Goal: Task Accomplishment & Management: Manage account settings

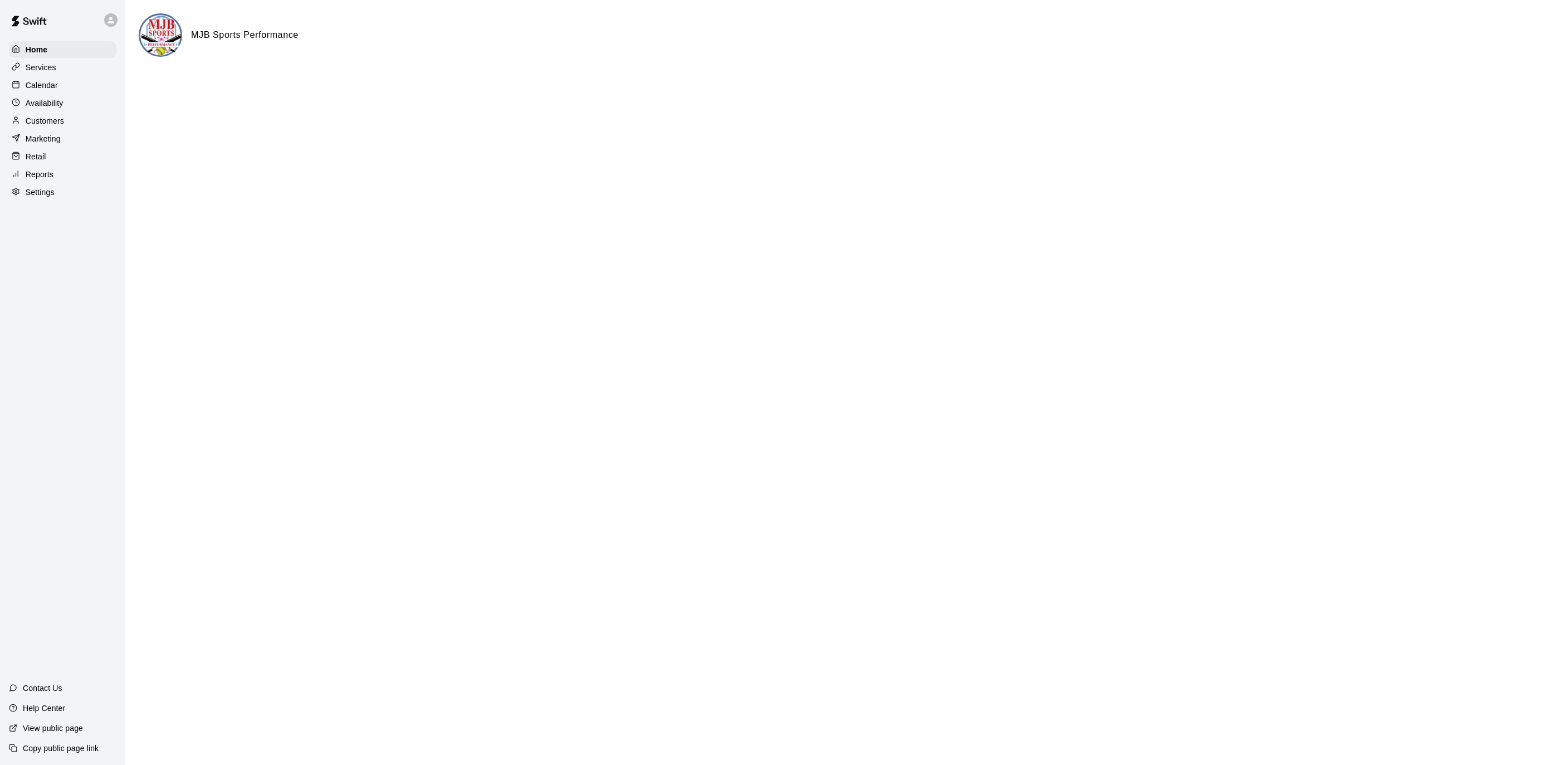
click at [78, 88] on div "Calendar" at bounding box center [63, 85] width 108 height 17
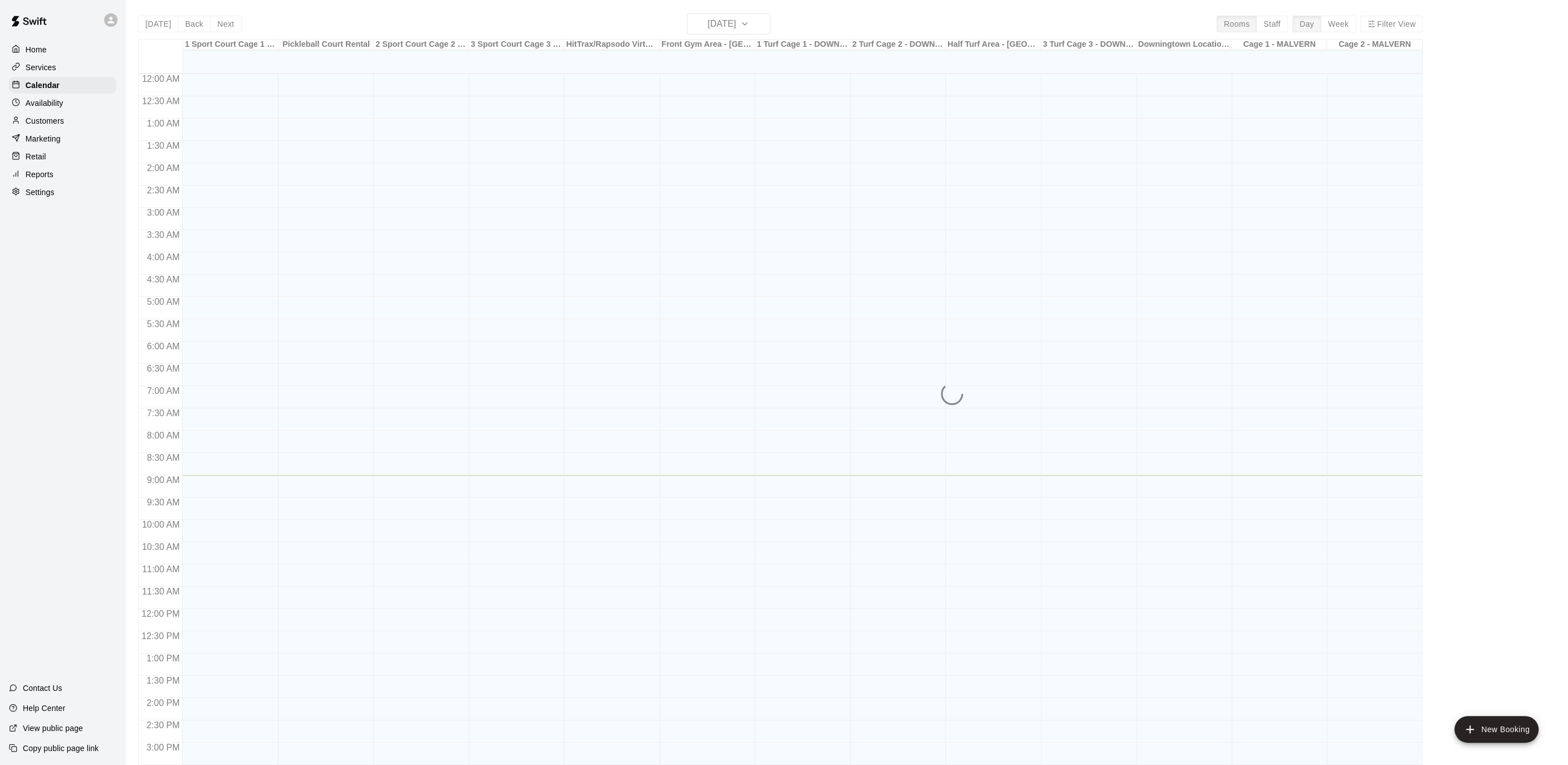
scroll to position [332, 0]
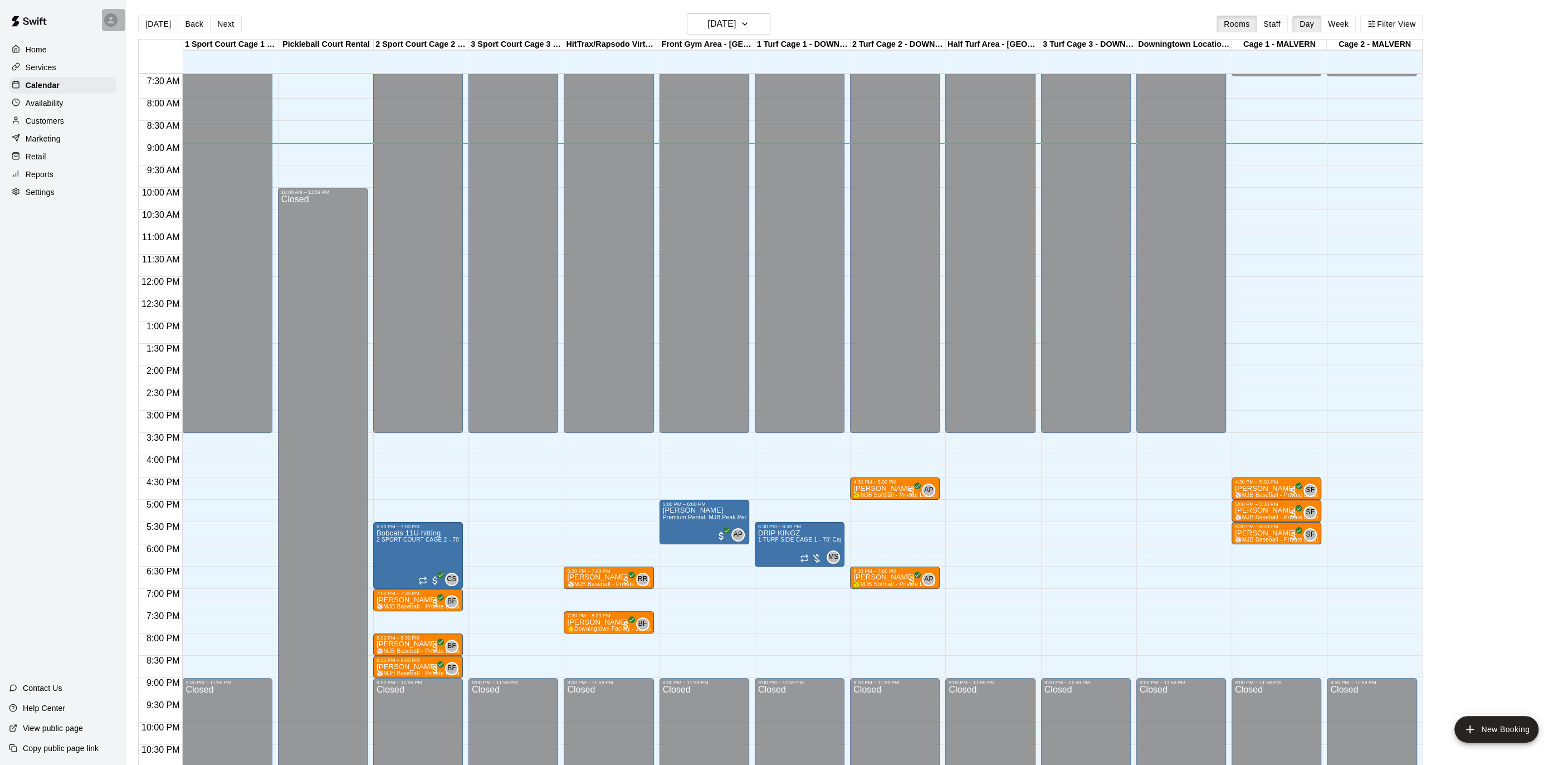
click at [108, 22] on icon at bounding box center [111, 20] width 7 height 7
click at [110, 17] on div at bounding box center [784, 382] width 1568 height 765
click at [114, 23] on icon at bounding box center [111, 20] width 7 height 7
click at [113, 22] on div at bounding box center [784, 382] width 1568 height 765
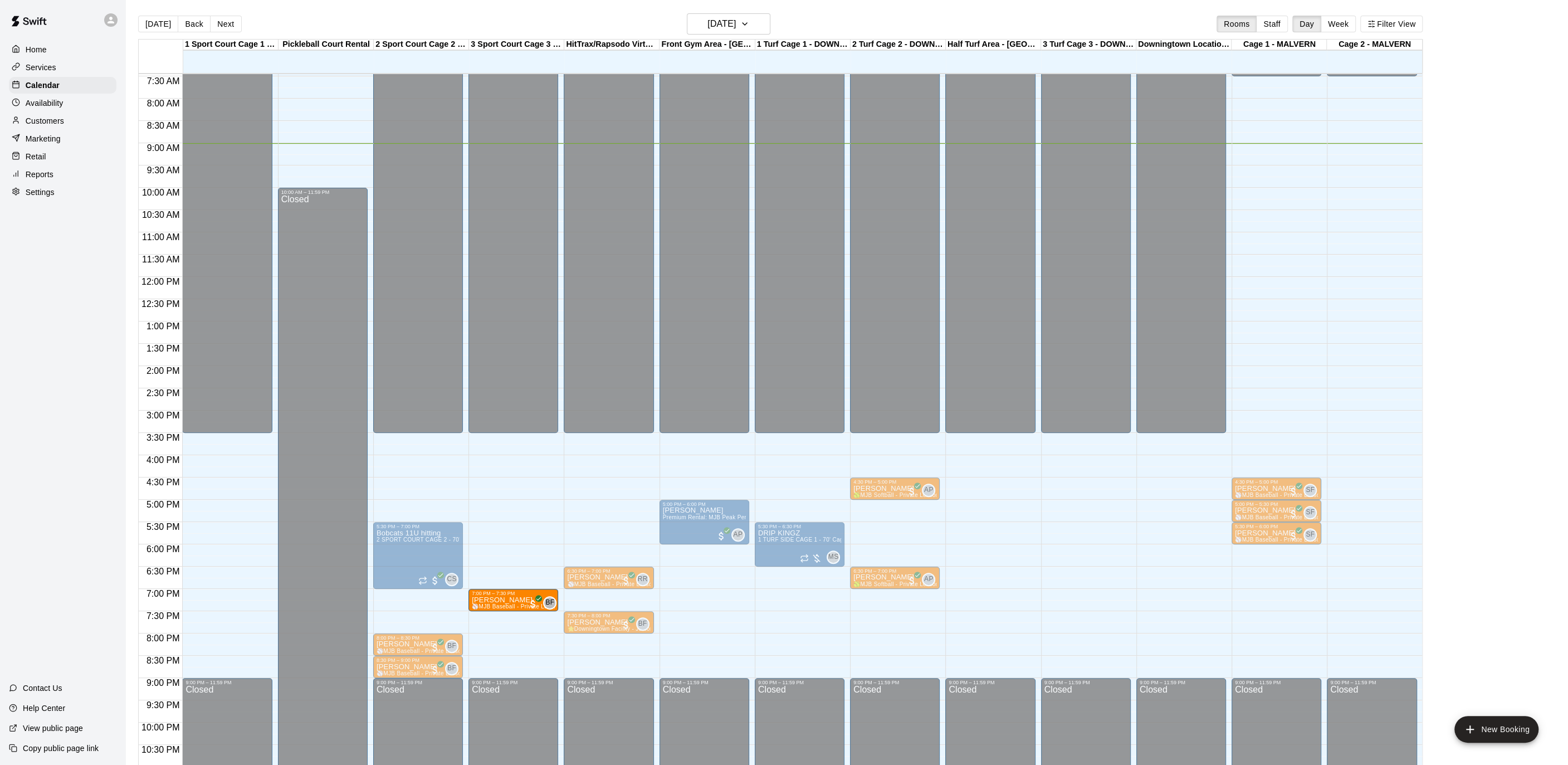
drag, startPoint x: 412, startPoint y: 599, endPoint x: 489, endPoint y: 601, distance: 77.0
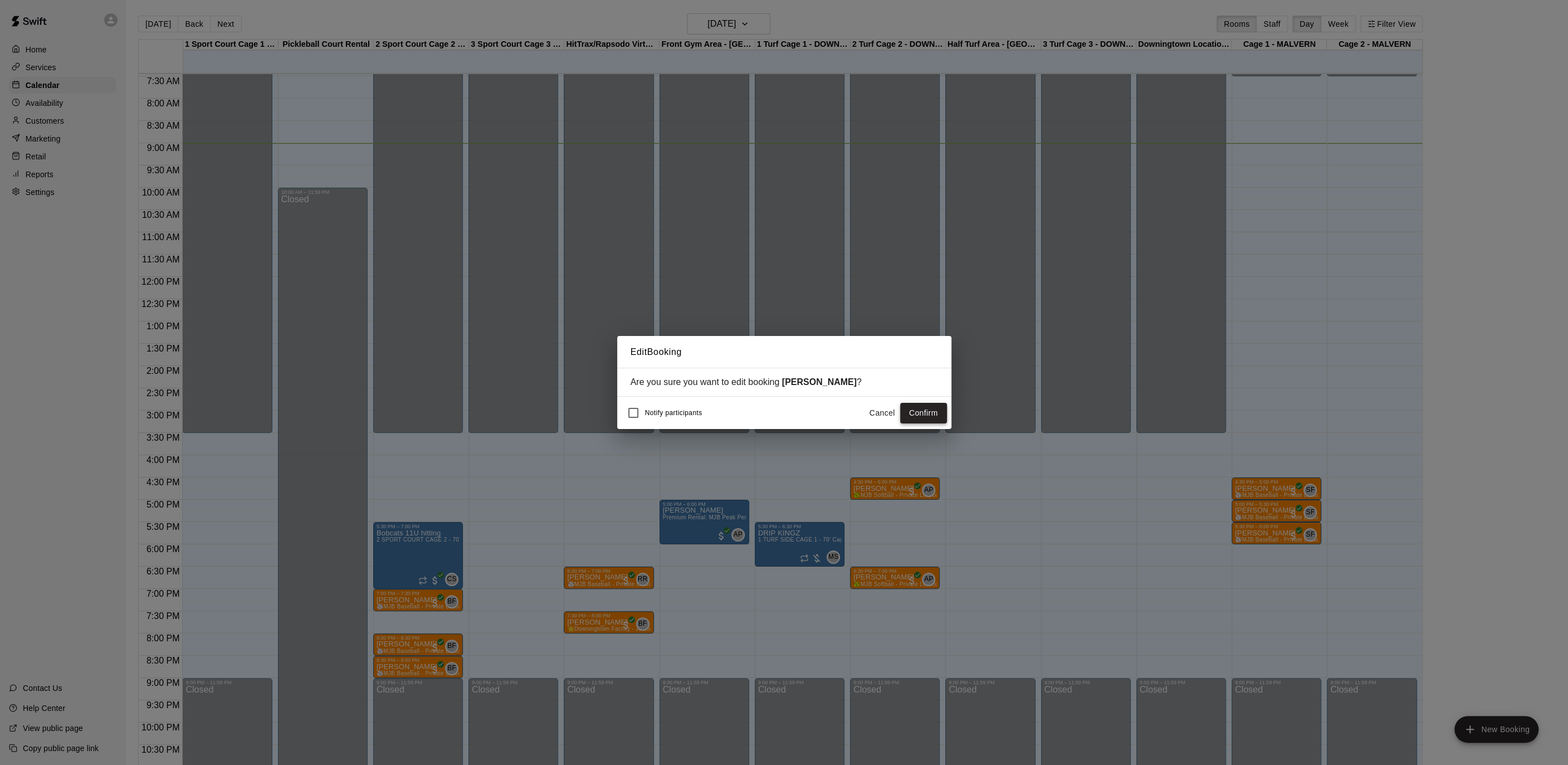
click at [928, 417] on button "Confirm" at bounding box center [923, 412] width 47 height 21
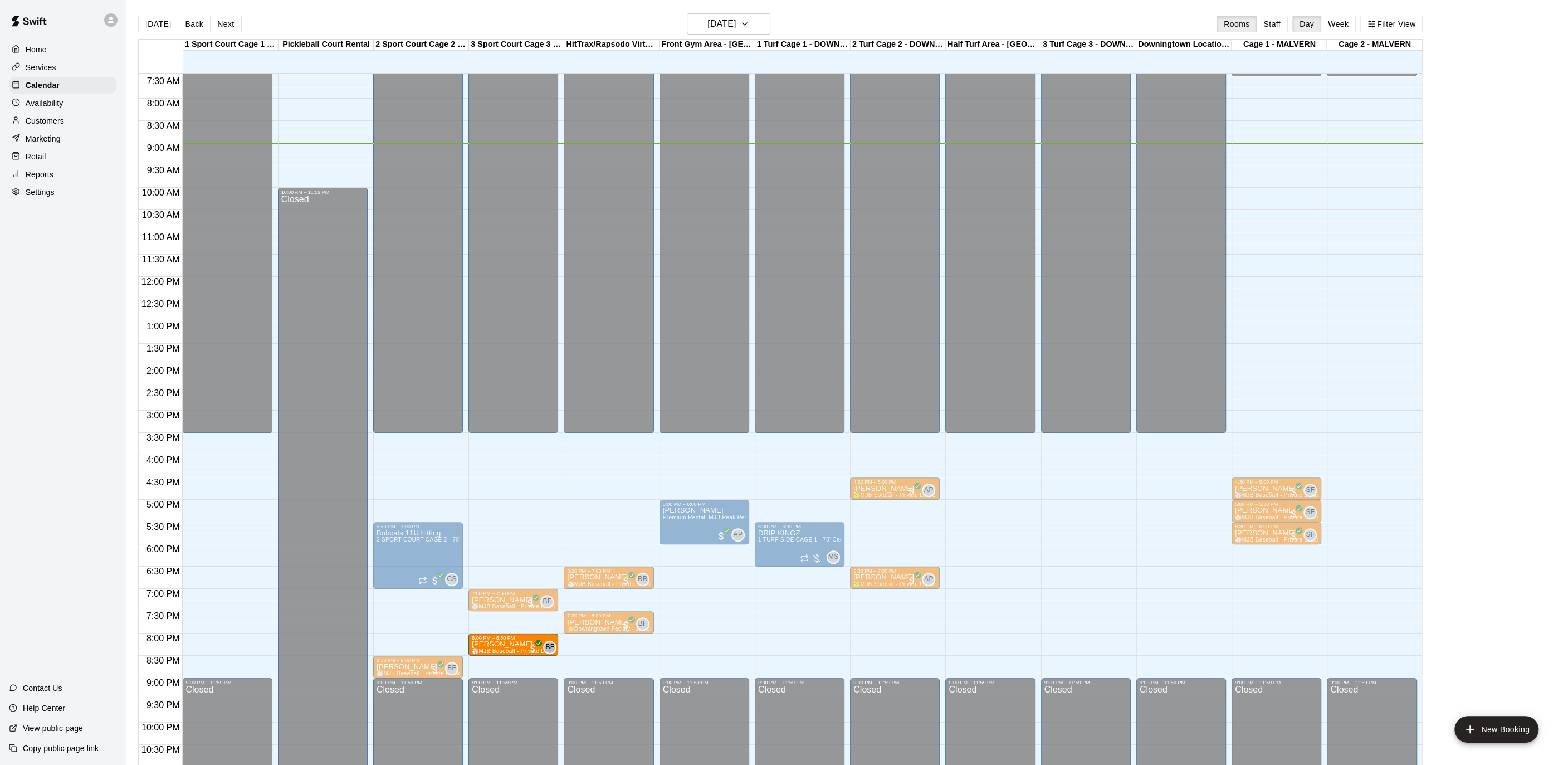
drag, startPoint x: 427, startPoint y: 646, endPoint x: 470, endPoint y: 648, distance: 43.0
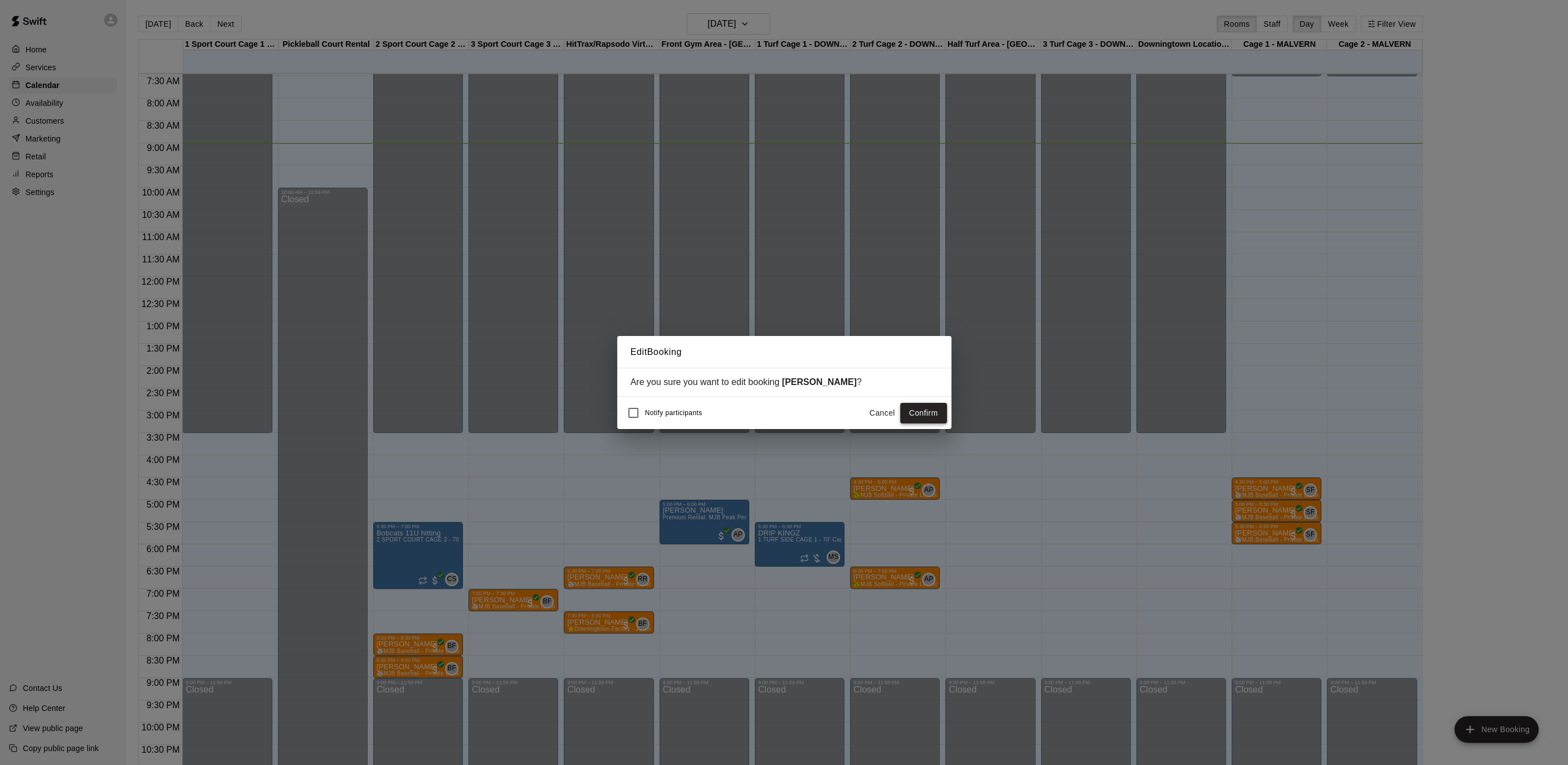
click at [915, 417] on button "Confirm" at bounding box center [923, 412] width 47 height 21
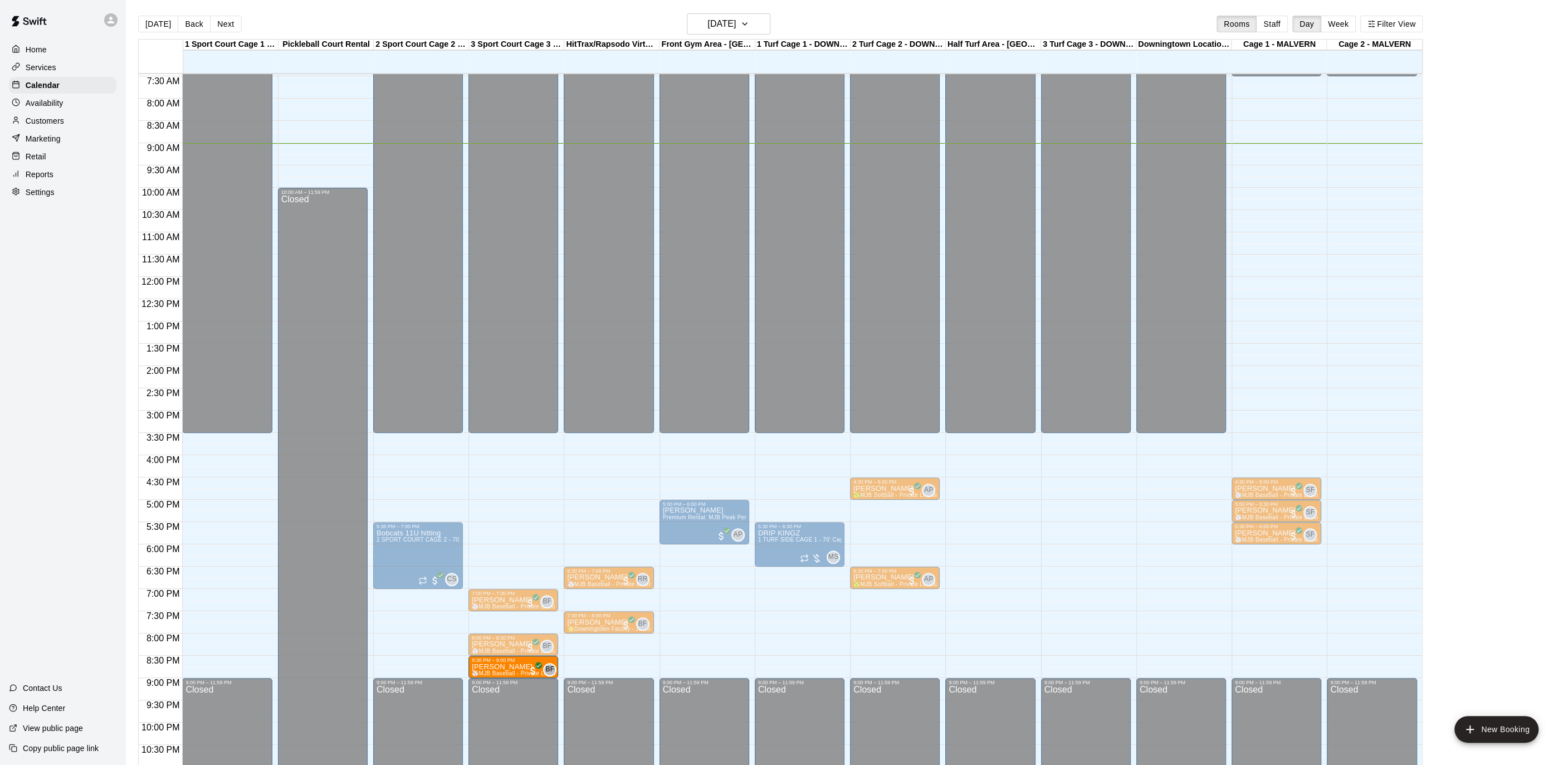
drag, startPoint x: 479, startPoint y: 654, endPoint x: 498, endPoint y: 662, distance: 20.6
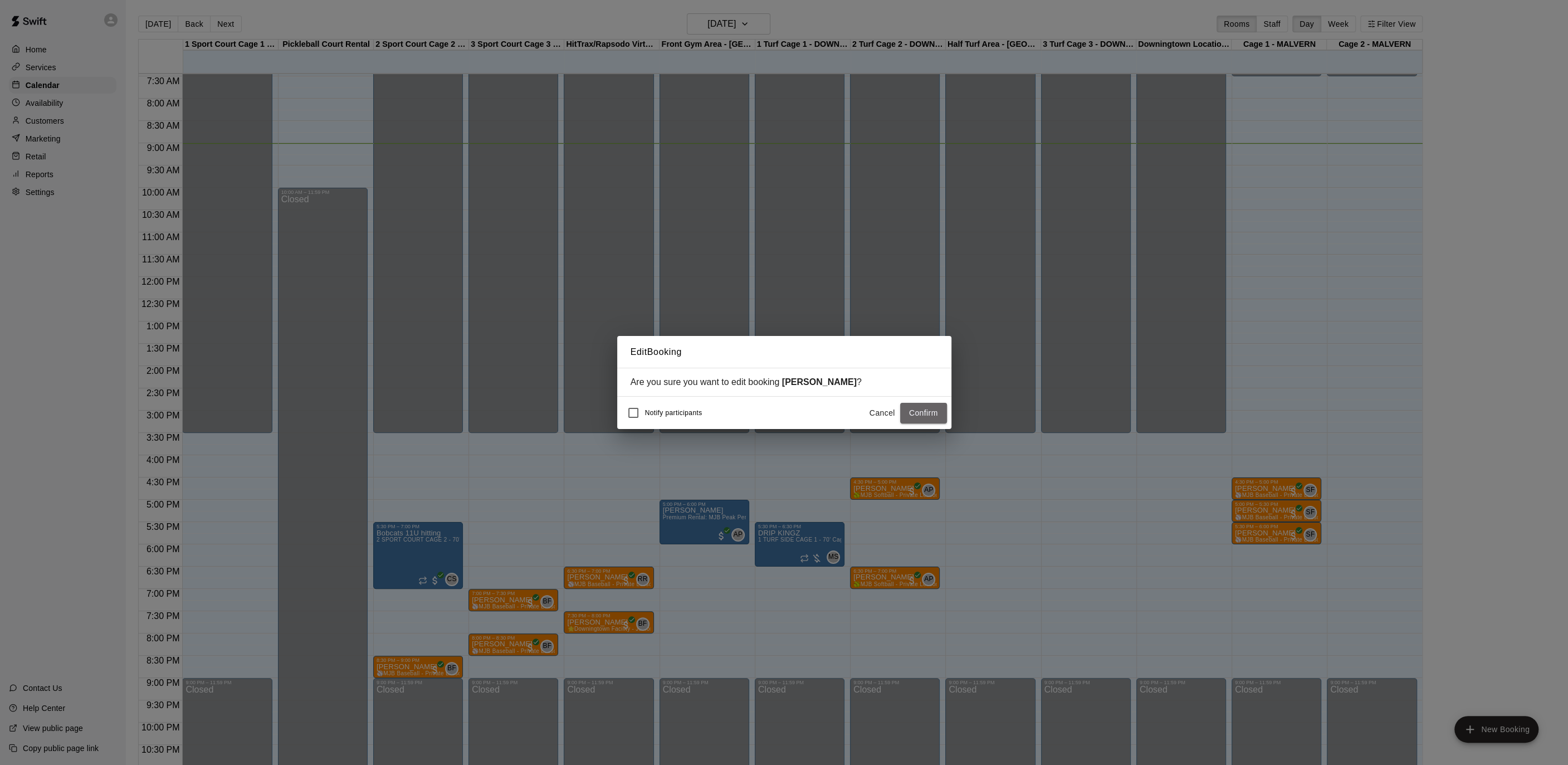
click at [931, 416] on button "Confirm" at bounding box center [923, 412] width 47 height 21
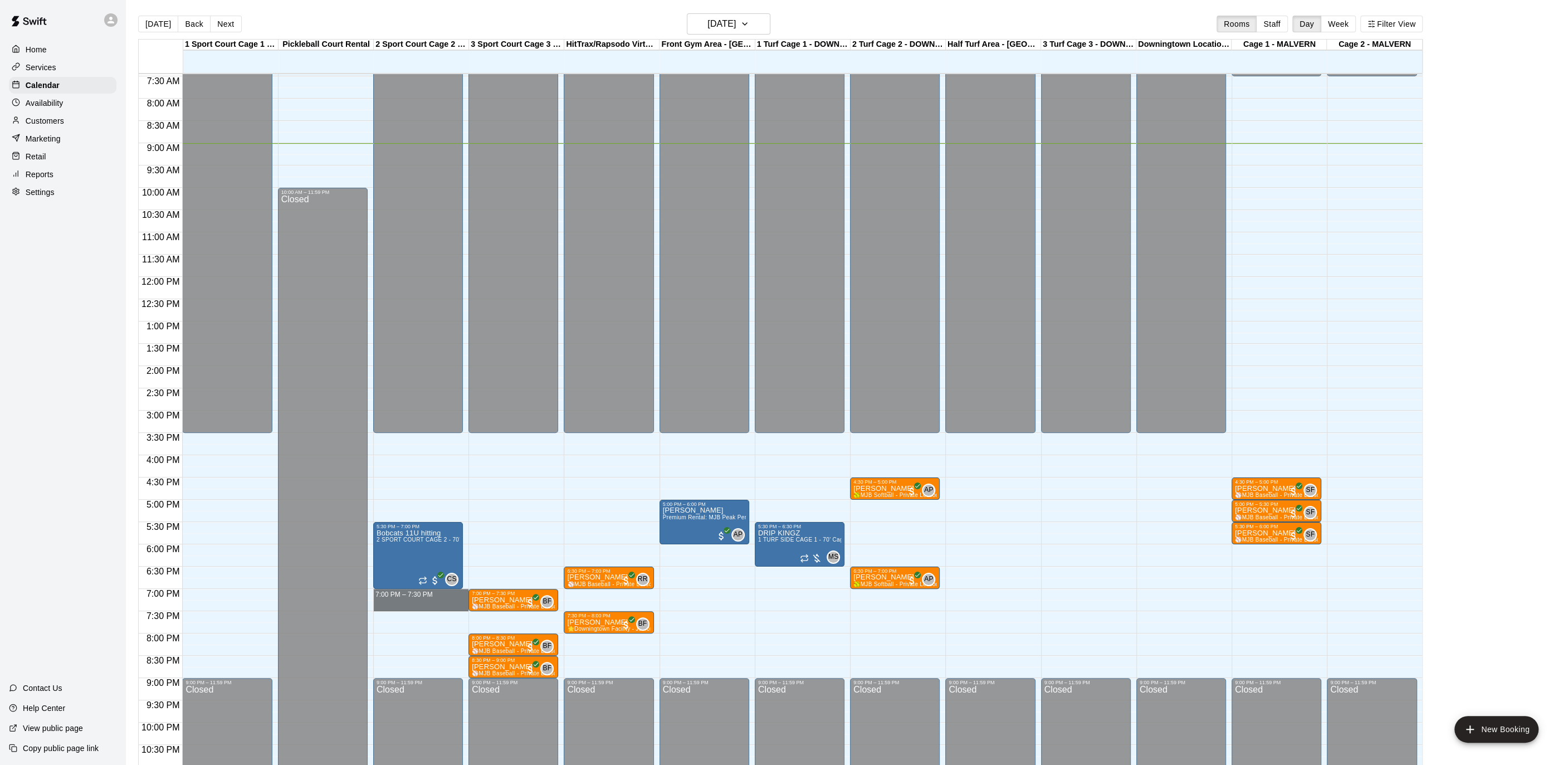
drag, startPoint x: 405, startPoint y: 591, endPoint x: 402, endPoint y: 602, distance: 11.4
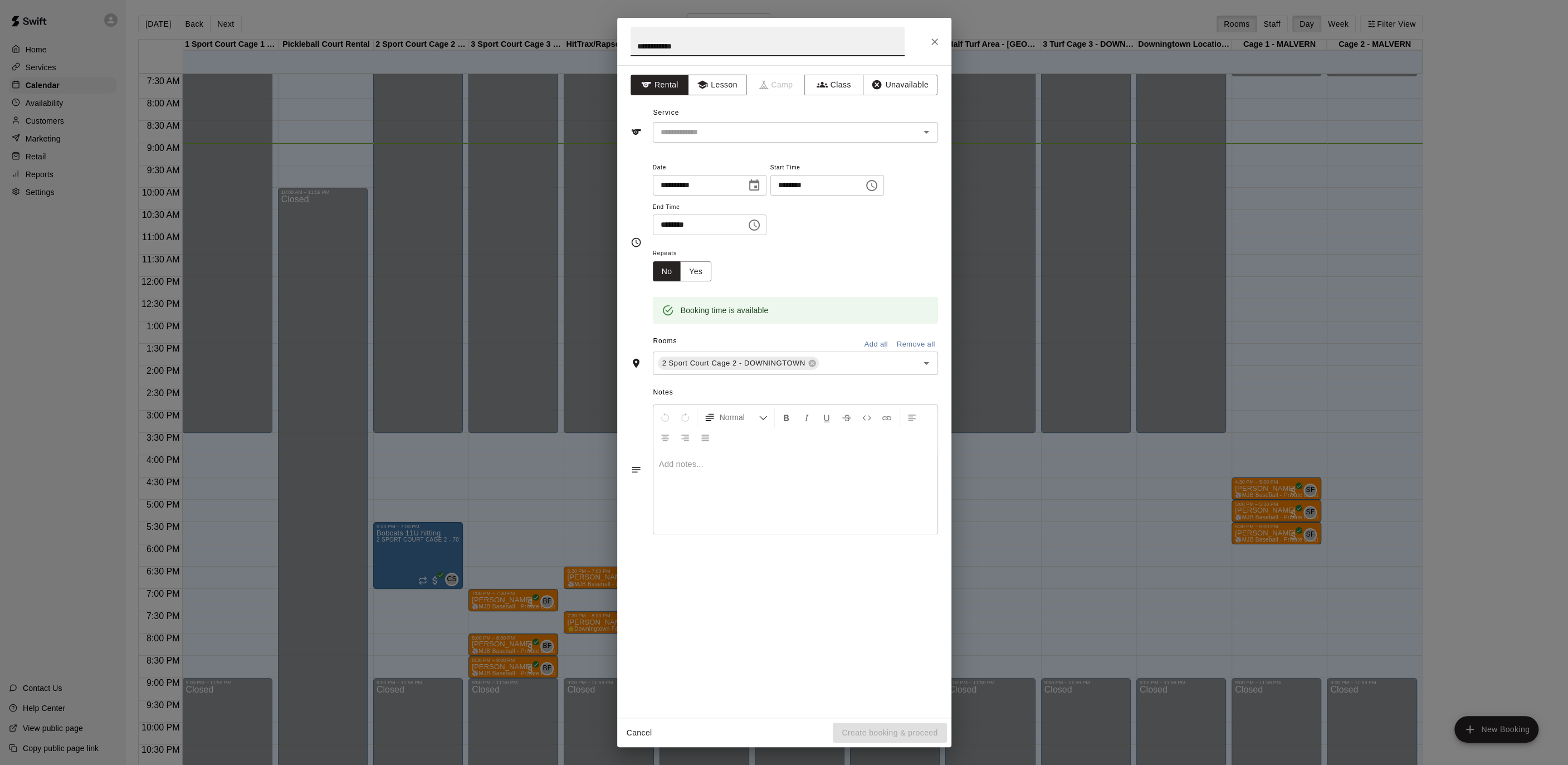
type input "**********"
drag, startPoint x: 729, startPoint y: 82, endPoint x: 756, endPoint y: 132, distance: 56.8
click at [729, 82] on button "Lesson" at bounding box center [717, 84] width 58 height 21
drag, startPoint x: 758, startPoint y: 134, endPoint x: 754, endPoint y: 139, distance: 6.4
click at [758, 134] on input "text" at bounding box center [779, 132] width 246 height 14
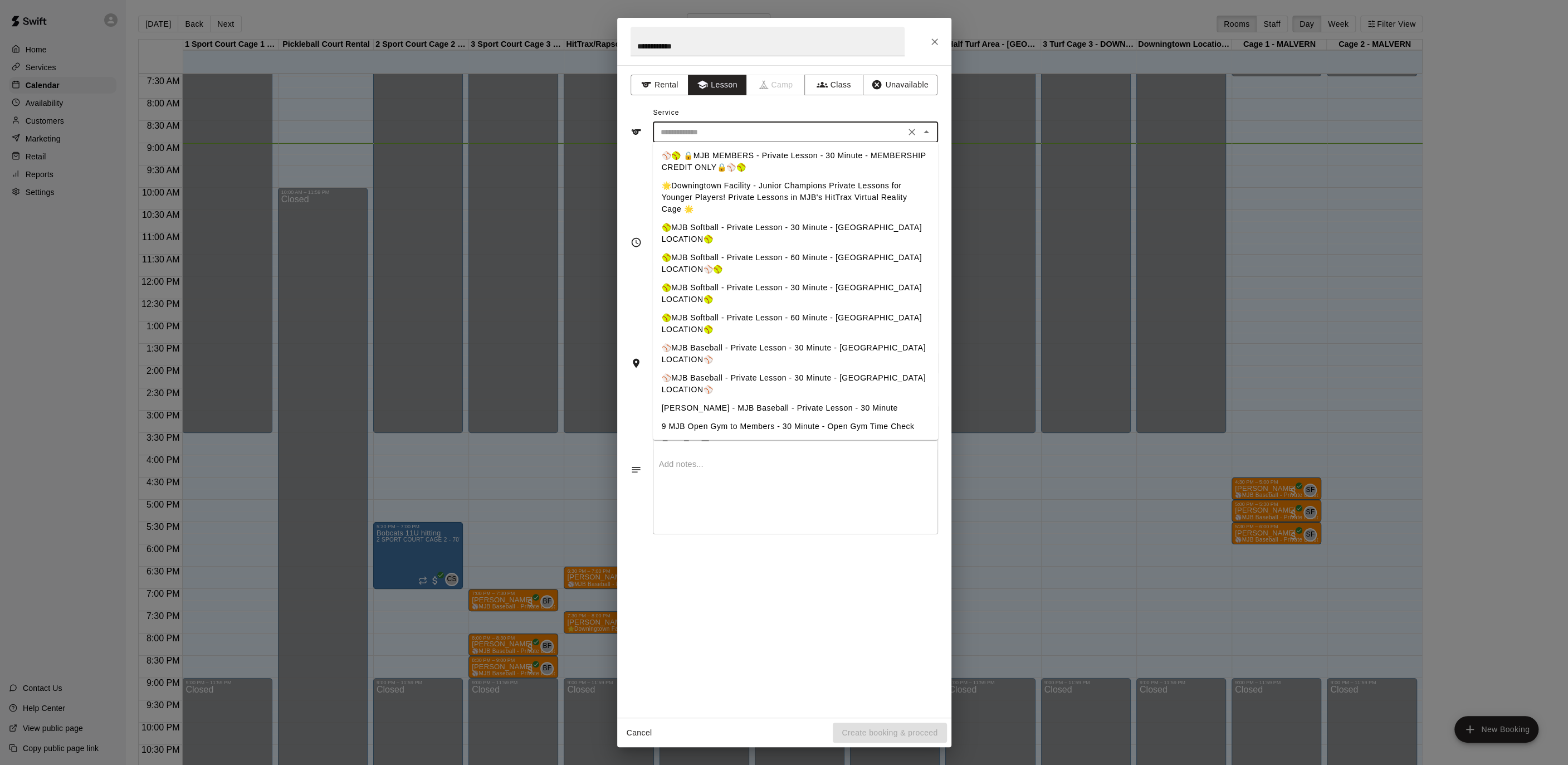
click at [742, 155] on li "⚾️🥎 🔒MJB MEMBERS - Private Lesson - 30 Minute - MEMBERSHIP CREDIT ONLY🔒⚾️🥎" at bounding box center [795, 161] width 285 height 30
type input "**********"
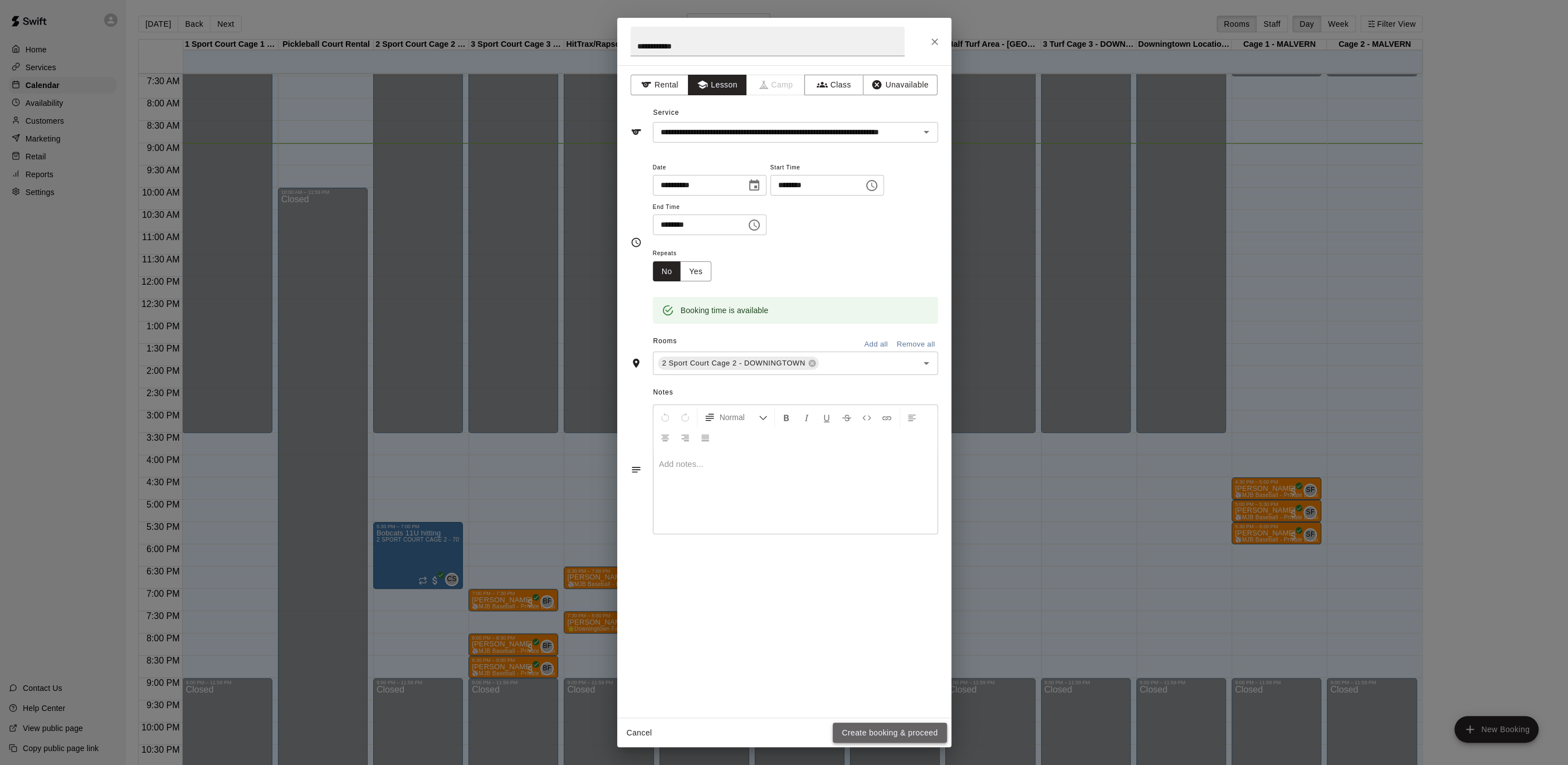
click at [879, 731] on button "Create booking & proceed" at bounding box center [889, 733] width 114 height 21
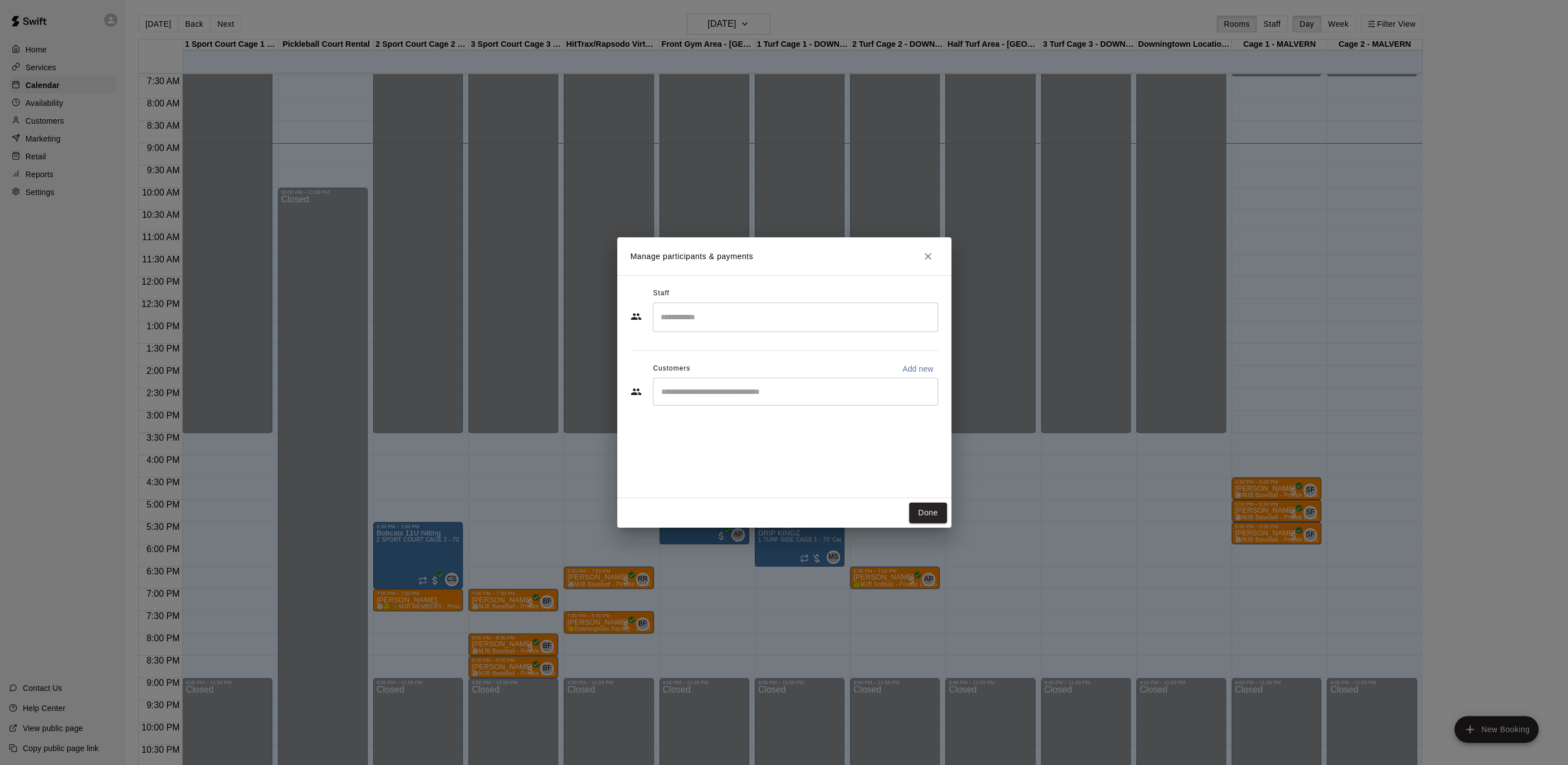
click at [697, 328] on div "​" at bounding box center [795, 317] width 285 height 29
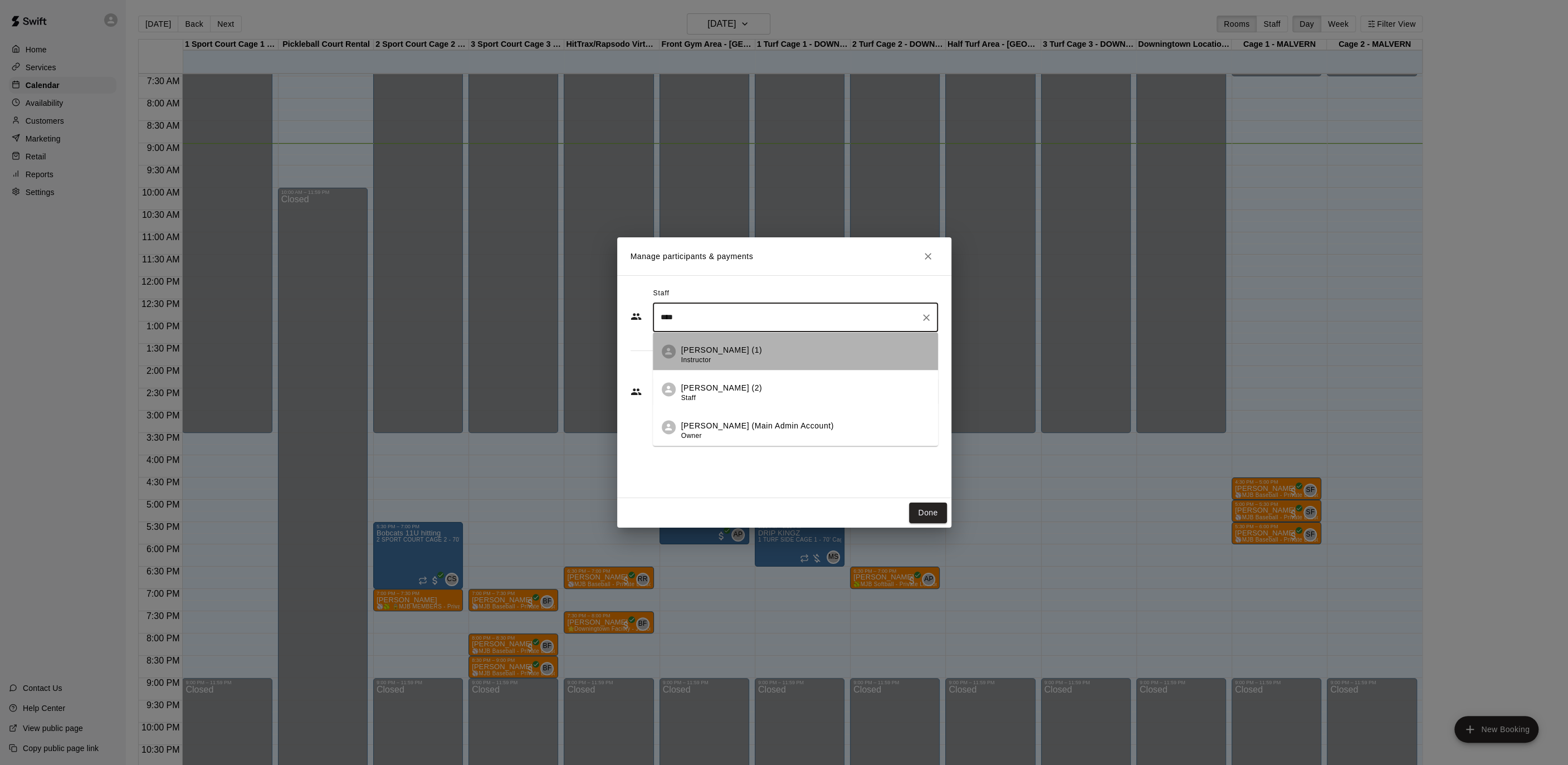
click at [708, 349] on p "[PERSON_NAME] (1)" at bounding box center [722, 349] width 81 height 12
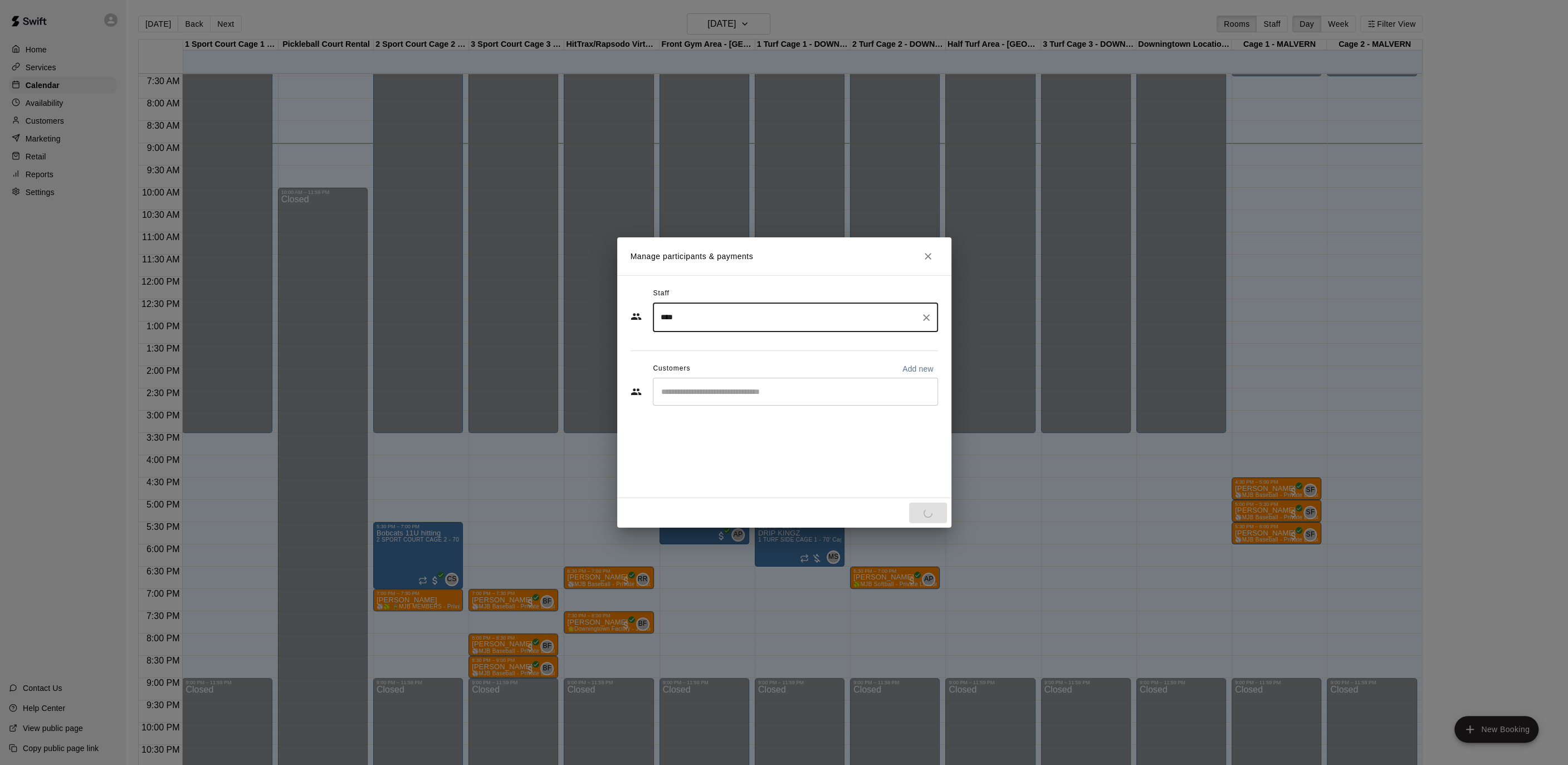
type input "****"
click at [636, 354] on div "Staff **** ​ Customers Add new ​" at bounding box center [784, 351] width 307 height 132
drag, startPoint x: 682, startPoint y: 382, endPoint x: 703, endPoint y: 389, distance: 22.1
click at [682, 382] on div "​" at bounding box center [795, 392] width 285 height 28
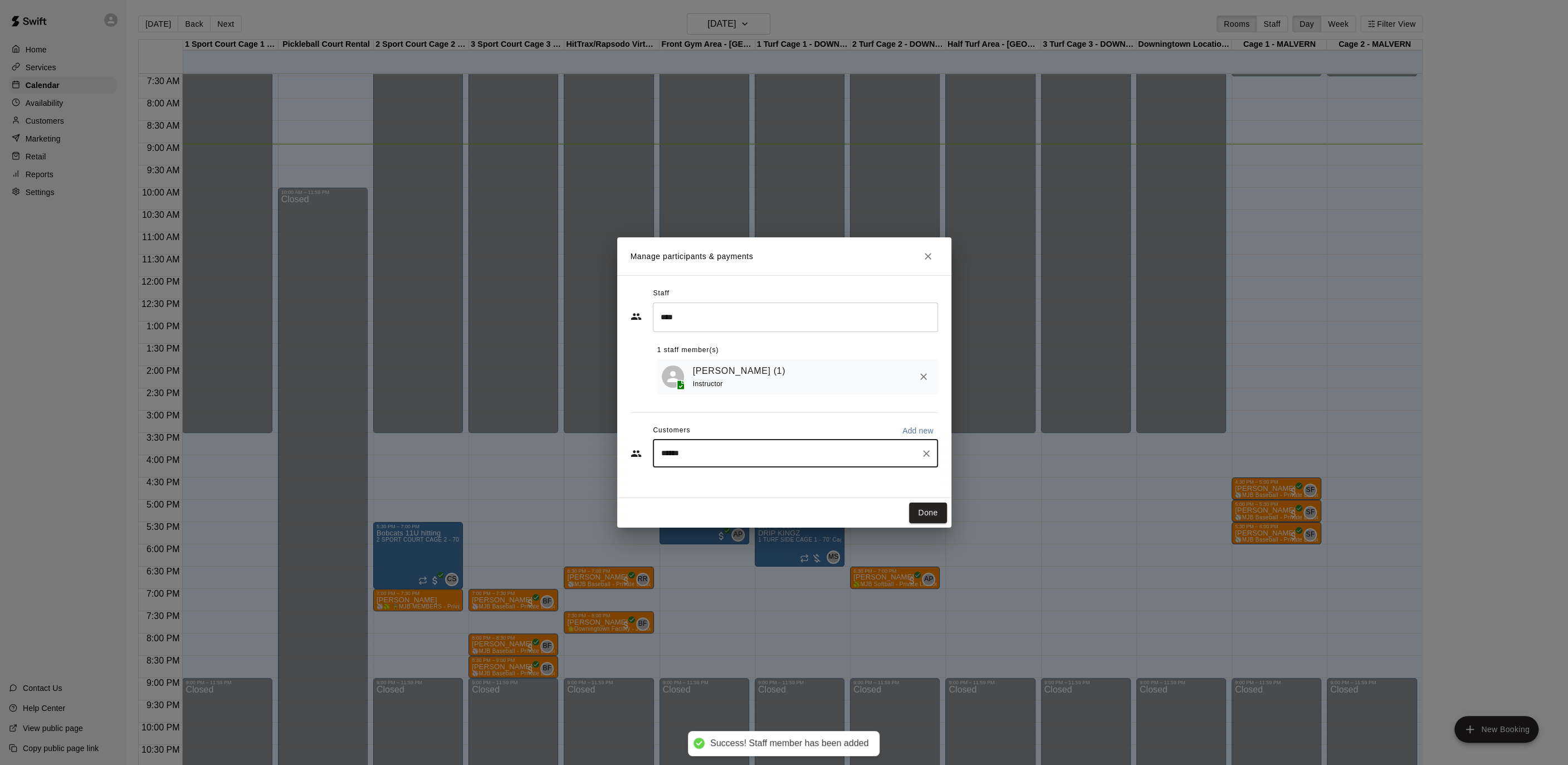
type input "*******"
click at [701, 477] on p "[PERSON_NAME]" at bounding box center [717, 479] width 68 height 12
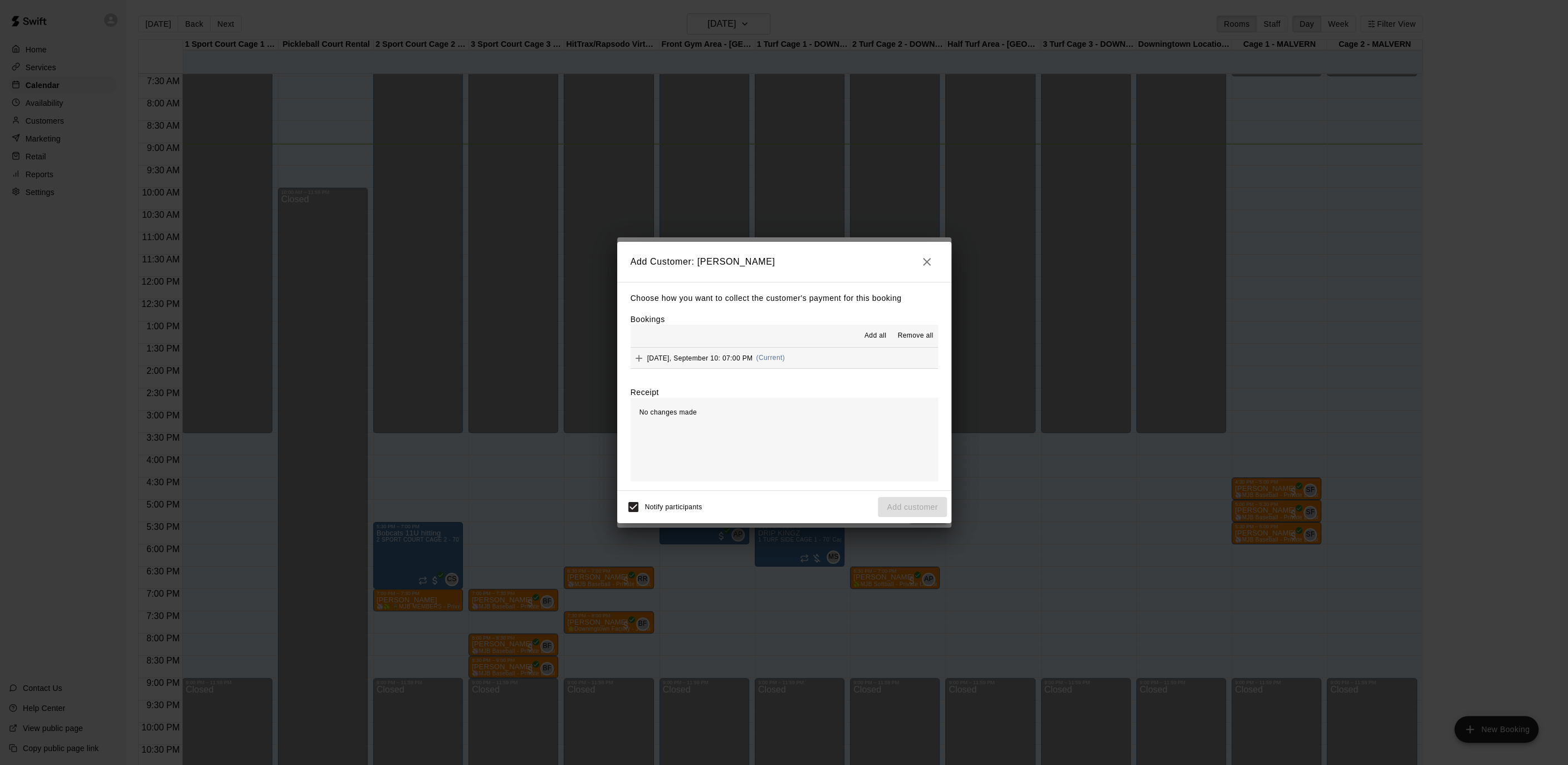
click at [640, 361] on icon "Add" at bounding box center [639, 358] width 12 height 12
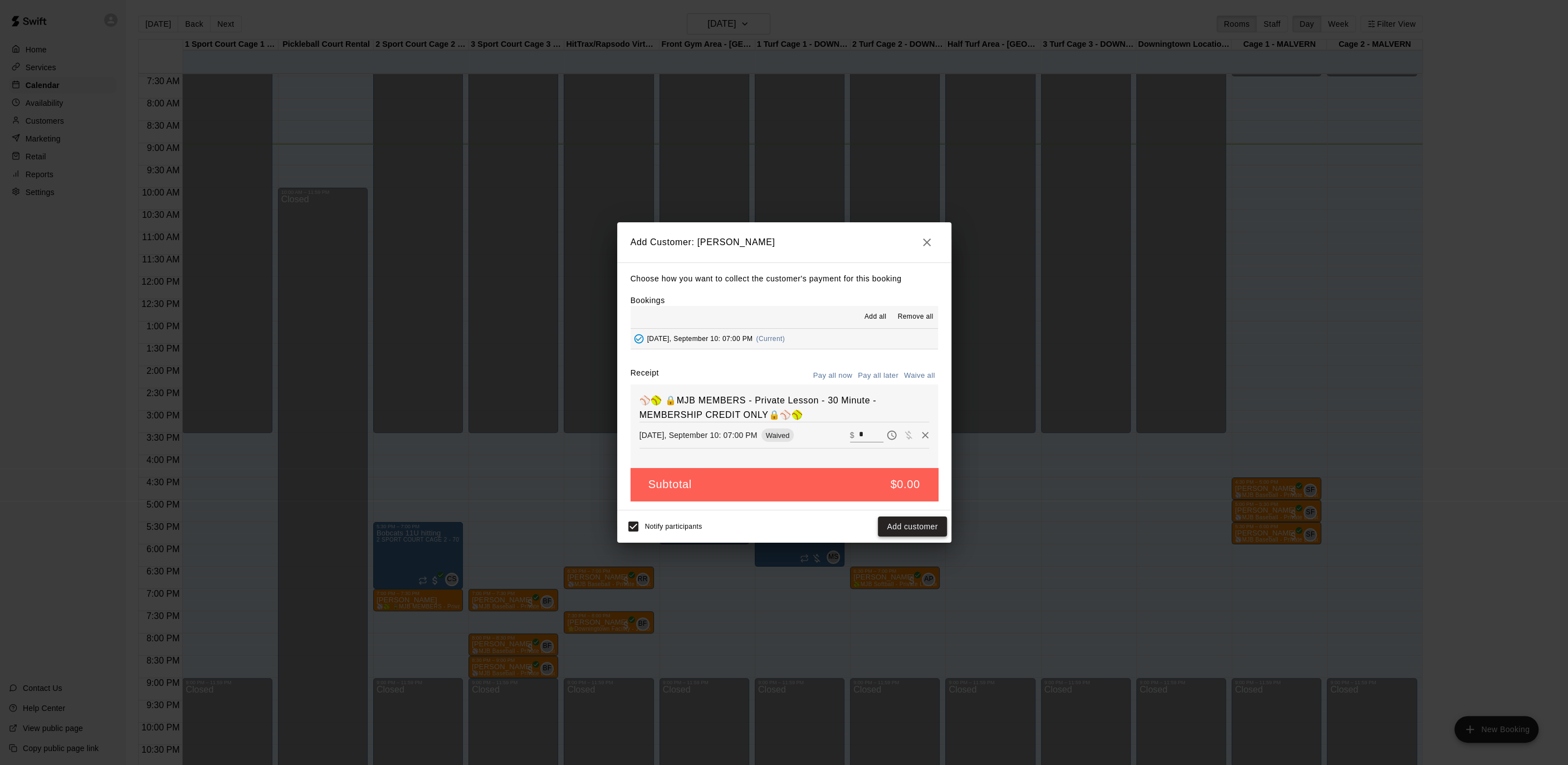
click at [892, 522] on button "Add customer" at bounding box center [911, 526] width 68 height 21
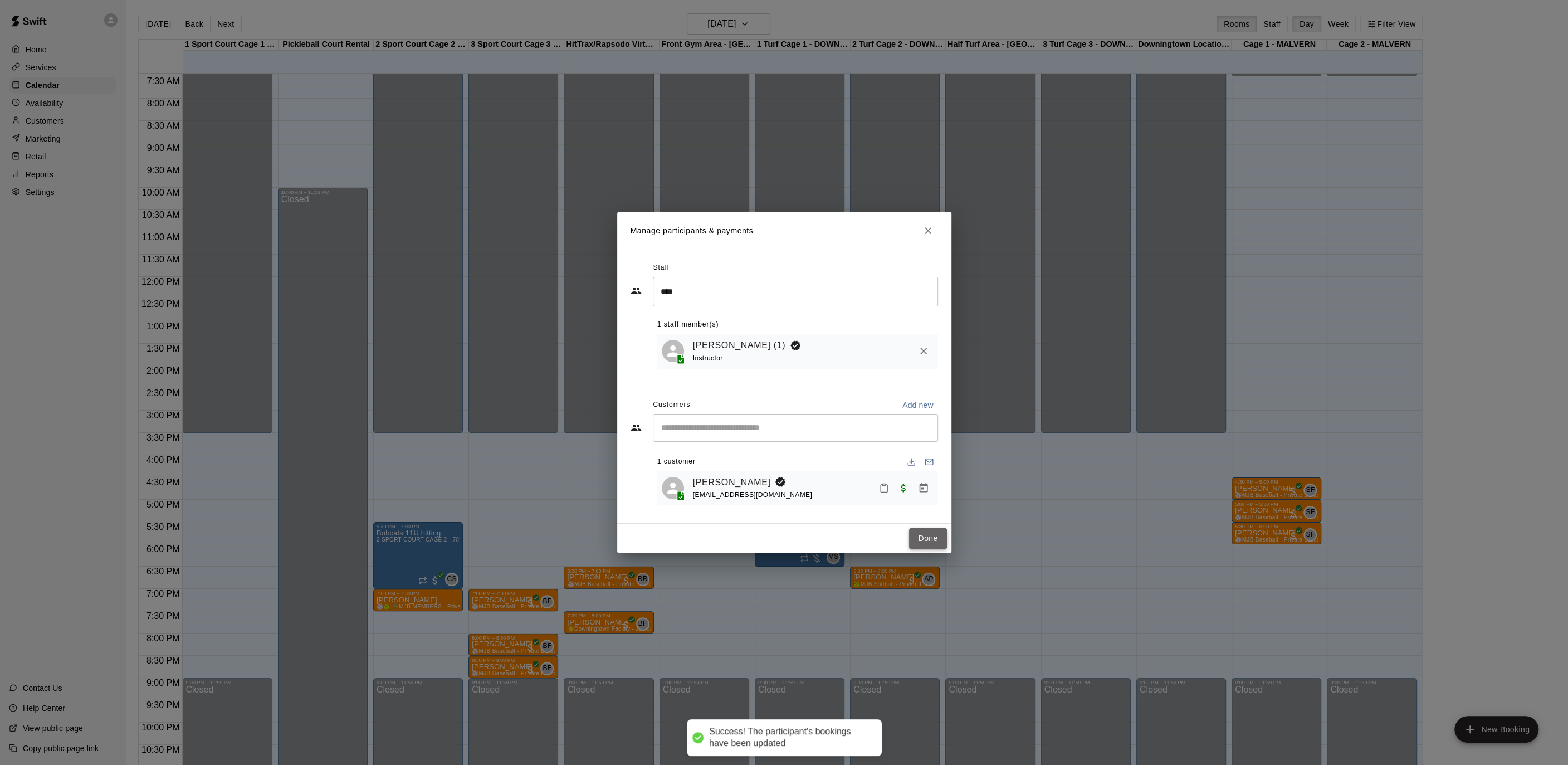
click at [920, 532] on button "Done" at bounding box center [928, 538] width 38 height 21
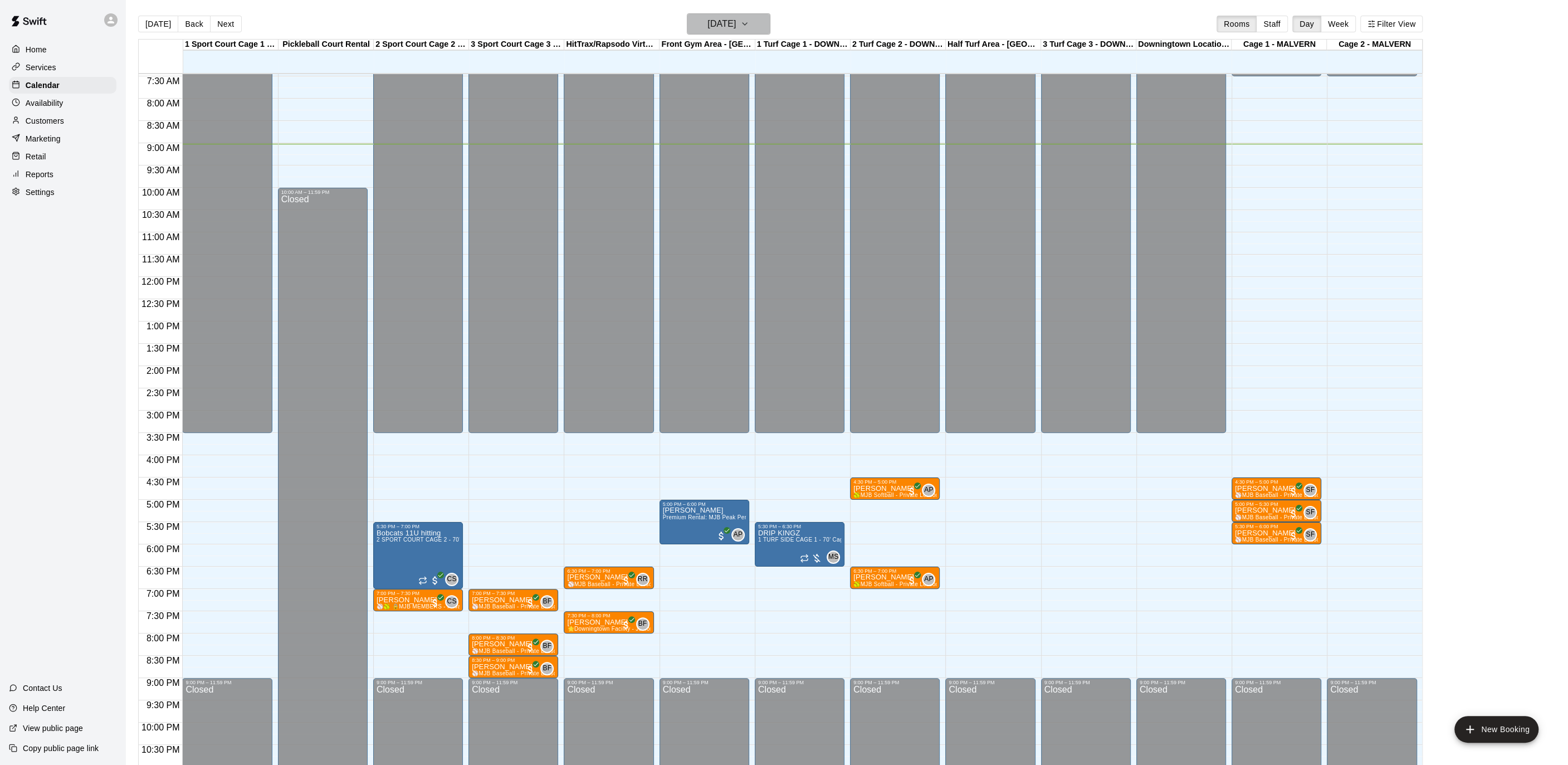
click at [761, 18] on button "[DATE]" at bounding box center [728, 24] width 84 height 22
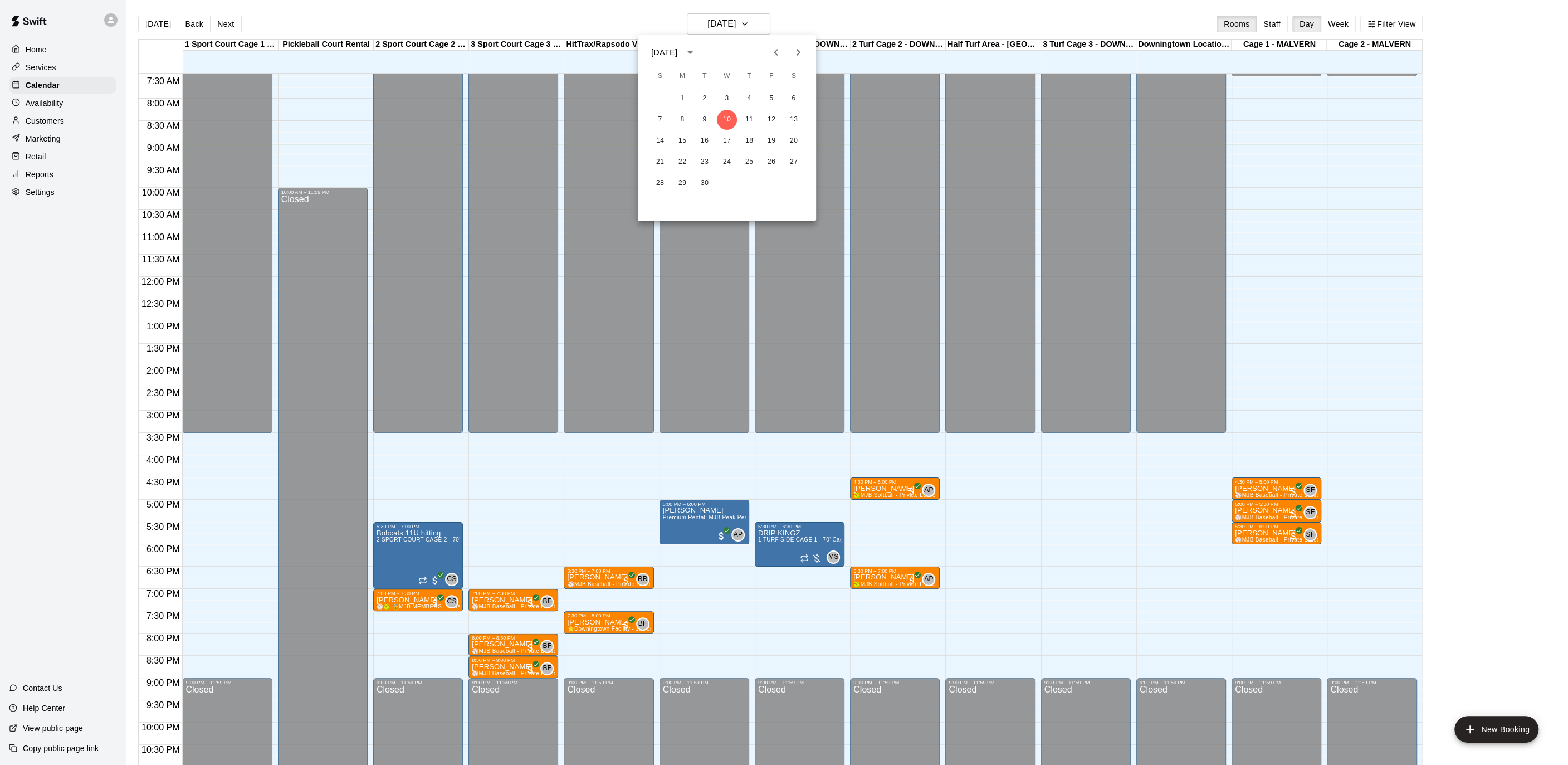
click at [976, 479] on div at bounding box center [784, 382] width 1568 height 765
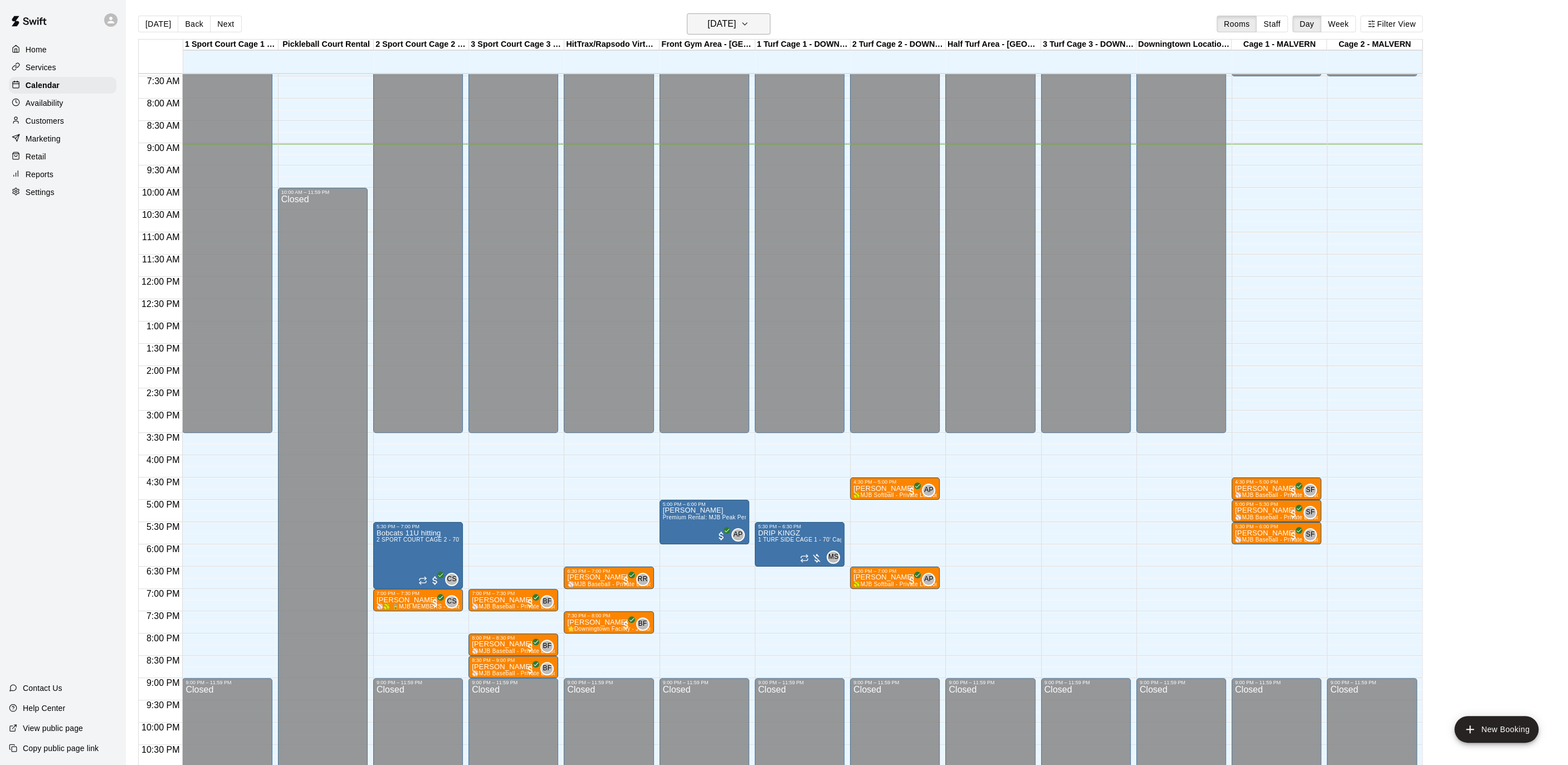
click at [736, 29] on h6 "[DATE]" at bounding box center [721, 24] width 28 height 15
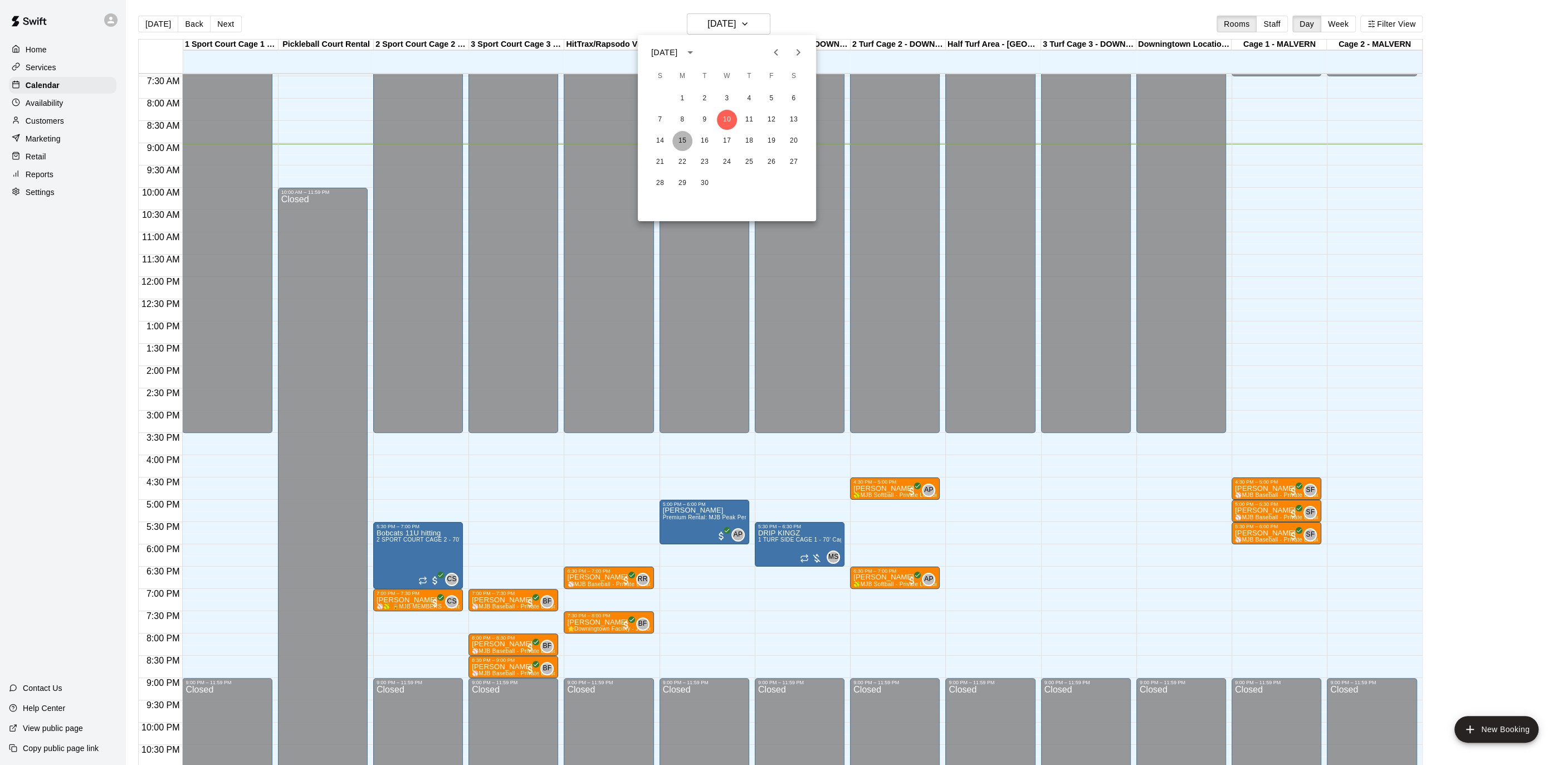
click at [686, 141] on button "15" at bounding box center [682, 141] width 20 height 20
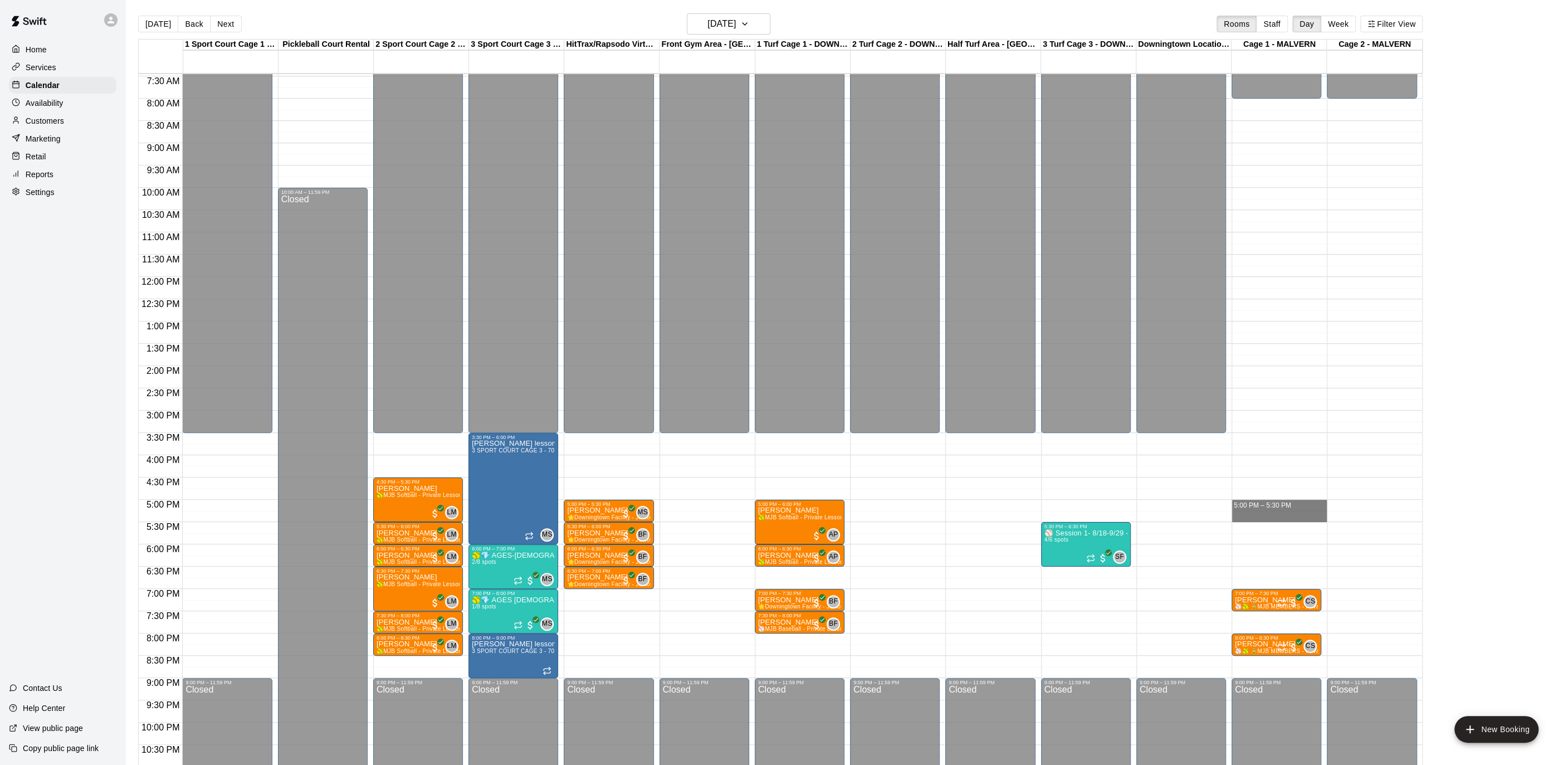
drag, startPoint x: 1276, startPoint y: 502, endPoint x: 1276, endPoint y: 512, distance: 10.0
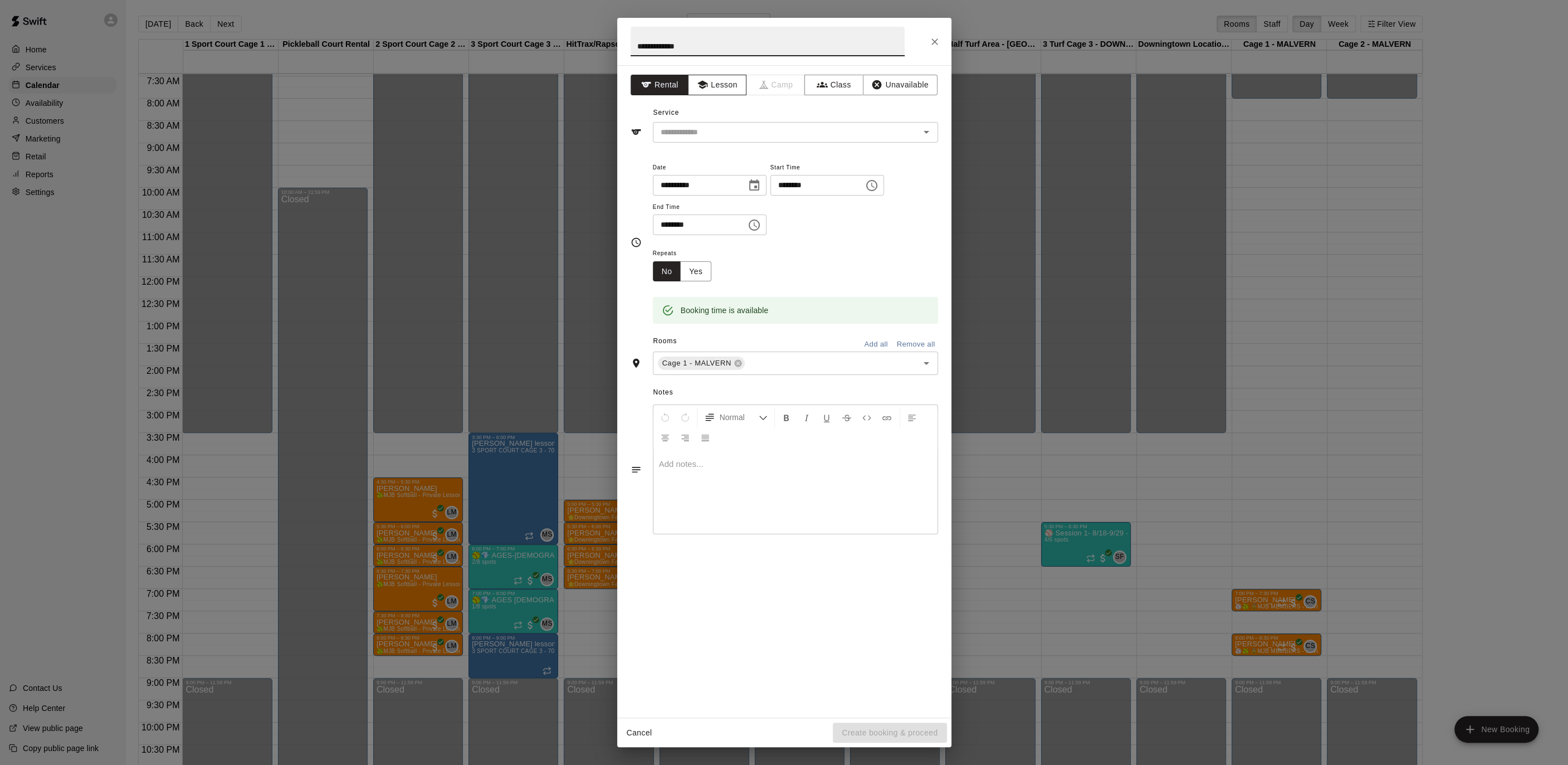
type input "**********"
drag, startPoint x: 710, startPoint y: 78, endPoint x: 740, endPoint y: 131, distance: 60.9
click at [710, 78] on button "Lesson" at bounding box center [717, 84] width 58 height 21
click at [741, 135] on input "text" at bounding box center [779, 132] width 246 height 14
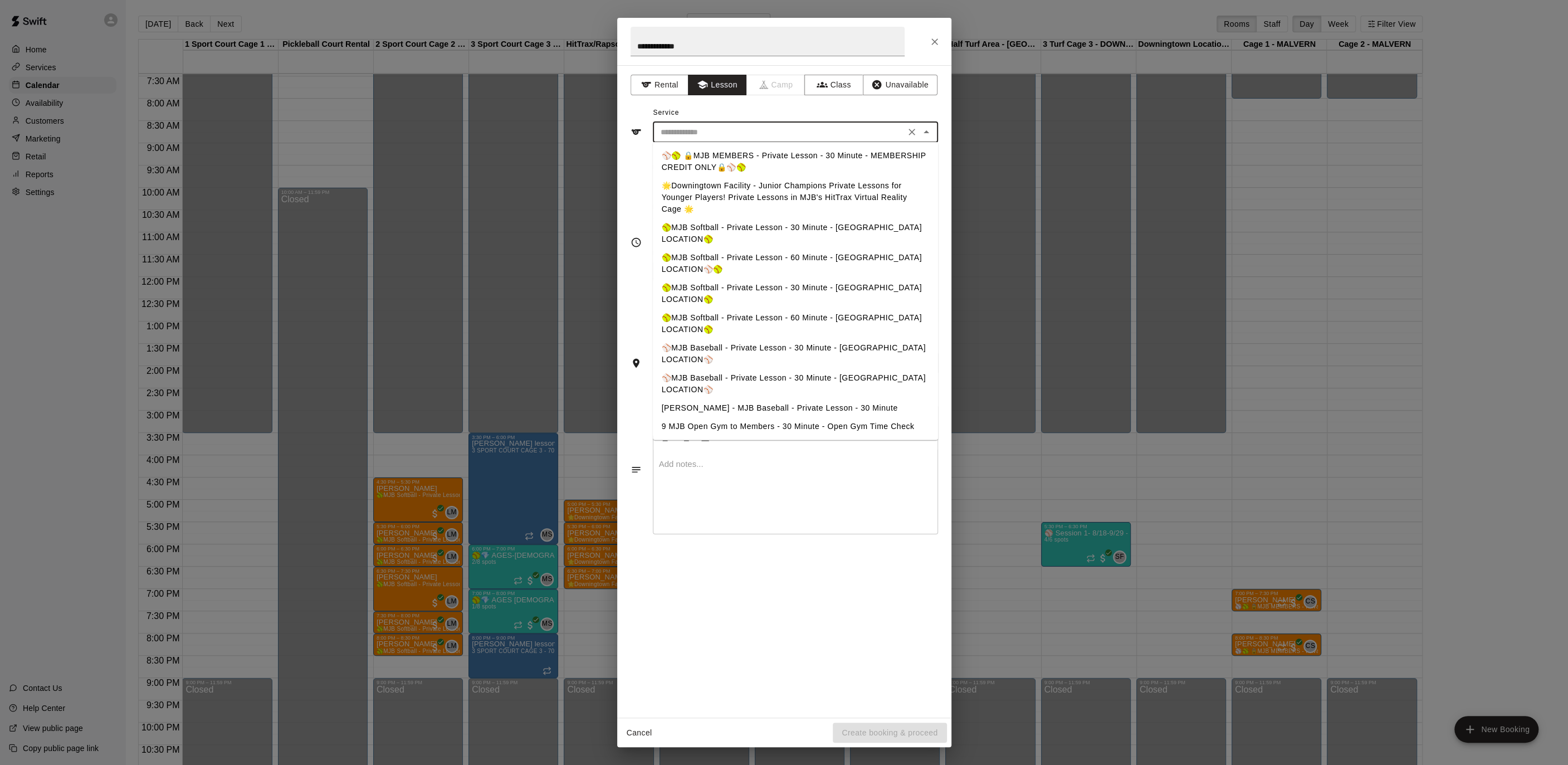
click at [721, 142] on ul "⚾️🥎 🔒MJB MEMBERS - Private Lesson - 30 Minute - MEMBERSHIP CREDIT ONLY🔒⚾️🥎 🌟Dow…" at bounding box center [795, 291] width 285 height 298
click at [720, 149] on li "⚾️🥎 🔒MJB MEMBERS - Private Lesson - 30 Minute - MEMBERSHIP CREDIT ONLY🔒⚾️🥎" at bounding box center [795, 161] width 285 height 30
type input "**********"
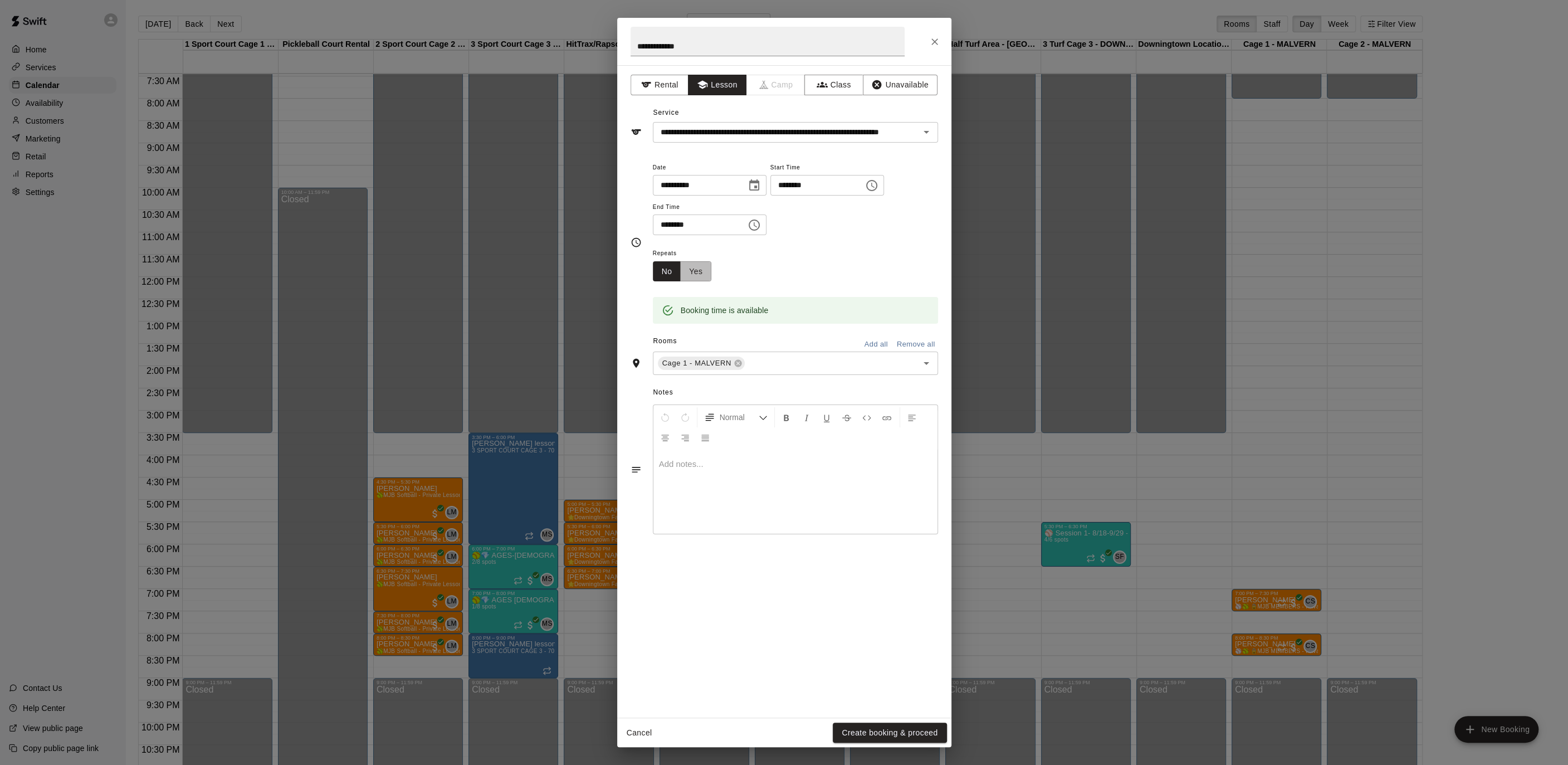
drag, startPoint x: 710, startPoint y: 265, endPoint x: 716, endPoint y: 279, distance: 15.2
click at [710, 265] on button "Yes" at bounding box center [696, 271] width 31 height 21
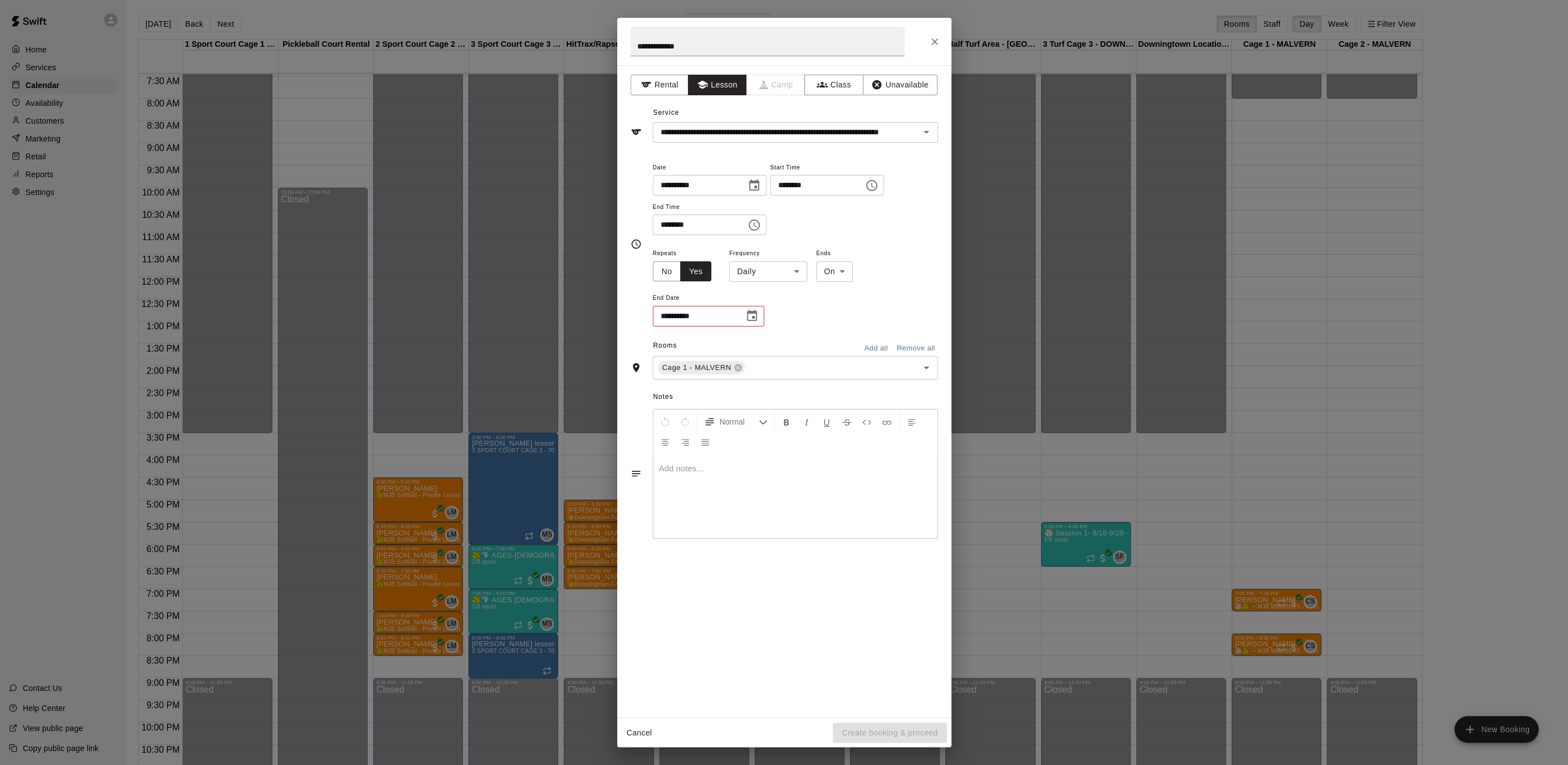
click at [780, 277] on body "Home Services Calendar Availability Customers Marketing Retail Reports Settings…" at bounding box center [784, 391] width 1568 height 783
click at [768, 316] on li "Weekly [DATE]" at bounding box center [767, 313] width 139 height 18
type input "******"
drag, startPoint x: 763, startPoint y: 320, endPoint x: 754, endPoint y: 318, distance: 9.2
click at [763, 320] on div "**********" at bounding box center [708, 316] width 111 height 21
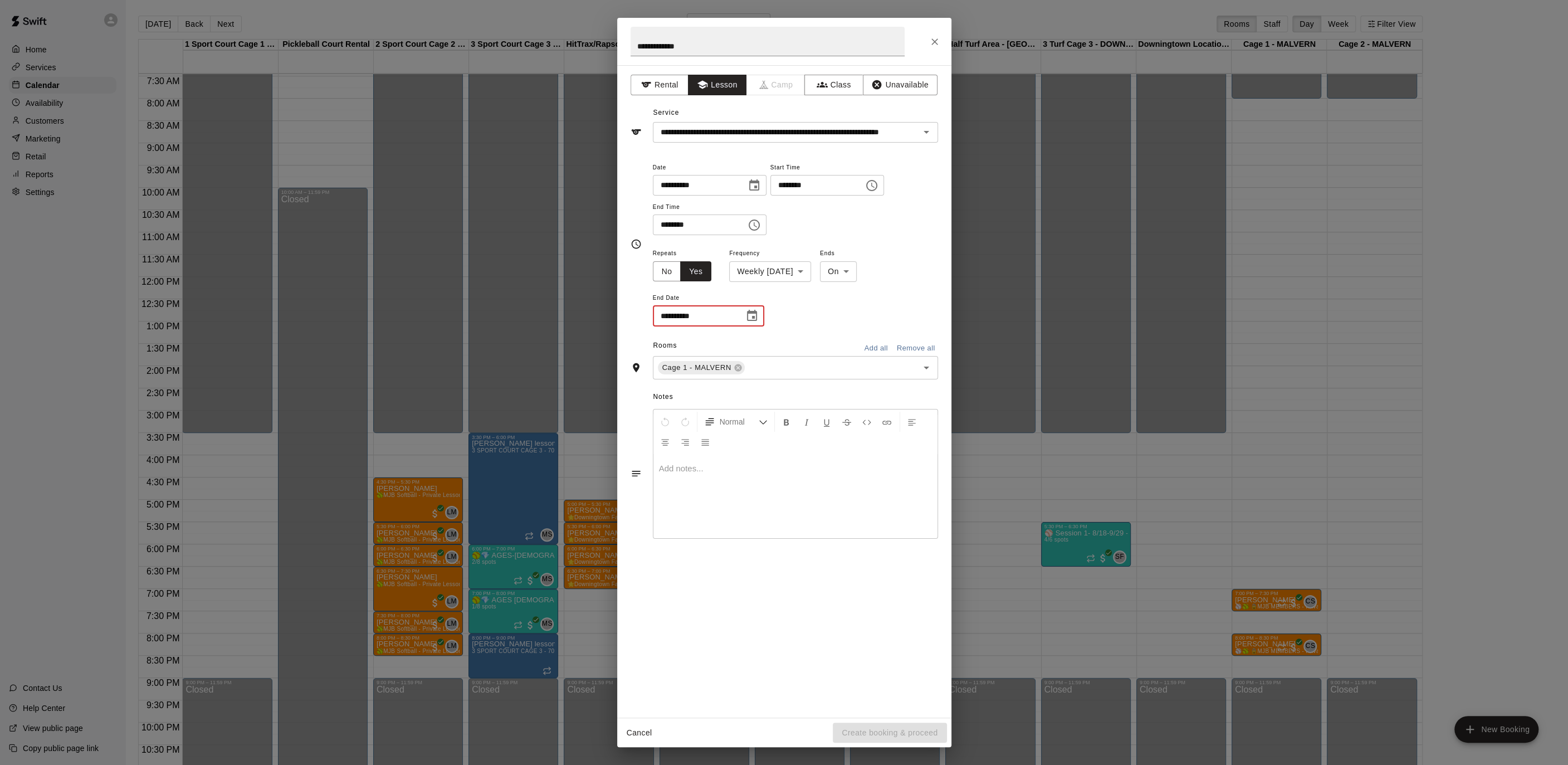
click at [754, 318] on icon "Choose date" at bounding box center [751, 316] width 13 height 13
click at [819, 343] on button "Next month" at bounding box center [812, 343] width 22 height 22
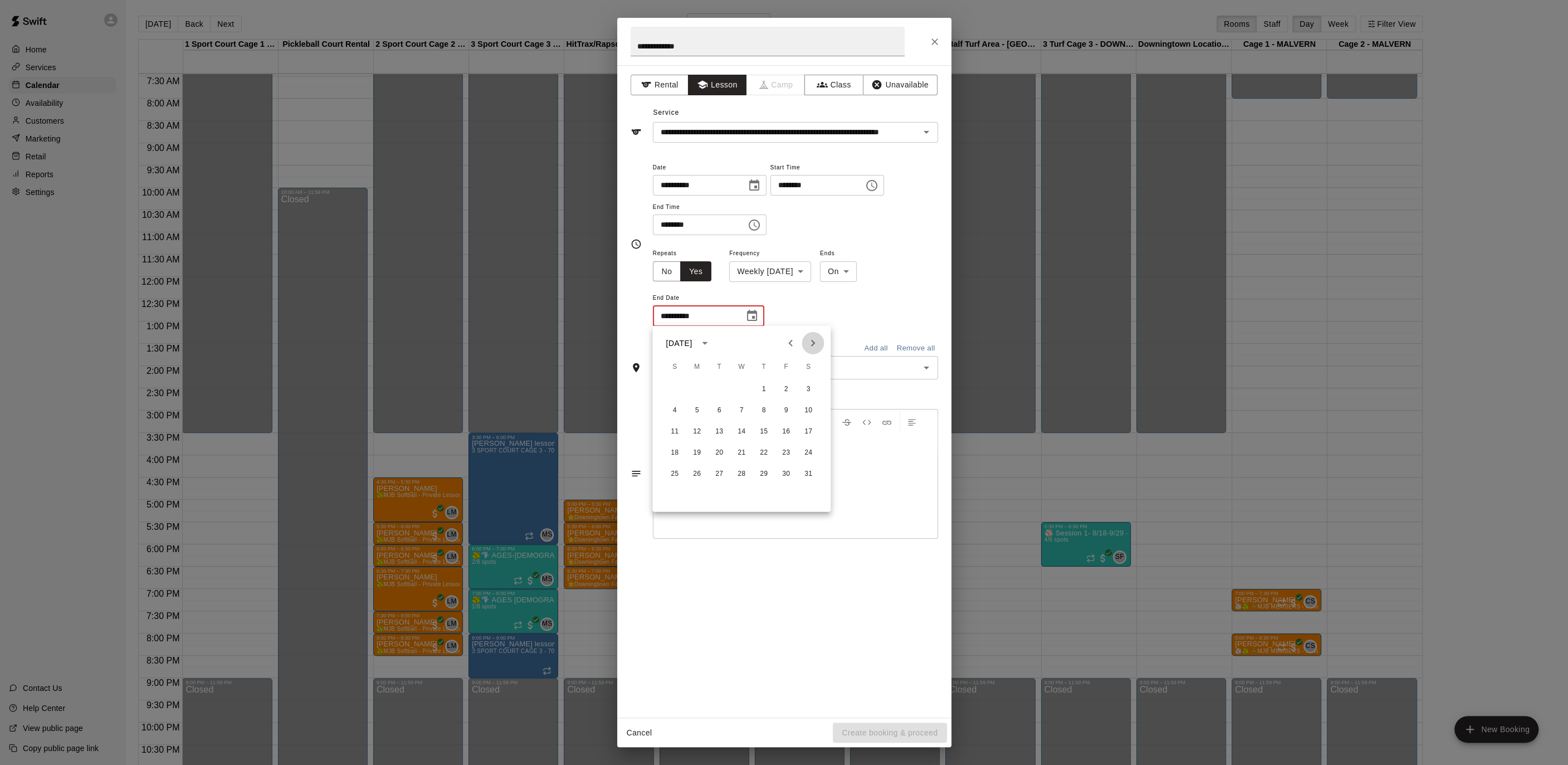
click at [819, 343] on button "Next month" at bounding box center [812, 343] width 22 height 22
click at [700, 411] on button "6" at bounding box center [696, 410] width 20 height 20
type input "**********"
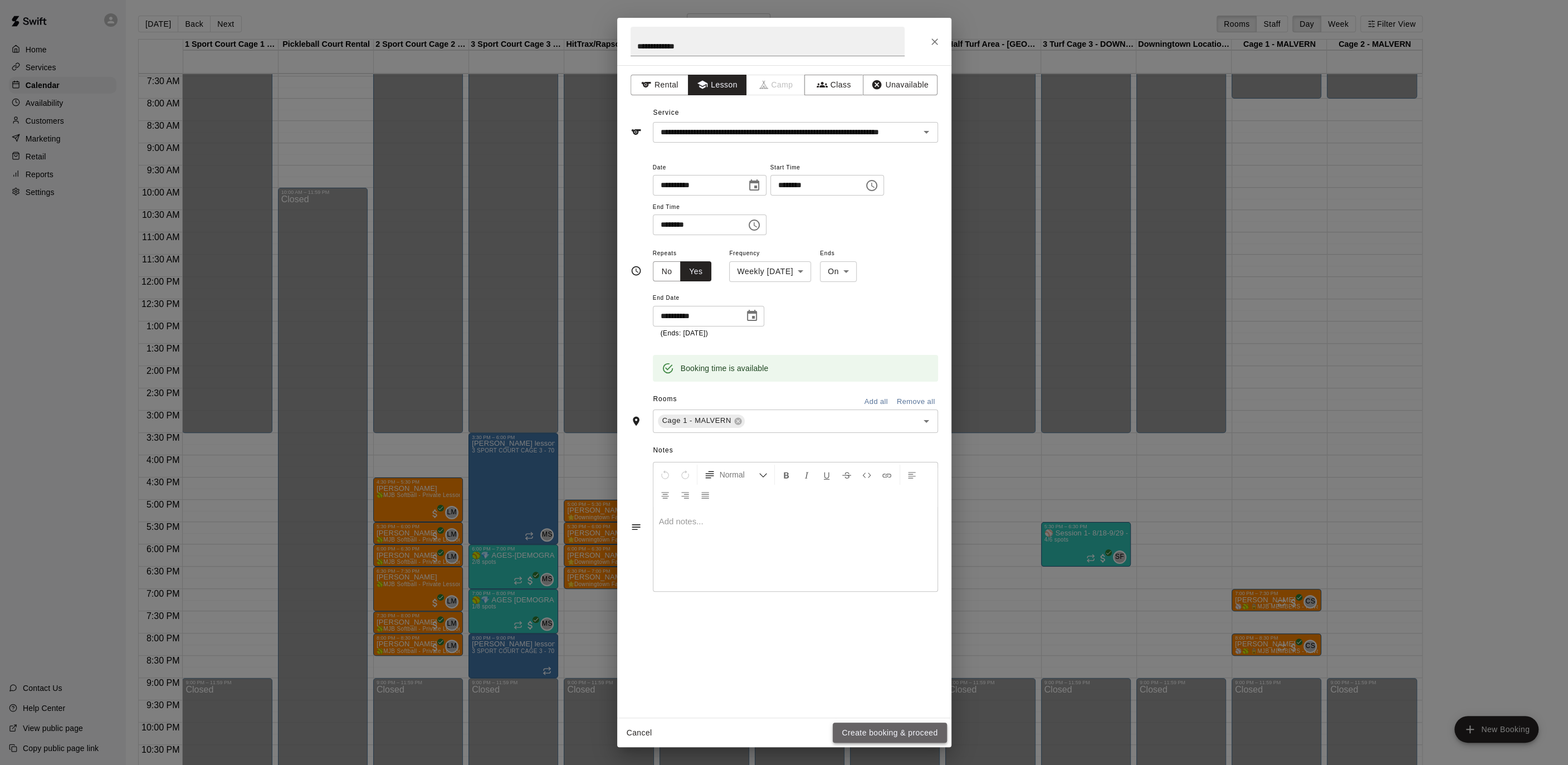
click at [893, 735] on button "Create booking & proceed" at bounding box center [889, 733] width 114 height 21
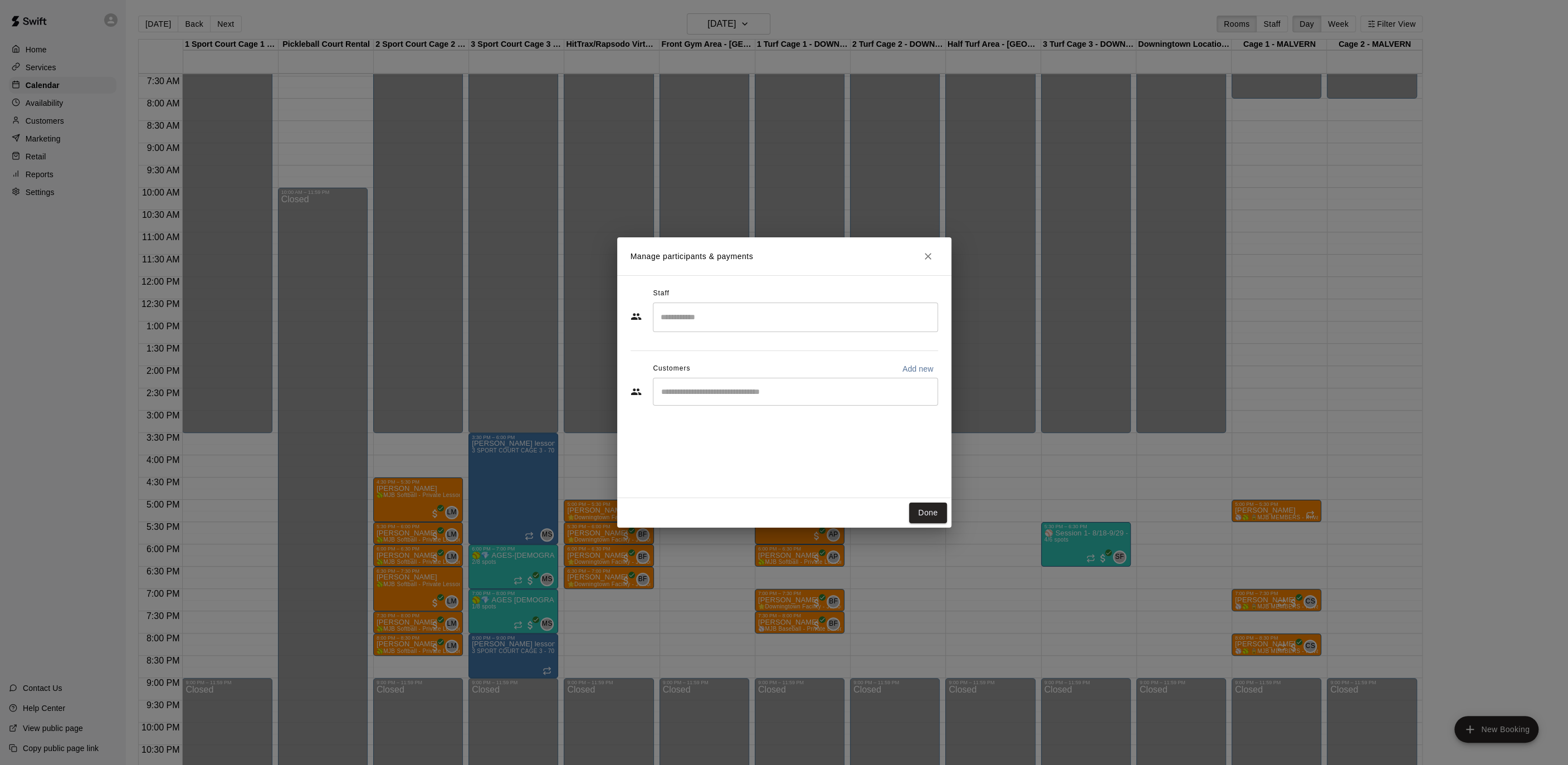
click at [703, 313] on input "Search staff" at bounding box center [796, 316] width 275 height 19
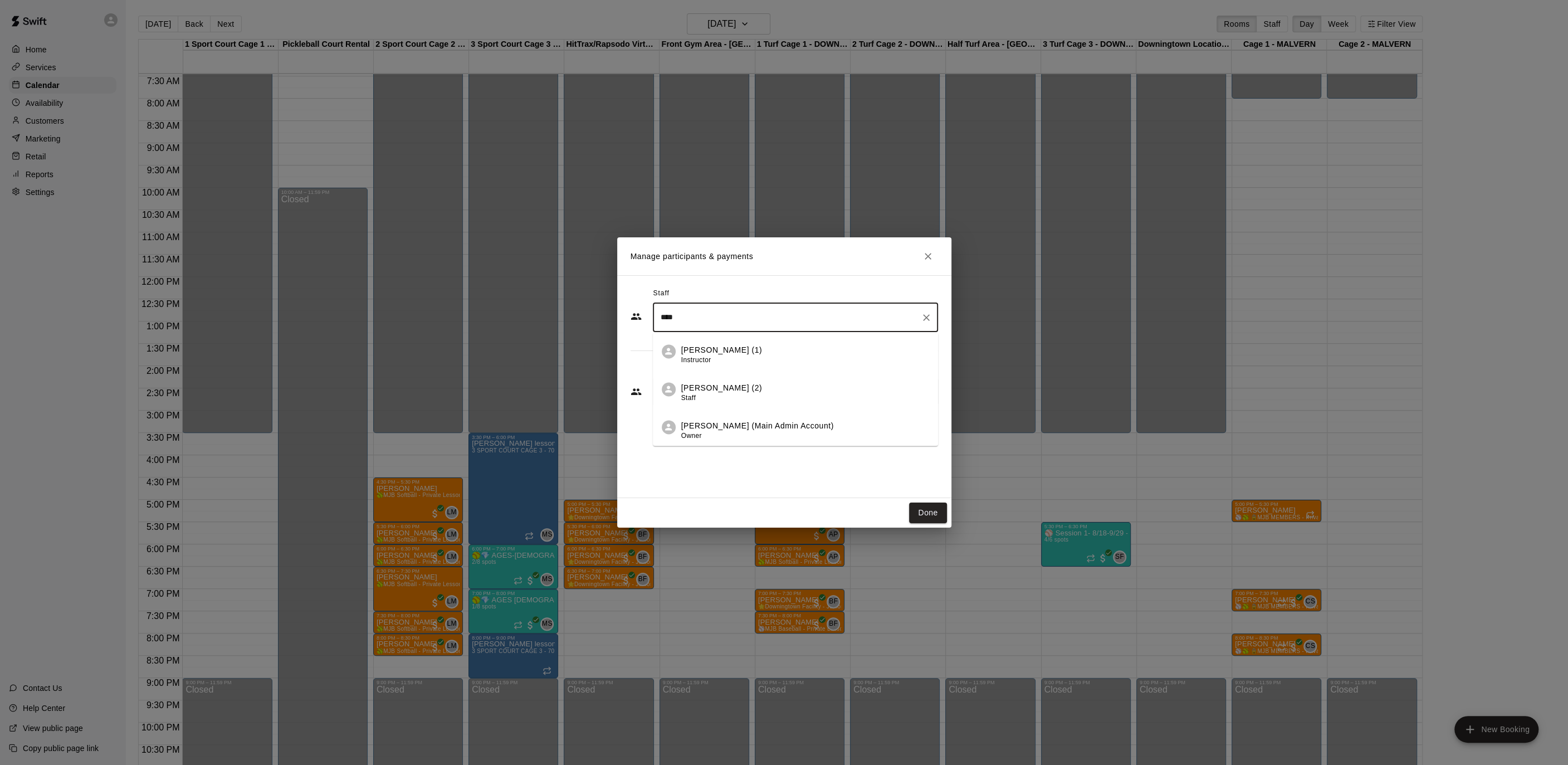
click at [712, 347] on p "[PERSON_NAME] (1)" at bounding box center [722, 349] width 81 height 12
type input "****"
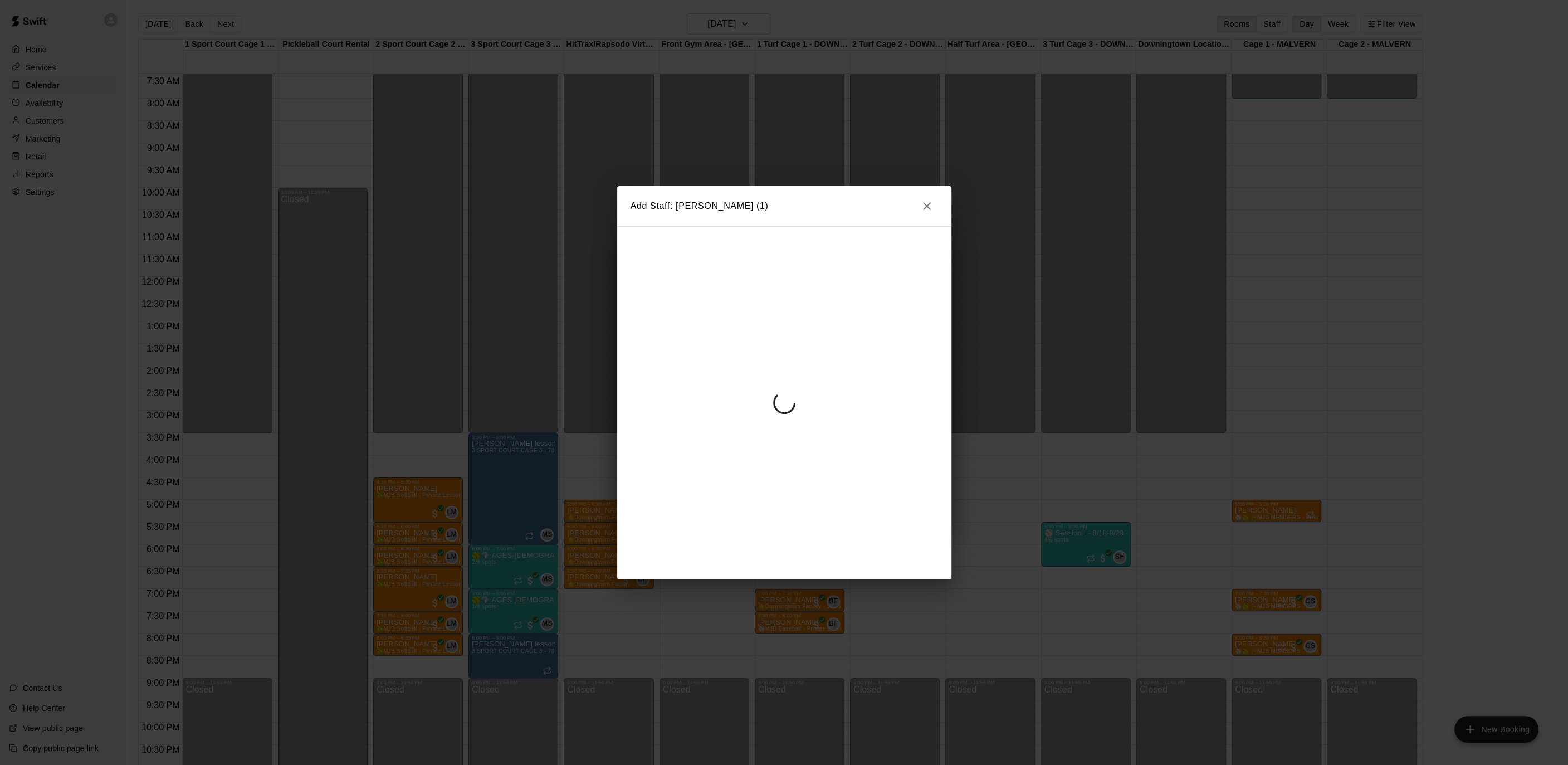
click at [652, 353] on div at bounding box center [784, 402] width 334 height 353
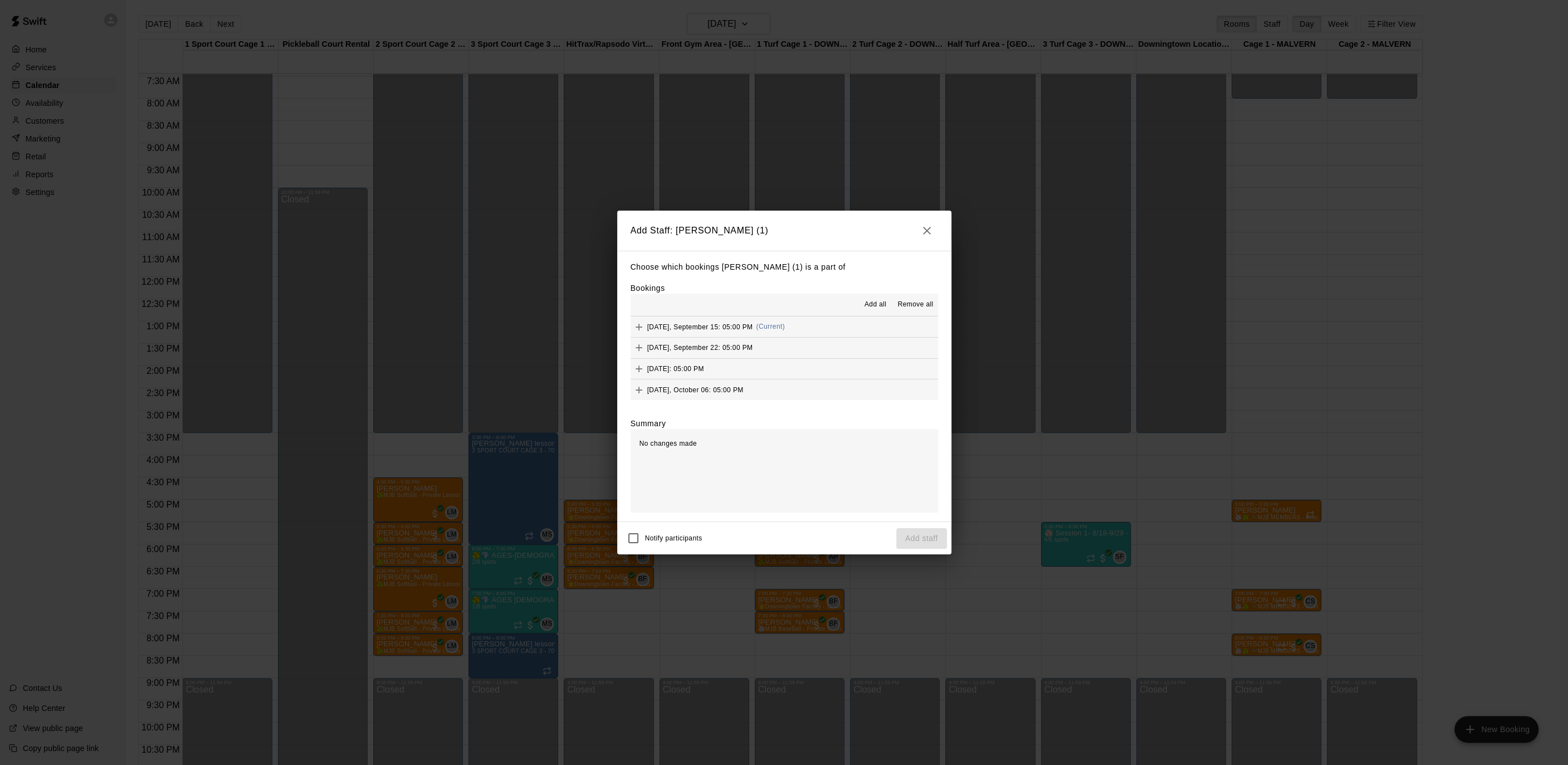
click at [869, 301] on span "Add all" at bounding box center [875, 304] width 22 height 12
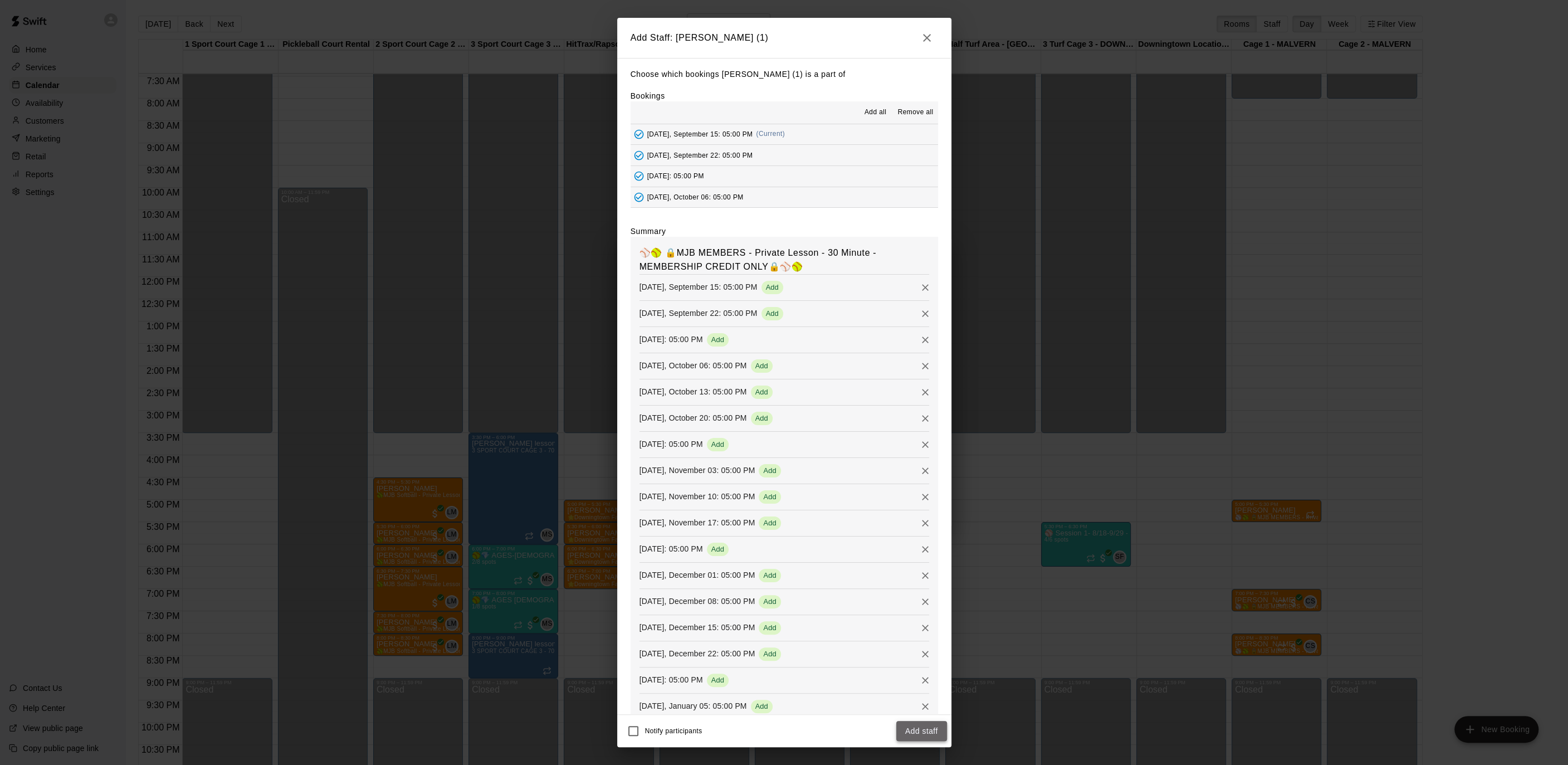
click at [919, 737] on button "Add staff" at bounding box center [921, 731] width 51 height 21
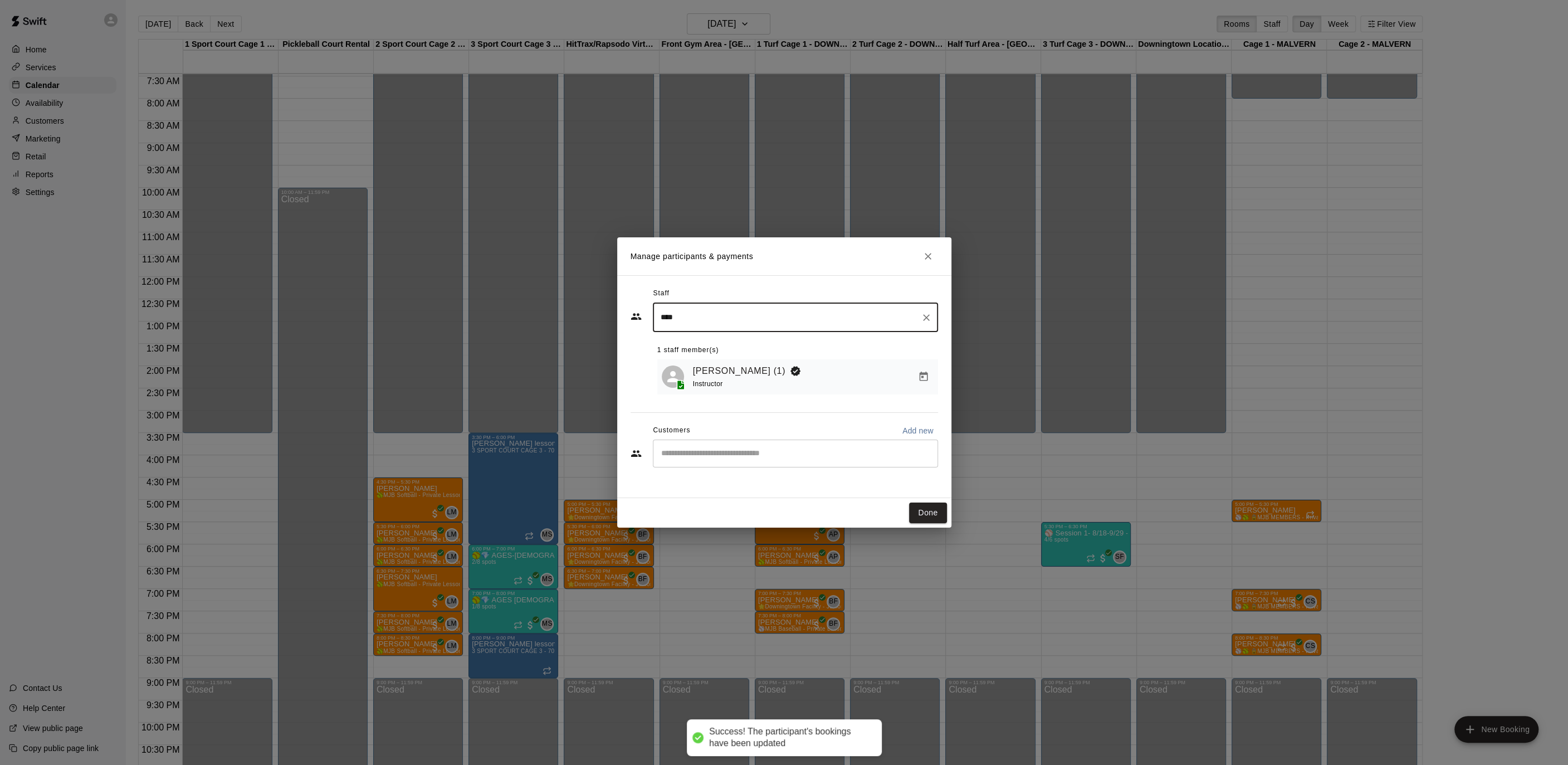
click at [745, 462] on div "​" at bounding box center [795, 453] width 285 height 28
type input "*******"
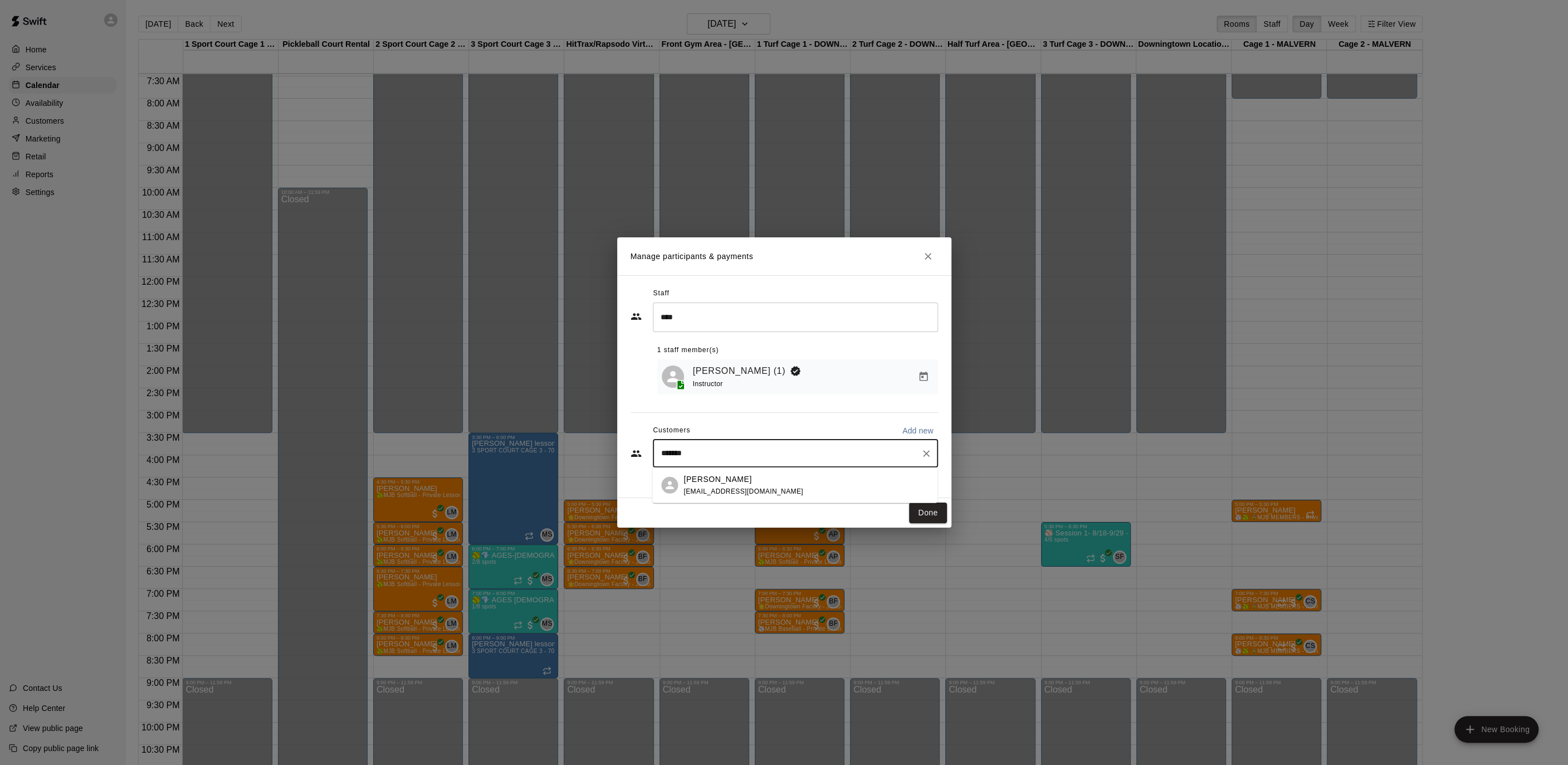
click at [727, 494] on span "[EMAIL_ADDRESS][DOMAIN_NAME]" at bounding box center [743, 491] width 120 height 8
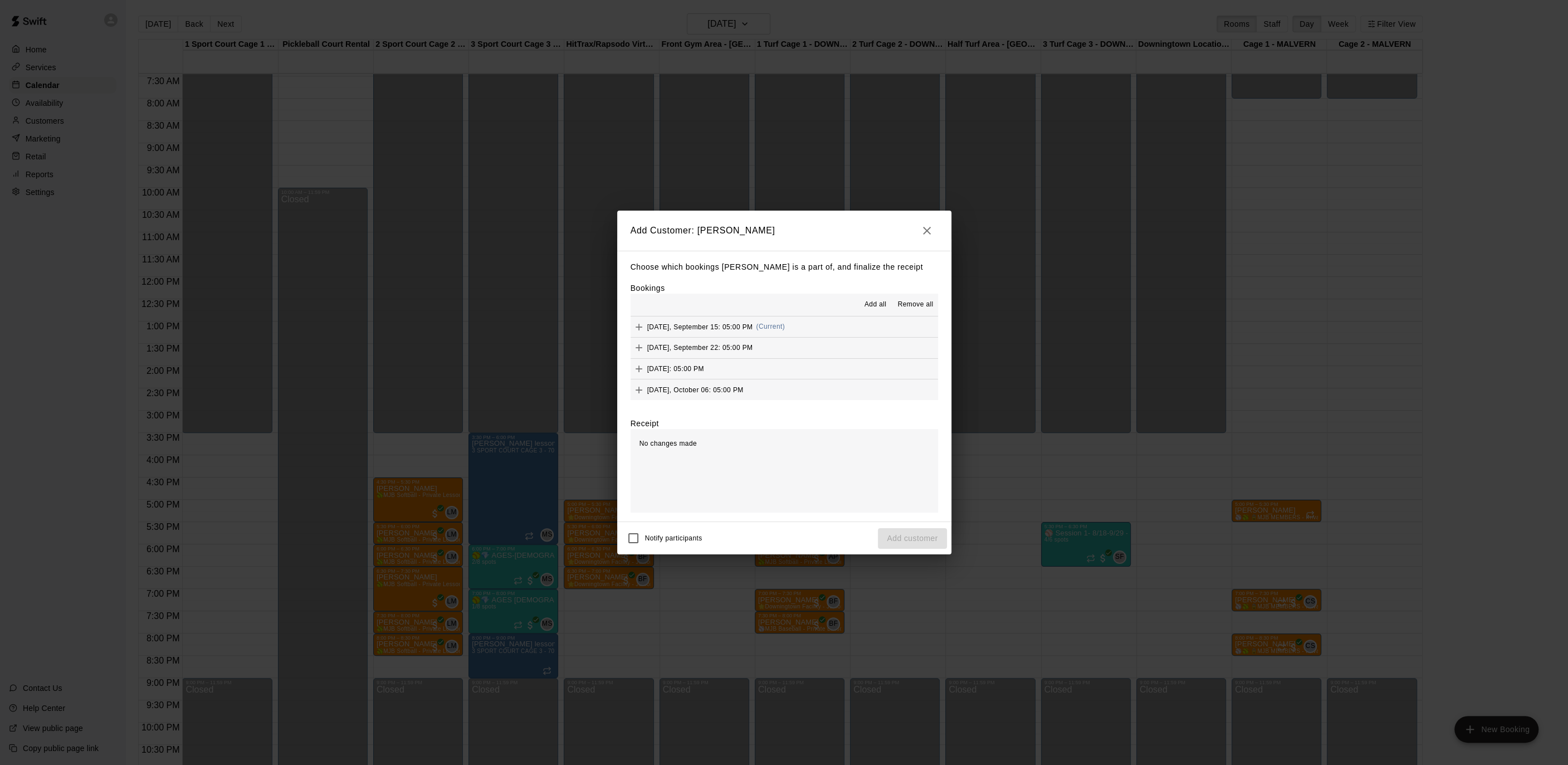
click at [867, 305] on span "Add all" at bounding box center [875, 304] width 22 height 12
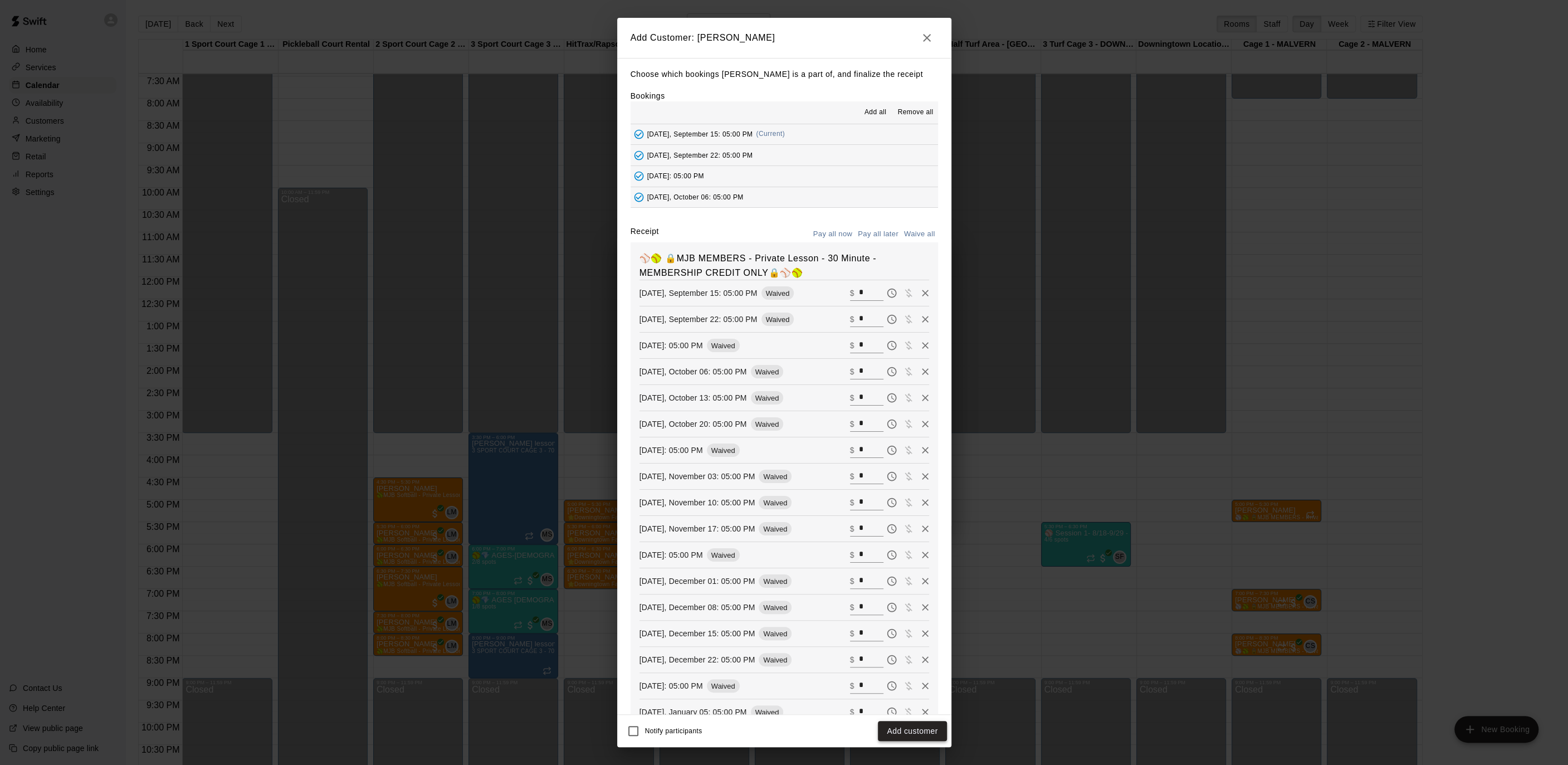
click at [908, 727] on button "Add customer" at bounding box center [911, 731] width 68 height 21
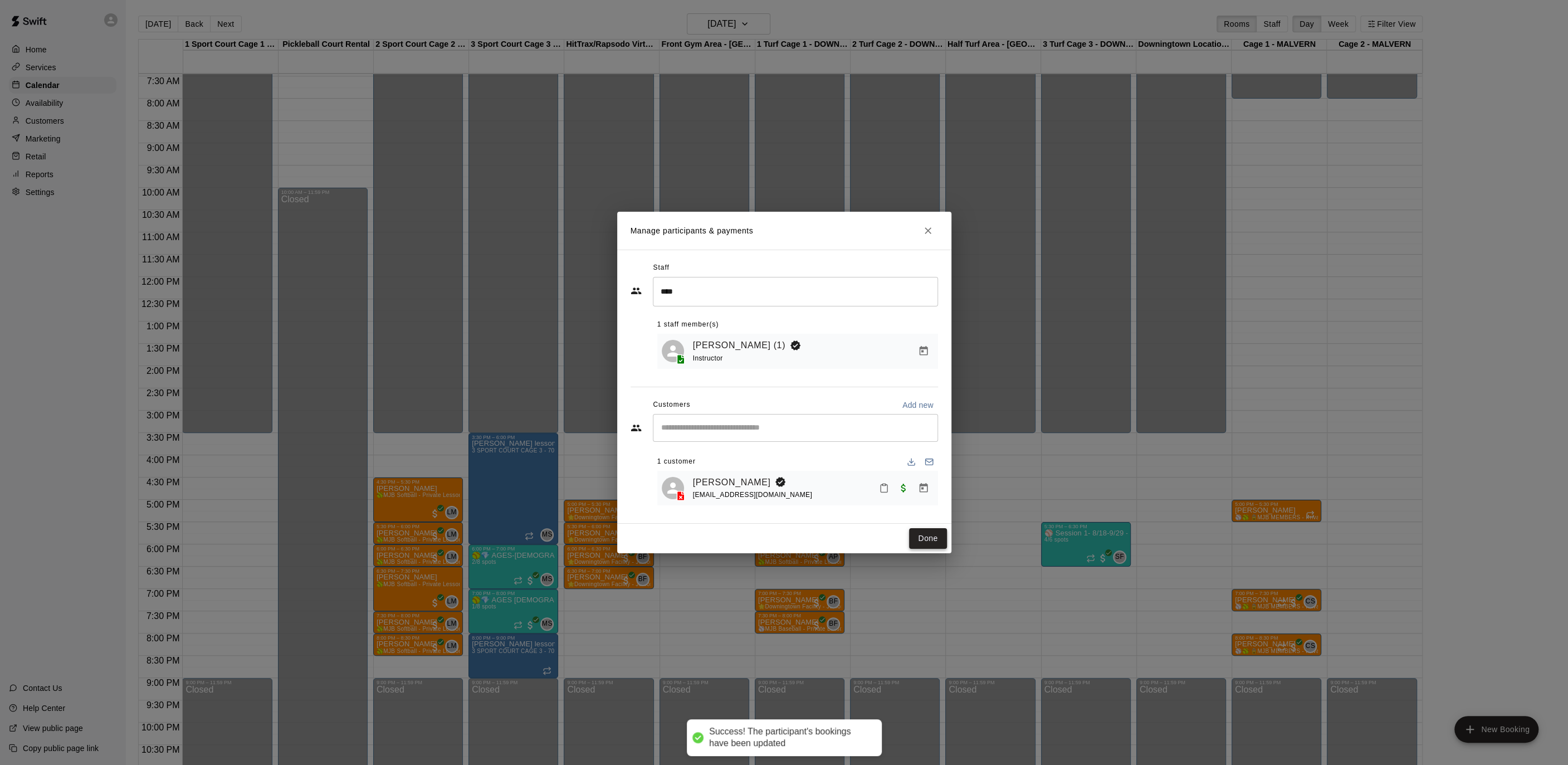
click at [926, 540] on button "Done" at bounding box center [928, 538] width 38 height 21
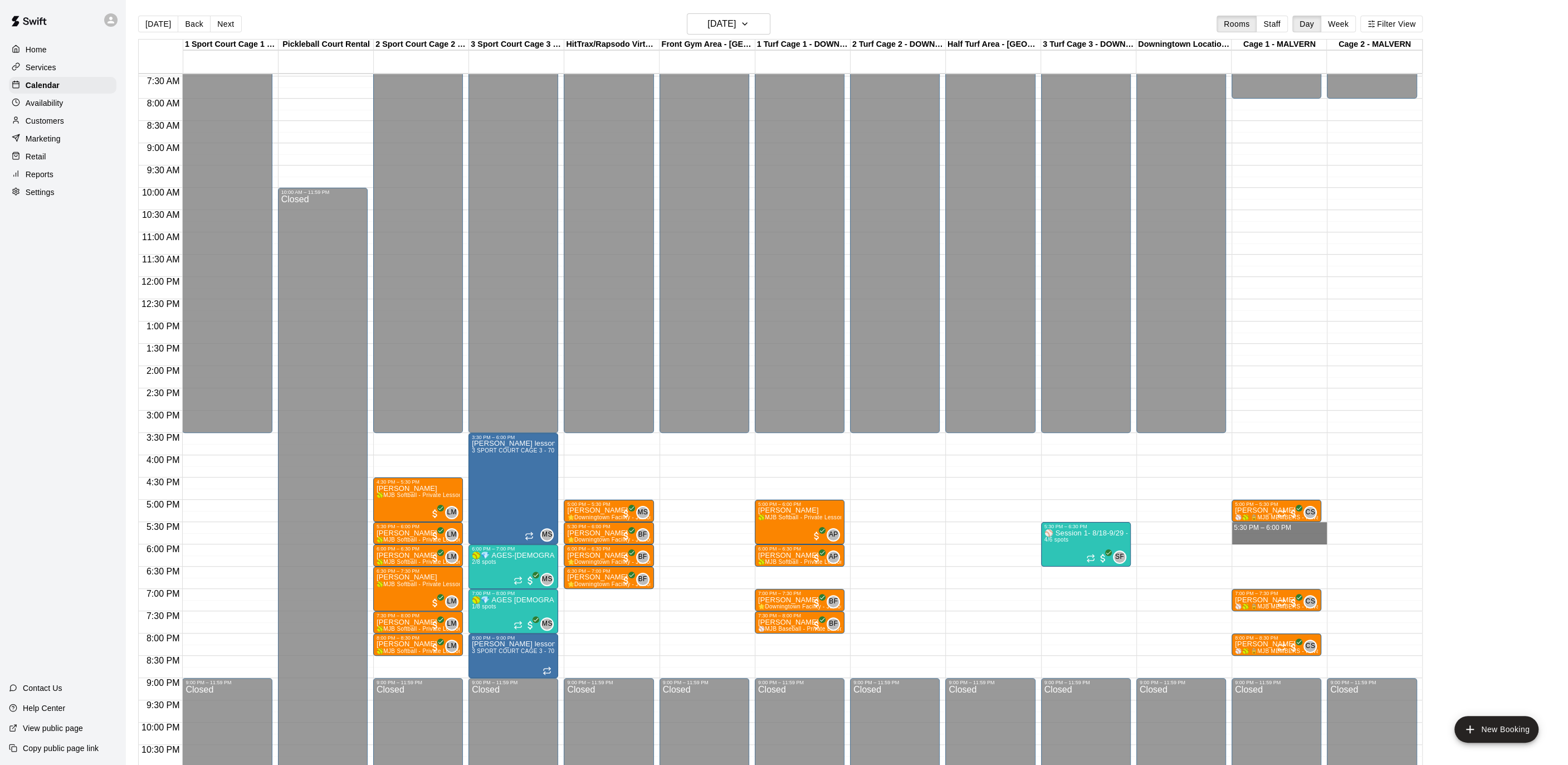
drag, startPoint x: 1255, startPoint y: 526, endPoint x: 1255, endPoint y: 534, distance: 8.0
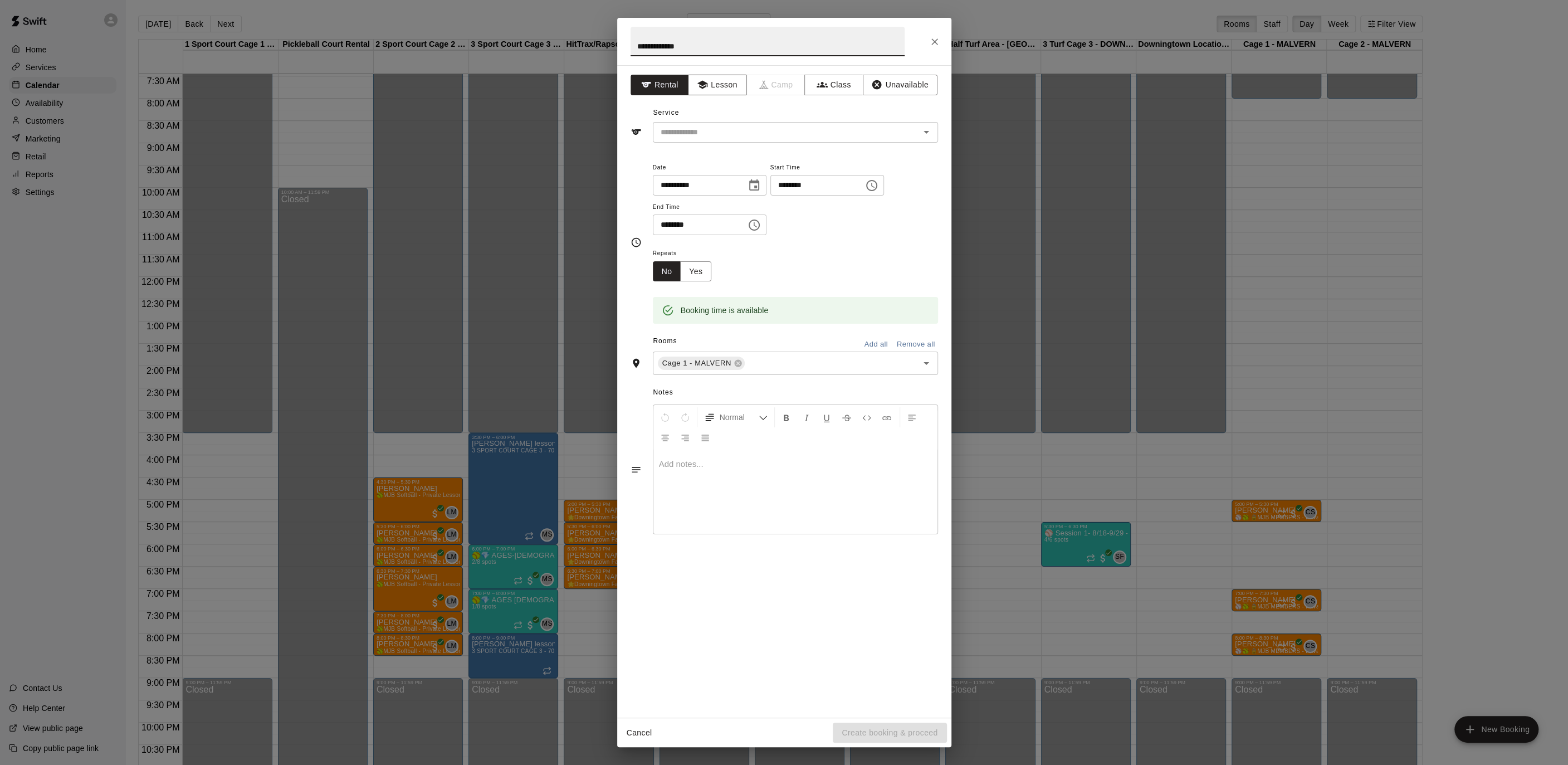
type input "**********"
click at [709, 88] on button "Lesson" at bounding box center [717, 84] width 58 height 21
drag, startPoint x: 711, startPoint y: 121, endPoint x: 719, endPoint y: 137, distance: 17.9
click at [710, 122] on div "​" at bounding box center [795, 132] width 285 height 21
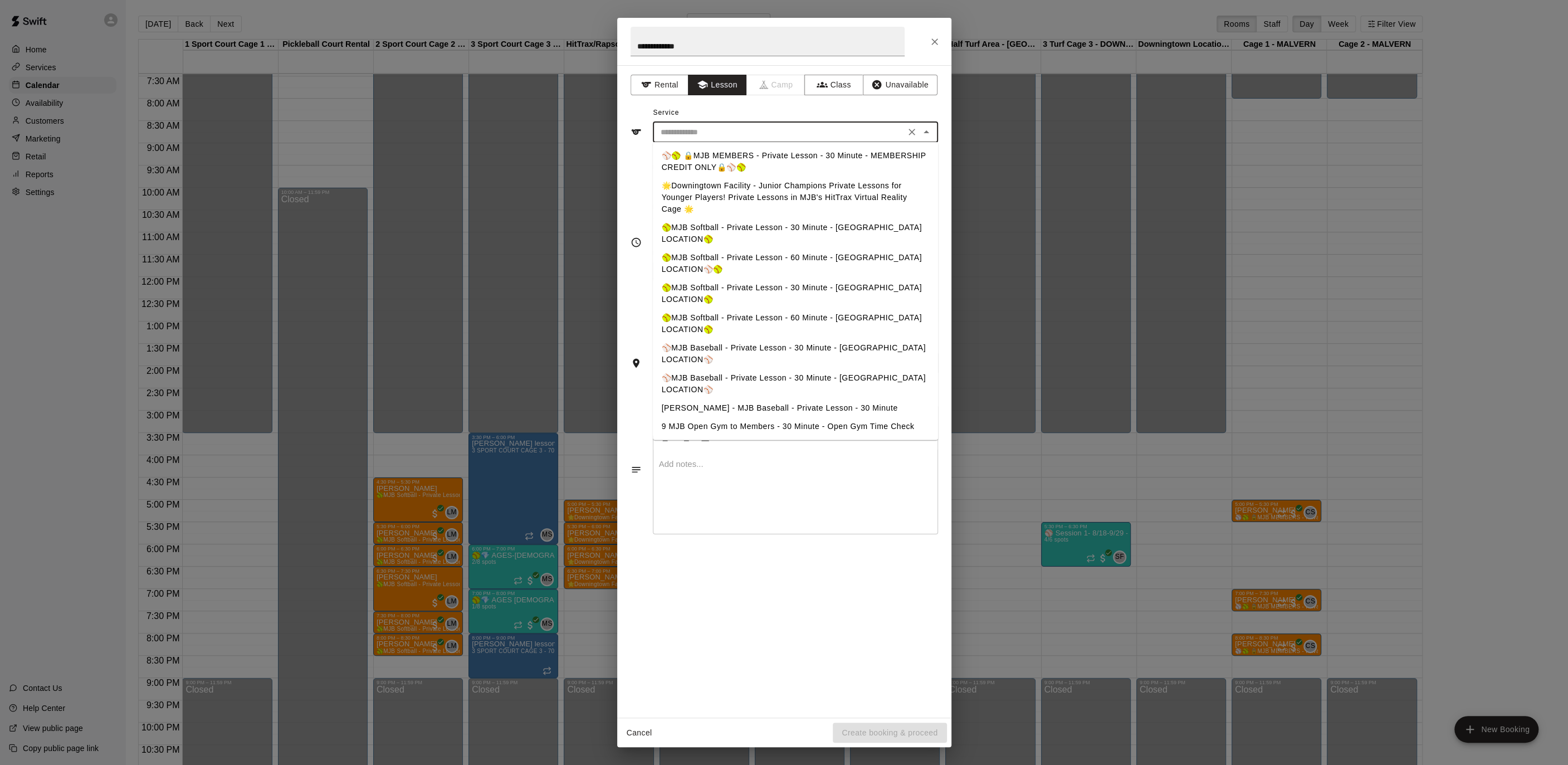
click at [725, 147] on li "⚾️🥎 🔒MJB MEMBERS - Private Lesson - 30 Minute - MEMBERSHIP CREDIT ONLY🔒⚾️🥎" at bounding box center [795, 161] width 285 height 30
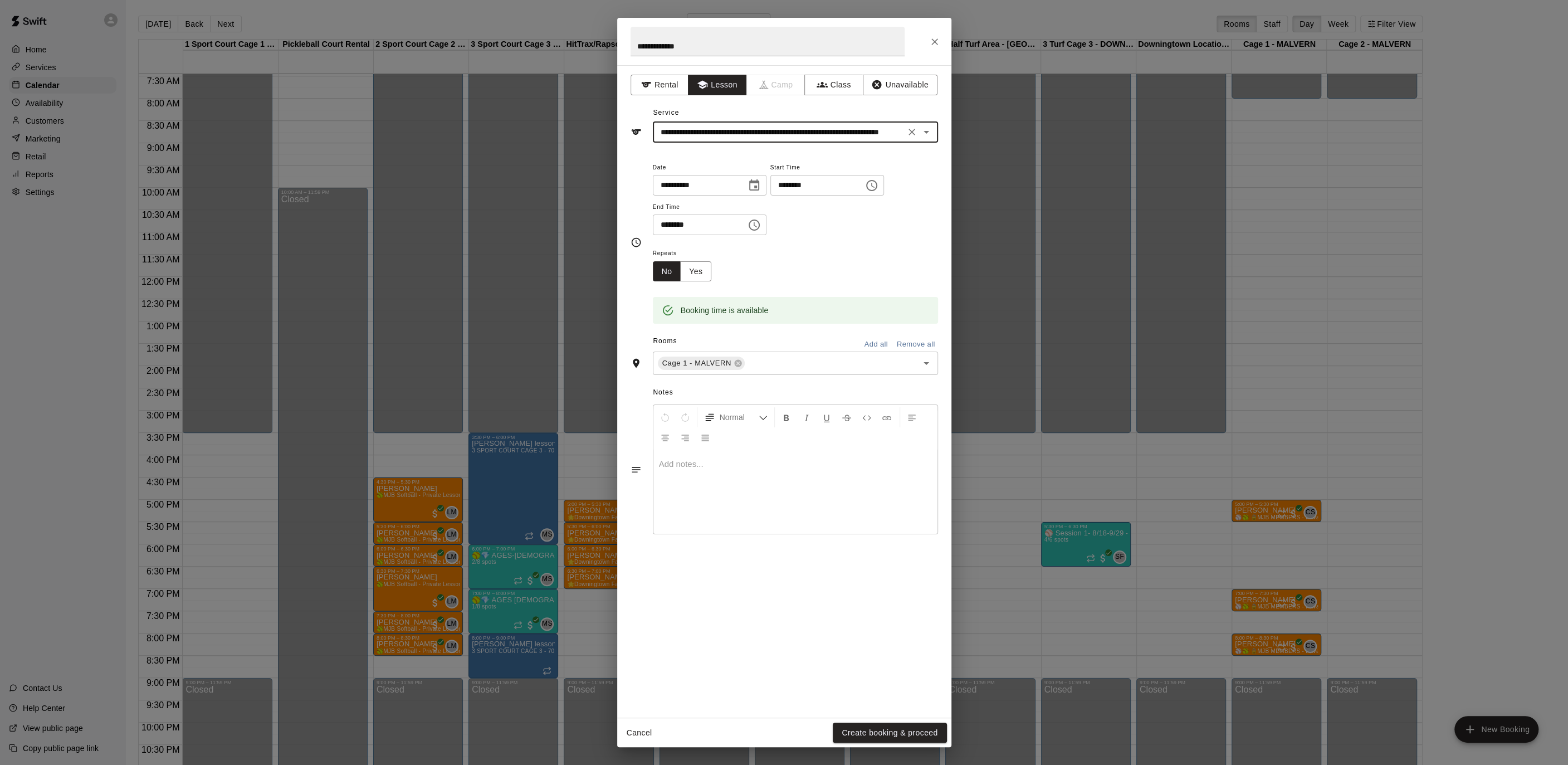
type input "**********"
click at [891, 739] on button "Create booking & proceed" at bounding box center [889, 733] width 114 height 21
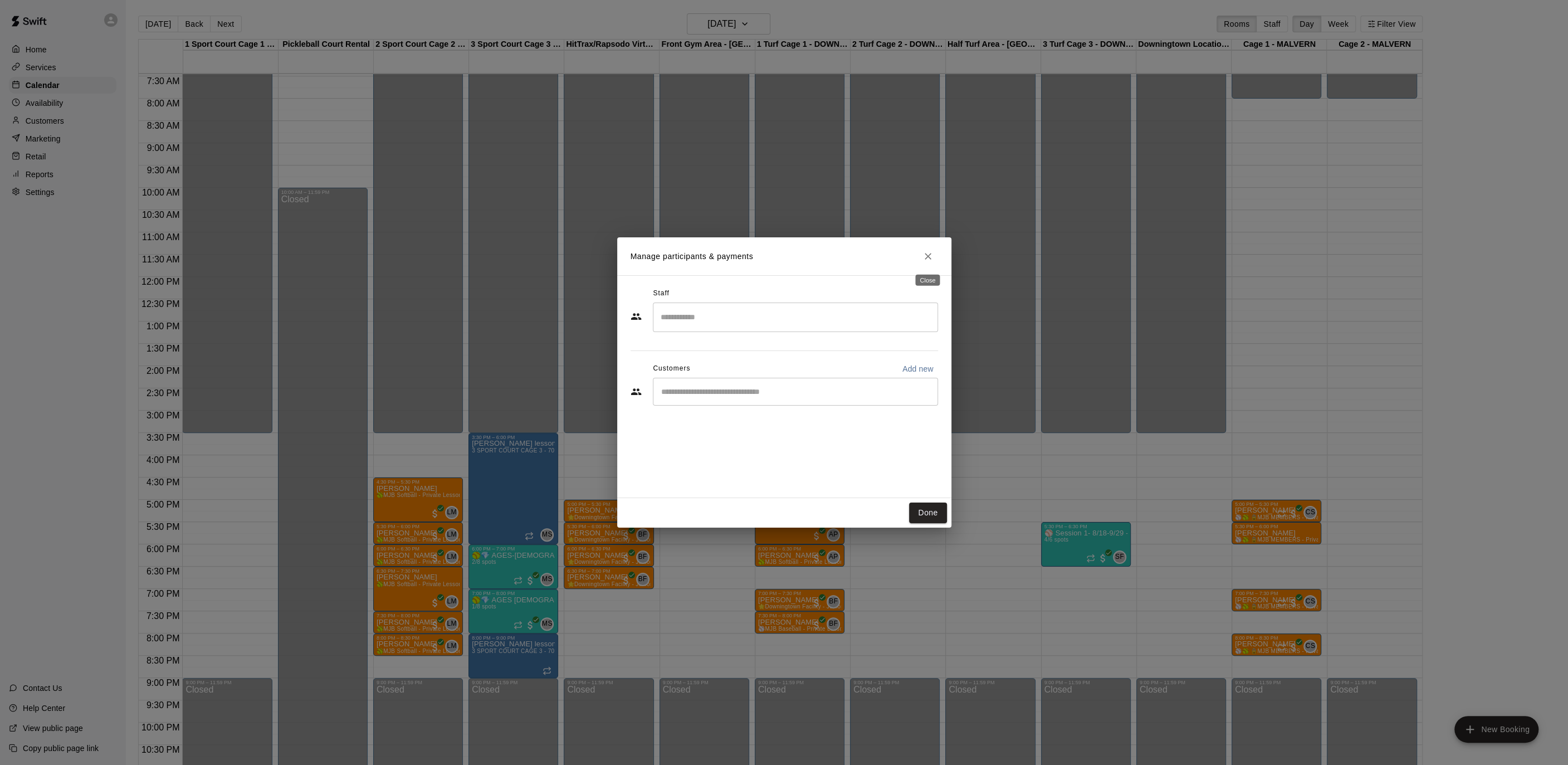
drag, startPoint x: 926, startPoint y: 253, endPoint x: 955, endPoint y: 277, distance: 37.6
click at [926, 253] on icon "Close" at bounding box center [928, 256] width 12 height 12
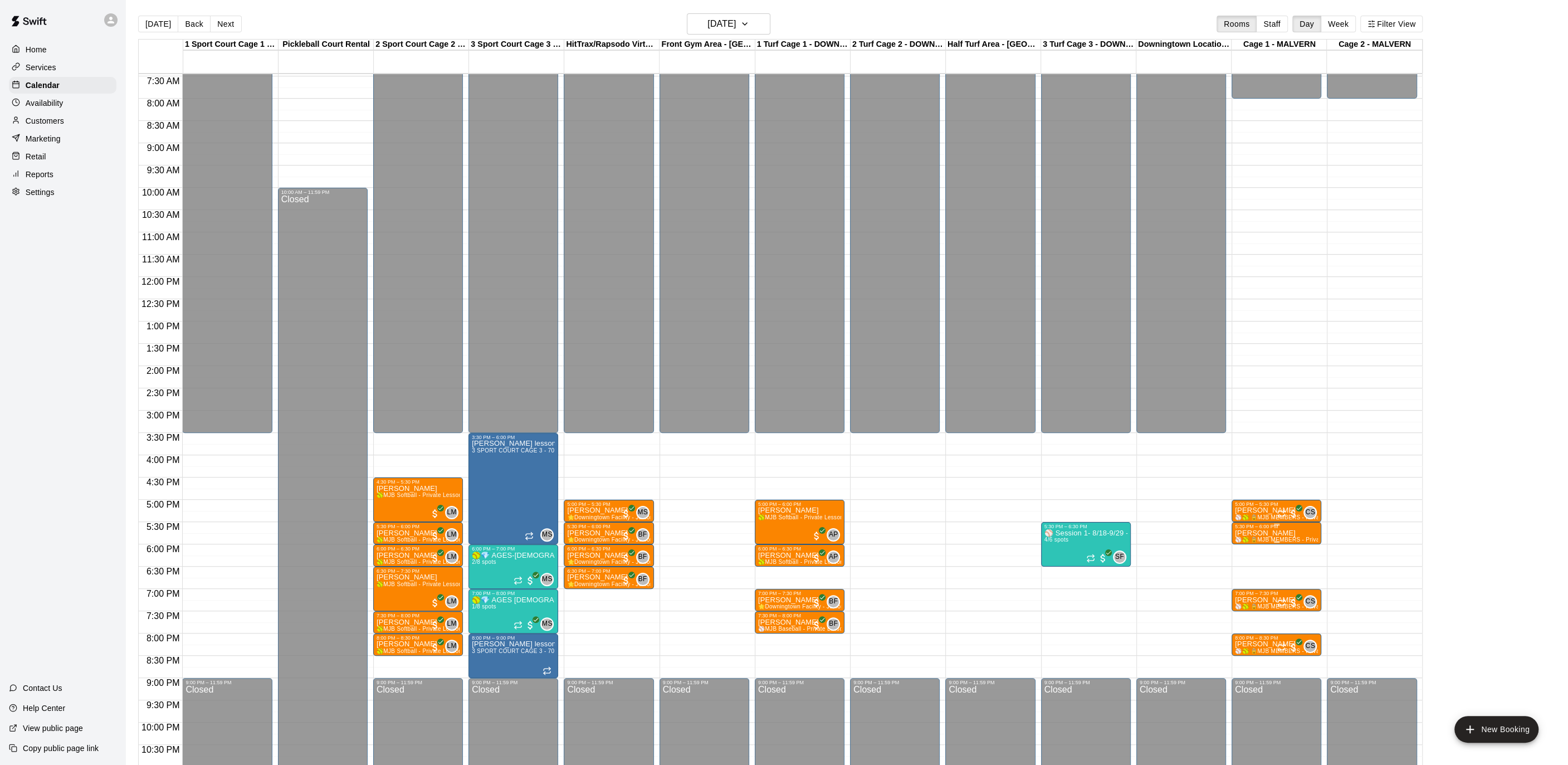
click at [1256, 533] on p "[PERSON_NAME]" at bounding box center [1276, 533] width 83 height 0
click at [1245, 596] on icon "delete" at bounding box center [1245, 597] width 8 height 10
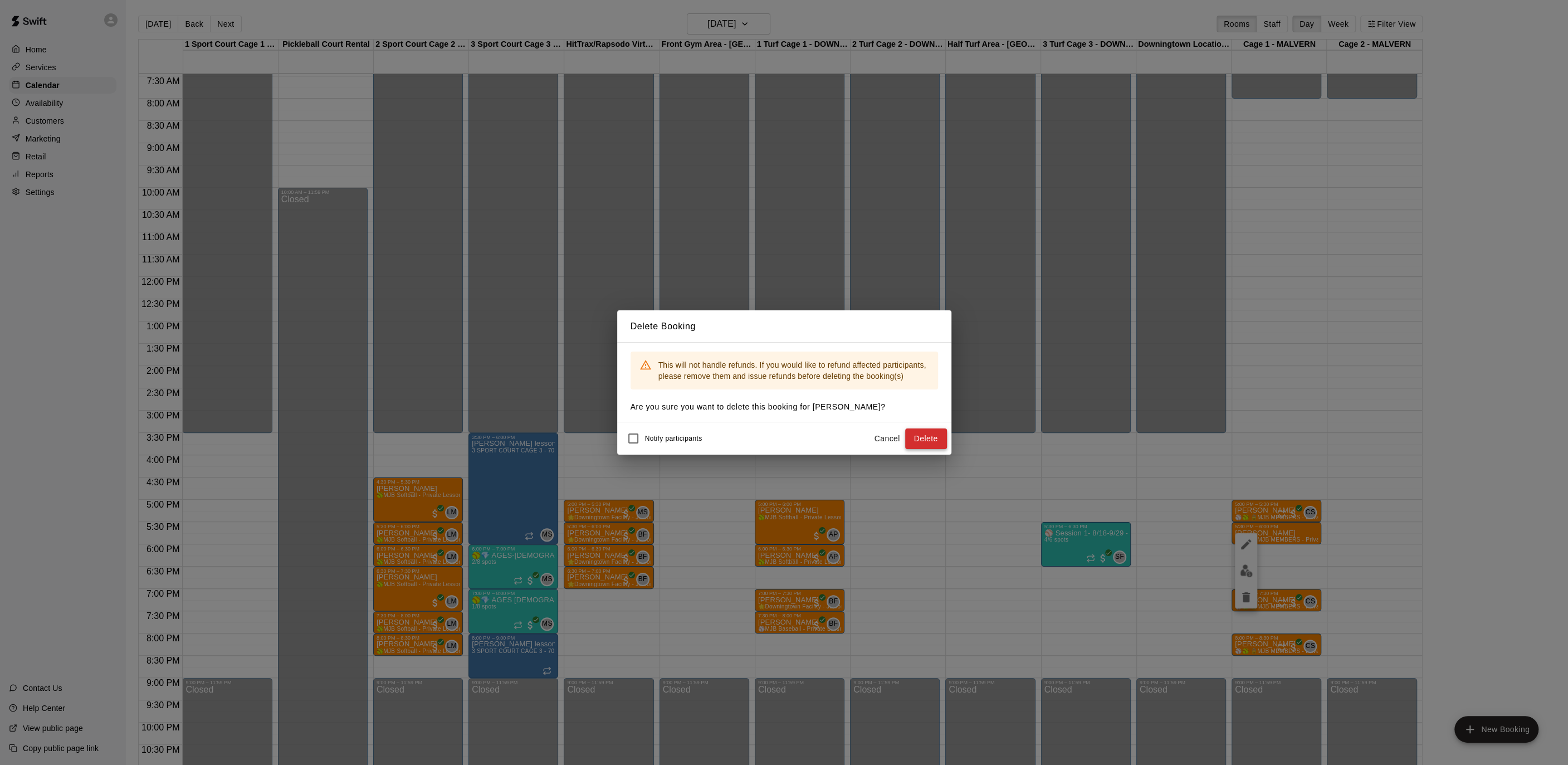
click at [919, 435] on button "Delete" at bounding box center [926, 439] width 41 height 21
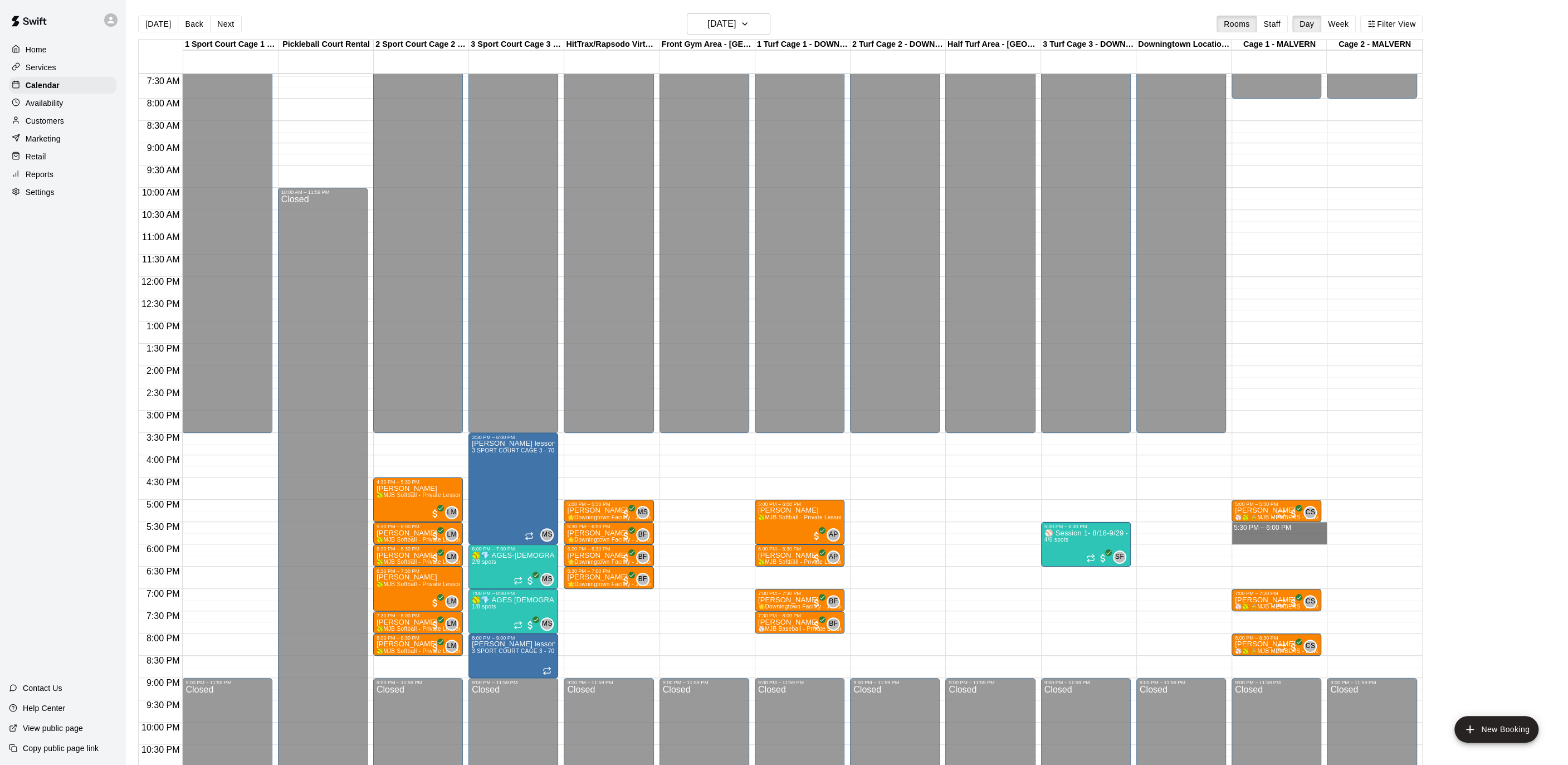
drag, startPoint x: 1288, startPoint y: 527, endPoint x: 1288, endPoint y: 534, distance: 7.0
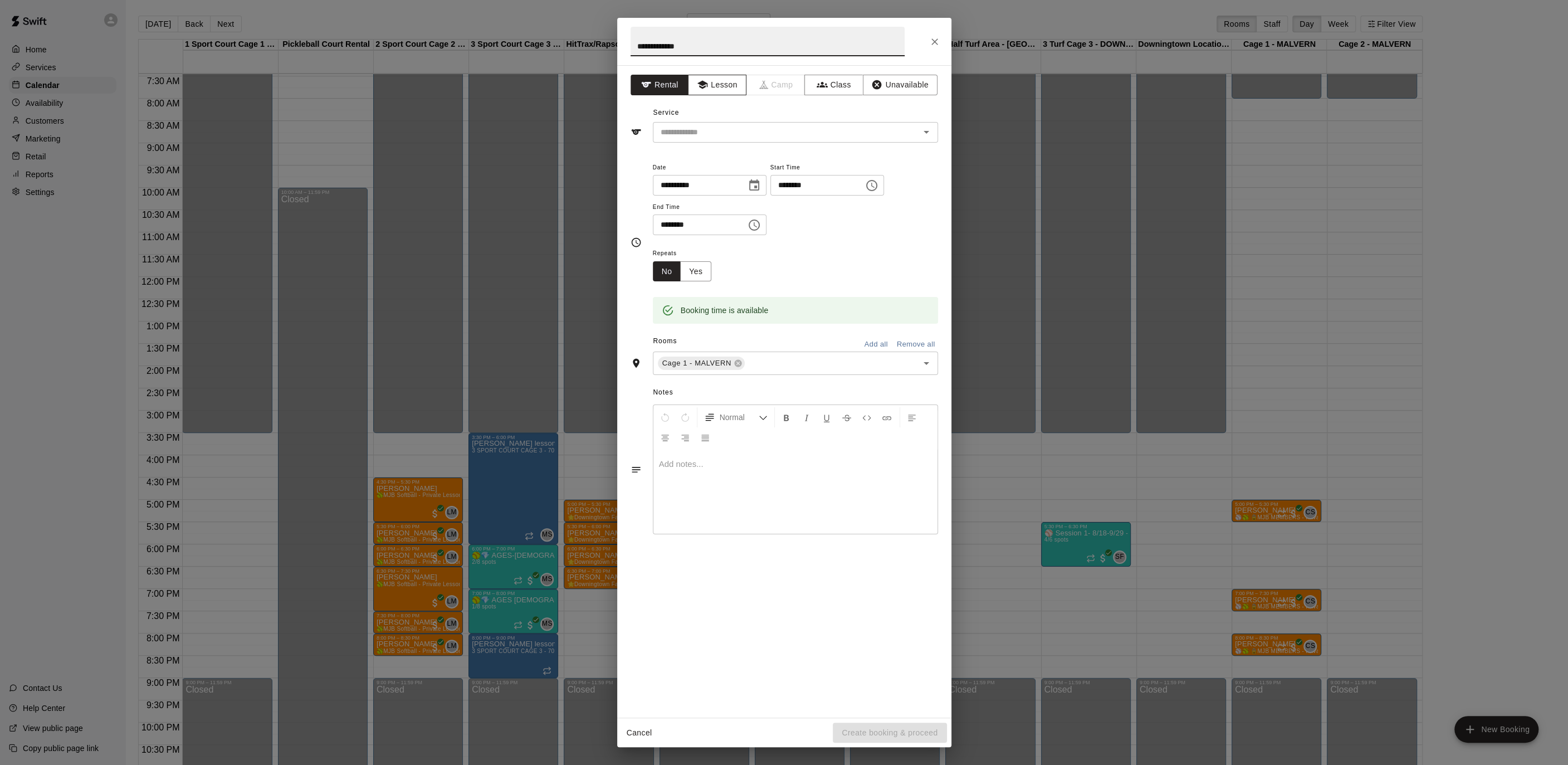
type input "**********"
drag, startPoint x: 709, startPoint y: 84, endPoint x: 710, endPoint y: 98, distance: 14.0
click at [709, 84] on button "Lesson" at bounding box center [717, 84] width 58 height 21
click at [706, 126] on input "text" at bounding box center [779, 132] width 246 height 14
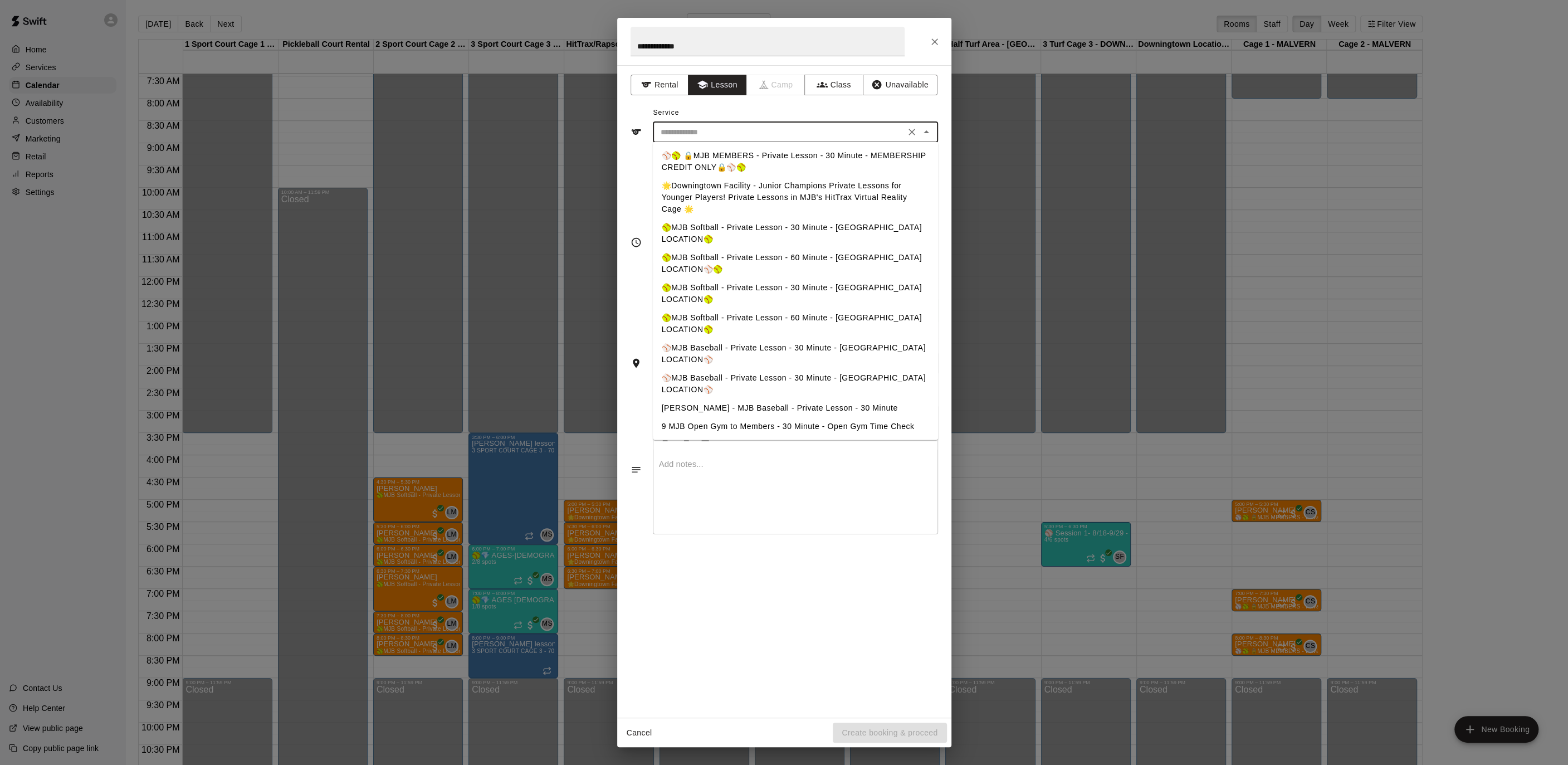
click at [725, 154] on li "⚾️🥎 🔒MJB MEMBERS - Private Lesson - 30 Minute - MEMBERSHIP CREDIT ONLY🔒⚾️🥎" at bounding box center [795, 161] width 285 height 30
type input "**********"
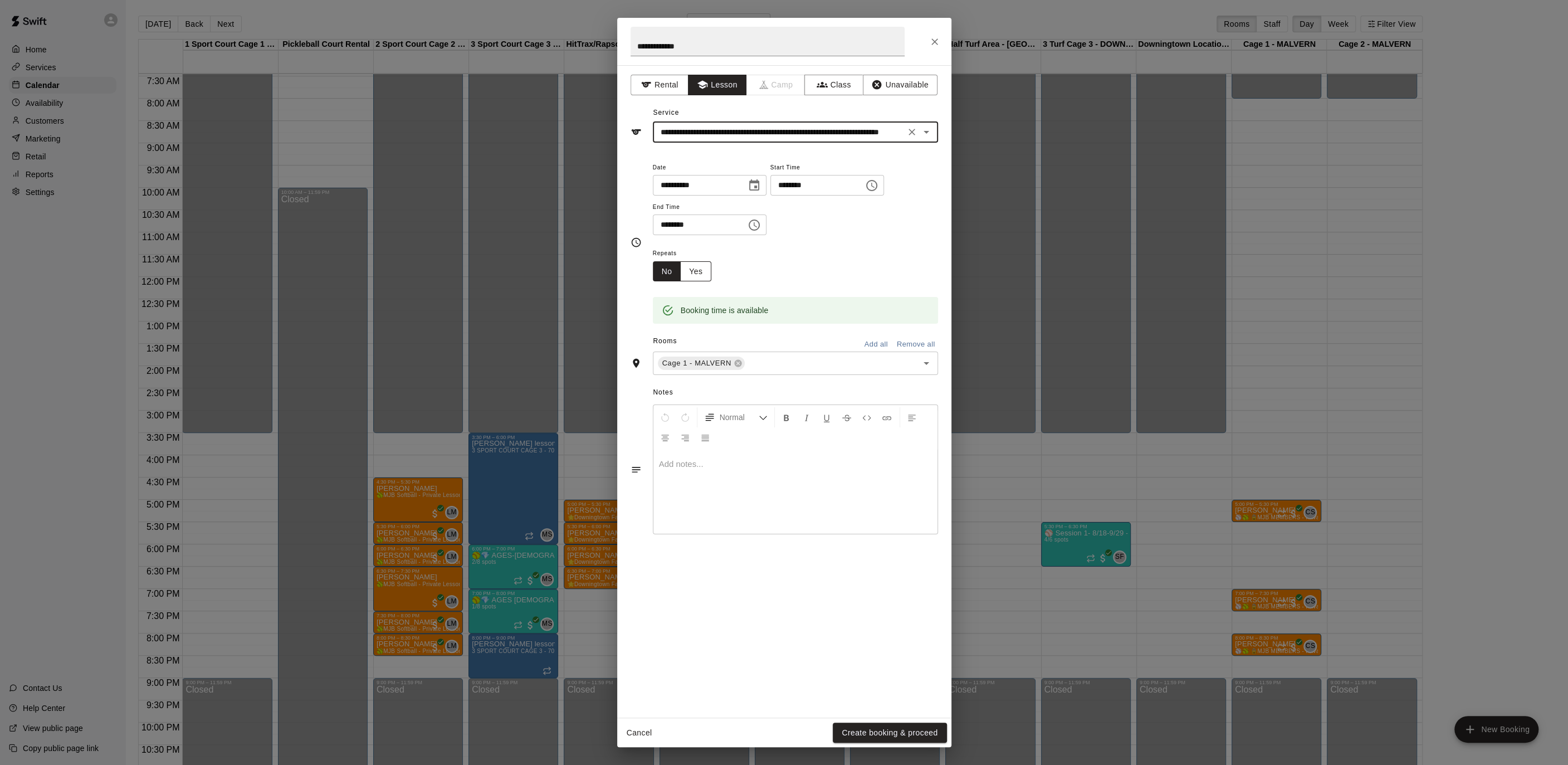
click at [706, 270] on button "Yes" at bounding box center [696, 271] width 31 height 21
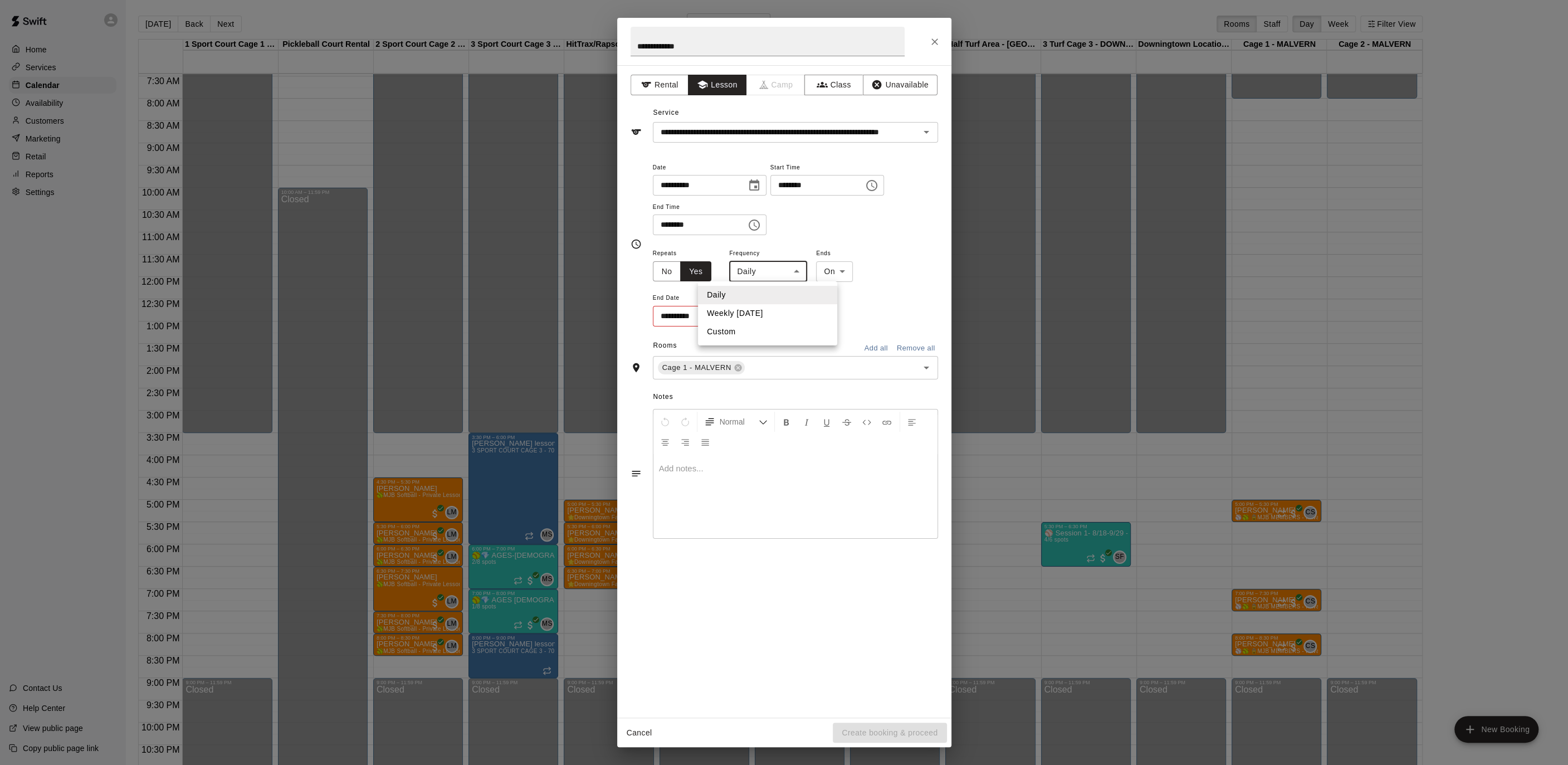
click at [788, 265] on body "Home Services Calendar Availability Customers Marketing Retail Reports Settings…" at bounding box center [784, 391] width 1568 height 783
drag, startPoint x: 767, startPoint y: 311, endPoint x: 752, endPoint y: 306, distance: 15.8
click at [768, 311] on li "Weekly [DATE]" at bounding box center [767, 313] width 139 height 18
type input "******"
click at [743, 313] on button "Choose date" at bounding box center [752, 316] width 22 height 22
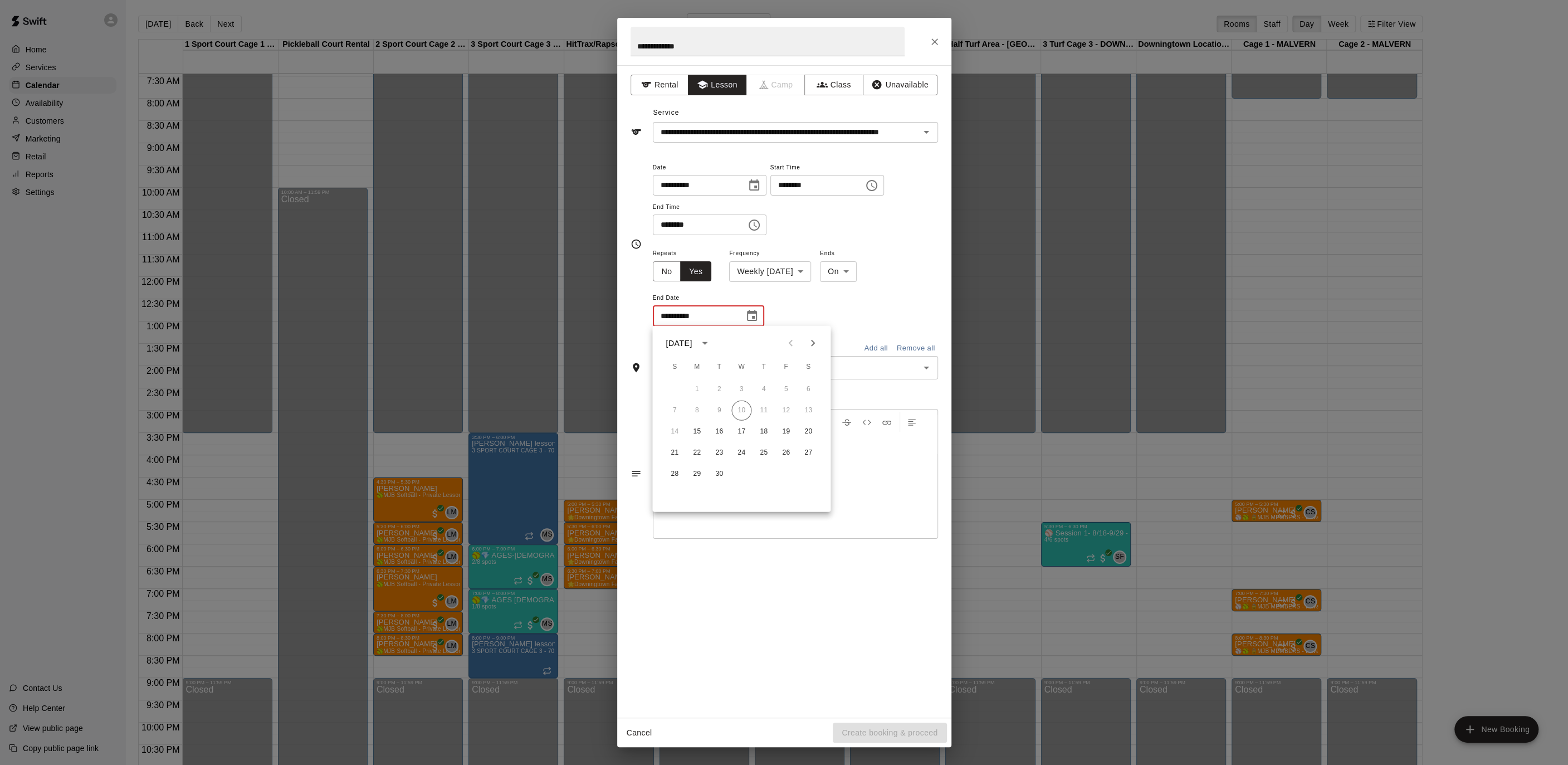
click at [812, 338] on icon "Next month" at bounding box center [812, 343] width 13 height 13
click at [812, 338] on icon "Next month" at bounding box center [812, 343] width 13 height 13
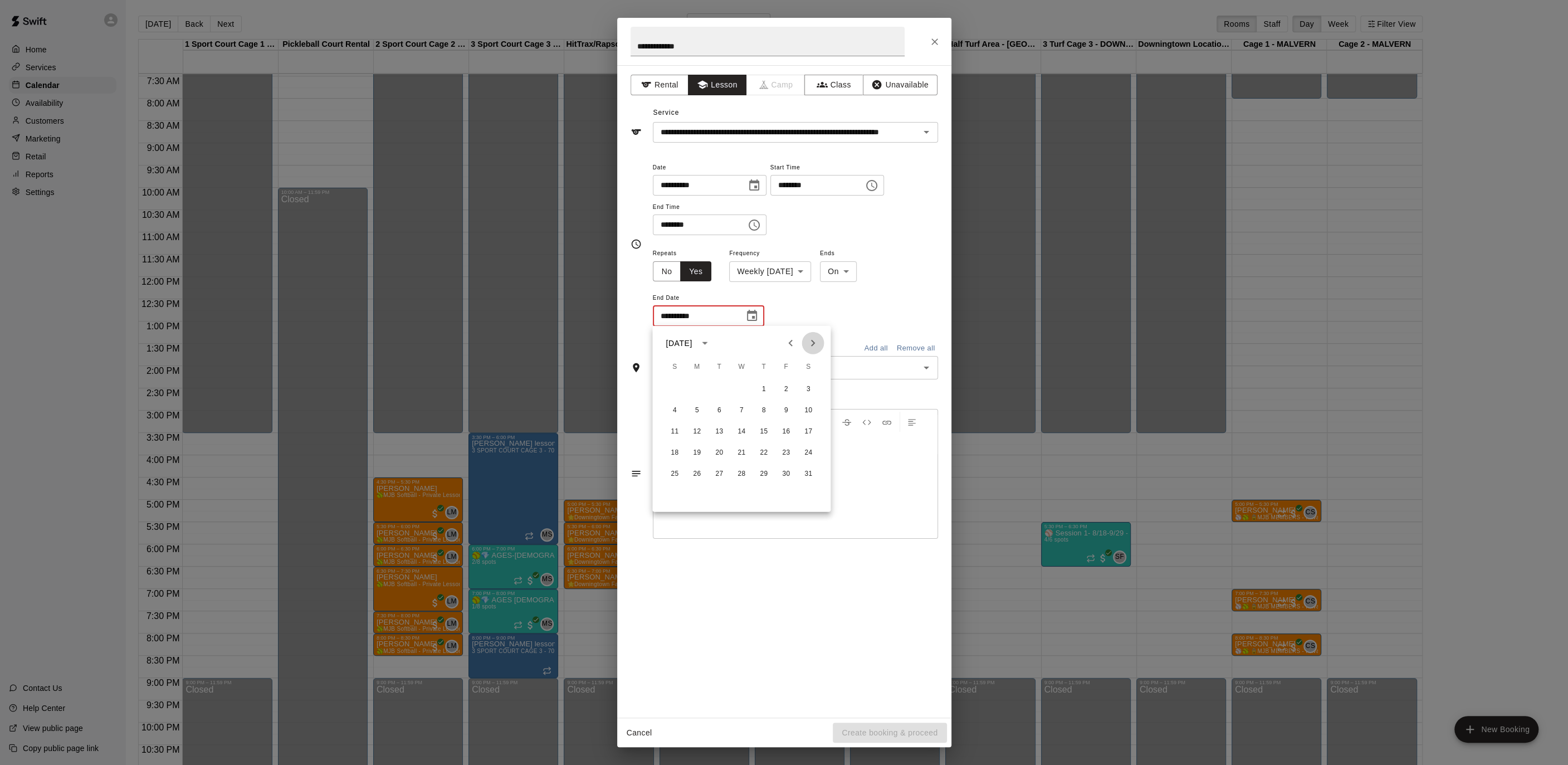
click at [812, 338] on icon "Next month" at bounding box center [812, 343] width 13 height 13
drag, startPoint x: 812, startPoint y: 338, endPoint x: 786, endPoint y: 359, distance: 33.4
click at [812, 338] on icon "Next month" at bounding box center [812, 343] width 13 height 13
click at [690, 408] on button "6" at bounding box center [696, 410] width 20 height 20
type input "**********"
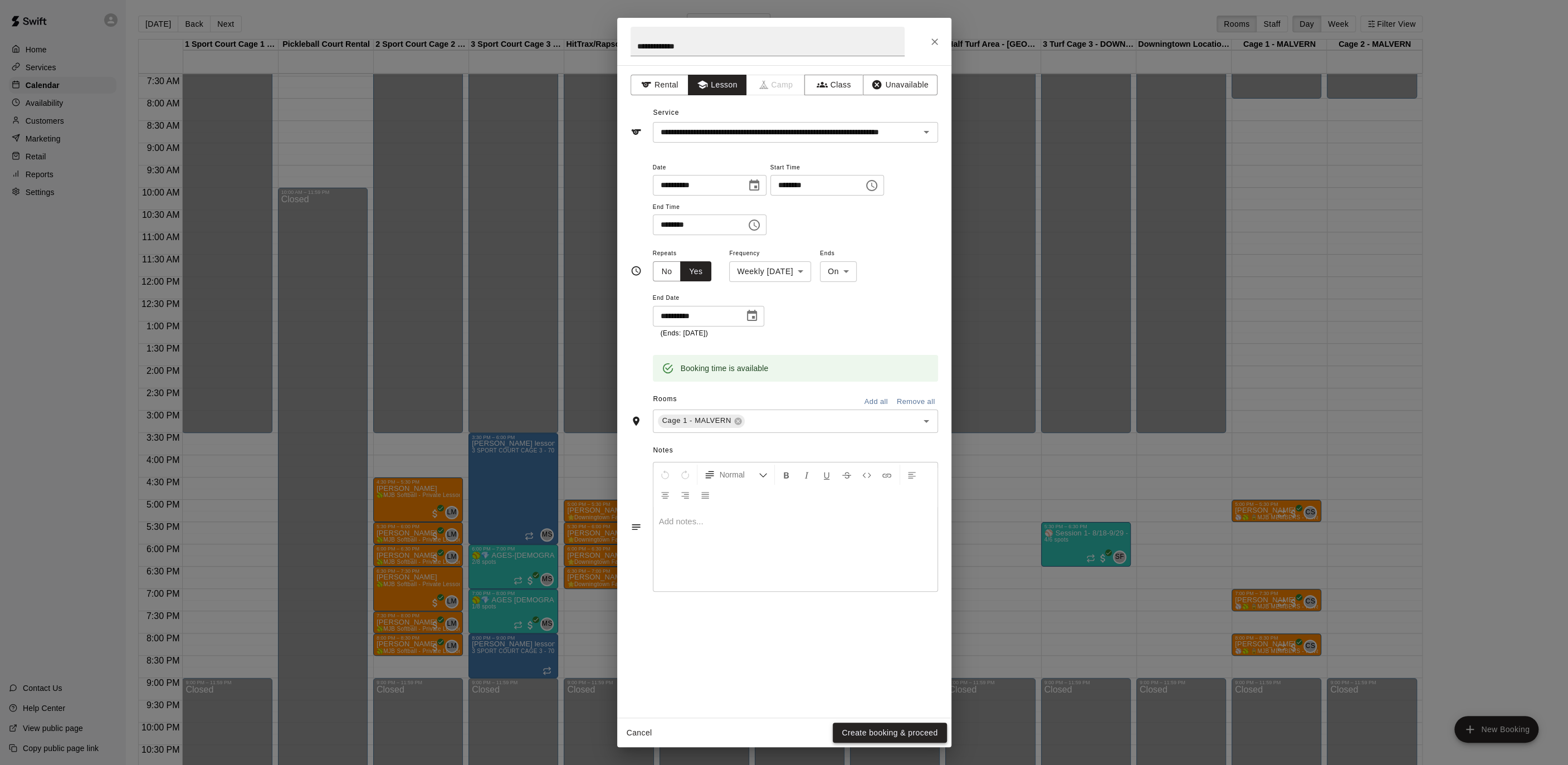
click at [885, 736] on button "Create booking & proceed" at bounding box center [889, 733] width 114 height 21
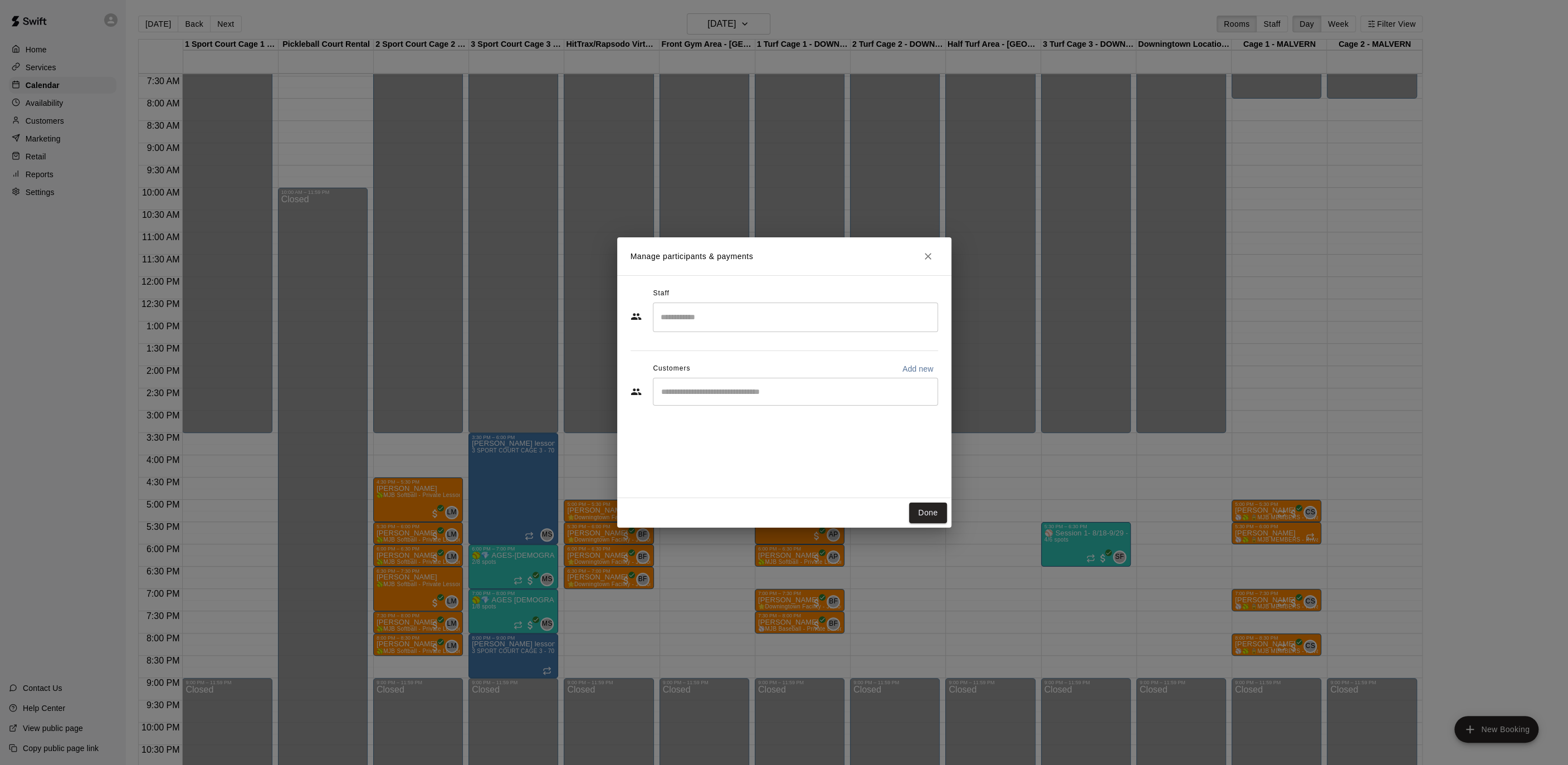
click at [745, 316] on input "Search staff" at bounding box center [796, 316] width 275 height 19
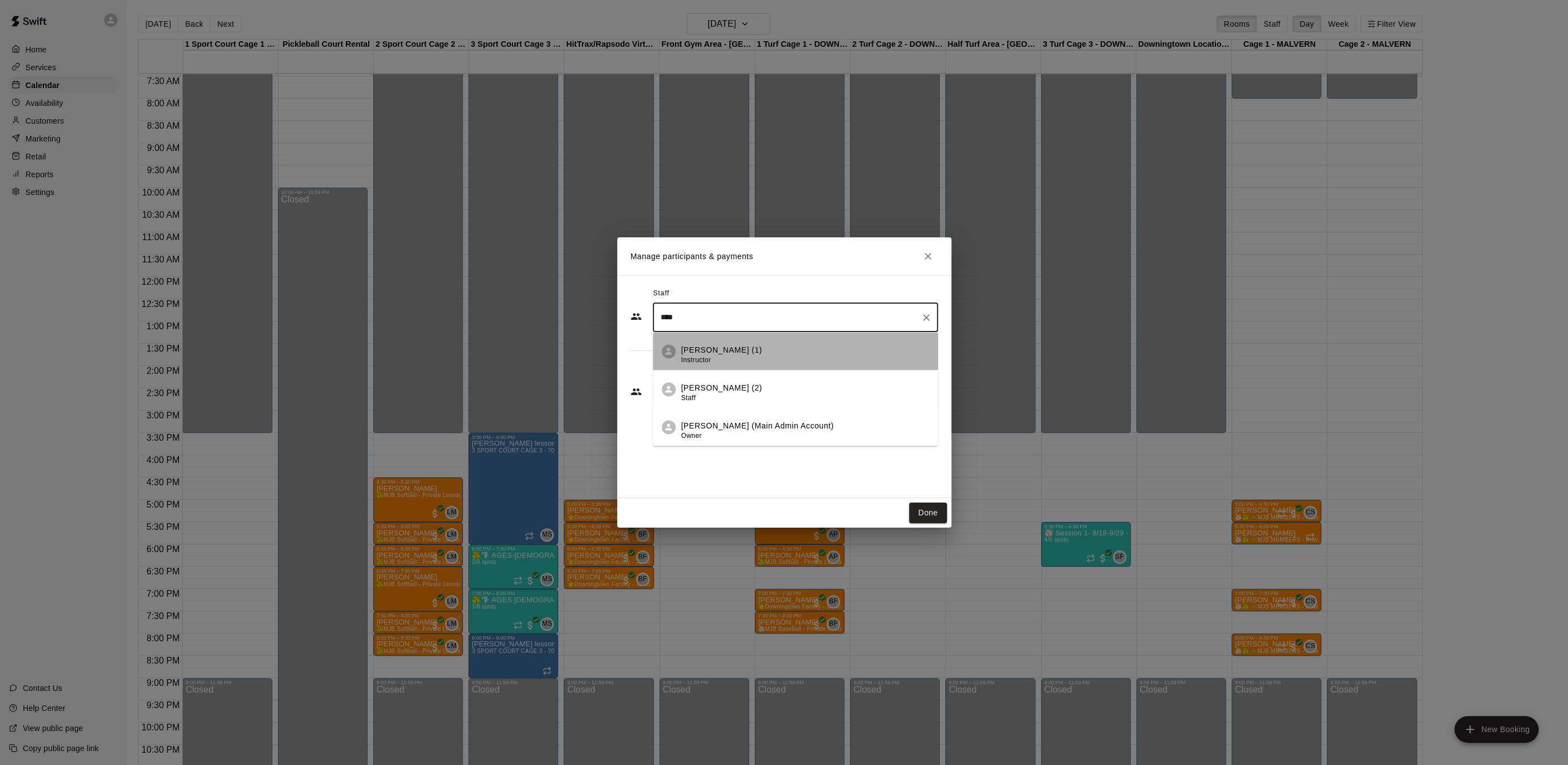
click at [744, 343] on li "[PERSON_NAME] (1) Instructor" at bounding box center [795, 351] width 285 height 38
type input "****"
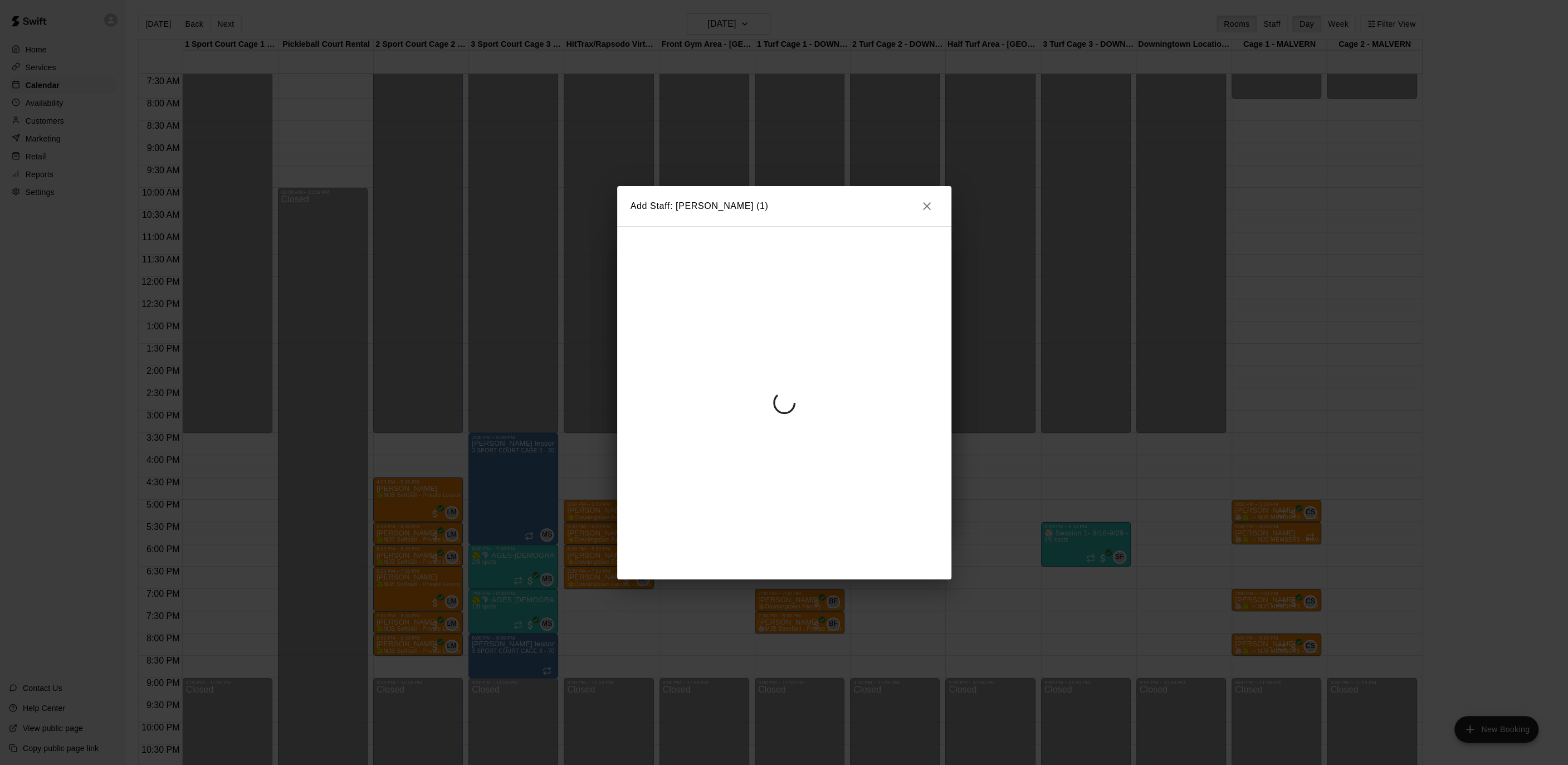
click at [647, 358] on div at bounding box center [784, 402] width 334 height 353
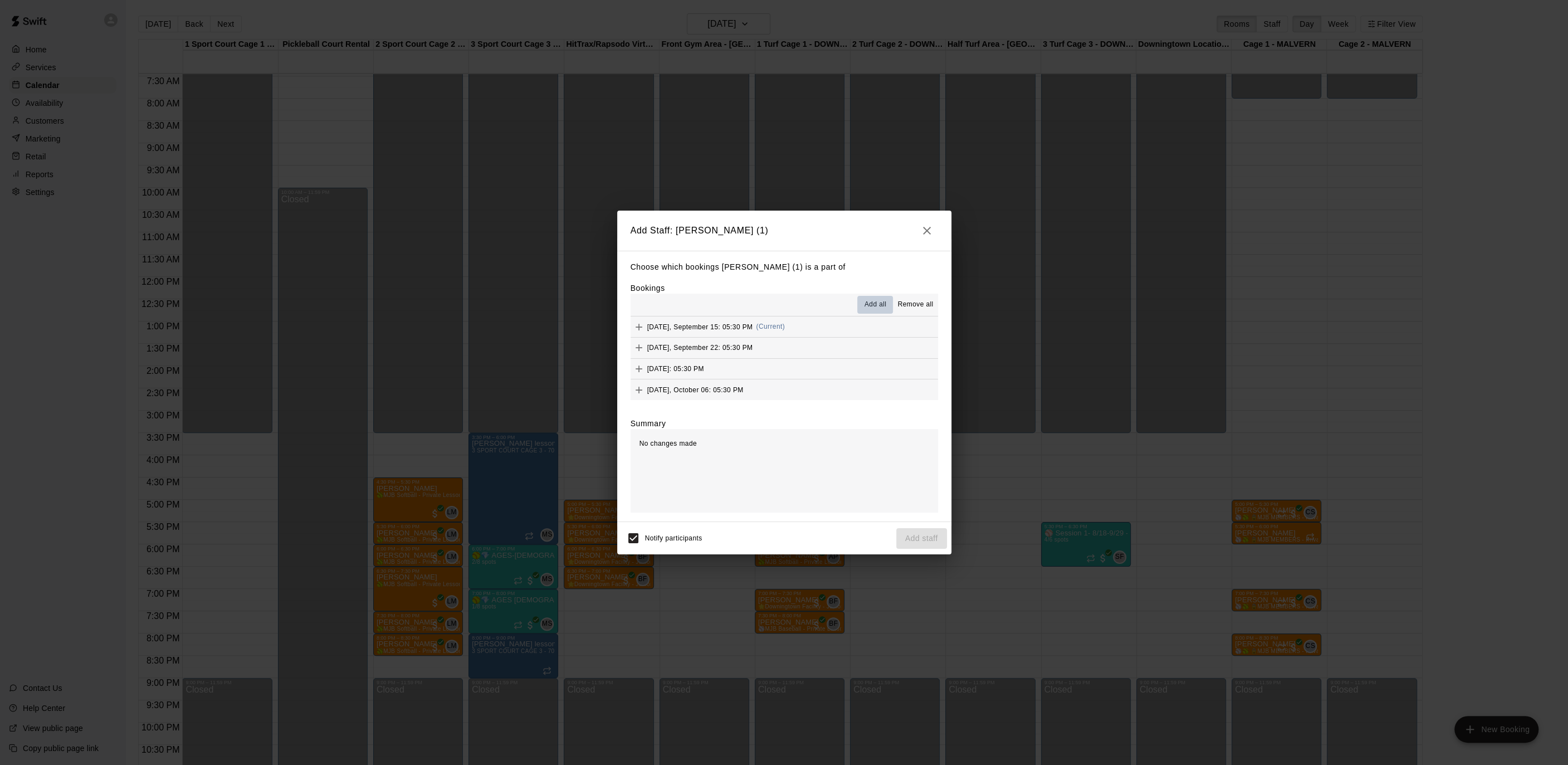
click at [873, 303] on span "Add all" at bounding box center [875, 304] width 22 height 12
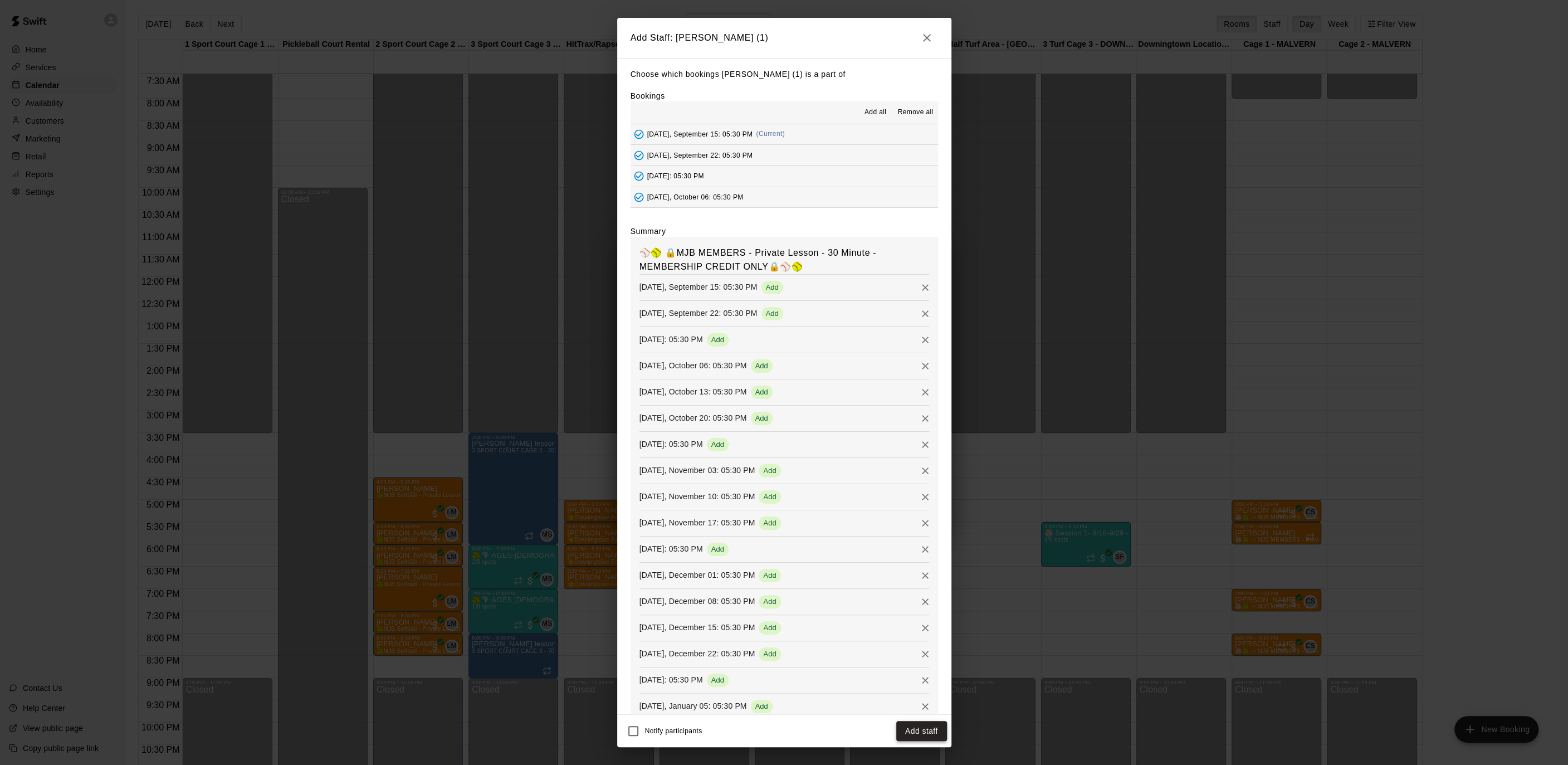
click at [915, 730] on button "Add staff" at bounding box center [921, 731] width 51 height 21
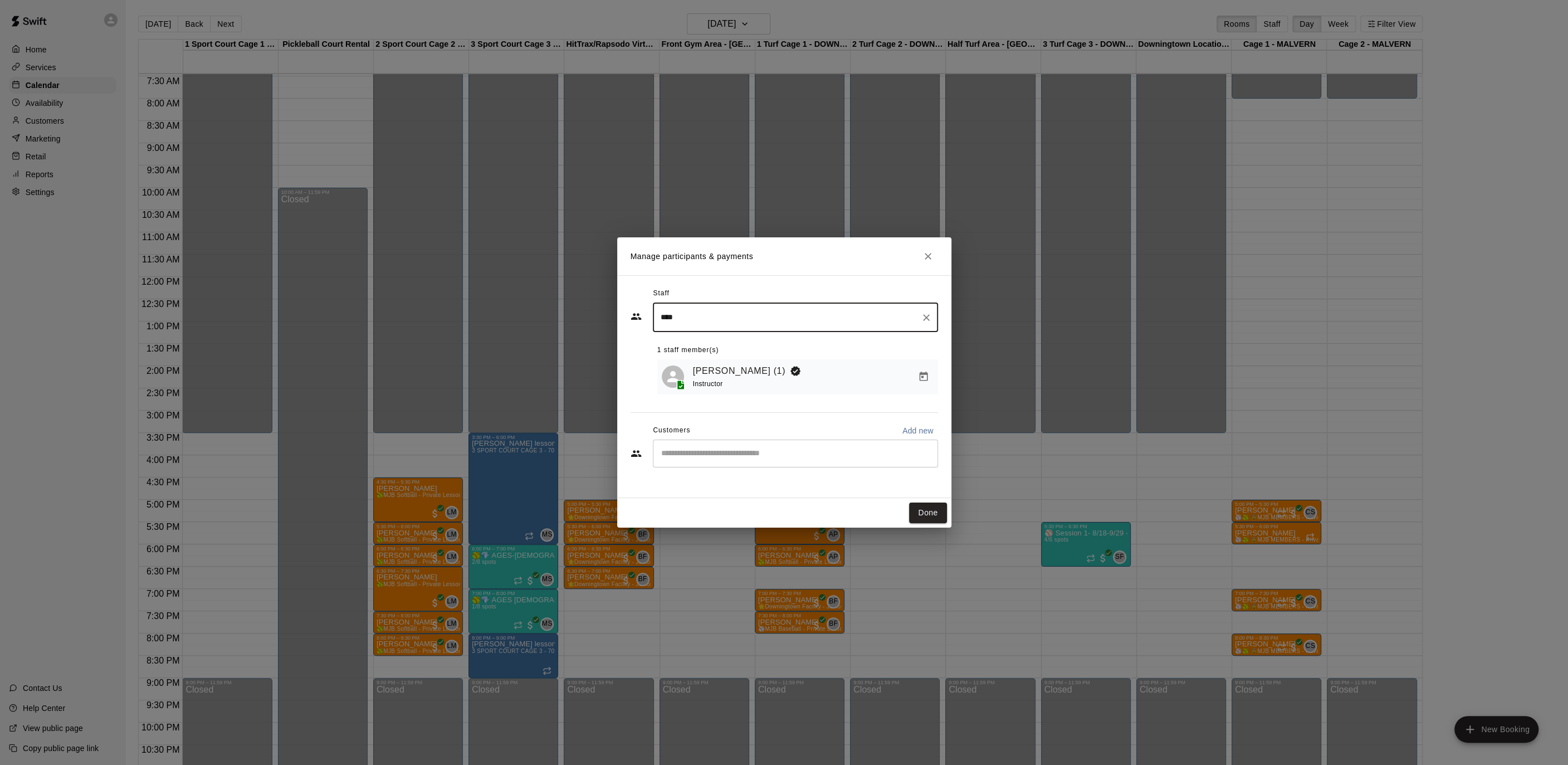
click at [730, 448] on input "Start typing to search customers..." at bounding box center [796, 453] width 275 height 12
type input "*******"
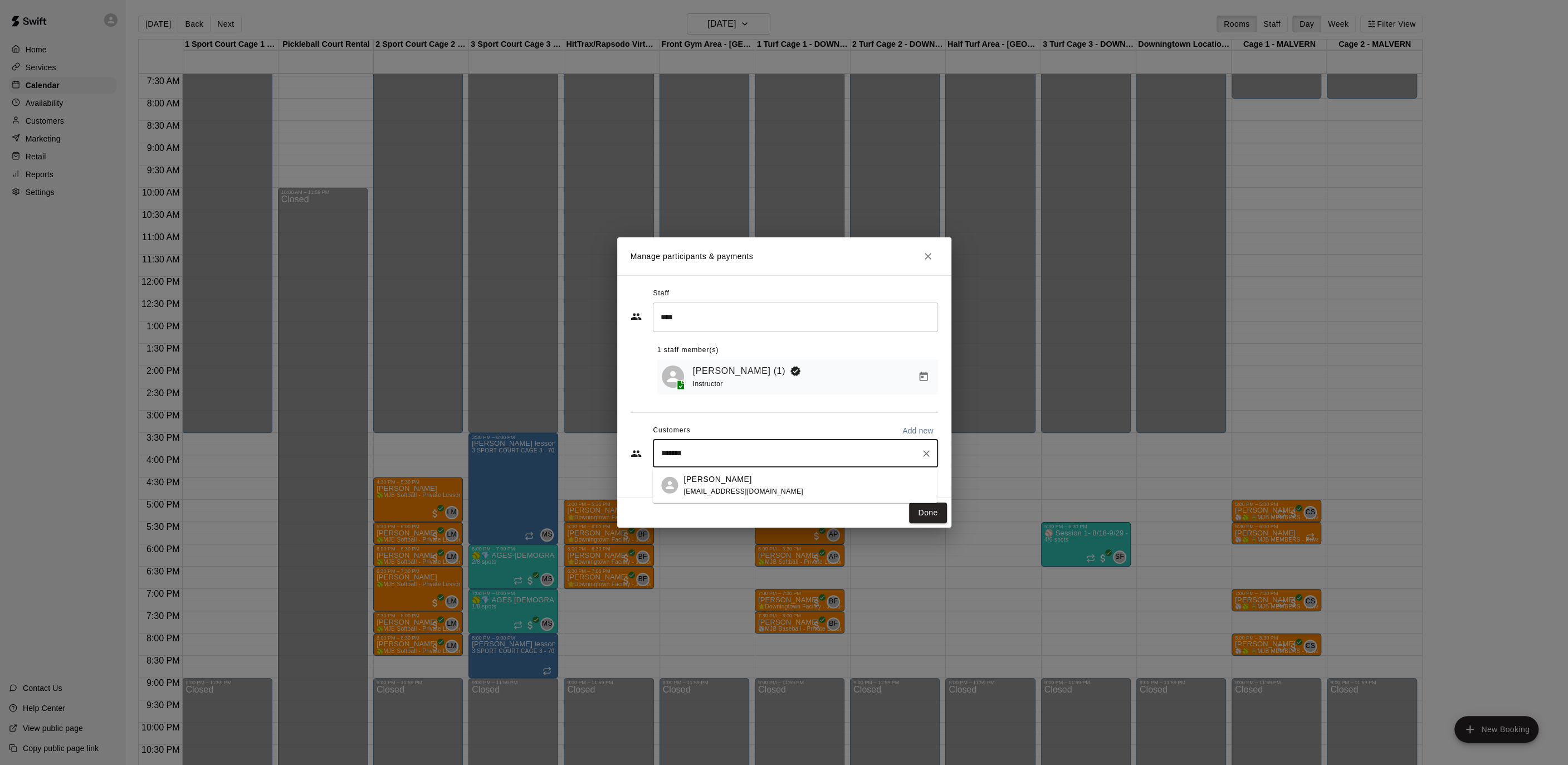
click at [717, 478] on p "[PERSON_NAME]" at bounding box center [717, 479] width 68 height 12
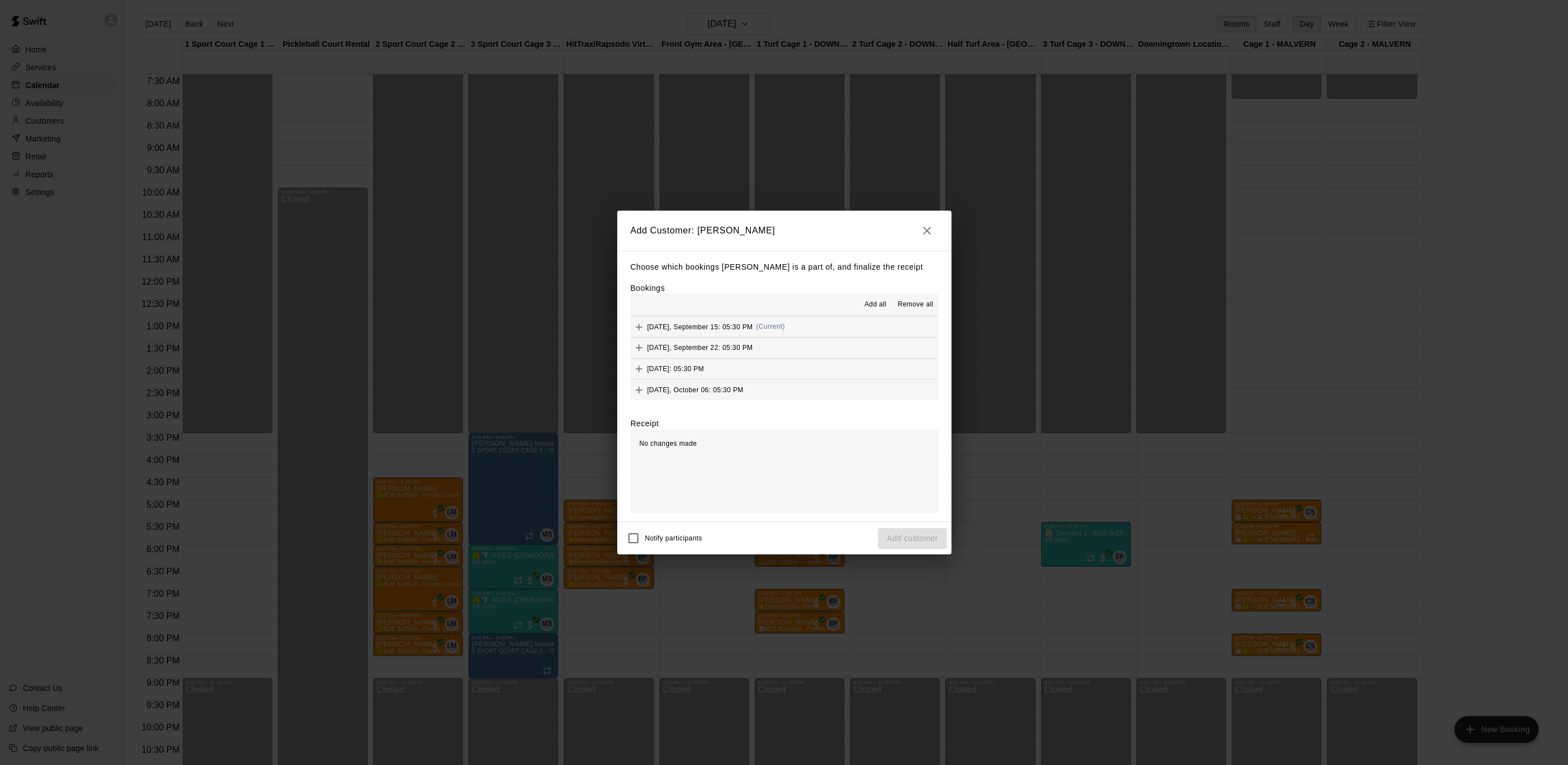
click at [881, 310] on span "Add all" at bounding box center [875, 304] width 22 height 12
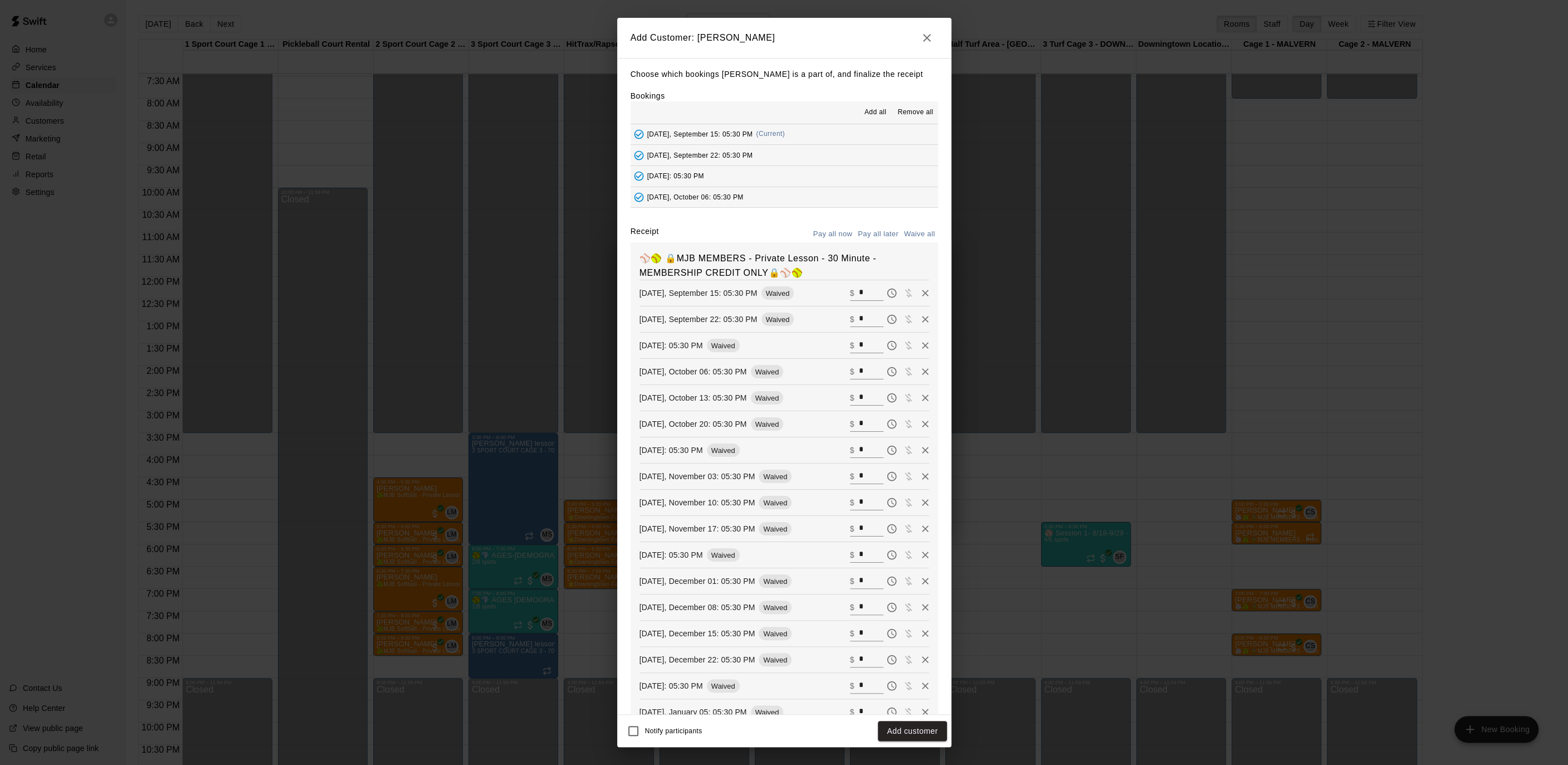
click at [900, 725] on button "Add customer" at bounding box center [911, 731] width 68 height 21
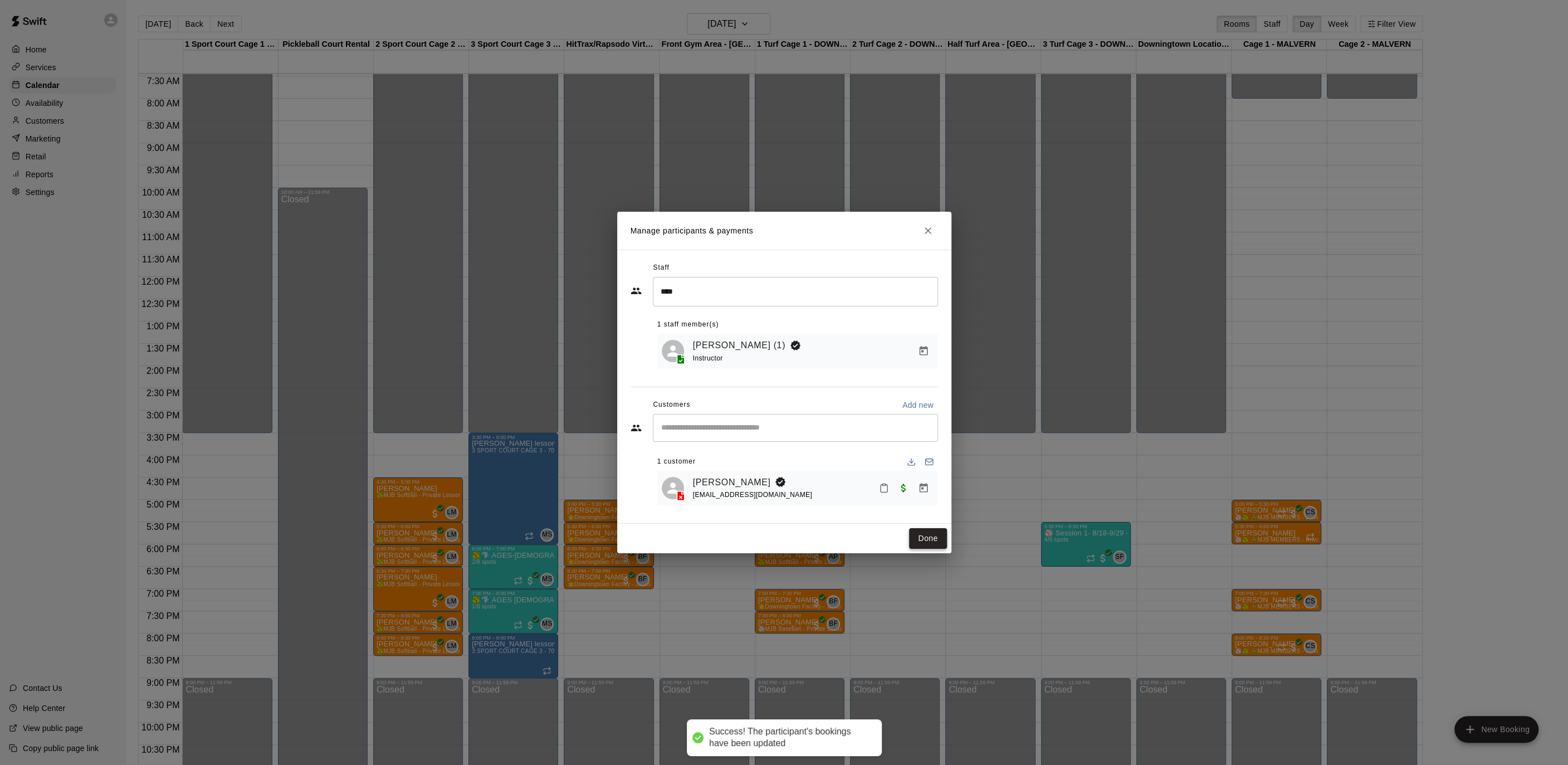
click at [939, 537] on button "Done" at bounding box center [928, 538] width 38 height 21
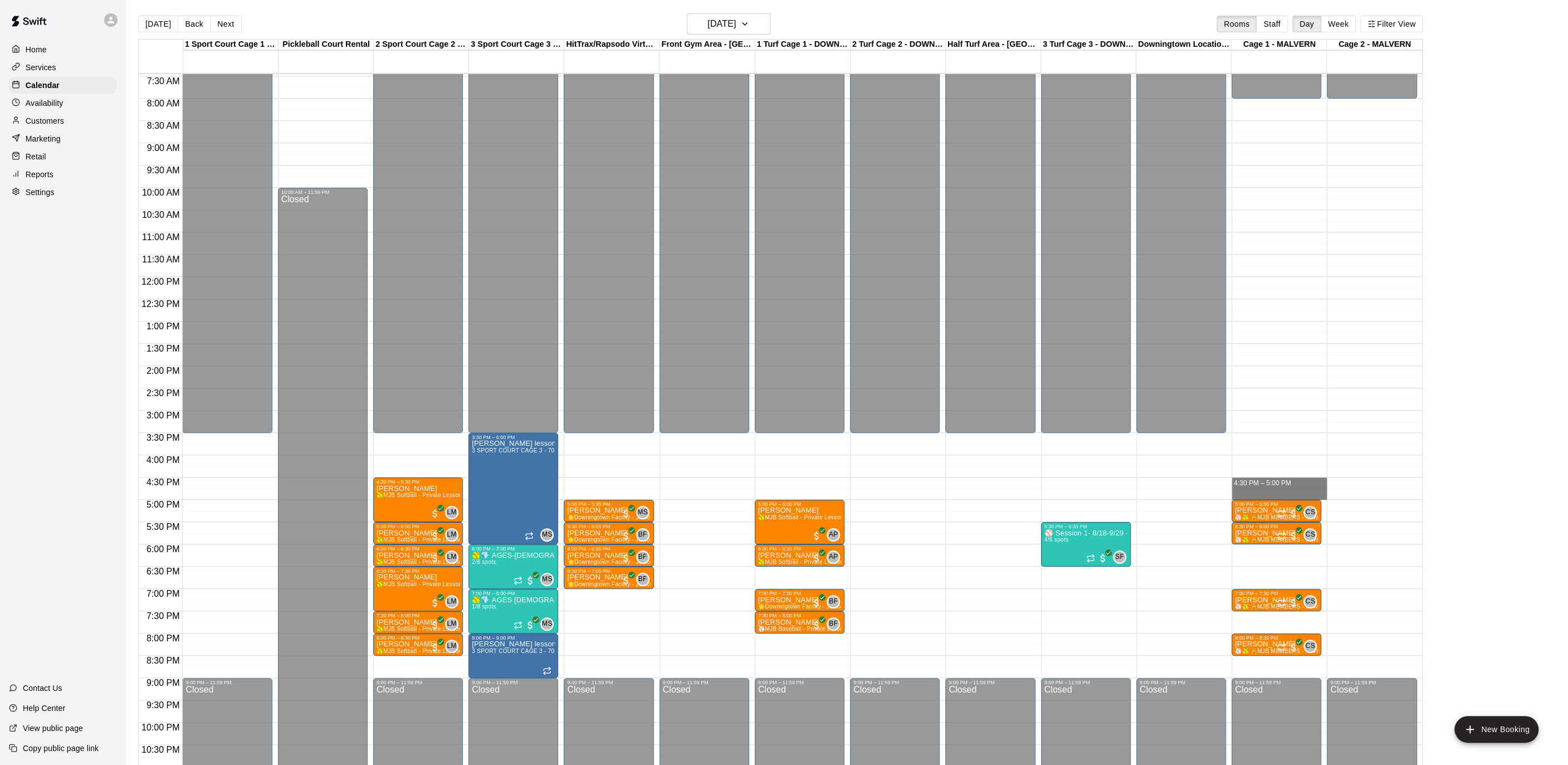
drag, startPoint x: 1270, startPoint y: 480, endPoint x: 1269, endPoint y: 492, distance: 12.0
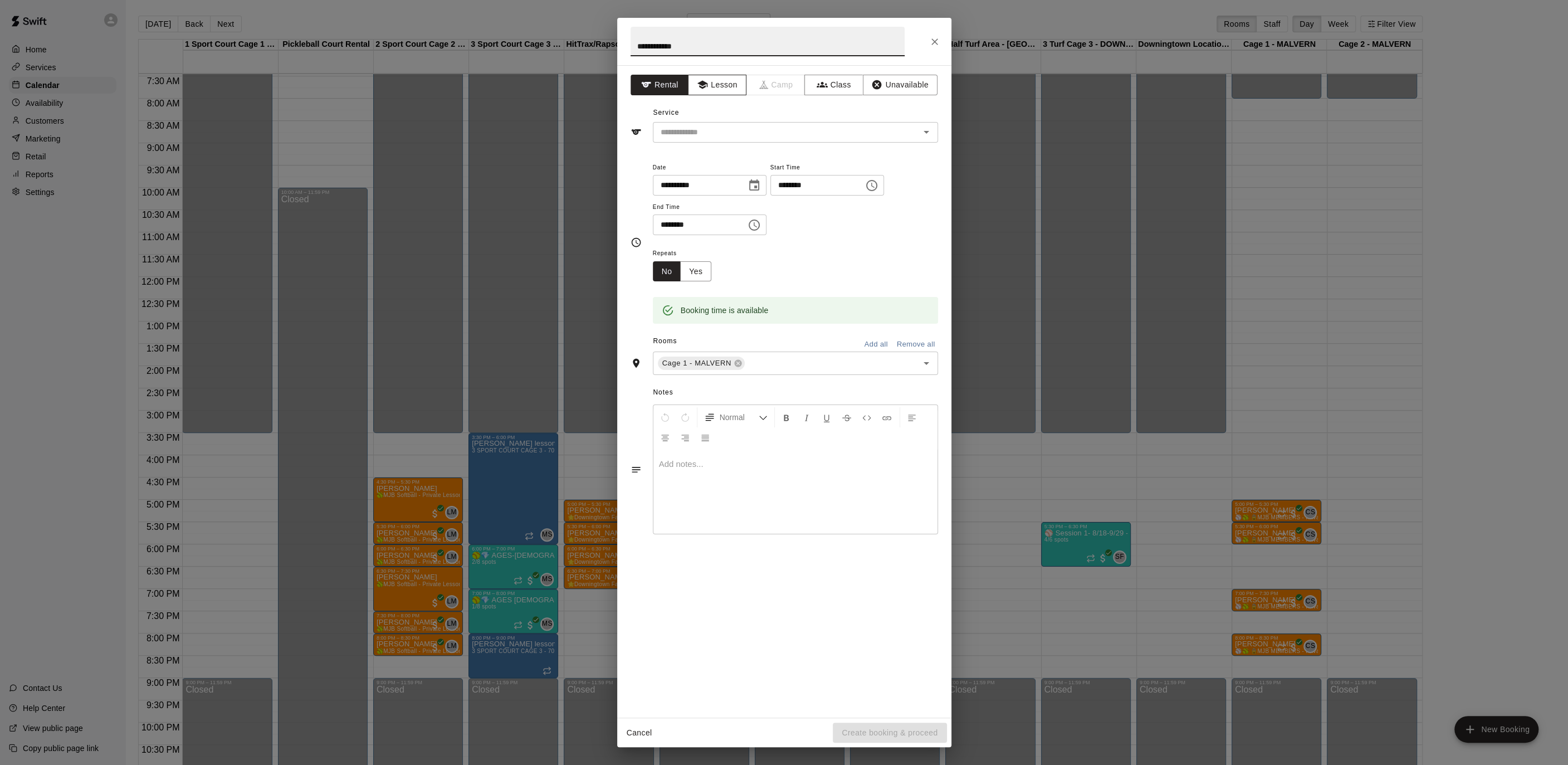
type input "**********"
click at [733, 92] on button "Lesson" at bounding box center [717, 84] width 58 height 21
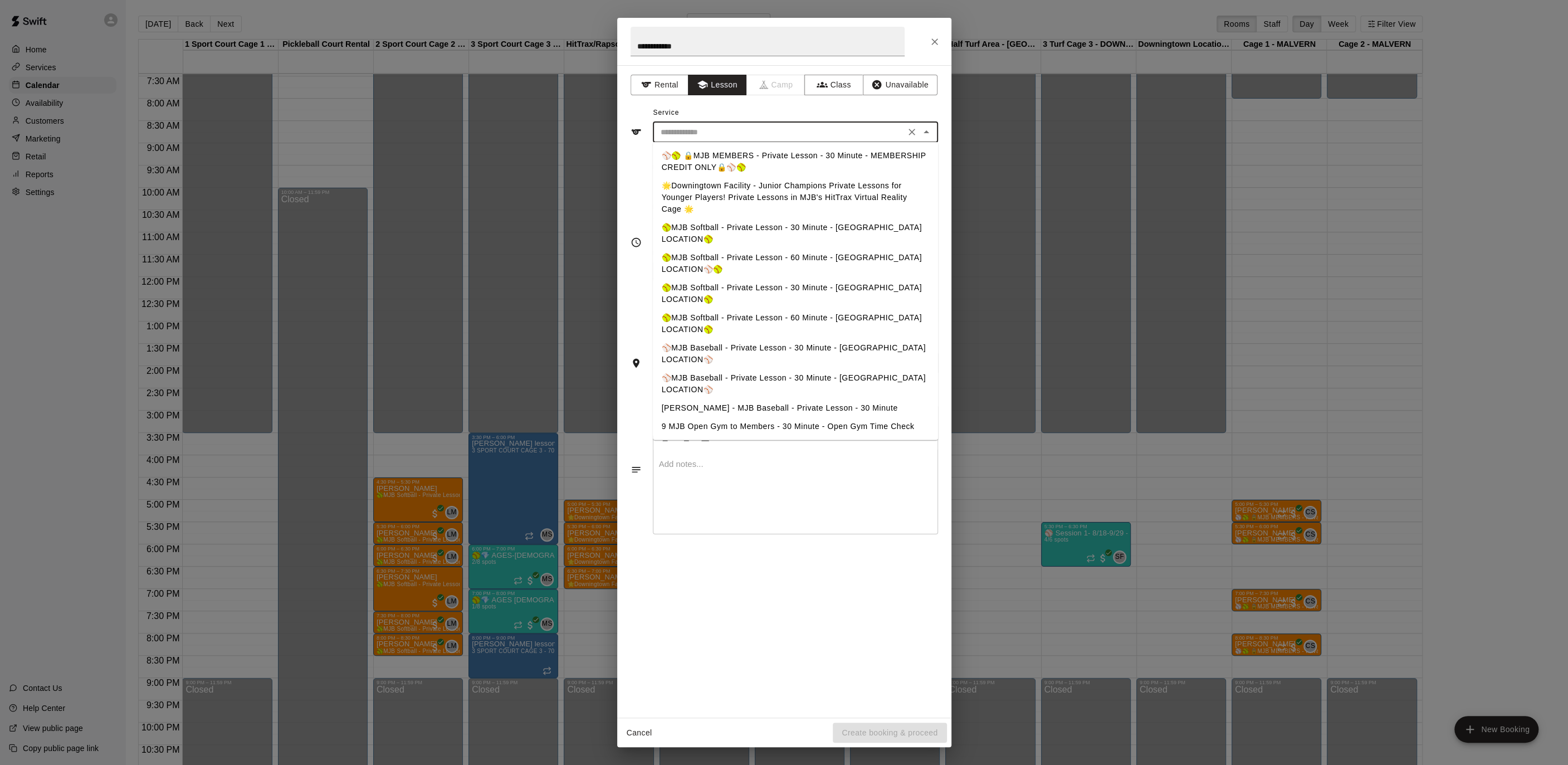
click at [732, 131] on input "text" at bounding box center [779, 132] width 246 height 14
click at [730, 157] on li "⚾️🥎 🔒MJB MEMBERS - Private Lesson - 30 Minute - MEMBERSHIP CREDIT ONLY🔒⚾️🥎" at bounding box center [795, 161] width 285 height 30
type input "**********"
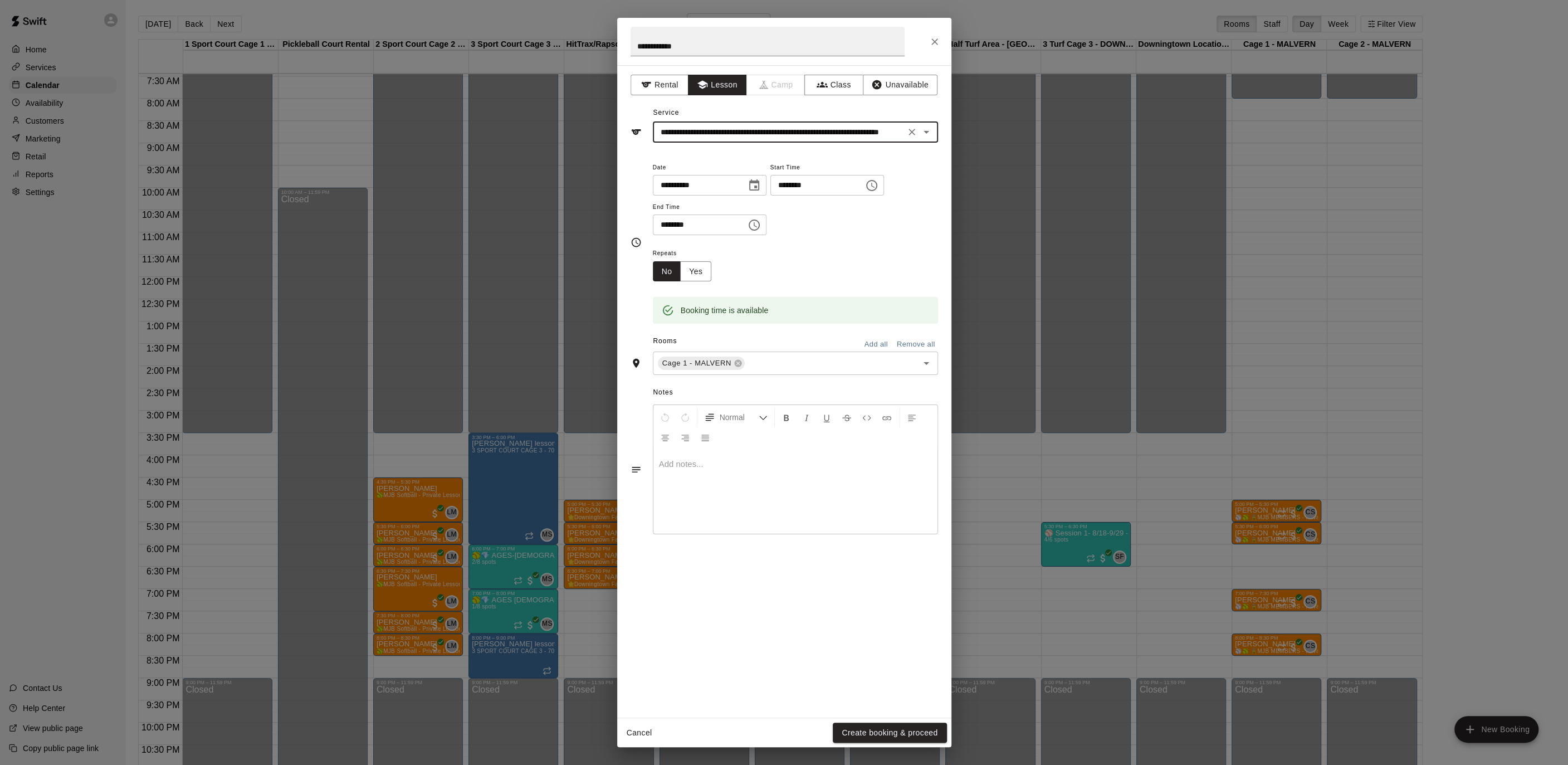
drag, startPoint x: 689, startPoint y: 267, endPoint x: 712, endPoint y: 289, distance: 31.8
click at [690, 268] on button "Yes" at bounding box center [696, 271] width 31 height 21
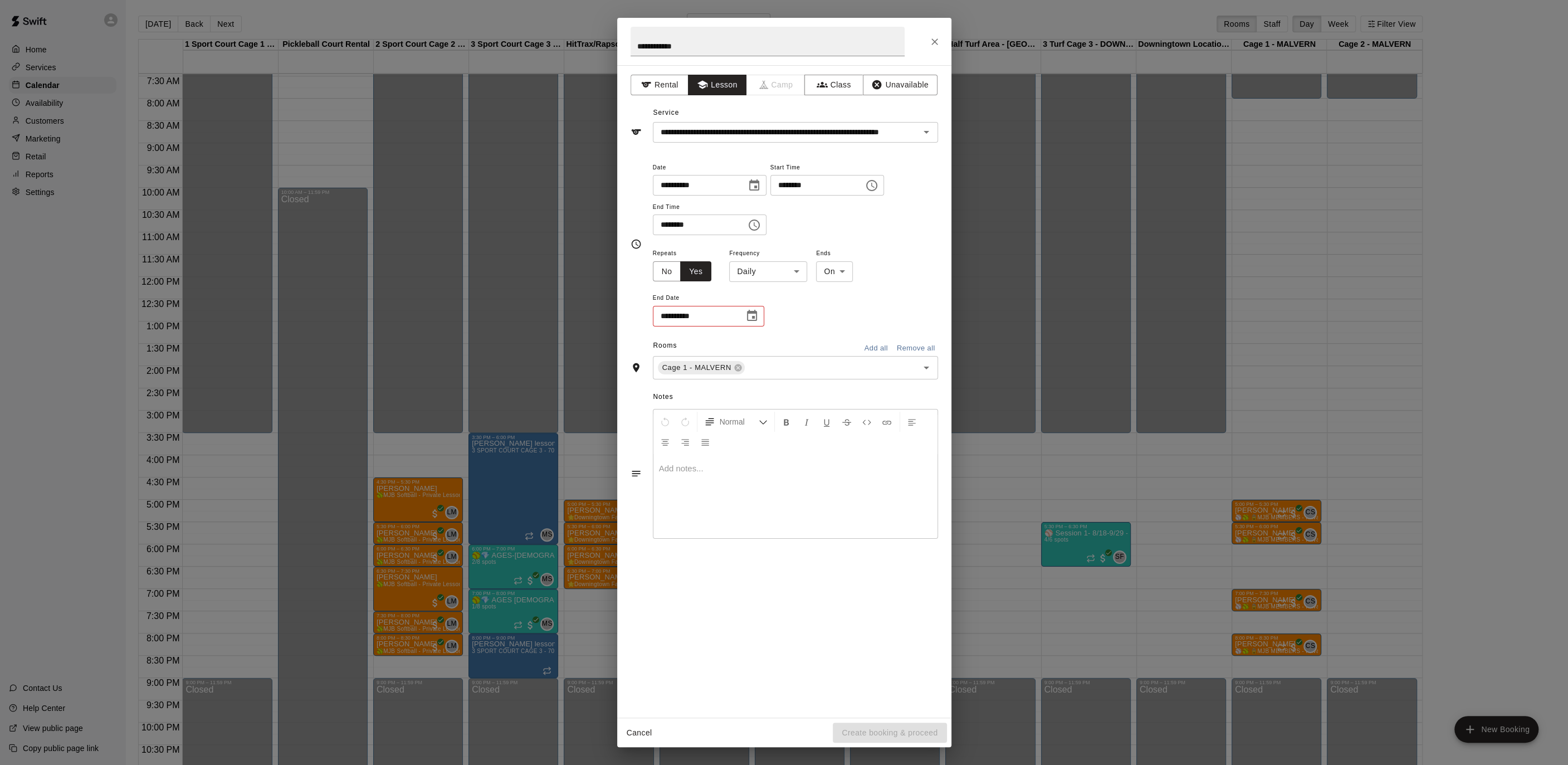
click at [768, 273] on body "Home Services Calendar Availability Customers Marketing Retail Reports Settings…" at bounding box center [784, 391] width 1568 height 783
click at [765, 316] on li "Weekly [DATE]" at bounding box center [767, 313] width 139 height 18
type input "******"
click at [753, 316] on icon "Choose date" at bounding box center [752, 315] width 10 height 12
click at [696, 471] on button "29" at bounding box center [696, 474] width 20 height 20
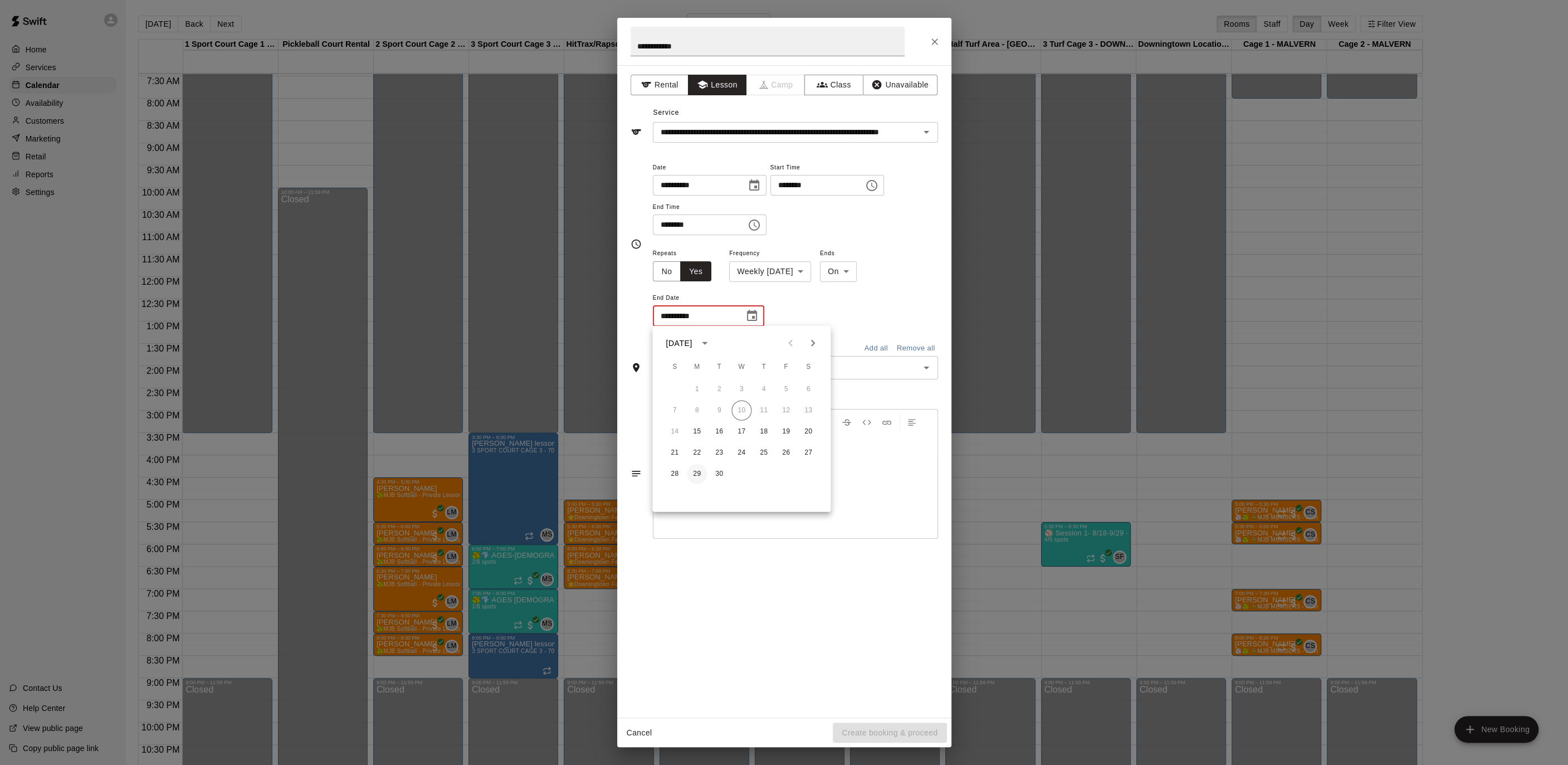
type input "**********"
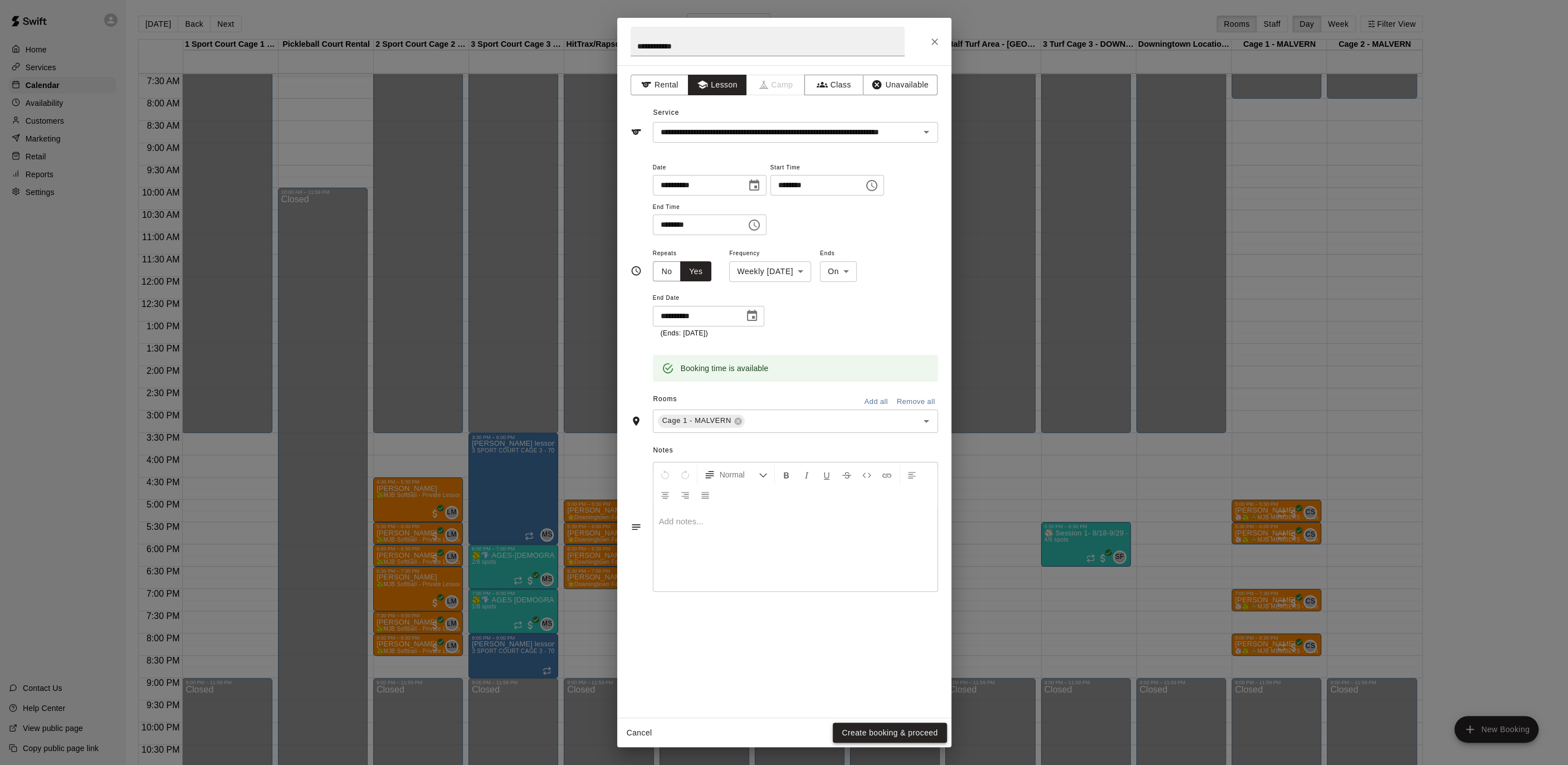
click at [882, 730] on button "Create booking & proceed" at bounding box center [889, 733] width 114 height 21
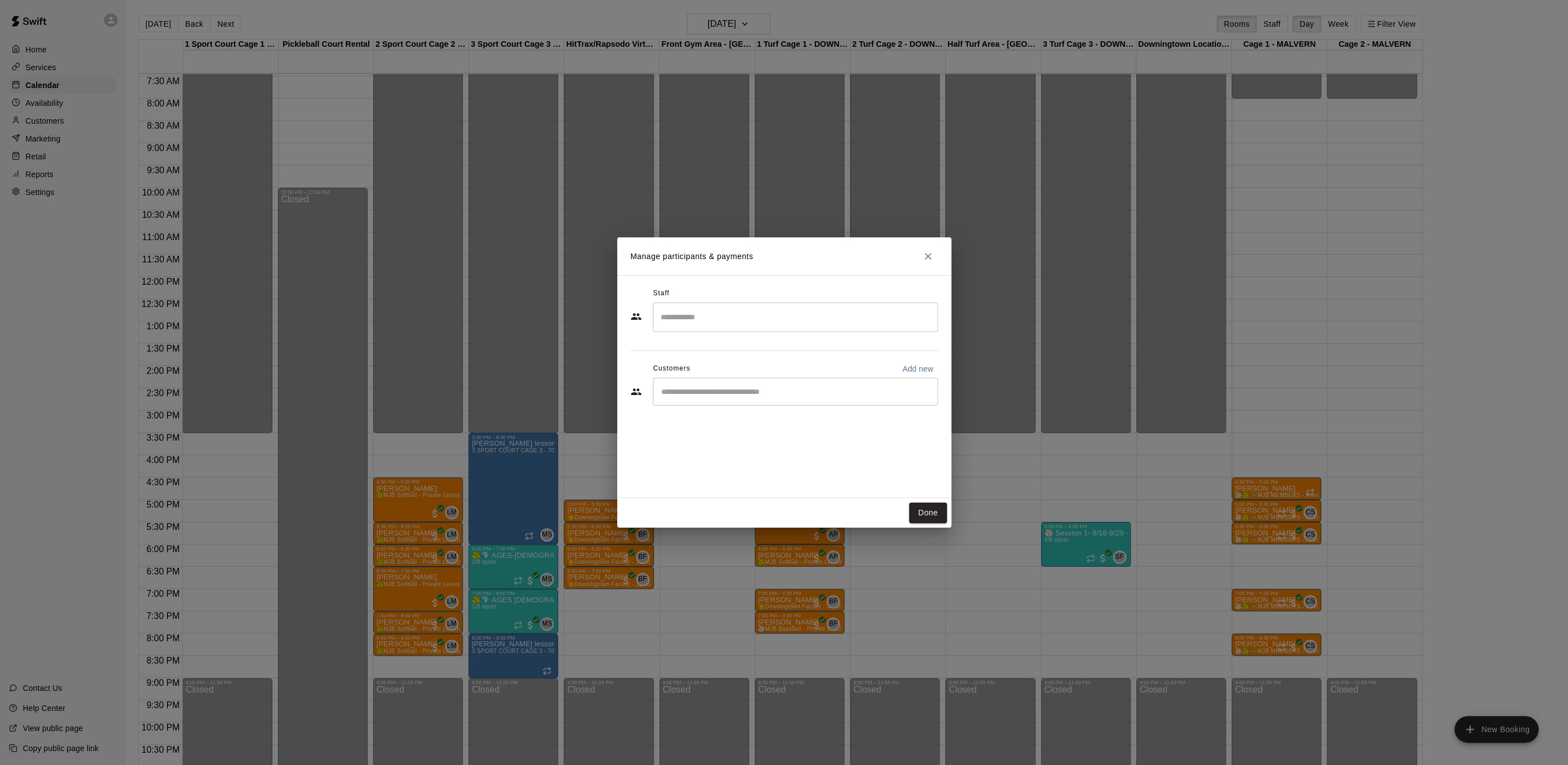
click at [802, 307] on input "Search staff" at bounding box center [796, 316] width 275 height 19
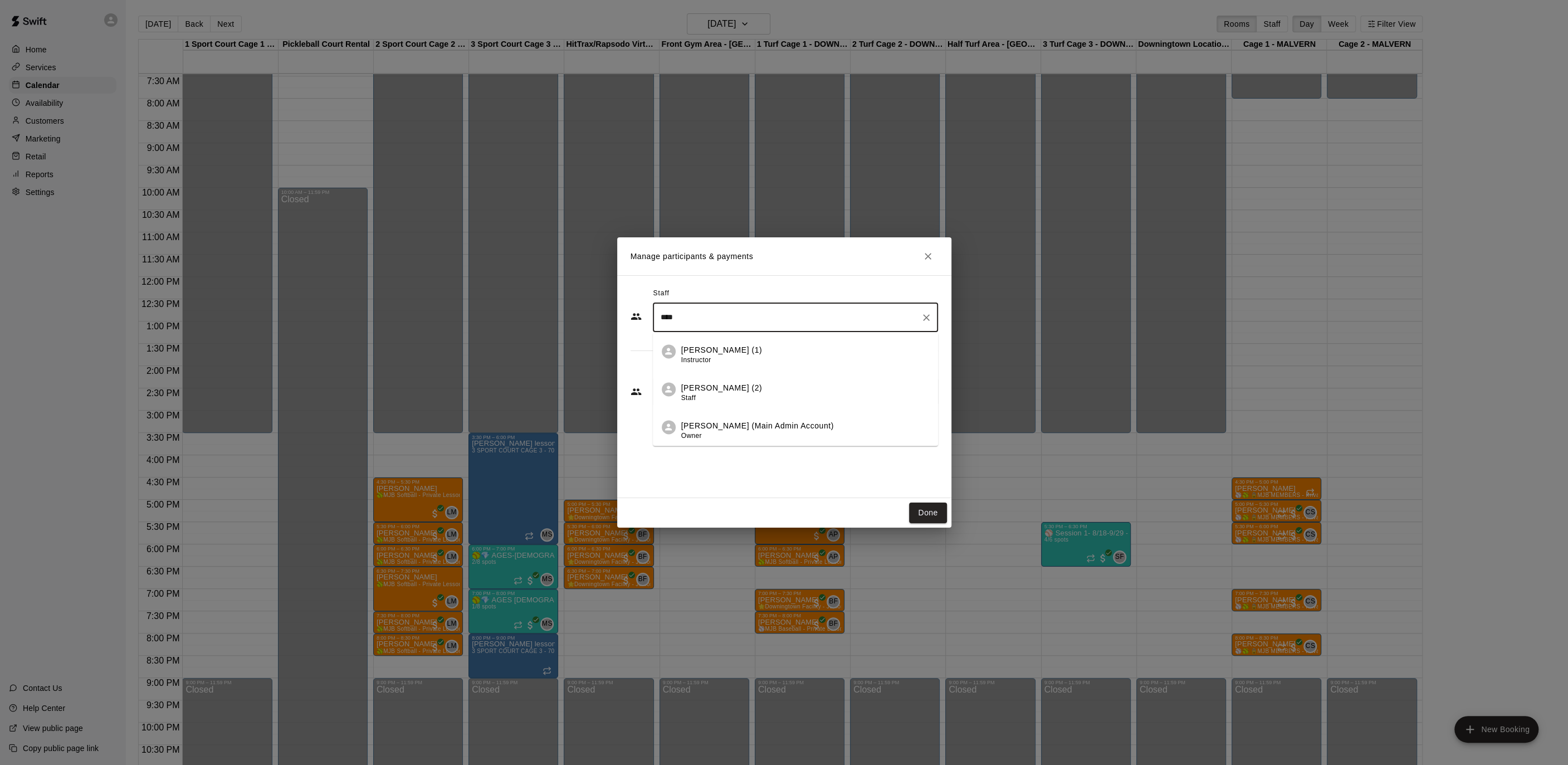
click at [776, 342] on li "[PERSON_NAME] (1) Instructor" at bounding box center [795, 351] width 285 height 38
type input "****"
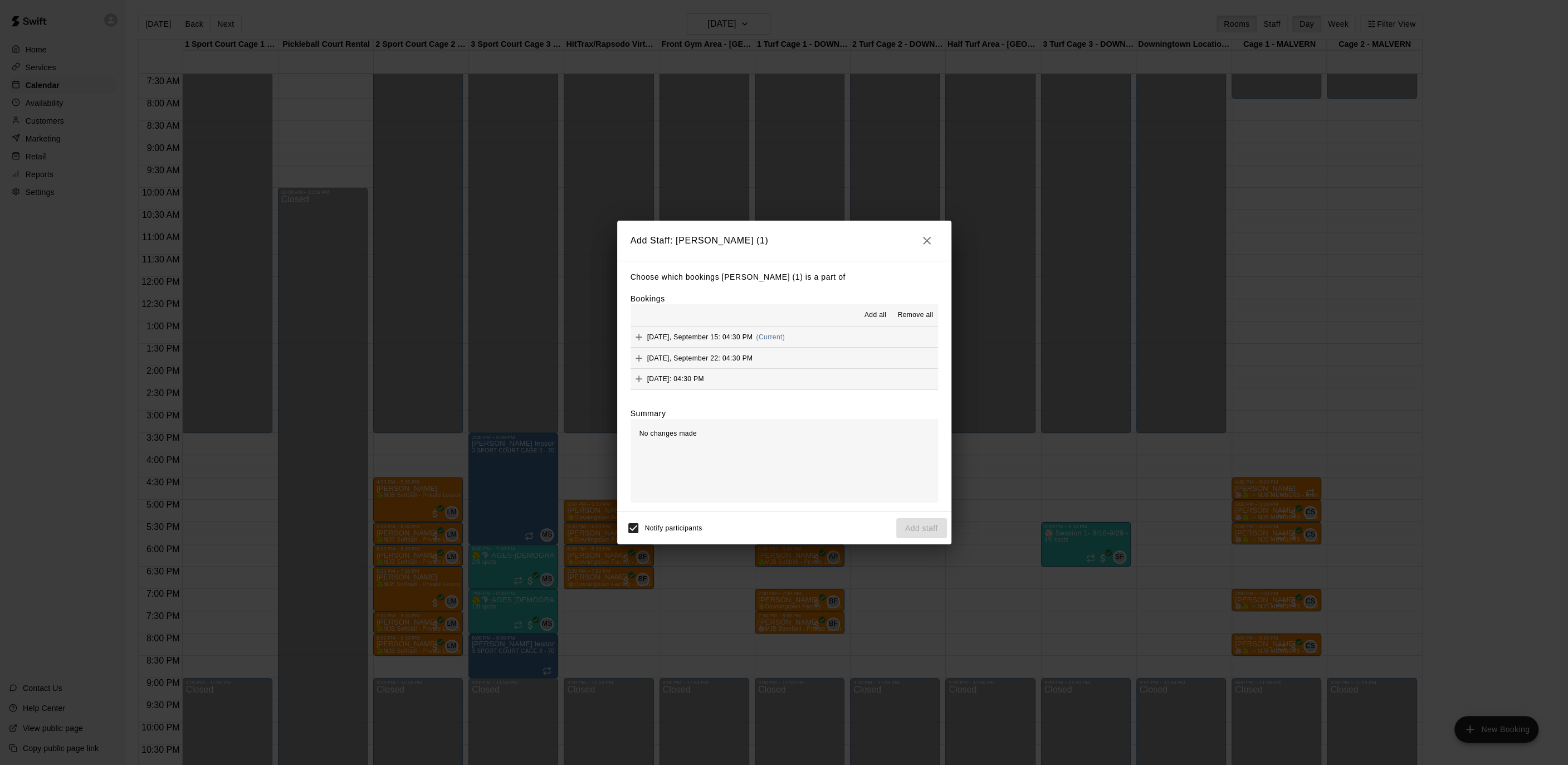
click at [871, 317] on span "Add all" at bounding box center [875, 315] width 22 height 12
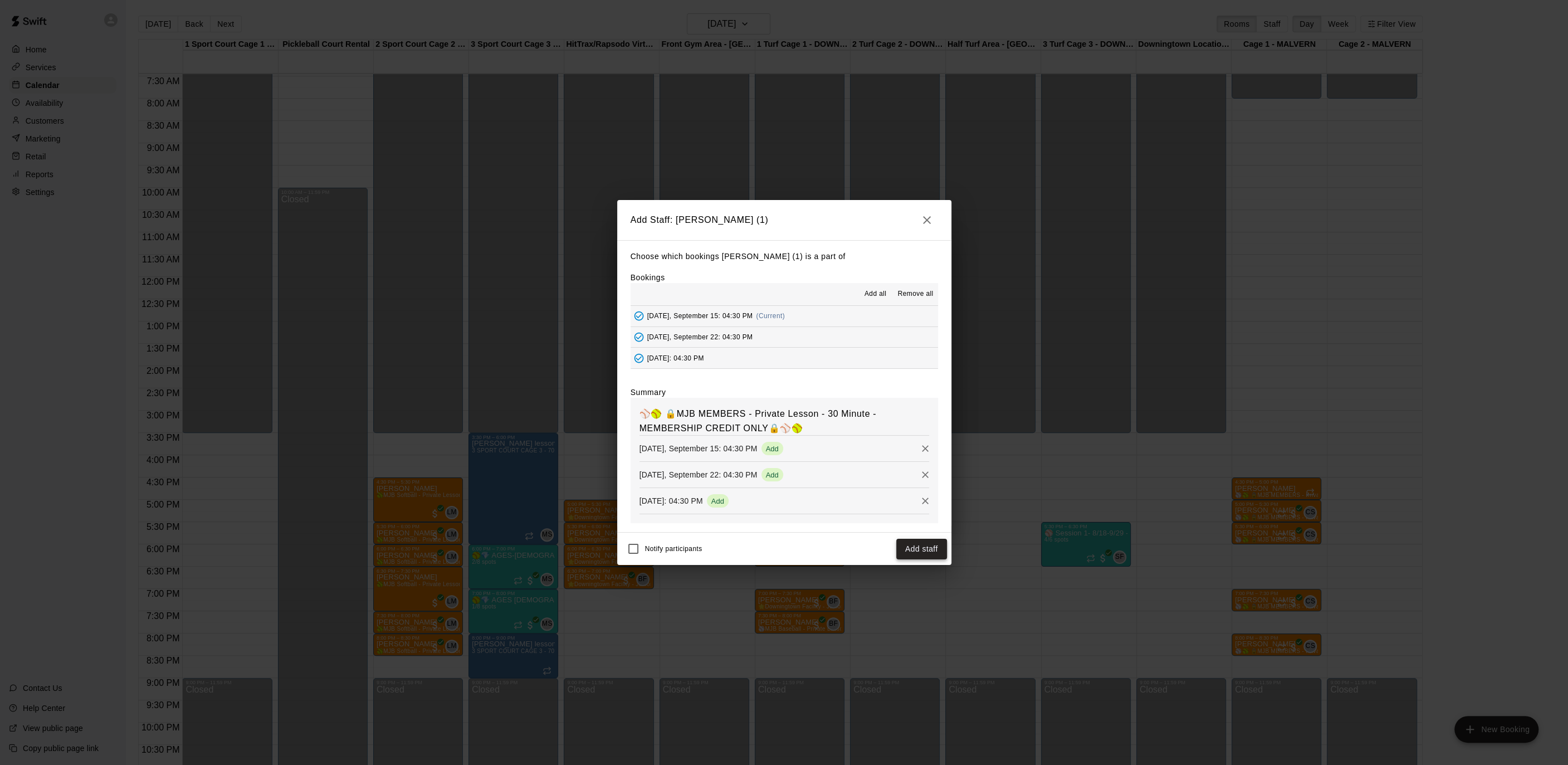
click at [918, 542] on button "Add staff" at bounding box center [921, 548] width 51 height 21
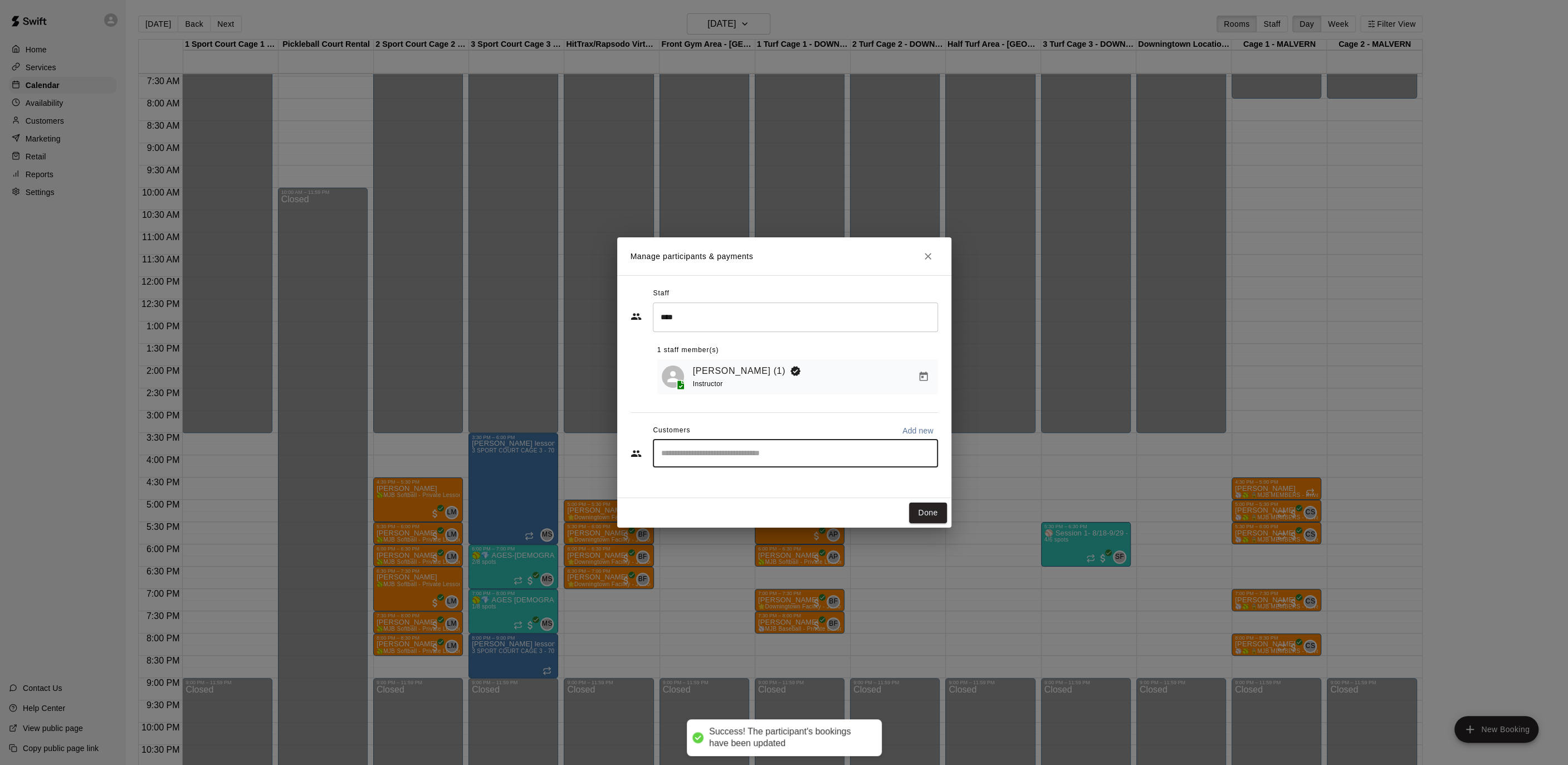
click at [664, 455] on input "Start typing to search customers..." at bounding box center [796, 453] width 275 height 12
type input "***"
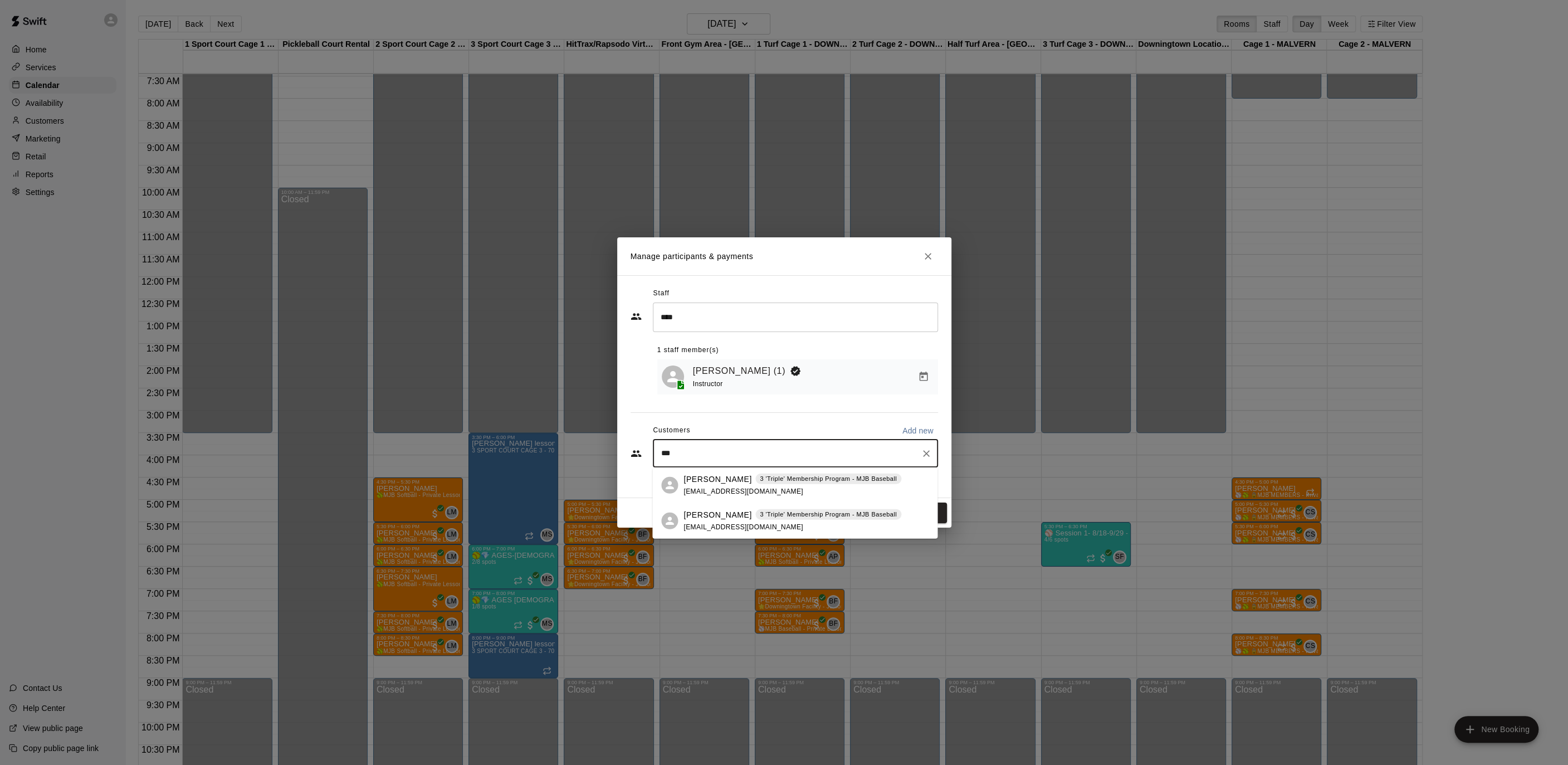
click at [711, 519] on p "[PERSON_NAME]" at bounding box center [717, 514] width 68 height 12
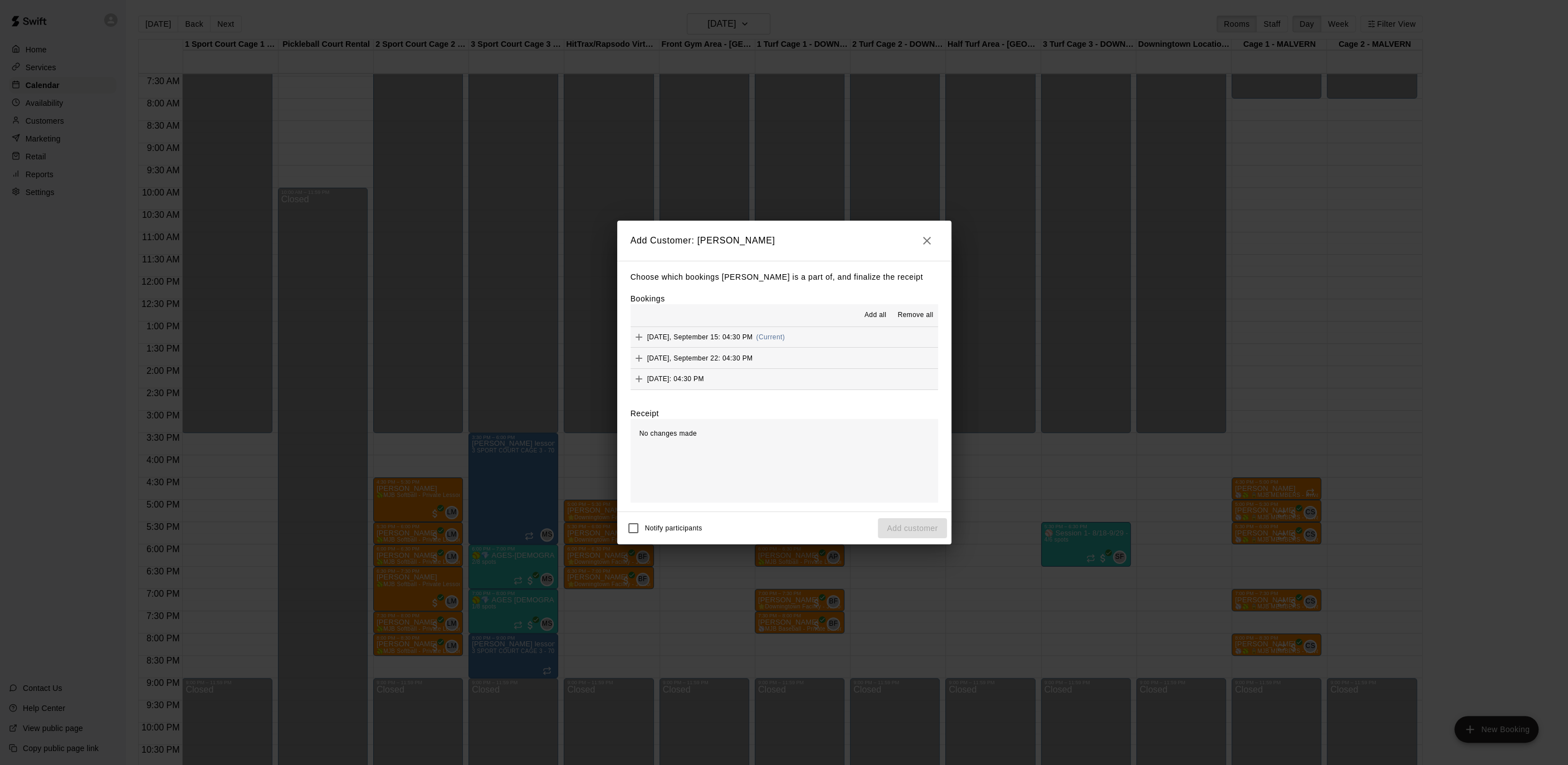
click at [645, 526] on div "Notify participants" at bounding box center [661, 528] width 81 height 23
click at [875, 312] on span "Add all" at bounding box center [875, 315] width 22 height 12
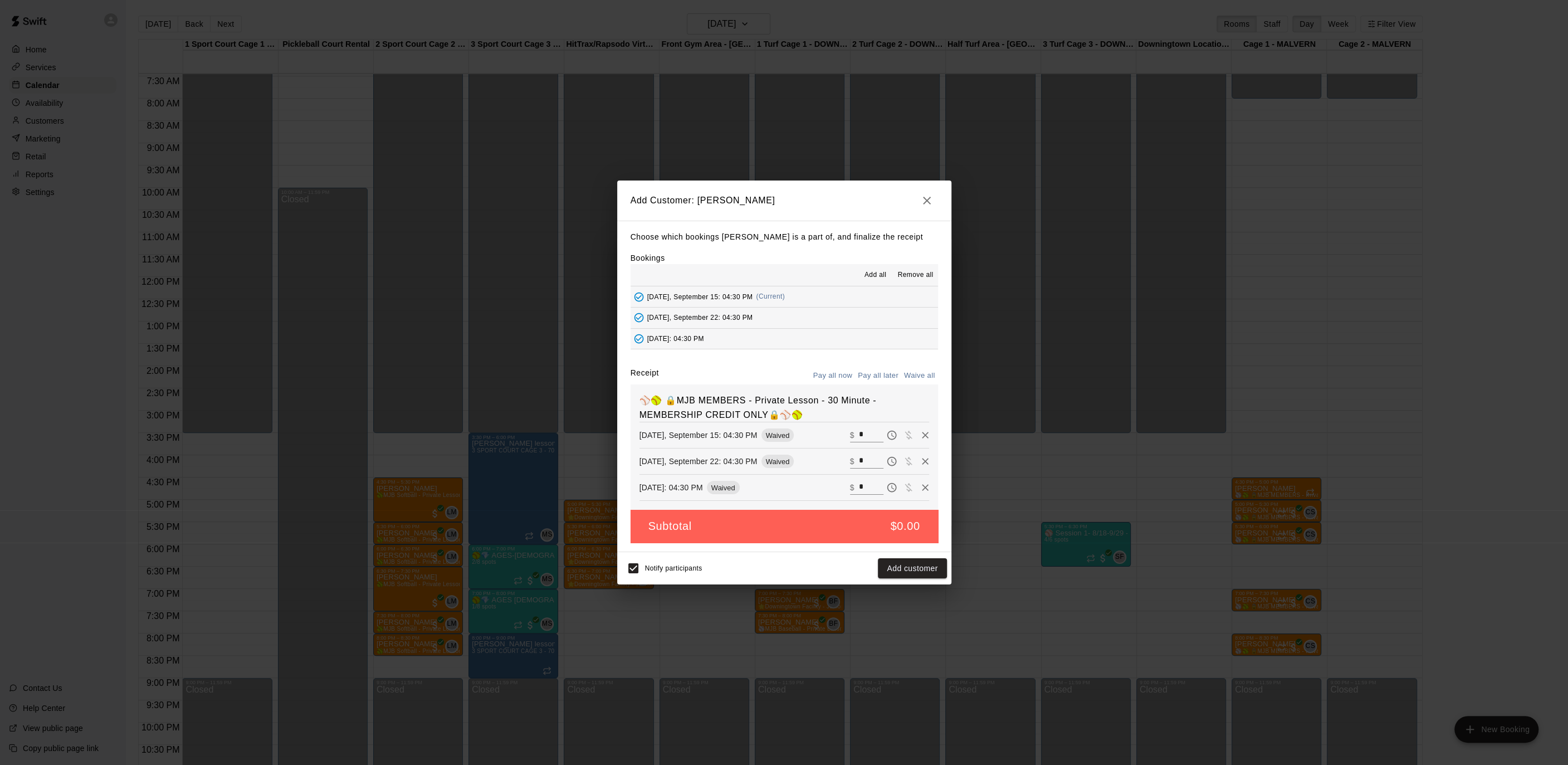
click at [931, 568] on button "Add customer" at bounding box center [911, 568] width 68 height 21
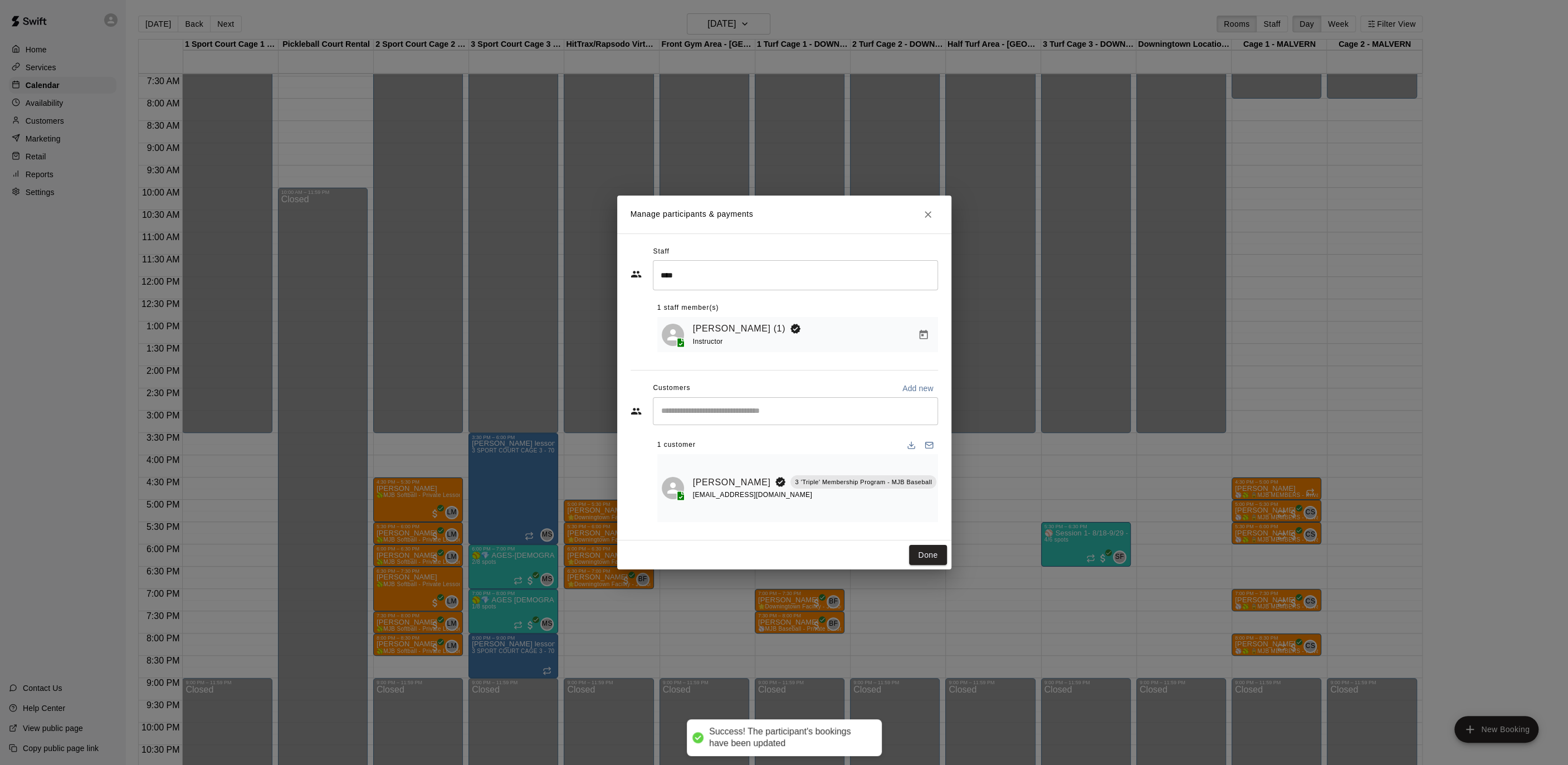
drag, startPoint x: 958, startPoint y: 551, endPoint x: 948, endPoint y: 551, distance: 10.0
click at [958, 551] on div "Manage participants & payments Staff **** ​ 1 staff member(s) [PERSON_NAME] (1)…" at bounding box center [784, 382] width 1568 height 765
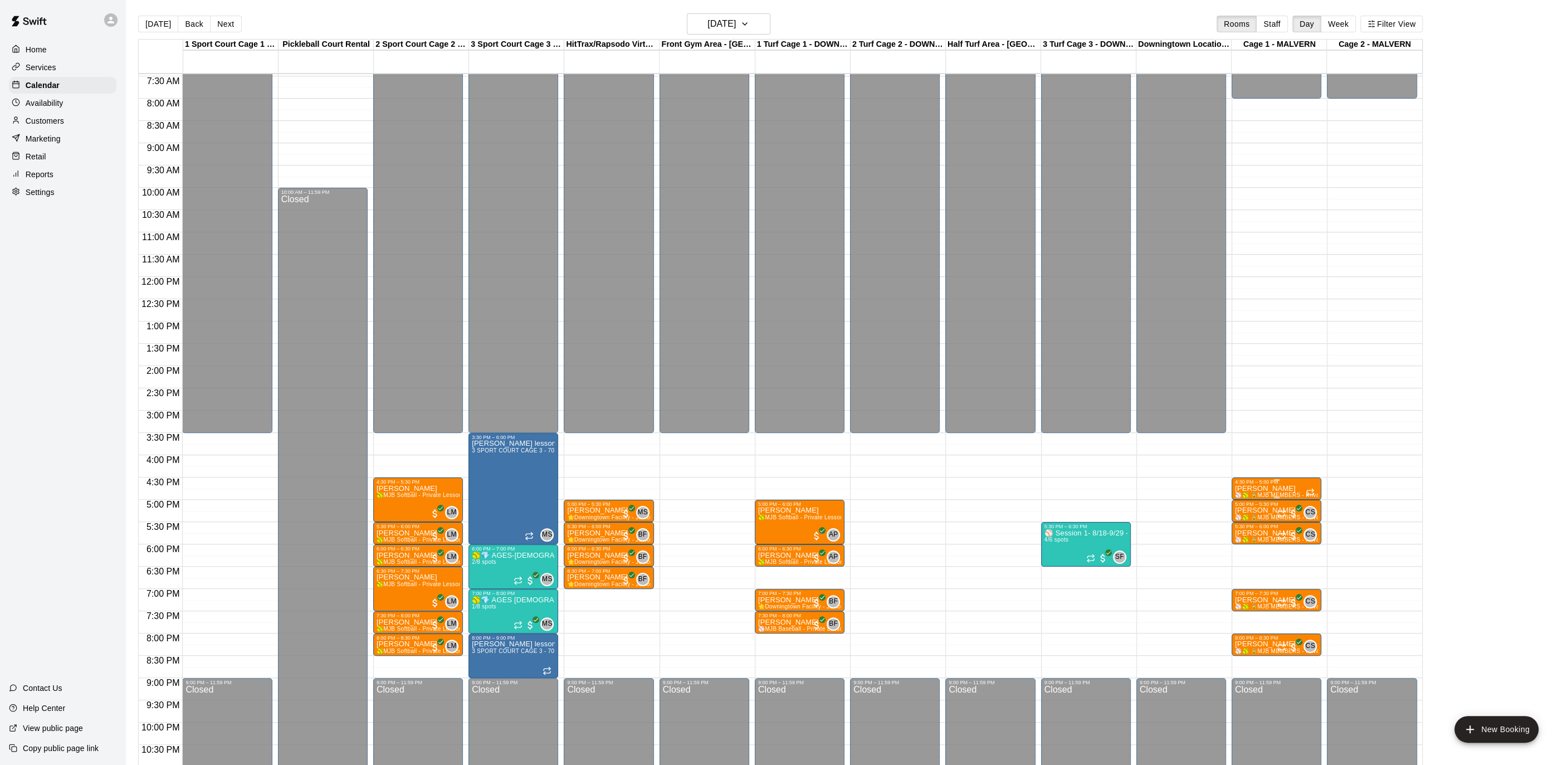
click at [1268, 488] on p "[PERSON_NAME]" at bounding box center [1276, 488] width 83 height 0
click at [1246, 522] on img "edit" at bounding box center [1246, 526] width 13 height 13
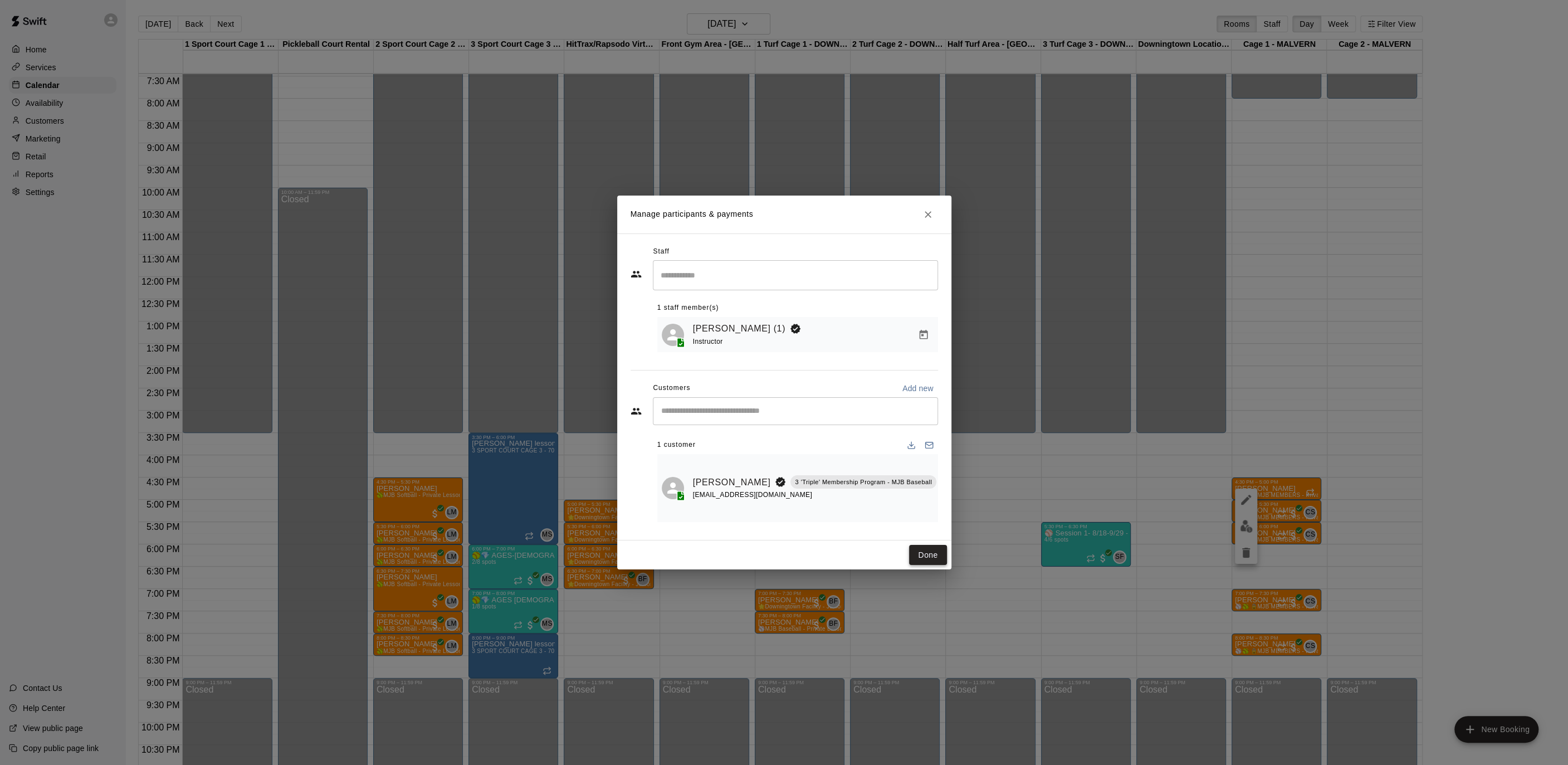
click at [911, 545] on button "Done" at bounding box center [928, 555] width 38 height 21
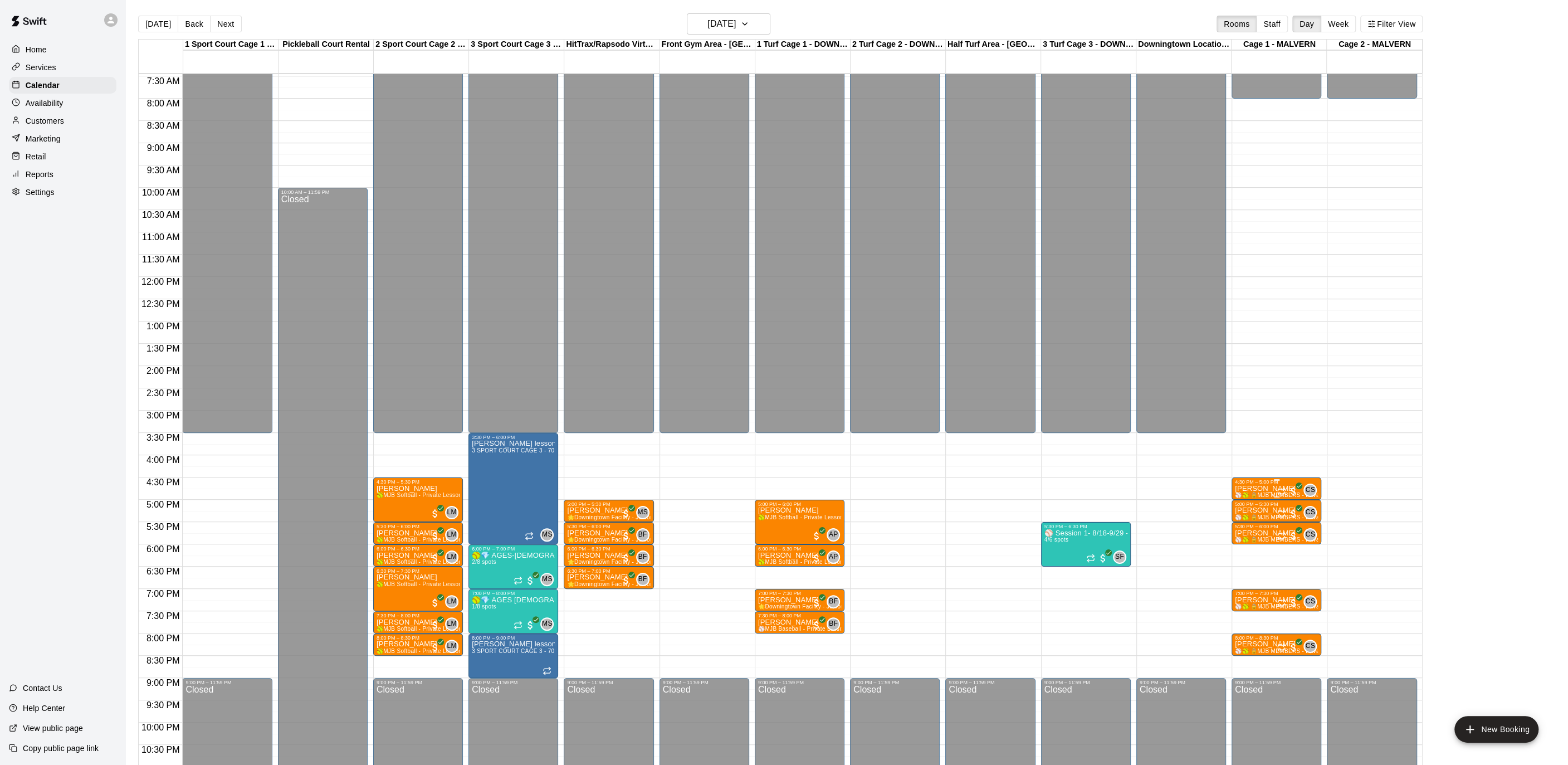
click at [1260, 488] on p "[PERSON_NAME]" at bounding box center [1276, 488] width 83 height 0
click at [1248, 520] on img "edit" at bounding box center [1246, 526] width 13 height 13
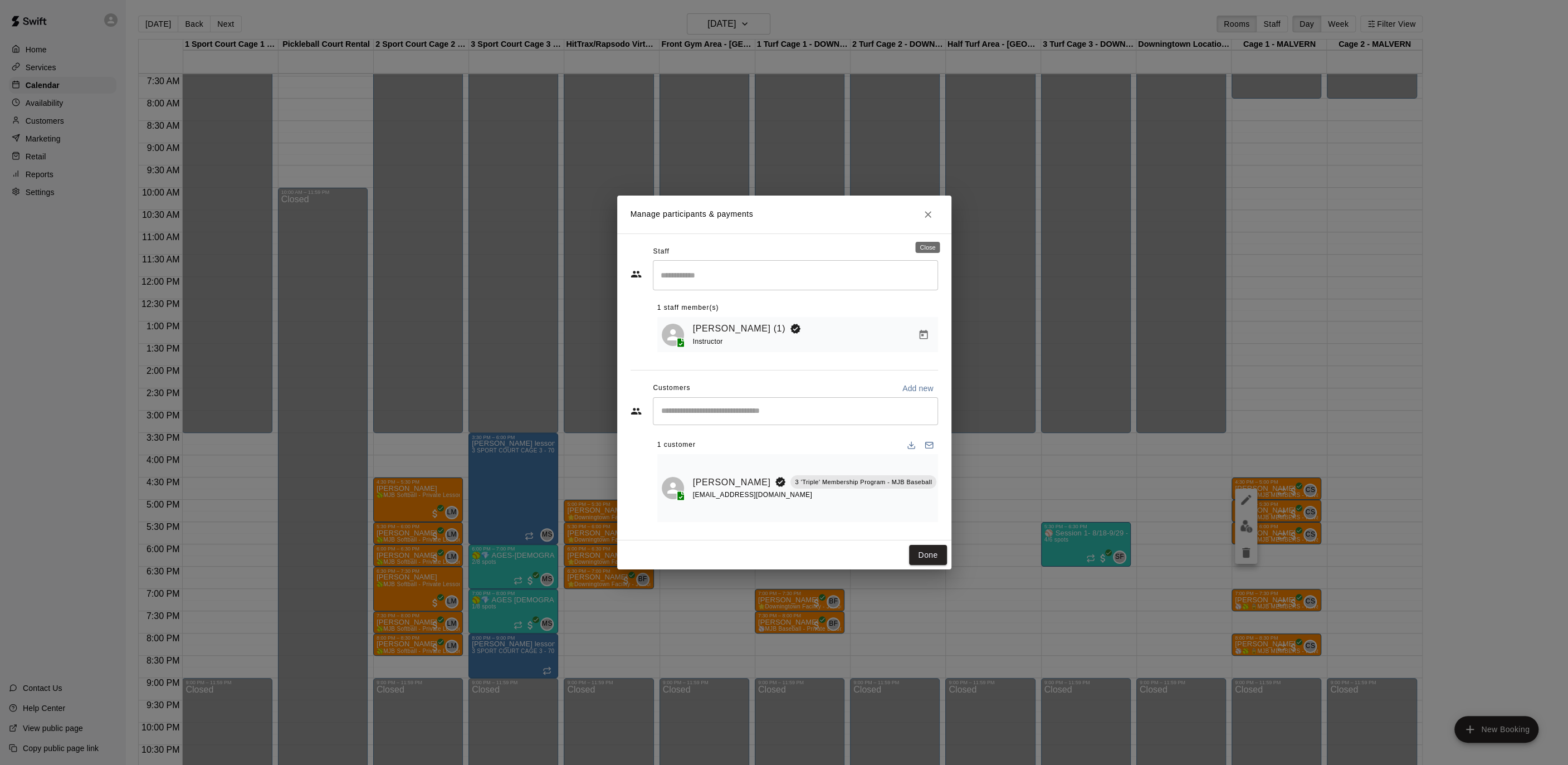
click at [931, 220] on icon "Close" at bounding box center [928, 214] width 12 height 12
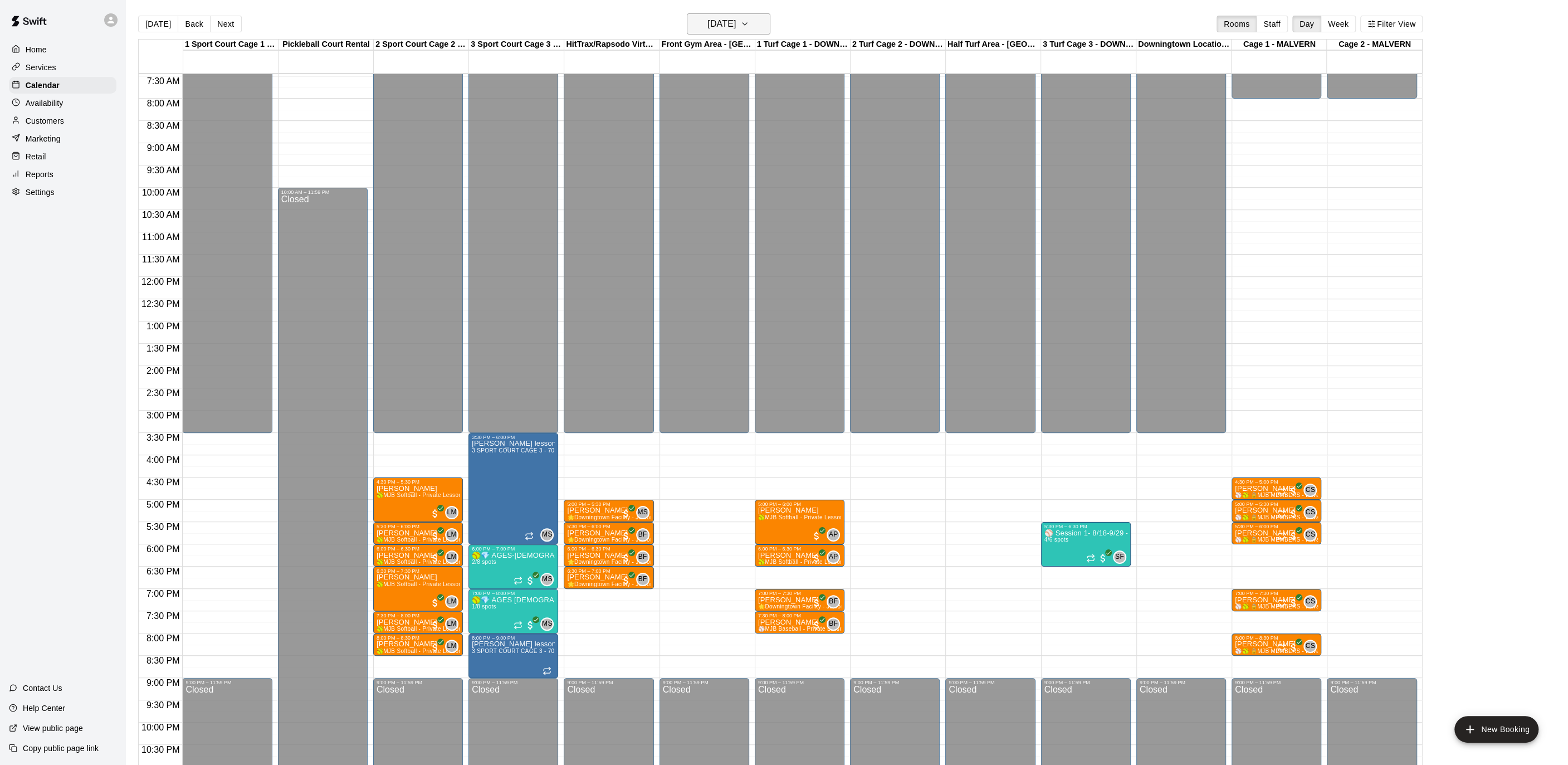
click at [749, 27] on icon "button" at bounding box center [745, 23] width 9 height 13
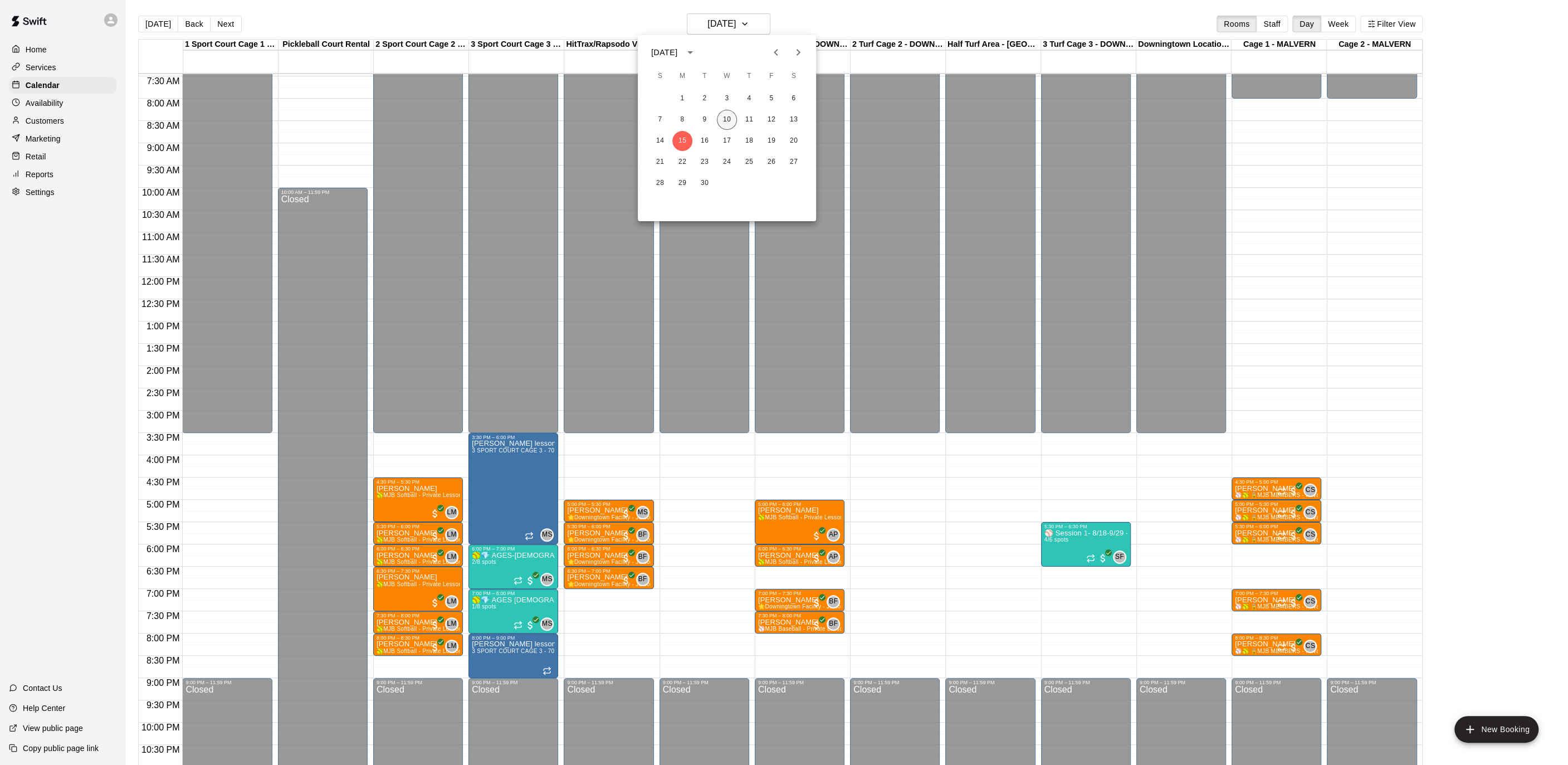
click at [728, 118] on button "10" at bounding box center [726, 120] width 20 height 20
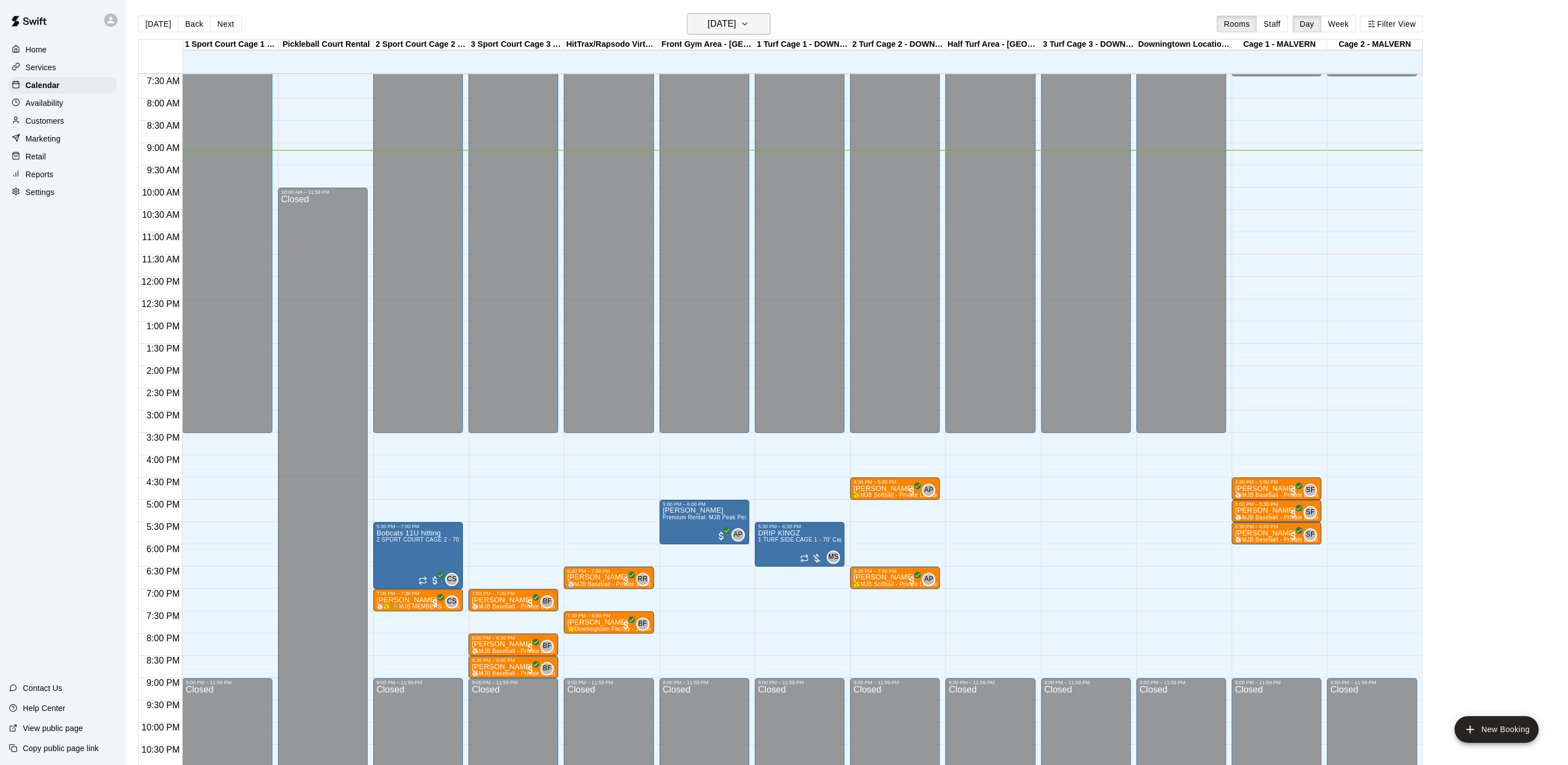
click at [749, 26] on icon "button" at bounding box center [745, 23] width 9 height 13
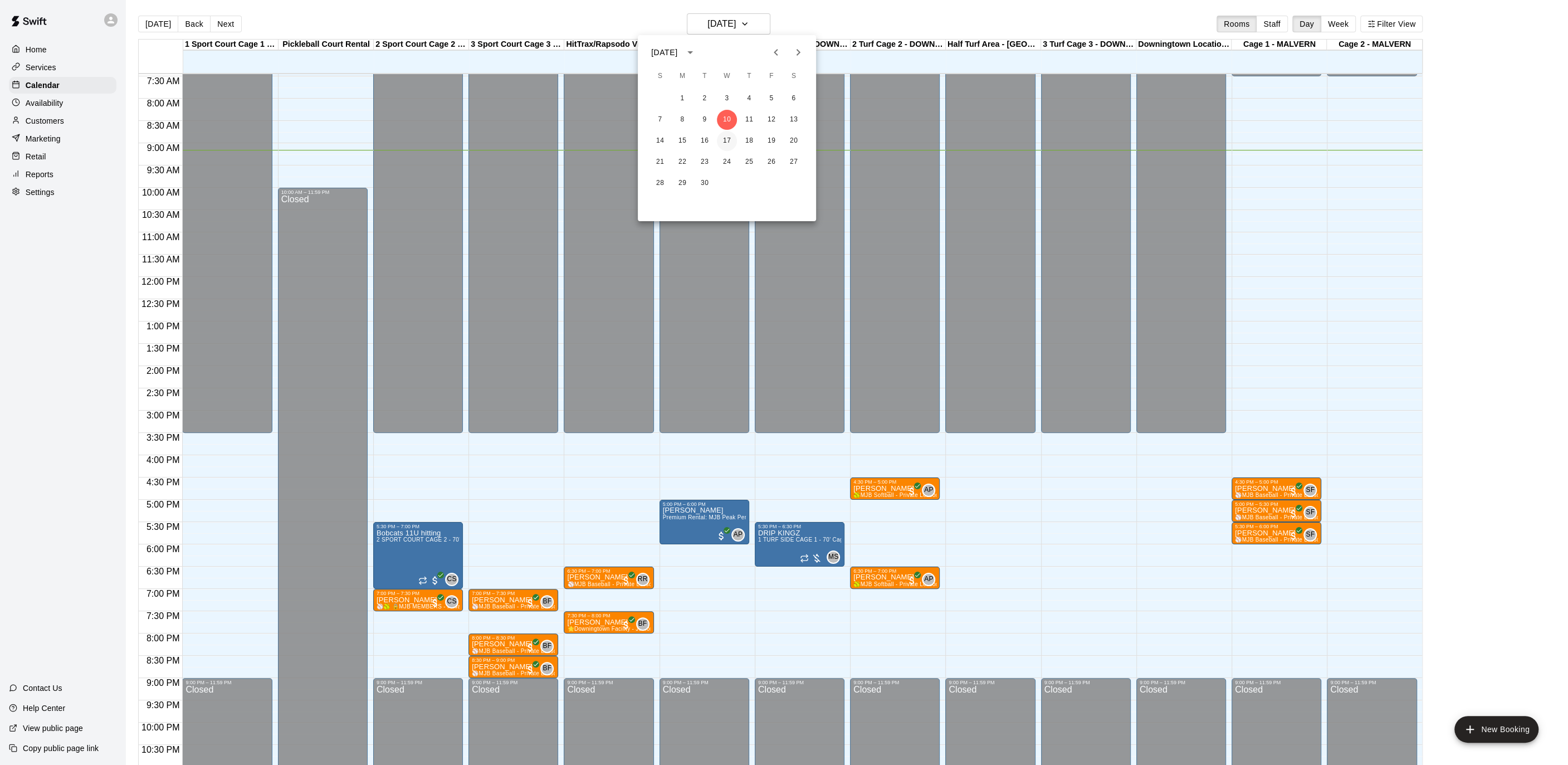
click at [729, 144] on button "17" at bounding box center [726, 141] width 20 height 20
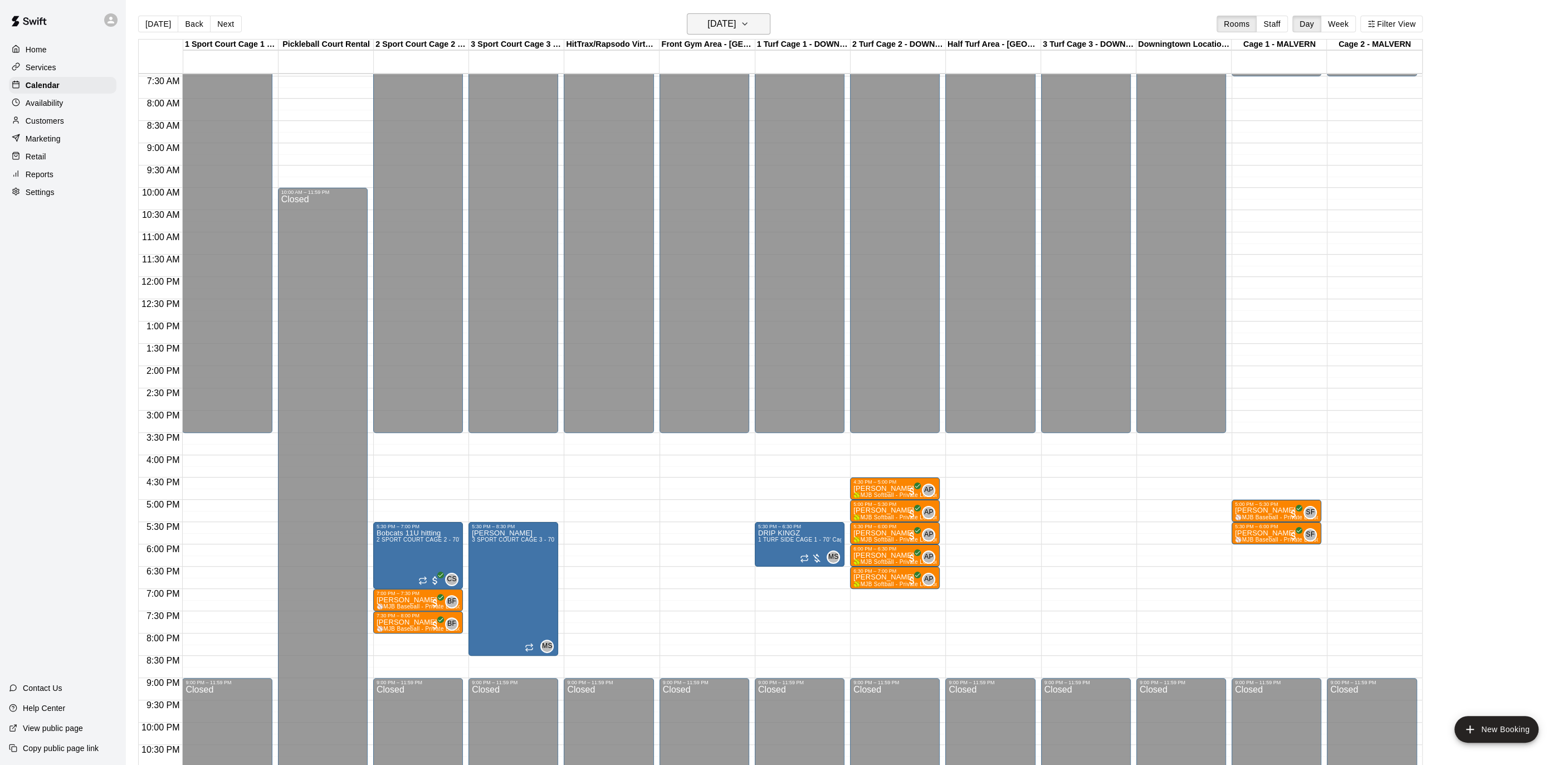
click at [763, 24] on button "[DATE]" at bounding box center [728, 24] width 84 height 22
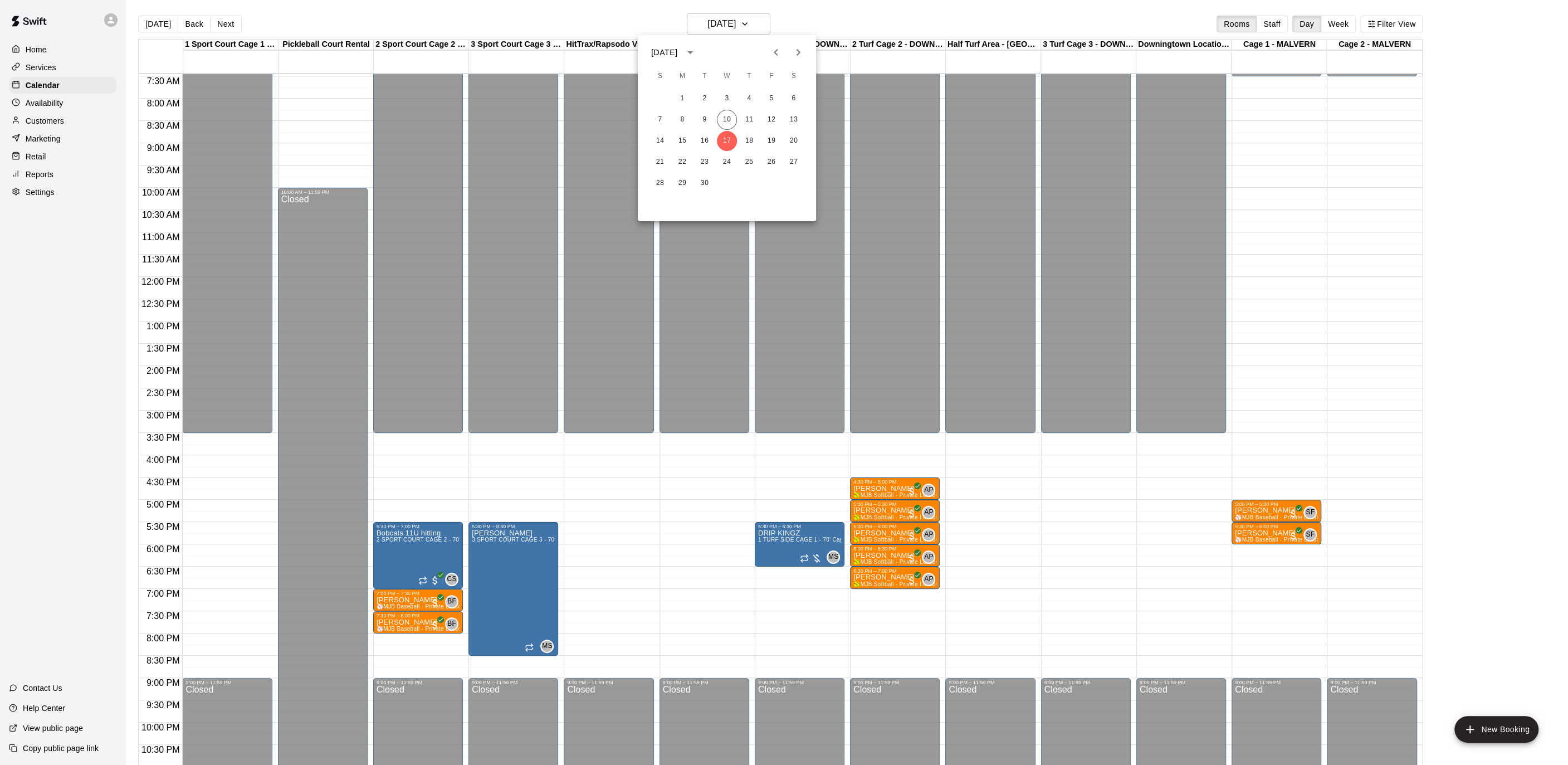
click at [796, 50] on icon "Next month" at bounding box center [798, 51] width 13 height 13
click at [729, 101] on button "1" at bounding box center [726, 98] width 20 height 20
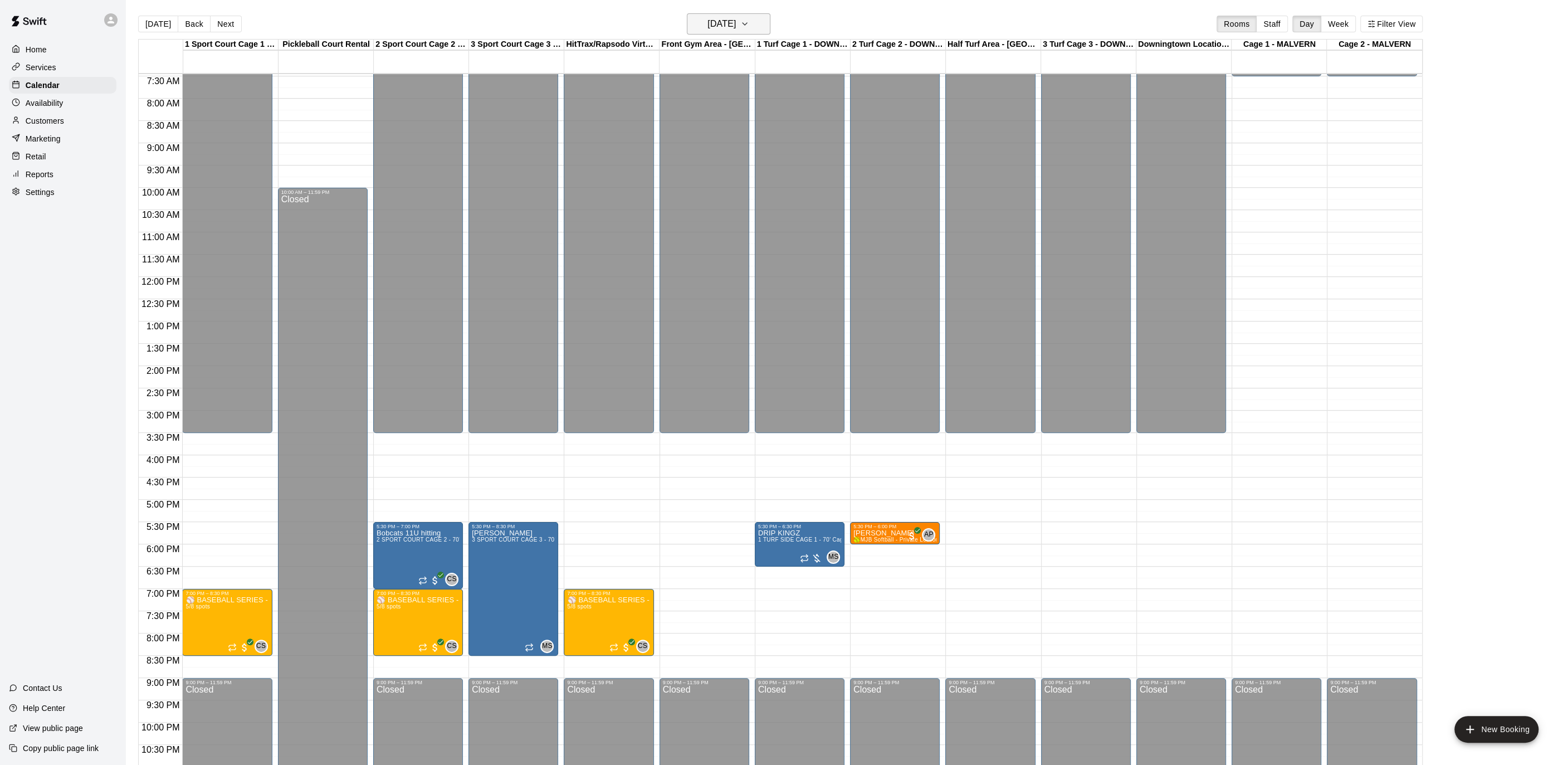
click at [749, 22] on icon "button" at bounding box center [745, 23] width 9 height 13
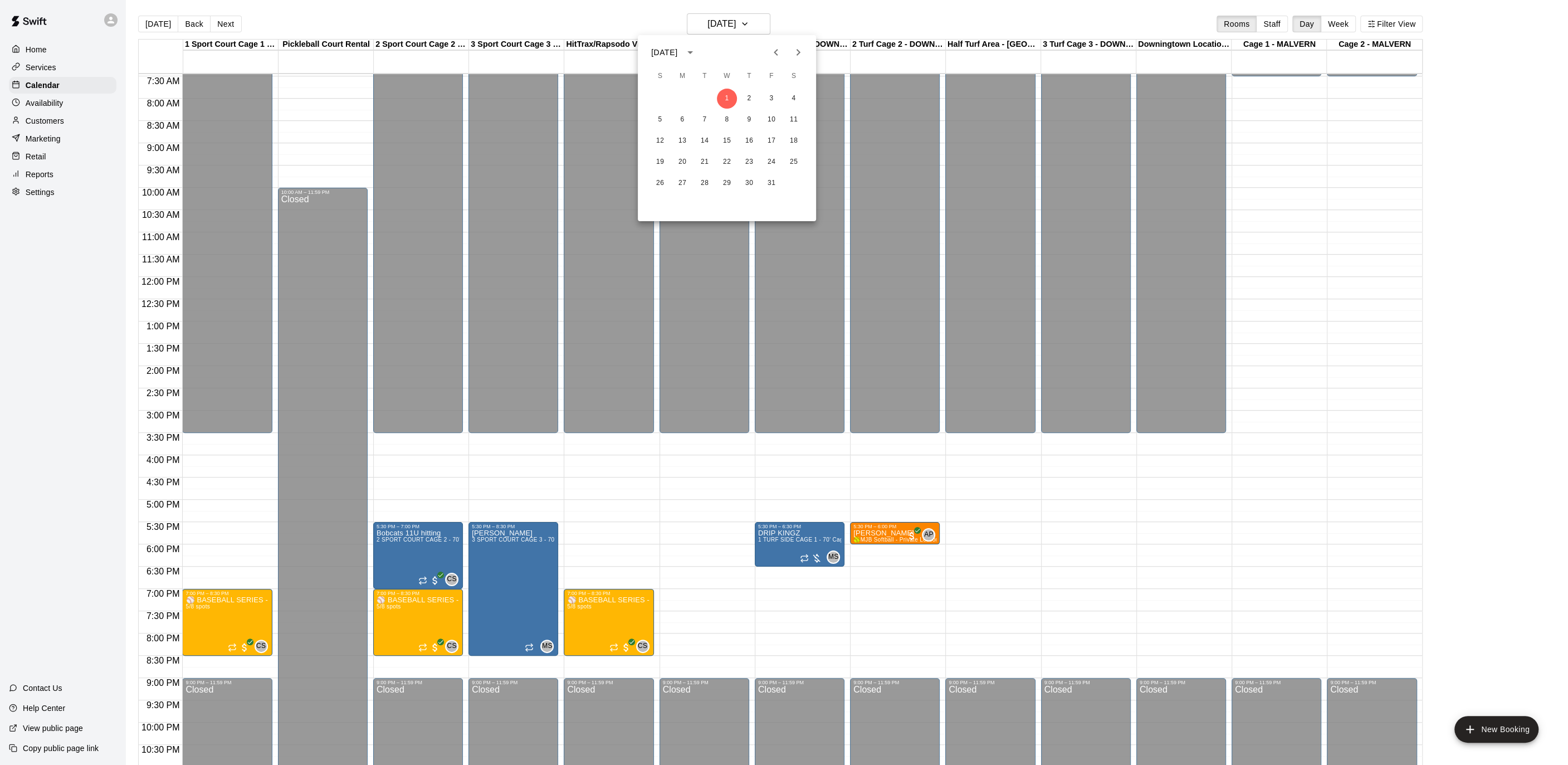
click at [640, 17] on div at bounding box center [784, 382] width 1568 height 765
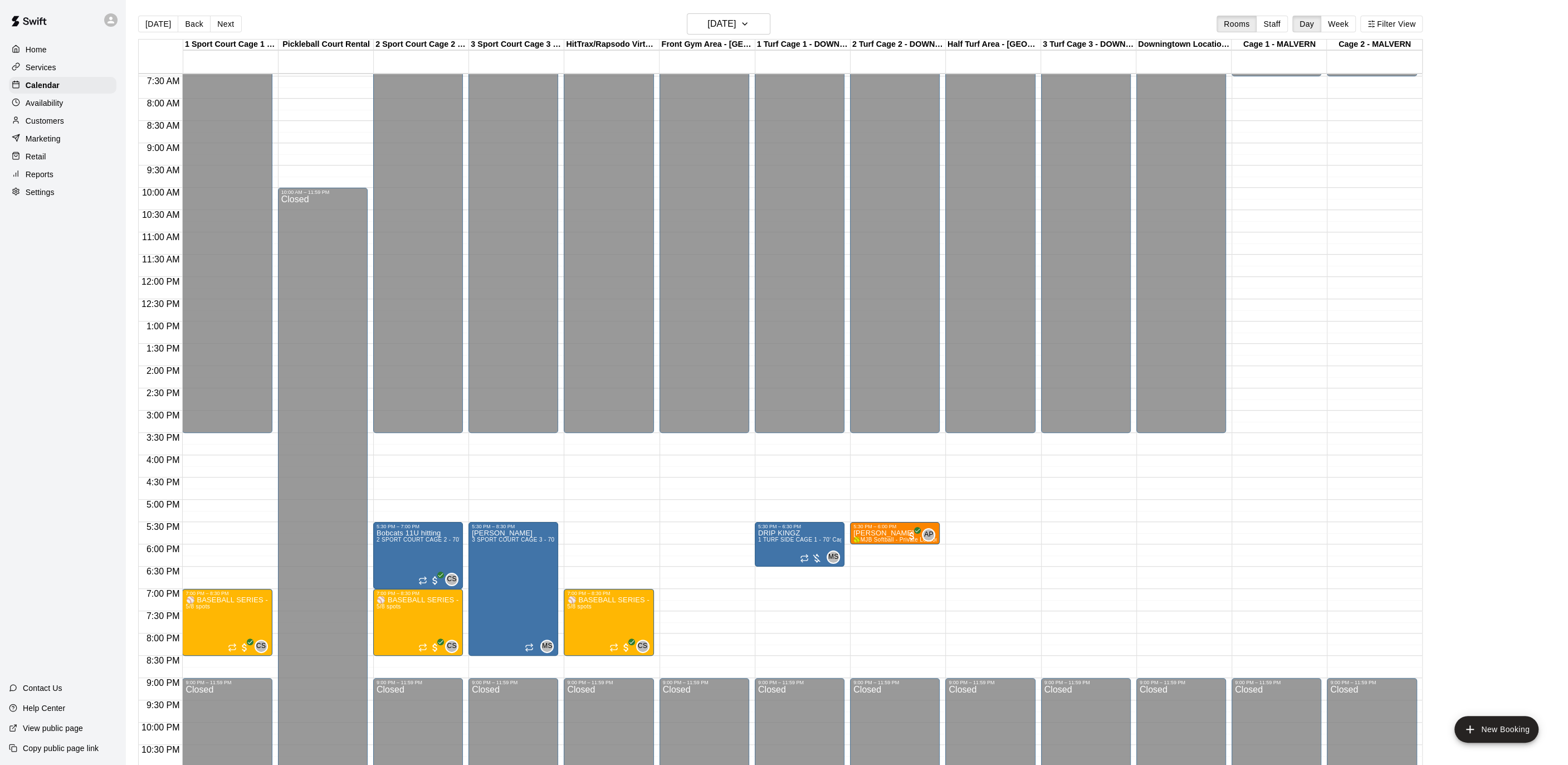
click at [58, 65] on div "Services" at bounding box center [63, 68] width 108 height 17
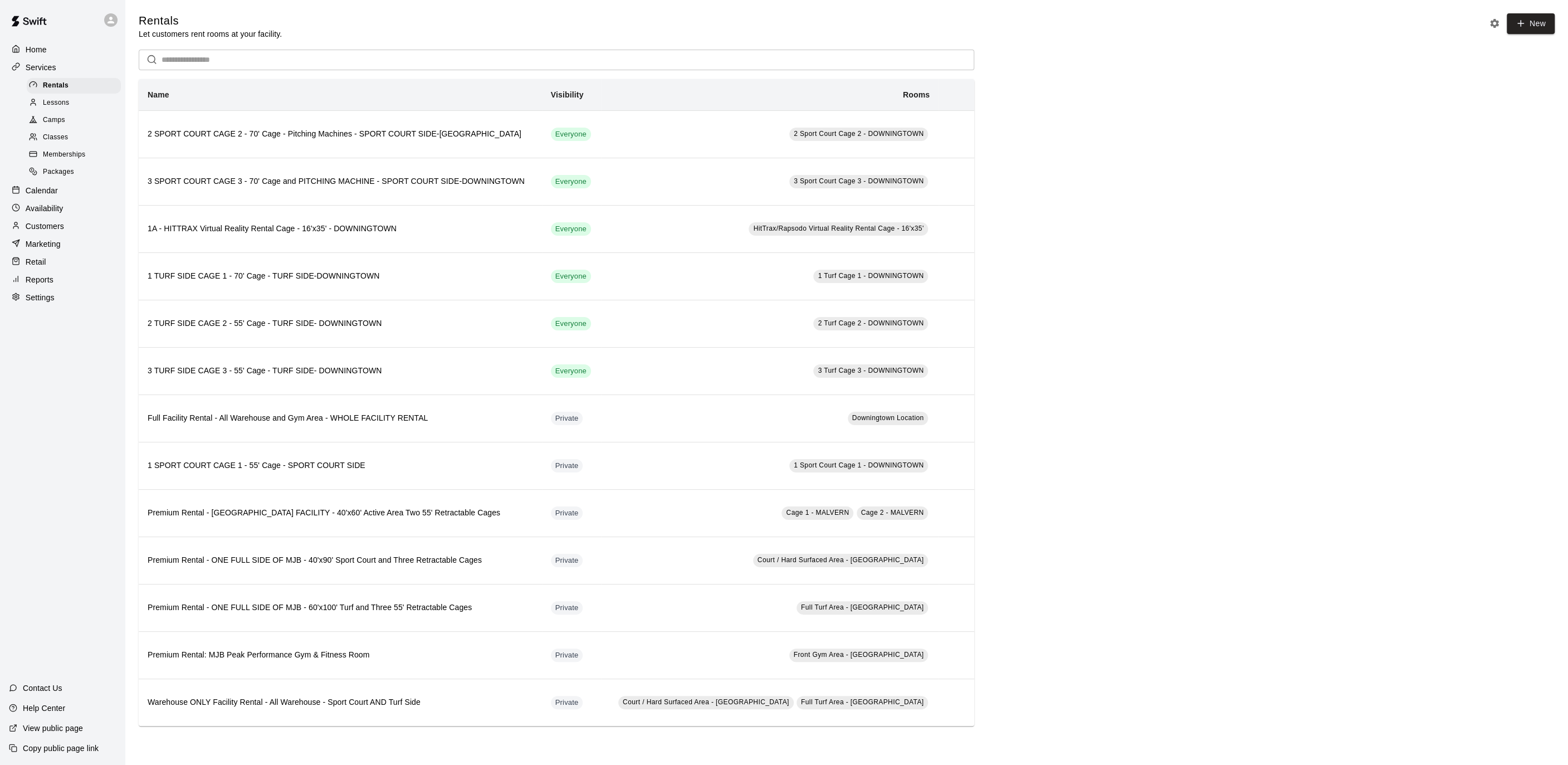
click at [78, 125] on div "Camps" at bounding box center [74, 121] width 94 height 15
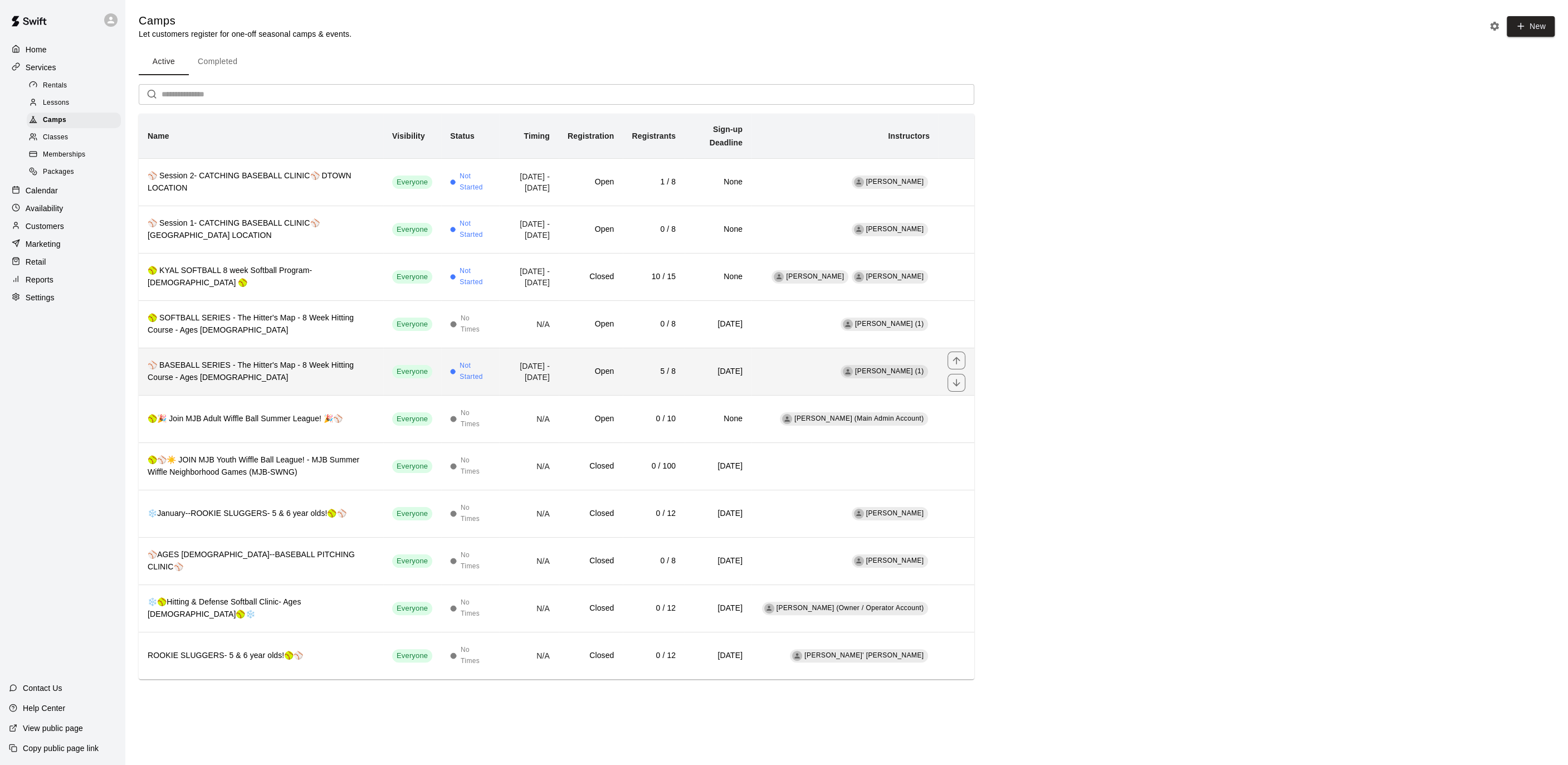
click at [276, 359] on h6 "⚾️ BASEBALL SERIES - The Hitter's Map - 8 Week Hitting Course - Ages [DEMOGRAPH…" at bounding box center [260, 372] width 227 height 25
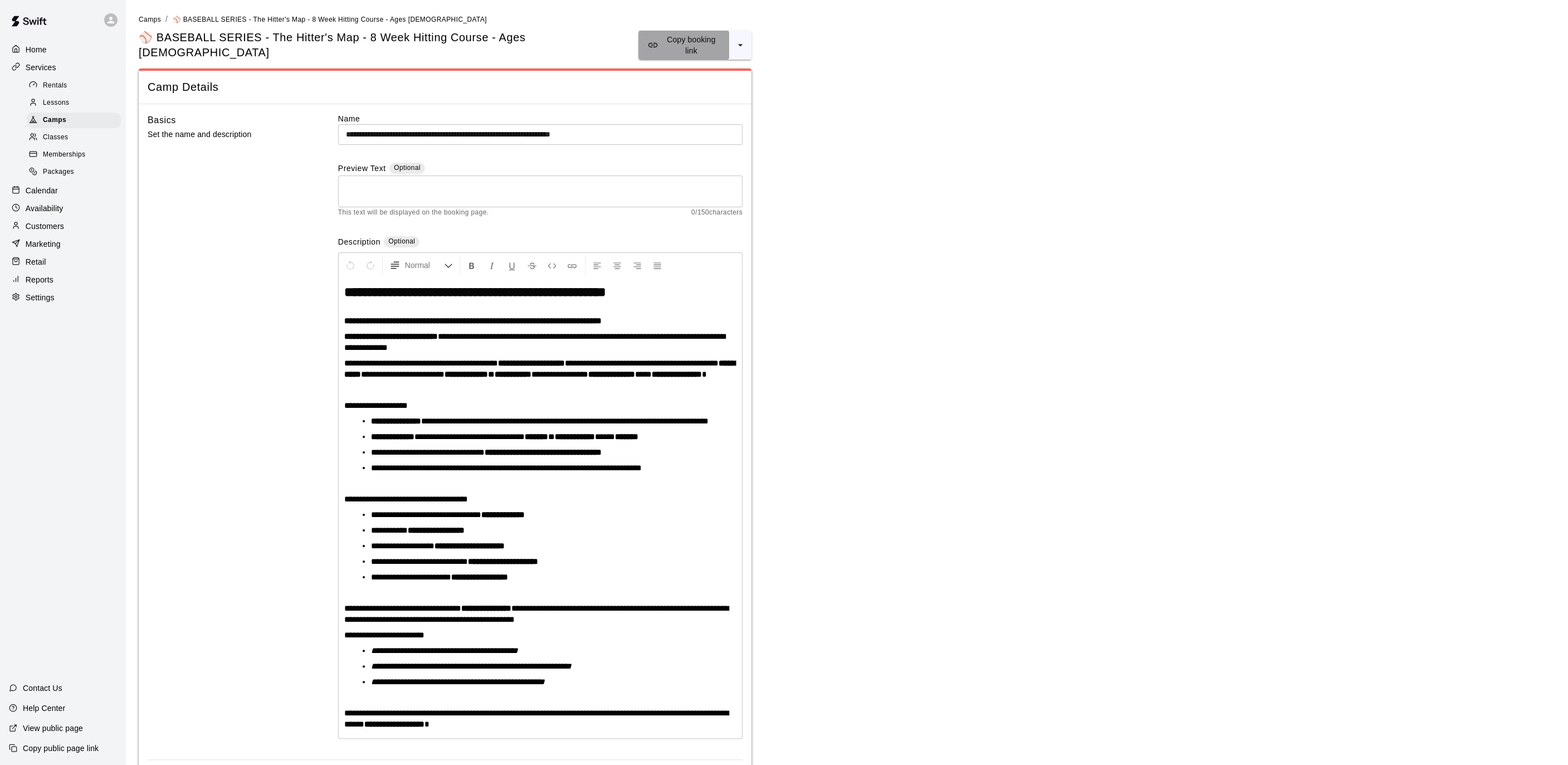
click at [693, 42] on p "Copy booking link" at bounding box center [690, 45] width 58 height 22
click at [663, 45] on button "Copy booking link" at bounding box center [683, 45] width 91 height 29
click at [48, 190] on p "Calendar" at bounding box center [41, 190] width 32 height 12
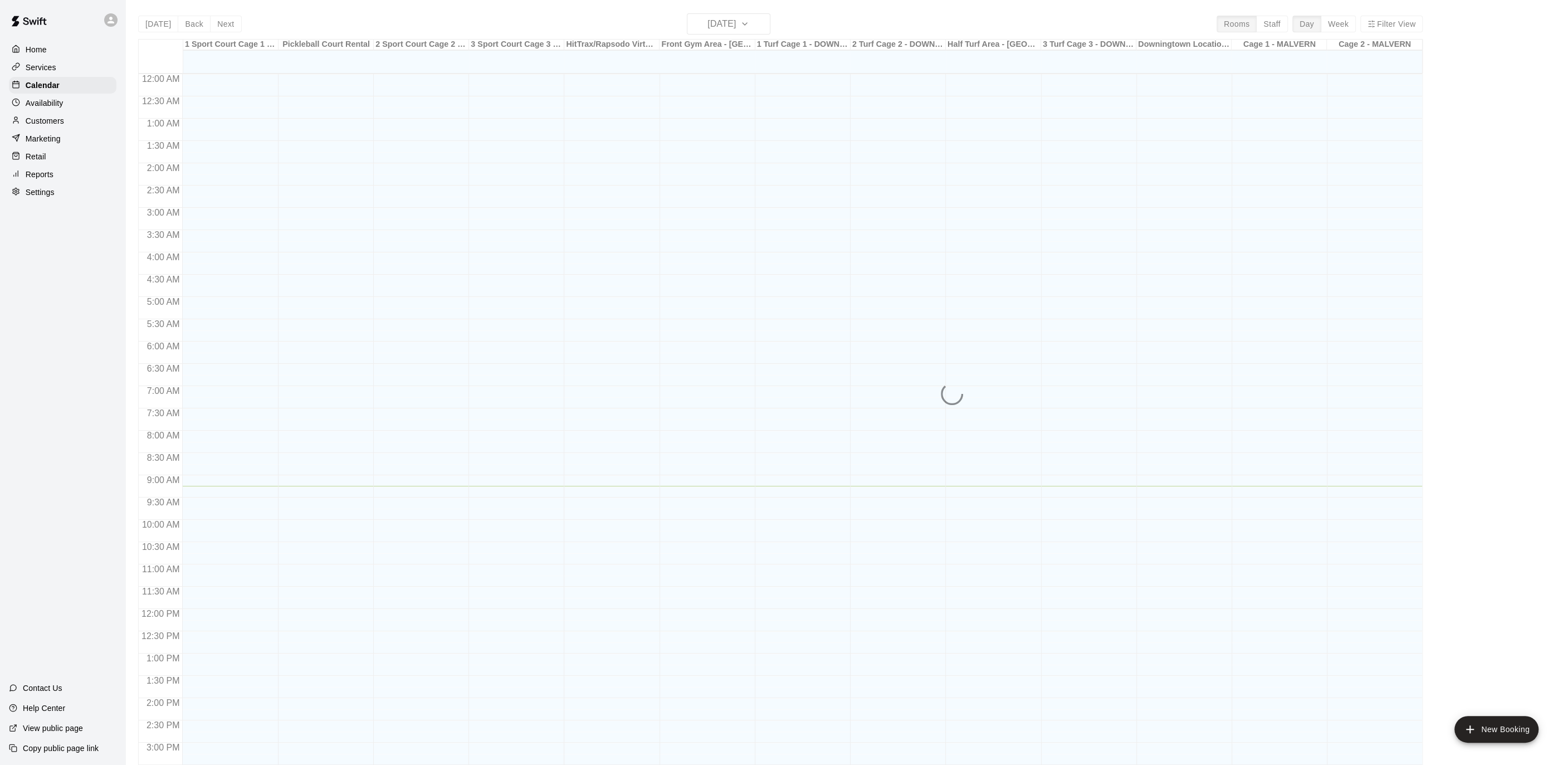
scroll to position [332, 0]
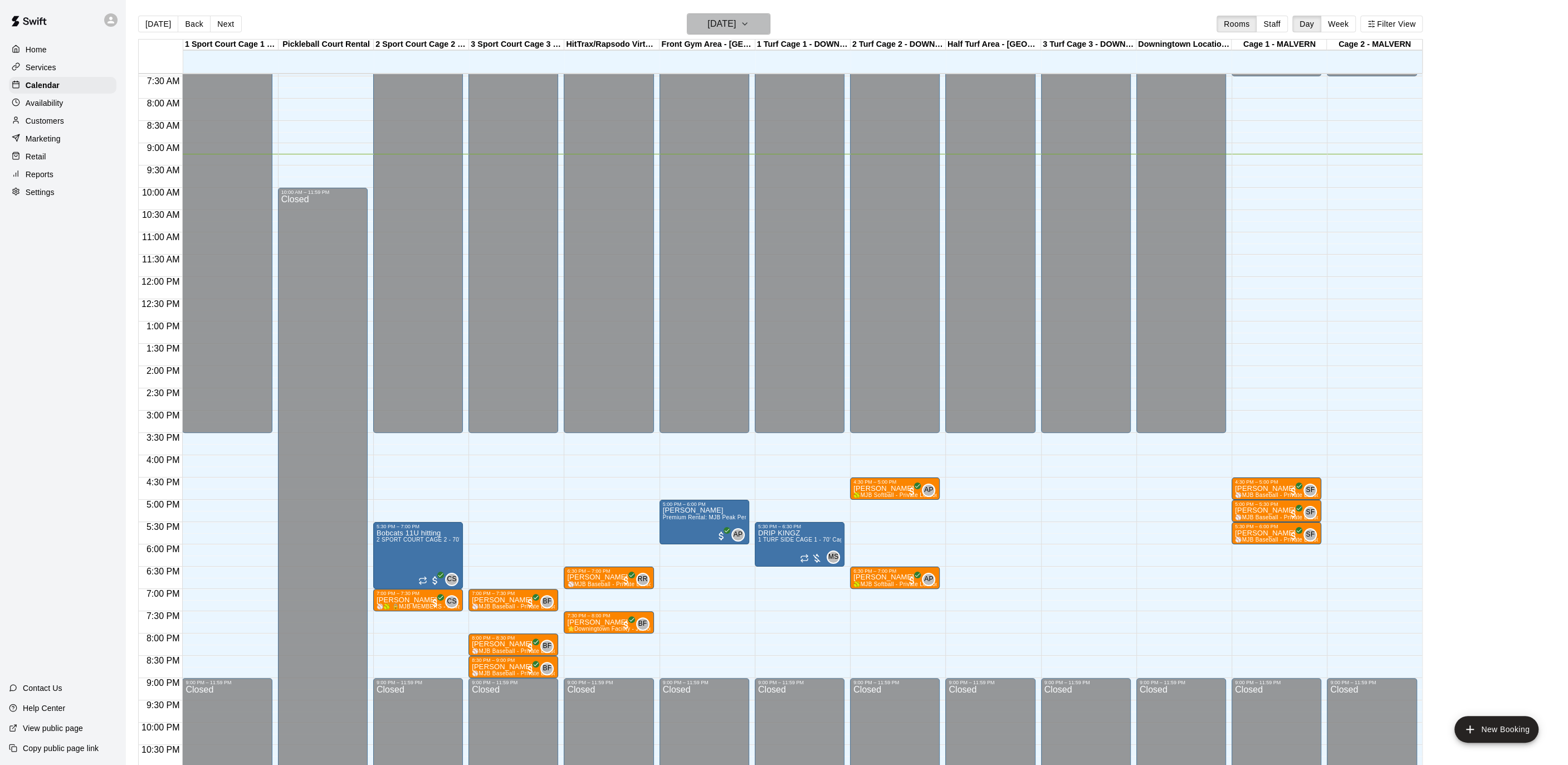
click at [761, 25] on button "[DATE]" at bounding box center [728, 24] width 84 height 22
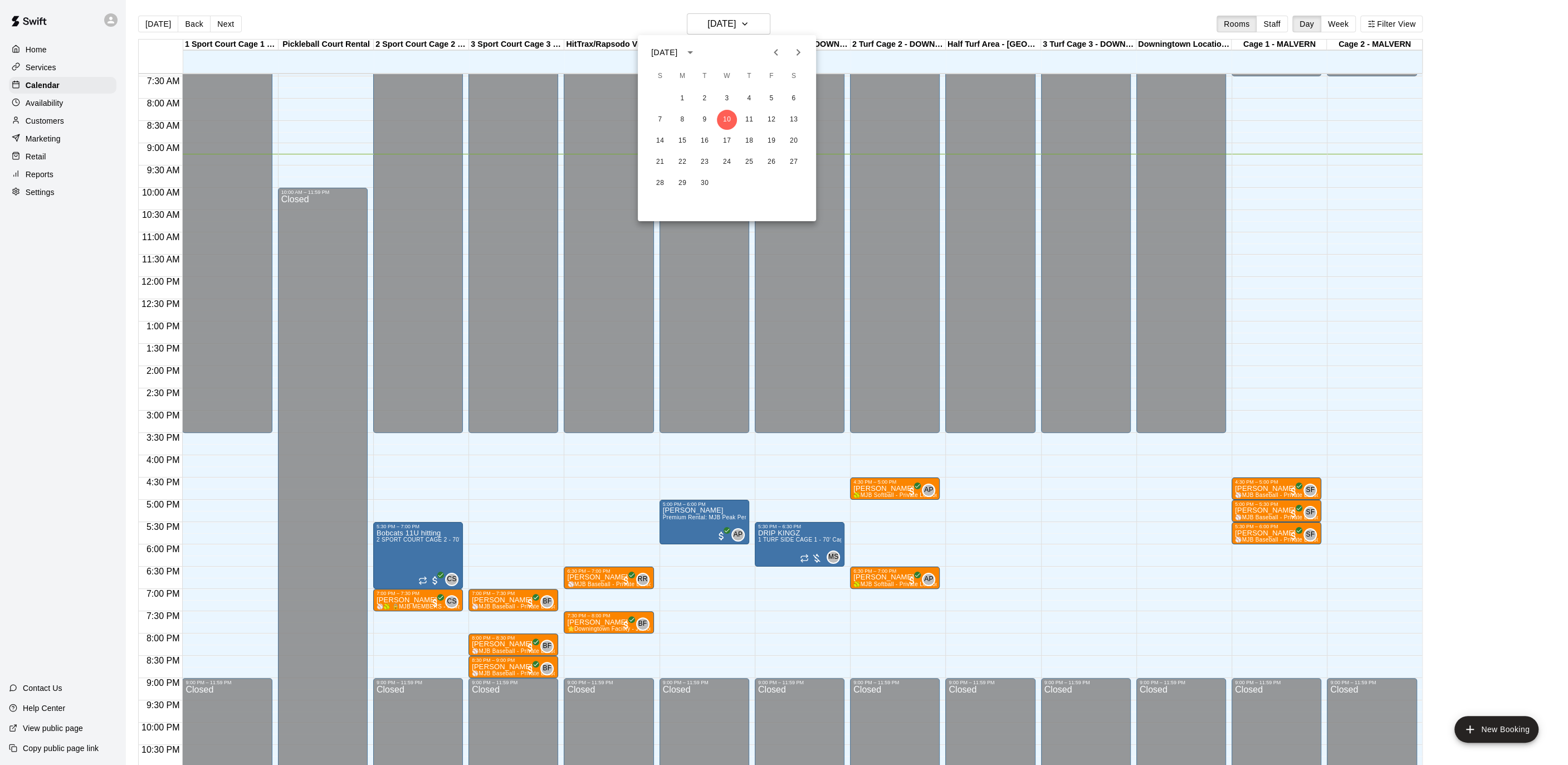
click at [1086, 369] on div at bounding box center [784, 382] width 1568 height 765
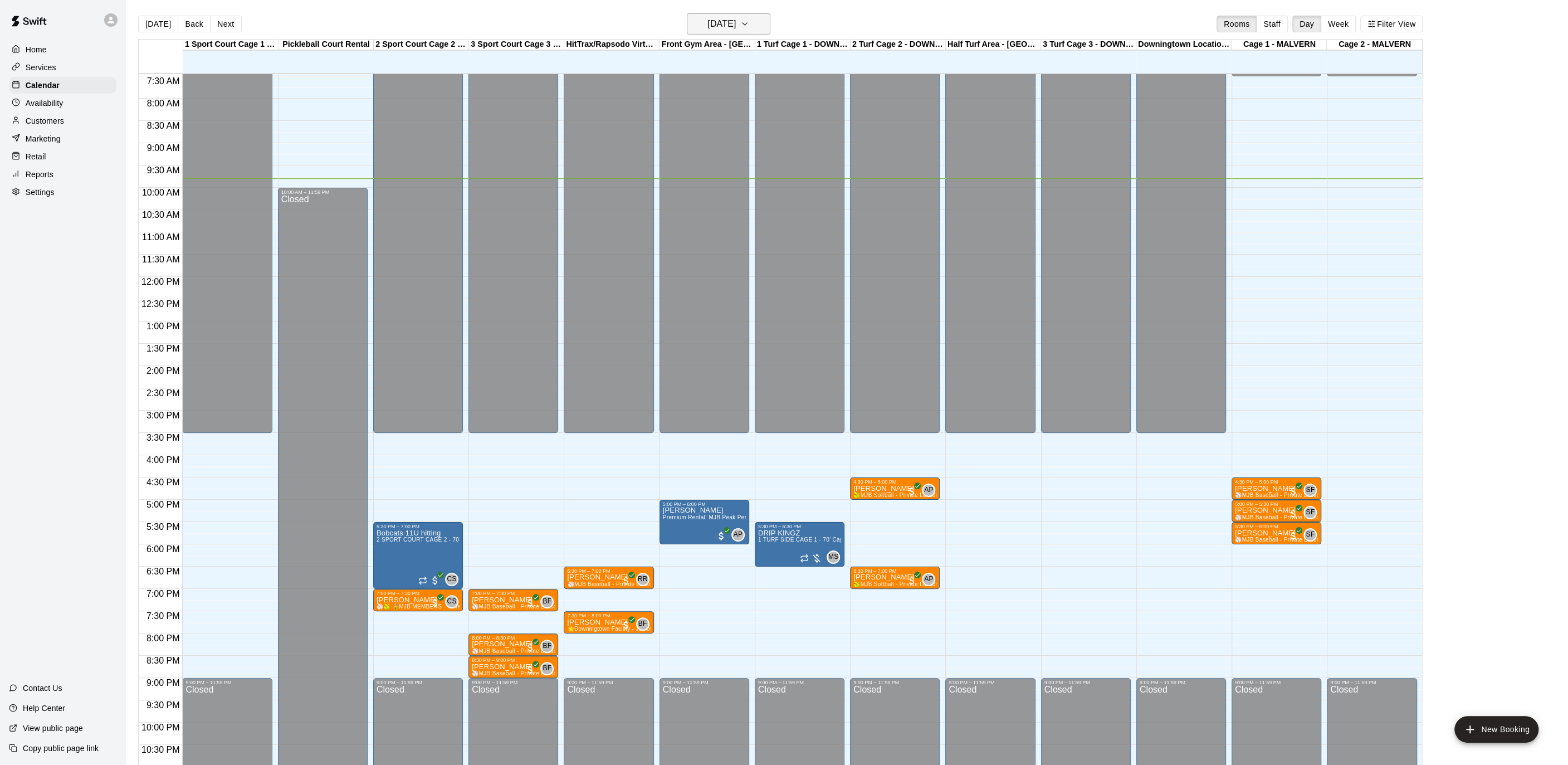
click at [736, 22] on h6 "[DATE]" at bounding box center [721, 24] width 28 height 15
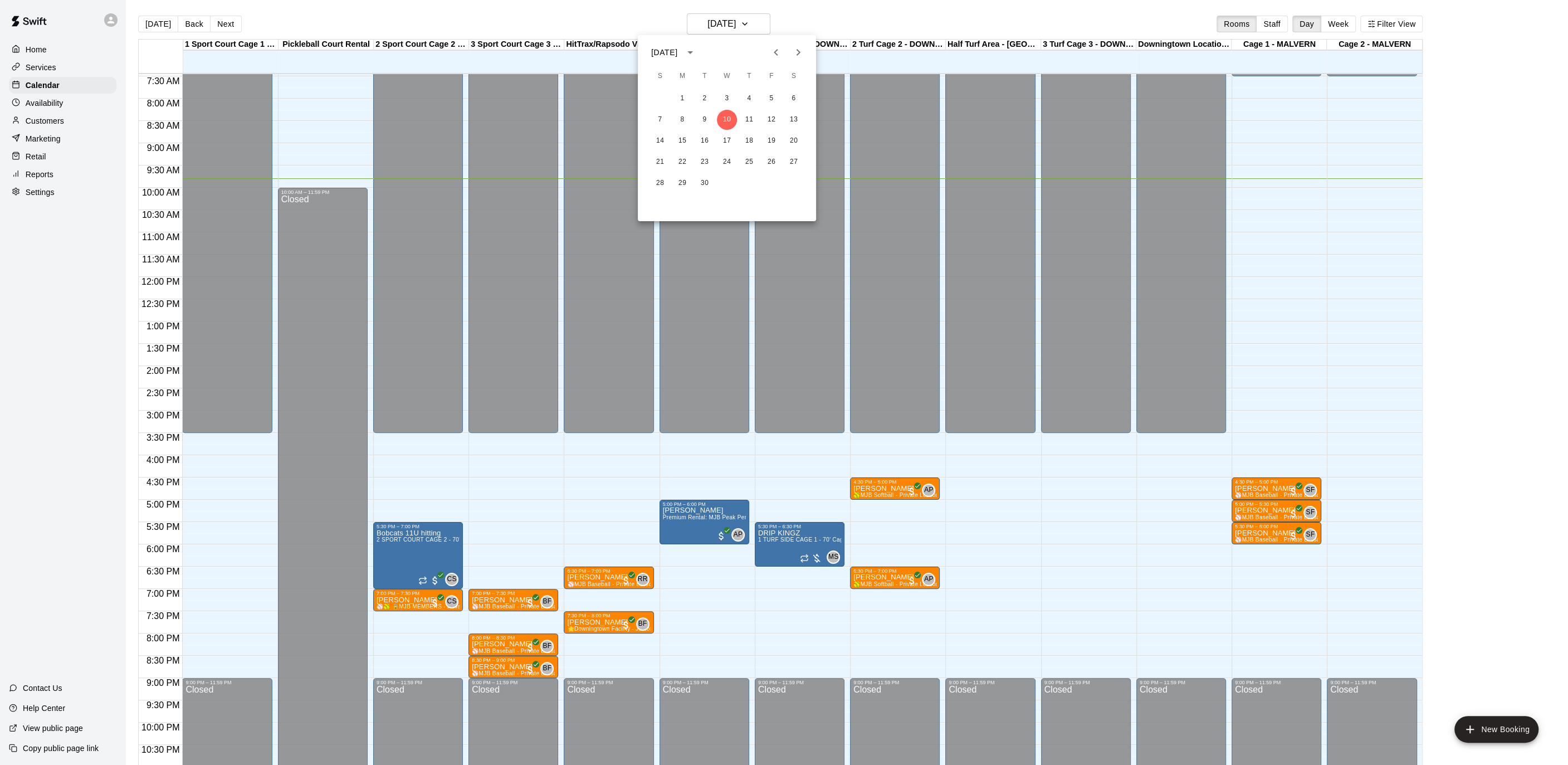
click at [789, 50] on button "Next month" at bounding box center [798, 52] width 22 height 22
click at [776, 54] on icon "Previous month" at bounding box center [775, 52] width 4 height 7
click at [686, 184] on button "29" at bounding box center [682, 184] width 20 height 20
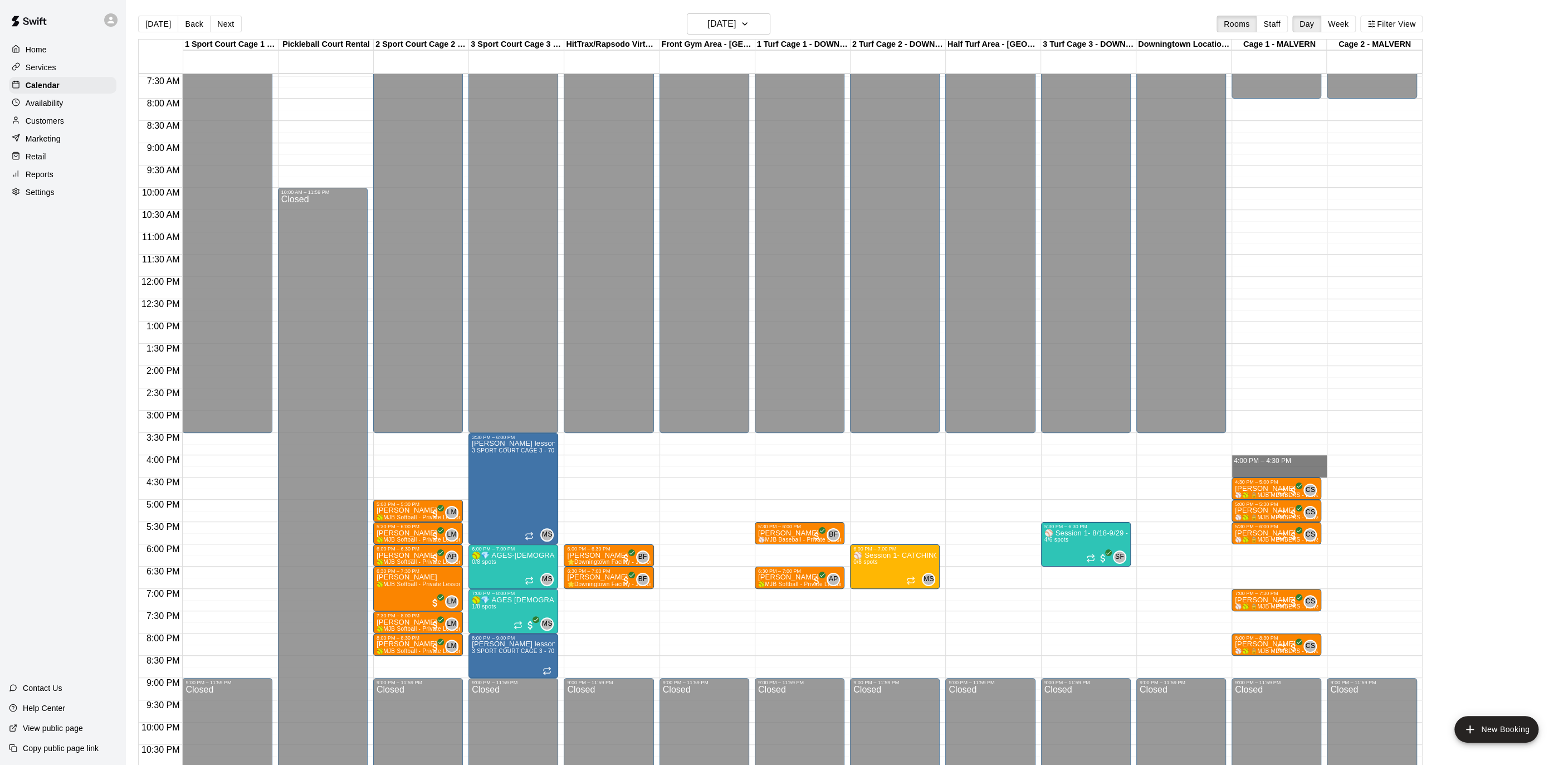
drag, startPoint x: 1272, startPoint y: 459, endPoint x: 1272, endPoint y: 469, distance: 10.0
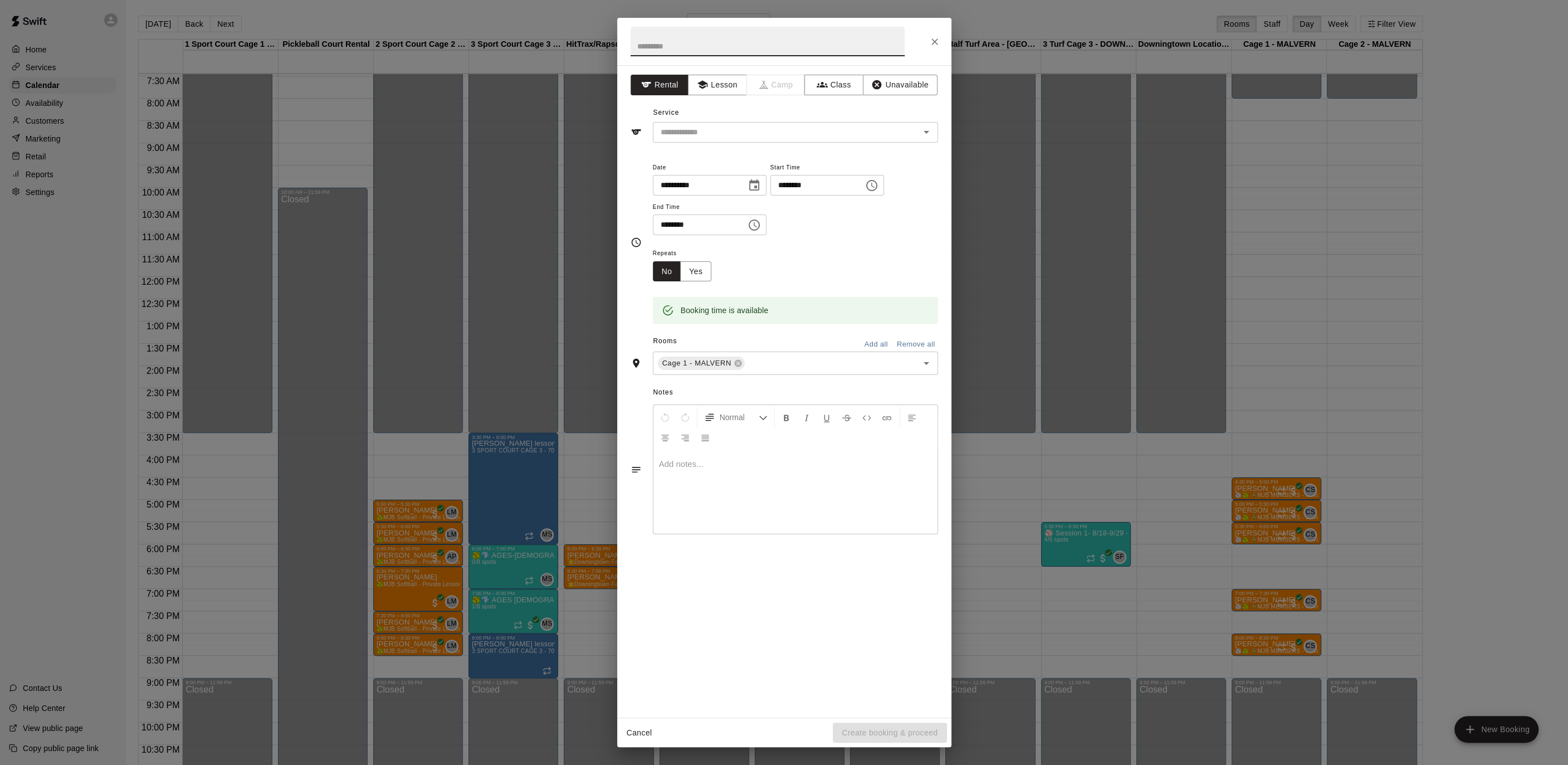
click at [732, 38] on input "text" at bounding box center [767, 41] width 274 height 29
type input "**********"
click at [732, 89] on button "Lesson" at bounding box center [717, 84] width 58 height 21
drag, startPoint x: 734, startPoint y: 133, endPoint x: 735, endPoint y: 141, distance: 8.1
click at [733, 134] on input "text" at bounding box center [779, 132] width 246 height 14
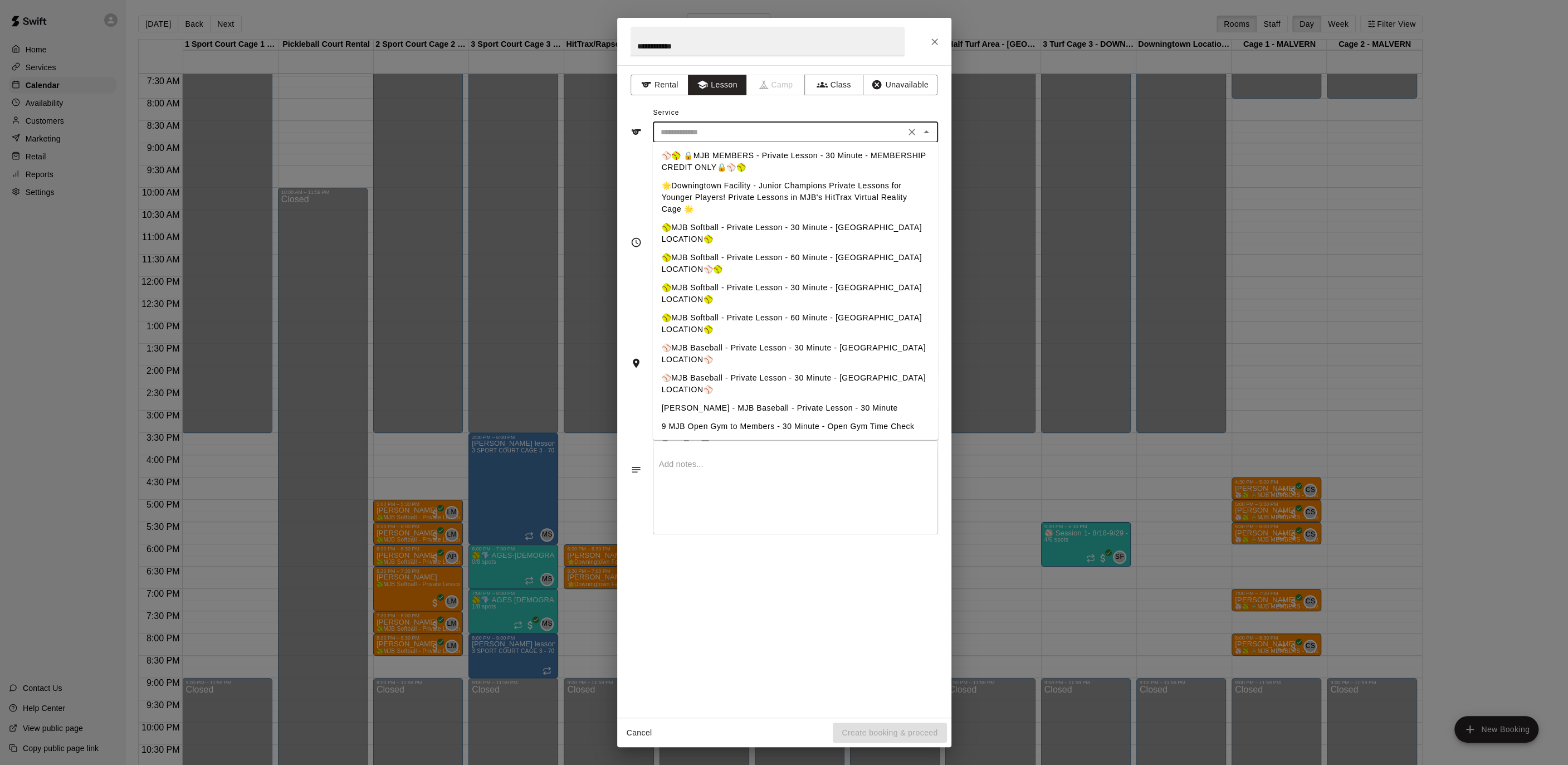
drag, startPoint x: 735, startPoint y: 153, endPoint x: 748, endPoint y: 171, distance: 22.2
click at [735, 153] on li "⚾️🥎 🔒MJB MEMBERS - Private Lesson - 30 Minute - MEMBERSHIP CREDIT ONLY🔒⚾️🥎" at bounding box center [795, 161] width 285 height 30
type input "**********"
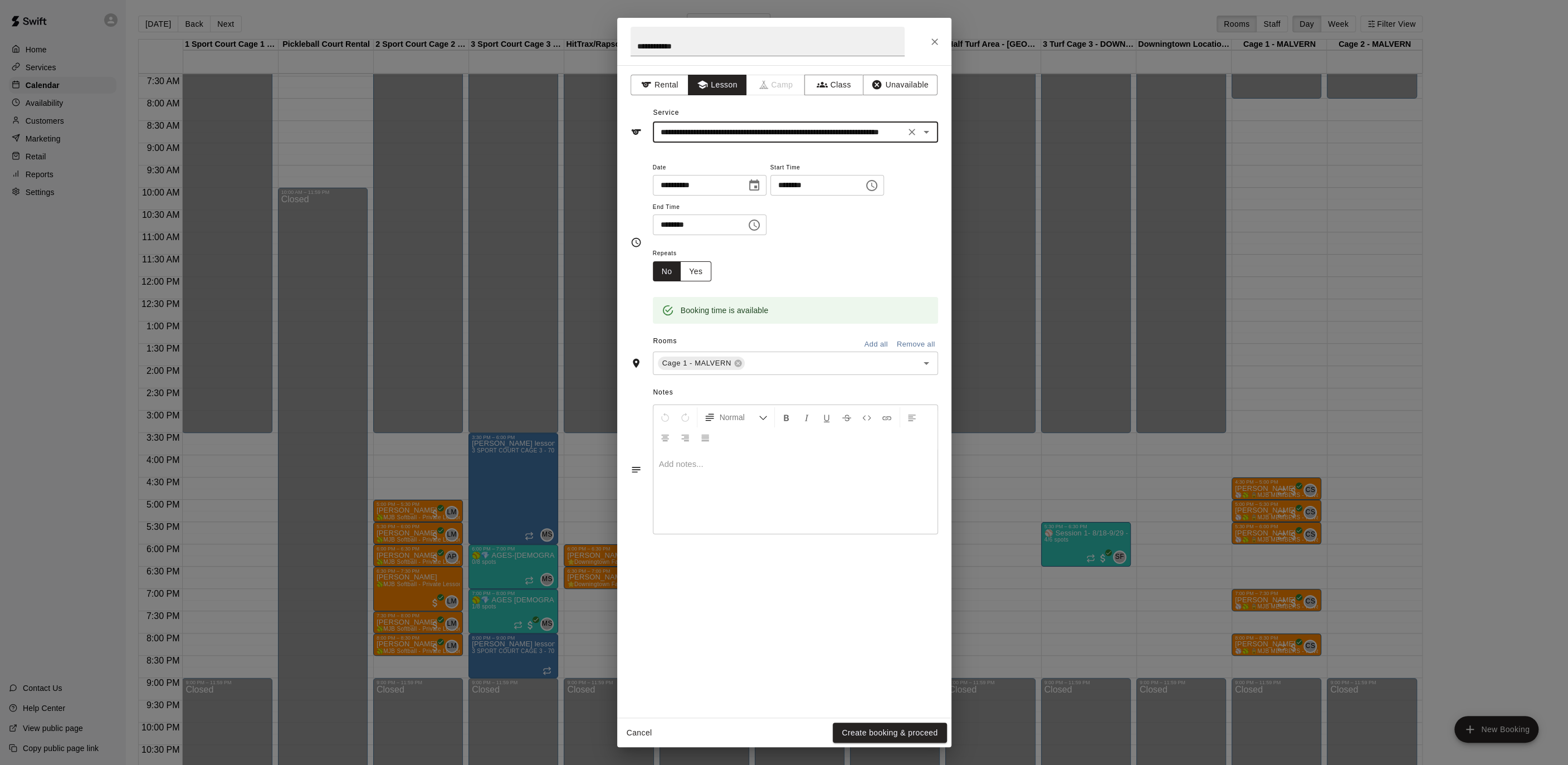
click at [700, 272] on div "Repeats No Yes Booking time is available" at bounding box center [795, 285] width 285 height 78
click at [700, 270] on button "Yes" at bounding box center [696, 271] width 31 height 21
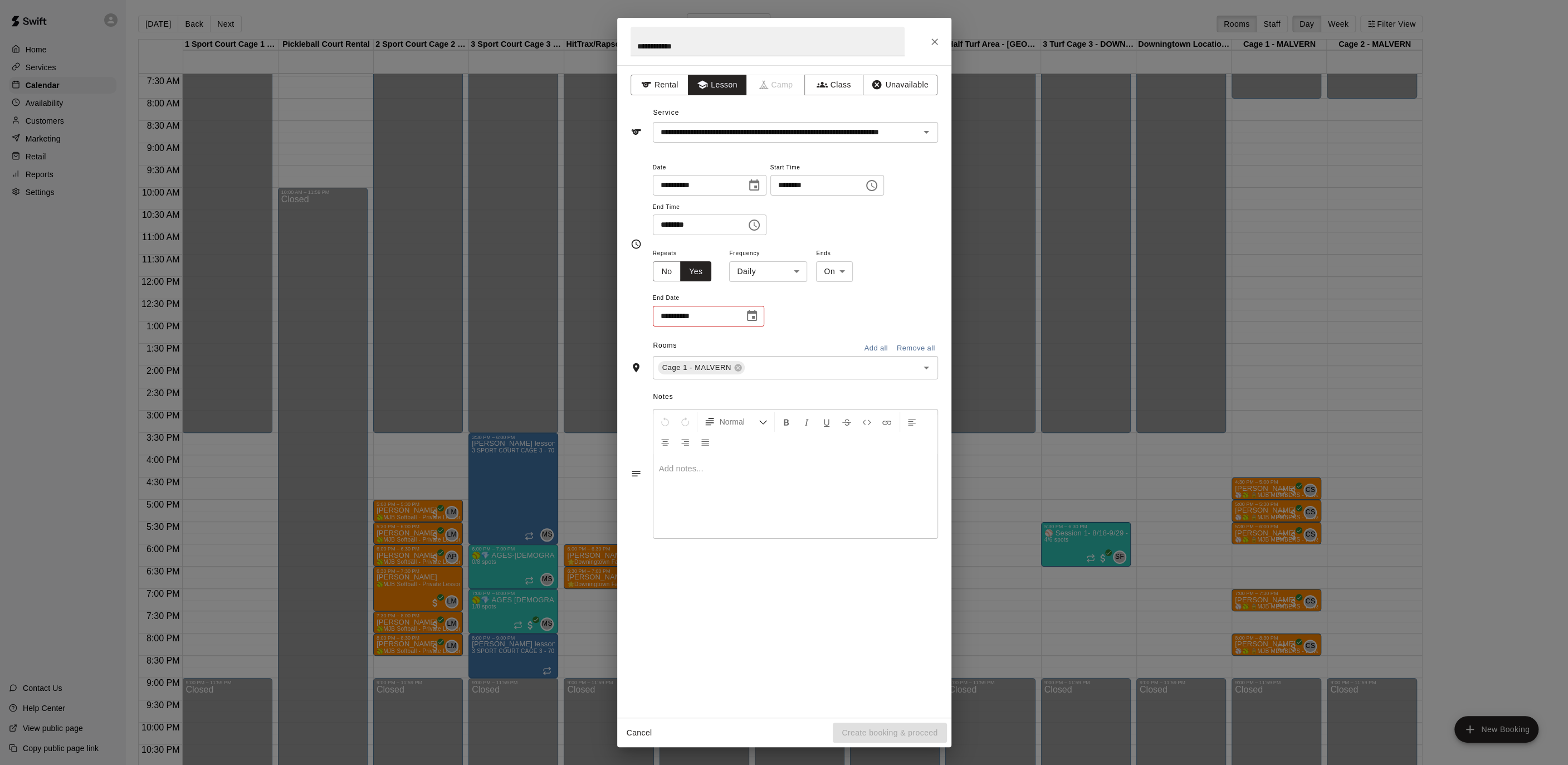
click at [772, 270] on body "Home Services Calendar Availability Customers Marketing Retail Reports Settings…" at bounding box center [784, 391] width 1568 height 783
click at [784, 307] on li "Weekly [DATE]" at bounding box center [767, 313] width 139 height 18
type input "******"
click at [752, 314] on icon "Choose date" at bounding box center [751, 316] width 13 height 13
click at [815, 337] on icon "Next month" at bounding box center [812, 343] width 13 height 13
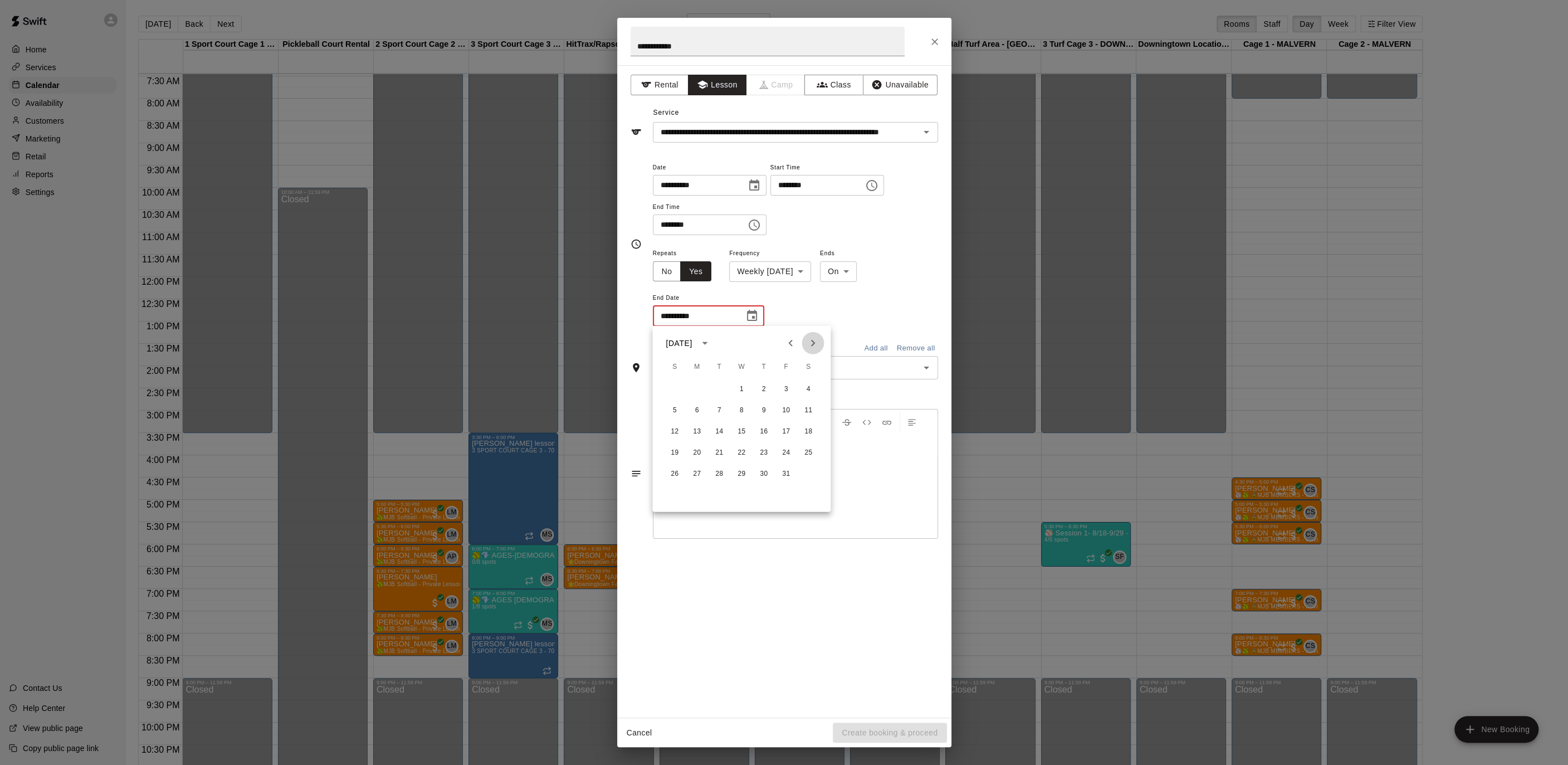
click at [815, 337] on icon "Next month" at bounding box center [812, 343] width 13 height 13
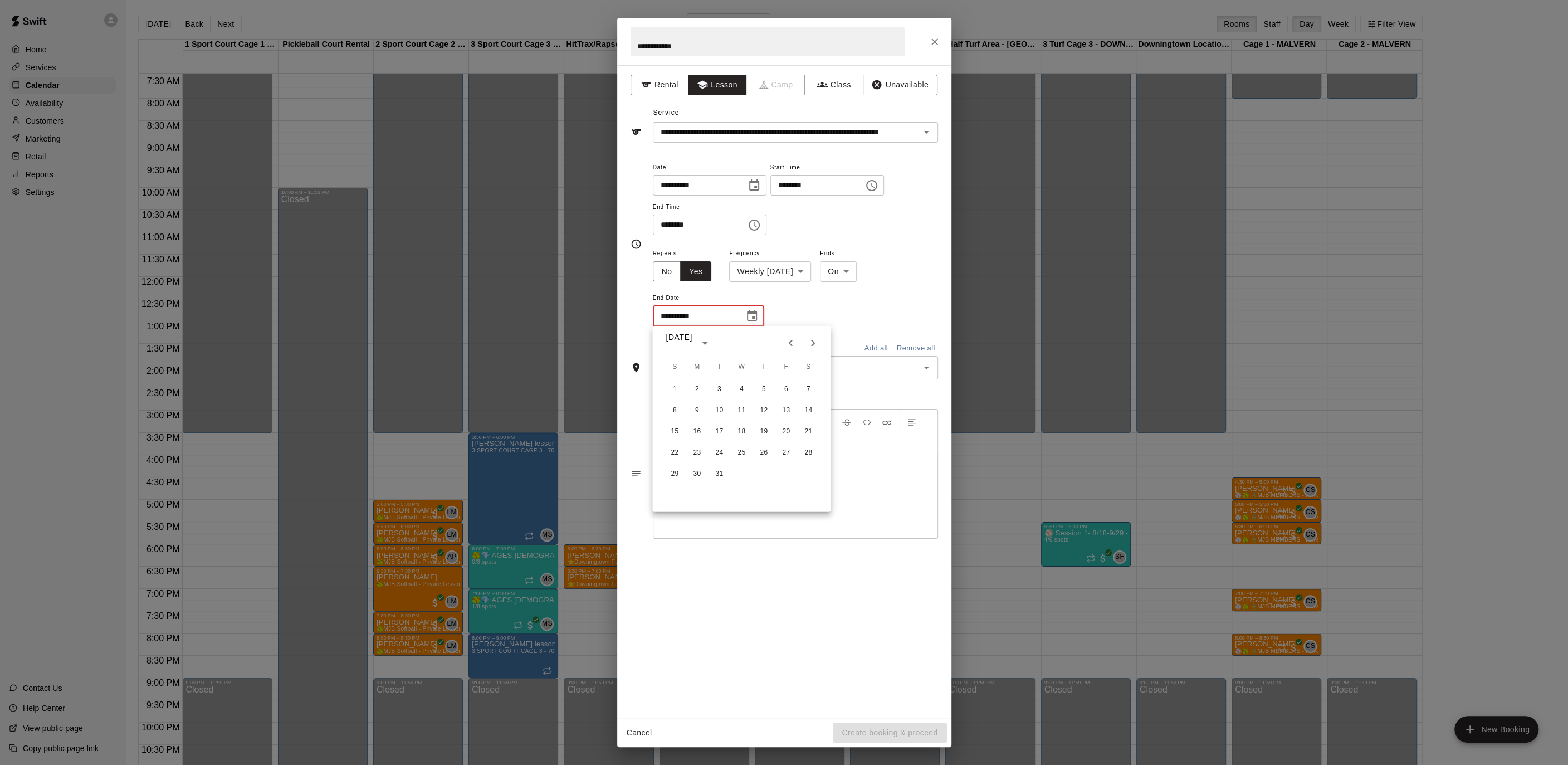
click at [815, 337] on icon "Next month" at bounding box center [812, 343] width 13 height 13
click at [699, 417] on button "6" at bounding box center [696, 410] width 20 height 20
type input "**********"
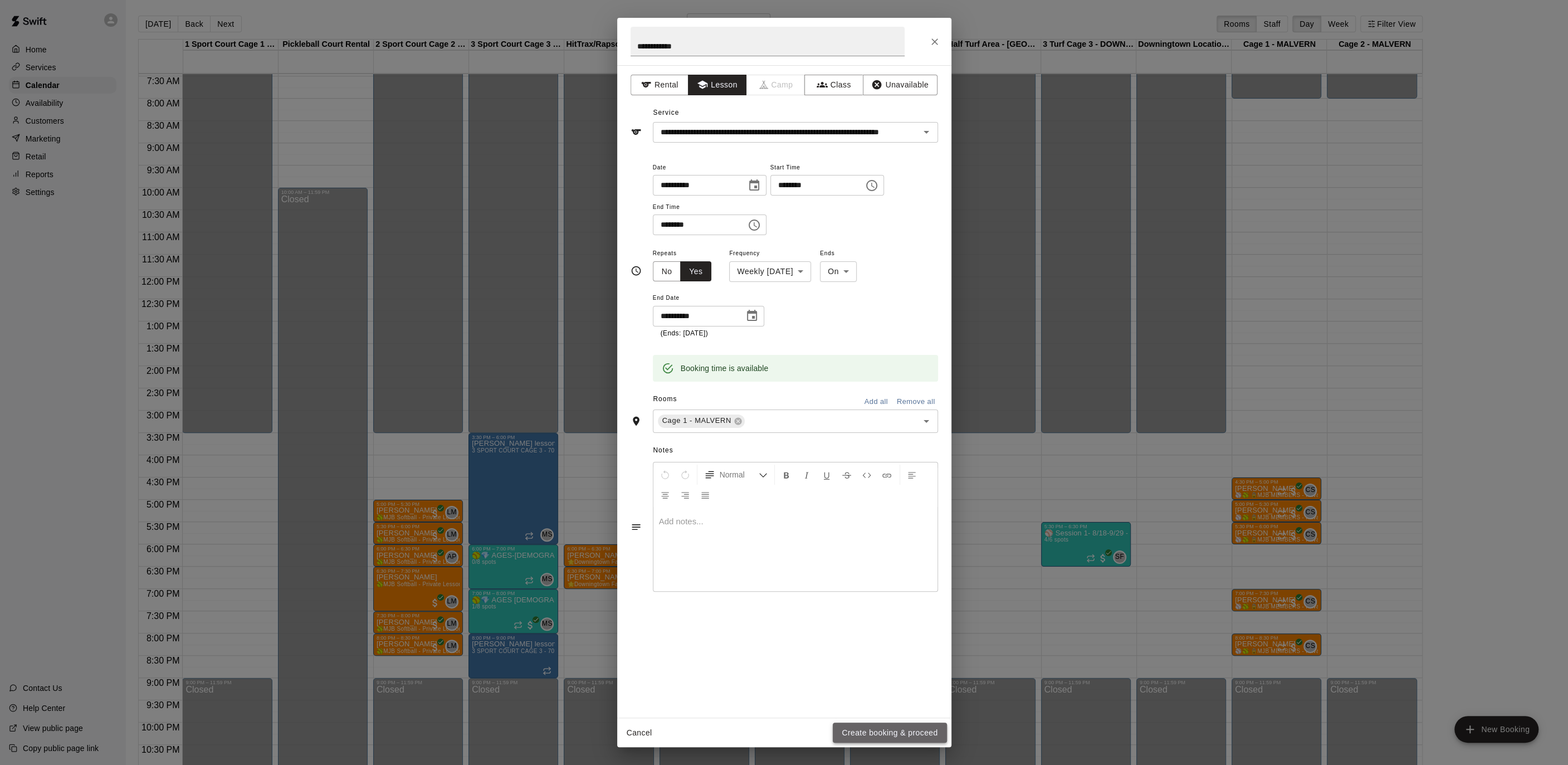
click at [866, 737] on button "Create booking & proceed" at bounding box center [889, 733] width 114 height 21
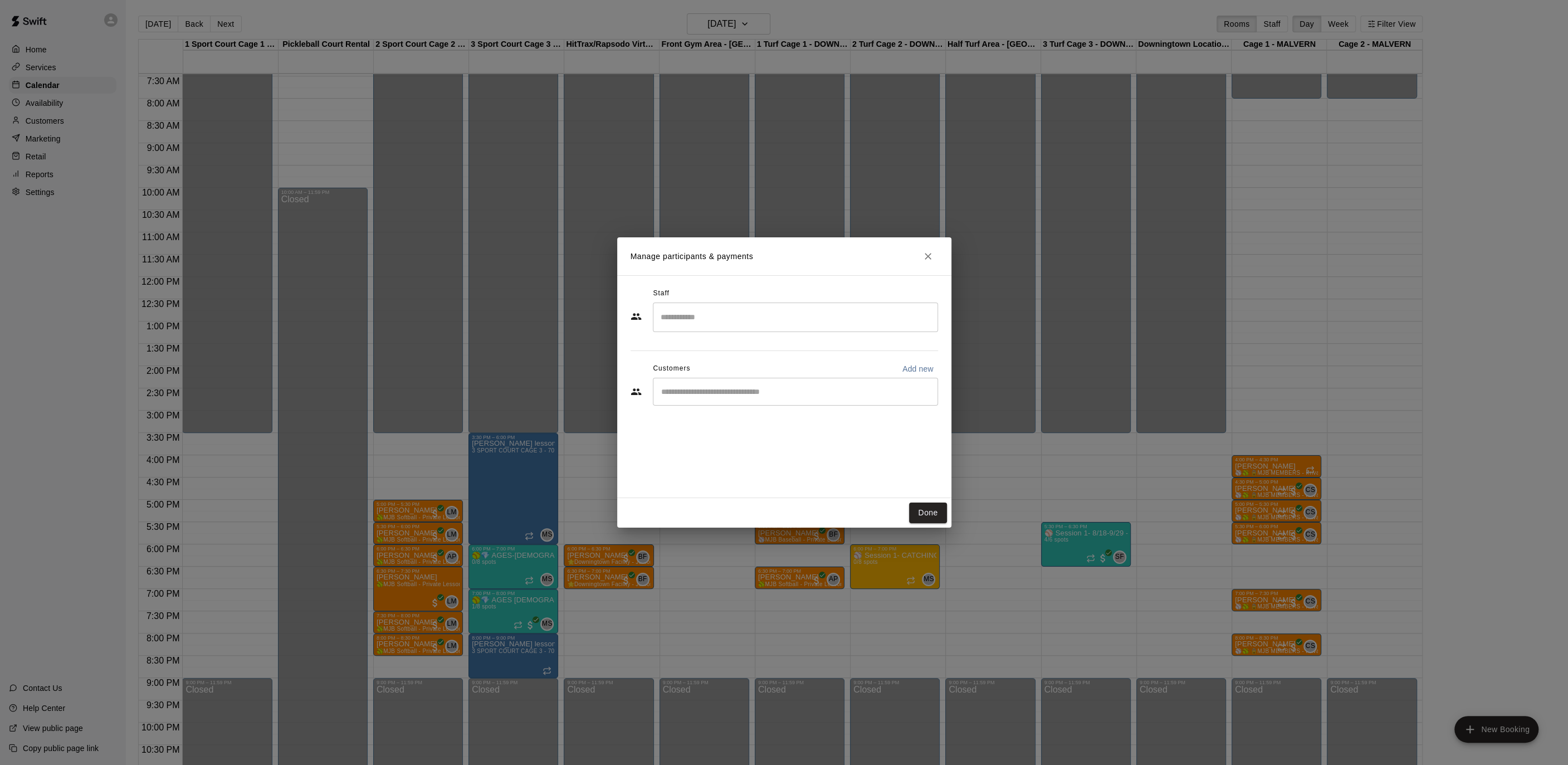
click at [747, 300] on div "Staff" at bounding box center [784, 293] width 307 height 18
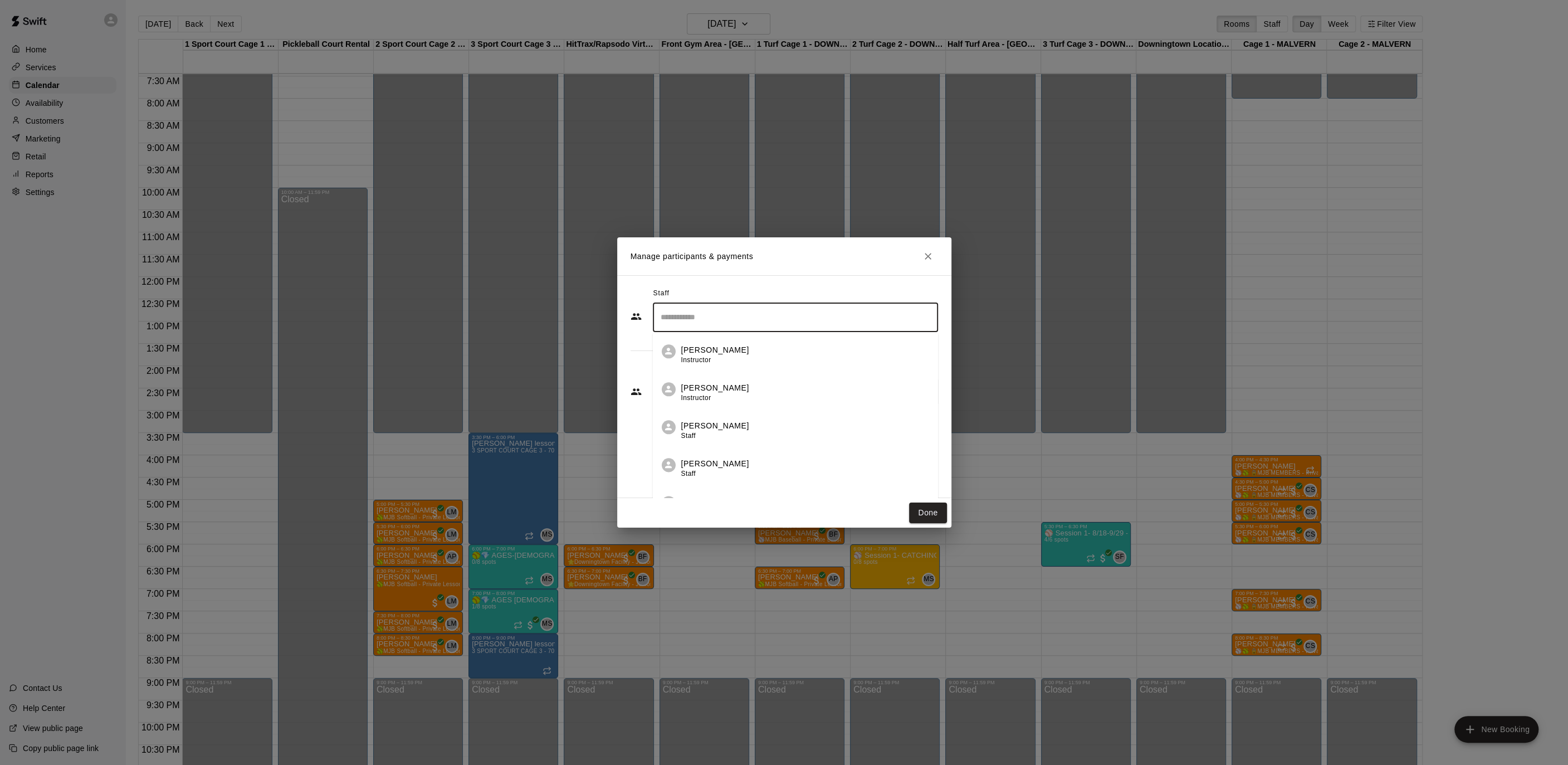
click at [726, 324] on input "Search staff" at bounding box center [796, 316] width 275 height 19
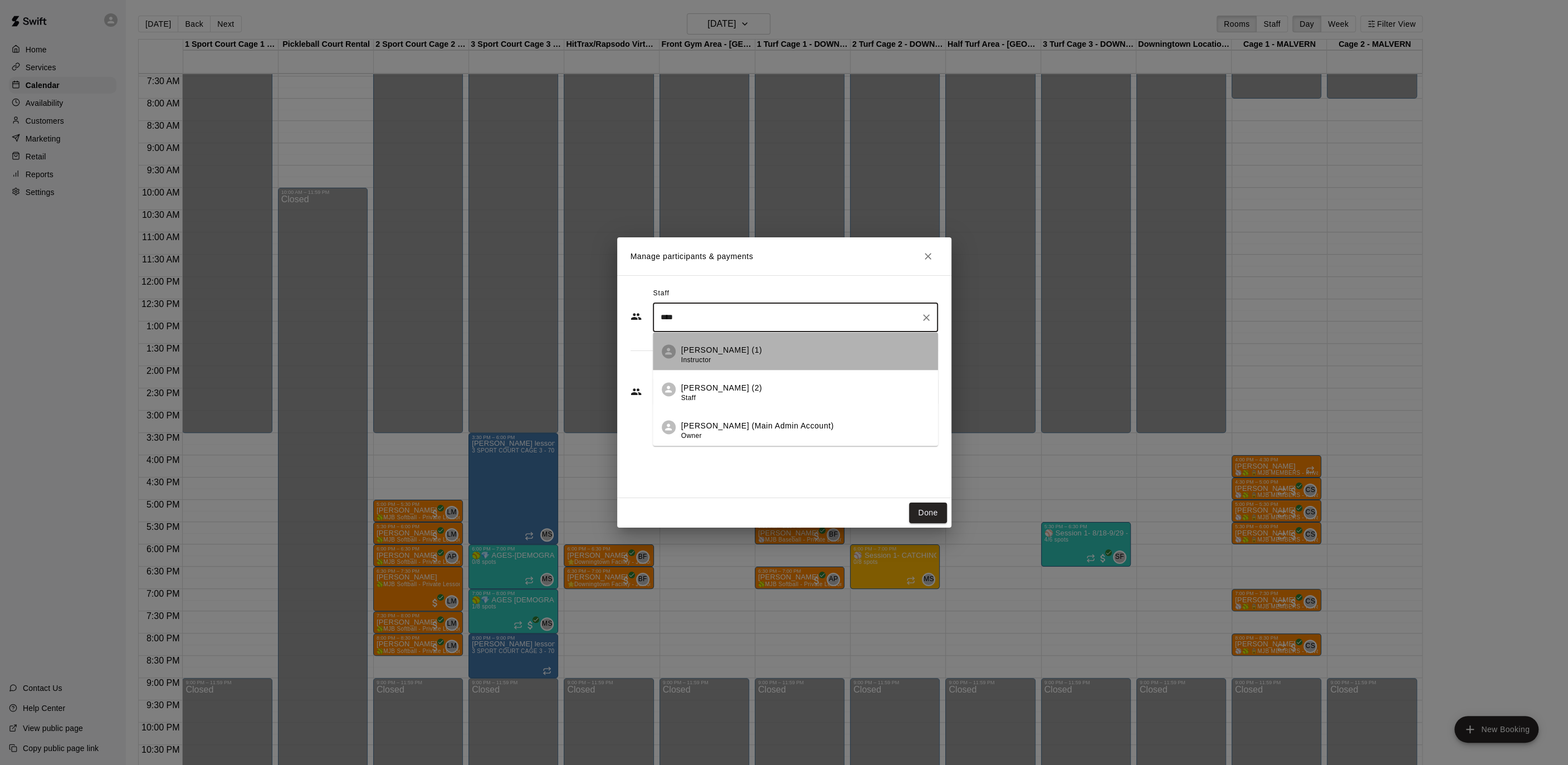
click at [720, 349] on p "[PERSON_NAME] (1)" at bounding box center [722, 349] width 81 height 12
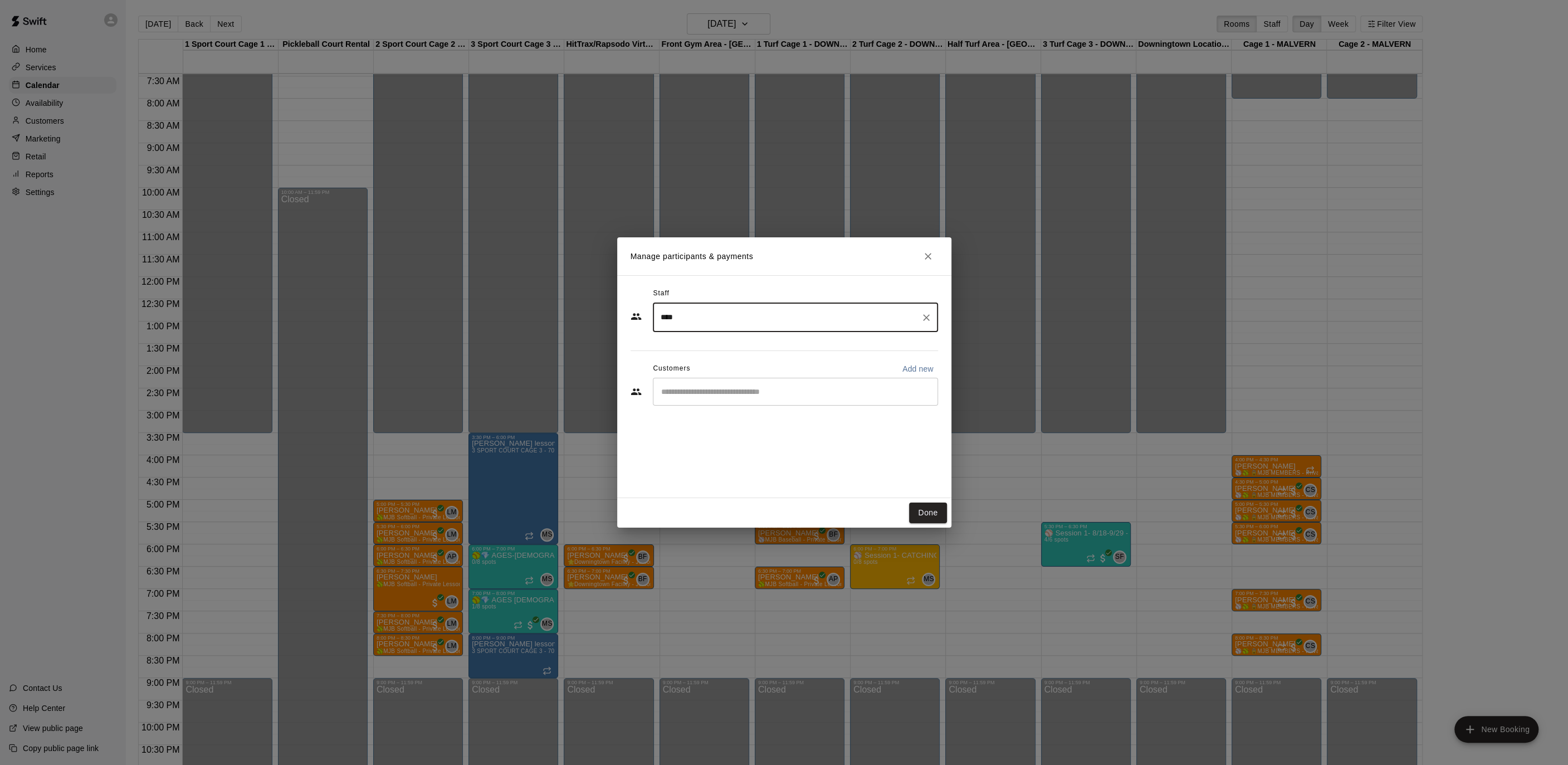
type input "****"
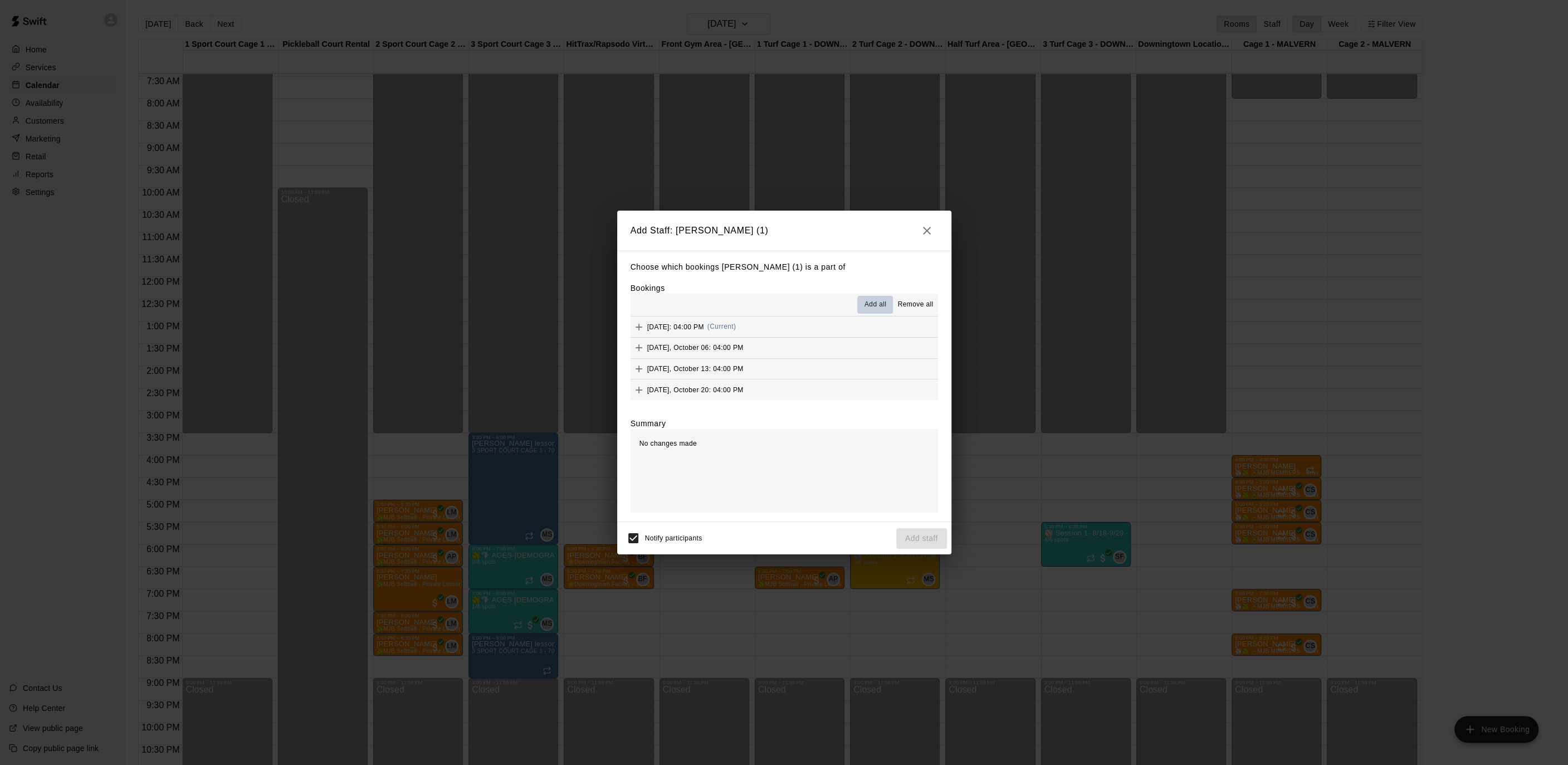
drag, startPoint x: 865, startPoint y: 302, endPoint x: 835, endPoint y: 323, distance: 36.6
click at [865, 302] on span "Add all" at bounding box center [875, 304] width 22 height 12
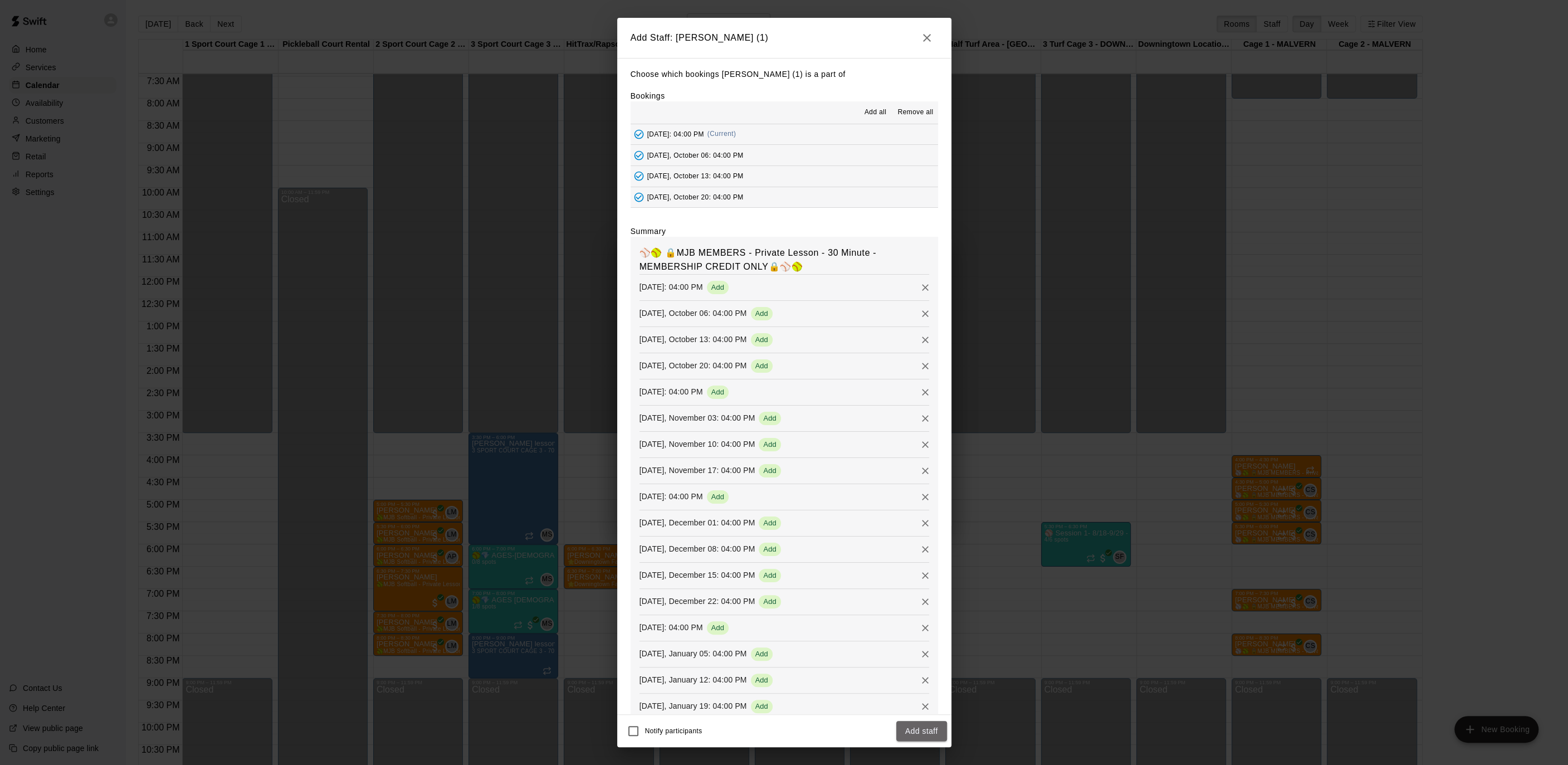
click at [911, 735] on button "Add staff" at bounding box center [921, 731] width 51 height 21
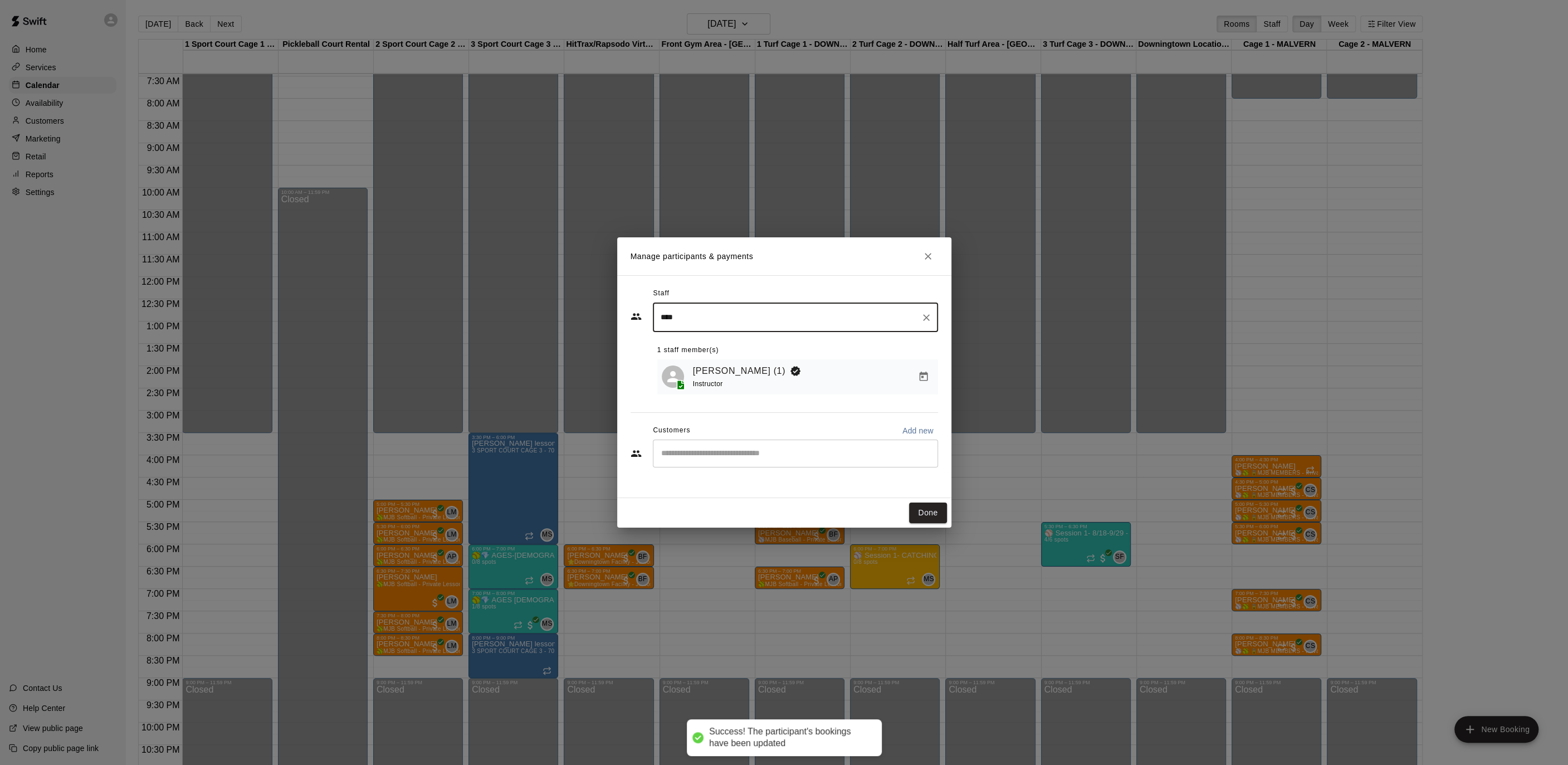
click at [774, 457] on input "Start typing to search customers..." at bounding box center [796, 453] width 275 height 12
type input "*"
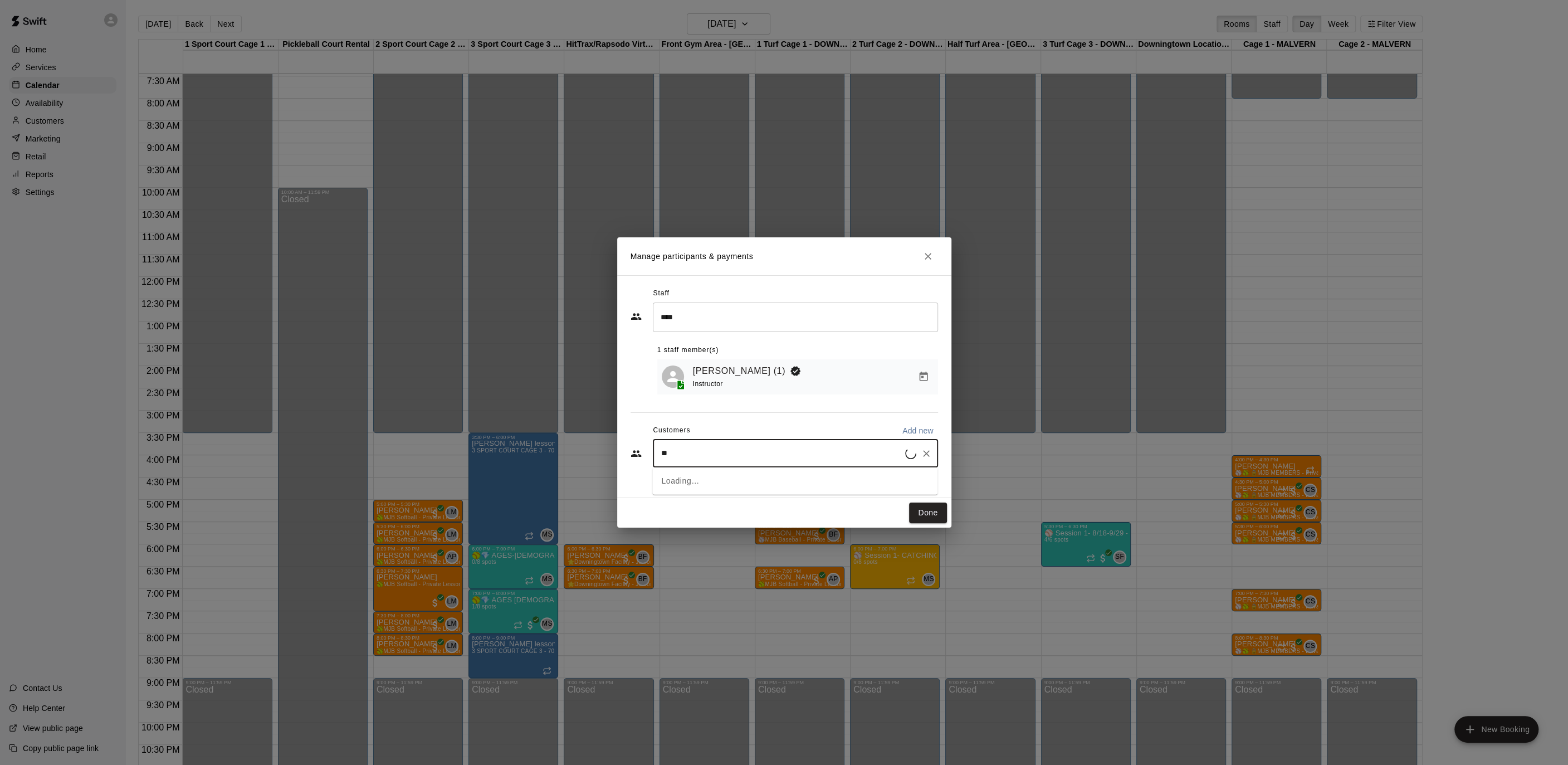
type input "*"
type input "*****"
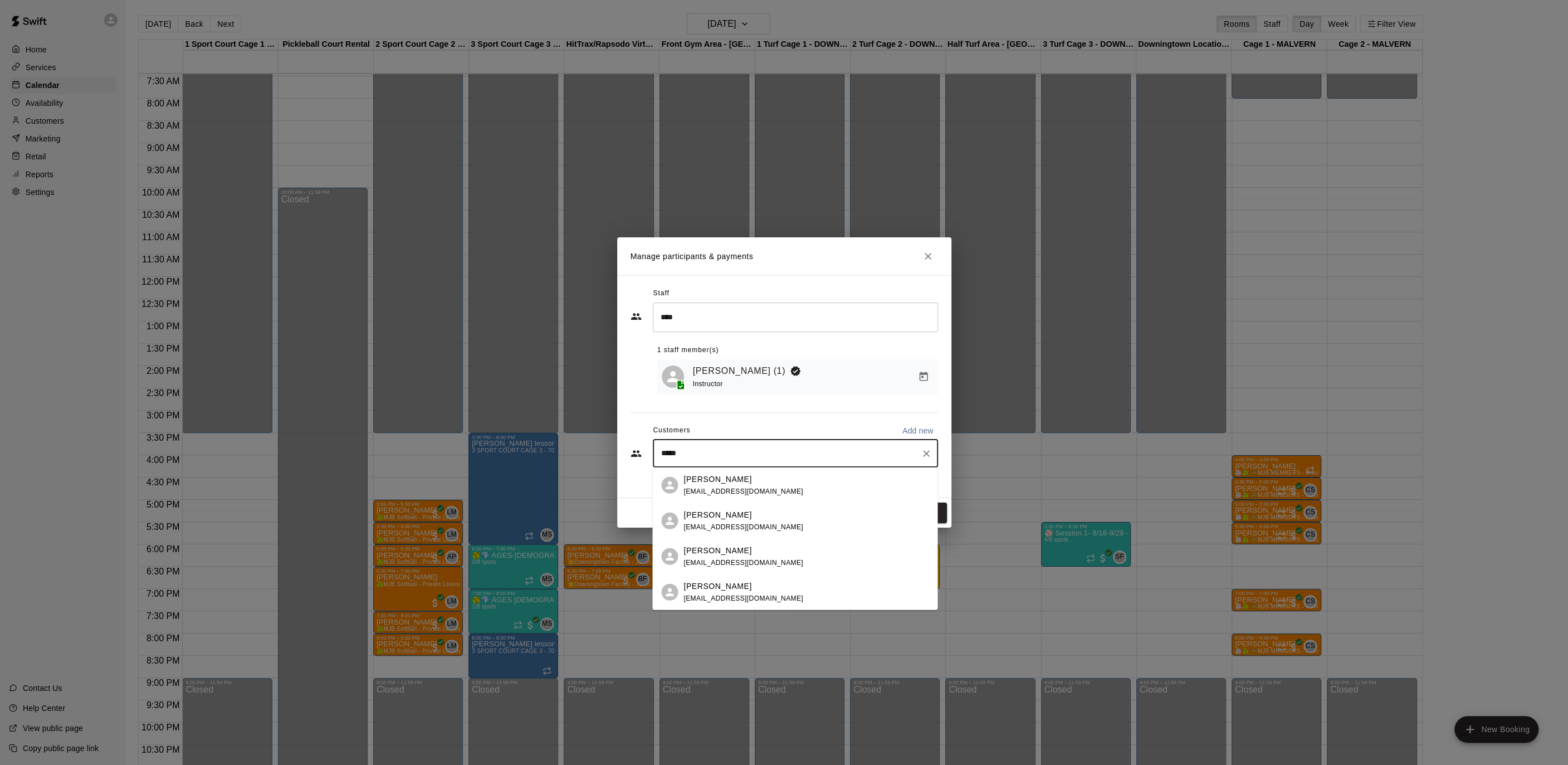
click at [748, 563] on span "[EMAIL_ADDRESS][DOMAIN_NAME]" at bounding box center [743, 562] width 120 height 8
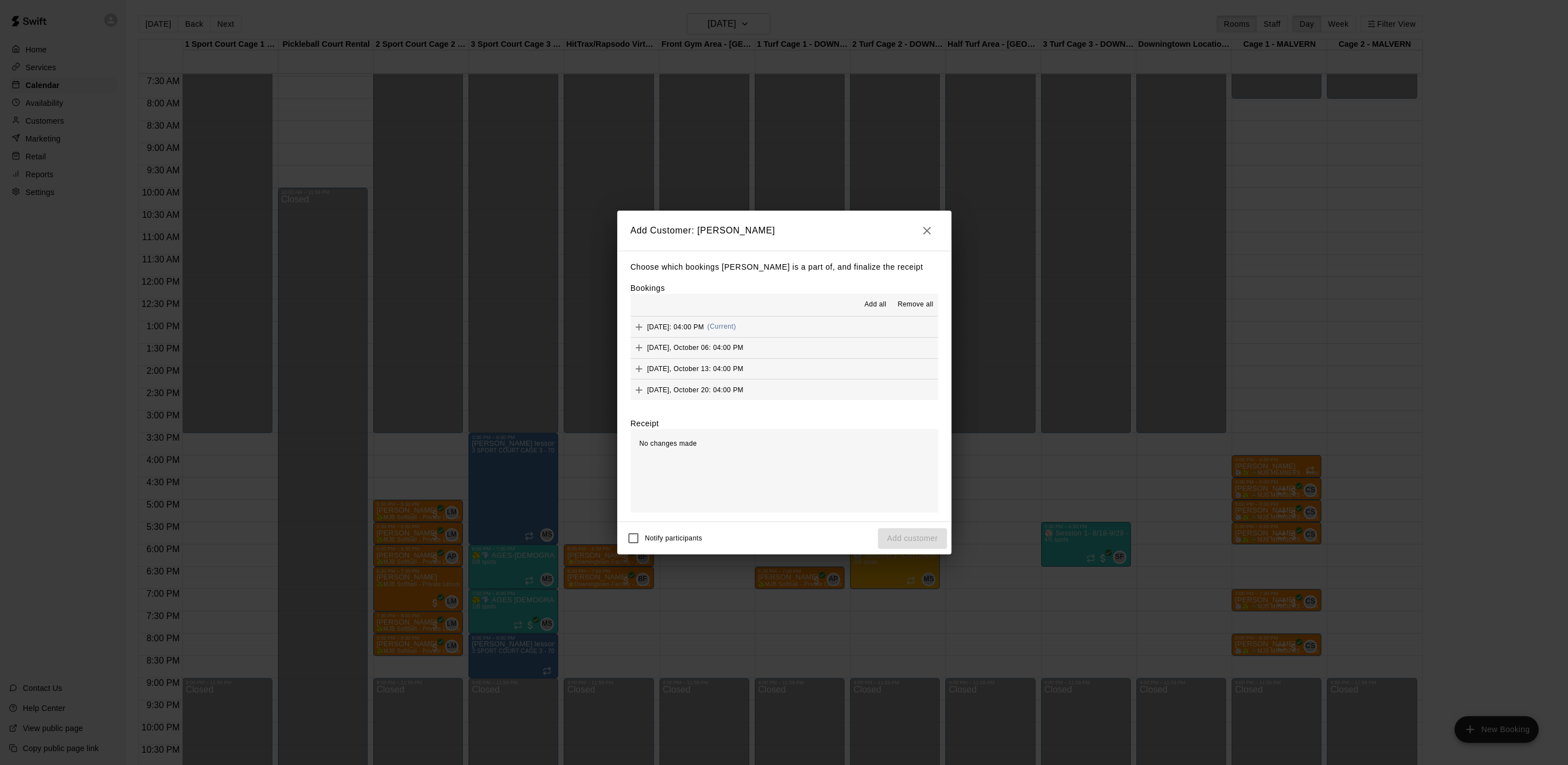
click at [871, 300] on span "Add all" at bounding box center [875, 304] width 22 height 12
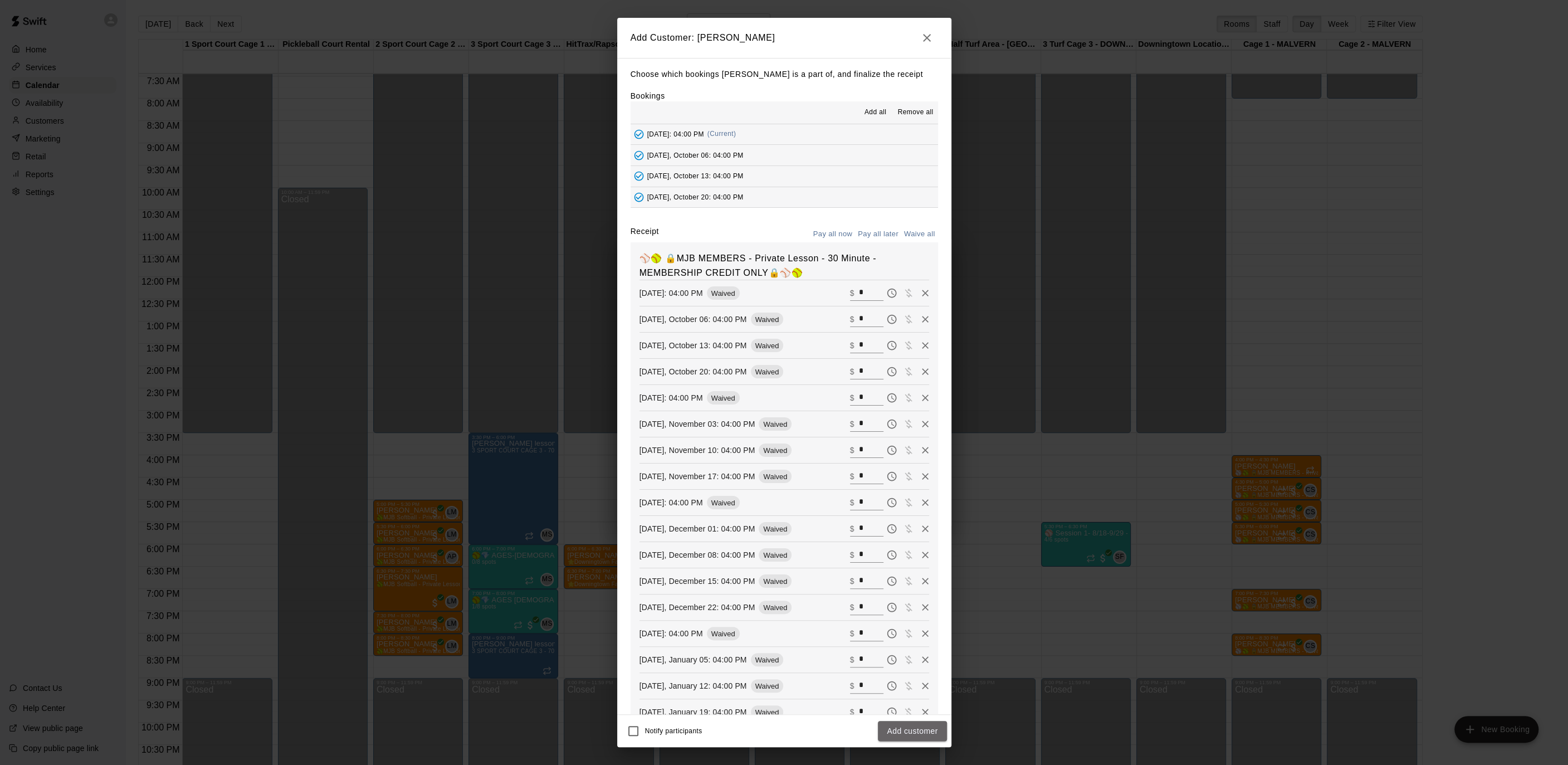
click at [898, 729] on button "Add customer" at bounding box center [911, 731] width 68 height 21
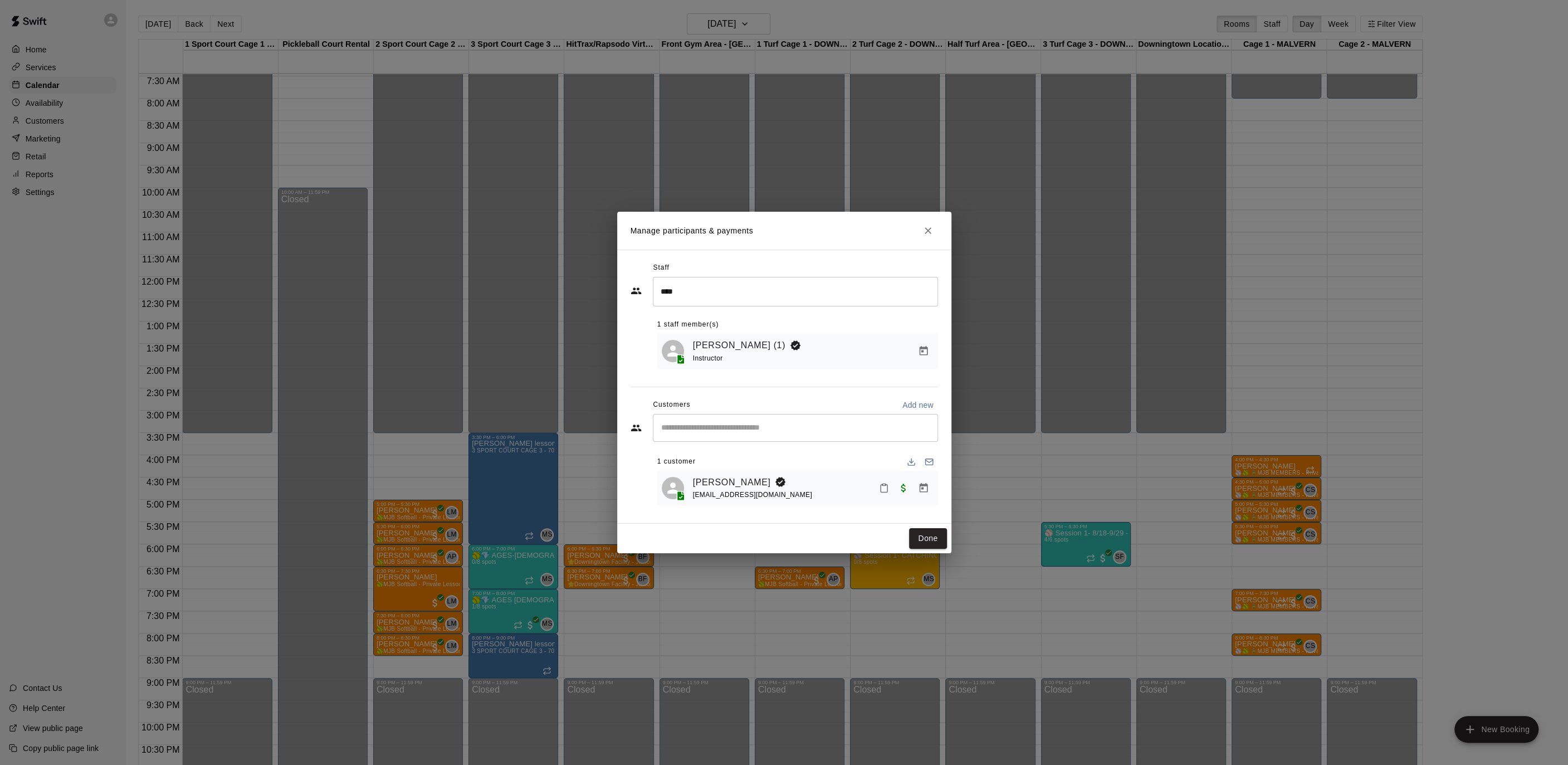
click at [918, 538] on button "Done" at bounding box center [928, 538] width 38 height 21
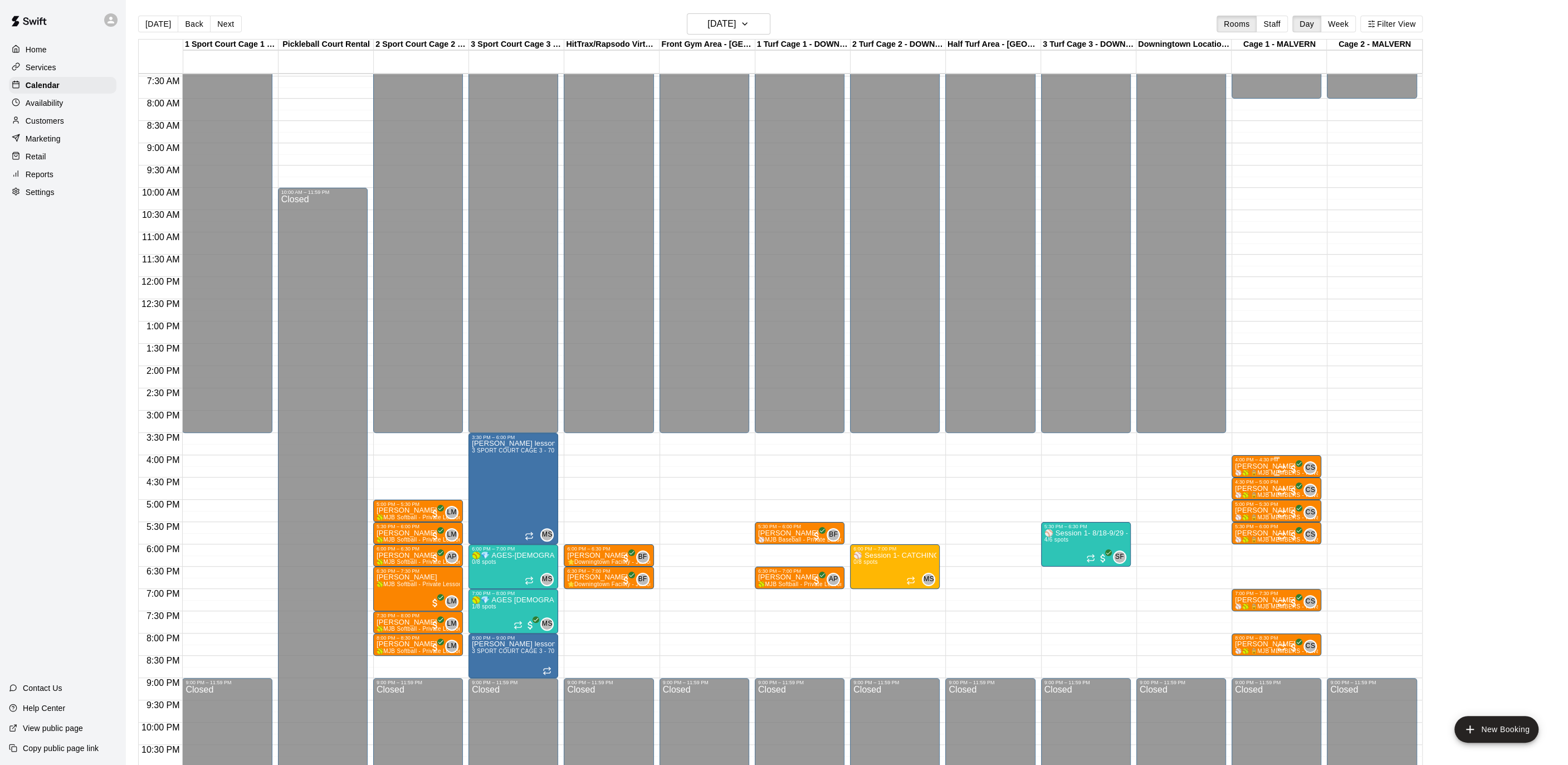
click at [1272, 466] on p "[PERSON_NAME]" at bounding box center [1276, 466] width 83 height 0
click at [1252, 472] on button "edit" at bounding box center [1245, 477] width 22 height 22
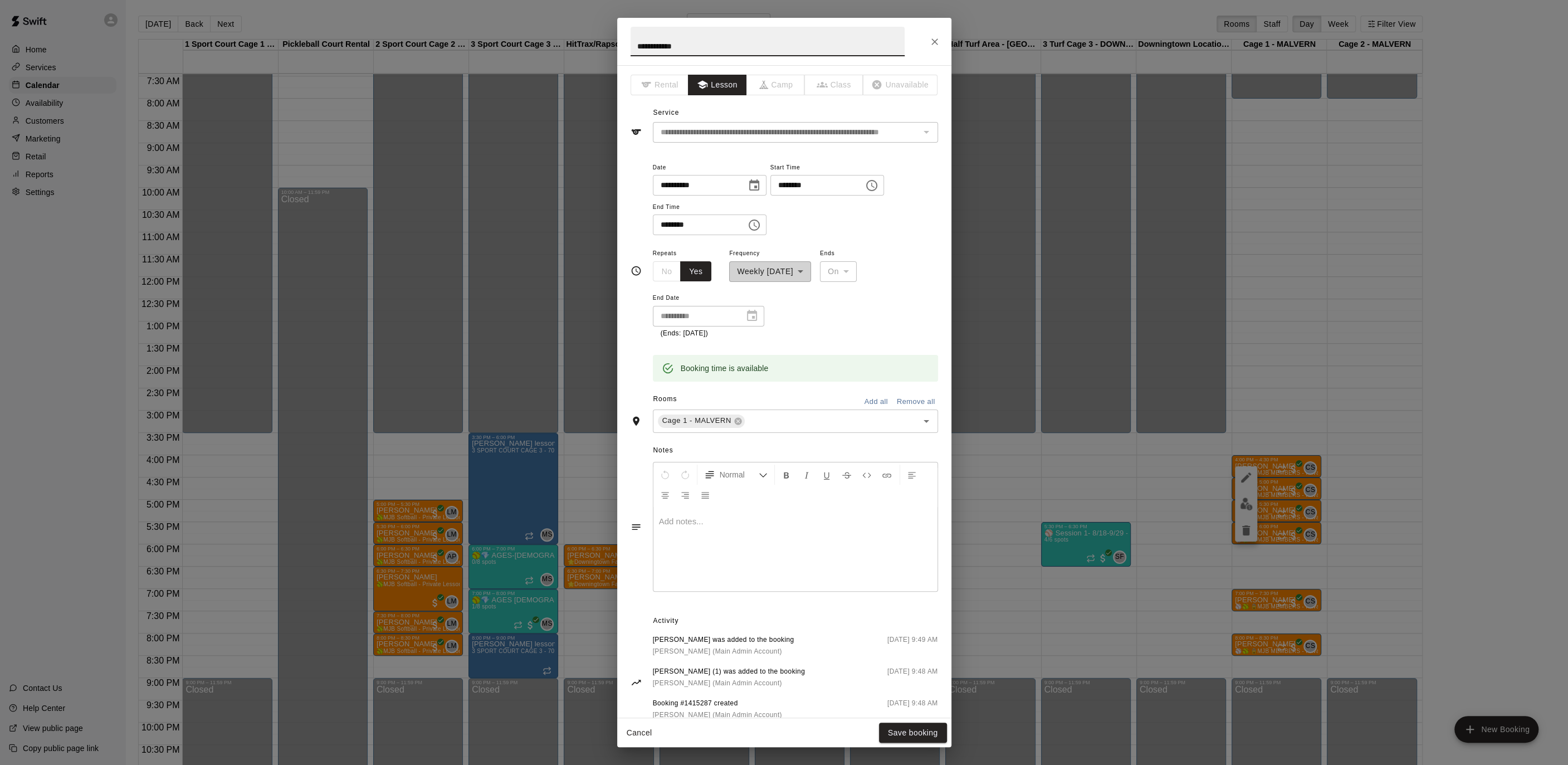
click at [675, 45] on input "**********" at bounding box center [767, 41] width 274 height 29
type input "**********"
click at [912, 737] on button "Save booking" at bounding box center [913, 733] width 68 height 21
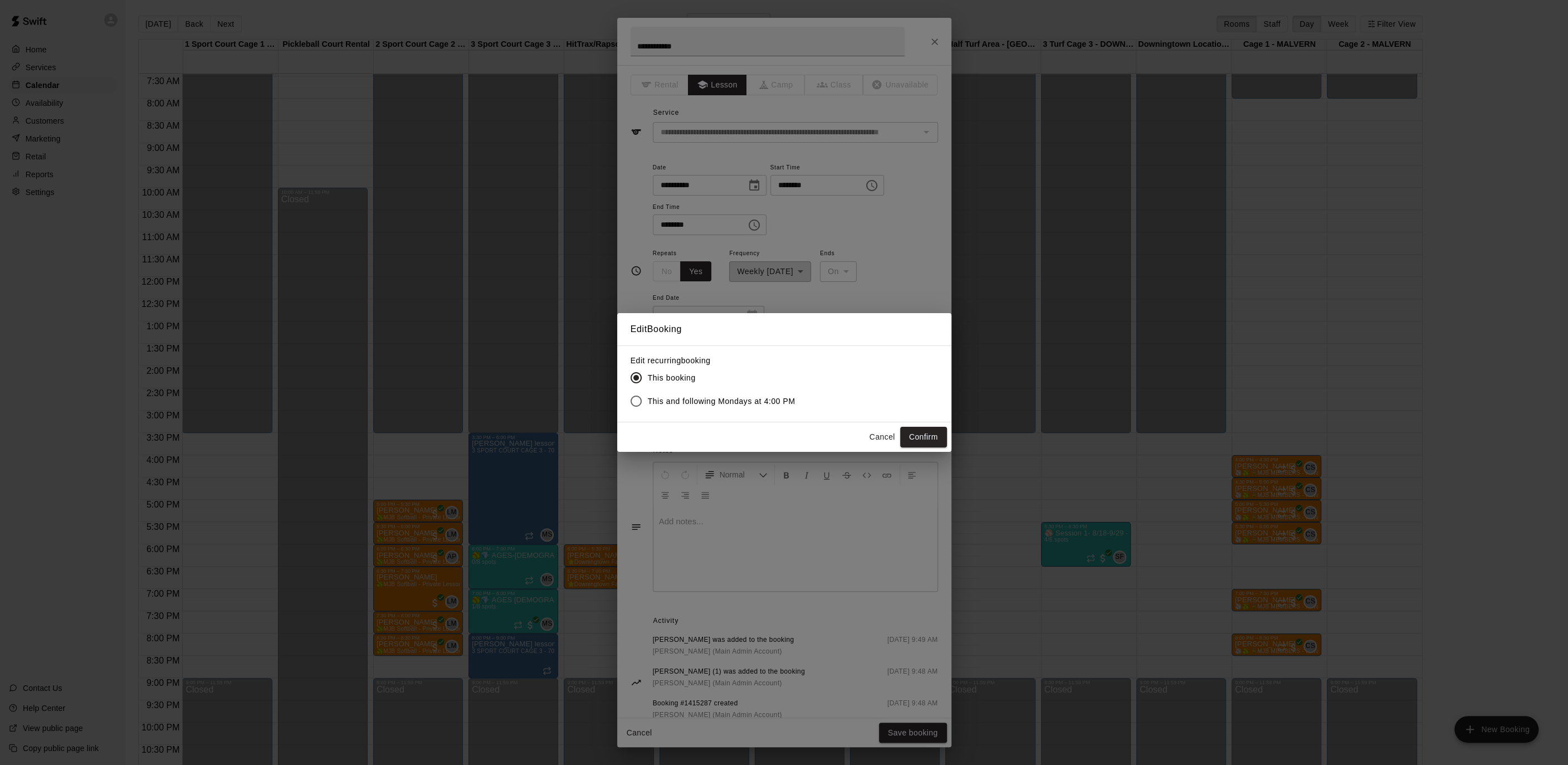
click at [729, 405] on span "This and following Mondays at 4:00 PM" at bounding box center [722, 401] width 147 height 12
drag, startPoint x: 958, startPoint y: 439, endPoint x: 941, endPoint y: 439, distance: 17.0
click at [956, 439] on div "Edit Booking Edit recurring booking This booking This and following Mondays at …" at bounding box center [784, 382] width 1568 height 765
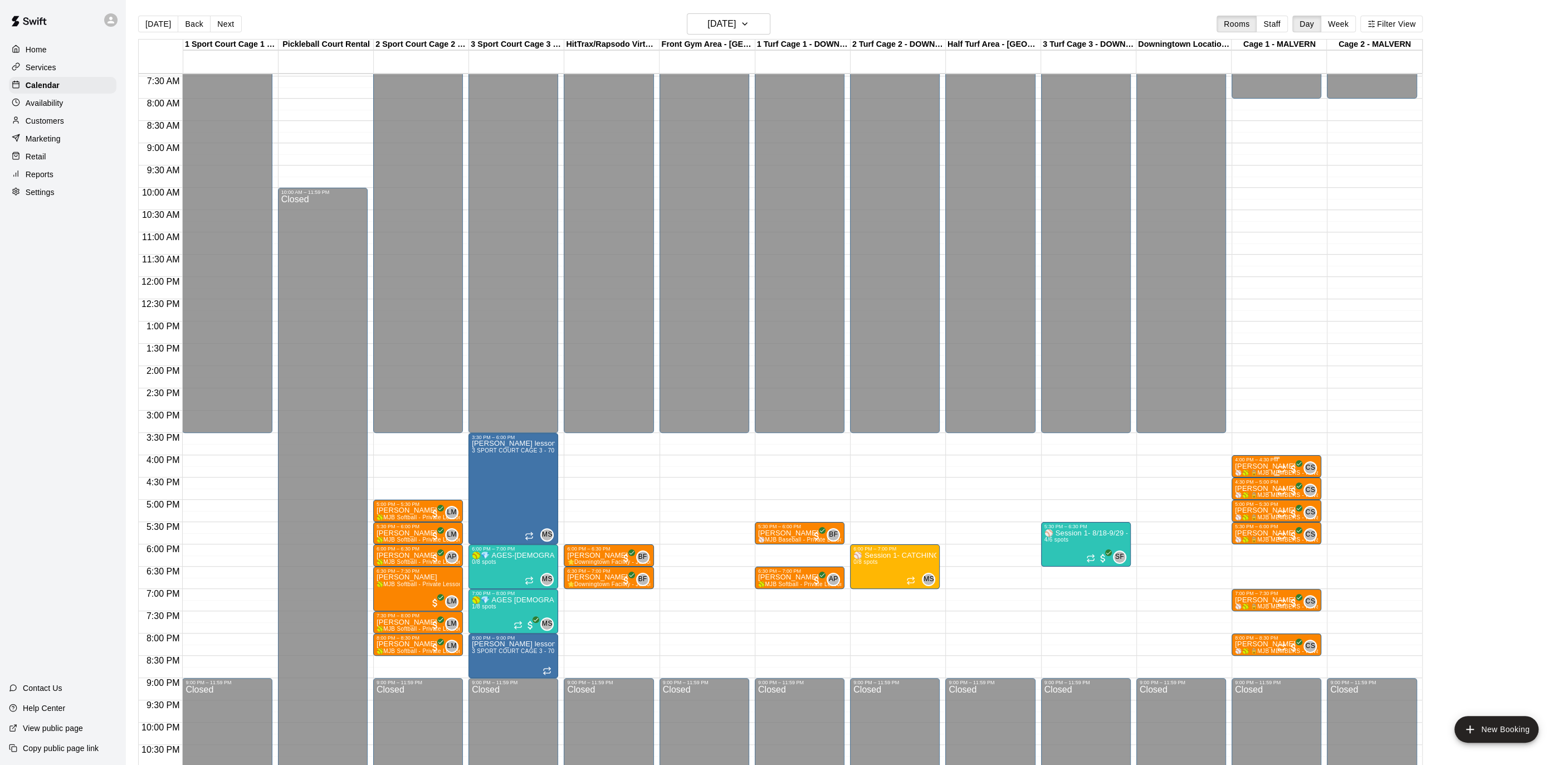
click at [1267, 466] on p "[PERSON_NAME]" at bounding box center [1276, 466] width 83 height 0
drag, startPoint x: 1251, startPoint y: 473, endPoint x: 1246, endPoint y: 469, distance: 6.4
click at [1250, 473] on icon "edit" at bounding box center [1245, 477] width 13 height 13
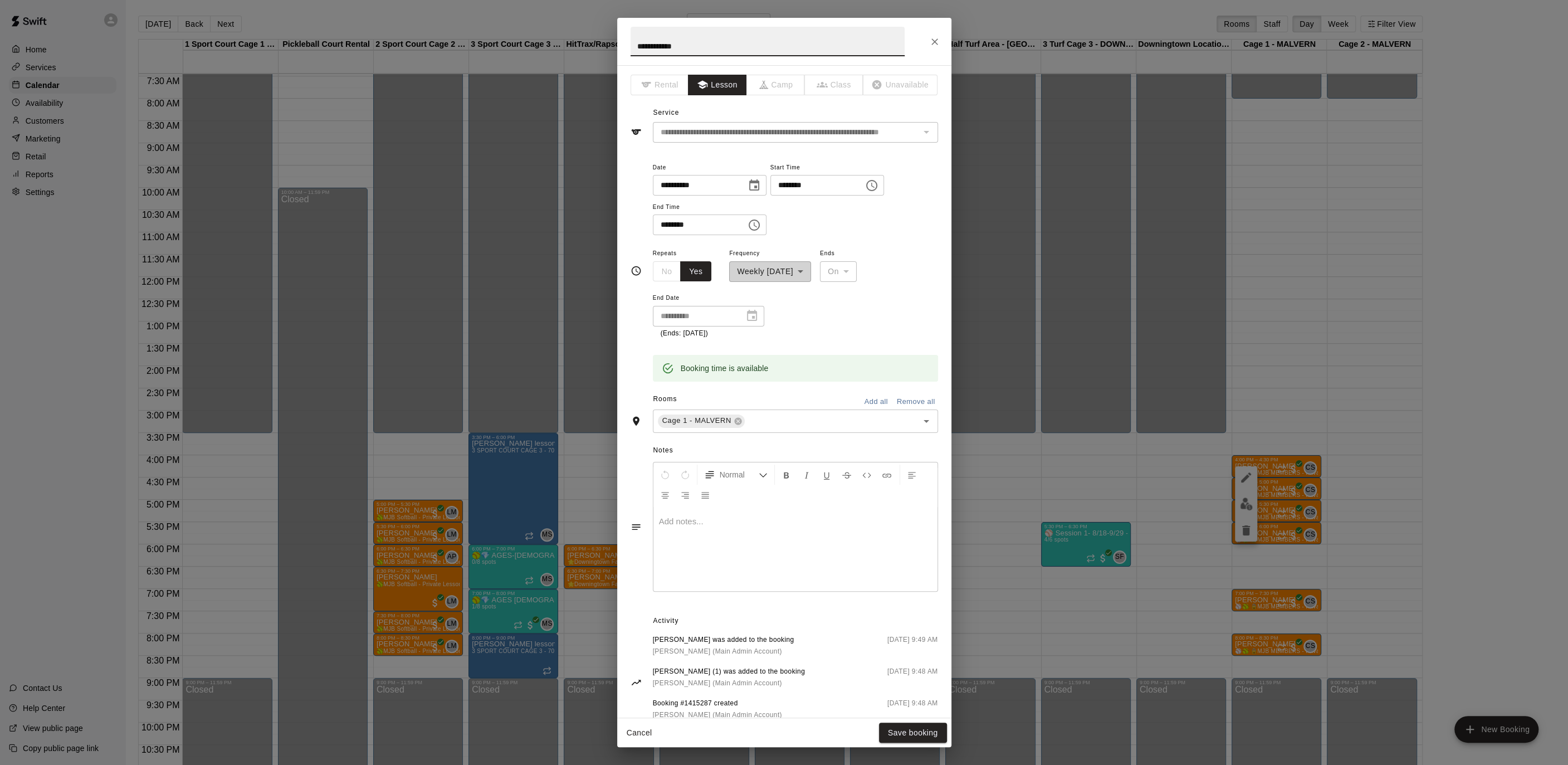
click at [674, 41] on input "**********" at bounding box center [767, 41] width 274 height 29
drag, startPoint x: 674, startPoint y: 45, endPoint x: 690, endPoint y: 48, distance: 16.3
click at [674, 45] on input "**********" at bounding box center [767, 41] width 274 height 29
type input "**********"
click at [929, 733] on button "Save booking" at bounding box center [913, 733] width 68 height 21
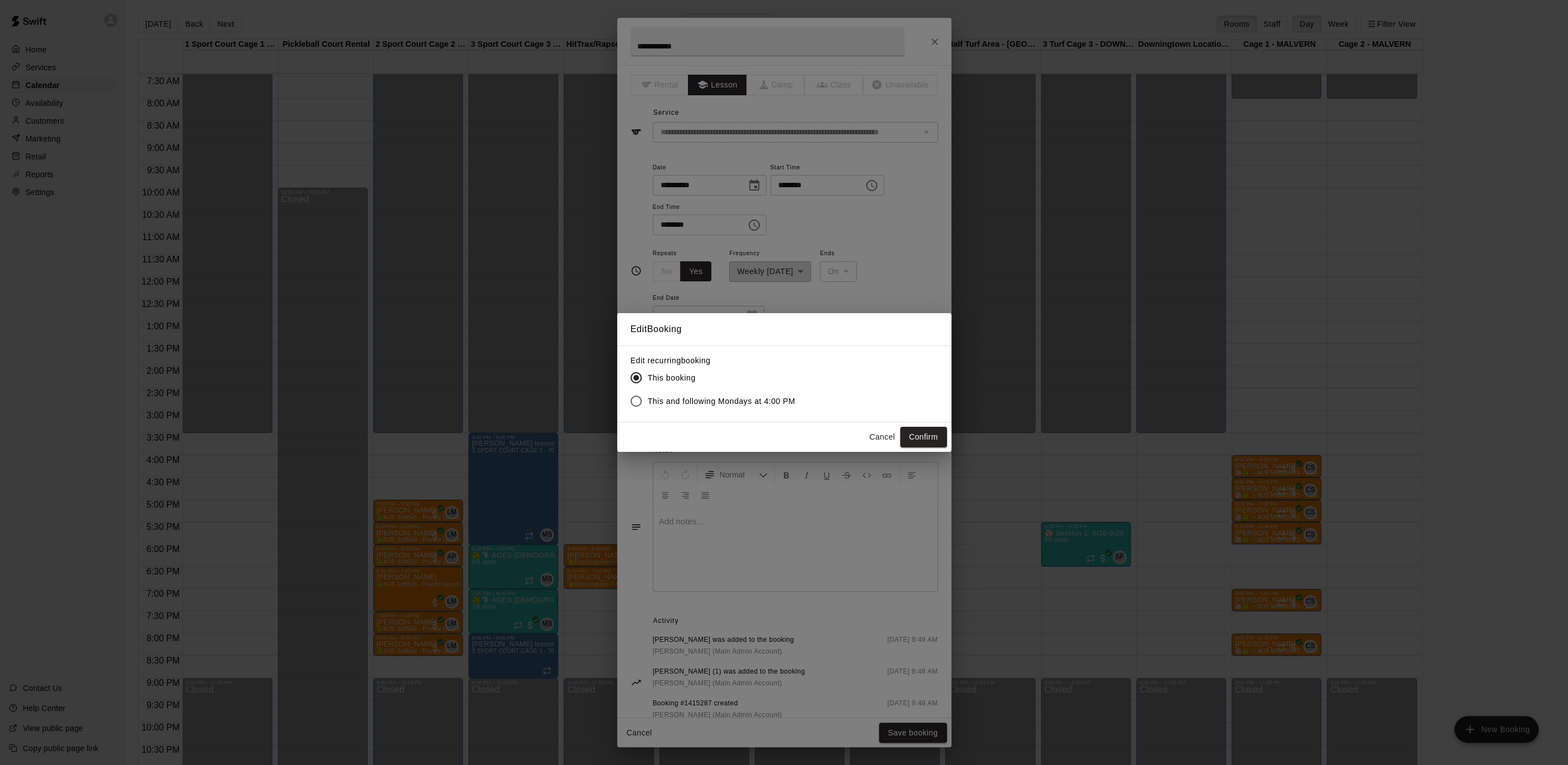
click at [693, 406] on label "This and following Mondays at 4:00 PM" at bounding box center [710, 401] width 171 height 23
click at [928, 439] on button "Confirm" at bounding box center [923, 437] width 47 height 21
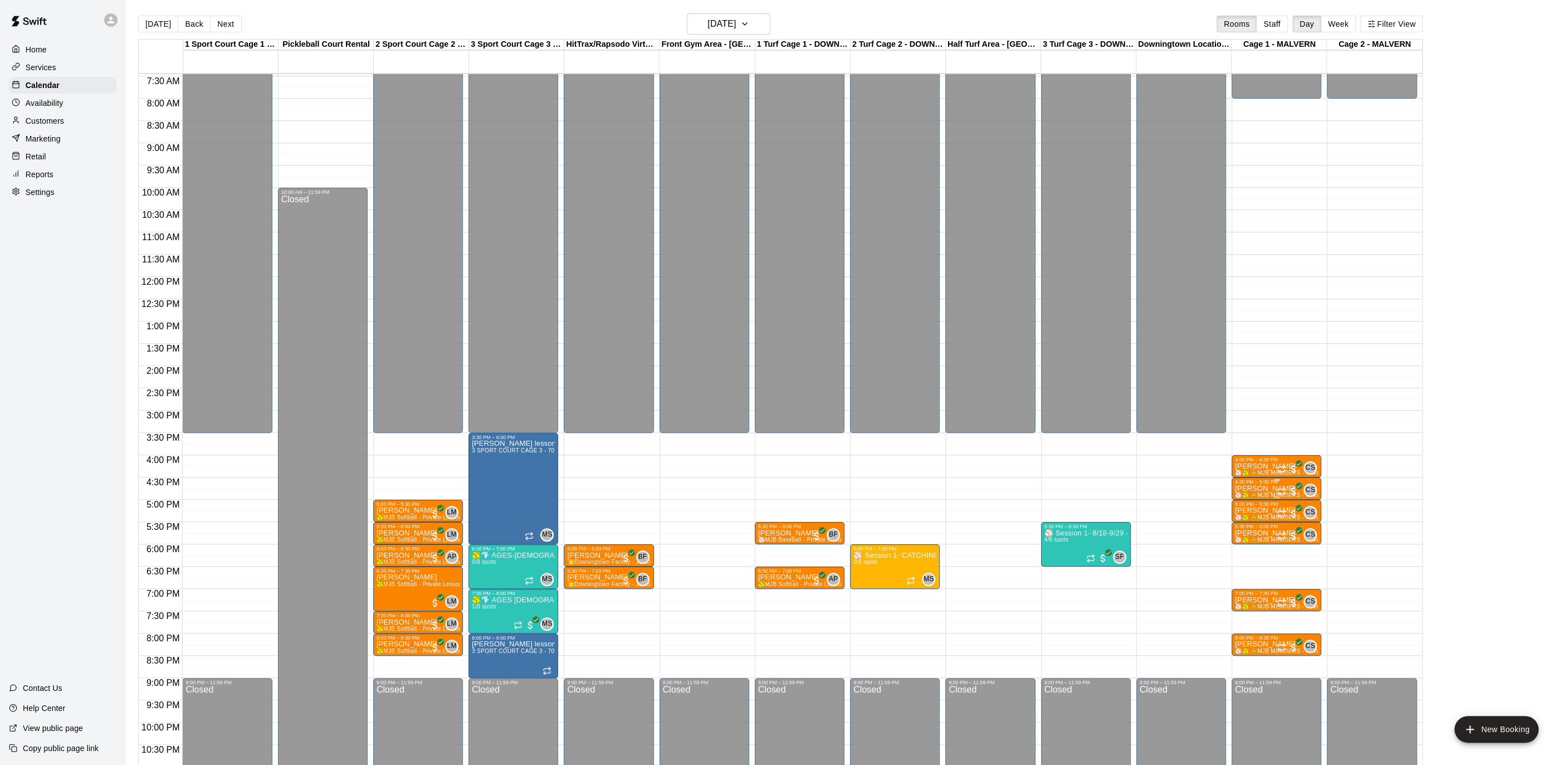
click at [1274, 488] on p "[PERSON_NAME]" at bounding box center [1276, 488] width 83 height 0
click at [1252, 556] on icon "delete" at bounding box center [1245, 552] width 13 height 13
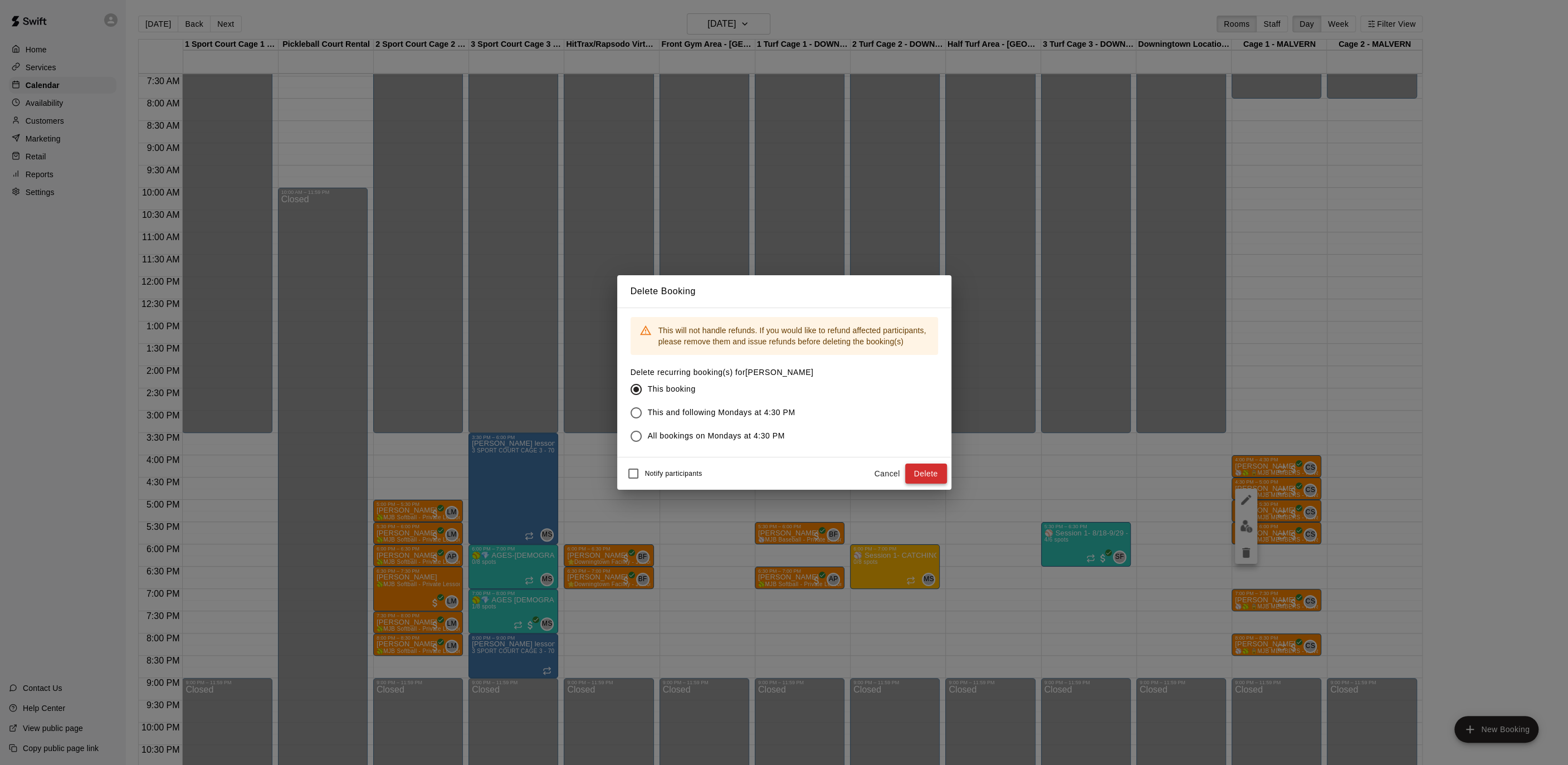
click at [921, 472] on button "Delete" at bounding box center [926, 473] width 41 height 21
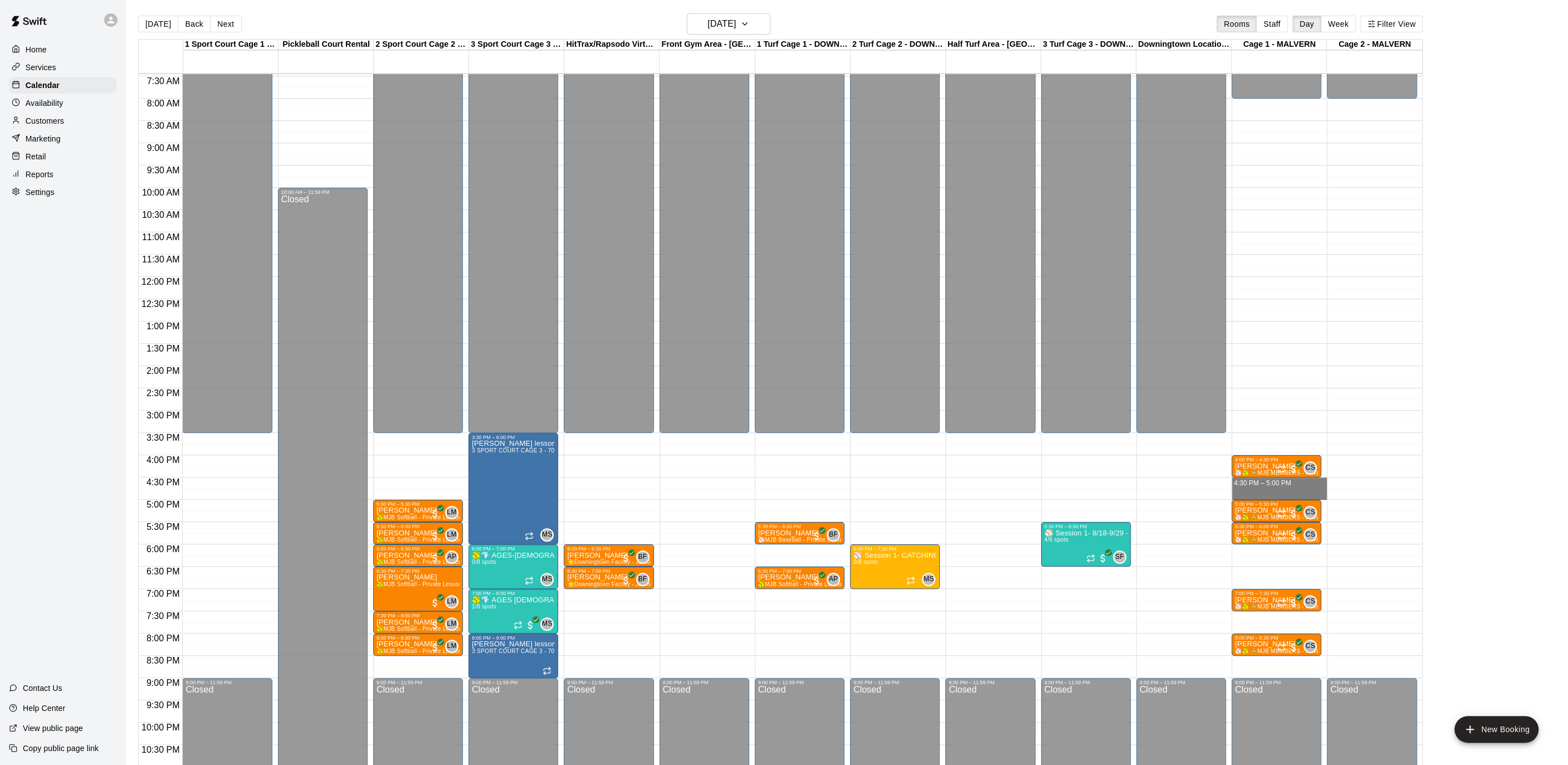
drag, startPoint x: 1285, startPoint y: 479, endPoint x: 1284, endPoint y: 490, distance: 11.0
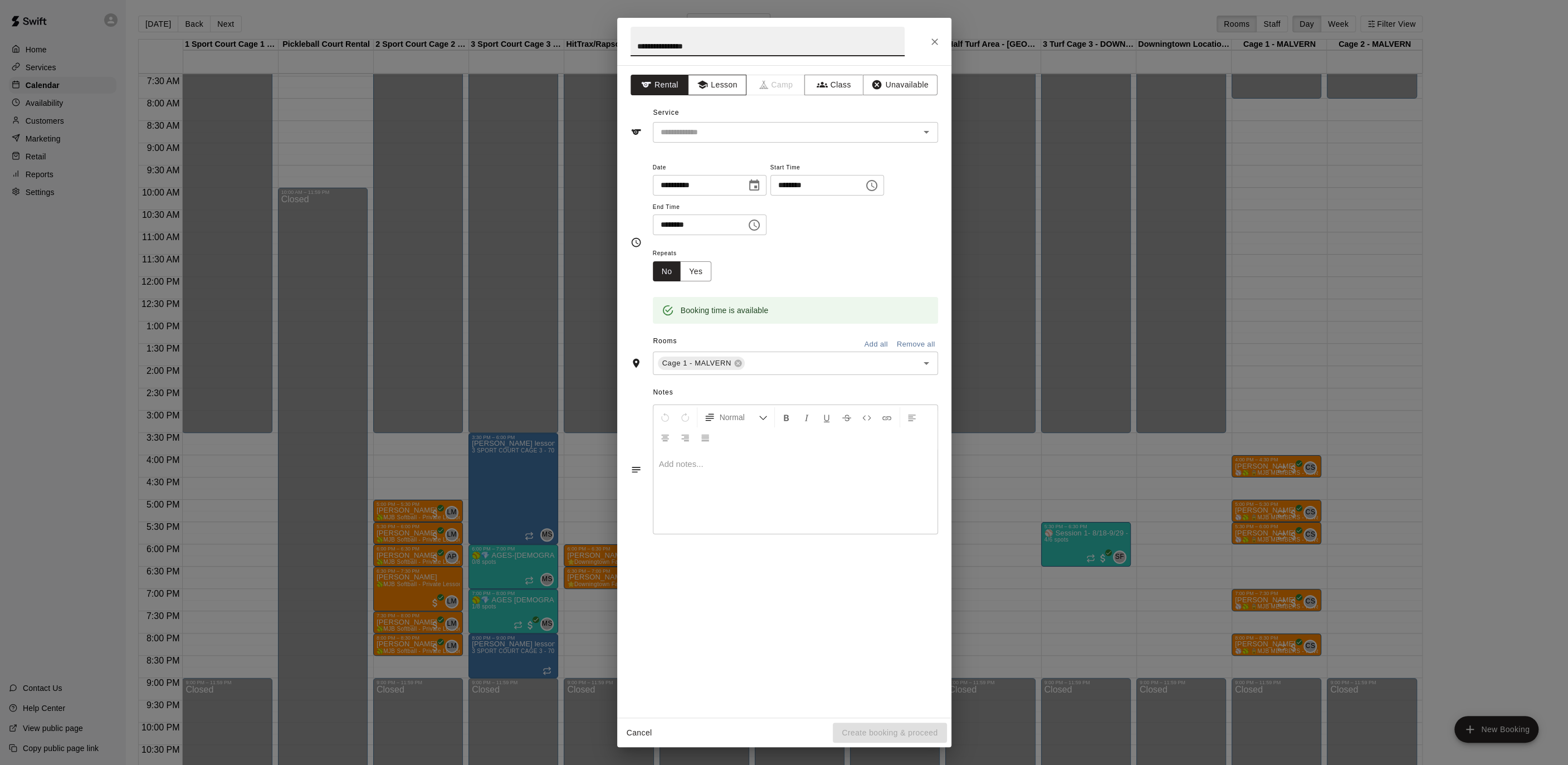
type input "**********"
click at [722, 85] on button "Lesson" at bounding box center [717, 84] width 58 height 21
click at [719, 120] on div "Service ​" at bounding box center [784, 124] width 307 height 38
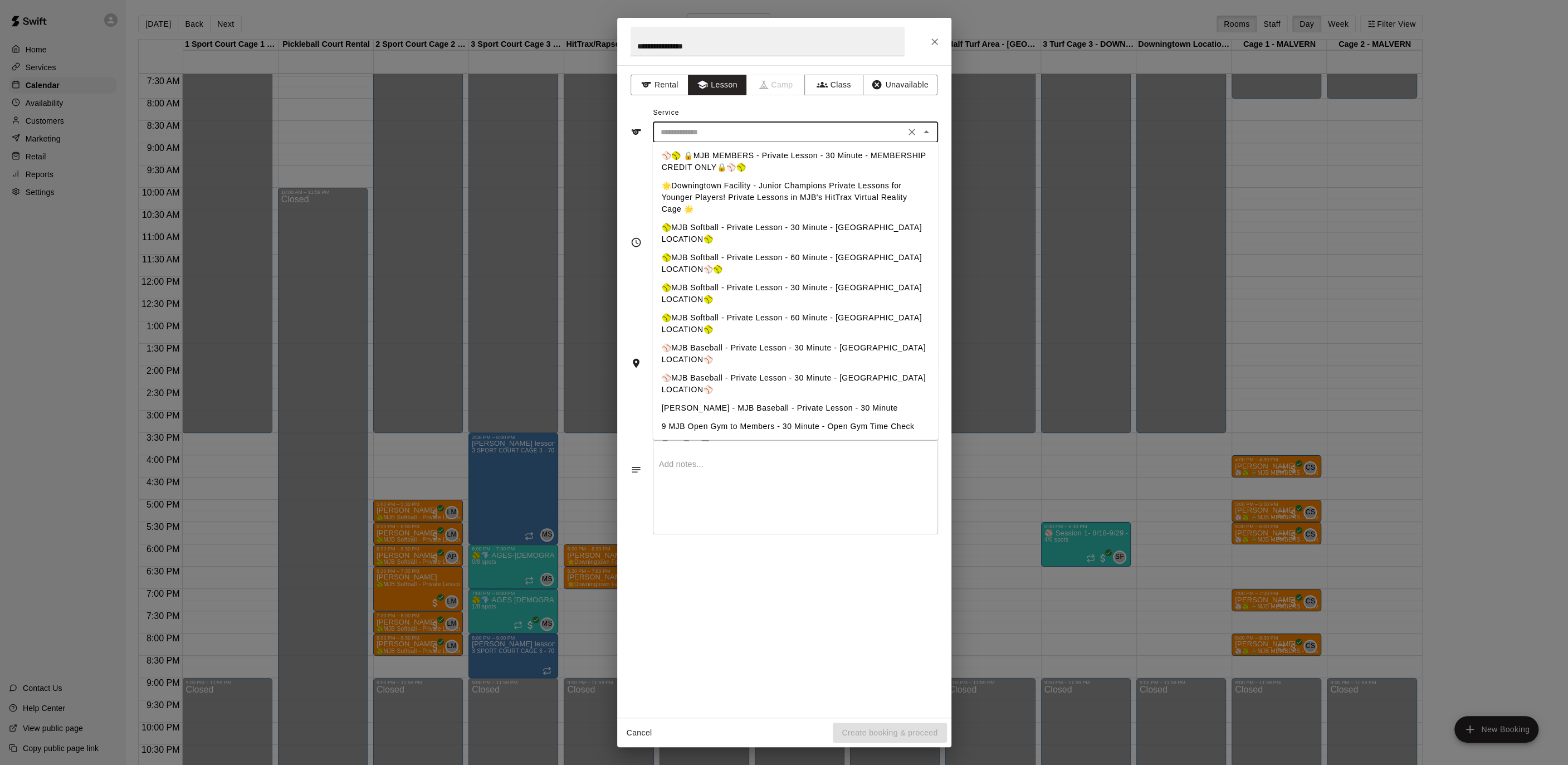
click at [726, 136] on input "text" at bounding box center [779, 132] width 246 height 14
click at [743, 159] on li "⚾️🥎 🔒MJB MEMBERS - Private Lesson - 30 Minute - MEMBERSHIP CREDIT ONLY🔒⚾️🥎" at bounding box center [795, 161] width 285 height 30
type input "**********"
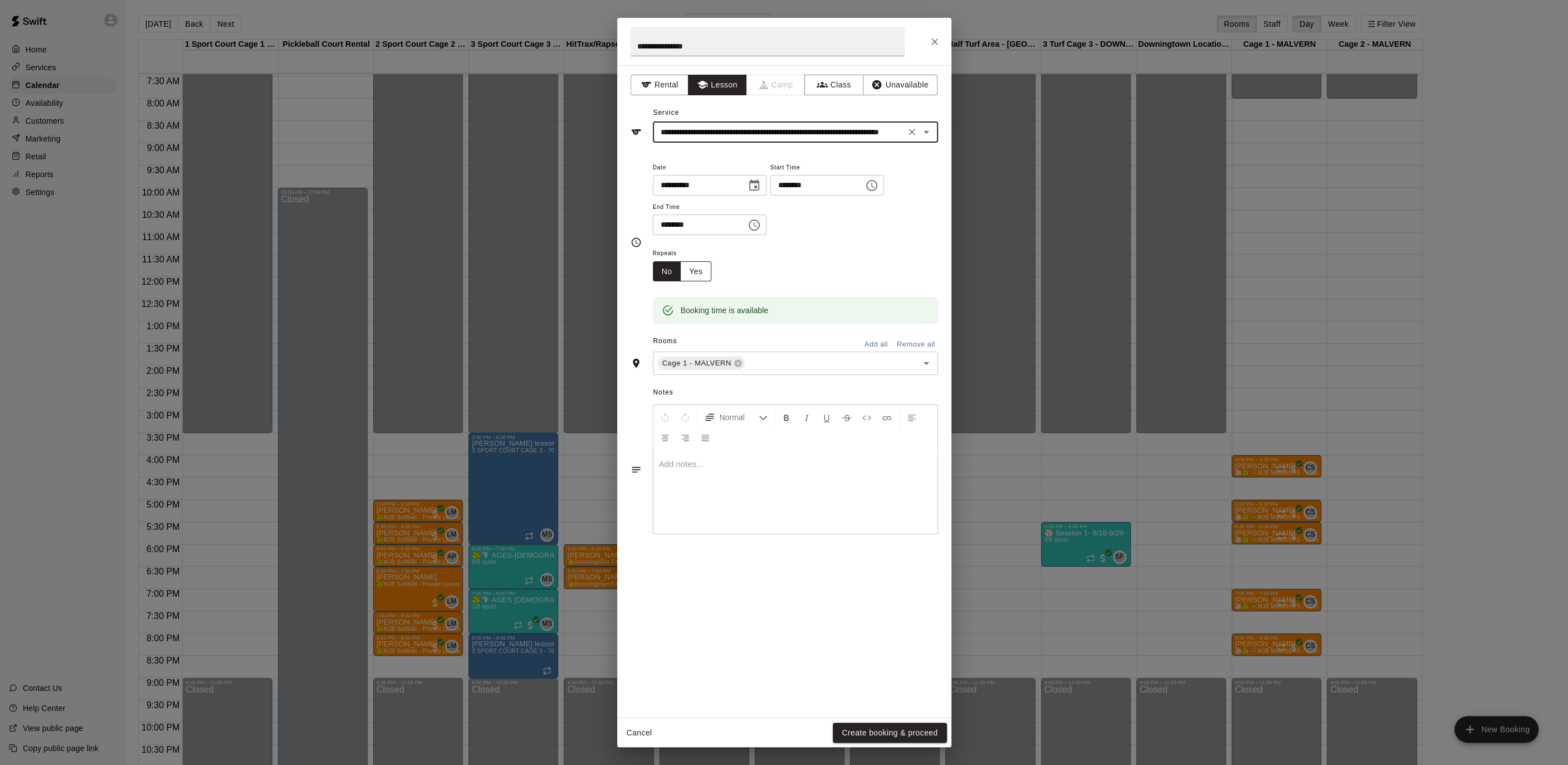
click at [705, 276] on button "Yes" at bounding box center [696, 271] width 31 height 21
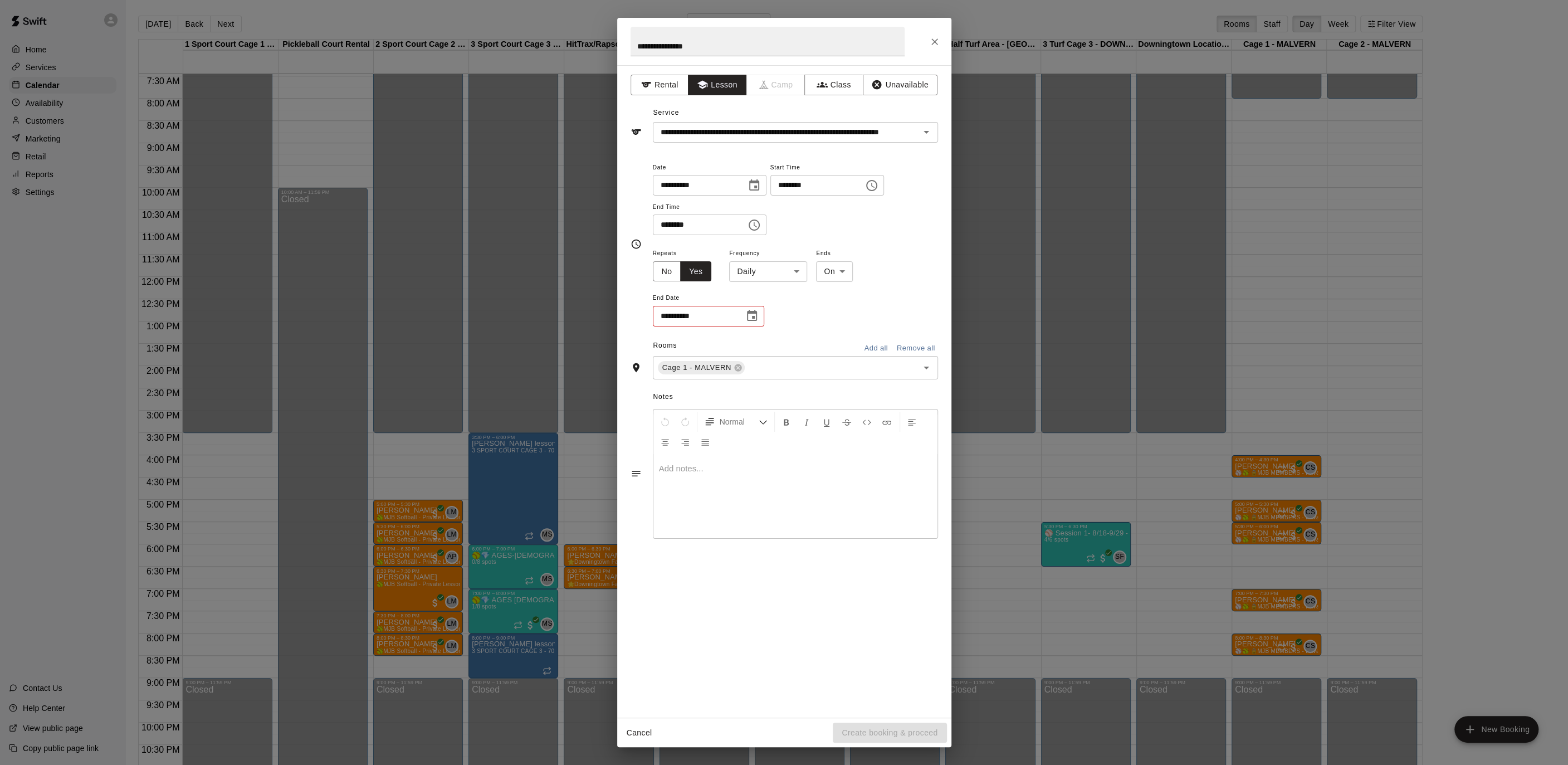
click at [805, 275] on body "Home Services Calendar Availability Customers Marketing Retail Reports Settings…" at bounding box center [784, 391] width 1568 height 783
drag, startPoint x: 777, startPoint y: 309, endPoint x: 781, endPoint y: 313, distance: 5.7
click at [777, 309] on li "Weekly [DATE]" at bounding box center [767, 313] width 139 height 18
type input "******"
click at [760, 317] on button "Choose date" at bounding box center [752, 316] width 22 height 22
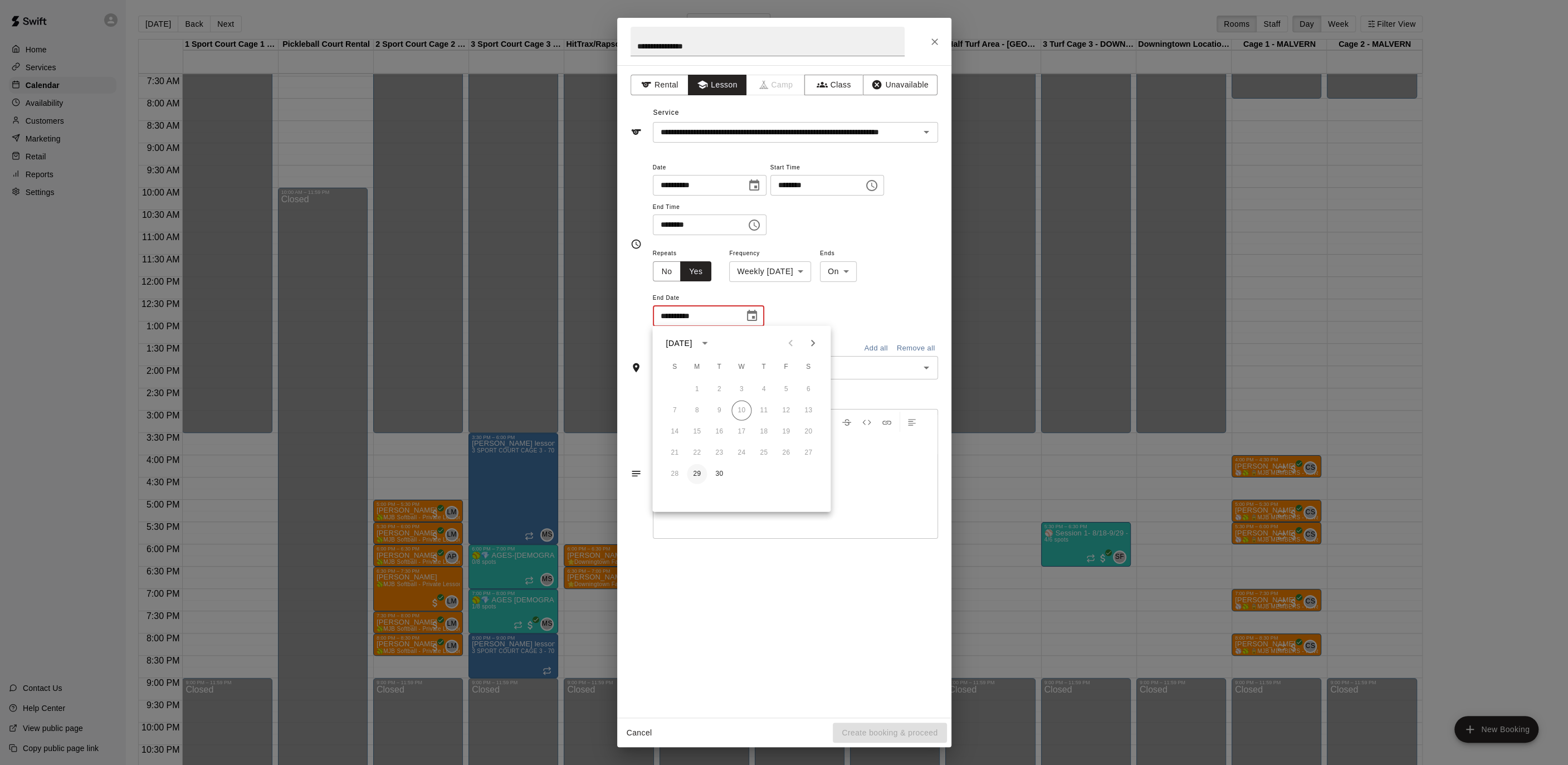
click at [699, 472] on button "29" at bounding box center [696, 474] width 20 height 20
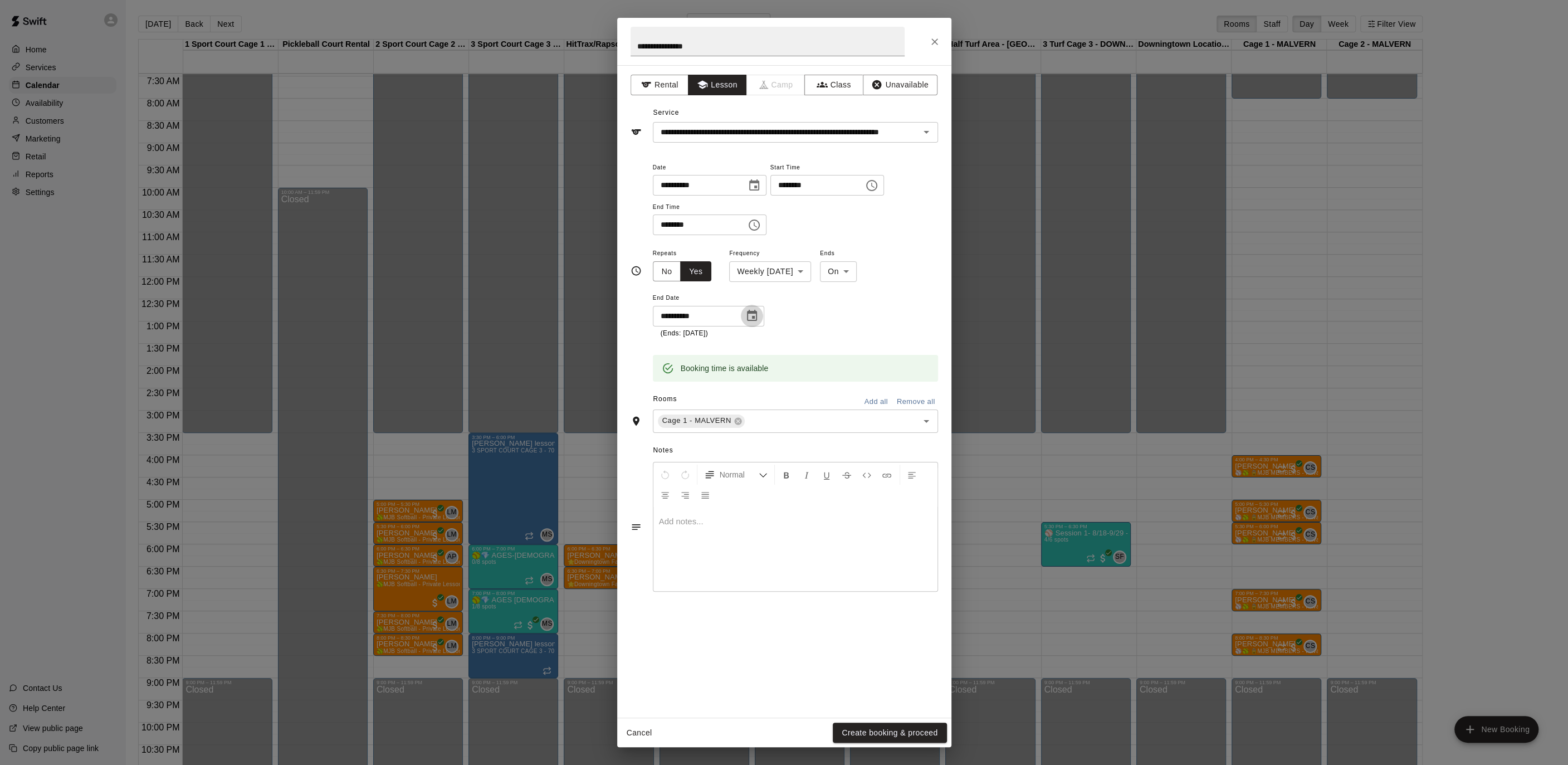
click at [752, 316] on icon "Choose date, selected date is Sep 29, 2025" at bounding box center [752, 315] width 10 height 12
click at [808, 346] on icon "Next month" at bounding box center [812, 343] width 13 height 13
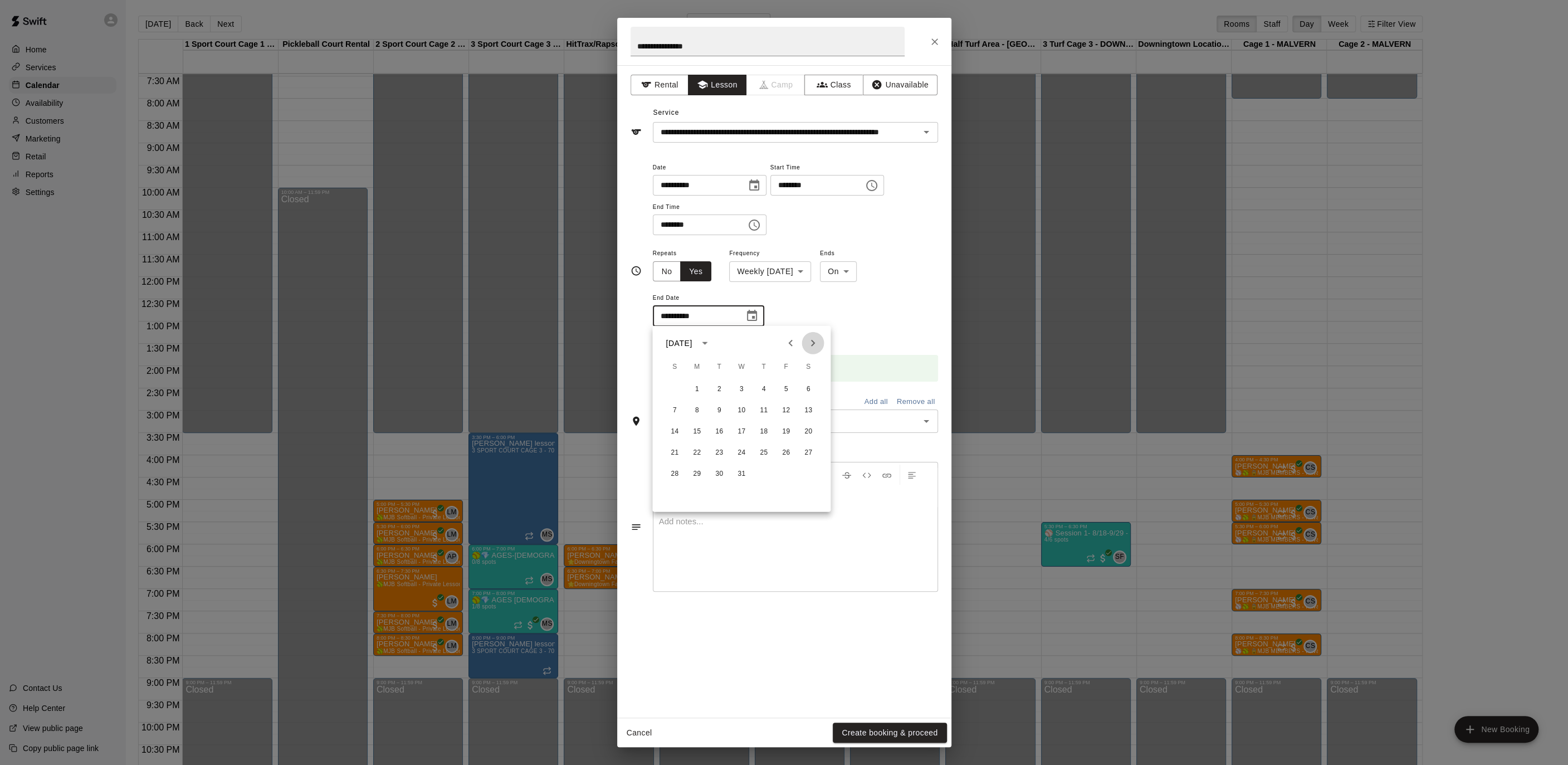
click at [808, 346] on icon "Next month" at bounding box center [812, 343] width 13 height 13
drag, startPoint x: 697, startPoint y: 410, endPoint x: 710, endPoint y: 425, distance: 19.8
click at [697, 410] on button "6" at bounding box center [696, 410] width 20 height 20
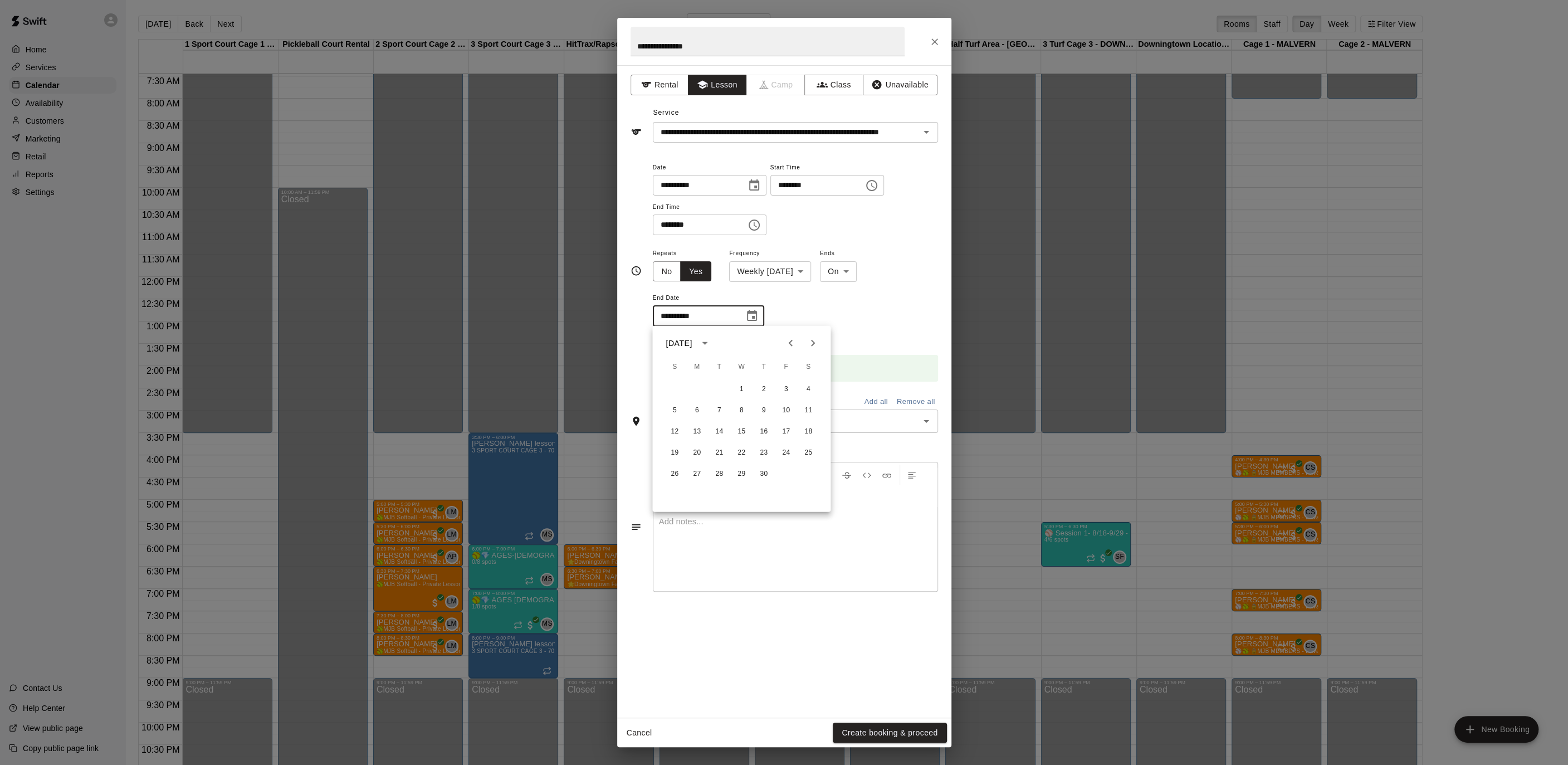
type input "**********"
click at [885, 735] on button "Create booking & proceed" at bounding box center [889, 733] width 114 height 21
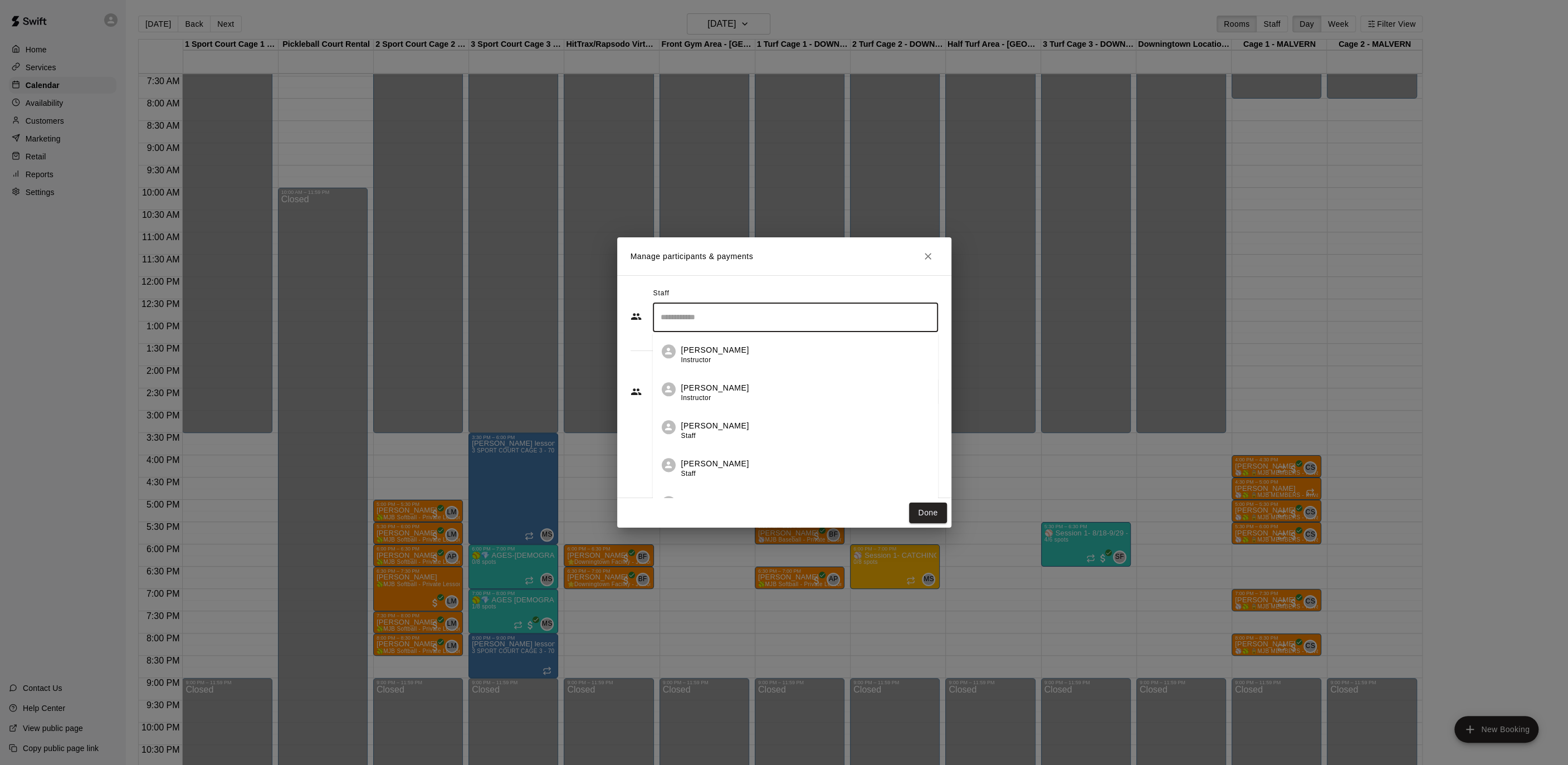
click at [673, 317] on input "Search staff" at bounding box center [796, 316] width 275 height 19
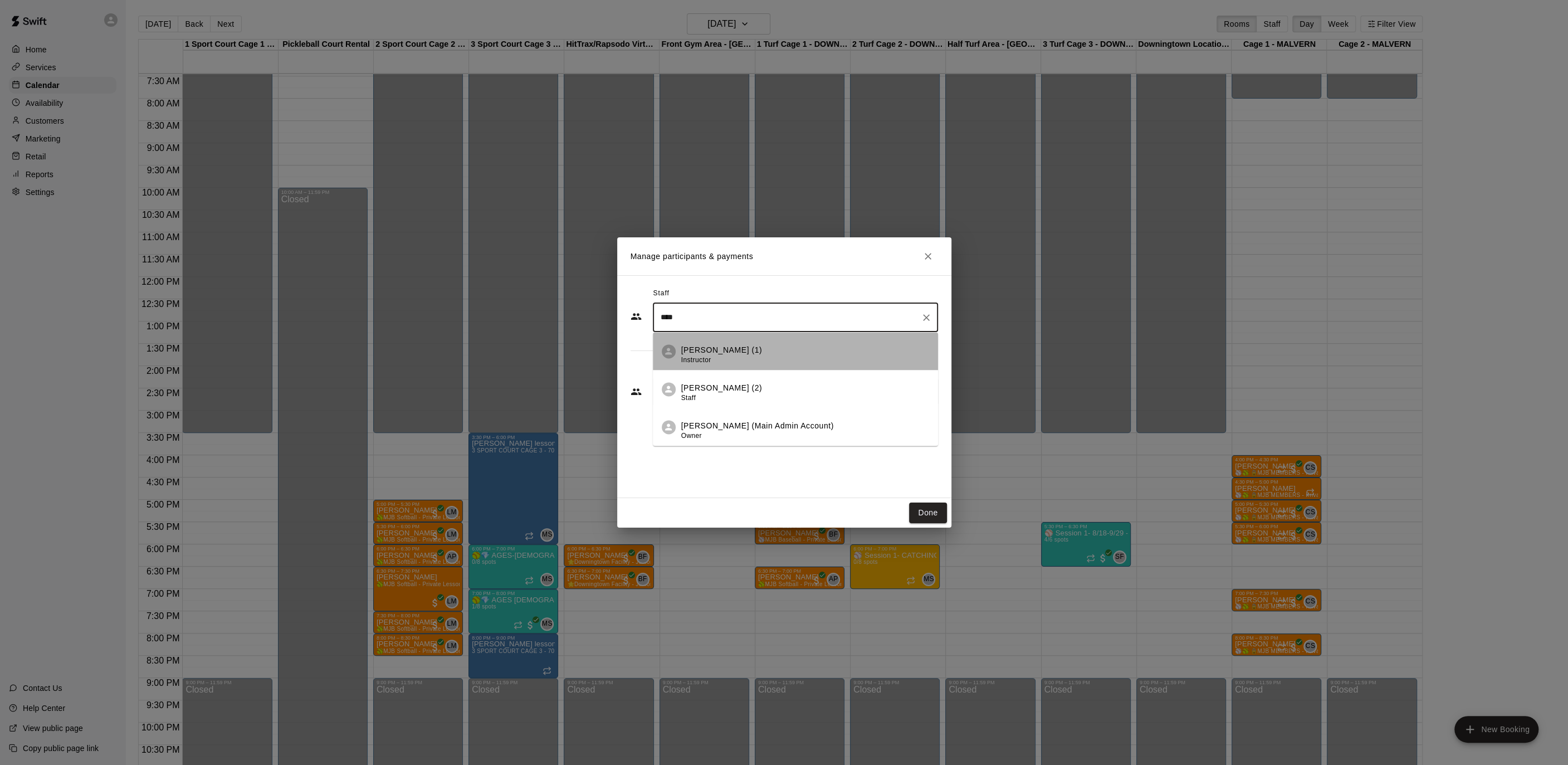
click at [679, 362] on li "[PERSON_NAME] (1) Instructor" at bounding box center [795, 351] width 285 height 38
type input "****"
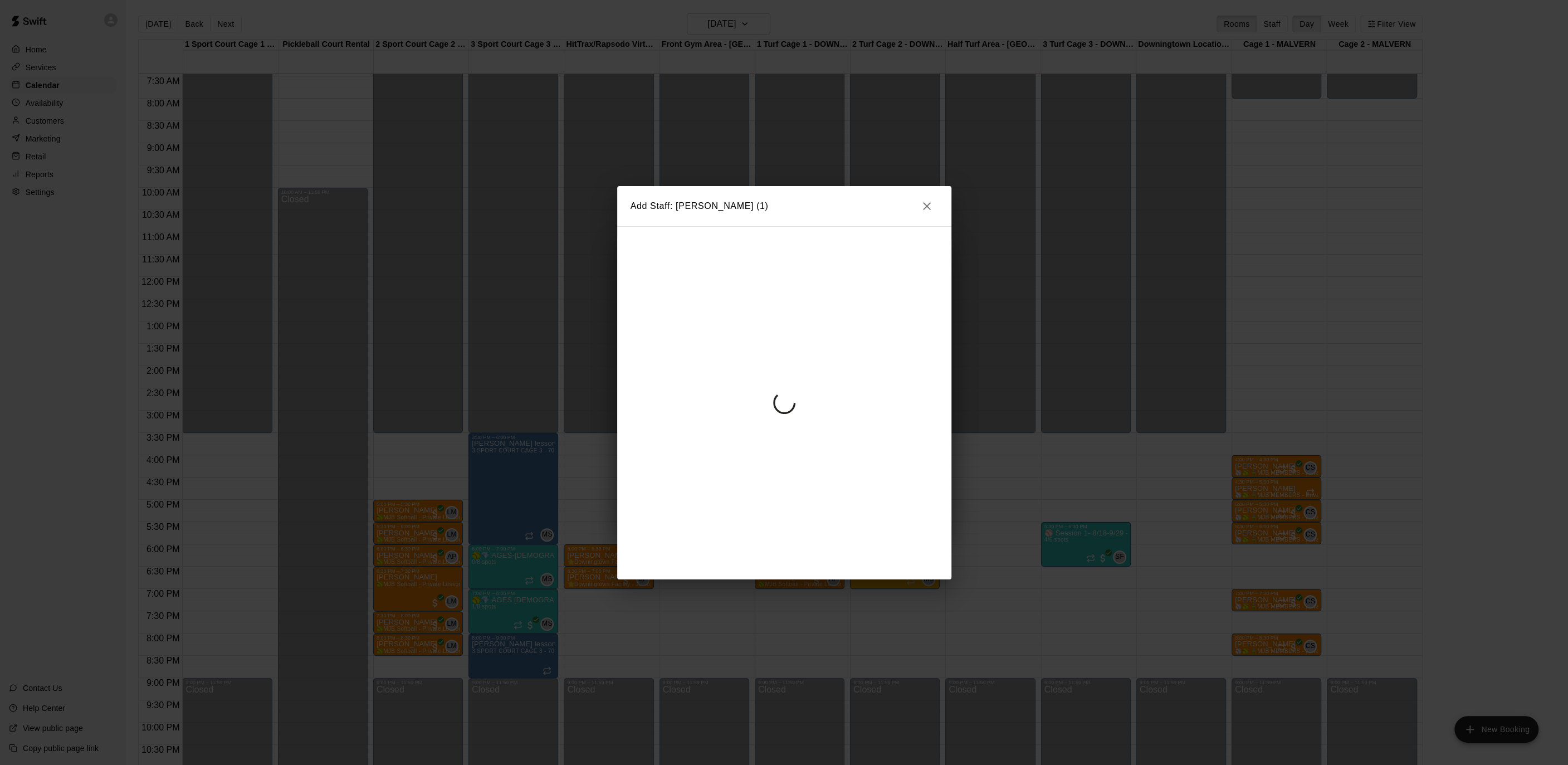
click at [642, 363] on div at bounding box center [784, 402] width 334 height 353
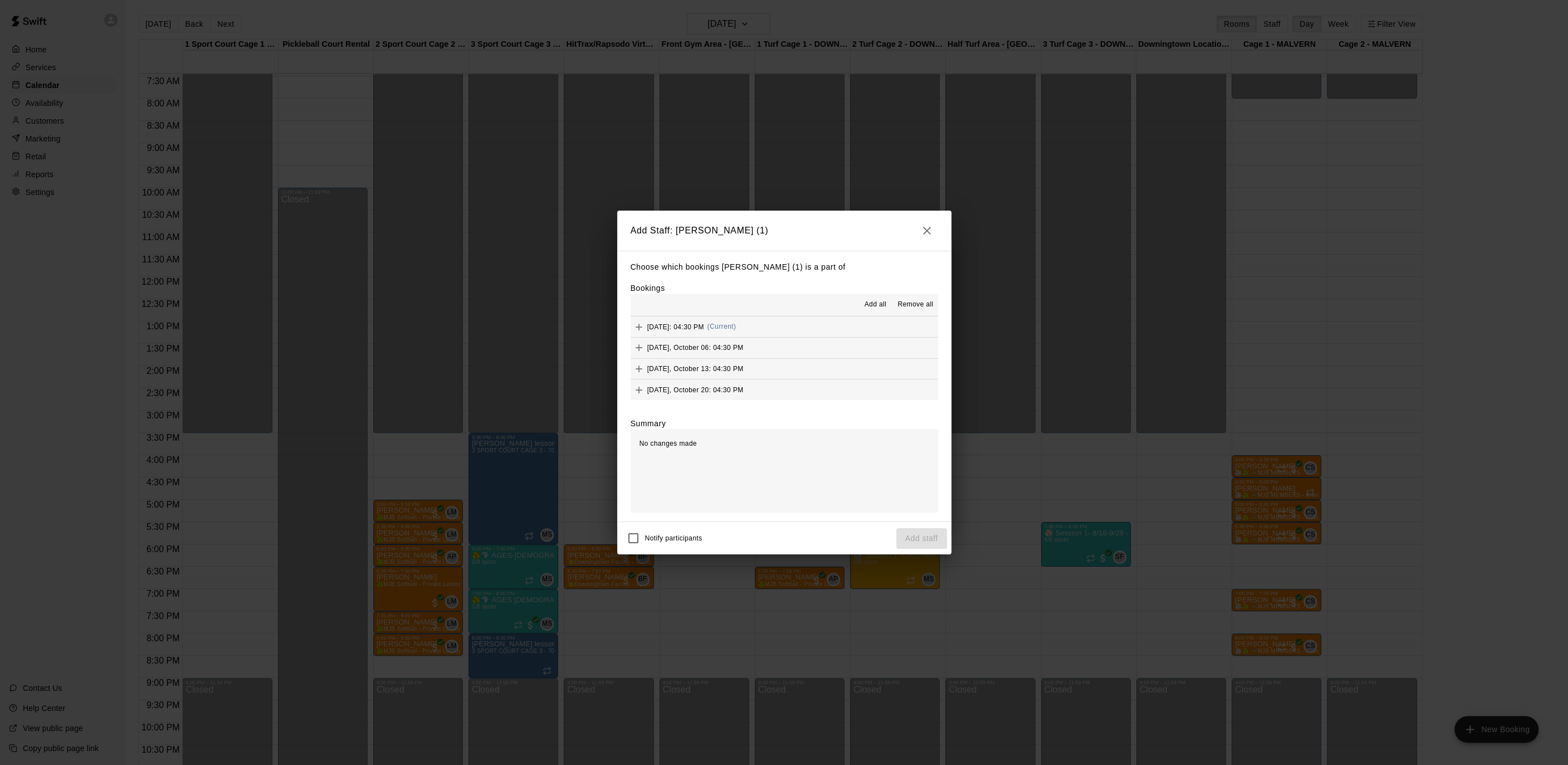
click at [872, 308] on span "Add all" at bounding box center [875, 304] width 22 height 12
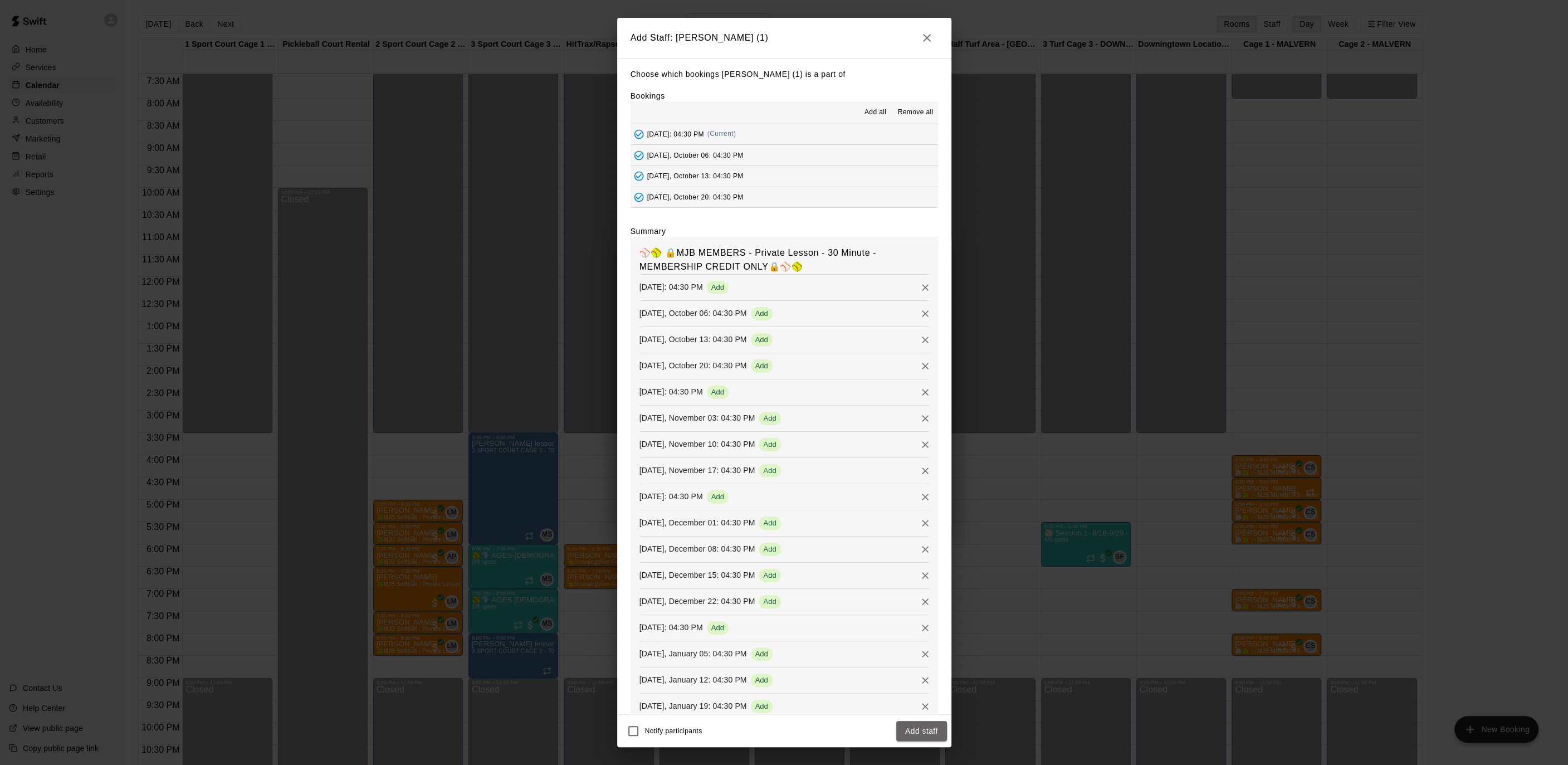
drag, startPoint x: 908, startPoint y: 726, endPoint x: 913, endPoint y: 723, distance: 5.8
click at [908, 726] on button "Add staff" at bounding box center [921, 731] width 51 height 21
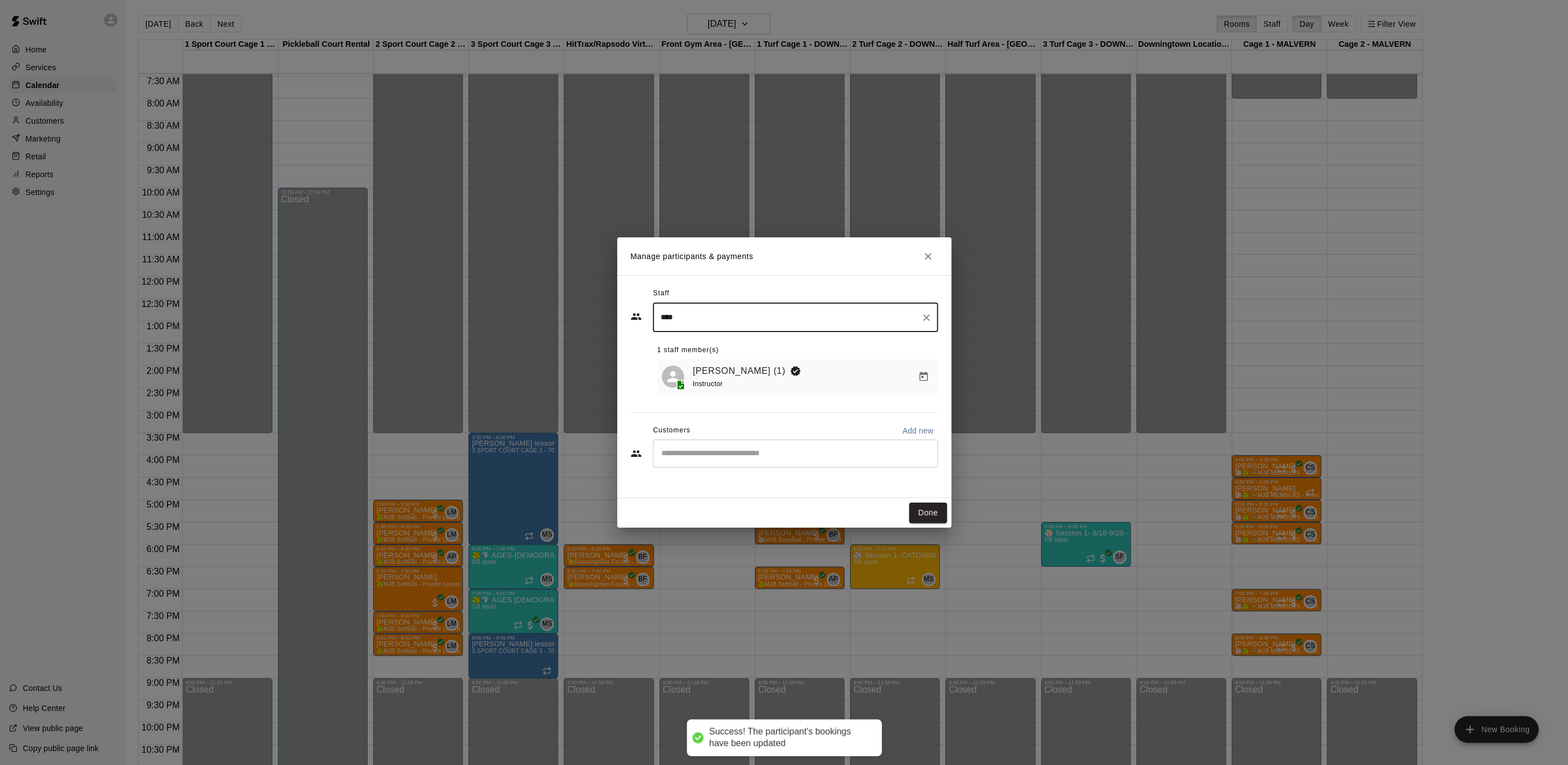
click at [719, 462] on div "​" at bounding box center [795, 453] width 285 height 28
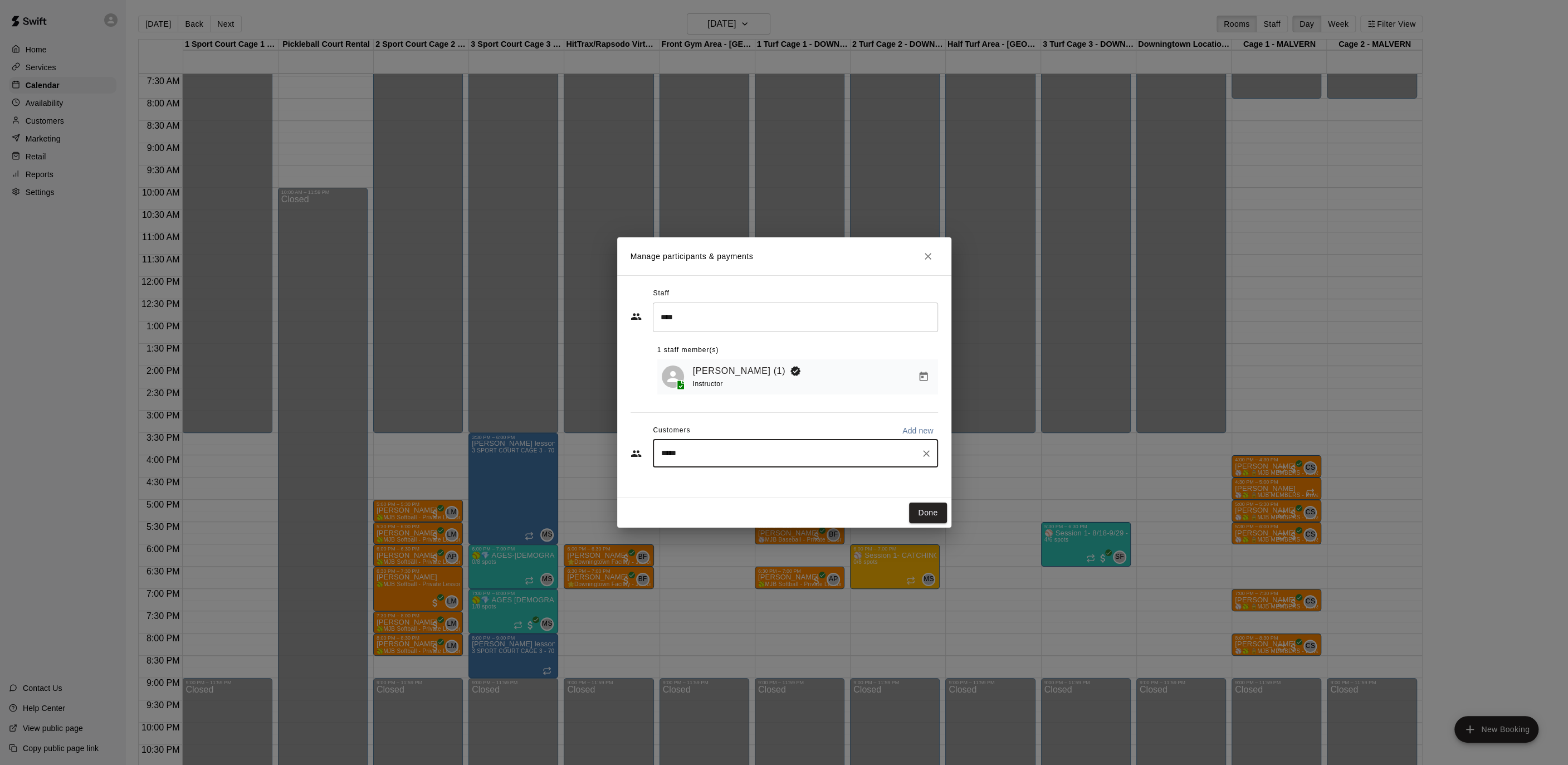
type input "******"
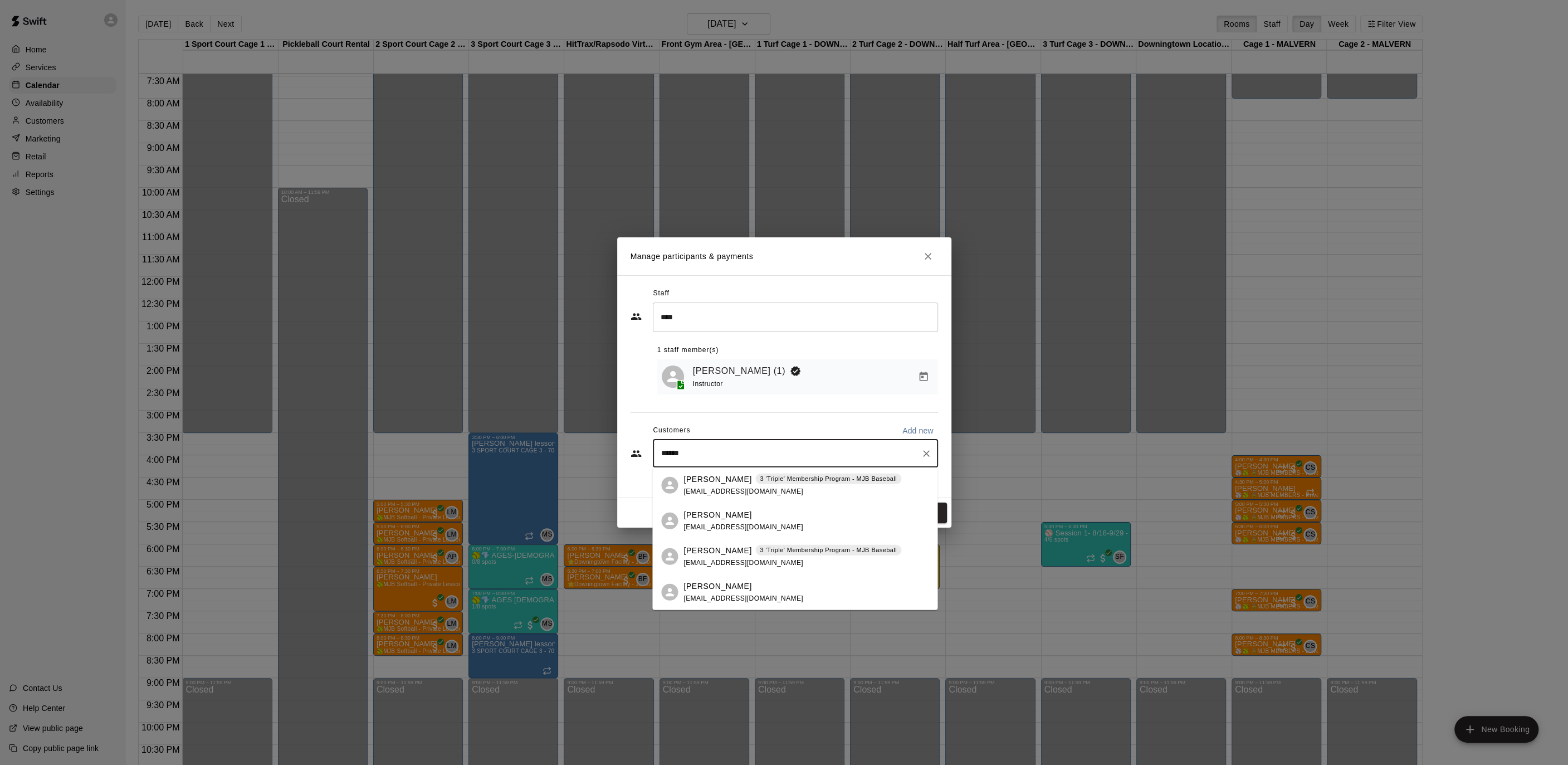
click at [735, 553] on p "[PERSON_NAME]" at bounding box center [717, 550] width 68 height 12
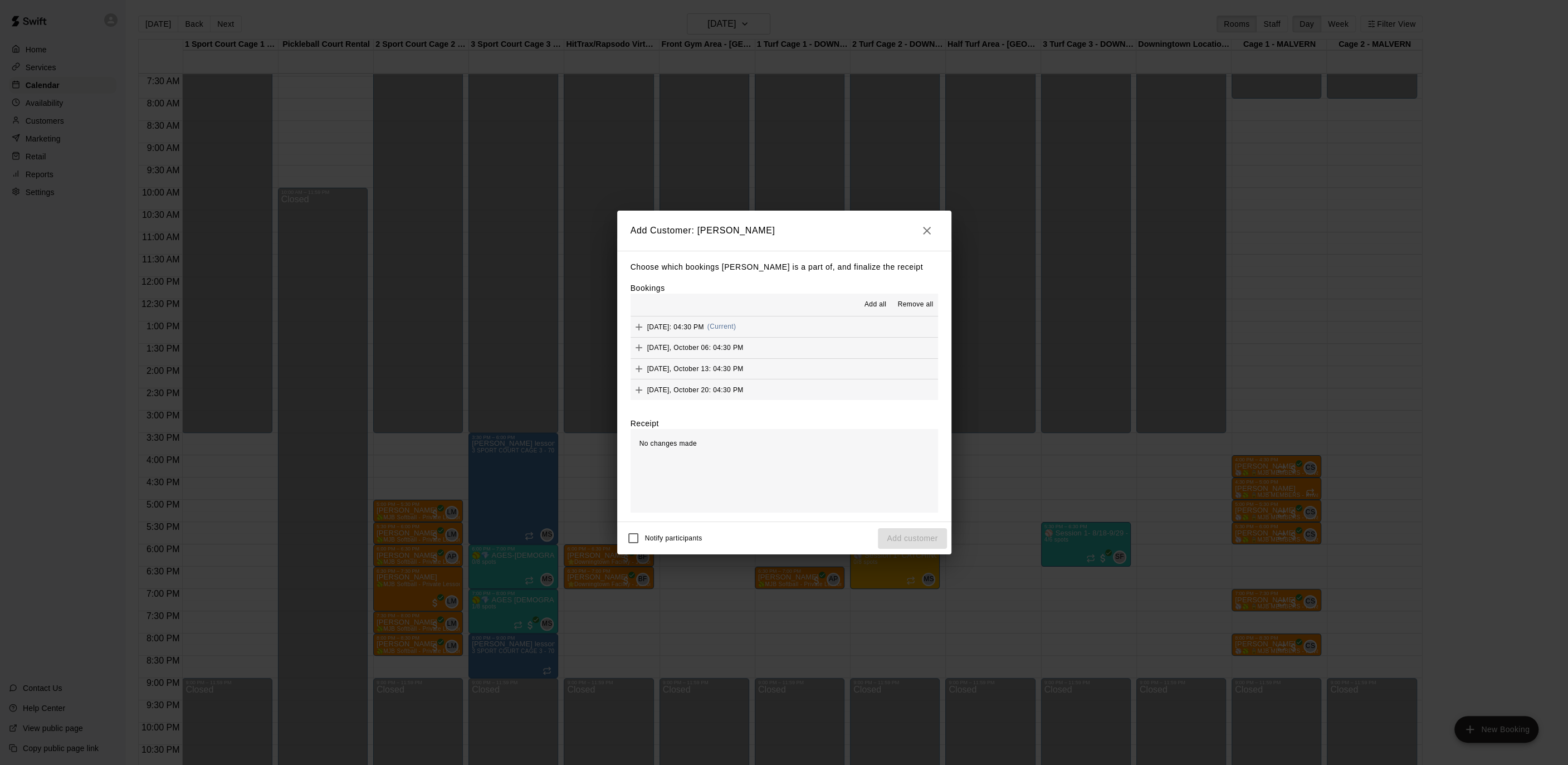
drag, startPoint x: 880, startPoint y: 306, endPoint x: 898, endPoint y: 361, distance: 57.9
click at [879, 306] on span "Add all" at bounding box center [875, 304] width 22 height 12
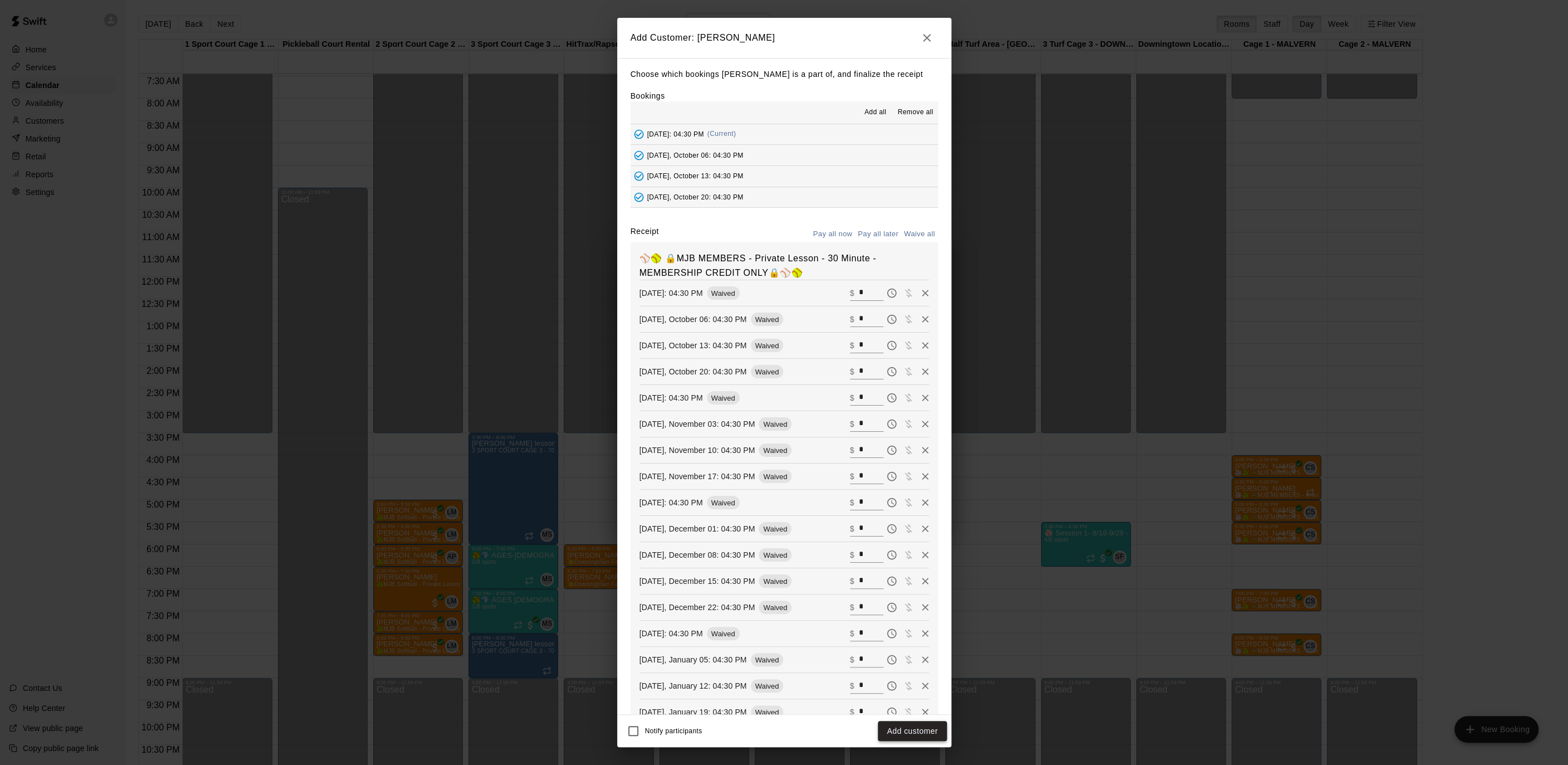
click at [920, 725] on button "Add customer" at bounding box center [911, 731] width 68 height 21
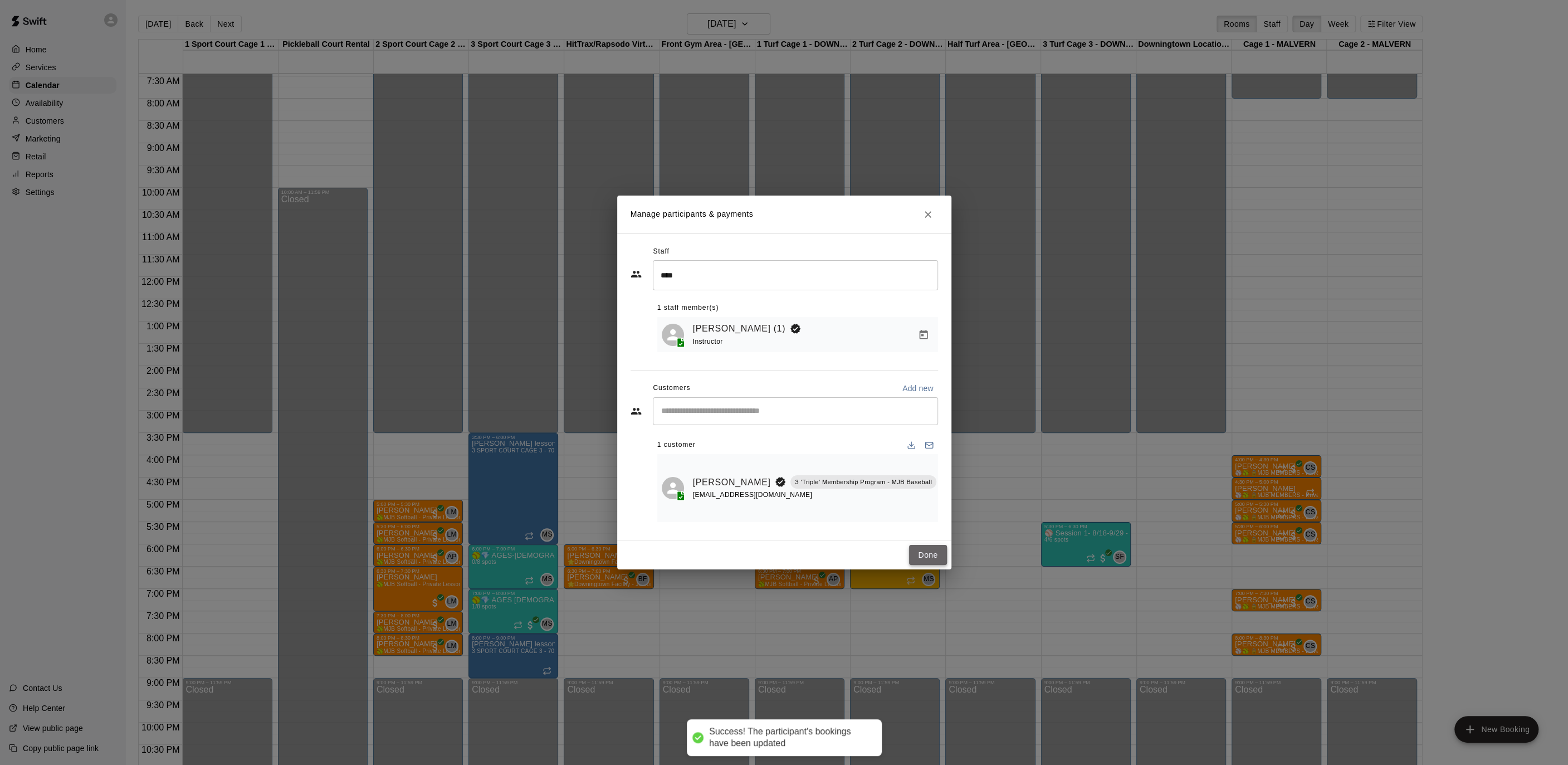
click at [917, 549] on button "Done" at bounding box center [928, 555] width 38 height 21
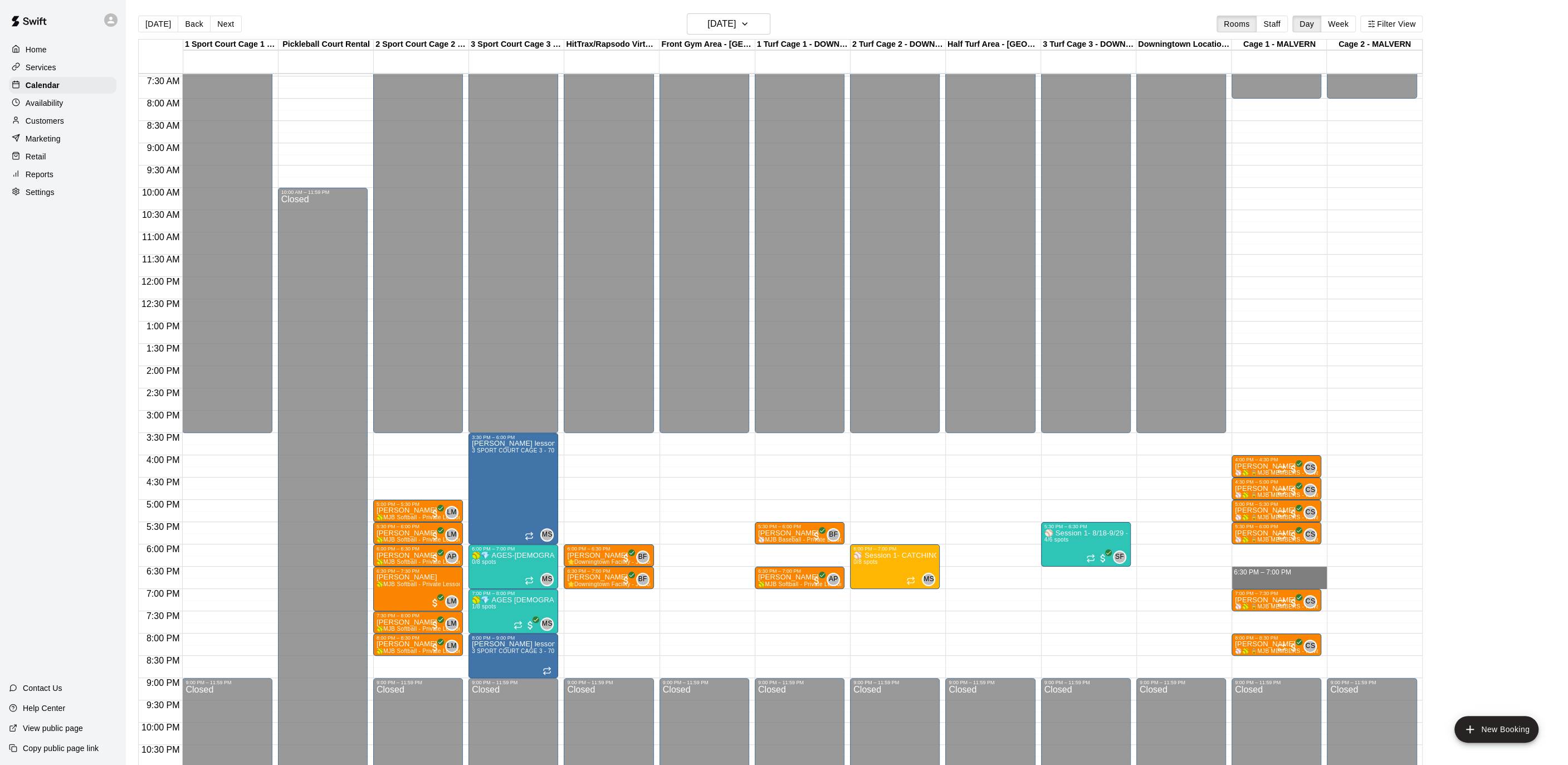
drag, startPoint x: 1269, startPoint y: 569, endPoint x: 1271, endPoint y: 581, distance: 12.2
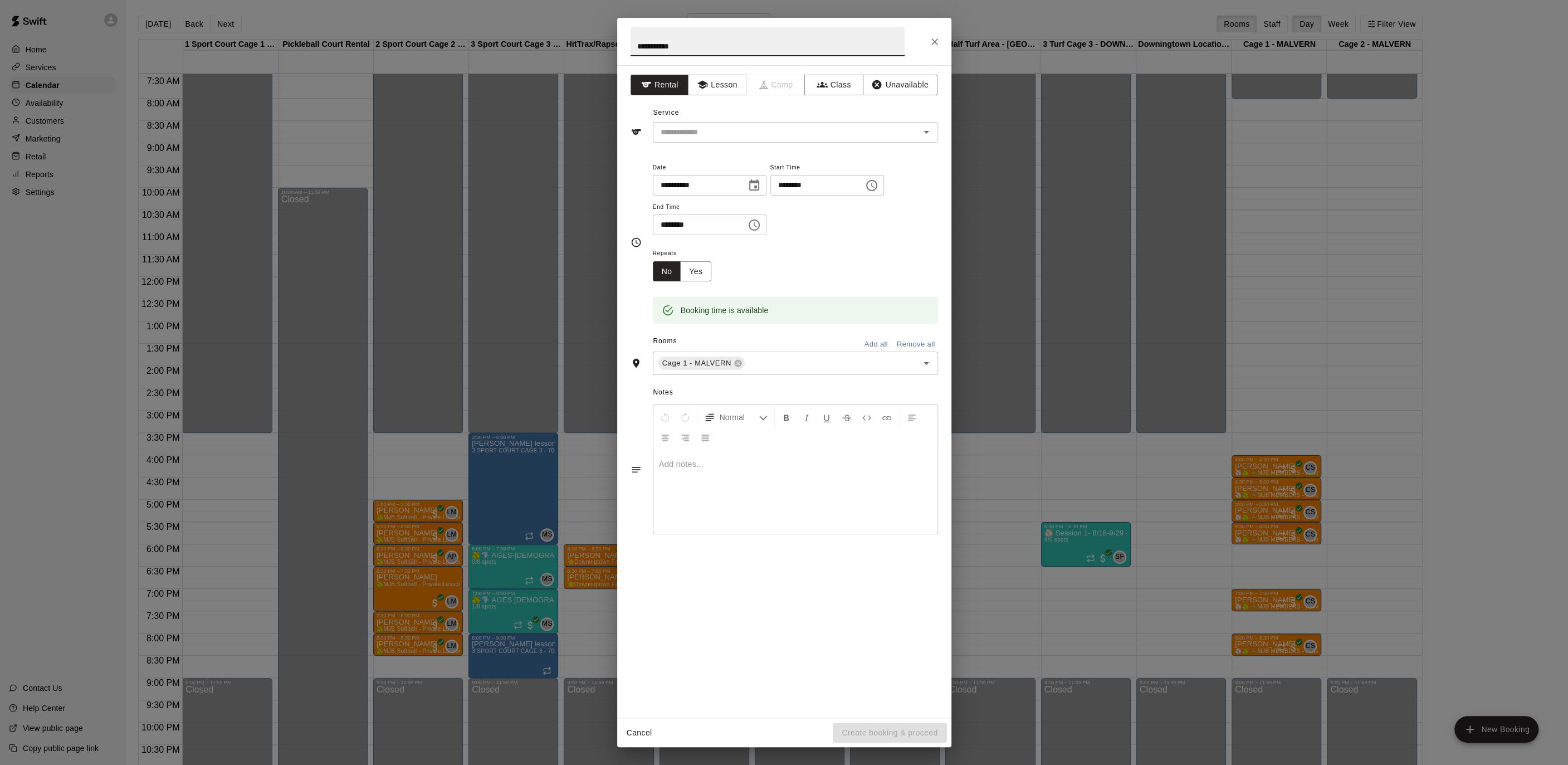
type input "**********"
click at [713, 86] on button "Lesson" at bounding box center [717, 84] width 58 height 21
drag, startPoint x: 759, startPoint y: 133, endPoint x: 752, endPoint y: 139, distance: 9.2
click at [759, 133] on input "text" at bounding box center [779, 132] width 246 height 14
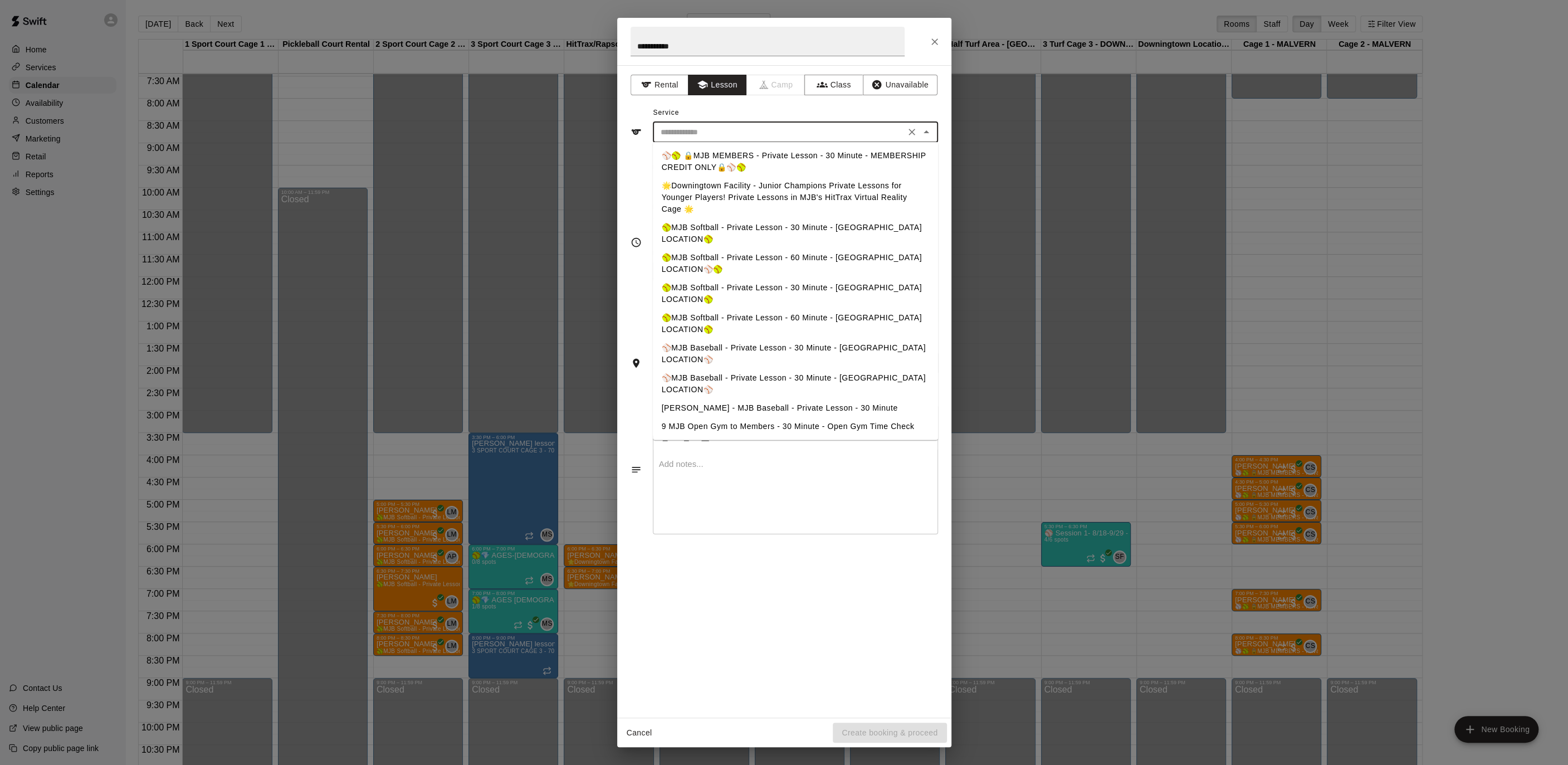
click at [733, 167] on li "⚾️🥎 🔒MJB MEMBERS - Private Lesson - 30 Minute - MEMBERSHIP CREDIT ONLY🔒⚾️🥎" at bounding box center [795, 161] width 285 height 30
type input "**********"
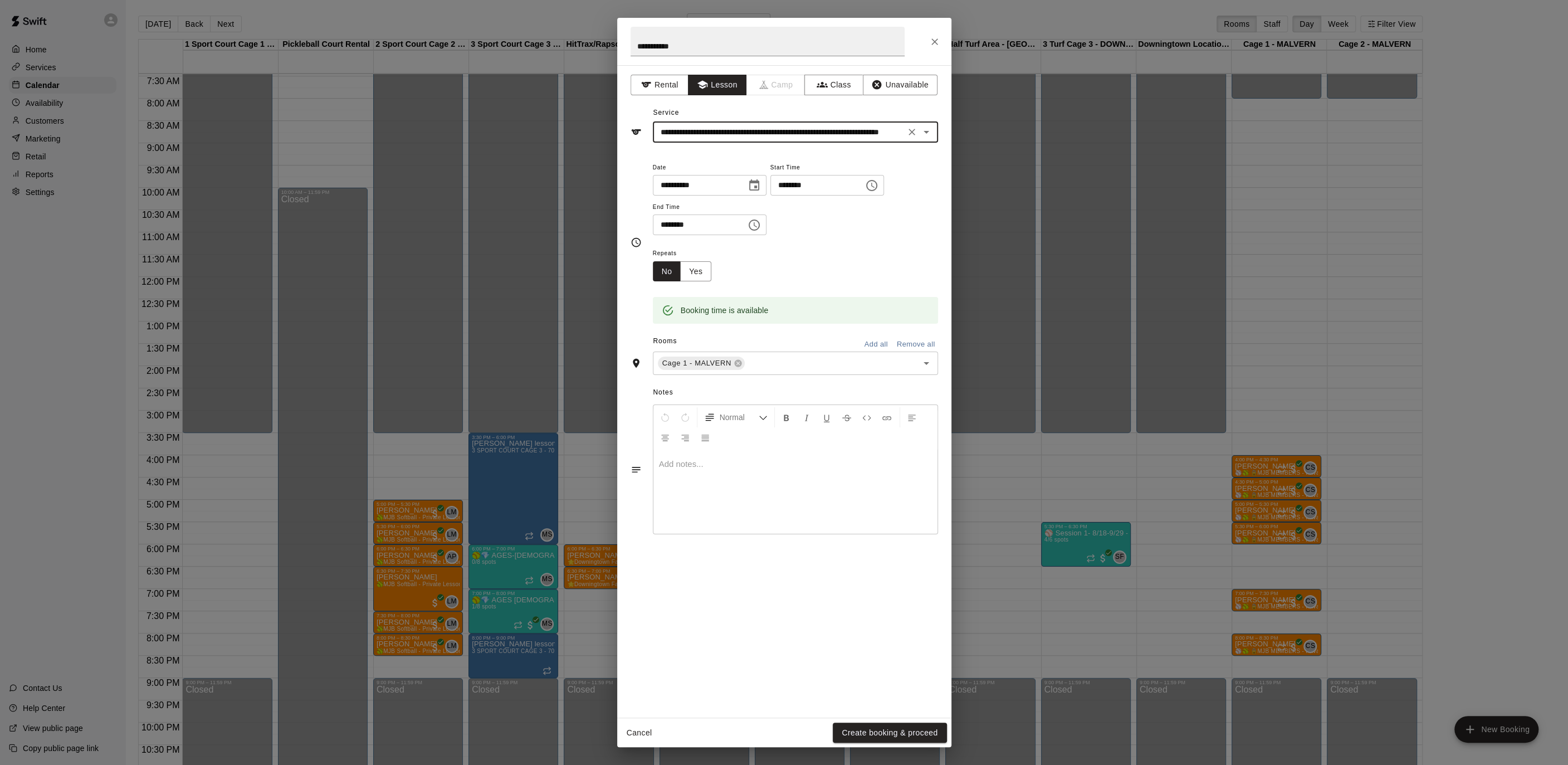
click at [934, 41] on icon "Close" at bounding box center [935, 41] width 7 height 7
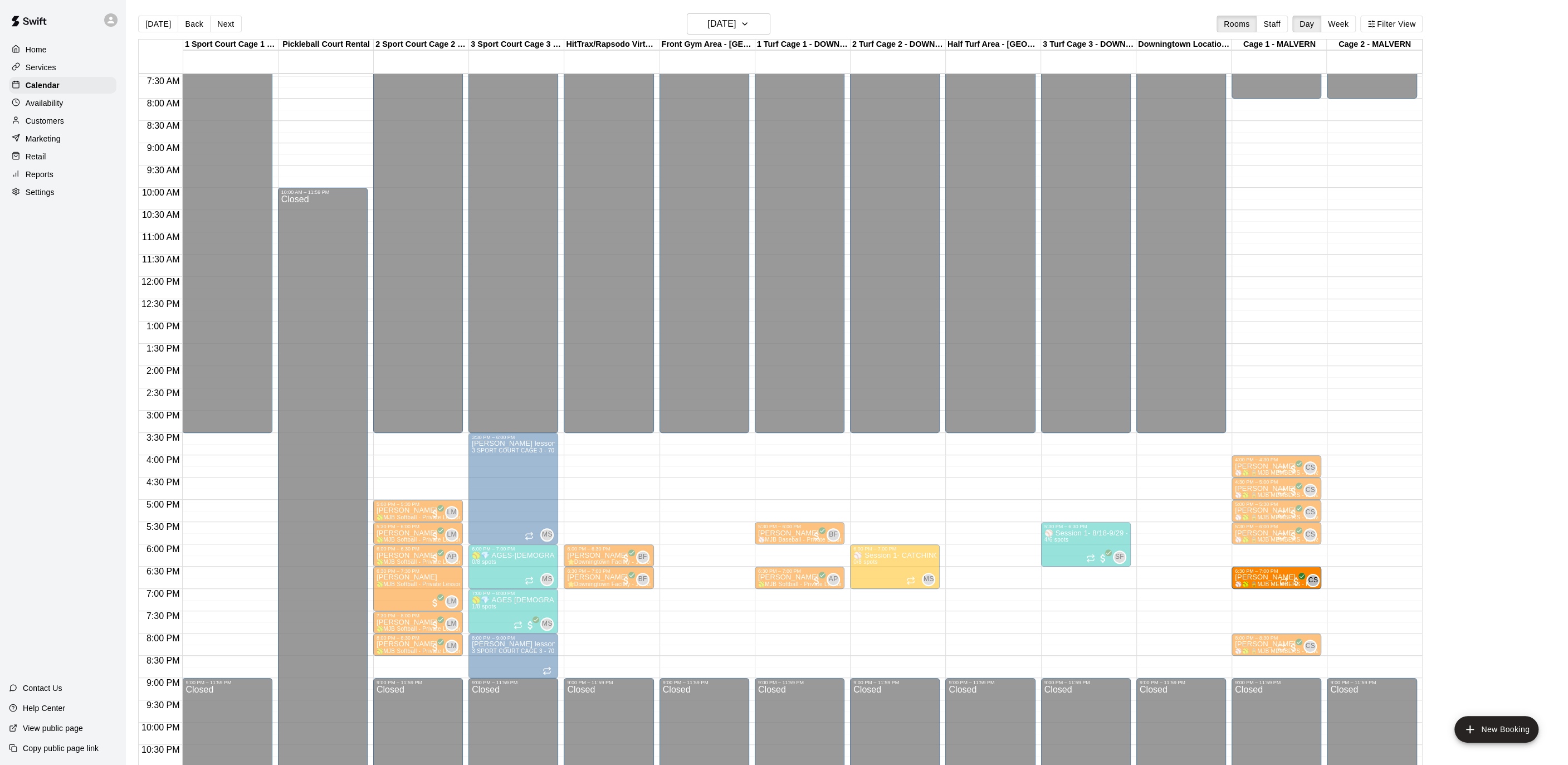
drag, startPoint x: 1264, startPoint y: 598, endPoint x: 1265, endPoint y: 585, distance: 13.0
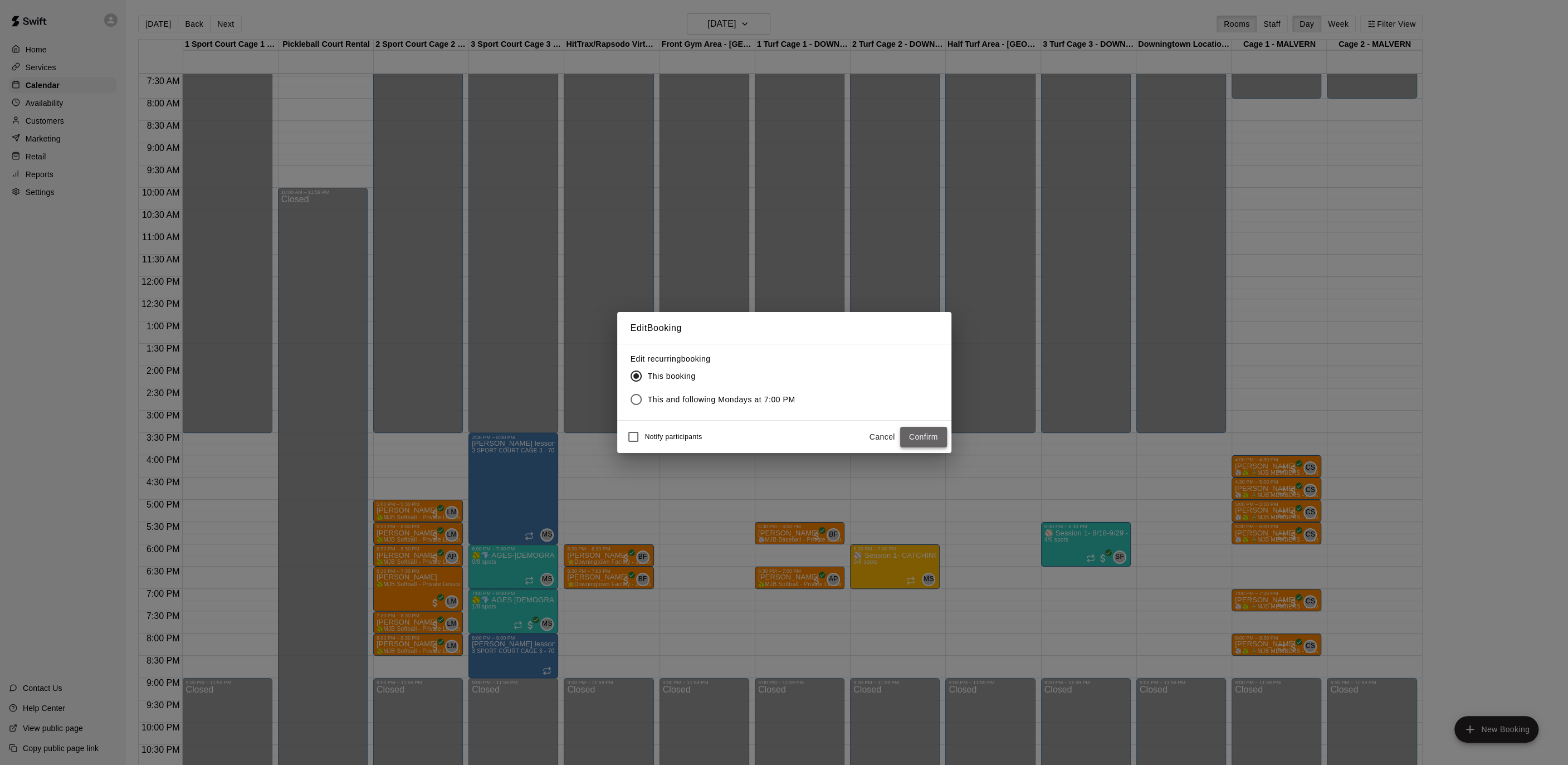
click at [915, 433] on button "Confirm" at bounding box center [923, 437] width 47 height 21
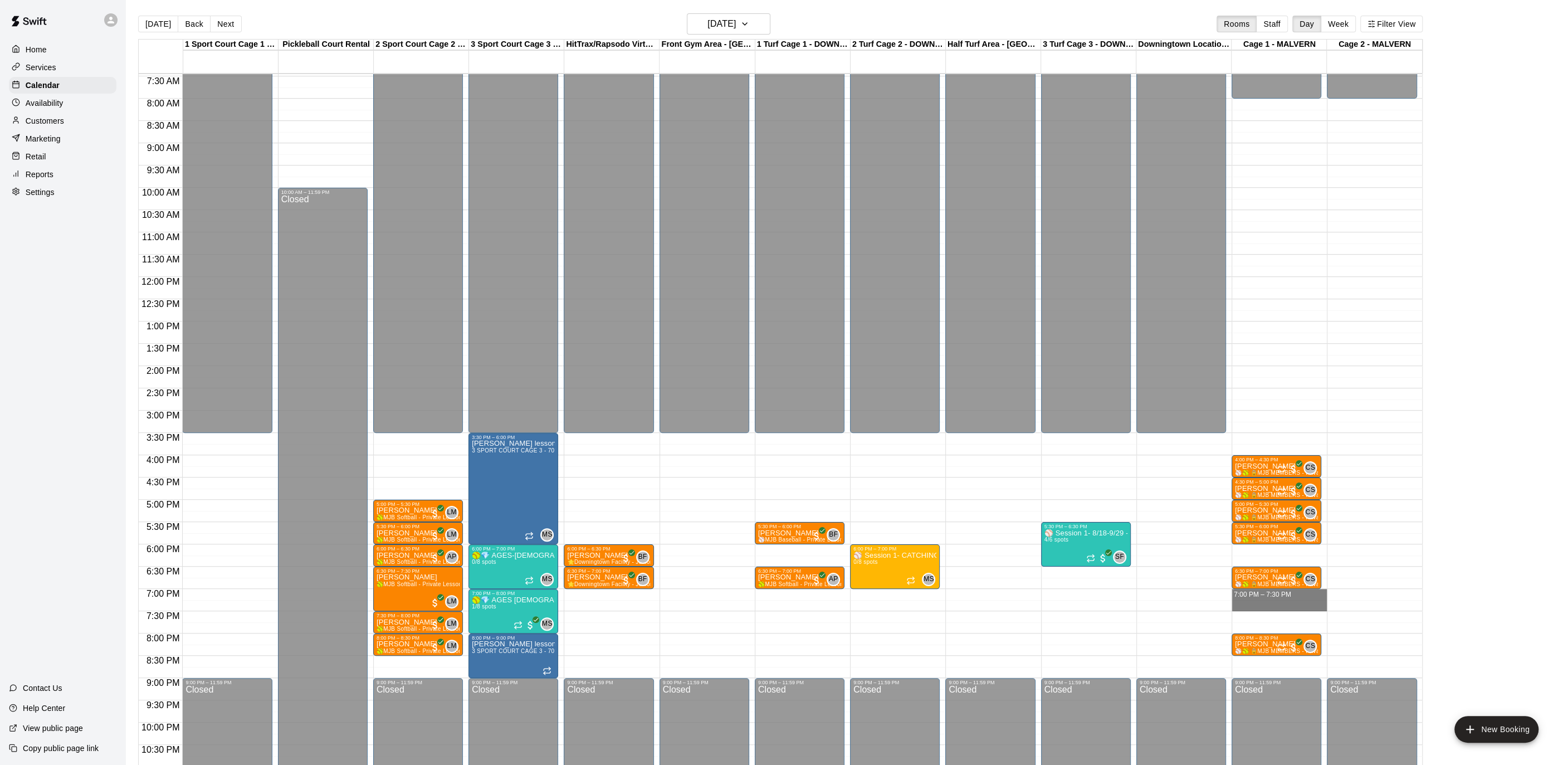
drag, startPoint x: 1262, startPoint y: 592, endPoint x: 1262, endPoint y: 602, distance: 10.0
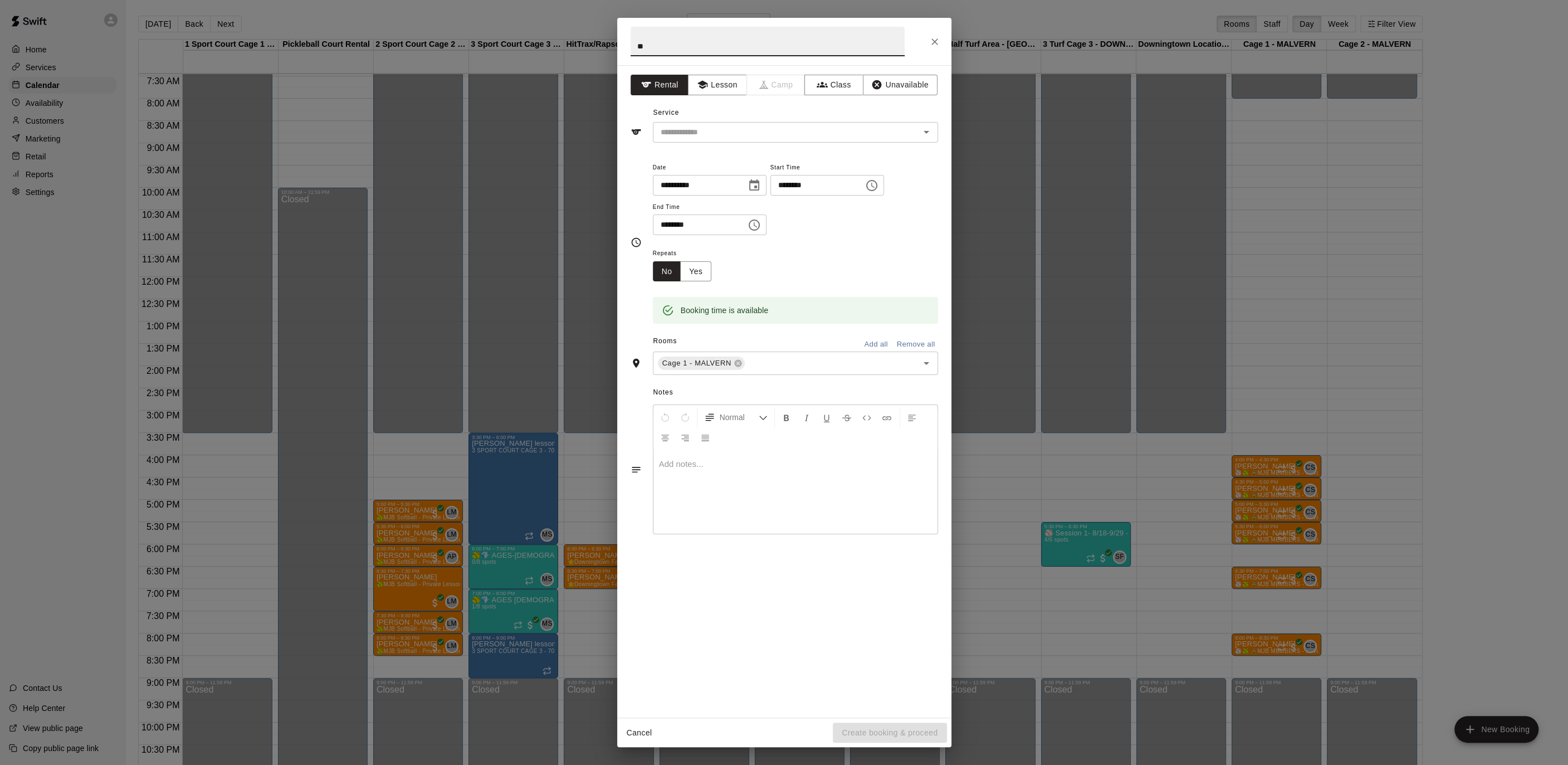
type input "*"
type input "**"
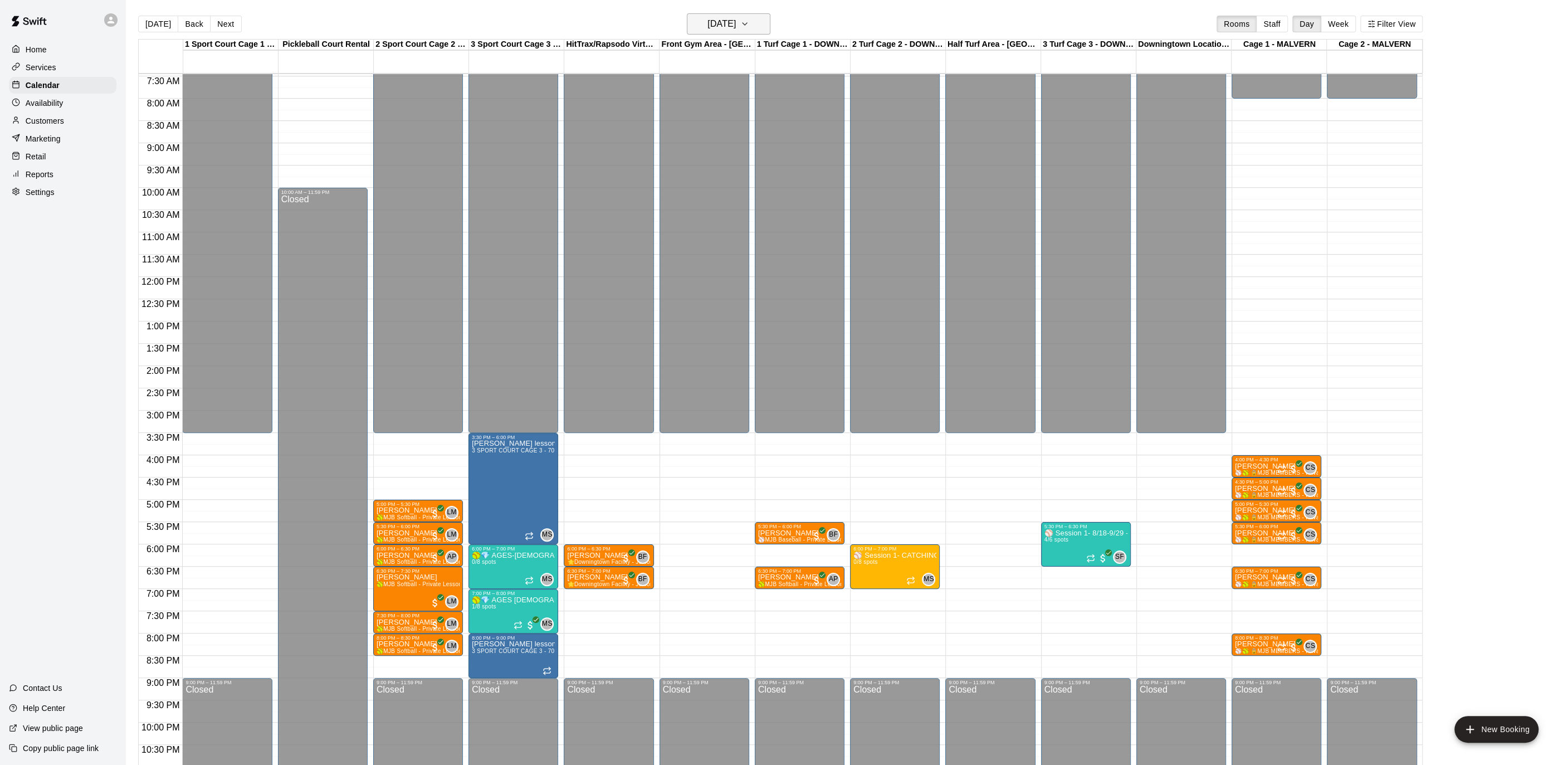
click at [727, 23] on h6 "[DATE]" at bounding box center [721, 24] width 28 height 15
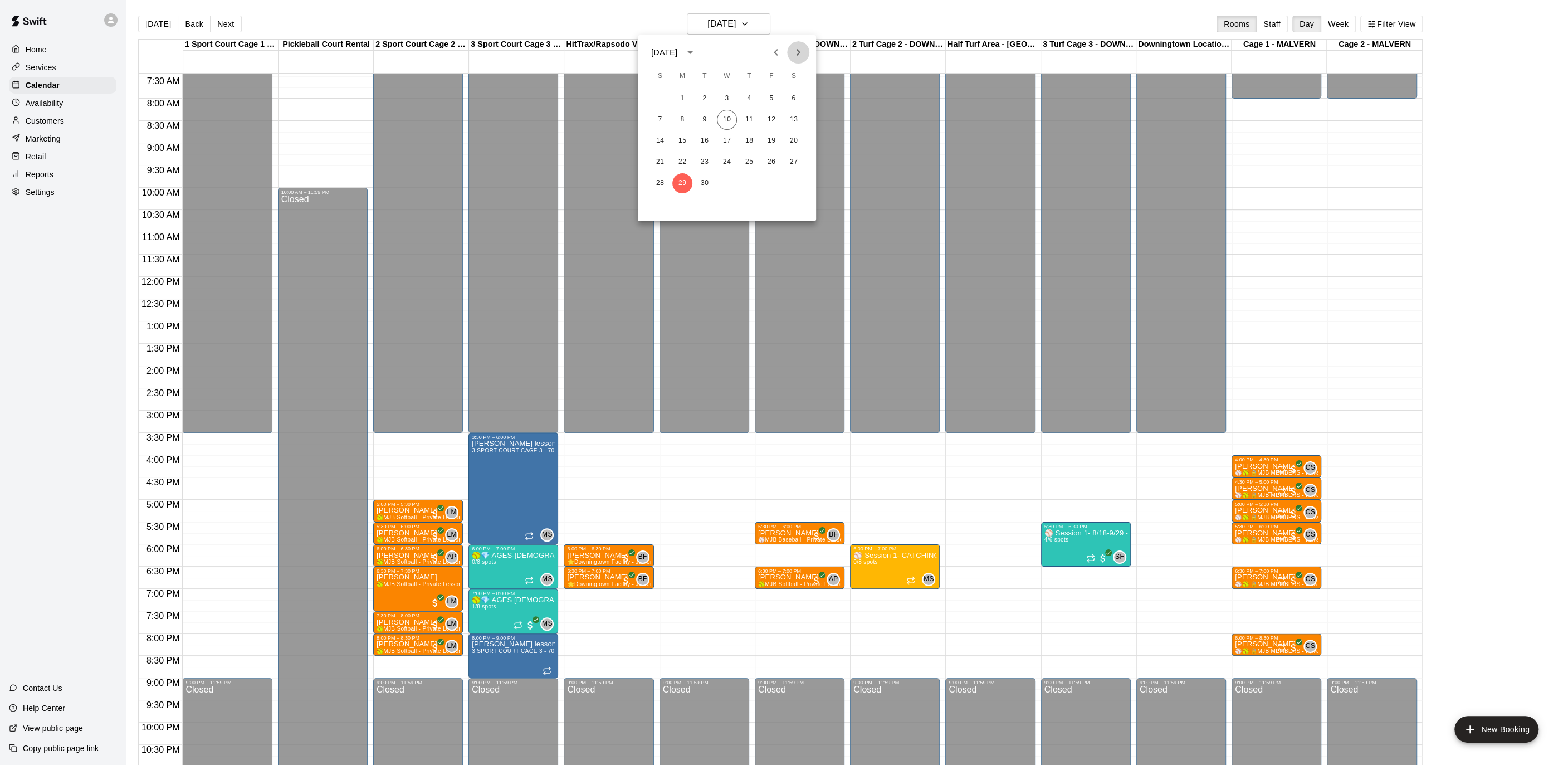
click at [796, 58] on icon "Next month" at bounding box center [798, 51] width 13 height 13
click at [686, 121] on button "6" at bounding box center [682, 120] width 20 height 20
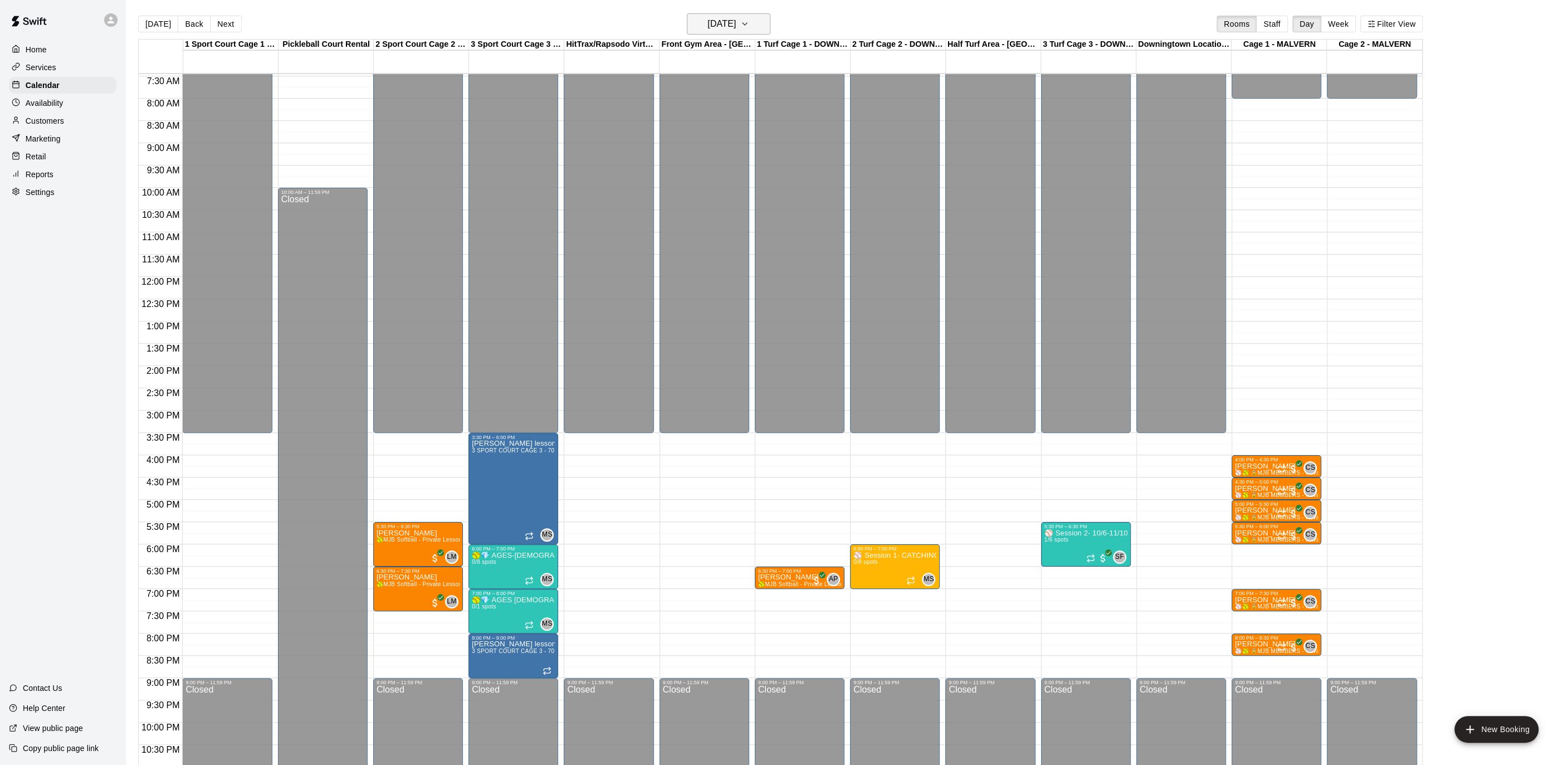
click at [736, 20] on h6 "[DATE]" at bounding box center [721, 24] width 28 height 15
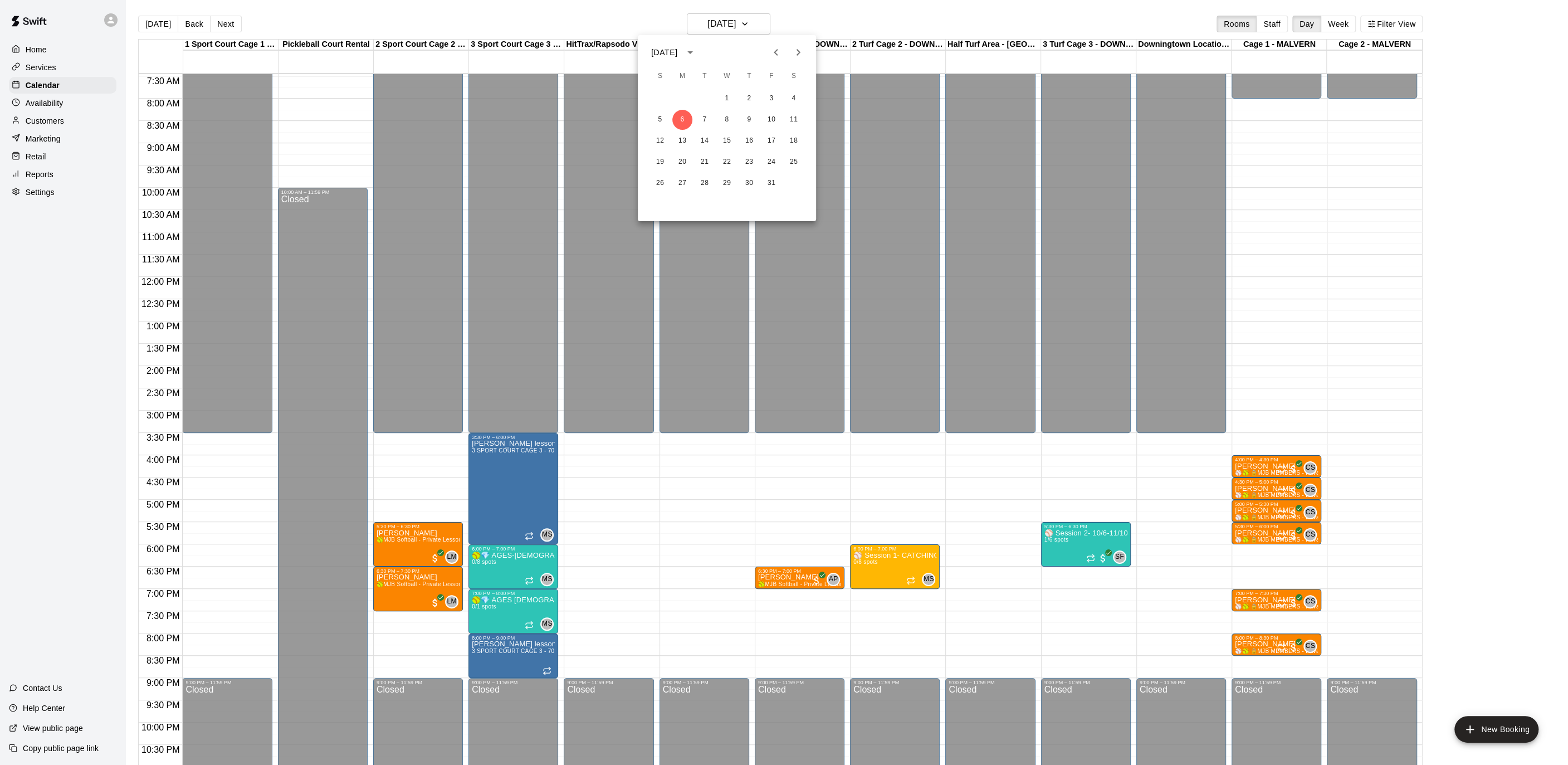
click at [773, 58] on icon "Previous month" at bounding box center [776, 51] width 13 height 13
click at [687, 140] on button "15" at bounding box center [682, 141] width 20 height 20
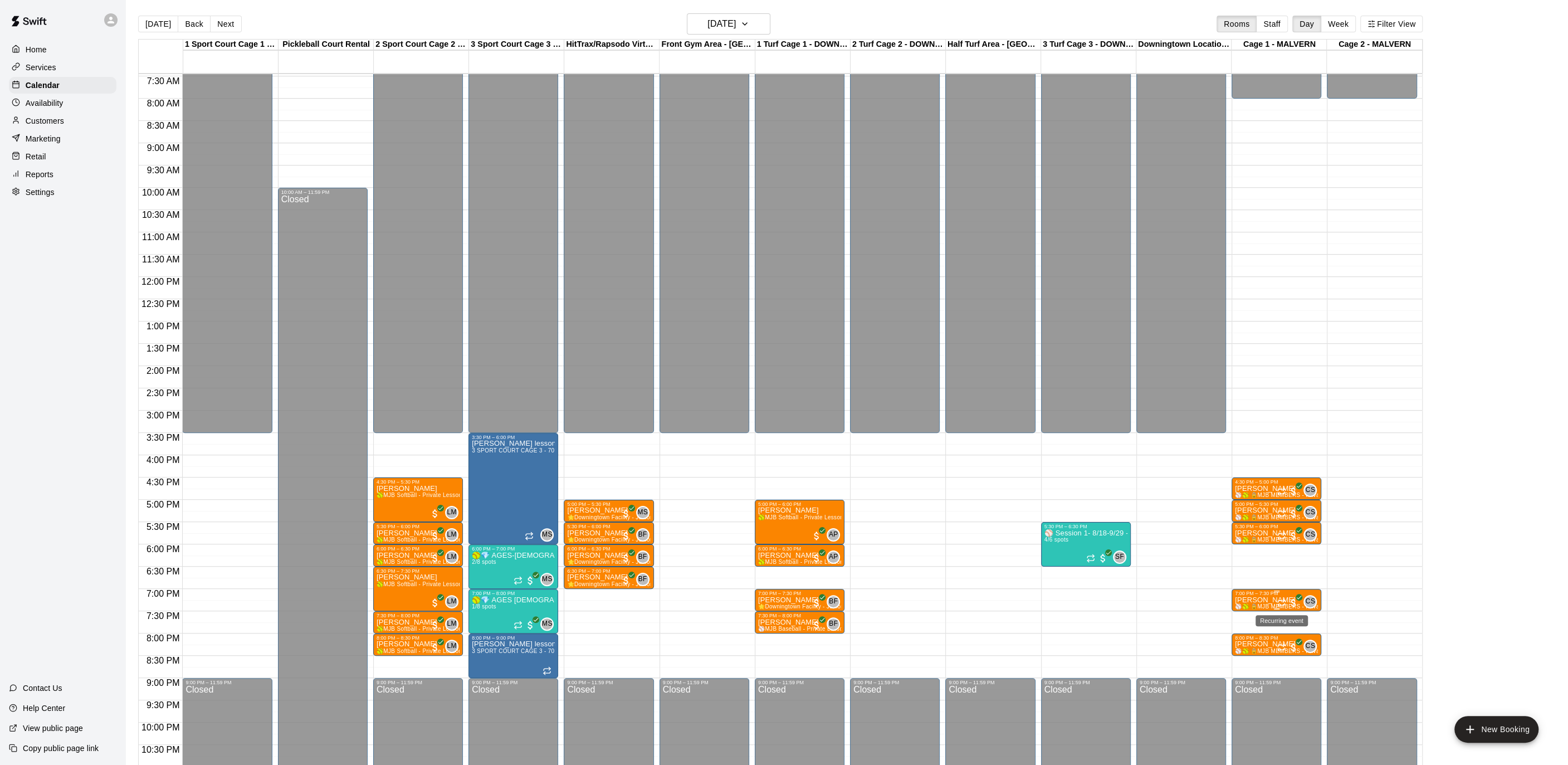
click at [1272, 589] on div "7:00 PM – 7:30 PM [PERSON_NAME] ⚾️🥎 🔒MJB MEMBERS - Private Lesson - 30 Minute -…" at bounding box center [1276, 600] width 90 height 22
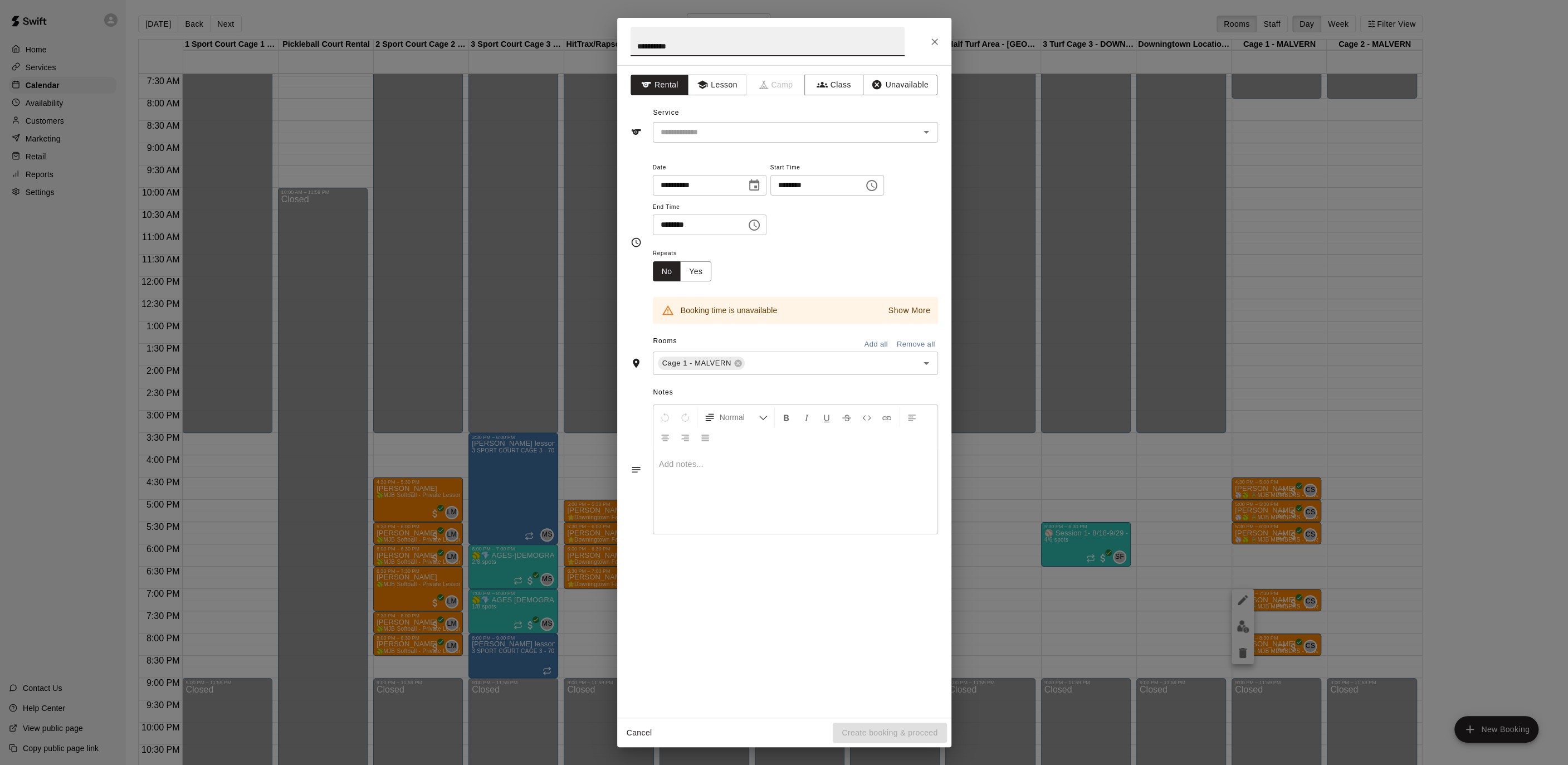
drag, startPoint x: 935, startPoint y: 38, endPoint x: 971, endPoint y: 90, distance: 63.2
click at [935, 38] on icon "Close" at bounding box center [935, 41] width 12 height 12
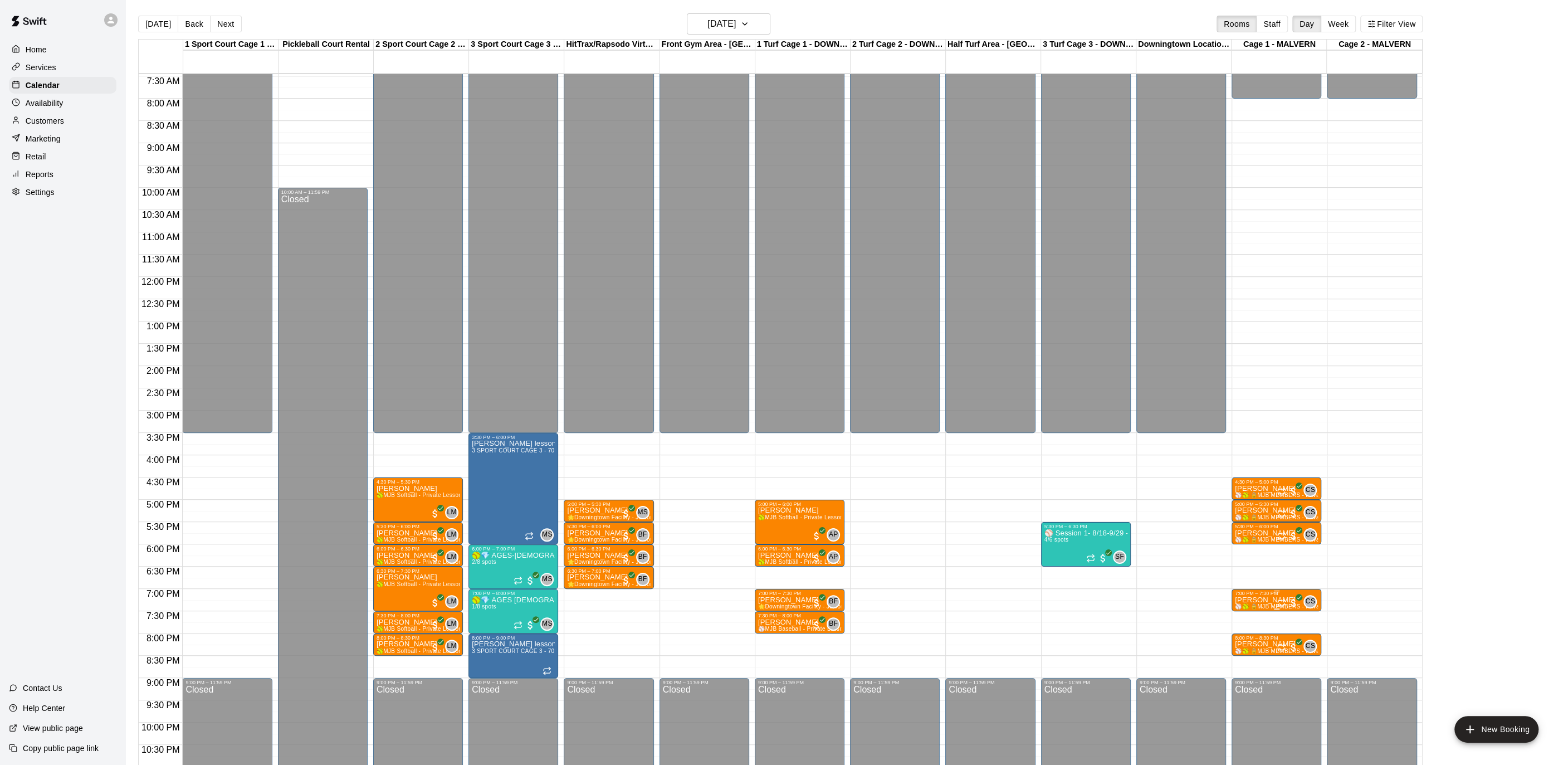
click at [1269, 600] on p "[PERSON_NAME]" at bounding box center [1276, 600] width 83 height 0
click at [1252, 615] on button "edit" at bounding box center [1245, 611] width 22 height 22
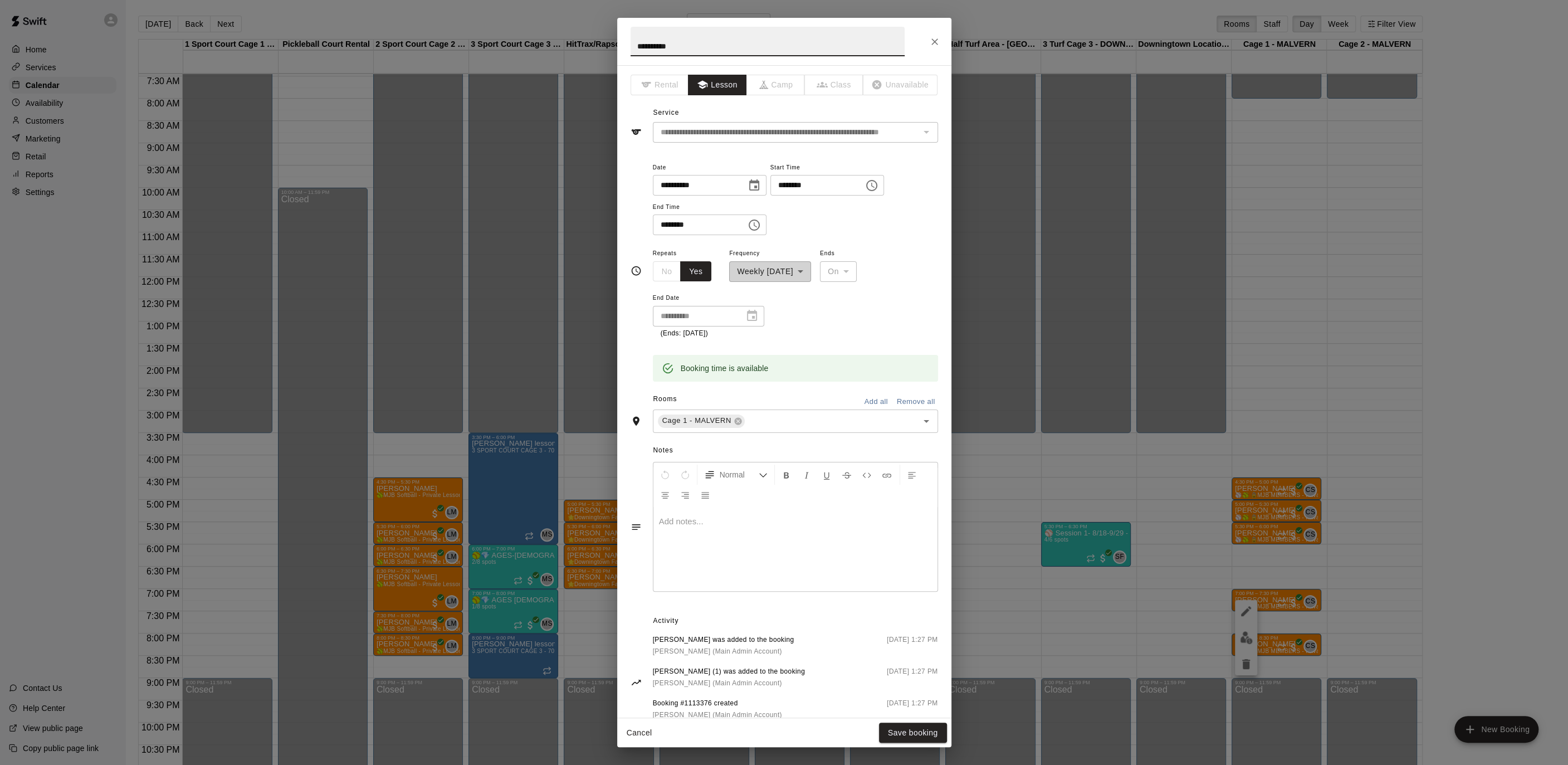
click at [792, 184] on input "********" at bounding box center [813, 185] width 86 height 21
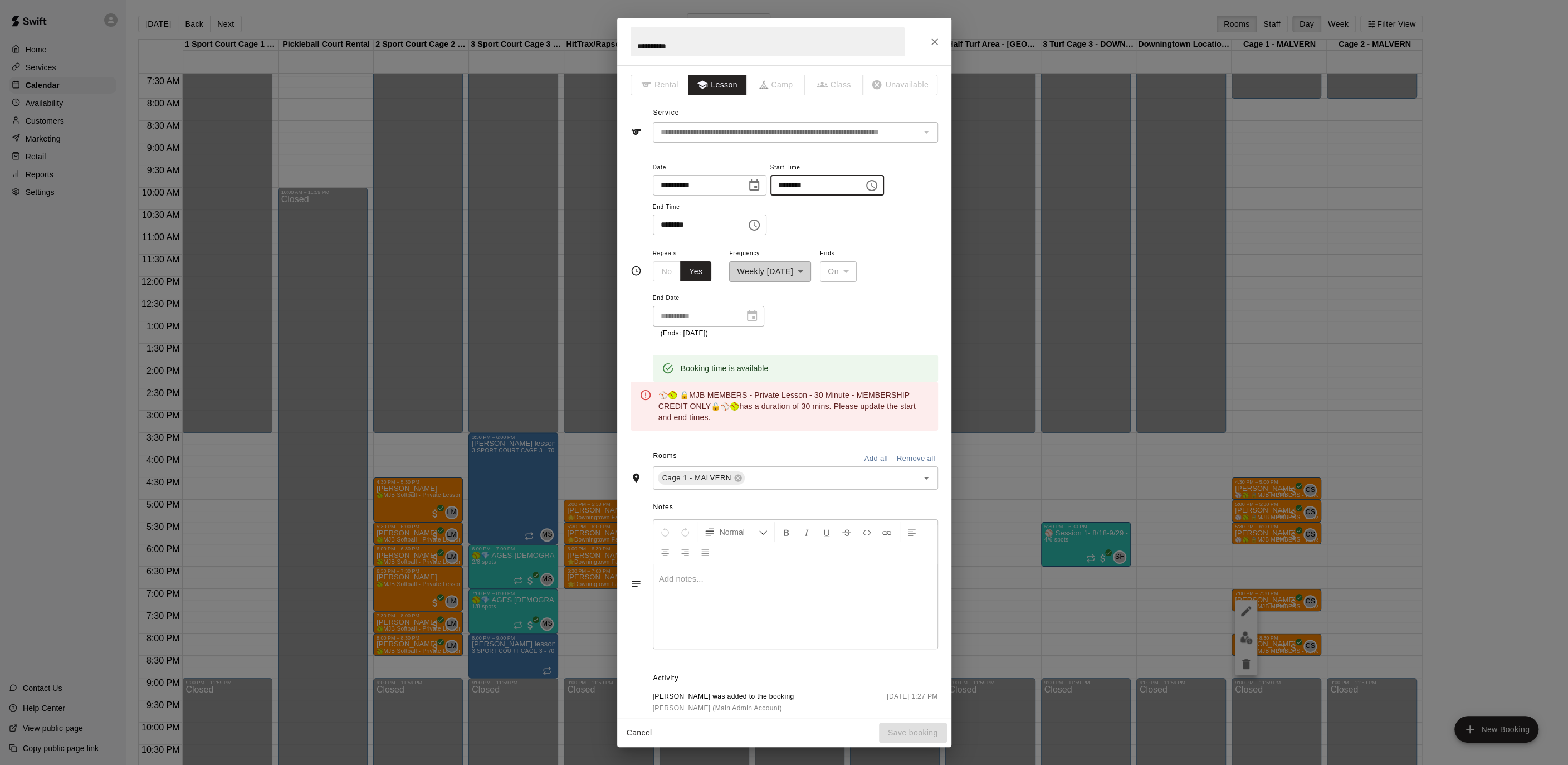
type input "********"
click at [664, 227] on input "********" at bounding box center [696, 224] width 86 height 21
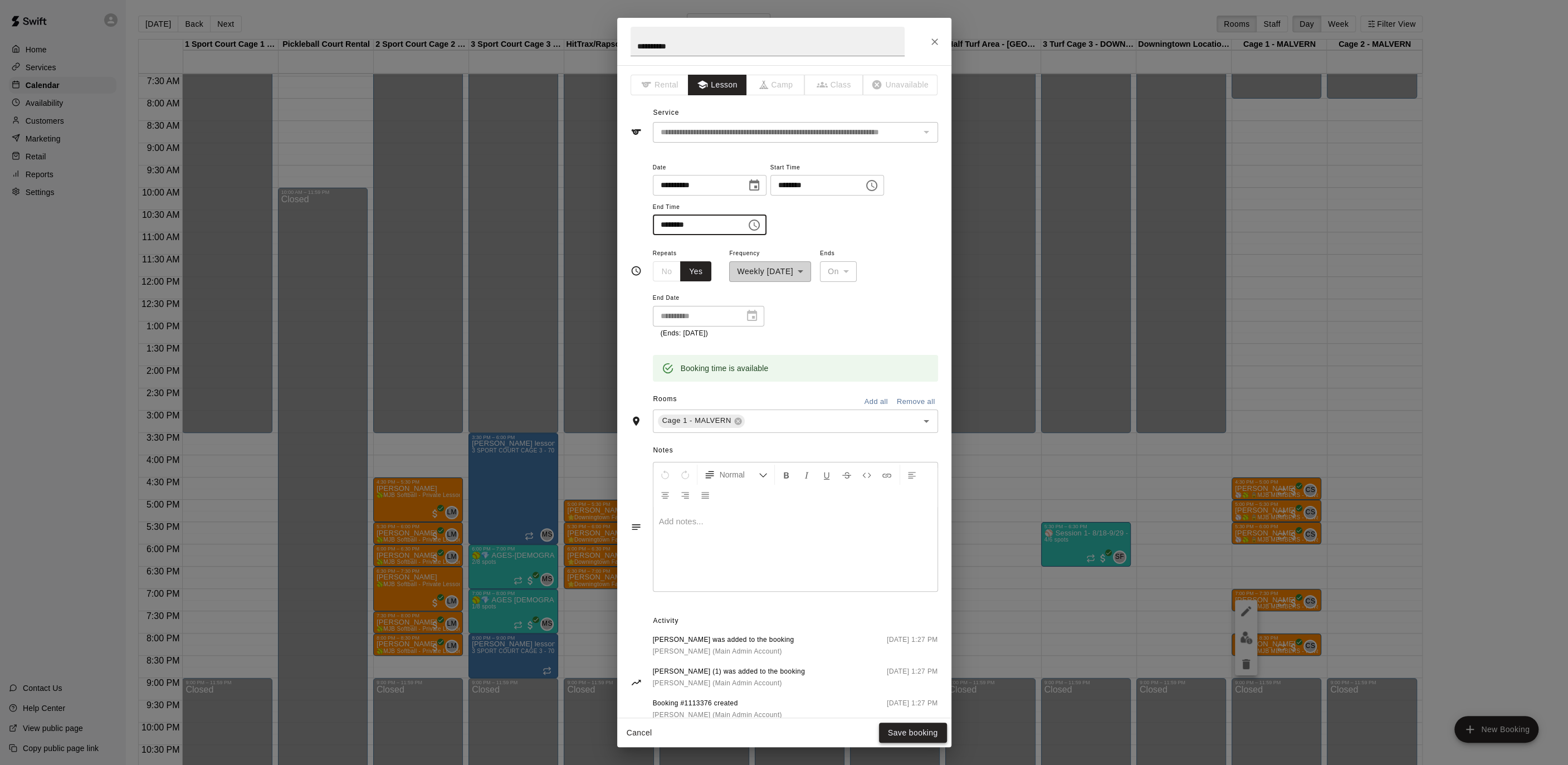
type input "********"
click at [909, 727] on button "Save booking" at bounding box center [913, 733] width 68 height 21
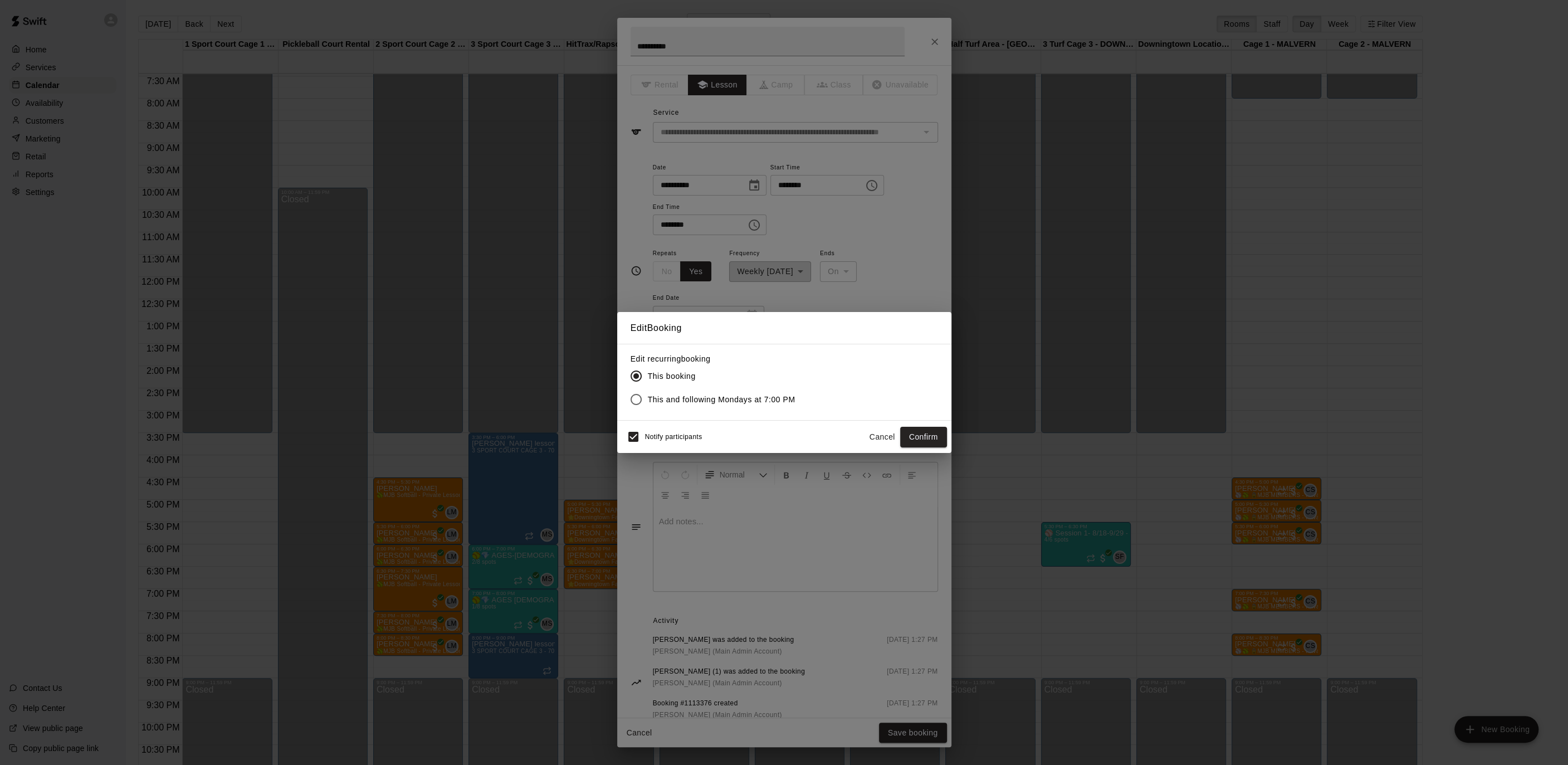
drag, startPoint x: 669, startPoint y: 396, endPoint x: 674, endPoint y: 391, distance: 7.1
click at [670, 396] on span "This and following Mondays at 7:00 PM" at bounding box center [722, 399] width 147 height 12
click at [934, 445] on button "Confirm" at bounding box center [923, 437] width 47 height 21
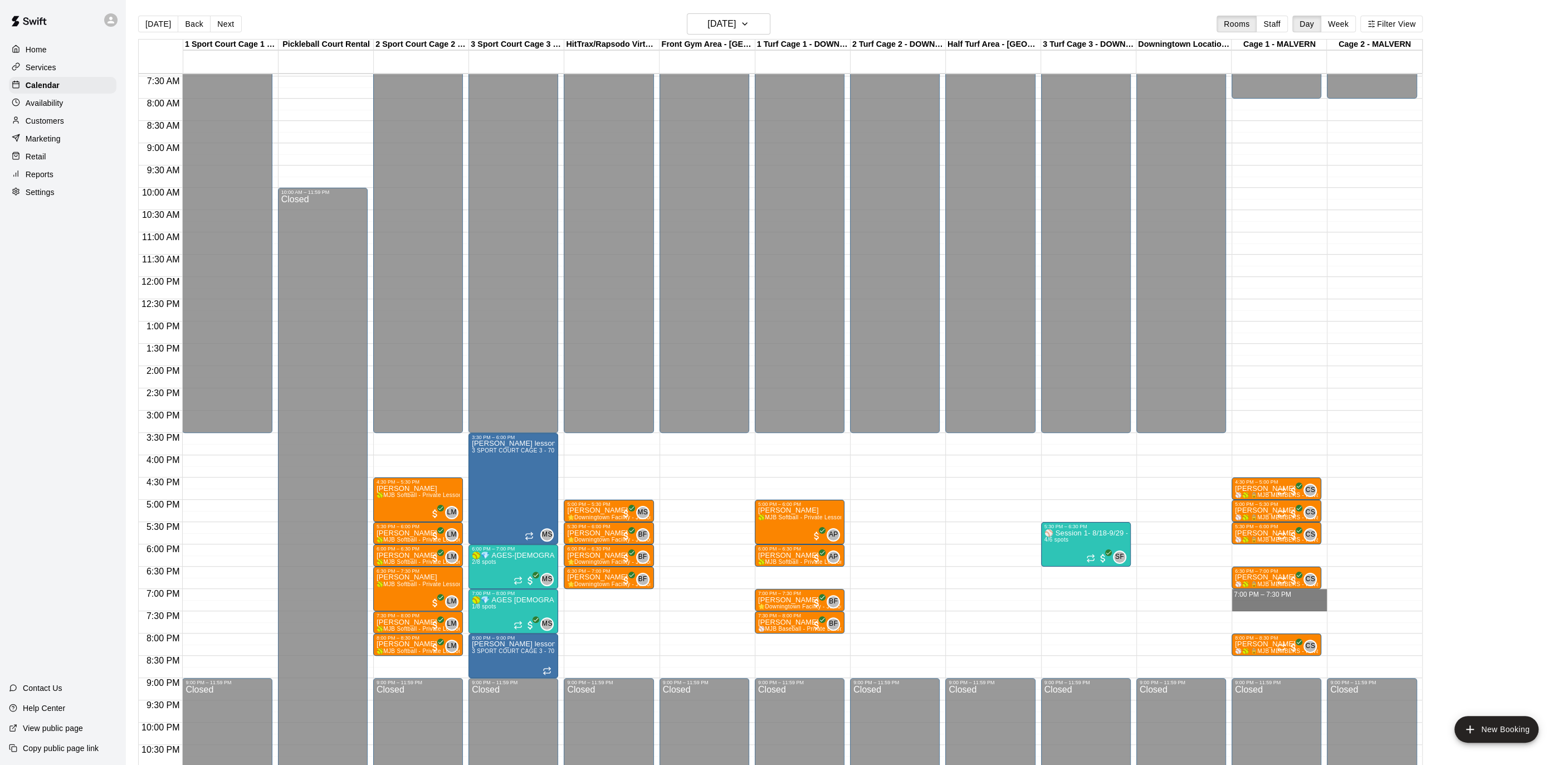
drag, startPoint x: 1268, startPoint y: 591, endPoint x: 1267, endPoint y: 600, distance: 9.1
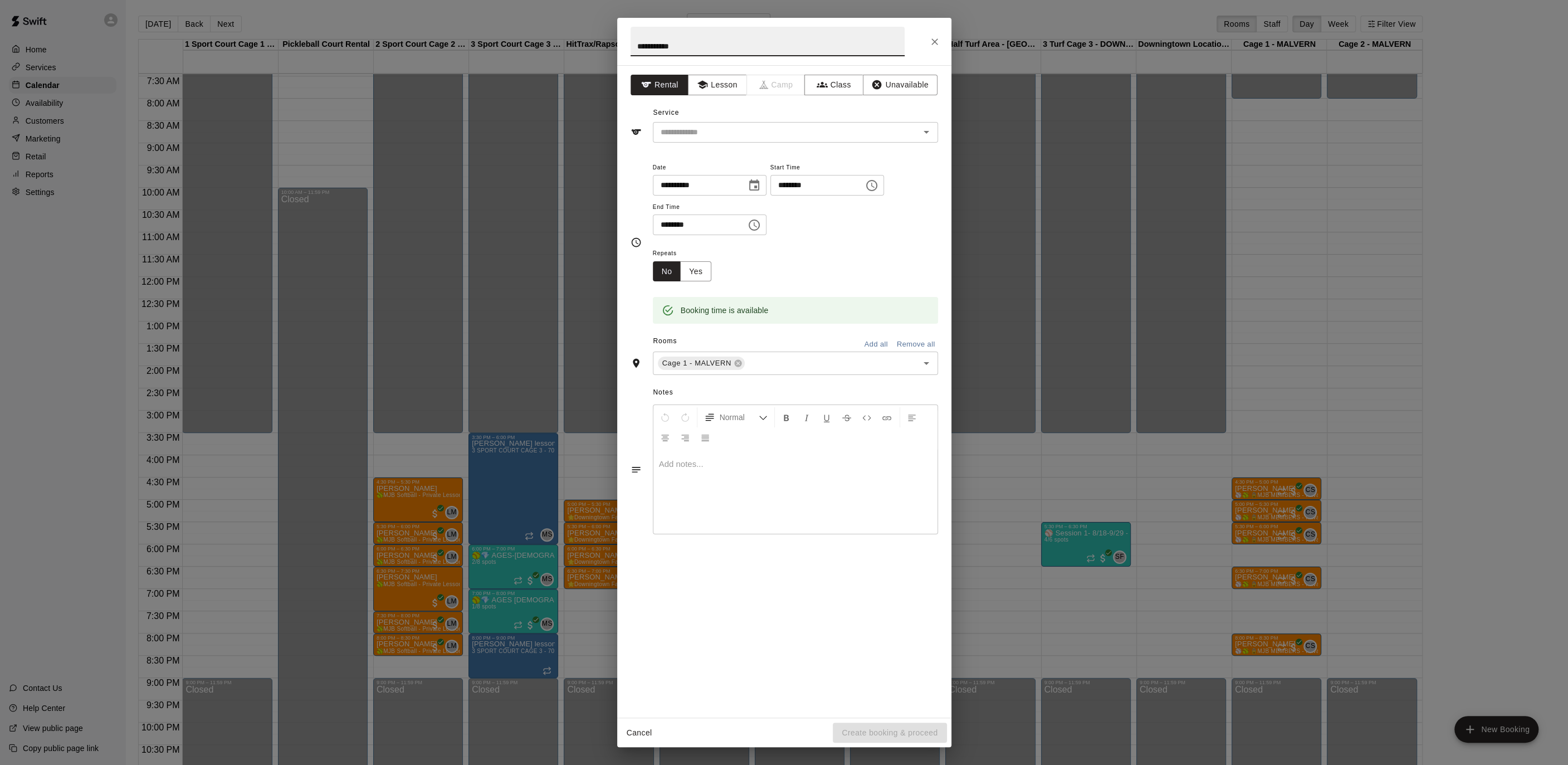
type input "**********"
click at [697, 74] on div "**********" at bounding box center [784, 391] width 334 height 652
click at [715, 84] on button "Lesson" at bounding box center [717, 84] width 58 height 21
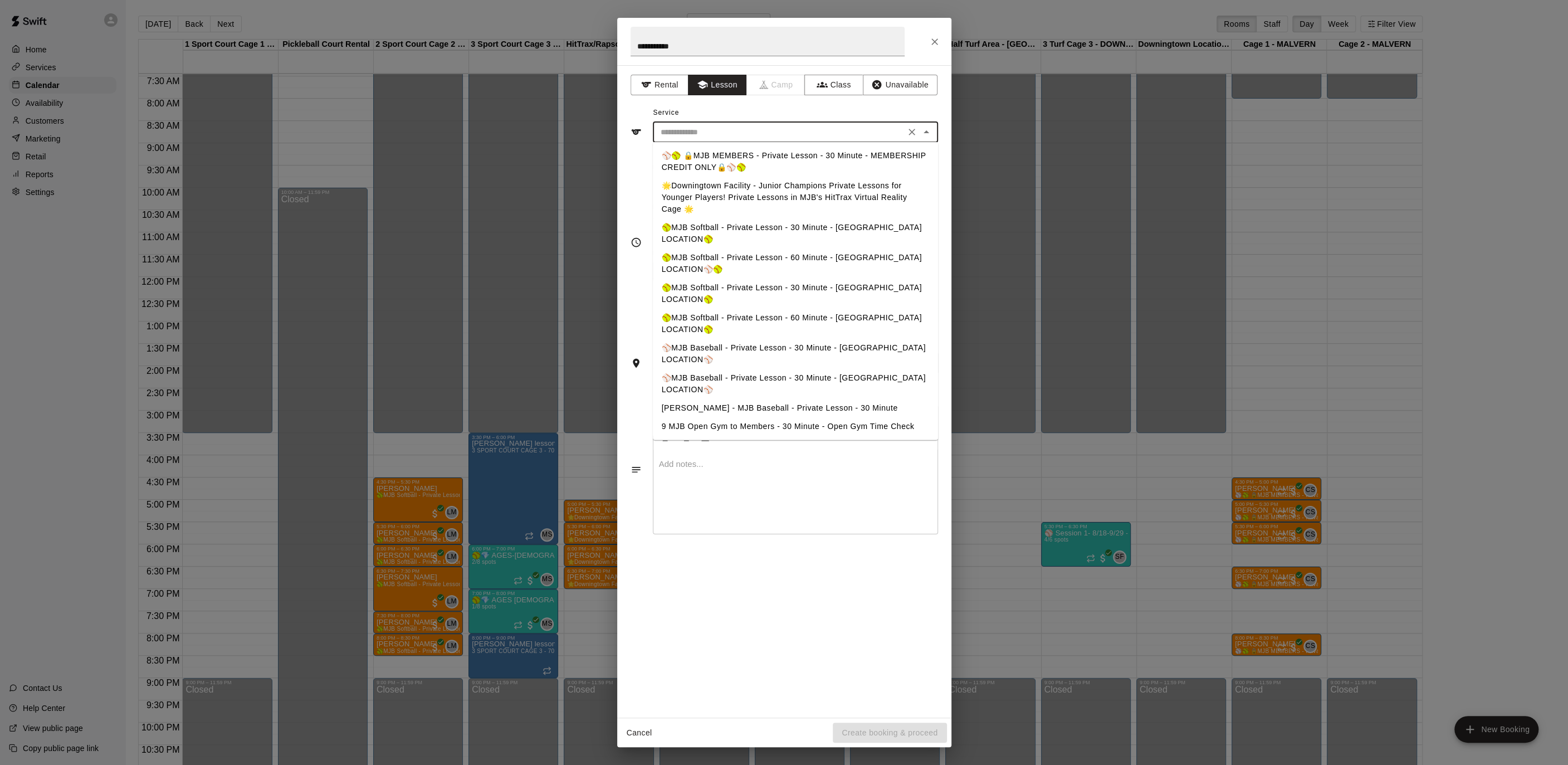
click at [710, 132] on input "text" at bounding box center [779, 132] width 246 height 14
click at [722, 145] on ul "⚾️🥎 🔒MJB MEMBERS - Private Lesson - 30 Minute - MEMBERSHIP CREDIT ONLY🔒⚾️🥎 🌟Dow…" at bounding box center [795, 291] width 285 height 298
click at [726, 162] on li "⚾️🥎 🔒MJB MEMBERS - Private Lesson - 30 Minute - MEMBERSHIP CREDIT ONLY🔒⚾️🥎" at bounding box center [795, 161] width 285 height 30
type input "**********"
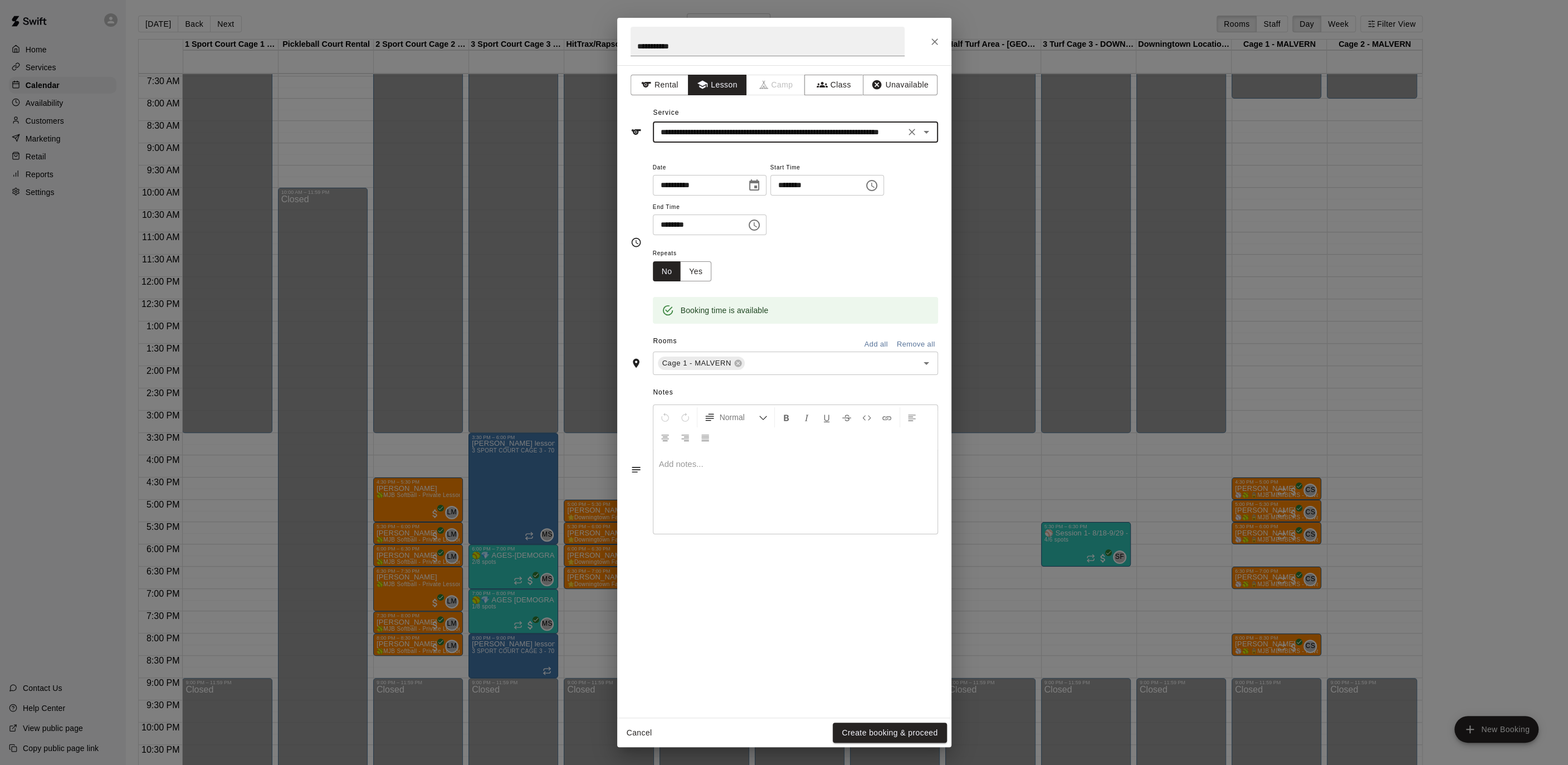
drag, startPoint x: 706, startPoint y: 271, endPoint x: 736, endPoint y: 289, distance: 35.0
click at [707, 270] on button "Yes" at bounding box center [696, 271] width 31 height 21
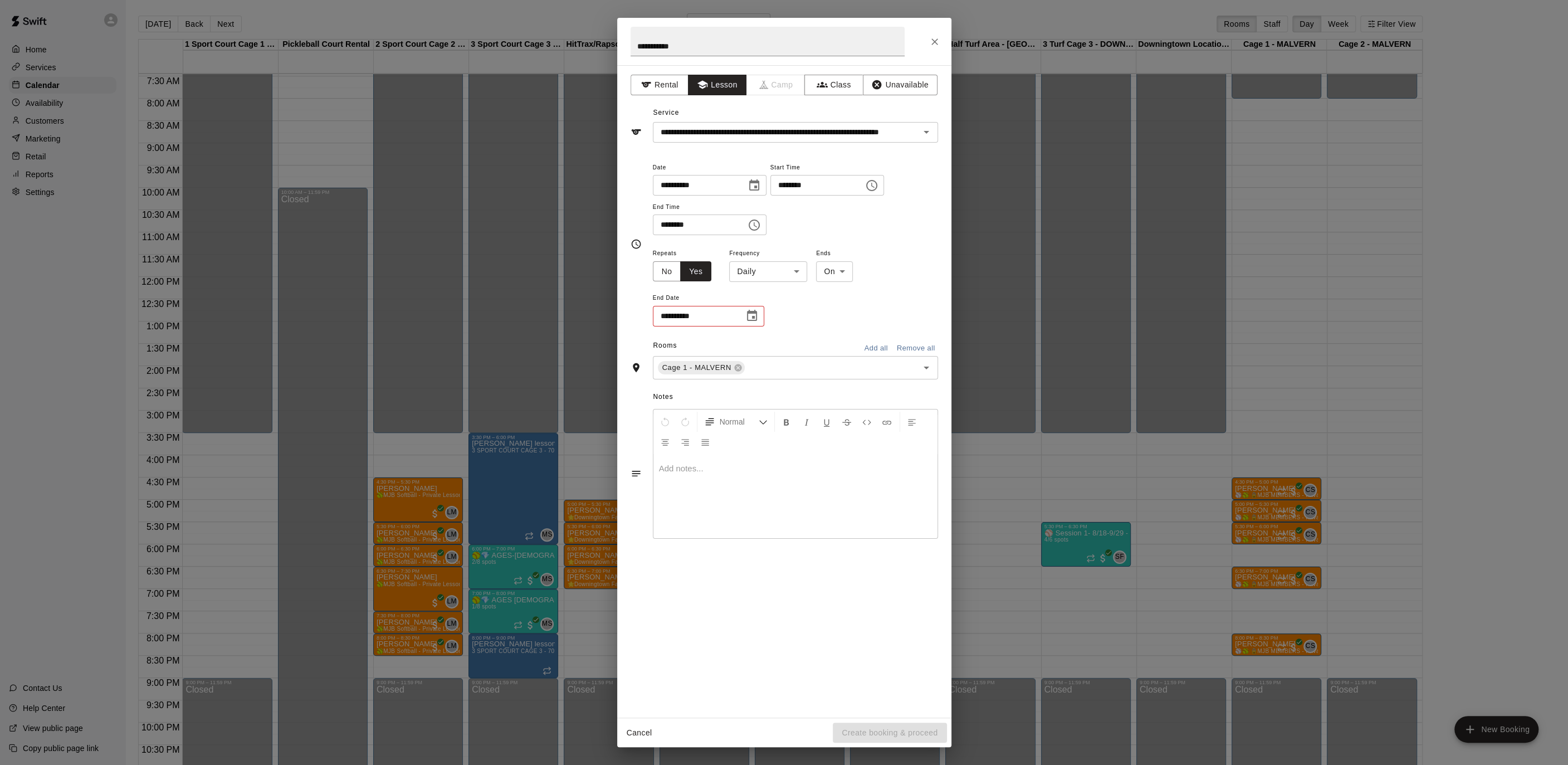
click at [774, 270] on body "Home Services Calendar Availability Customers Marketing Retail Reports Settings…" at bounding box center [784, 391] width 1568 height 783
drag, startPoint x: 762, startPoint y: 312, endPoint x: 759, endPoint y: 318, distance: 6.7
click at [762, 312] on li "Weekly [DATE]" at bounding box center [767, 313] width 139 height 18
type input "******"
drag, startPoint x: 746, startPoint y: 317, endPoint x: 755, endPoint y: 313, distance: 9.8
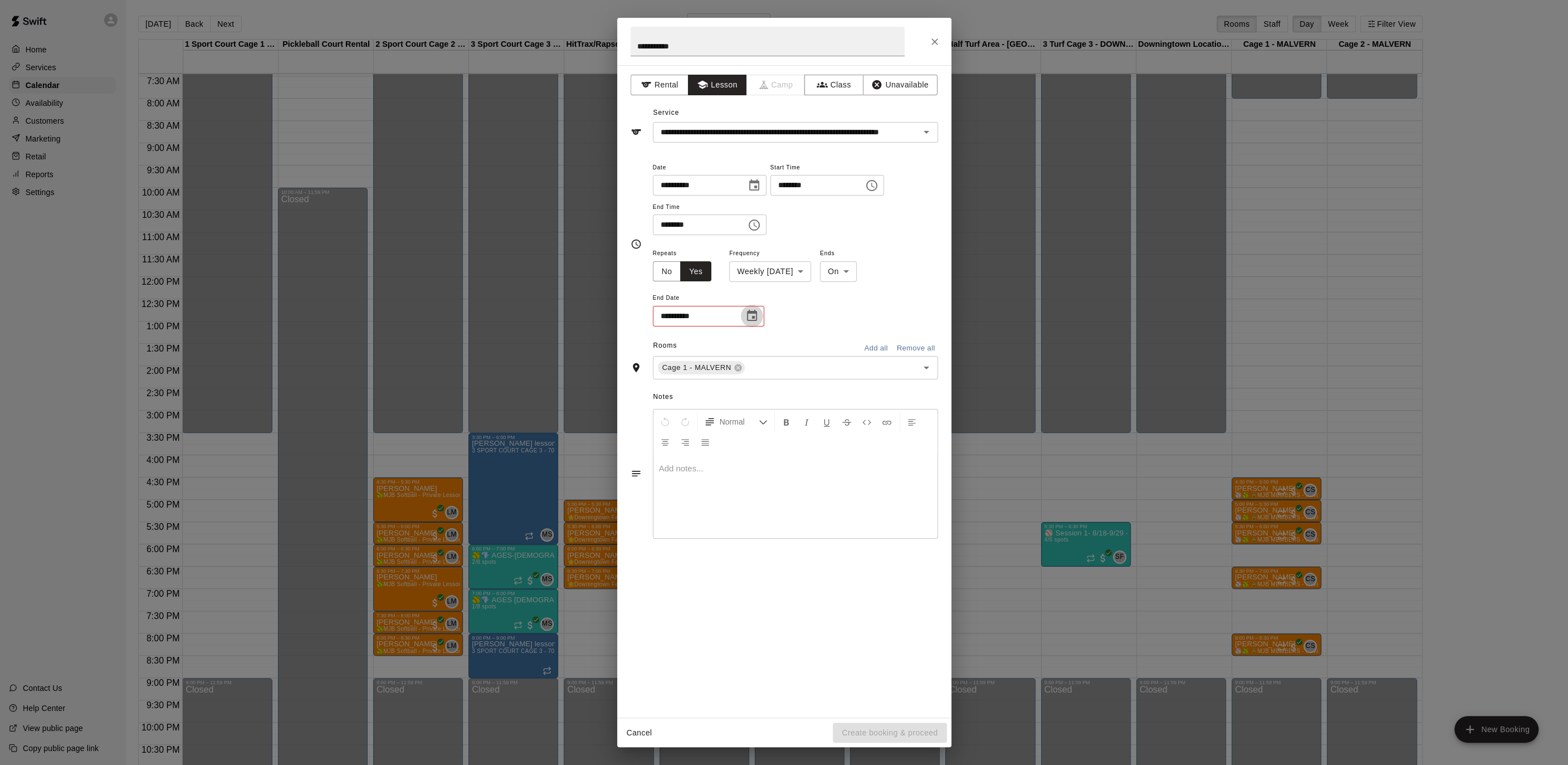
click at [746, 317] on icon "Choose date" at bounding box center [751, 316] width 13 height 13
click at [806, 338] on div at bounding box center [802, 343] width 45 height 22
click at [812, 337] on icon "Next month" at bounding box center [812, 343] width 13 height 13
click at [812, 338] on icon "Next month" at bounding box center [812, 343] width 13 height 13
click at [812, 340] on icon "Next month" at bounding box center [812, 343] width 13 height 13
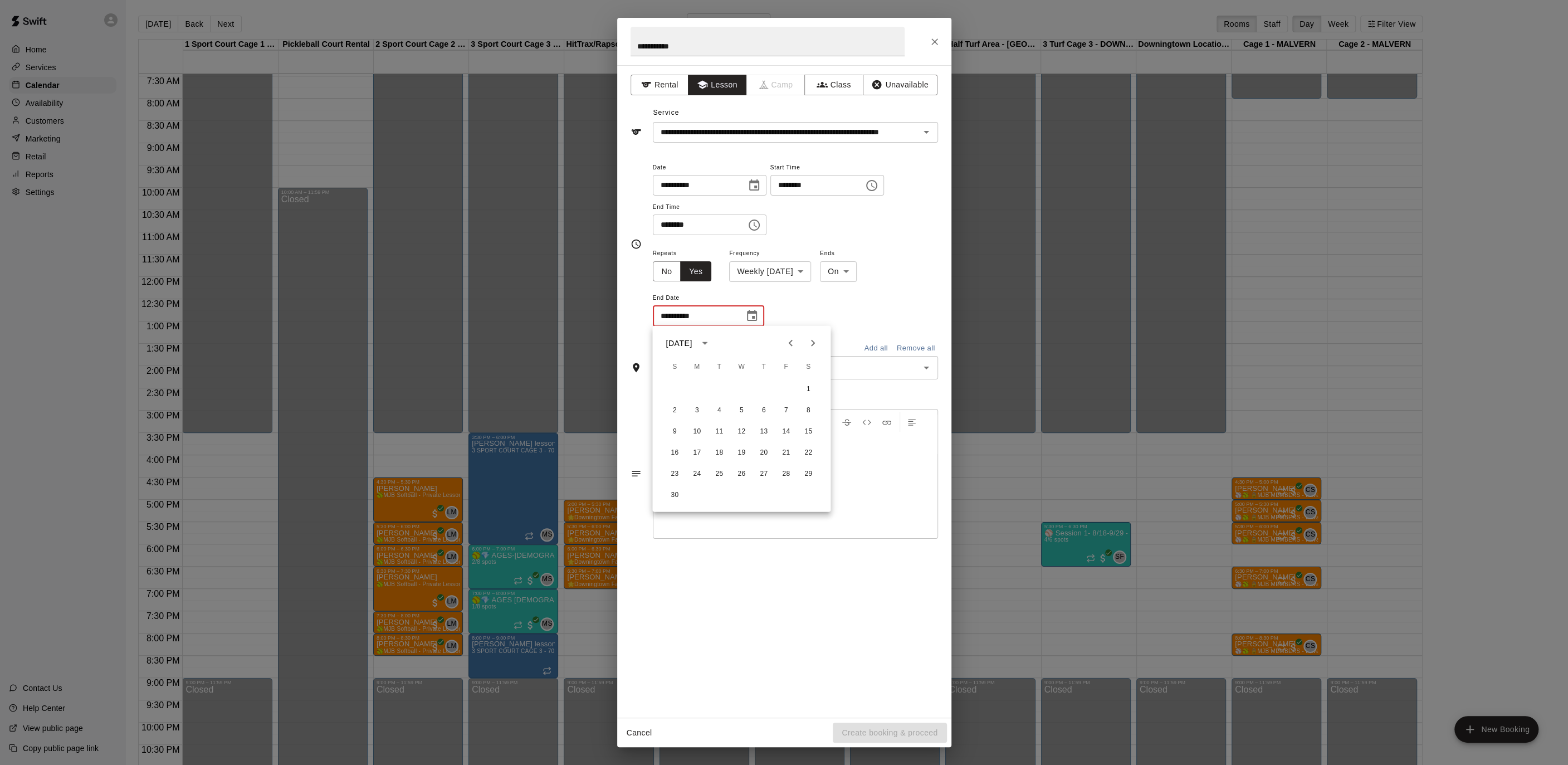
click at [812, 340] on icon "Next month" at bounding box center [812, 343] width 4 height 7
click at [812, 340] on icon "Next month" at bounding box center [812, 343] width 13 height 13
click at [815, 338] on icon "Next month" at bounding box center [812, 343] width 13 height 13
click at [703, 410] on button "6" at bounding box center [696, 410] width 20 height 20
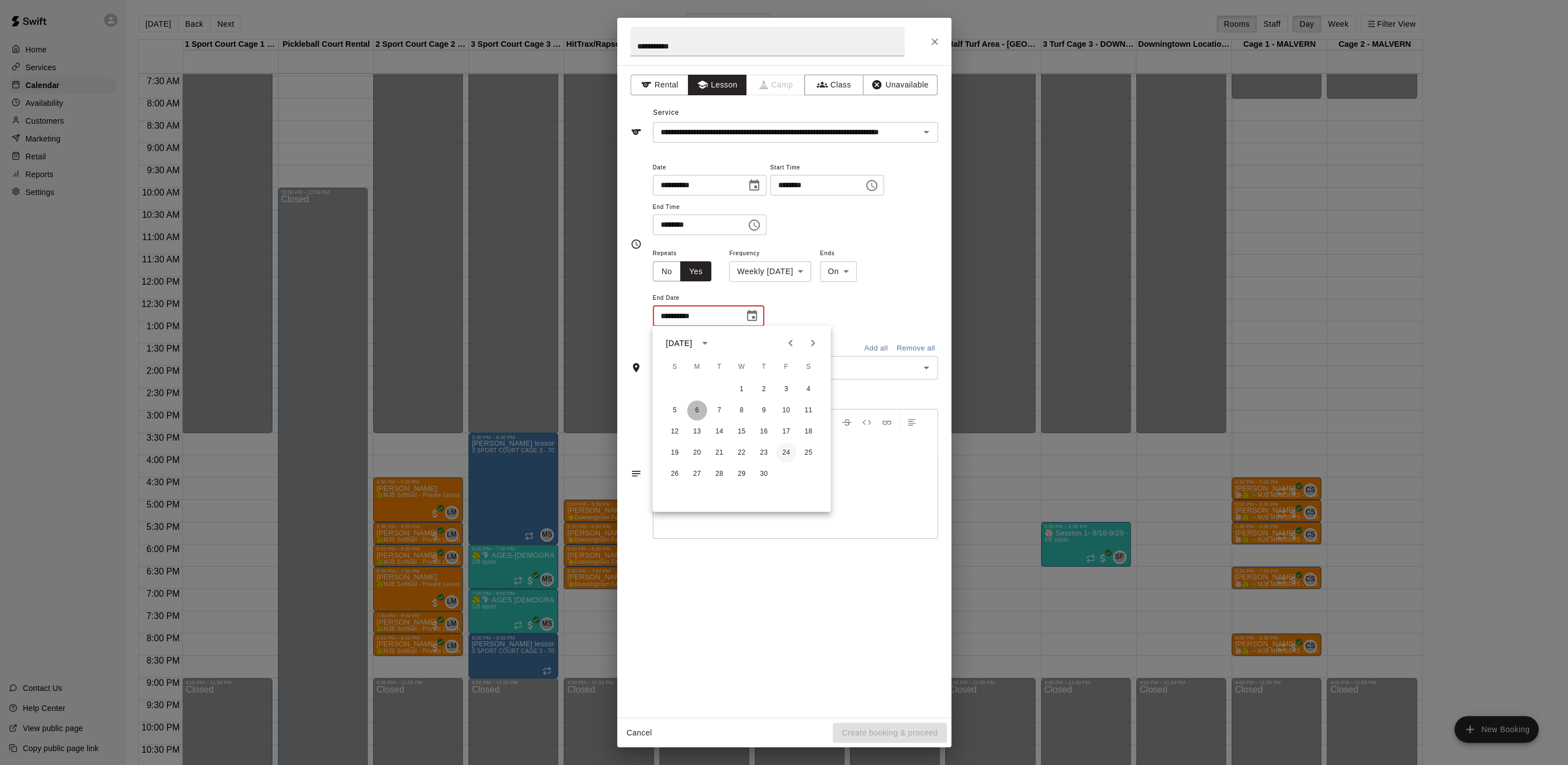
type input "**********"
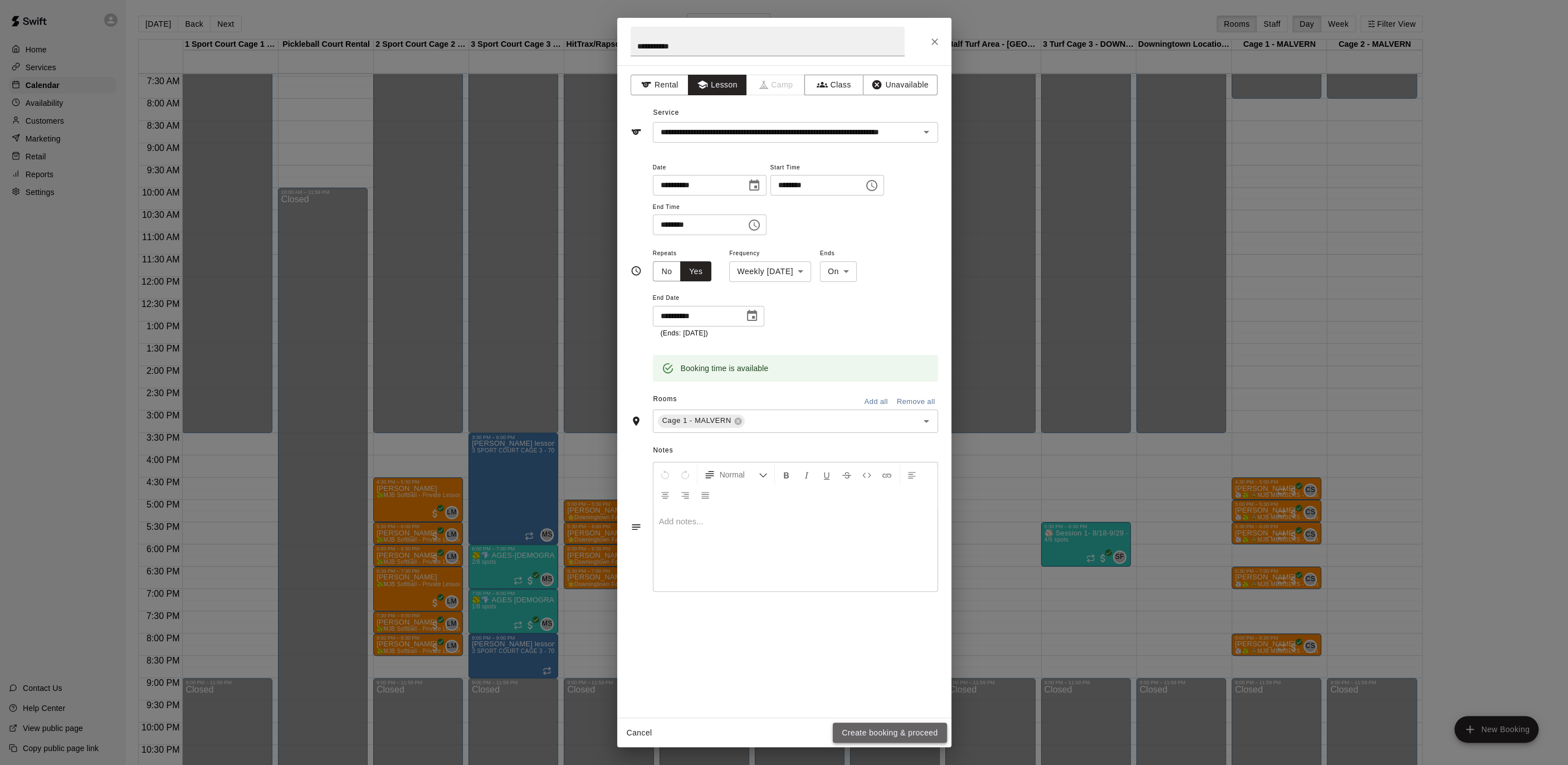
click at [883, 733] on button "Create booking & proceed" at bounding box center [889, 733] width 114 height 21
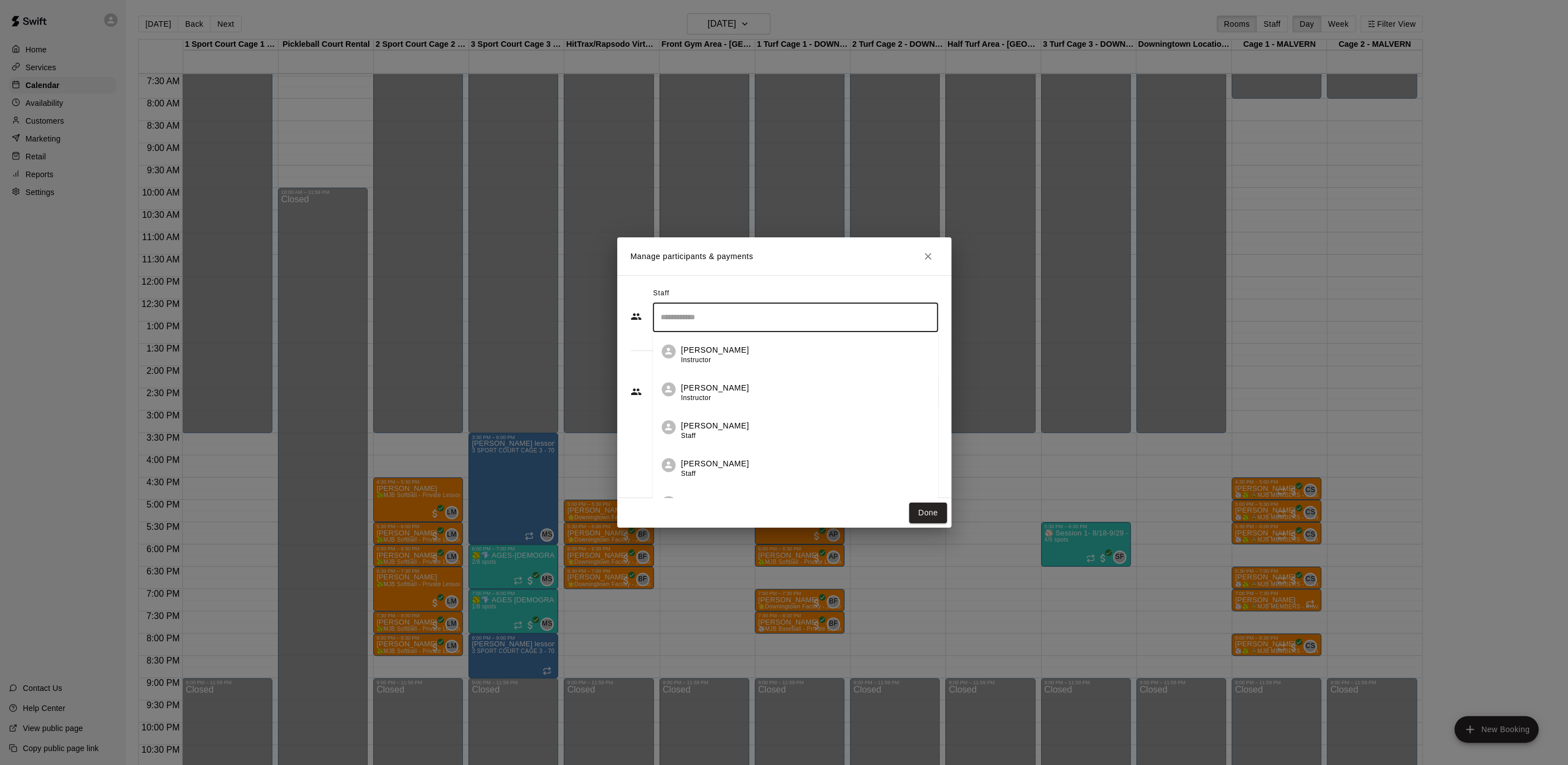
click at [693, 320] on input "Search staff" at bounding box center [796, 316] width 275 height 19
click at [681, 348] on p "[PERSON_NAME] (1)" at bounding box center [722, 349] width 81 height 12
type input "****"
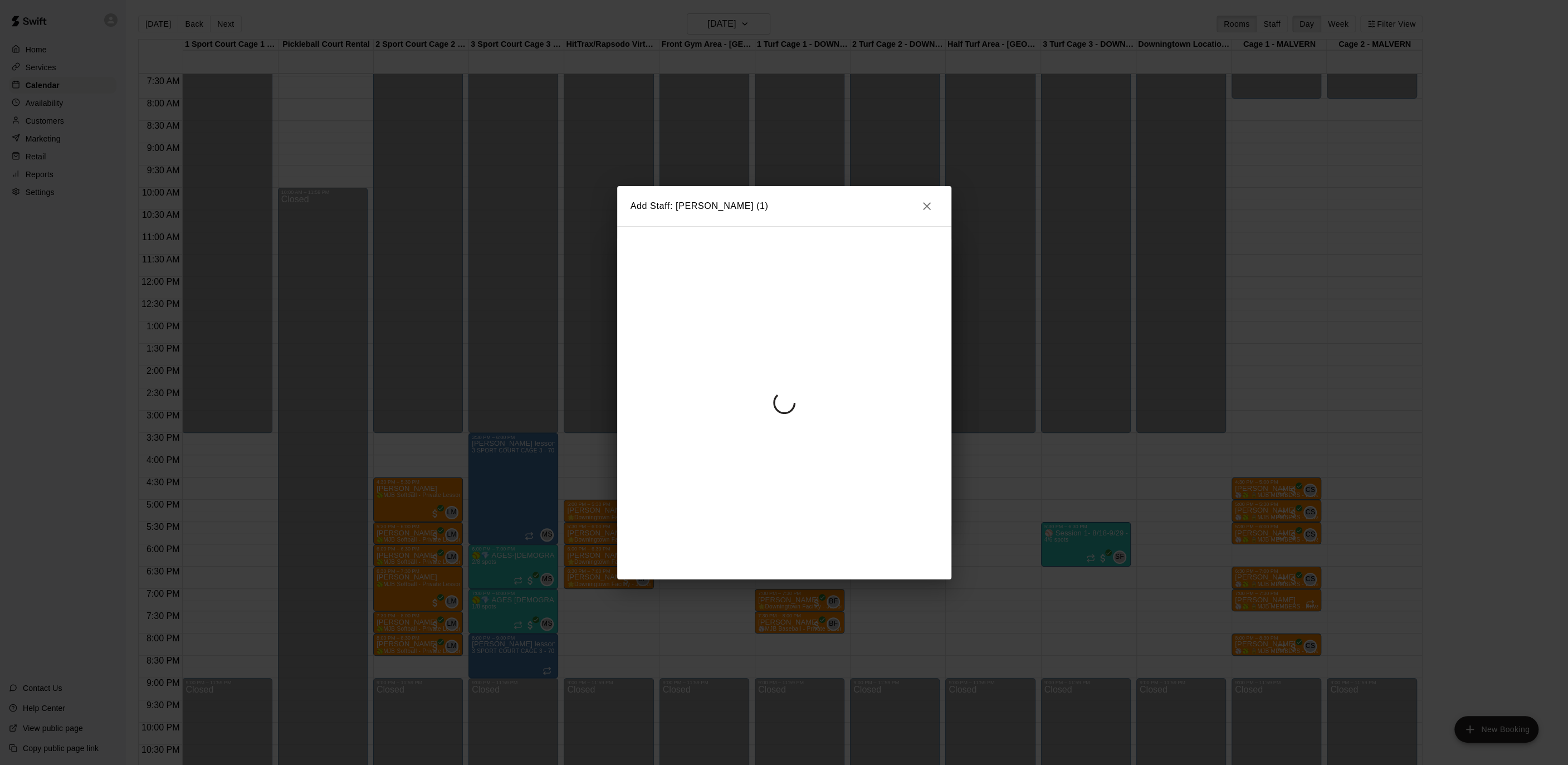
click at [641, 354] on div at bounding box center [784, 402] width 334 height 353
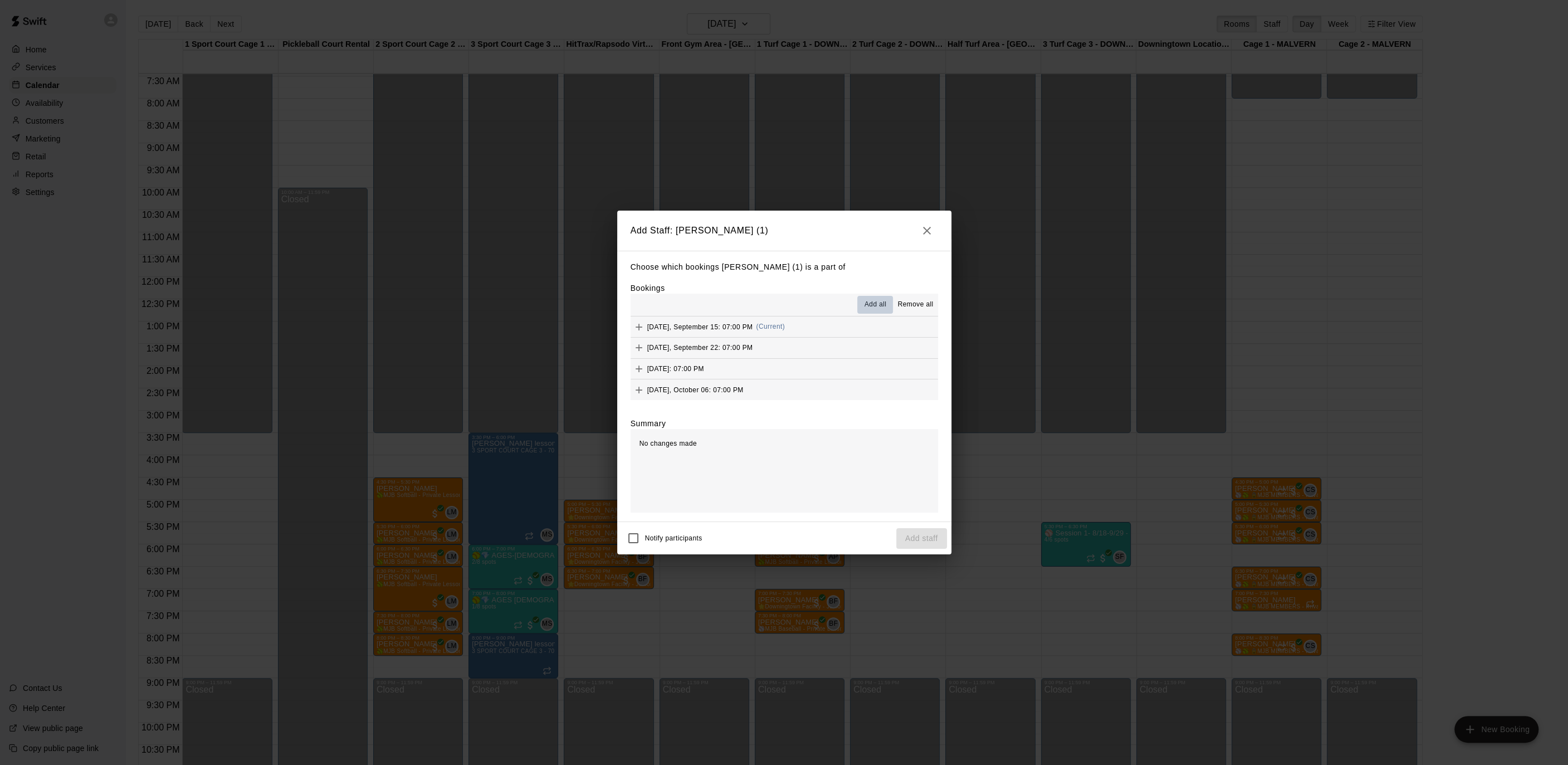
click at [861, 303] on button "Add all" at bounding box center [875, 304] width 35 height 18
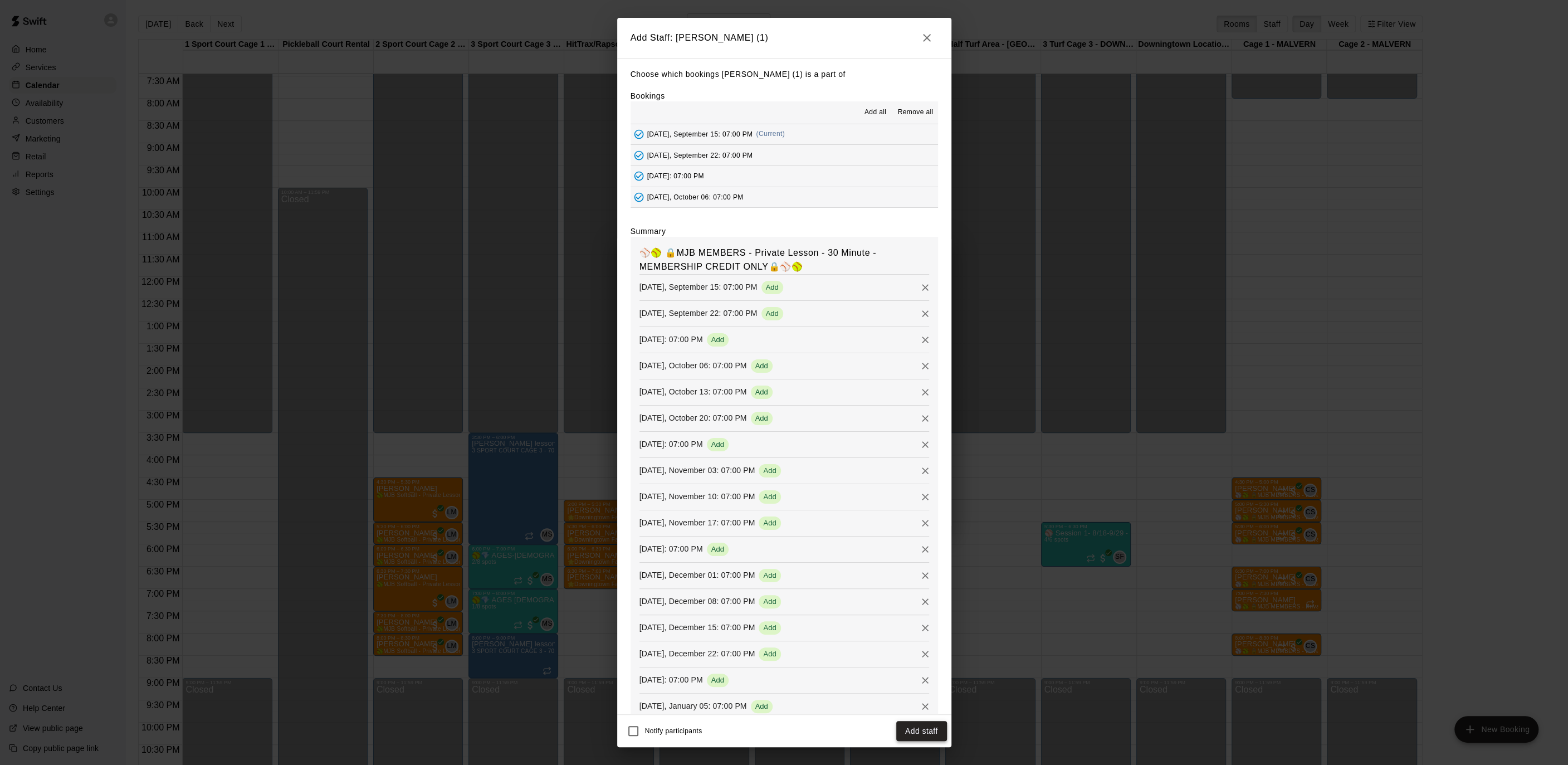
click at [935, 730] on button "Add staff" at bounding box center [921, 731] width 51 height 21
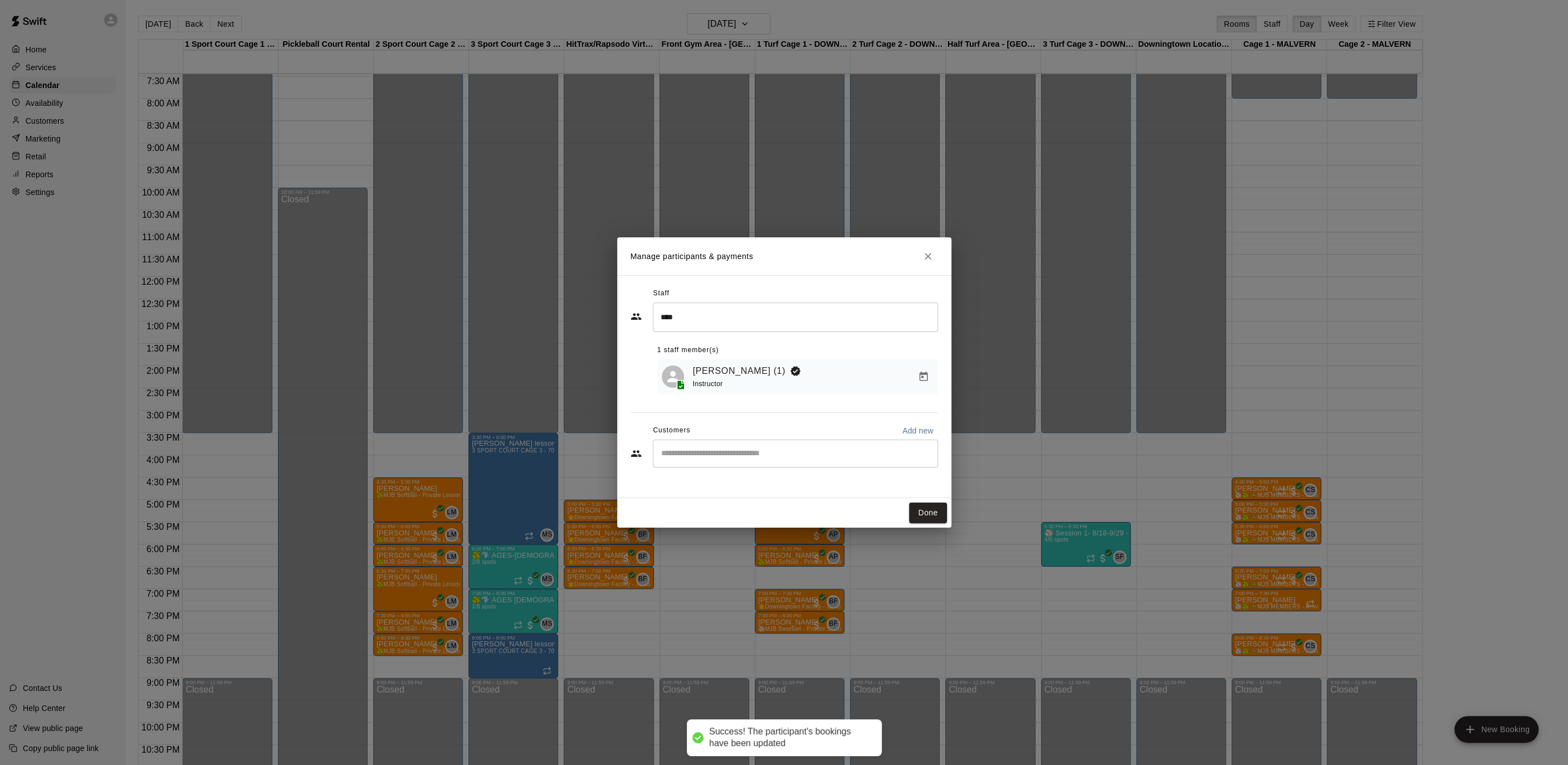
click at [743, 439] on div "Customers Add new ​" at bounding box center [784, 445] width 307 height 48
click at [743, 445] on div "​" at bounding box center [795, 453] width 285 height 28
type input "******"
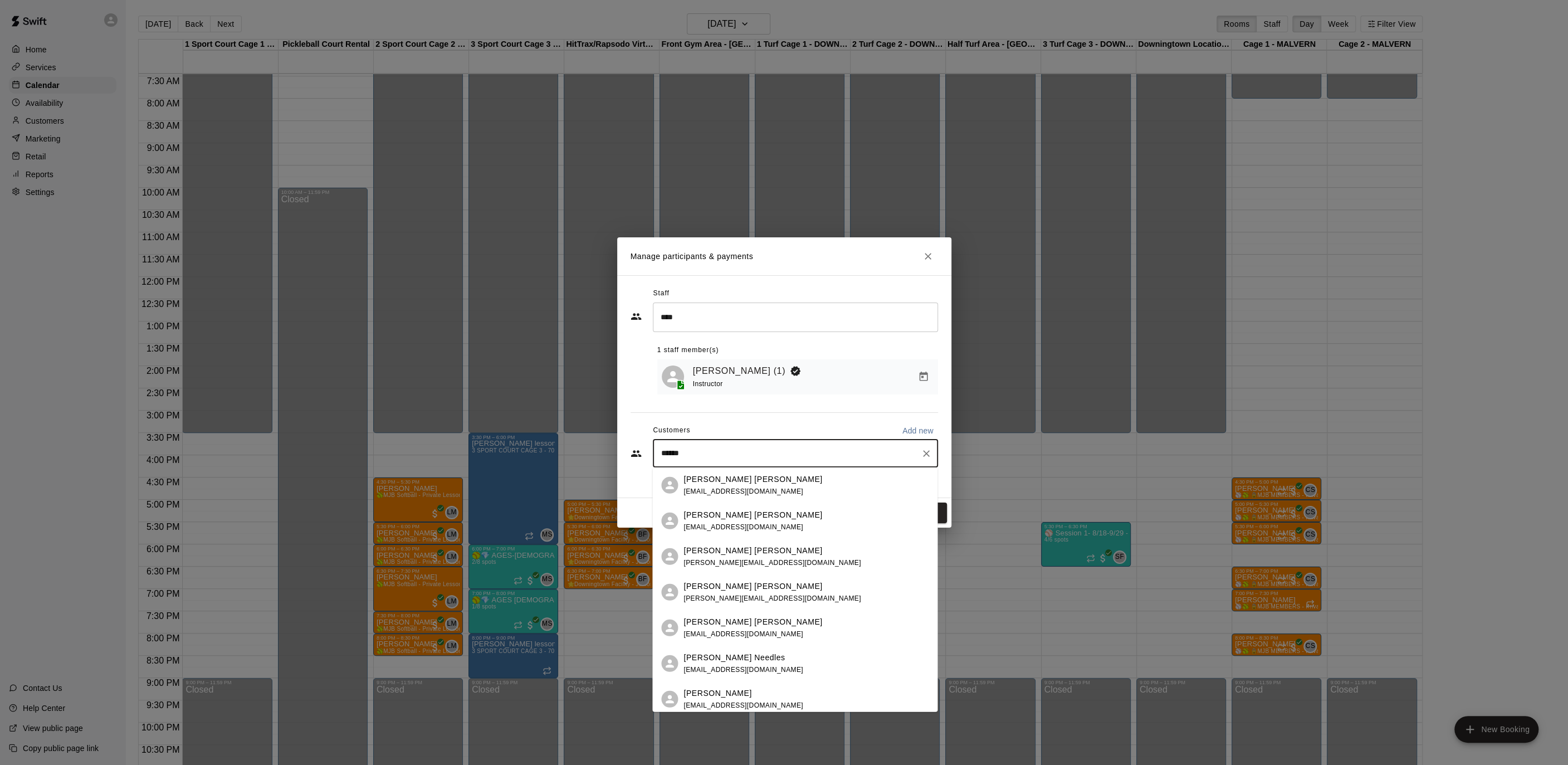
click at [735, 701] on span "[EMAIL_ADDRESS][DOMAIN_NAME]" at bounding box center [743, 704] width 120 height 8
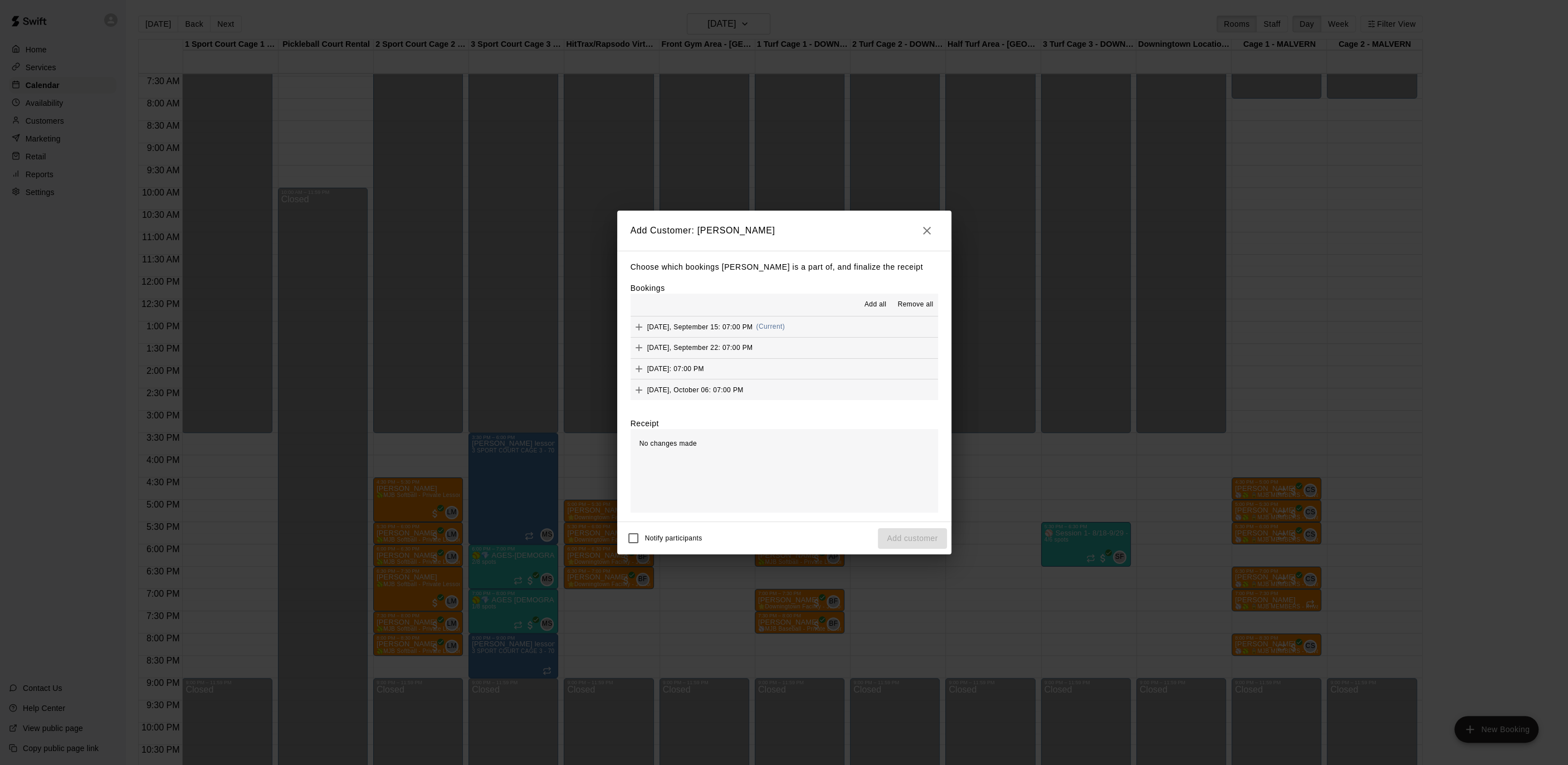
click at [868, 311] on button "Add all" at bounding box center [875, 304] width 35 height 18
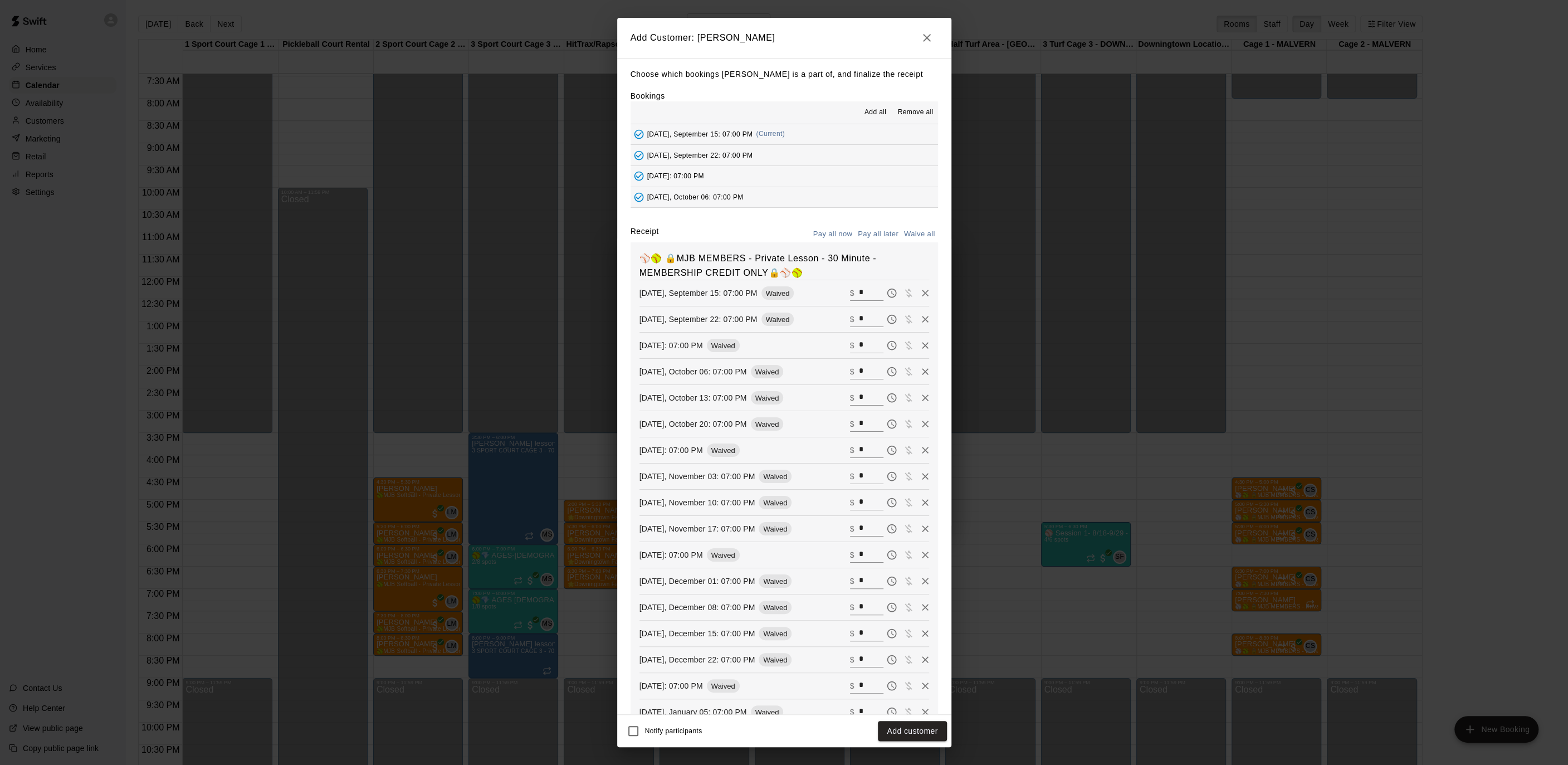
click at [899, 733] on button "Add customer" at bounding box center [911, 731] width 68 height 21
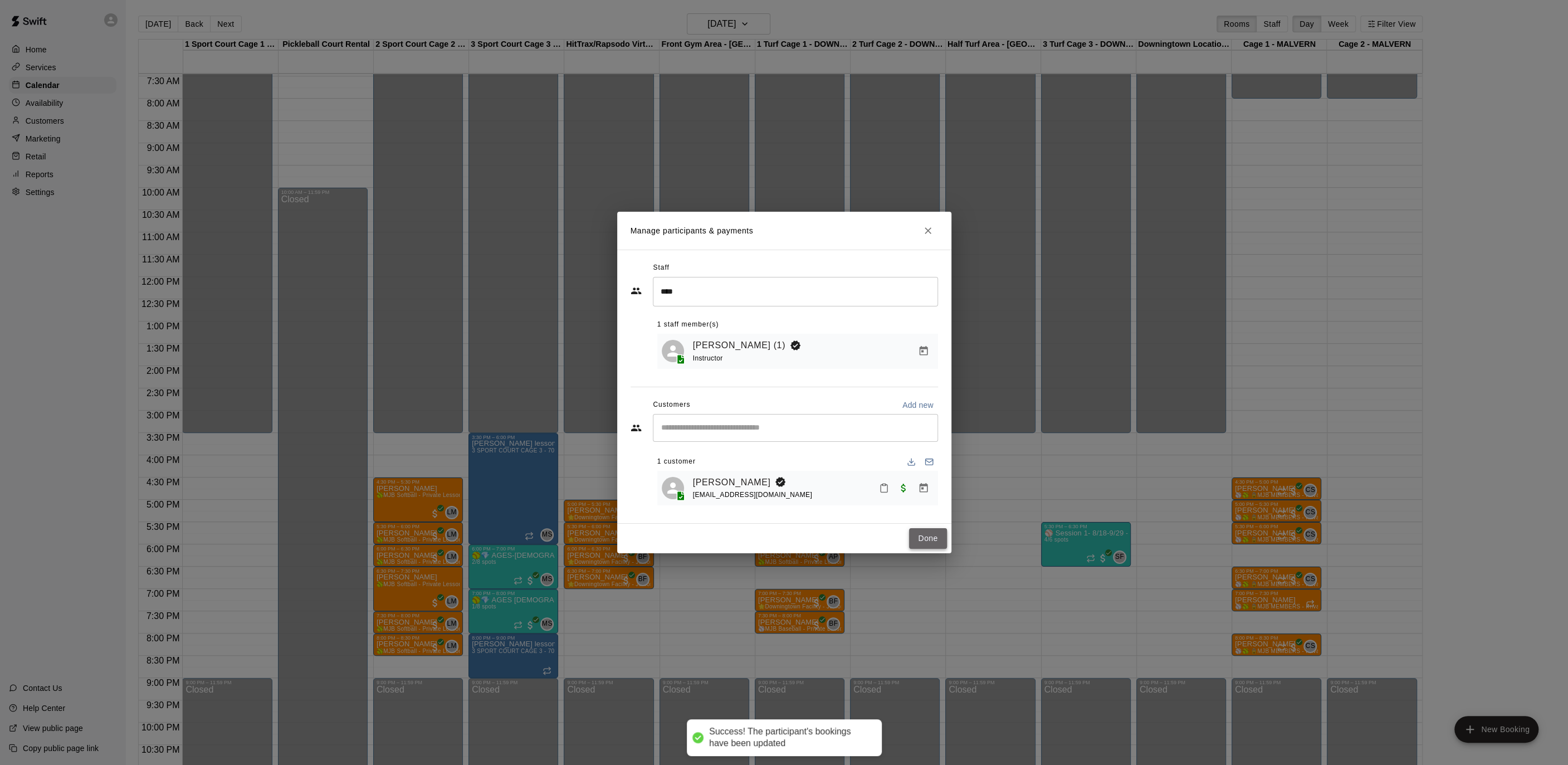
click at [926, 537] on button "Done" at bounding box center [928, 538] width 38 height 21
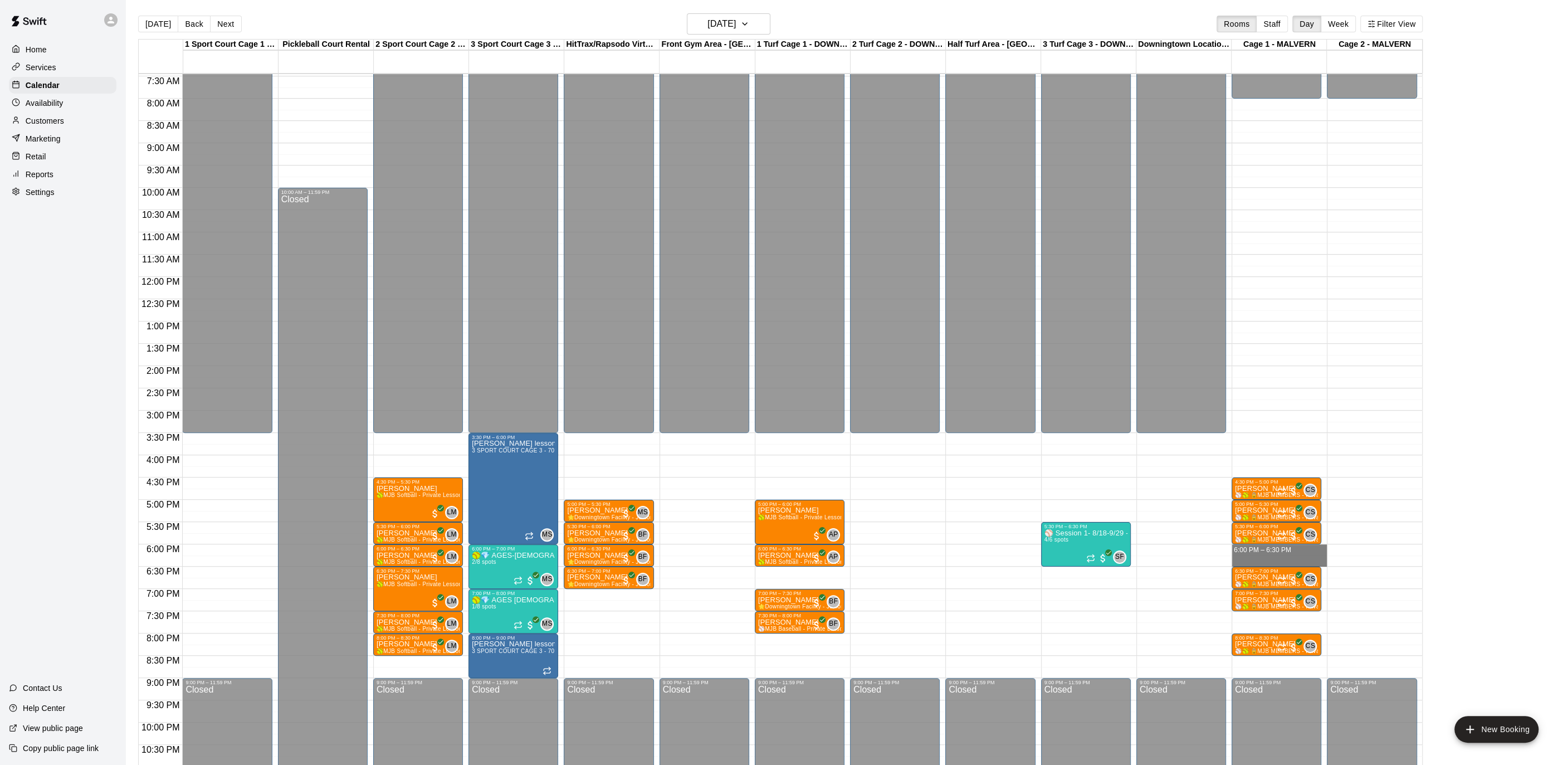
drag, startPoint x: 1271, startPoint y: 547, endPoint x: 1270, endPoint y: 555, distance: 8.1
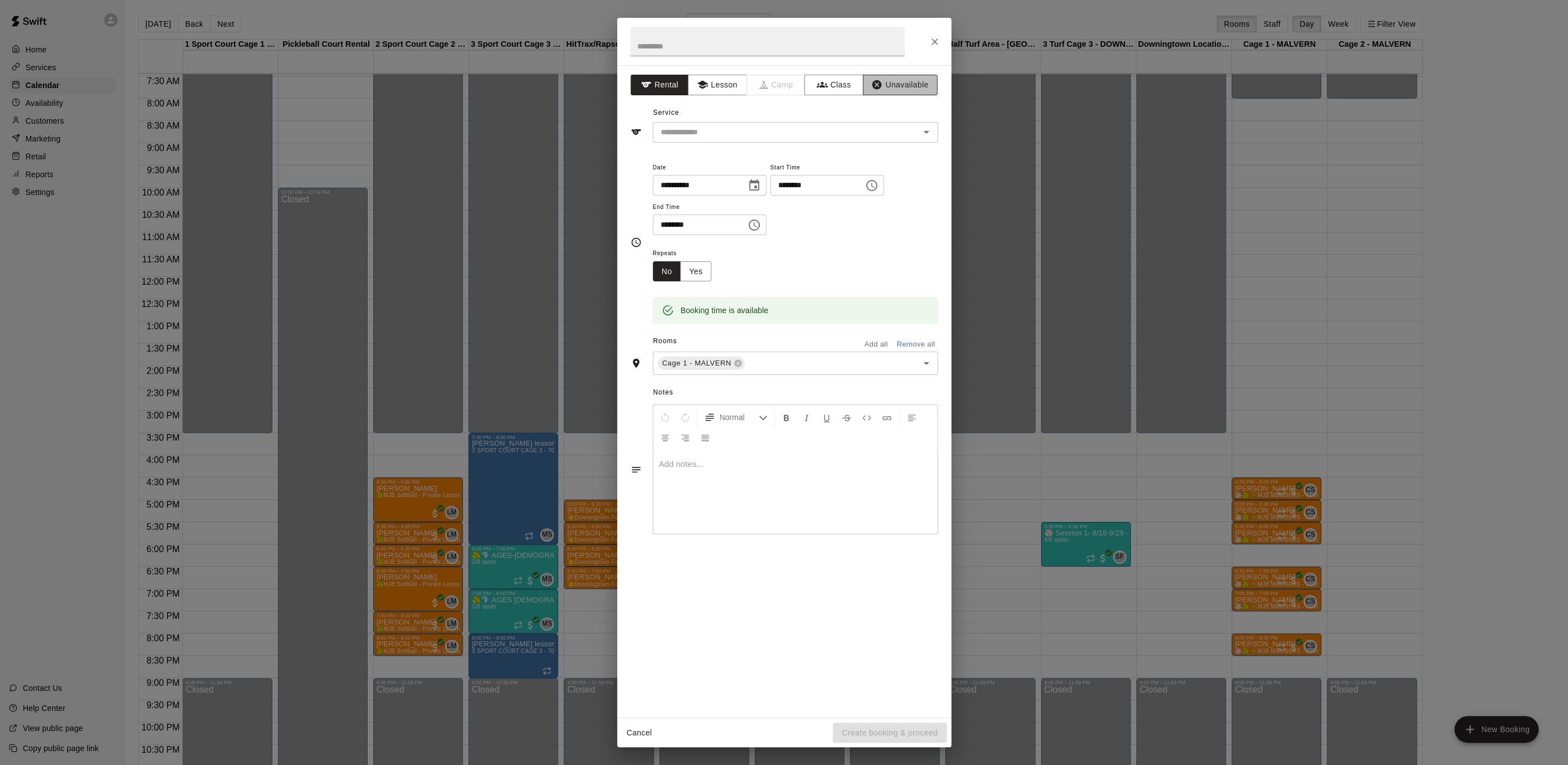
click at [901, 84] on button "Unavailable" at bounding box center [899, 84] width 74 height 21
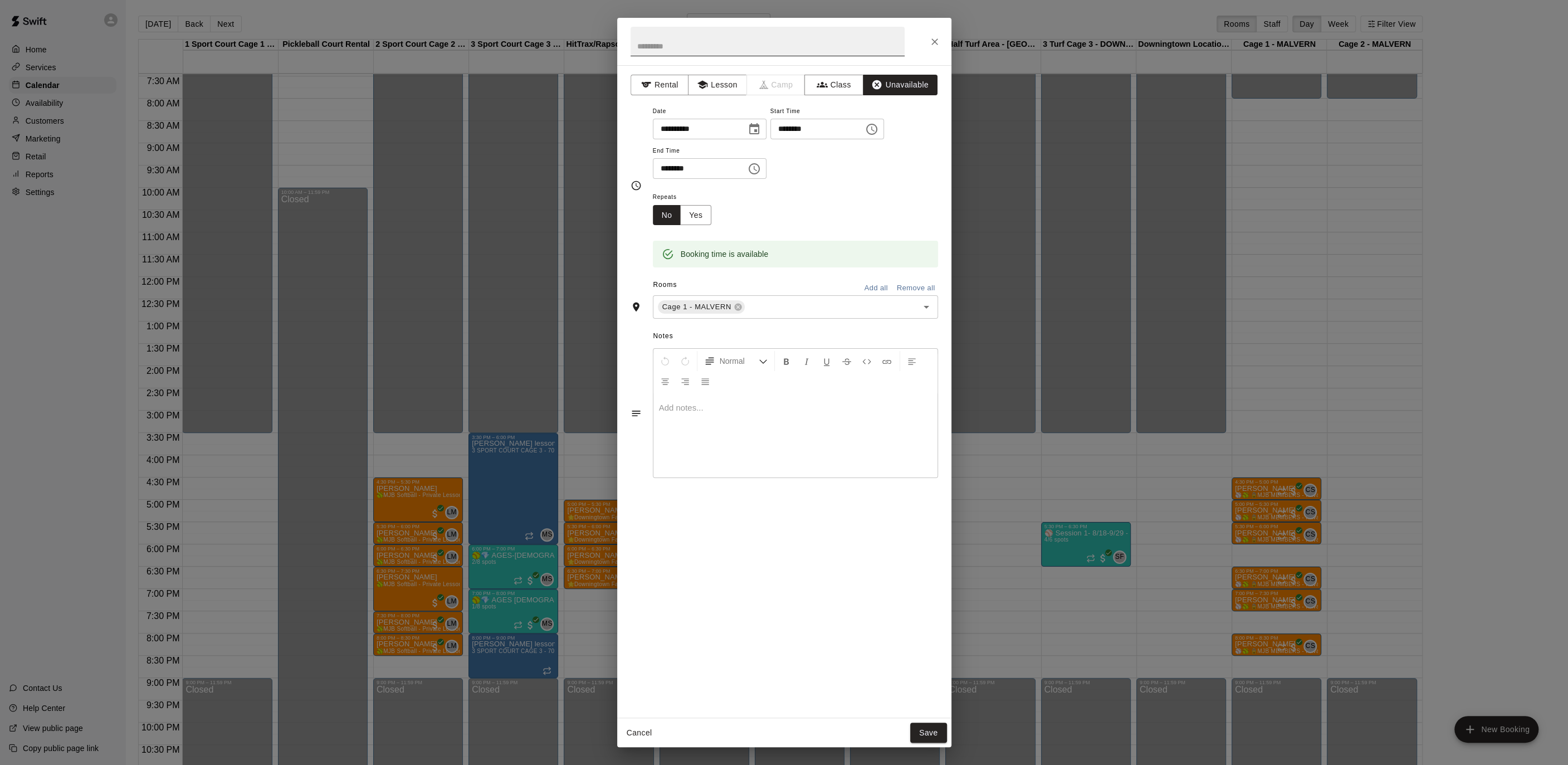
click at [727, 50] on input "text" at bounding box center [767, 41] width 274 height 29
click at [761, 126] on icon "Choose date, selected date is Sep 15, 2025" at bounding box center [753, 129] width 13 height 13
click at [810, 159] on icon "Next month" at bounding box center [812, 155] width 13 height 13
click at [686, 267] on div "19 20 21 22 23 24 25" at bounding box center [741, 266] width 178 height 20
click at [693, 267] on button "20" at bounding box center [696, 266] width 20 height 20
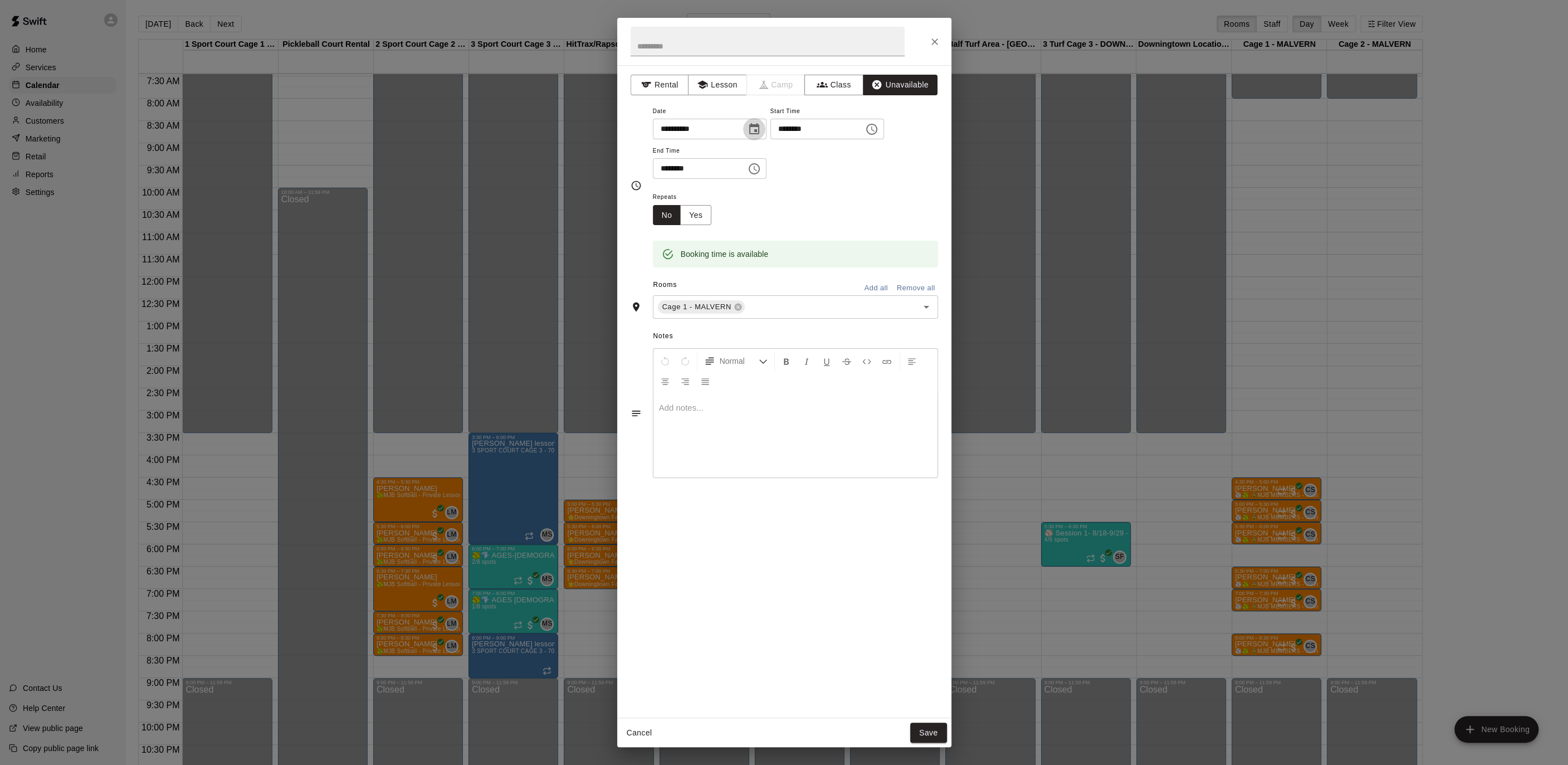
click at [757, 129] on icon "Choose date, selected date is Oct 20, 2025" at bounding box center [753, 129] width 13 height 13
click at [703, 248] on button "13" at bounding box center [696, 244] width 20 height 20
drag, startPoint x: 703, startPoint y: 218, endPoint x: 724, endPoint y: 223, distance: 21.6
click at [704, 218] on button "Yes" at bounding box center [696, 215] width 31 height 21
click at [761, 127] on icon "Choose date, selected date is Oct 13, 2025" at bounding box center [753, 129] width 13 height 13
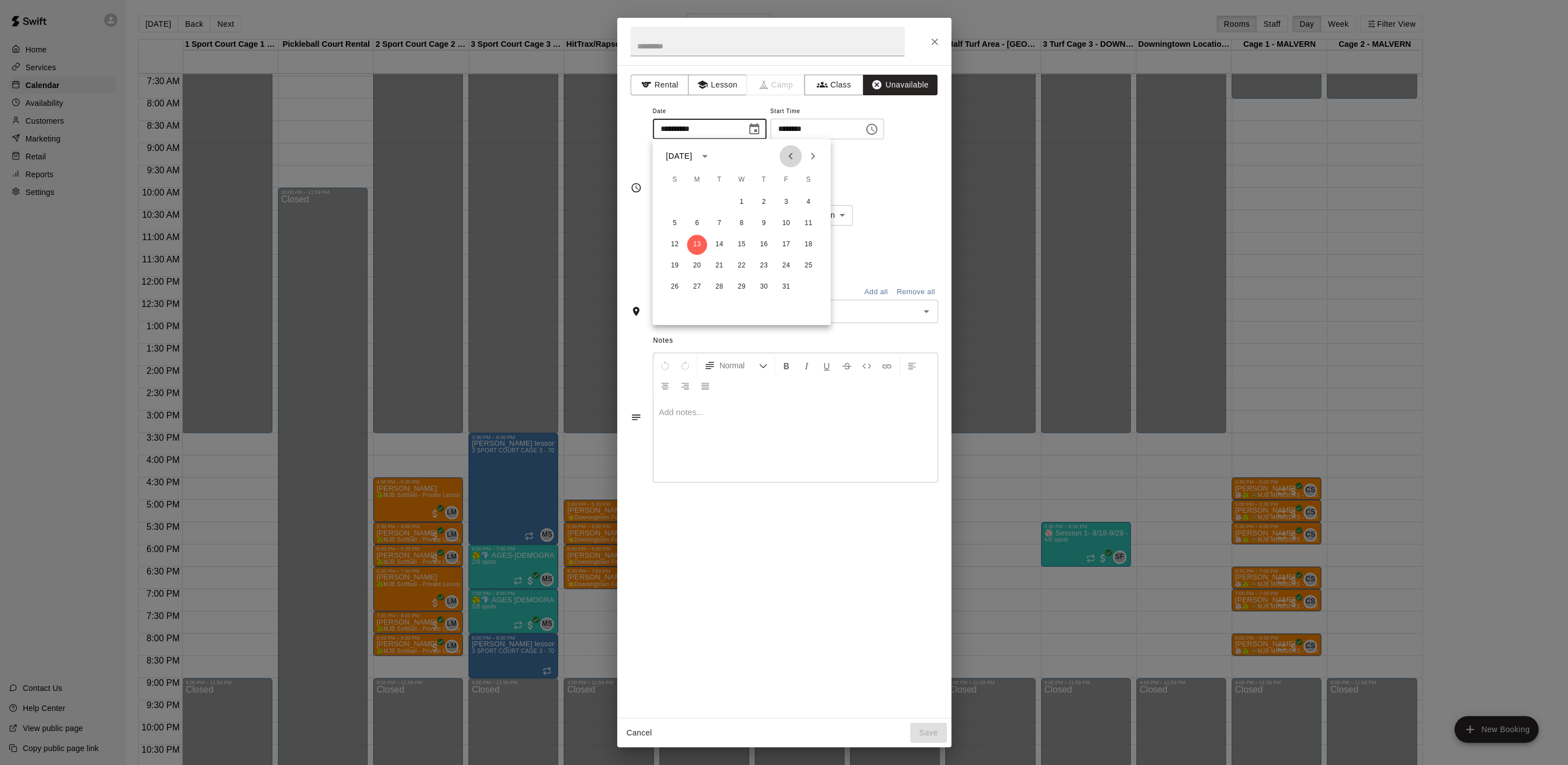
click at [788, 150] on icon "Previous month" at bounding box center [790, 155] width 13 height 13
click at [699, 243] on button "15" at bounding box center [696, 244] width 20 height 20
type input "**********"
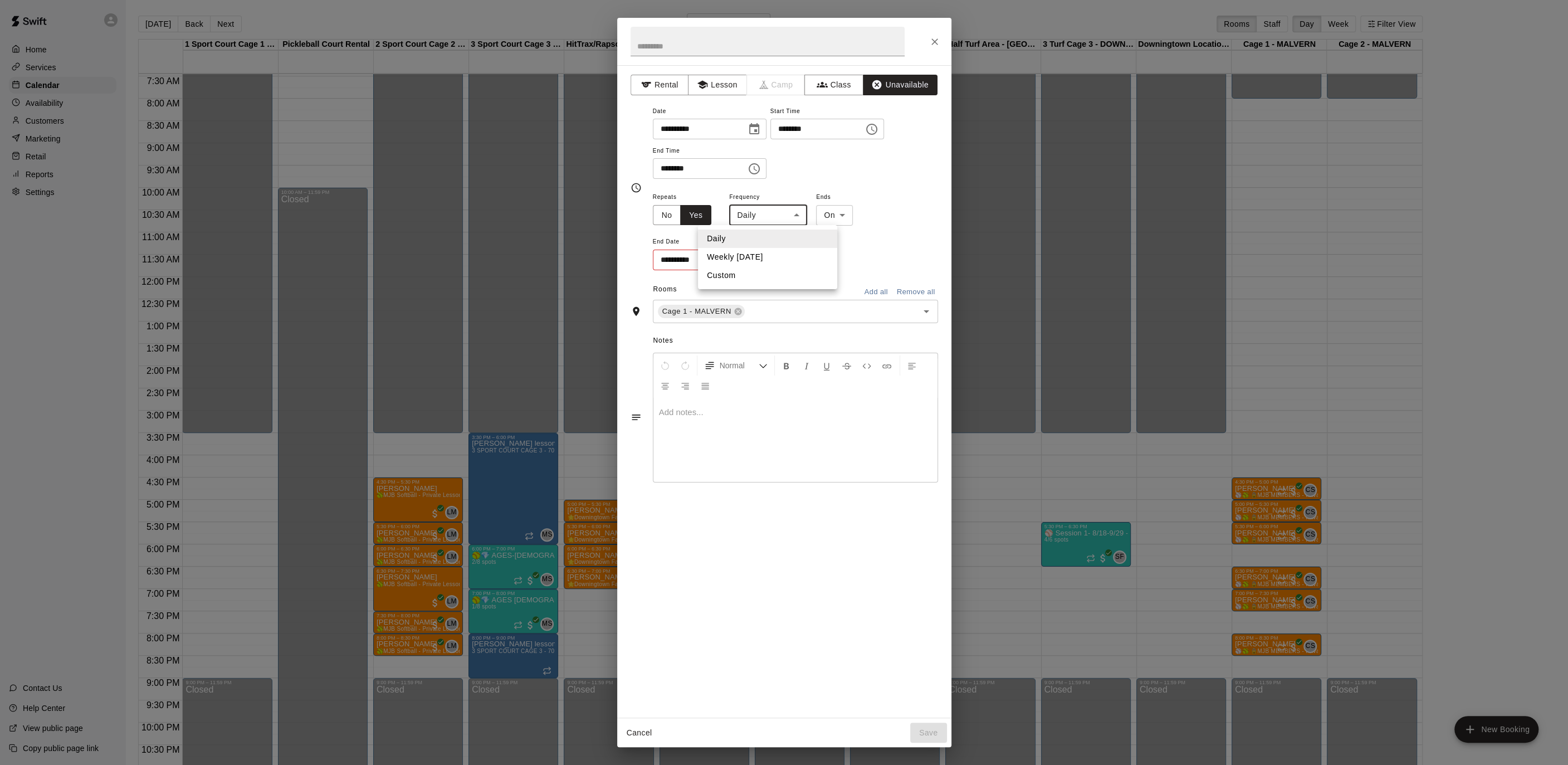
click at [767, 216] on body "Home Services Calendar Availability Customers Marketing Retail Reports Settings…" at bounding box center [784, 391] width 1568 height 783
click at [762, 256] on li "Weekly [DATE]" at bounding box center [767, 257] width 139 height 18
type input "******"
click at [753, 261] on icon "Choose date" at bounding box center [752, 259] width 10 height 12
click at [819, 285] on button "Next month" at bounding box center [812, 286] width 22 height 22
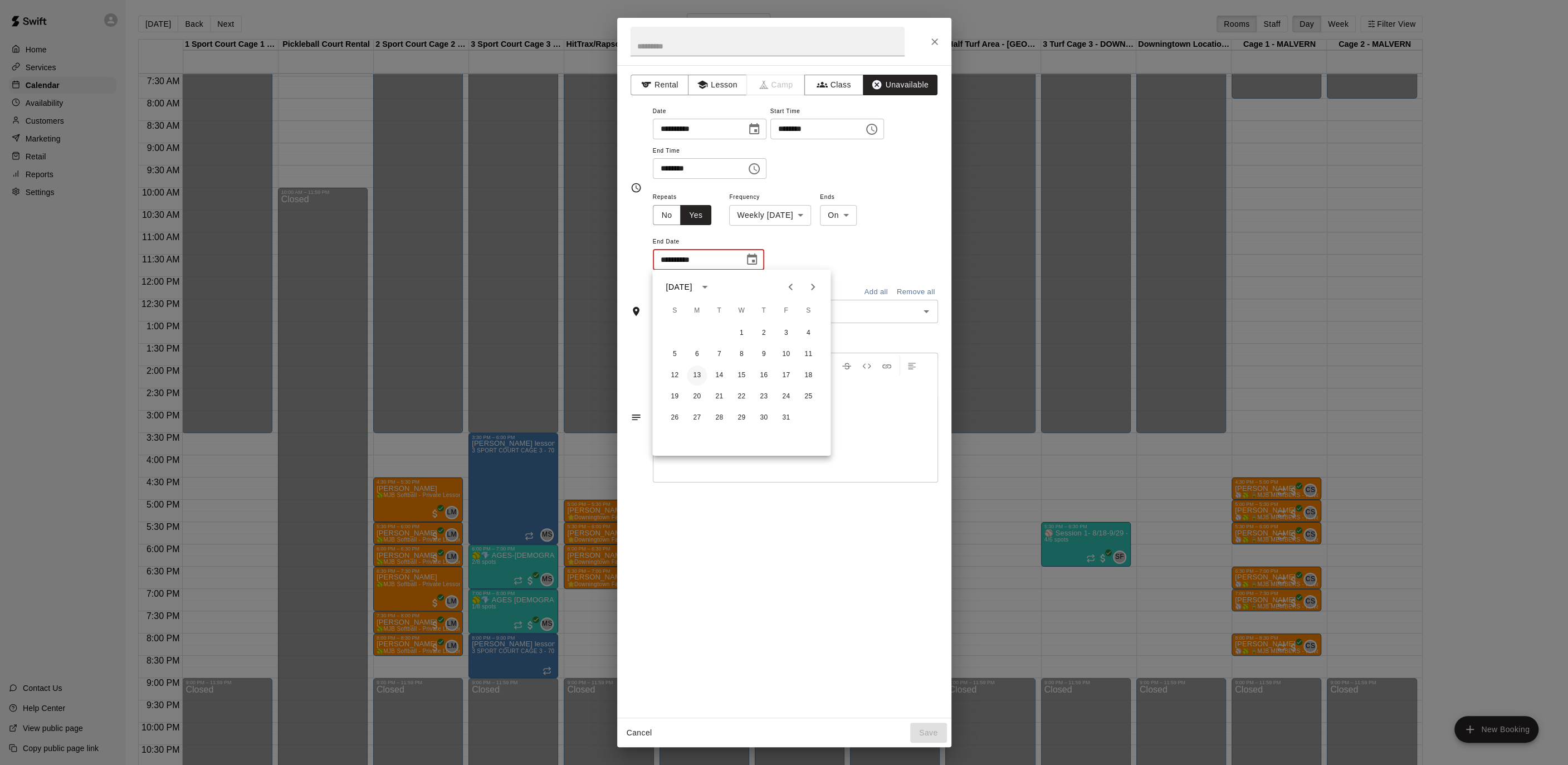
click at [696, 373] on button "13" at bounding box center [696, 376] width 20 height 20
type input "**********"
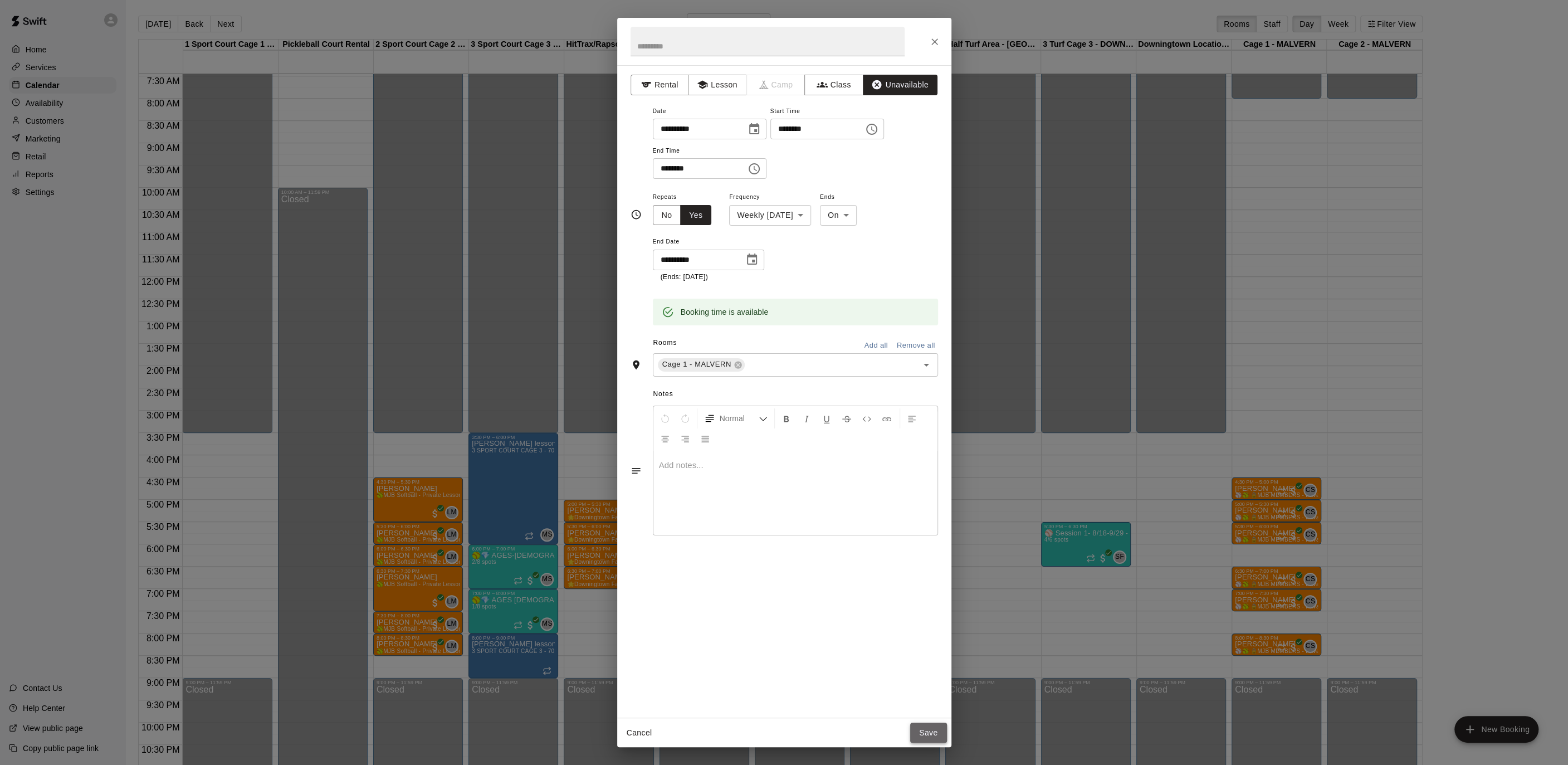
click at [921, 737] on button "Save" at bounding box center [928, 733] width 37 height 21
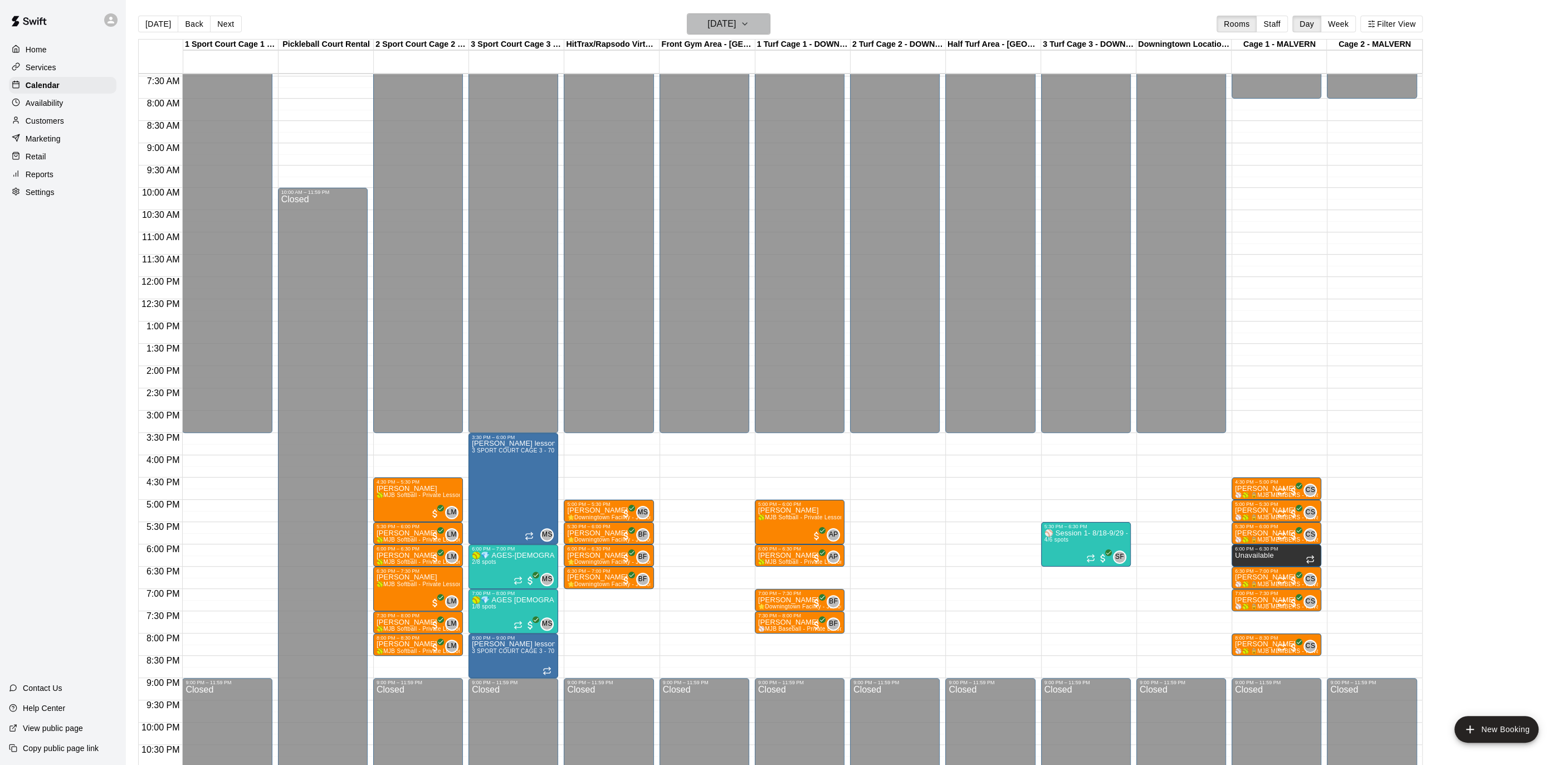
click at [749, 19] on icon "button" at bounding box center [745, 23] width 9 height 13
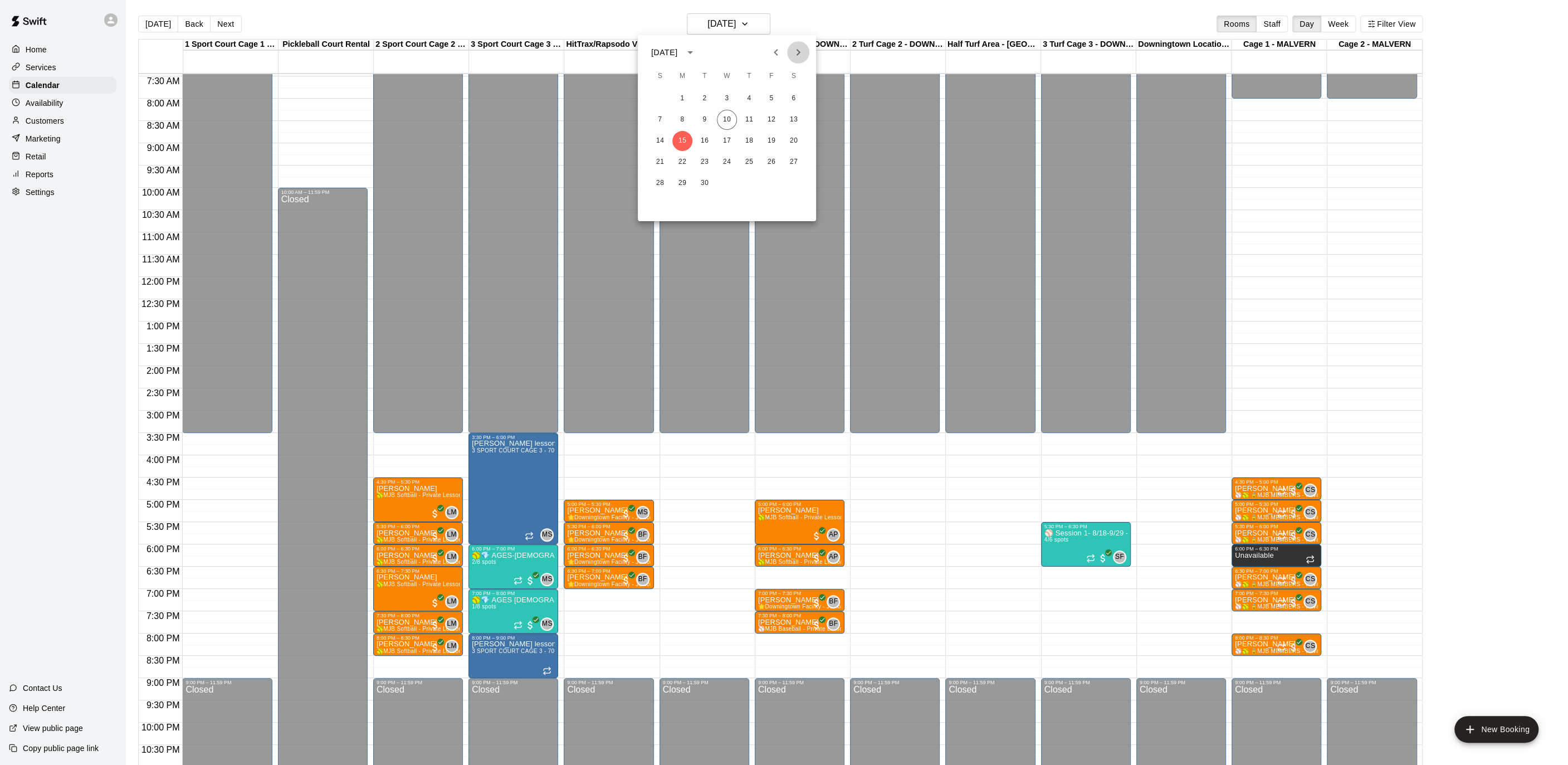
click at [792, 50] on icon "Next month" at bounding box center [798, 51] width 13 height 13
drag, startPoint x: 685, startPoint y: 165, endPoint x: 705, endPoint y: 165, distance: 20.0
click at [685, 165] on button "20" at bounding box center [682, 162] width 20 height 20
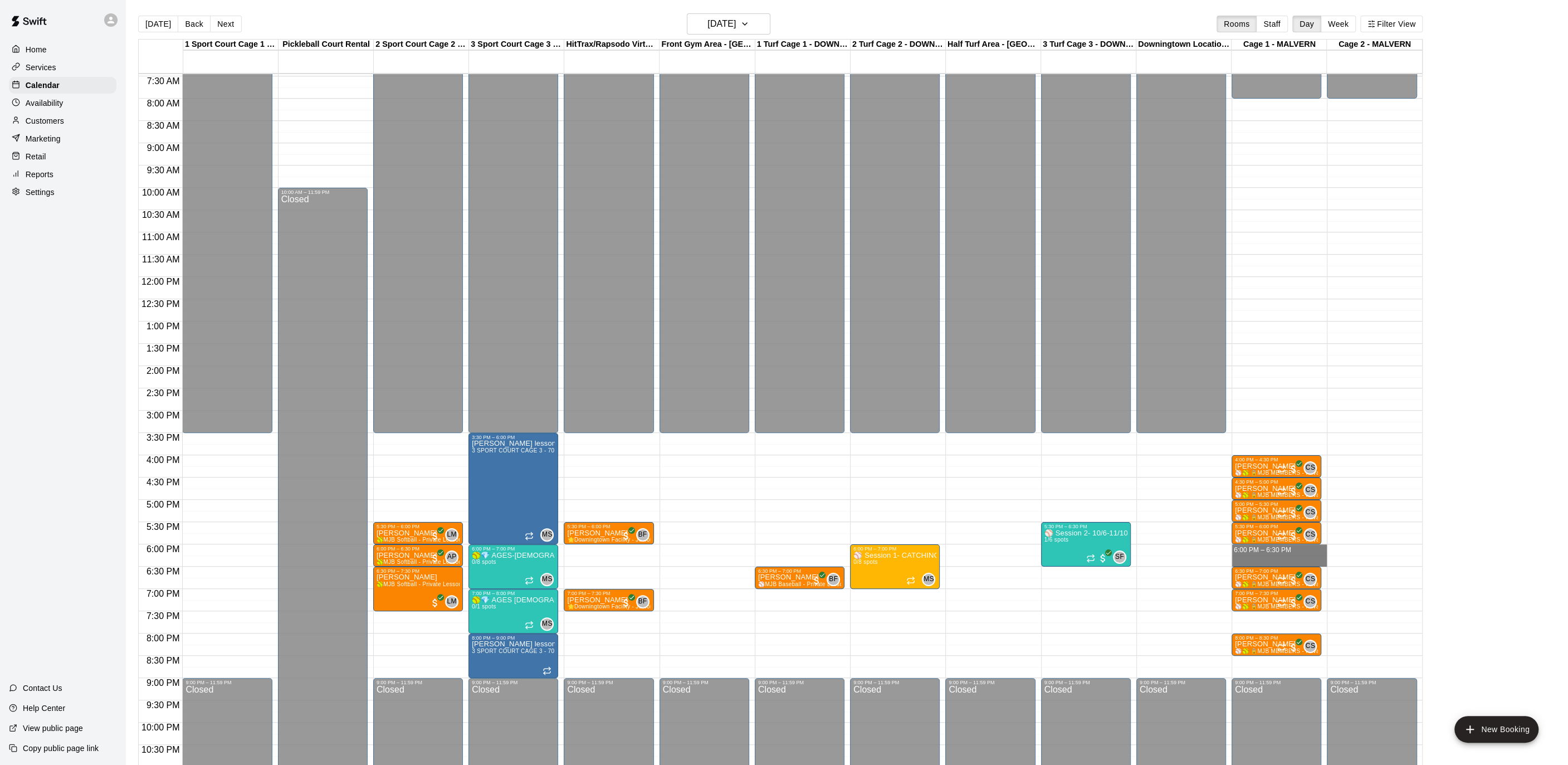
drag, startPoint x: 1307, startPoint y: 547, endPoint x: 1305, endPoint y: 558, distance: 11.2
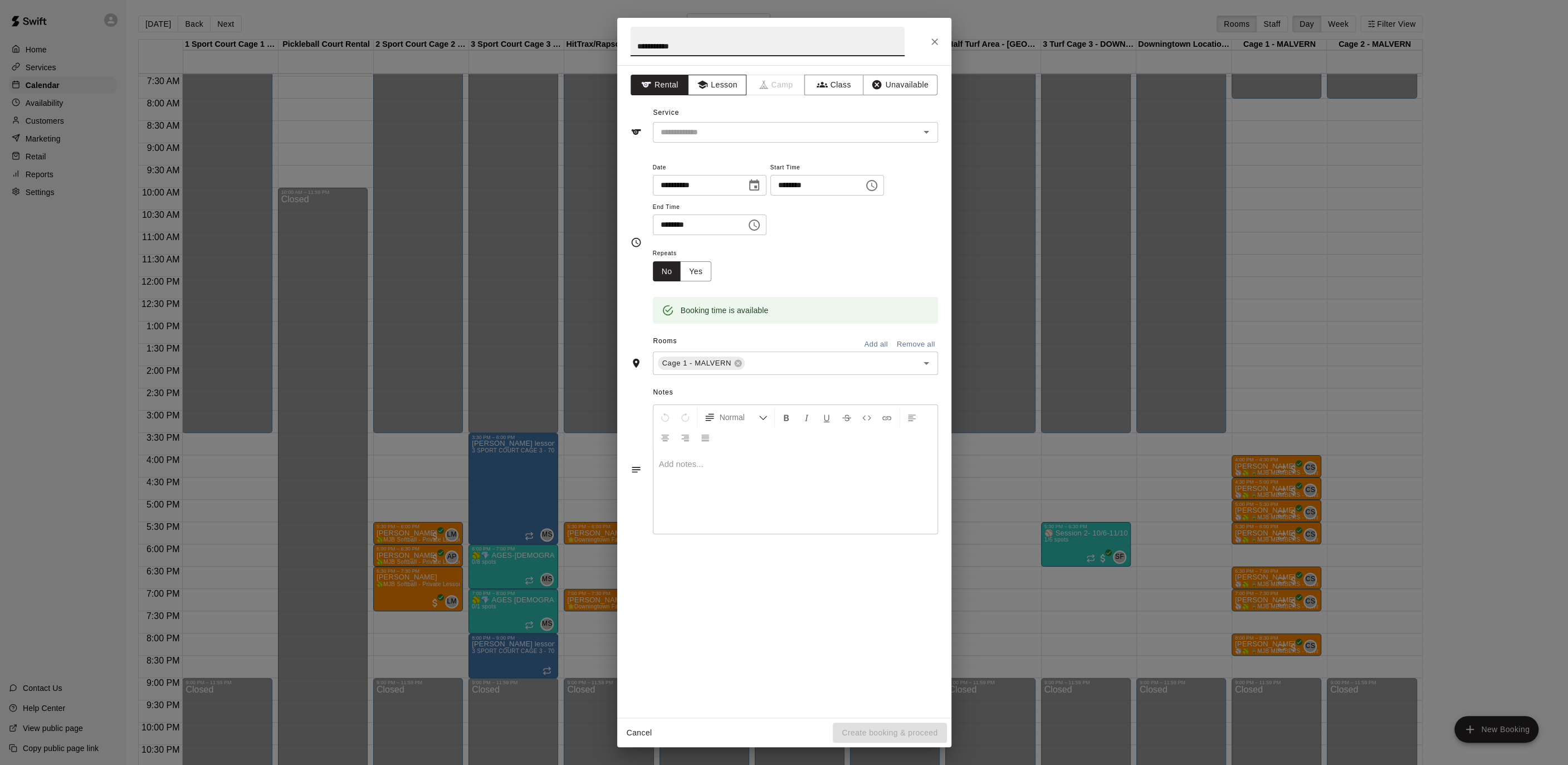
type input "**********"
click at [731, 89] on button "Lesson" at bounding box center [717, 84] width 58 height 21
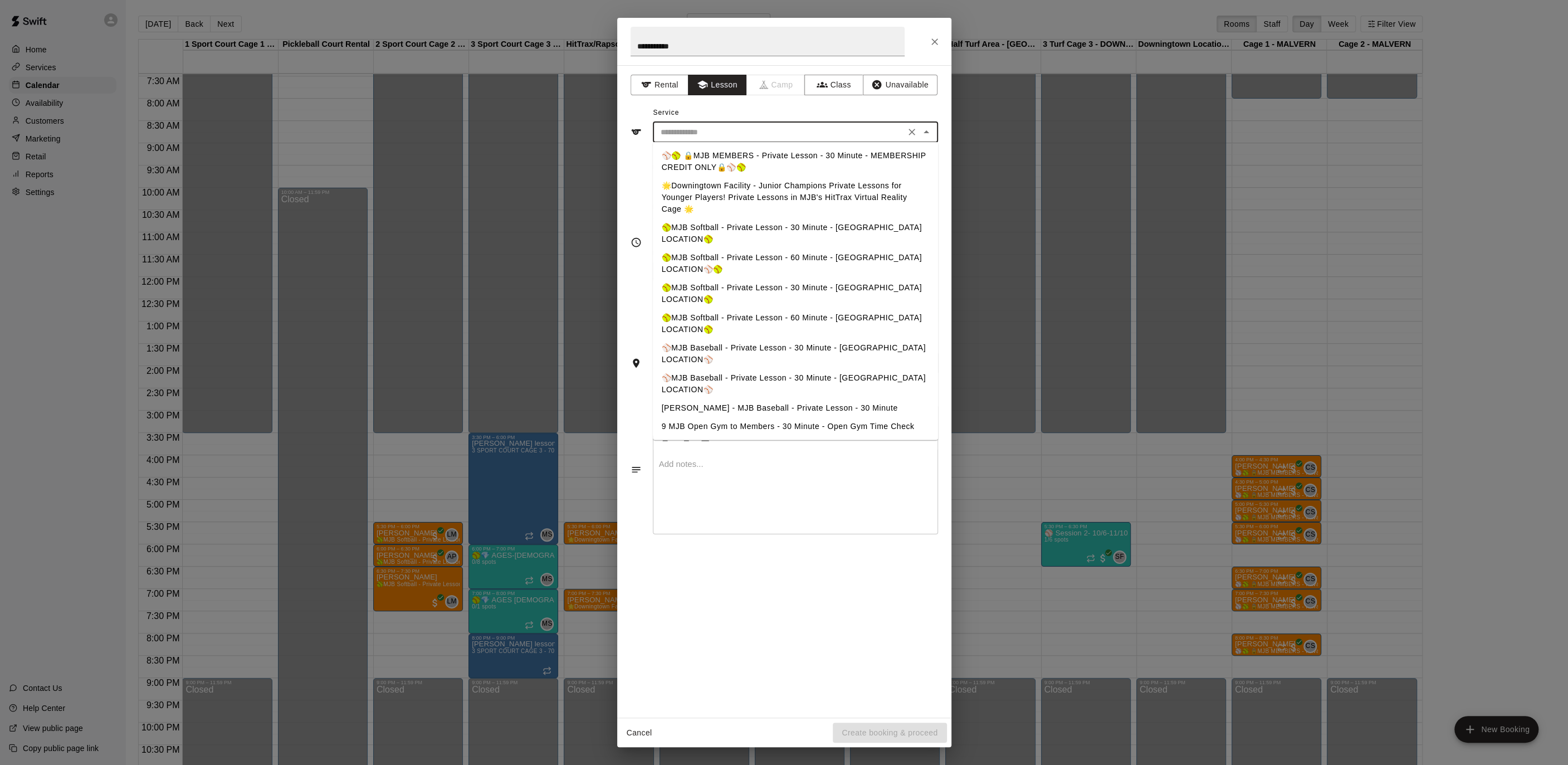
click at [743, 132] on input "text" at bounding box center [779, 132] width 246 height 14
click at [740, 161] on li "⚾️🥎 🔒MJB MEMBERS - Private Lesson - 30 Minute - MEMBERSHIP CREDIT ONLY🔒⚾️🥎" at bounding box center [795, 161] width 285 height 30
type input "**********"
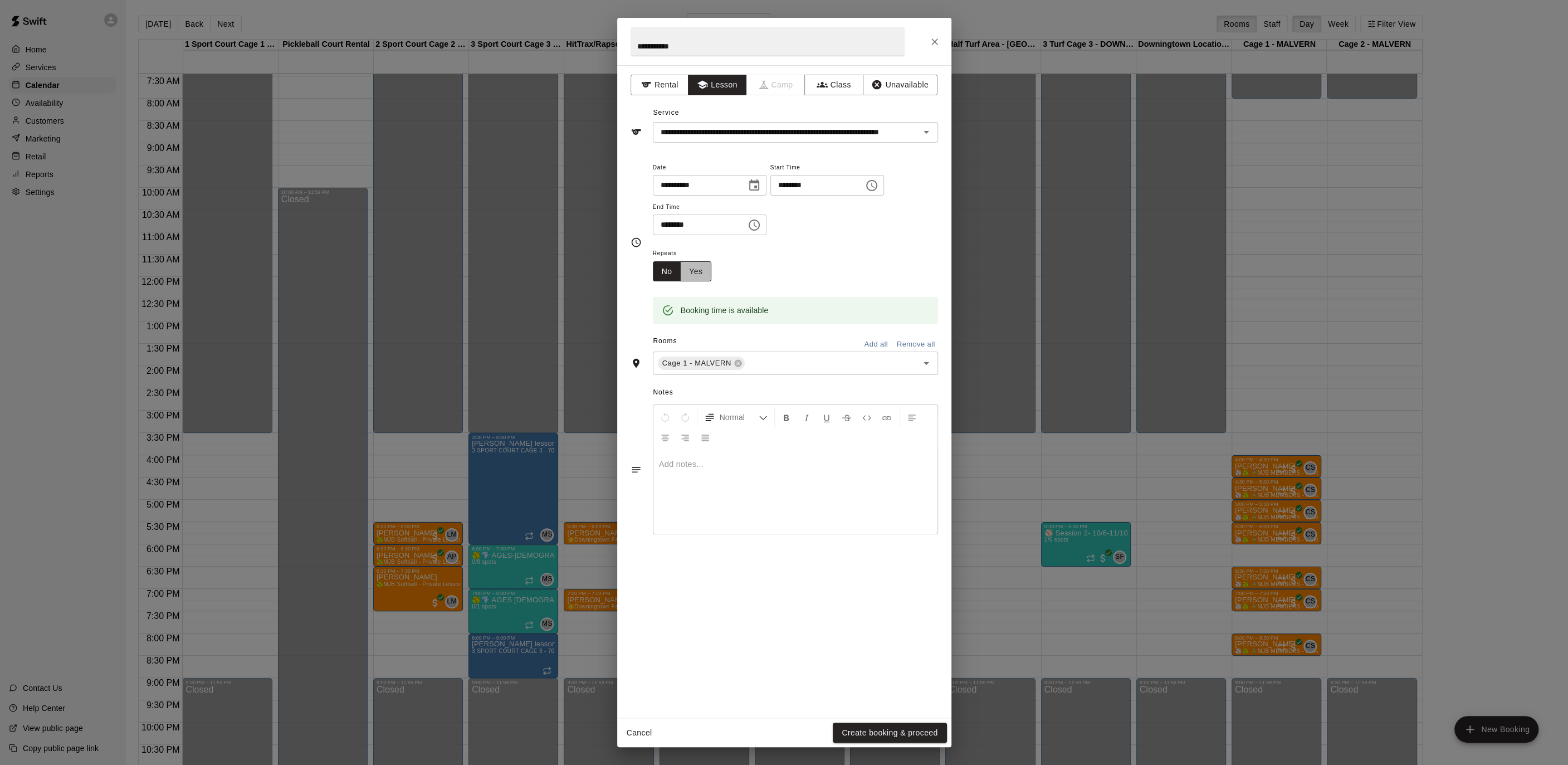
click at [700, 272] on button "Yes" at bounding box center [696, 271] width 31 height 21
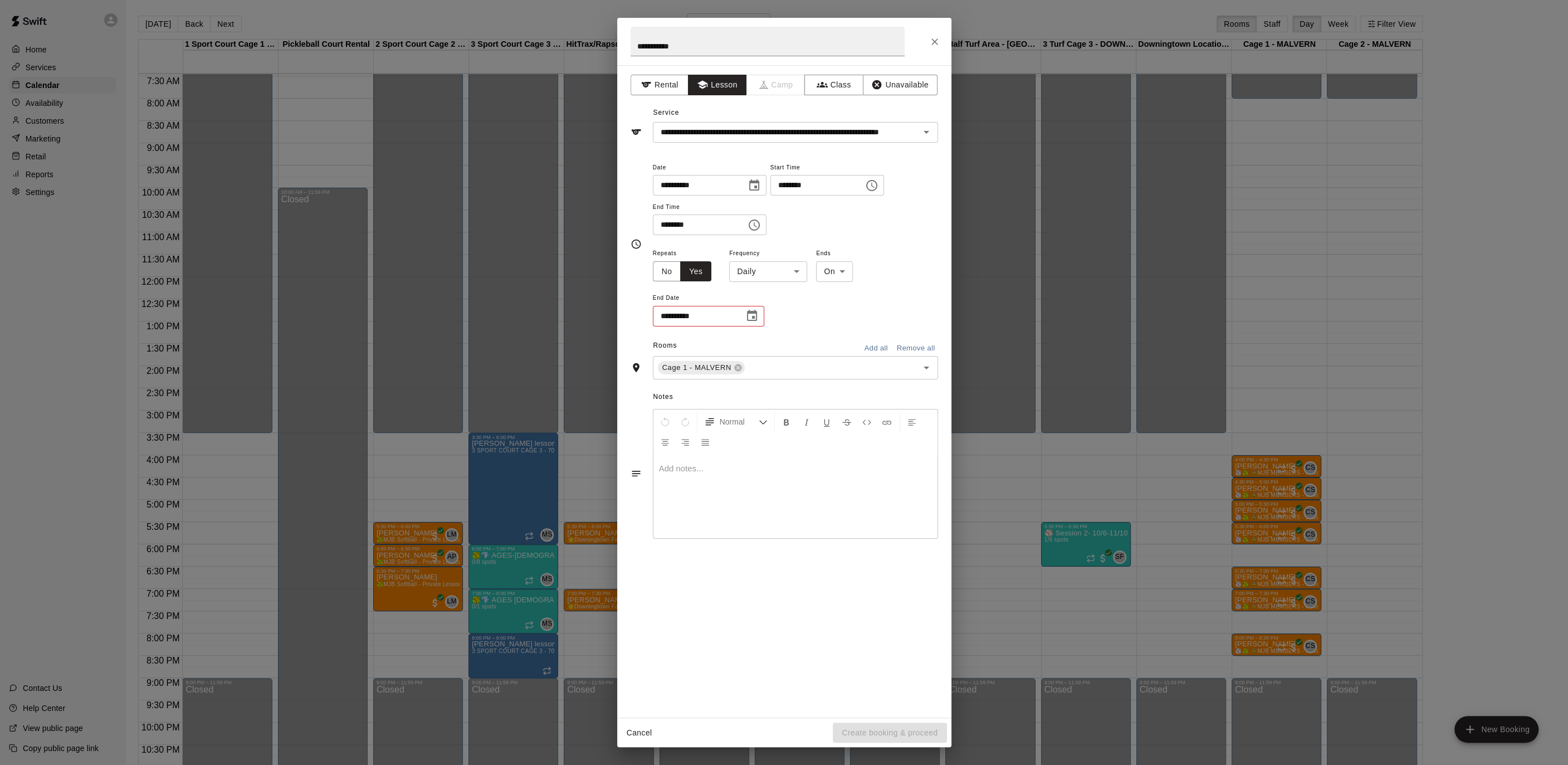
click at [763, 269] on body "Home Services Calendar Availability Customers Marketing Retail Reports Settings…" at bounding box center [784, 391] width 1568 height 783
click at [762, 310] on li "Weekly [DATE]" at bounding box center [767, 313] width 139 height 18
type input "******"
click at [753, 316] on icon "Choose date" at bounding box center [752, 315] width 10 height 12
click at [815, 351] on button "Next month" at bounding box center [812, 343] width 22 height 22
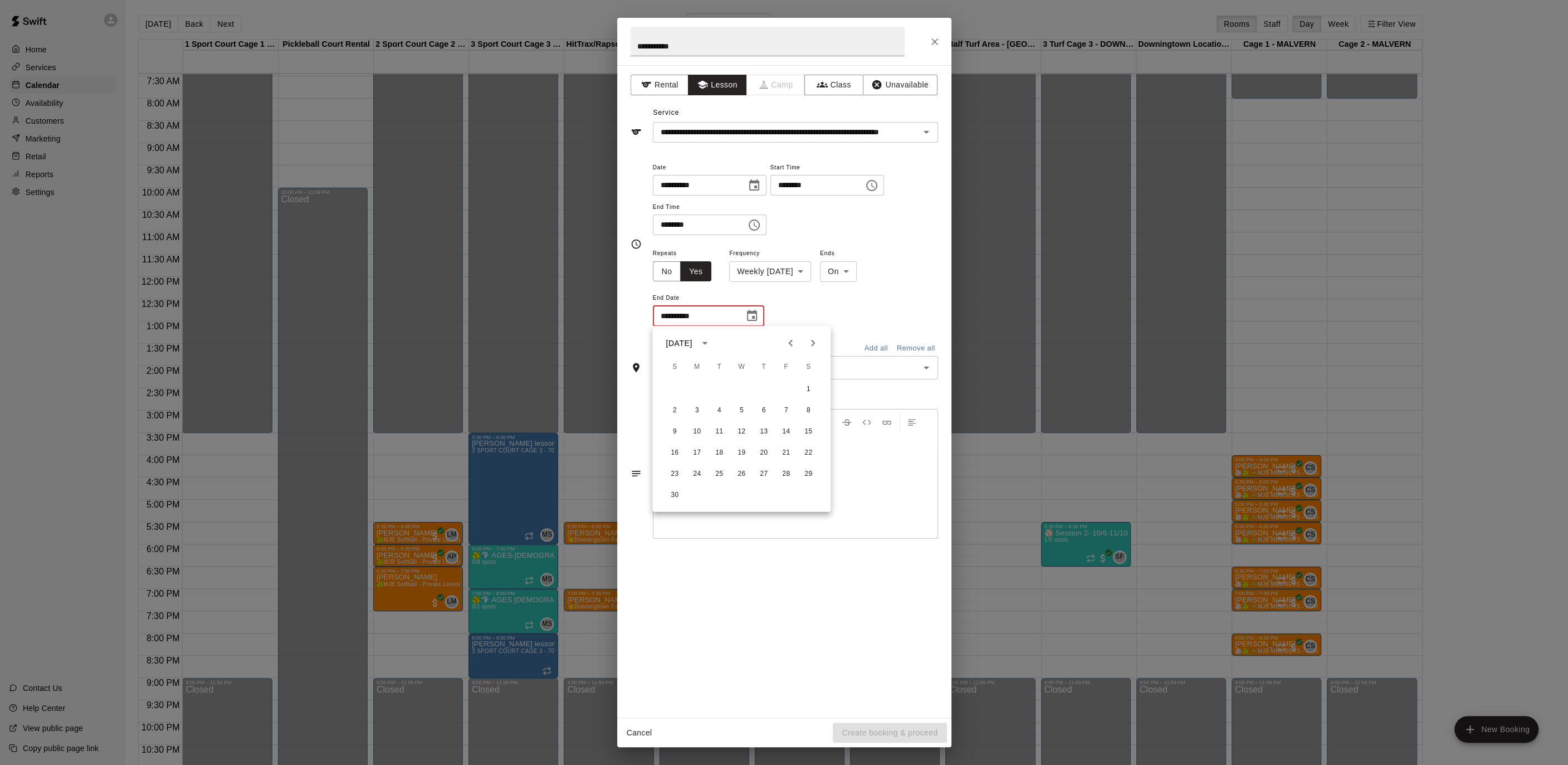
click at [815, 351] on button "Next month" at bounding box center [812, 343] width 22 height 22
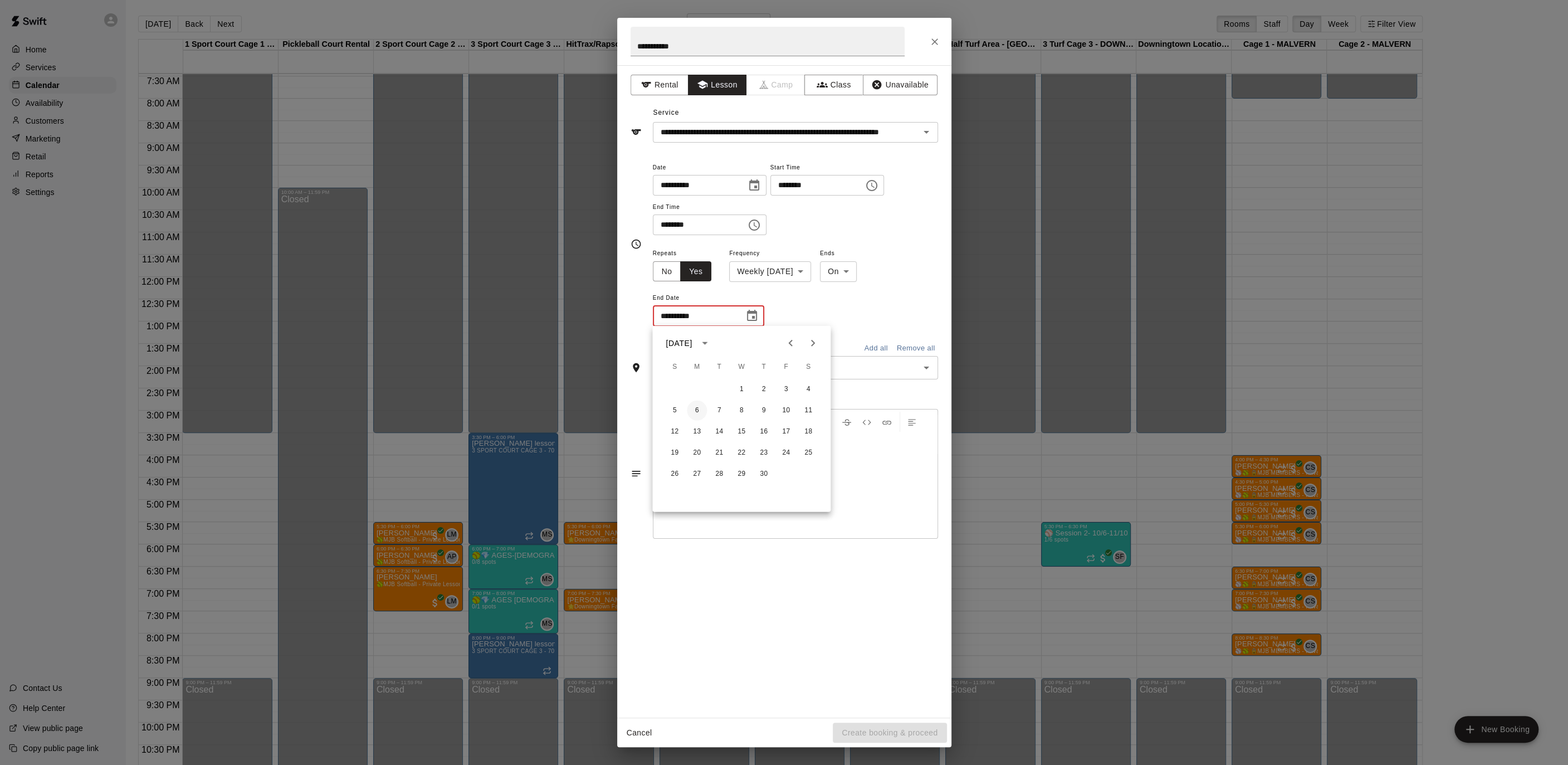
click at [693, 407] on button "6" at bounding box center [696, 410] width 20 height 20
type input "**********"
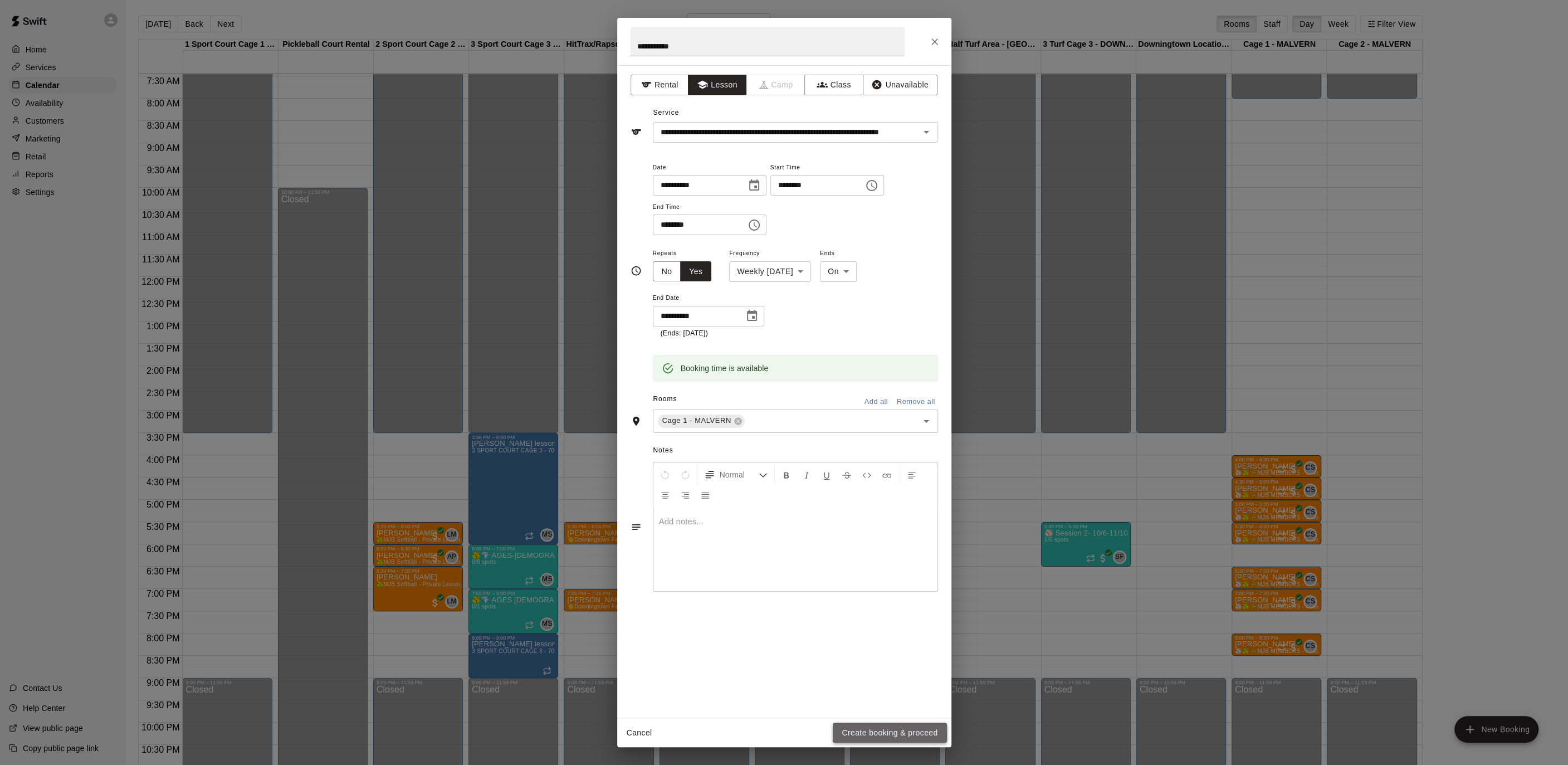
click at [907, 738] on button "Create booking & proceed" at bounding box center [889, 733] width 114 height 21
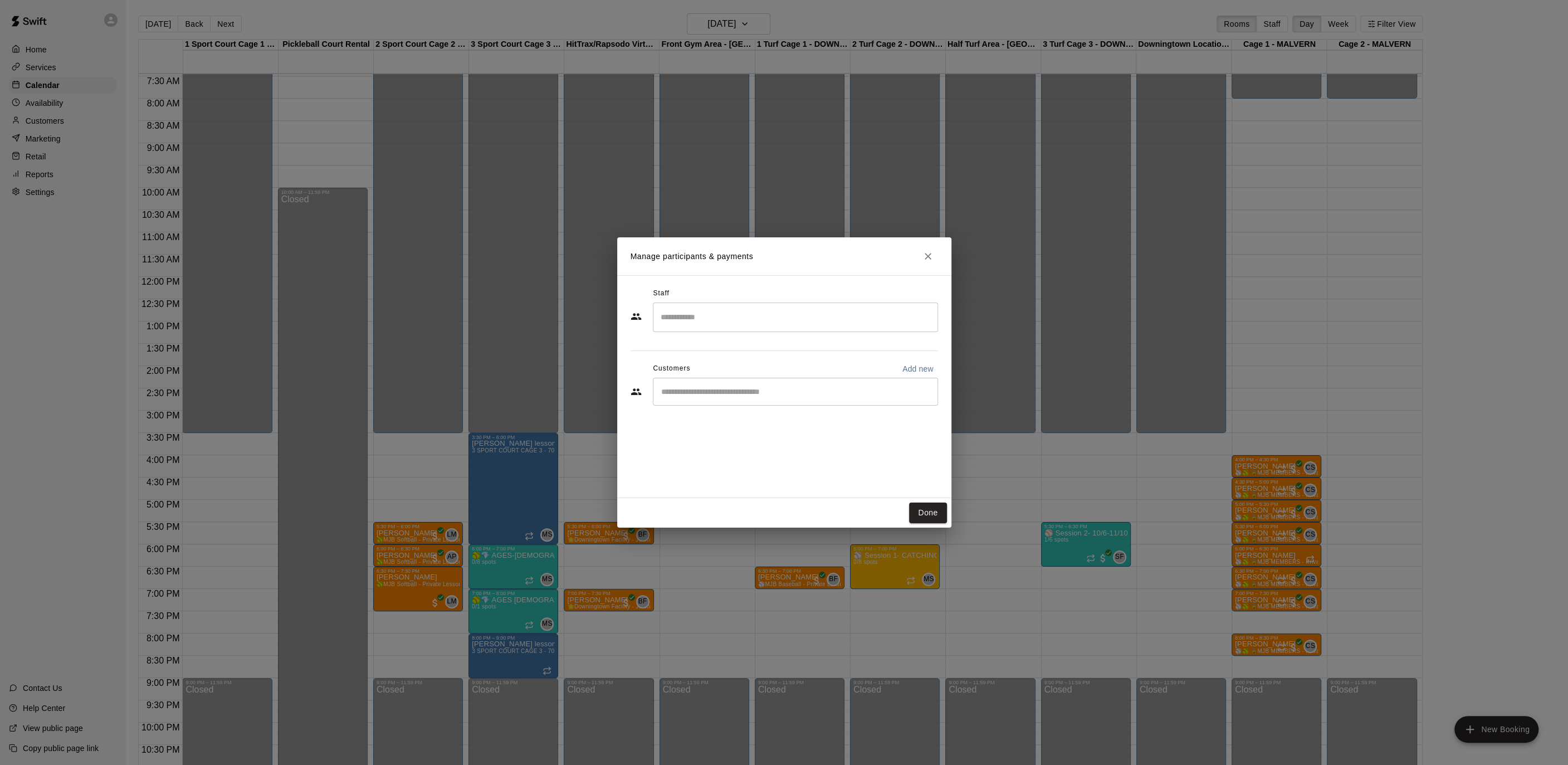
click at [747, 305] on div "​" at bounding box center [795, 317] width 285 height 29
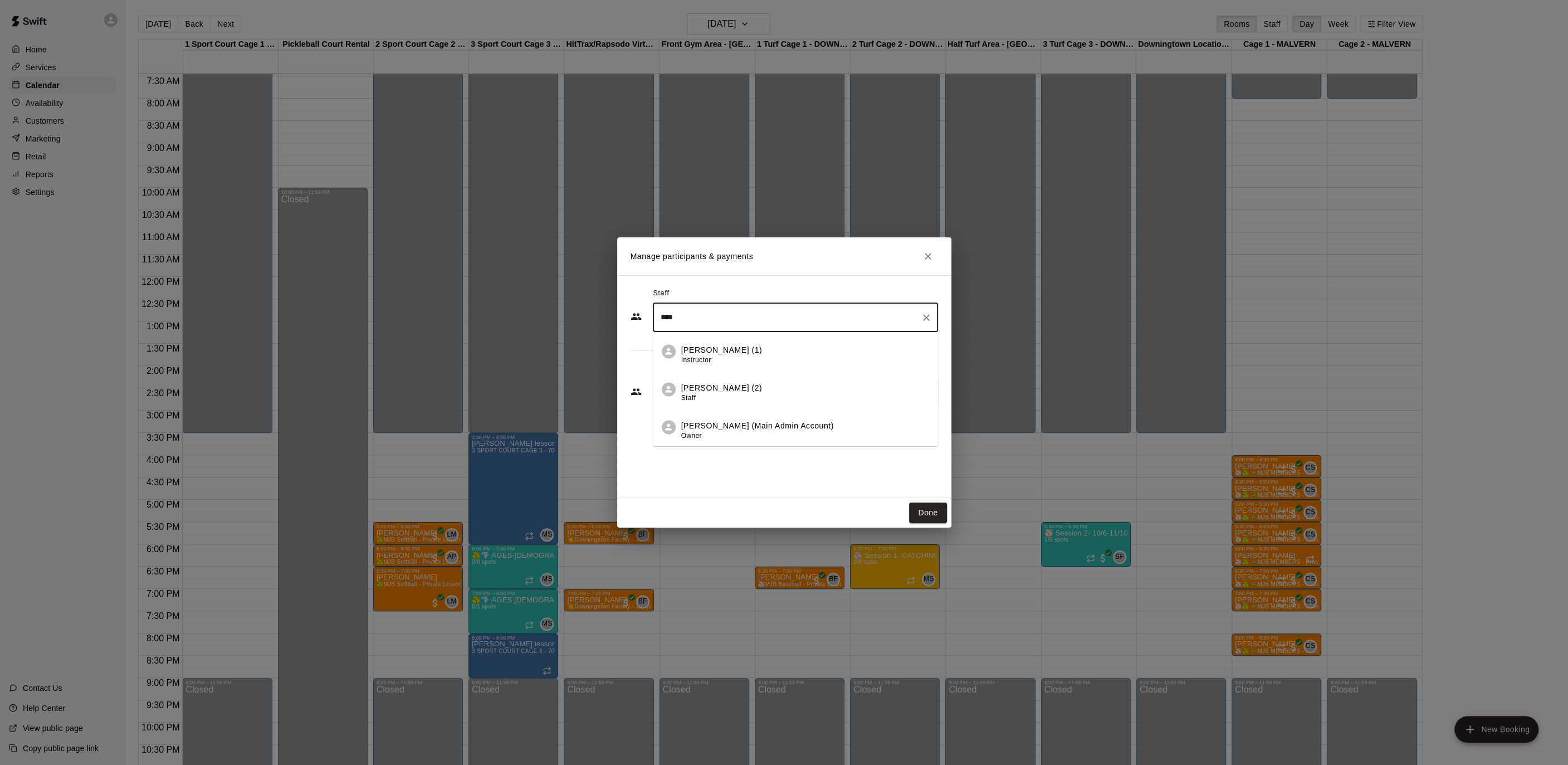
click at [743, 348] on div "[PERSON_NAME] (1) Instructor" at bounding box center [805, 355] width 248 height 22
type input "****"
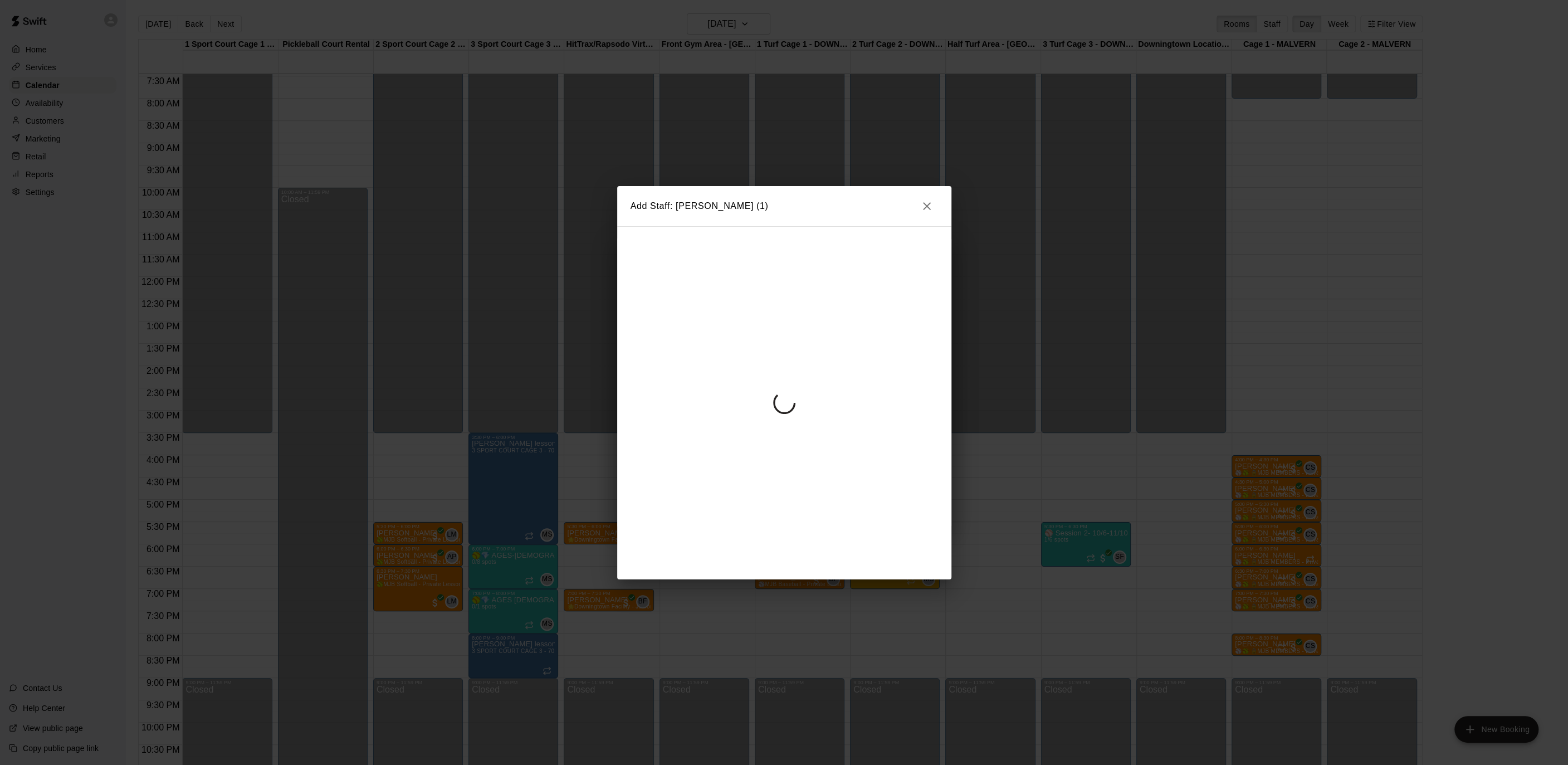
click at [662, 352] on div at bounding box center [784, 402] width 334 height 353
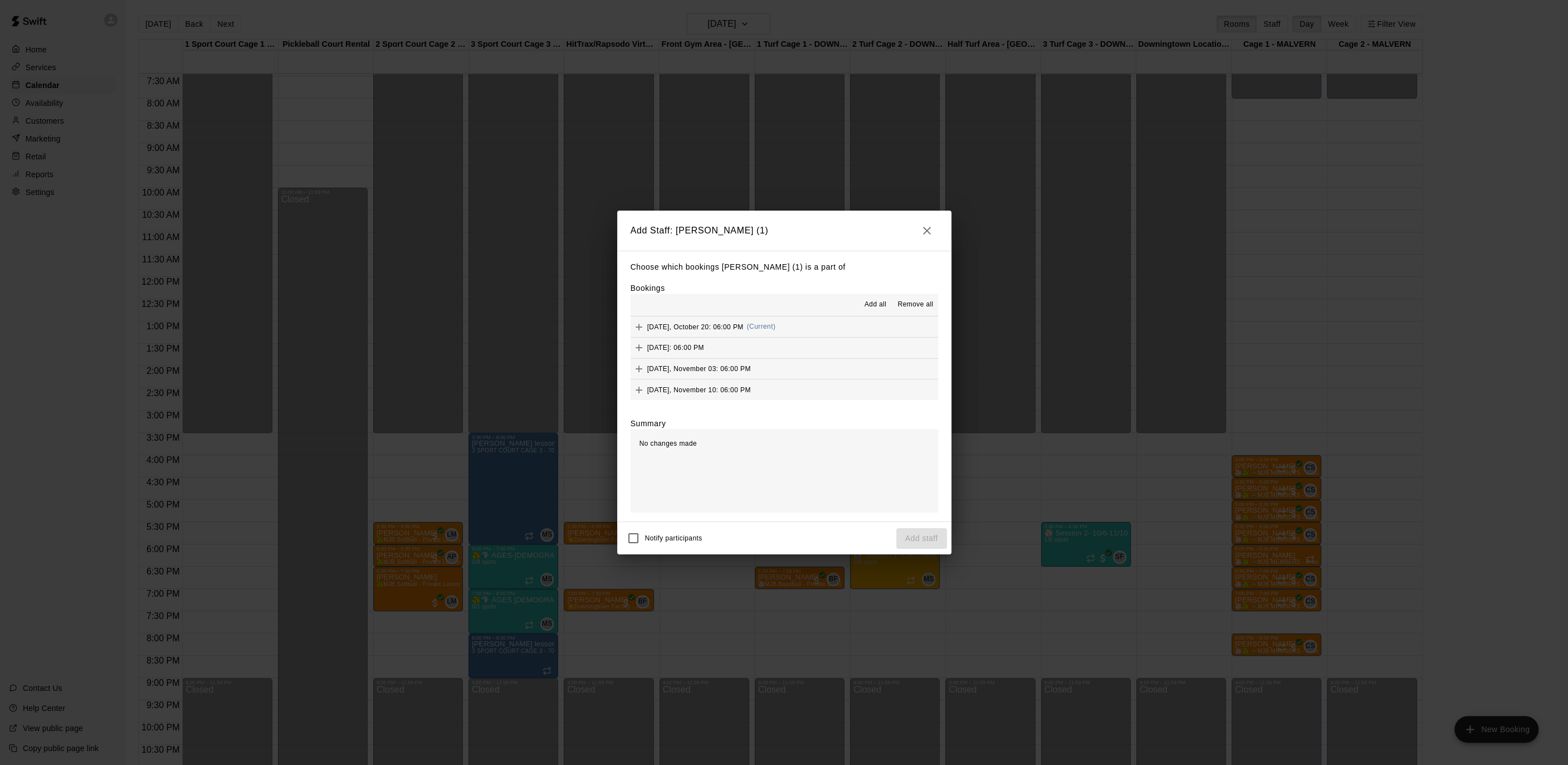
click at [881, 291] on div "Bookings Add all Remove all [DATE], October 20: 06:00 PM (Current) [DATE]: 06:0…" at bounding box center [784, 341] width 307 height 118
click at [877, 305] on span "Add all" at bounding box center [875, 304] width 22 height 12
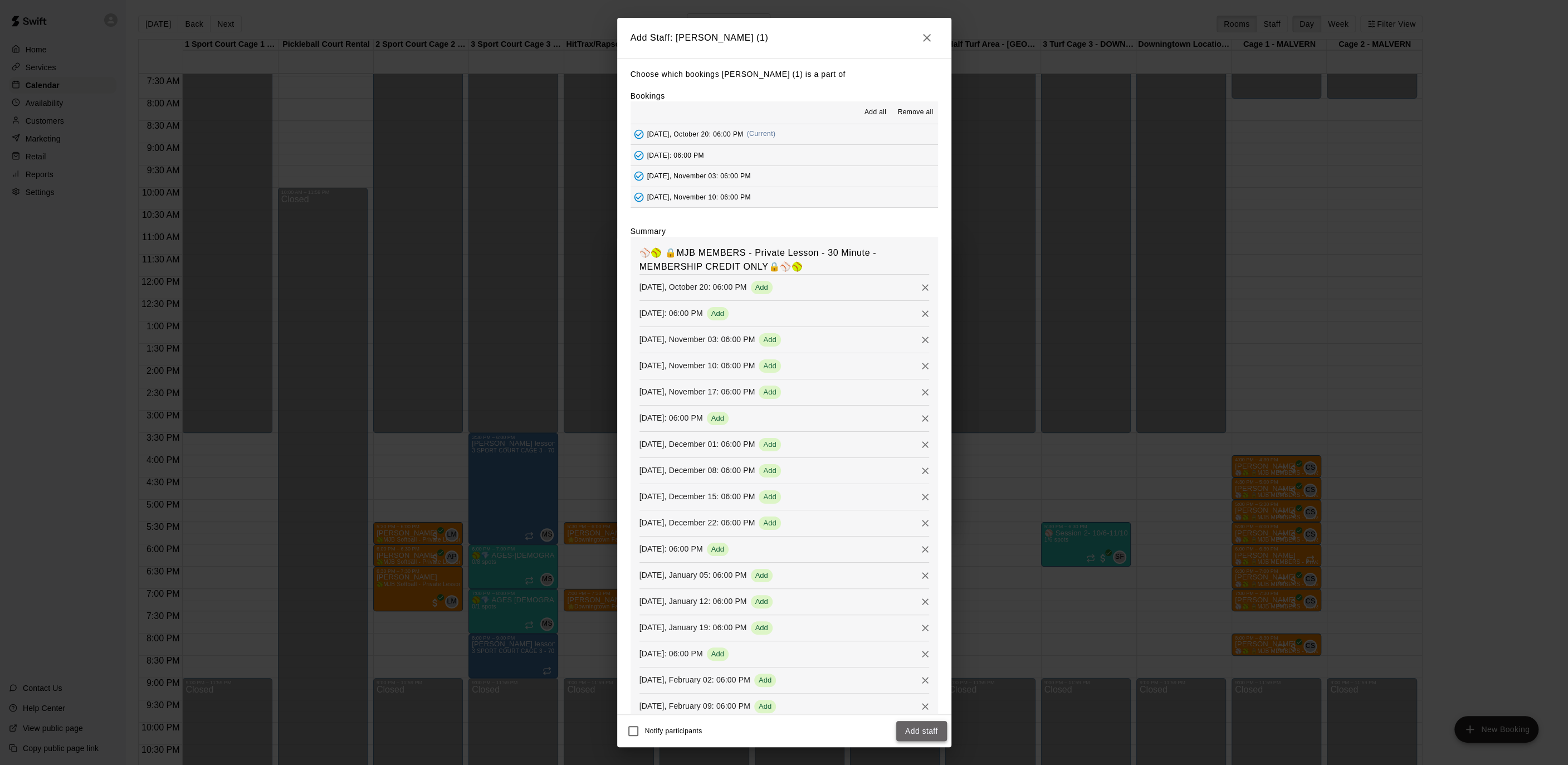
click at [927, 729] on button "Add staff" at bounding box center [921, 731] width 51 height 21
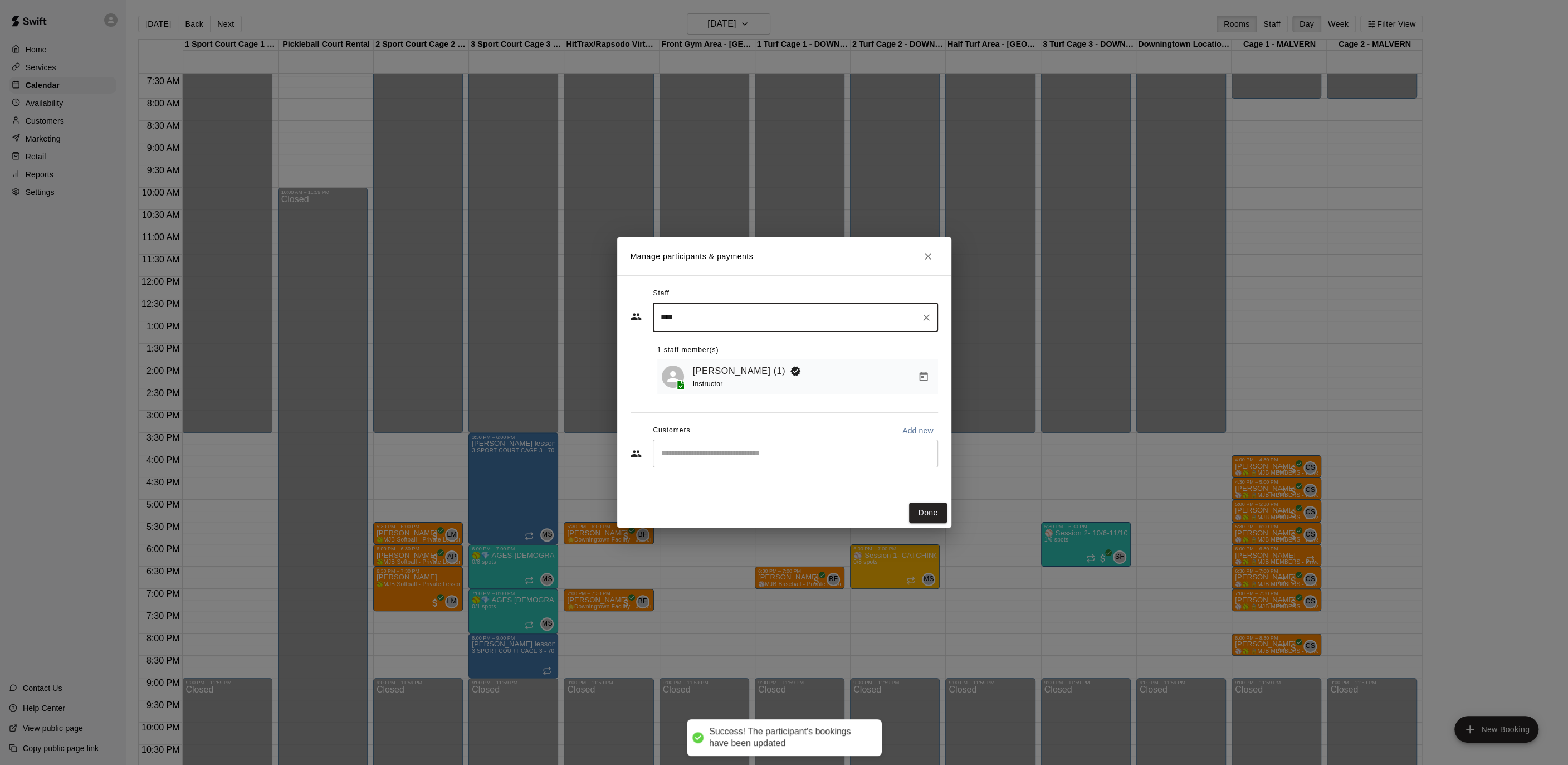
click at [735, 451] on input "Start typing to search customers..." at bounding box center [796, 453] width 275 height 12
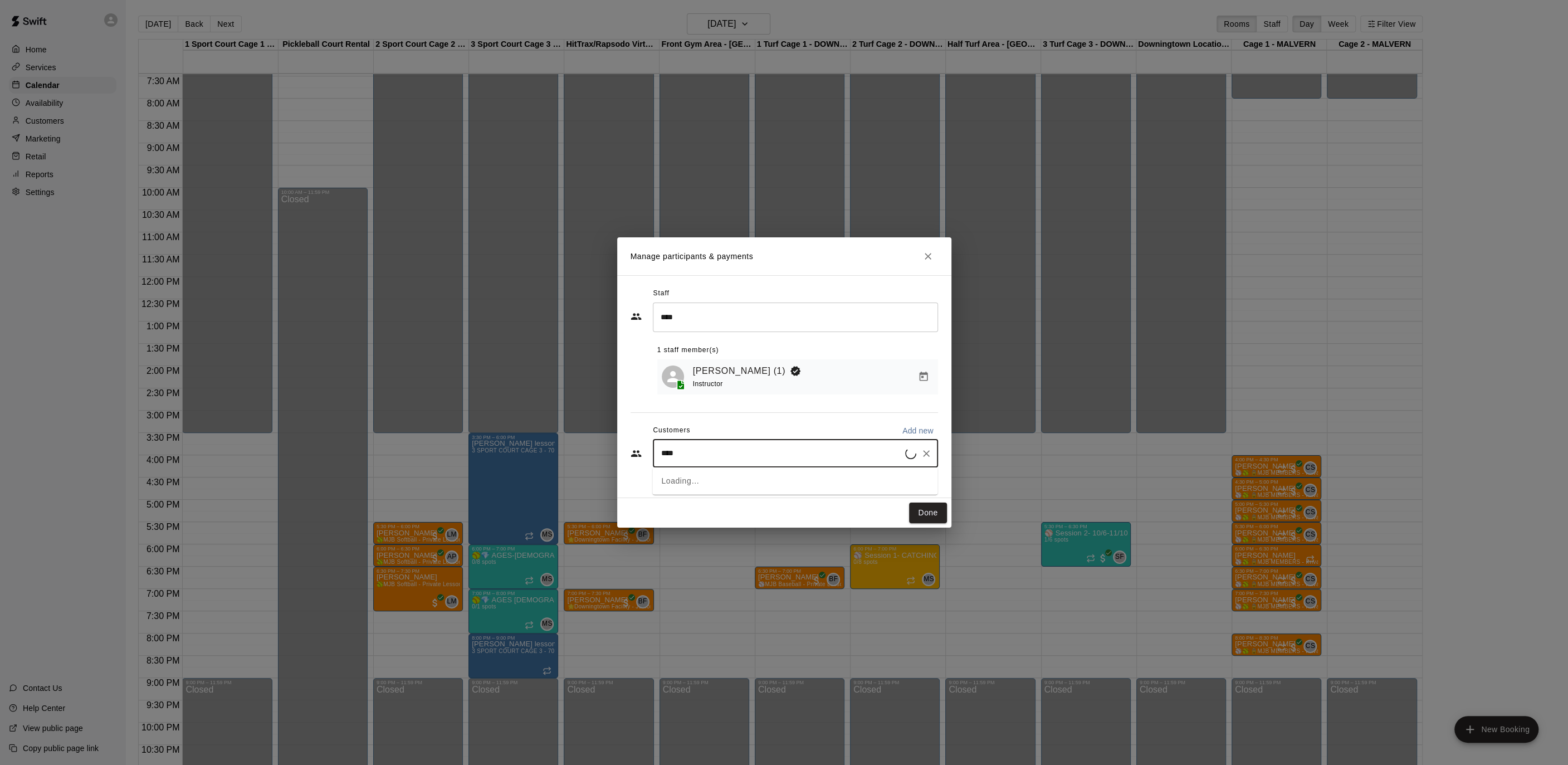
type input "*****"
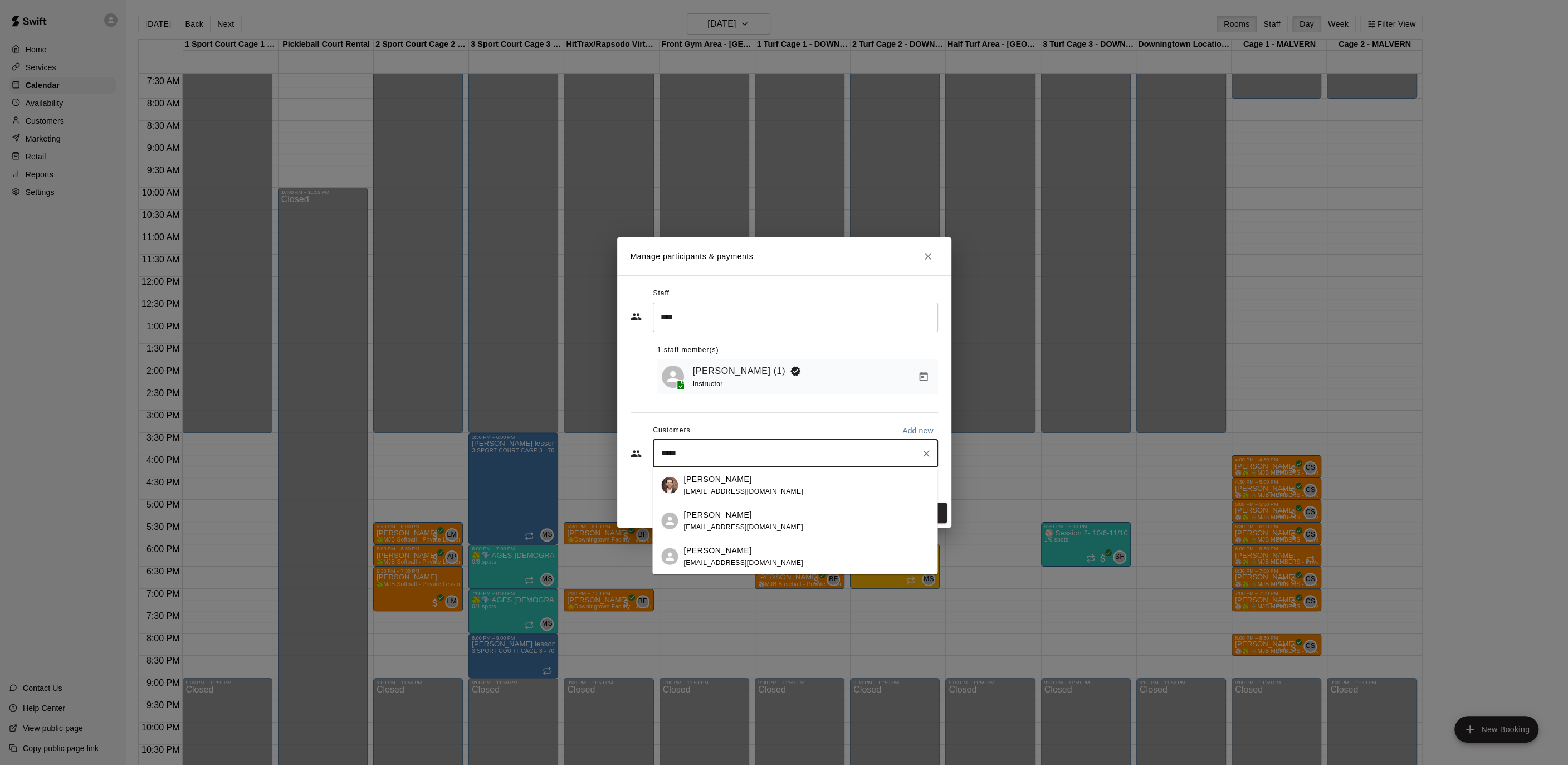
click at [721, 547] on p "[PERSON_NAME]" at bounding box center [717, 550] width 68 height 12
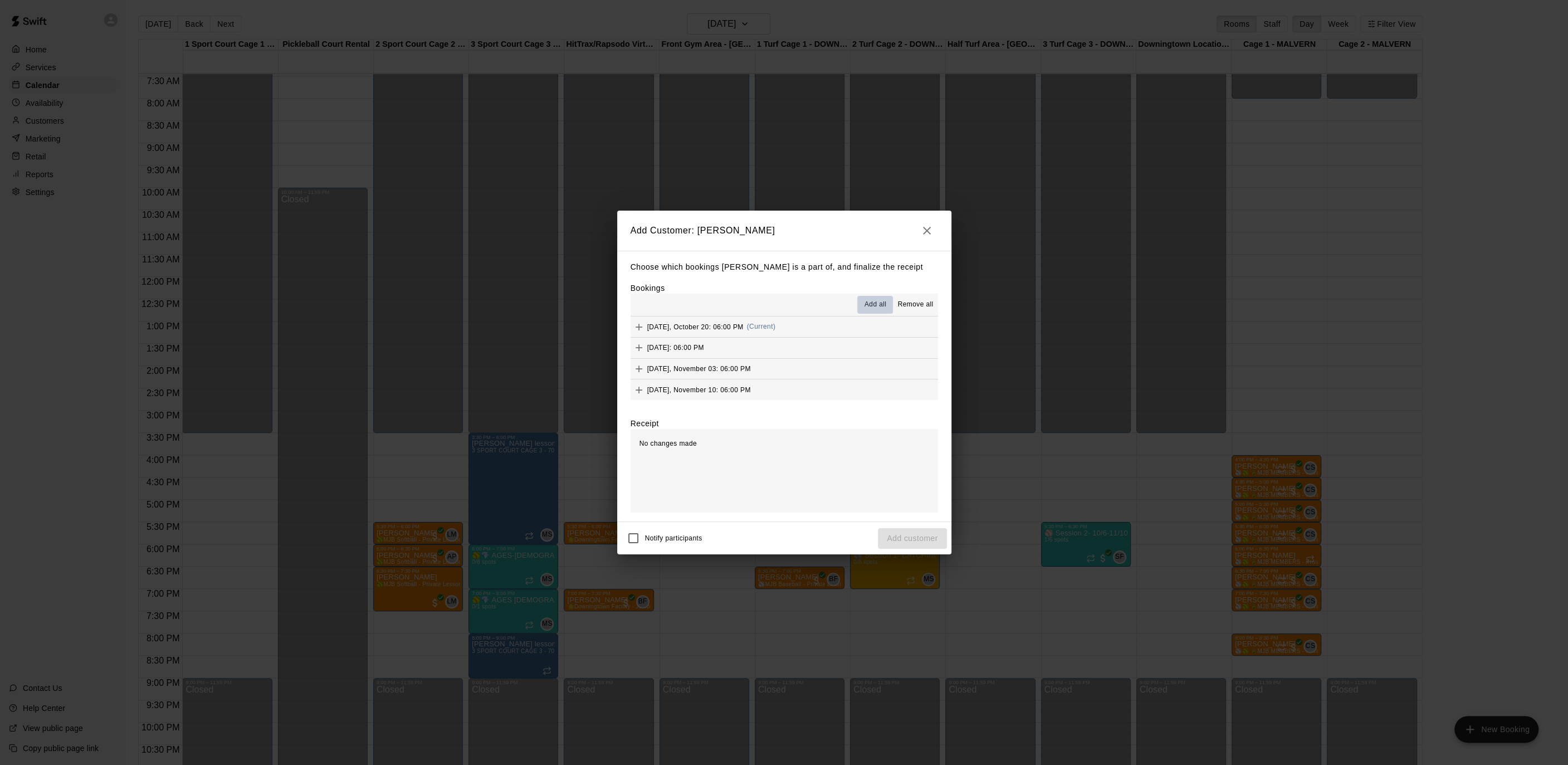
click at [865, 303] on span "Add all" at bounding box center [875, 304] width 22 height 12
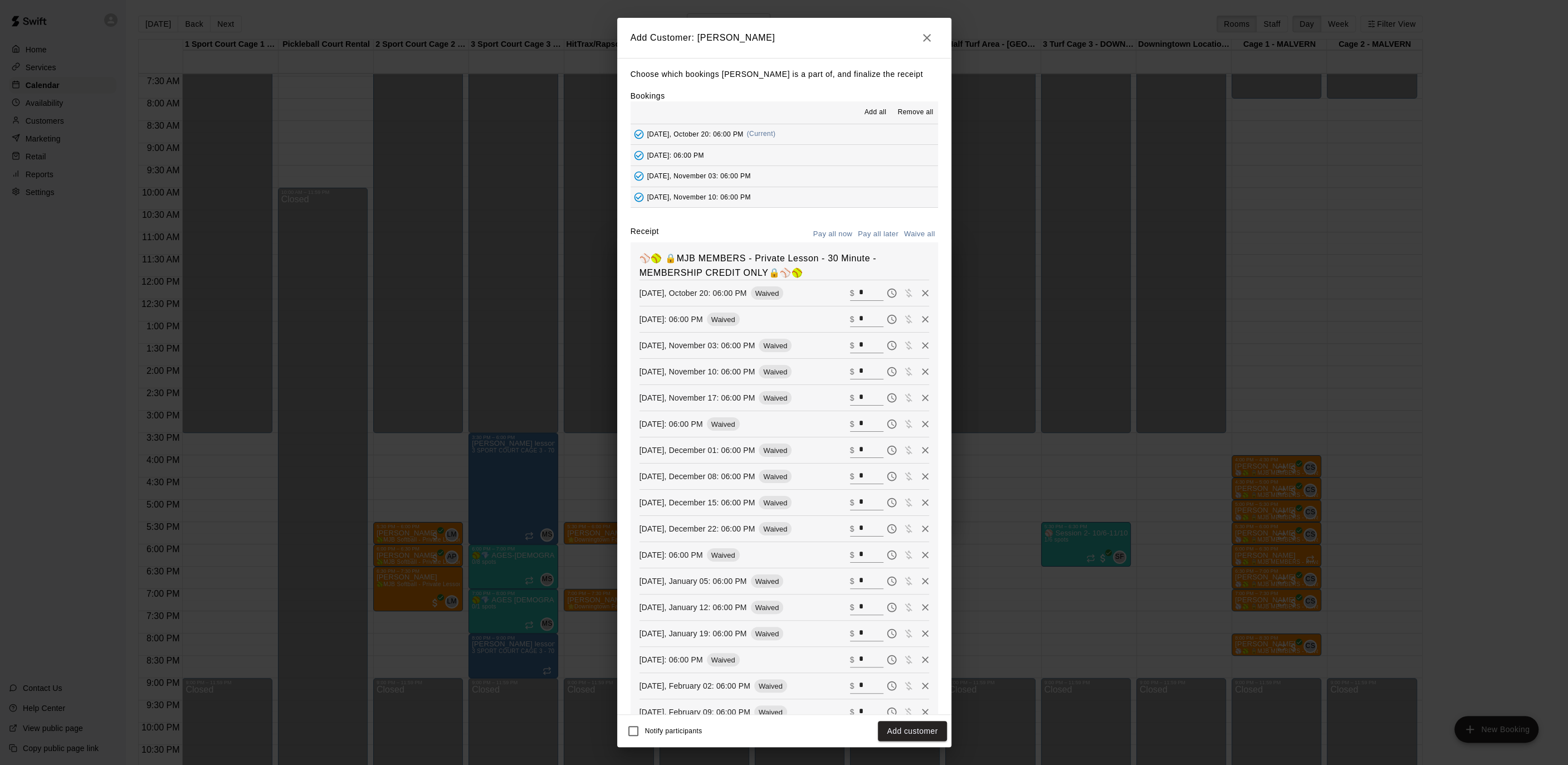
click at [911, 729] on button "Add customer" at bounding box center [911, 731] width 68 height 21
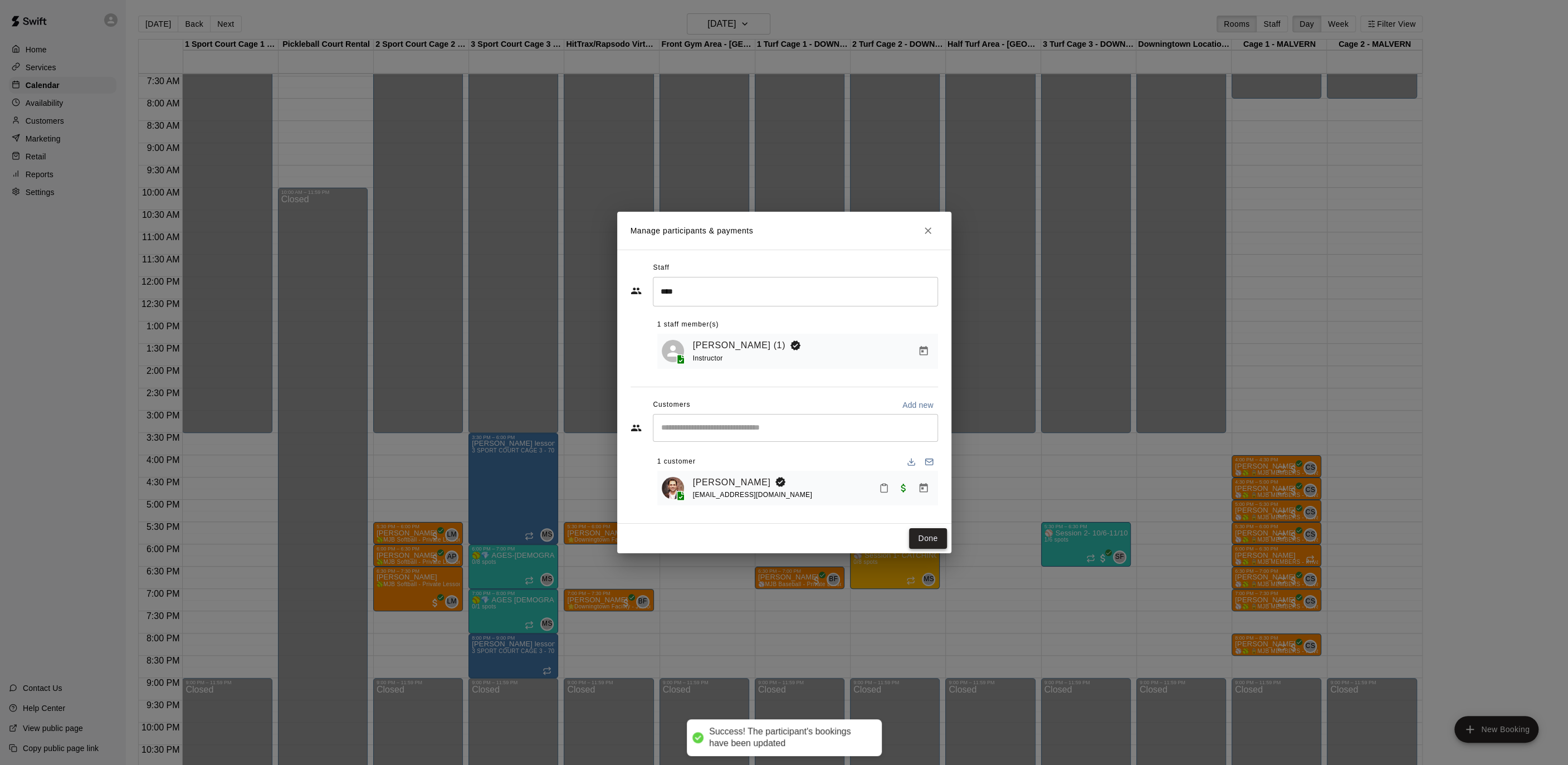
click at [927, 528] on button "Done" at bounding box center [928, 538] width 38 height 21
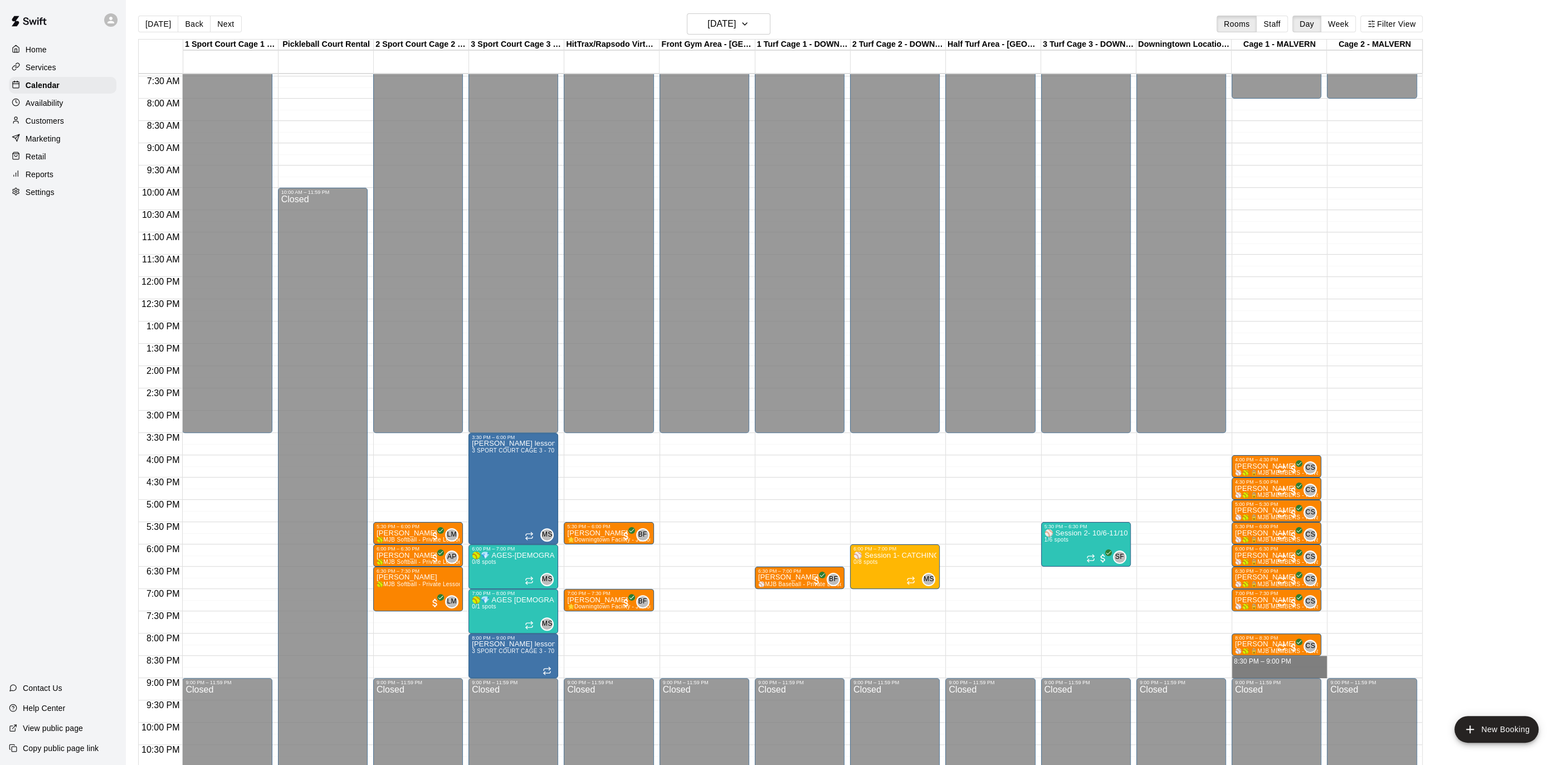
drag, startPoint x: 1244, startPoint y: 658, endPoint x: 1242, endPoint y: 669, distance: 11.2
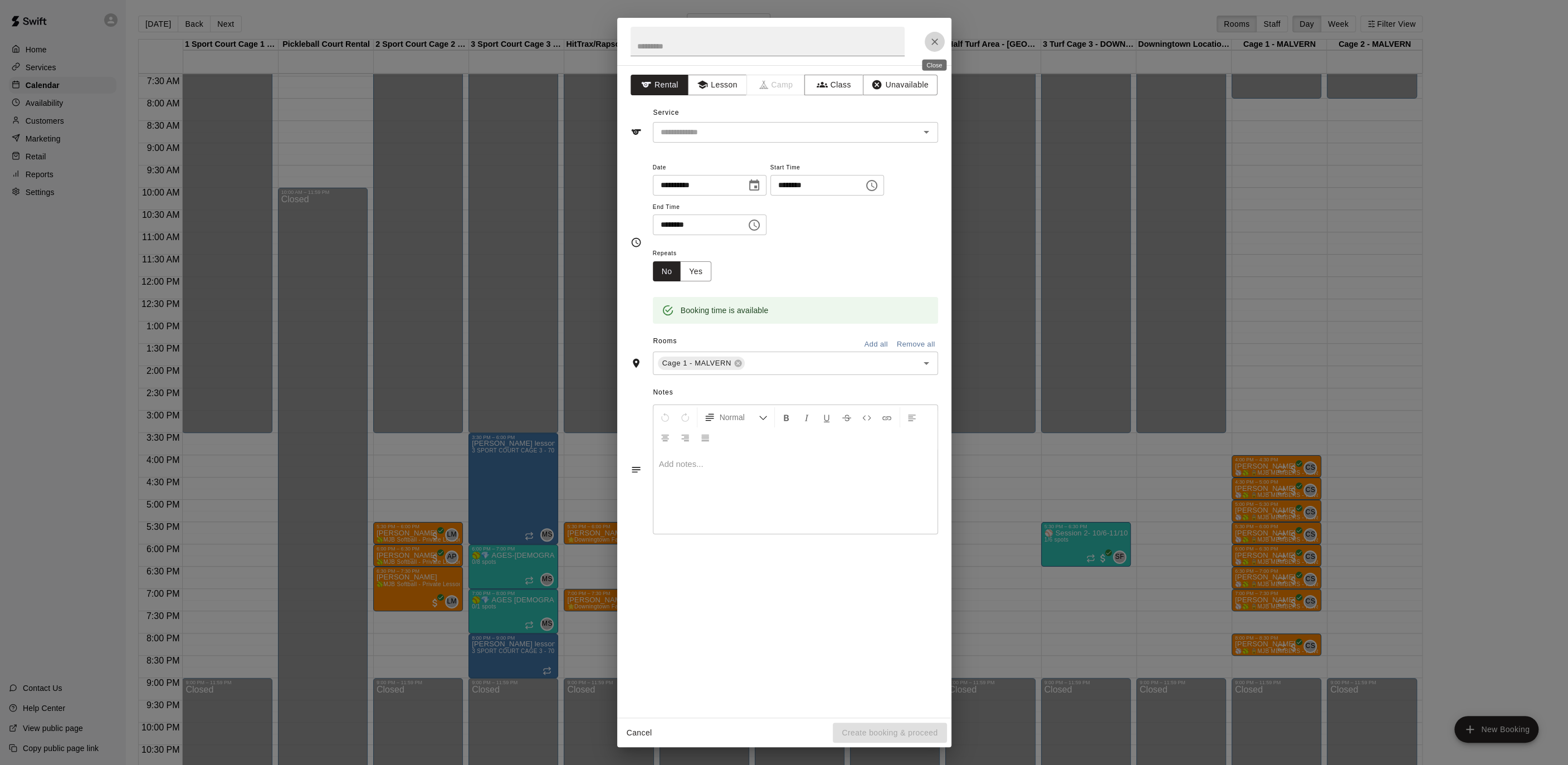
drag, startPoint x: 935, startPoint y: 39, endPoint x: 928, endPoint y: 39, distance: 7.0
click at [934, 39] on icon "Close" at bounding box center [935, 41] width 12 height 12
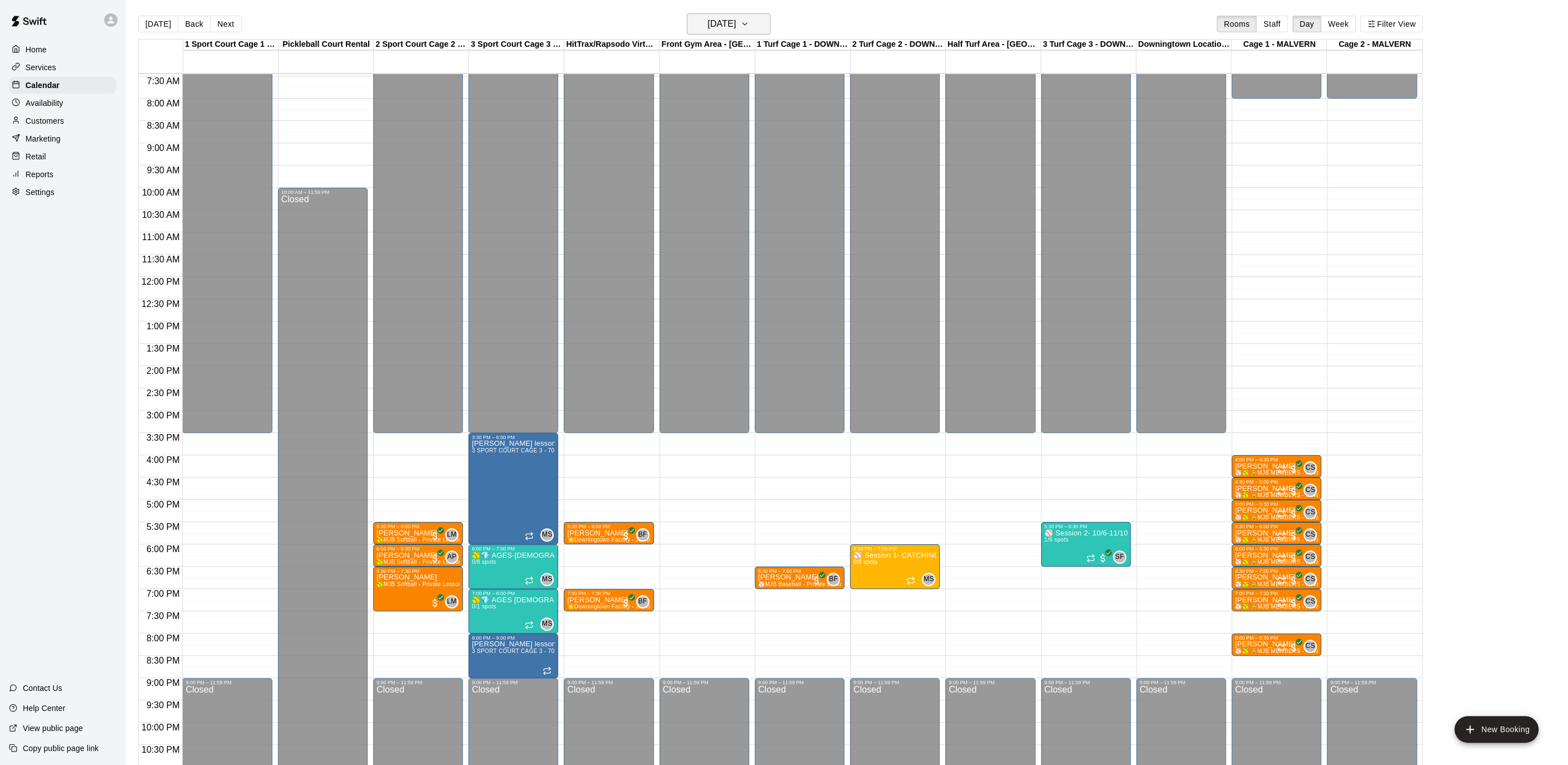
click at [749, 22] on icon "button" at bounding box center [745, 23] width 9 height 13
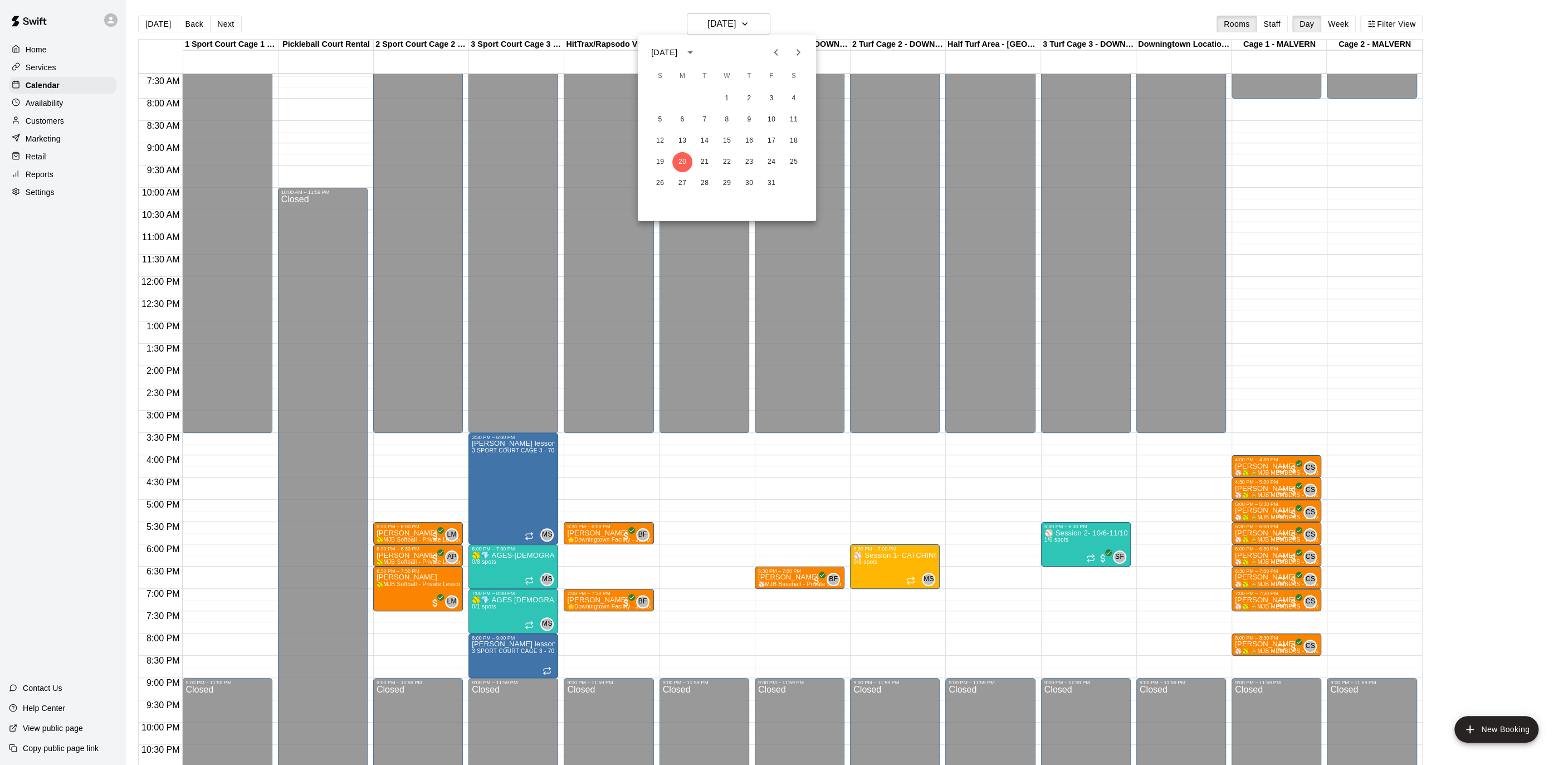
click at [776, 51] on icon "Previous month" at bounding box center [775, 52] width 4 height 7
drag, startPoint x: 682, startPoint y: 134, endPoint x: 1007, endPoint y: 342, distance: 385.9
click at [682, 134] on button "15" at bounding box center [682, 141] width 20 height 20
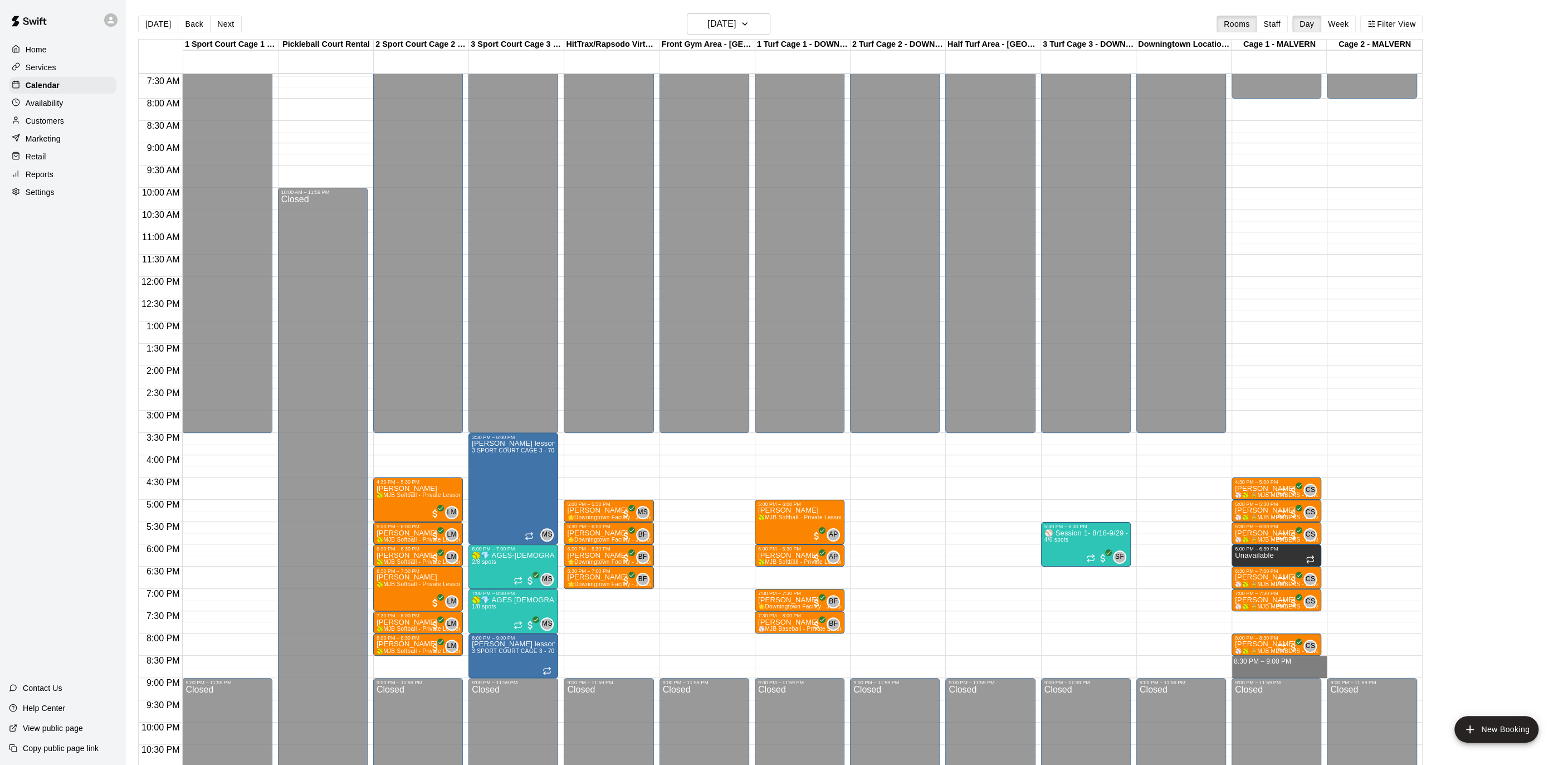
drag, startPoint x: 1286, startPoint y: 658, endPoint x: 1286, endPoint y: 670, distance: 12.0
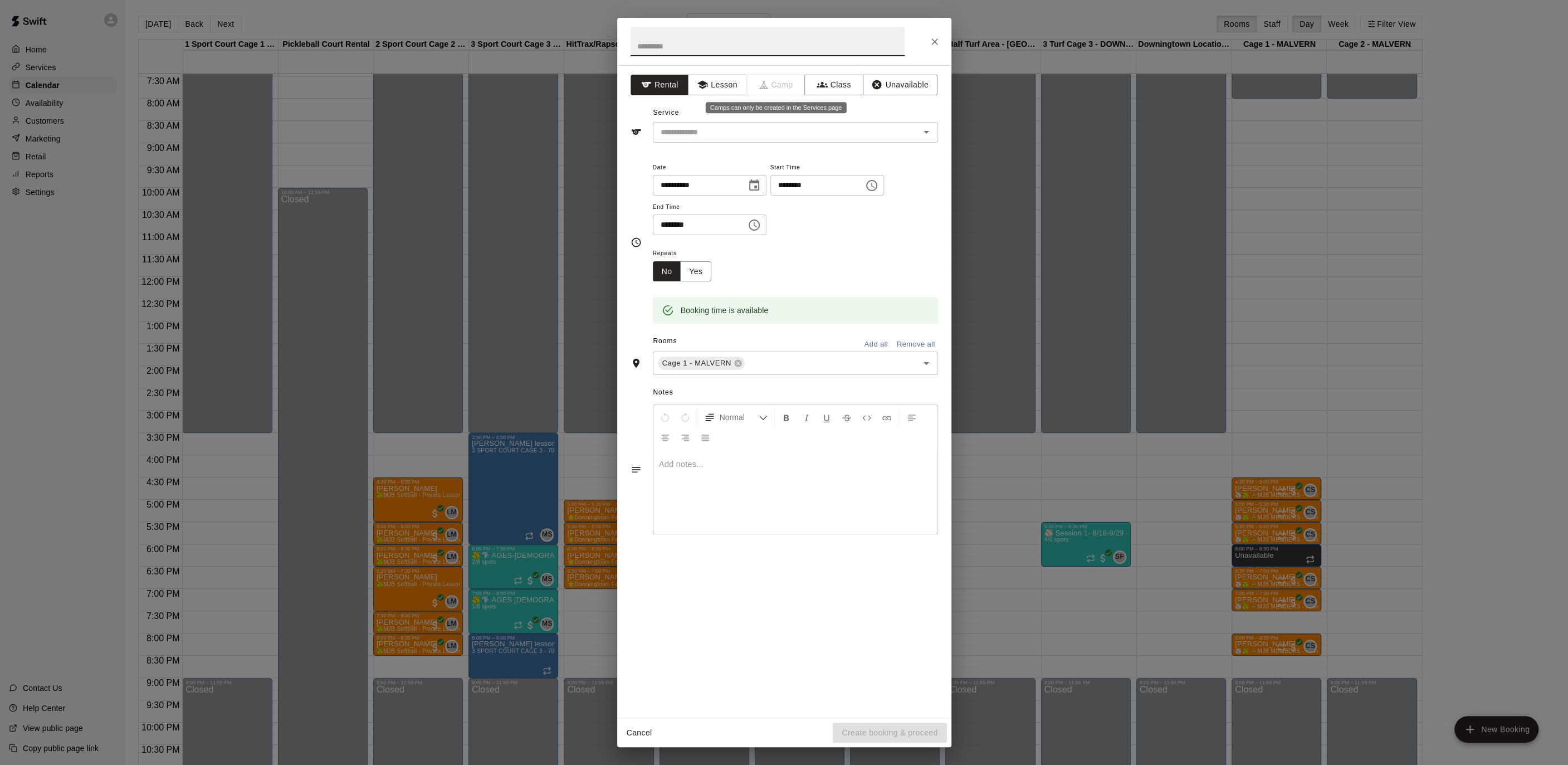
type input "*"
type input "**********"
click at [728, 90] on button "Lesson" at bounding box center [717, 84] width 58 height 21
click at [757, 143] on div "**********" at bounding box center [784, 391] width 334 height 652
click at [747, 131] on input "text" at bounding box center [779, 132] width 246 height 14
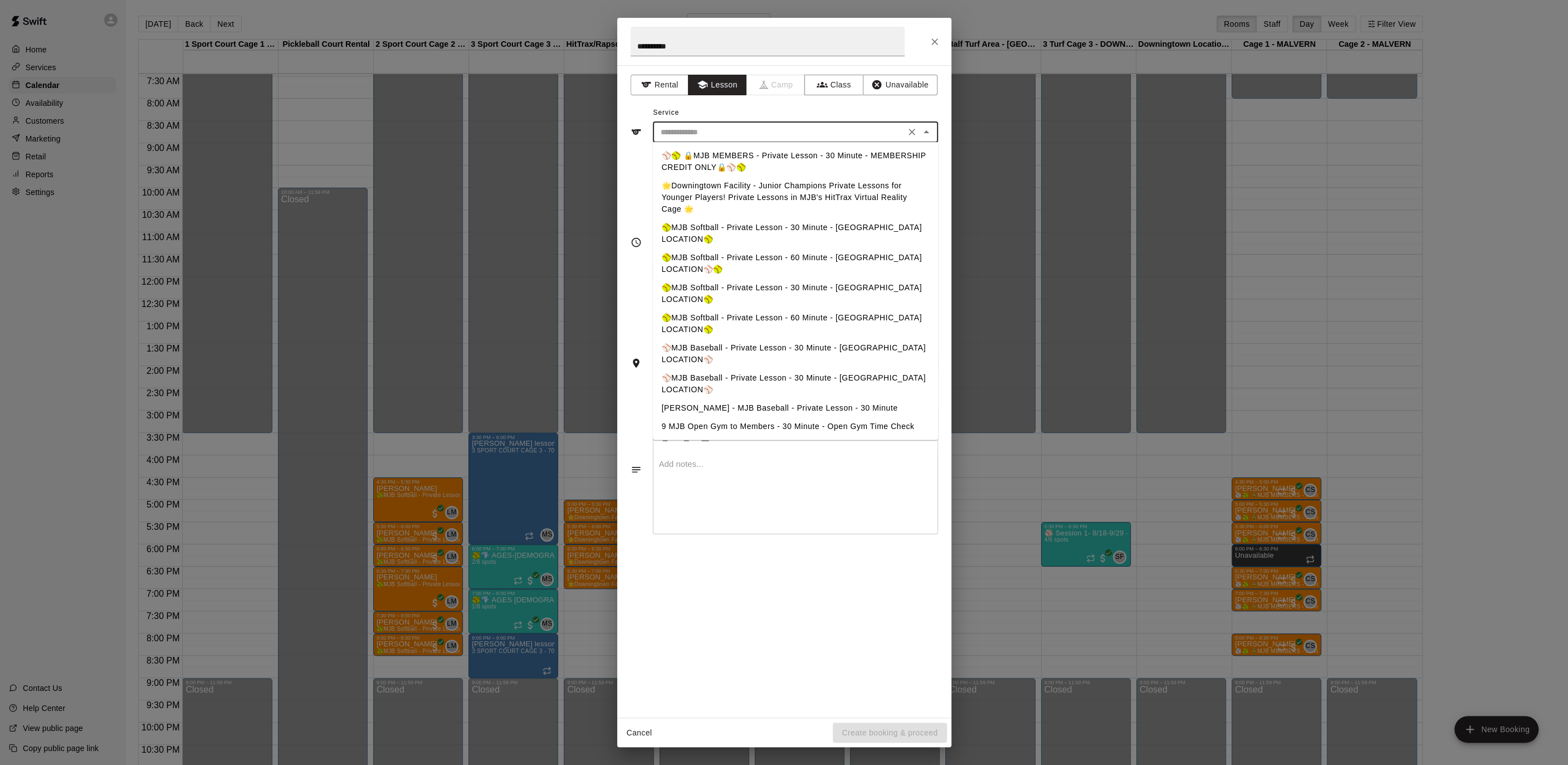
click at [738, 149] on li "⚾️🥎 🔒MJB MEMBERS - Private Lesson - 30 Minute - MEMBERSHIP CREDIT ONLY🔒⚾️🥎" at bounding box center [795, 161] width 285 height 30
type input "**********"
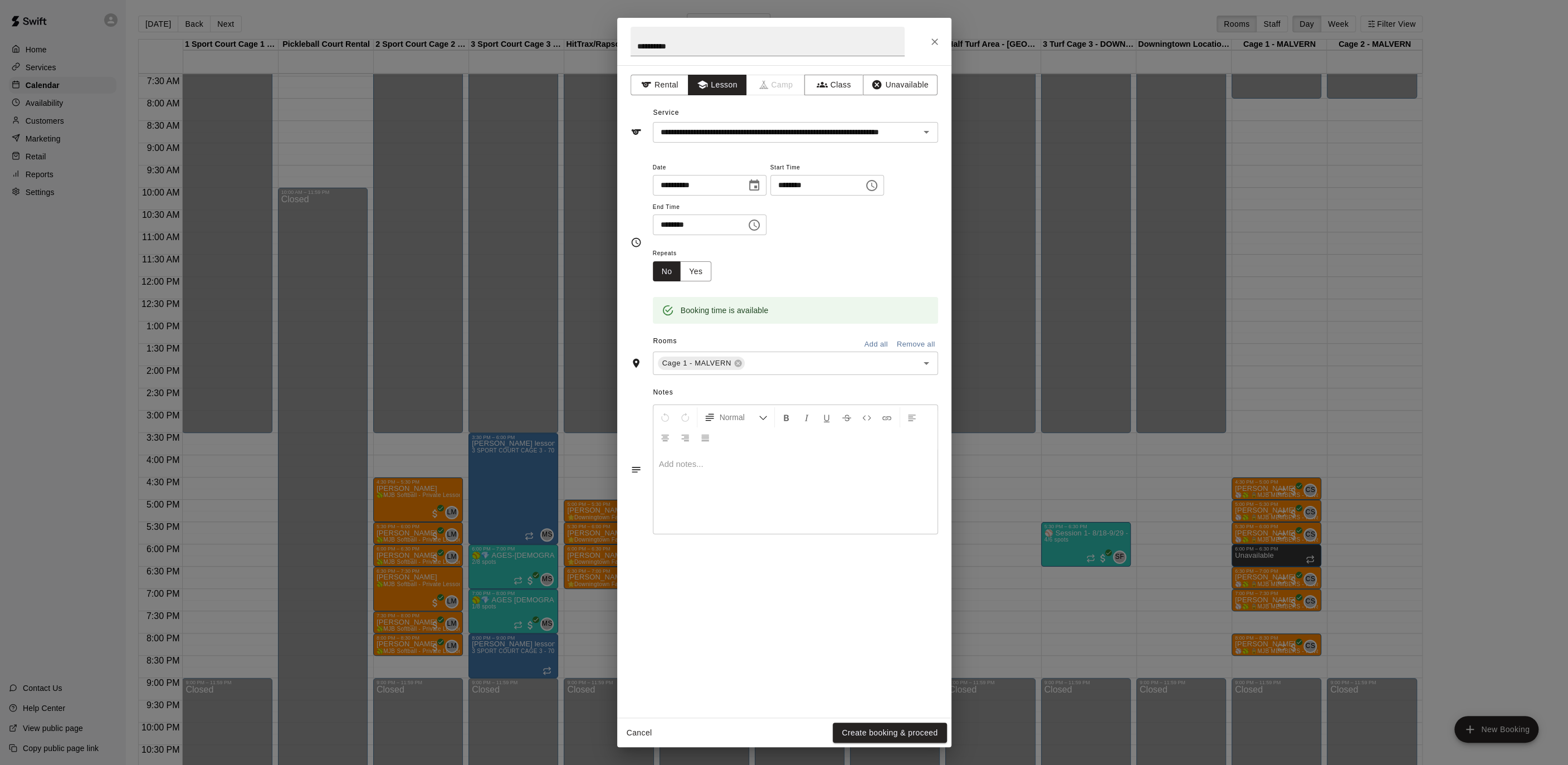
drag, startPoint x: 889, startPoint y: 724, endPoint x: 733, endPoint y: 277, distance: 473.4
click at [755, 271] on div "**********" at bounding box center [784, 382] width 334 height 729
drag, startPoint x: 700, startPoint y: 265, endPoint x: 719, endPoint y: 278, distance: 23.0
click at [700, 265] on button "Yes" at bounding box center [696, 271] width 31 height 21
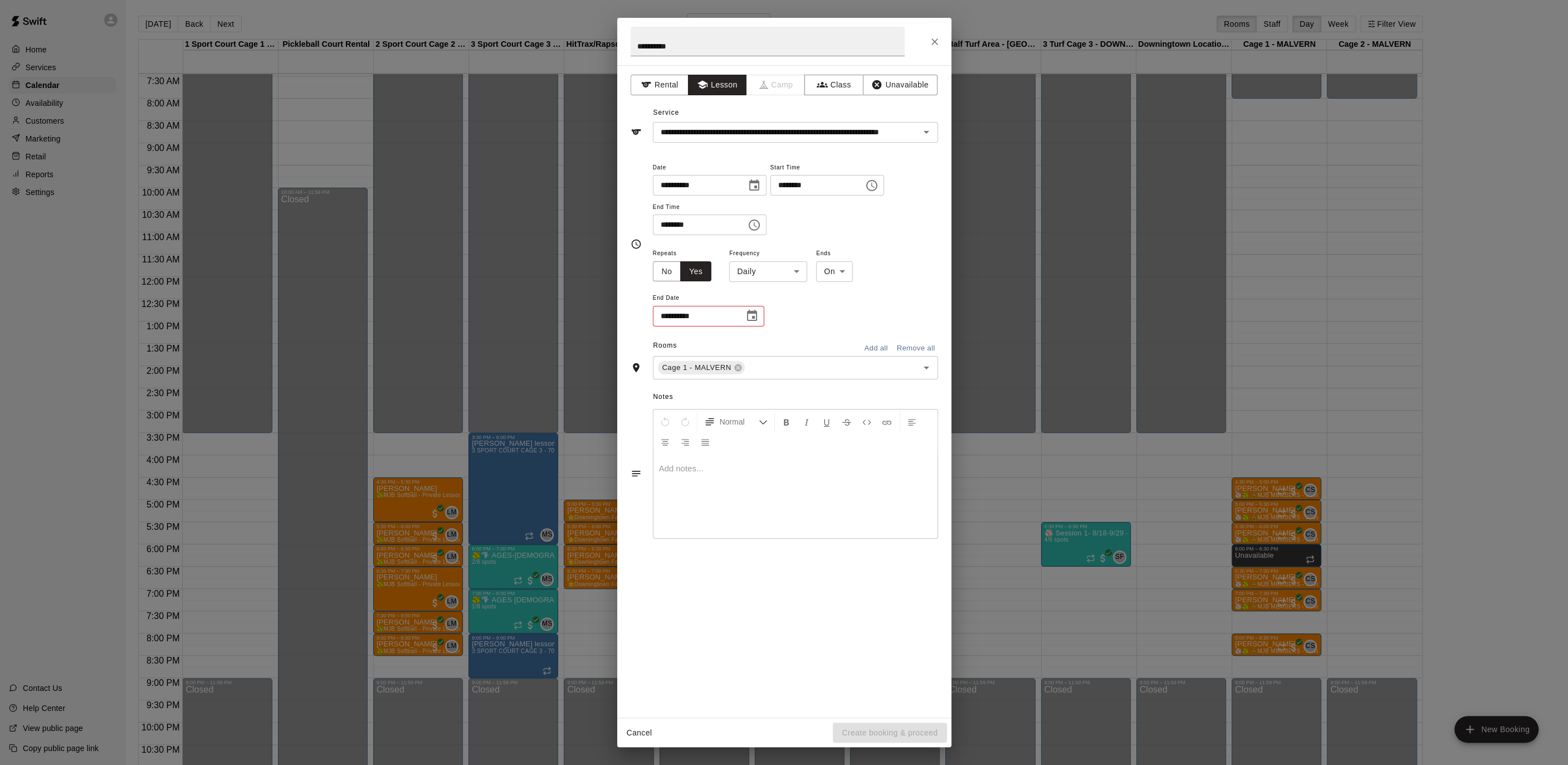
click at [767, 272] on body "Home Services Calendar Availability Customers Marketing Retail Reports Settings…" at bounding box center [784, 391] width 1568 height 783
click at [767, 310] on li "Weekly [DATE]" at bounding box center [767, 313] width 139 height 18
type input "******"
click at [756, 310] on icon "Choose date" at bounding box center [751, 316] width 13 height 13
click at [806, 343] on icon "Next month" at bounding box center [812, 343] width 13 height 13
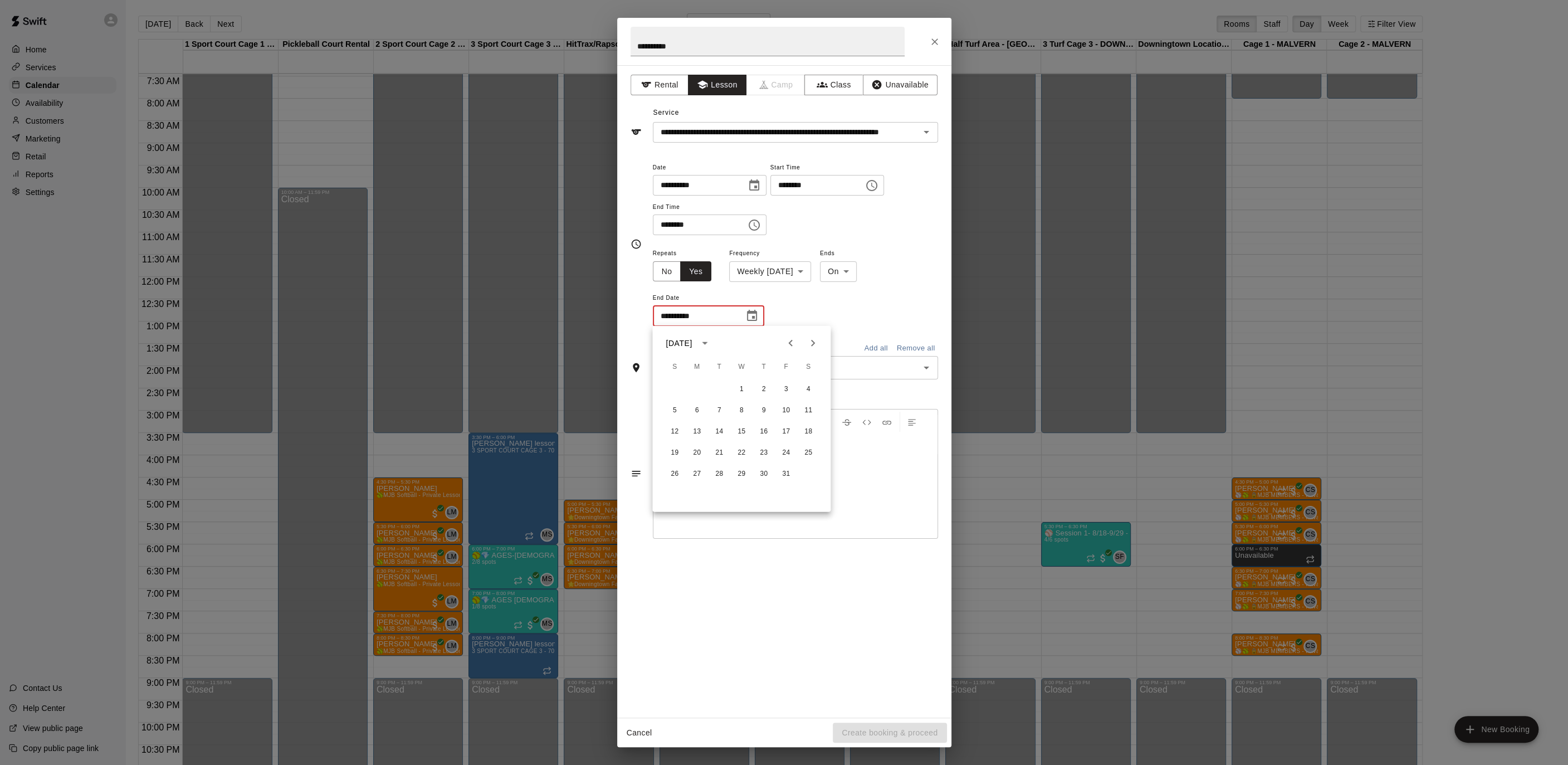
click at [806, 343] on icon "Next month" at bounding box center [812, 343] width 13 height 13
drag, startPoint x: 806, startPoint y: 343, endPoint x: 806, endPoint y: 356, distance: 13.0
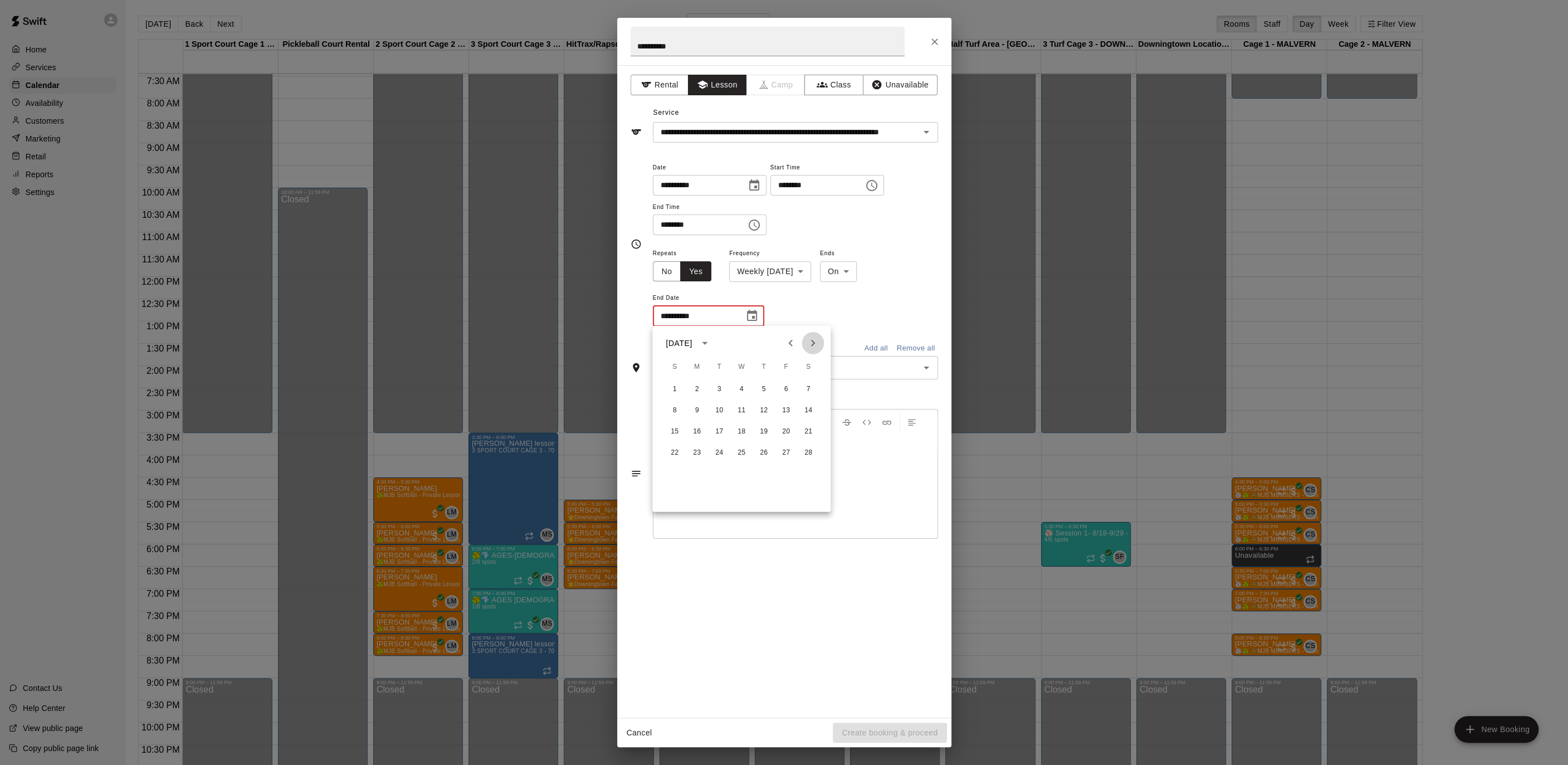
click at [806, 343] on icon "Next month" at bounding box center [812, 343] width 13 height 13
drag, startPoint x: 812, startPoint y: 344, endPoint x: 802, endPoint y: 348, distance: 10.8
click at [810, 344] on icon "Next month" at bounding box center [812, 343] width 13 height 13
drag, startPoint x: 696, startPoint y: 410, endPoint x: 700, endPoint y: 419, distance: 9.8
click at [696, 409] on button "6" at bounding box center [696, 410] width 20 height 20
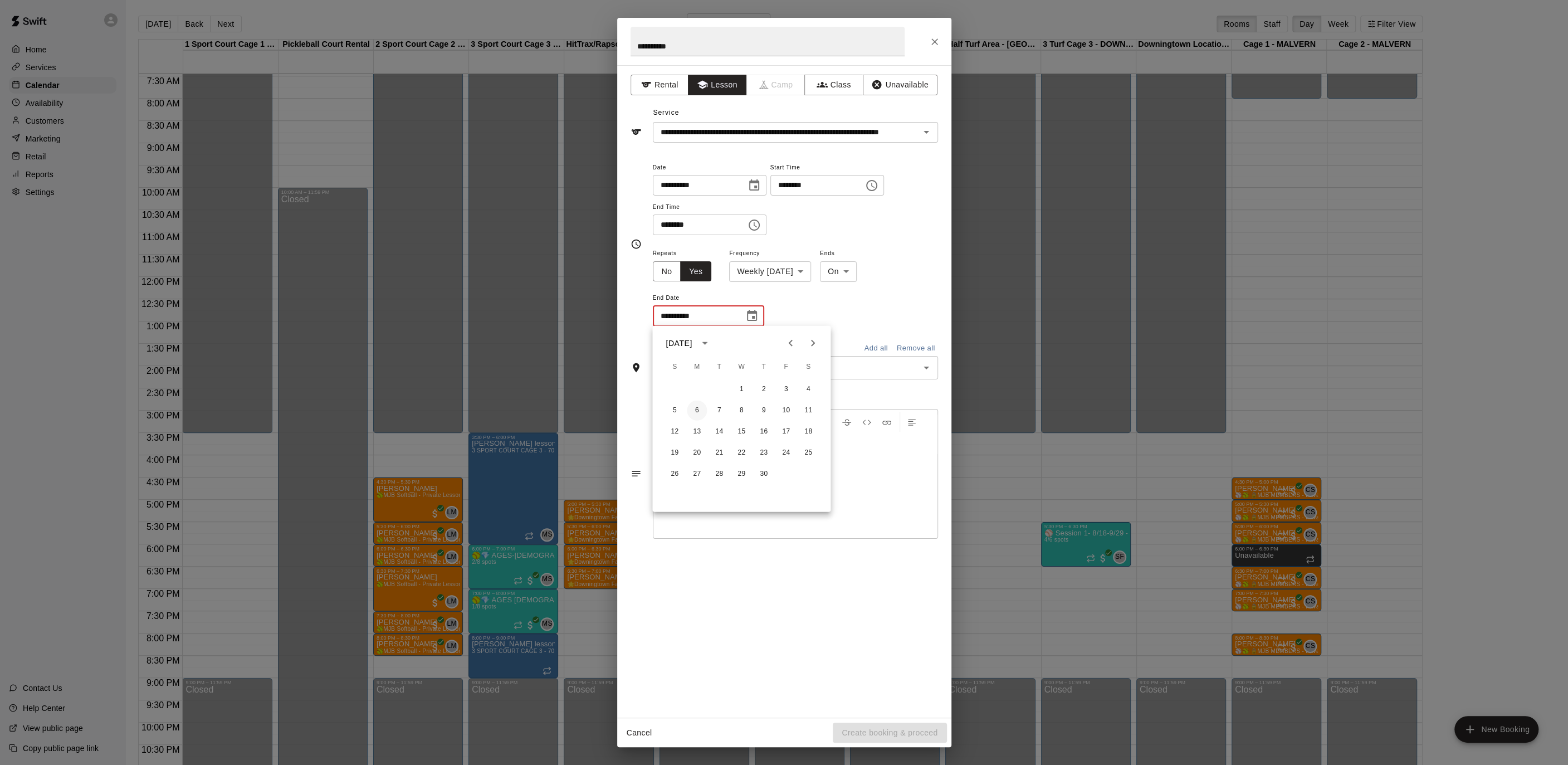
type input "**********"
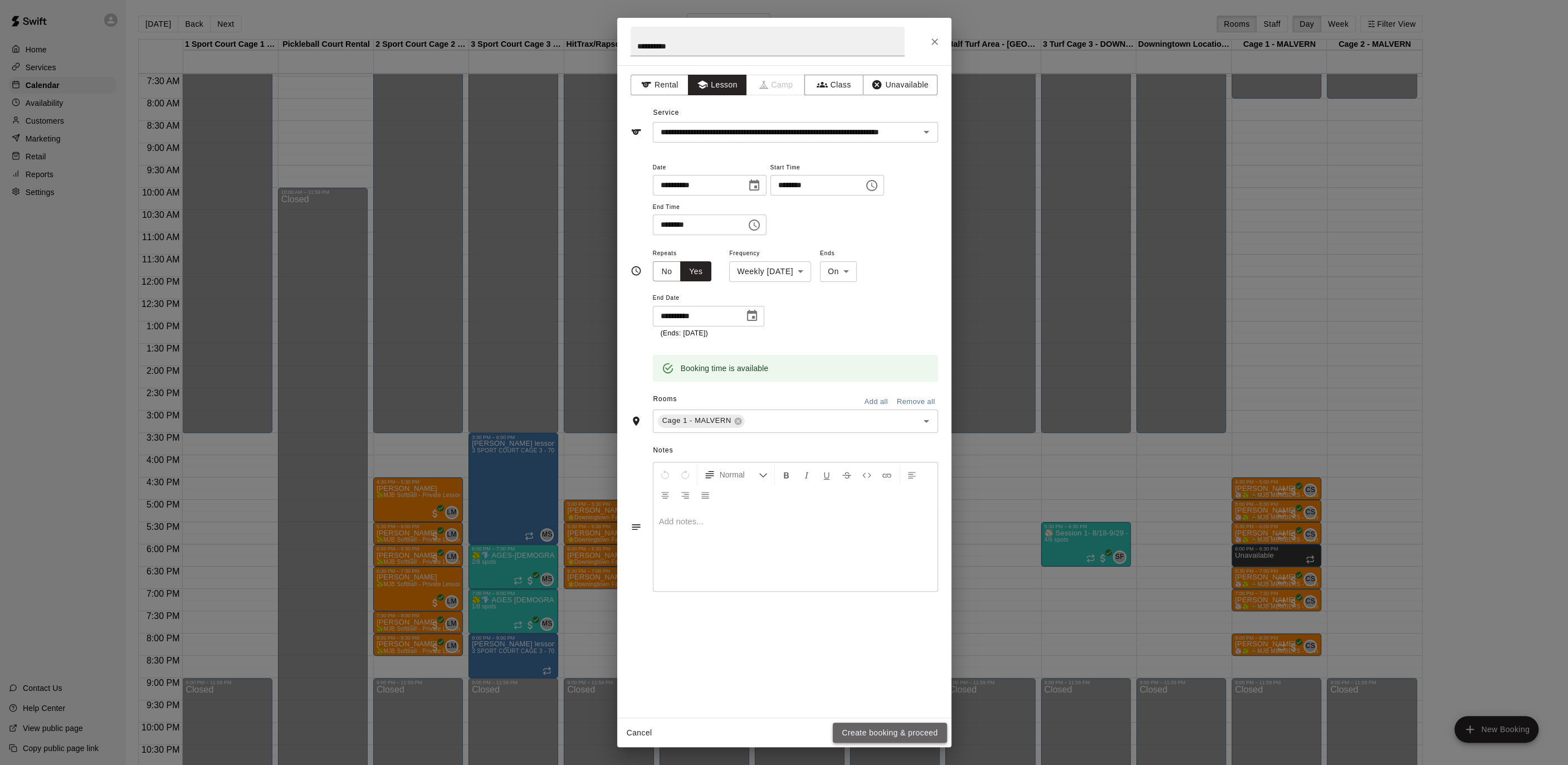
click at [862, 731] on button "Create booking & proceed" at bounding box center [889, 733] width 114 height 21
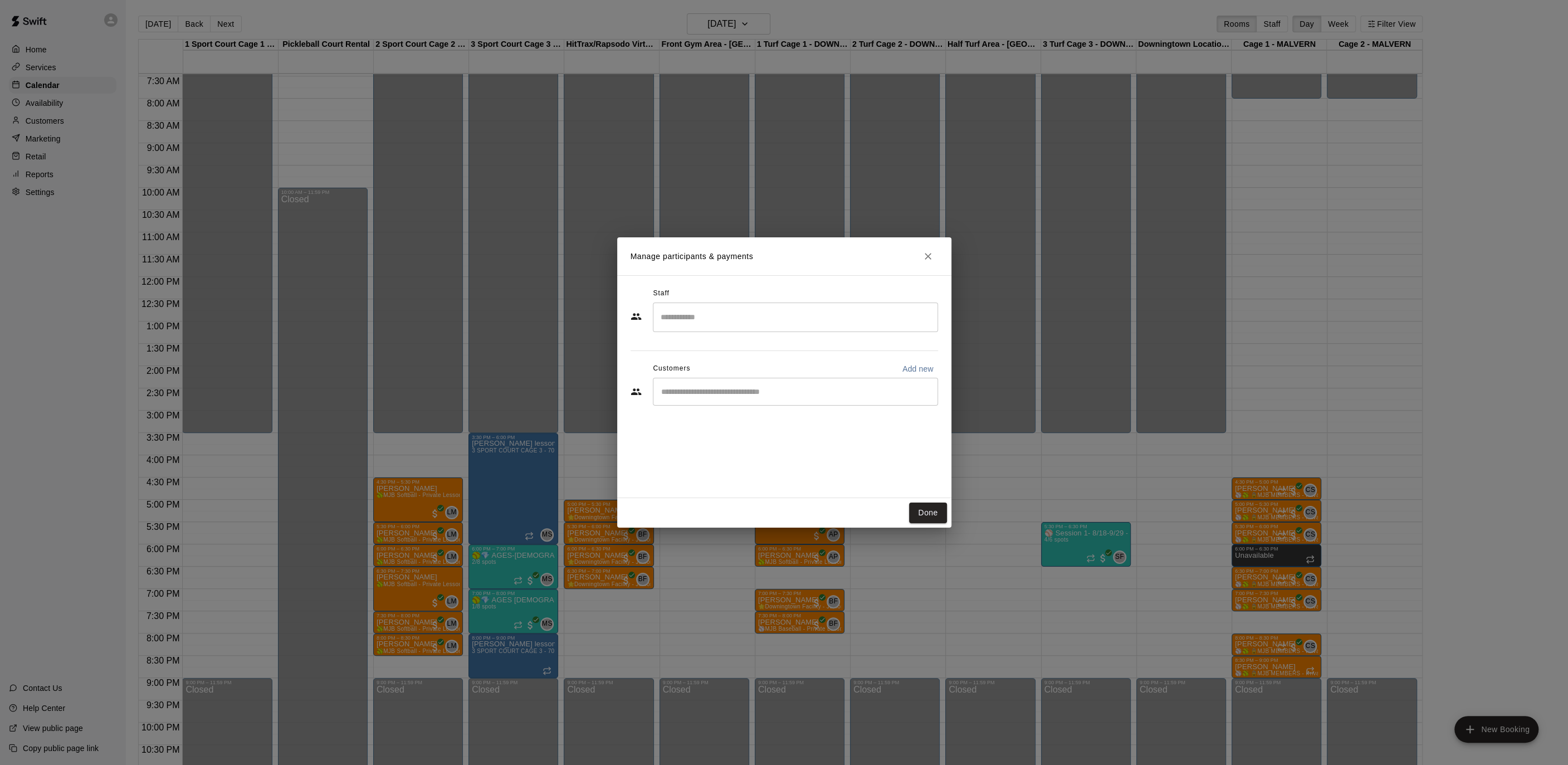
click at [773, 324] on input "Search staff" at bounding box center [796, 316] width 275 height 19
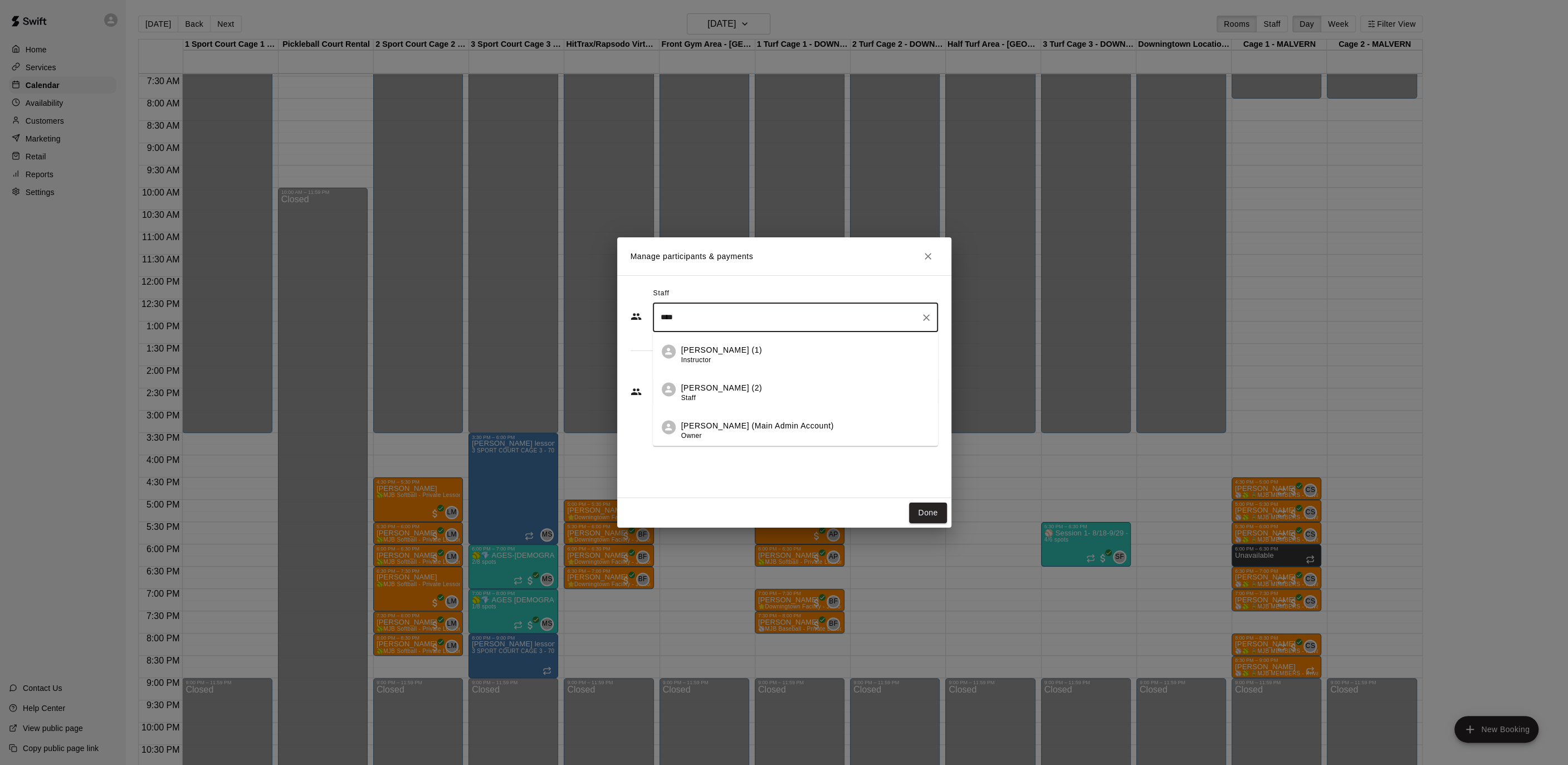
click at [741, 349] on div "[PERSON_NAME] (1) Instructor" at bounding box center [805, 355] width 248 height 22
type input "****"
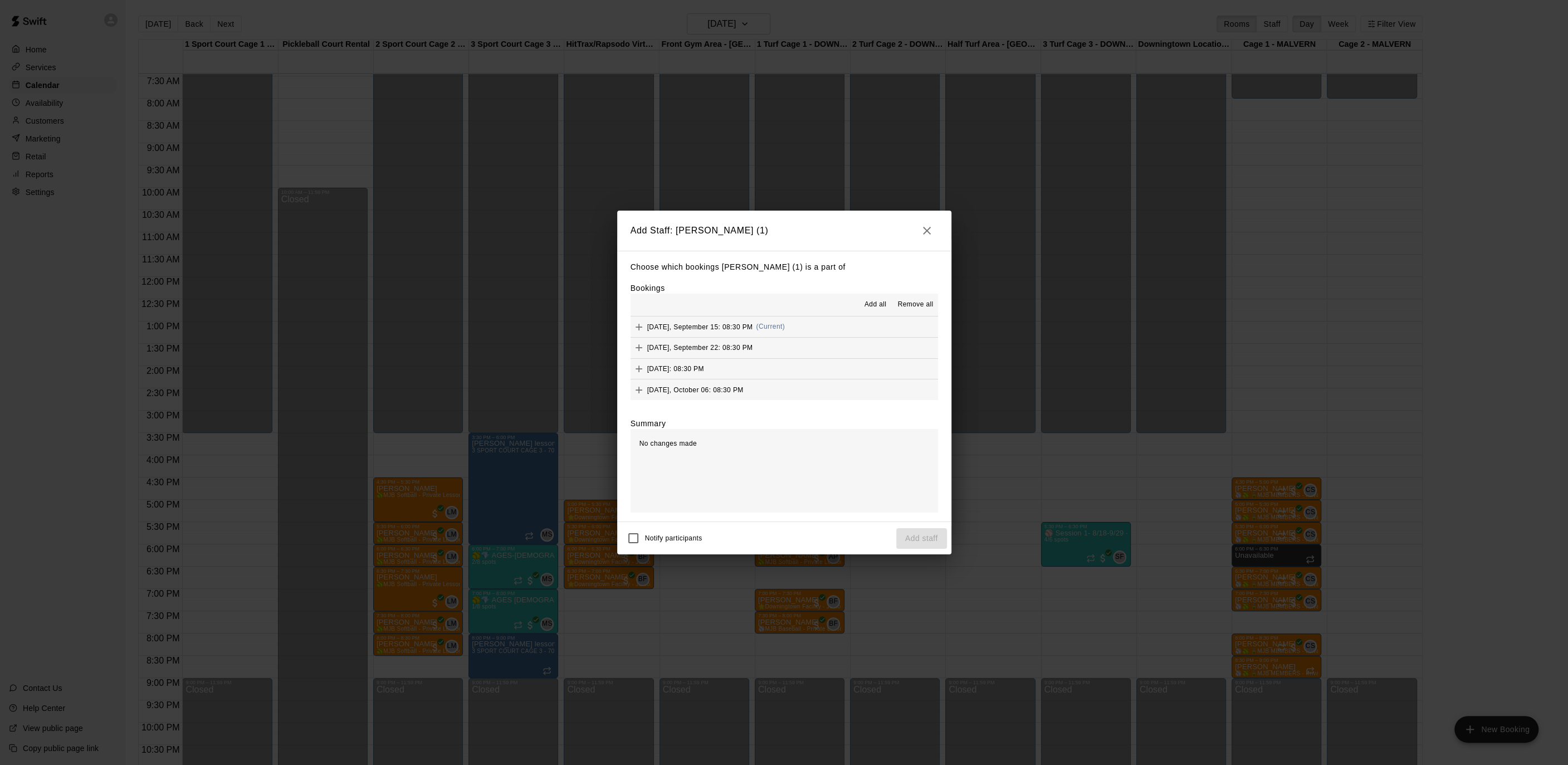
click at [865, 297] on button "Add all" at bounding box center [875, 304] width 35 height 18
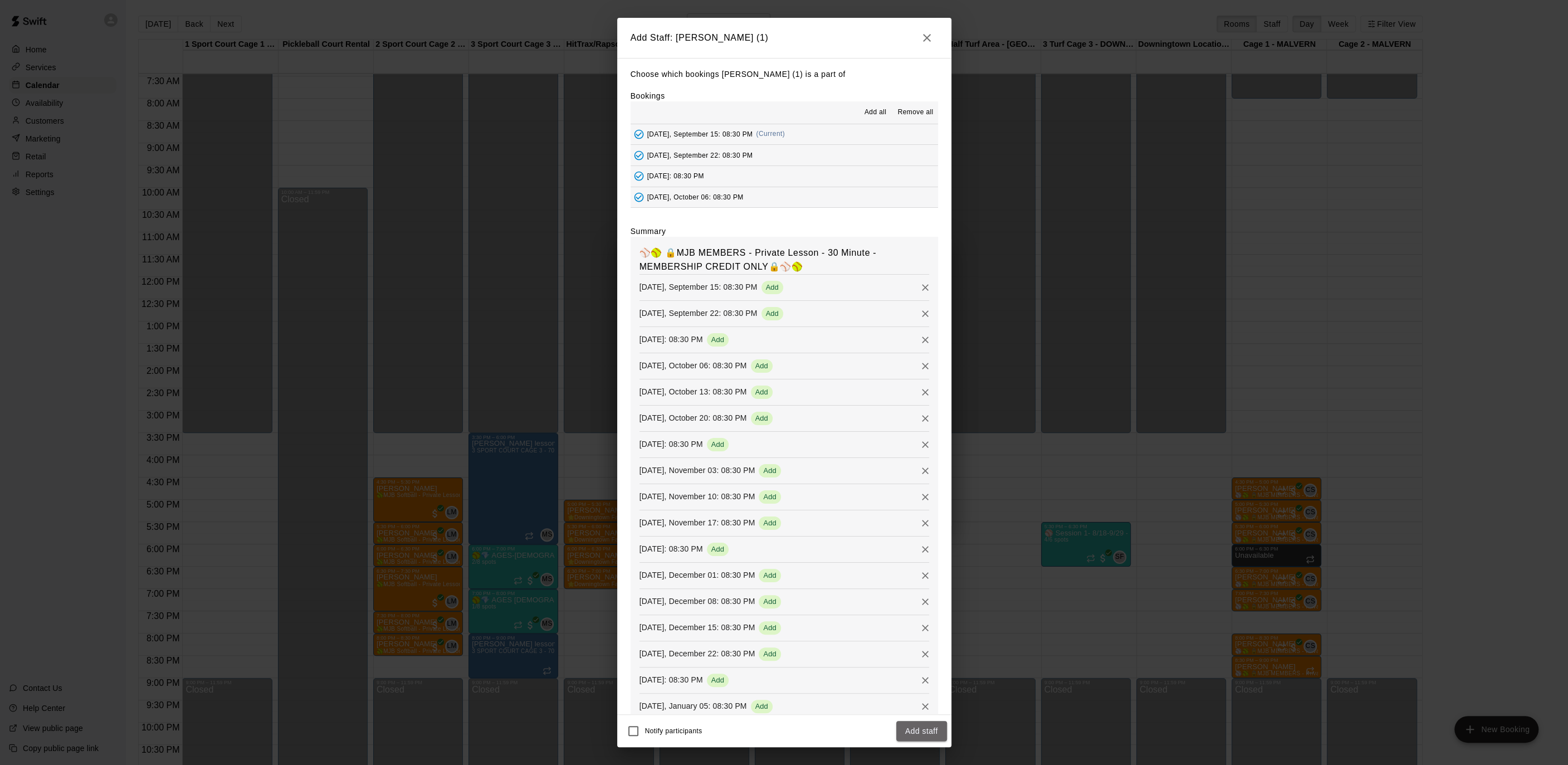
click at [909, 726] on button "Add staff" at bounding box center [921, 731] width 51 height 21
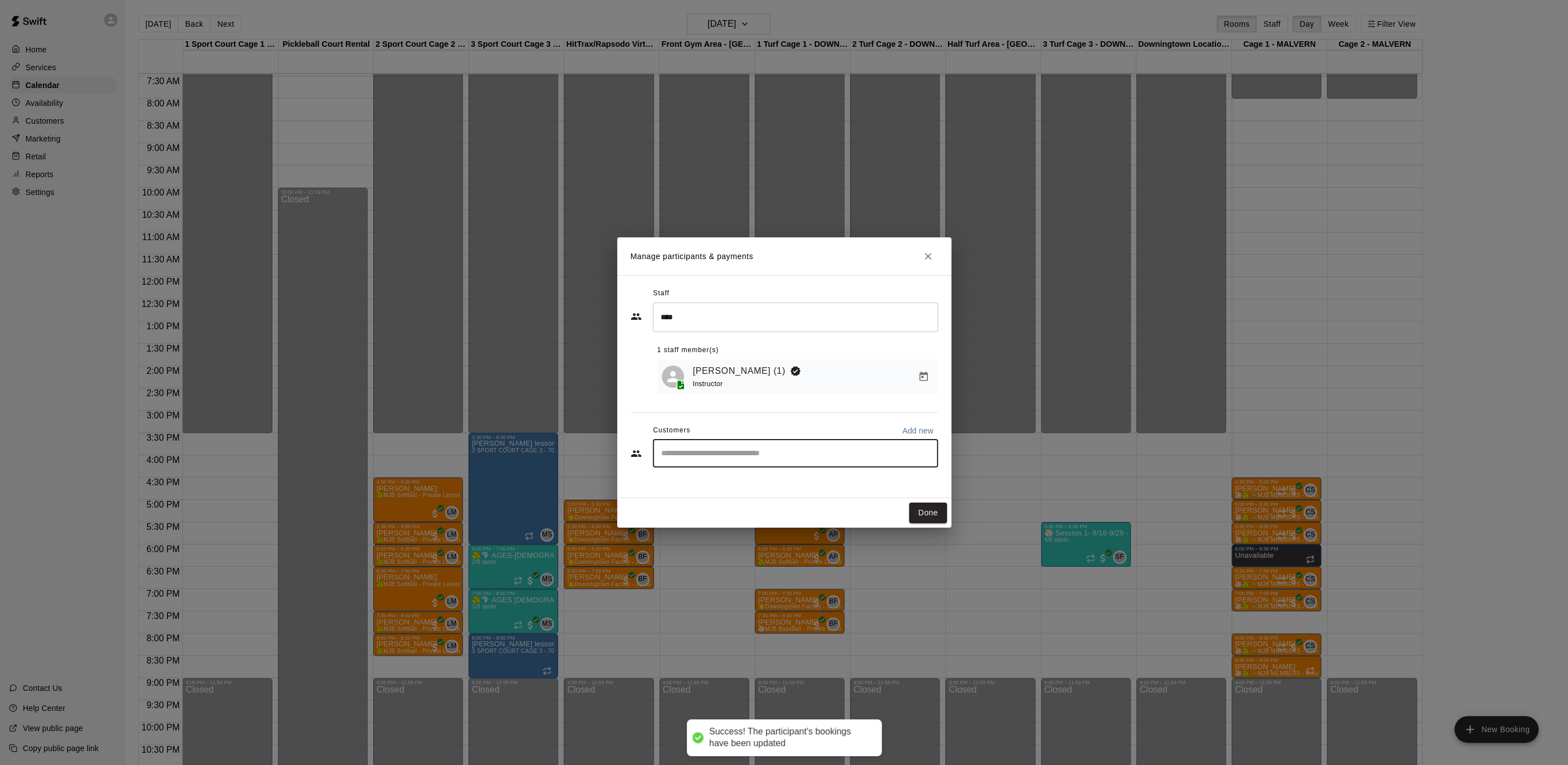
click at [713, 453] on input "Start typing to search customers..." at bounding box center [796, 453] width 275 height 12
type input "********"
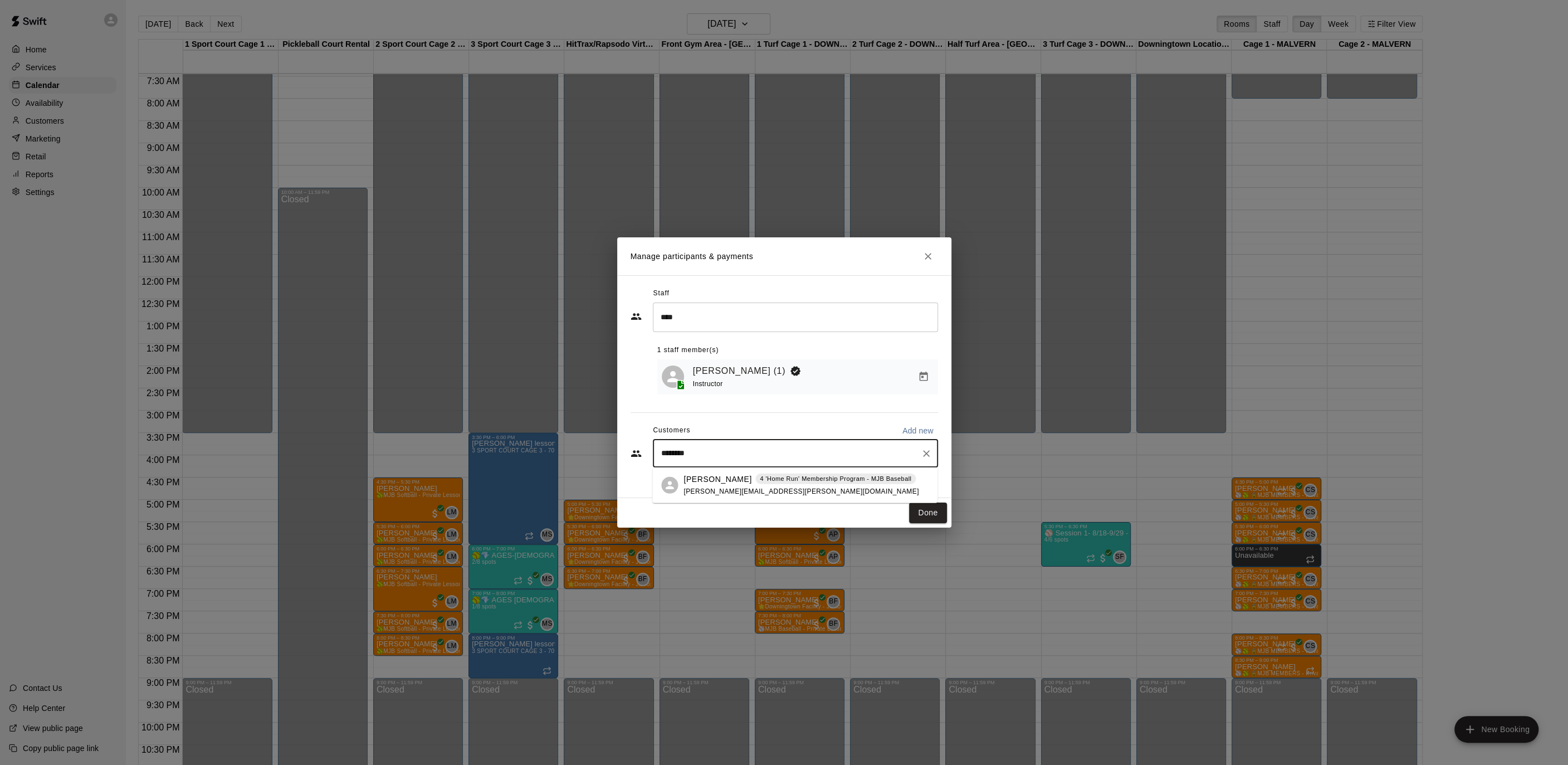
click at [710, 481] on p "[PERSON_NAME]" at bounding box center [717, 479] width 68 height 12
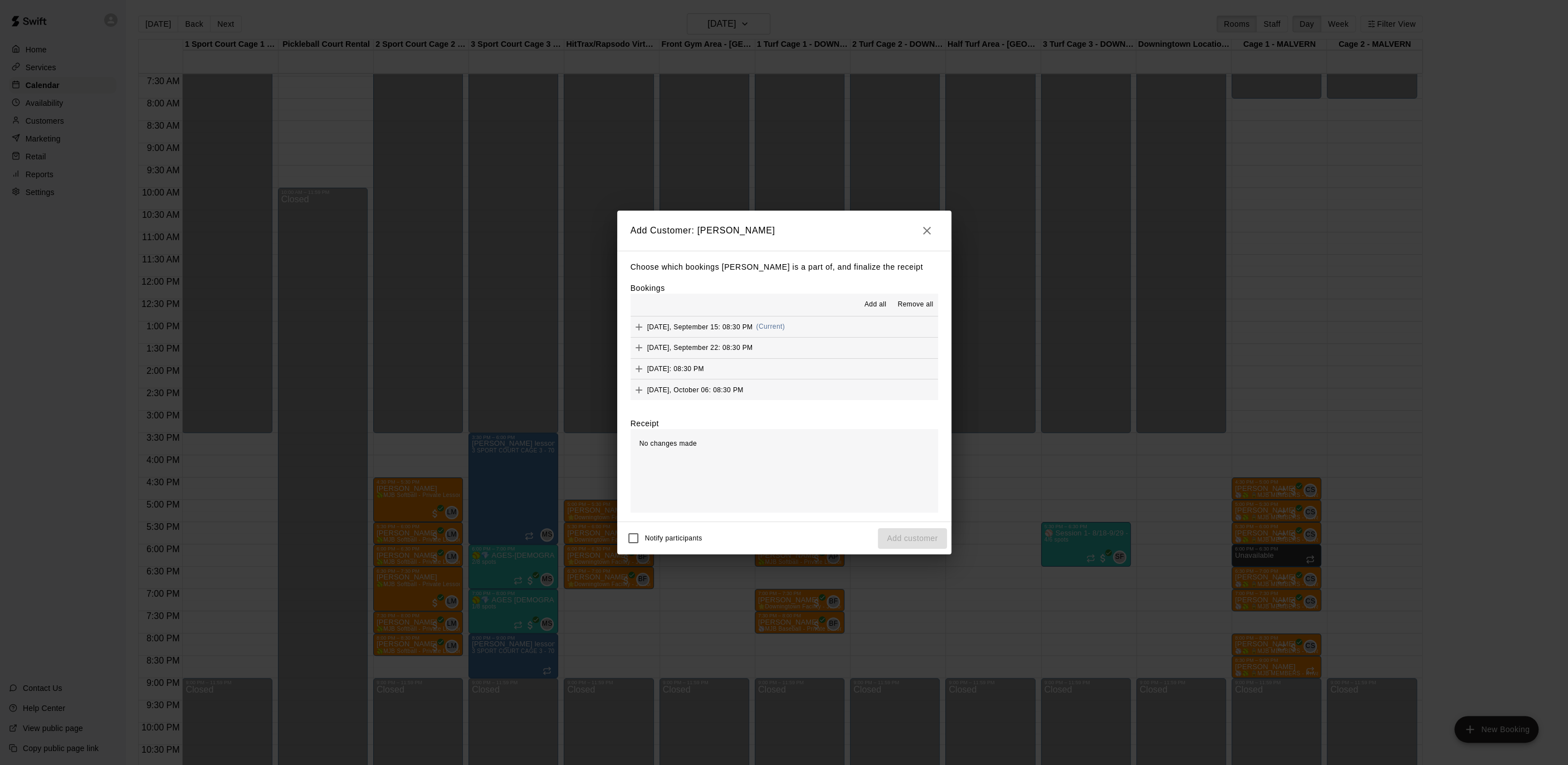
click at [881, 305] on span "Add all" at bounding box center [875, 304] width 22 height 12
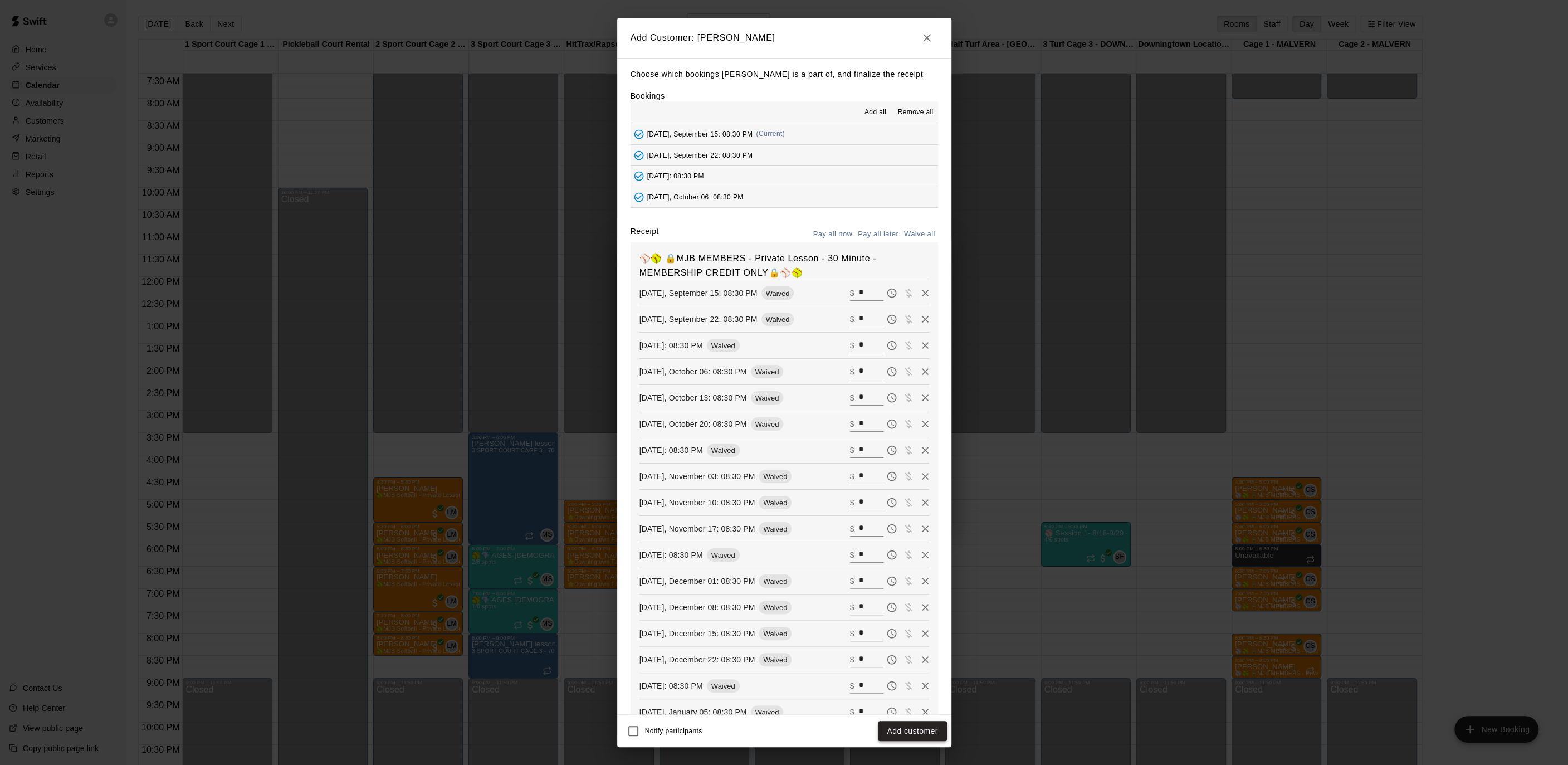
click at [903, 727] on button "Add customer" at bounding box center [911, 731] width 68 height 21
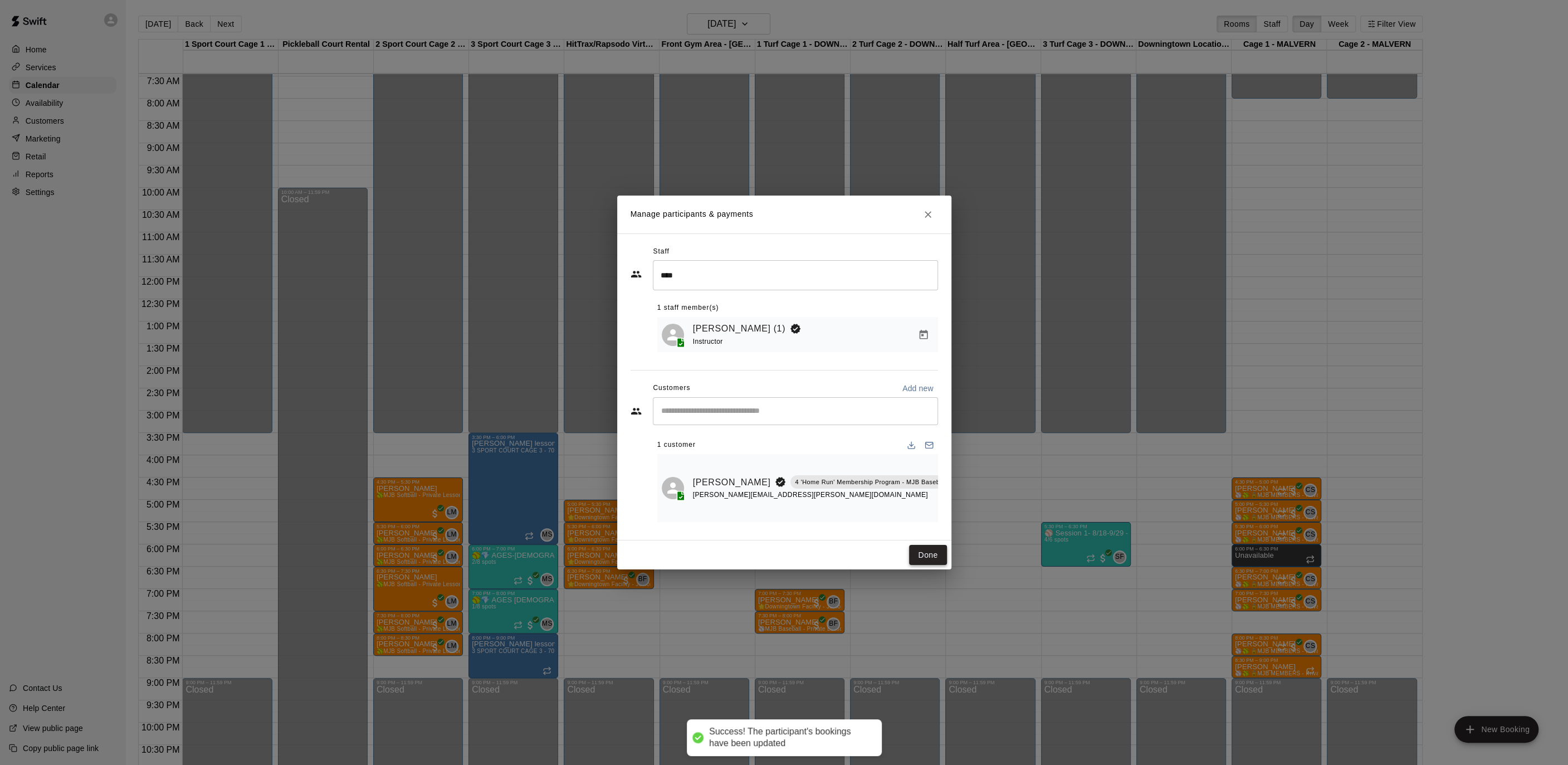
click at [930, 558] on button "Done" at bounding box center [928, 555] width 38 height 21
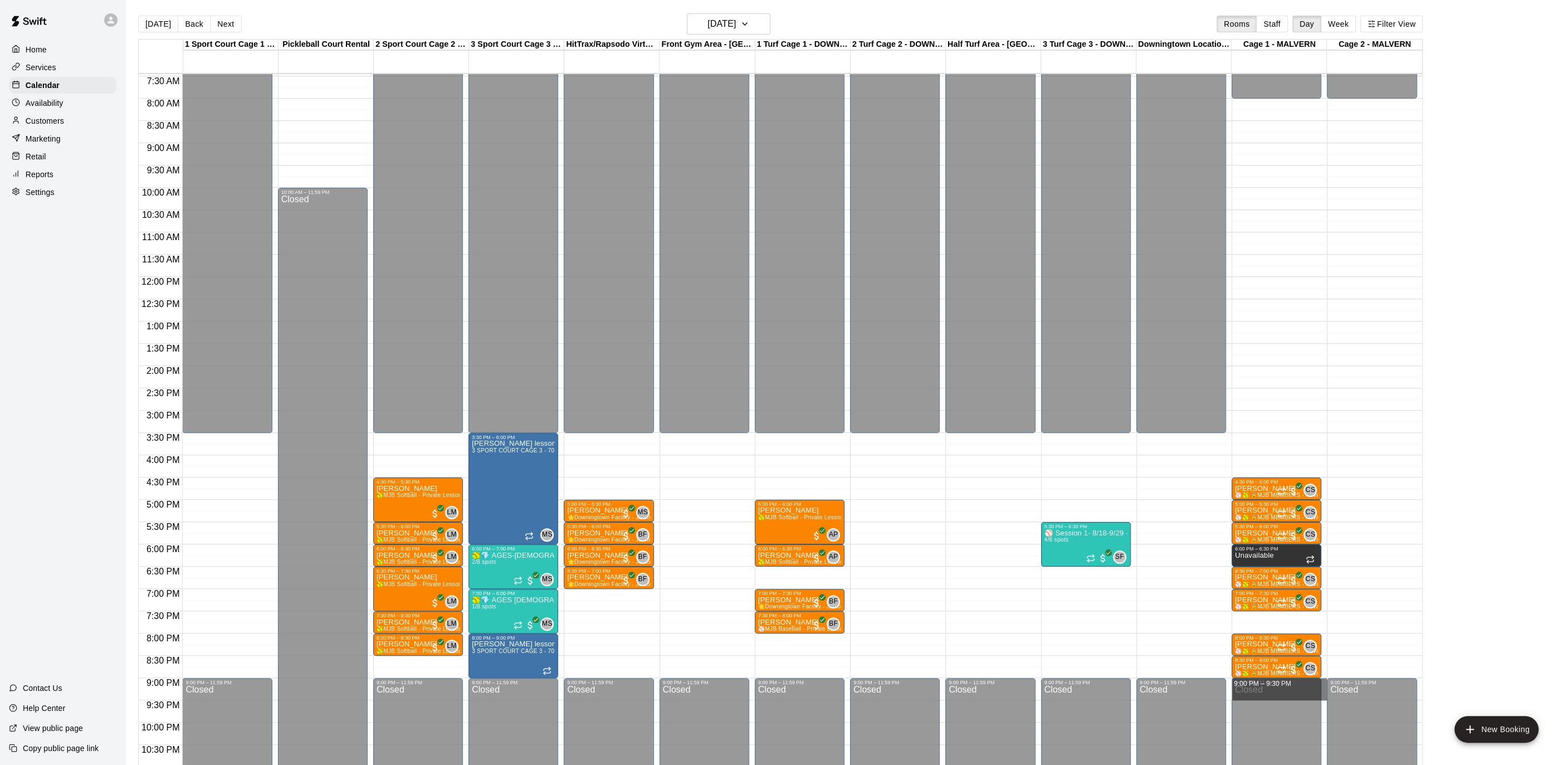
drag, startPoint x: 1325, startPoint y: 680, endPoint x: 1324, endPoint y: 689, distance: 9.1
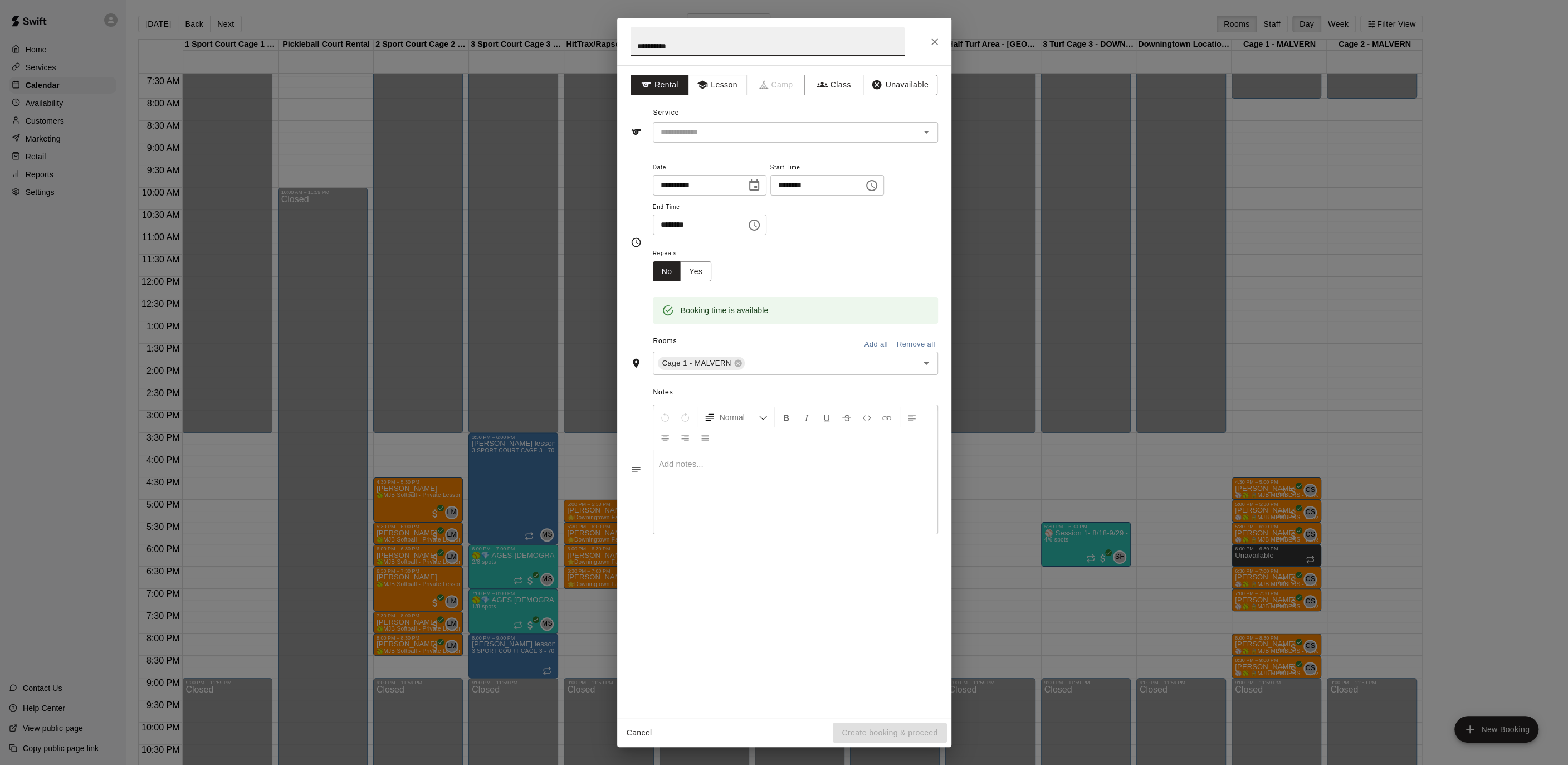
type input "**********"
click at [718, 76] on button "Lesson" at bounding box center [717, 84] width 58 height 21
click at [723, 132] on input "text" at bounding box center [779, 132] width 246 height 14
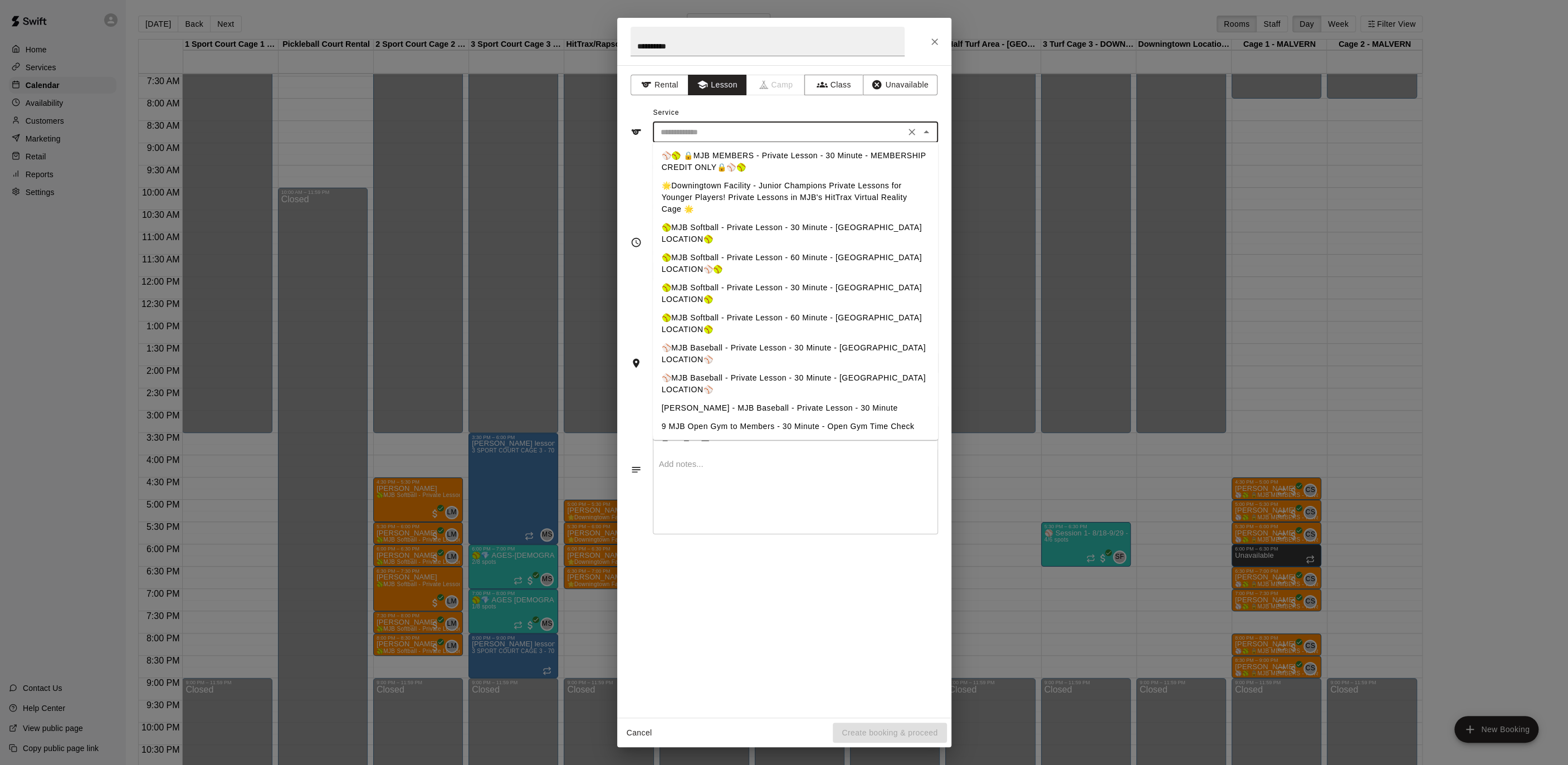
drag, startPoint x: 716, startPoint y: 147, endPoint x: 733, endPoint y: 165, distance: 24.8
click at [716, 147] on li "⚾️🥎 🔒MJB MEMBERS - Private Lesson - 30 Minute - MEMBERSHIP CREDIT ONLY🔒⚾️🥎" at bounding box center [795, 161] width 285 height 30
type input "**********"
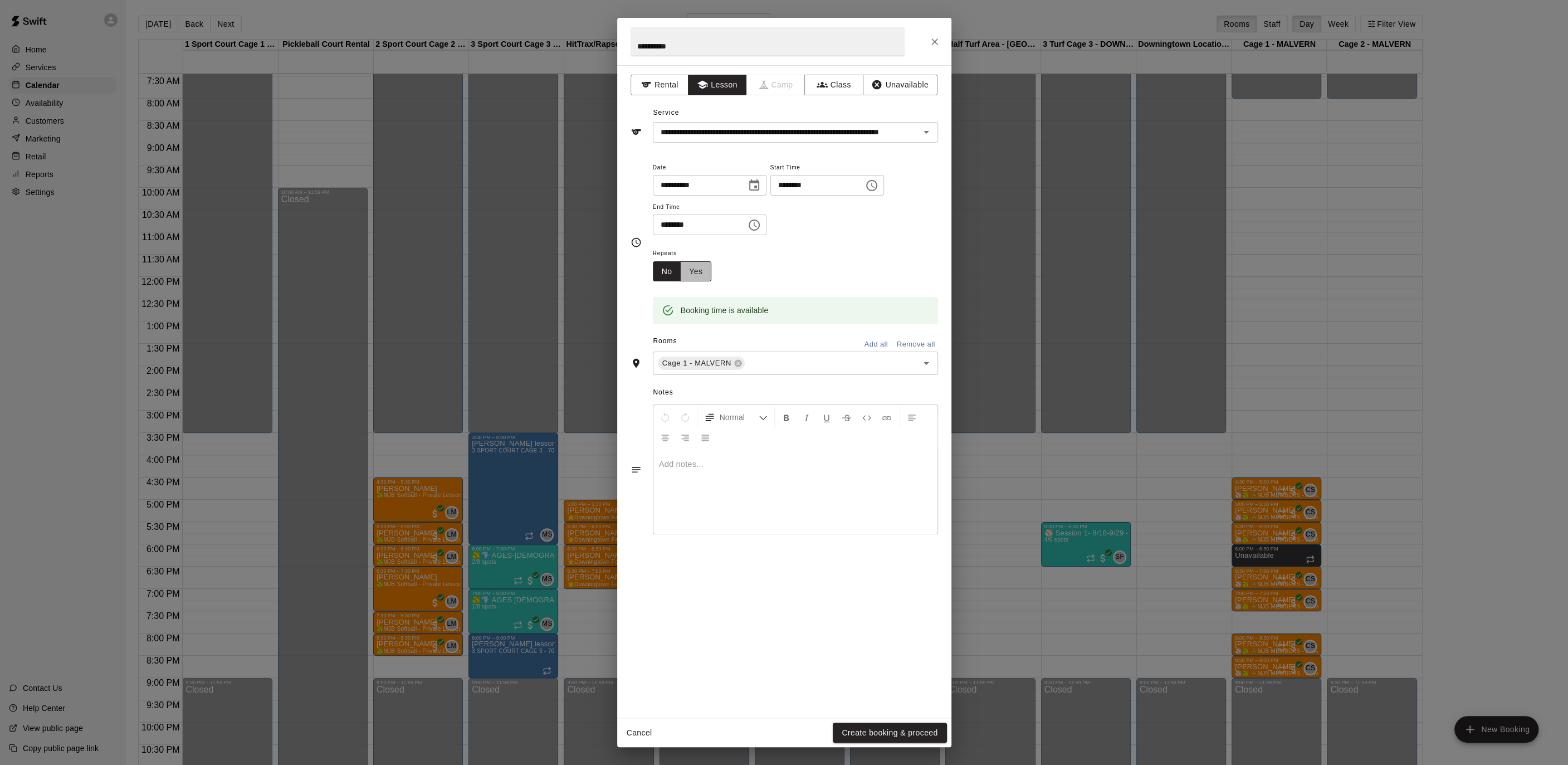
drag, startPoint x: 696, startPoint y: 278, endPoint x: 703, endPoint y: 280, distance: 7.3
click at [695, 278] on button "Yes" at bounding box center [696, 271] width 31 height 21
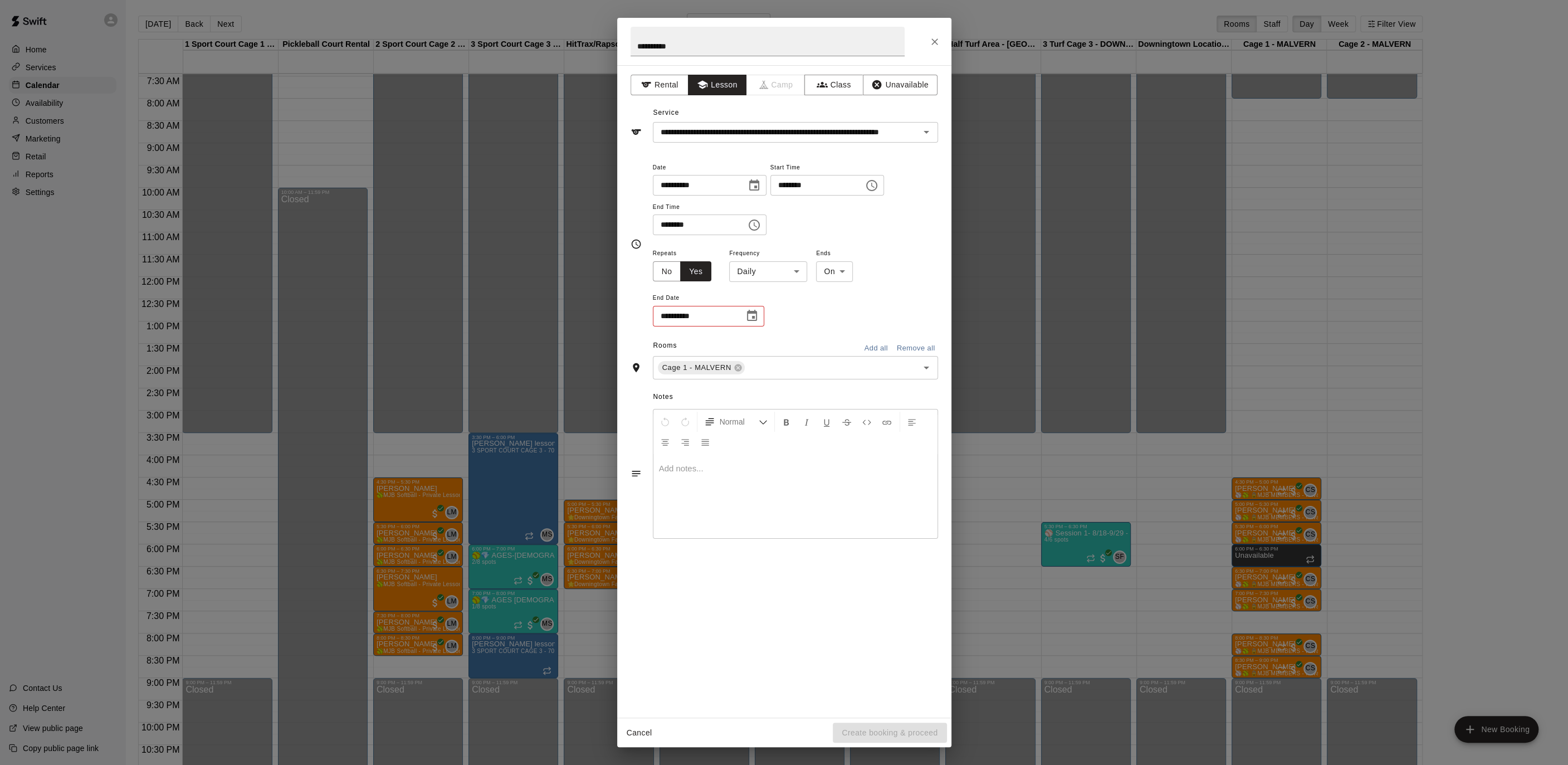
drag, startPoint x: 766, startPoint y: 285, endPoint x: 767, endPoint y: 276, distance: 9.1
click at [766, 284] on div "**********" at bounding box center [795, 287] width 285 height 81
click at [767, 274] on body "Home Services Calendar Availability Customers Marketing Retail Reports Settings…" at bounding box center [784, 391] width 1568 height 783
click at [772, 316] on li "Weekly [DATE]" at bounding box center [767, 313] width 139 height 18
type input "******"
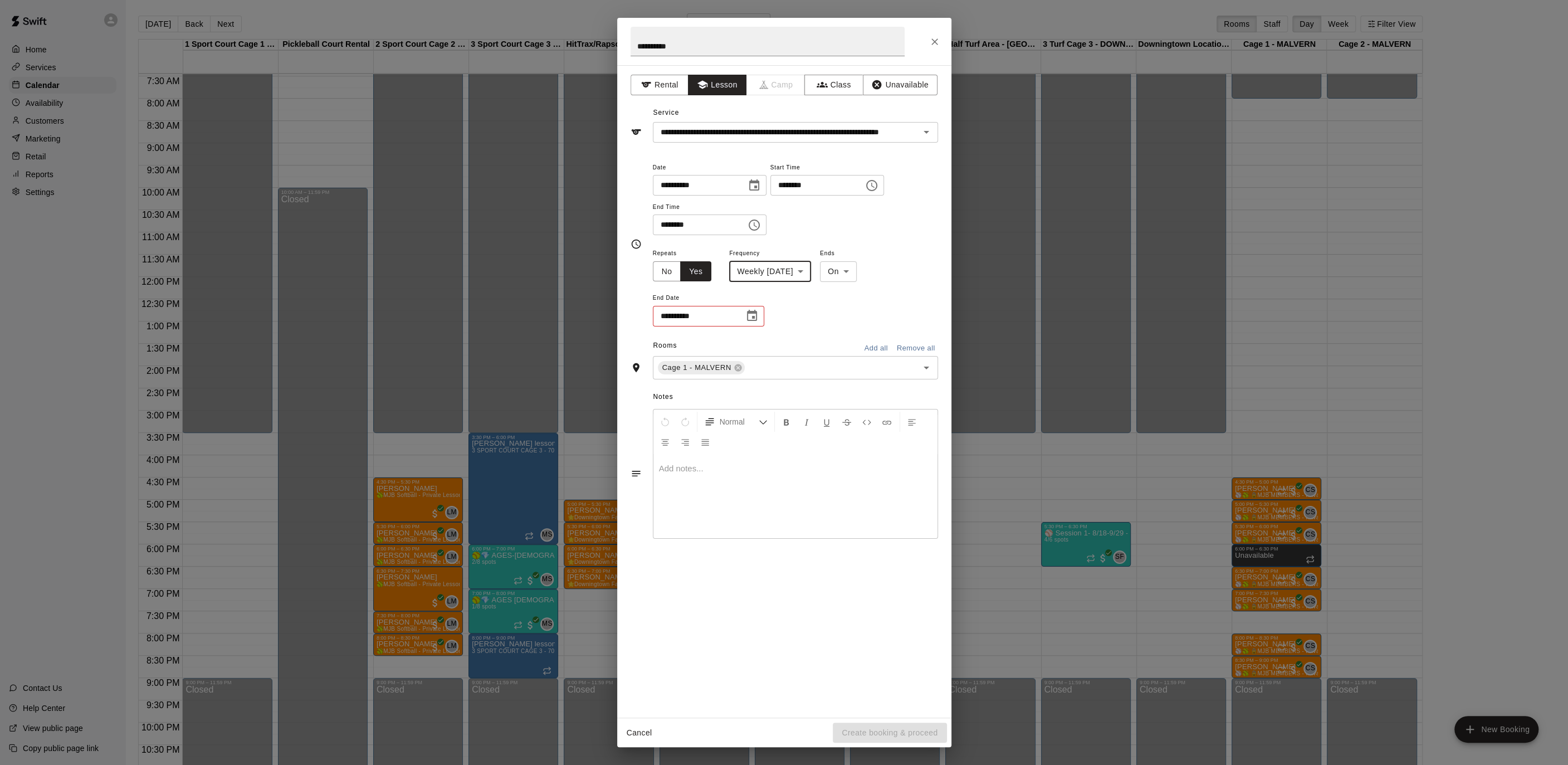
click at [752, 316] on icon "Choose date" at bounding box center [752, 315] width 10 height 12
click at [814, 346] on icon "Next month" at bounding box center [812, 343] width 13 height 13
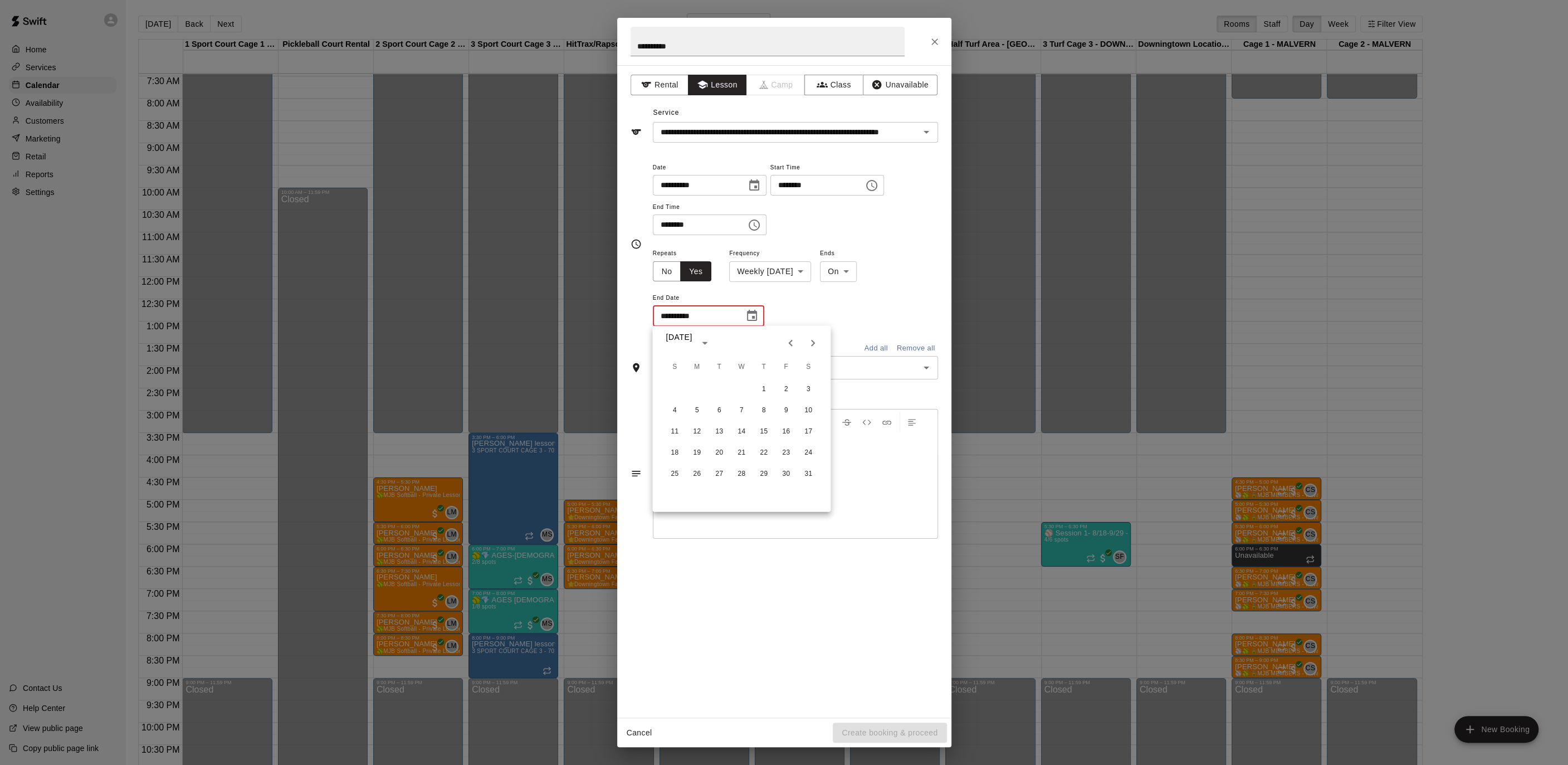
click at [814, 346] on icon "Next month" at bounding box center [812, 343] width 13 height 13
click at [701, 414] on button "6" at bounding box center [696, 410] width 20 height 20
type input "**********"
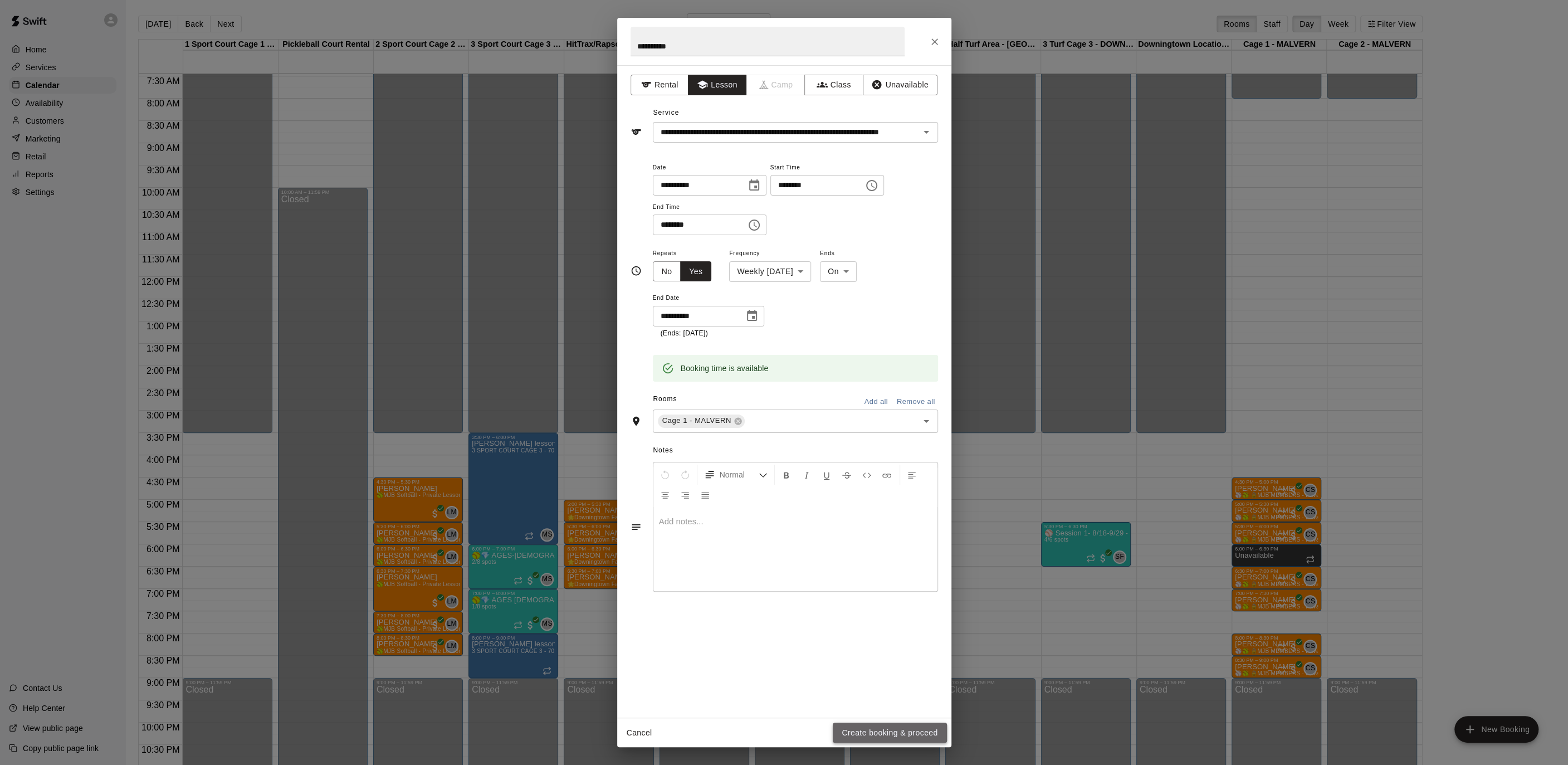
click at [899, 731] on button "Create booking & proceed" at bounding box center [889, 733] width 114 height 21
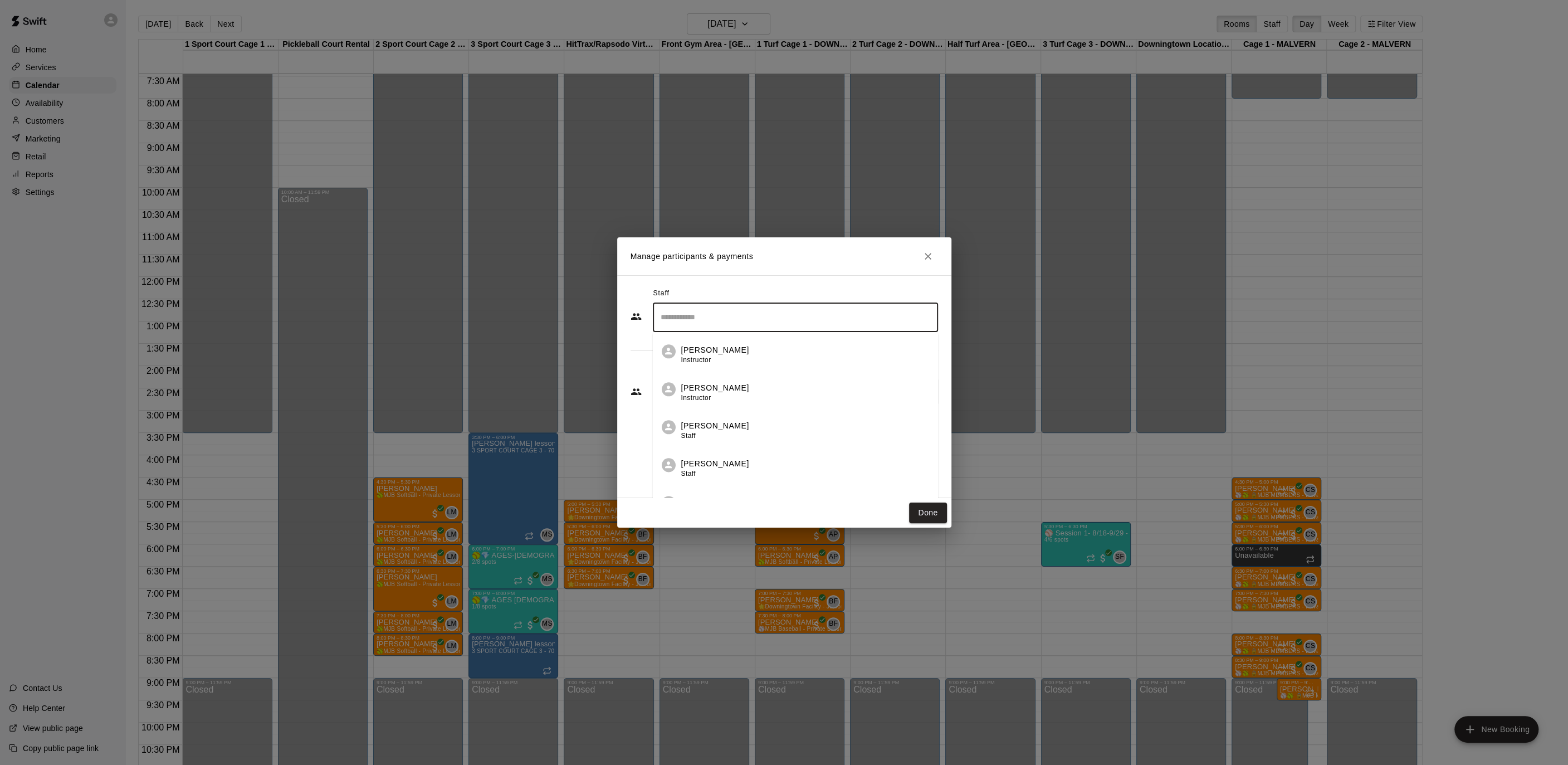
click at [725, 322] on input "Search staff" at bounding box center [796, 316] width 275 height 19
drag, startPoint x: 707, startPoint y: 321, endPoint x: 611, endPoint y: 323, distance: 96.0
click at [601, 321] on div "Manage participants & payments Staff ***** ​ Customers Add new ​ Done" at bounding box center [784, 382] width 1568 height 765
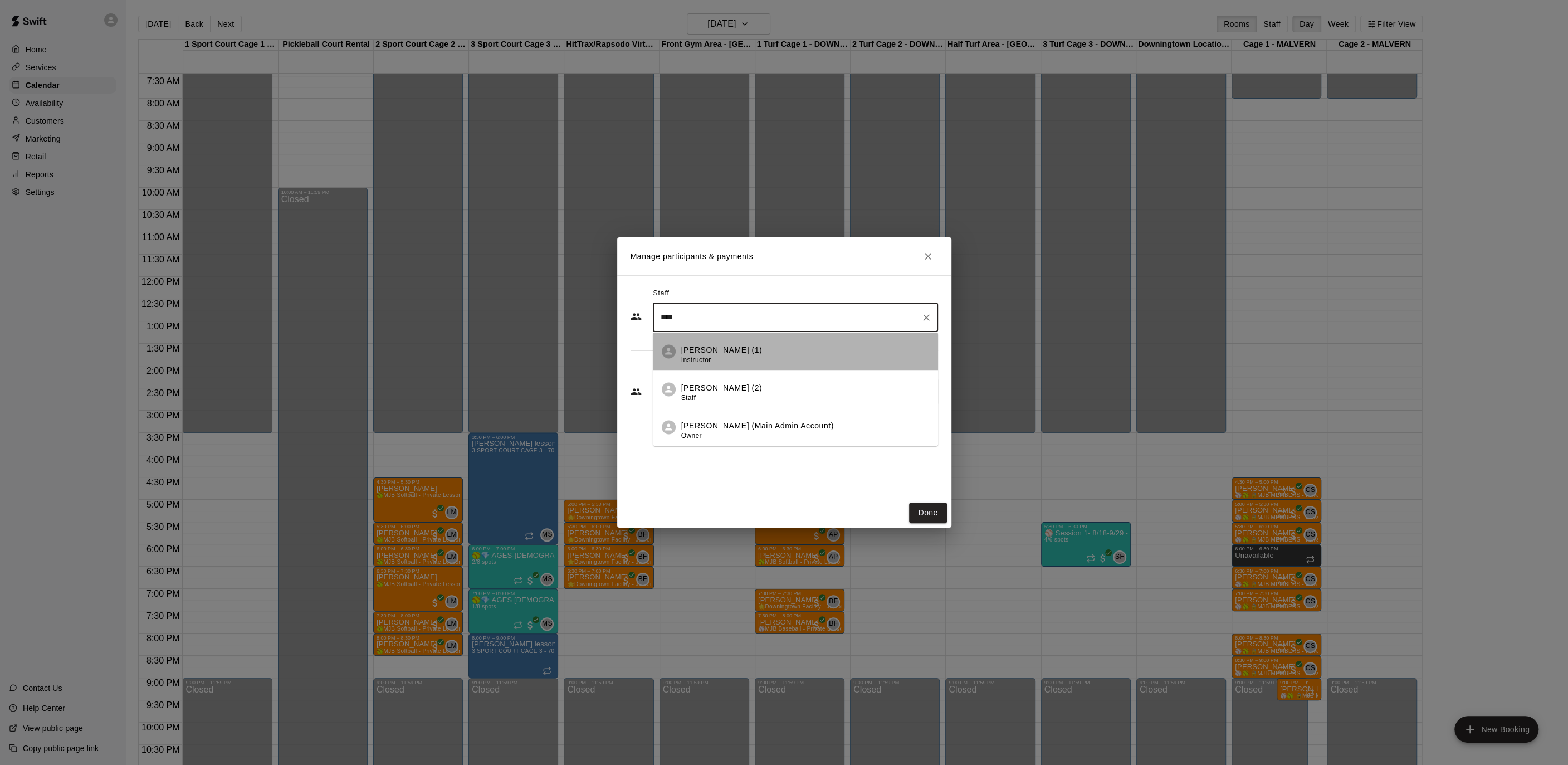
click at [680, 350] on li "[PERSON_NAME] (1) Instructor" at bounding box center [795, 351] width 285 height 38
type input "****"
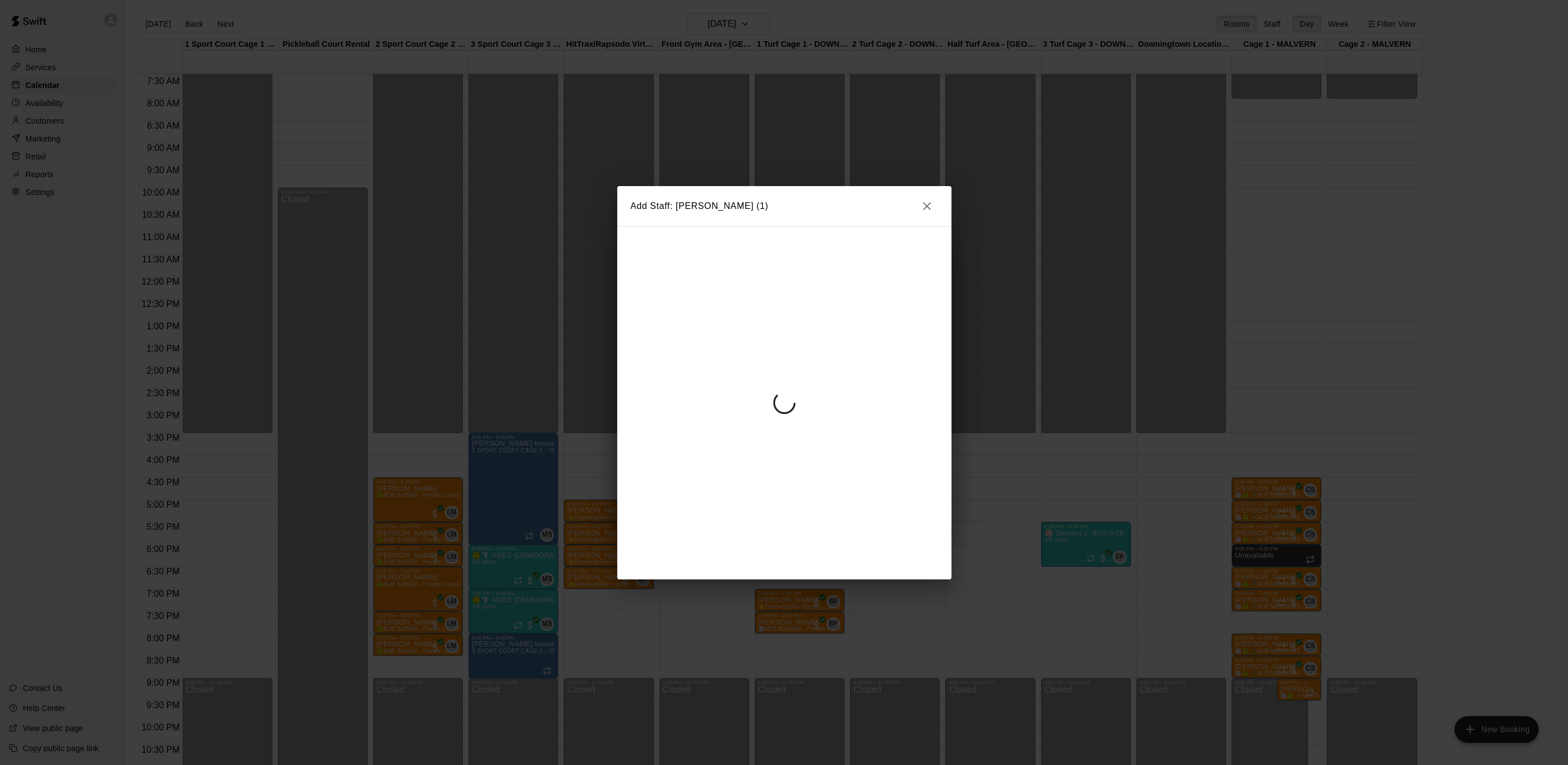
click at [643, 353] on div at bounding box center [784, 402] width 334 height 353
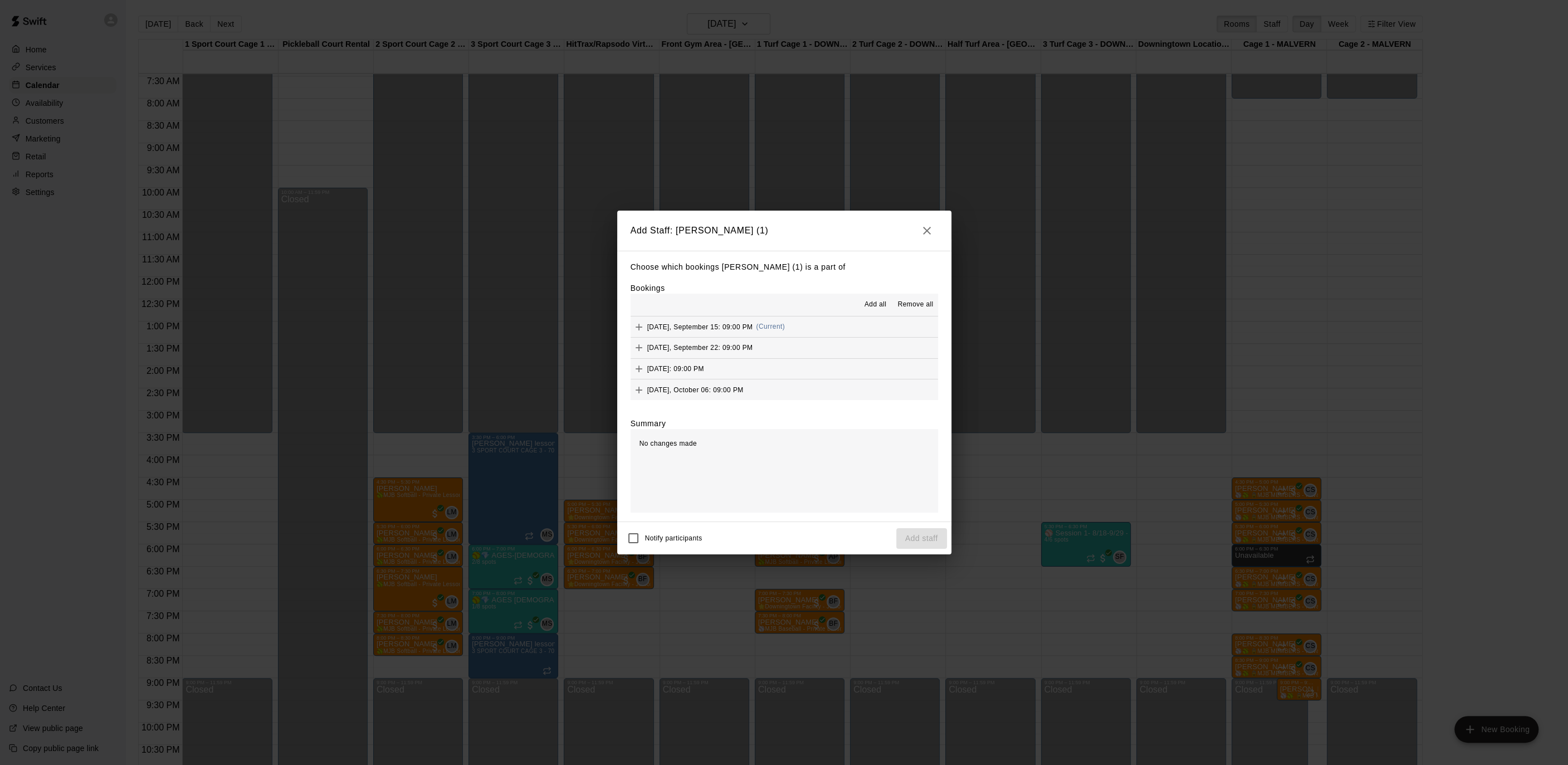
click at [873, 305] on span "Add all" at bounding box center [875, 304] width 22 height 12
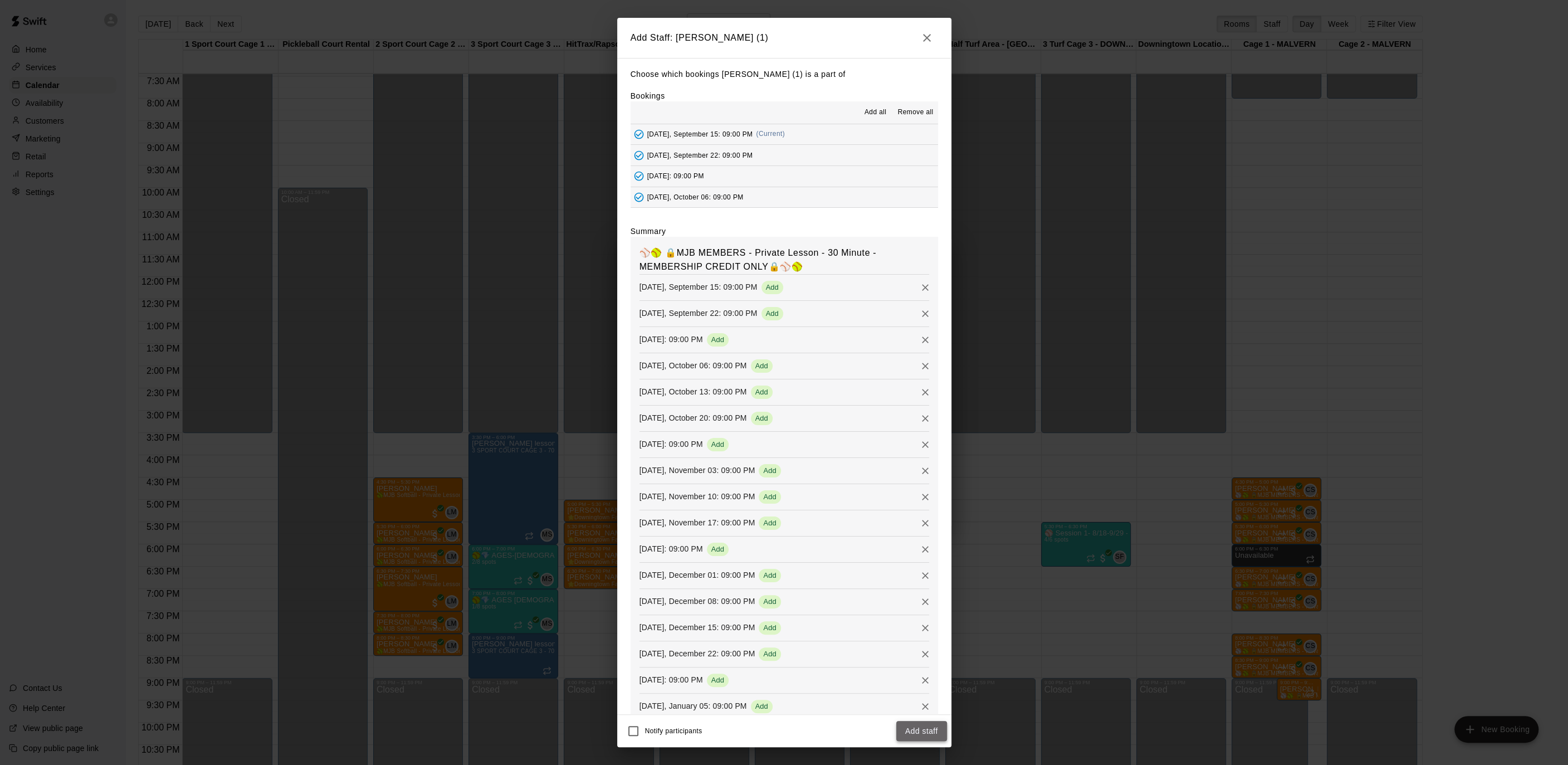
click at [916, 721] on button "Add staff" at bounding box center [921, 731] width 51 height 21
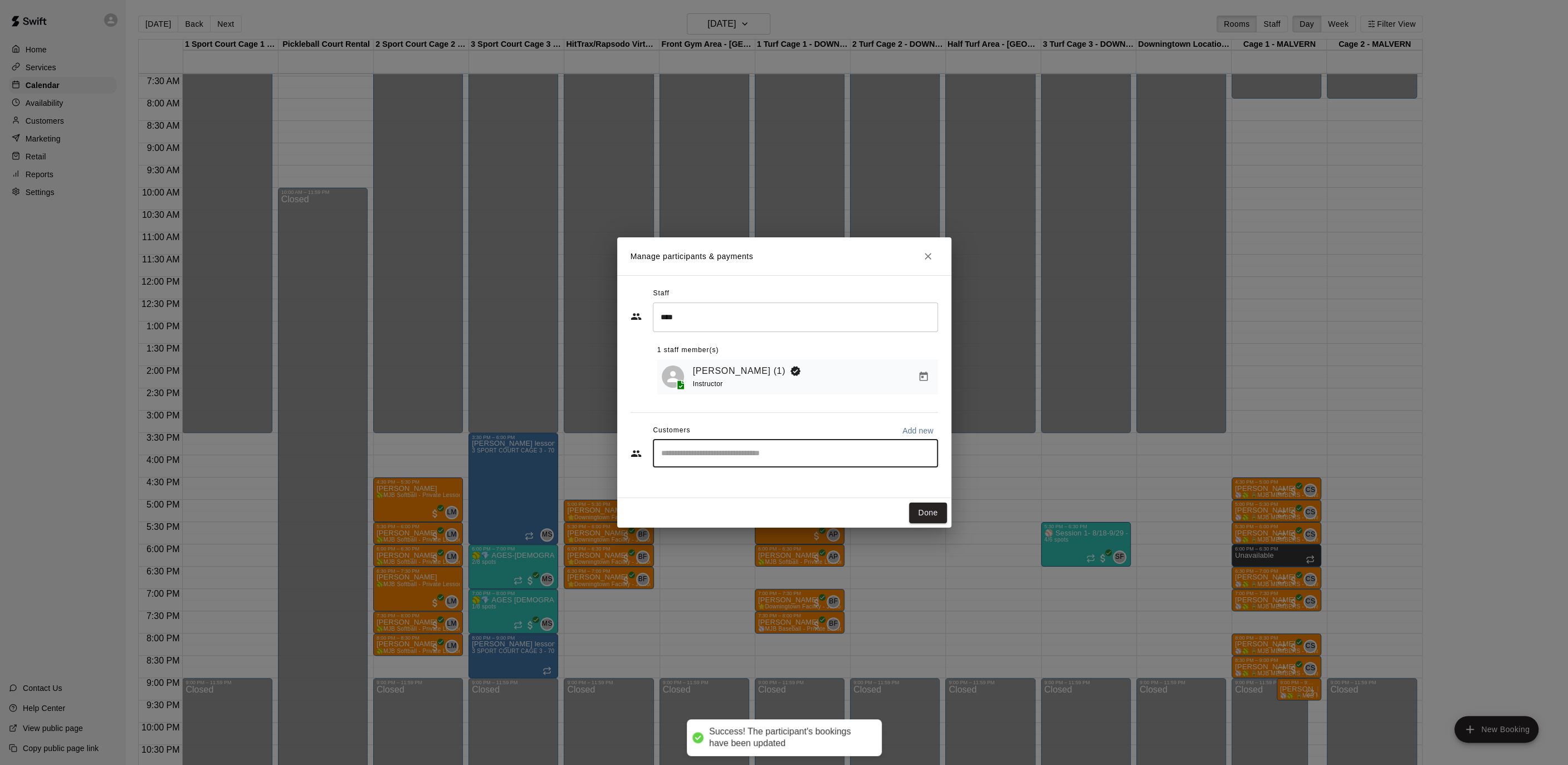
click at [755, 456] on input "Start typing to search customers..." at bounding box center [796, 453] width 275 height 12
type input "*******"
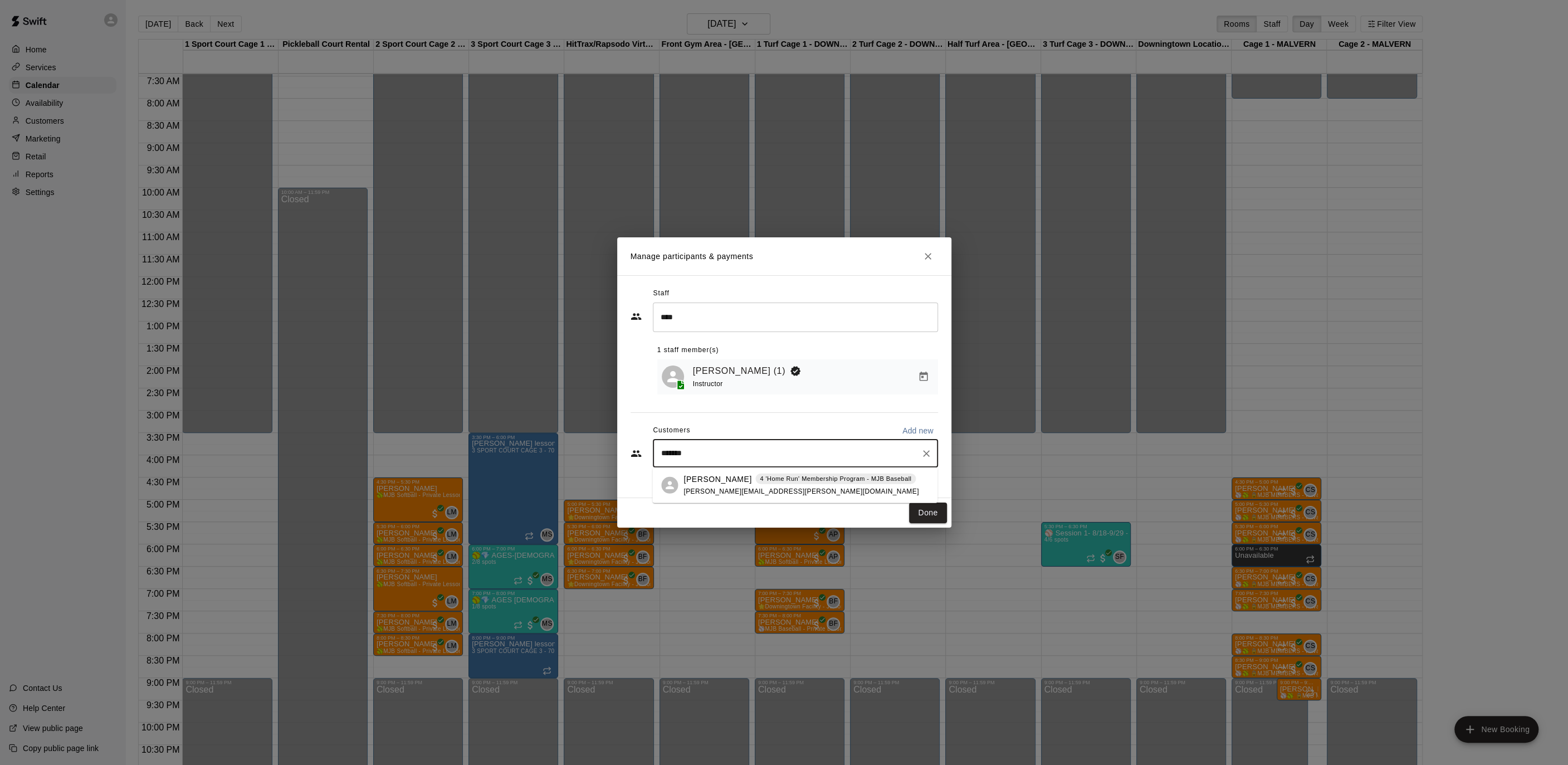
click at [735, 490] on span "[PERSON_NAME][EMAIL_ADDRESS][PERSON_NAME][DOMAIN_NAME]" at bounding box center [801, 491] width 235 height 8
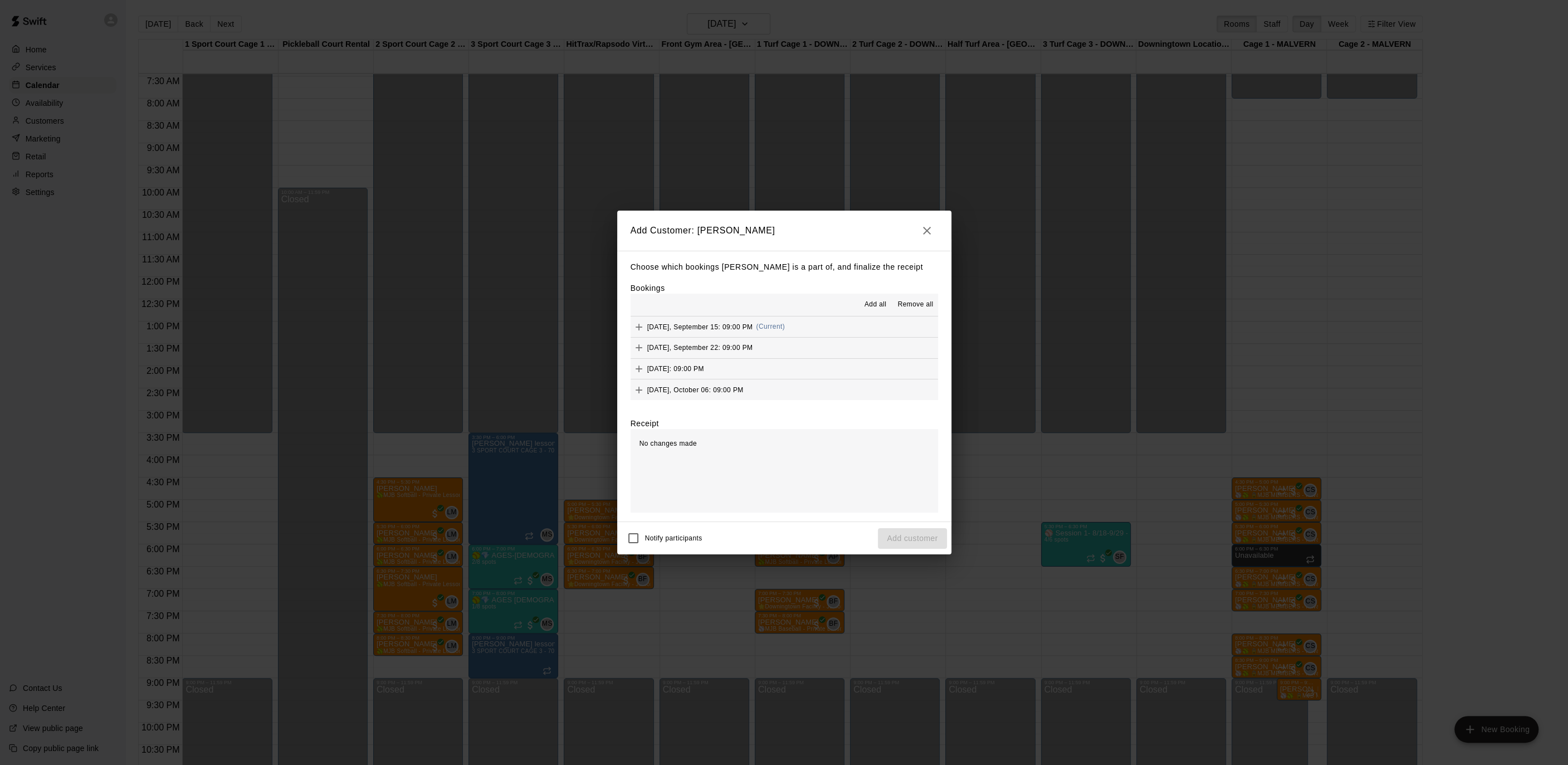
click at [868, 310] on span "Add all" at bounding box center [875, 304] width 22 height 12
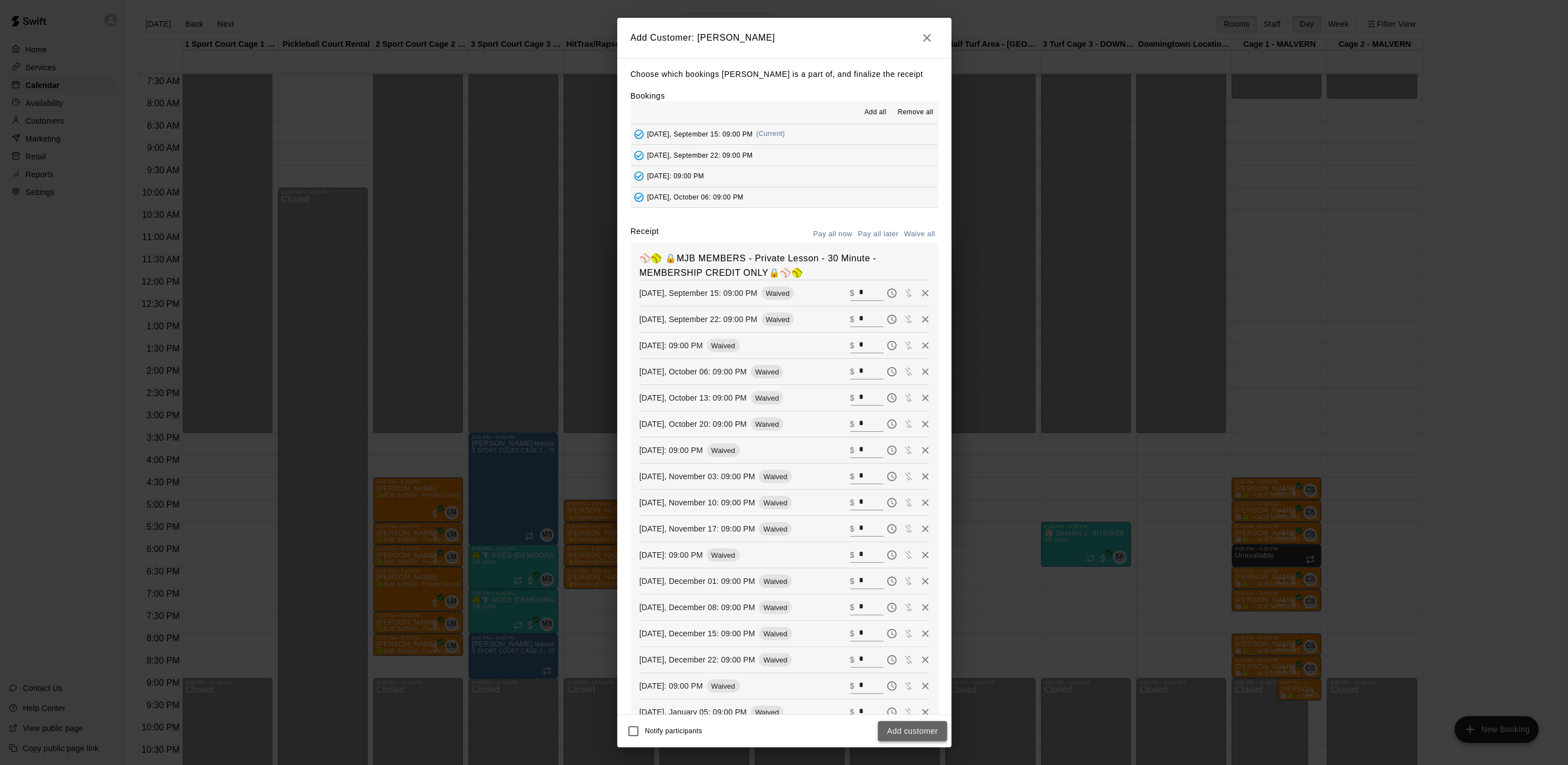
click at [905, 727] on button "Add customer" at bounding box center [911, 731] width 68 height 21
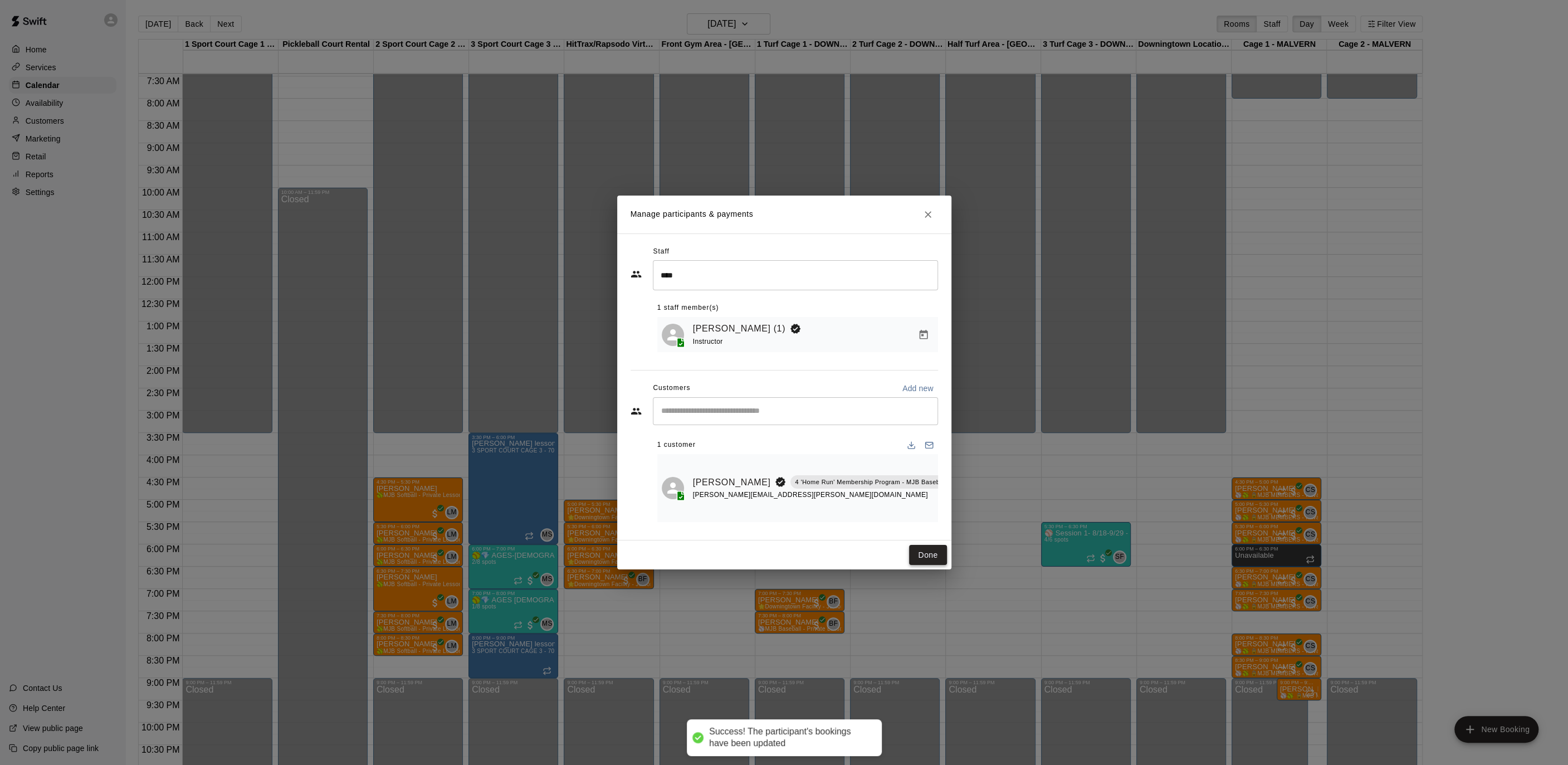
click at [924, 558] on button "Done" at bounding box center [928, 555] width 38 height 21
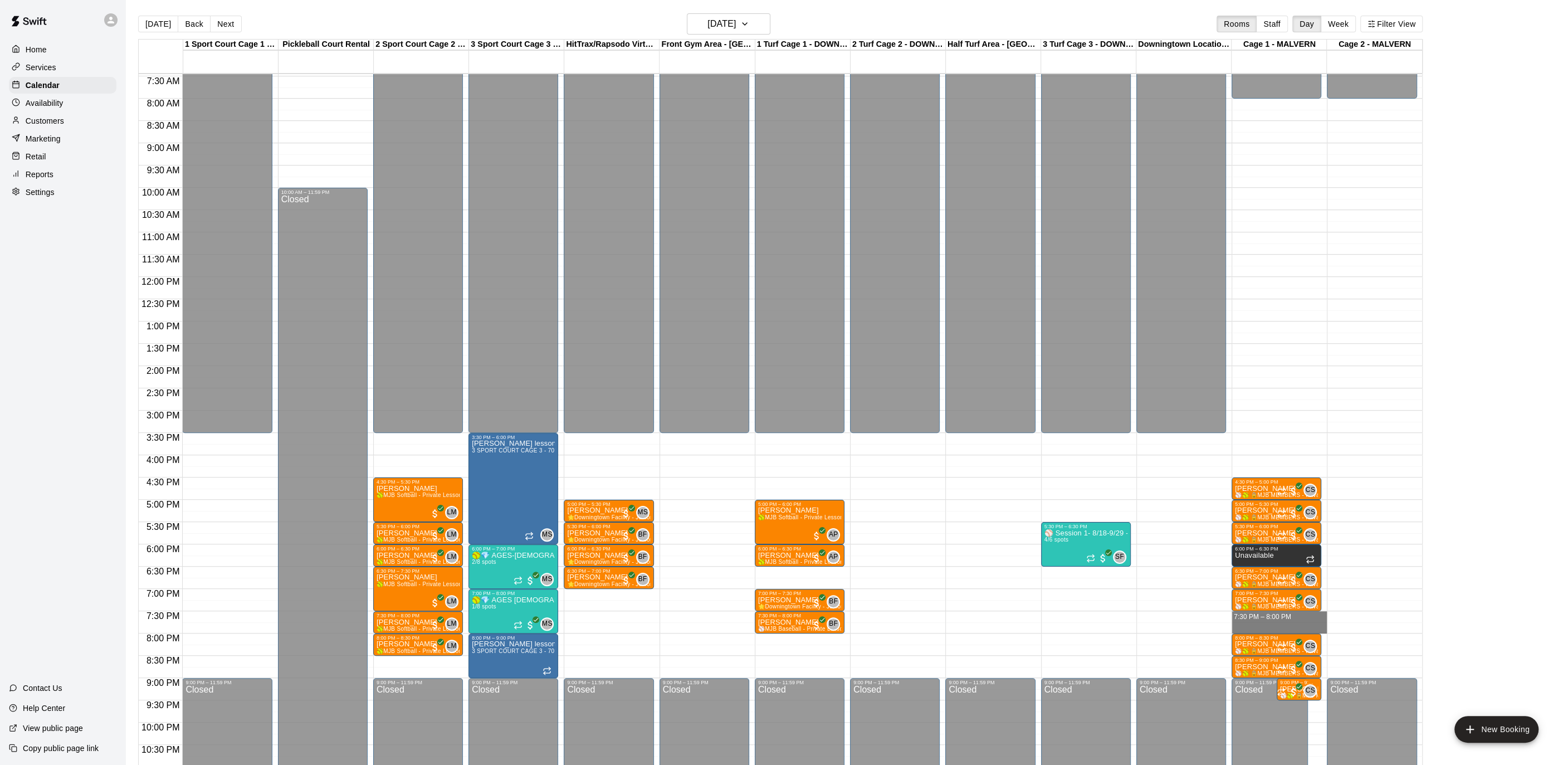
drag, startPoint x: 1258, startPoint y: 617, endPoint x: 1258, endPoint y: 624, distance: 7.0
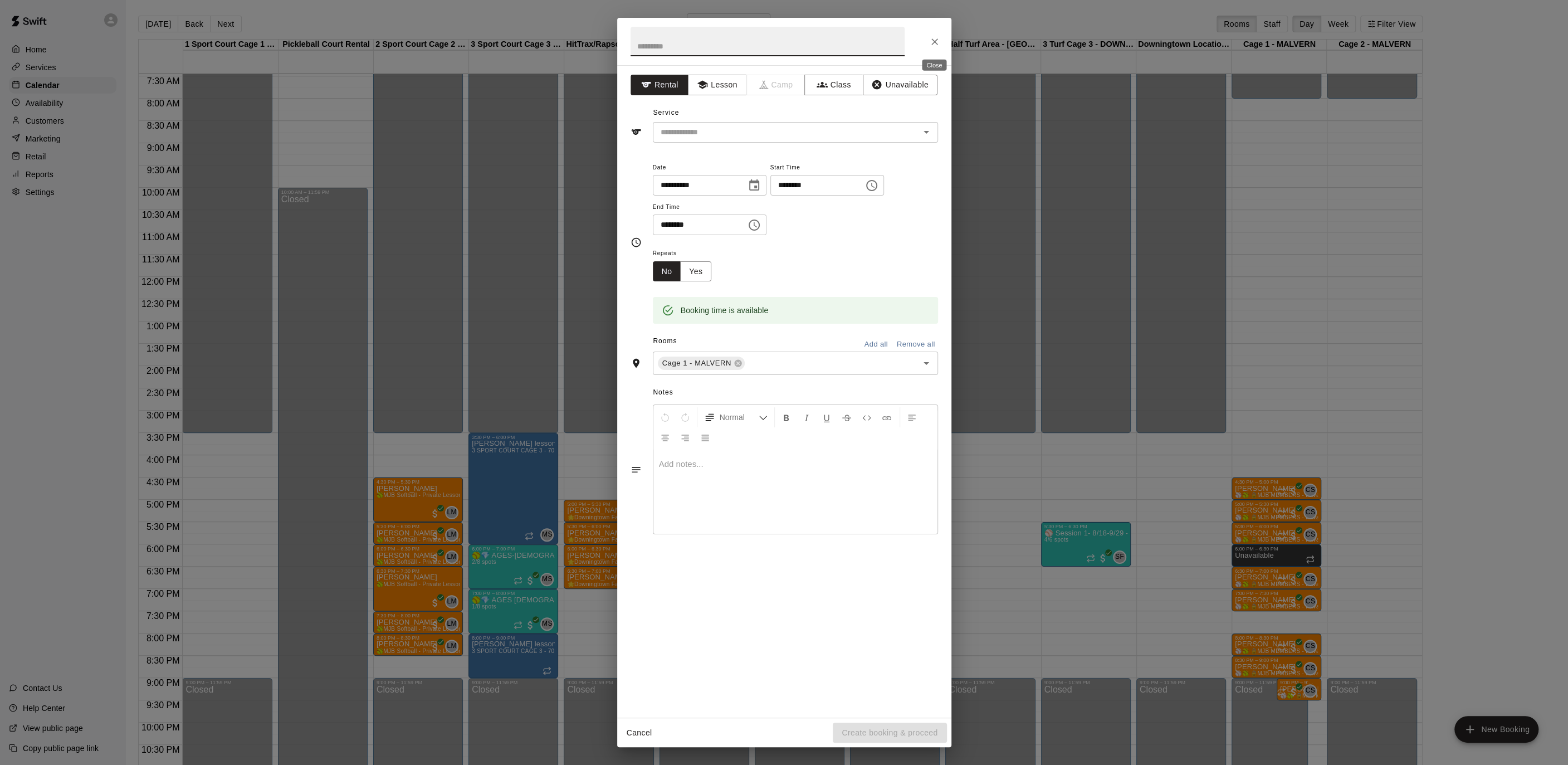
drag, startPoint x: 934, startPoint y: 36, endPoint x: 935, endPoint y: 45, distance: 9.1
click at [934, 36] on icon "Close" at bounding box center [935, 41] width 12 height 12
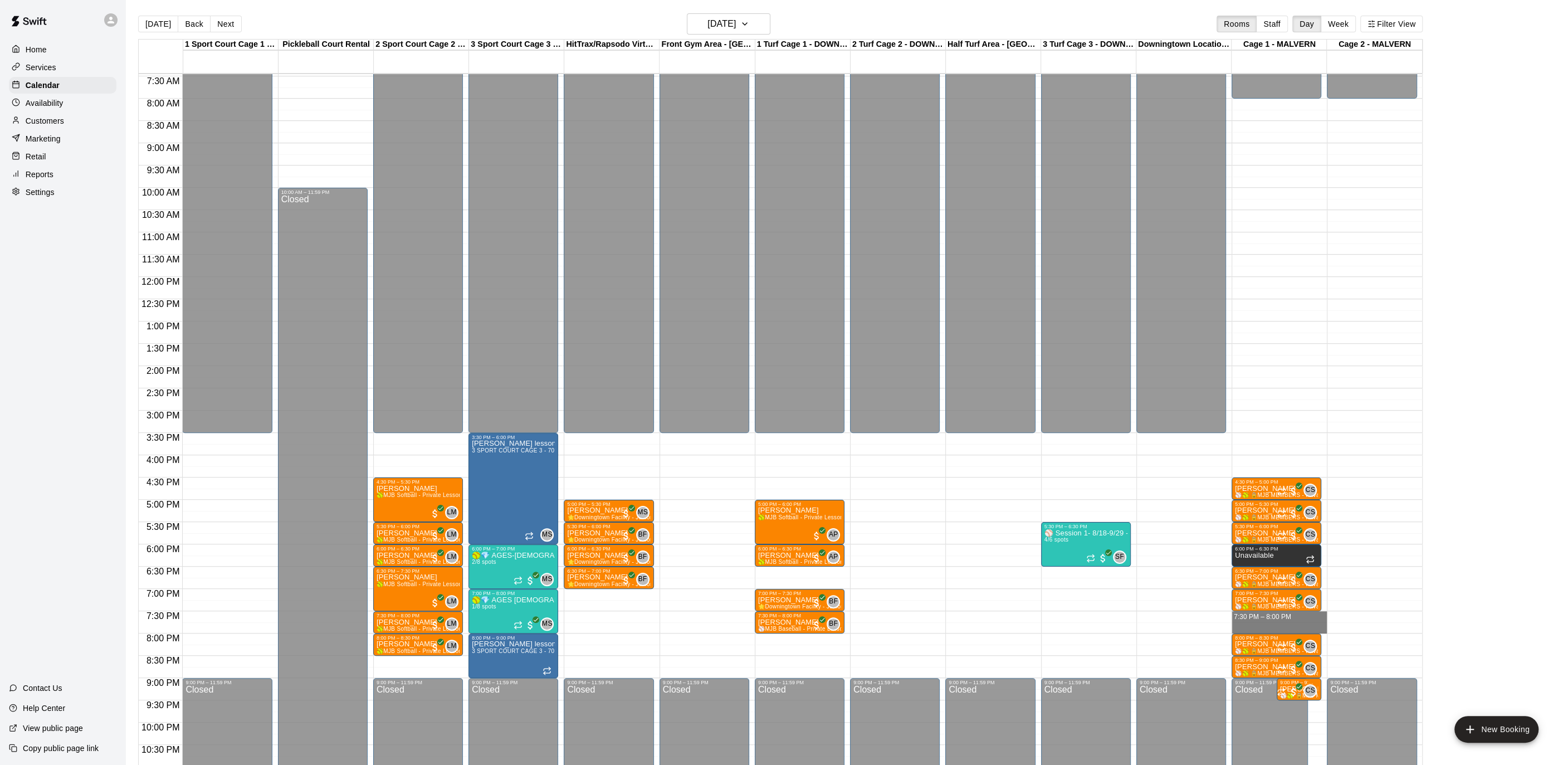
drag, startPoint x: 1256, startPoint y: 614, endPoint x: 1256, endPoint y: 623, distance: 9.0
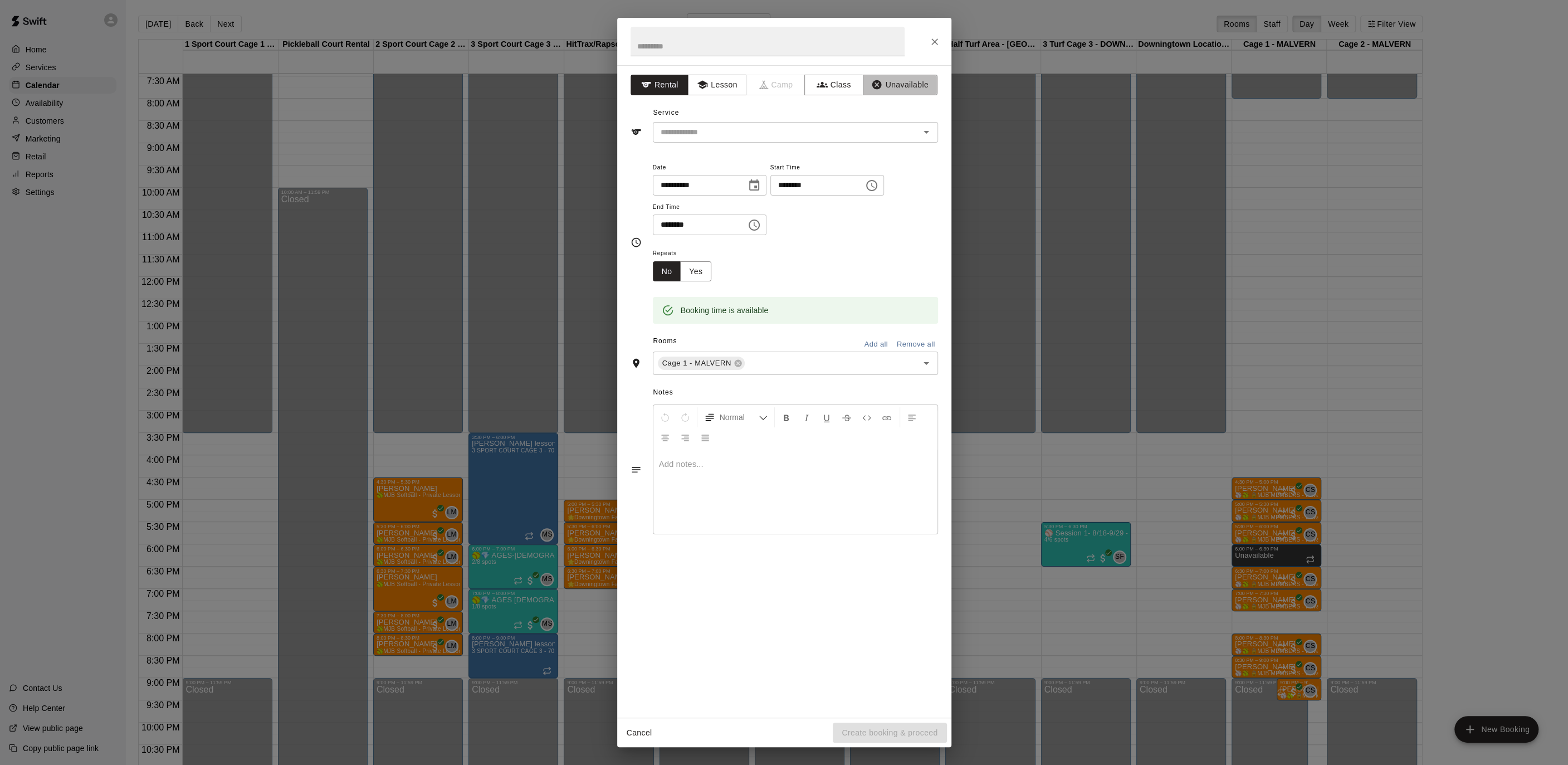
drag, startPoint x: 895, startPoint y: 91, endPoint x: 815, endPoint y: 68, distance: 83.2
click at [895, 91] on button "Unavailable" at bounding box center [899, 84] width 74 height 21
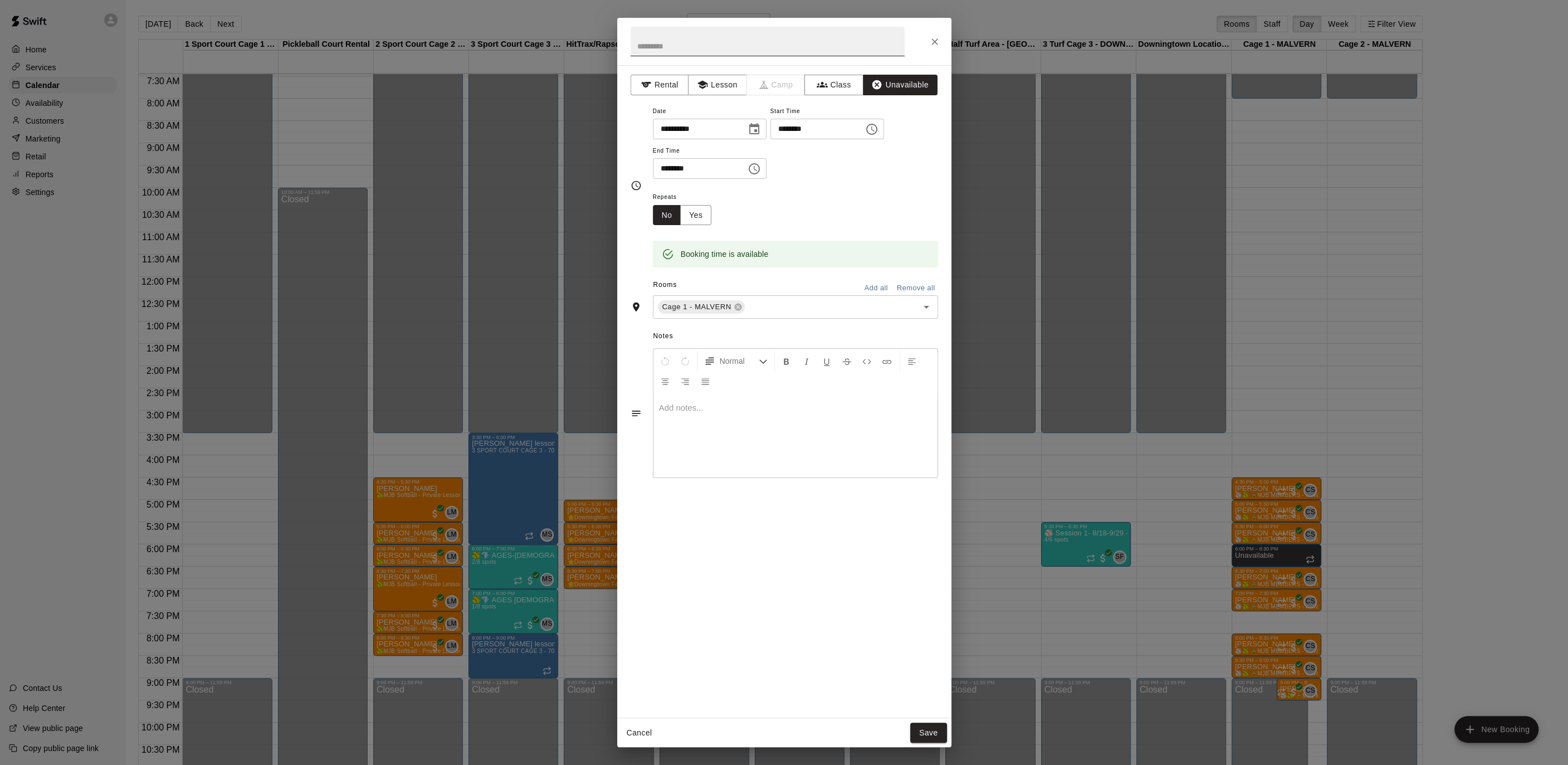
click at [713, 51] on input "text" at bounding box center [767, 41] width 274 height 29
type input "**********"
click at [696, 226] on div "Booking time is available" at bounding box center [795, 246] width 285 height 42
click at [699, 220] on button "Yes" at bounding box center [696, 215] width 31 height 21
click at [789, 208] on body "Home Services Calendar Availability Customers Marketing Retail Reports Settings…" at bounding box center [784, 391] width 1568 height 783
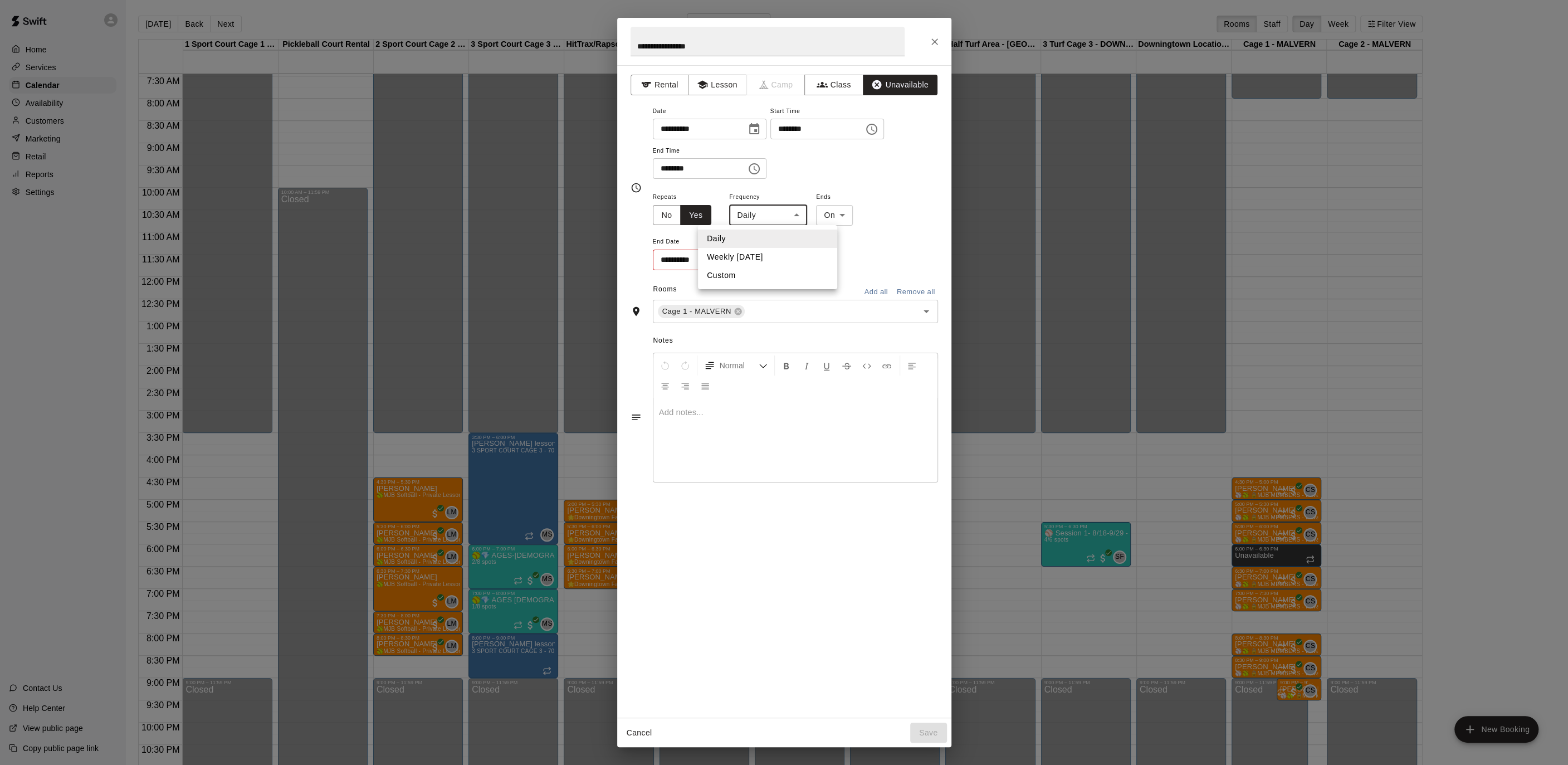
click at [789, 257] on li "Weekly [DATE]" at bounding box center [767, 257] width 139 height 18
type input "******"
drag, startPoint x: 767, startPoint y: 250, endPoint x: 752, endPoint y: 260, distance: 18.0
click at [758, 255] on div "**********" at bounding box center [795, 230] width 285 height 81
click at [752, 260] on icon "Choose date" at bounding box center [752, 259] width 10 height 12
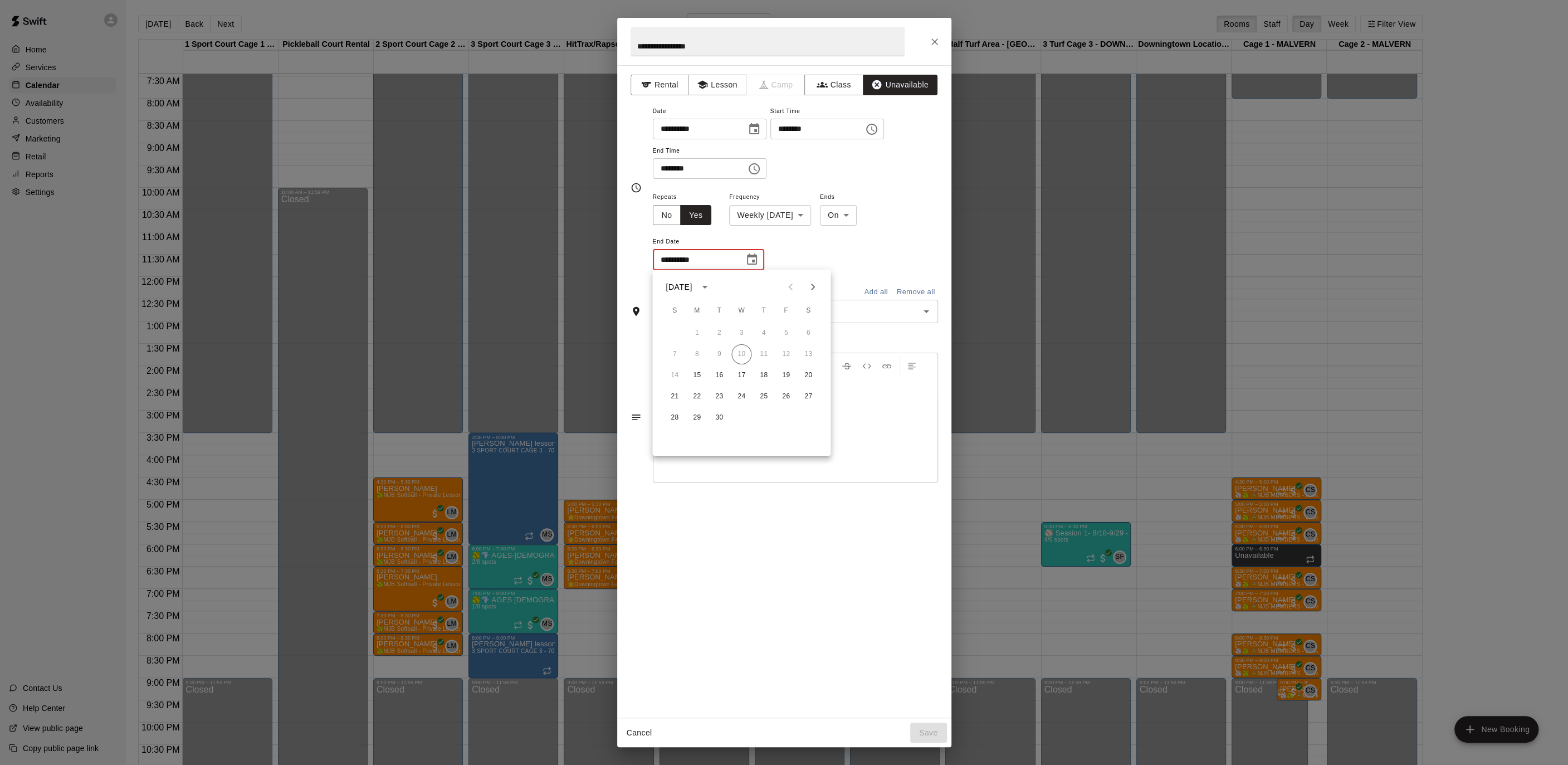
drag, startPoint x: 826, startPoint y: 286, endPoint x: 819, endPoint y: 287, distance: 7.1
click at [825, 286] on div "[DATE]" at bounding box center [741, 287] width 178 height 17
click at [819, 287] on icon "Next month" at bounding box center [812, 286] width 13 height 13
click at [791, 287] on icon "Previous month" at bounding box center [790, 286] width 13 height 13
click at [697, 419] on button "29" at bounding box center [696, 418] width 20 height 20
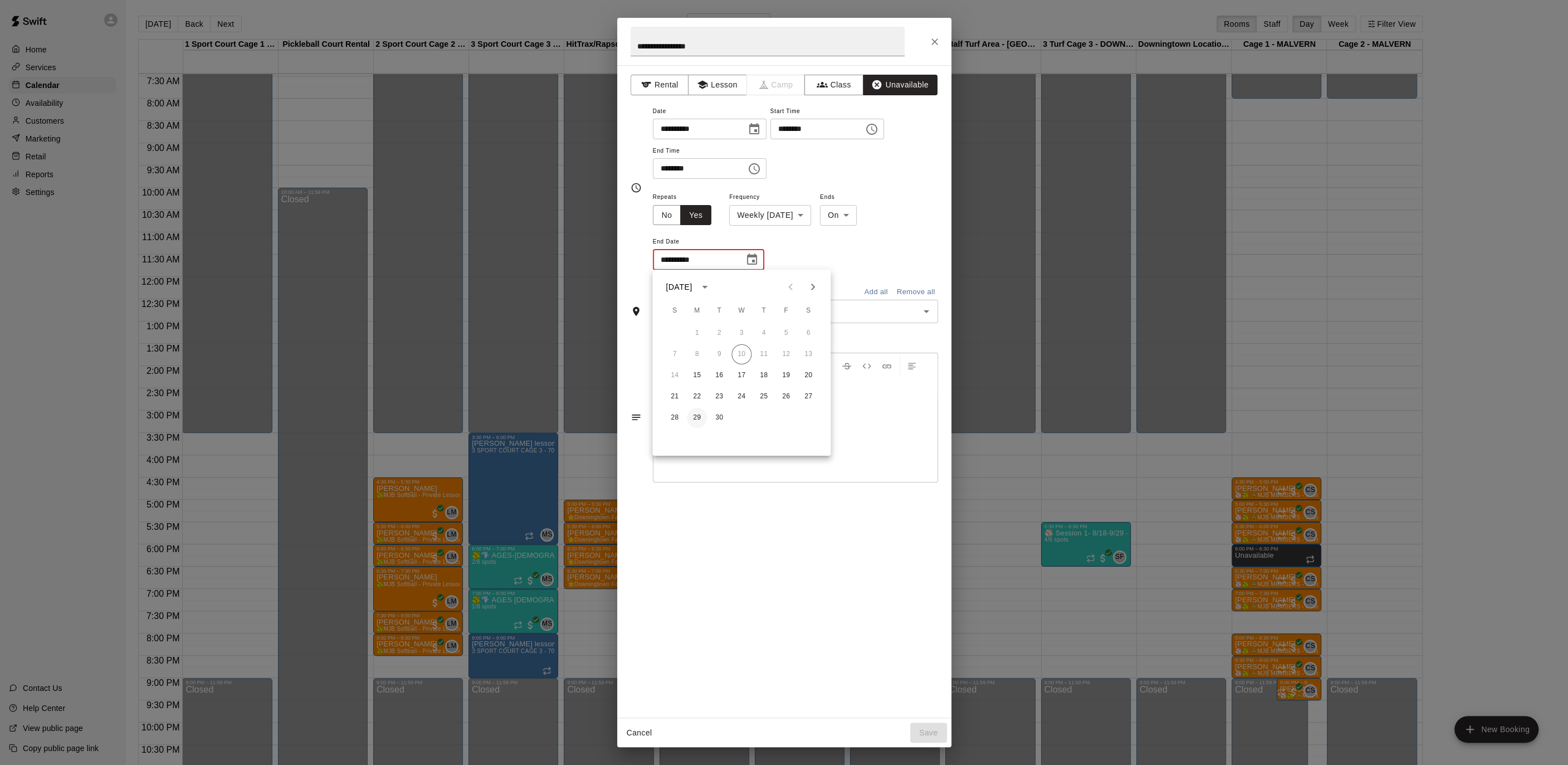
type input "**********"
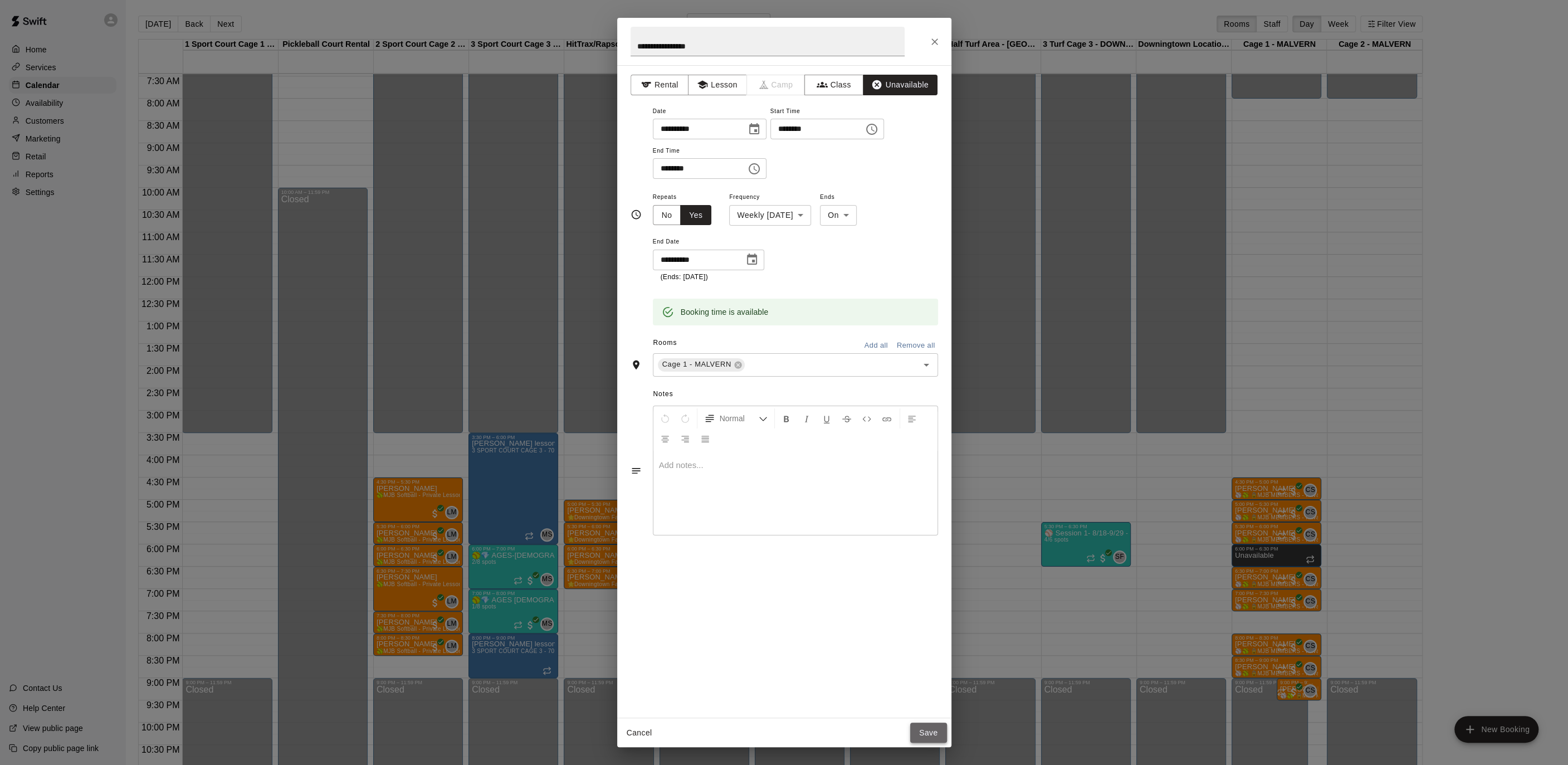
click at [923, 734] on button "Save" at bounding box center [928, 733] width 37 height 21
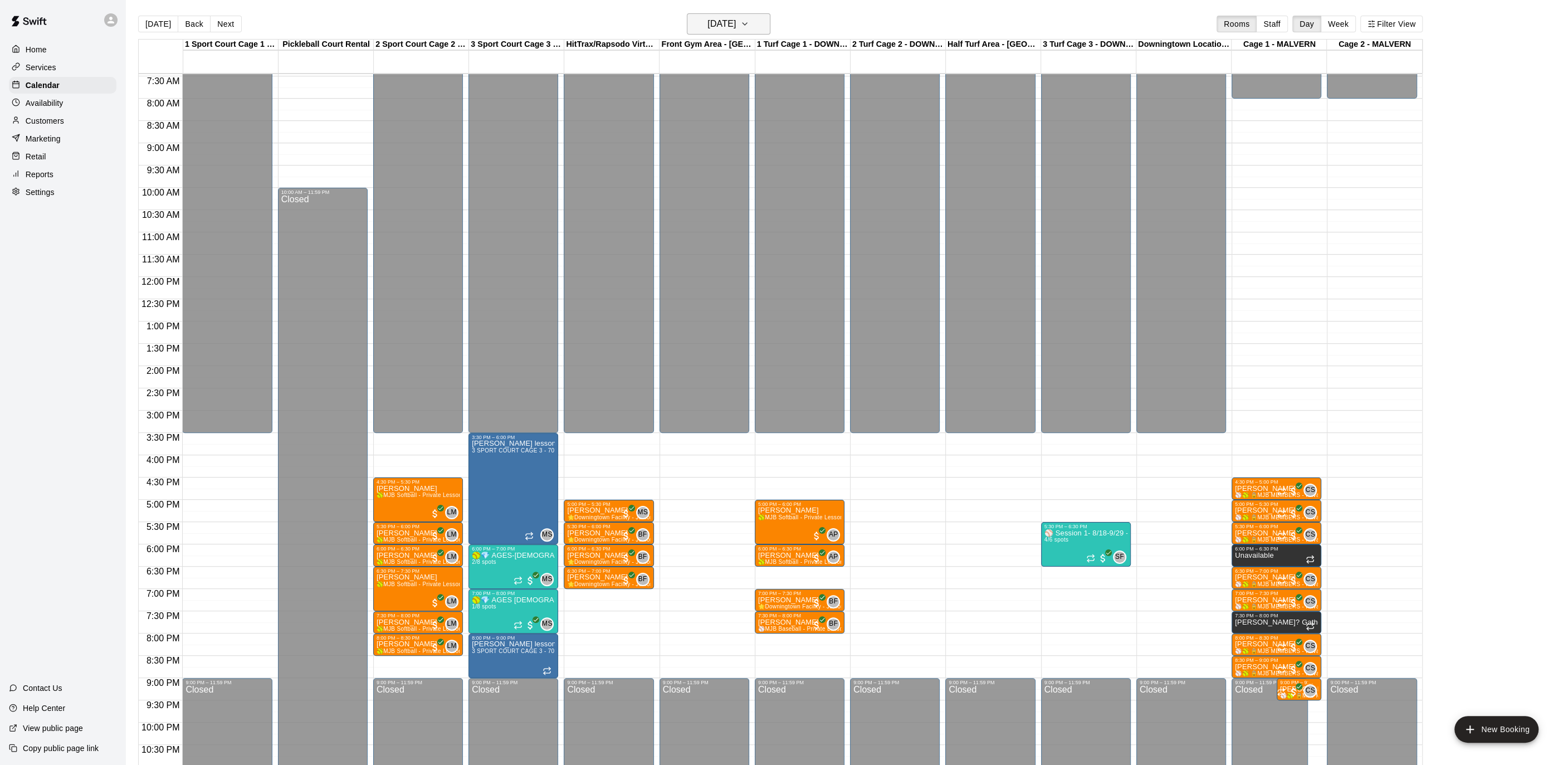
click at [736, 22] on h6 "[DATE]" at bounding box center [721, 24] width 28 height 15
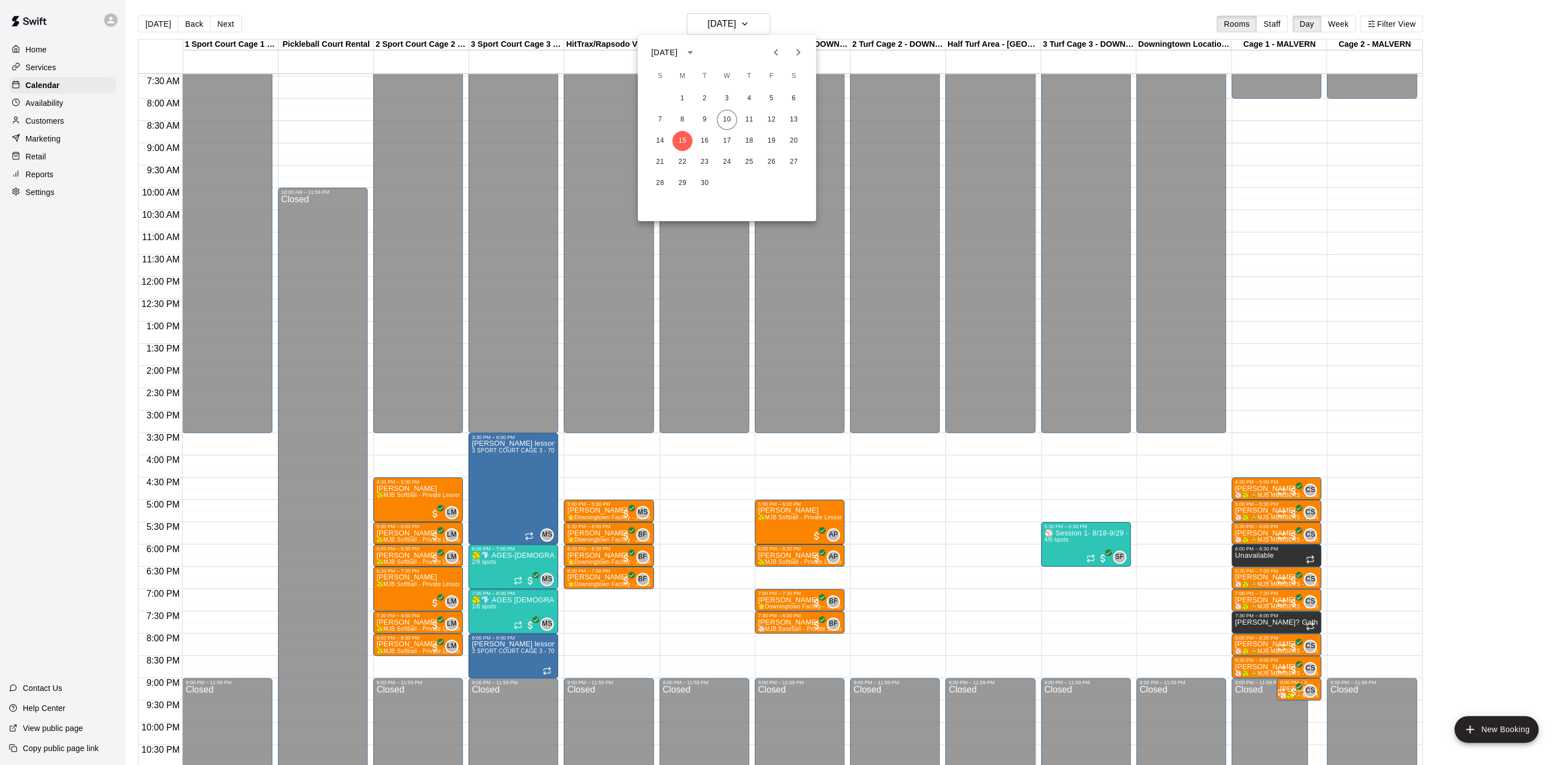
click at [757, 21] on div at bounding box center [784, 382] width 1568 height 765
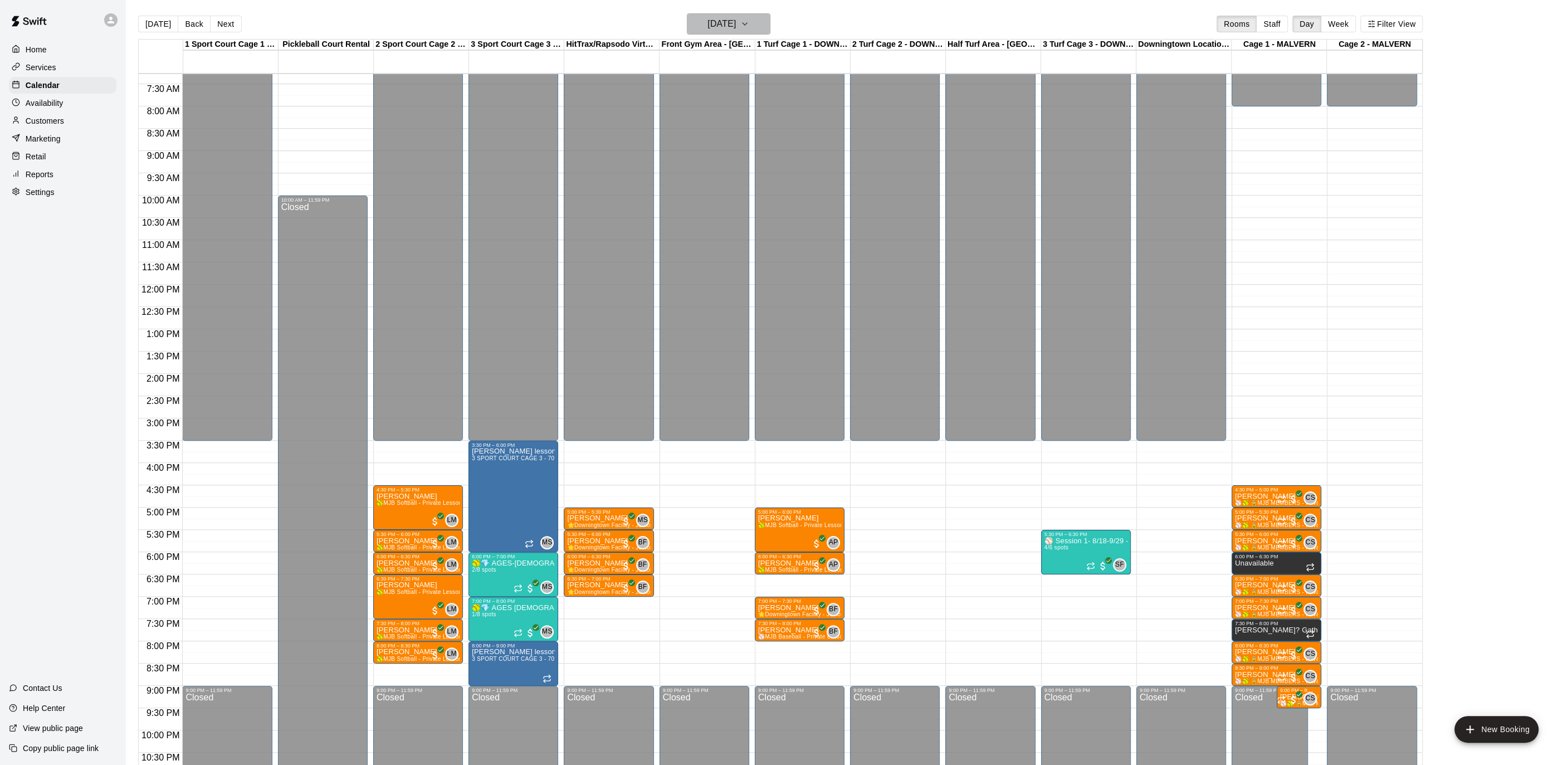
click at [755, 29] on button "[DATE]" at bounding box center [728, 24] width 84 height 22
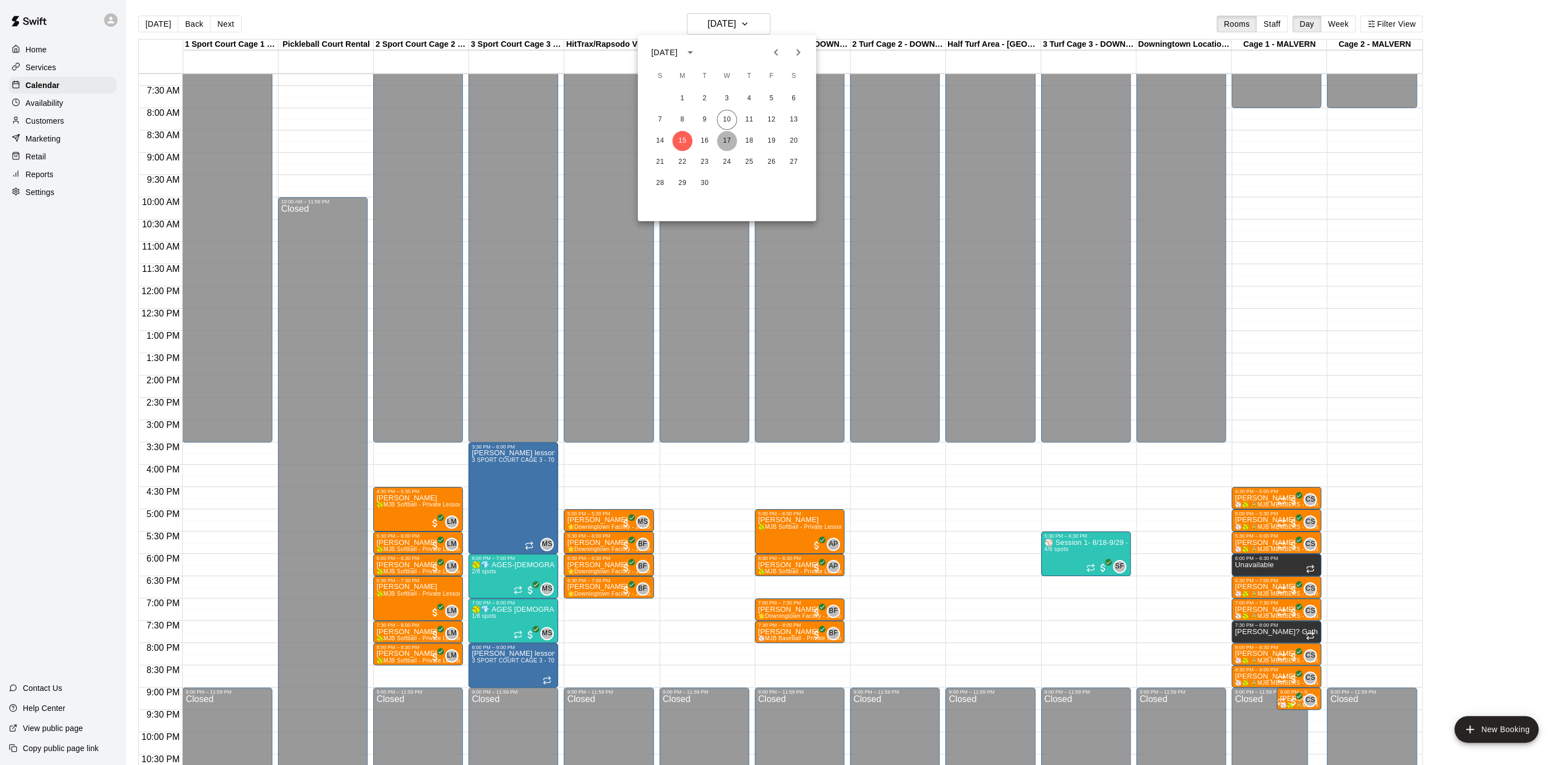
click at [720, 138] on button "17" at bounding box center [726, 141] width 20 height 20
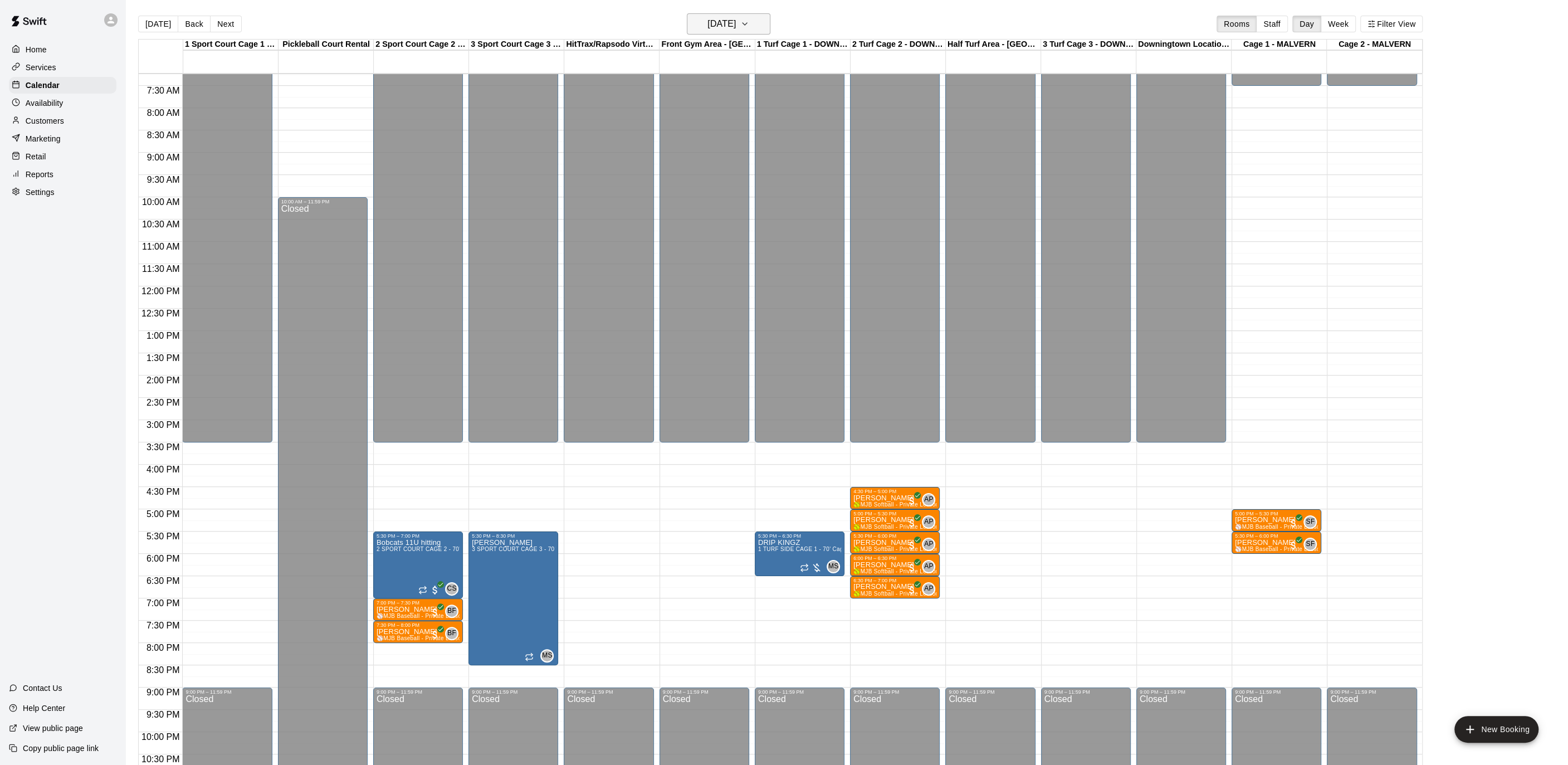
click at [749, 19] on icon "button" at bounding box center [745, 23] width 9 height 13
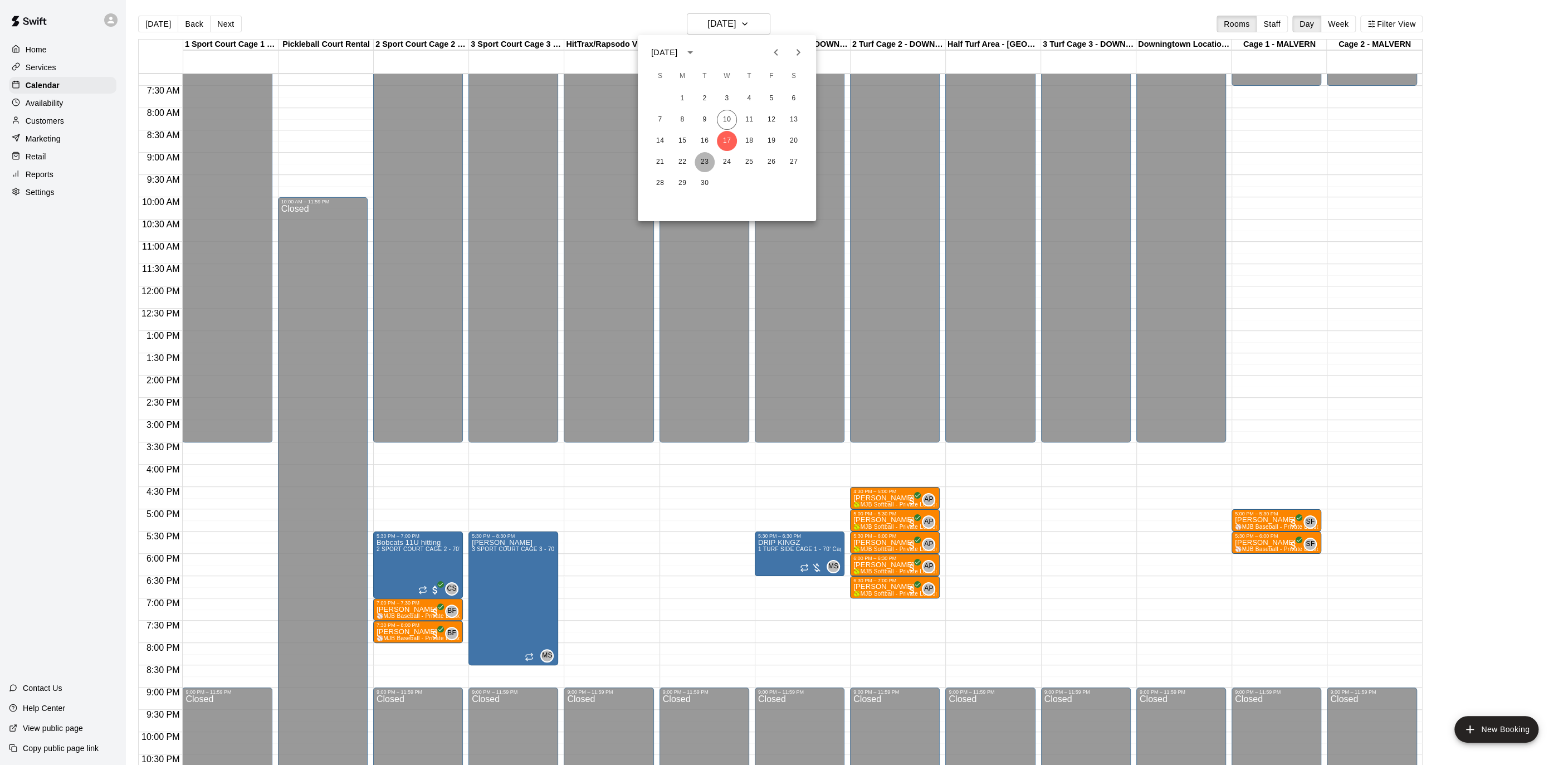
click at [701, 160] on button "23" at bounding box center [704, 162] width 20 height 20
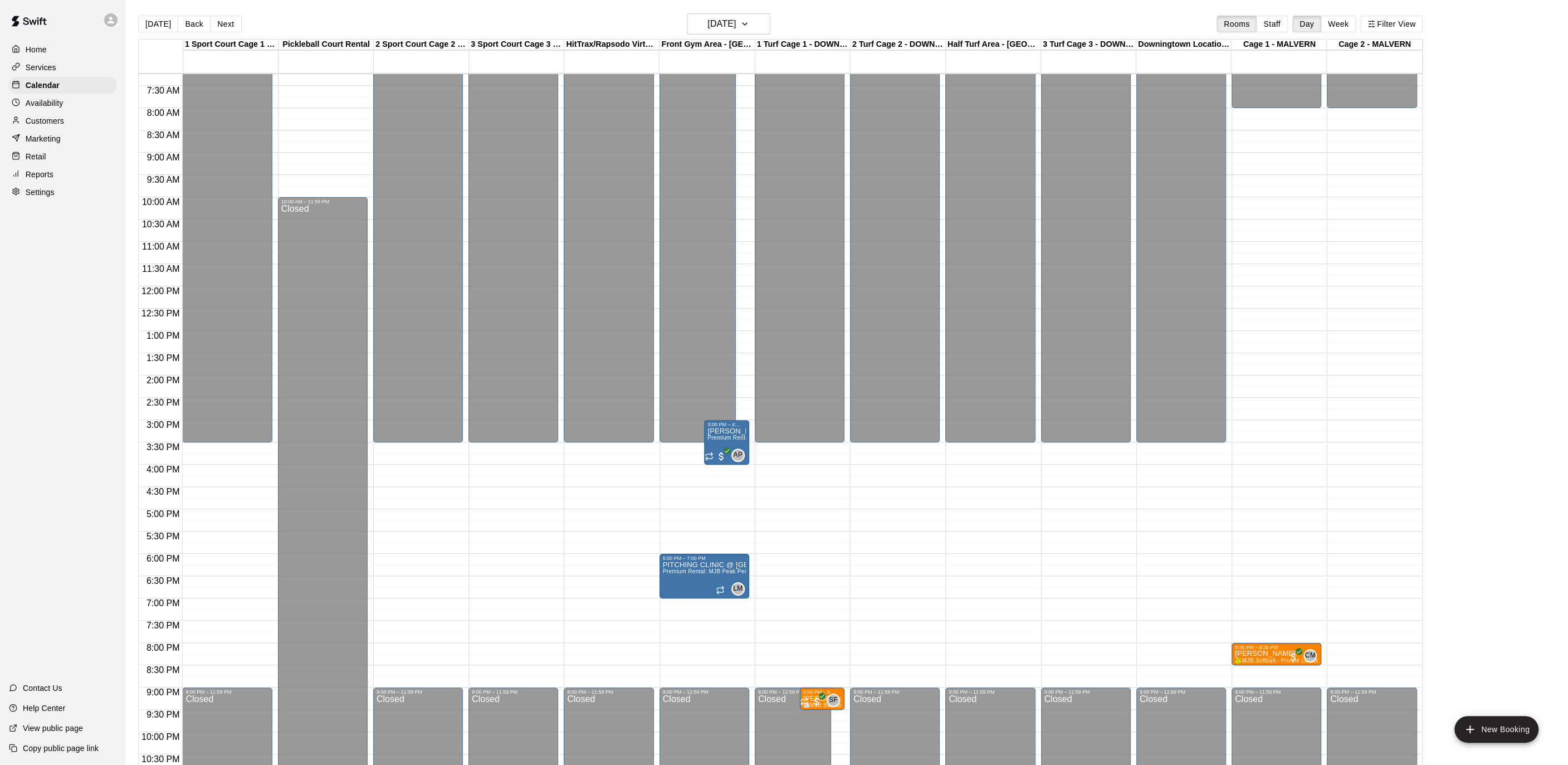
drag, startPoint x: 74, startPoint y: 100, endPoint x: 87, endPoint y: 102, distance: 13.2
click at [74, 100] on div "Availability" at bounding box center [63, 103] width 108 height 17
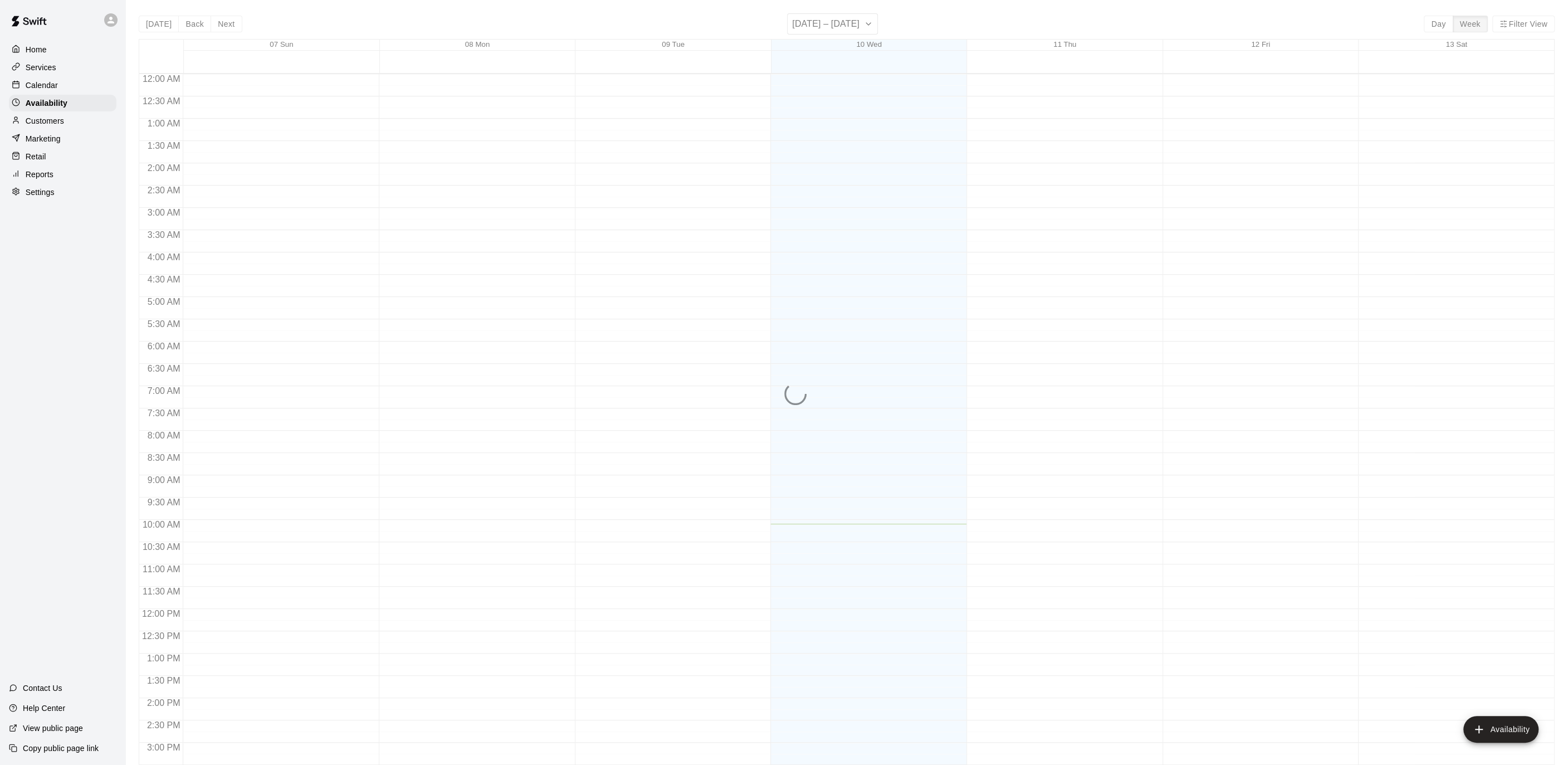
scroll to position [366, 0]
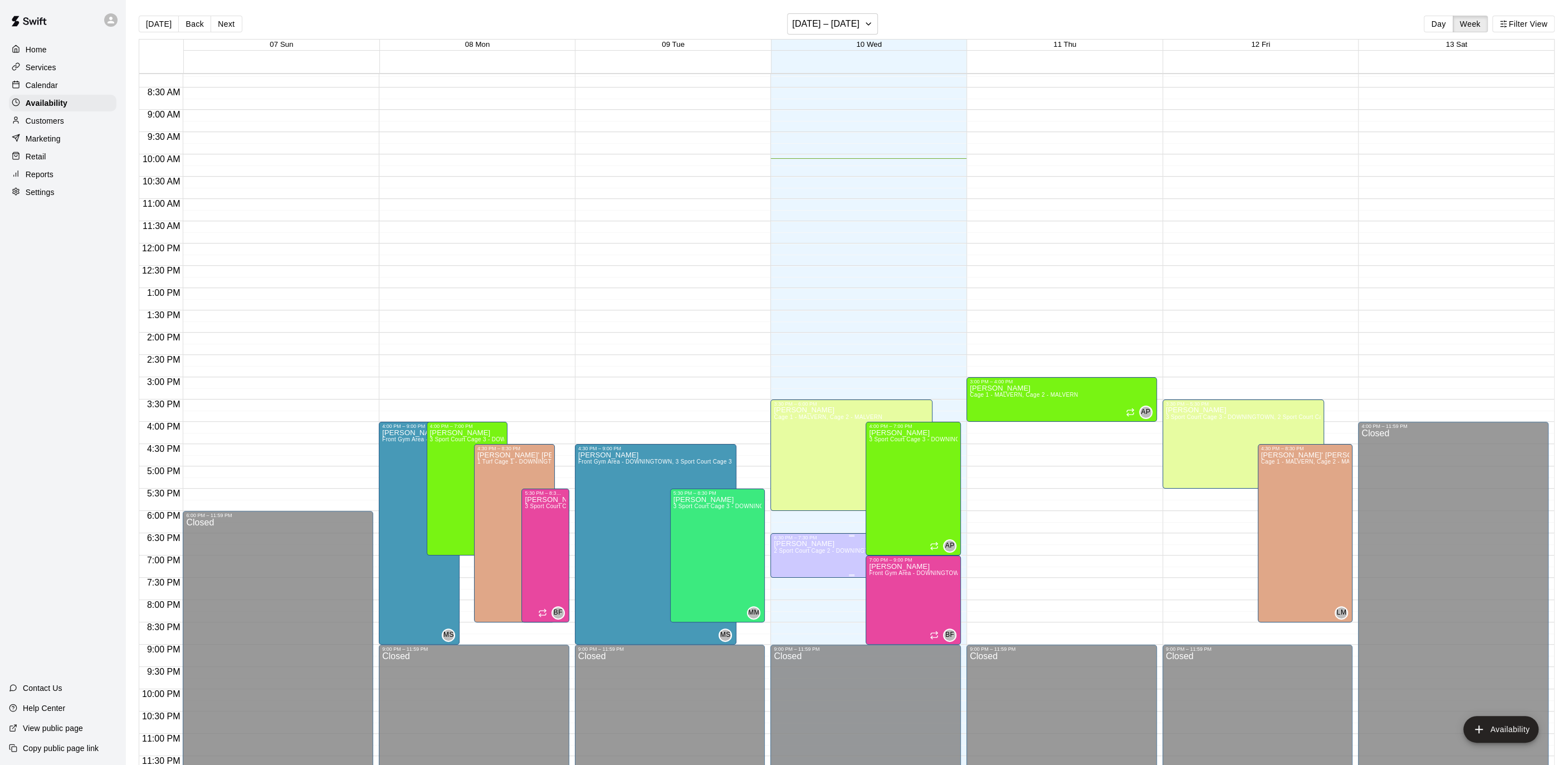
click at [794, 550] on button "edit" at bounding box center [784, 551] width 22 height 22
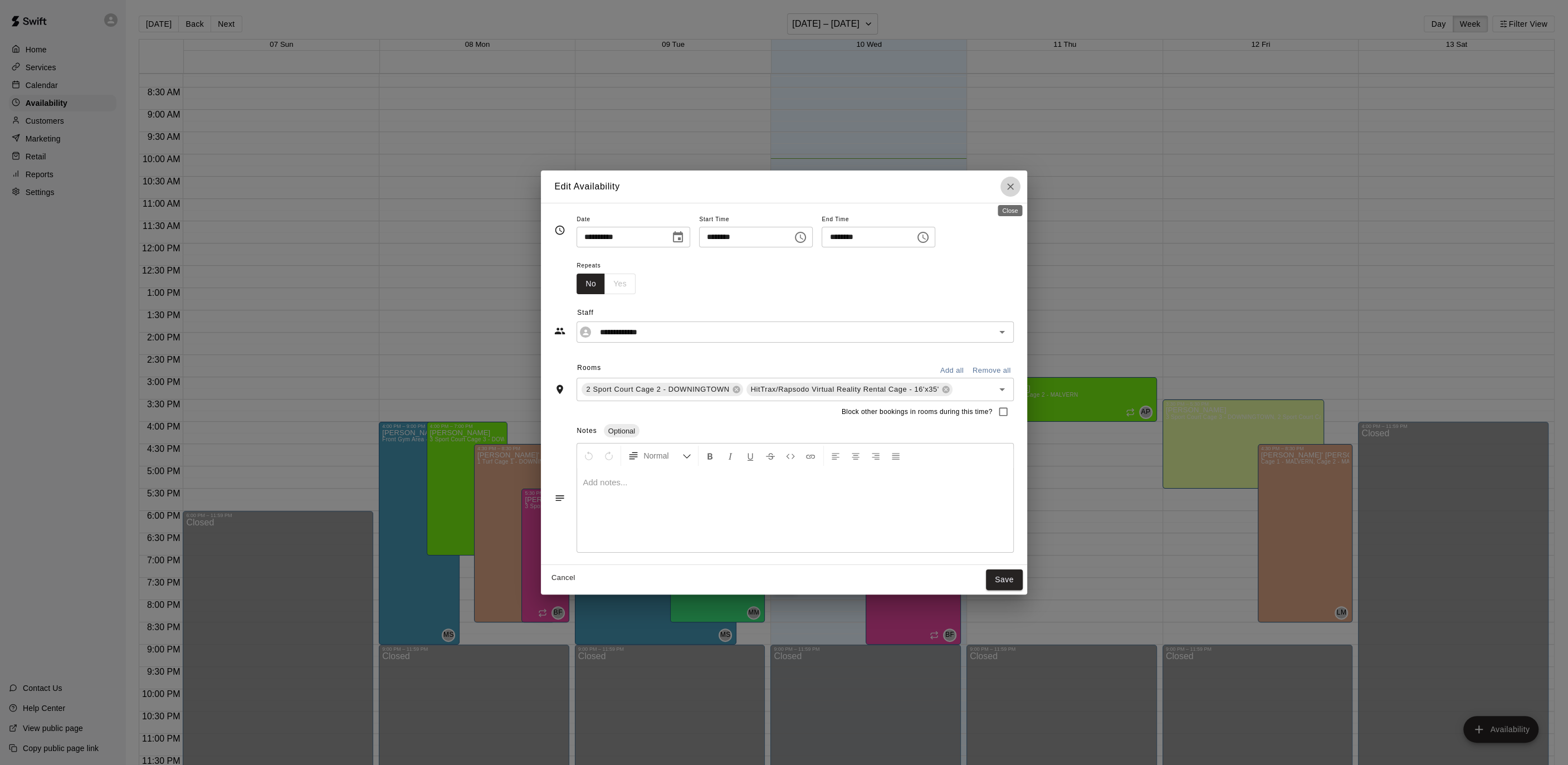
click at [1009, 186] on icon "Close" at bounding box center [1010, 187] width 7 height 7
type input "**********"
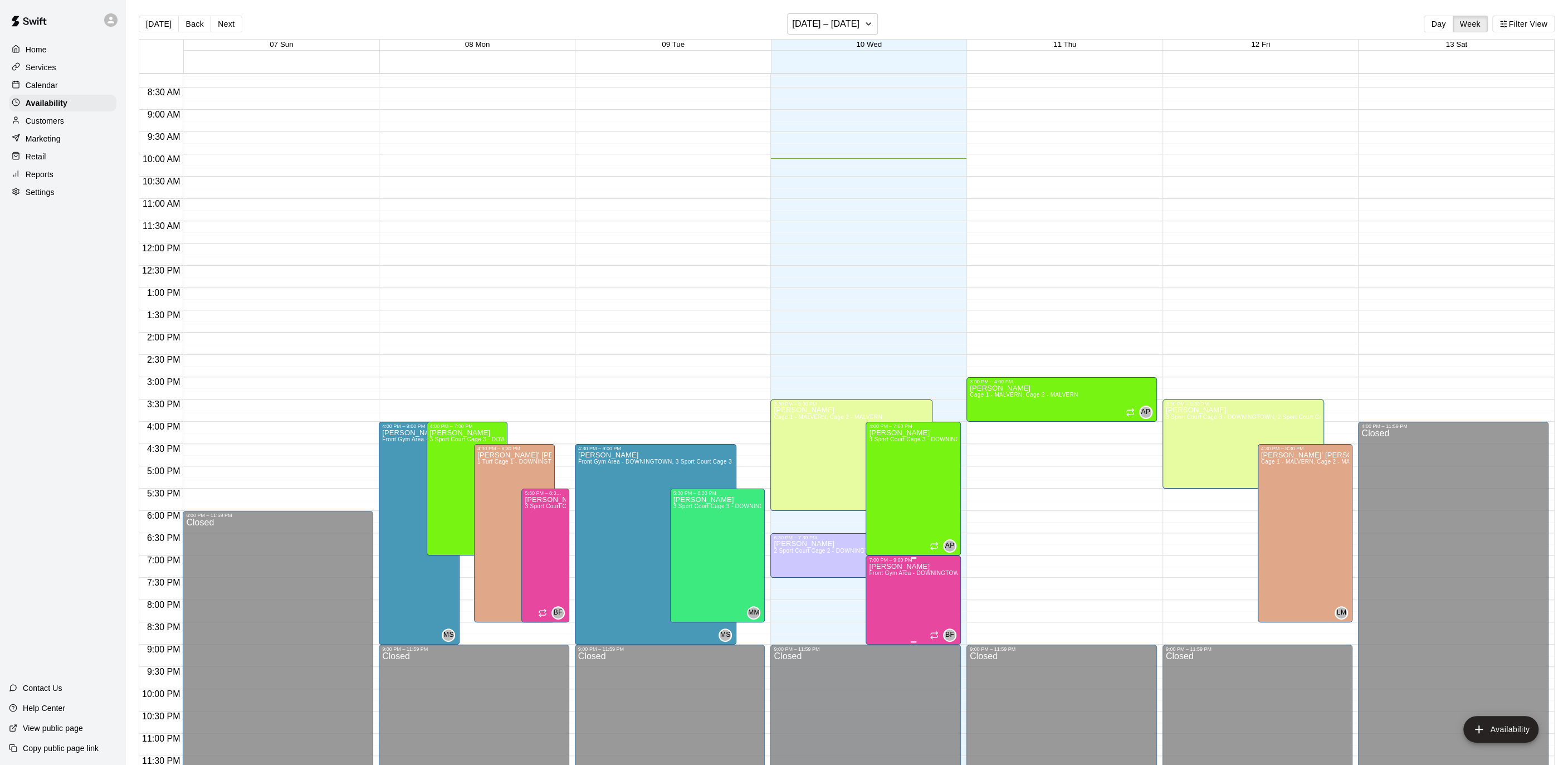
click at [882, 570] on icon "edit" at bounding box center [879, 574] width 10 height 10
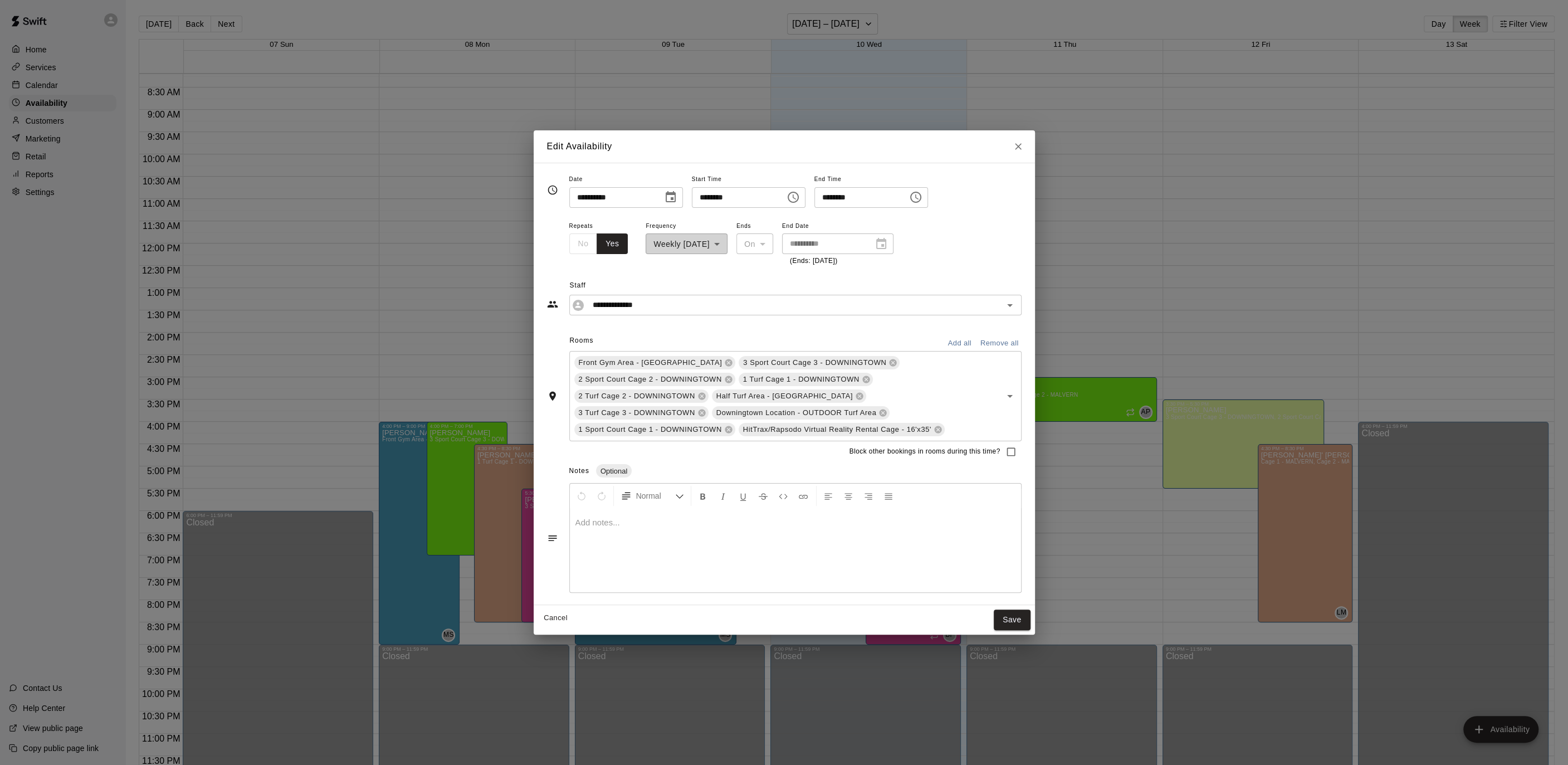
click at [1022, 144] on icon "Close" at bounding box center [1018, 147] width 12 height 12
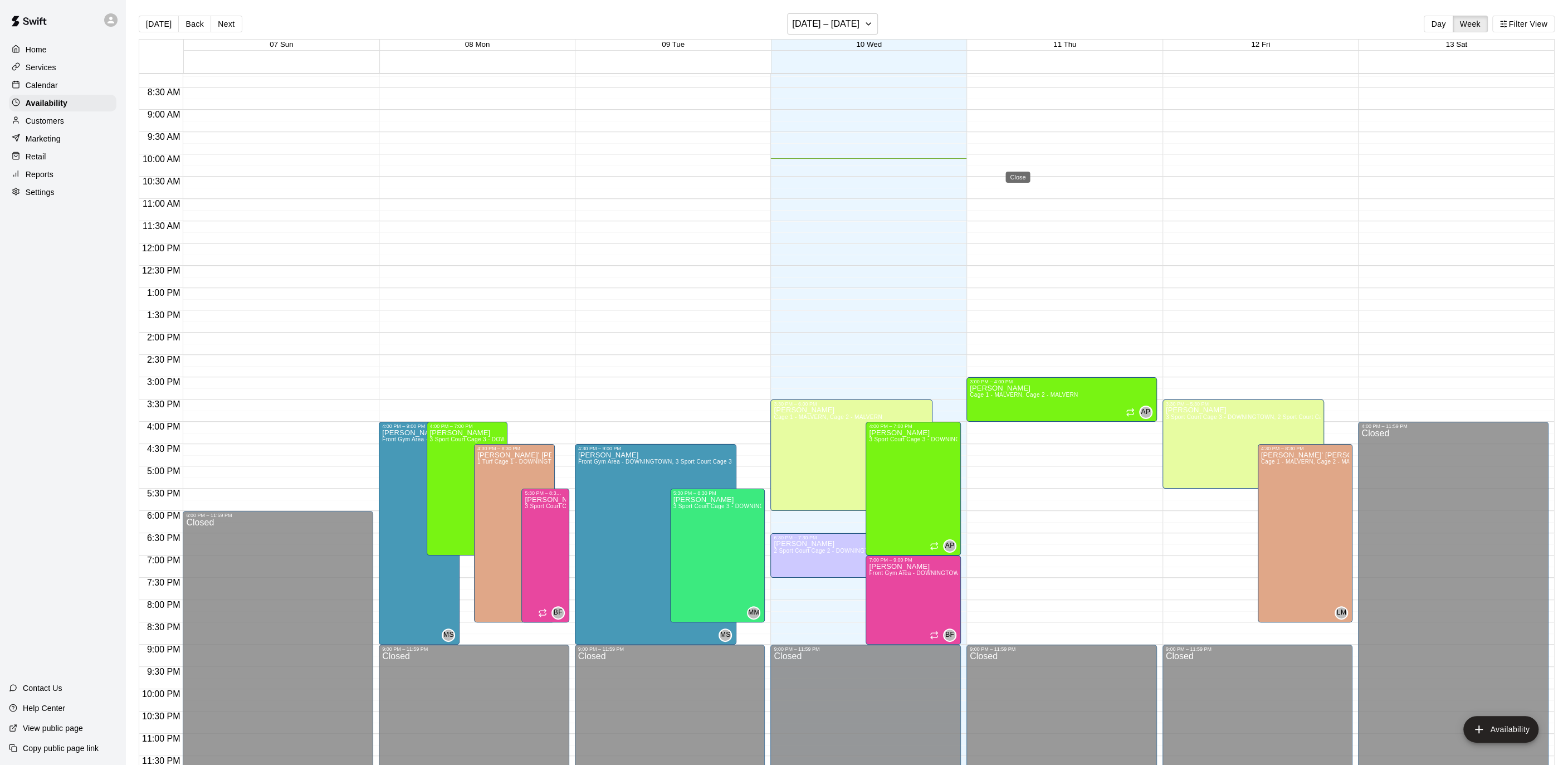
type input "**********"
click at [826, 549] on span "2 Sport Court Cage 2 - DOWNINGTOWN, HitTrax/Rapsodo Virtual Reality Rental Cage…" at bounding box center [900, 551] width 254 height 6
click at [788, 560] on icon "edit" at bounding box center [784, 558] width 13 height 13
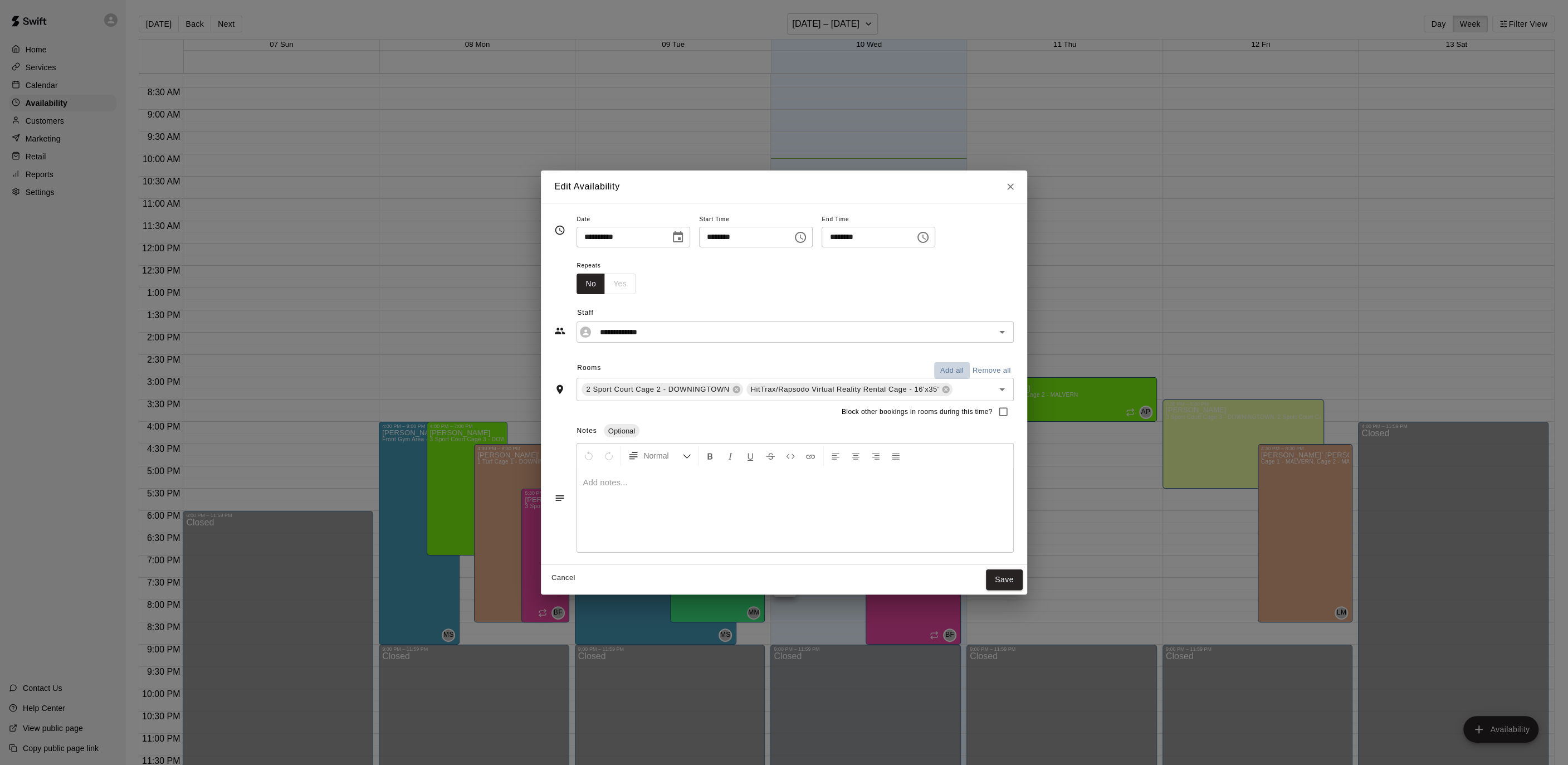
click at [944, 368] on button "Add all" at bounding box center [951, 370] width 35 height 17
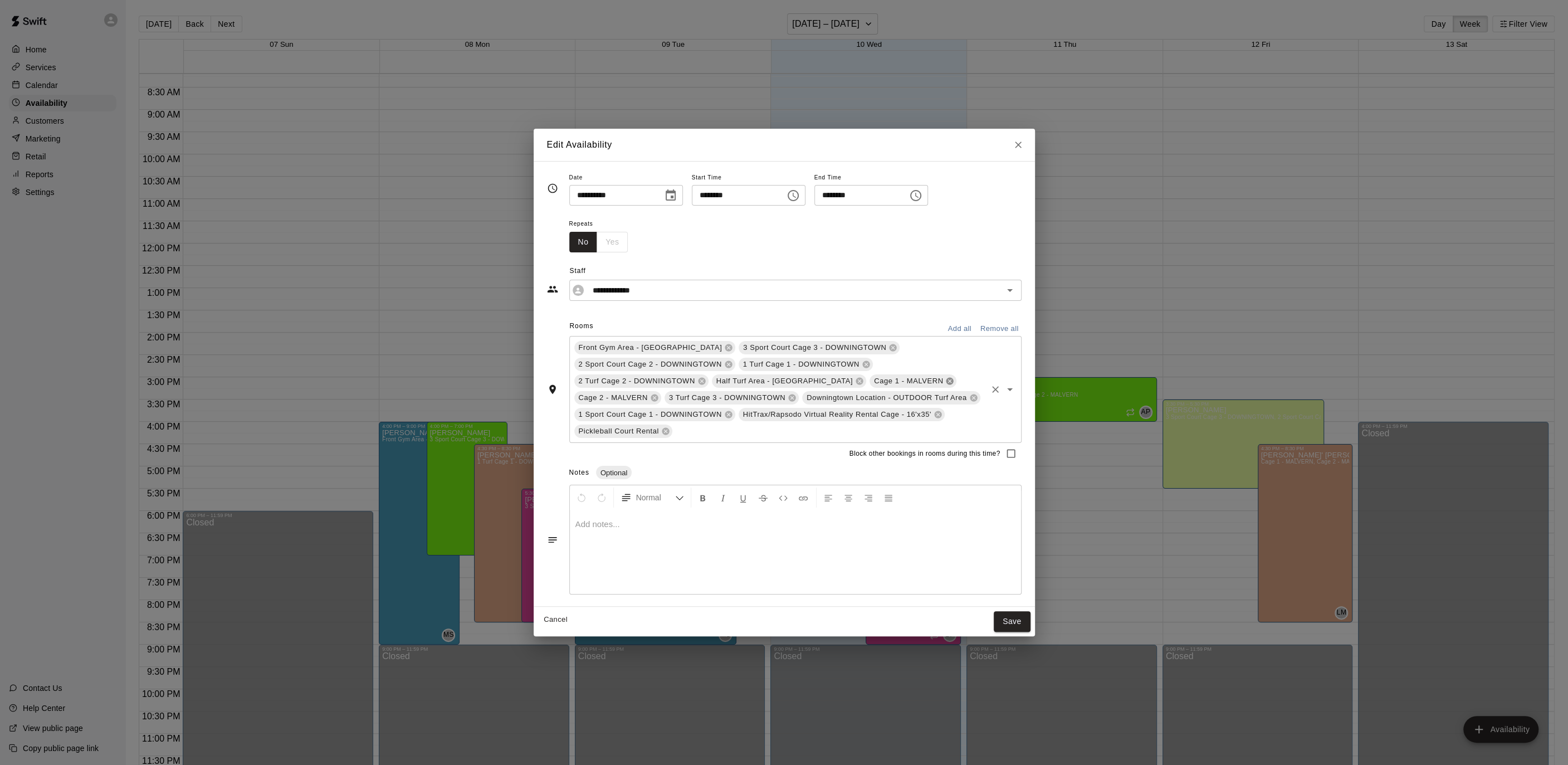
click at [946, 382] on icon at bounding box center [949, 381] width 7 height 7
click at [938, 380] on div "Front Gym Area - DOWNINGTOWN 3 Sport Court Cage 3 - DOWNINGTOWN 2 Sport Court C…" at bounding box center [795, 389] width 452 height 107
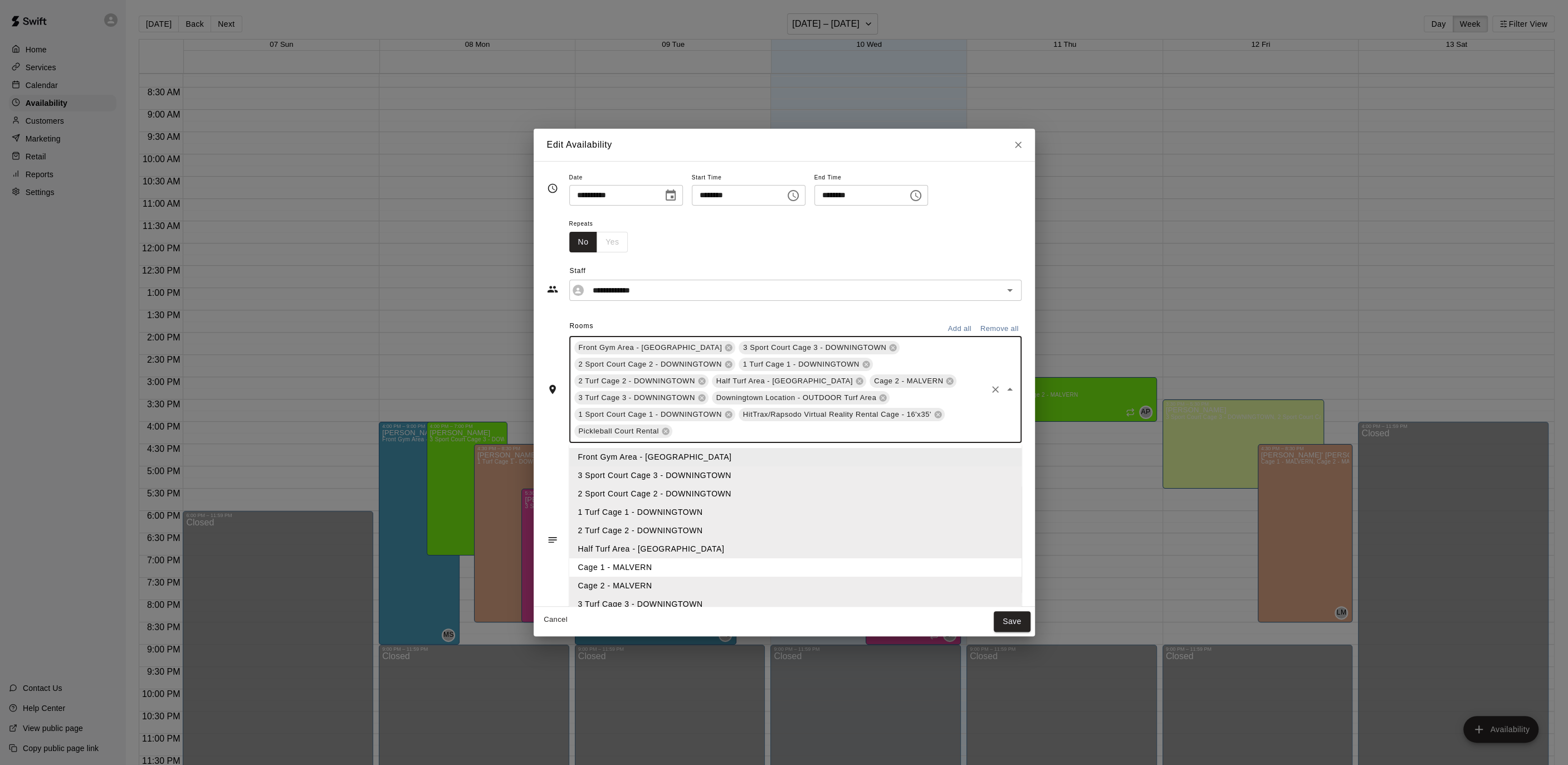
click at [946, 382] on icon at bounding box center [949, 381] width 7 height 7
click at [872, 310] on div "**********" at bounding box center [784, 384] width 475 height 427
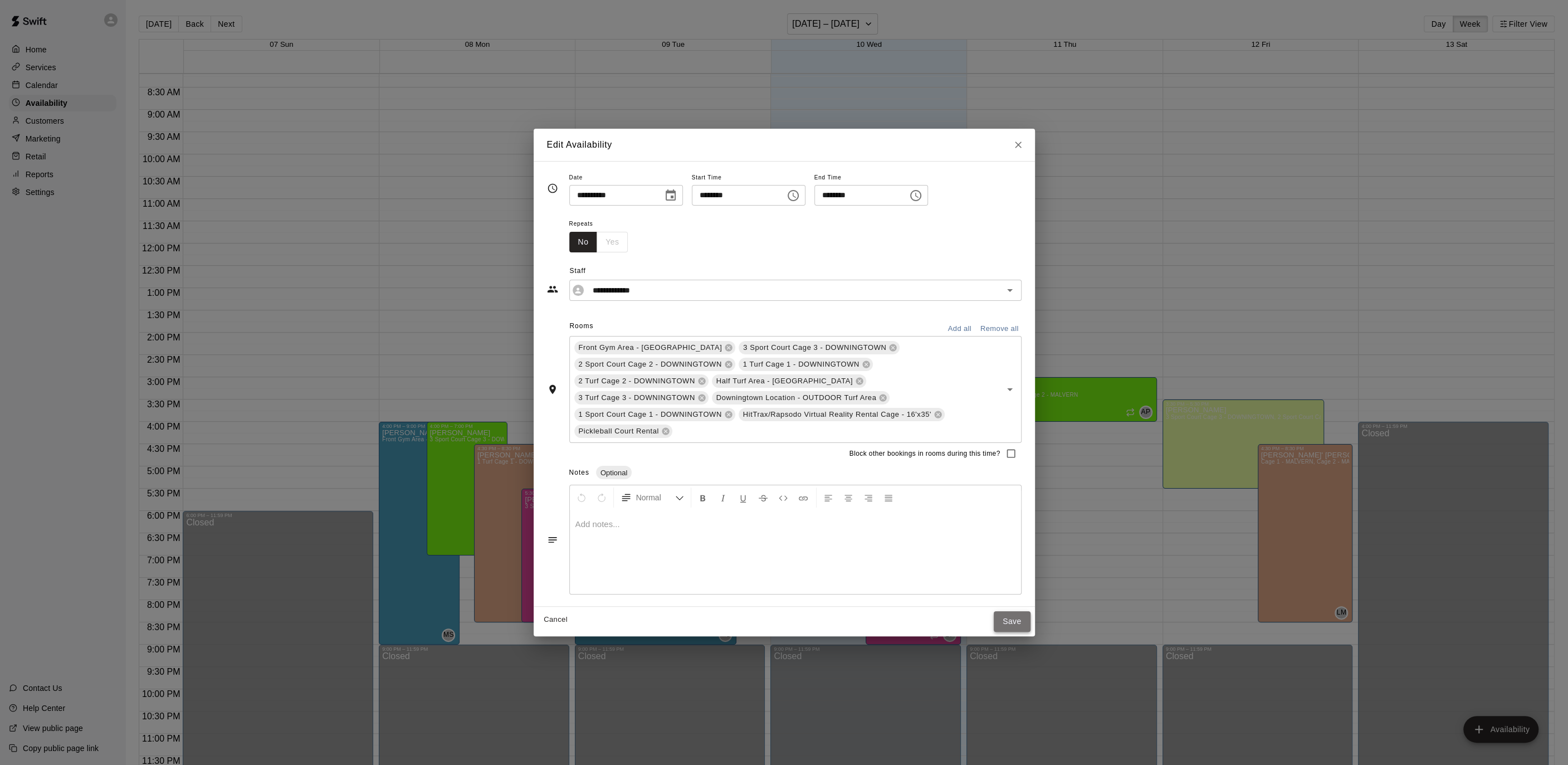
click at [1015, 622] on button "Save" at bounding box center [1012, 621] width 37 height 21
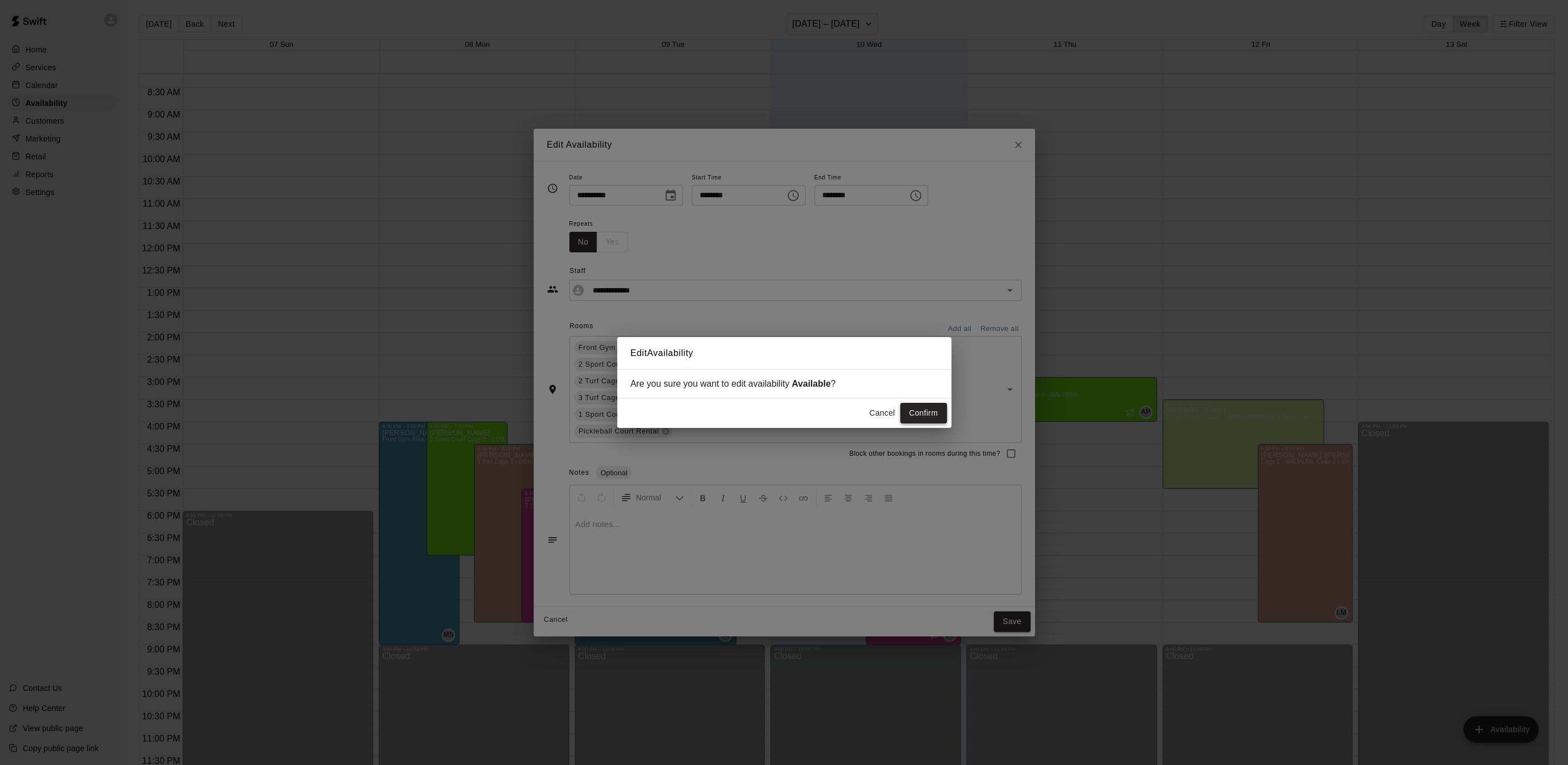
click at [908, 416] on button "Confirm" at bounding box center [923, 412] width 47 height 21
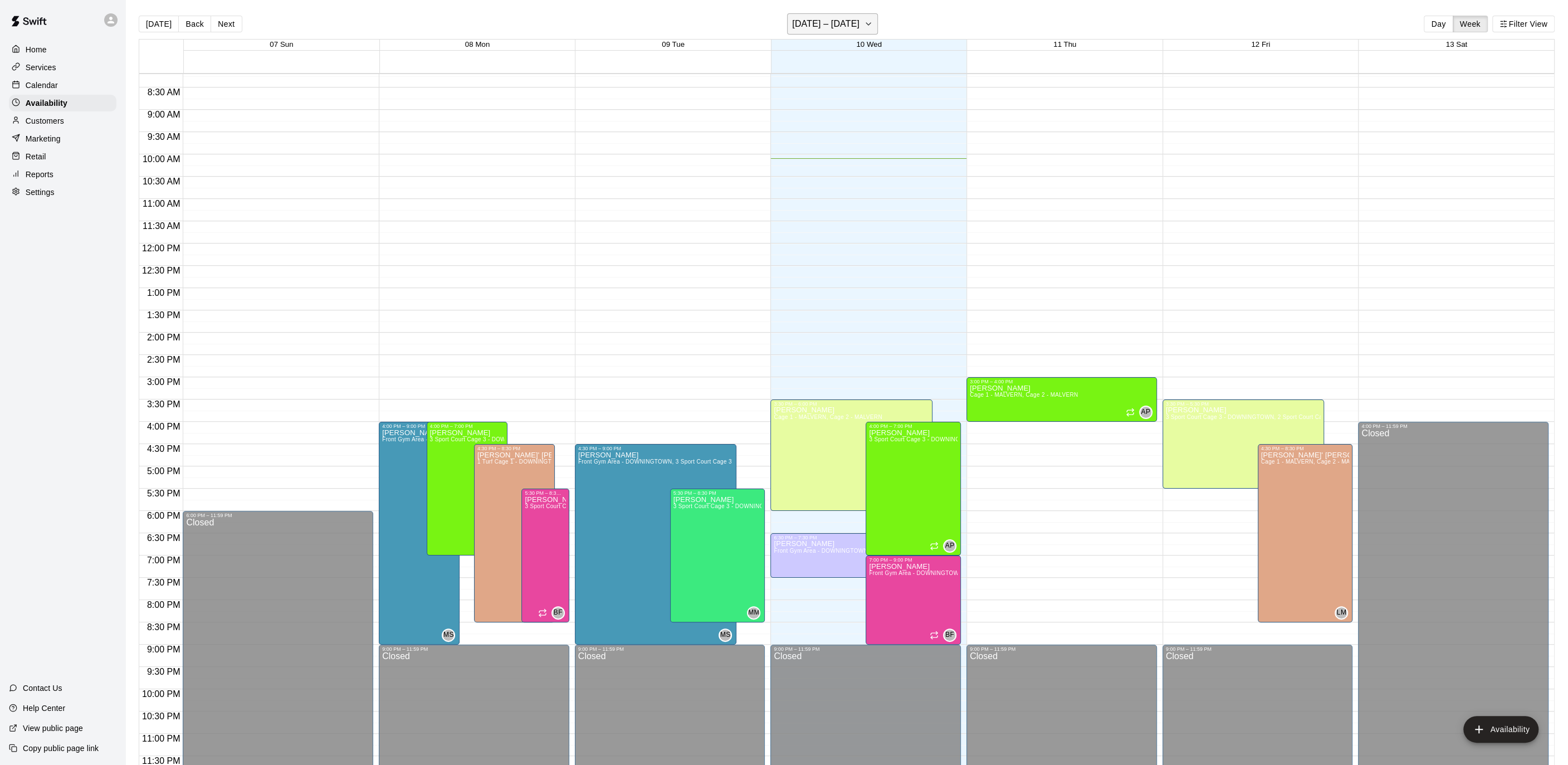
click at [869, 22] on icon "button" at bounding box center [868, 23] width 9 height 13
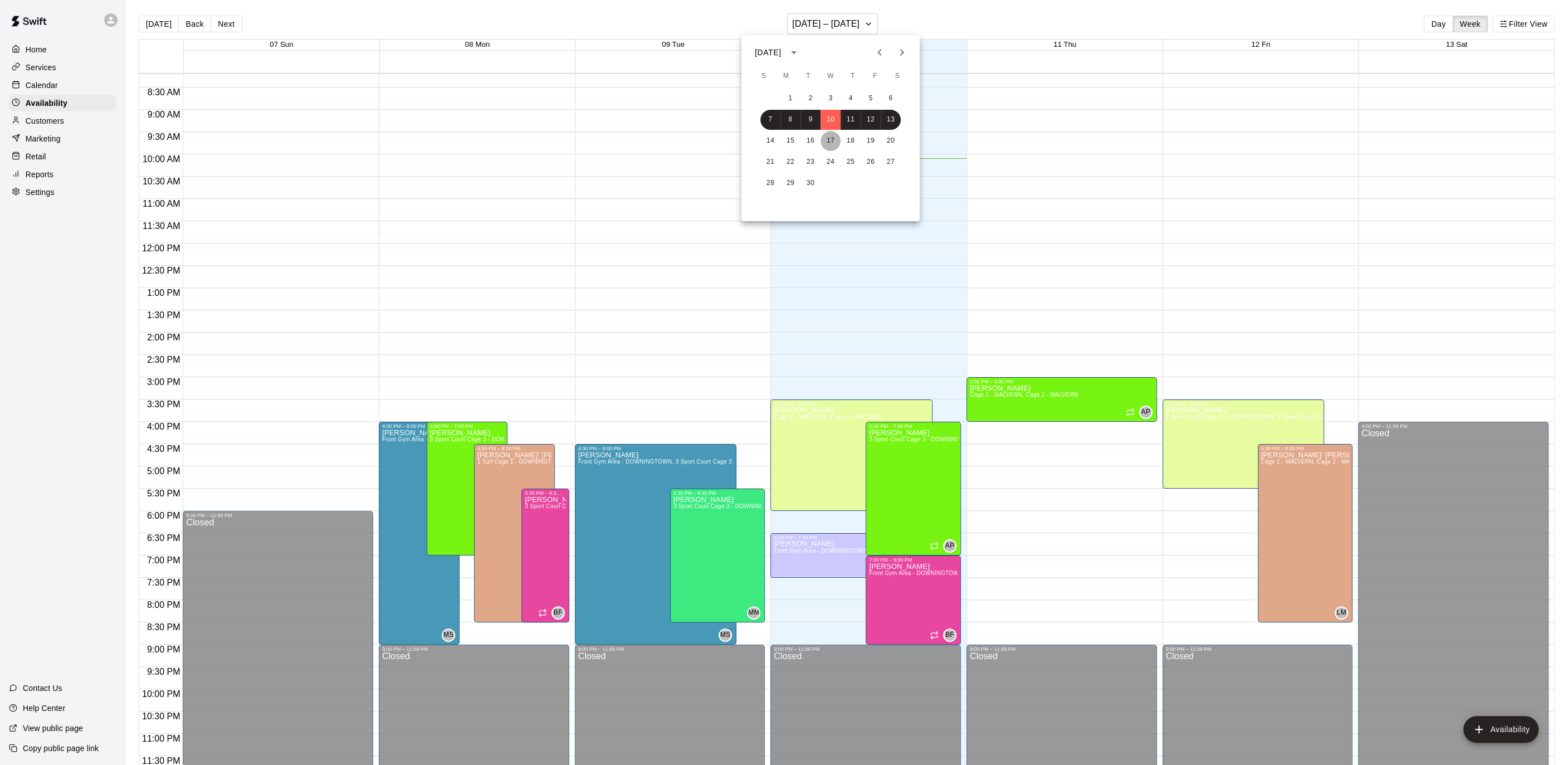
click at [829, 131] on button "17" at bounding box center [830, 141] width 20 height 20
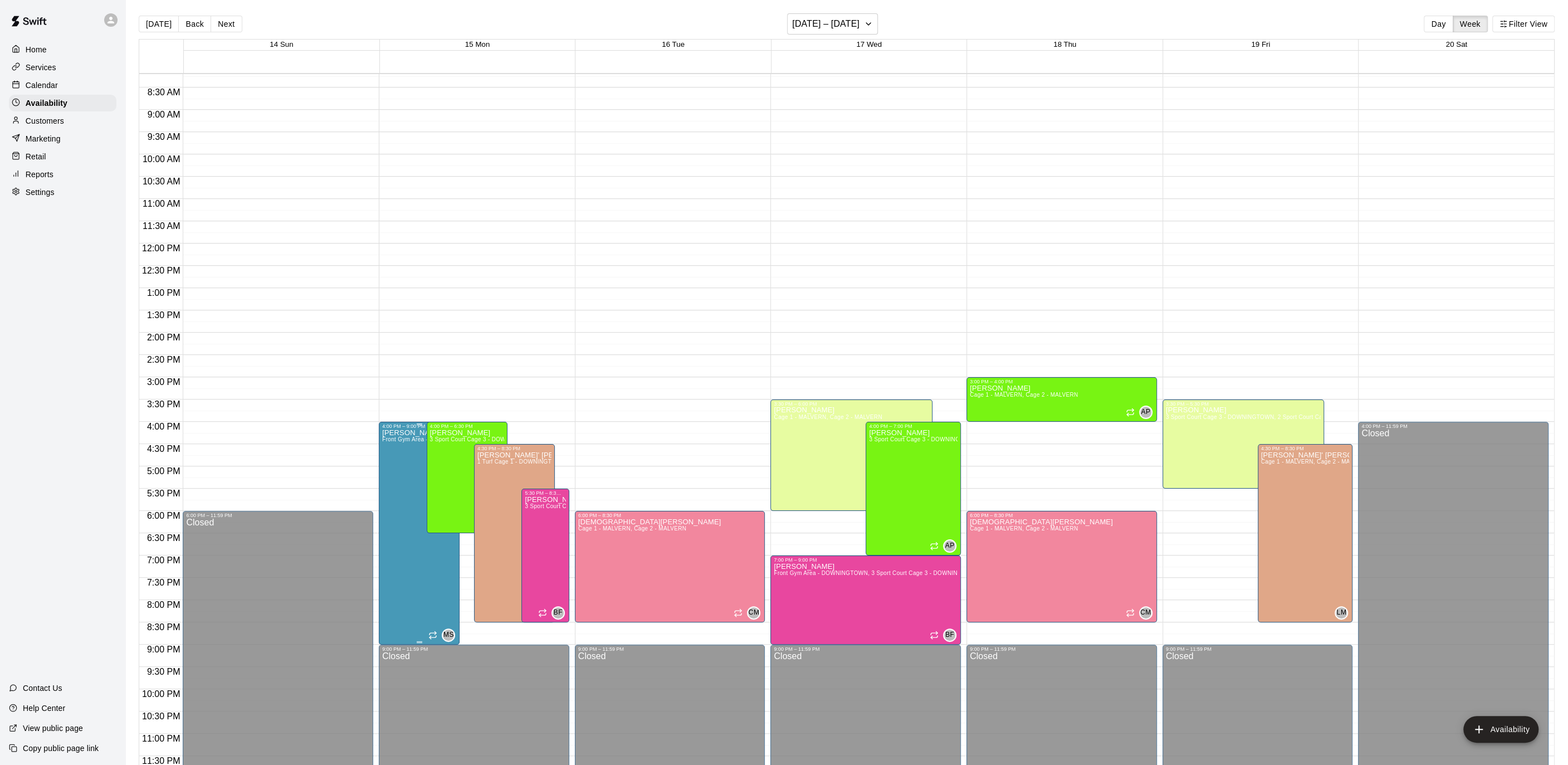
click at [406, 437] on span "Front Gym Area - DOWNINGTOWN, 3 Sport Court Cage 3 - DOWNINGTOWN, 2 Sport Court…" at bounding box center [935, 439] width 1107 height 6
click at [398, 449] on icon "edit" at bounding box center [392, 447] width 13 height 13
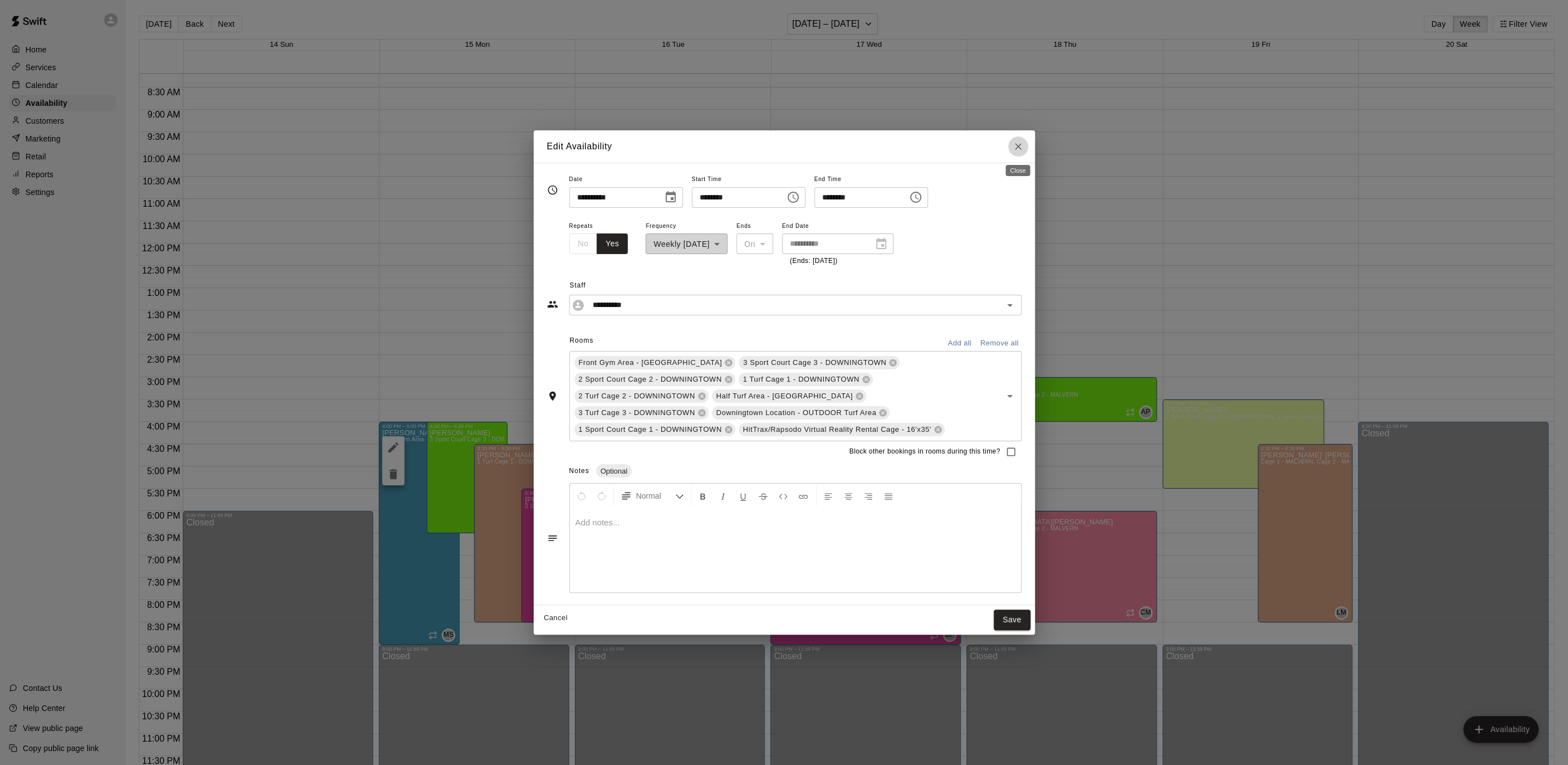
click at [1015, 149] on icon "Close" at bounding box center [1018, 146] width 7 height 7
type input "**********"
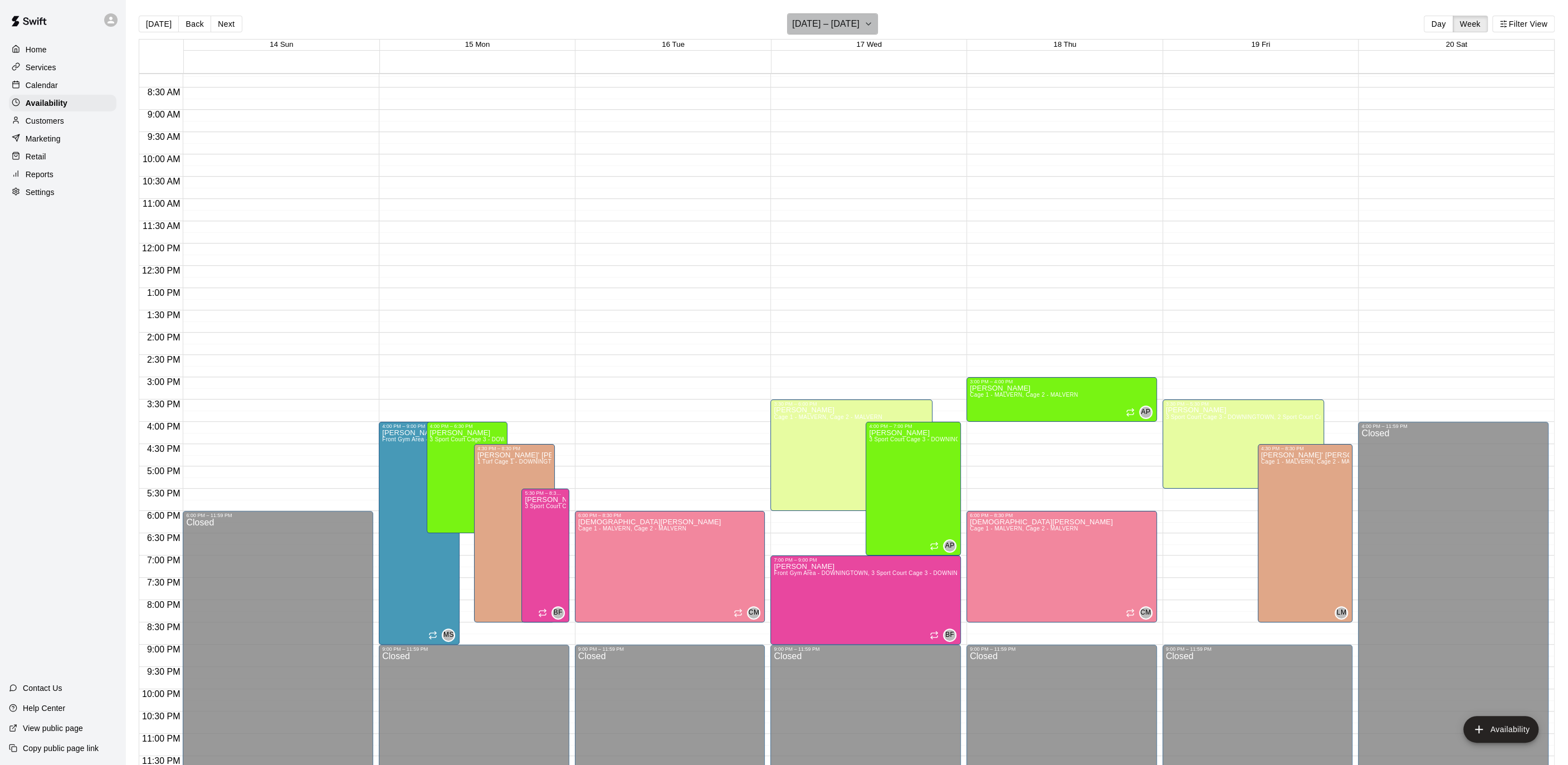
click at [862, 29] on button "[DATE] – [DATE]" at bounding box center [832, 24] width 91 height 22
click at [829, 161] on button "24" at bounding box center [830, 162] width 20 height 20
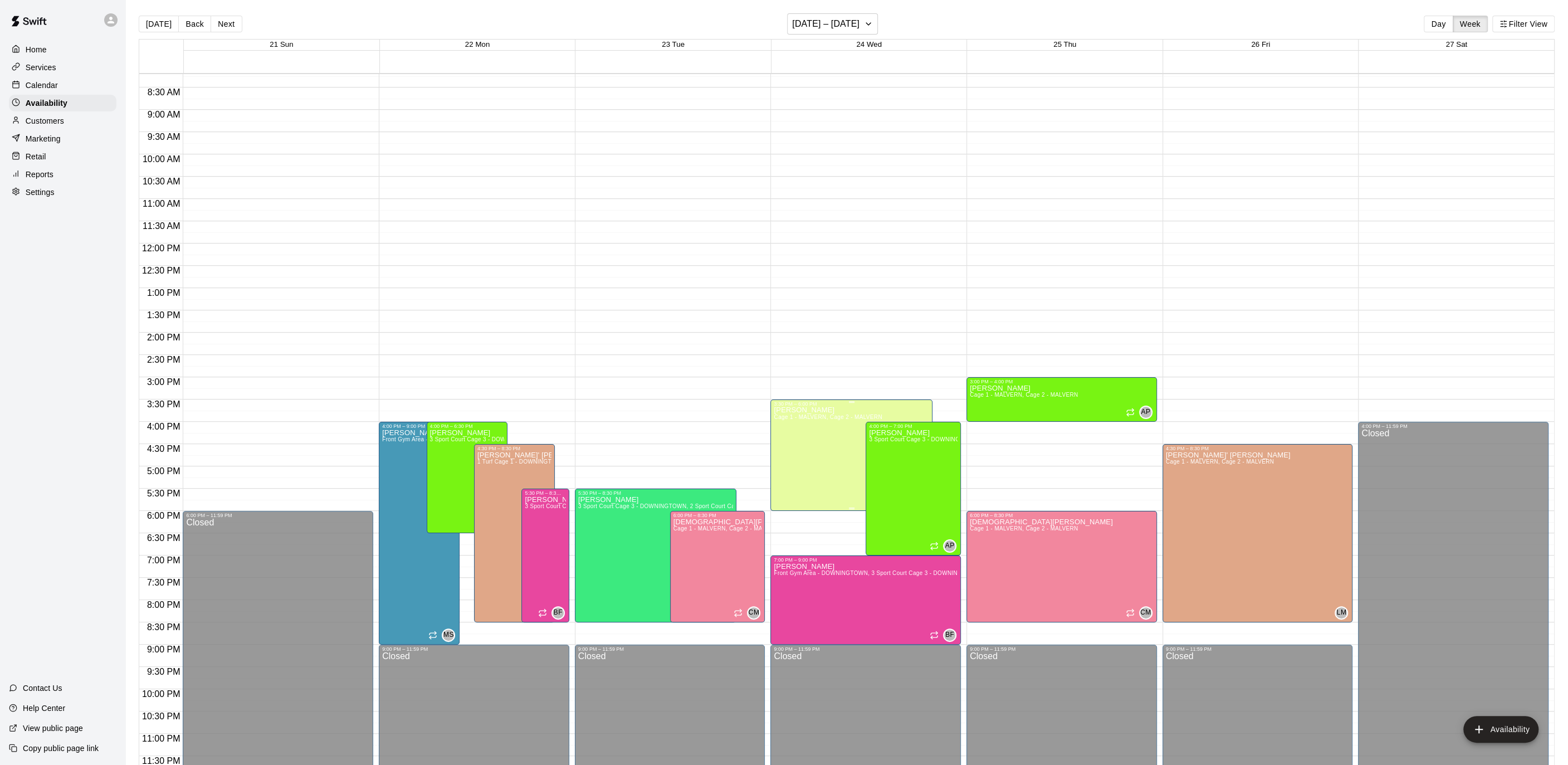
click at [930, 447] on div at bounding box center [784, 382] width 1568 height 765
click at [933, 441] on span "3 Sport Court Cage 3 - DOWNINGTOWN, 2 Sport Court Cage 2 - DOWNINGTOWN, 1 Turf …" at bounding box center [1172, 439] width 607 height 6
click at [878, 445] on icon "edit" at bounding box center [879, 447] width 13 height 13
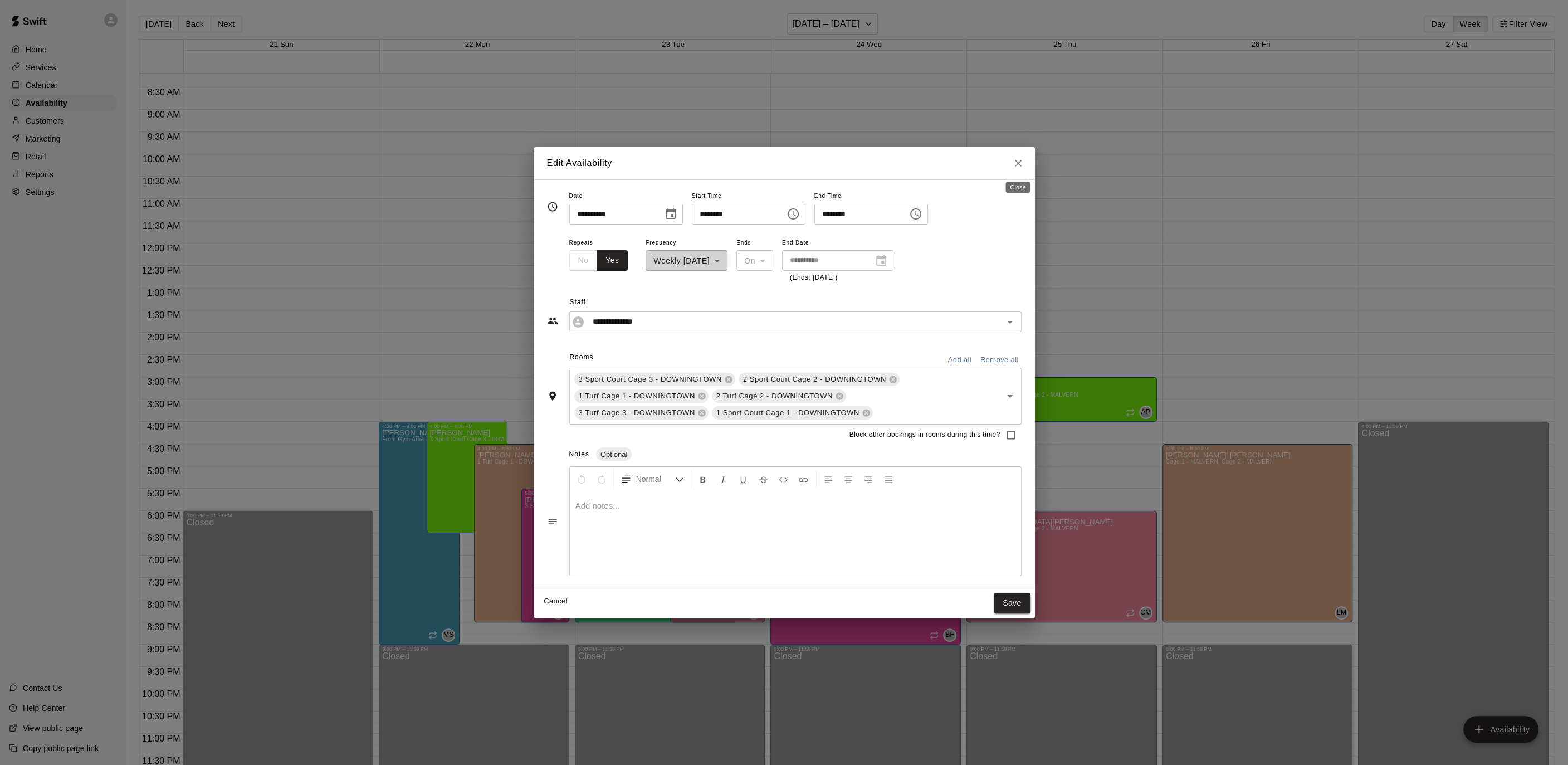
click at [1024, 167] on button "Close" at bounding box center [1018, 163] width 20 height 20
type input "**********"
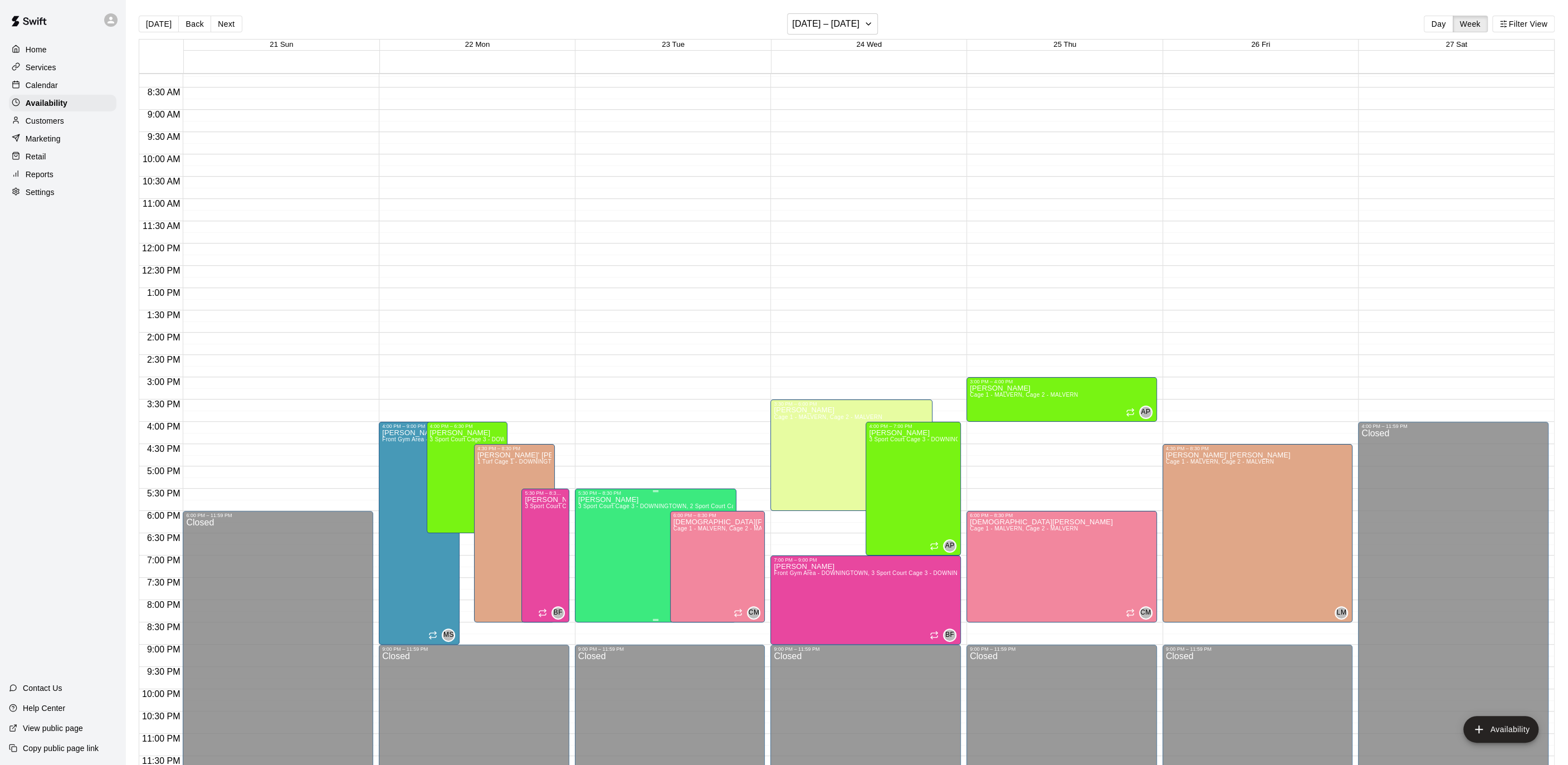
click at [587, 505] on icon "edit" at bounding box center [589, 506] width 13 height 13
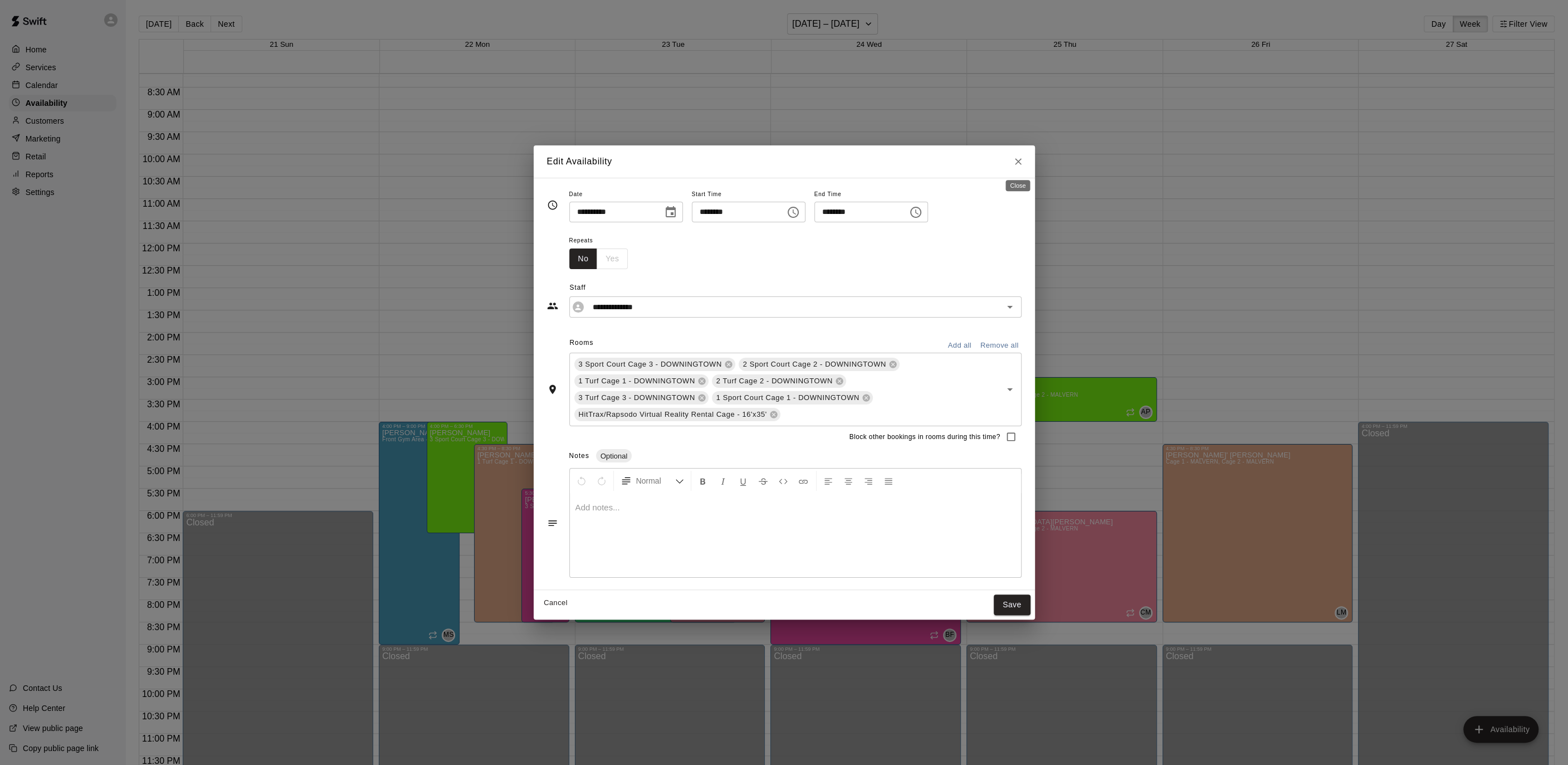
click at [1023, 162] on button "Close" at bounding box center [1018, 161] width 20 height 20
type input "**********"
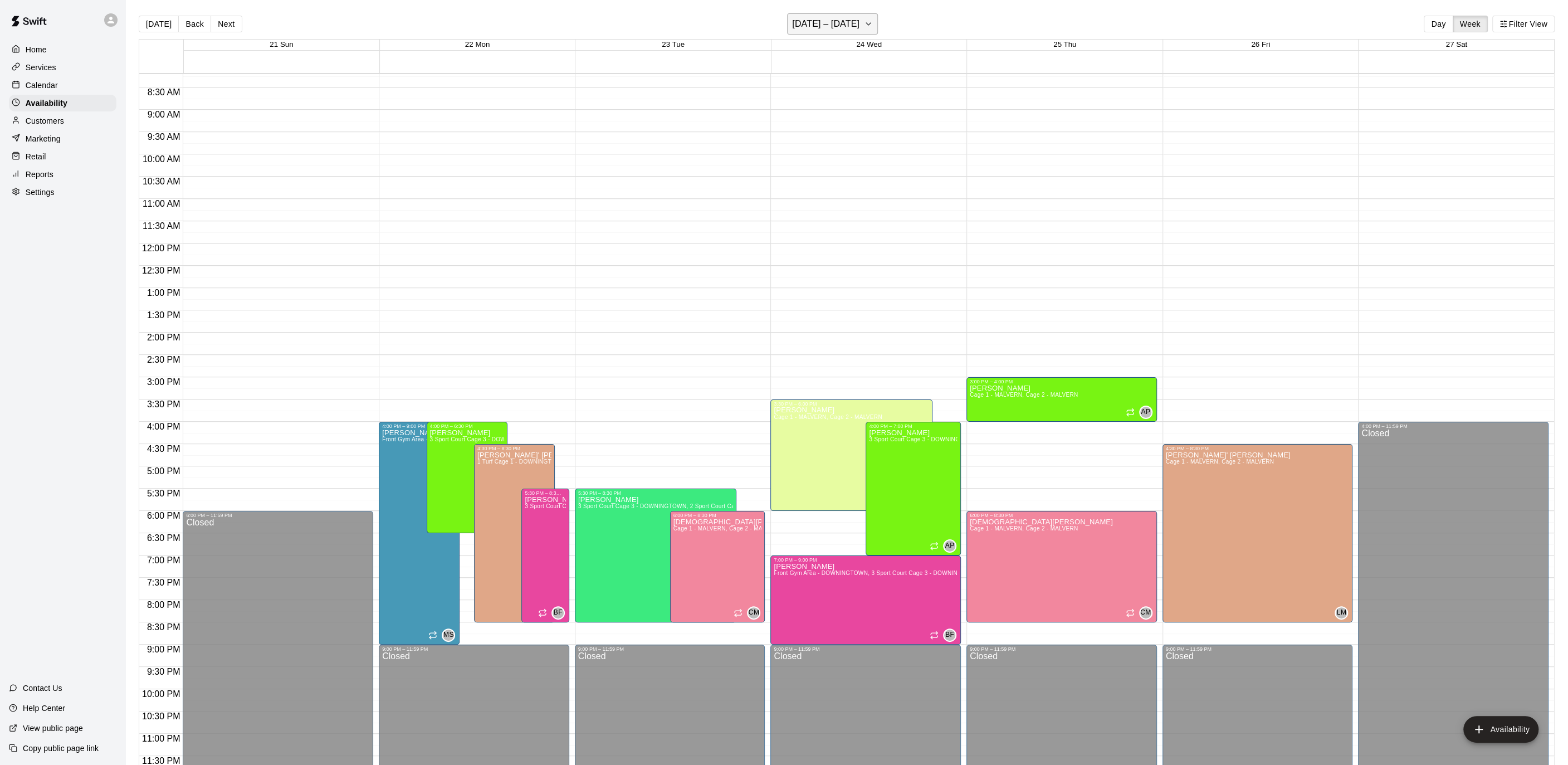
click at [846, 13] on button "[DATE] – [DATE]" at bounding box center [832, 24] width 91 height 22
click at [829, 123] on button "10" at bounding box center [830, 120] width 20 height 20
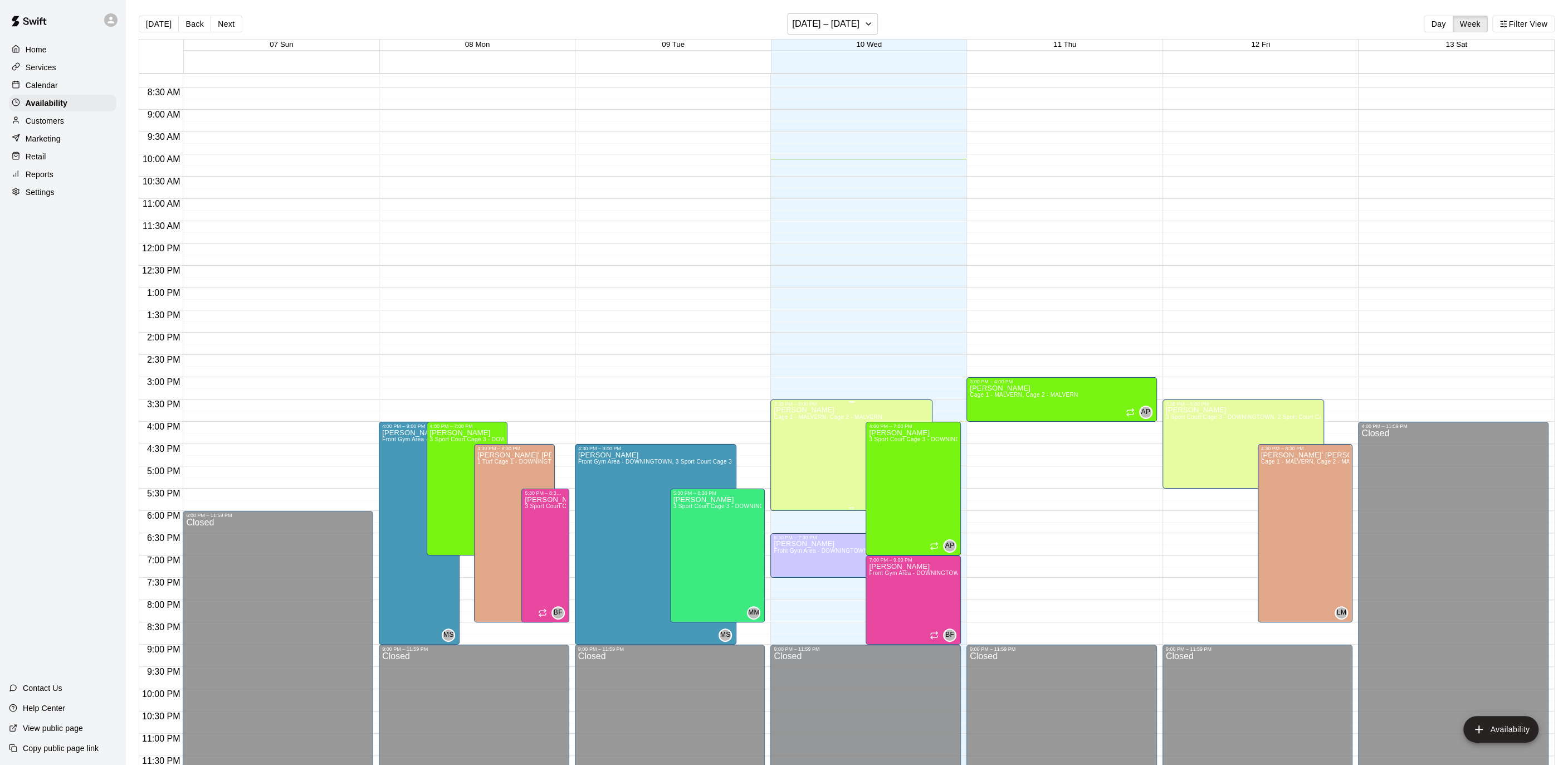
click at [816, 414] on span "Cage 1 - MALVERN, Cage 2 - MALVERN" at bounding box center [827, 417] width 108 height 6
click at [782, 423] on icon "edit" at bounding box center [784, 425] width 13 height 13
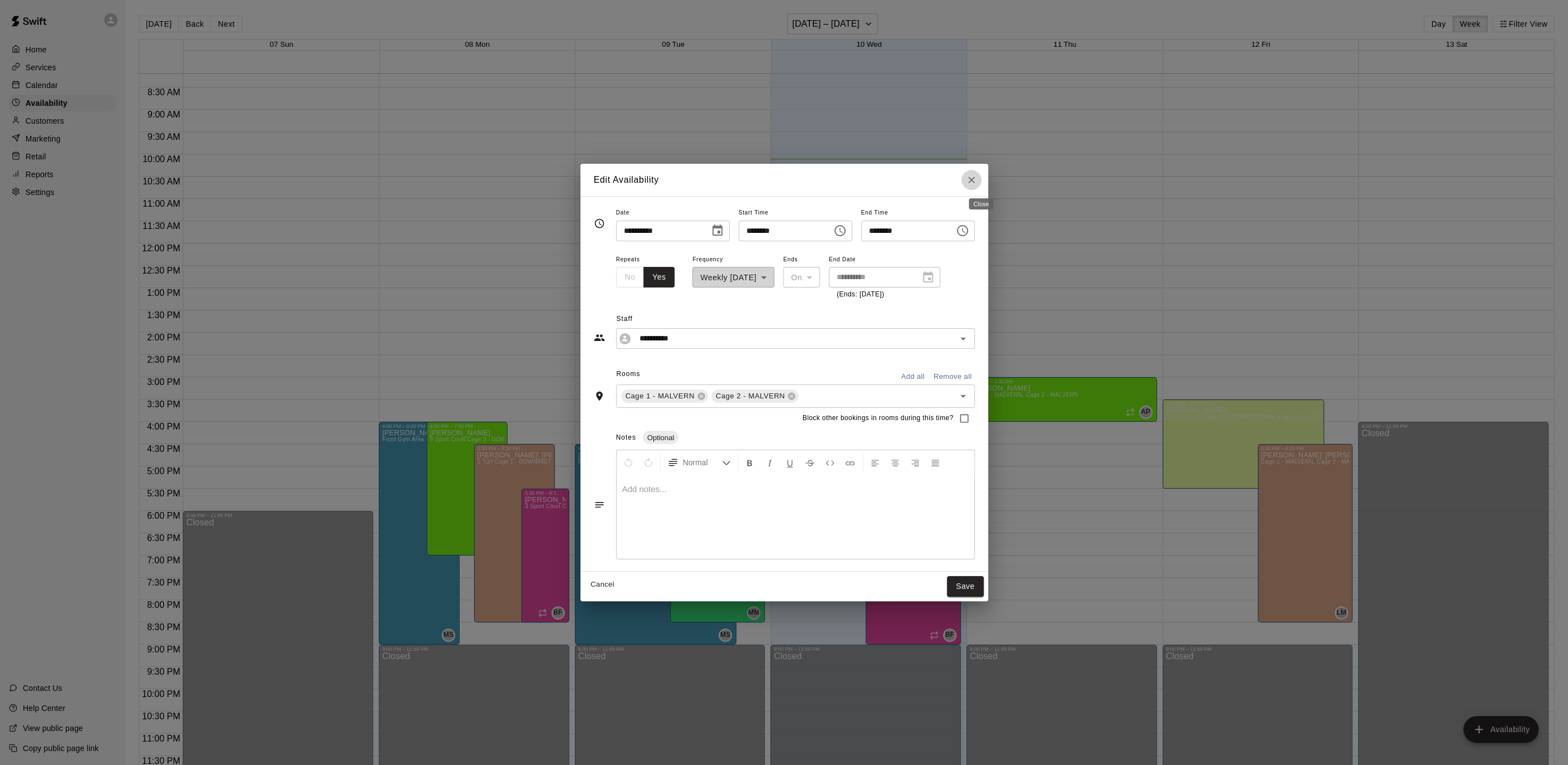
click at [981, 187] on button "Close" at bounding box center [971, 180] width 20 height 20
type input "**********"
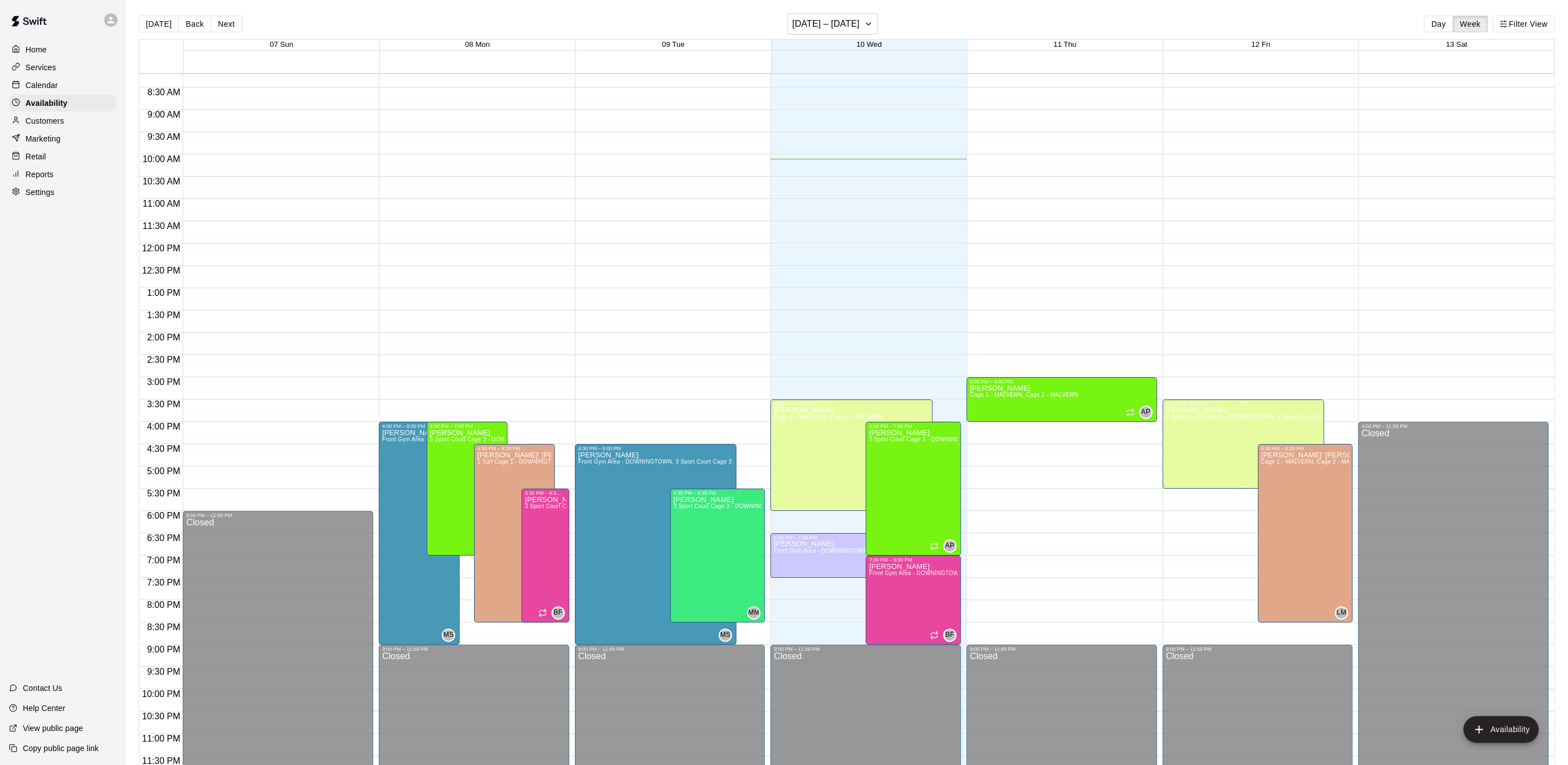
click at [1203, 418] on span "3 Sport Court Cage 3 - DOWNINGTOWN, 2 Sport Court Cage 2 - DOWNINGTOWN, 1 Turf …" at bounding box center [1542, 417] width 753 height 6
click at [1179, 423] on icon "edit" at bounding box center [1176, 425] width 13 height 13
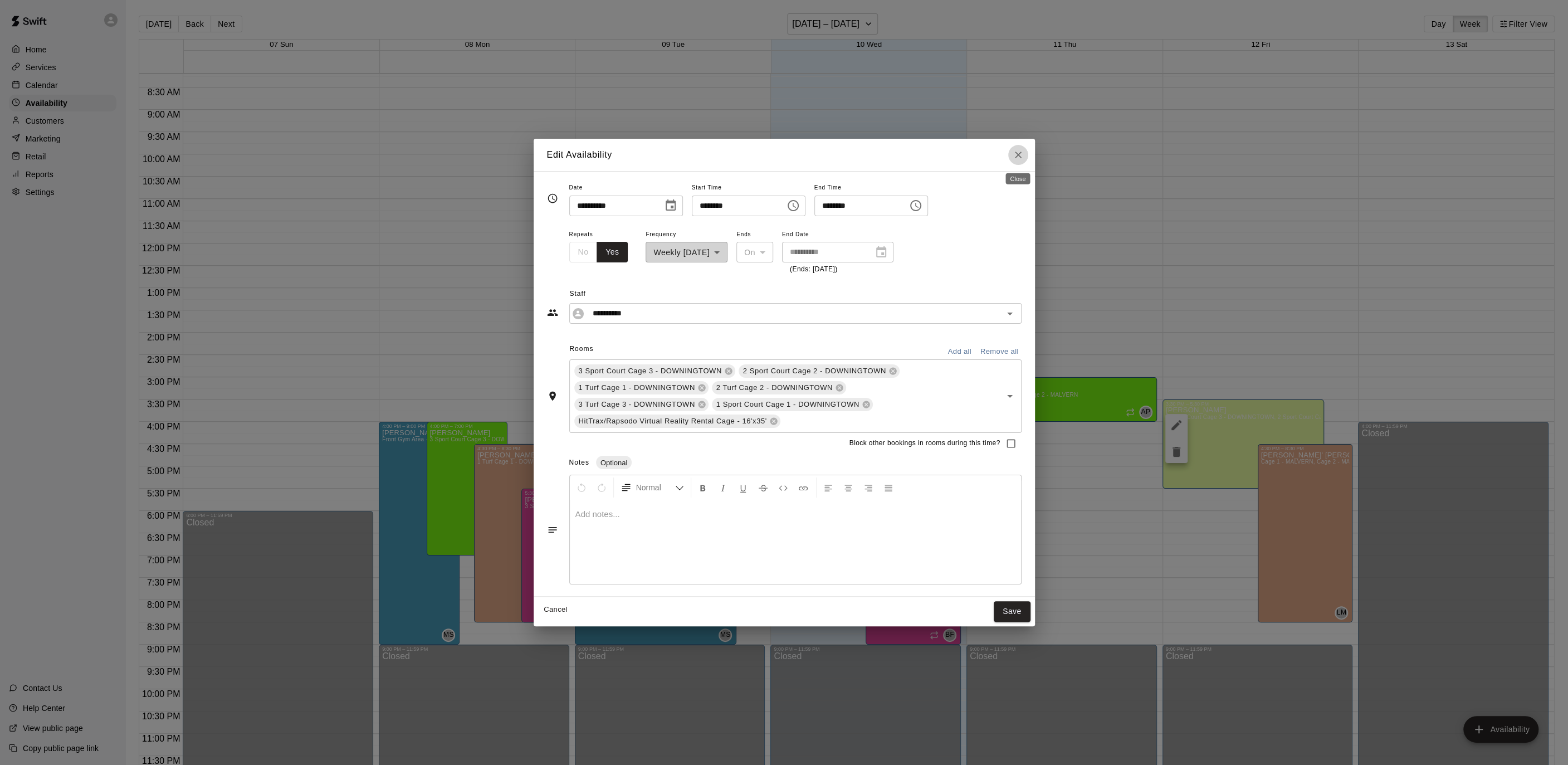
click at [1017, 158] on icon "Close" at bounding box center [1018, 154] width 12 height 12
type input "**********"
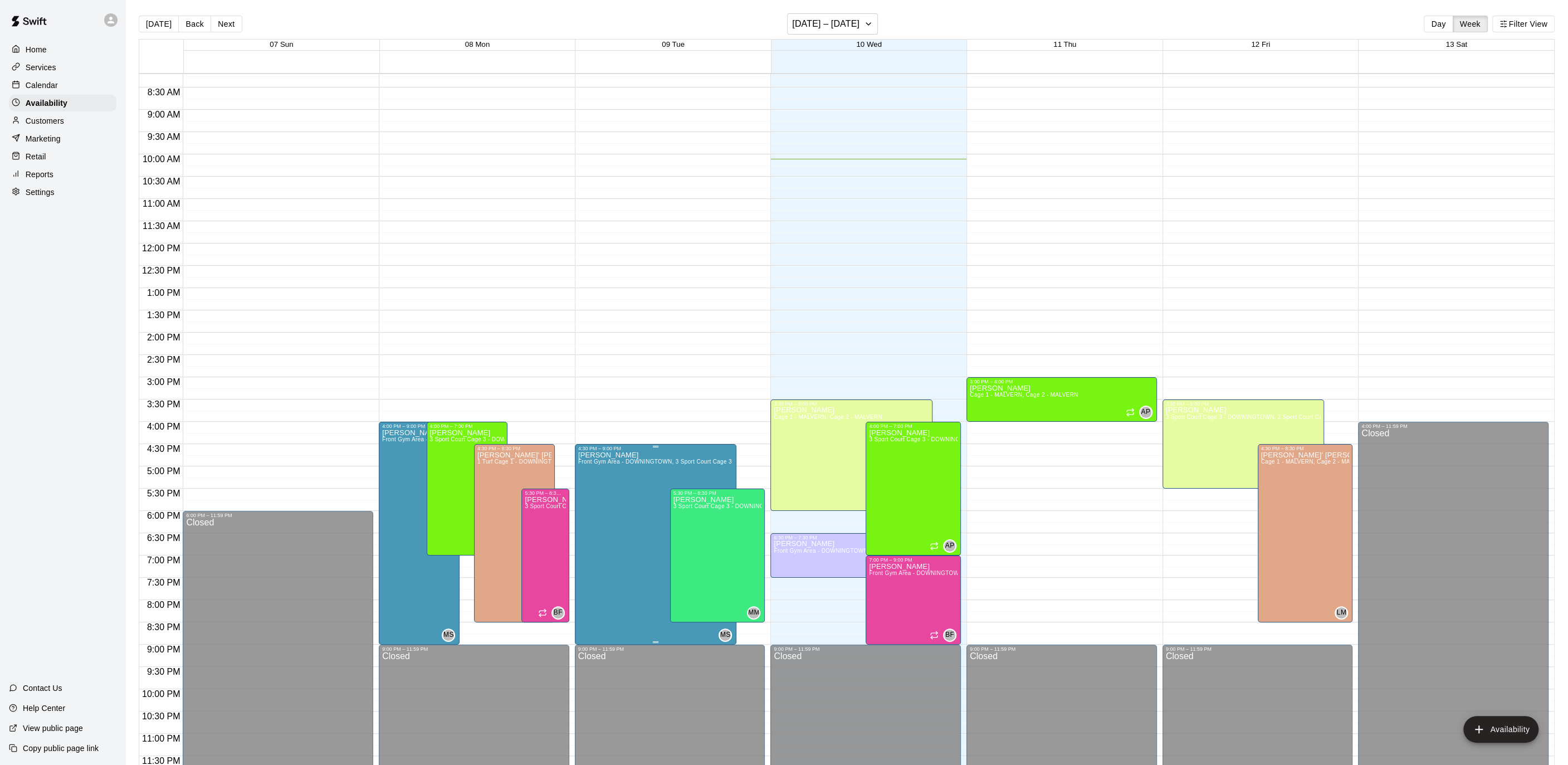
click at [650, 463] on span "Front Gym Area - DOWNINGTOWN, 3 Sport Court Cage 3 - DOWNINGTOWN, 2 Sport Court…" at bounding box center [1131, 462] width 1107 height 6
click at [587, 469] on icon "edit" at bounding box center [589, 469] width 13 height 13
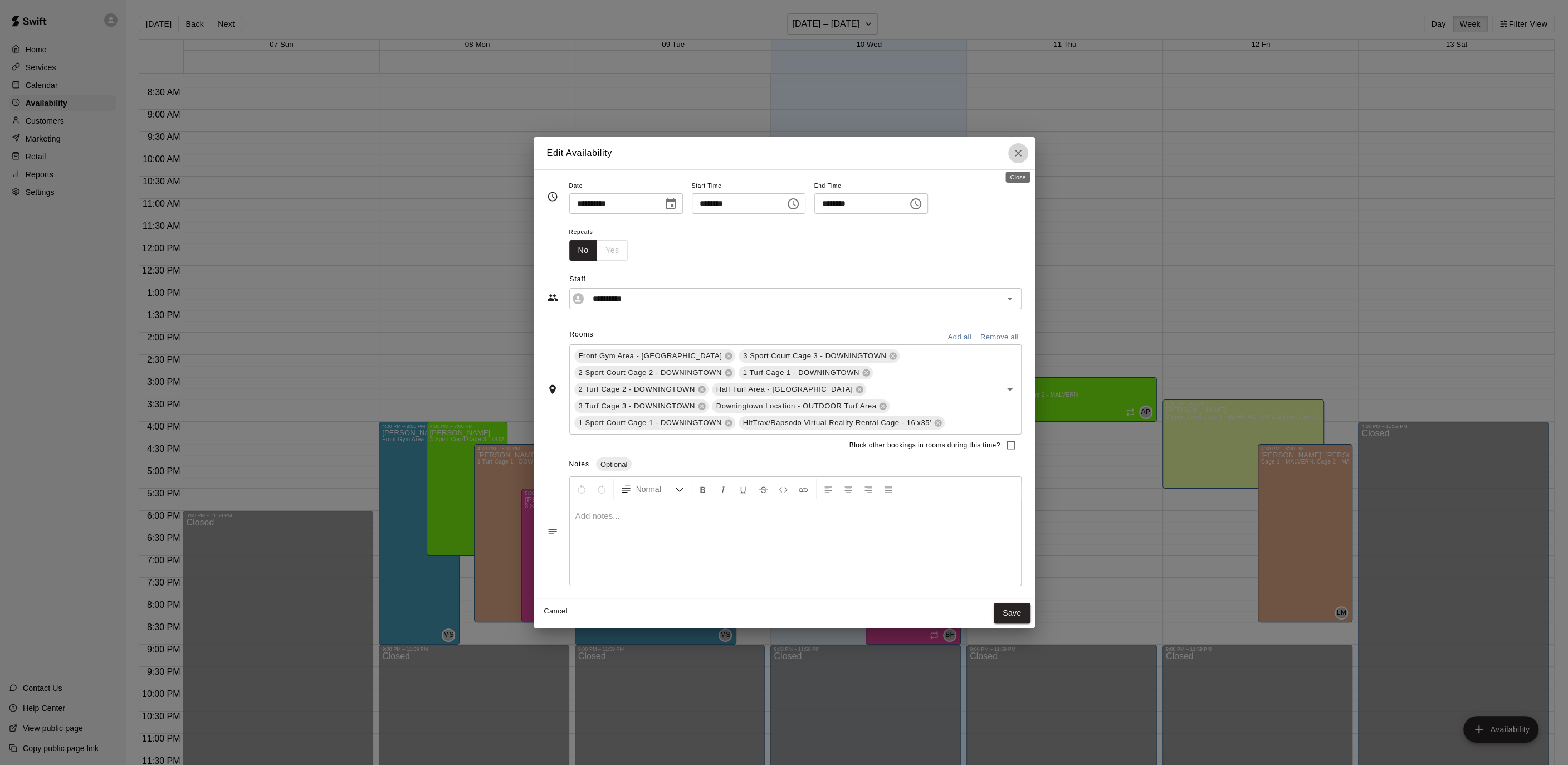
click at [1019, 153] on icon "Close" at bounding box center [1018, 153] width 7 height 7
type input "**********"
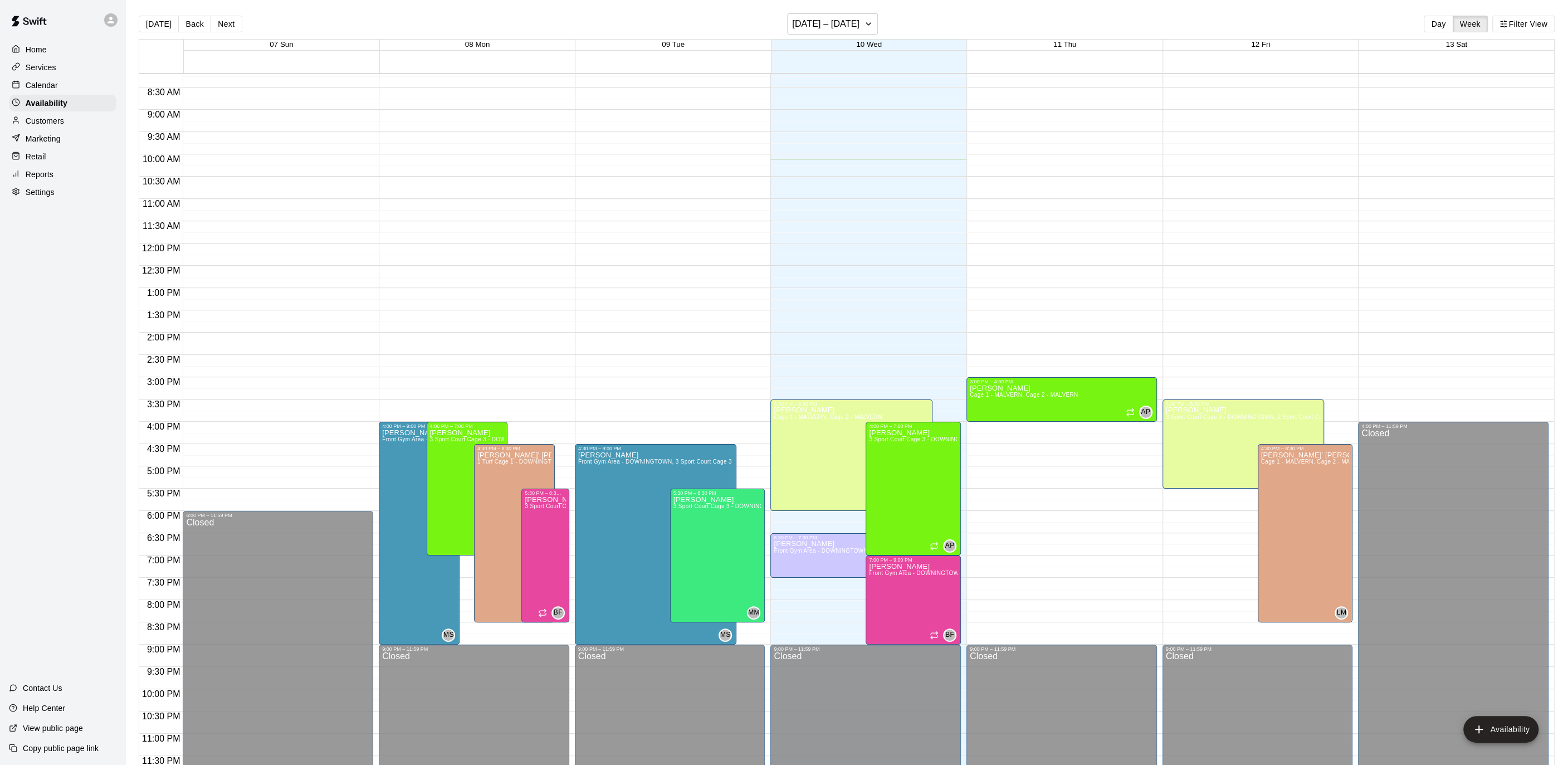
drag, startPoint x: 84, startPoint y: 87, endPoint x: 91, endPoint y: 91, distance: 8.1
click at [84, 87] on div "Calendar" at bounding box center [63, 85] width 108 height 17
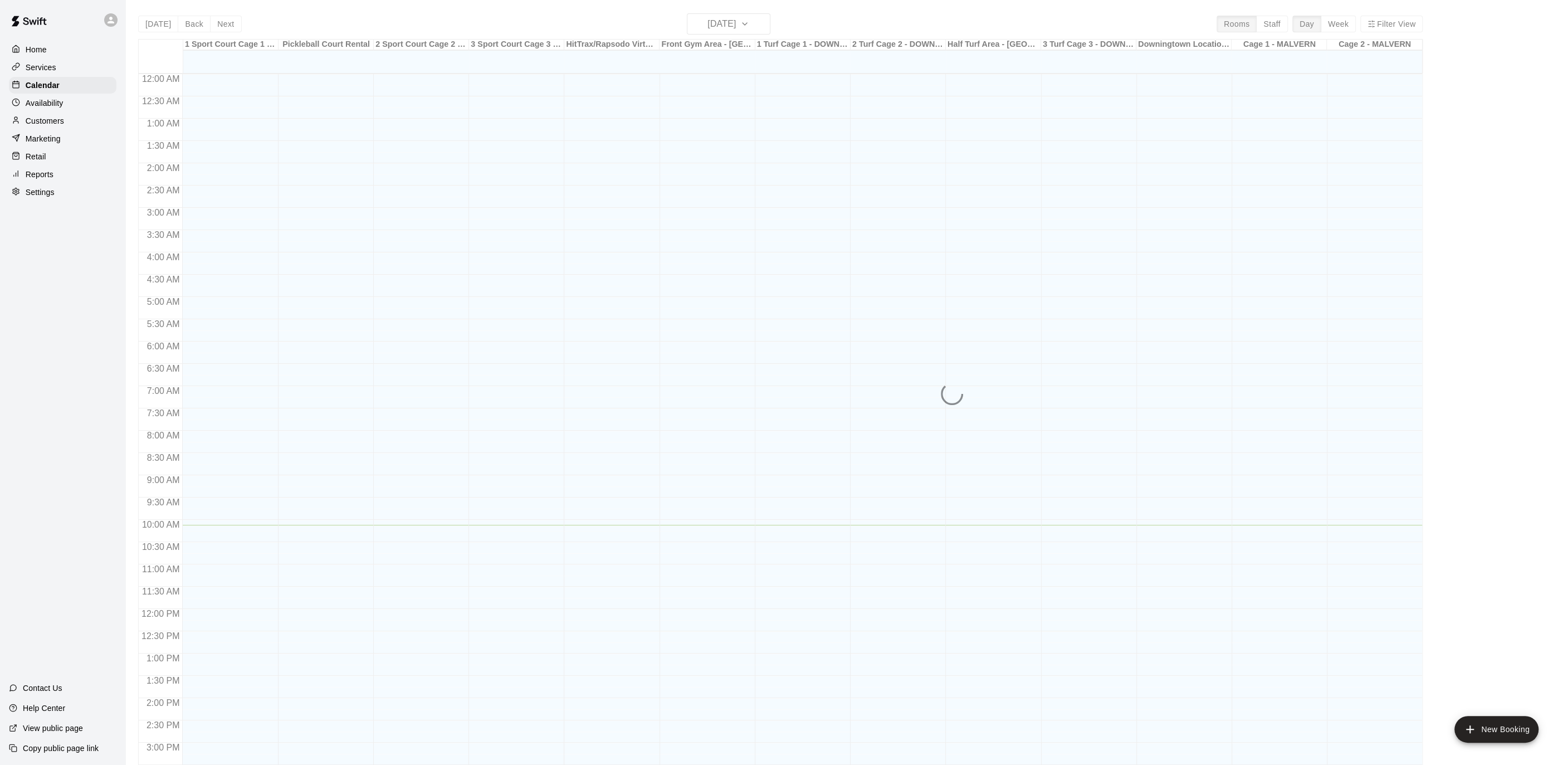
scroll to position [332, 0]
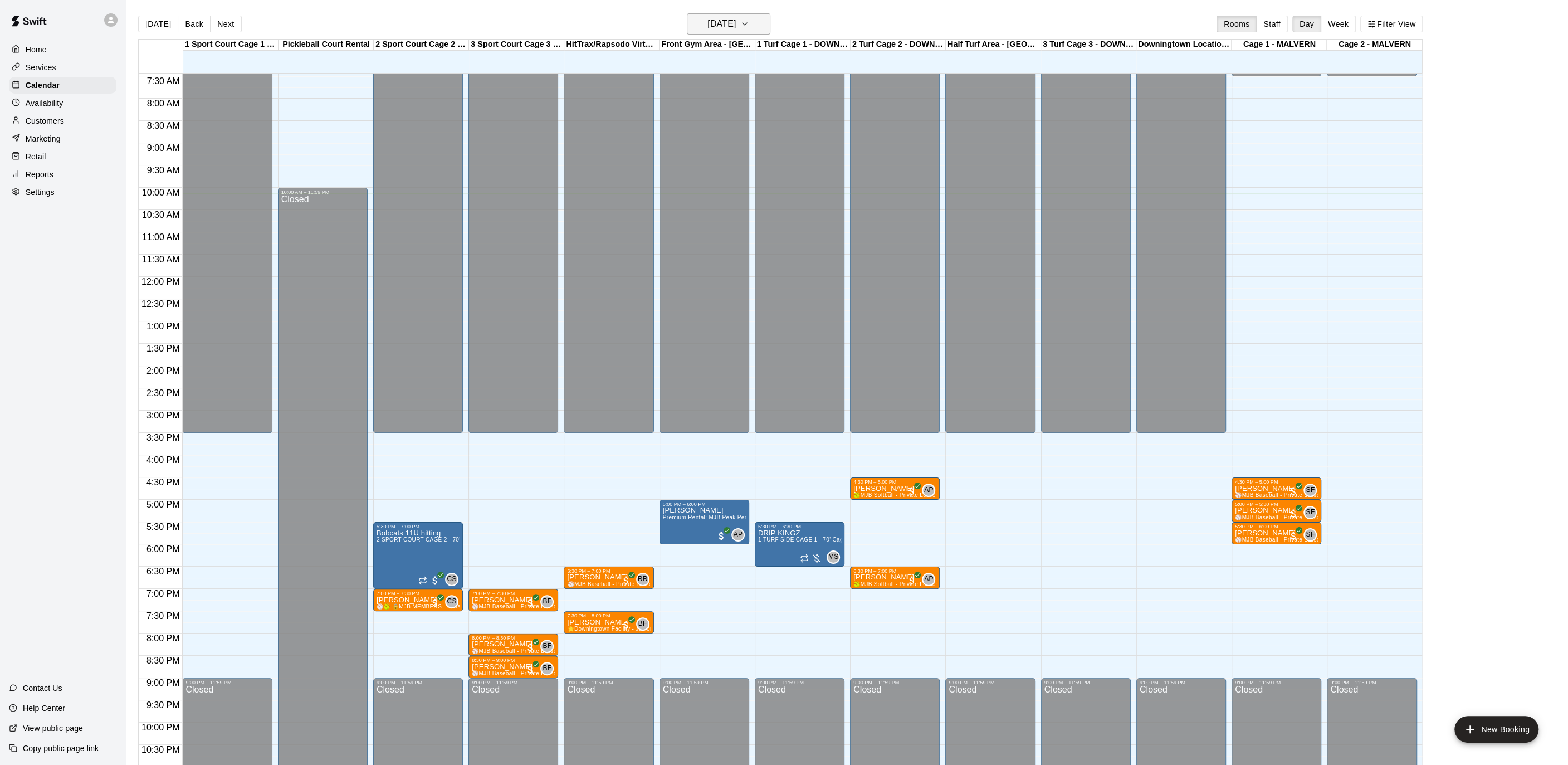
click at [737, 13] on button "[DATE]" at bounding box center [728, 24] width 84 height 22
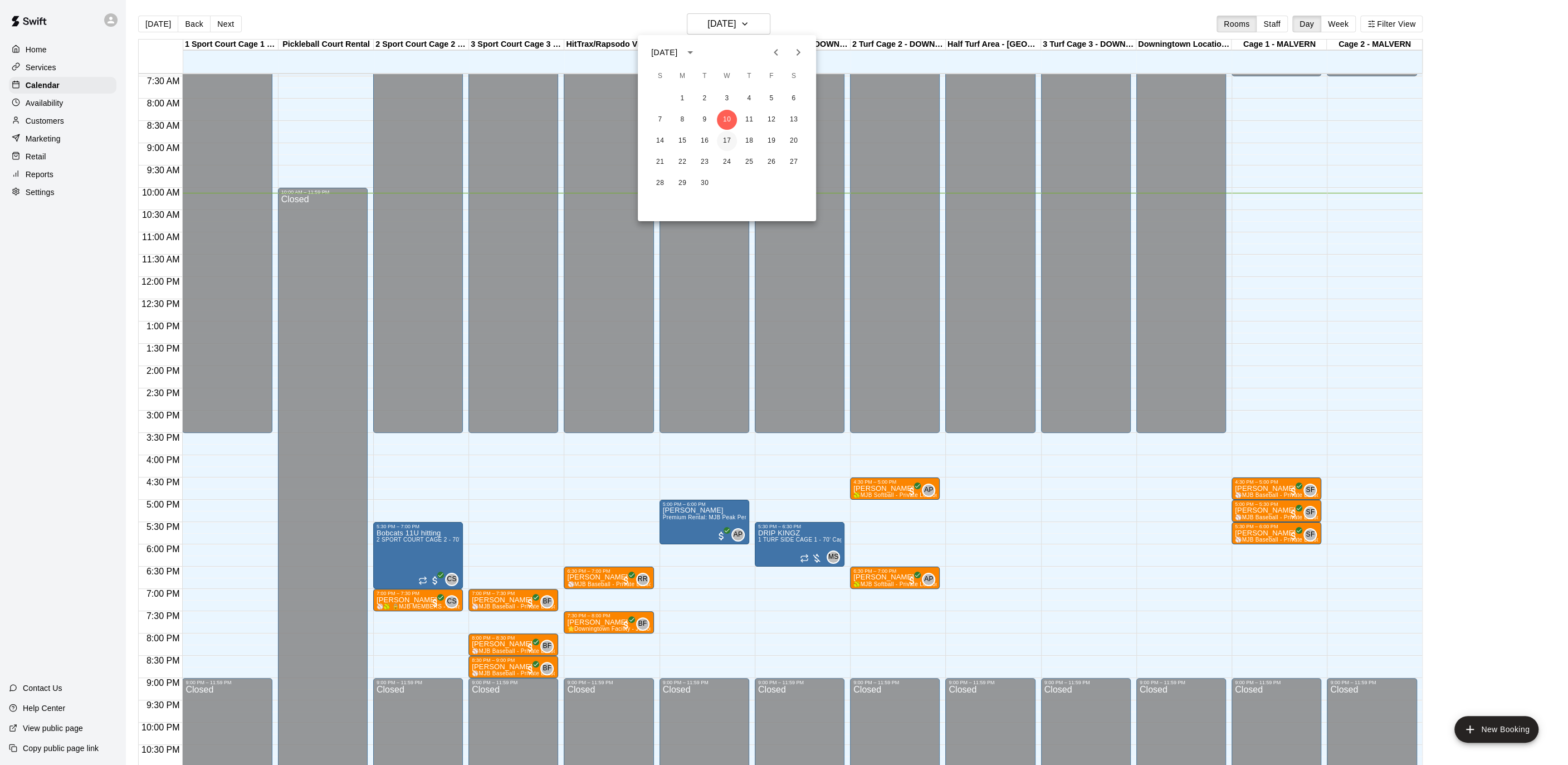
click at [727, 139] on button "17" at bounding box center [726, 141] width 20 height 20
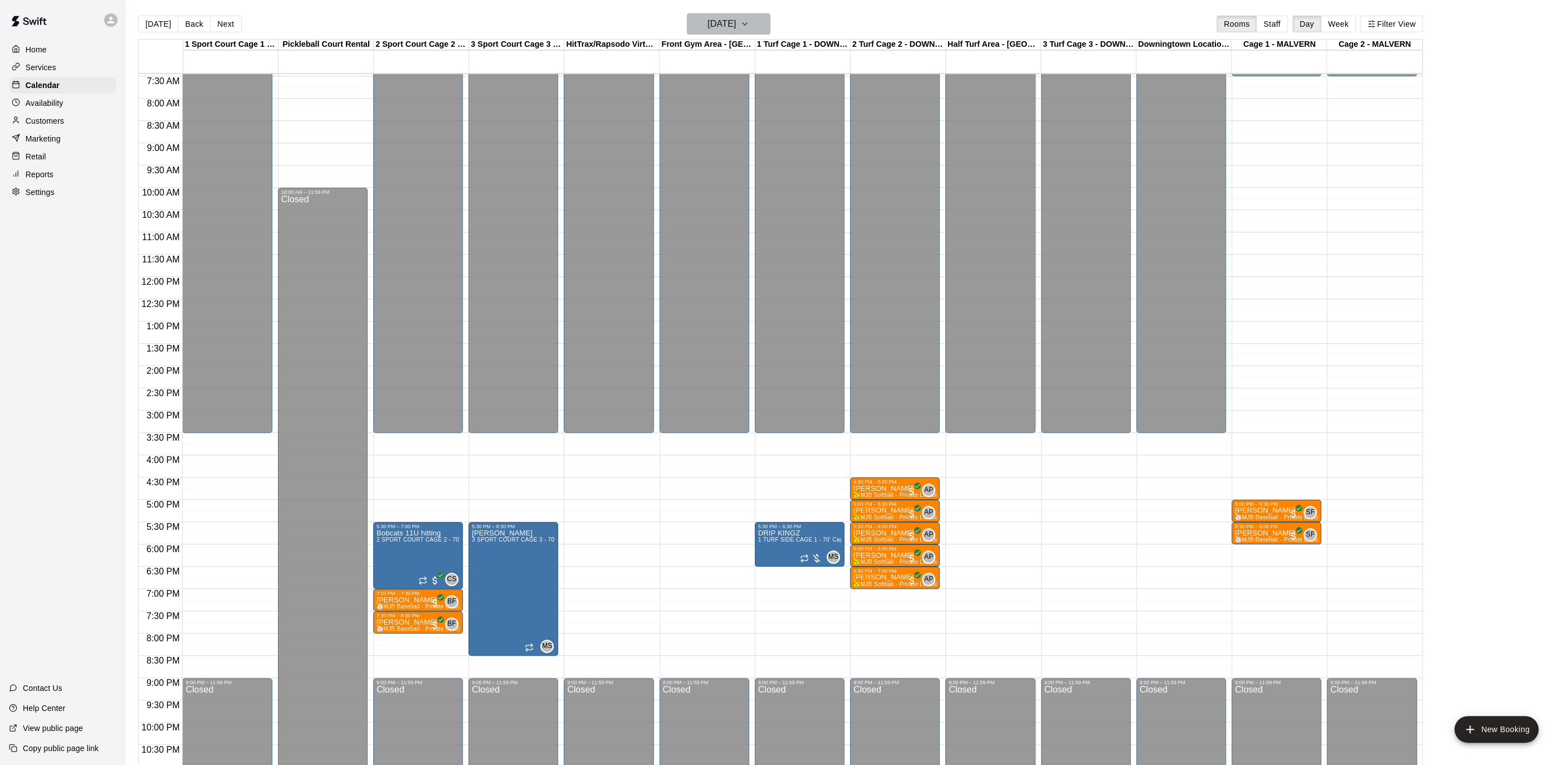
click at [735, 23] on h6 "[DATE]" at bounding box center [721, 24] width 28 height 15
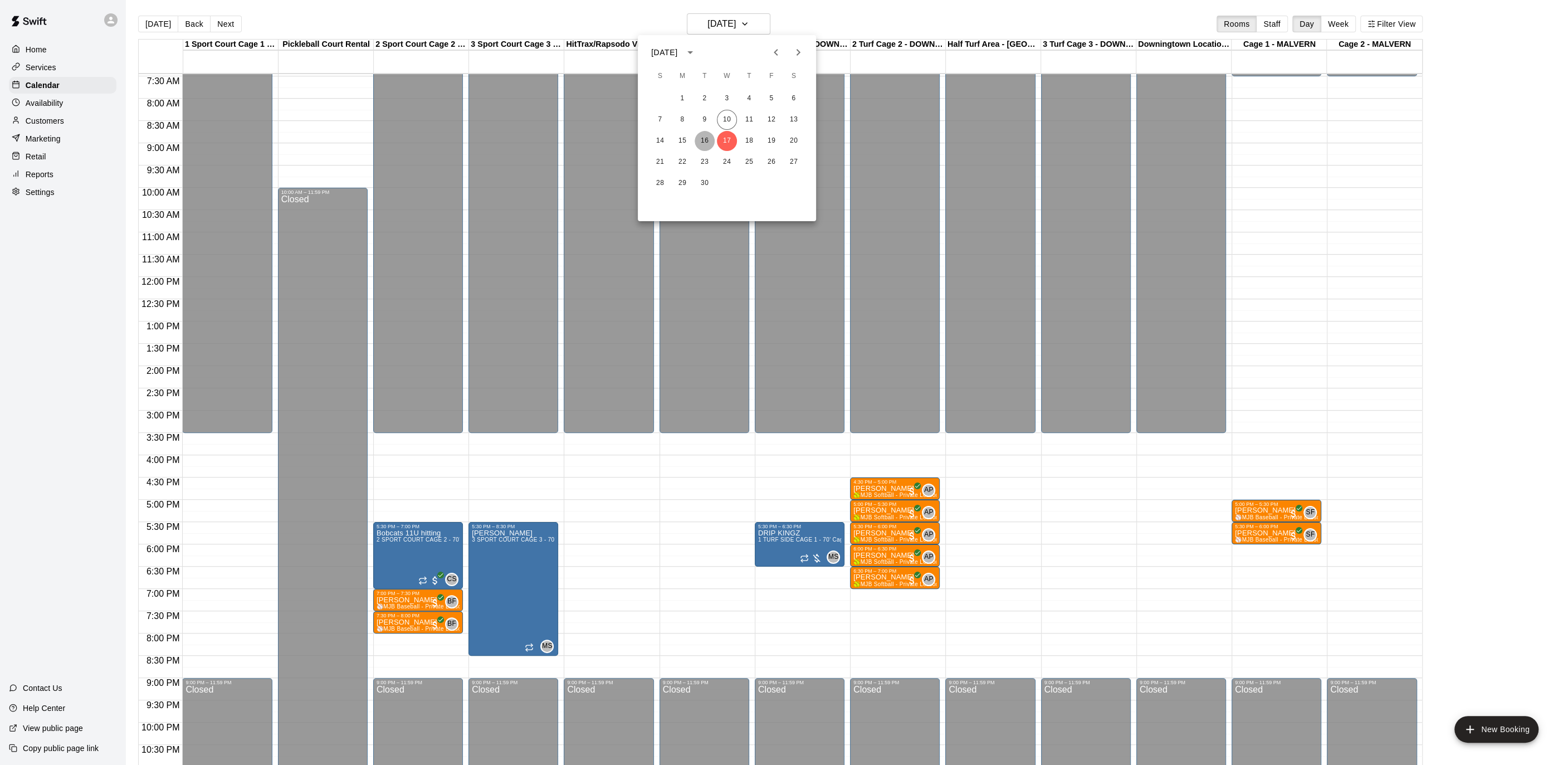
click at [706, 145] on button "16" at bounding box center [704, 141] width 20 height 20
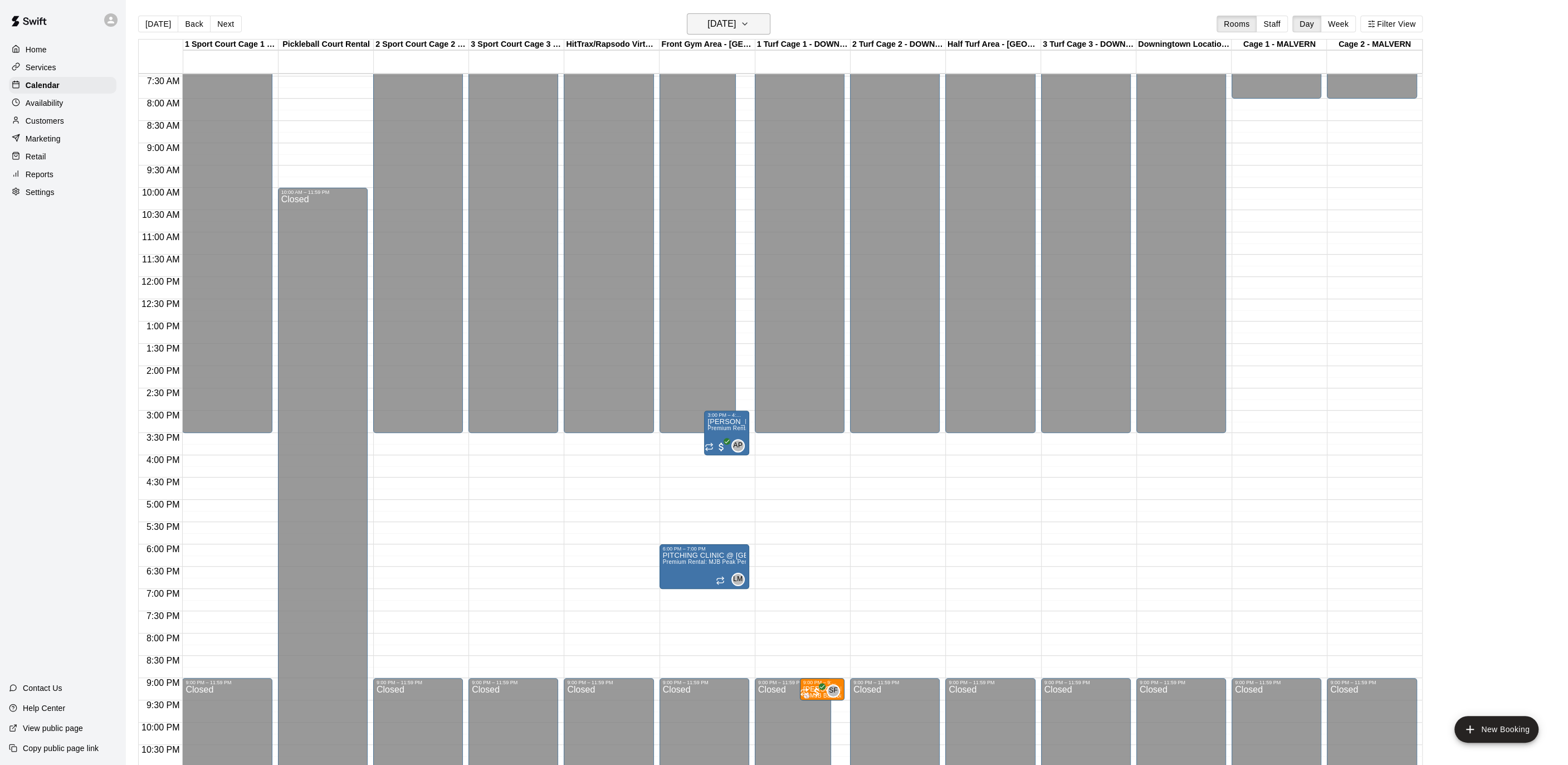
click at [753, 28] on button "[DATE]" at bounding box center [728, 24] width 84 height 22
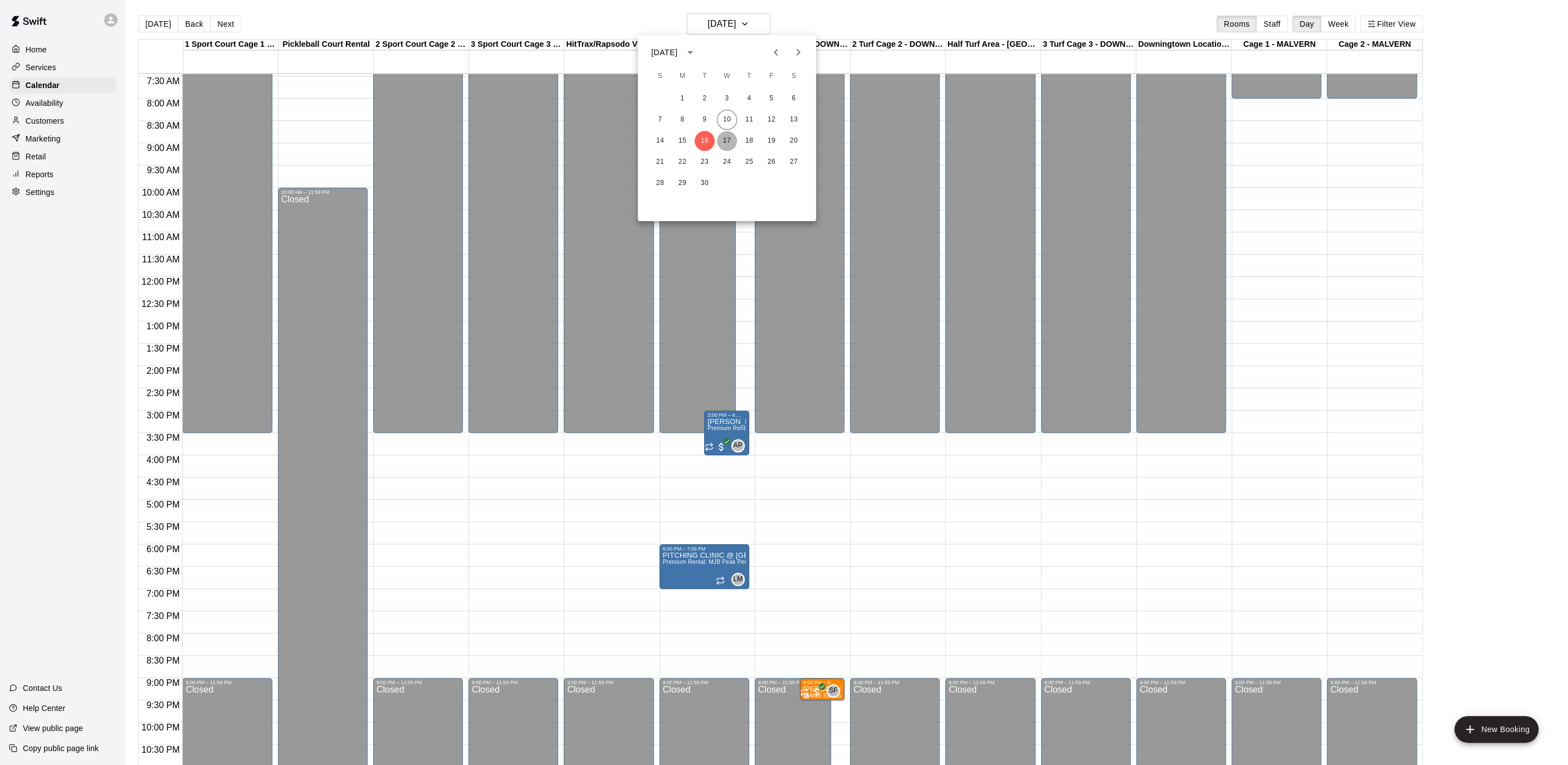
click at [723, 147] on button "17" at bounding box center [726, 141] width 20 height 20
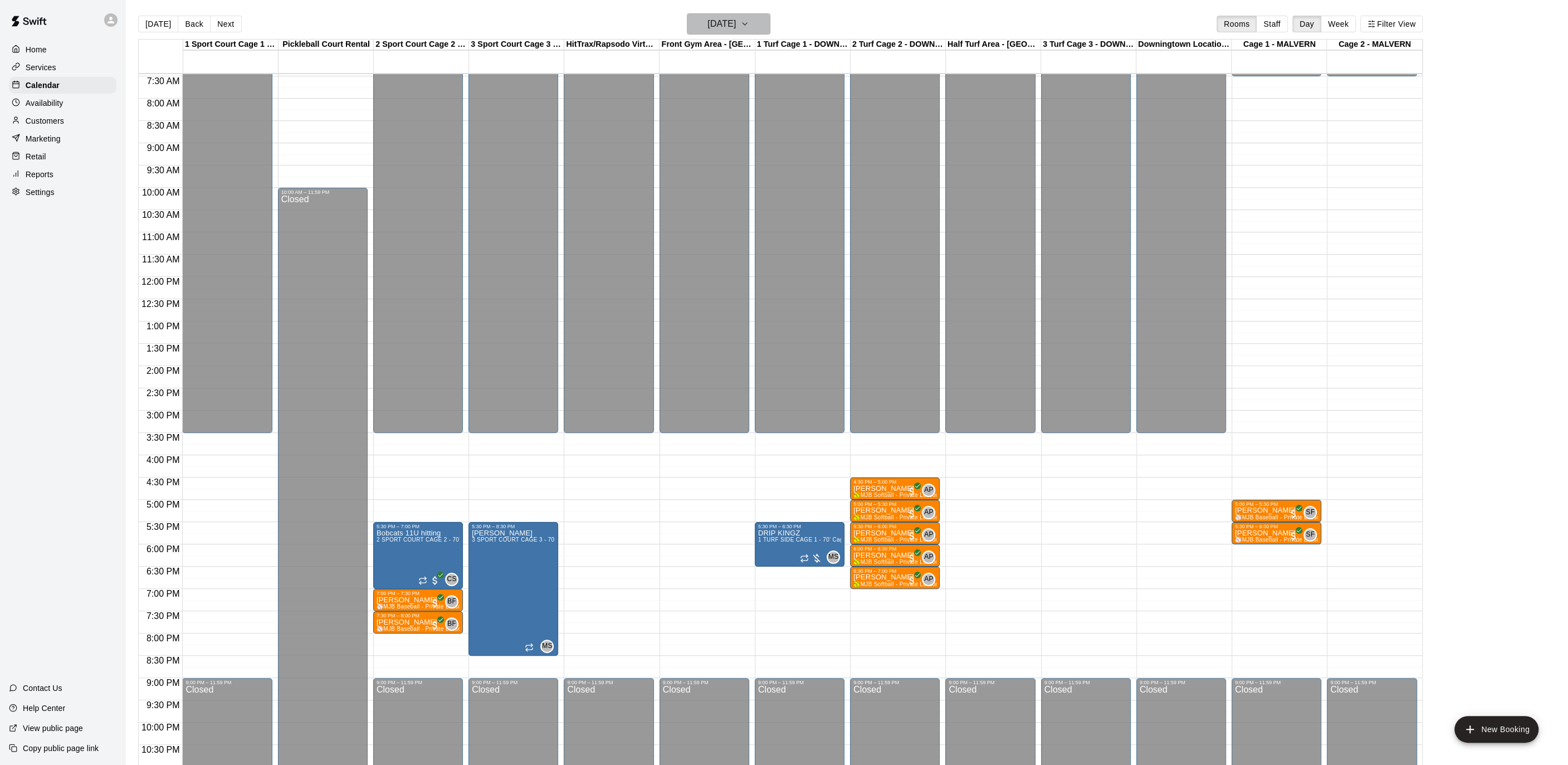
click at [726, 27] on h6 "[DATE]" at bounding box center [721, 24] width 28 height 15
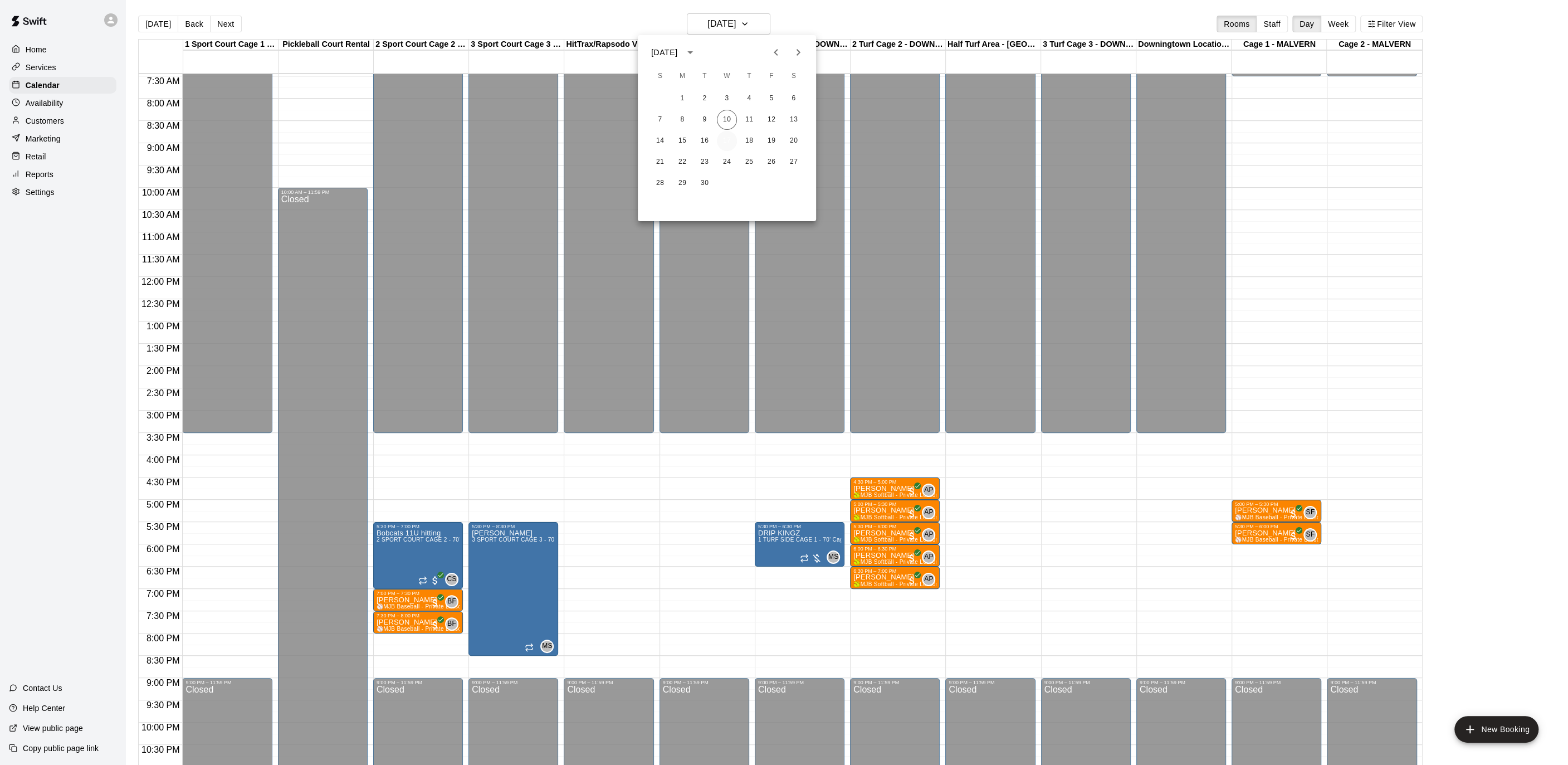
click at [727, 139] on button "17" at bounding box center [726, 141] width 20 height 20
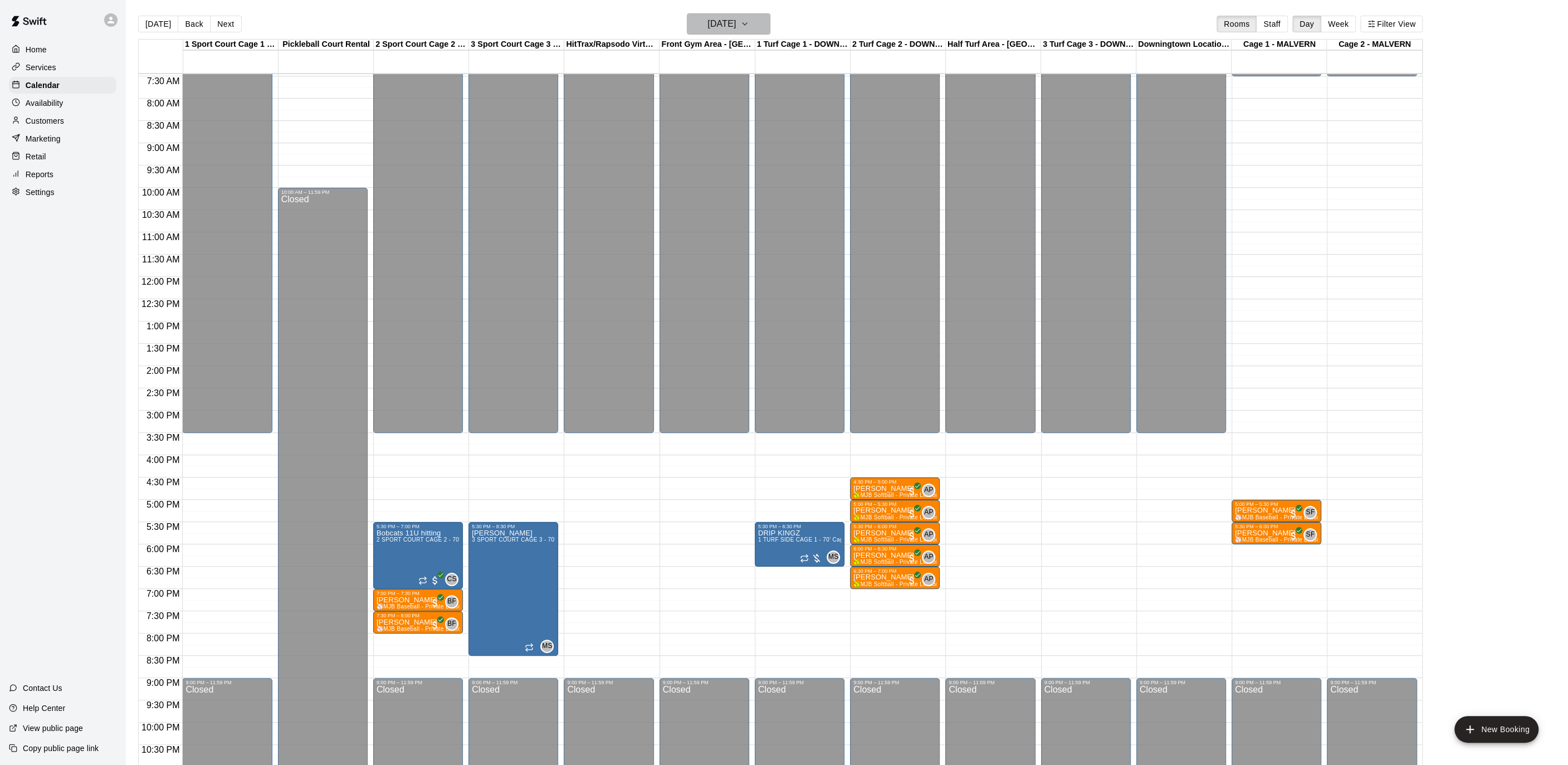
click at [736, 32] on button "[DATE]" at bounding box center [728, 24] width 84 height 22
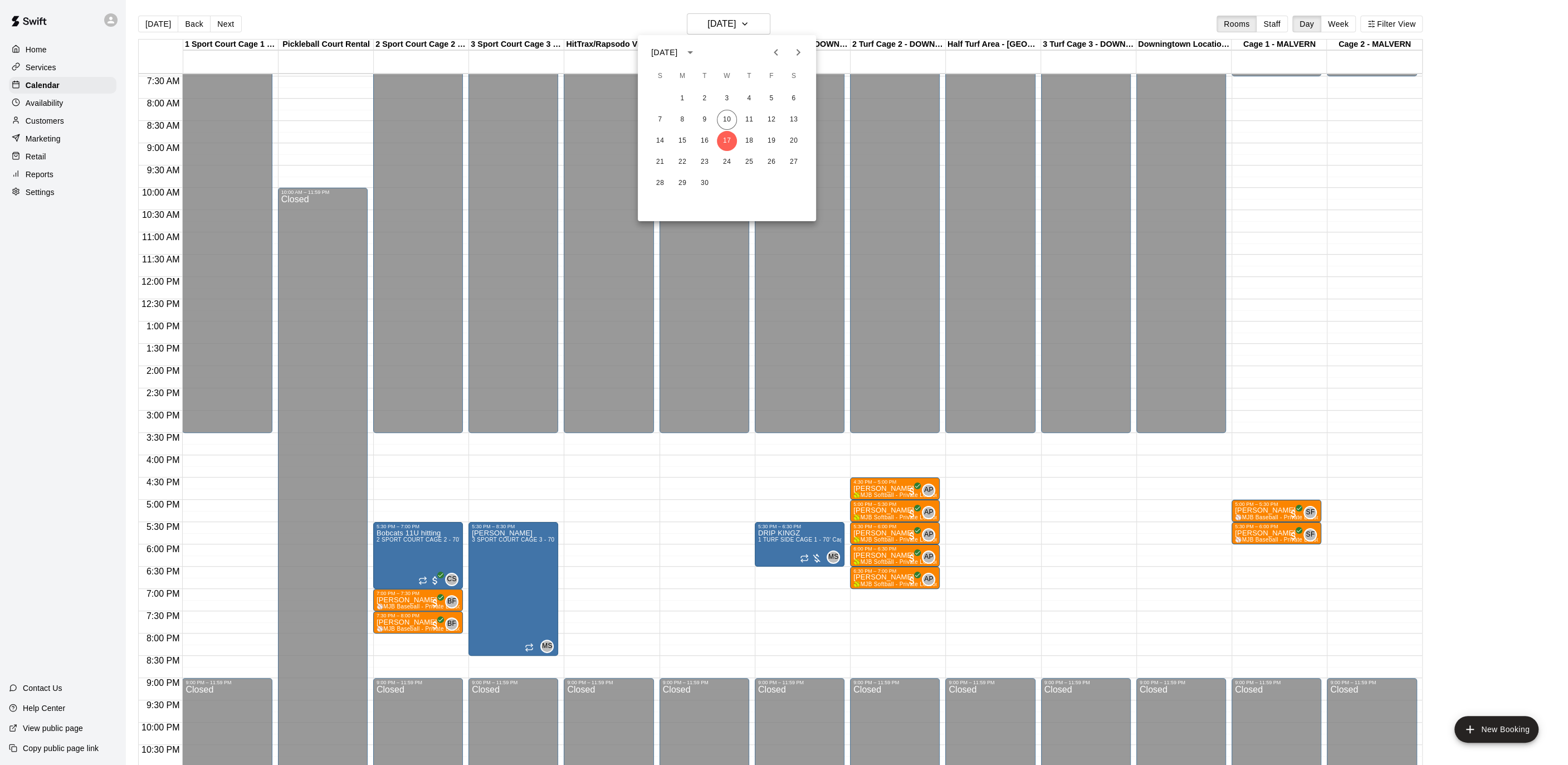
click at [734, 153] on div "21 22 23 24 25 26 27" at bounding box center [726, 162] width 178 height 20
click at [728, 165] on button "24" at bounding box center [726, 162] width 20 height 20
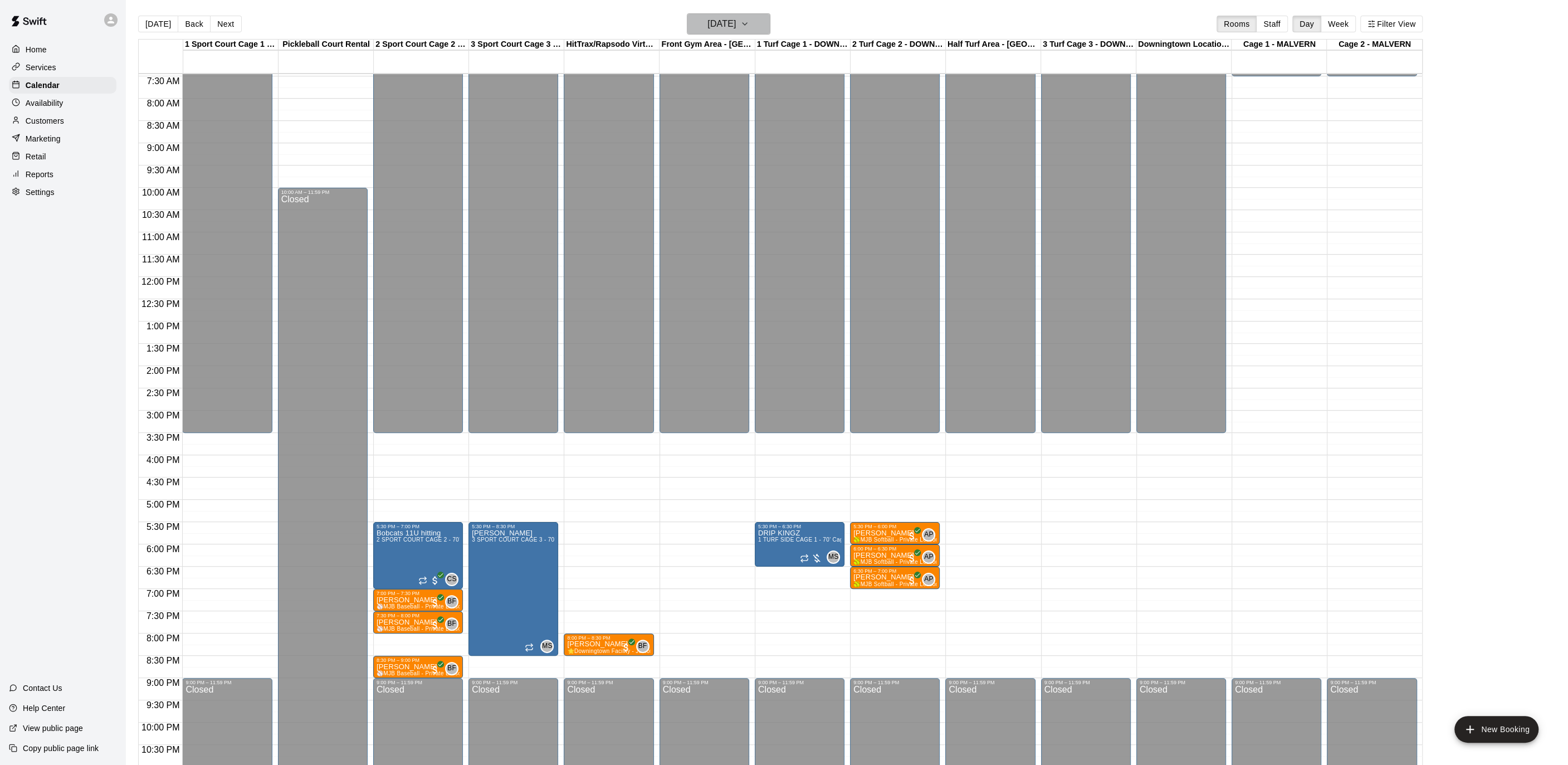
click at [747, 31] on button "[DATE]" at bounding box center [728, 24] width 84 height 22
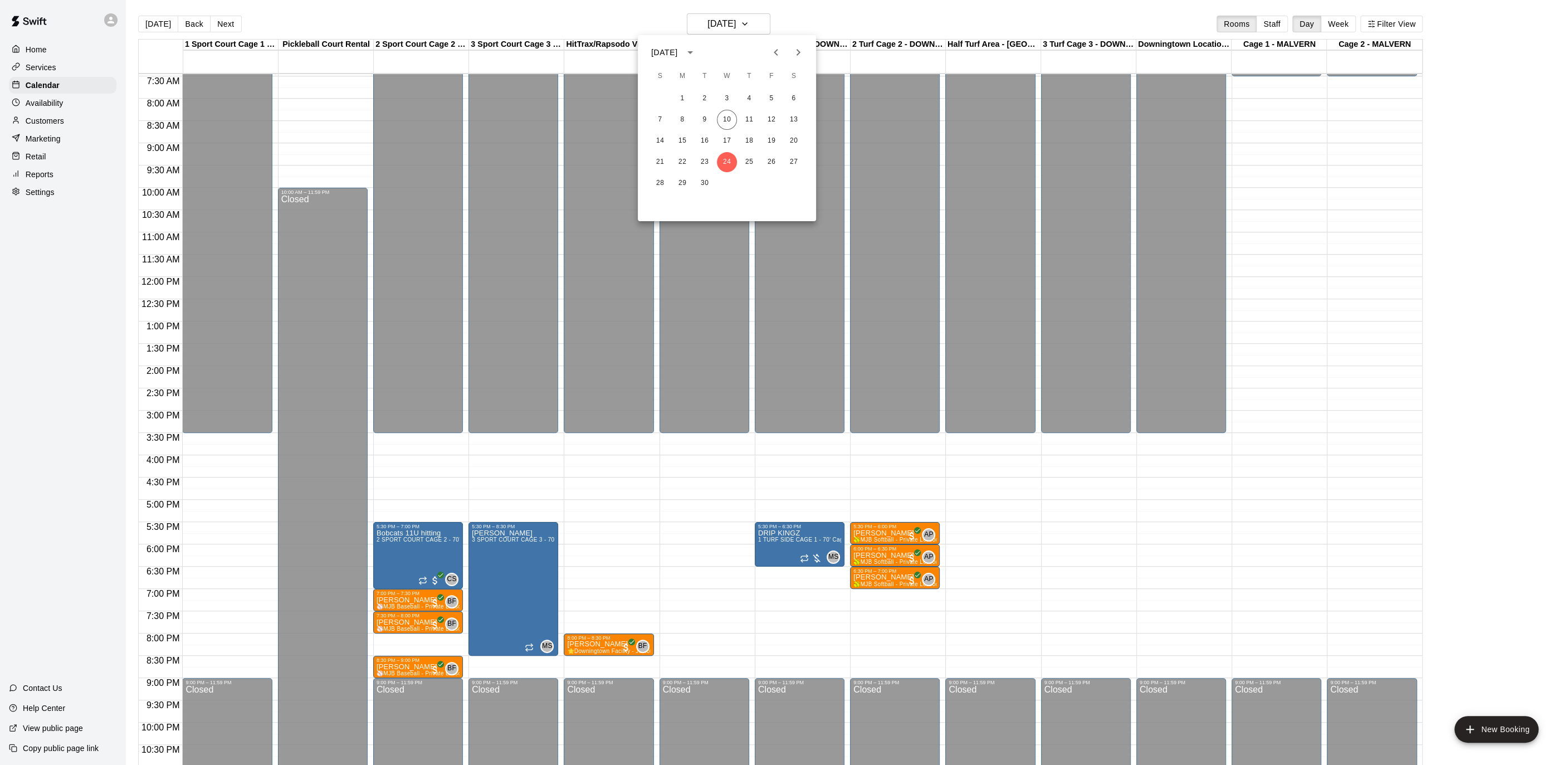
click at [803, 56] on icon "Next month" at bounding box center [798, 51] width 13 height 13
click at [729, 103] on button "1" at bounding box center [726, 98] width 20 height 20
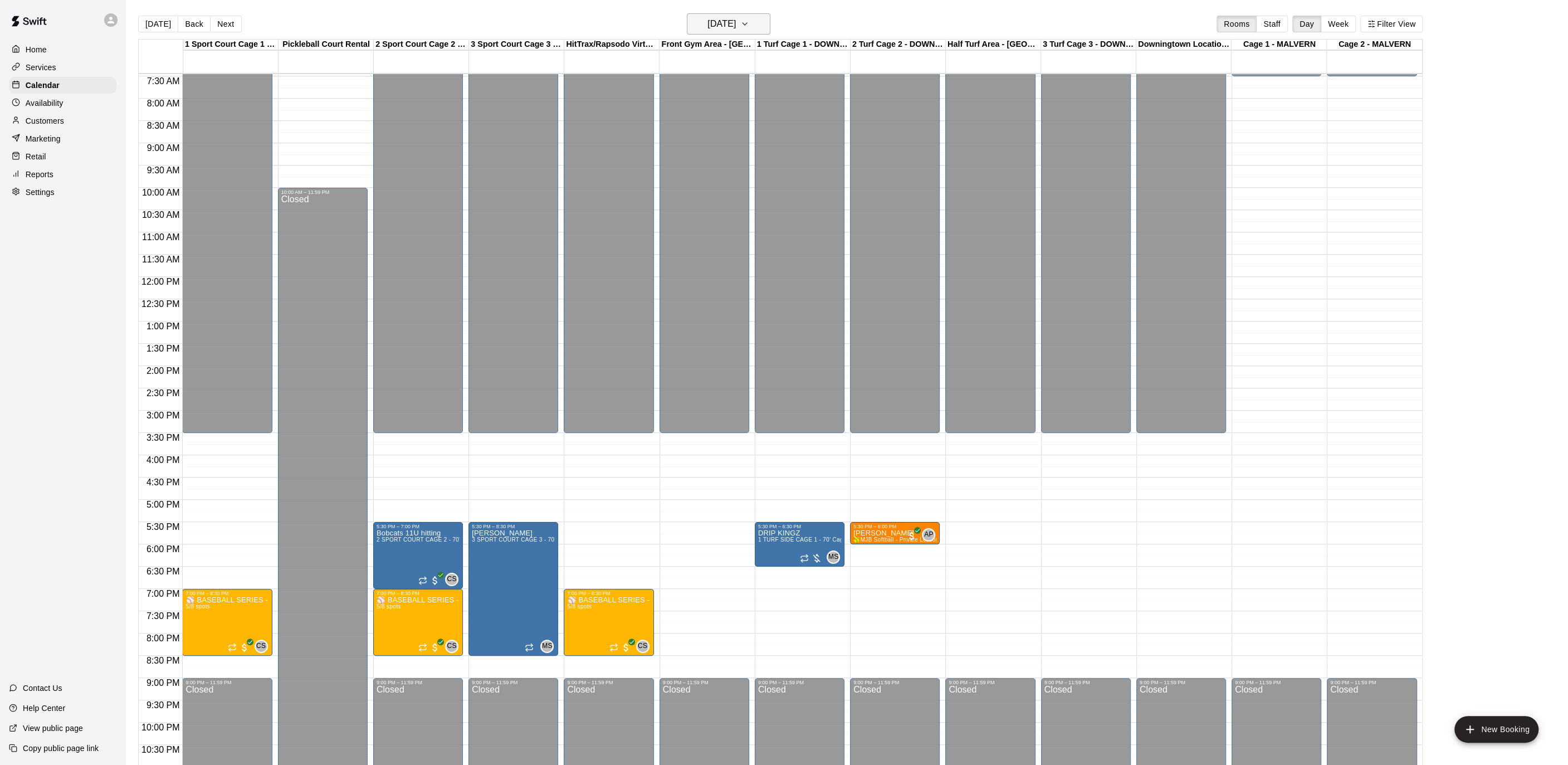
click at [736, 22] on h6 "[DATE]" at bounding box center [721, 24] width 28 height 15
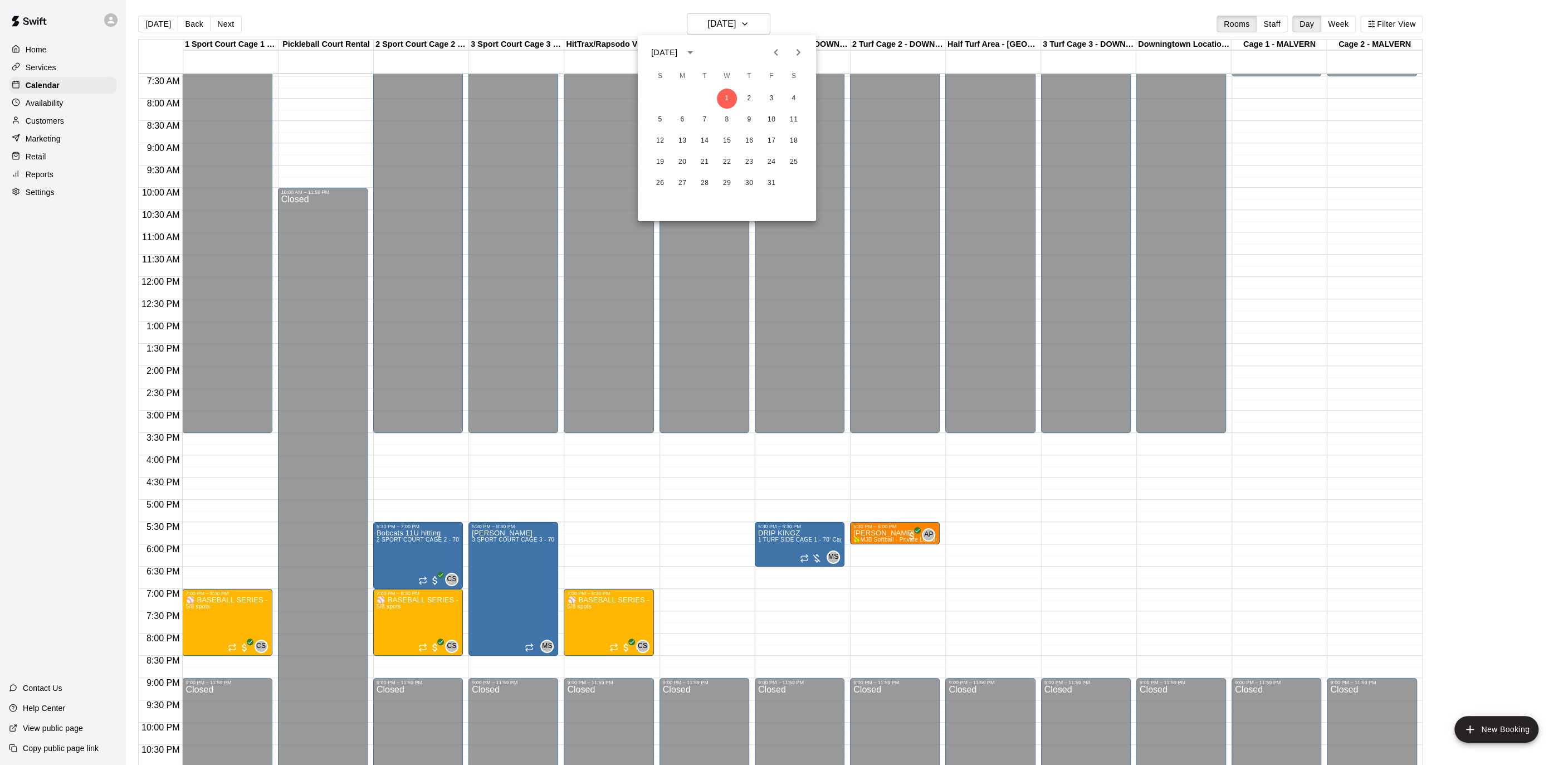
click at [757, 22] on div at bounding box center [784, 382] width 1568 height 765
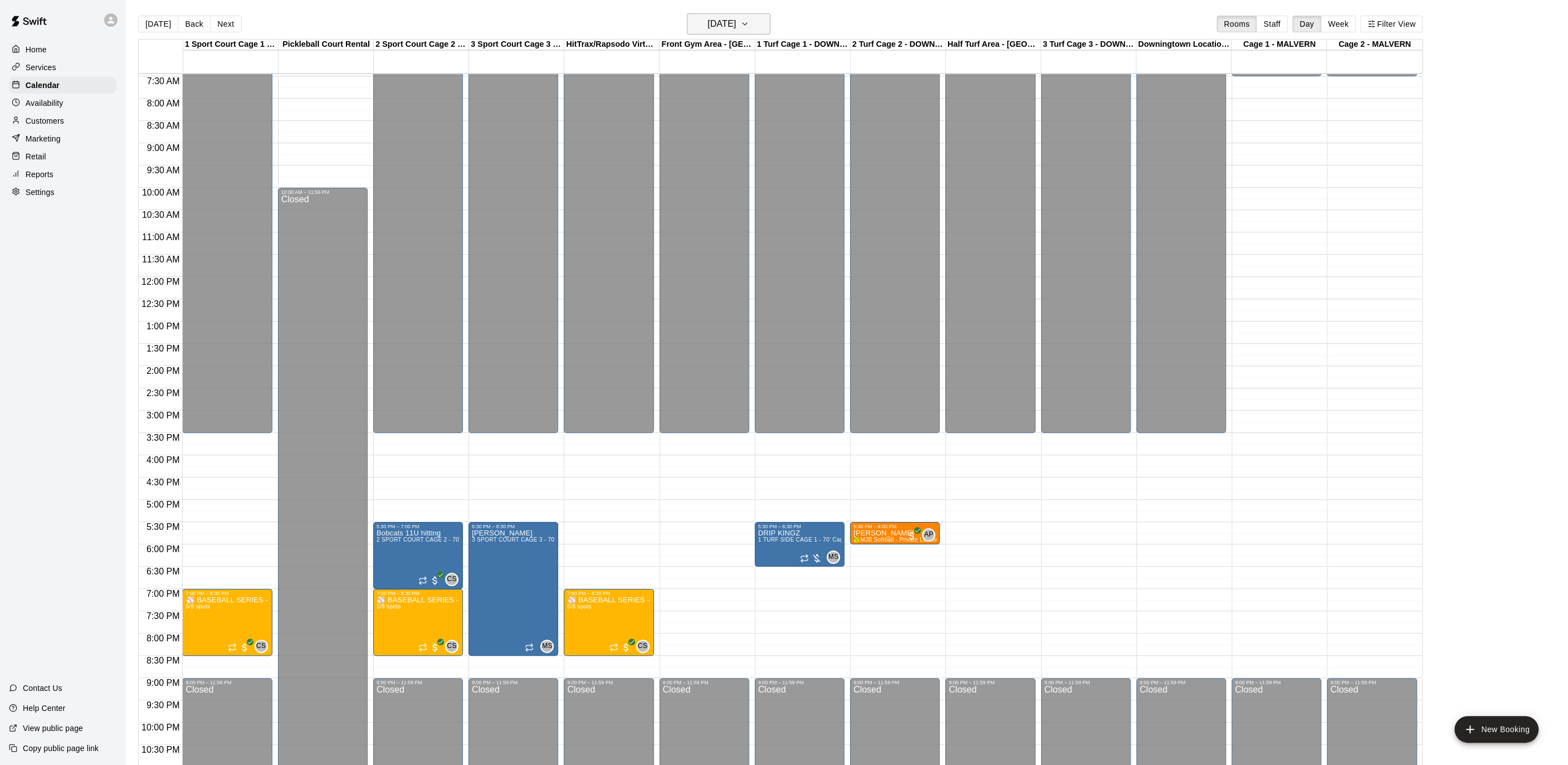
click at [749, 23] on icon "button" at bounding box center [745, 23] width 9 height 13
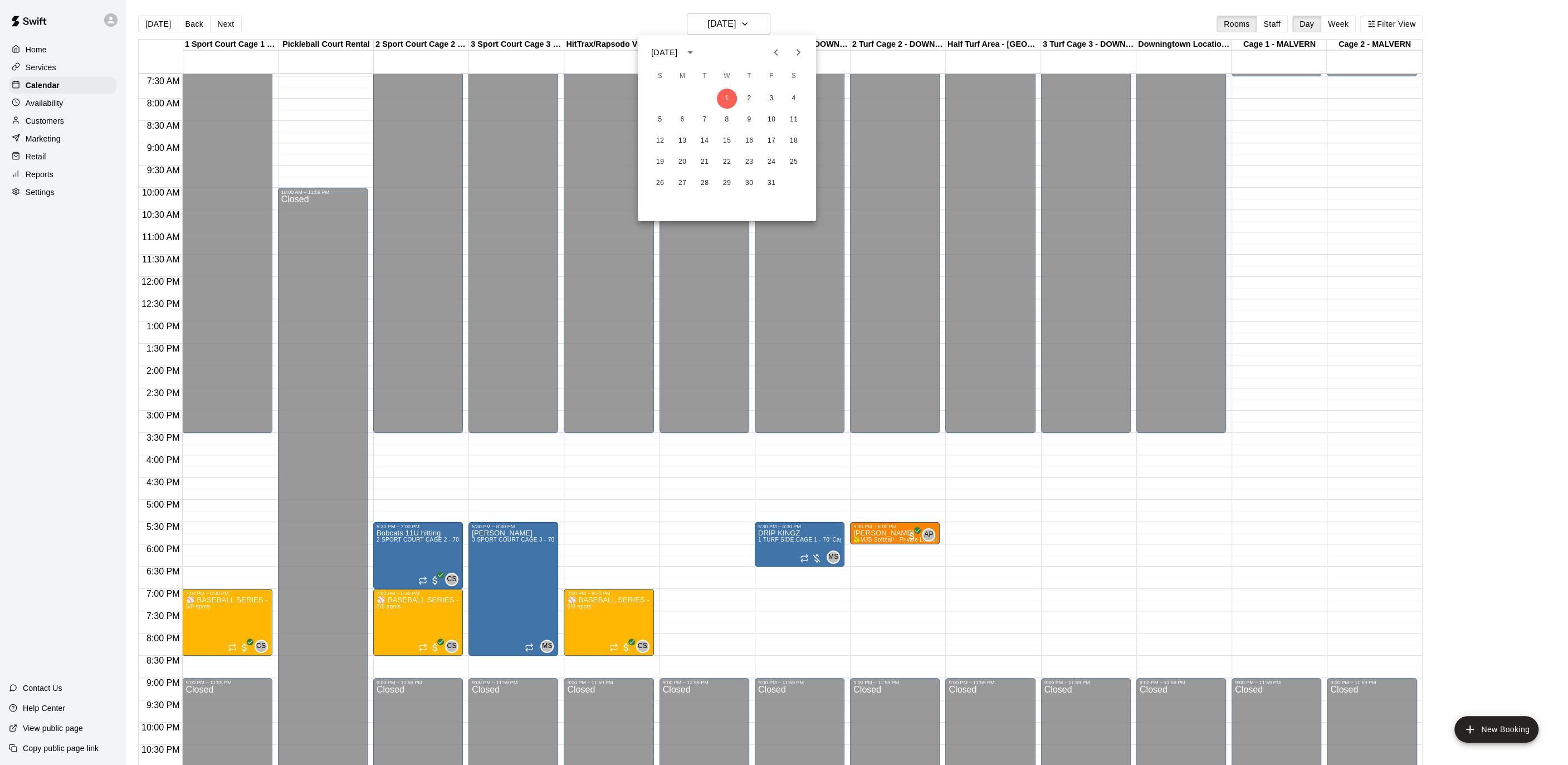
click at [773, 48] on icon "Previous month" at bounding box center [776, 51] width 13 height 13
click at [380, 419] on div at bounding box center [784, 382] width 1568 height 765
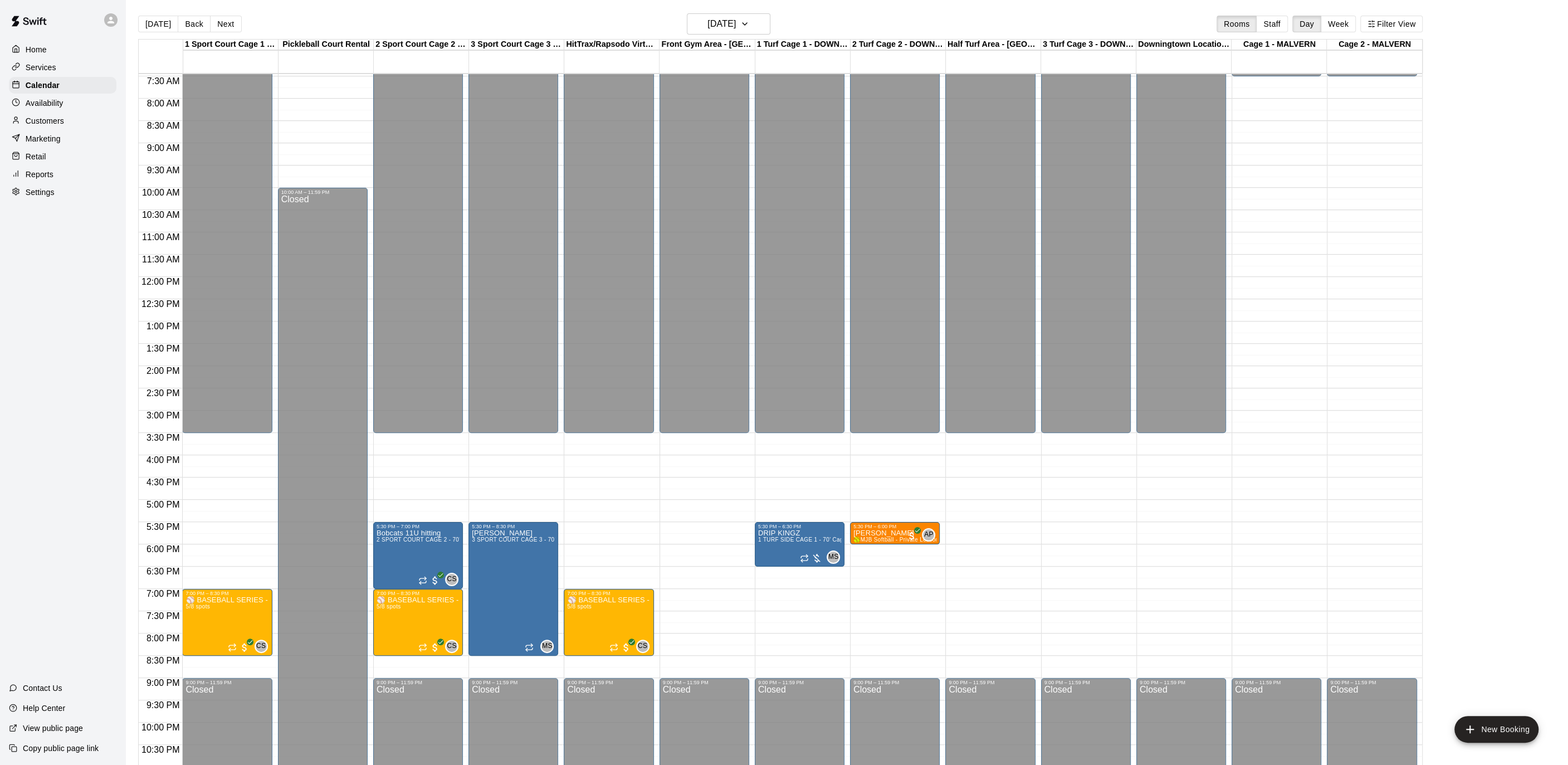
click at [779, 13] on div "[DATE] Back [DATE][DATE] Rooms Staff Day Week Filter View" at bounding box center [780, 25] width 1285 height 25
click at [749, 20] on icon "button" at bounding box center [745, 23] width 9 height 13
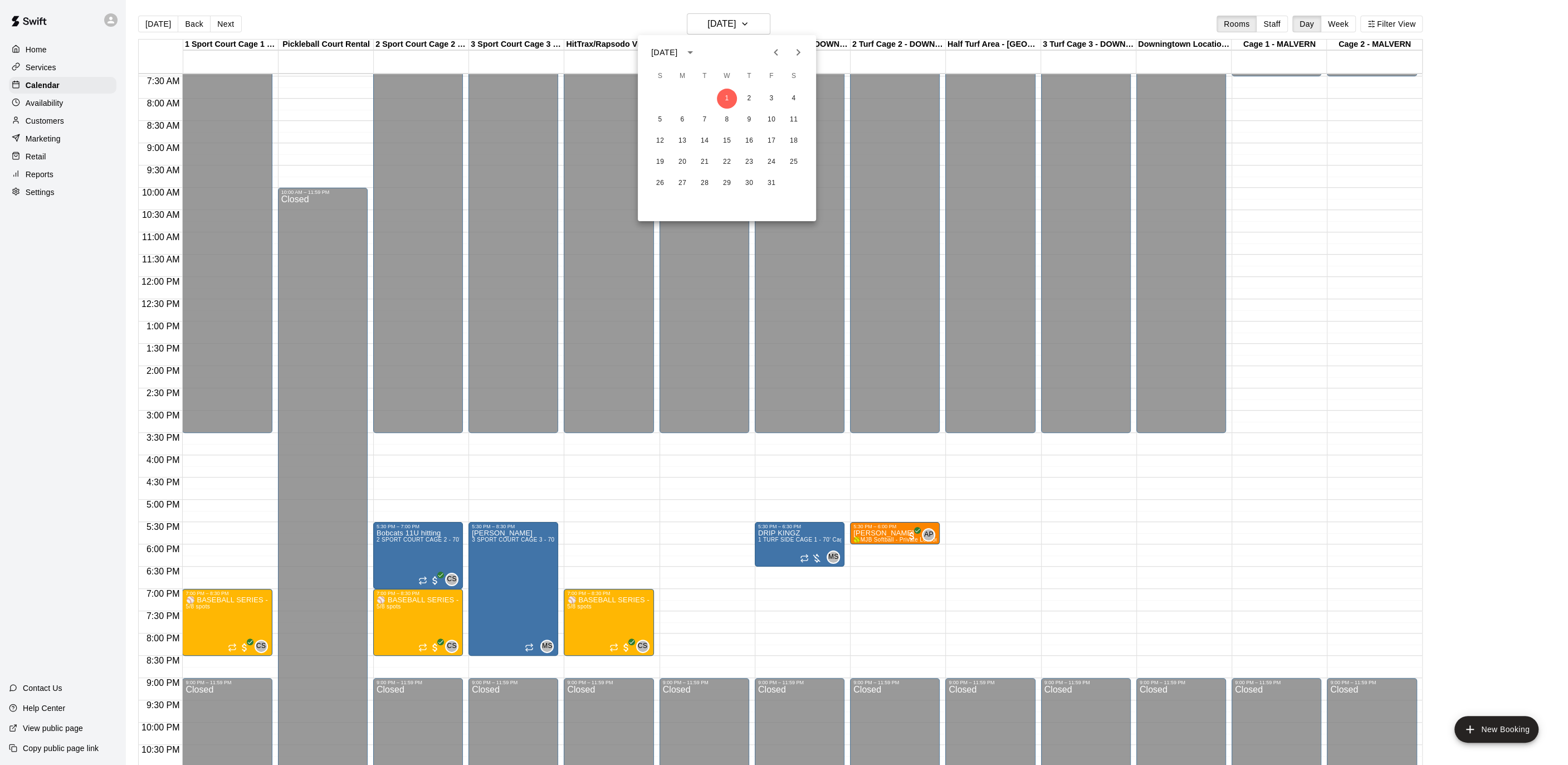
click at [445, 468] on div at bounding box center [784, 382] width 1568 height 765
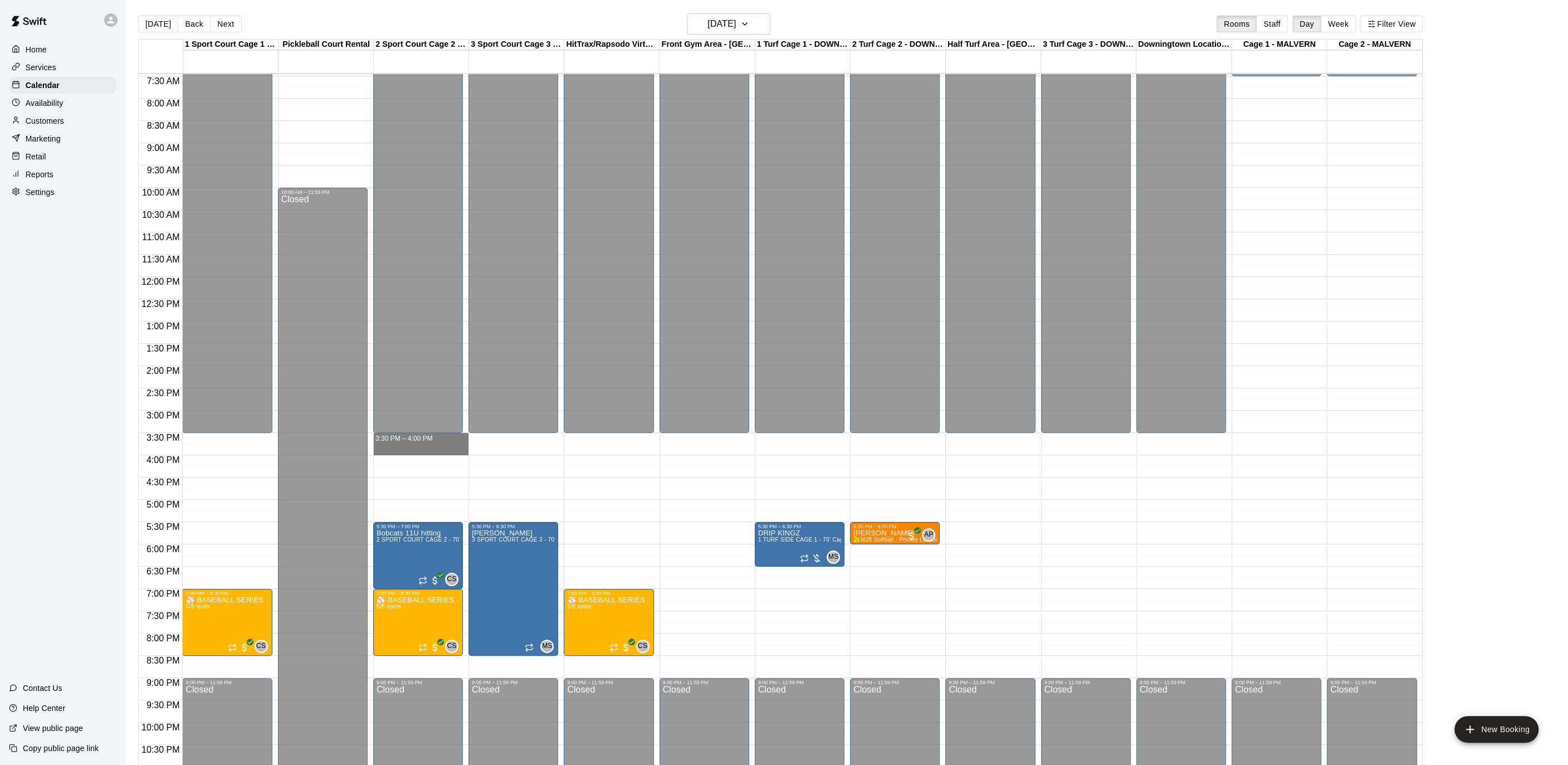
drag, startPoint x: 412, startPoint y: 435, endPoint x: 415, endPoint y: 448, distance: 13.3
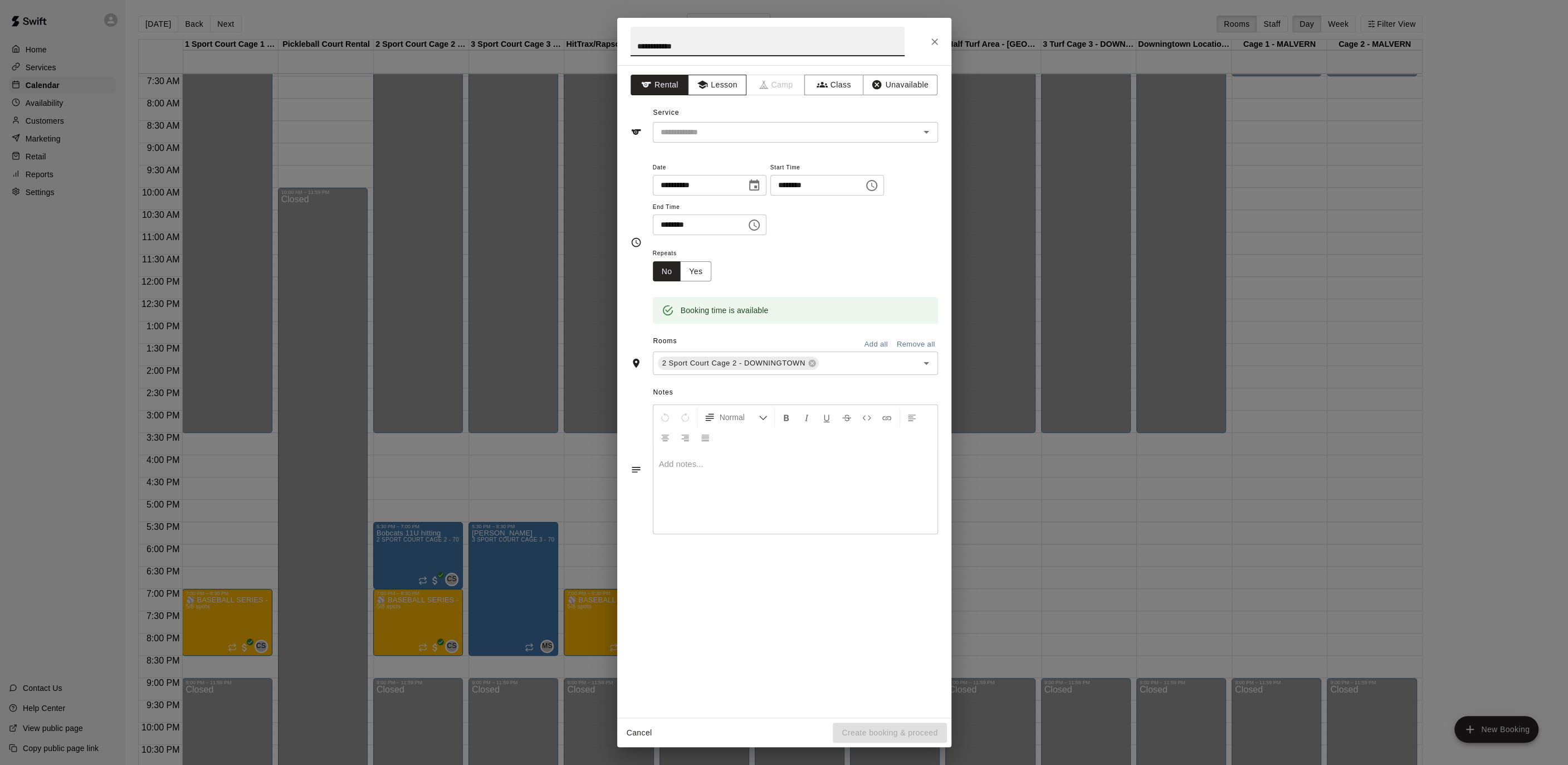
type input "**********"
click at [727, 86] on button "Lesson" at bounding box center [717, 84] width 58 height 21
drag, startPoint x: 746, startPoint y: 131, endPoint x: 743, endPoint y: 137, distance: 6.7
click at [746, 131] on input "text" at bounding box center [779, 132] width 246 height 14
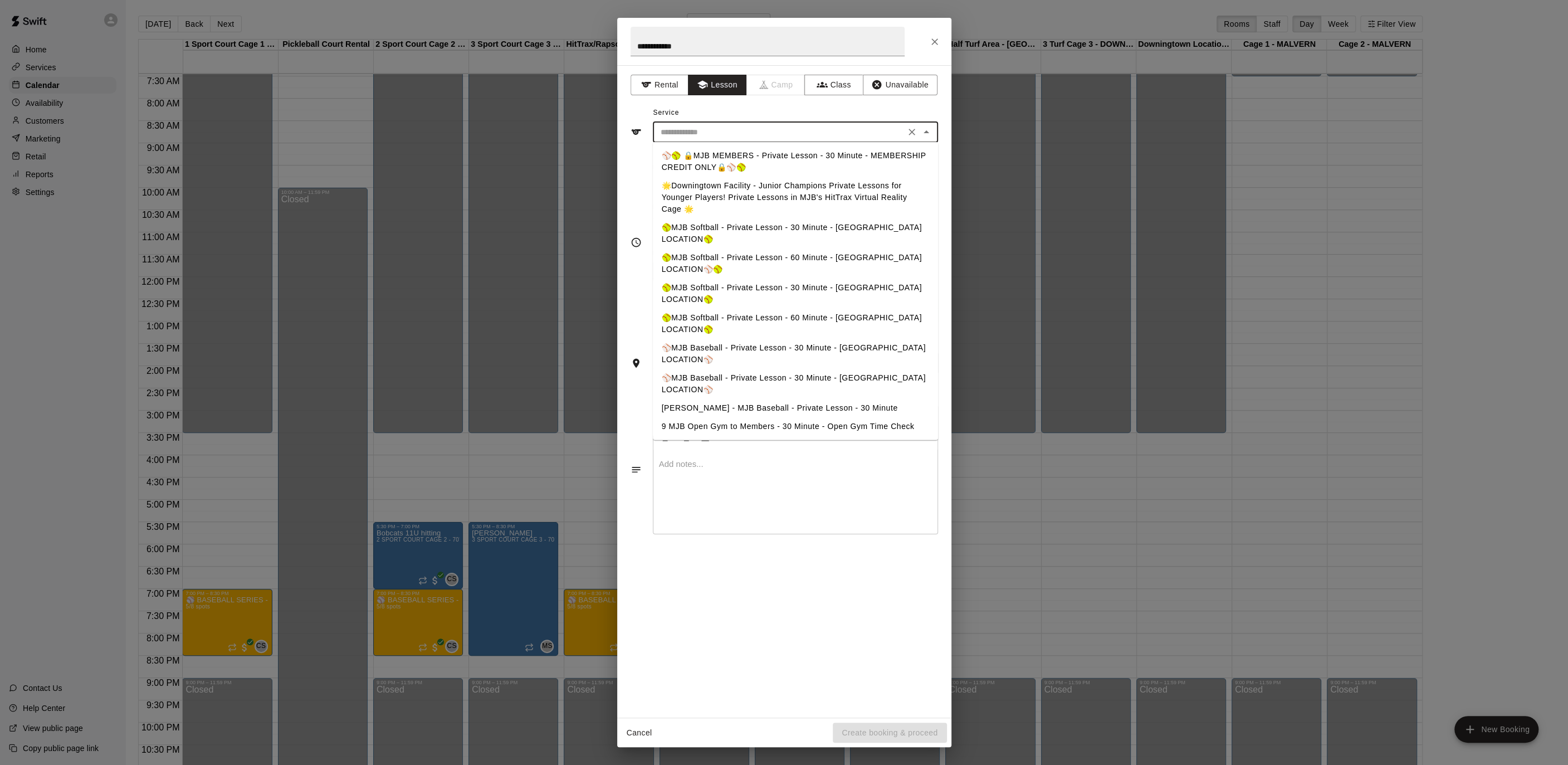
click at [741, 149] on li "⚾️🥎 🔒MJB MEMBERS - Private Lesson - 30 Minute - MEMBERSHIP CREDIT ONLY🔒⚾️🥎" at bounding box center [795, 161] width 285 height 30
type input "**********"
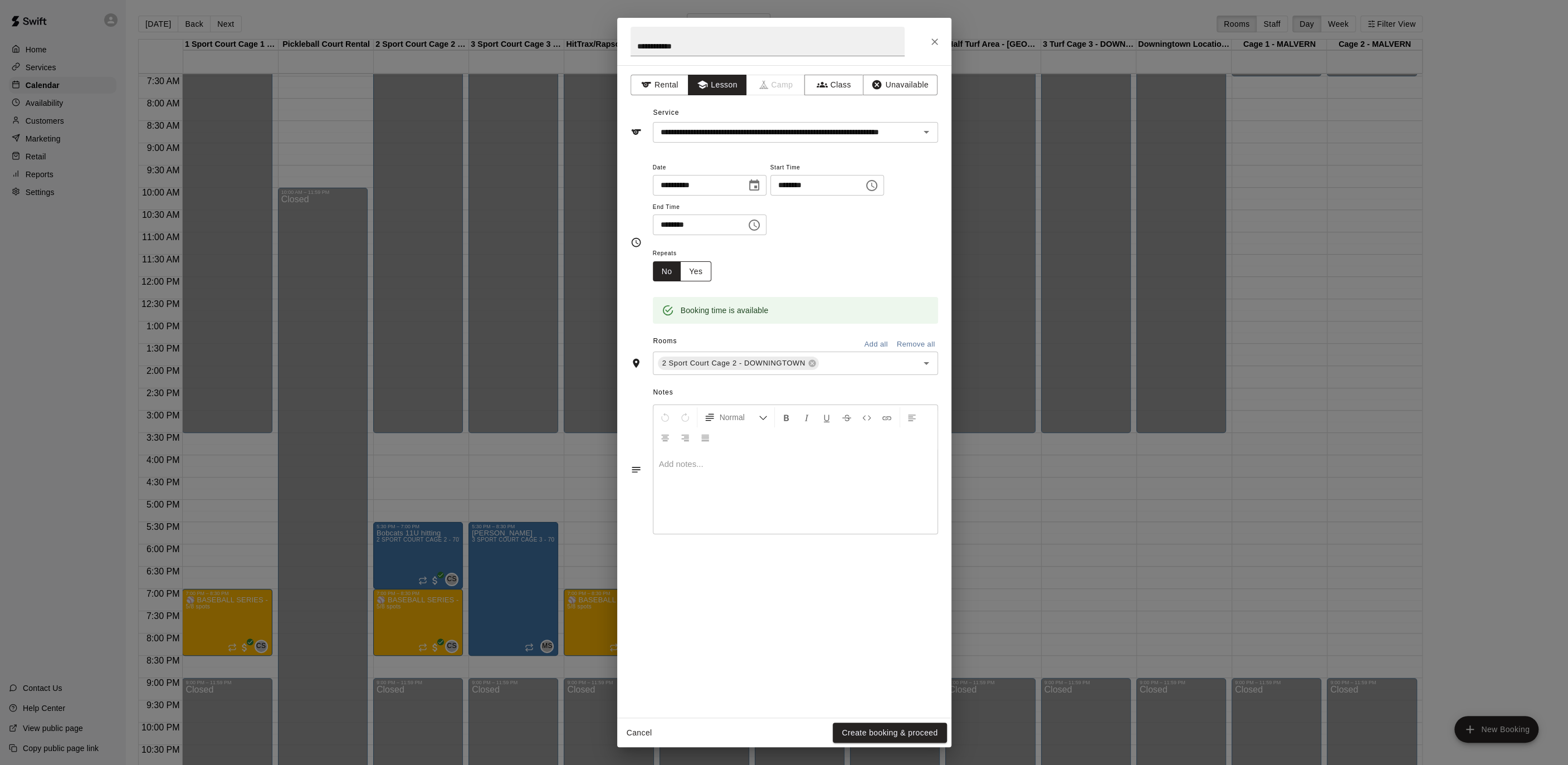
drag, startPoint x: 703, startPoint y: 256, endPoint x: 701, endPoint y: 266, distance: 10.2
click at [703, 257] on span "Repeats" at bounding box center [686, 254] width 68 height 15
click at [700, 266] on button "Yes" at bounding box center [696, 271] width 31 height 21
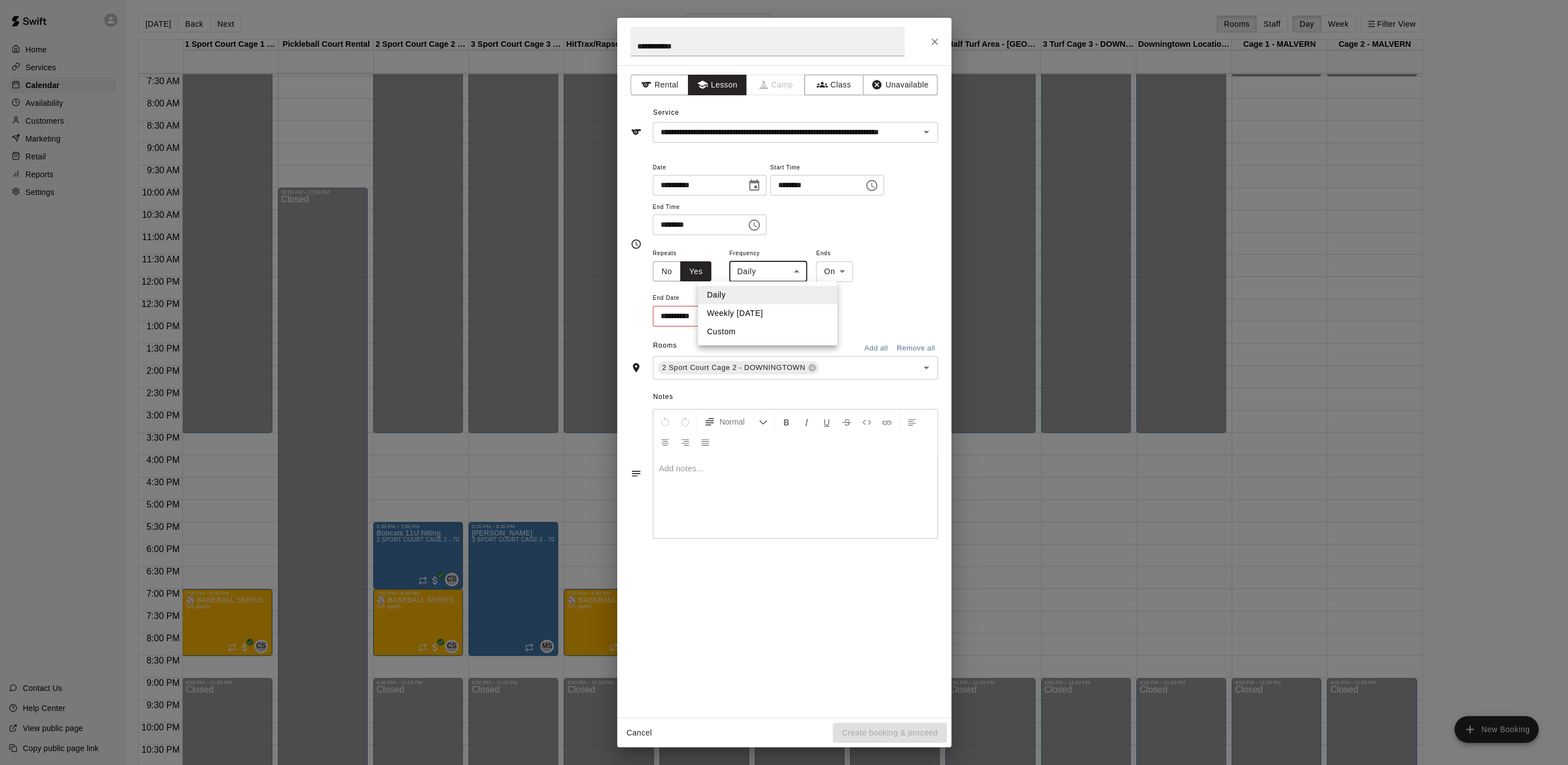
click at [790, 270] on body "Home Services Calendar Availability Customers Marketing Retail Reports Settings…" at bounding box center [784, 391] width 1568 height 783
click at [769, 311] on li "Weekly [DATE]" at bounding box center [767, 313] width 139 height 18
type input "******"
drag, startPoint x: 768, startPoint y: 321, endPoint x: 755, endPoint y: 317, distance: 13.6
click at [755, 317] on div "**********" at bounding box center [795, 287] width 285 height 81
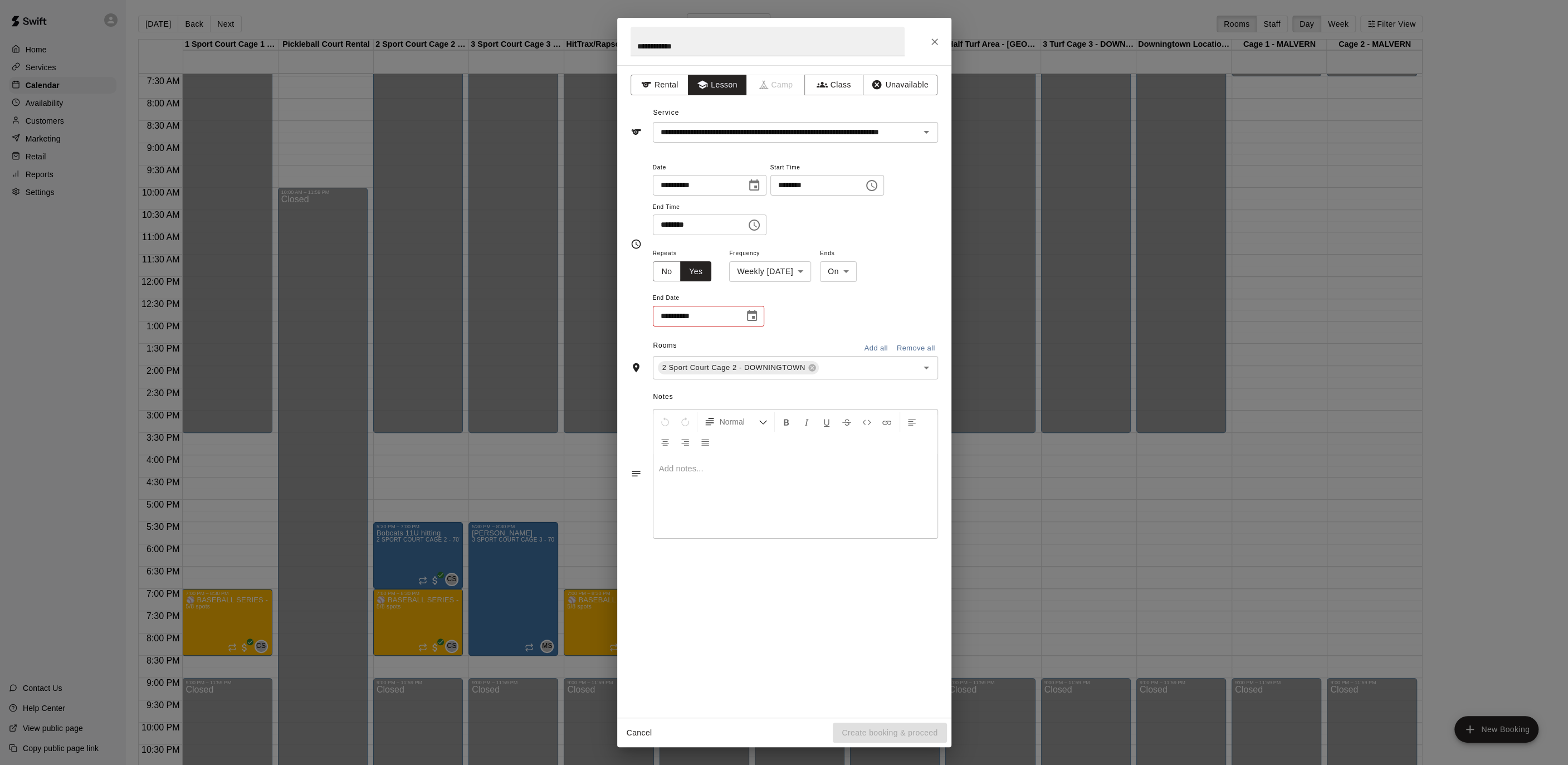
drag, startPoint x: 754, startPoint y: 317, endPoint x: 766, endPoint y: 321, distance: 12.6
click at [753, 317] on icon "Choose date" at bounding box center [752, 315] width 10 height 12
click at [808, 344] on icon "Next month" at bounding box center [812, 343] width 13 height 13
click at [808, 345] on icon "Next month" at bounding box center [812, 343] width 13 height 13
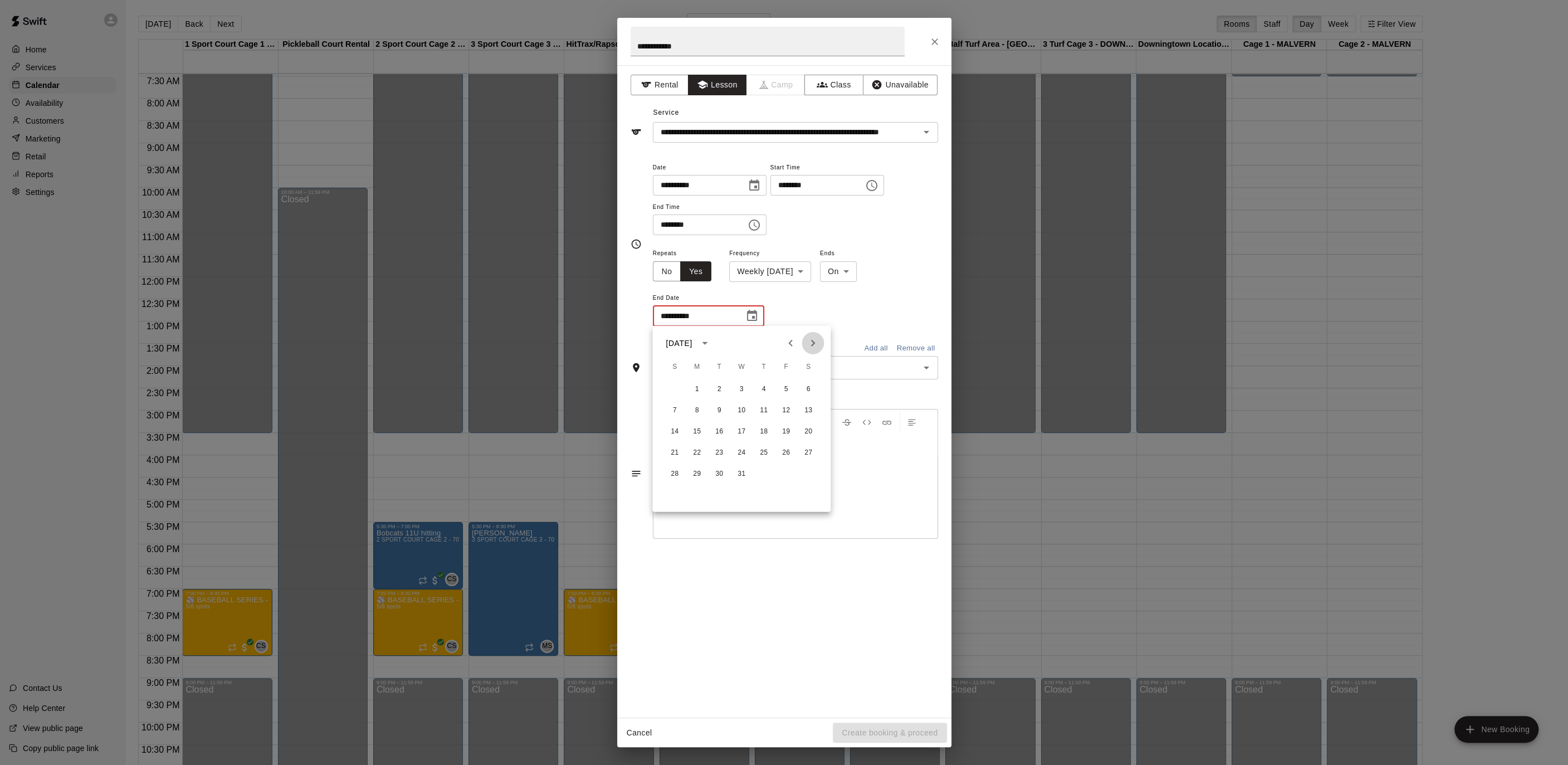
click at [808, 345] on icon "Next month" at bounding box center [812, 343] width 13 height 13
click at [804, 345] on button "Next month" at bounding box center [812, 343] width 22 height 22
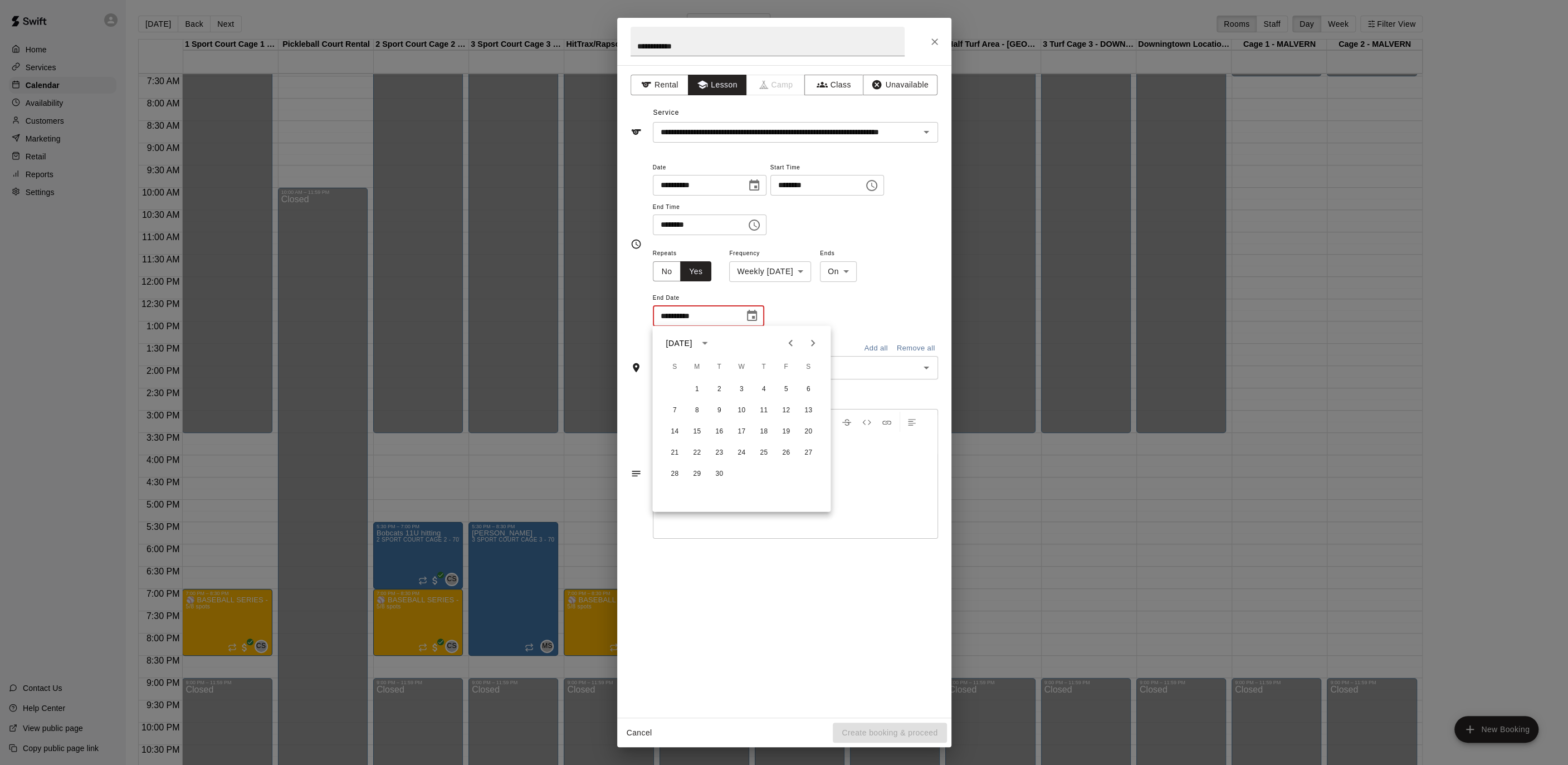
click at [794, 345] on icon "Previous month" at bounding box center [790, 343] width 13 height 13
click at [794, 346] on icon "Previous month" at bounding box center [790, 343] width 13 height 13
click at [751, 387] on div "1 2 3 4" at bounding box center [741, 389] width 178 height 20
click at [743, 390] on button "1" at bounding box center [741, 389] width 20 height 20
type input "**********"
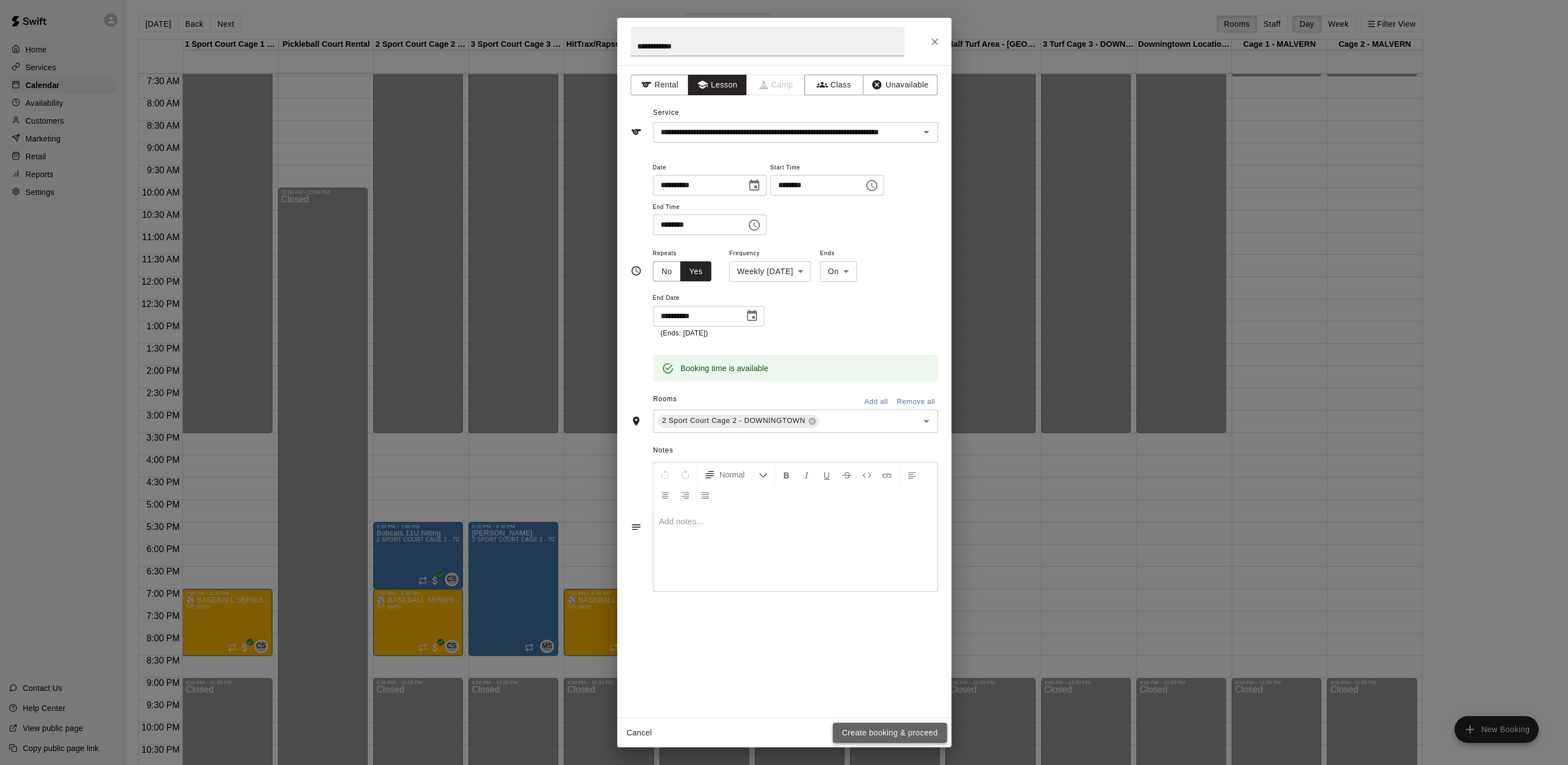
click at [889, 740] on button "Create booking & proceed" at bounding box center [889, 733] width 114 height 21
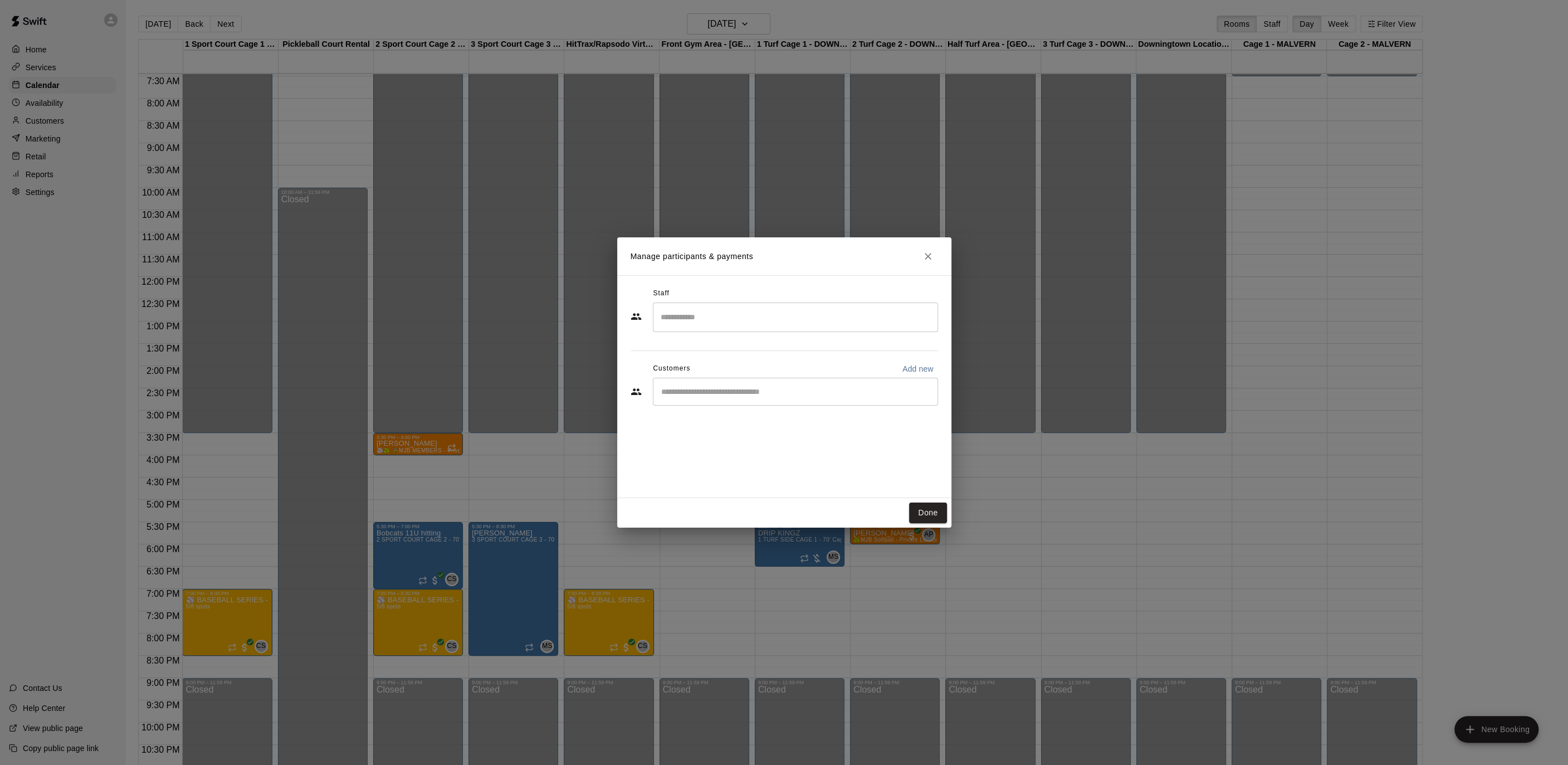
click at [749, 320] on input "Search staff" at bounding box center [796, 316] width 275 height 19
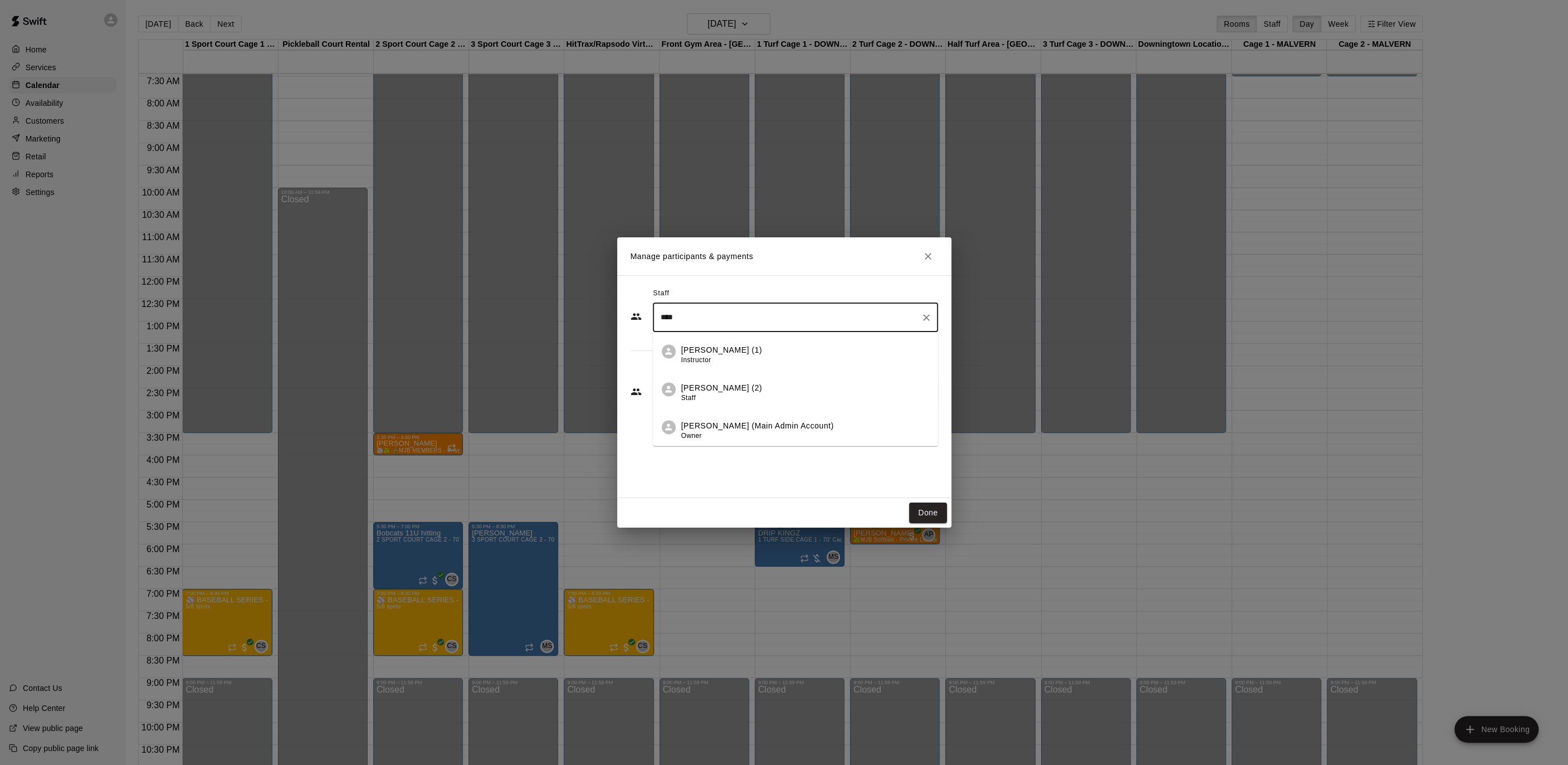
click at [743, 343] on li "[PERSON_NAME] (1) Instructor" at bounding box center [795, 351] width 285 height 38
type input "****"
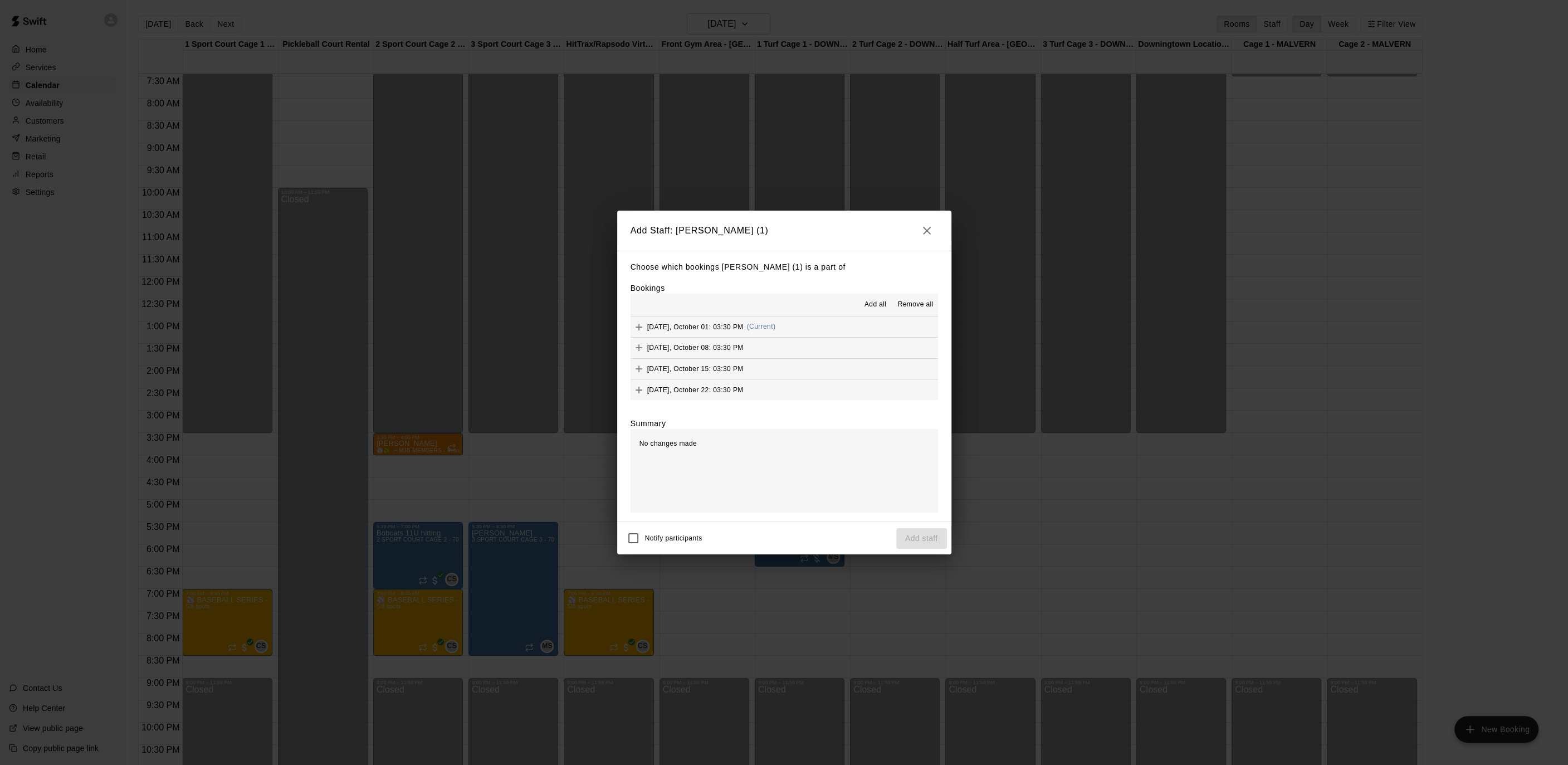
click at [875, 299] on button "Add all" at bounding box center [875, 304] width 35 height 18
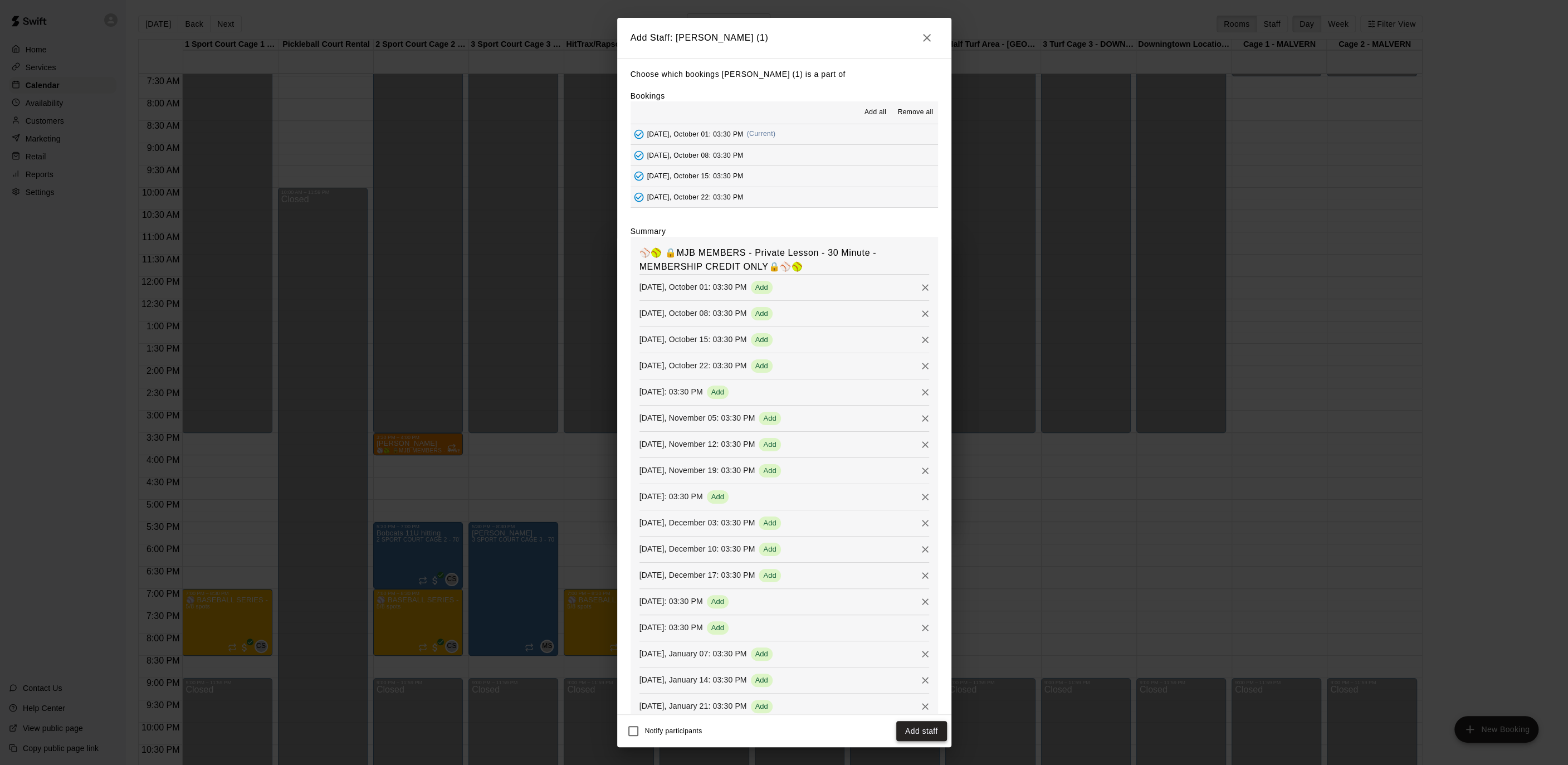
click at [911, 736] on button "Add staff" at bounding box center [921, 731] width 51 height 21
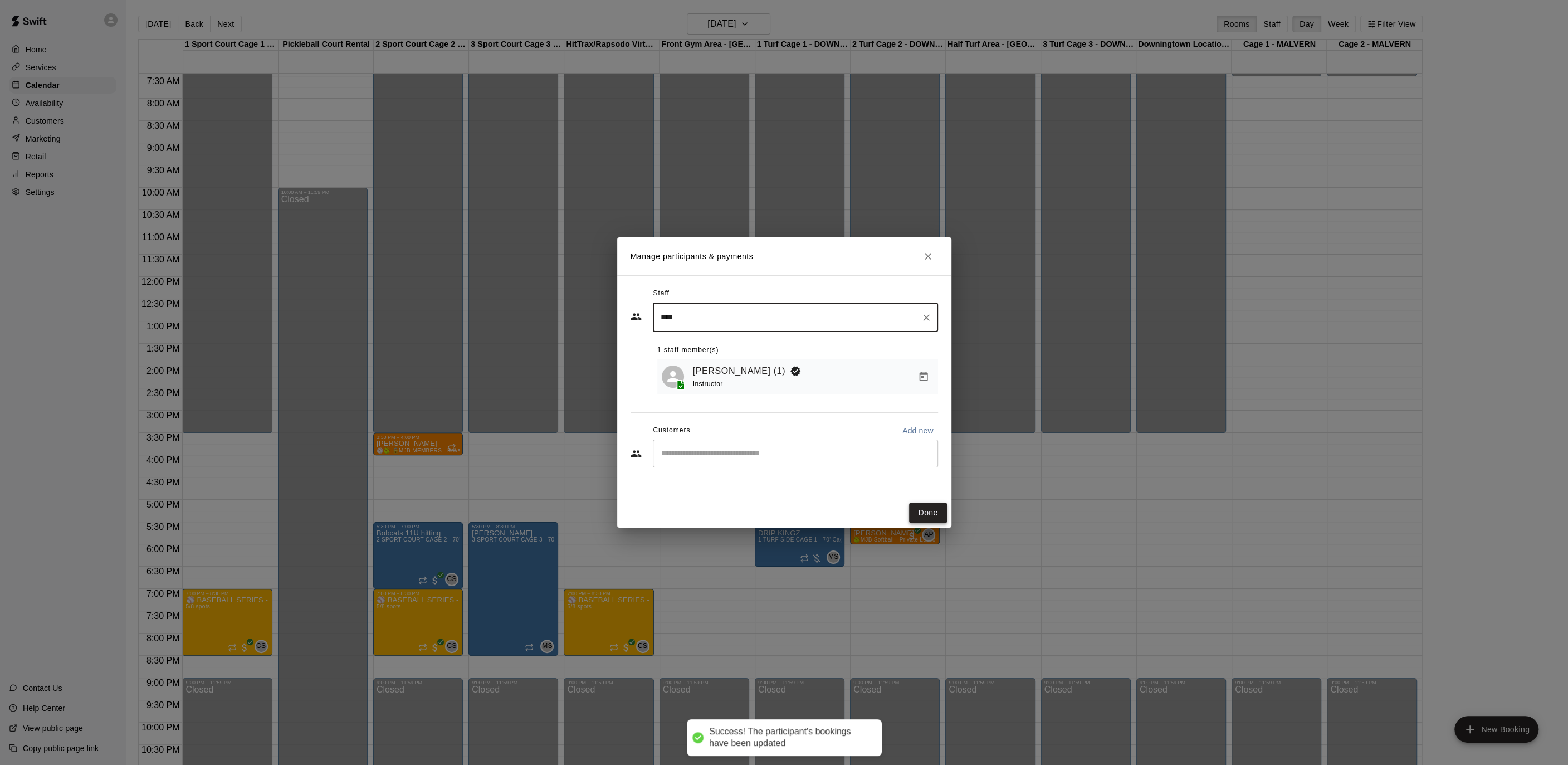
click at [911, 510] on button "Done" at bounding box center [928, 512] width 38 height 21
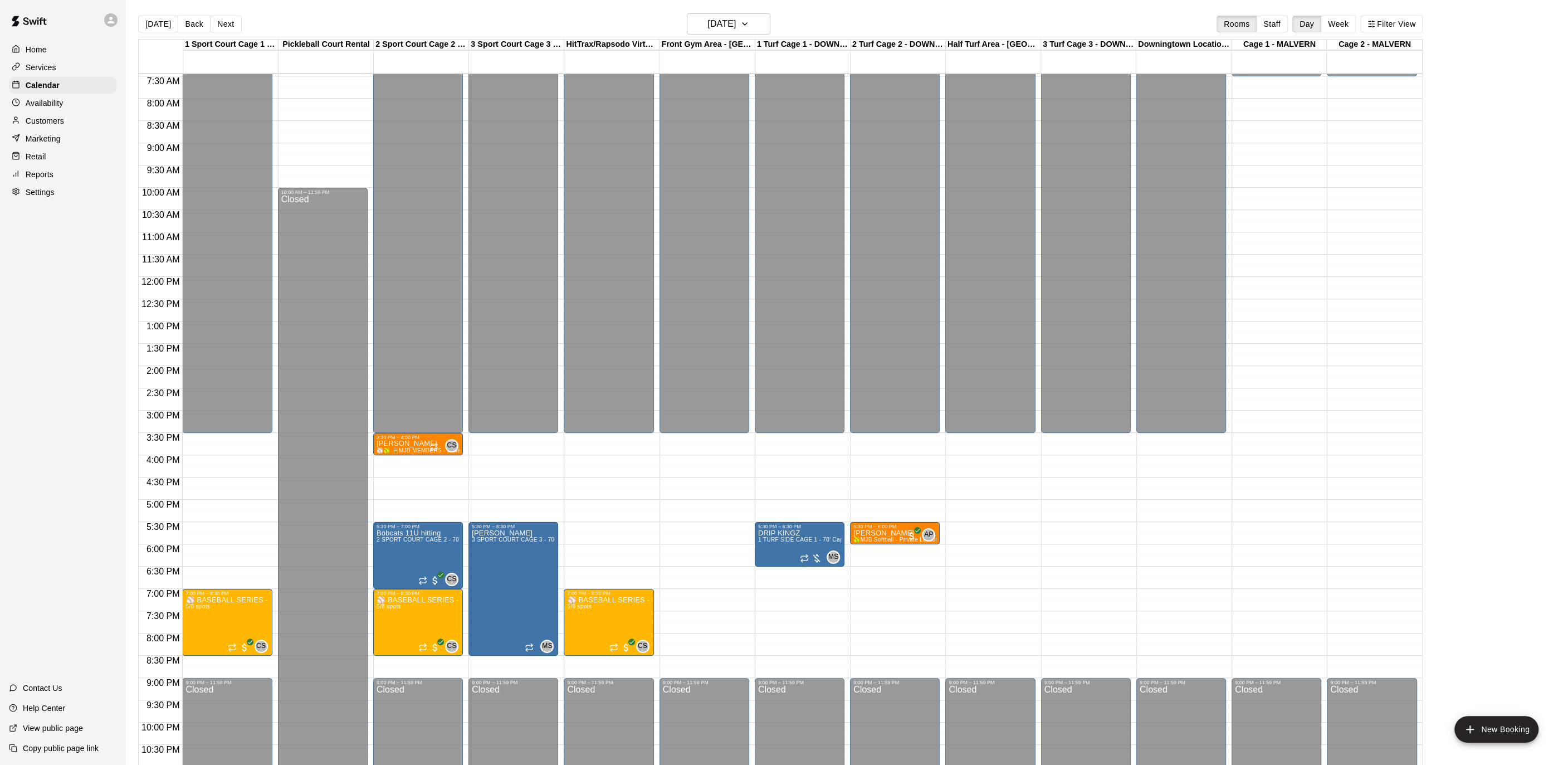
click at [417, 459] on div "12:00 AM – 3:30 PM Closed 3:30 PM – 4:00 PM [PERSON_NAME] ⚾️🥎 🔒MJB MEMBERS - Pr…" at bounding box center [418, 277] width 90 height 1070
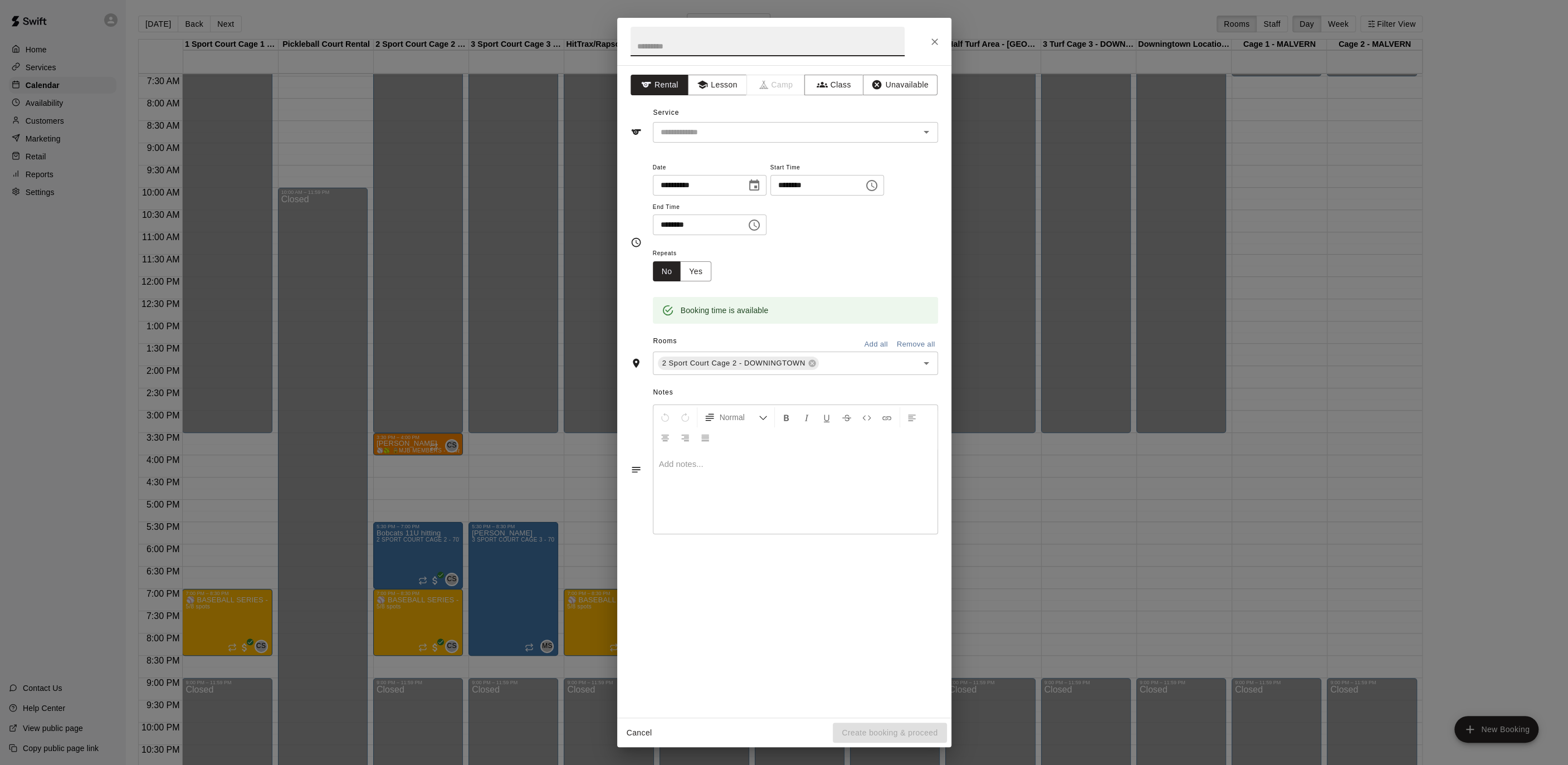
click at [946, 39] on div at bounding box center [784, 41] width 334 height 48
click at [938, 41] on icon "Close" at bounding box center [935, 41] width 12 height 12
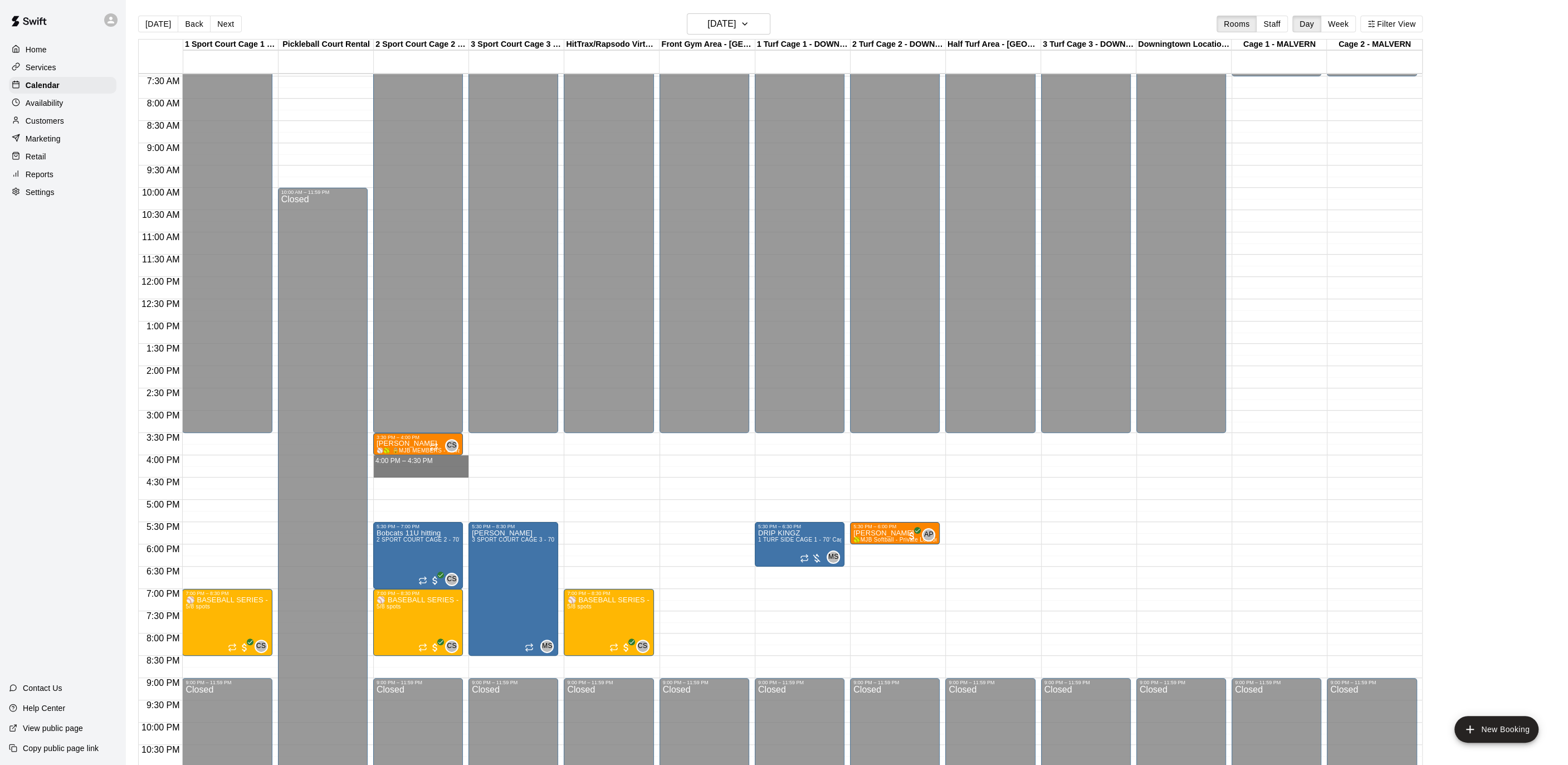
drag, startPoint x: 445, startPoint y: 457, endPoint x: 441, endPoint y: 466, distance: 9.8
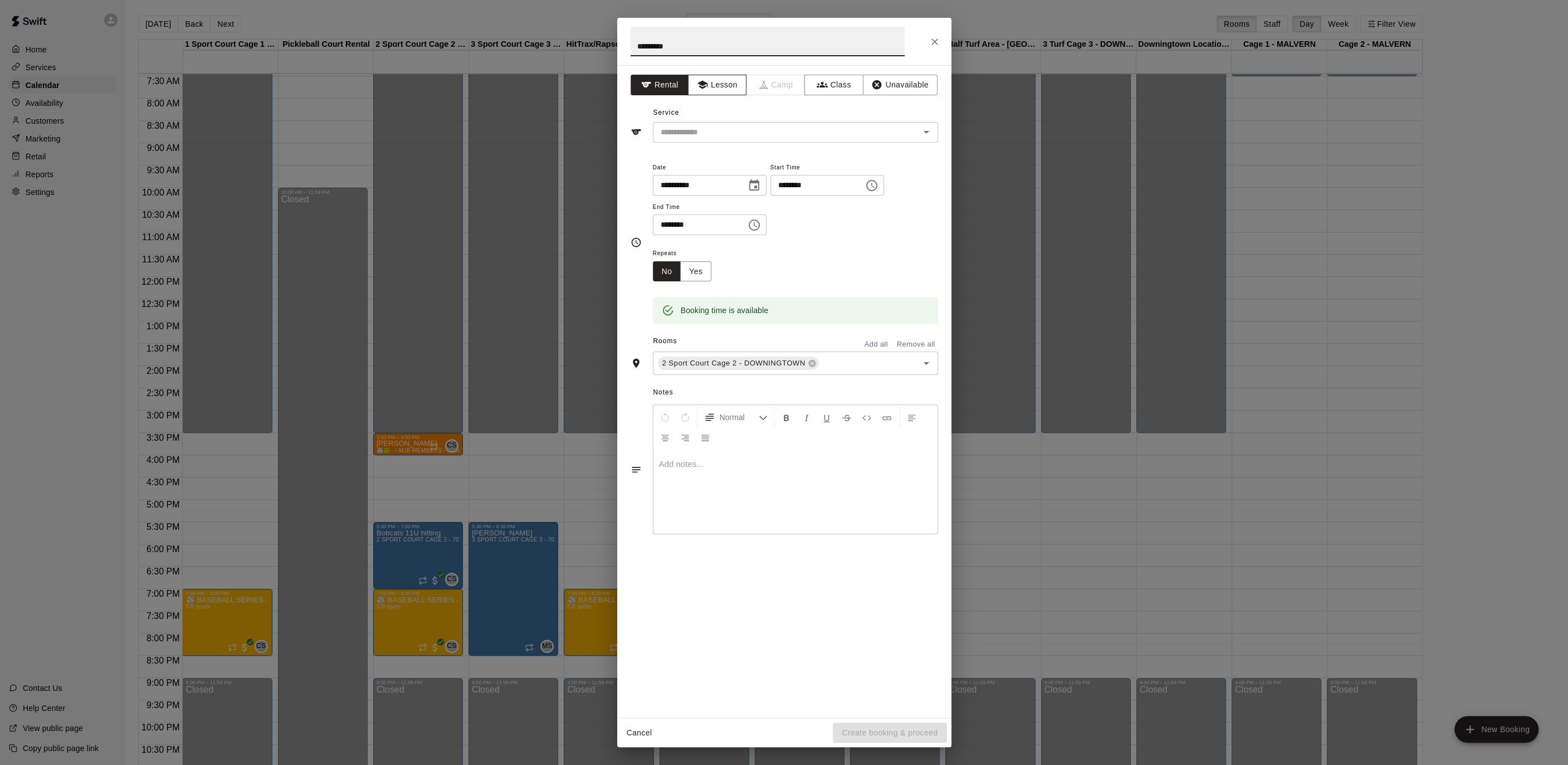
type input "*********"
click at [713, 90] on button "Lesson" at bounding box center [717, 84] width 58 height 21
click at [743, 122] on div "​" at bounding box center [795, 132] width 285 height 21
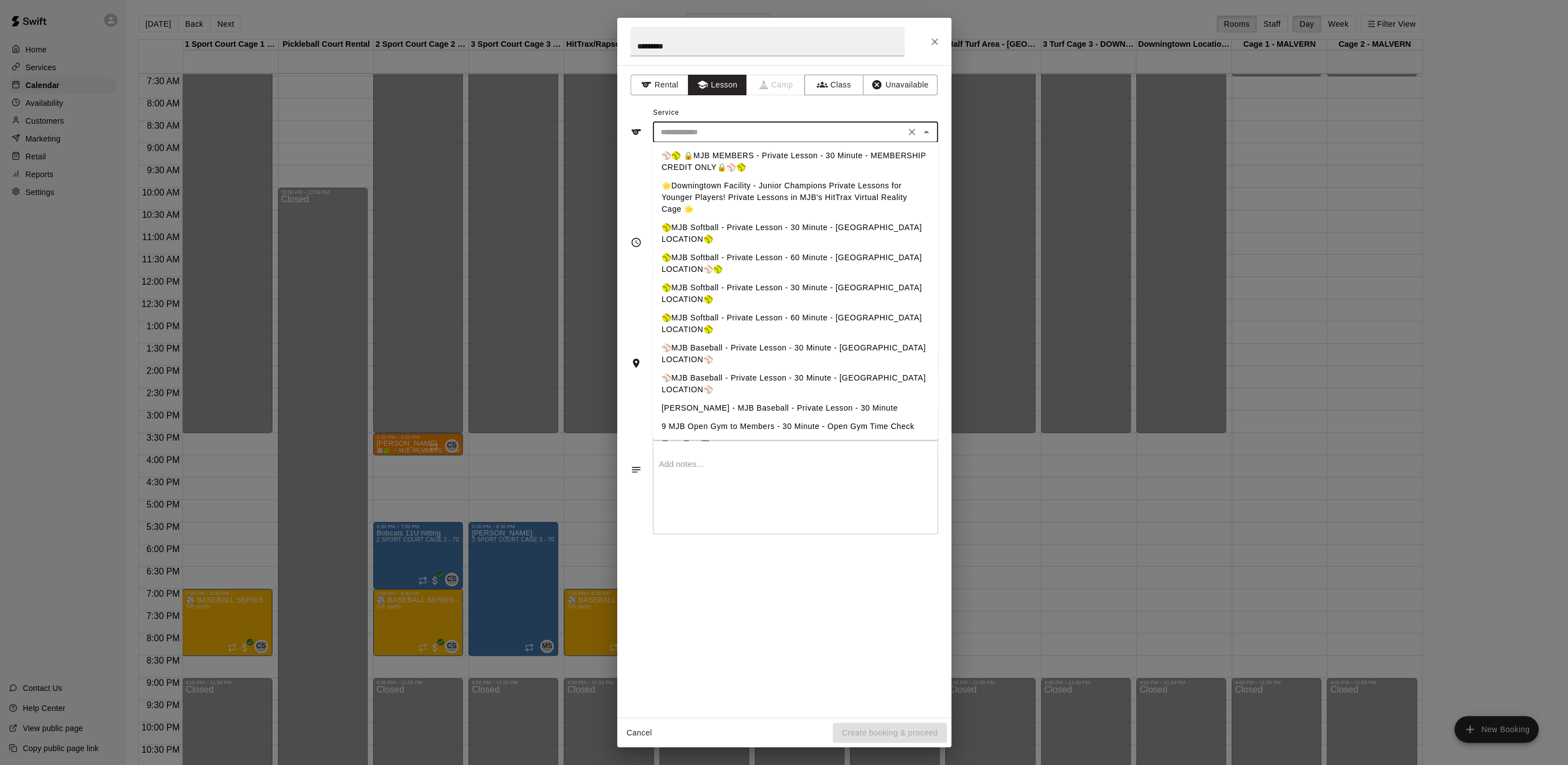
click at [751, 161] on li "⚾️🥎 🔒MJB MEMBERS - Private Lesson - 30 Minute - MEMBERSHIP CREDIT ONLY🔒⚾️🥎" at bounding box center [795, 161] width 285 height 30
type input "**********"
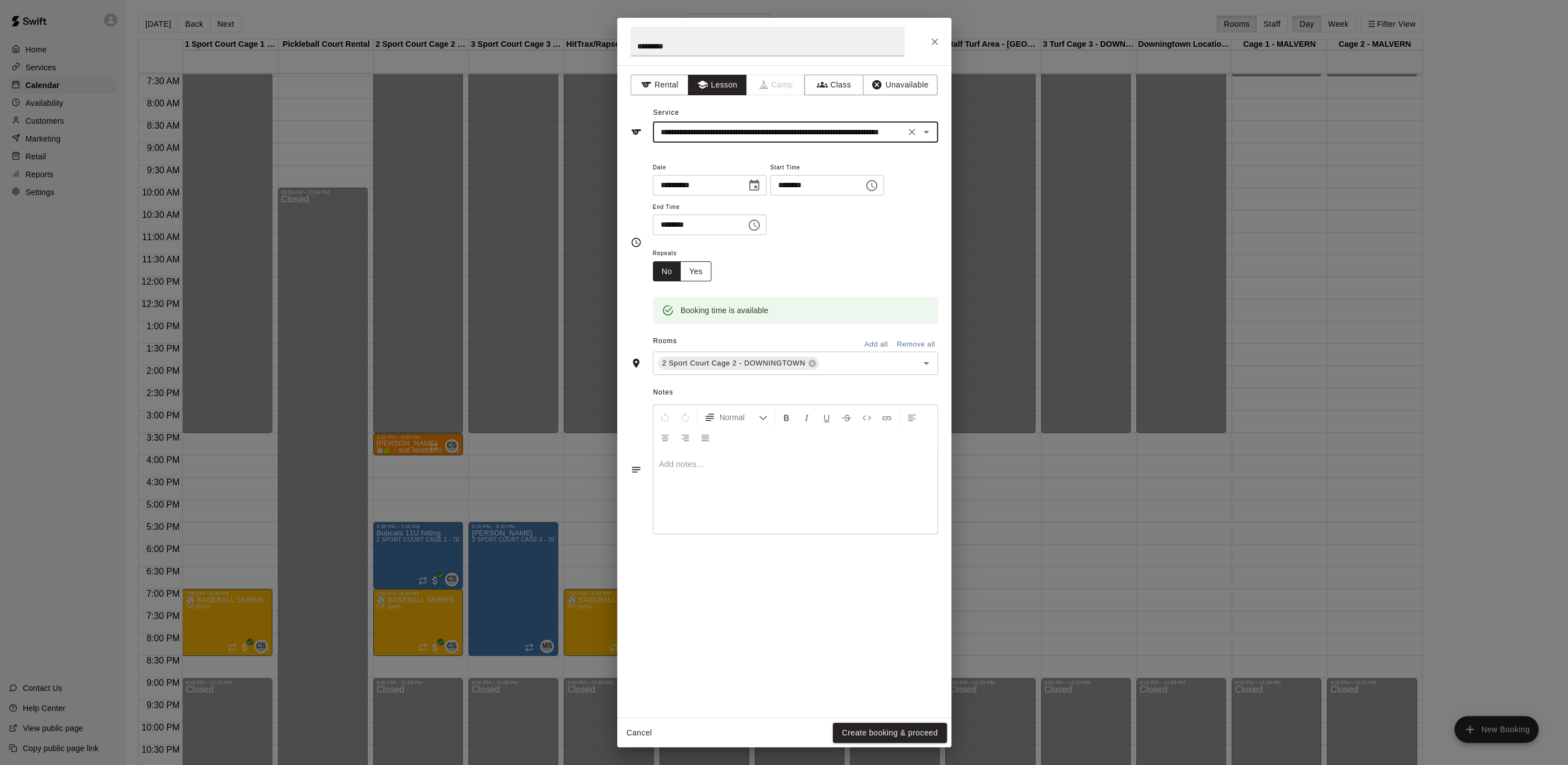
click at [703, 268] on button "Yes" at bounding box center [696, 271] width 31 height 21
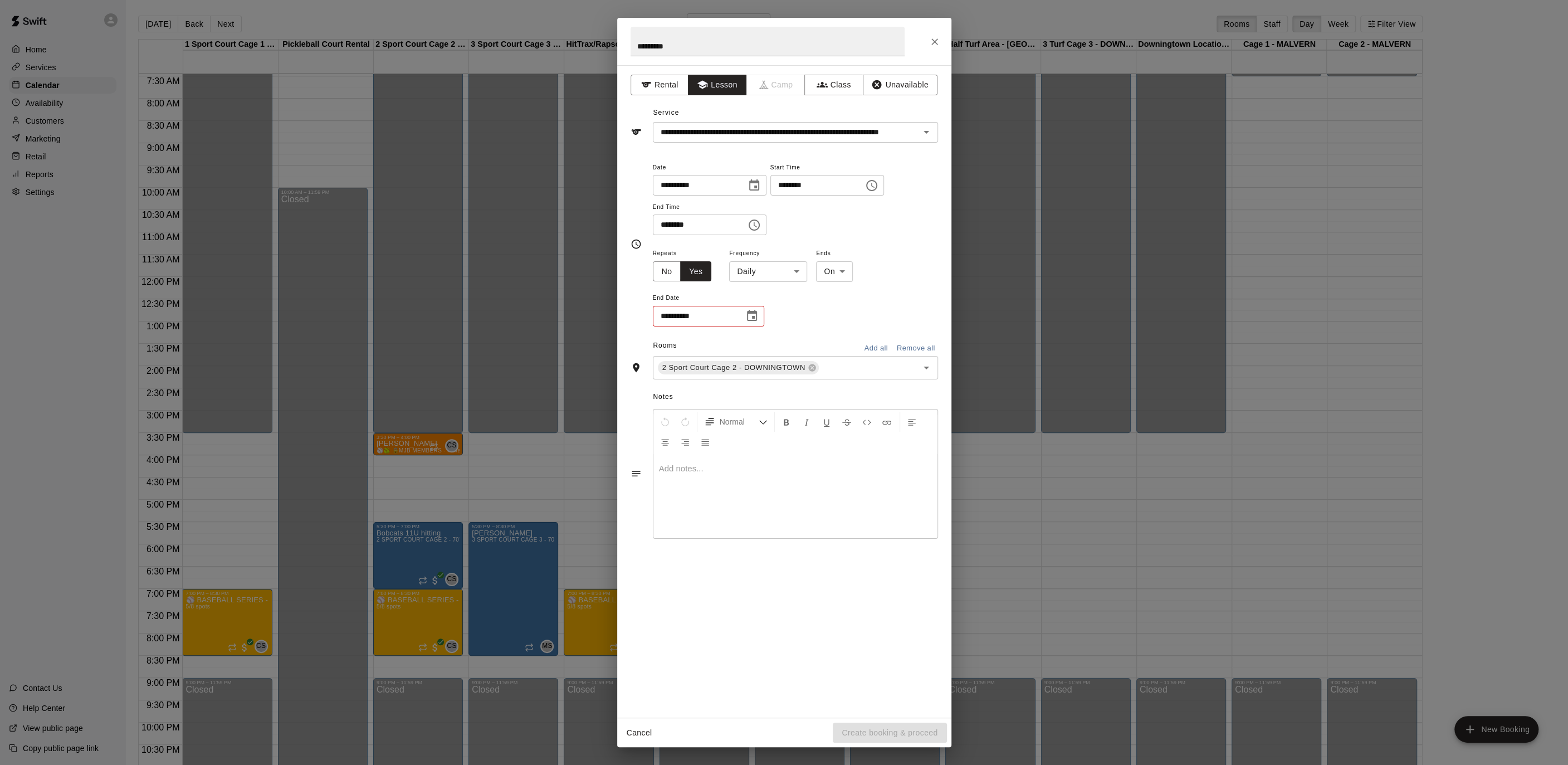
click at [796, 271] on body "Home Services Calendar Availability Customers Marketing Retail Reports Settings…" at bounding box center [784, 391] width 1568 height 783
click at [779, 312] on li "Weekly [DATE]" at bounding box center [767, 313] width 139 height 18
type input "******"
click at [747, 316] on icon "Choose date" at bounding box center [751, 316] width 13 height 13
click at [814, 349] on icon "Next month" at bounding box center [812, 343] width 13 height 13
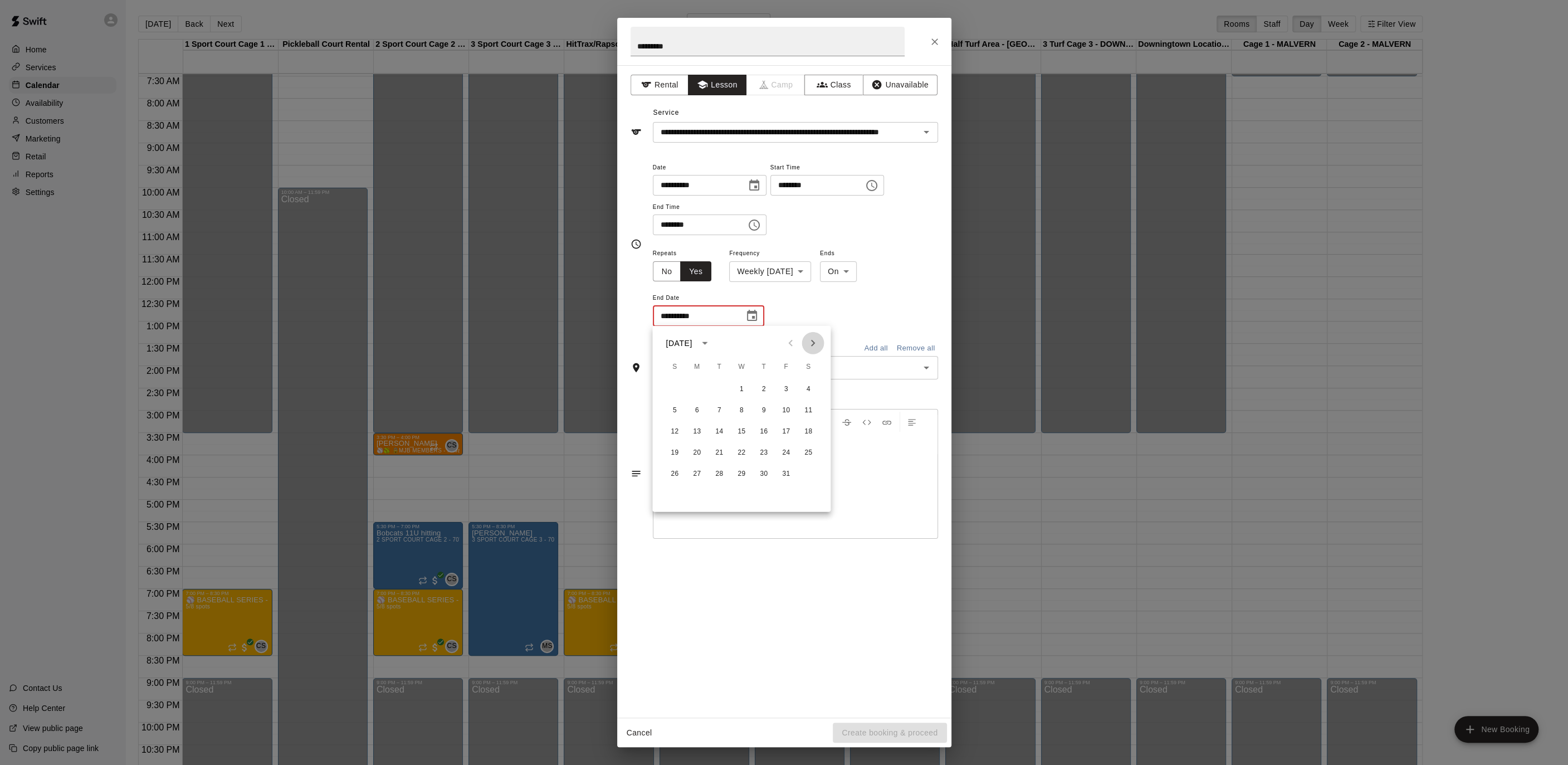
click at [814, 349] on icon "Next month" at bounding box center [812, 343] width 13 height 13
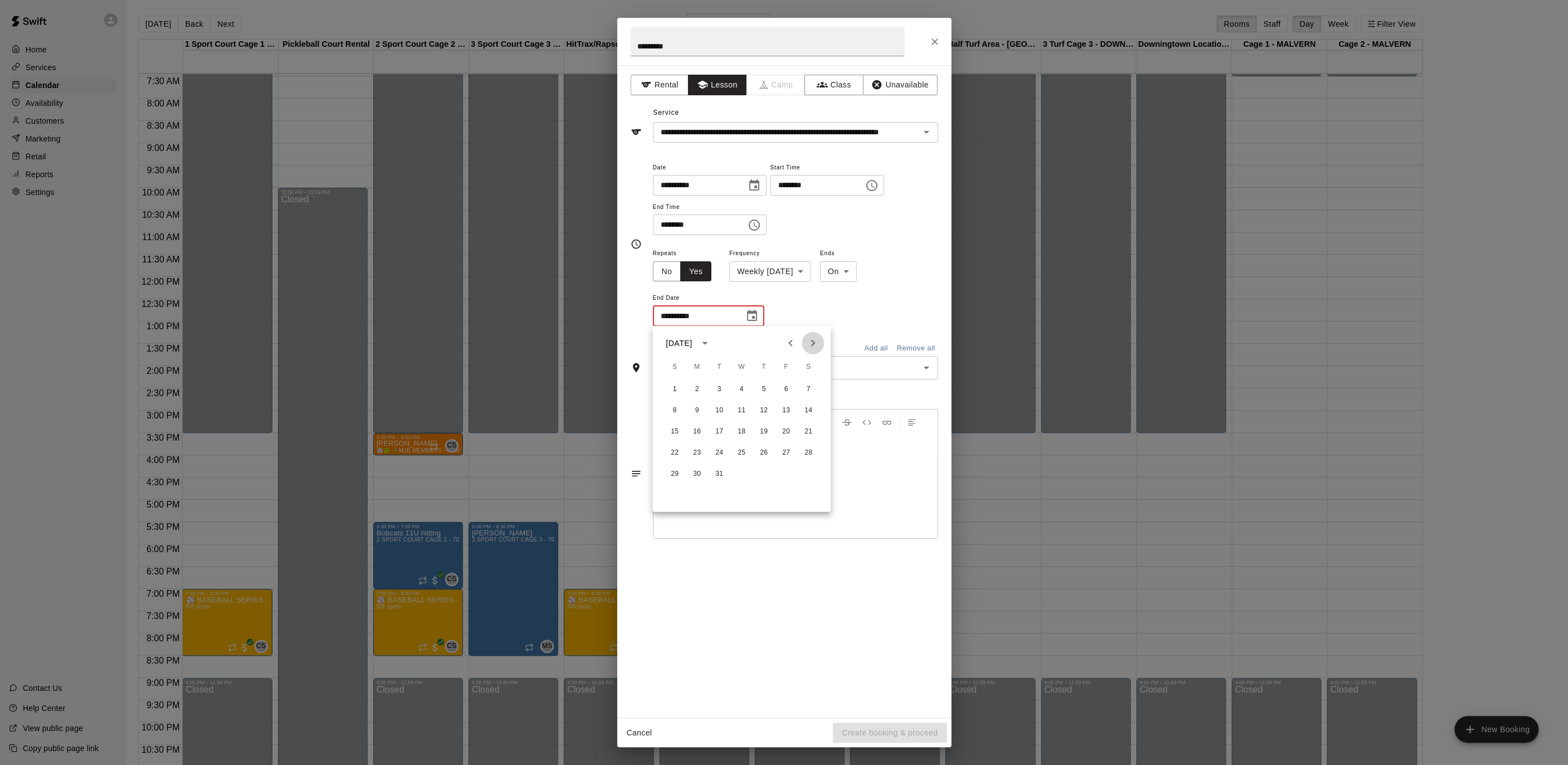
click at [814, 349] on icon "Next month" at bounding box center [812, 343] width 13 height 13
drag, startPoint x: 808, startPoint y: 348, endPoint x: 801, endPoint y: 349, distance: 7.1
click at [806, 349] on button "Next month" at bounding box center [812, 343] width 22 height 22
click at [790, 346] on icon "Previous month" at bounding box center [790, 343] width 13 height 13
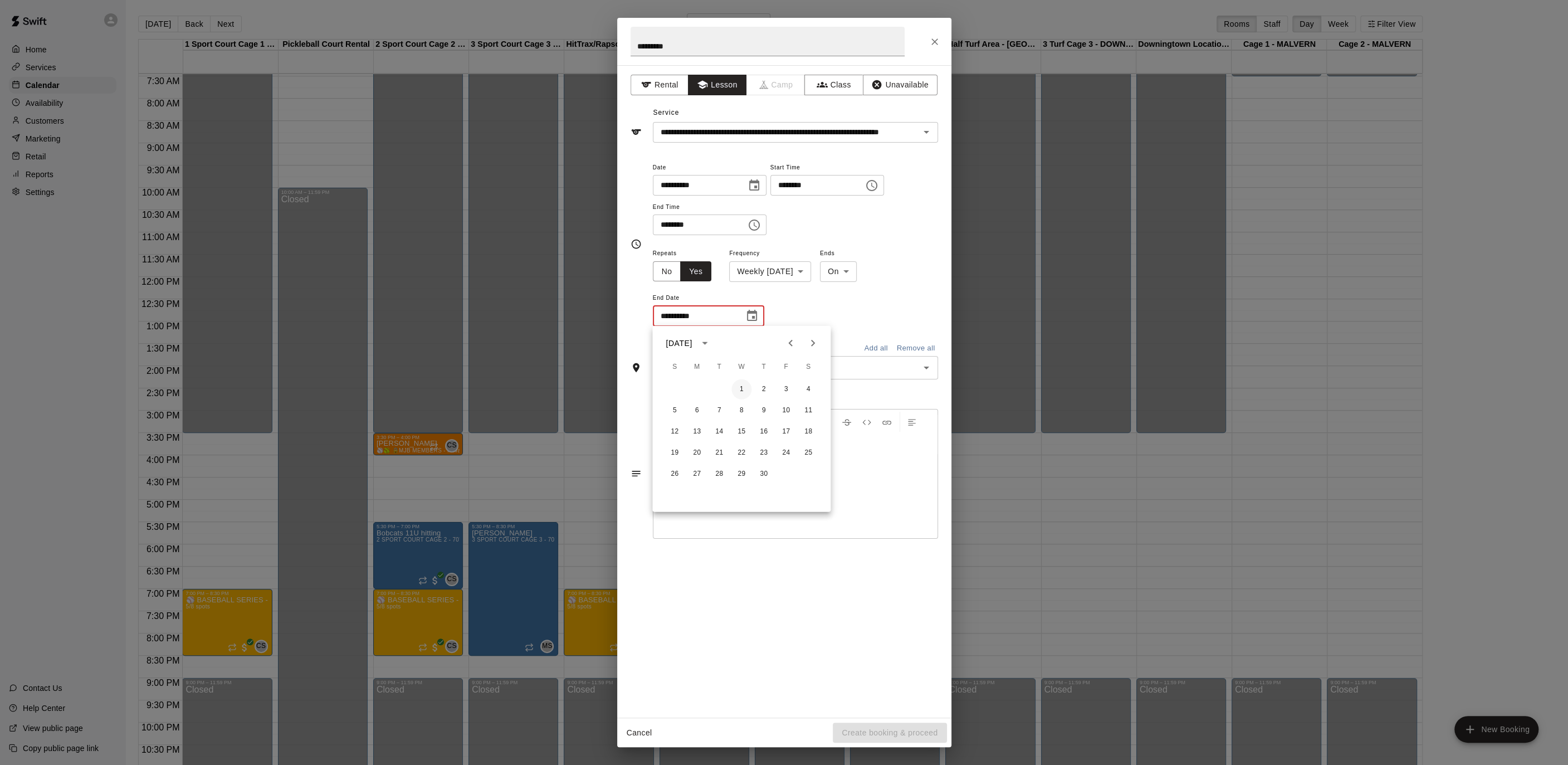
click at [744, 387] on button "1" at bounding box center [741, 389] width 20 height 20
type input "**********"
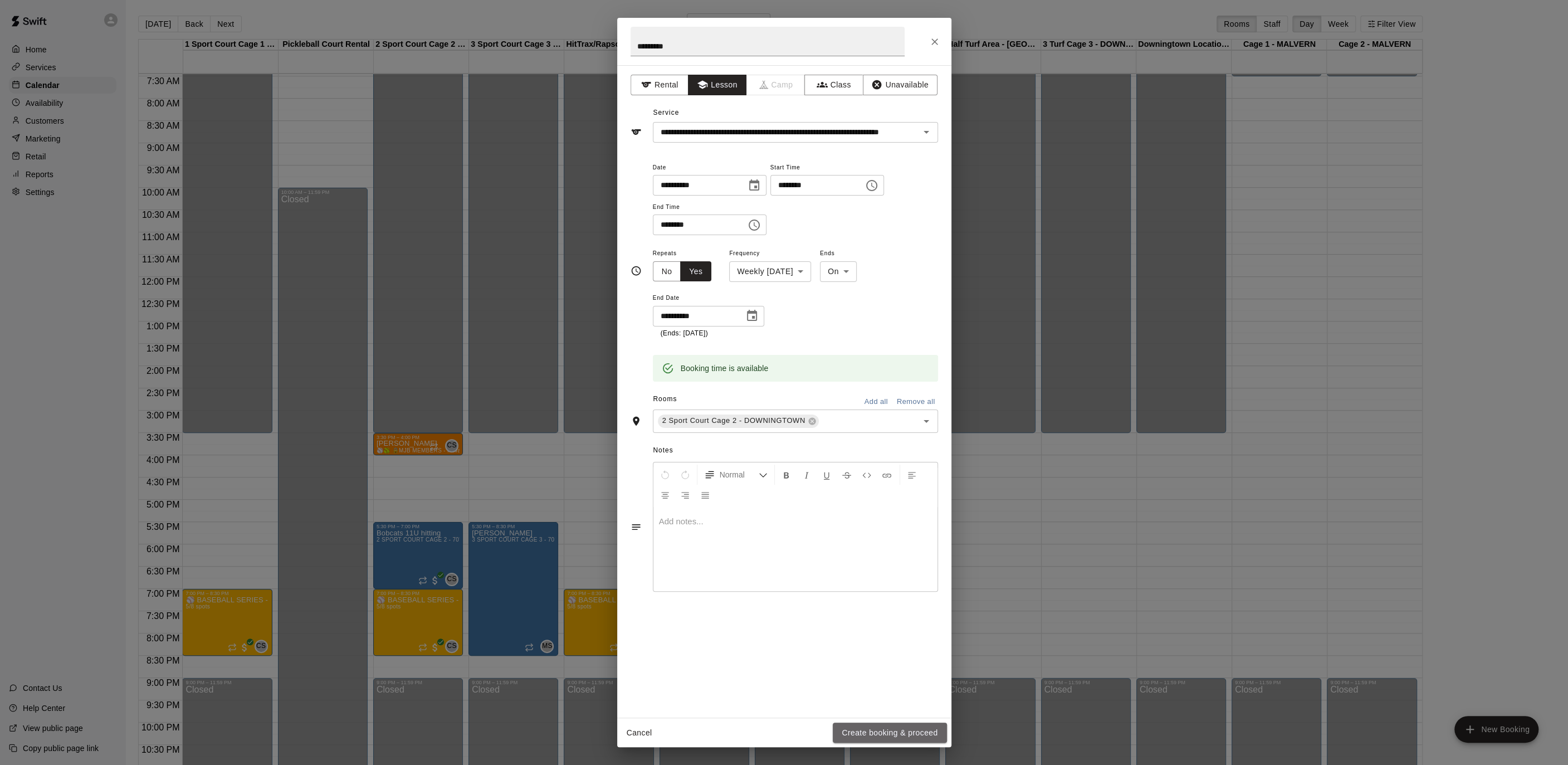
click at [902, 729] on button "Create booking & proceed" at bounding box center [889, 733] width 114 height 21
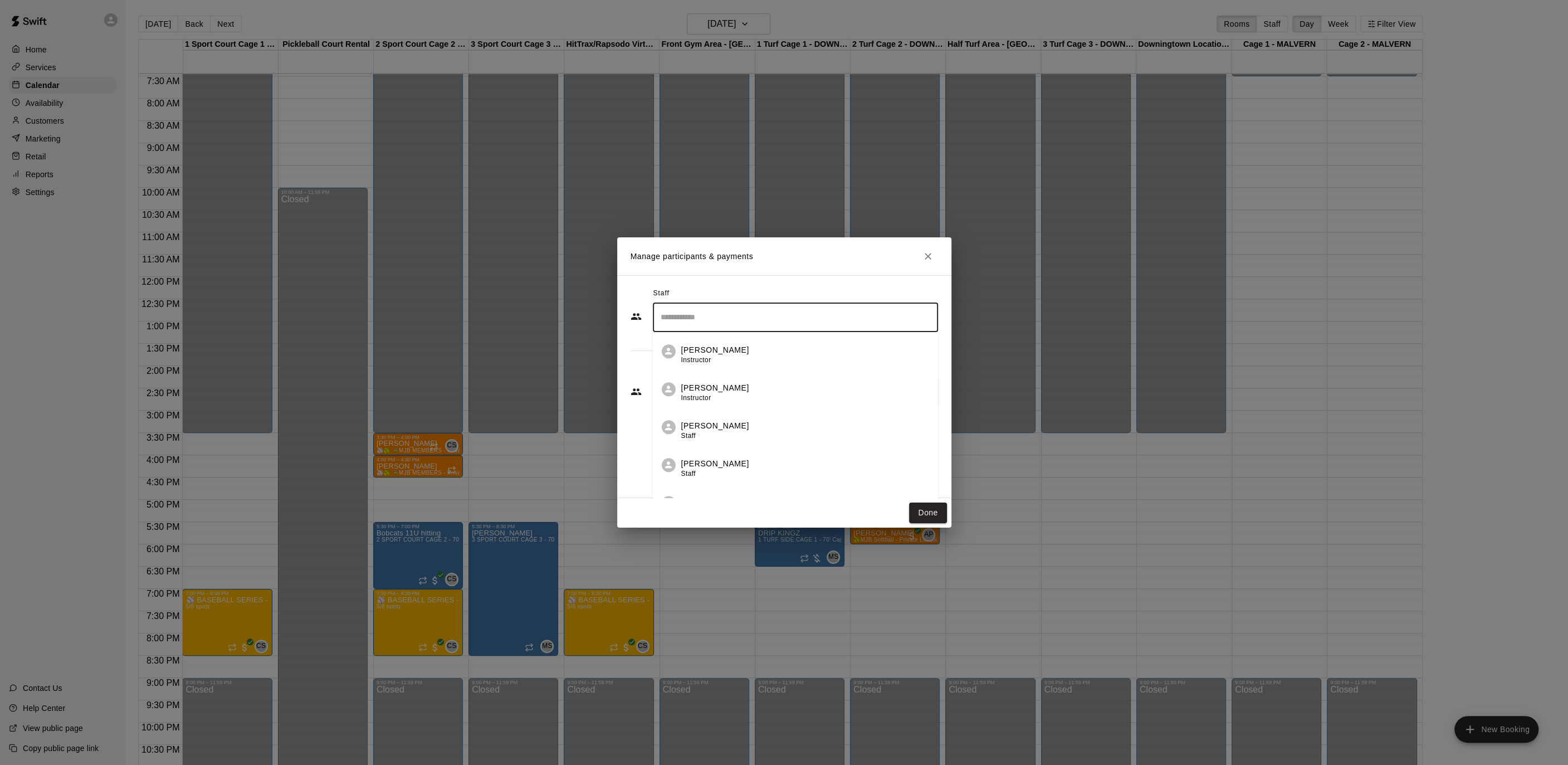
click at [722, 319] on input "Search staff" at bounding box center [796, 316] width 275 height 19
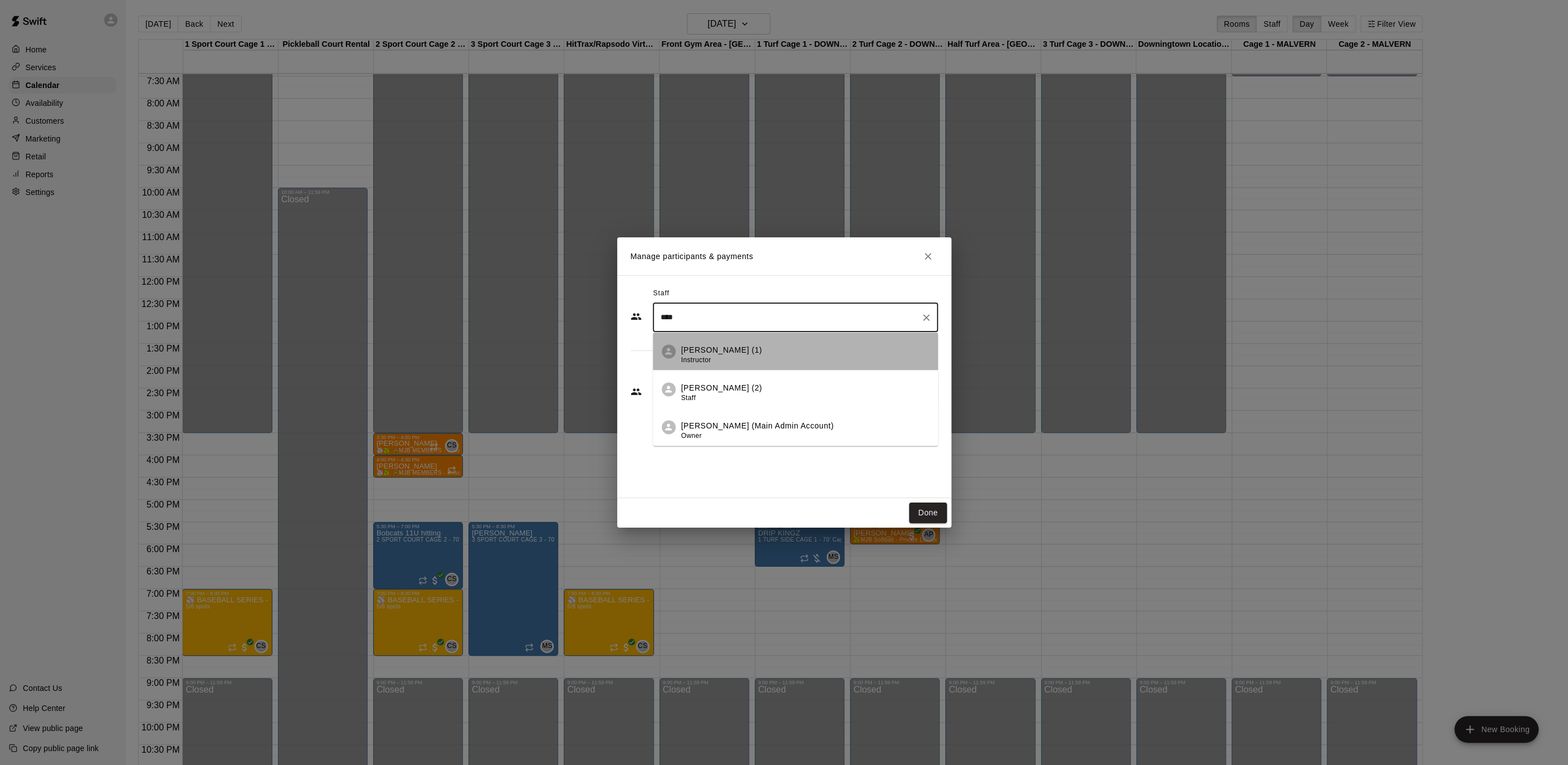
click at [703, 344] on li "[PERSON_NAME] (1) Instructor" at bounding box center [795, 351] width 285 height 38
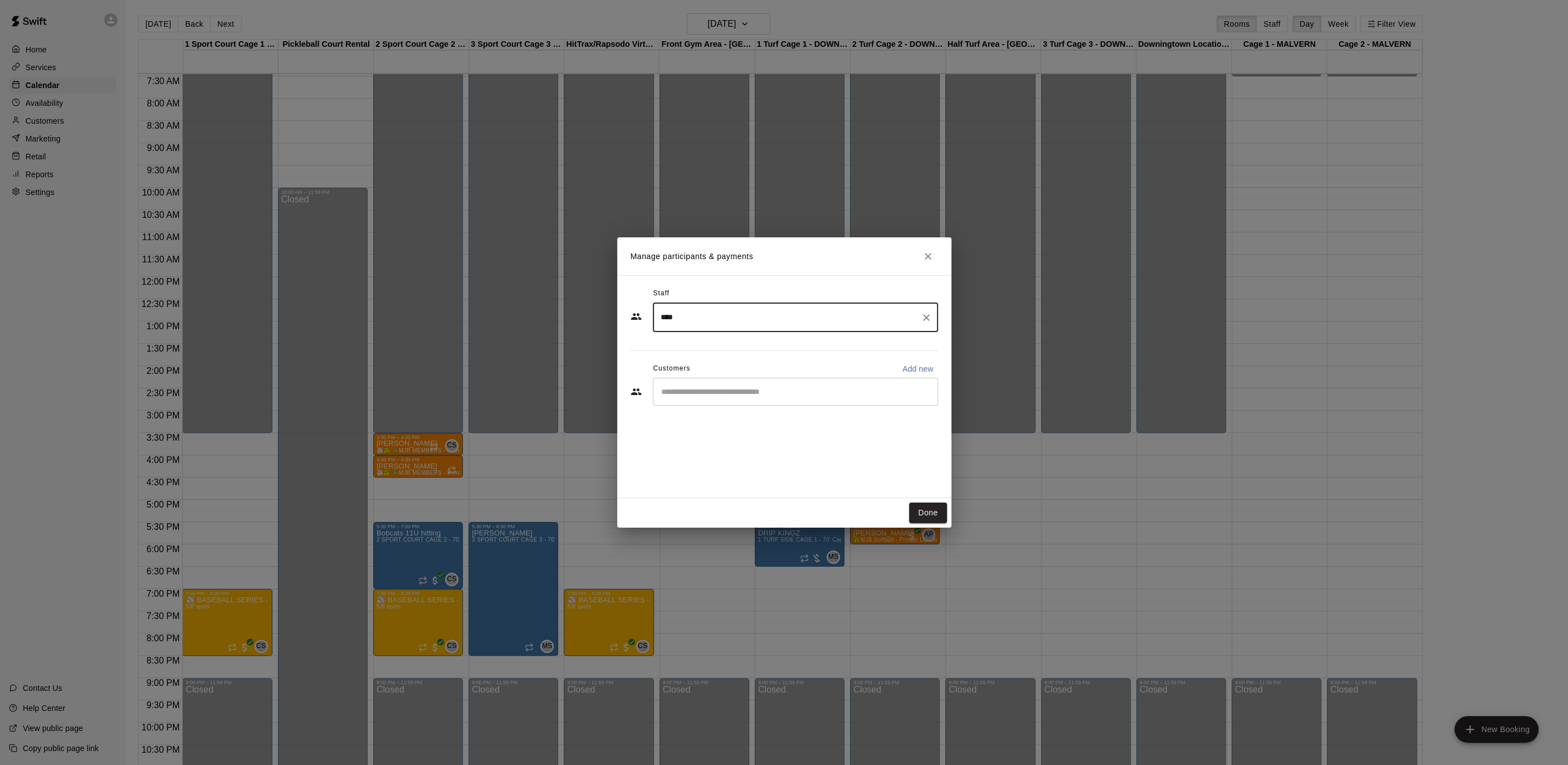
type input "****"
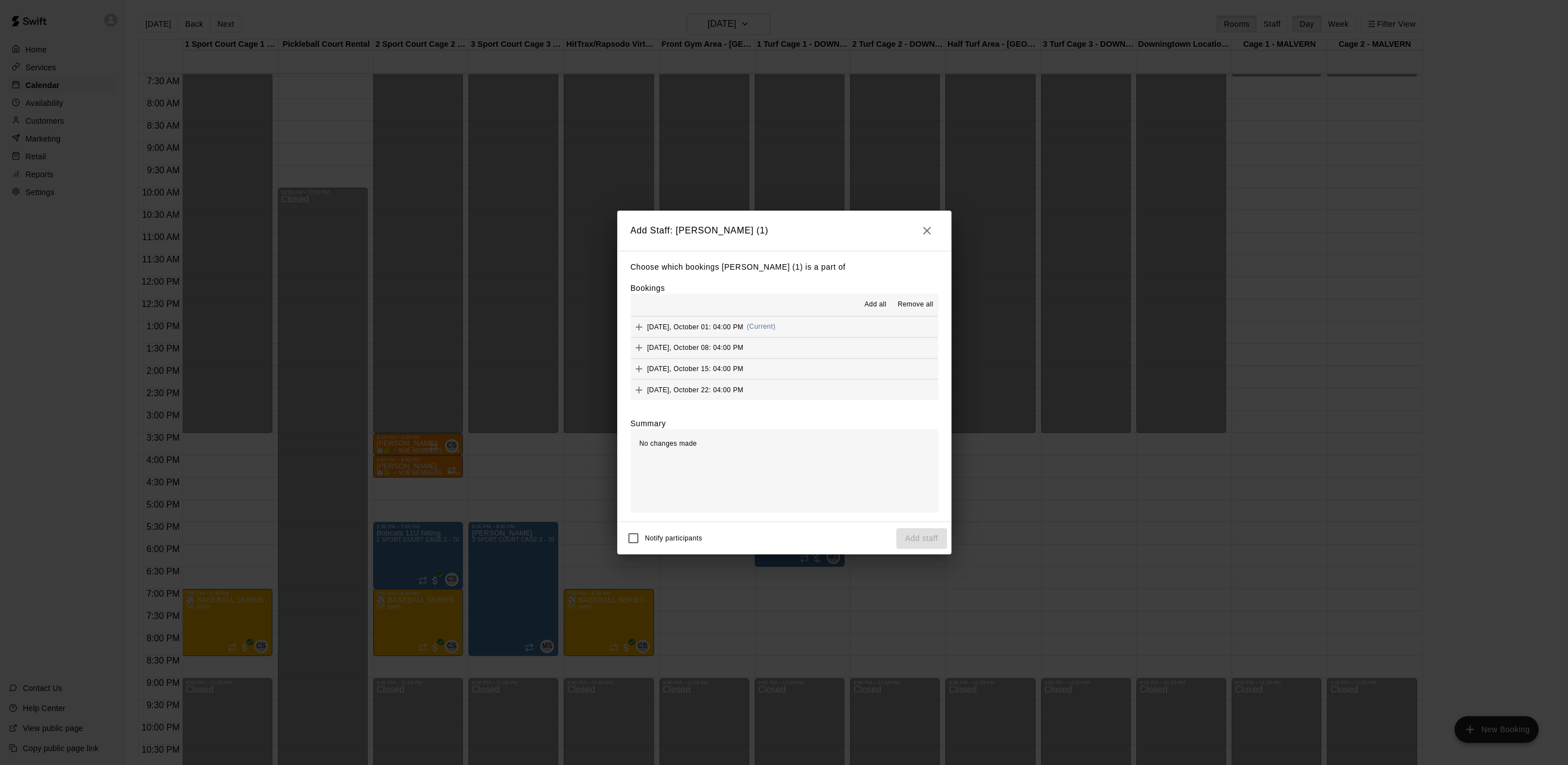
click at [877, 304] on span "Add all" at bounding box center [875, 304] width 22 height 12
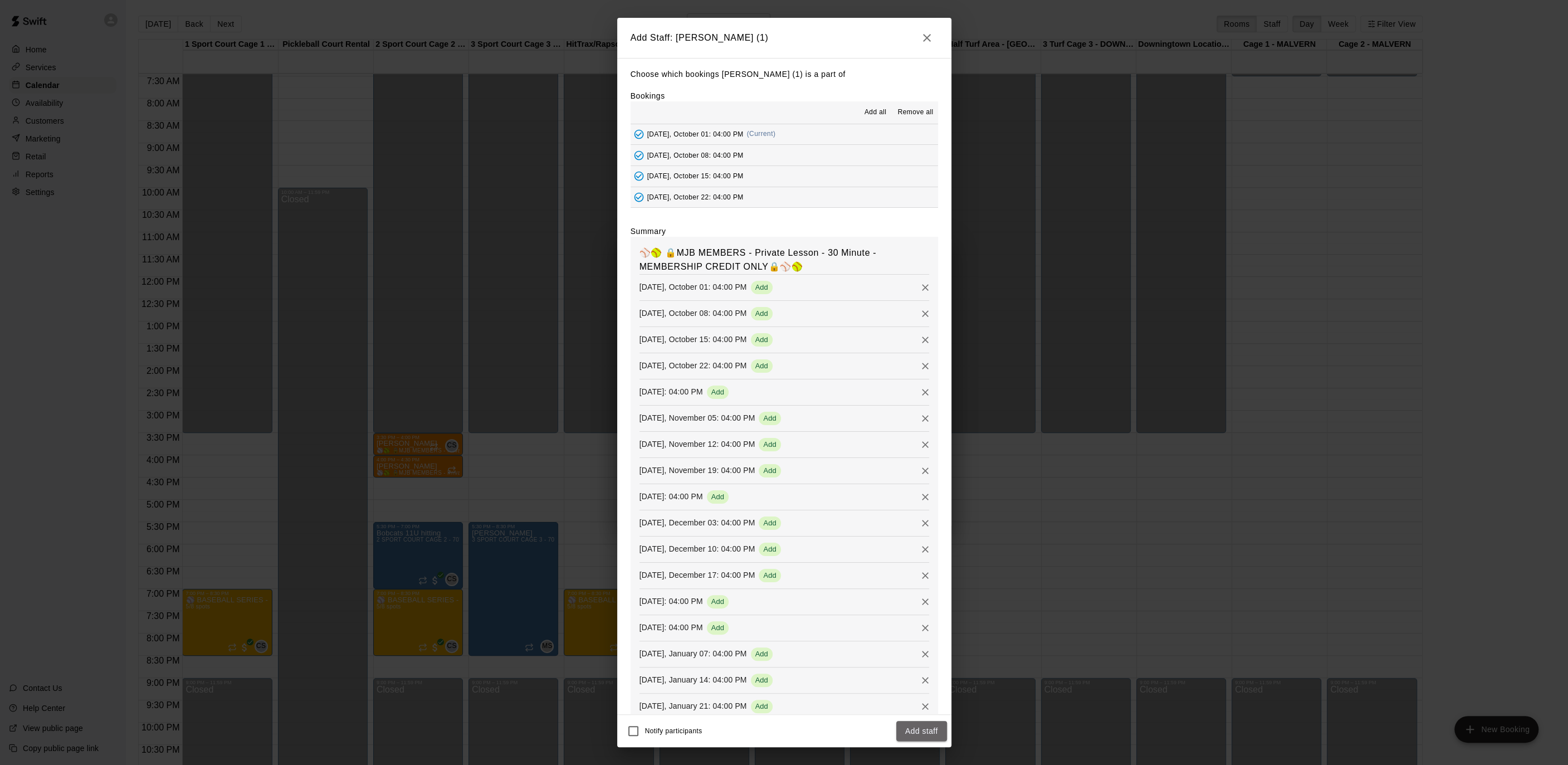
drag, startPoint x: 928, startPoint y: 727, endPoint x: 946, endPoint y: 697, distance: 35.0
click at [928, 727] on button "Add staff" at bounding box center [921, 731] width 51 height 21
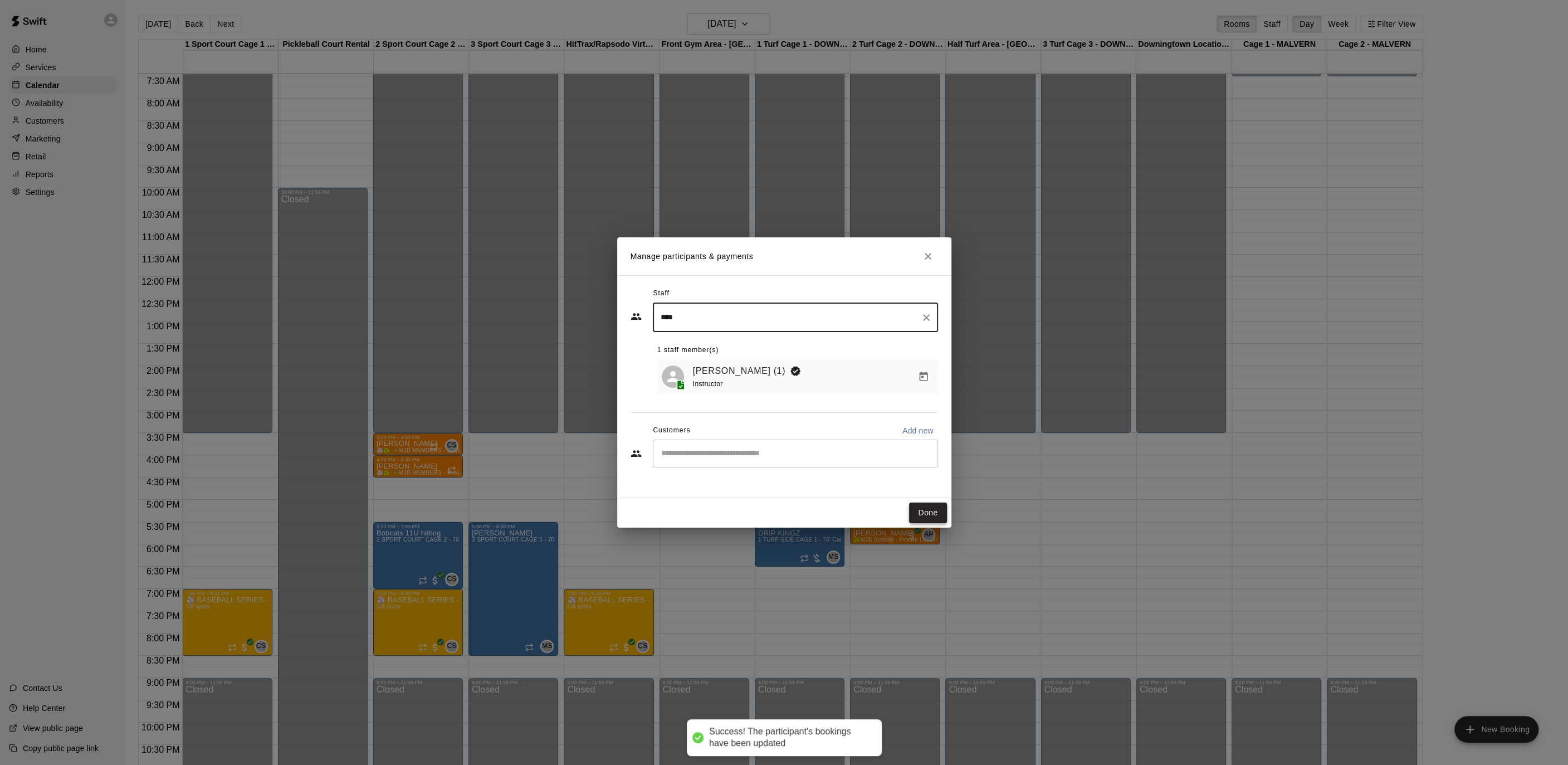
drag, startPoint x: 940, startPoint y: 517, endPoint x: 936, endPoint y: 512, distance: 6.4
click at [940, 517] on button "Done" at bounding box center [928, 512] width 38 height 21
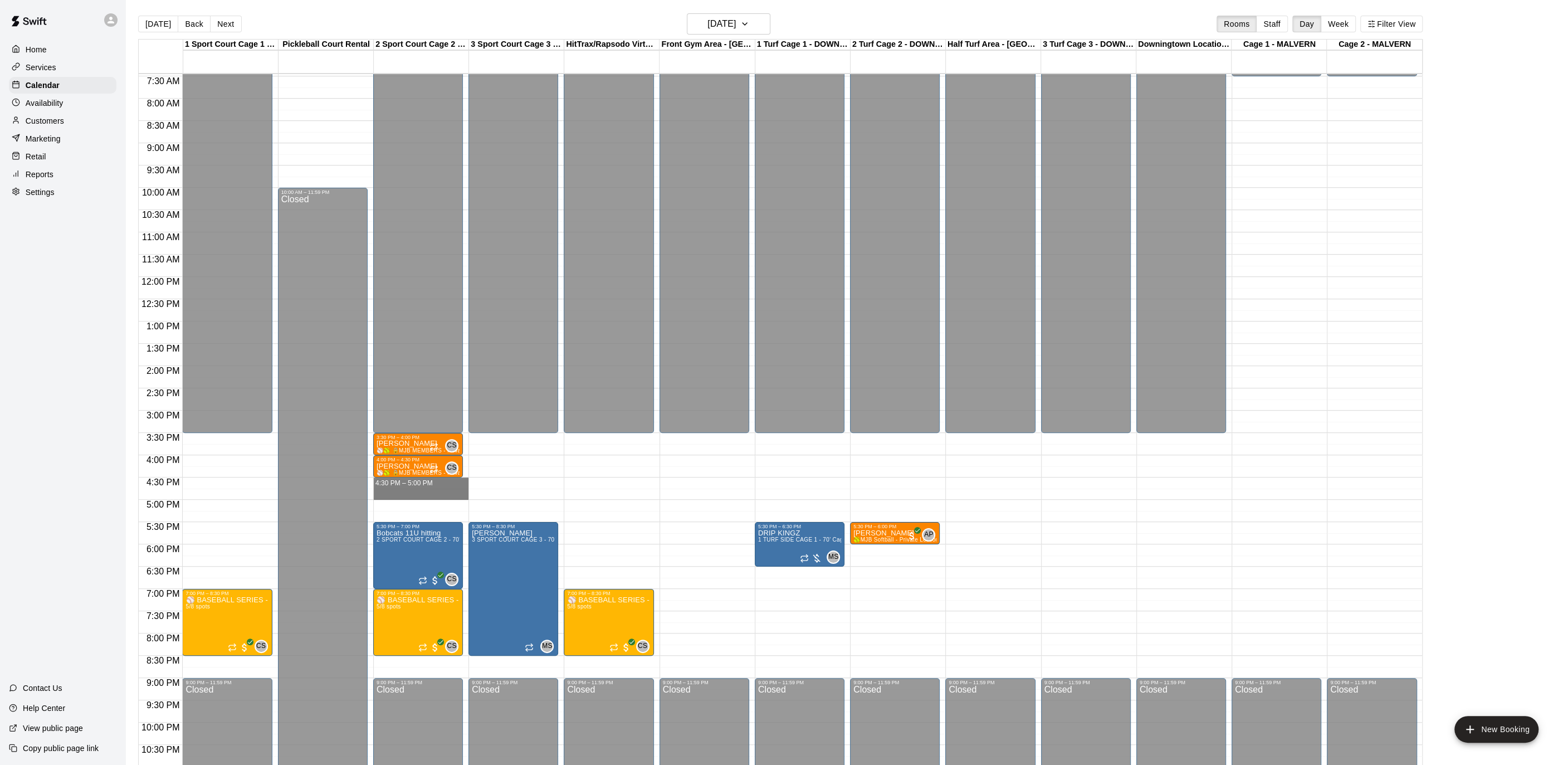
drag, startPoint x: 445, startPoint y: 482, endPoint x: 445, endPoint y: 495, distance: 13.0
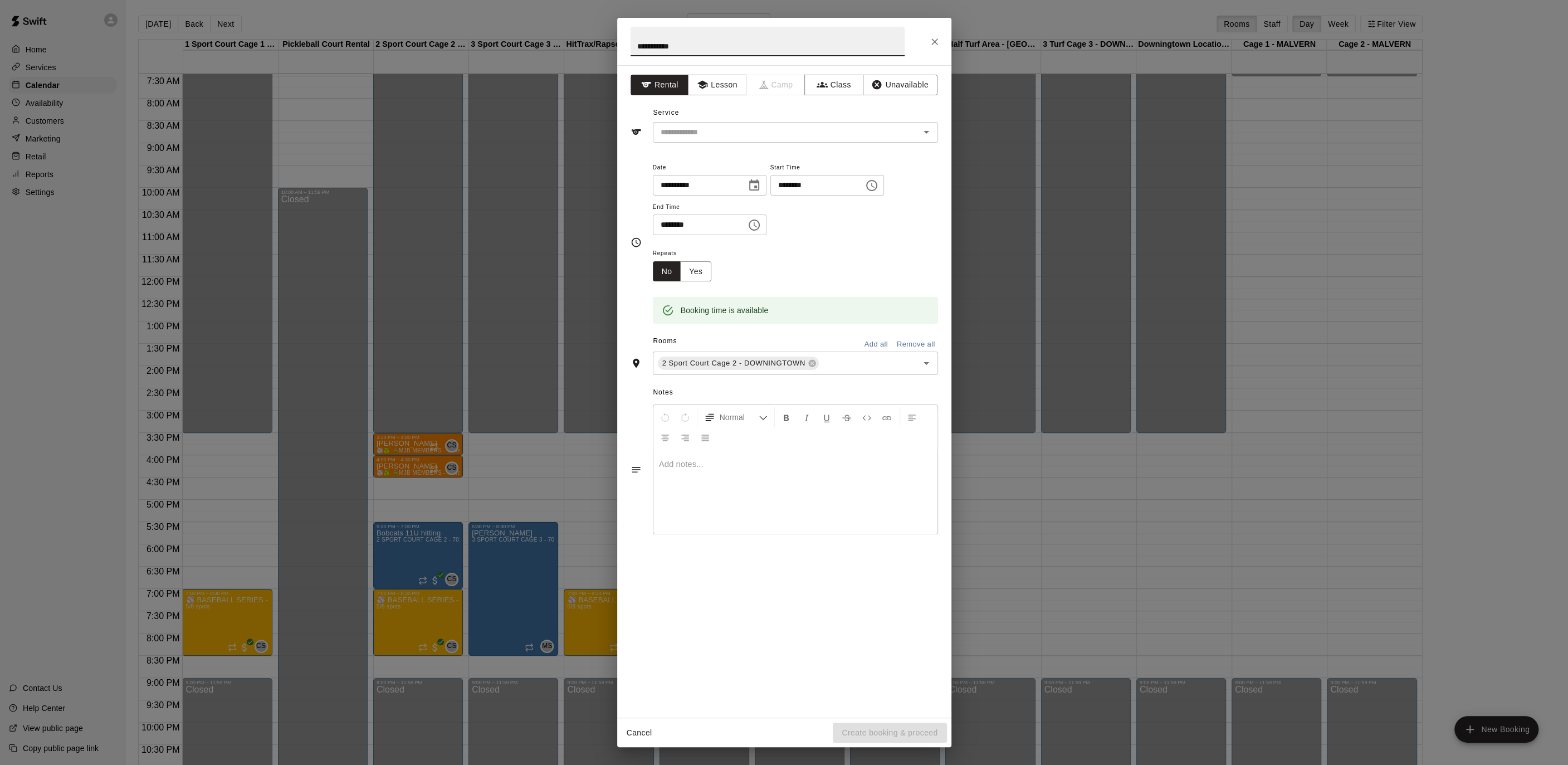
type input "**********"
click at [729, 96] on div "**********" at bounding box center [784, 391] width 334 height 652
click at [723, 84] on button "Lesson" at bounding box center [717, 84] width 58 height 21
click at [723, 122] on div "​" at bounding box center [795, 132] width 285 height 21
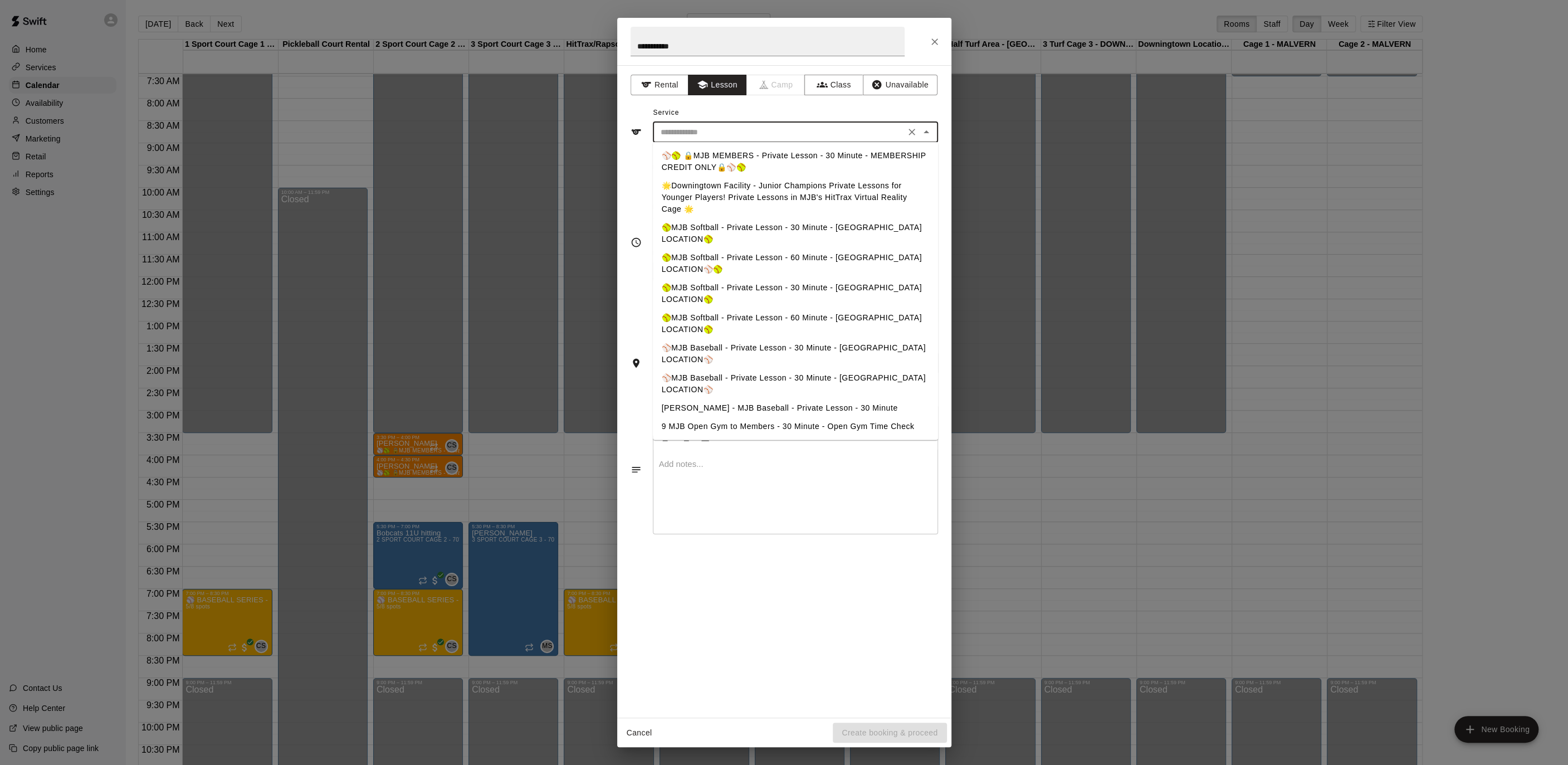
click at [723, 161] on li "⚾️🥎 🔒MJB MEMBERS - Private Lesson - 30 Minute - MEMBERSHIP CREDIT ONLY🔒⚾️🥎" at bounding box center [795, 161] width 285 height 30
type input "**********"
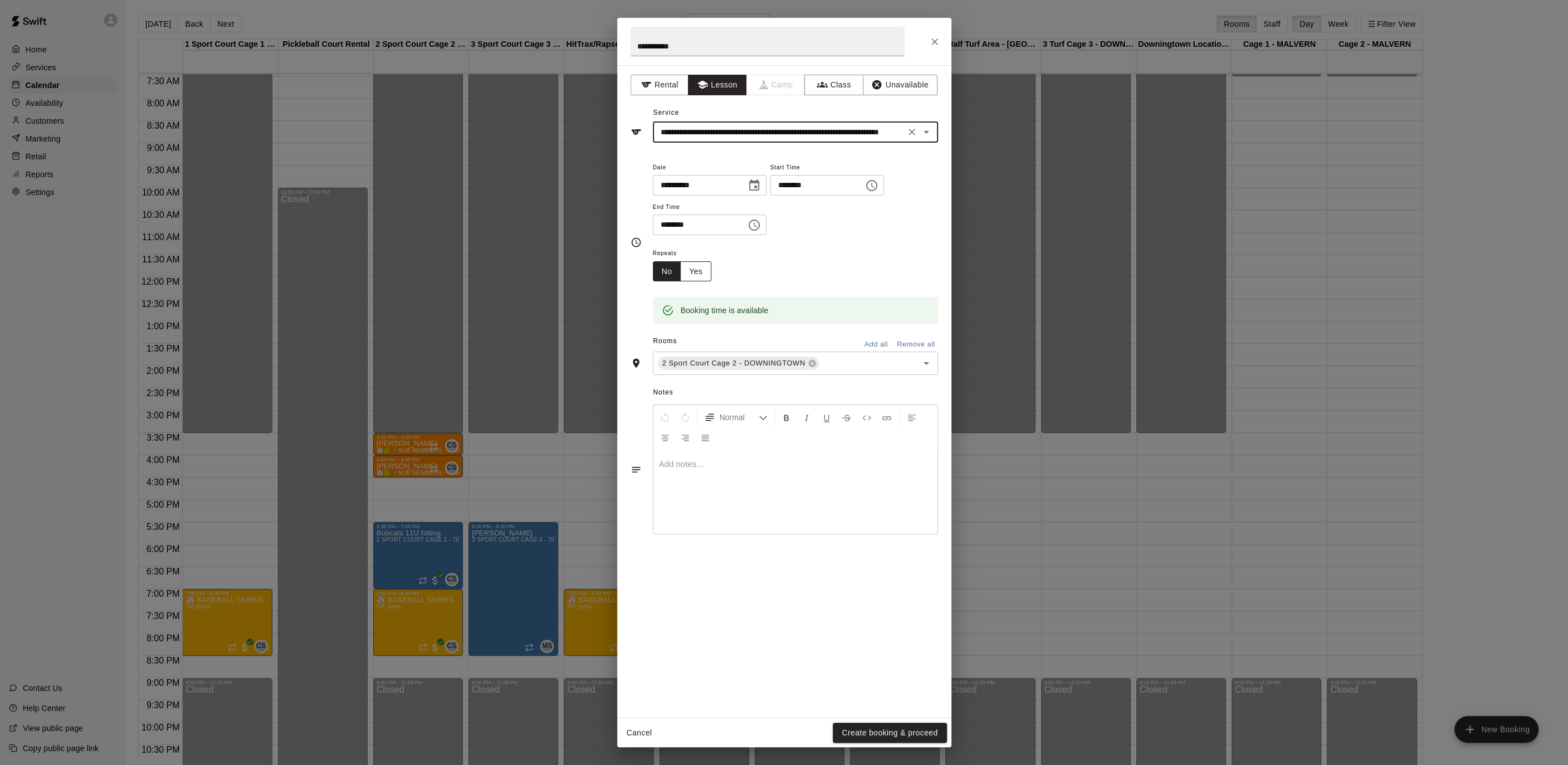
click at [709, 277] on div "Repeats No Yes" at bounding box center [686, 264] width 68 height 35
click at [687, 275] on button "Yes" at bounding box center [696, 271] width 31 height 21
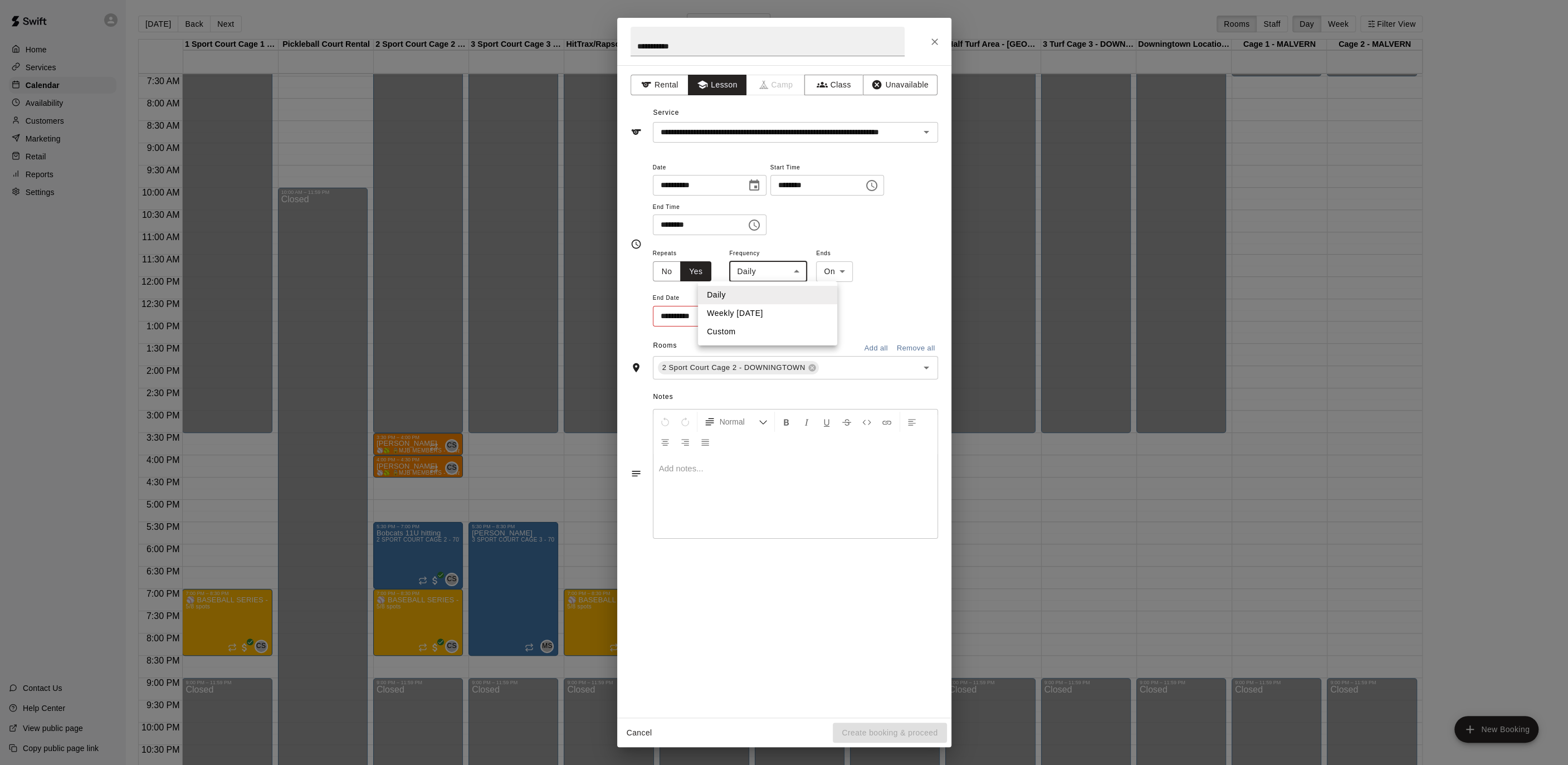
drag, startPoint x: 800, startPoint y: 266, endPoint x: 790, endPoint y: 275, distance: 13.5
click at [800, 266] on body "Home Services Calendar Availability Customers Marketing Retail Reports Settings…" at bounding box center [784, 391] width 1568 height 783
click at [788, 310] on li "Weekly [DATE]" at bounding box center [767, 313] width 139 height 18
type input "******"
click at [753, 317] on icon "Choose date" at bounding box center [752, 315] width 10 height 12
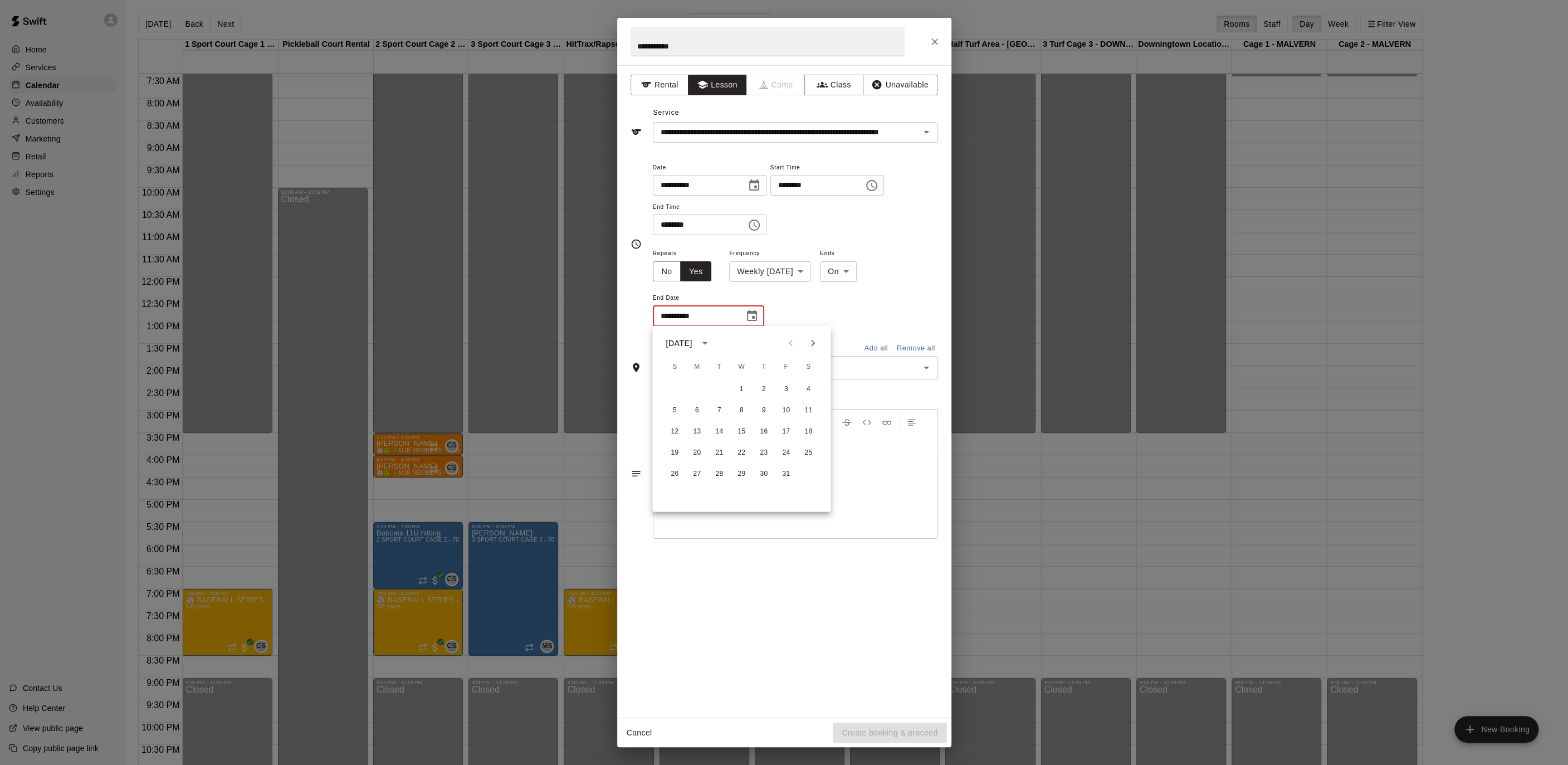
click at [810, 337] on icon "Next month" at bounding box center [812, 343] width 13 height 13
click at [819, 339] on icon "Next month" at bounding box center [812, 343] width 13 height 13
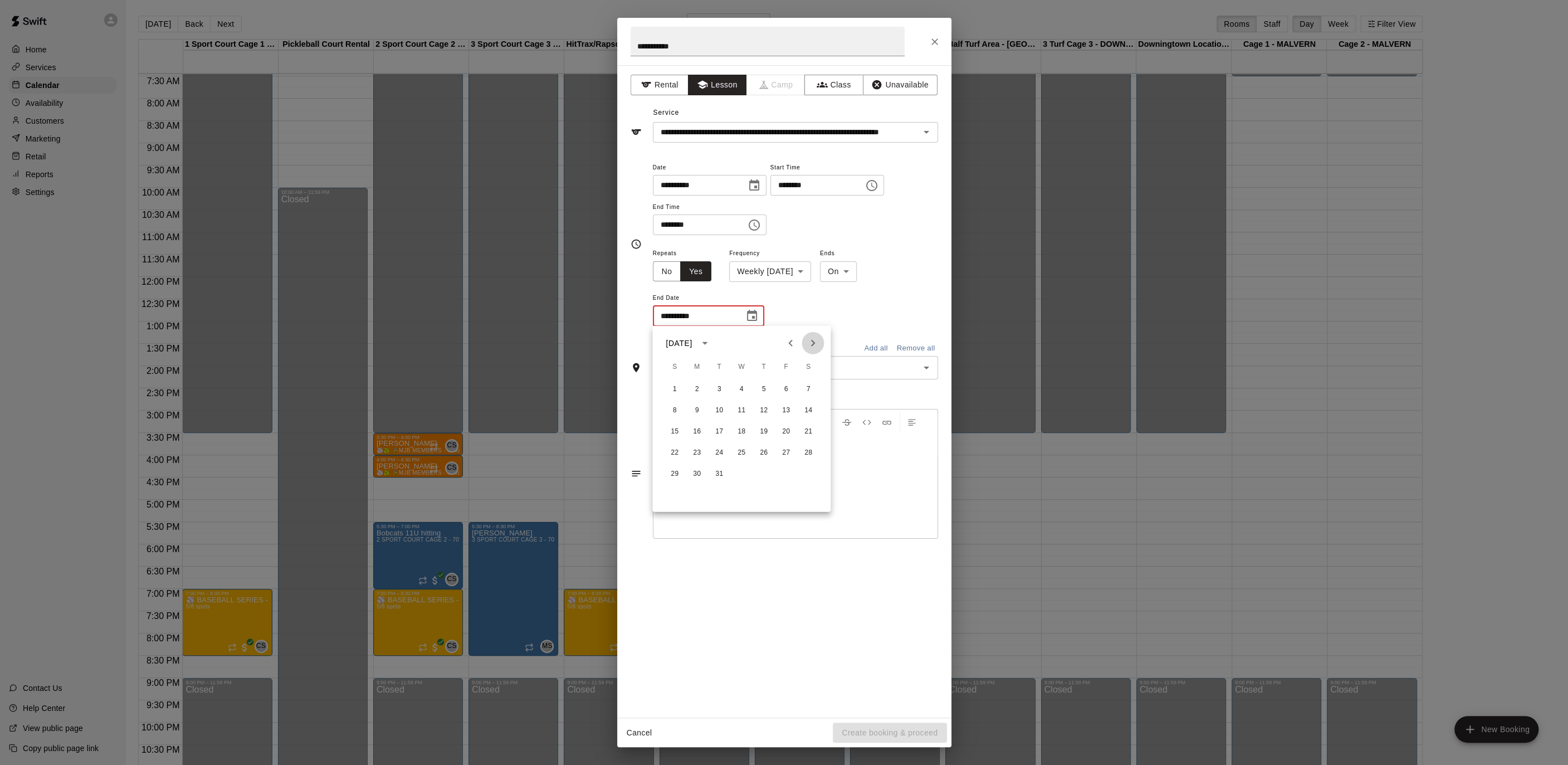
click at [819, 339] on icon "Next month" at bounding box center [812, 343] width 13 height 13
drag, startPoint x: 740, startPoint y: 382, endPoint x: 745, endPoint y: 399, distance: 17.7
click at [740, 382] on button "1" at bounding box center [741, 389] width 20 height 20
type input "**********"
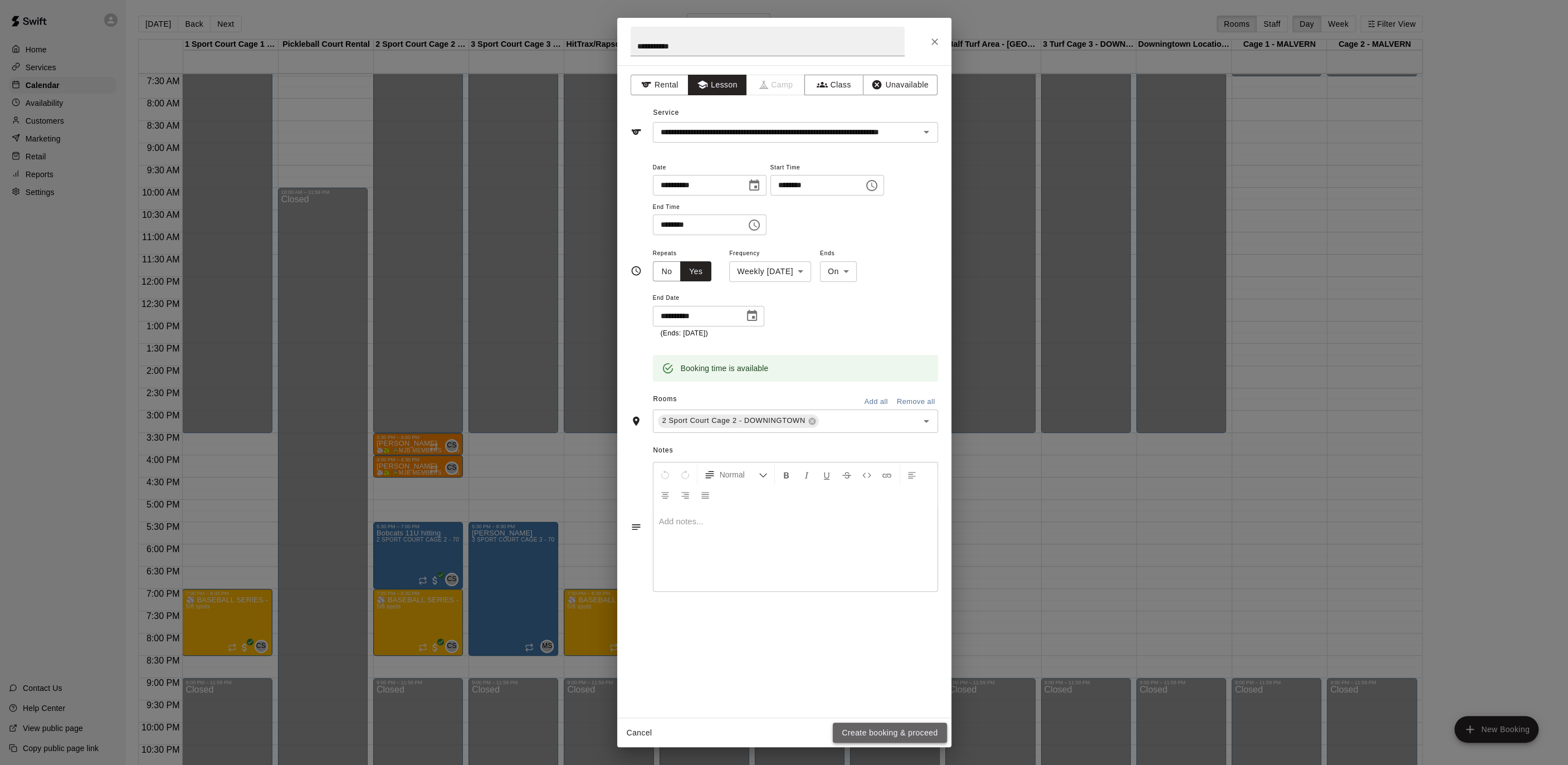
click at [882, 732] on button "Create booking & proceed" at bounding box center [889, 733] width 114 height 21
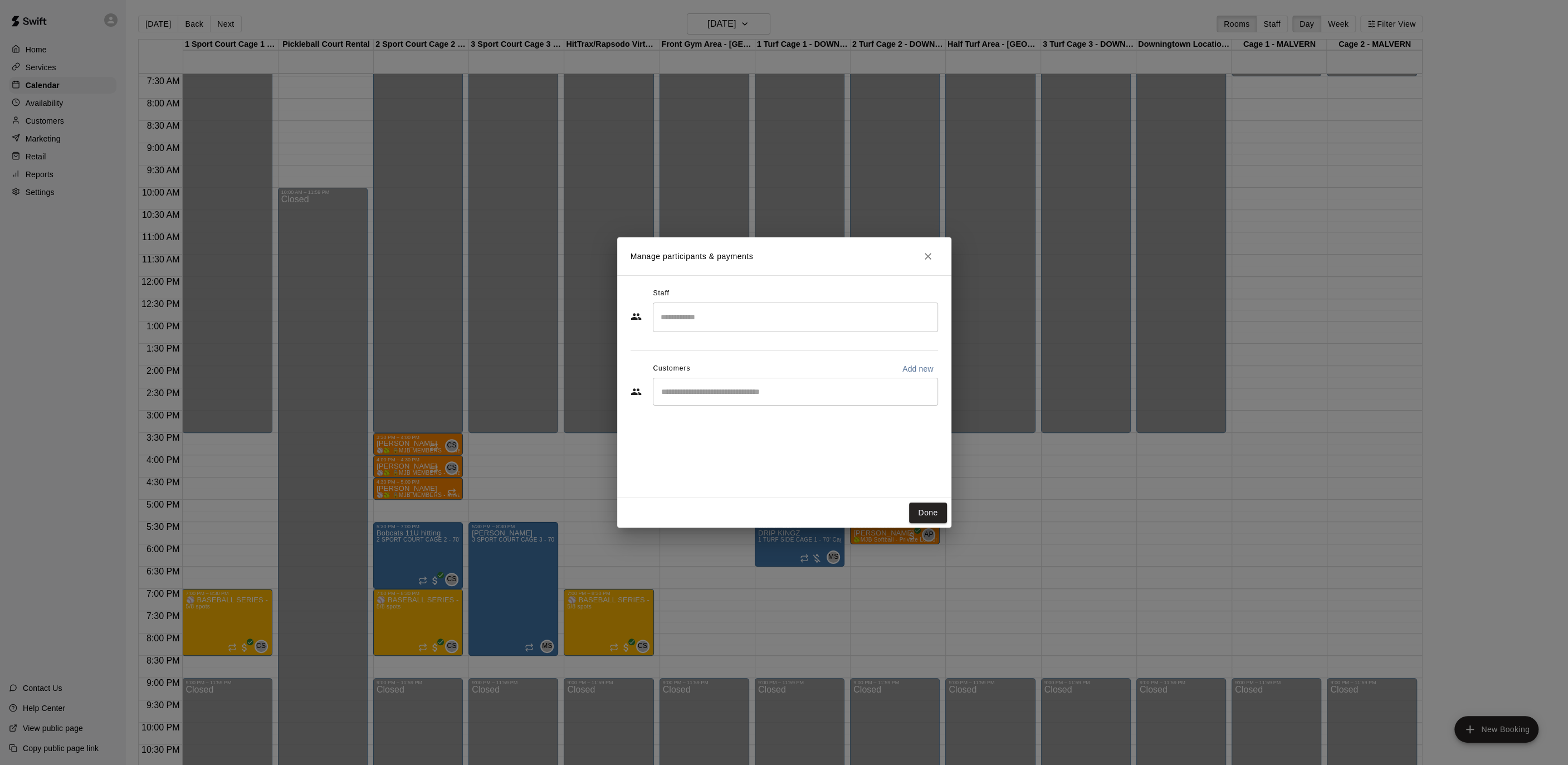
click at [739, 330] on div "​" at bounding box center [795, 317] width 285 height 29
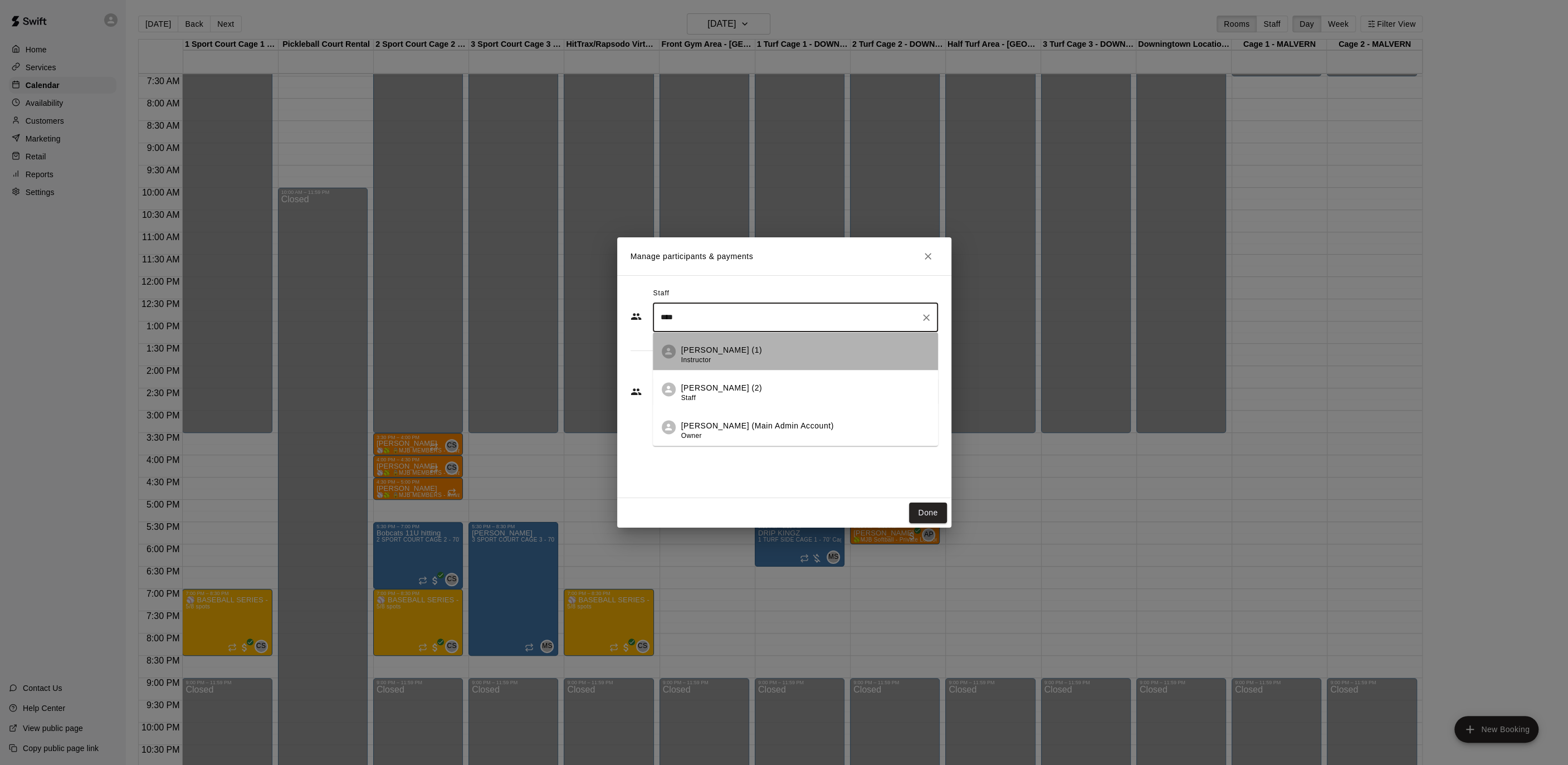
click at [733, 340] on li "[PERSON_NAME] (1) Instructor" at bounding box center [795, 351] width 285 height 38
type input "****"
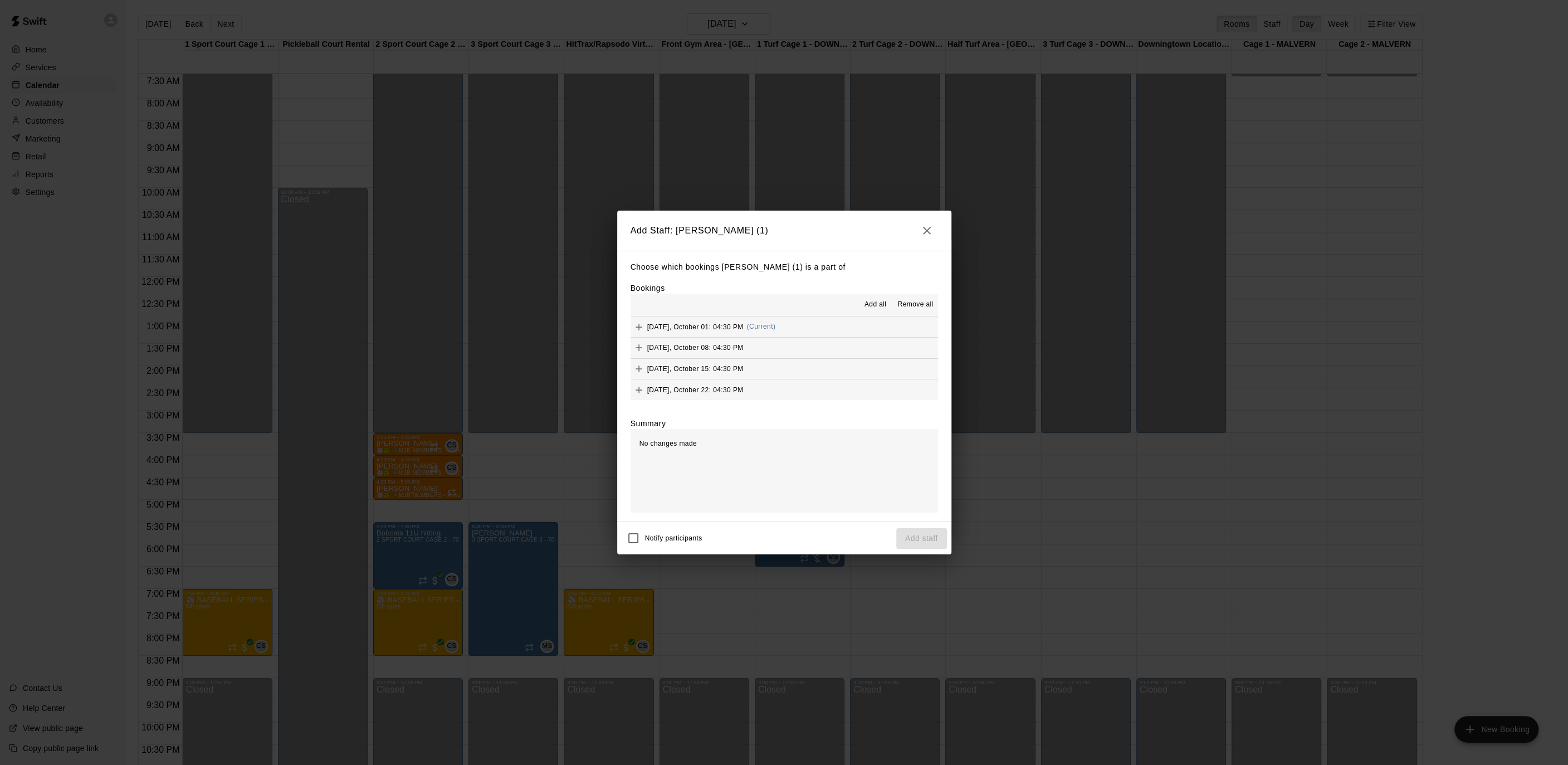
click at [871, 307] on span "Add all" at bounding box center [875, 304] width 22 height 12
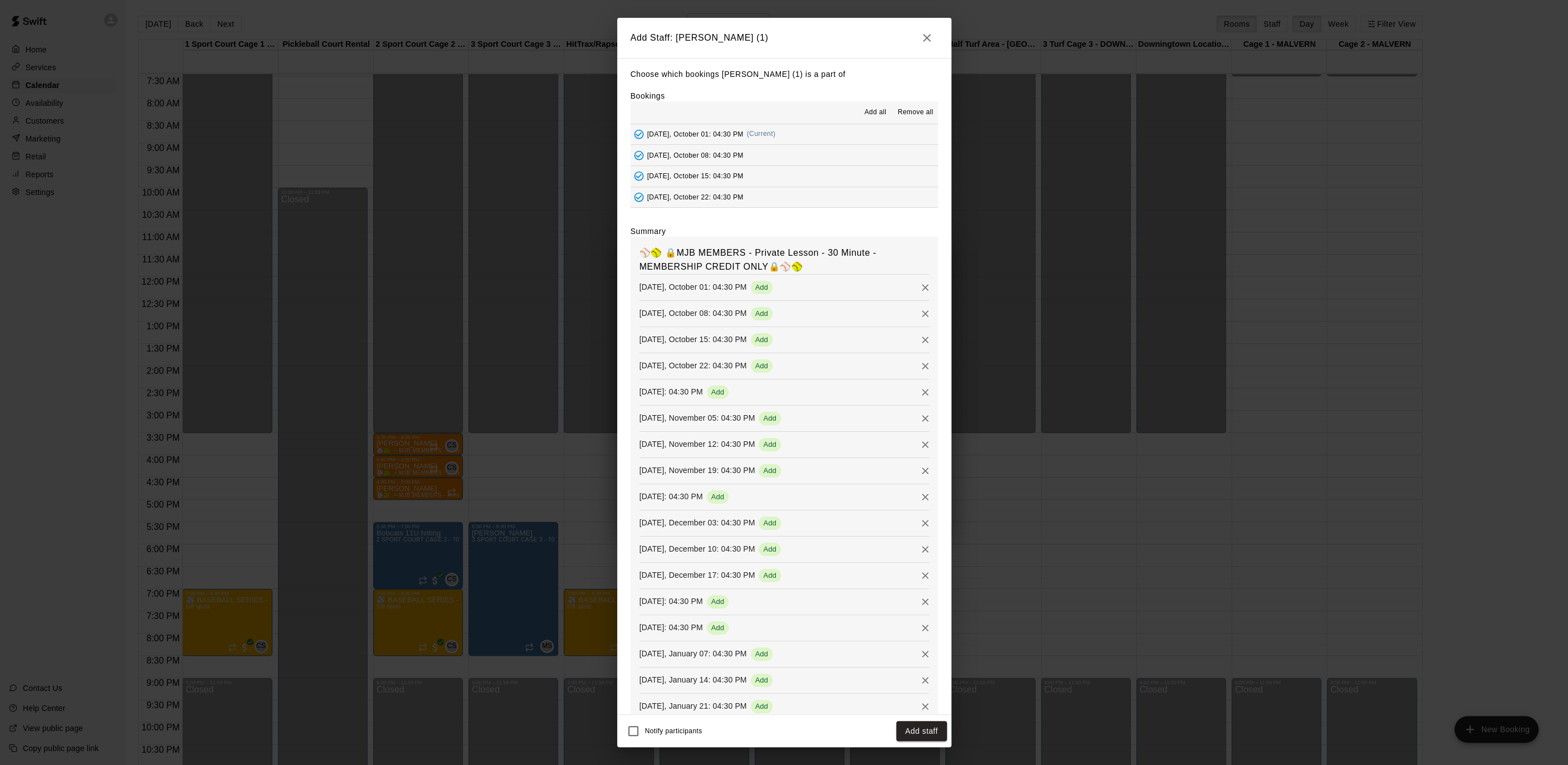
click at [919, 727] on button "Add staff" at bounding box center [921, 731] width 51 height 21
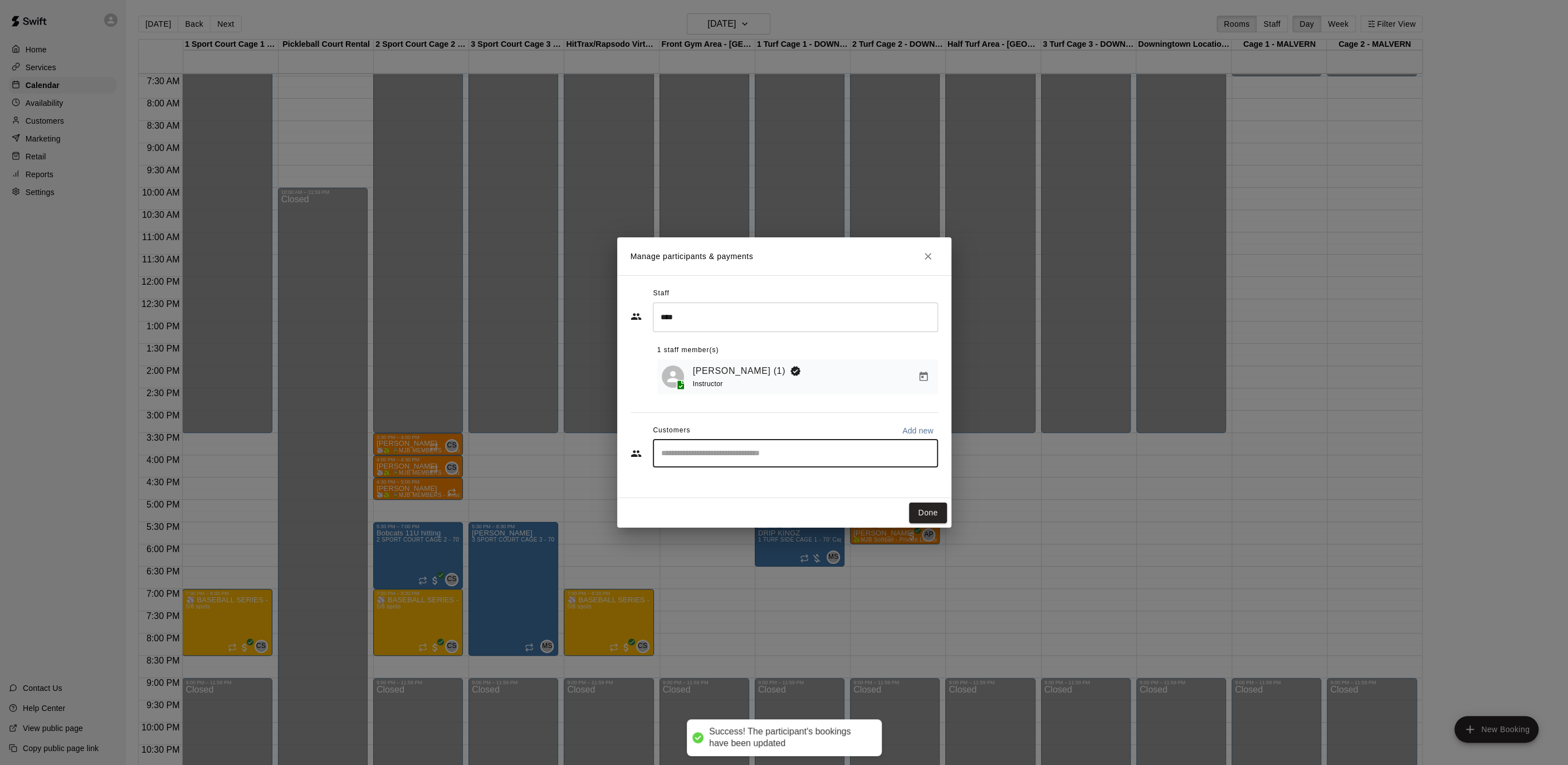
click at [723, 457] on input "Start typing to search customers..." at bounding box center [796, 453] width 275 height 12
type input "****"
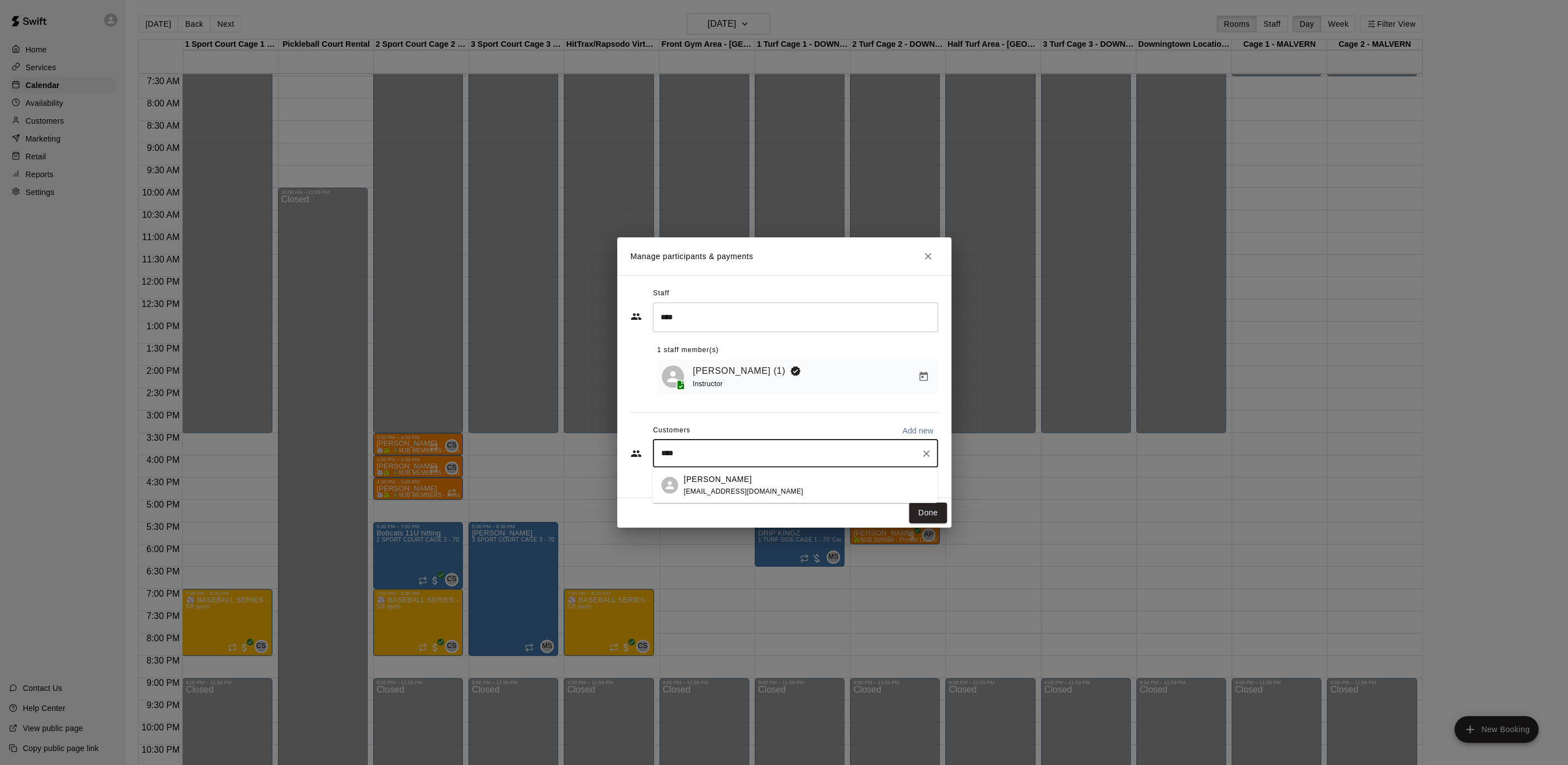
click at [707, 485] on div "[PERSON_NAME] [EMAIL_ADDRESS][DOMAIN_NAME]" at bounding box center [743, 485] width 120 height 24
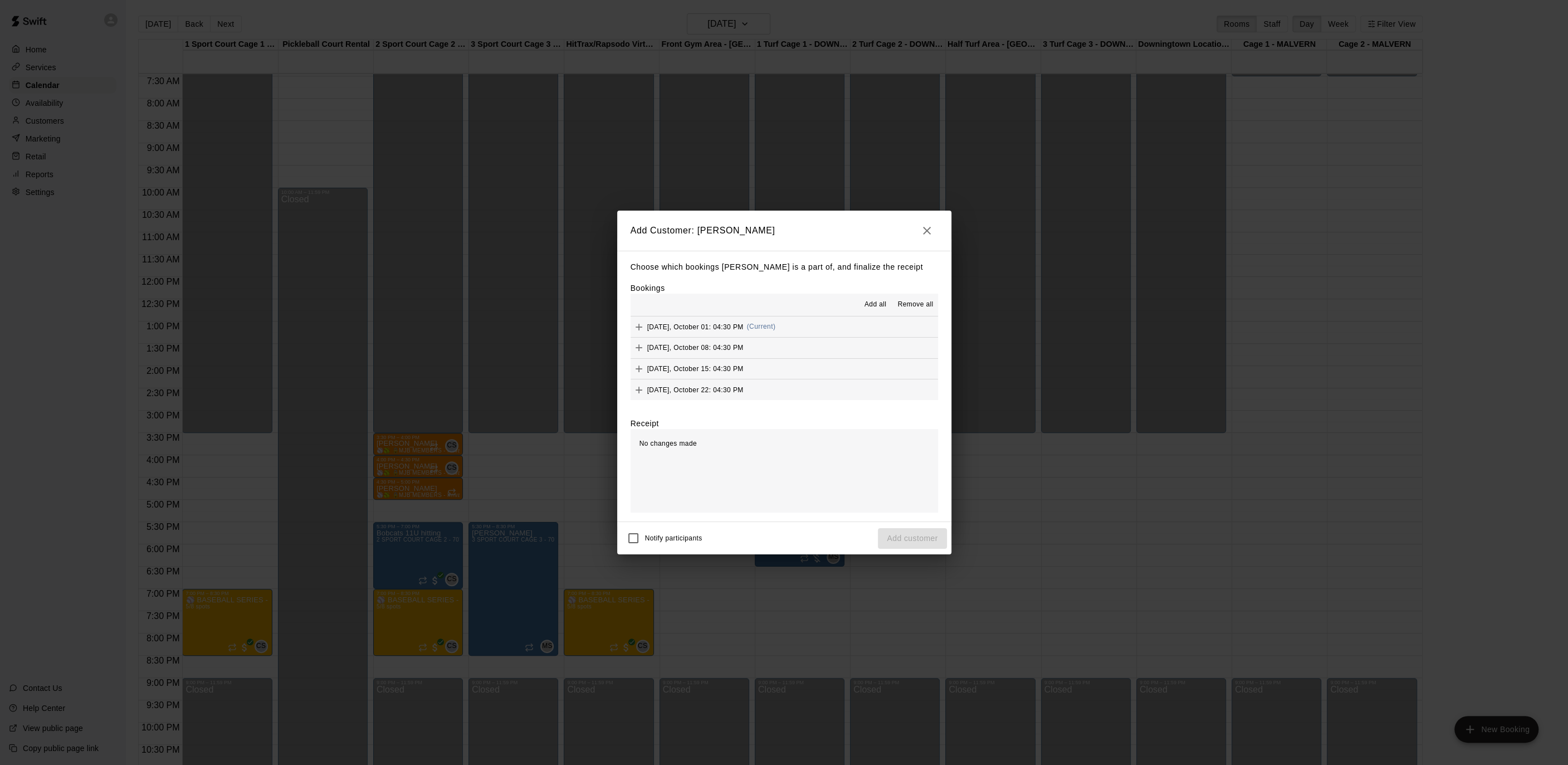
click at [866, 303] on span "Add all" at bounding box center [875, 304] width 22 height 12
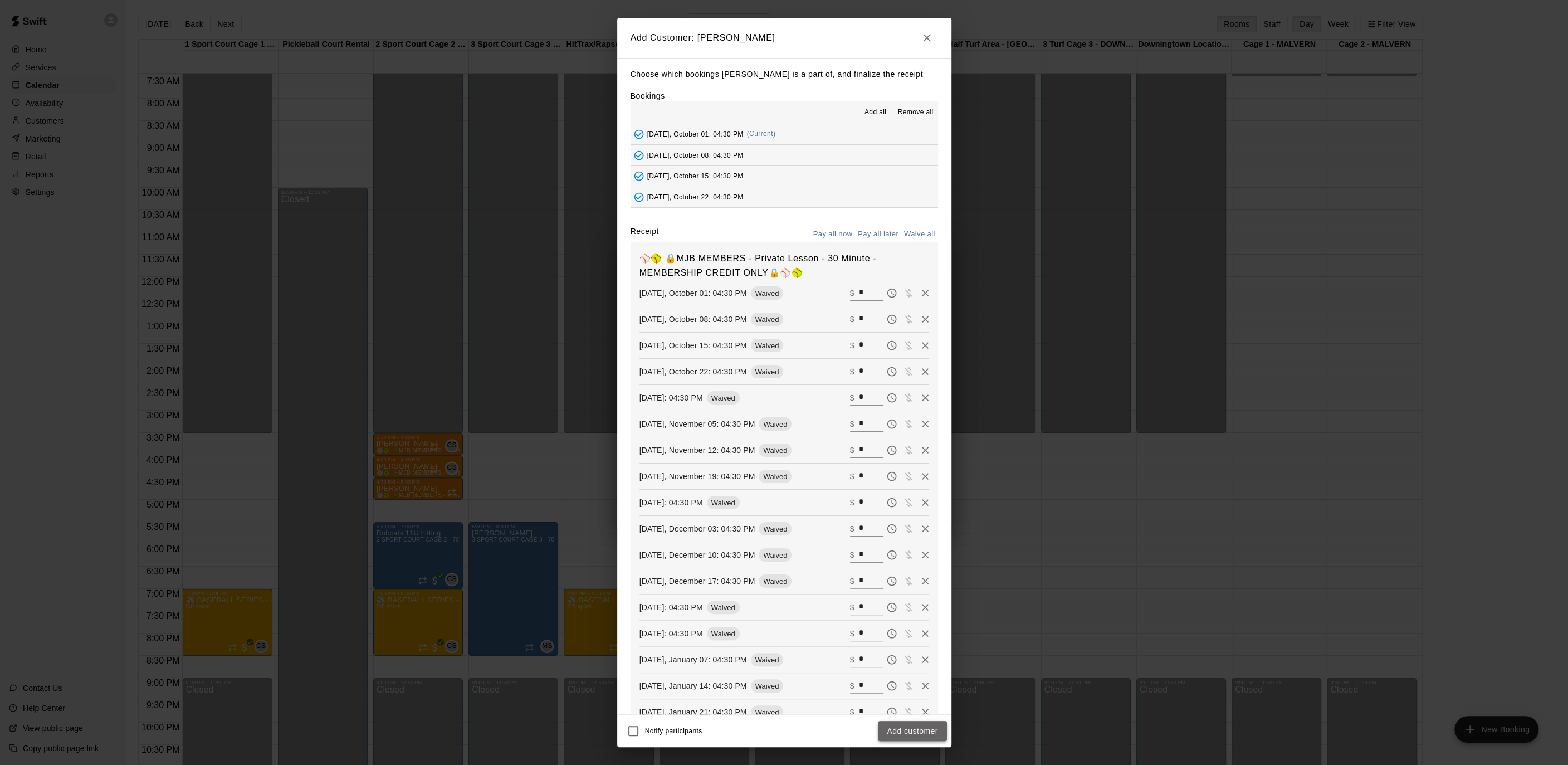
click at [905, 729] on button "Add customer" at bounding box center [911, 731] width 68 height 21
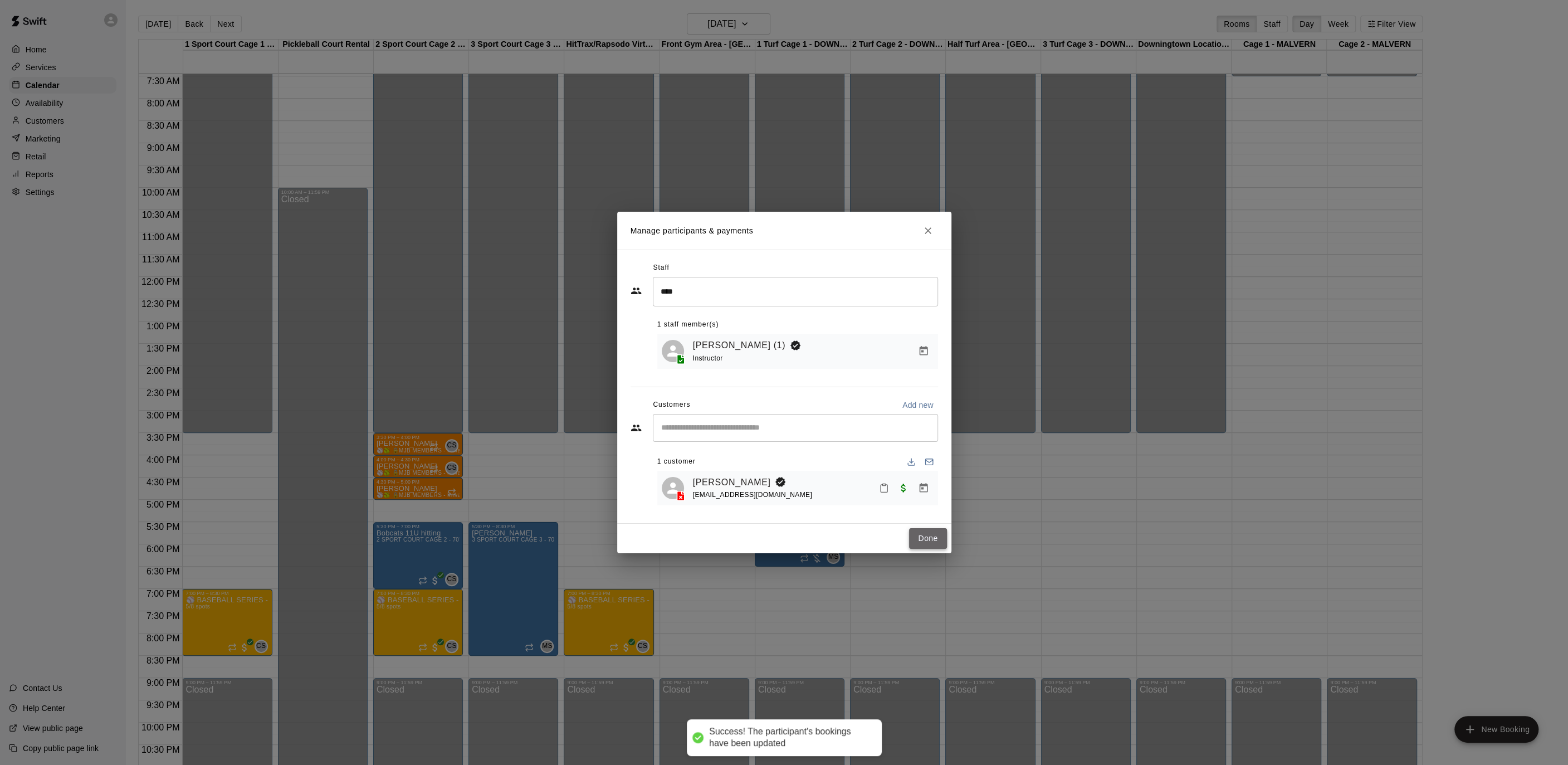
click at [916, 541] on button "Done" at bounding box center [928, 538] width 38 height 21
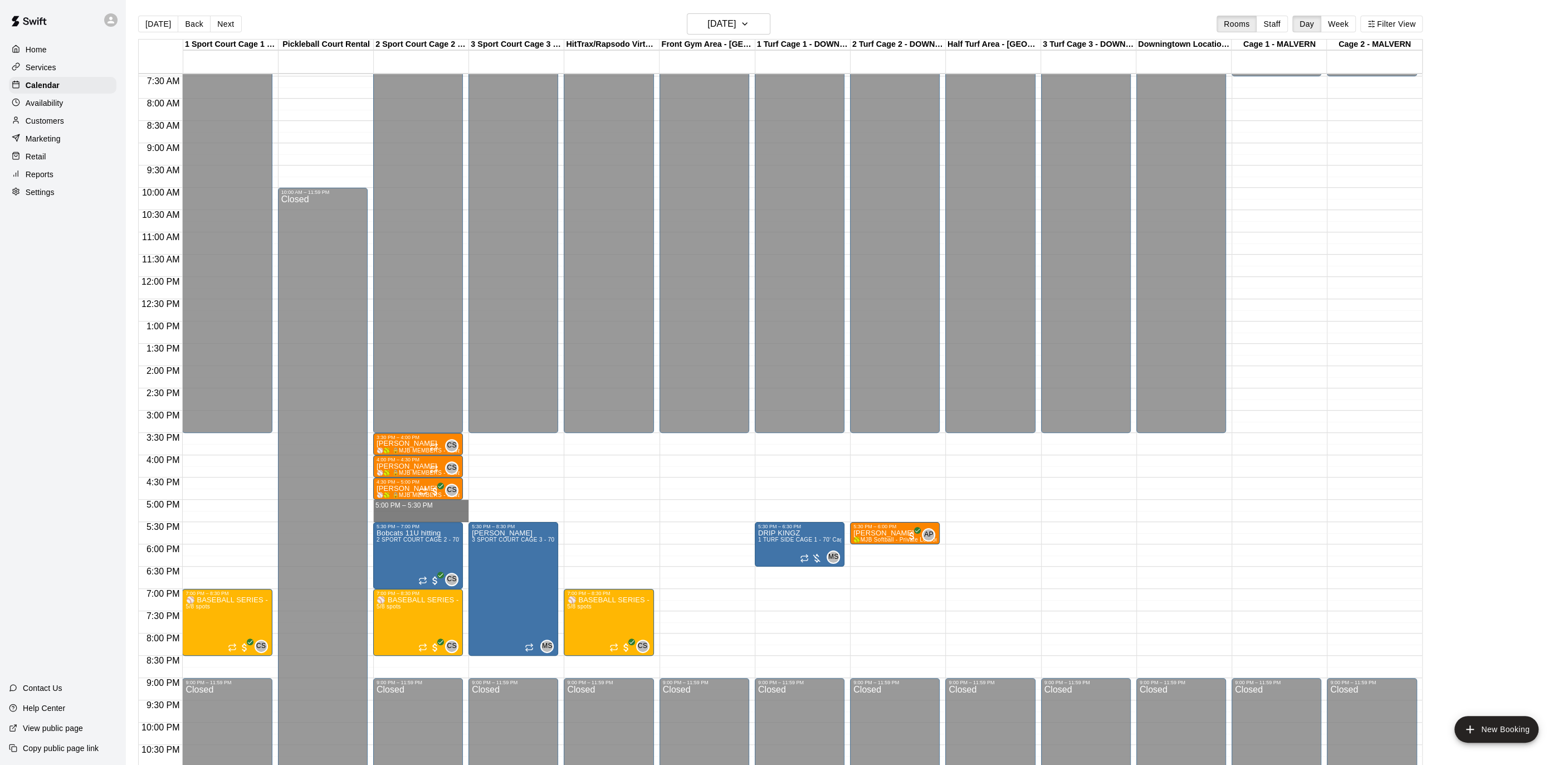
drag, startPoint x: 432, startPoint y: 502, endPoint x: 428, endPoint y: 514, distance: 12.6
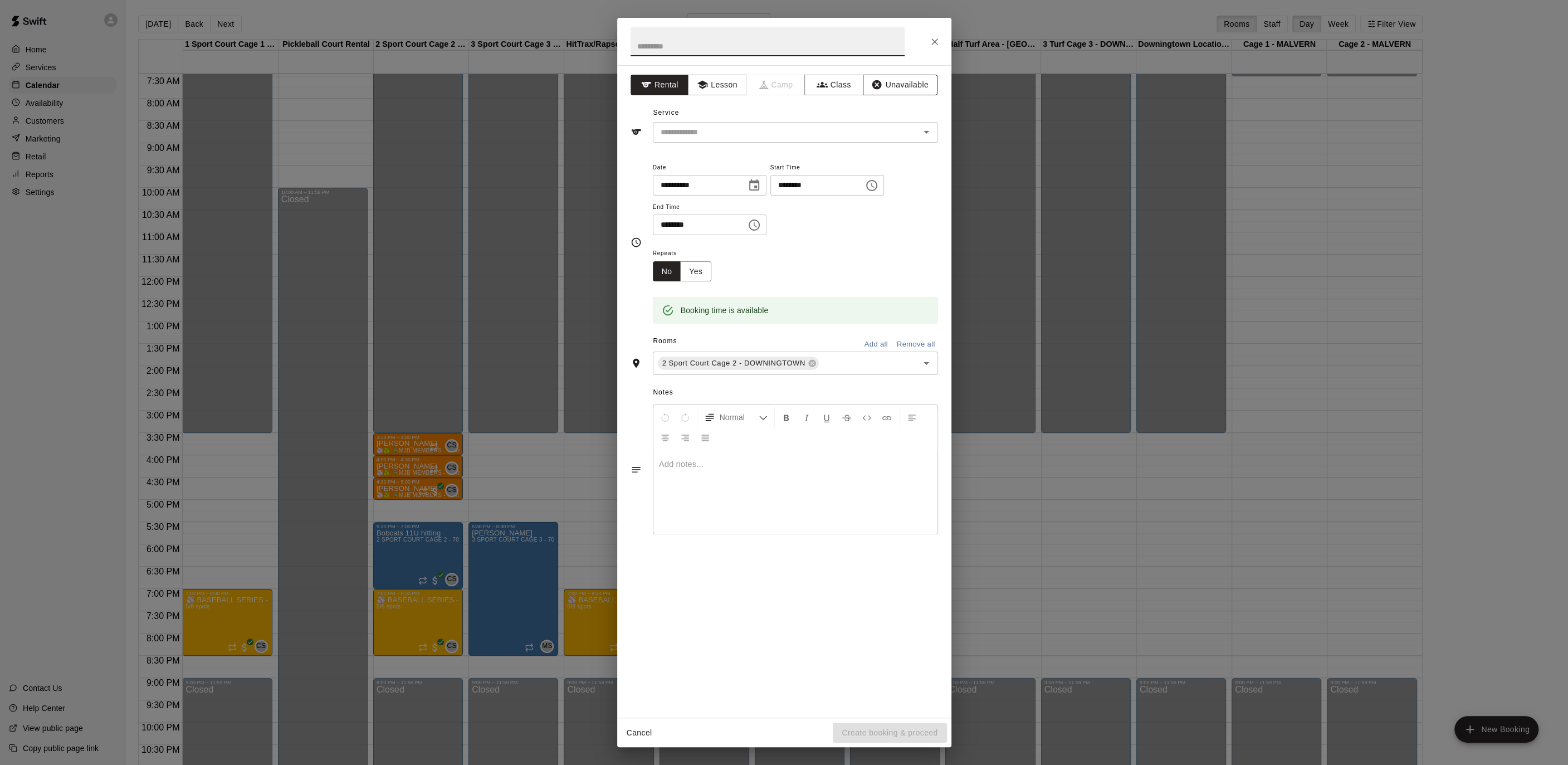
click at [887, 78] on button "Unavailable" at bounding box center [899, 84] width 74 height 21
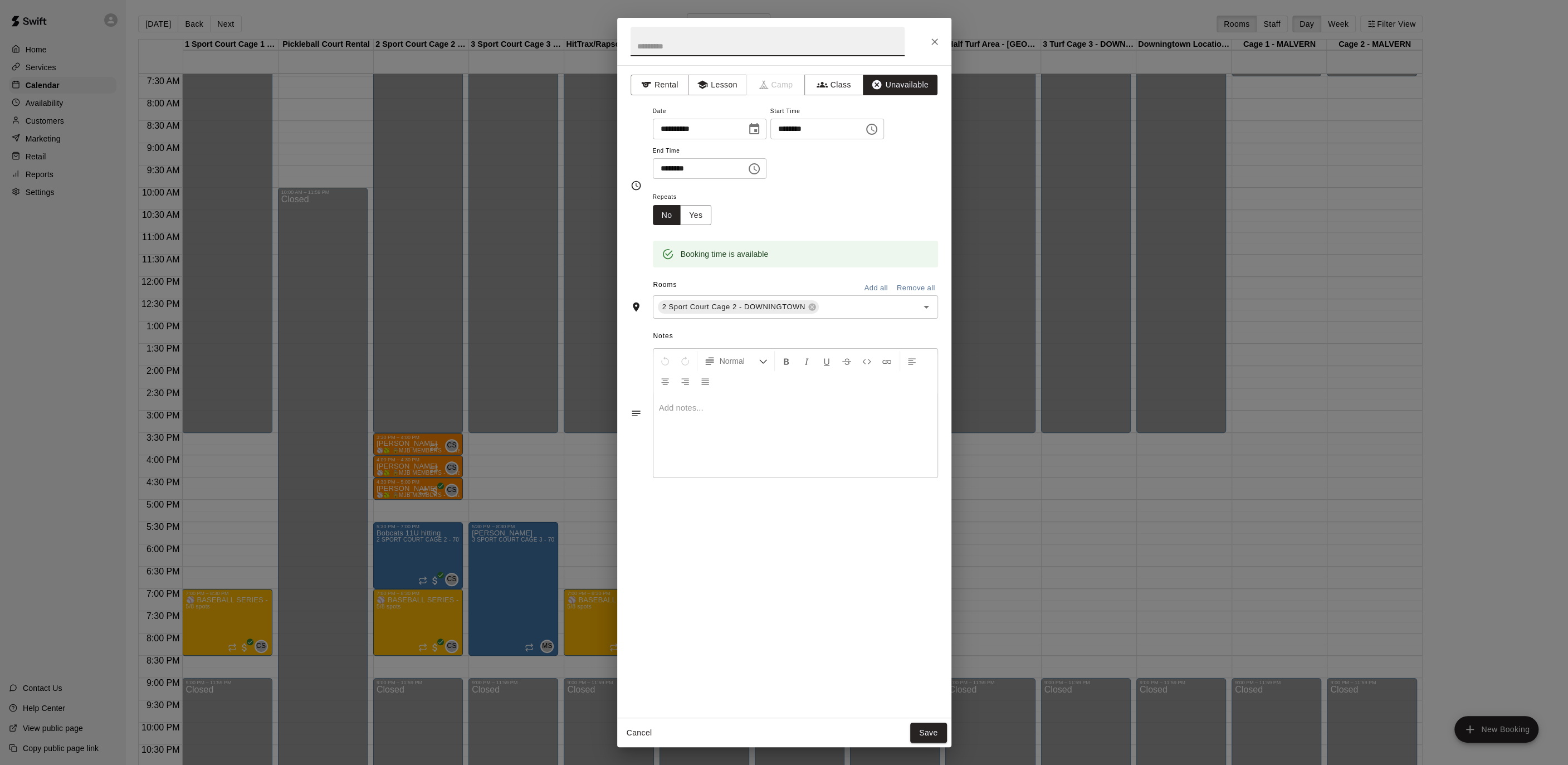
click at [772, 45] on input "text" at bounding box center [767, 41] width 274 height 29
click at [905, 80] on button "Unavailable" at bounding box center [899, 84] width 74 height 21
click at [936, 48] on button "Close" at bounding box center [935, 41] width 20 height 20
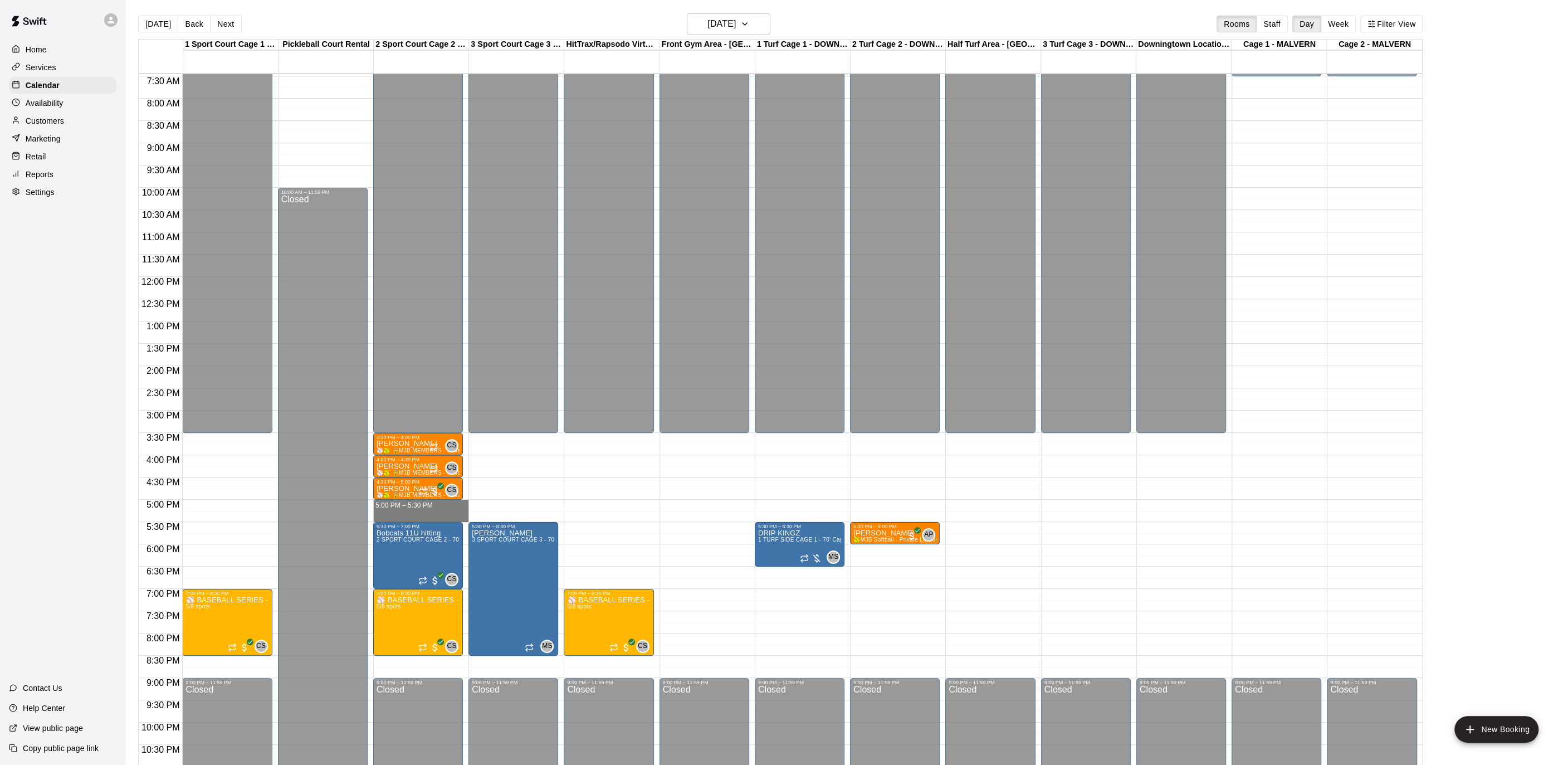
drag, startPoint x: 427, startPoint y: 500, endPoint x: 428, endPoint y: 514, distance: 14.0
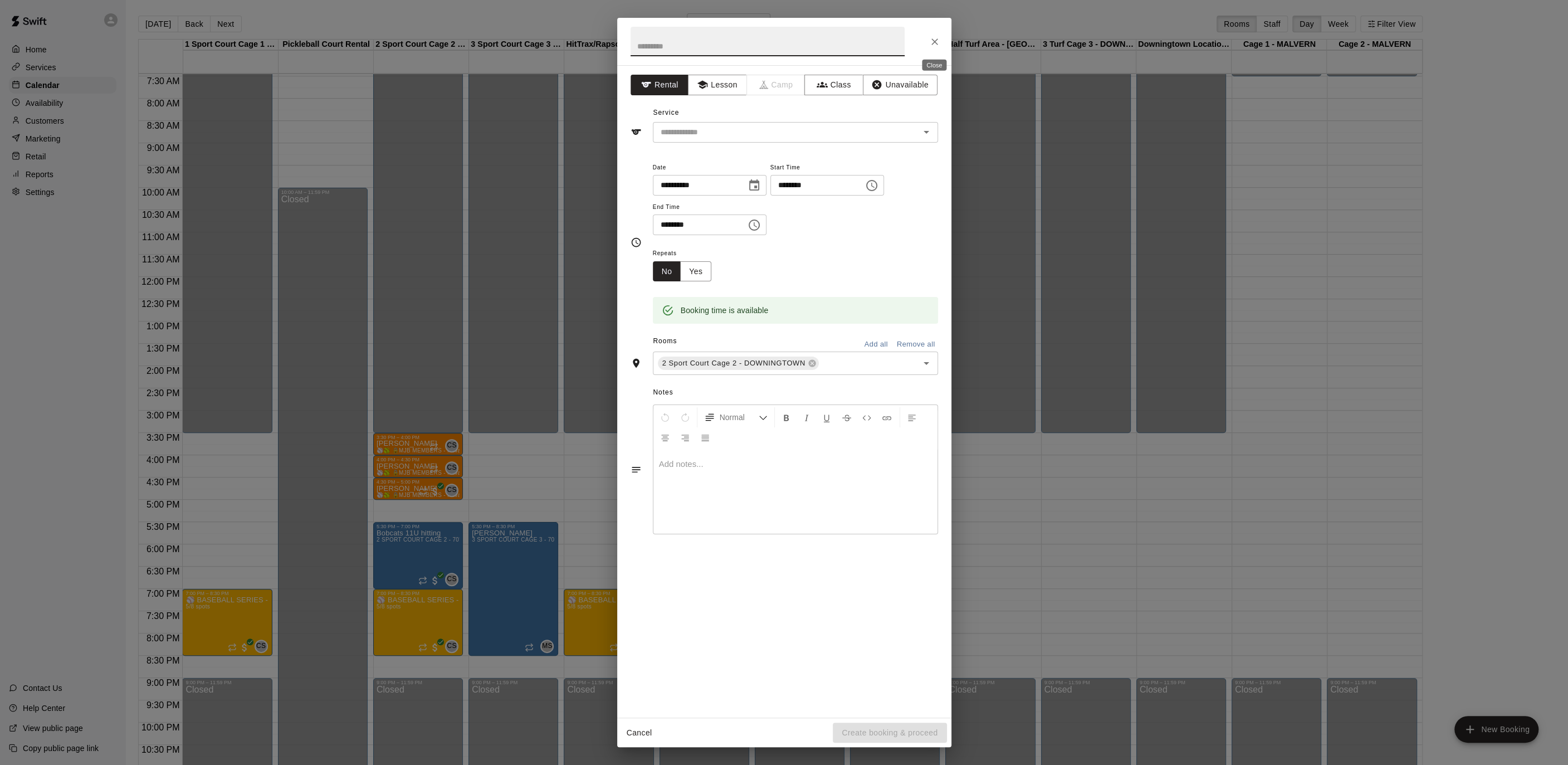
click at [934, 36] on icon "Close" at bounding box center [935, 41] width 12 height 12
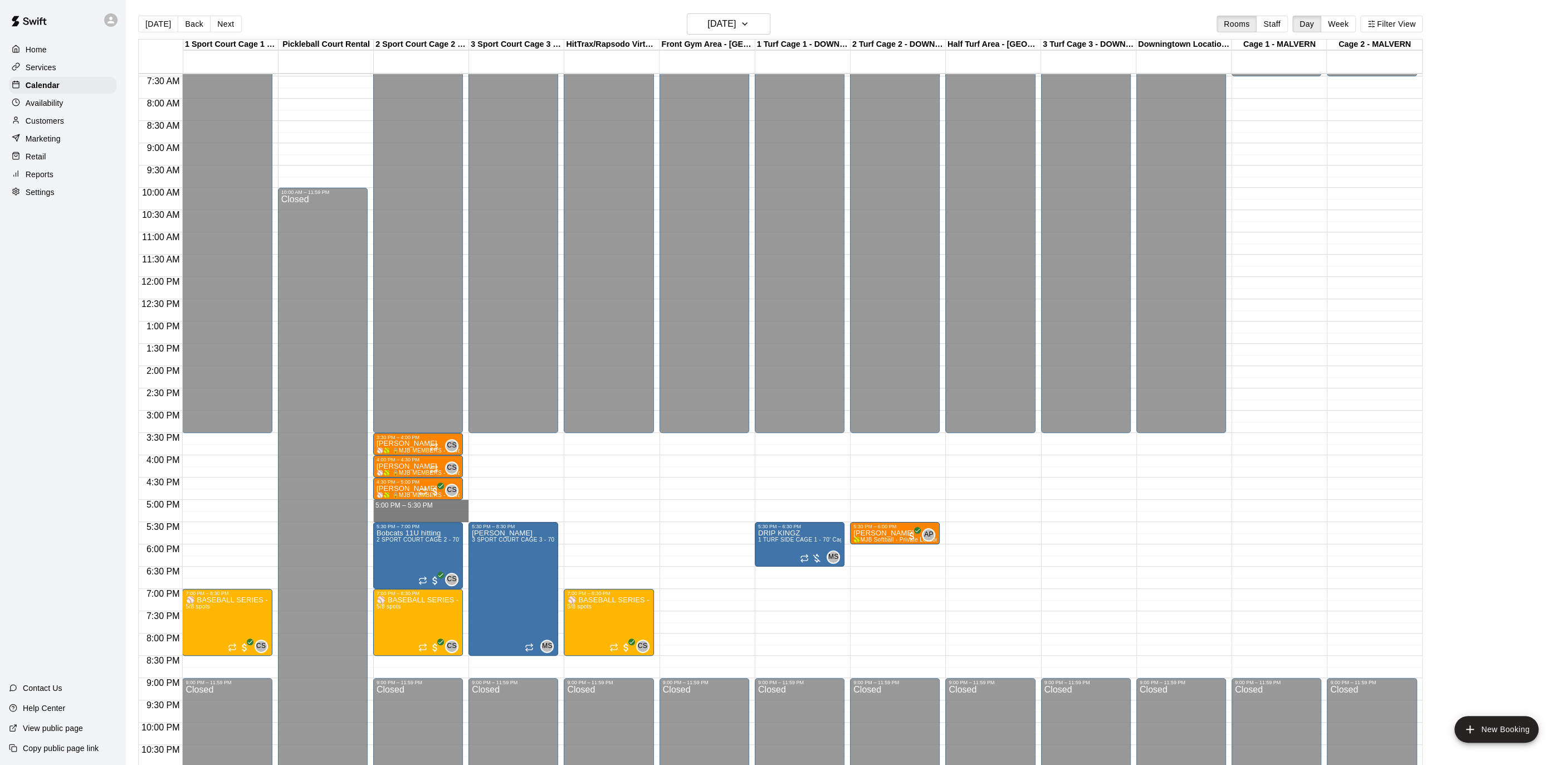
drag, startPoint x: 454, startPoint y: 501, endPoint x: 452, endPoint y: 512, distance: 11.2
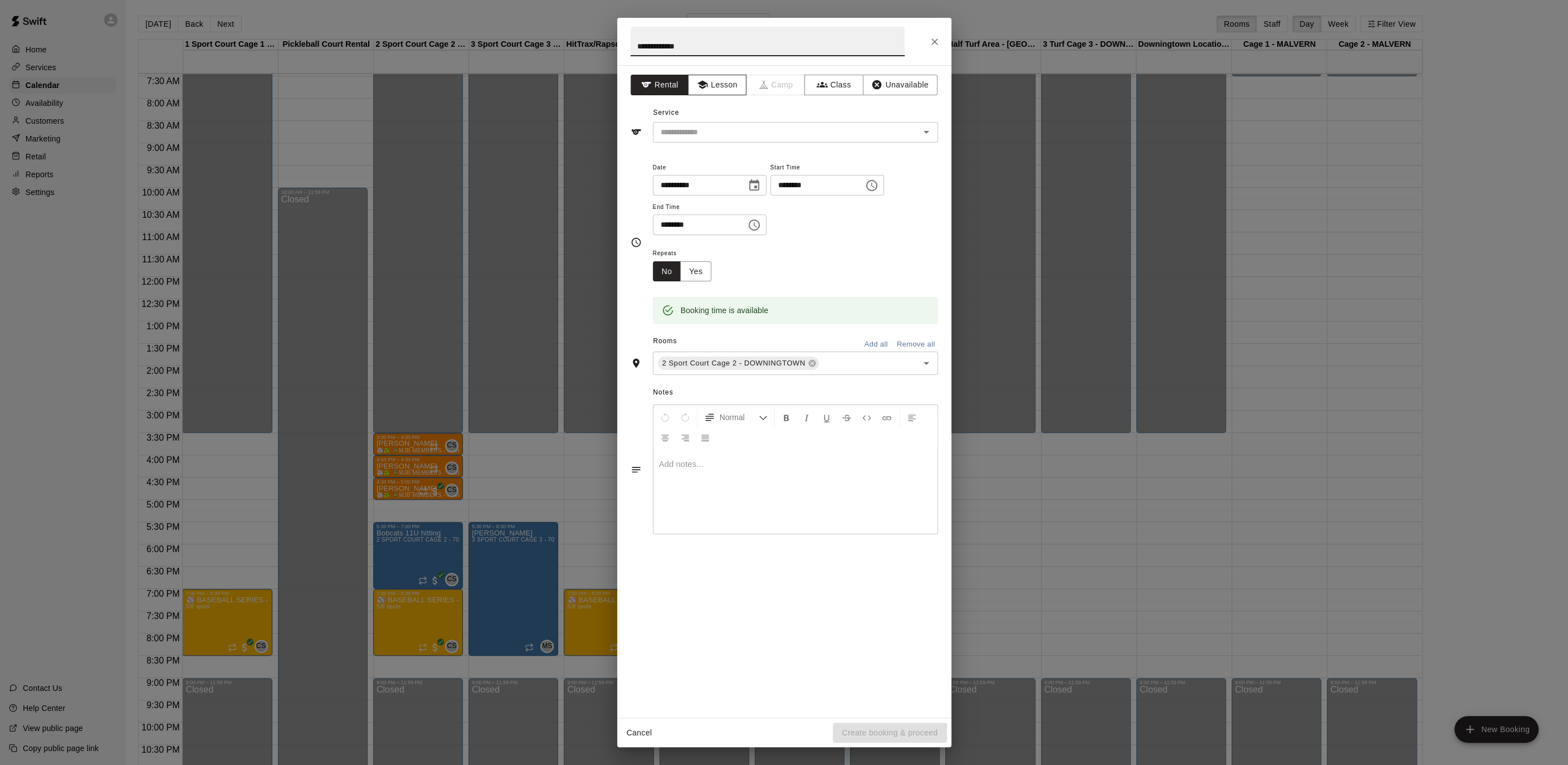
type input "**********"
click at [732, 86] on button "Lesson" at bounding box center [717, 84] width 58 height 21
drag, startPoint x: 731, startPoint y: 123, endPoint x: 733, endPoint y: 132, distance: 9.2
click at [731, 124] on div "​" at bounding box center [795, 132] width 285 height 21
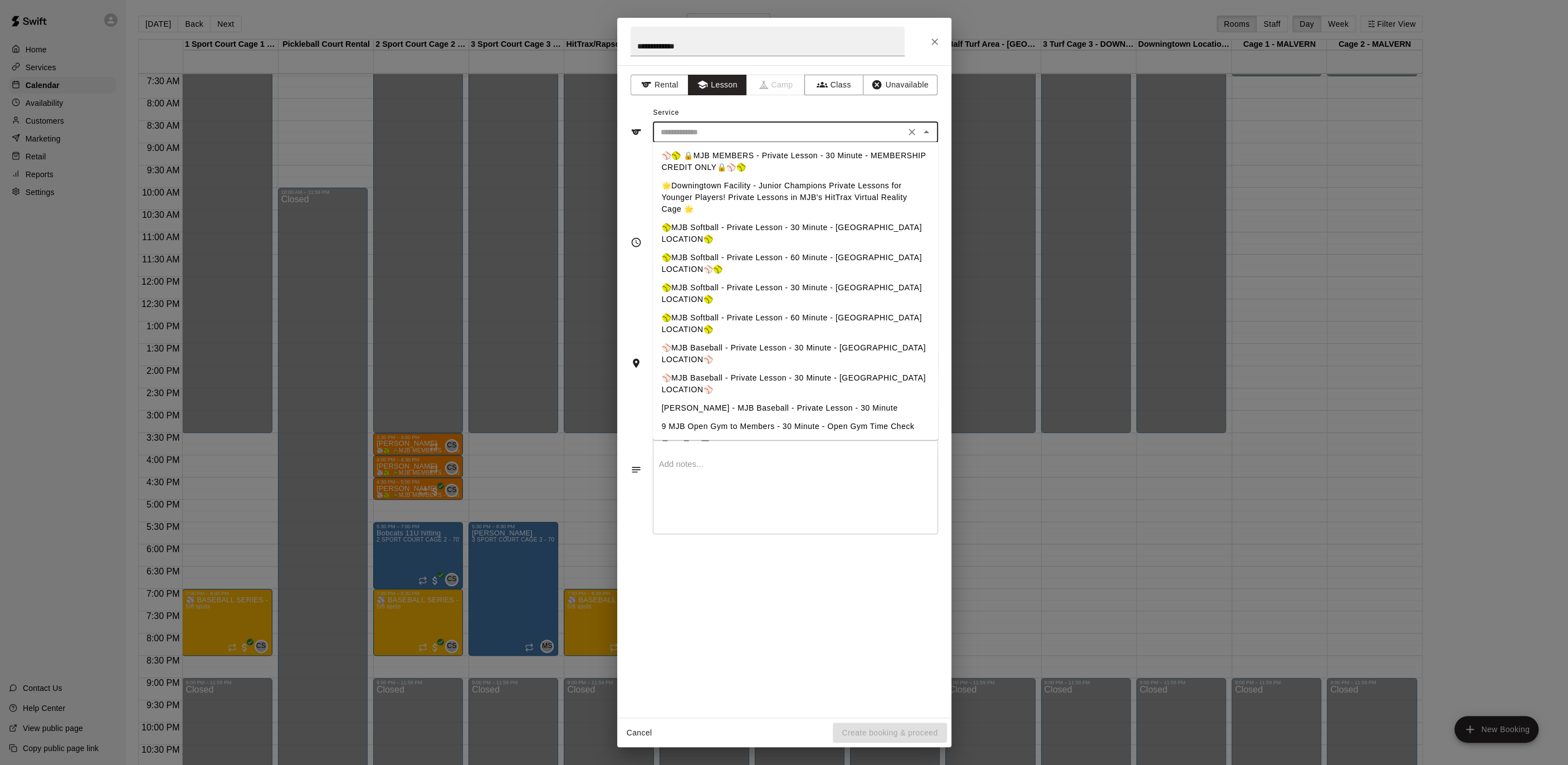
click at [734, 152] on li "⚾️🥎 🔒MJB MEMBERS - Private Lesson - 30 Minute - MEMBERSHIP CREDIT ONLY🔒⚾️🥎" at bounding box center [795, 161] width 285 height 30
type input "**********"
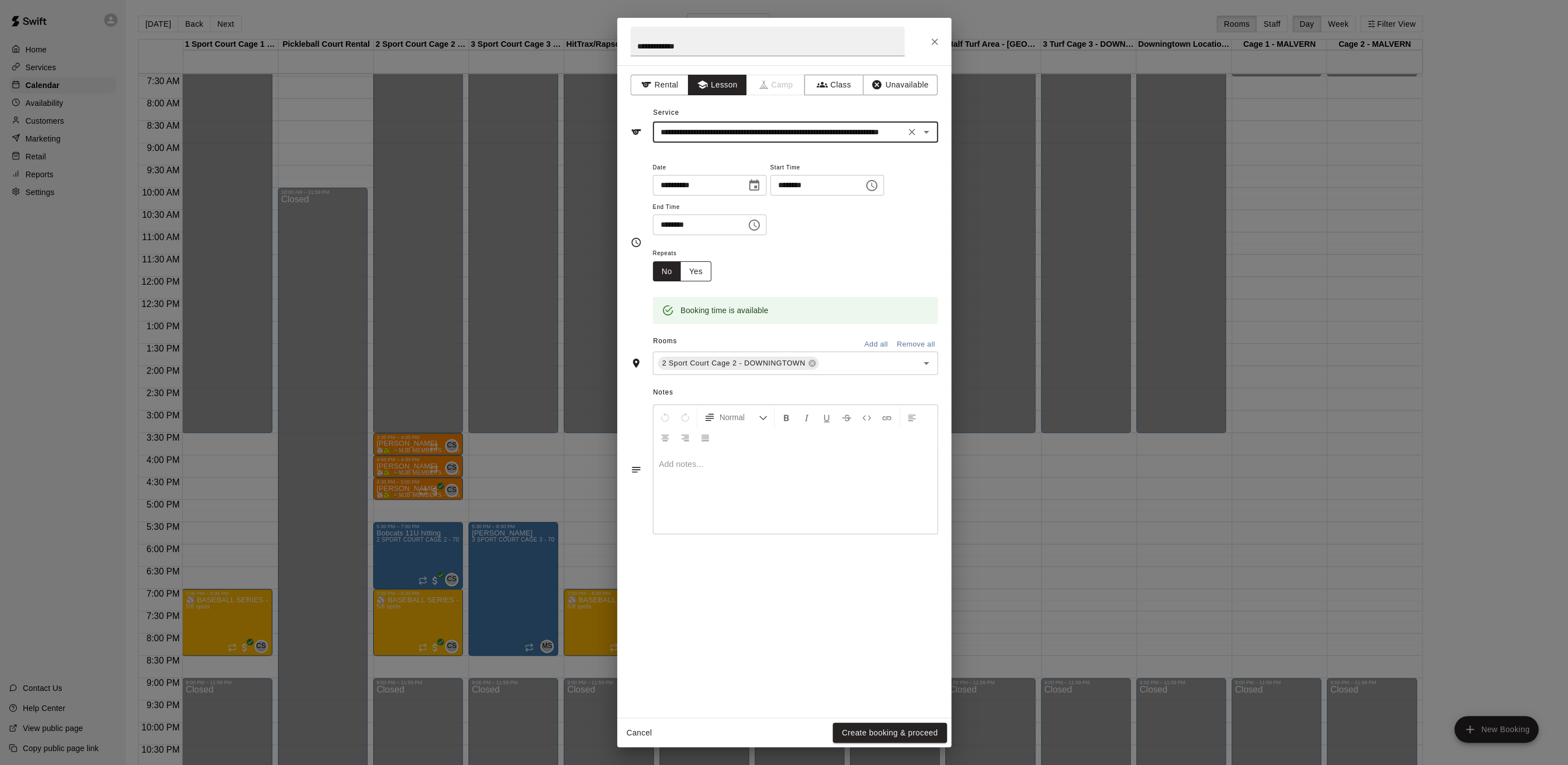
click at [703, 274] on button "Yes" at bounding box center [696, 271] width 31 height 21
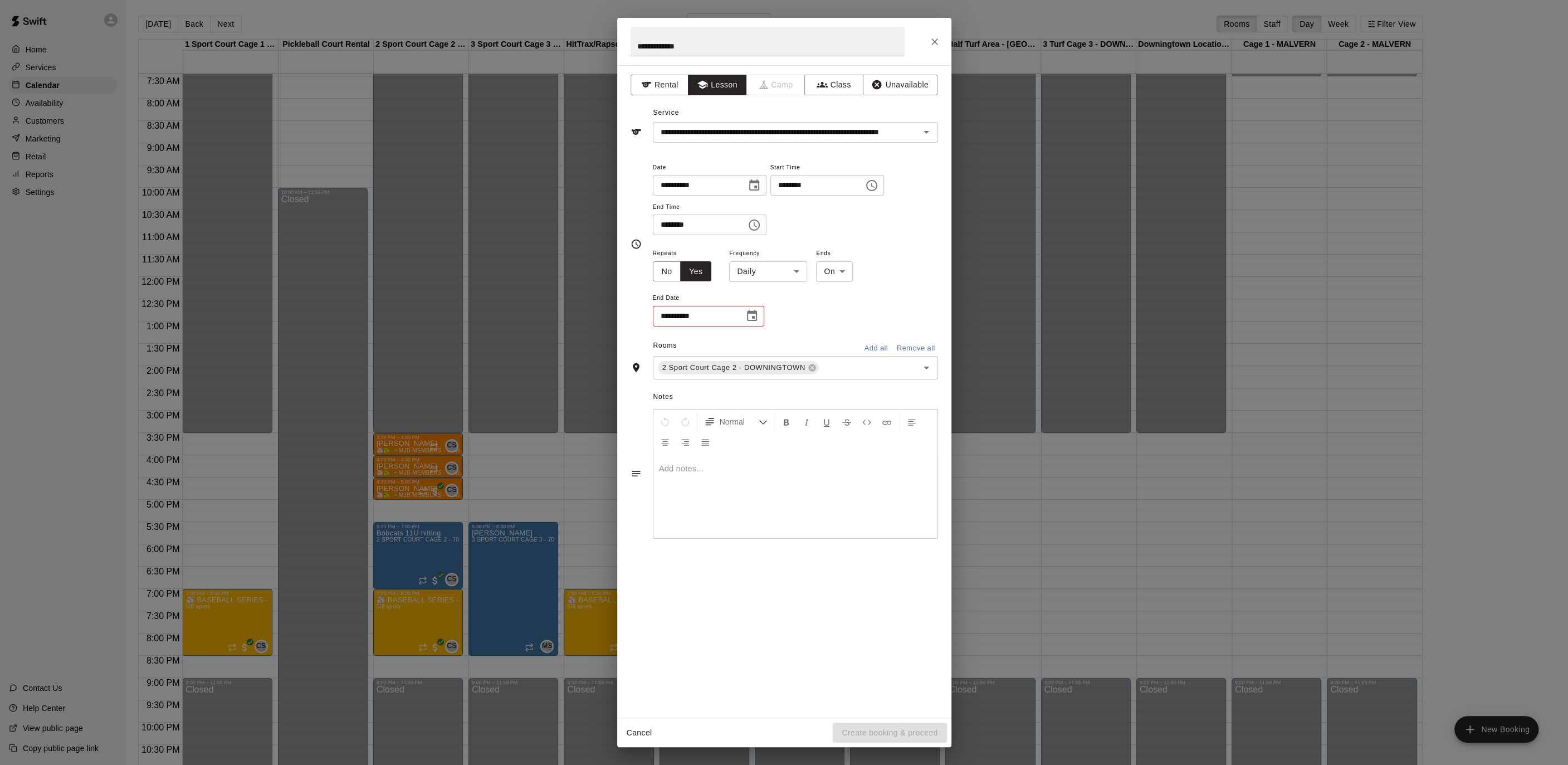
click at [794, 277] on body "Home Services Calendar Availability Customers Marketing Retail Reports Settings…" at bounding box center [784, 391] width 1568 height 783
click at [777, 311] on li "Weekly [DATE]" at bounding box center [767, 313] width 139 height 18
type input "******"
click at [755, 316] on icon "Choose date" at bounding box center [751, 316] width 13 height 13
click at [817, 348] on icon "Next month" at bounding box center [812, 343] width 13 height 13
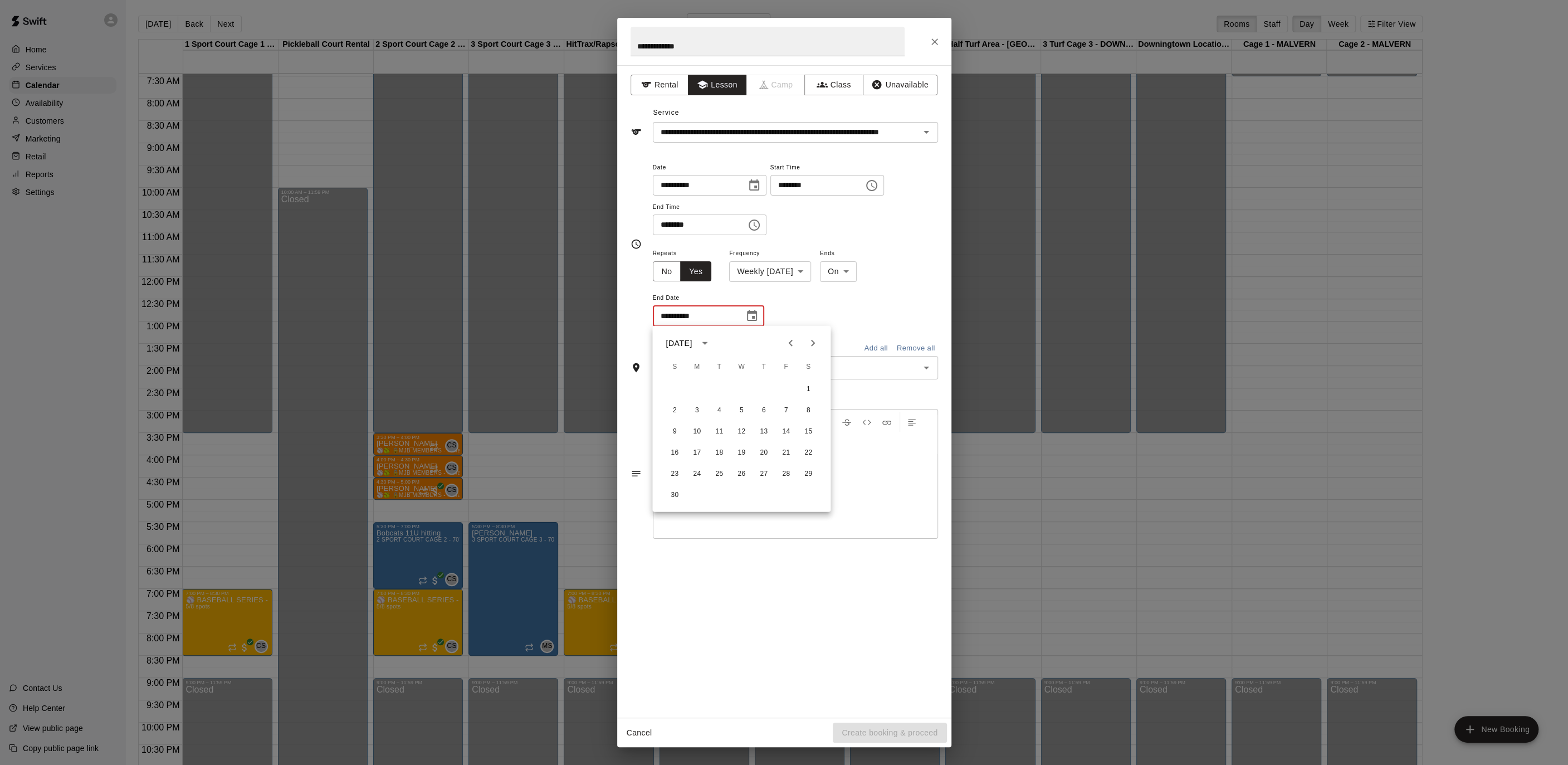
click at [817, 348] on icon "Next month" at bounding box center [812, 343] width 13 height 13
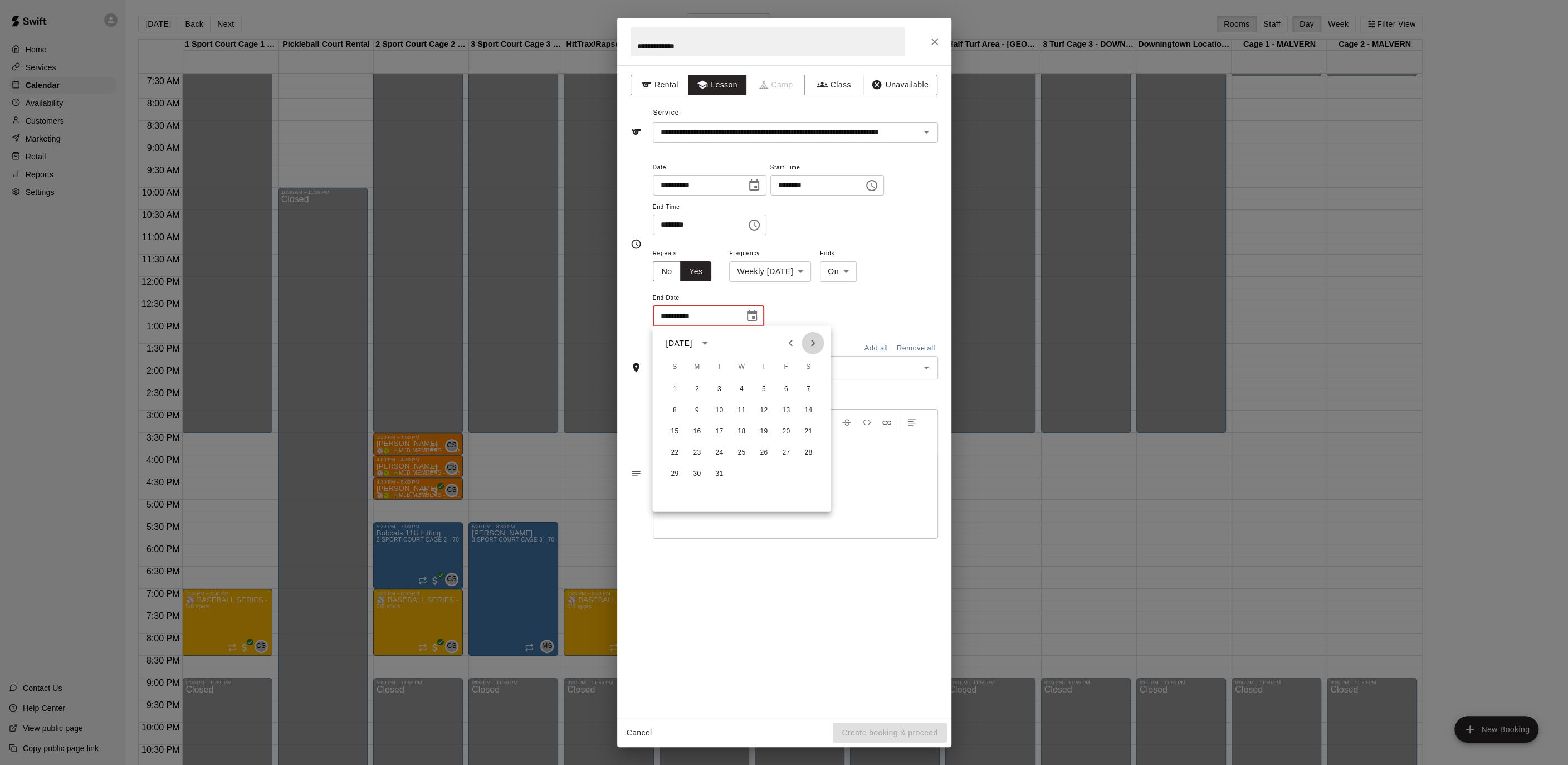
click at [817, 348] on icon "Next month" at bounding box center [812, 343] width 13 height 13
click at [796, 347] on icon "Previous month" at bounding box center [790, 343] width 13 height 13
click at [741, 390] on button "1" at bounding box center [741, 389] width 20 height 20
type input "**********"
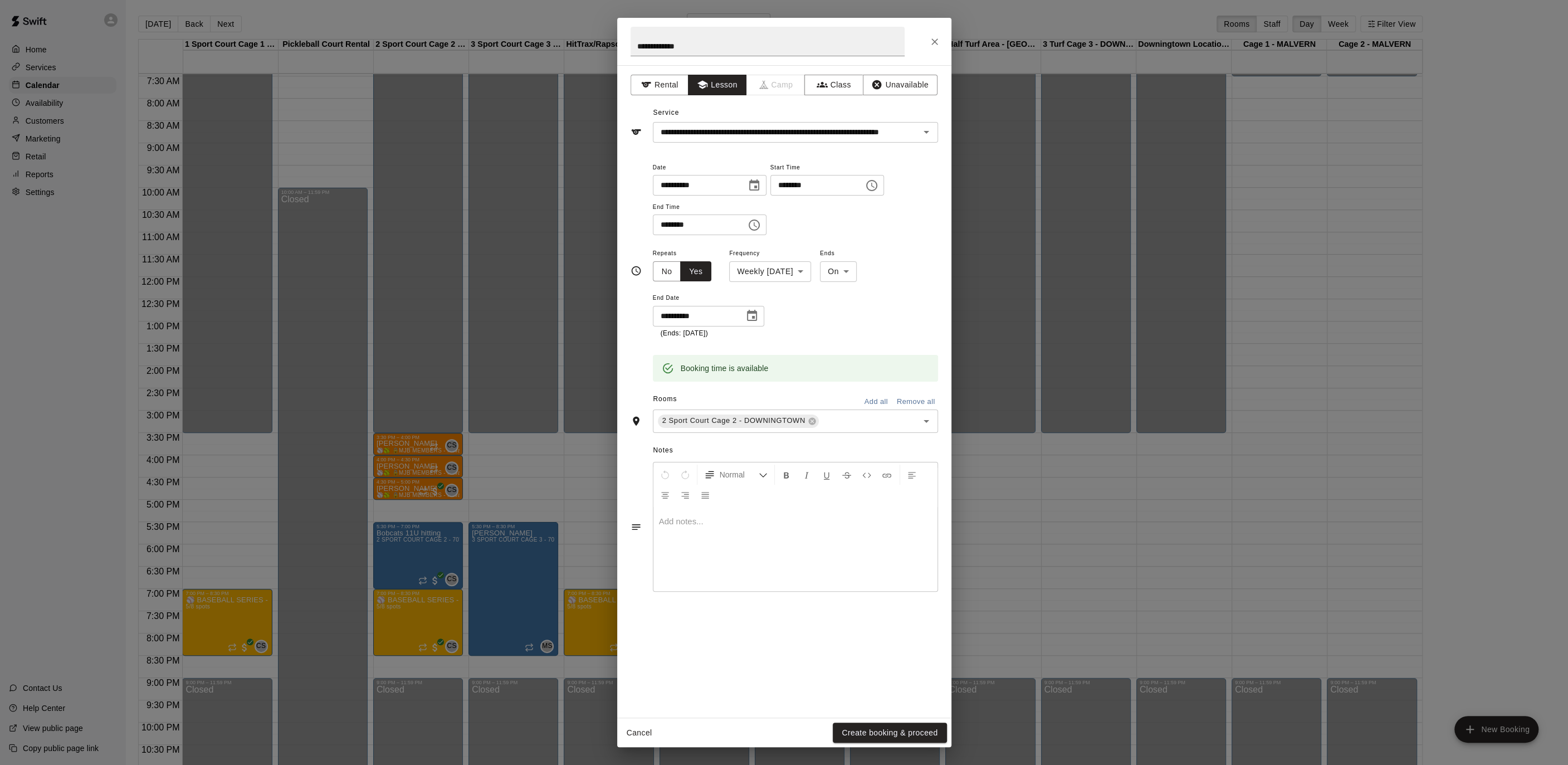
click at [877, 733] on button "Create booking & proceed" at bounding box center [889, 733] width 114 height 21
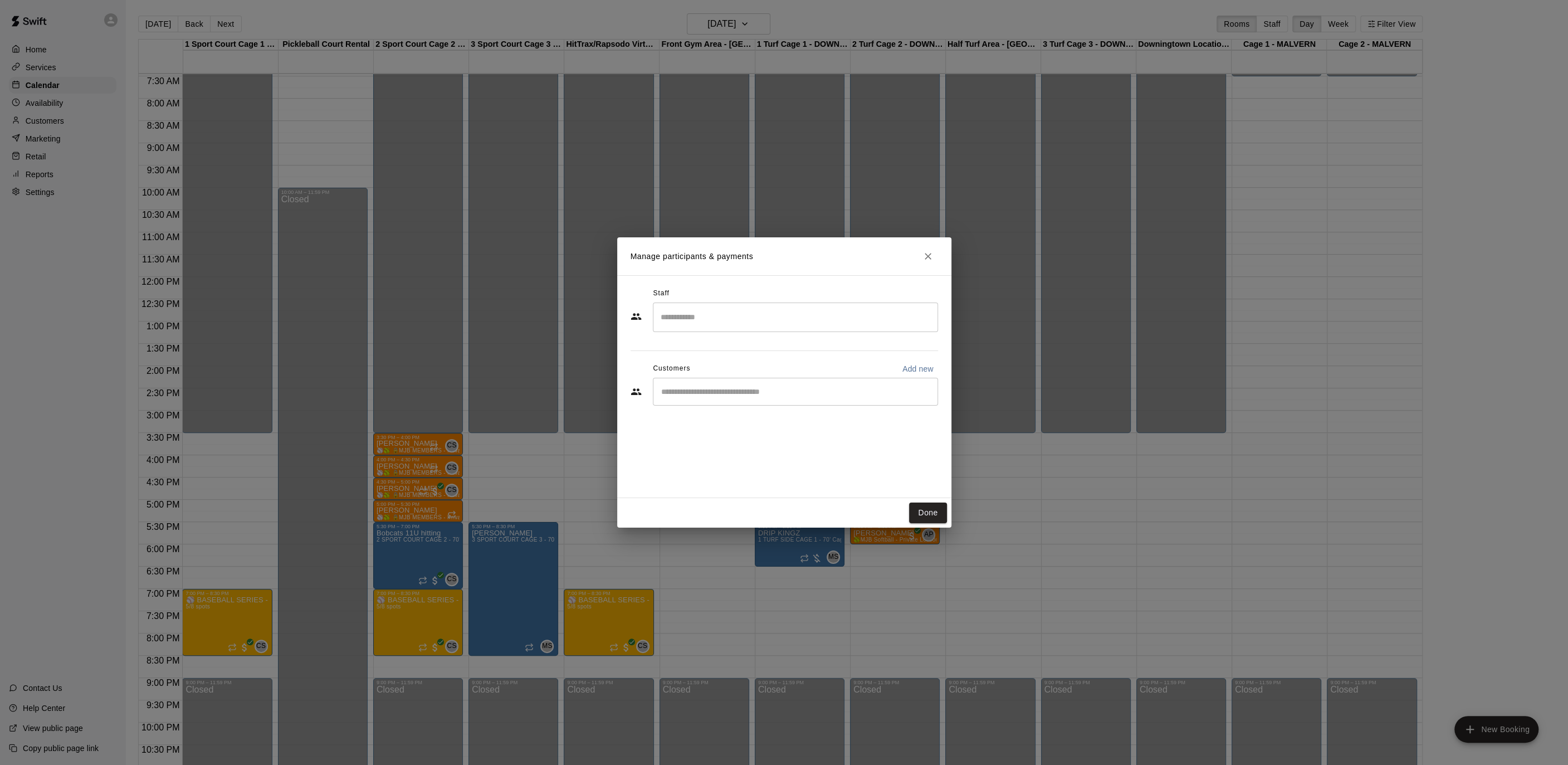
click at [730, 318] on input "Search staff" at bounding box center [796, 316] width 275 height 19
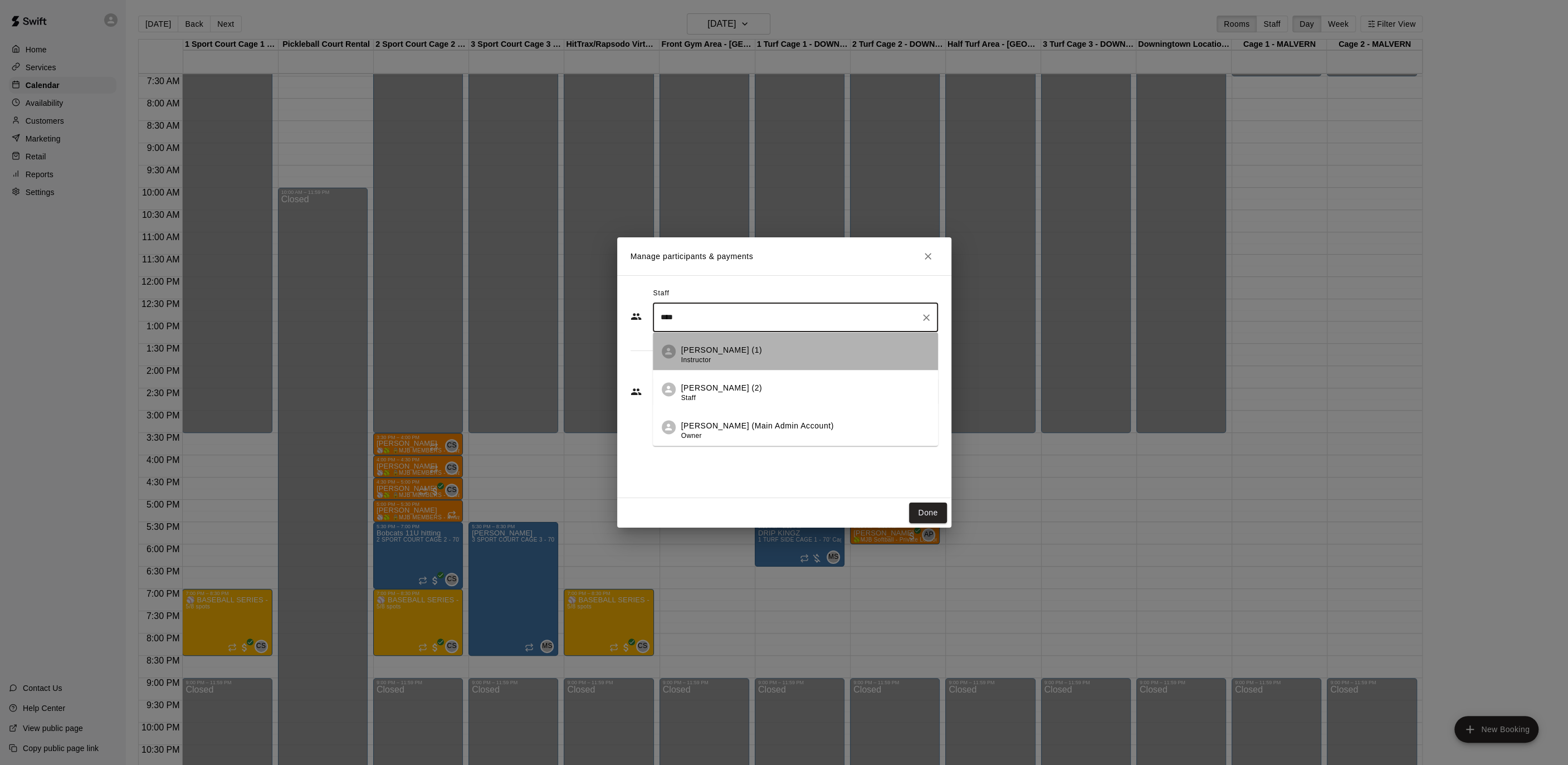
click at [719, 358] on div "[PERSON_NAME] (1) Instructor" at bounding box center [722, 355] width 81 height 22
type input "****"
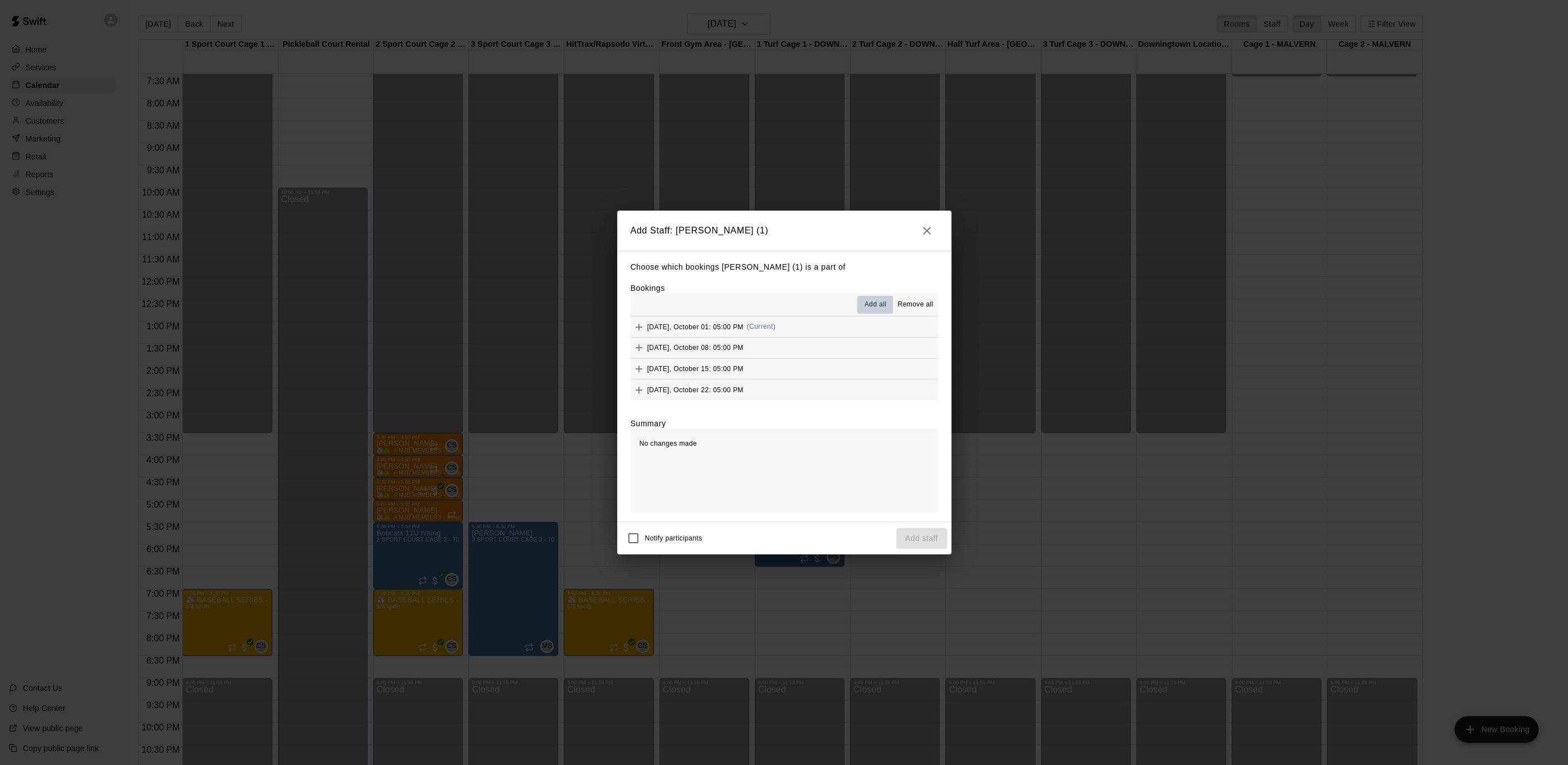
click at [872, 303] on span "Add all" at bounding box center [875, 304] width 22 height 12
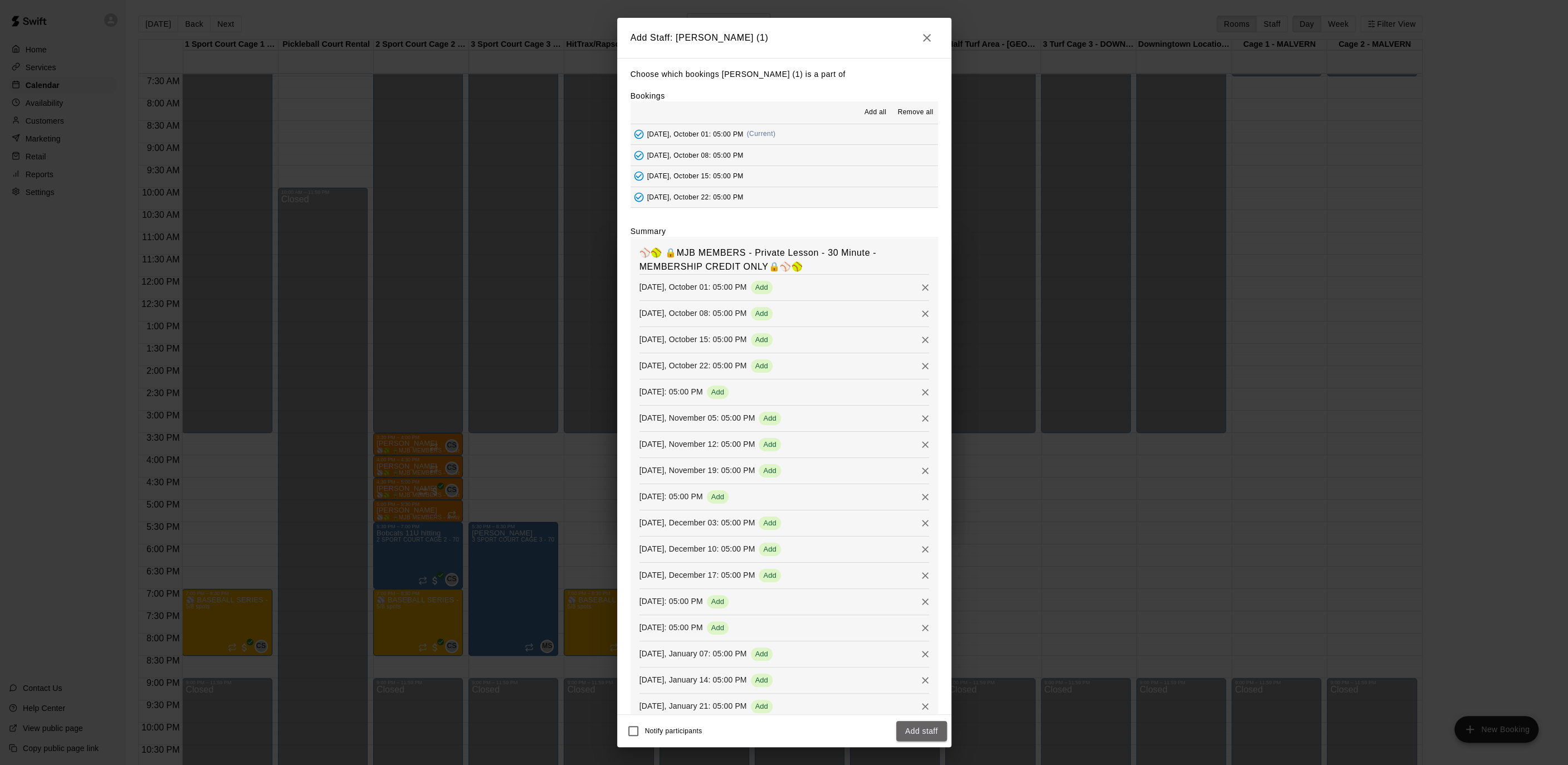
drag, startPoint x: 908, startPoint y: 730, endPoint x: 912, endPoint y: 694, distance: 36.2
click at [908, 730] on button "Add staff" at bounding box center [921, 731] width 51 height 21
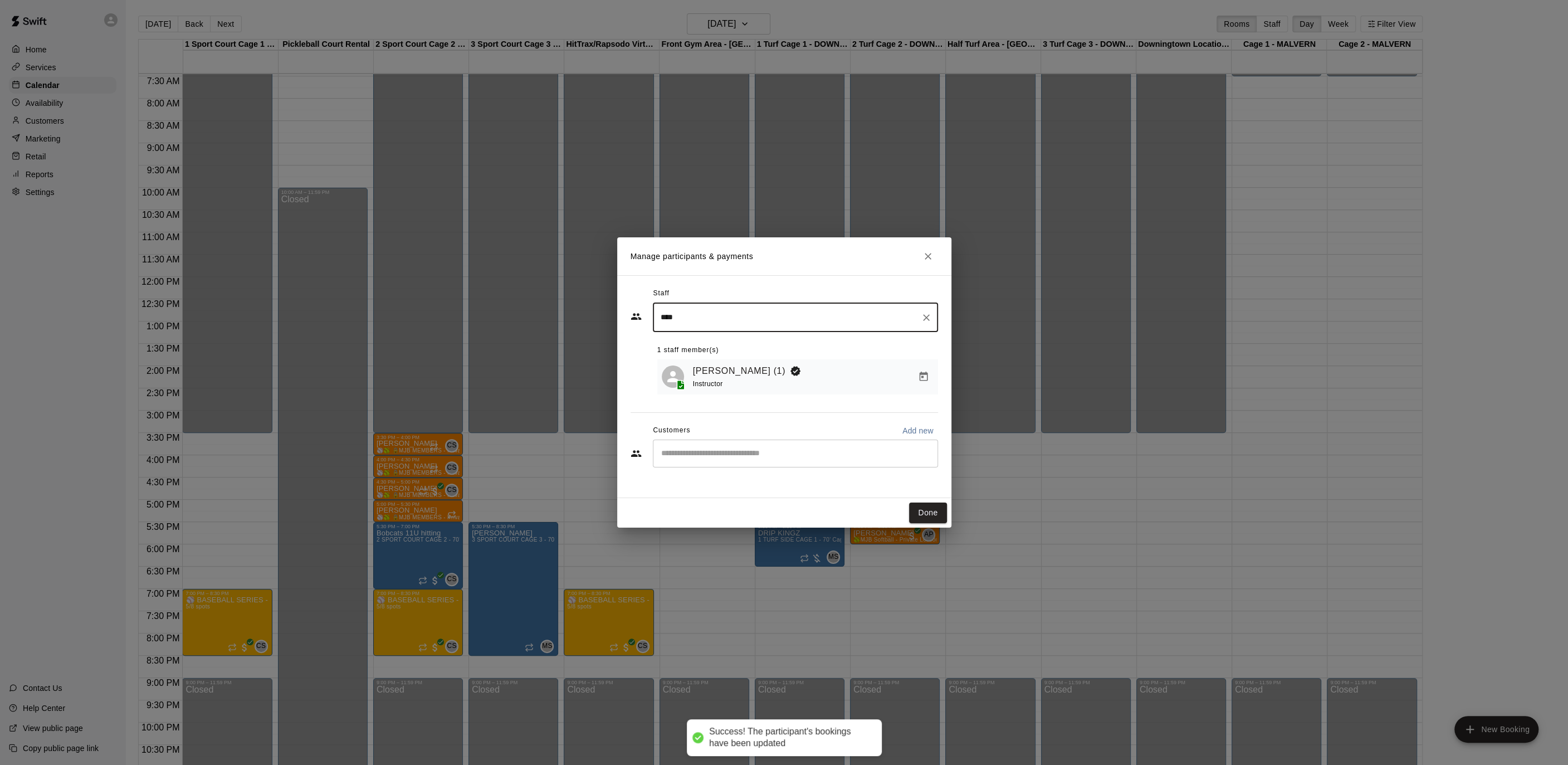
click at [725, 465] on div "​" at bounding box center [795, 453] width 285 height 28
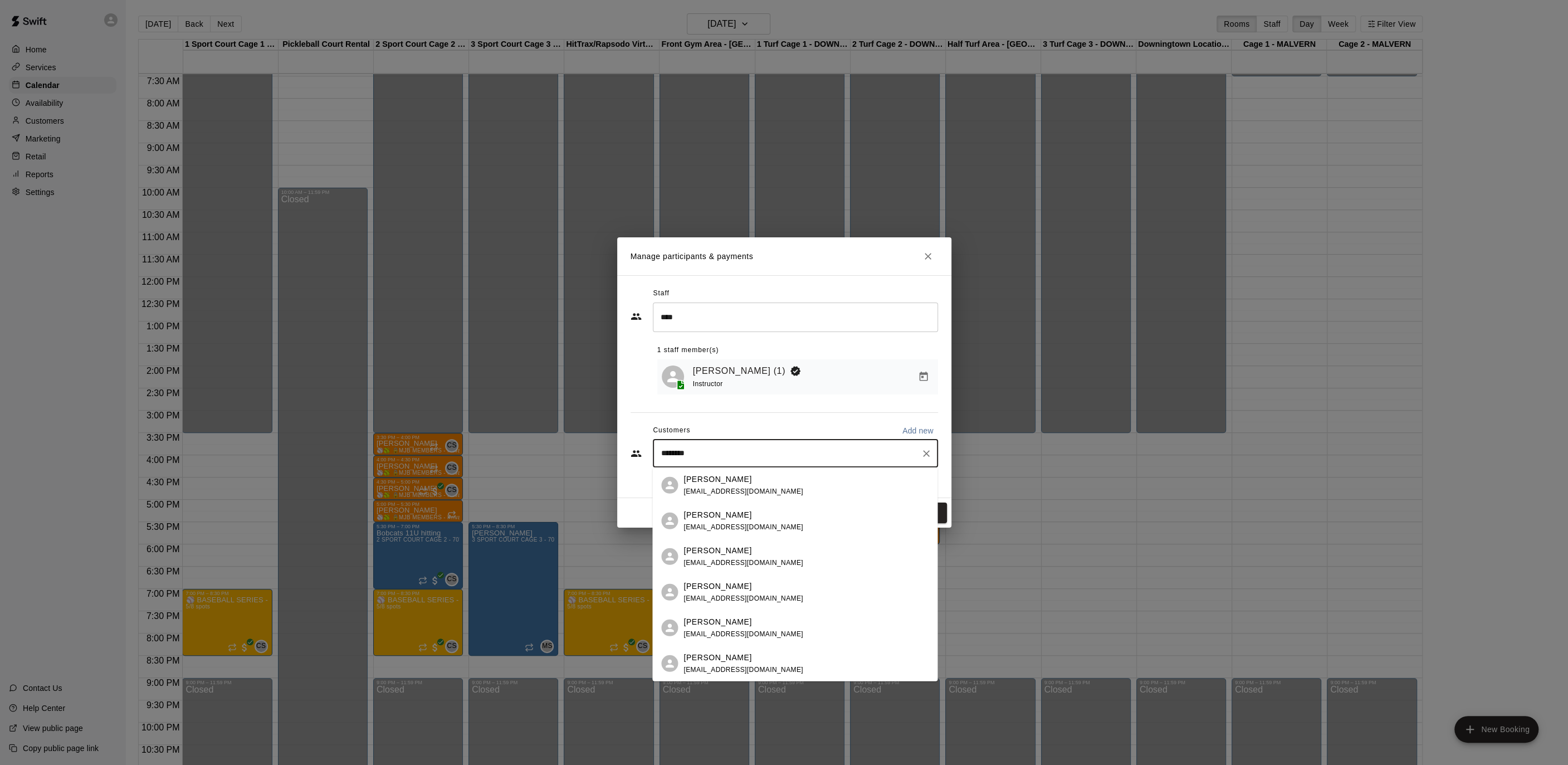
type input "*********"
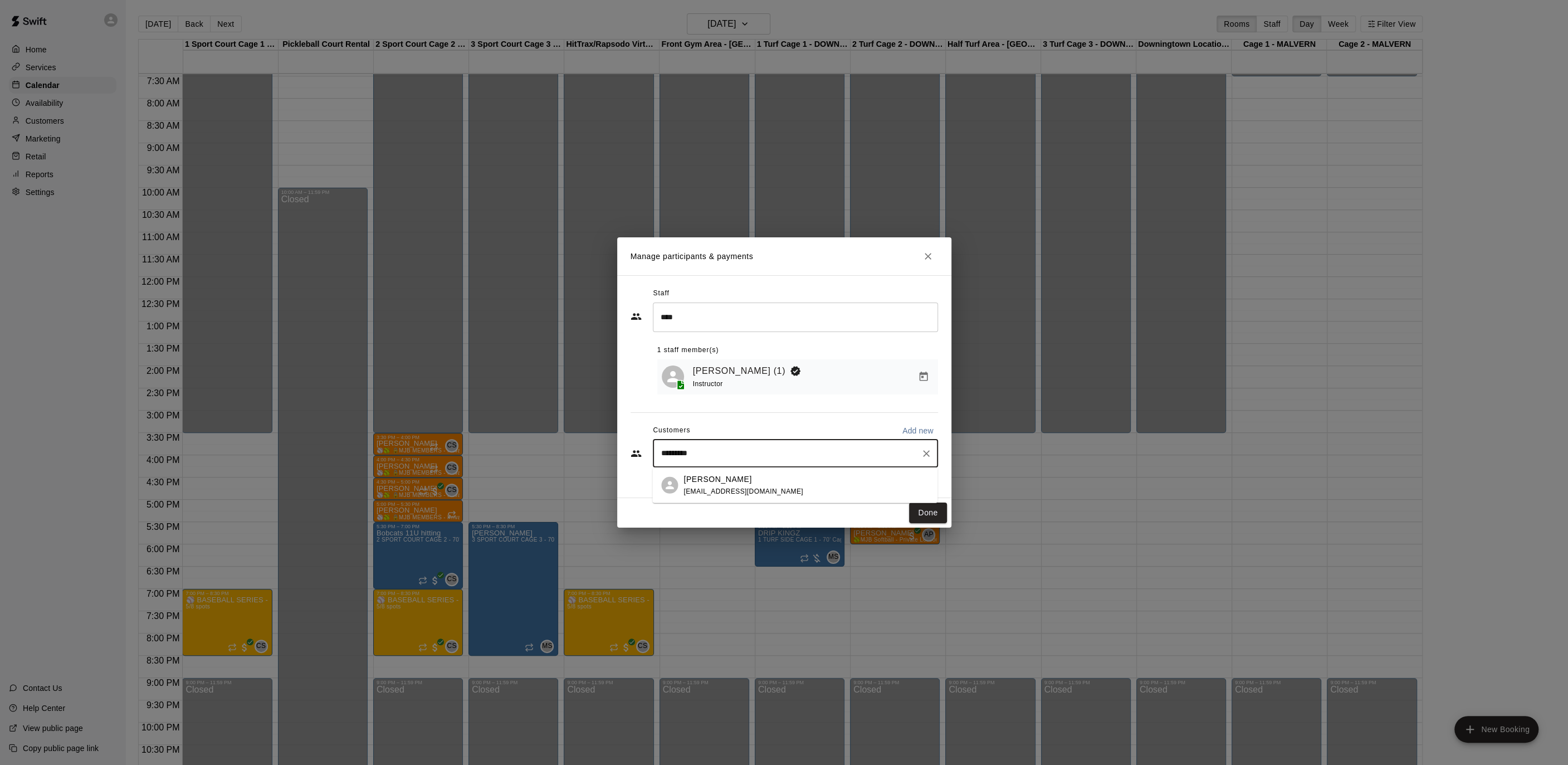
click at [737, 493] on span "[EMAIL_ADDRESS][DOMAIN_NAME]" at bounding box center [743, 491] width 120 height 8
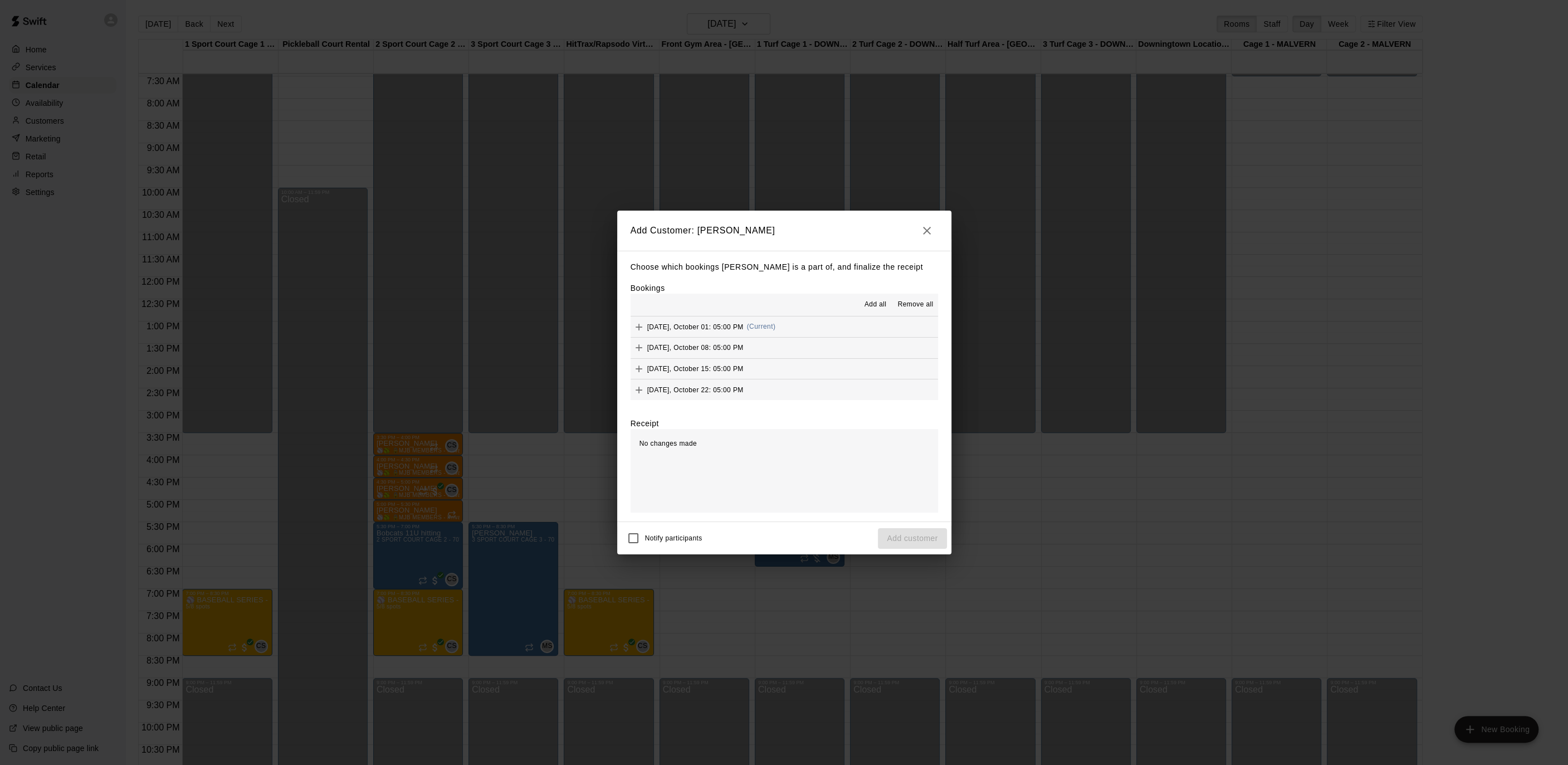
click at [885, 296] on button "Add all" at bounding box center [875, 304] width 35 height 18
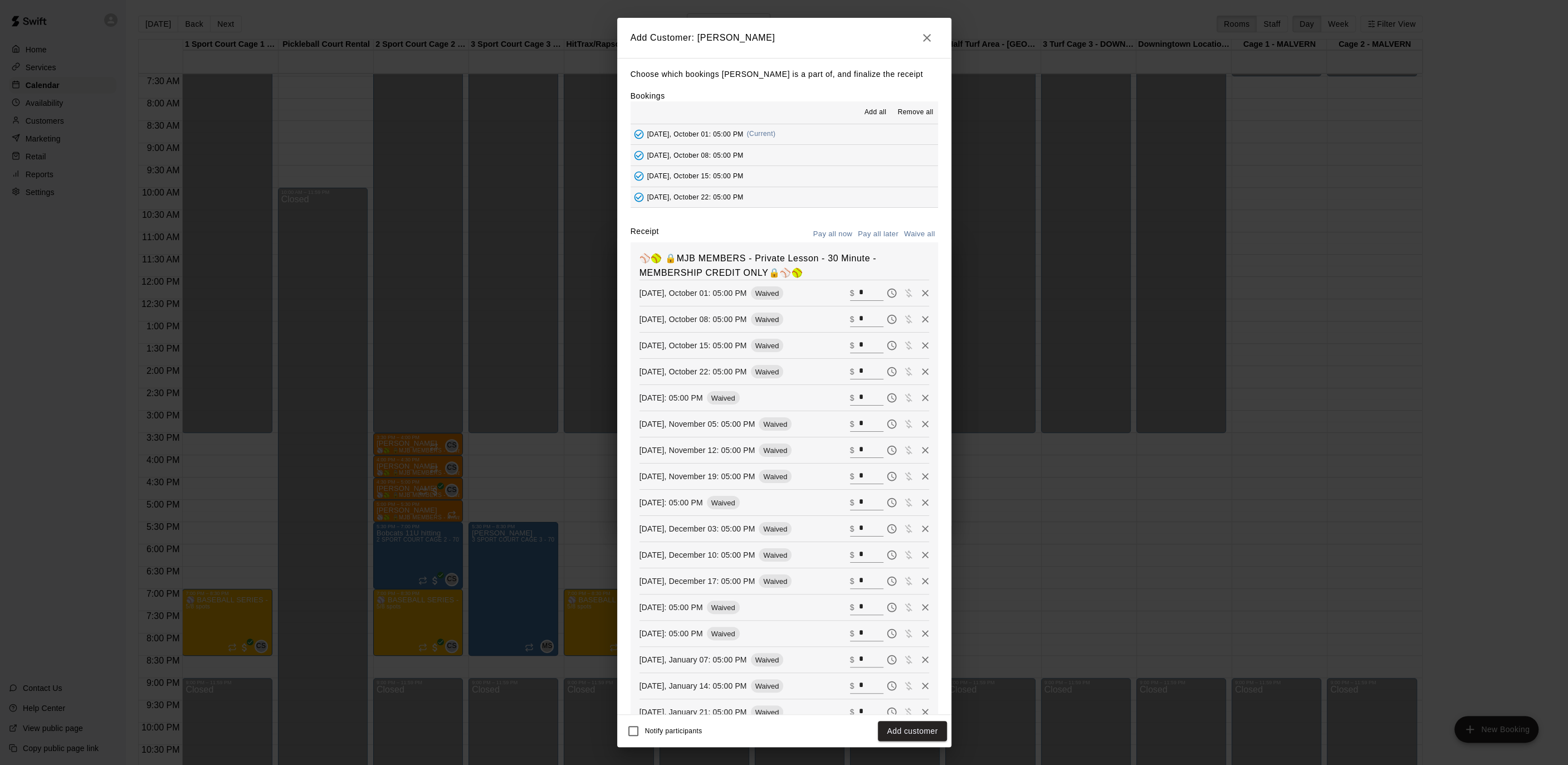
click at [910, 730] on button "Add customer" at bounding box center [911, 731] width 68 height 21
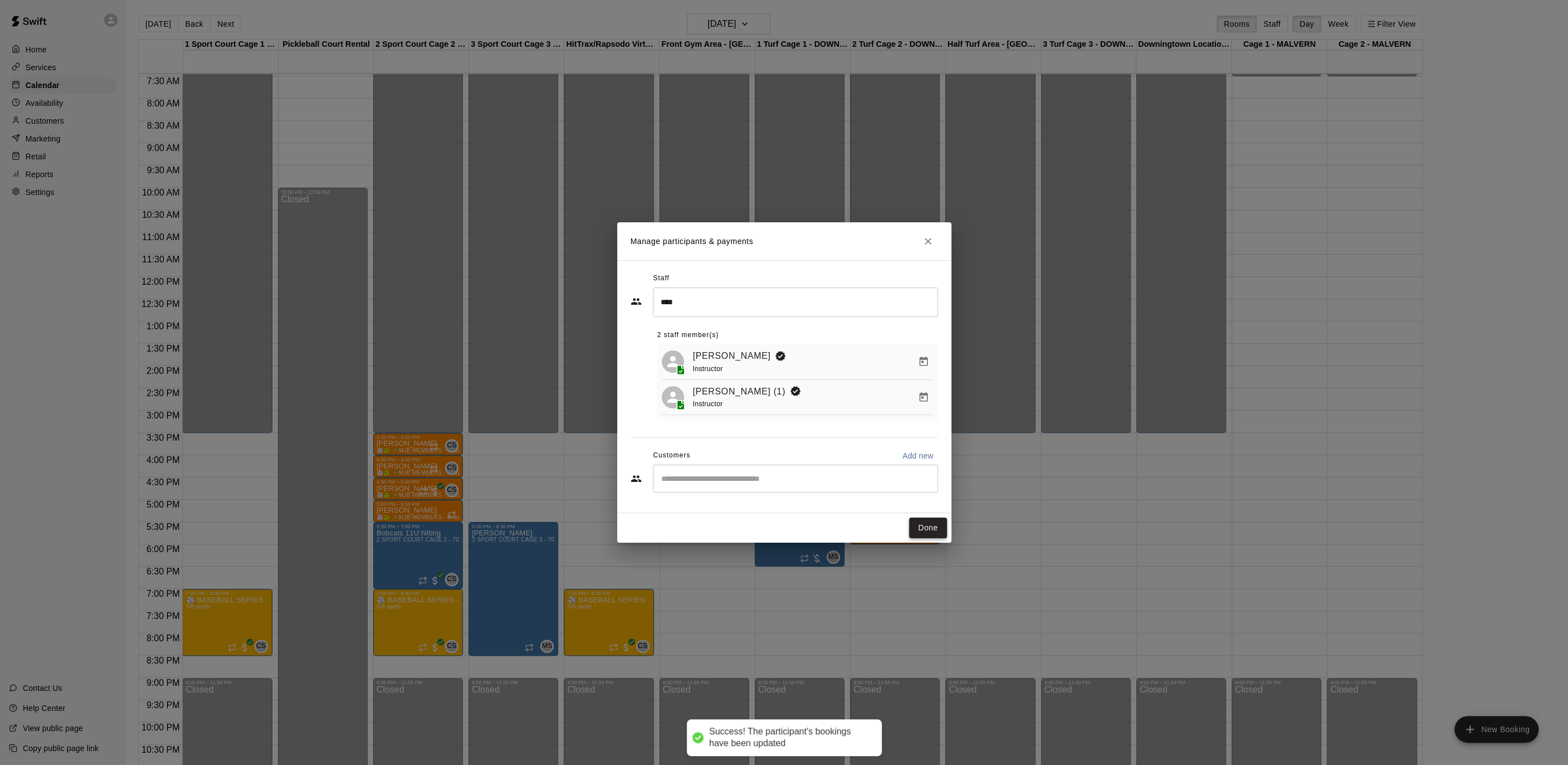
click at [910, 534] on button "Done" at bounding box center [928, 528] width 38 height 21
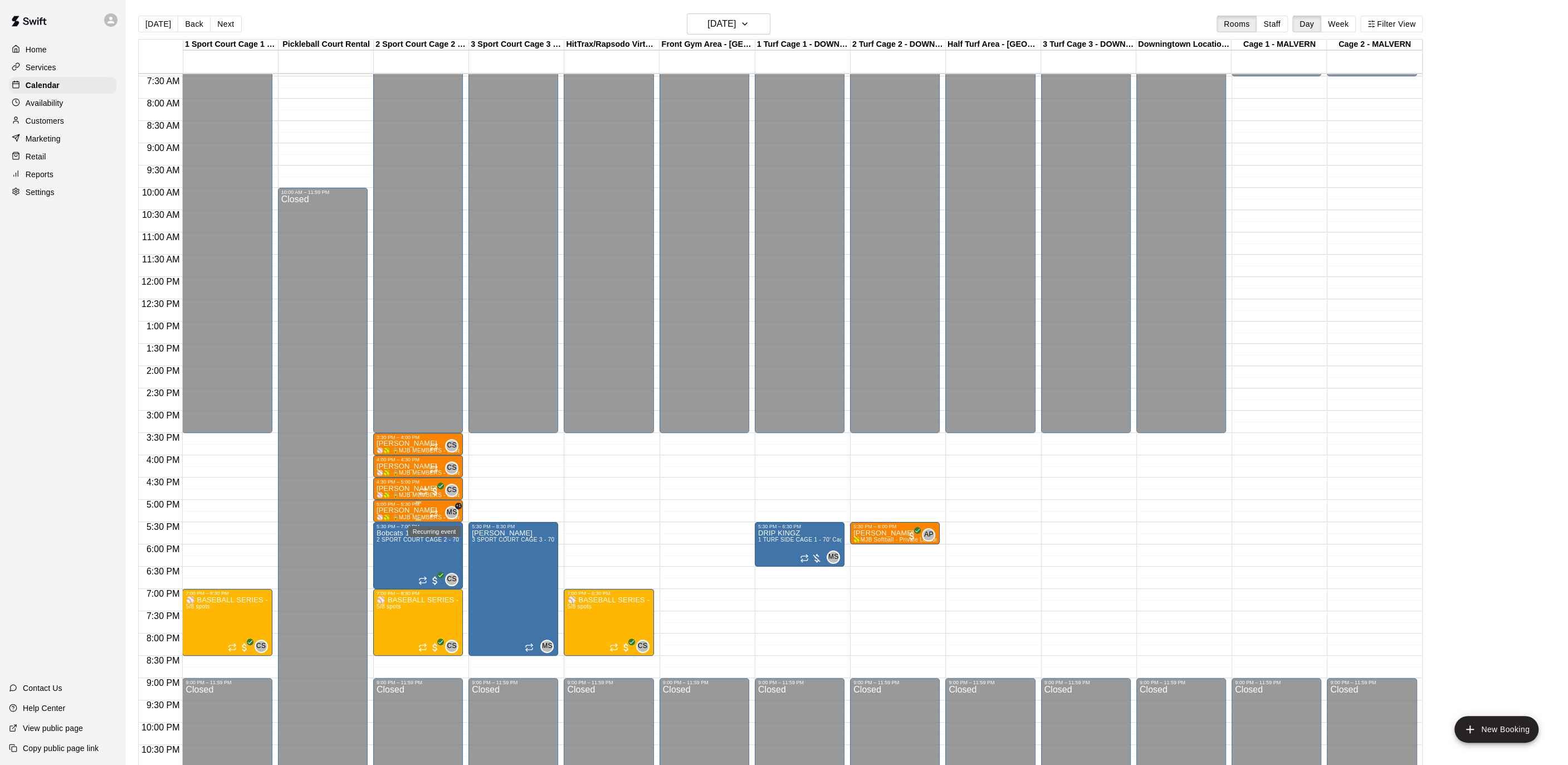
click at [435, 509] on icon "Recurring event" at bounding box center [434, 514] width 9 height 9
click at [442, 542] on img "edit" at bounding box center [441, 547] width 13 height 13
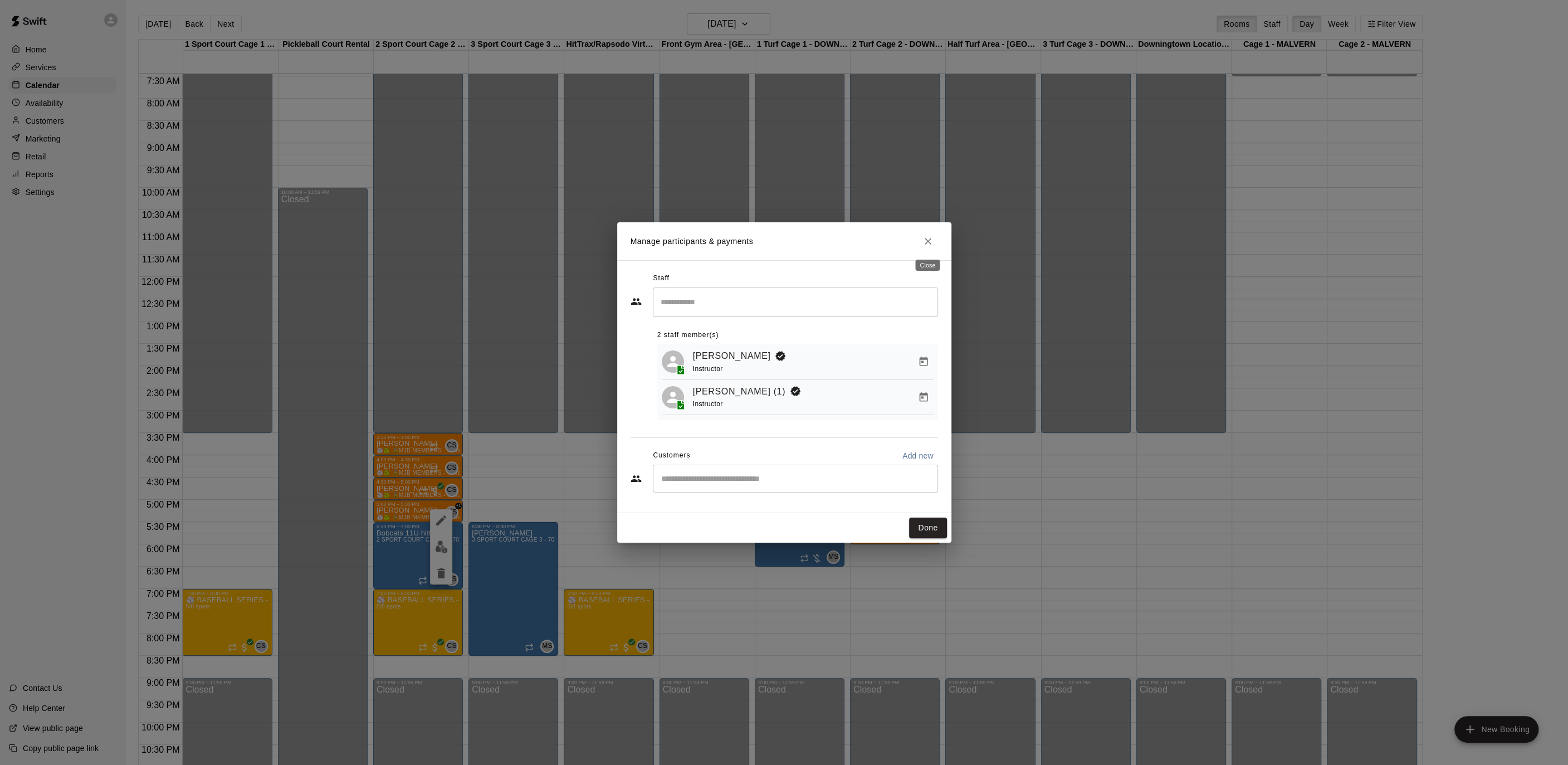
click at [930, 235] on button "Close" at bounding box center [928, 241] width 20 height 20
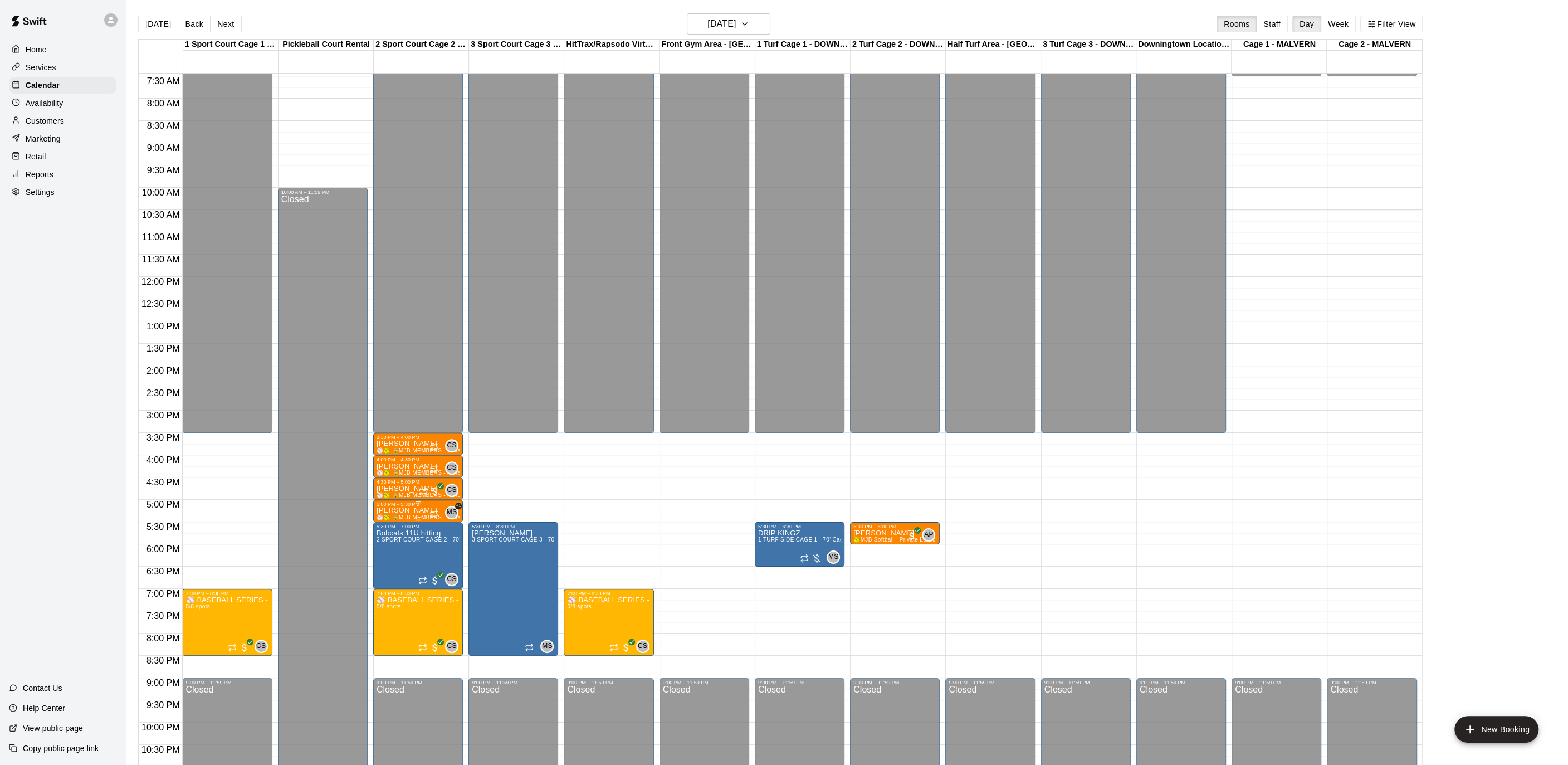
click at [397, 510] on p "[PERSON_NAME]" at bounding box center [418, 510] width 83 height 0
click at [389, 553] on img "edit" at bounding box center [388, 548] width 13 height 13
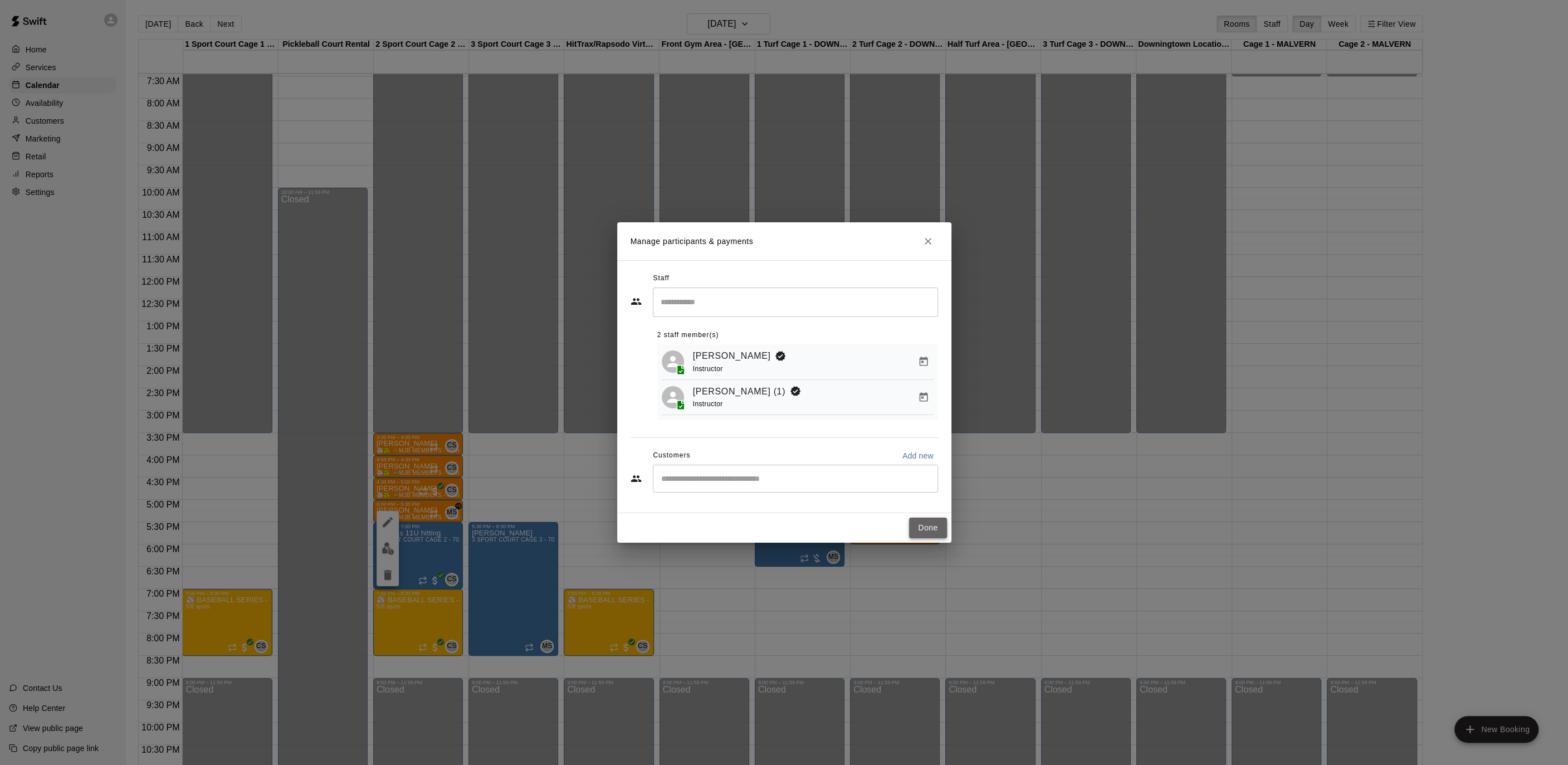
drag, startPoint x: 921, startPoint y: 533, endPoint x: 926, endPoint y: 525, distance: 9.4
click at [921, 533] on button "Done" at bounding box center [928, 528] width 38 height 21
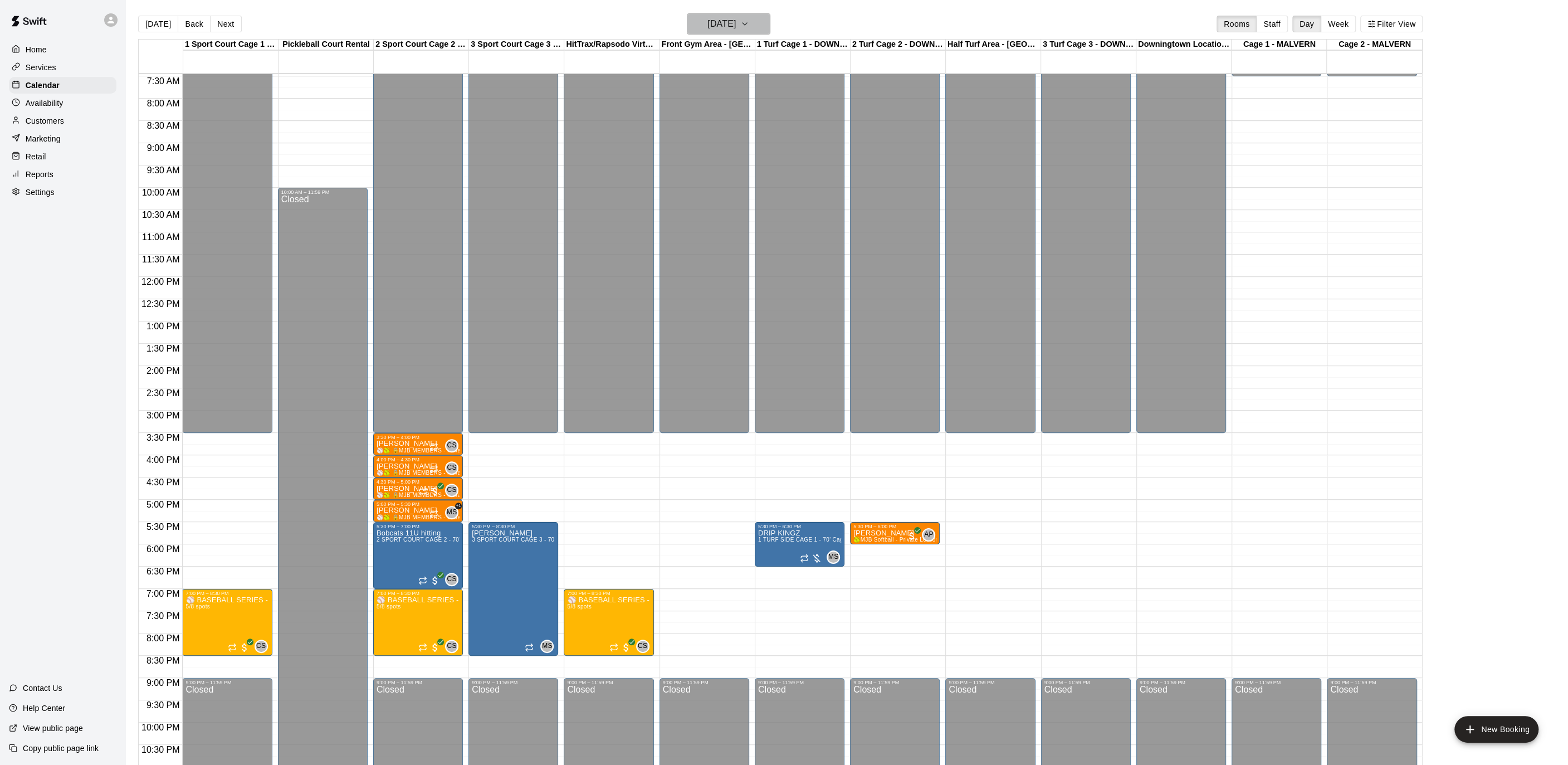
click at [749, 27] on icon "button" at bounding box center [745, 23] width 9 height 13
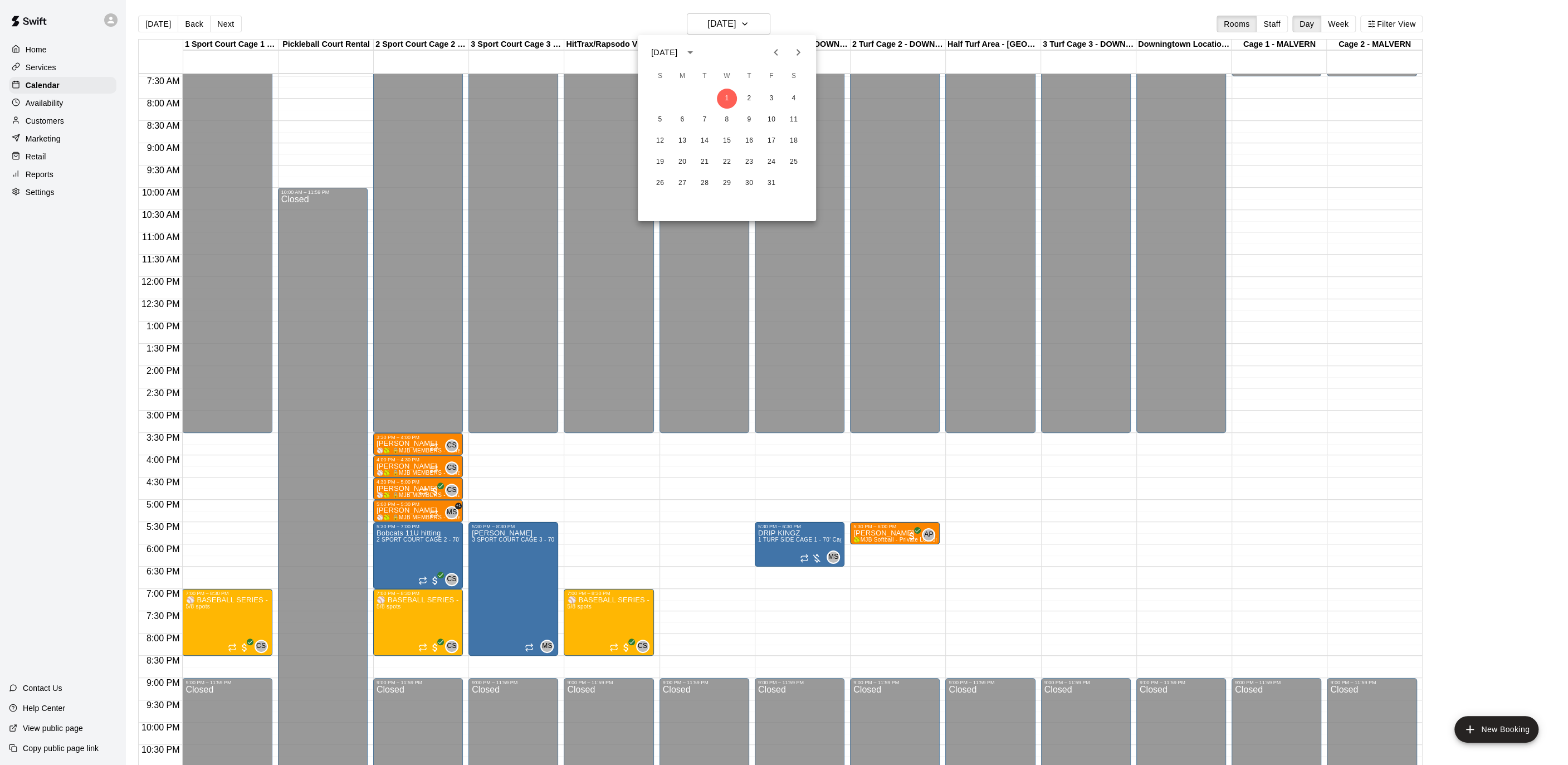
click at [772, 52] on icon "Previous month" at bounding box center [776, 51] width 13 height 13
click at [793, 58] on icon "Next month" at bounding box center [798, 51] width 13 height 13
click at [585, 22] on div at bounding box center [784, 382] width 1568 height 765
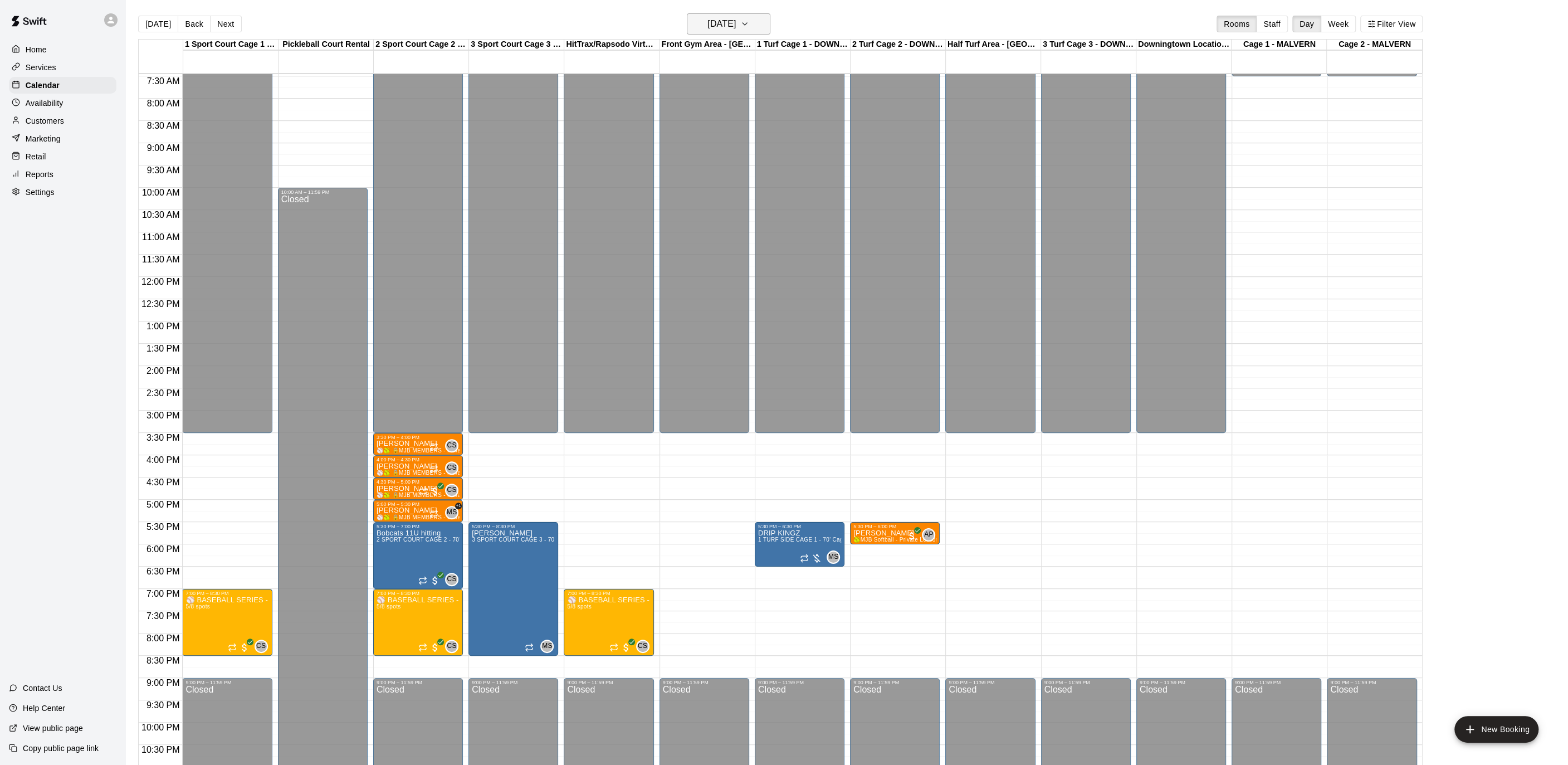
click at [736, 28] on h6 "[DATE]" at bounding box center [721, 24] width 28 height 15
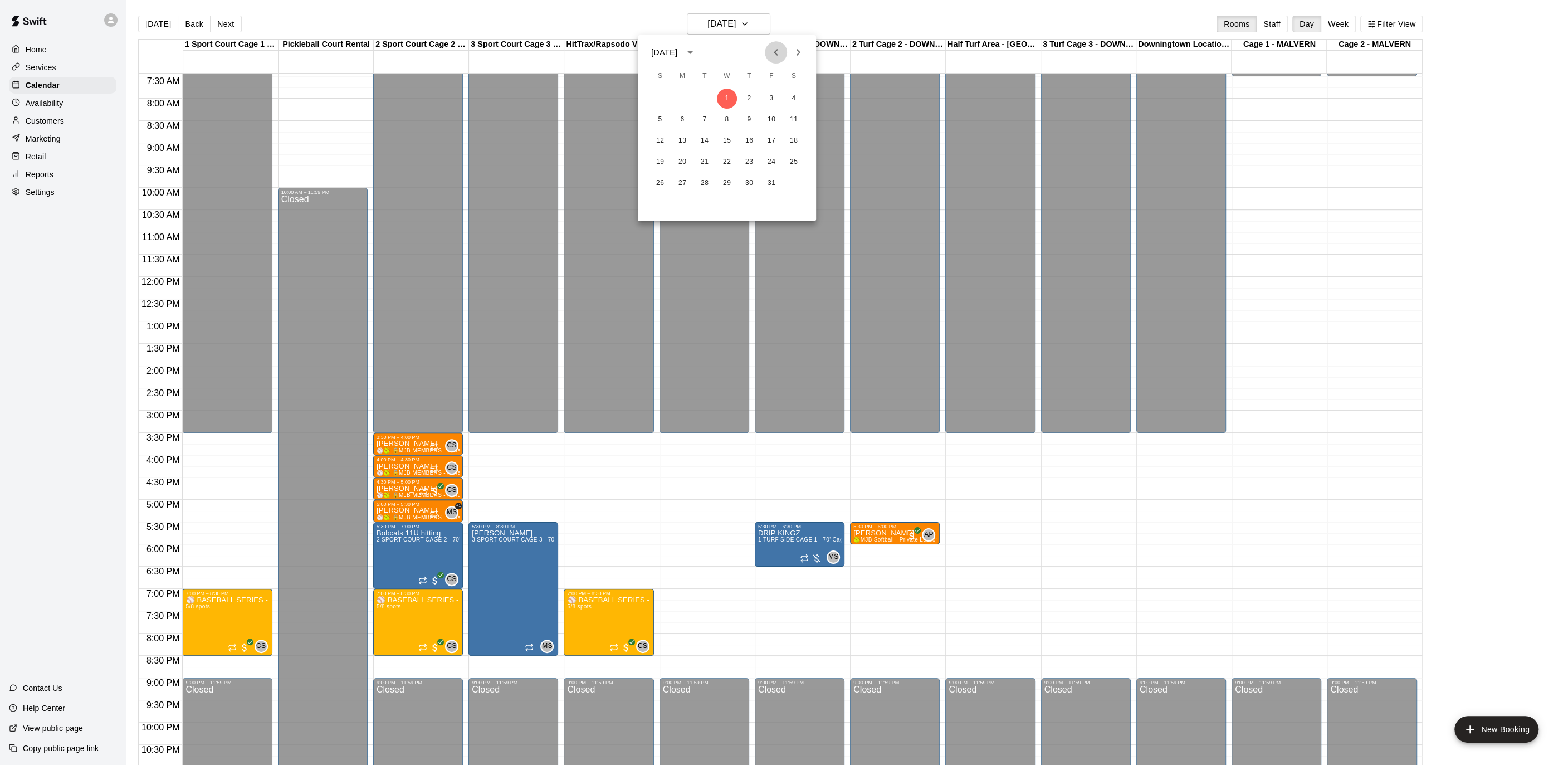
click at [774, 55] on icon "Previous month" at bounding box center [776, 51] width 13 height 13
click at [705, 185] on button "30" at bounding box center [704, 184] width 20 height 20
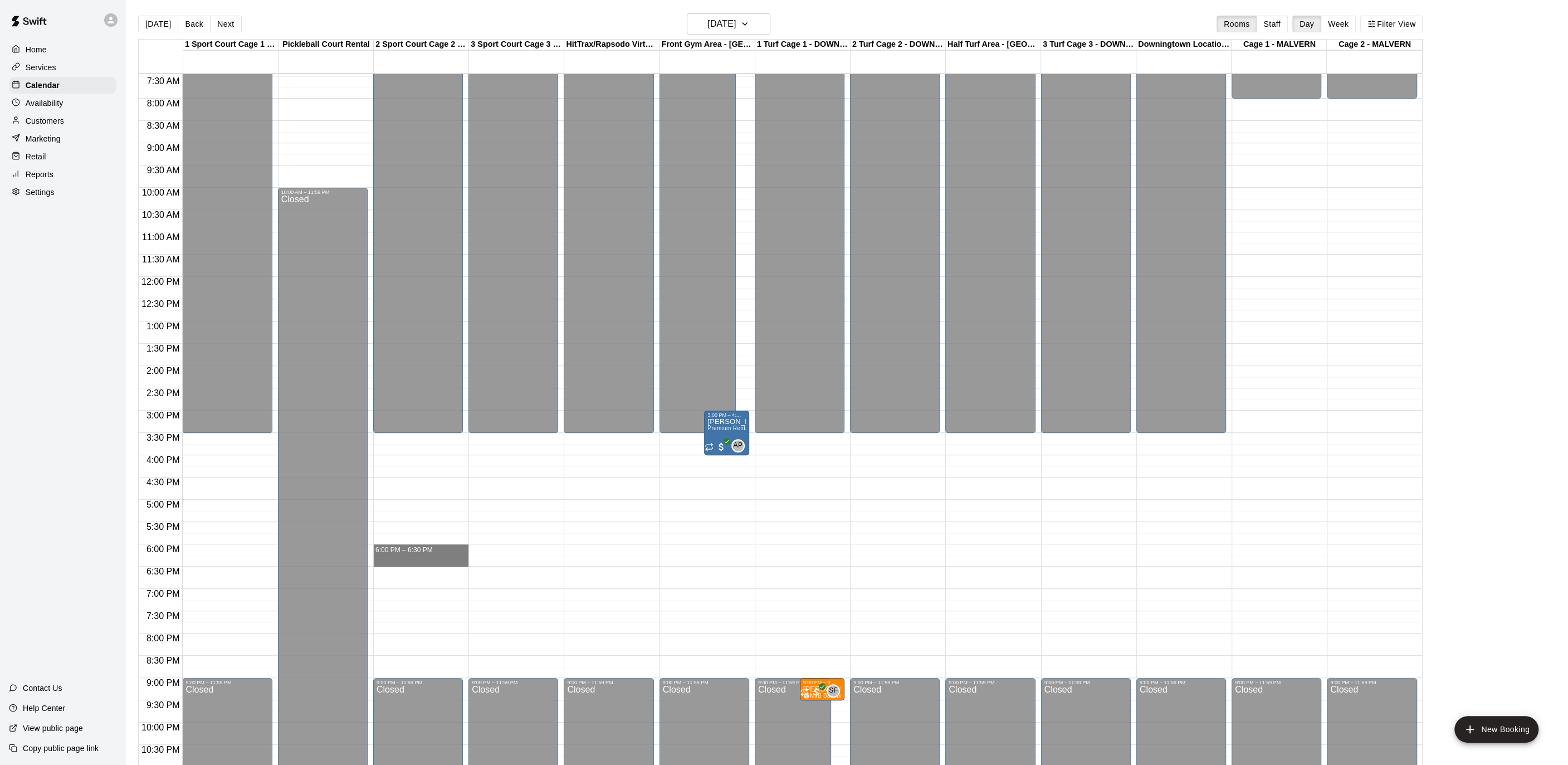
drag, startPoint x: 425, startPoint y: 547, endPoint x: 427, endPoint y: 558, distance: 11.2
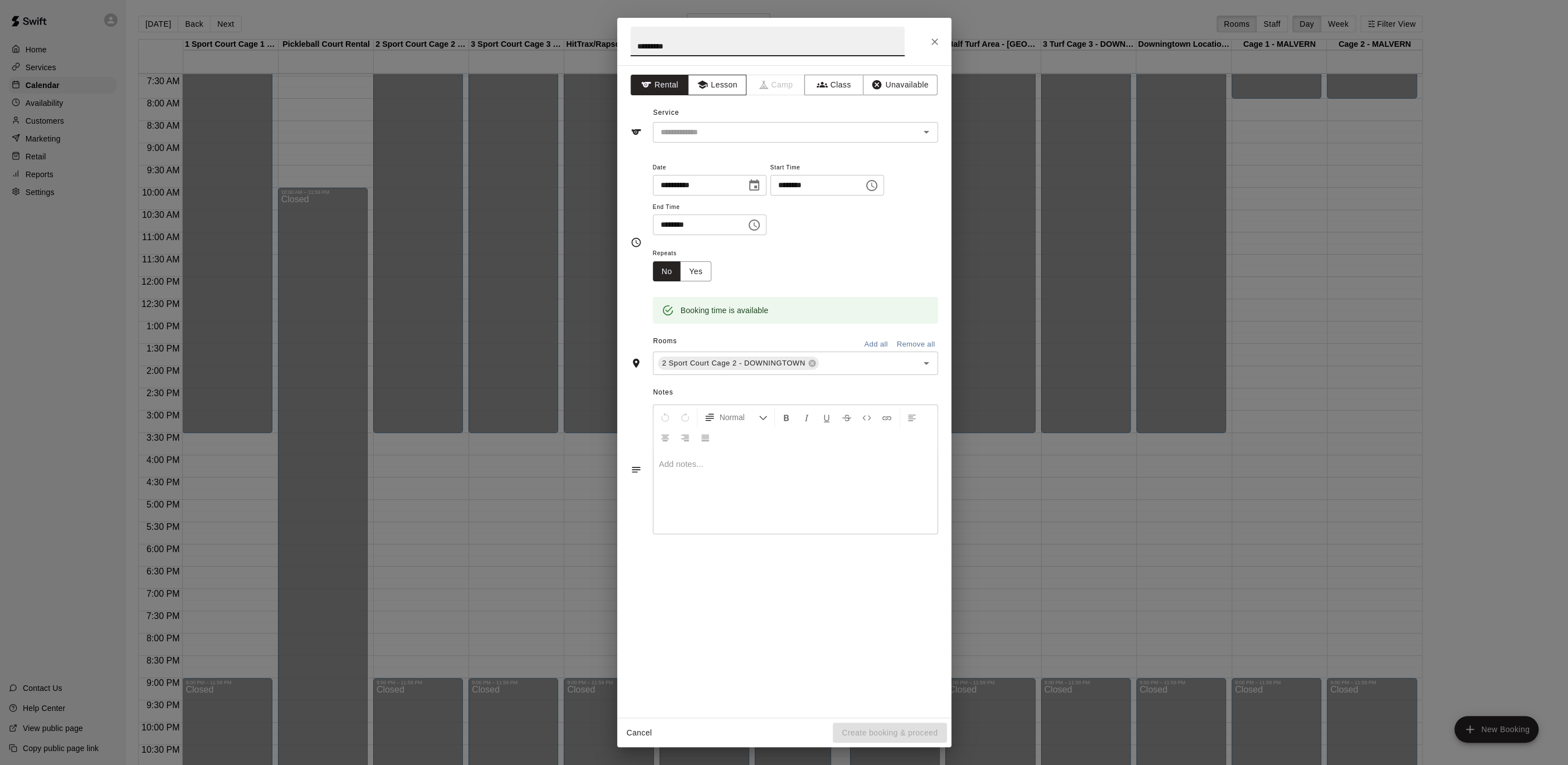
type input "*********"
drag, startPoint x: 721, startPoint y: 83, endPoint x: 770, endPoint y: 135, distance: 71.4
click at [721, 83] on button "Lesson" at bounding box center [717, 84] width 58 height 21
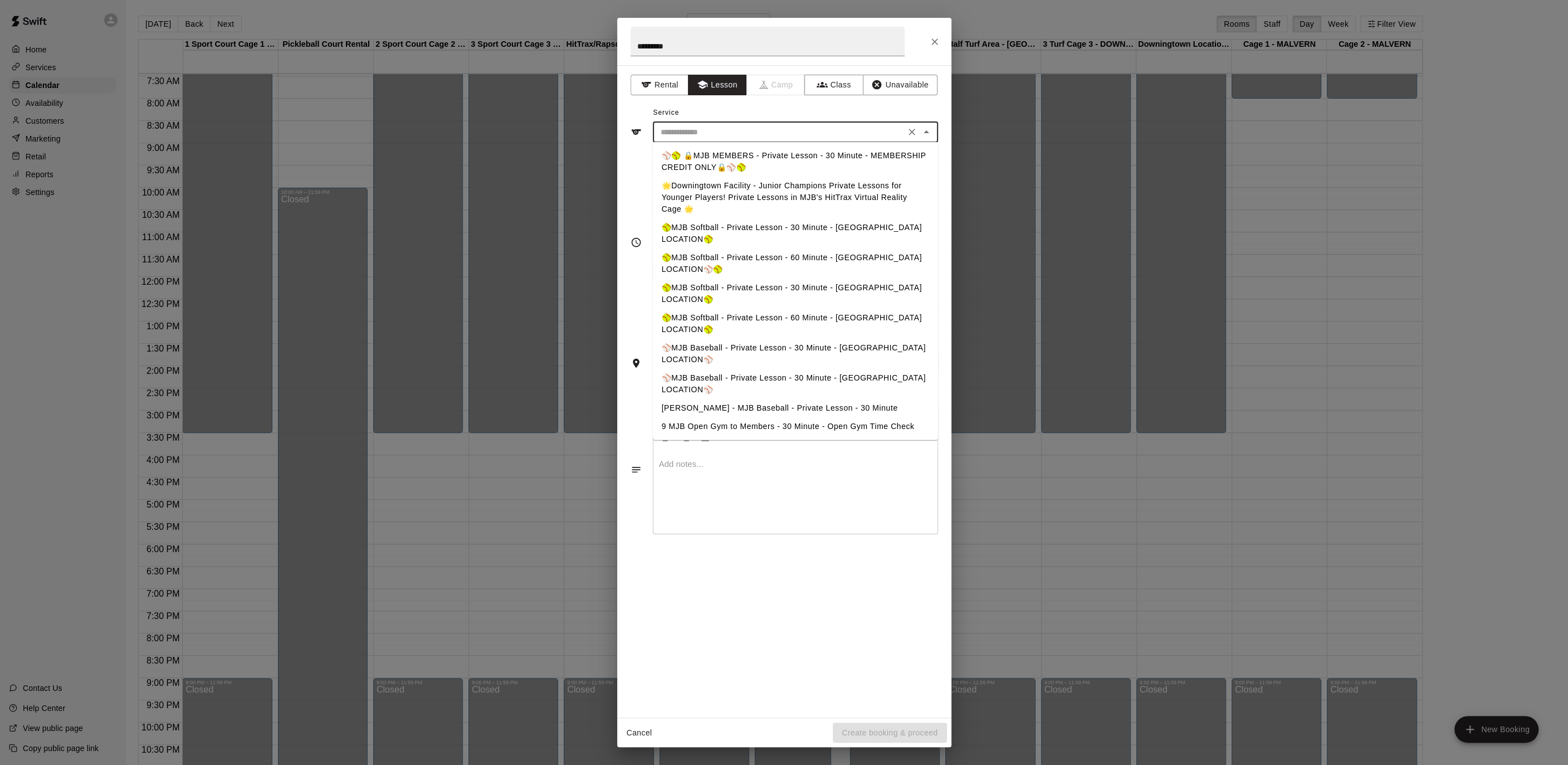
drag, startPoint x: 767, startPoint y: 137, endPoint x: 768, endPoint y: 144, distance: 7.1
click at [767, 137] on input "text" at bounding box center [779, 132] width 246 height 14
click at [779, 158] on li "⚾️🥎 🔒MJB MEMBERS - Private Lesson - 30 Minute - MEMBERSHIP CREDIT ONLY🔒⚾️🥎" at bounding box center [795, 161] width 285 height 30
type input "**********"
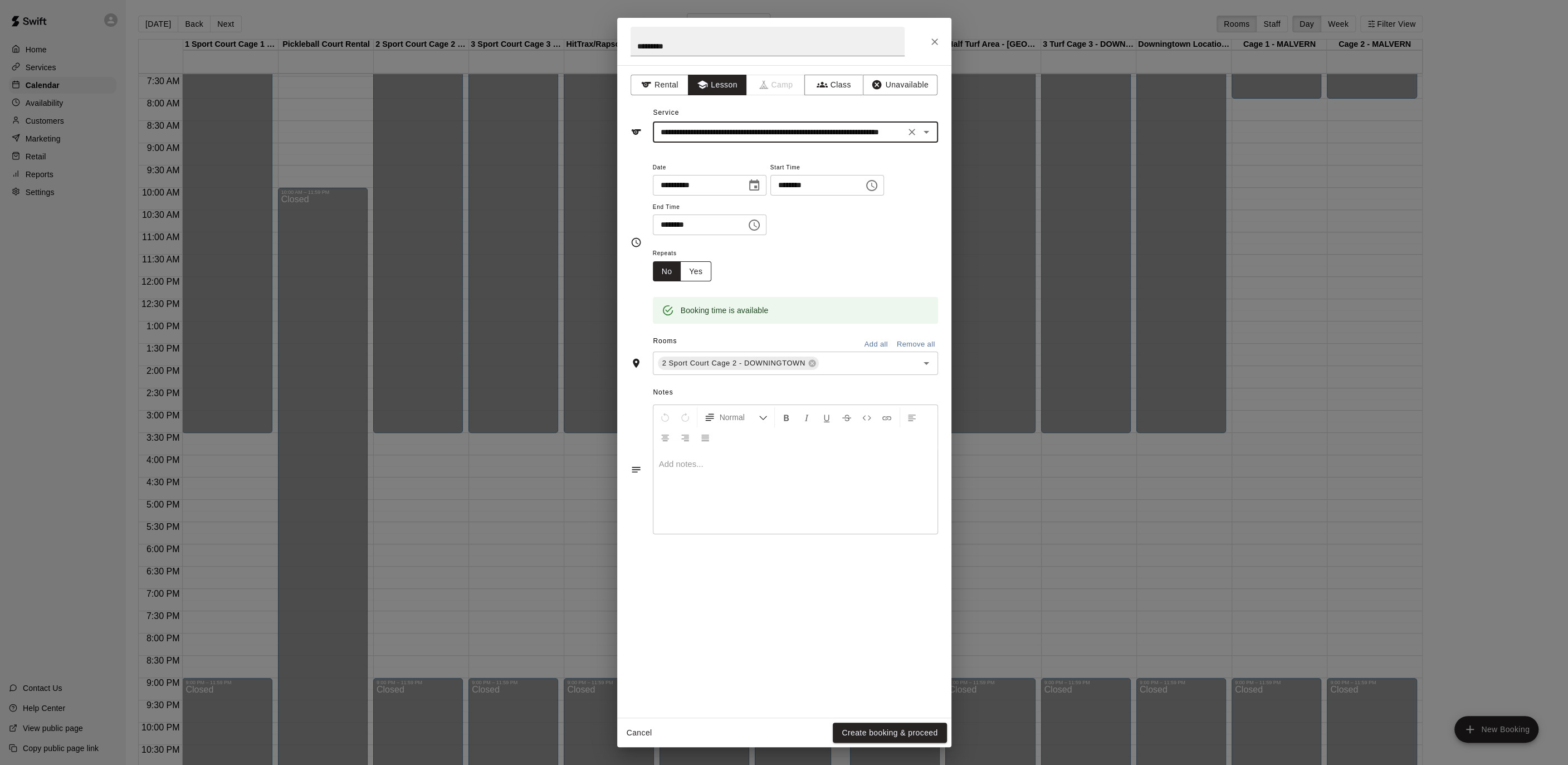
click at [706, 267] on button "Yes" at bounding box center [696, 271] width 31 height 21
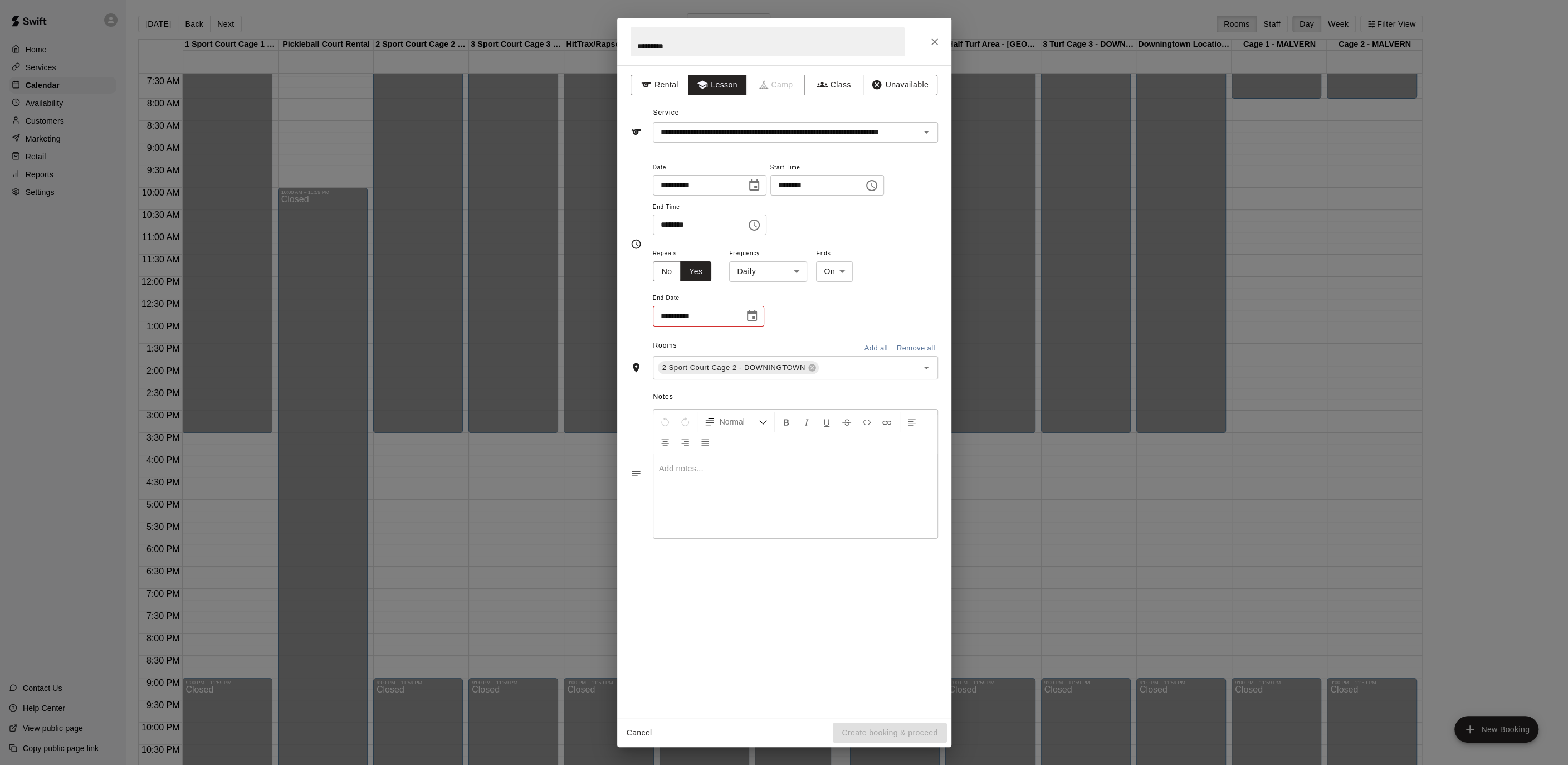
click at [784, 271] on body "Home Services Calendar Availability Customers Marketing Retail Reports Settings…" at bounding box center [784, 391] width 1568 height 783
click at [786, 307] on li "Weekly [DATE]" at bounding box center [767, 313] width 139 height 18
type input "******"
click at [753, 320] on icon "Choose date" at bounding box center [752, 315] width 10 height 12
click at [814, 339] on icon "Next month" at bounding box center [812, 343] width 13 height 13
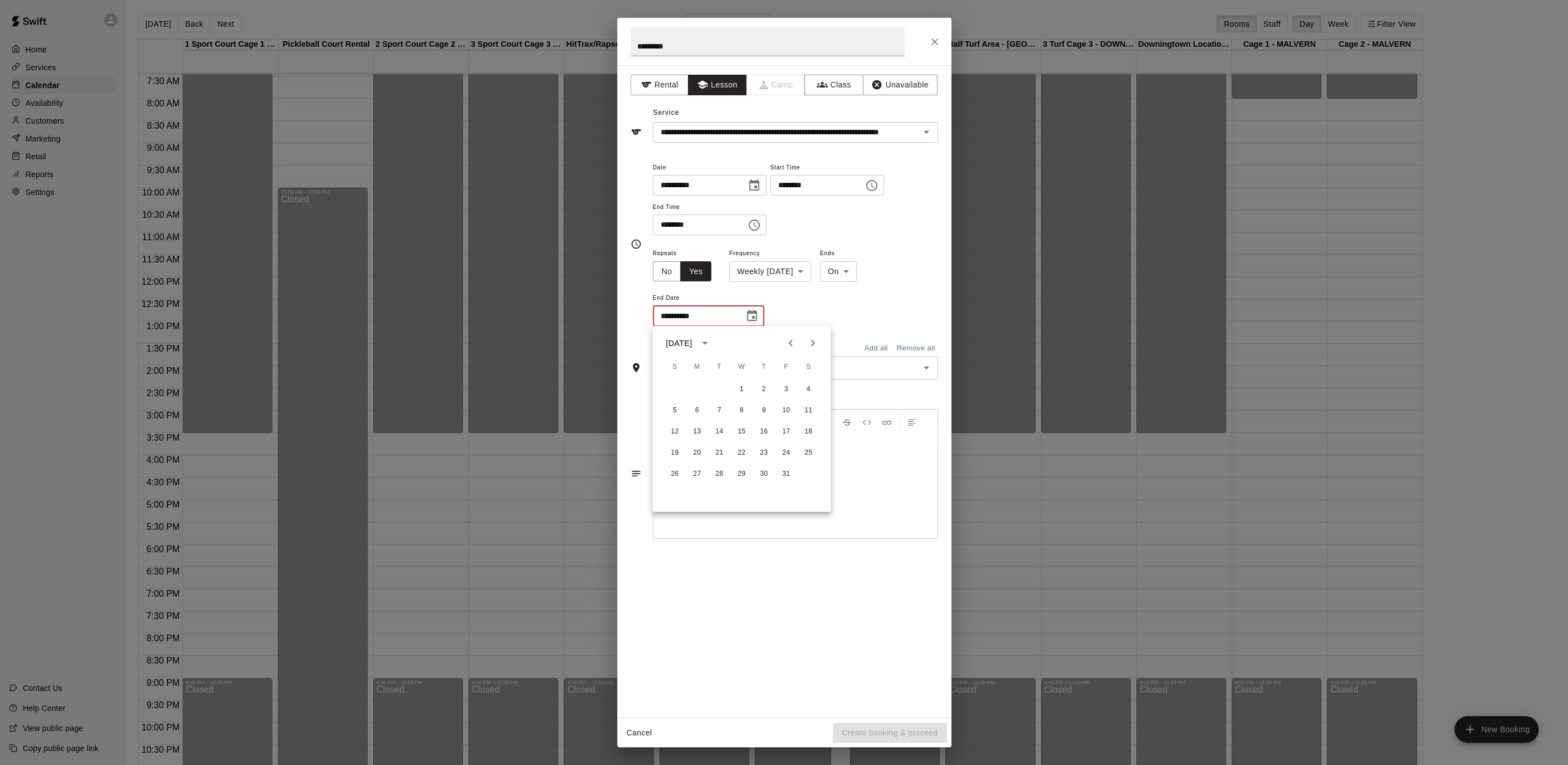
click at [814, 339] on icon "Next month" at bounding box center [812, 343] width 13 height 13
click at [723, 432] on button "11" at bounding box center [719, 432] width 20 height 20
type input "**********"
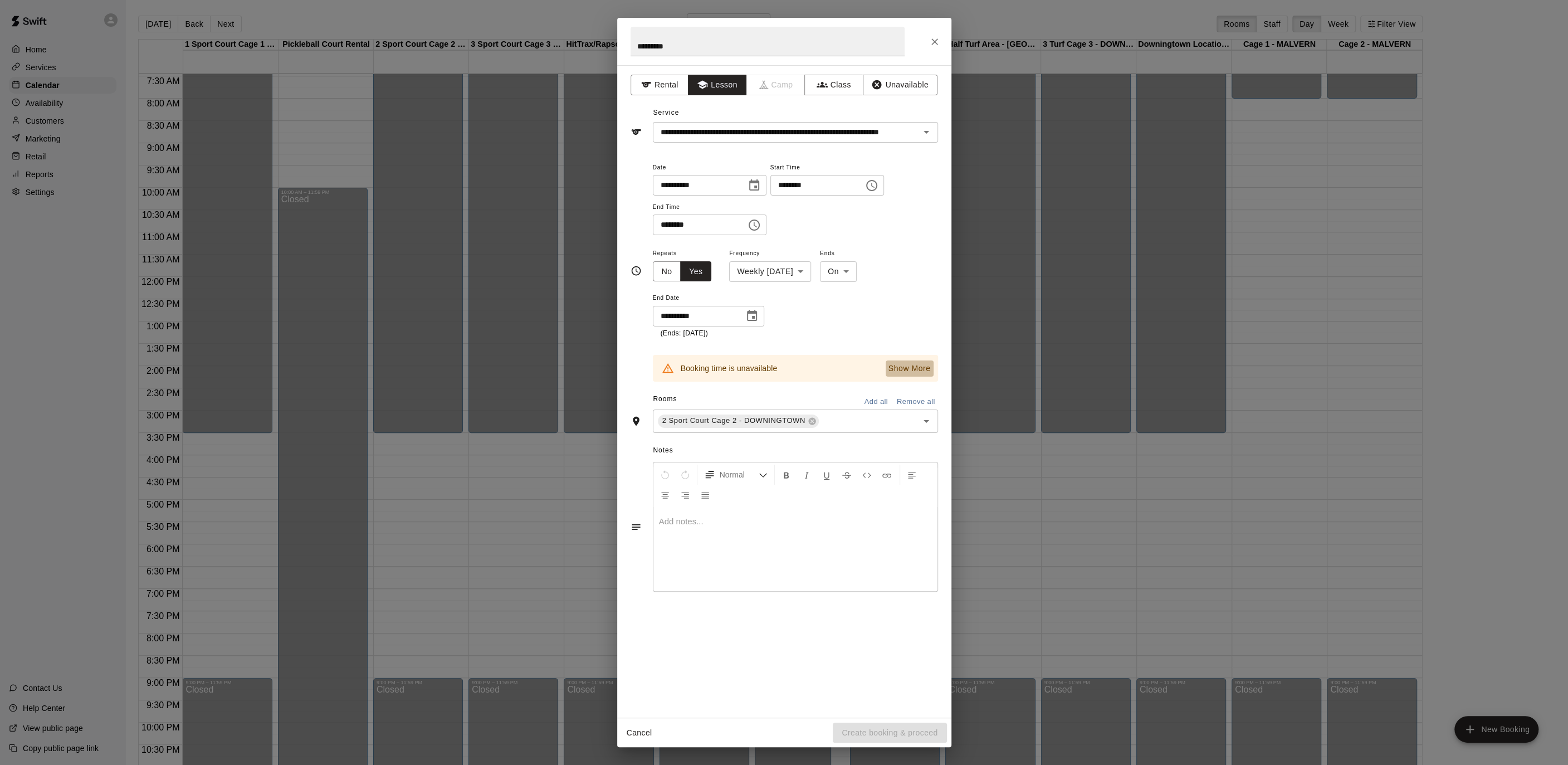
click at [898, 365] on p "Show More" at bounding box center [909, 368] width 42 height 12
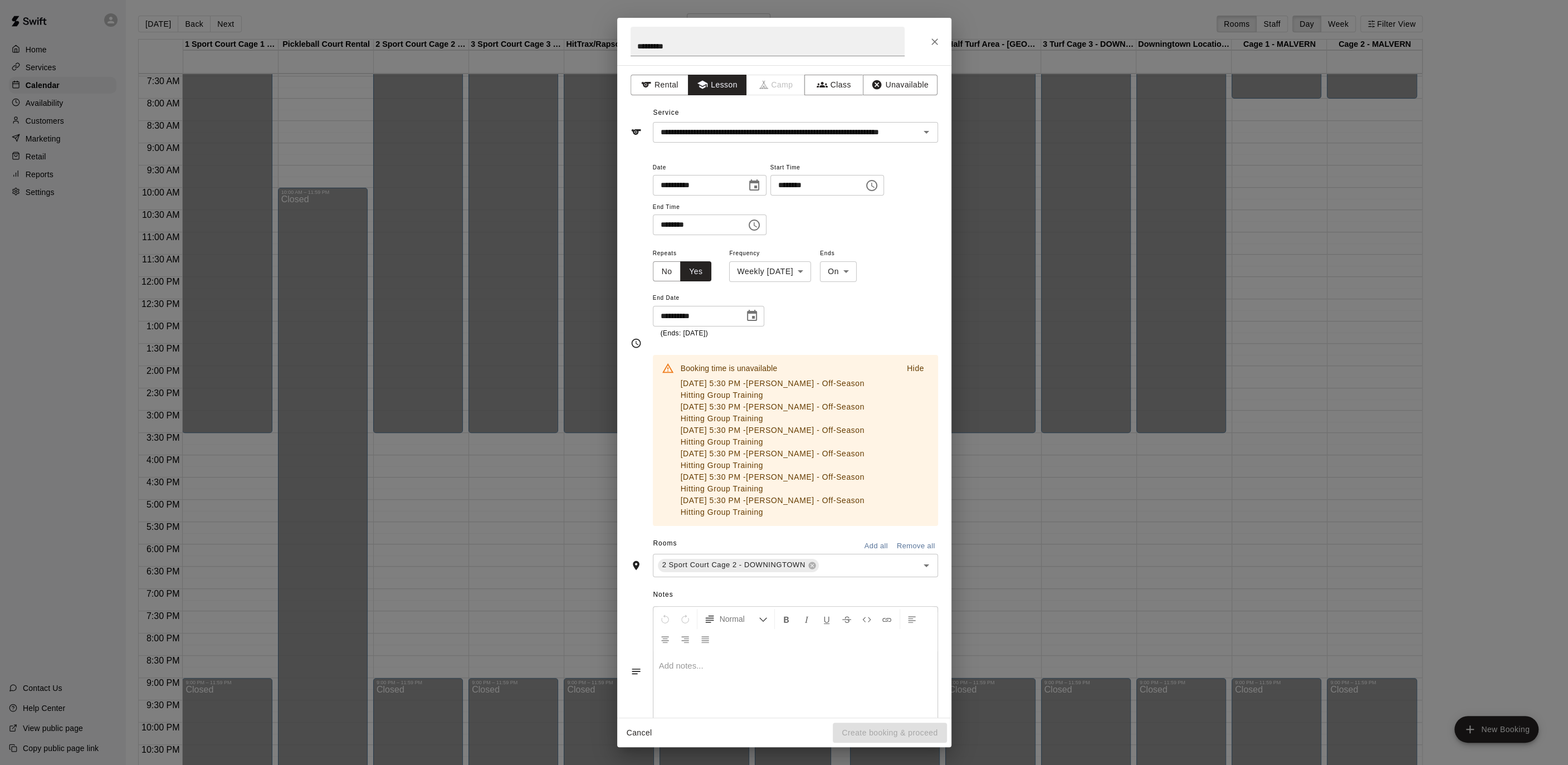
click at [908, 364] on p "Hide" at bounding box center [915, 368] width 17 height 12
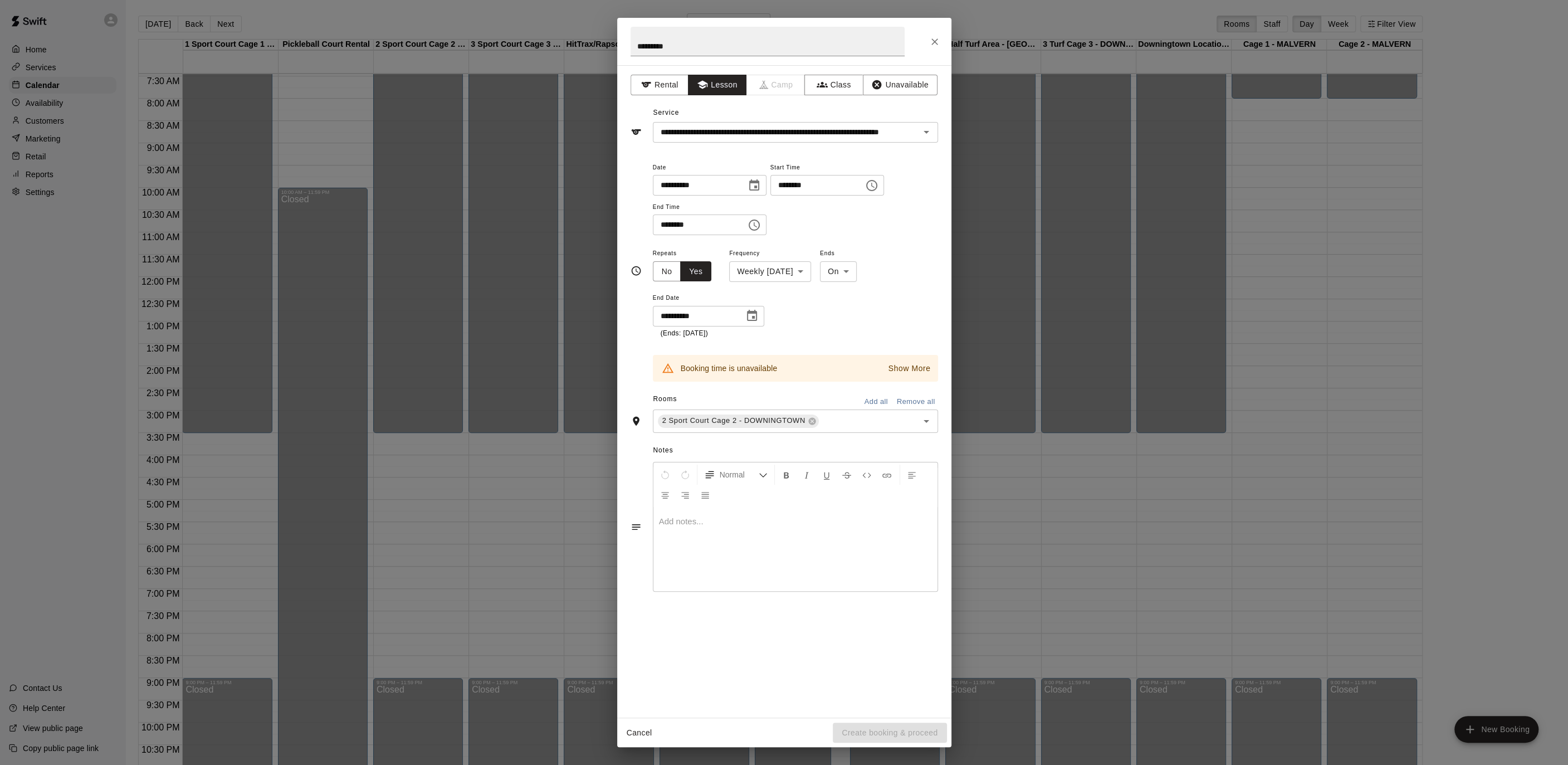
click at [932, 45] on icon "Close" at bounding box center [935, 41] width 12 height 12
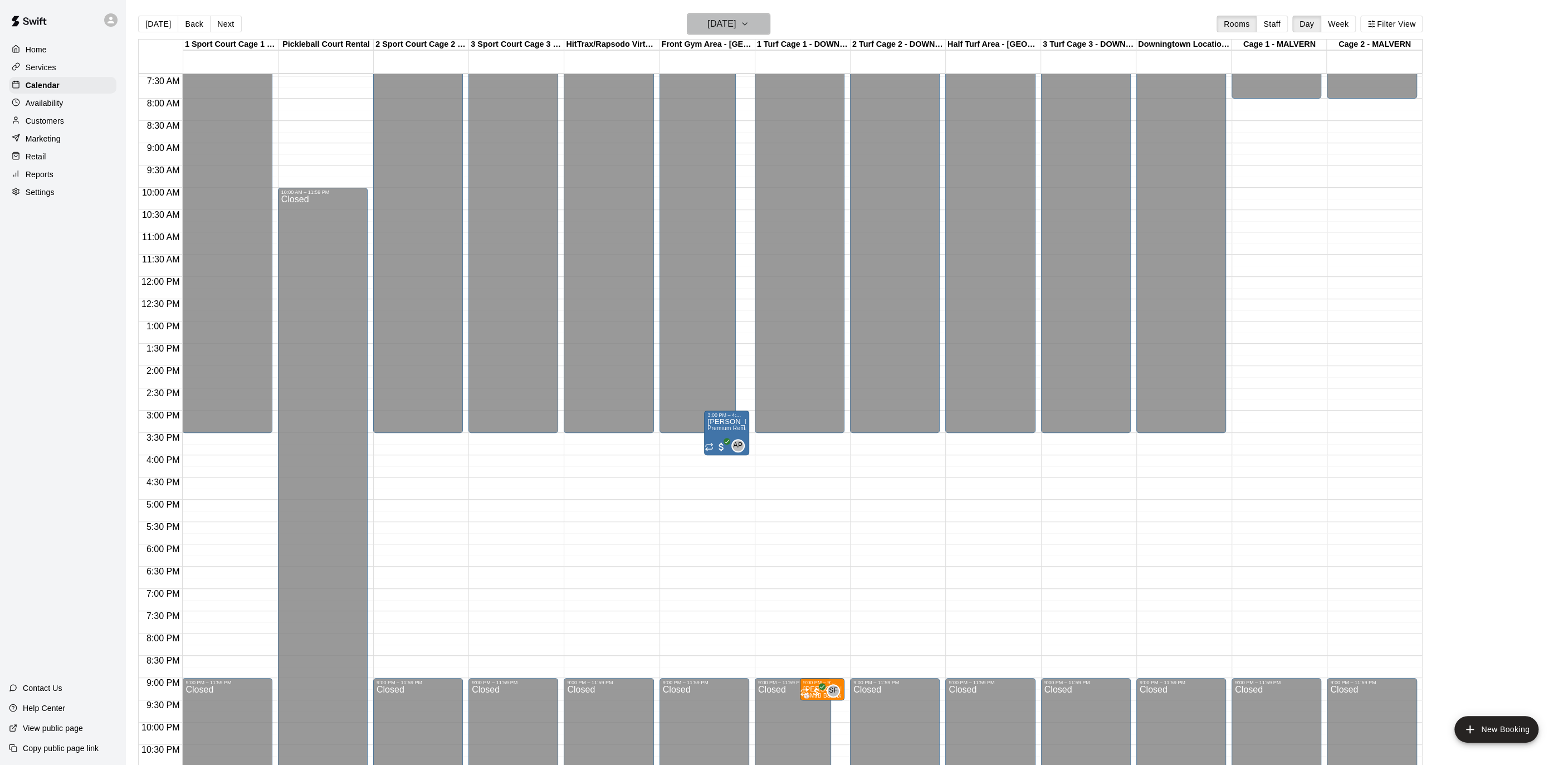
click at [749, 25] on icon "button" at bounding box center [745, 23] width 9 height 13
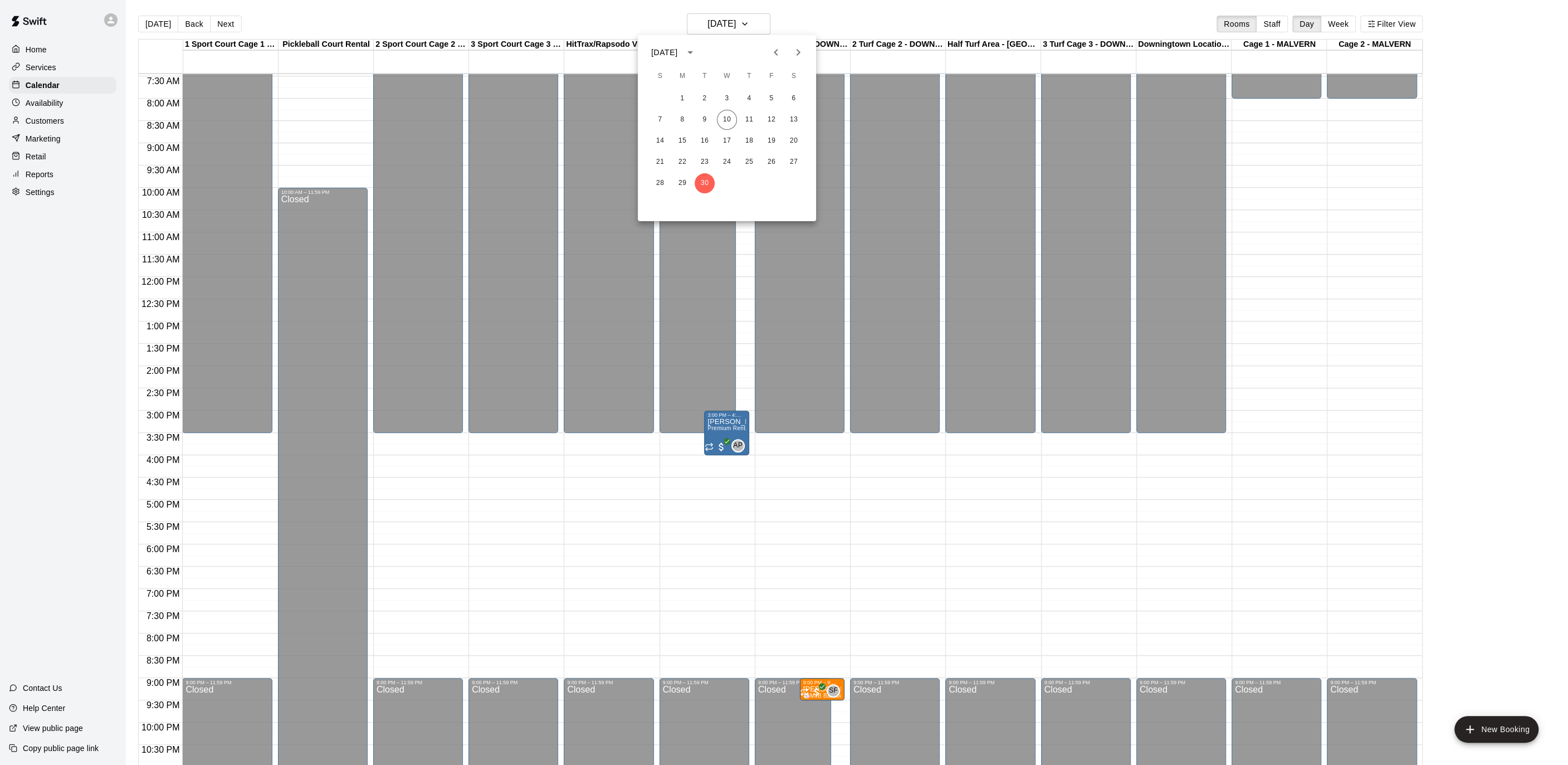
click at [807, 52] on button "Next month" at bounding box center [798, 52] width 22 height 22
click at [703, 118] on button "7" at bounding box center [704, 120] width 20 height 20
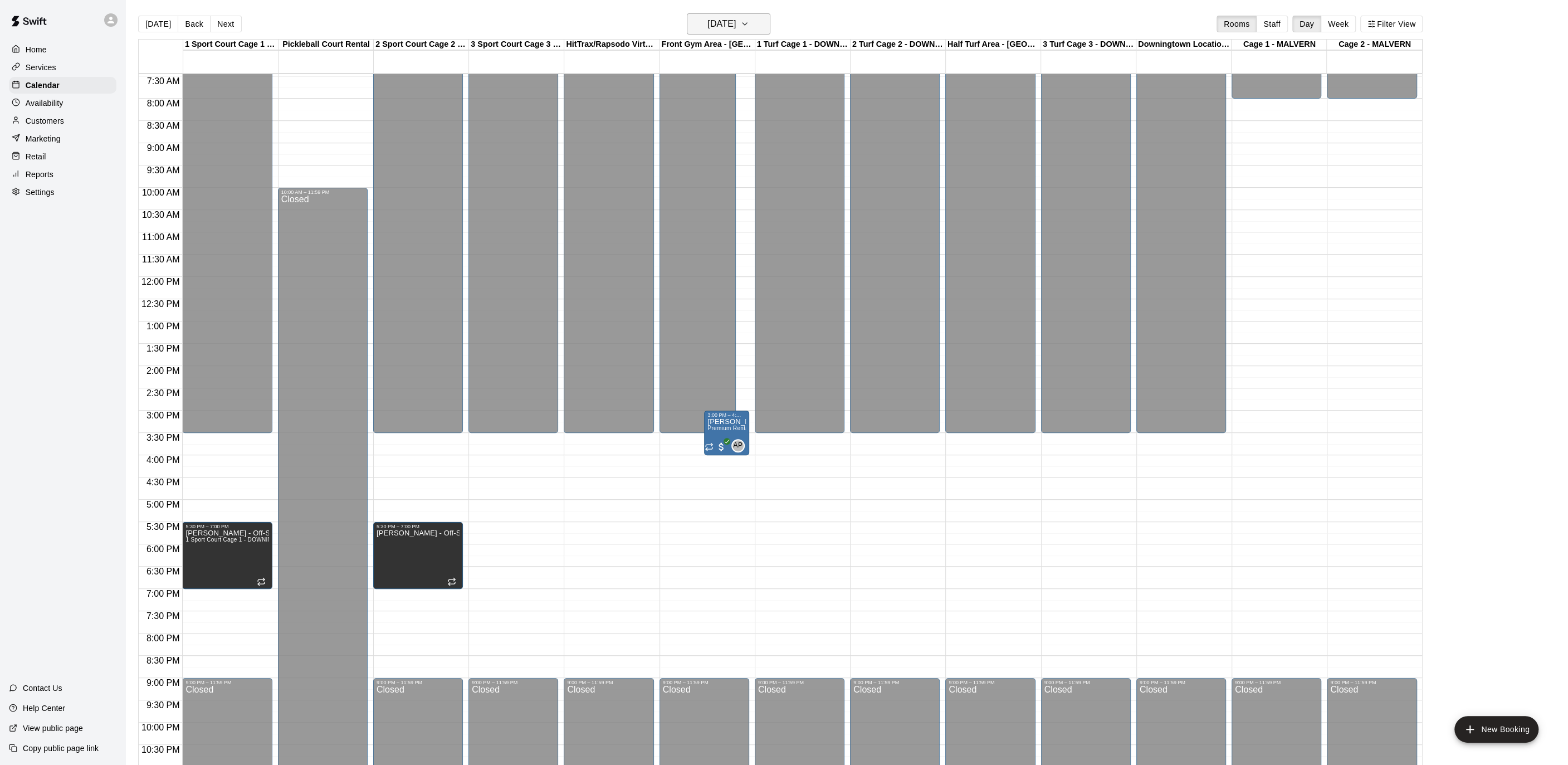
click at [749, 26] on icon "button" at bounding box center [745, 23] width 9 height 13
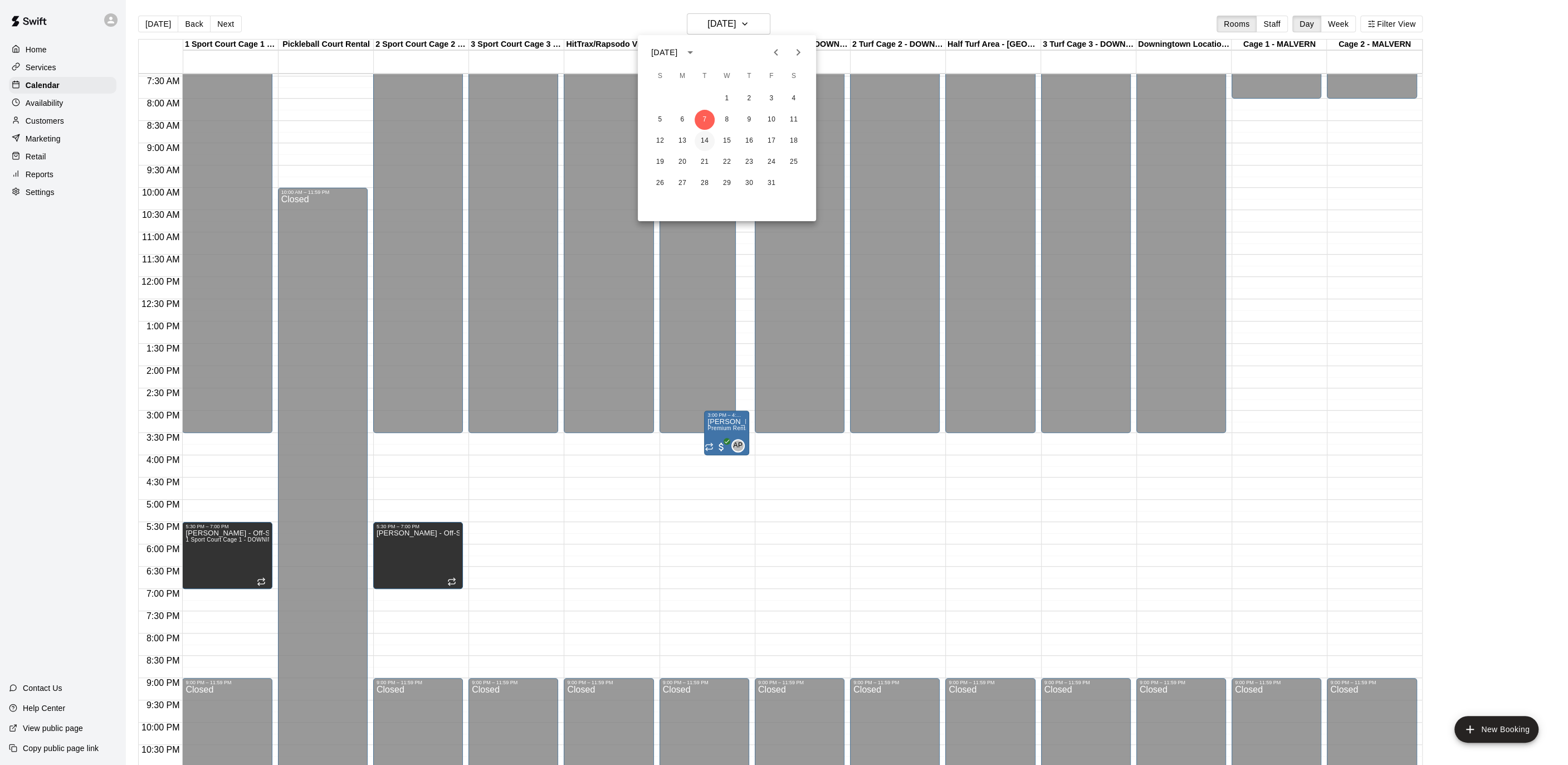
click at [700, 144] on button "14" at bounding box center [704, 141] width 20 height 20
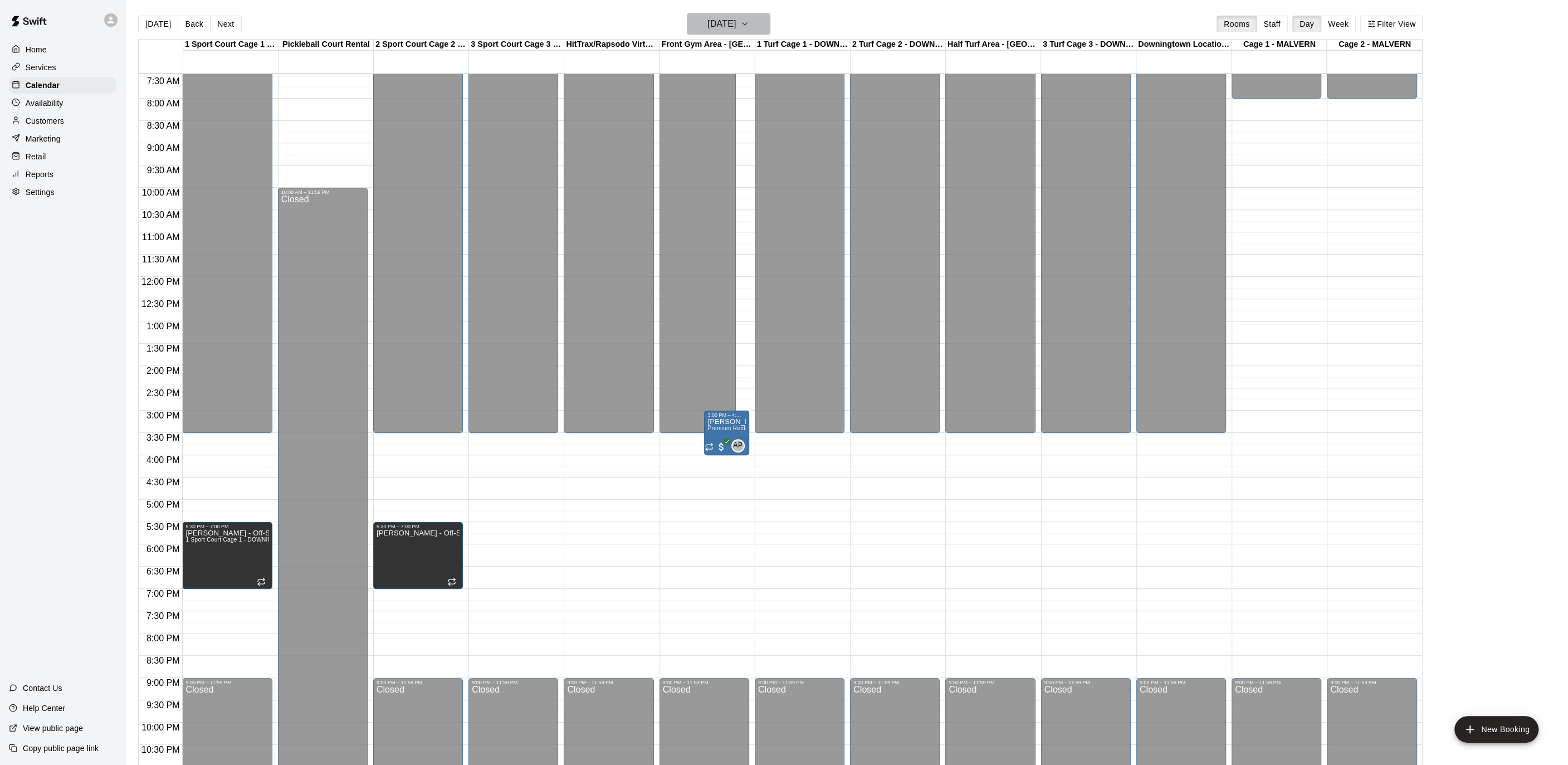
click at [749, 23] on icon "button" at bounding box center [745, 23] width 9 height 13
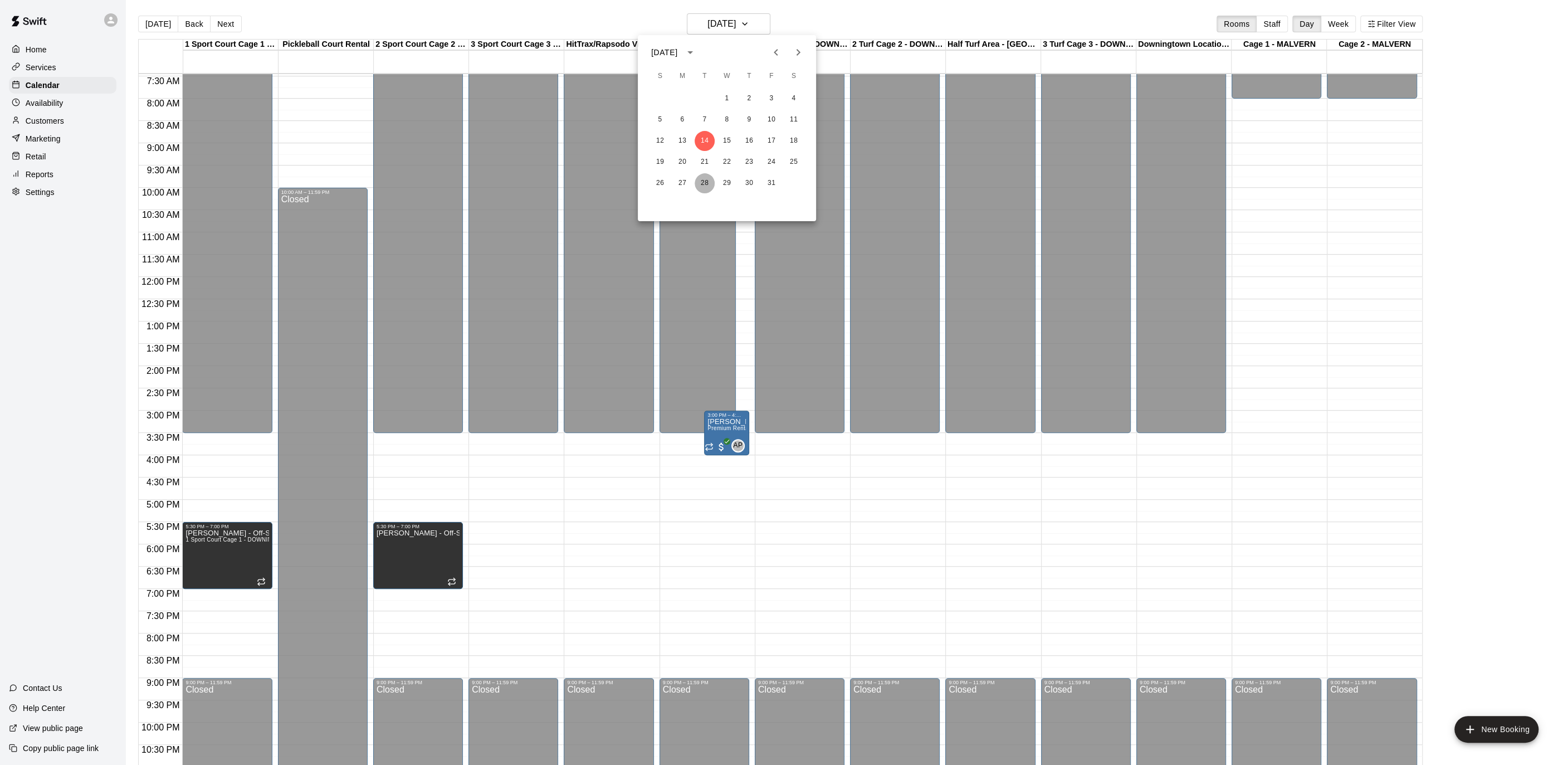
click at [705, 183] on button "28" at bounding box center [704, 184] width 20 height 20
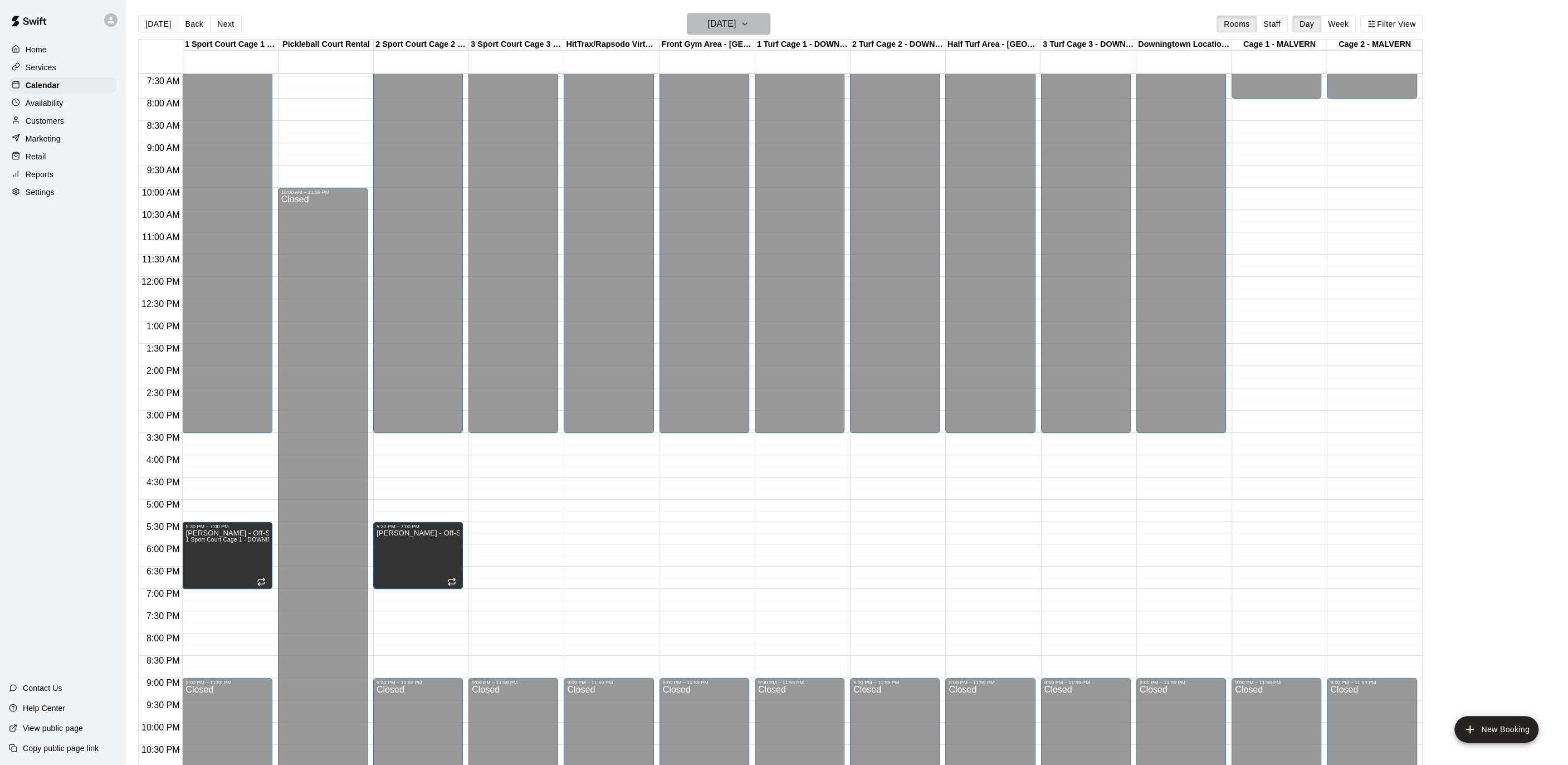
click at [736, 19] on h6 "[DATE]" at bounding box center [721, 24] width 28 height 15
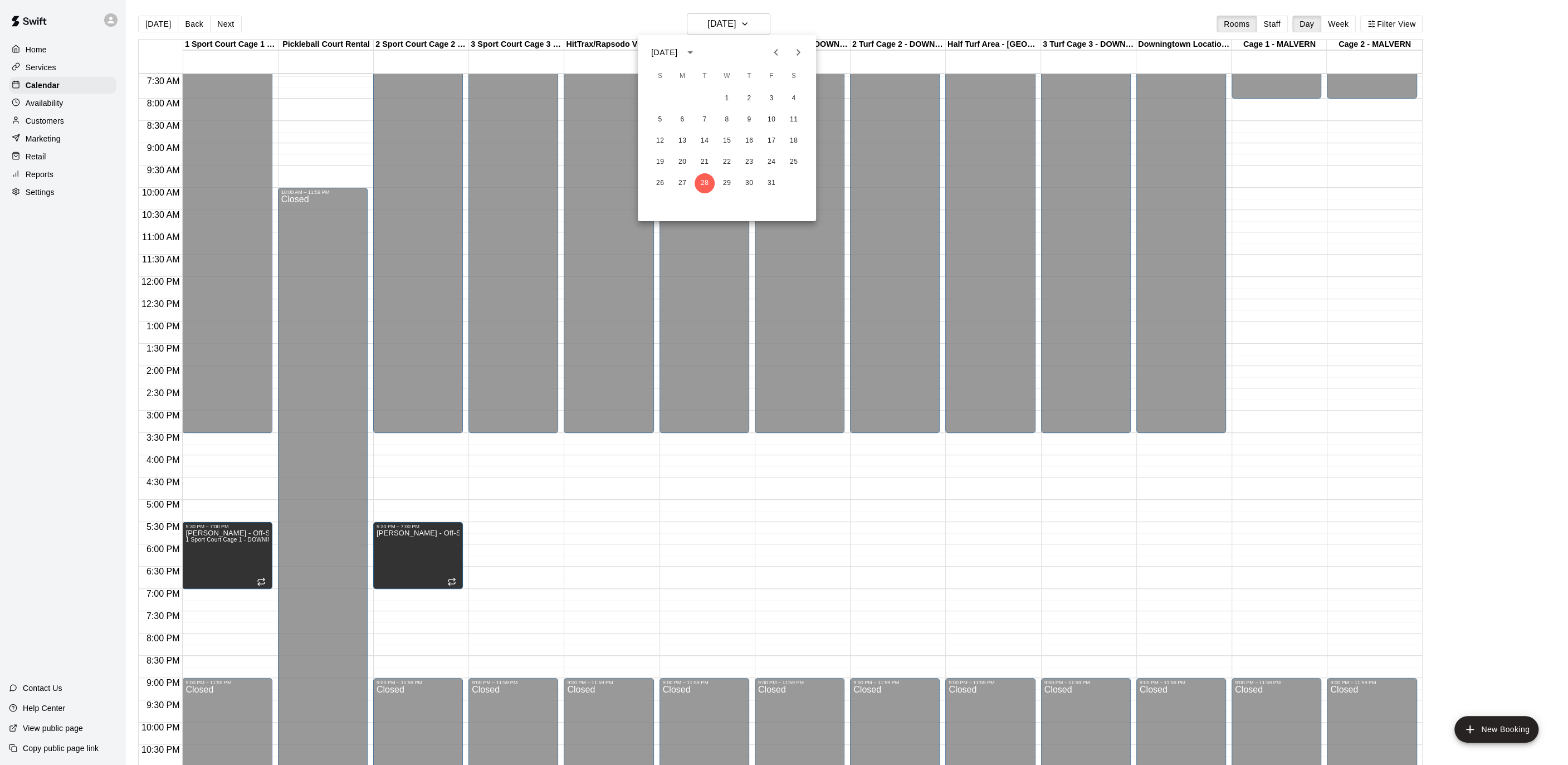
click at [796, 61] on button "Next month" at bounding box center [798, 52] width 22 height 22
click at [718, 140] on button "12" at bounding box center [726, 141] width 20 height 20
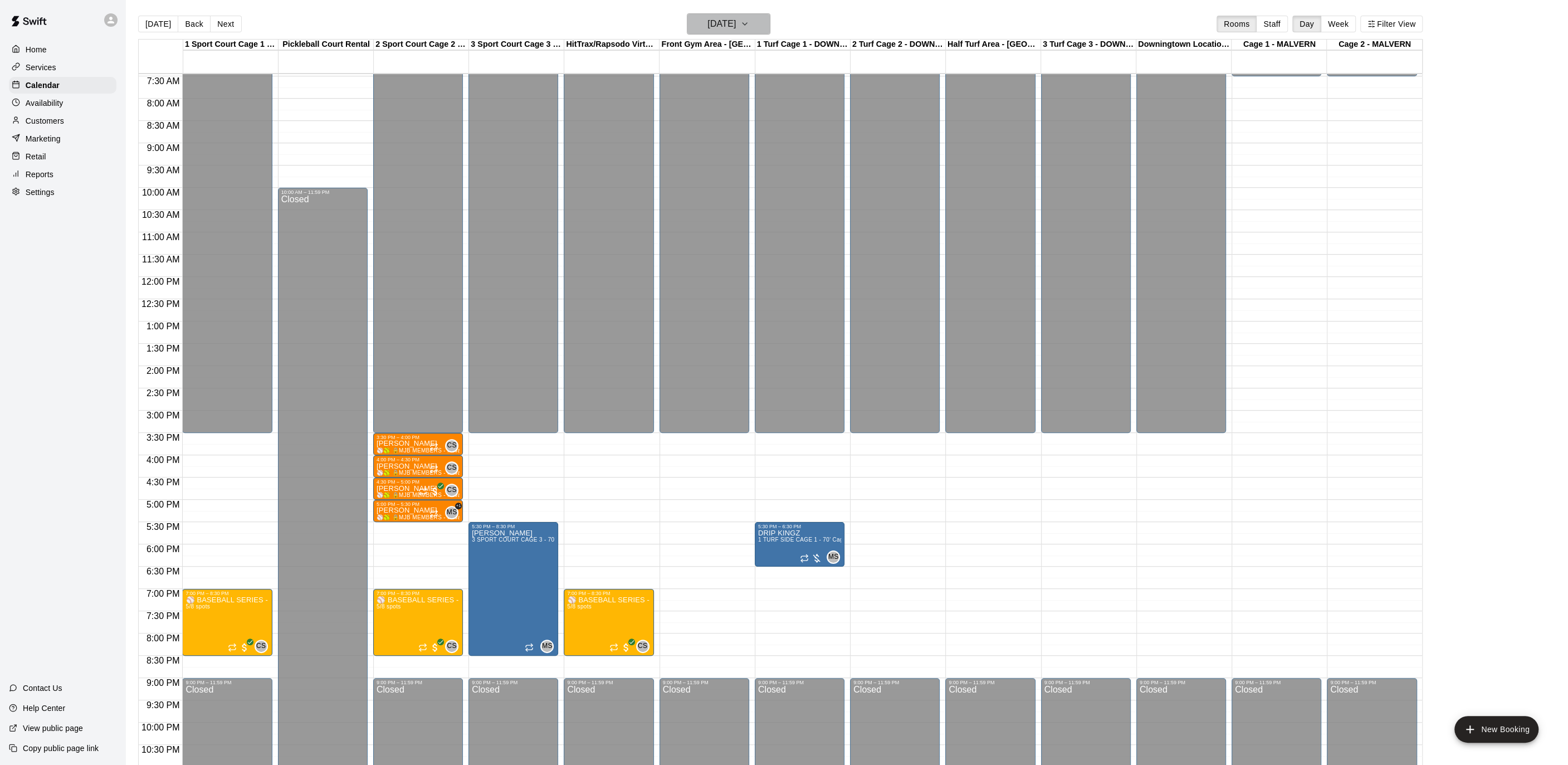
click at [736, 22] on h6 "[DATE]" at bounding box center [721, 24] width 28 height 15
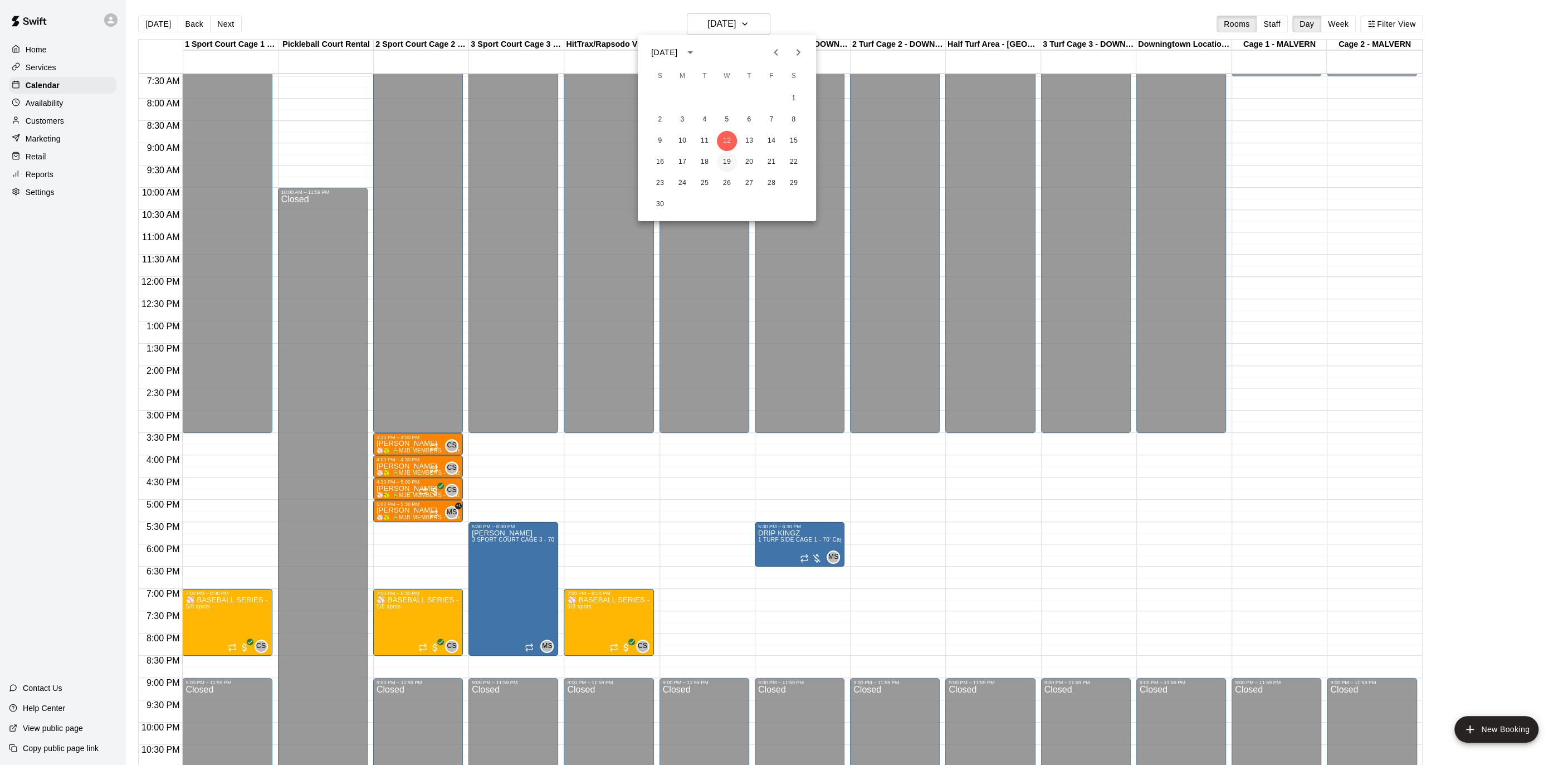
click at [726, 159] on button "19" at bounding box center [726, 162] width 20 height 20
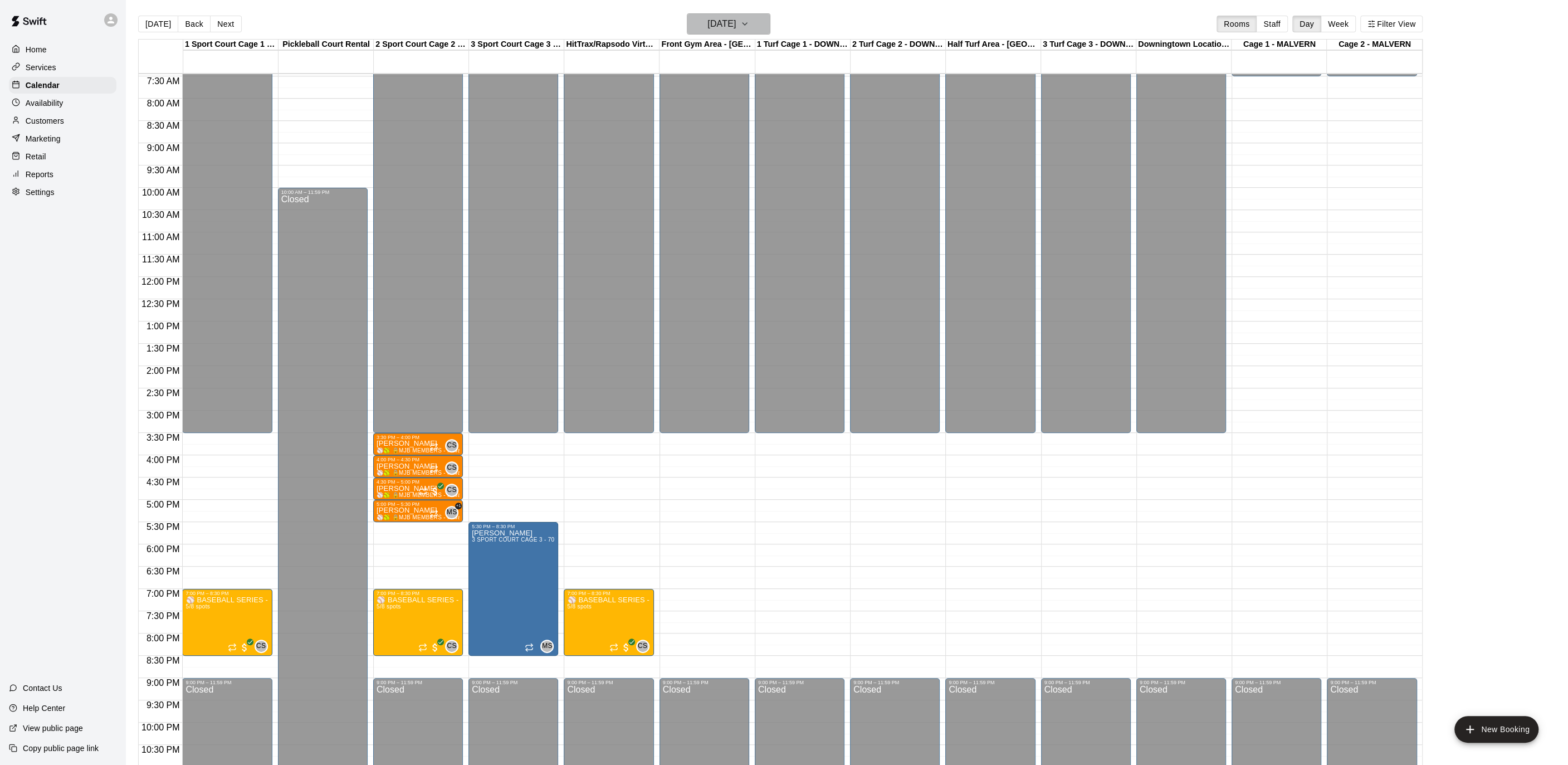
click at [736, 20] on h6 "[DATE]" at bounding box center [721, 24] width 28 height 15
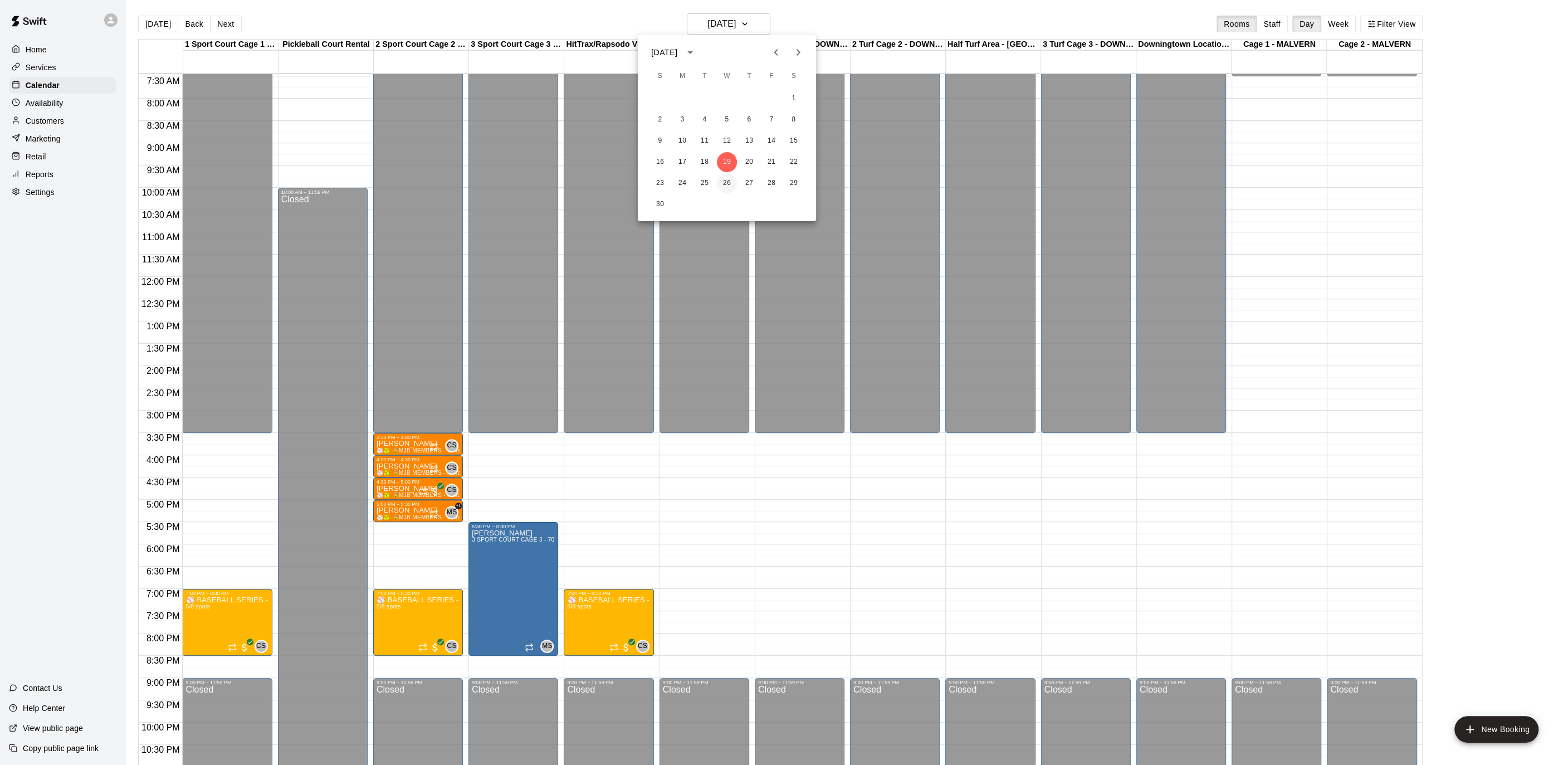
click at [732, 181] on button "26" at bounding box center [726, 184] width 20 height 20
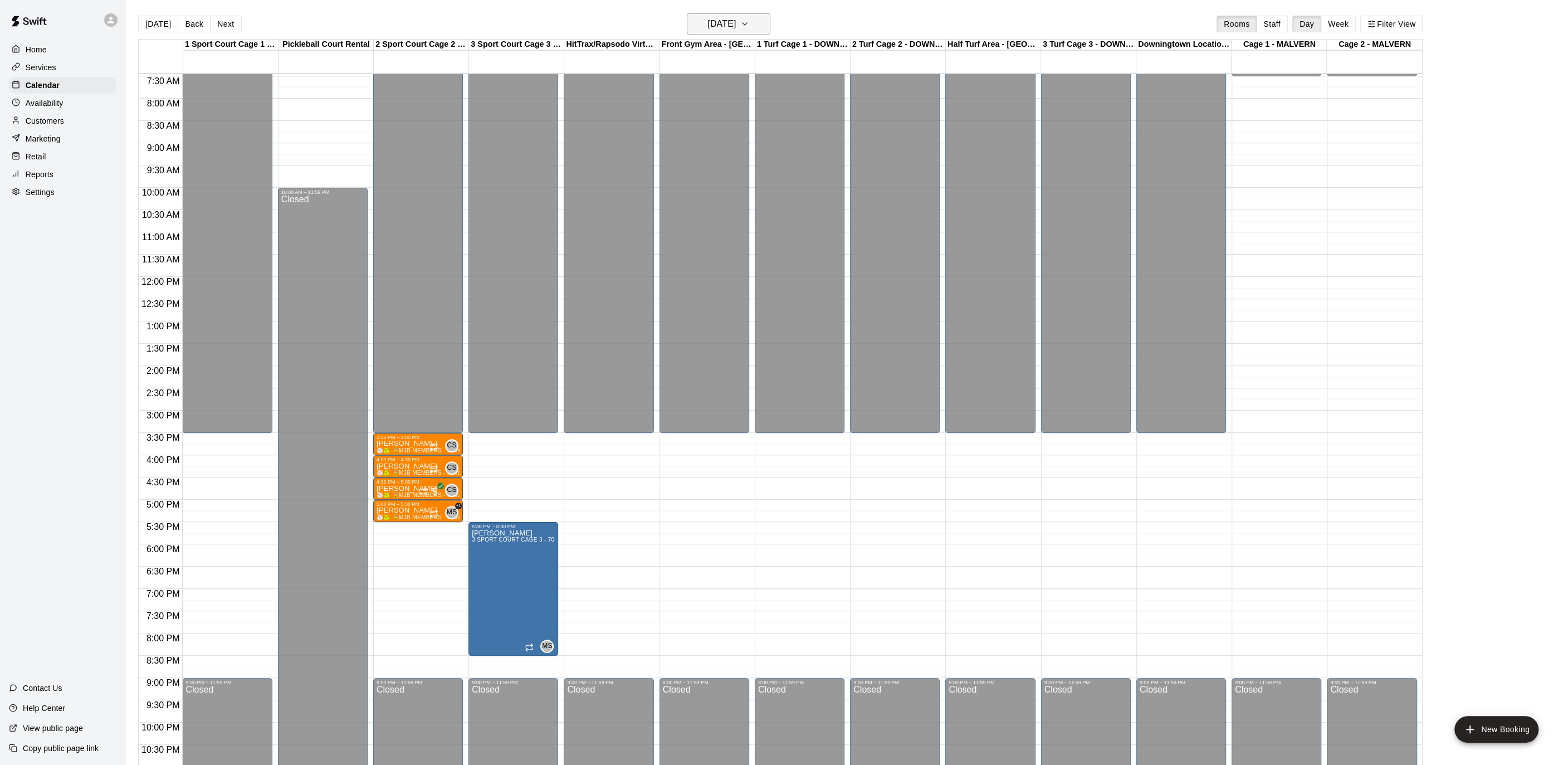
click at [749, 19] on icon "button" at bounding box center [745, 23] width 9 height 13
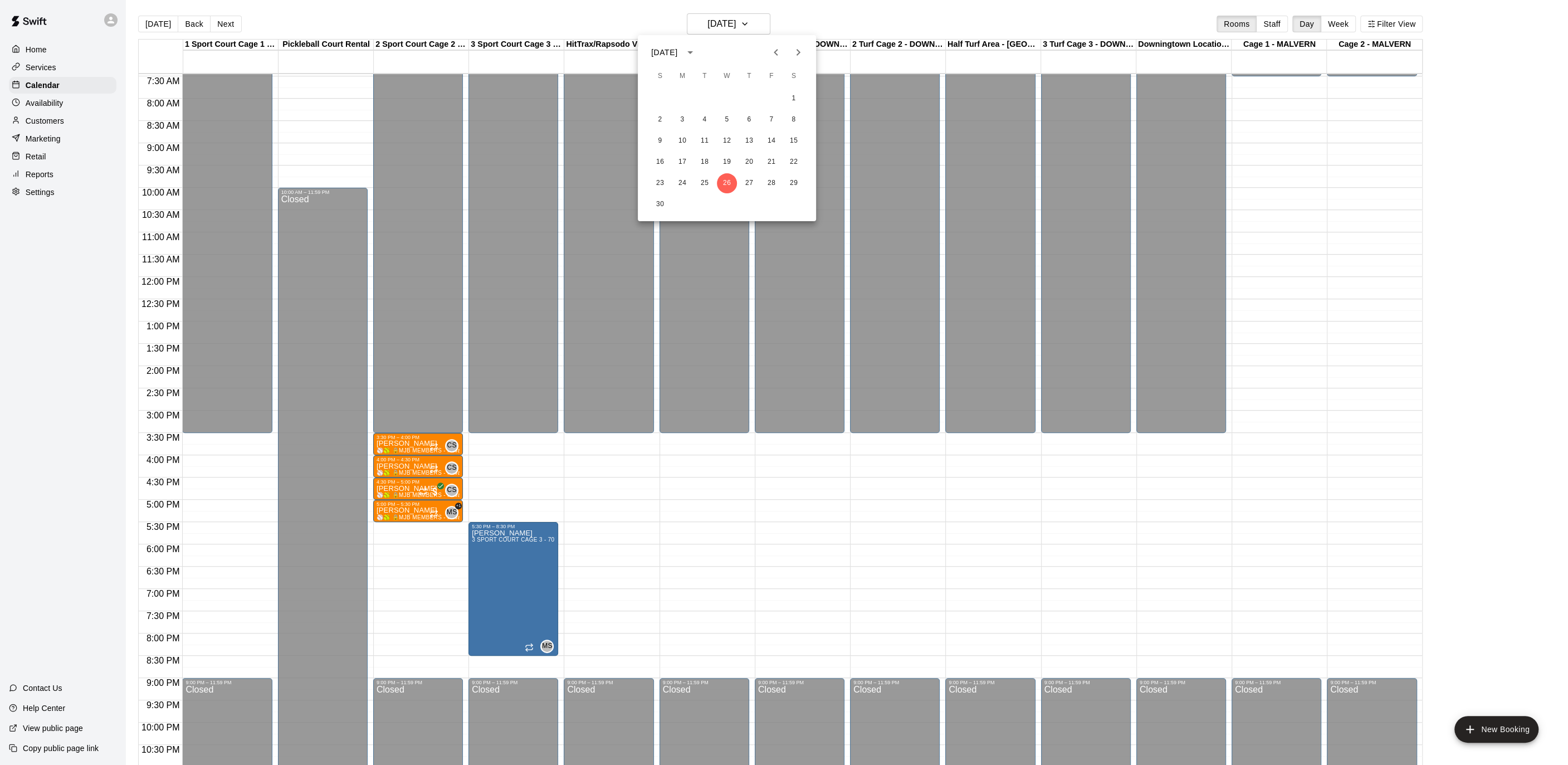
click at [773, 57] on icon "Previous month" at bounding box center [776, 51] width 13 height 13
click at [774, 54] on icon "Previous month" at bounding box center [776, 51] width 13 height 13
click at [704, 184] on button "30" at bounding box center [704, 184] width 20 height 20
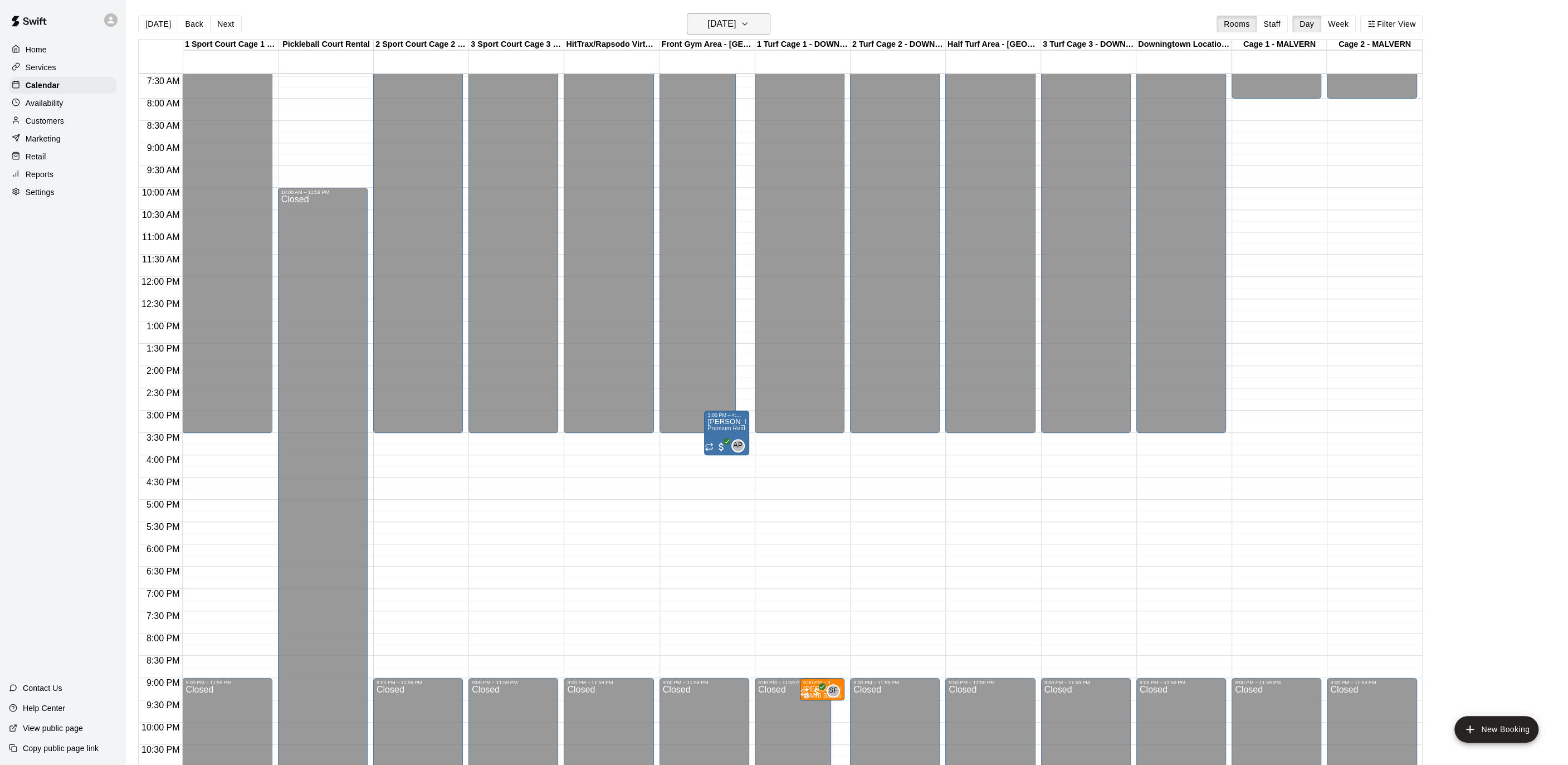
click at [749, 19] on icon "button" at bounding box center [745, 23] width 9 height 13
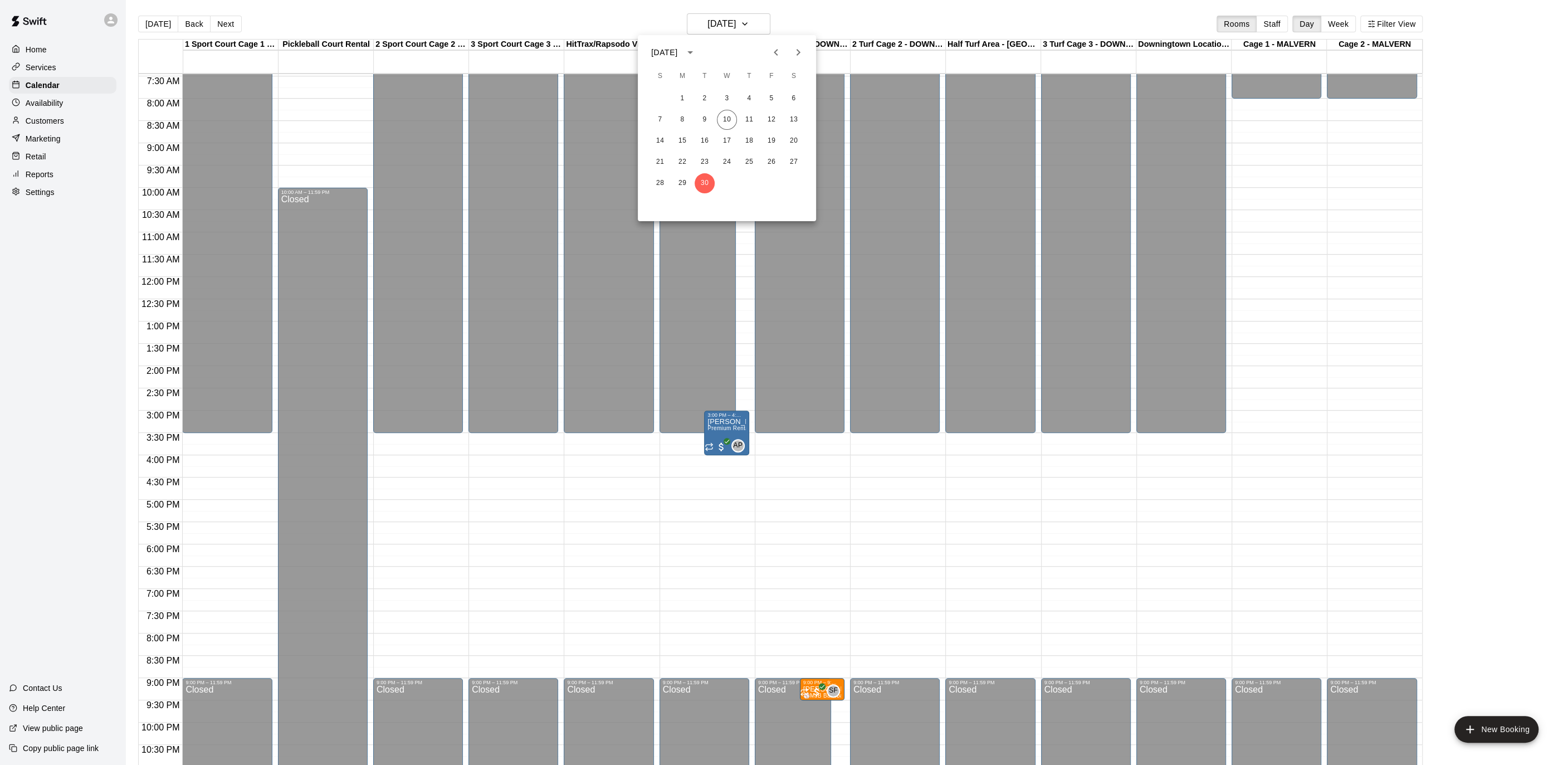
click at [796, 48] on icon "Next month" at bounding box center [798, 51] width 13 height 13
click at [706, 122] on button "7" at bounding box center [704, 120] width 20 height 20
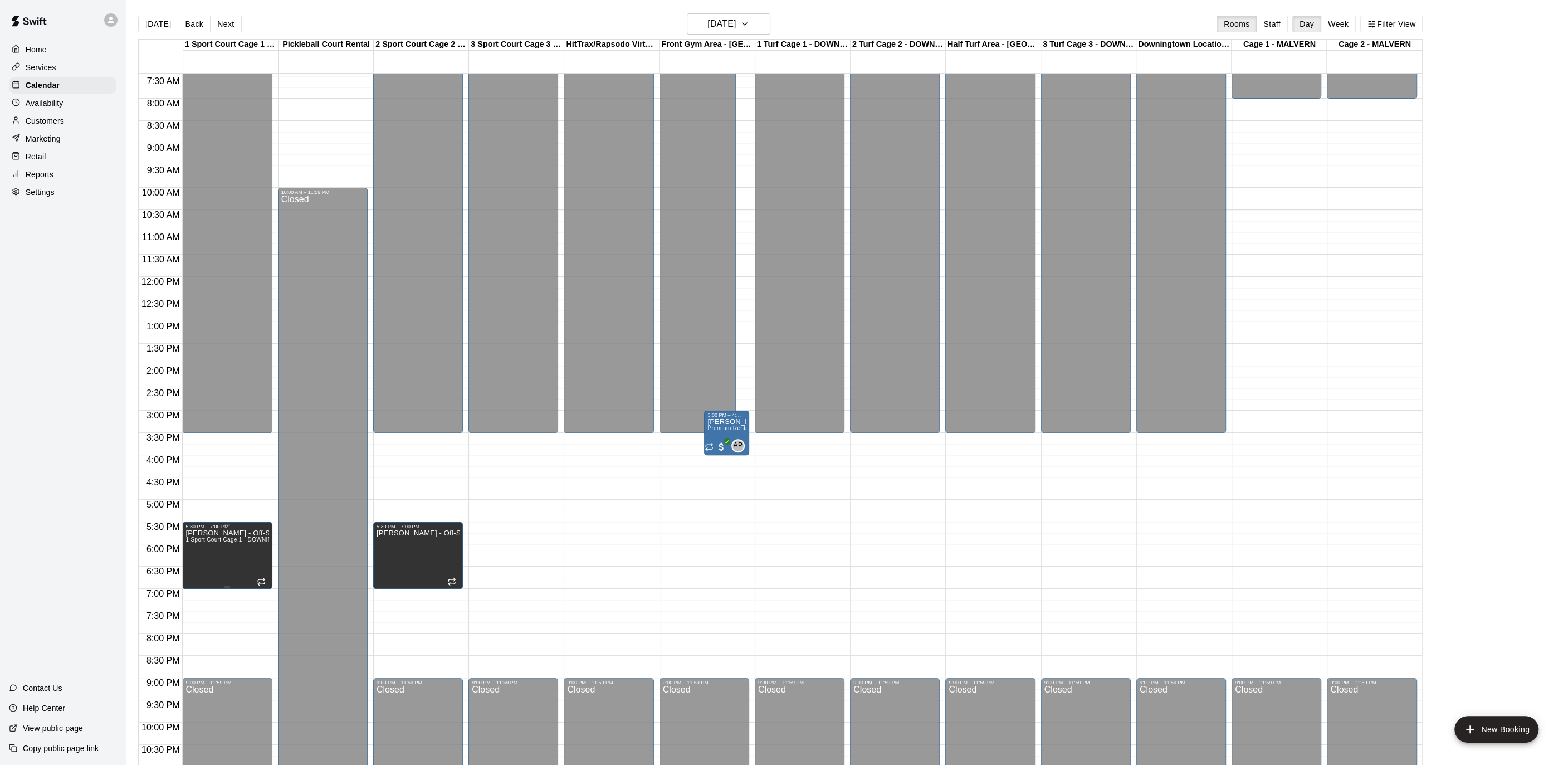
click at [246, 538] on span "1 Sport Court Cage 1 - DOWNINGTOWN, 2 Sport Court Cage 2 - DOWNINGTOWN" at bounding box center [296, 539] width 220 height 6
drag, startPoint x: 197, startPoint y: 549, endPoint x: 232, endPoint y: 540, distance: 36.1
click at [197, 549] on icon "edit" at bounding box center [196, 547] width 13 height 13
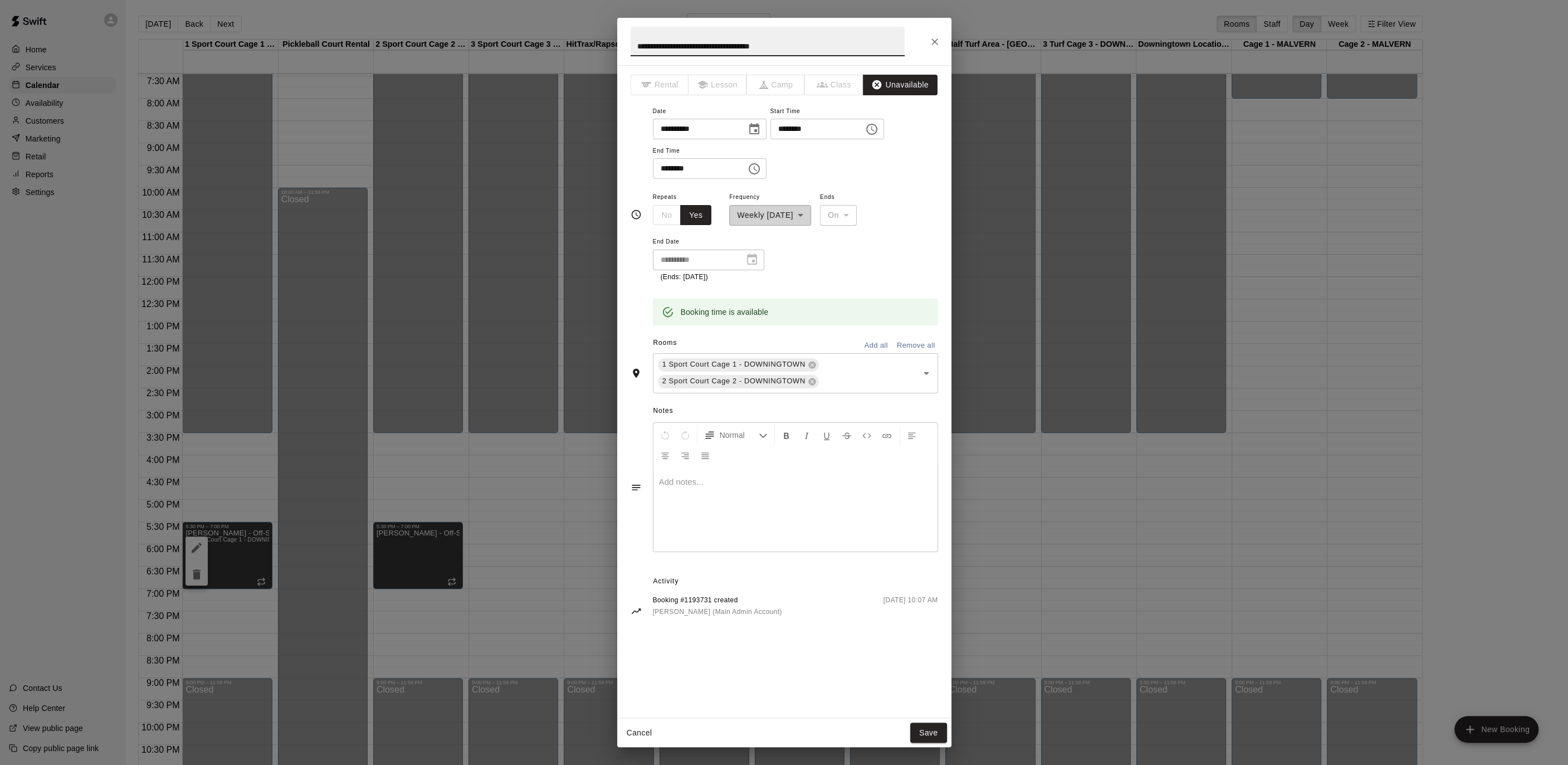
click at [793, 128] on input "********" at bounding box center [813, 128] width 86 height 21
type input "********"
drag, startPoint x: 667, startPoint y: 167, endPoint x: 676, endPoint y: 167, distance: 9.0
click at [667, 167] on input "********" at bounding box center [696, 168] width 86 height 21
type input "********"
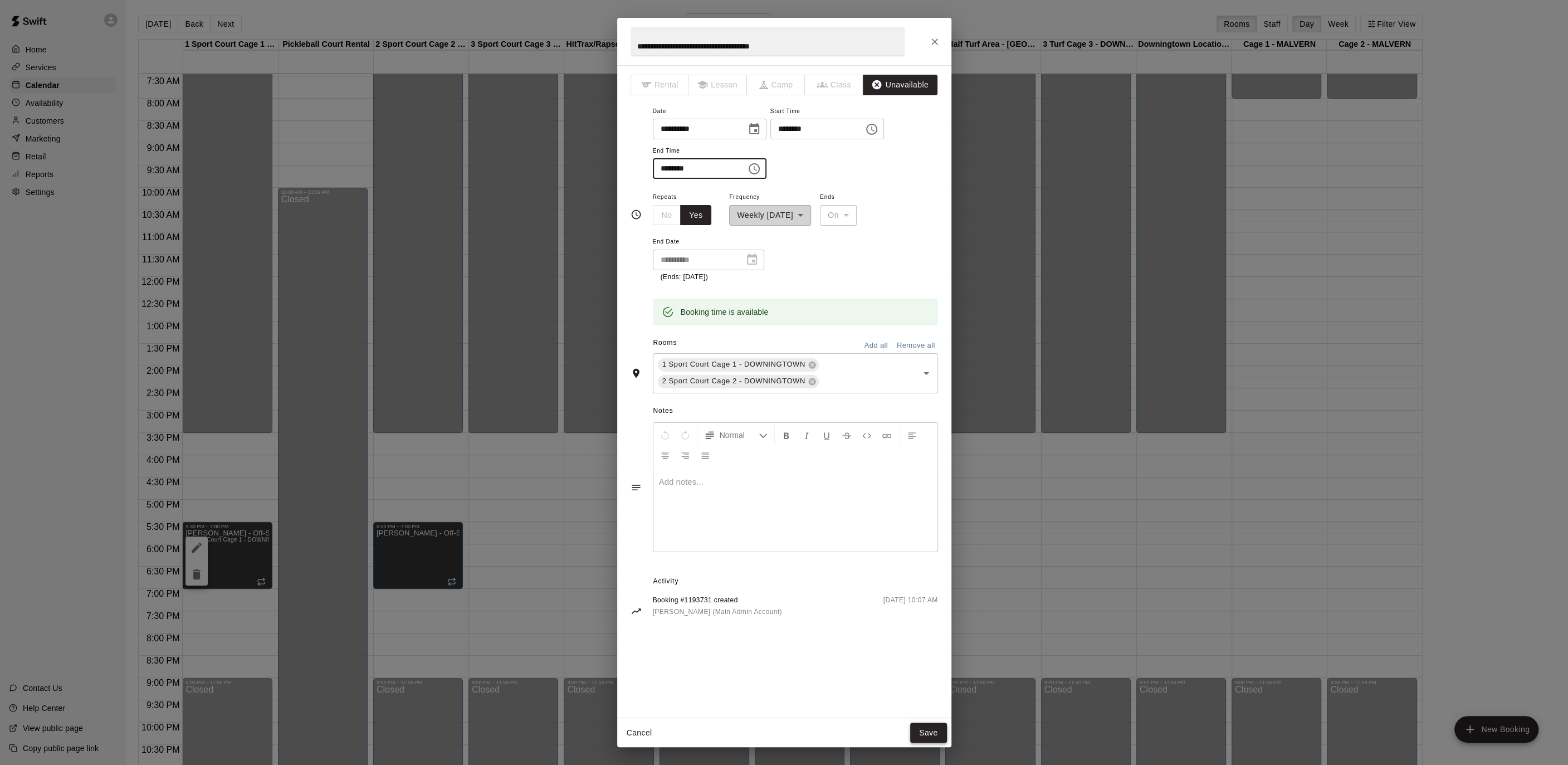
click at [923, 724] on button "Save" at bounding box center [928, 733] width 37 height 21
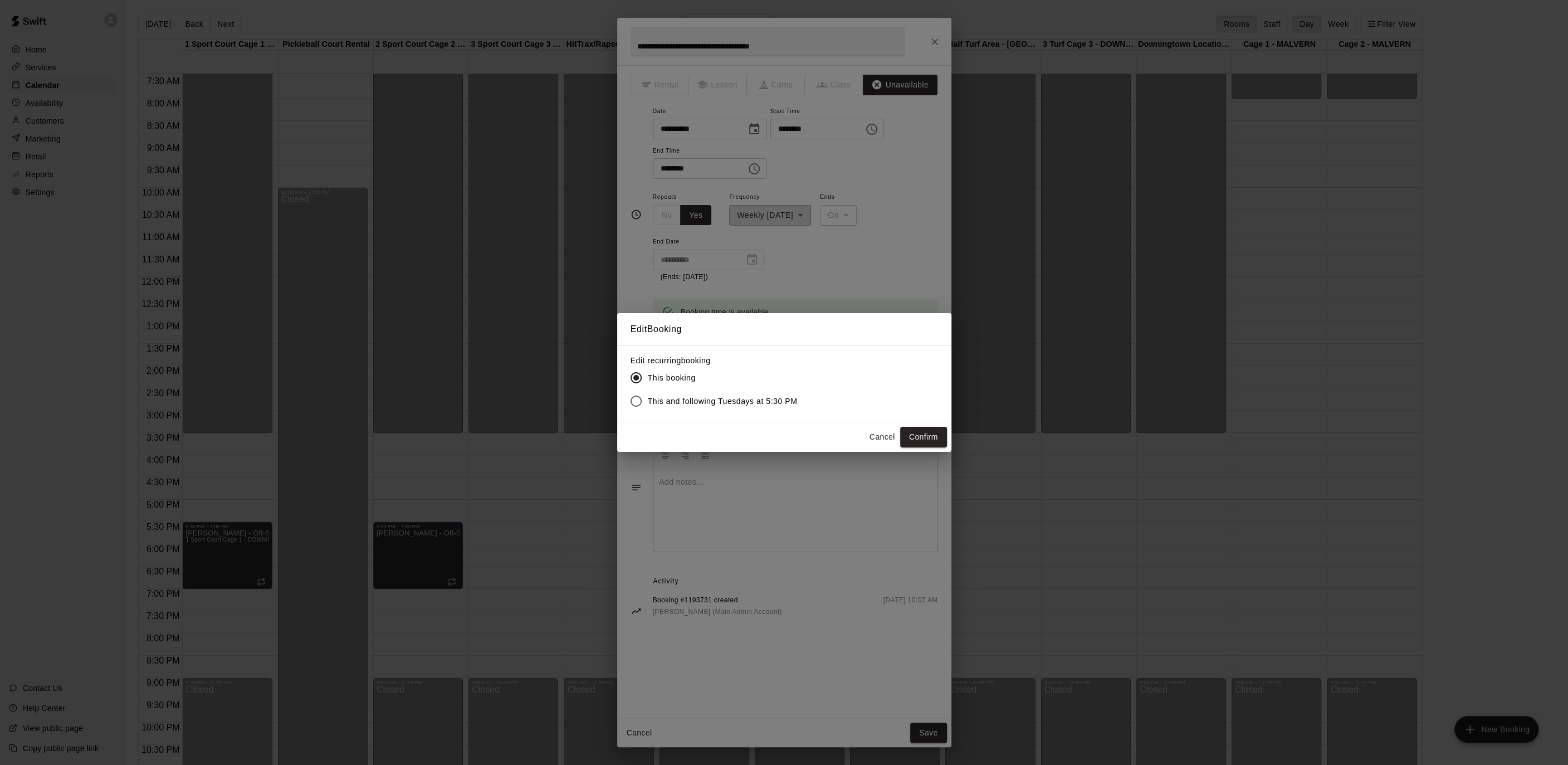
drag, startPoint x: 769, startPoint y: 399, endPoint x: 795, endPoint y: 415, distance: 30.5
click at [769, 399] on span "This and following Tuesdays at 5:30 PM" at bounding box center [723, 401] width 150 height 12
click at [924, 435] on button "Confirm" at bounding box center [923, 437] width 47 height 21
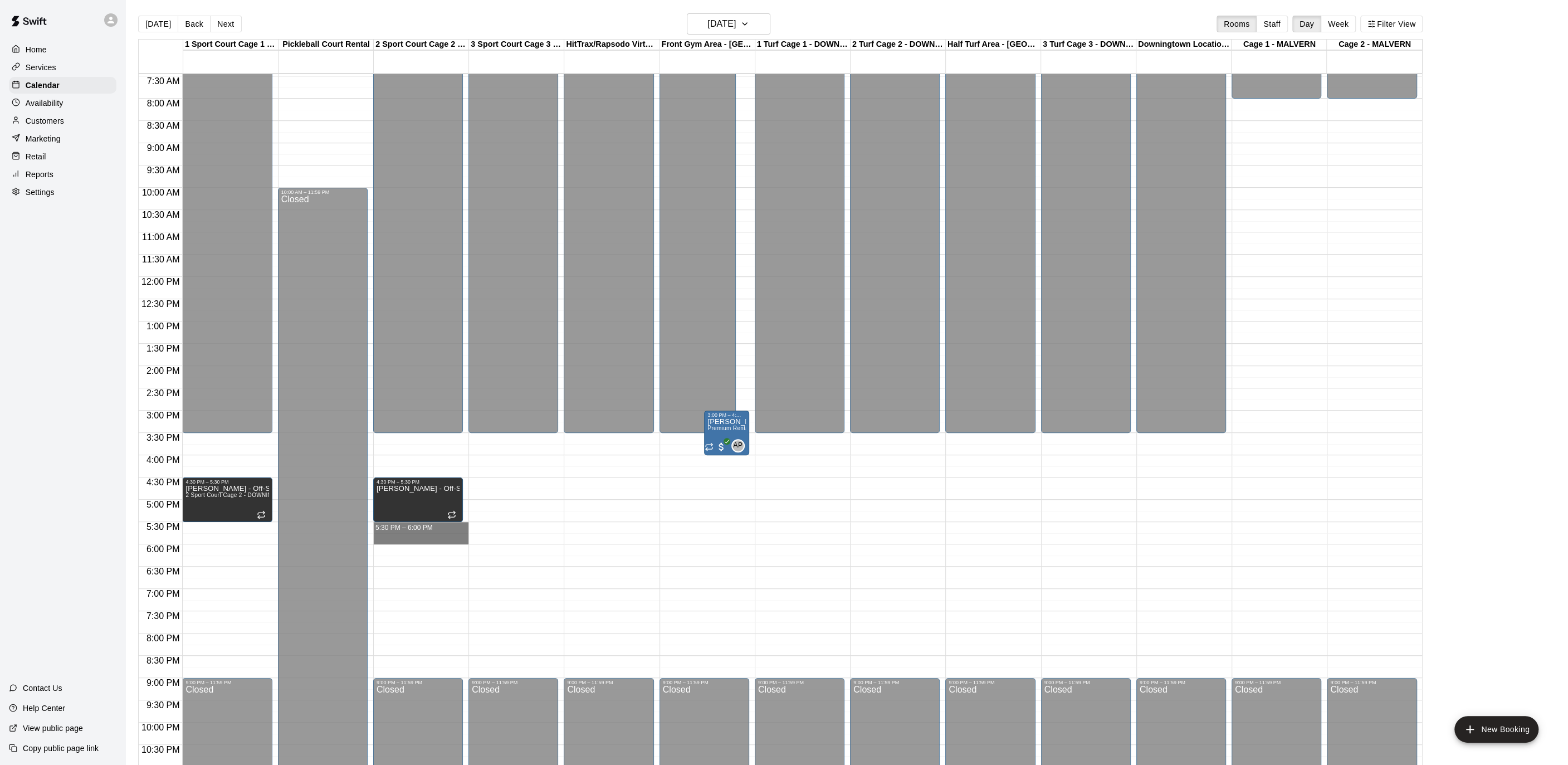
drag, startPoint x: 427, startPoint y: 525, endPoint x: 425, endPoint y: 541, distance: 16.1
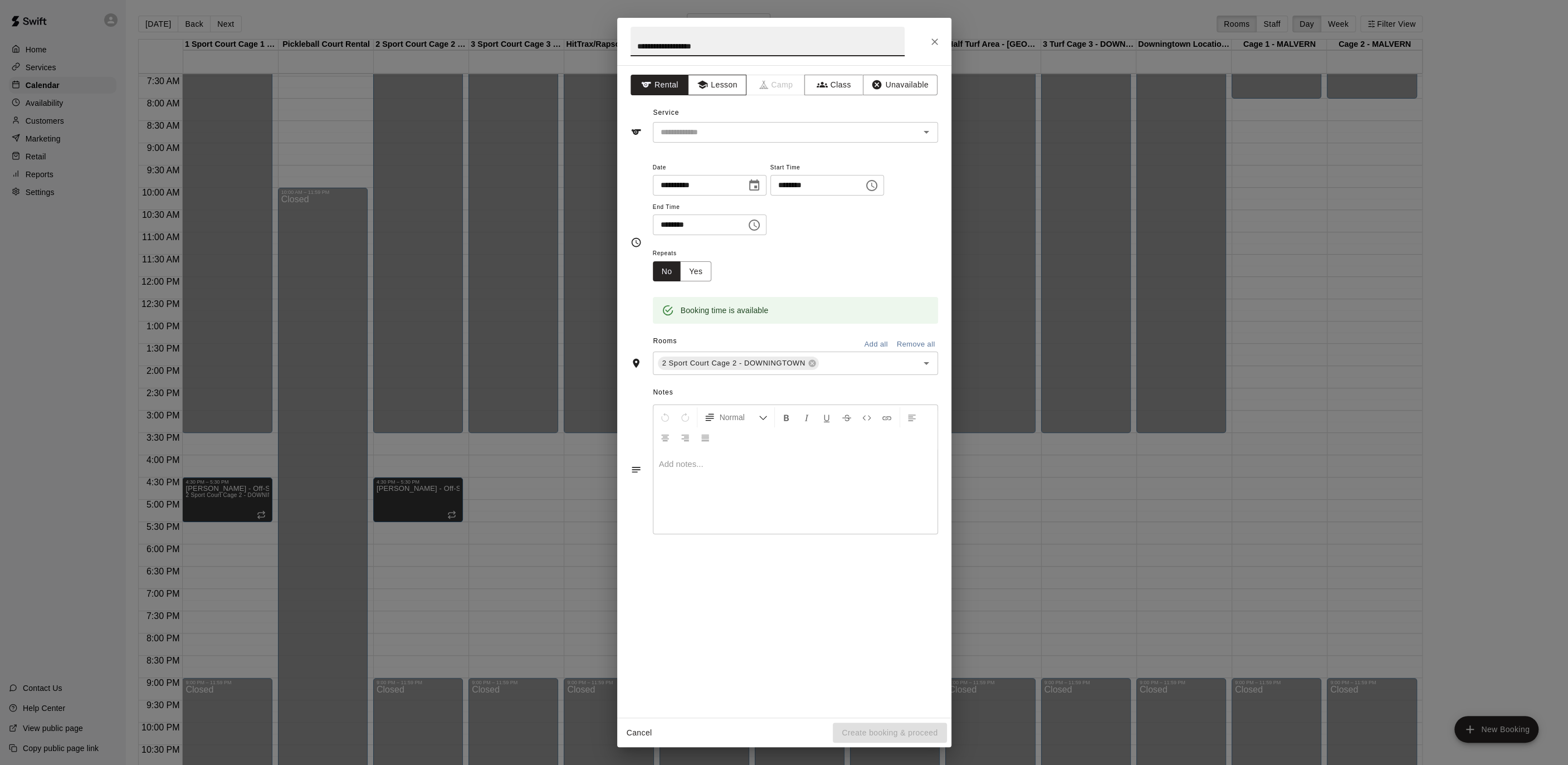
type input "**********"
click at [725, 82] on button "Lesson" at bounding box center [717, 84] width 58 height 21
drag, startPoint x: 713, startPoint y: 129, endPoint x: 713, endPoint y: 137, distance: 8.0
click at [713, 129] on input "text" at bounding box center [779, 132] width 246 height 14
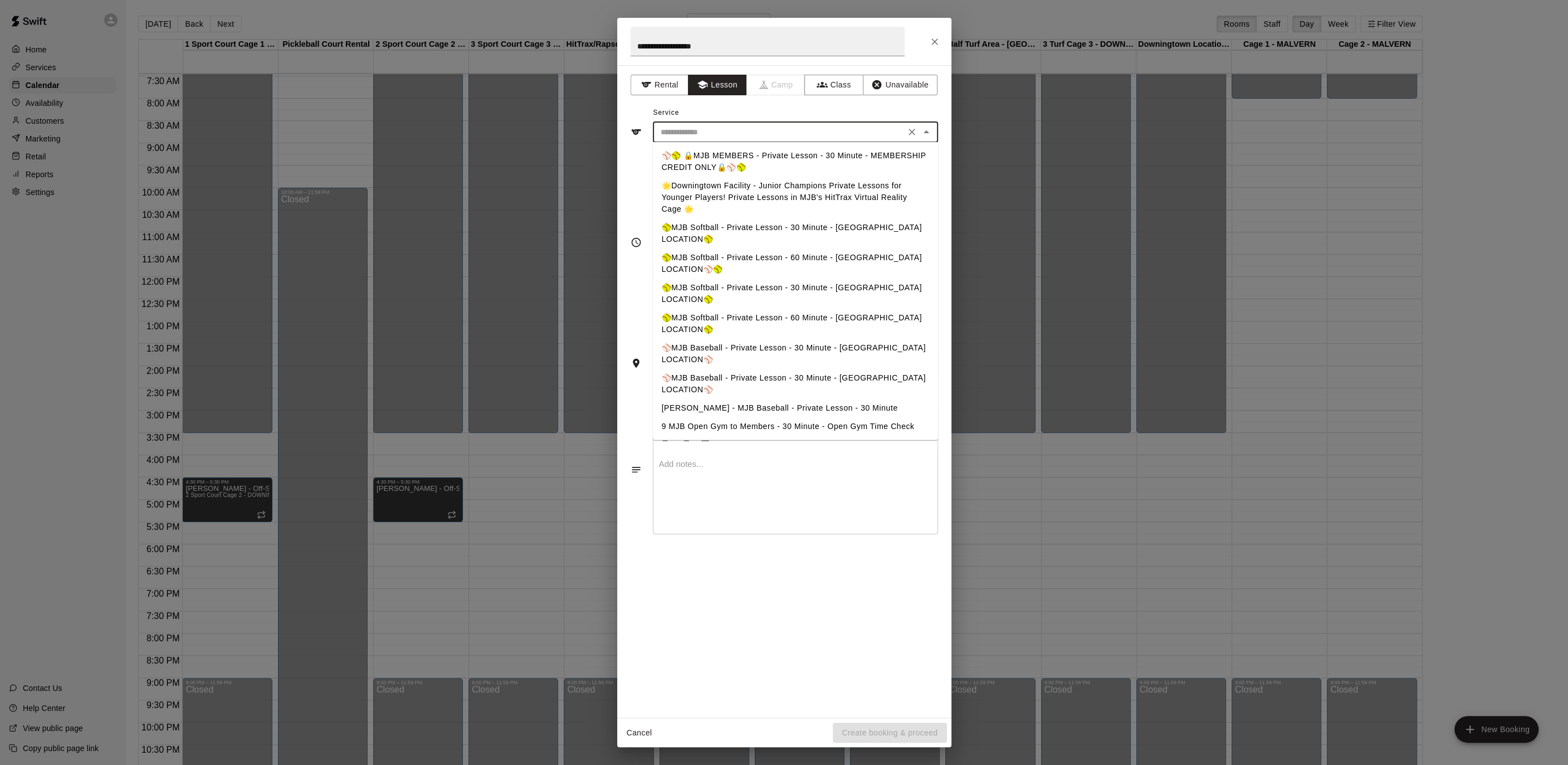
click at [713, 143] on ul "⚾️🥎 🔒MJB MEMBERS - Private Lesson - 30 Minute - MEMBERSHIP CREDIT ONLY🔒⚾️🥎 🌟Dow…" at bounding box center [795, 291] width 285 height 298
click at [713, 147] on li "⚾️🥎 🔒MJB MEMBERS - Private Lesson - 30 Minute - MEMBERSHIP CREDIT ONLY🔒⚾️🥎" at bounding box center [795, 161] width 285 height 30
type input "**********"
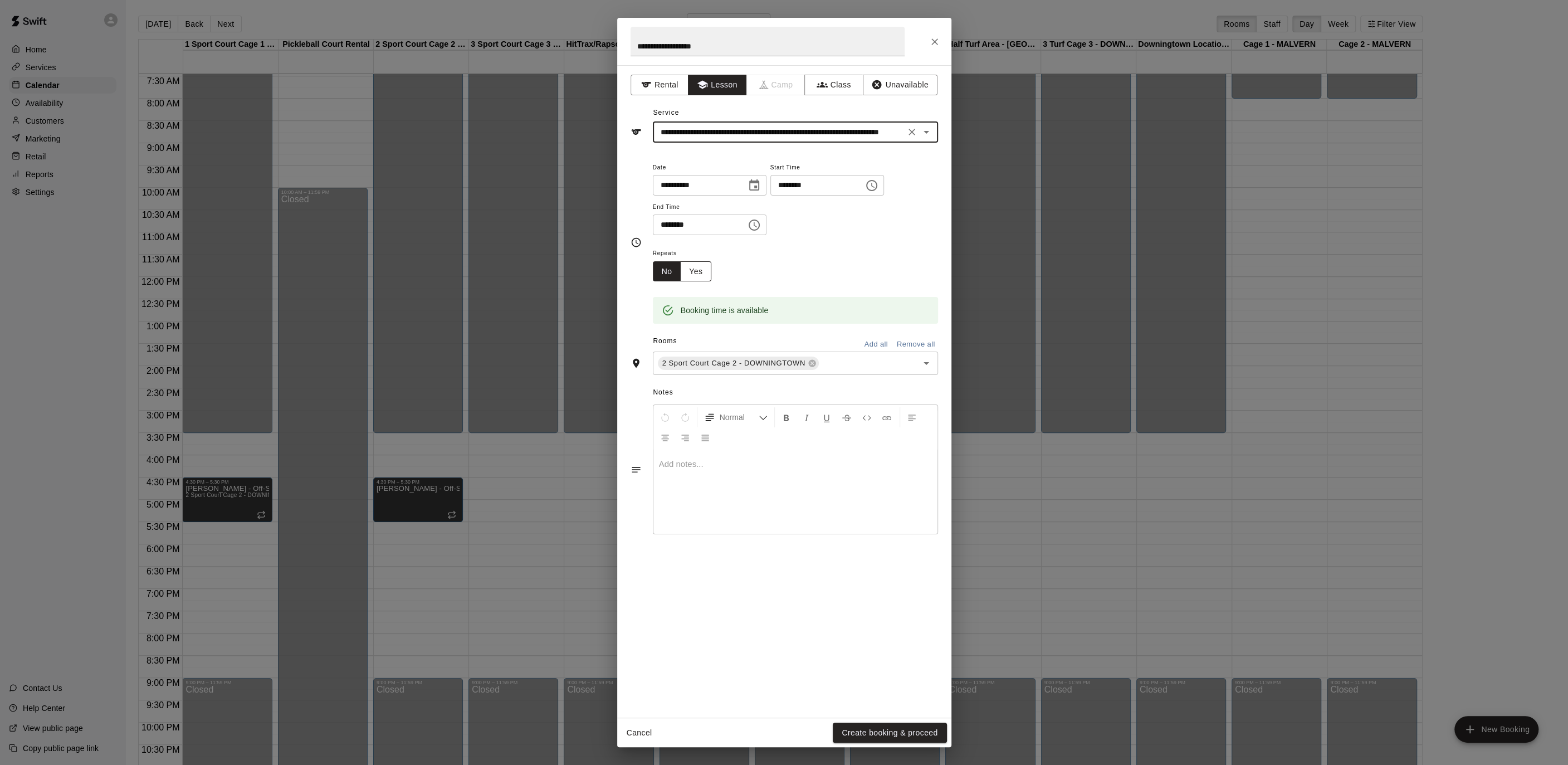
drag, startPoint x: 691, startPoint y: 267, endPoint x: 703, endPoint y: 279, distance: 17.0
click at [692, 267] on button "Yes" at bounding box center [696, 271] width 31 height 21
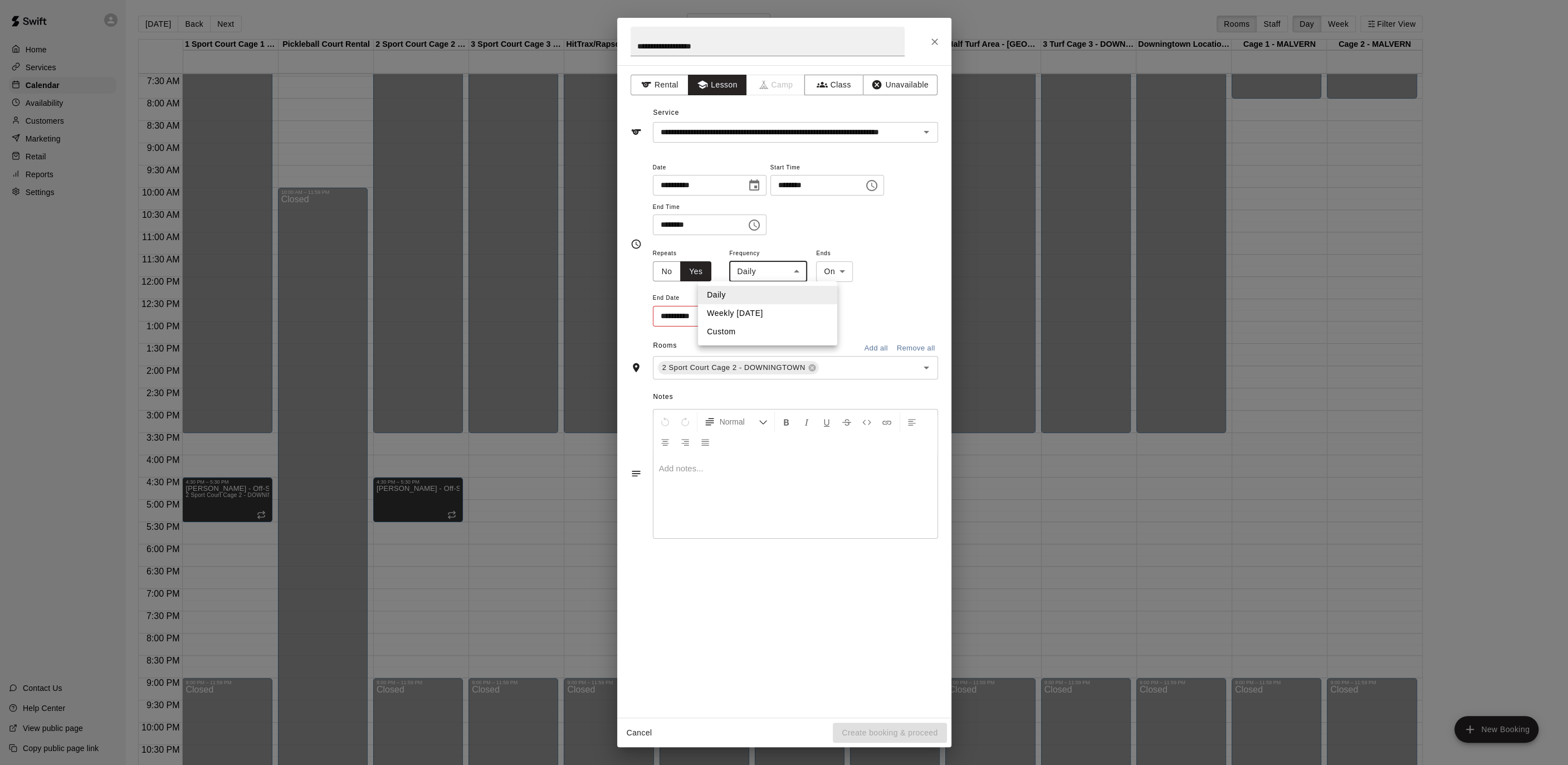
drag, startPoint x: 772, startPoint y: 275, endPoint x: 772, endPoint y: 289, distance: 14.0
click at [772, 275] on body "Home Services Calendar Availability Customers Marketing Retail Reports Settings…" at bounding box center [784, 391] width 1568 height 783
click at [770, 314] on li "Weekly [DATE]" at bounding box center [767, 313] width 139 height 18
type input "******"
drag, startPoint x: 766, startPoint y: 312, endPoint x: 756, endPoint y: 313, distance: 10.0
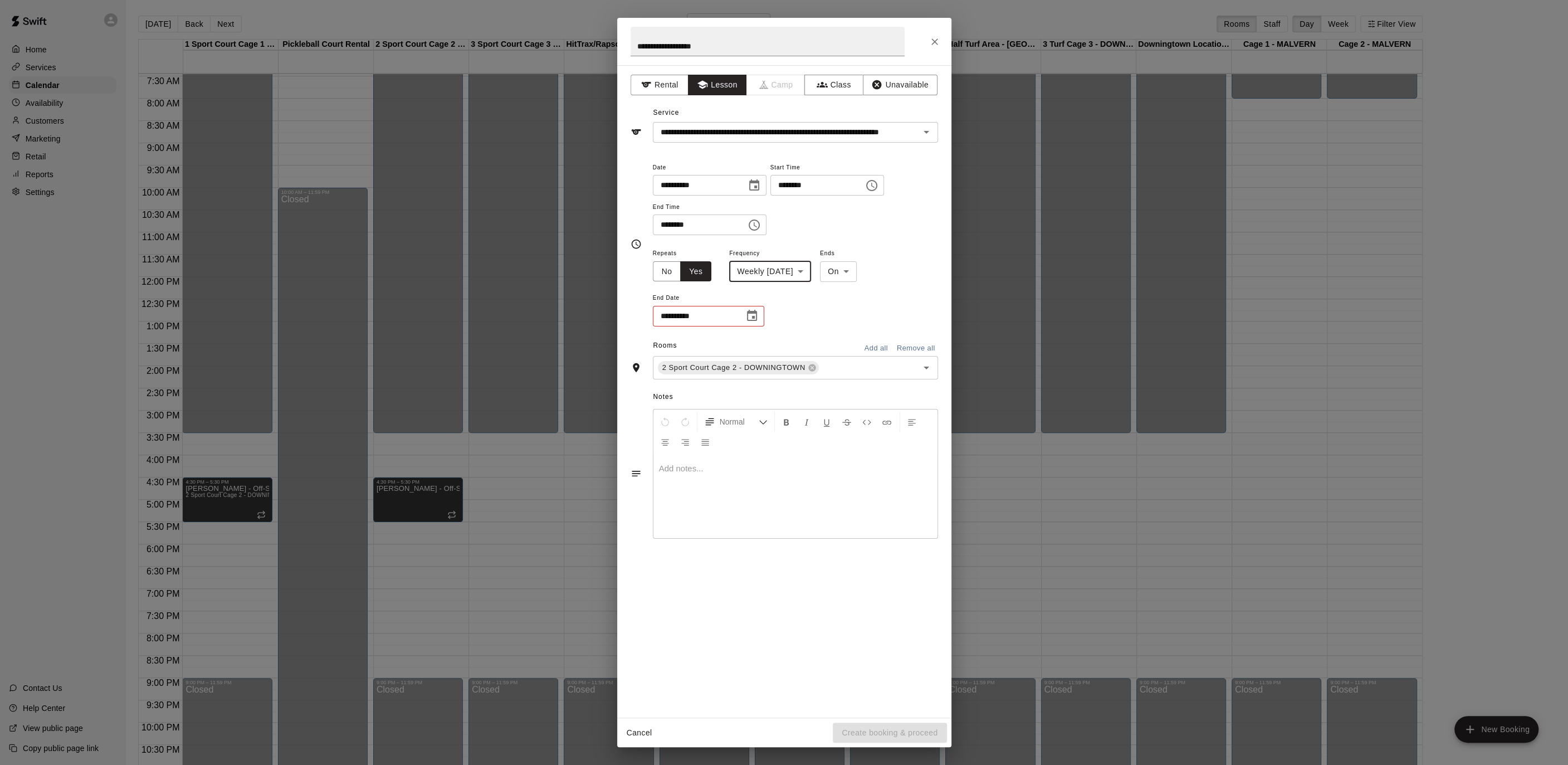
click at [757, 313] on div "**********" at bounding box center [795, 287] width 285 height 81
click at [756, 313] on icon "Choose date" at bounding box center [752, 315] width 10 height 12
click at [813, 348] on icon "Next month" at bounding box center [812, 343] width 13 height 13
click at [813, 346] on icon "Next month" at bounding box center [812, 343] width 13 height 13
drag, startPoint x: 791, startPoint y: 339, endPoint x: 743, endPoint y: 396, distance: 74.5
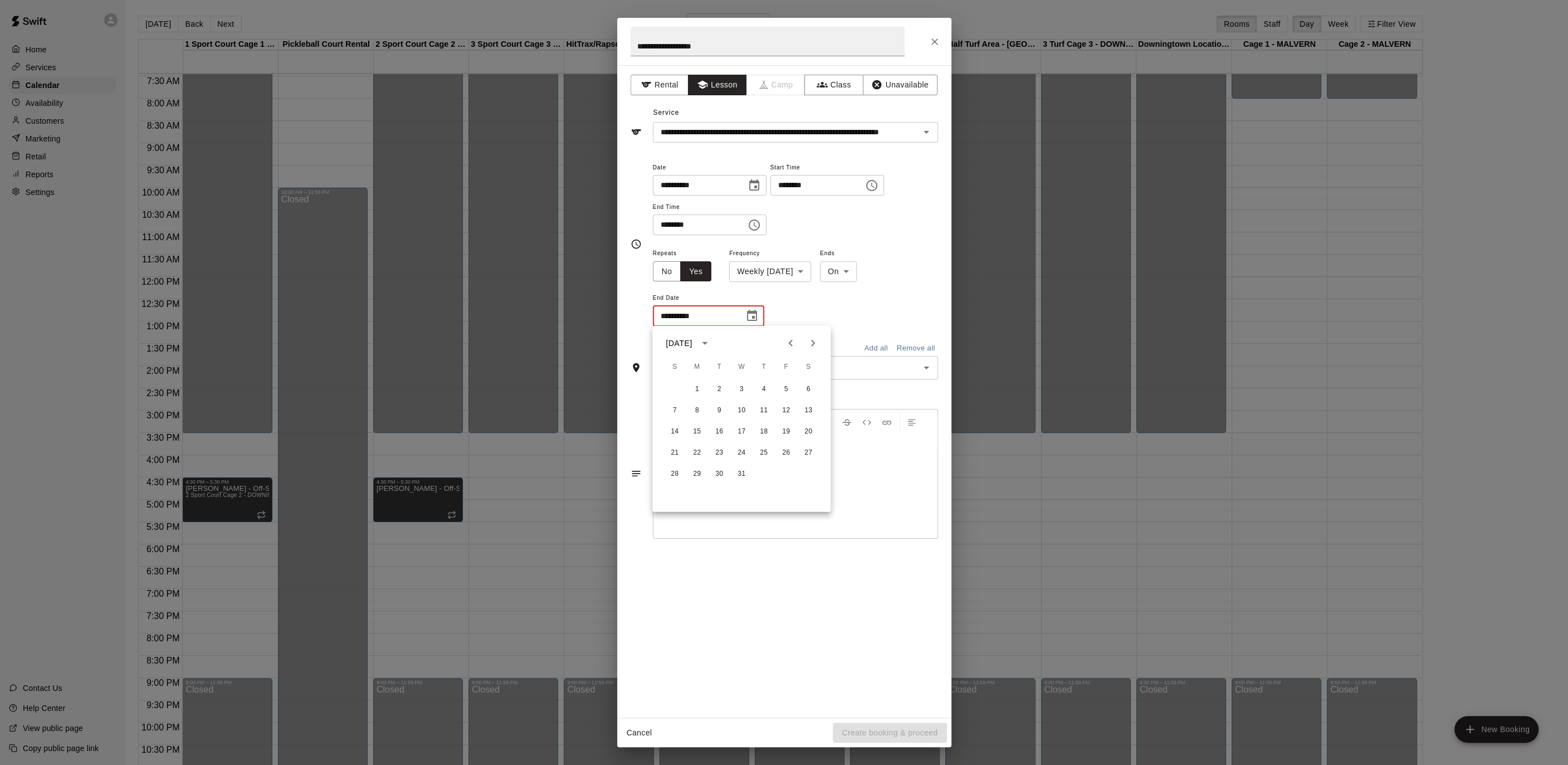
click at [791, 339] on icon "Previous month" at bounding box center [790, 343] width 13 height 13
click at [719, 456] on button "18" at bounding box center [719, 453] width 20 height 20
type input "**********"
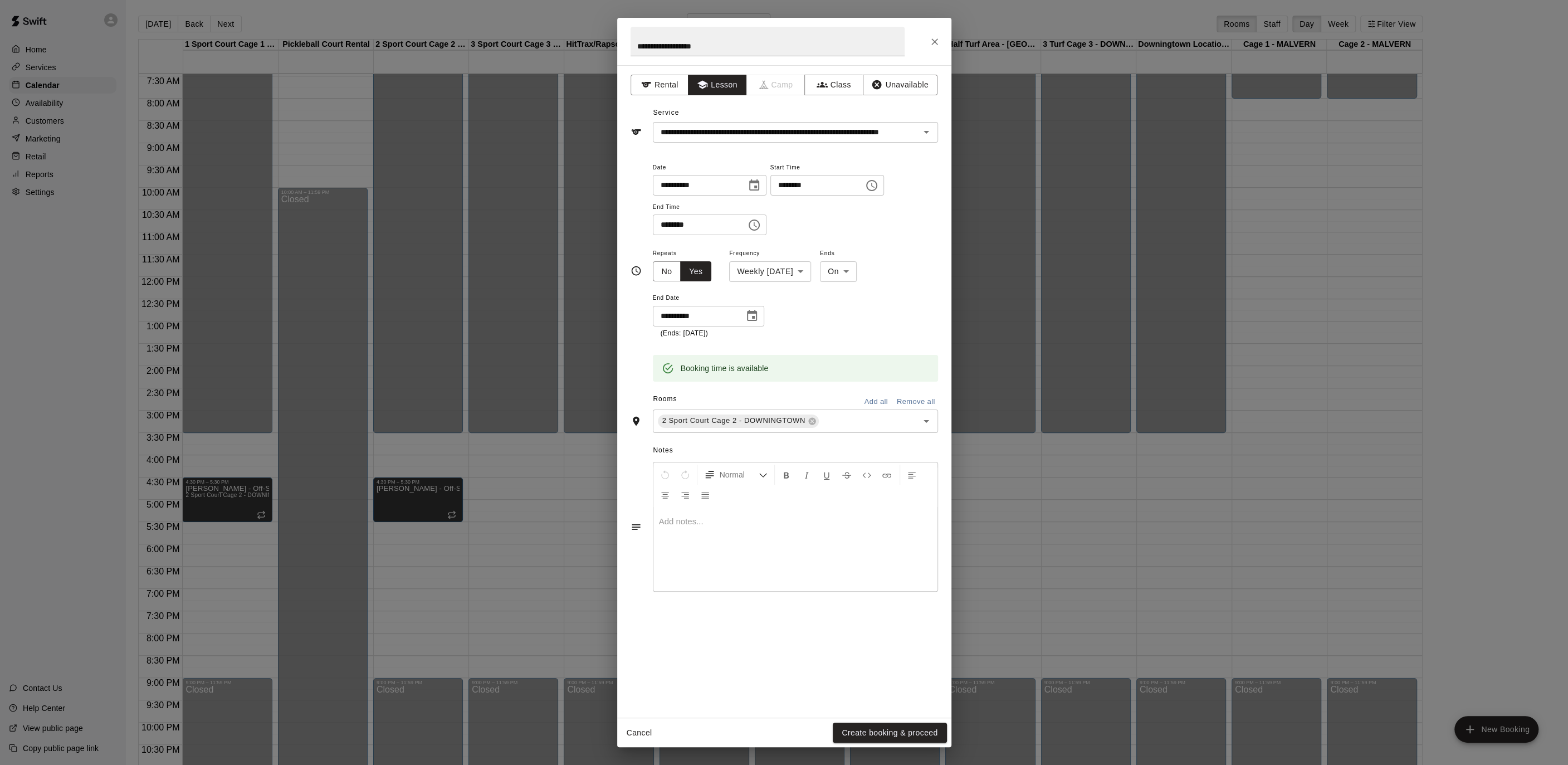
click at [895, 727] on button "Create booking & proceed" at bounding box center [889, 733] width 114 height 21
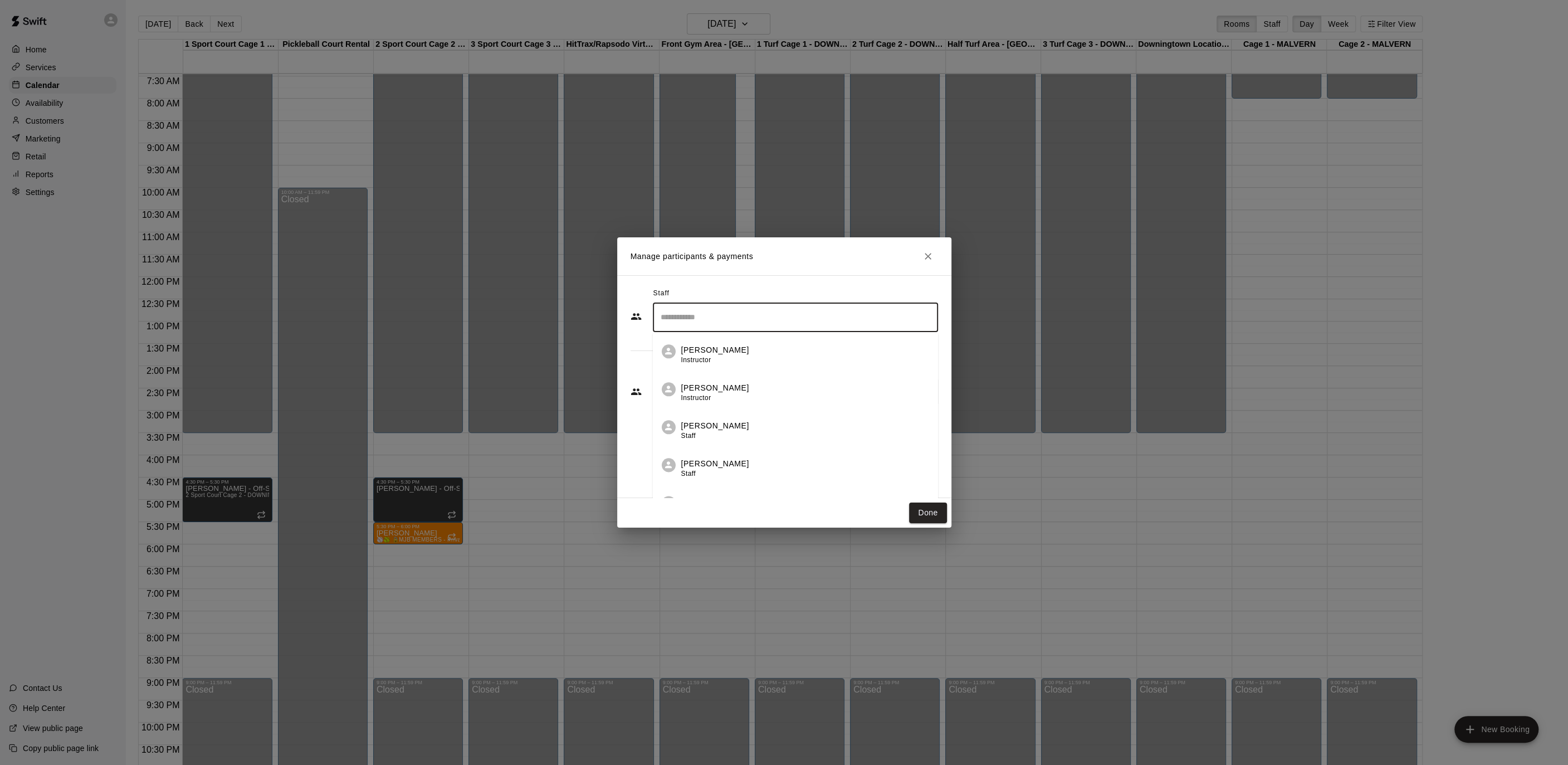
click at [694, 310] on input "Search staff" at bounding box center [796, 316] width 275 height 19
click at [713, 339] on li "[PERSON_NAME] (1) Instructor" at bounding box center [795, 351] width 285 height 38
type input "****"
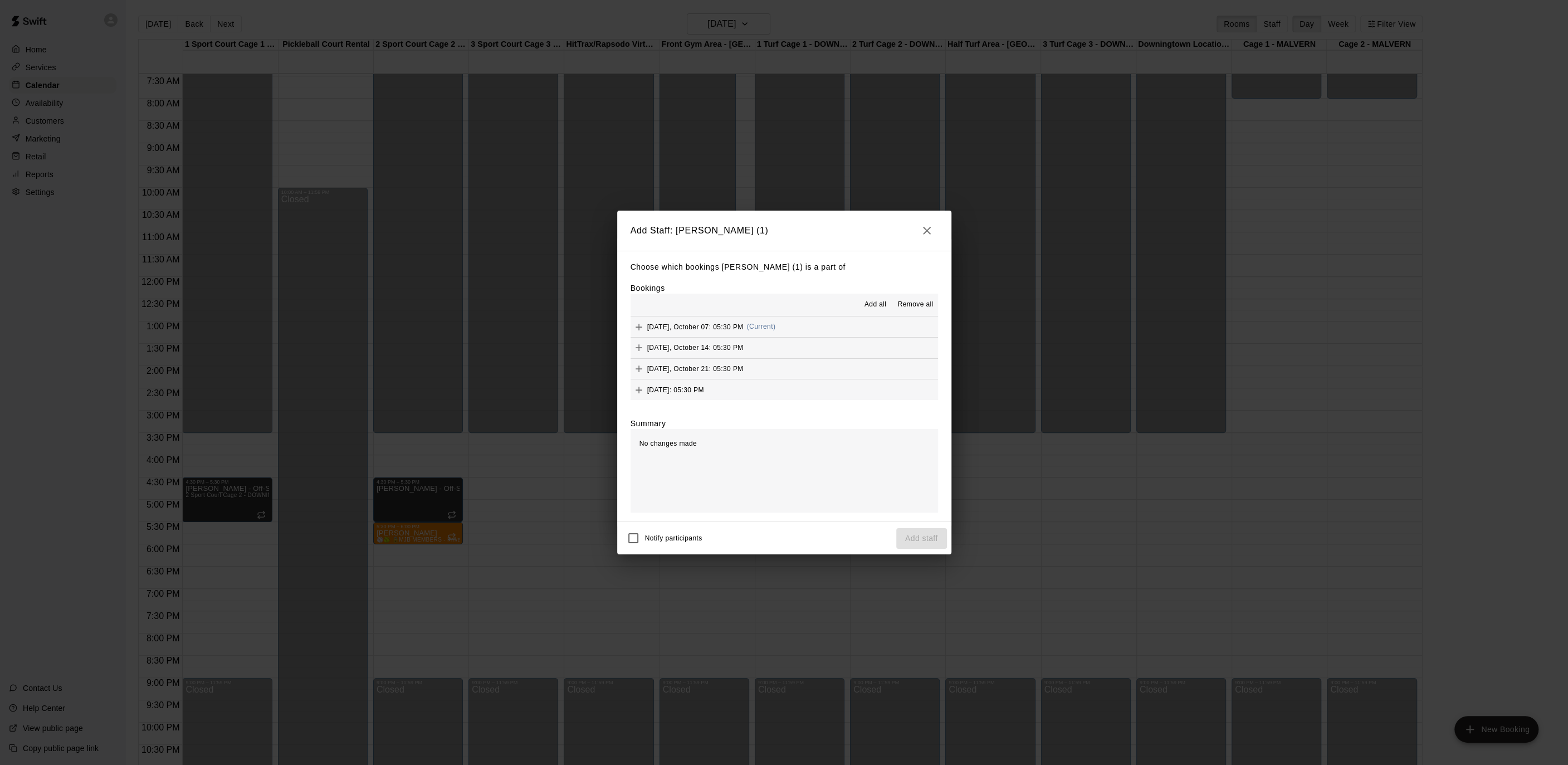
click at [876, 299] on span "Add all" at bounding box center [875, 304] width 22 height 12
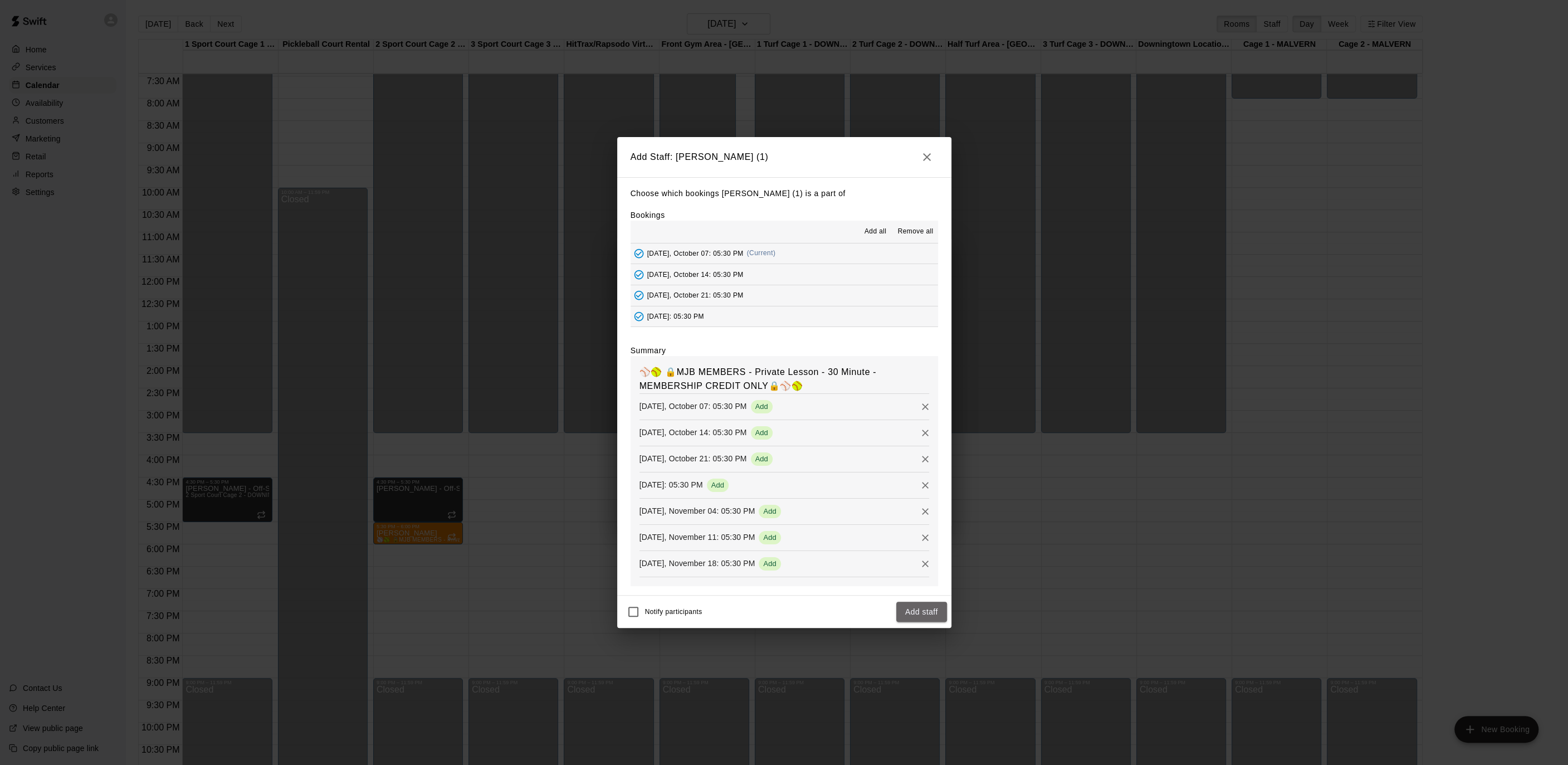
click at [918, 611] on button "Add staff" at bounding box center [921, 611] width 51 height 21
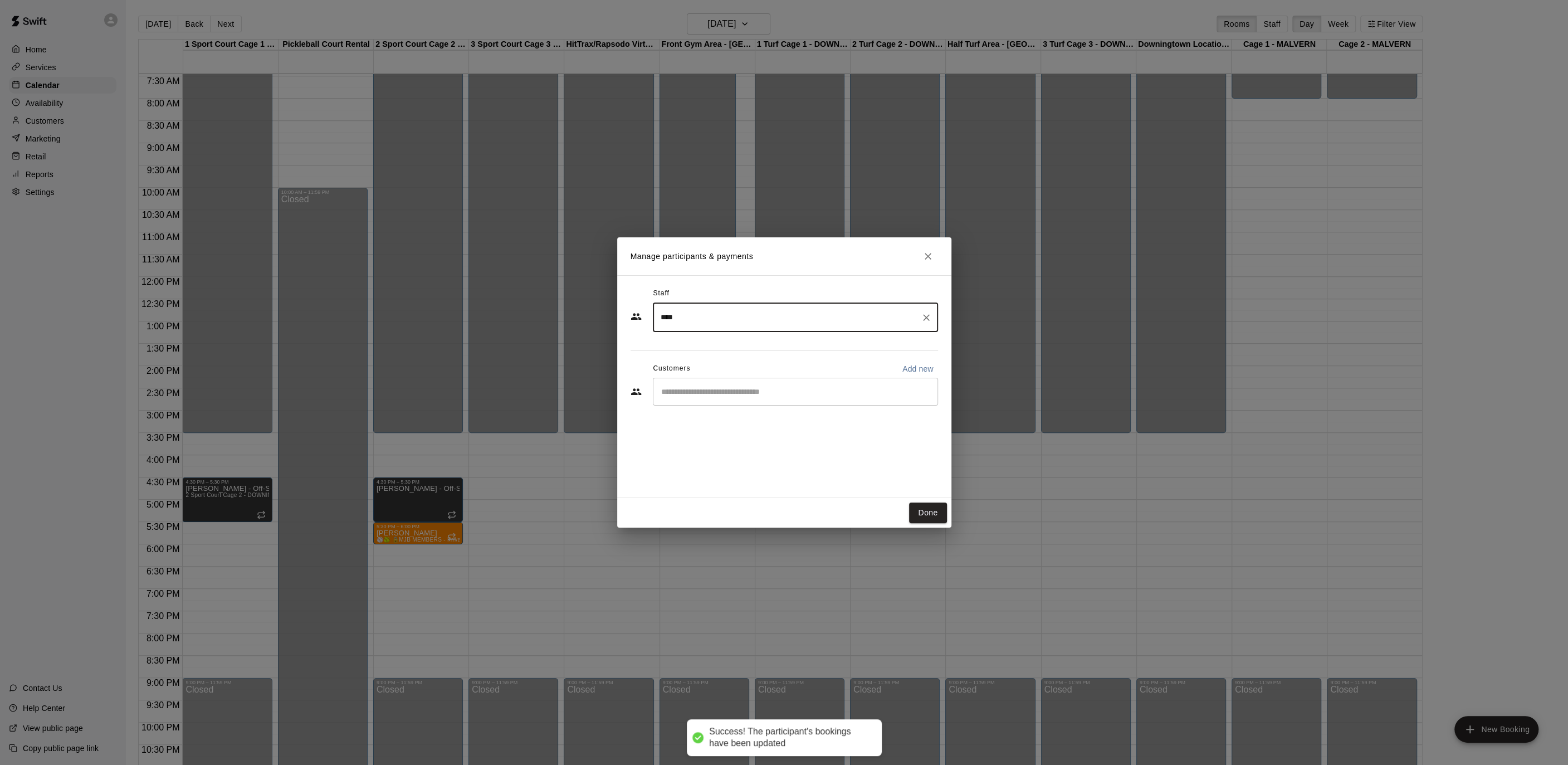
drag, startPoint x: 727, startPoint y: 363, endPoint x: 723, endPoint y: 373, distance: 10.8
click at [724, 366] on div "Customers Add new" at bounding box center [784, 369] width 307 height 18
click at [726, 397] on div "​" at bounding box center [795, 392] width 285 height 28
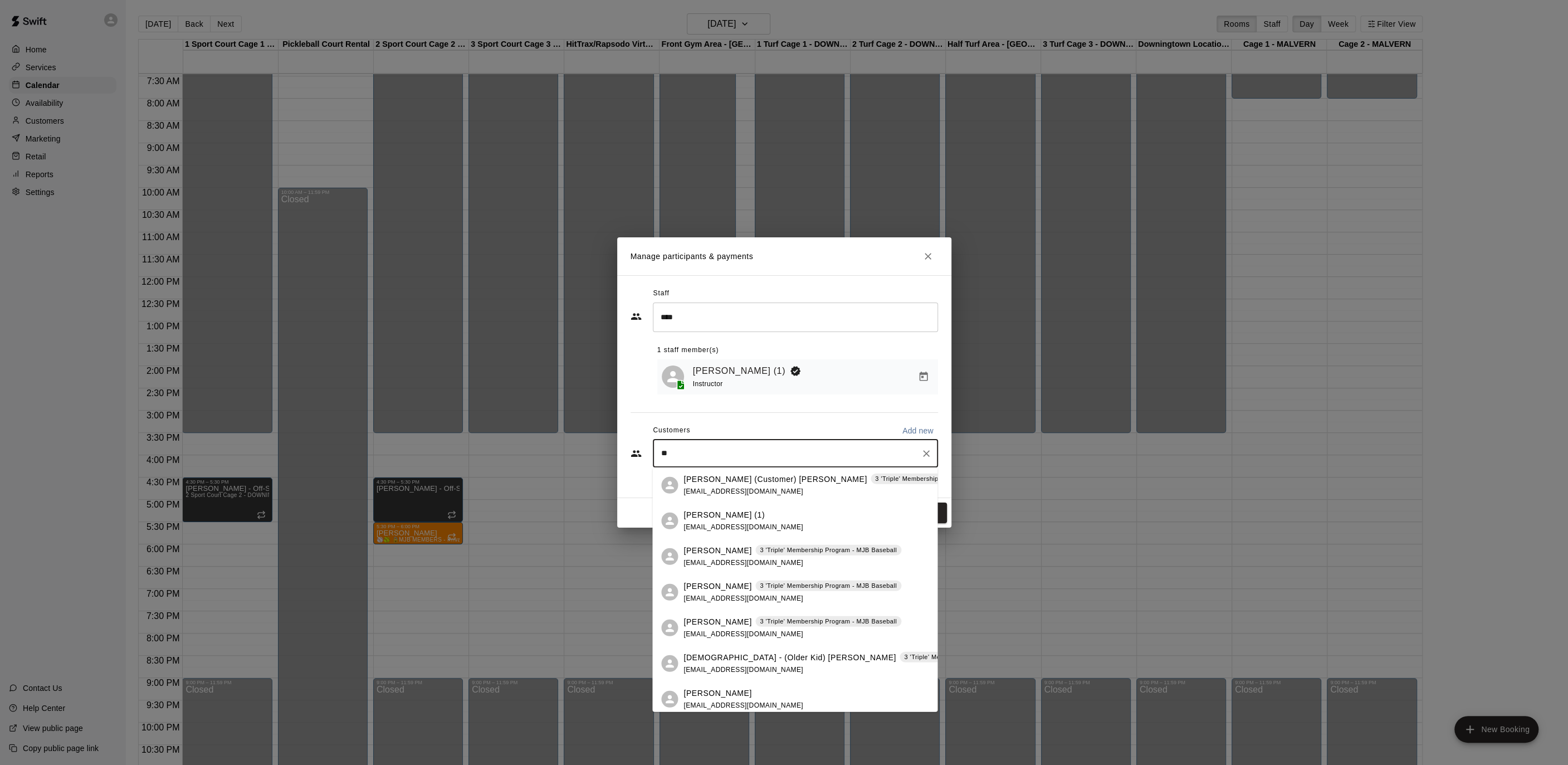
type input "*"
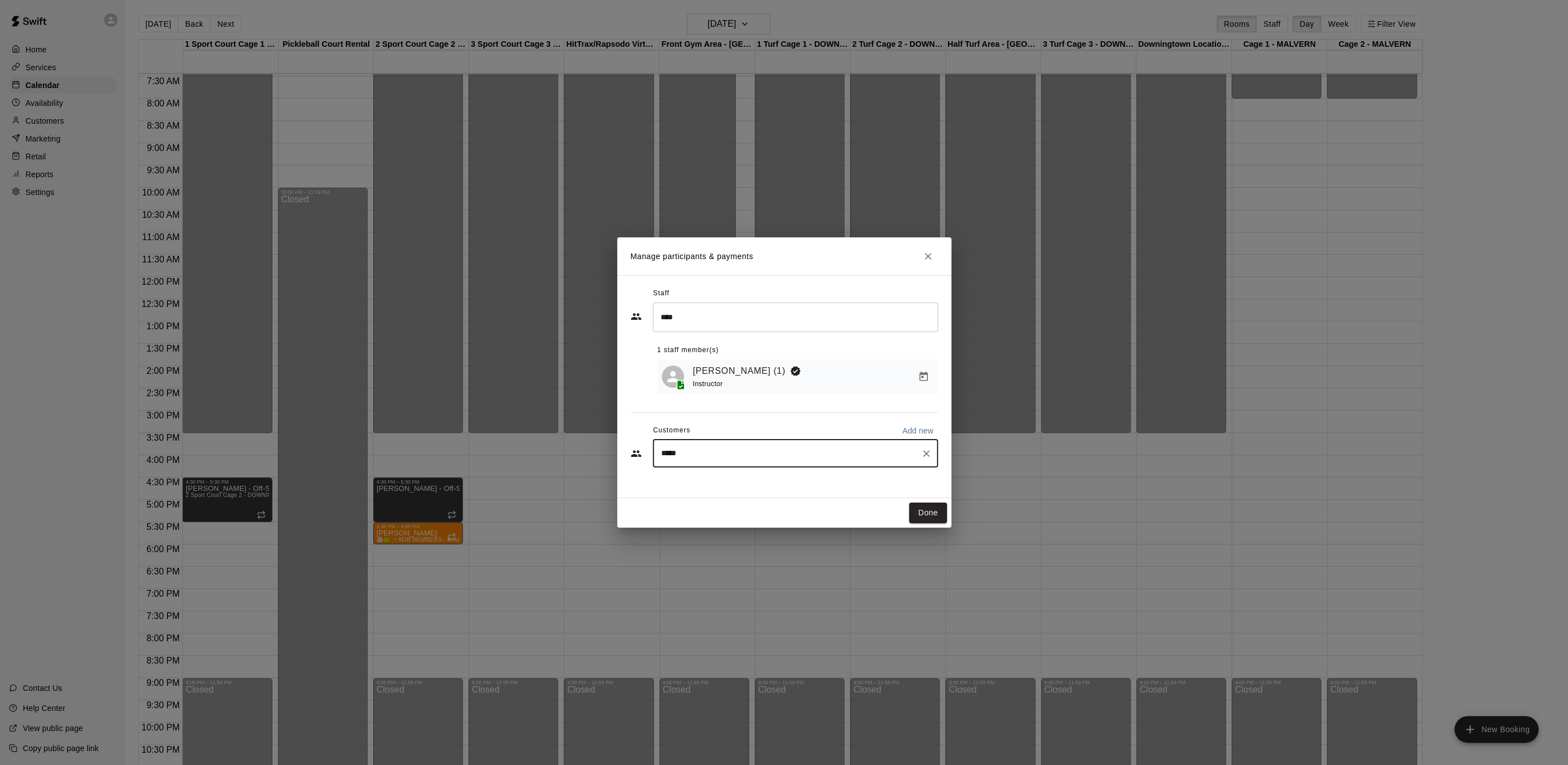
type input "******"
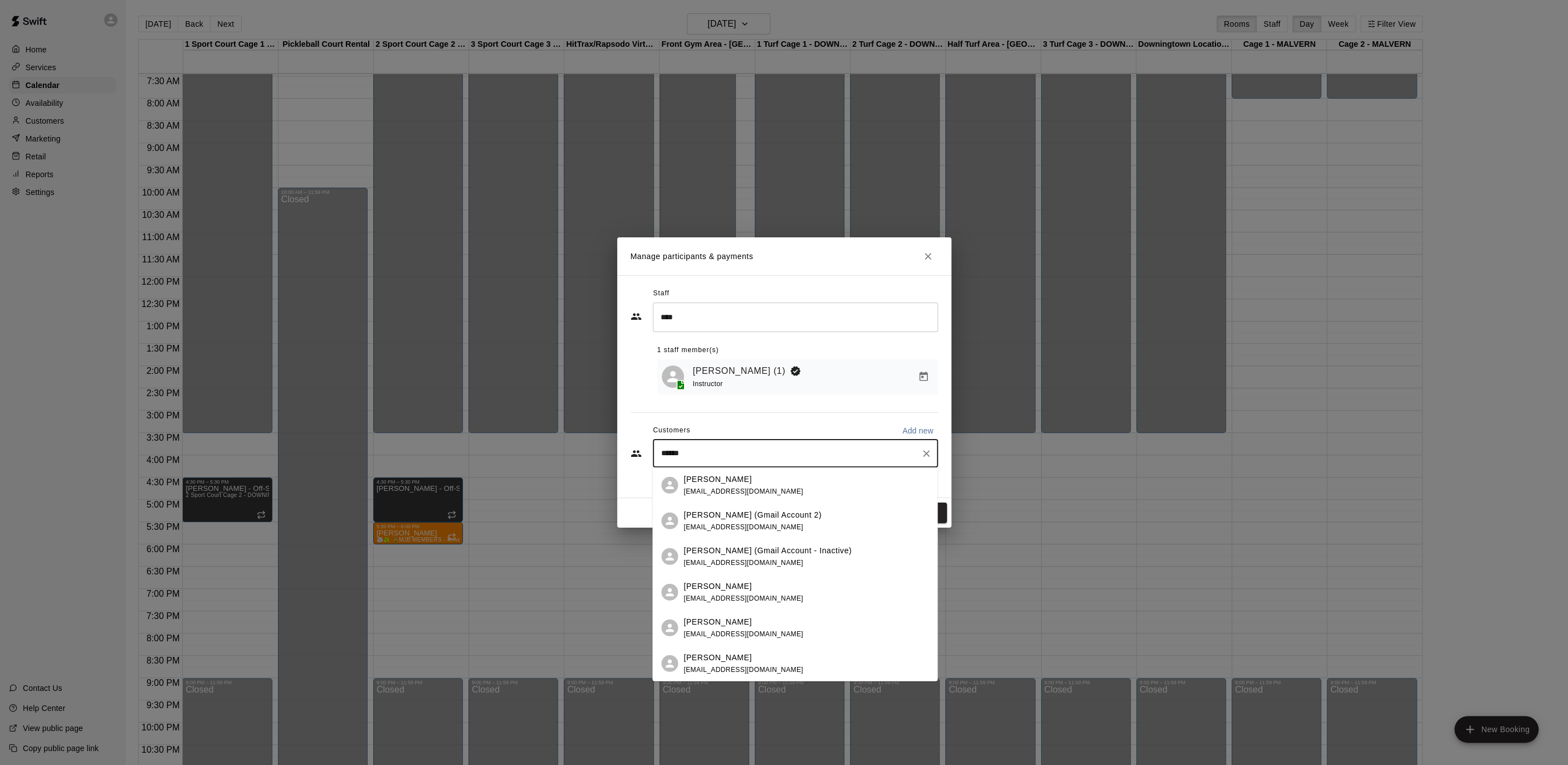
click at [735, 630] on span "[EMAIL_ADDRESS][DOMAIN_NAME]" at bounding box center [743, 634] width 120 height 8
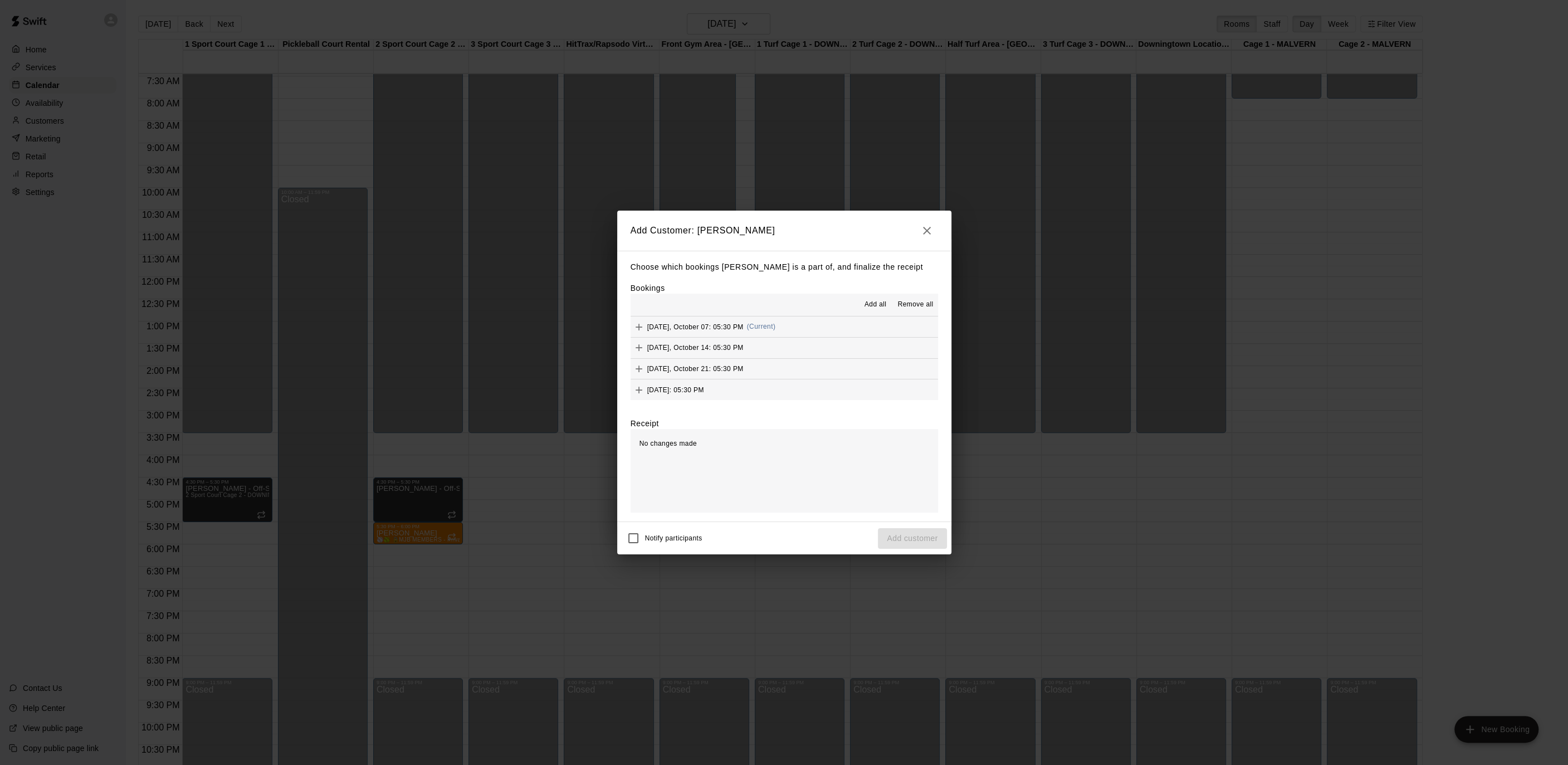
click at [883, 301] on span "Add all" at bounding box center [875, 304] width 22 height 12
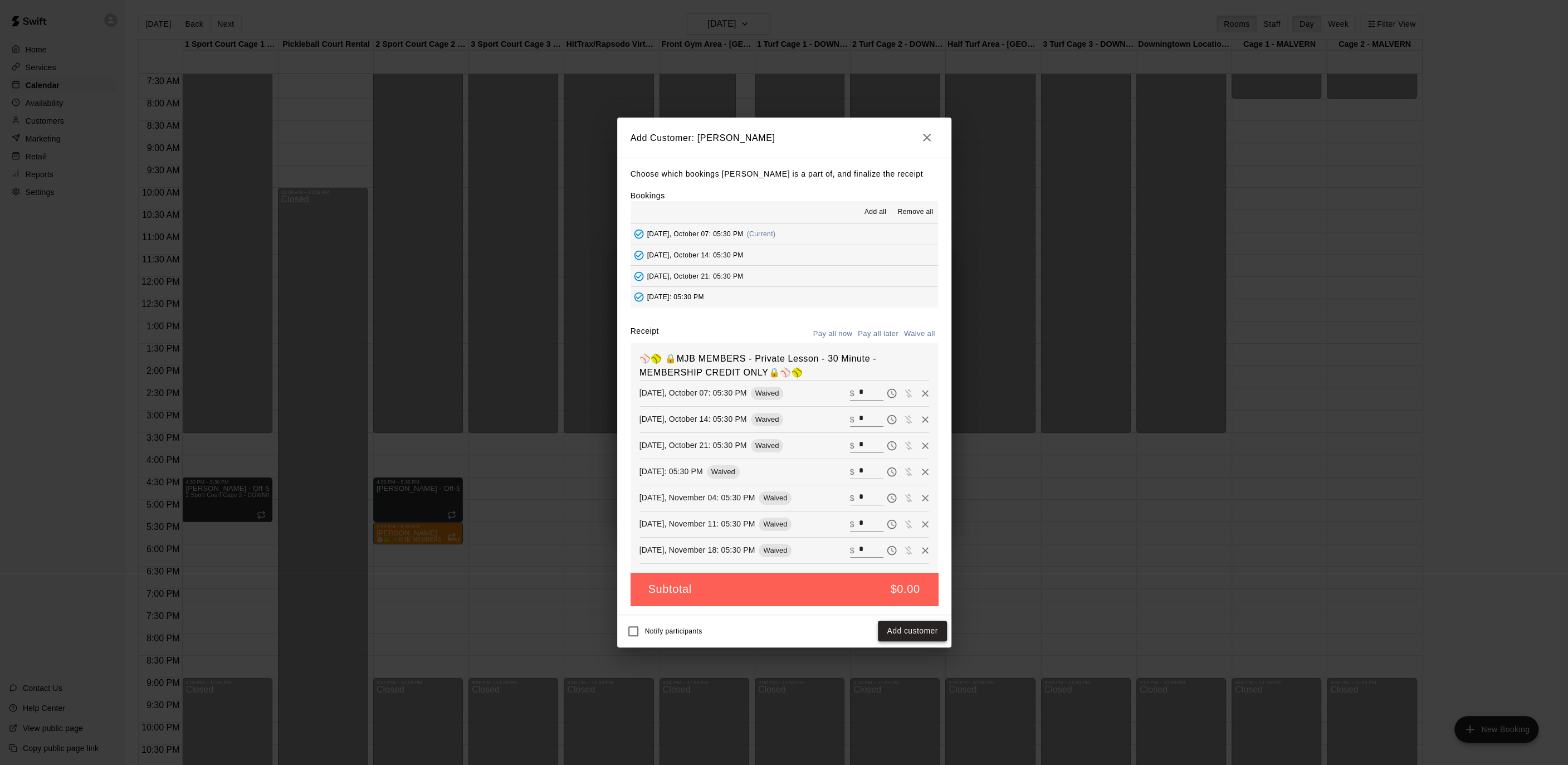
click at [887, 633] on button "Add customer" at bounding box center [911, 631] width 68 height 21
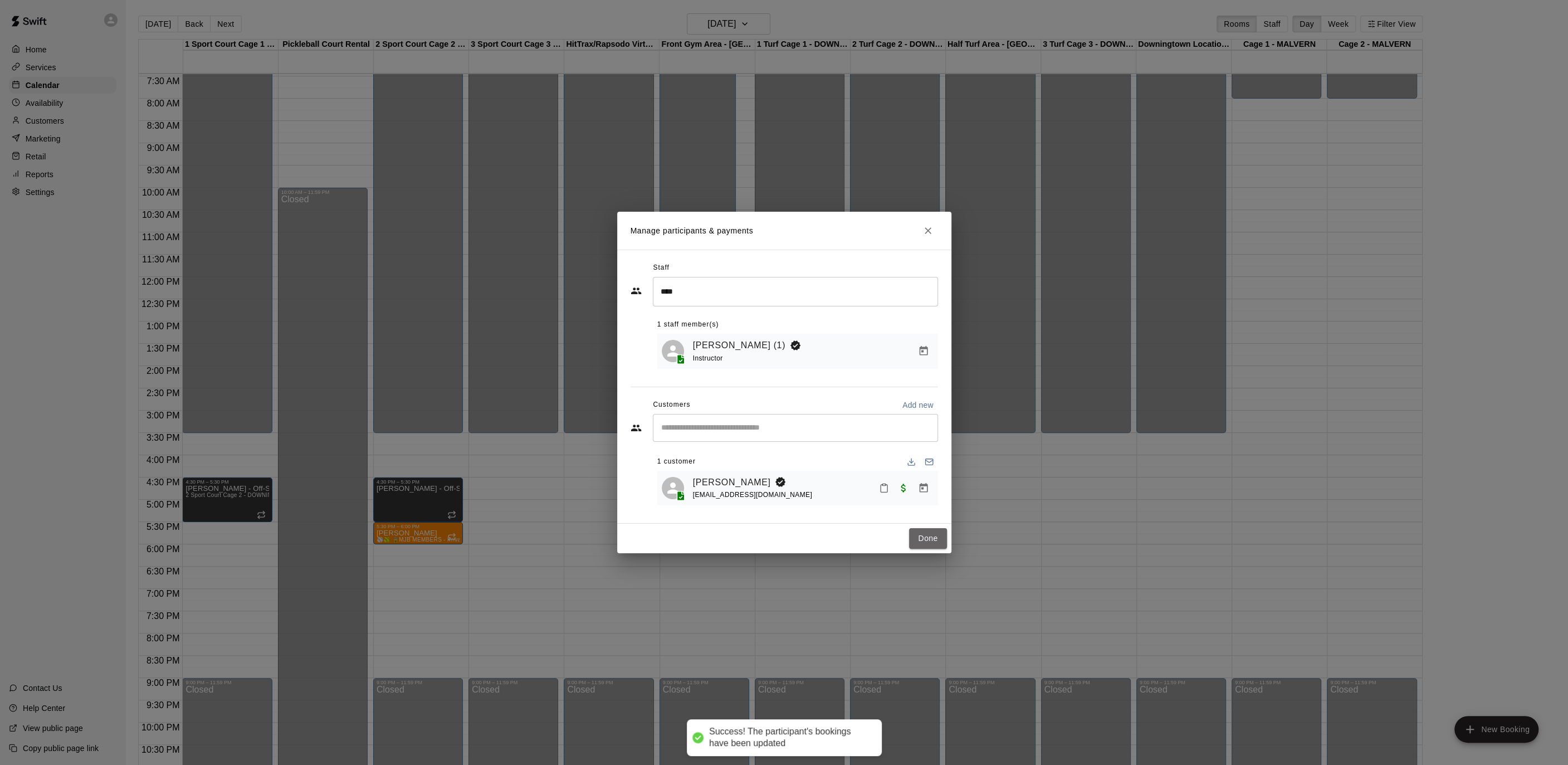
drag, startPoint x: 932, startPoint y: 536, endPoint x: 844, endPoint y: 535, distance: 88.0
click at [931, 536] on button "Done" at bounding box center [928, 538] width 38 height 21
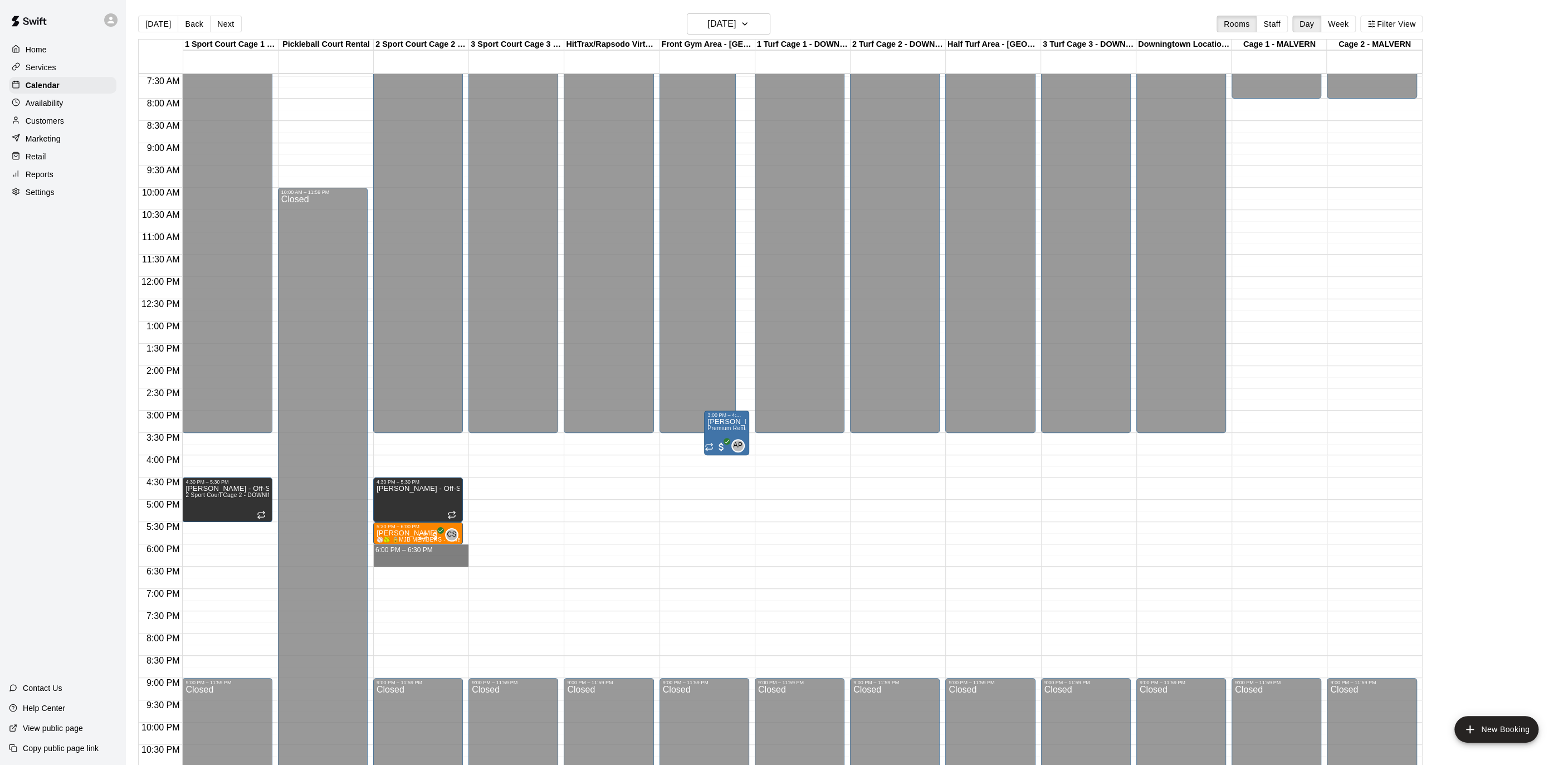
drag, startPoint x: 395, startPoint y: 545, endPoint x: 399, endPoint y: 561, distance: 16.5
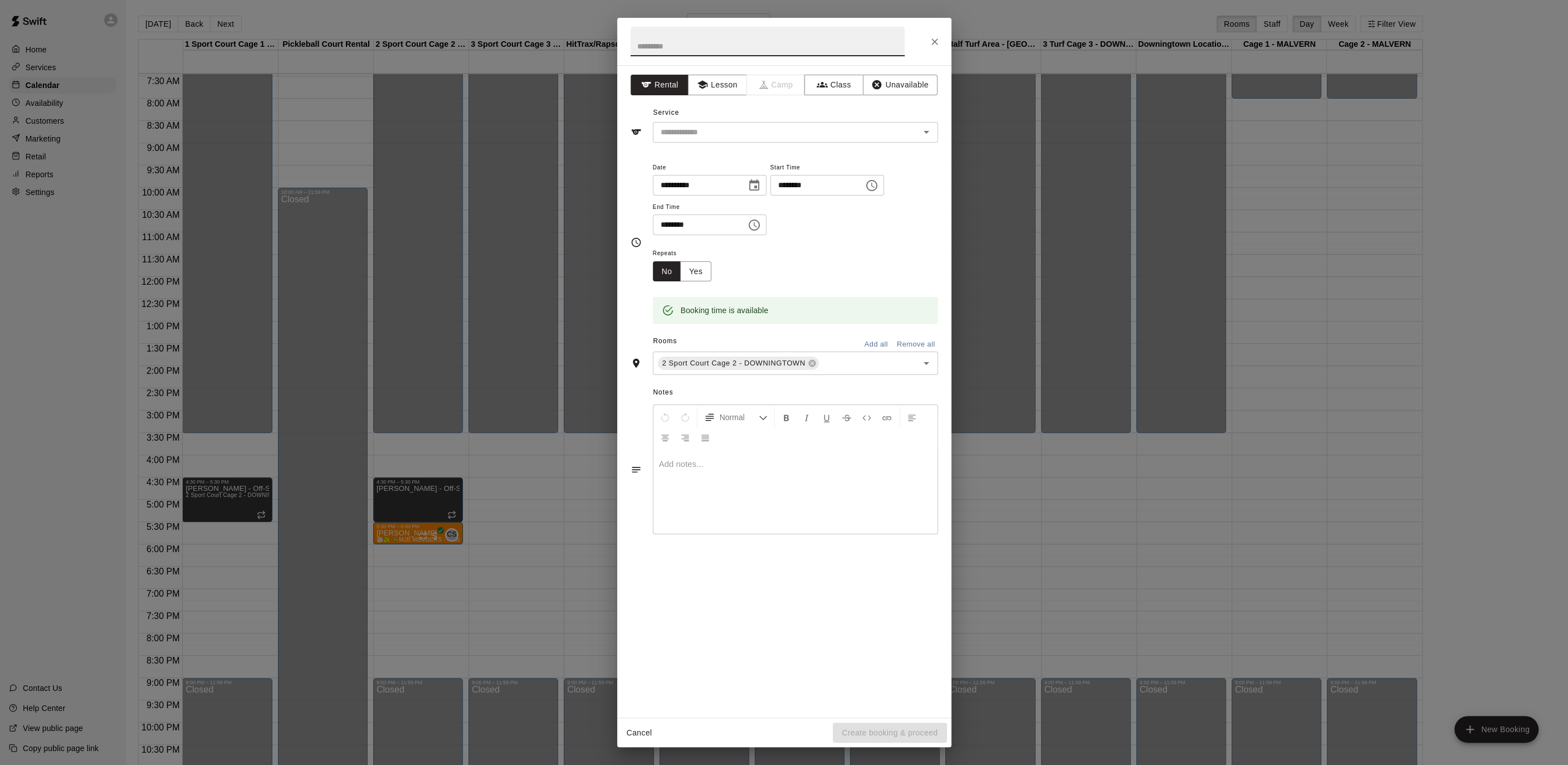
click at [702, 39] on input "text" at bounding box center [767, 41] width 274 height 29
type input "**********"
click at [744, 83] on button "Lesson" at bounding box center [717, 84] width 58 height 21
drag, startPoint x: 735, startPoint y: 121, endPoint x: 741, endPoint y: 133, distance: 13.4
click at [735, 122] on div "​" at bounding box center [795, 132] width 285 height 21
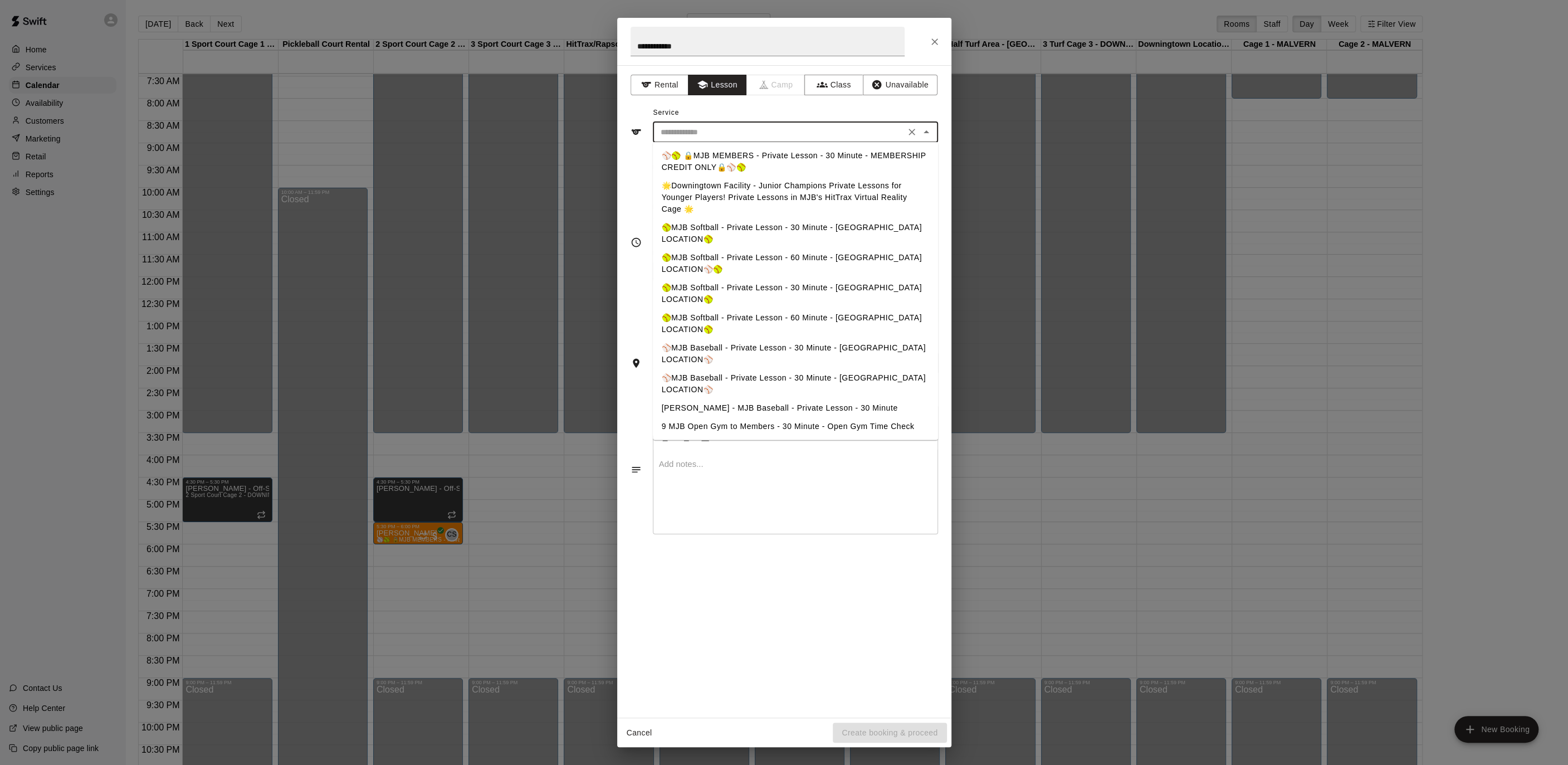
click at [740, 151] on li "⚾️🥎 🔒MJB MEMBERS - Private Lesson - 30 Minute - MEMBERSHIP CREDIT ONLY🔒⚾️🥎" at bounding box center [795, 161] width 285 height 30
type input "**********"
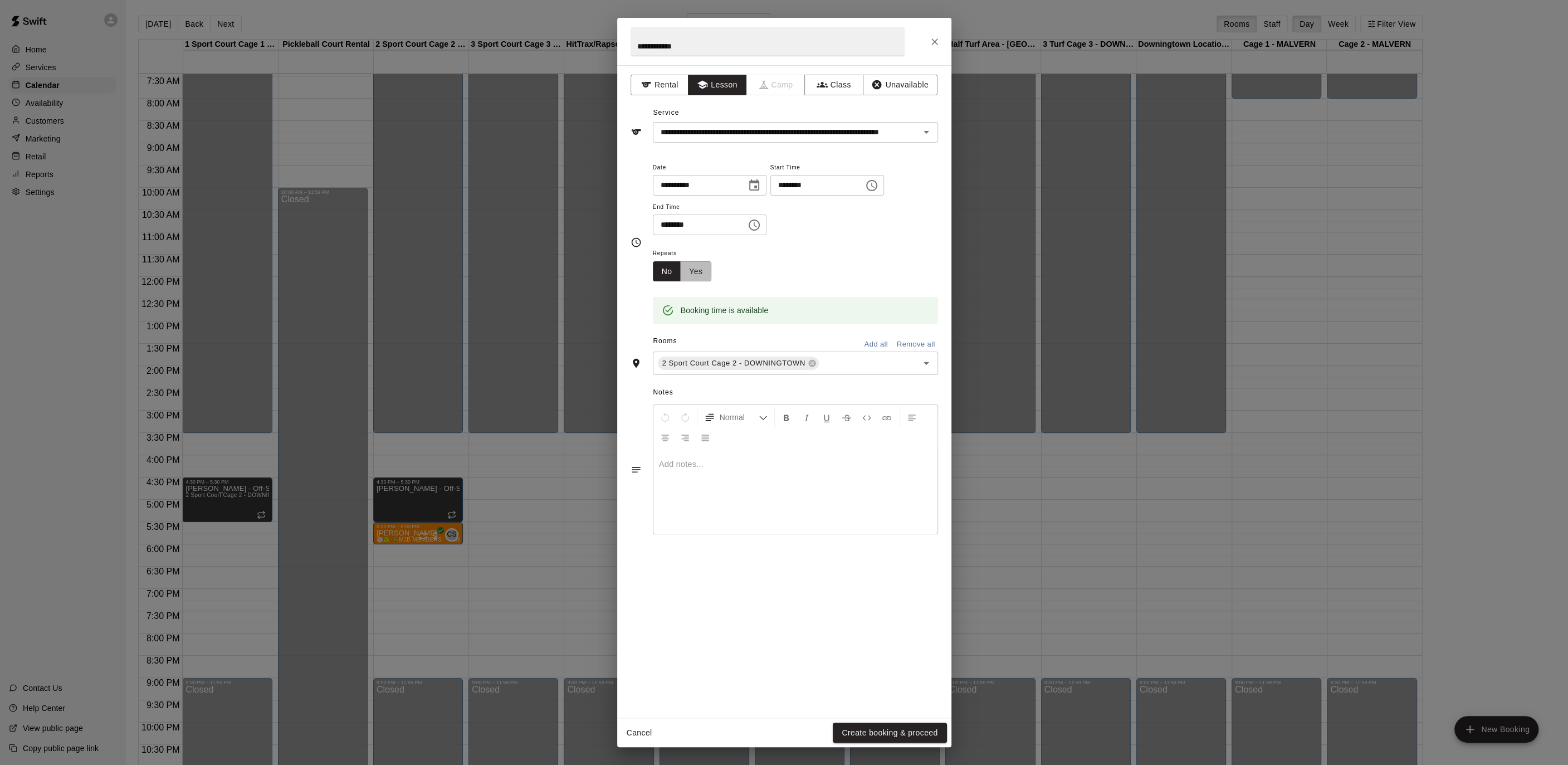
drag, startPoint x: 706, startPoint y: 277, endPoint x: 714, endPoint y: 279, distance: 8.2
click at [706, 277] on button "Yes" at bounding box center [696, 271] width 31 height 21
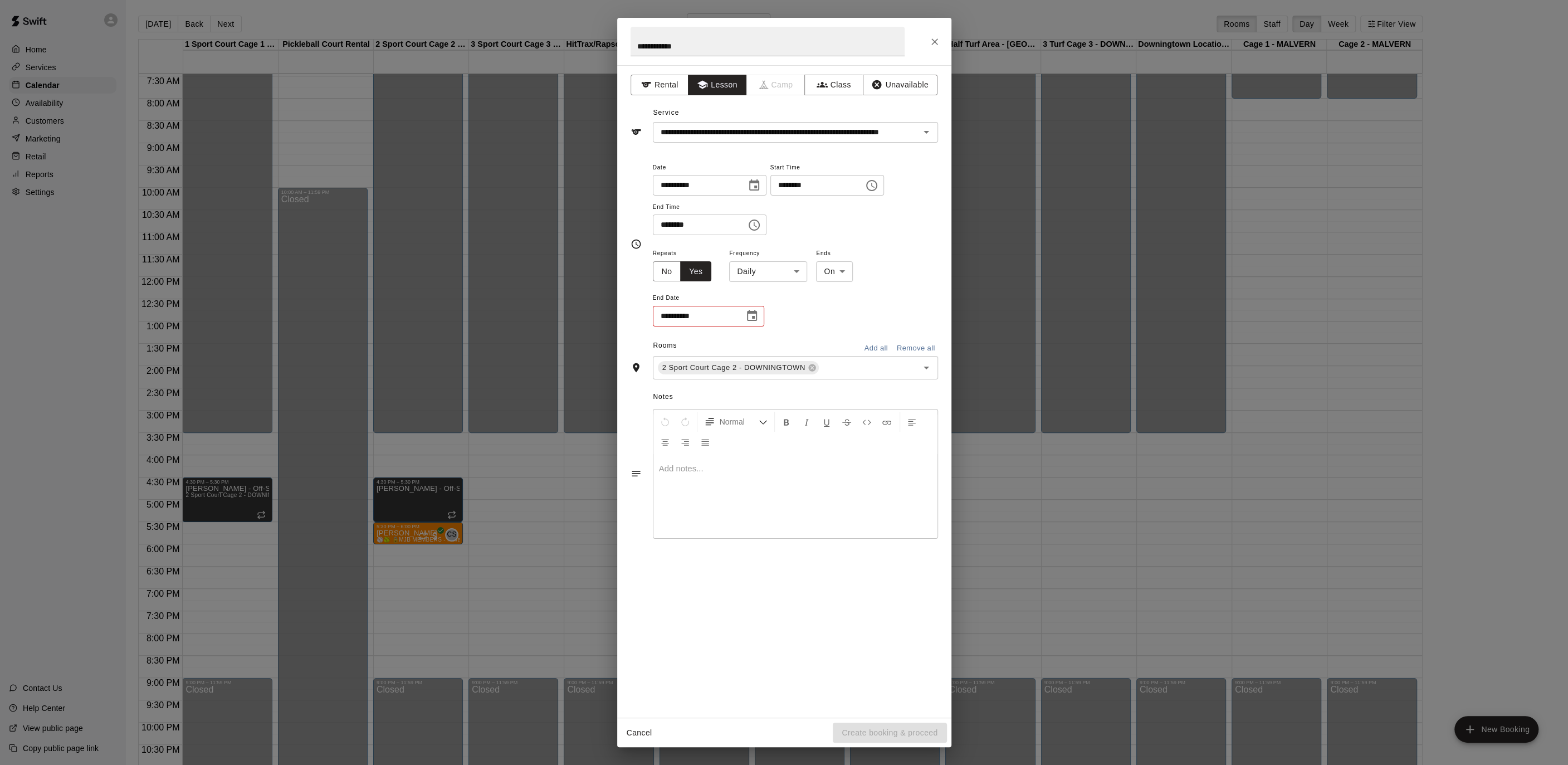
click at [751, 277] on body "Home Services Calendar Availability Customers Marketing Retail Reports Settings…" at bounding box center [784, 391] width 1568 height 783
click at [762, 315] on li "Weekly [DATE]" at bounding box center [767, 313] width 139 height 18
type input "******"
drag, startPoint x: 747, startPoint y: 316, endPoint x: 755, endPoint y: 316, distance: 8.0
click at [755, 316] on icon "Choose date" at bounding box center [751, 316] width 13 height 13
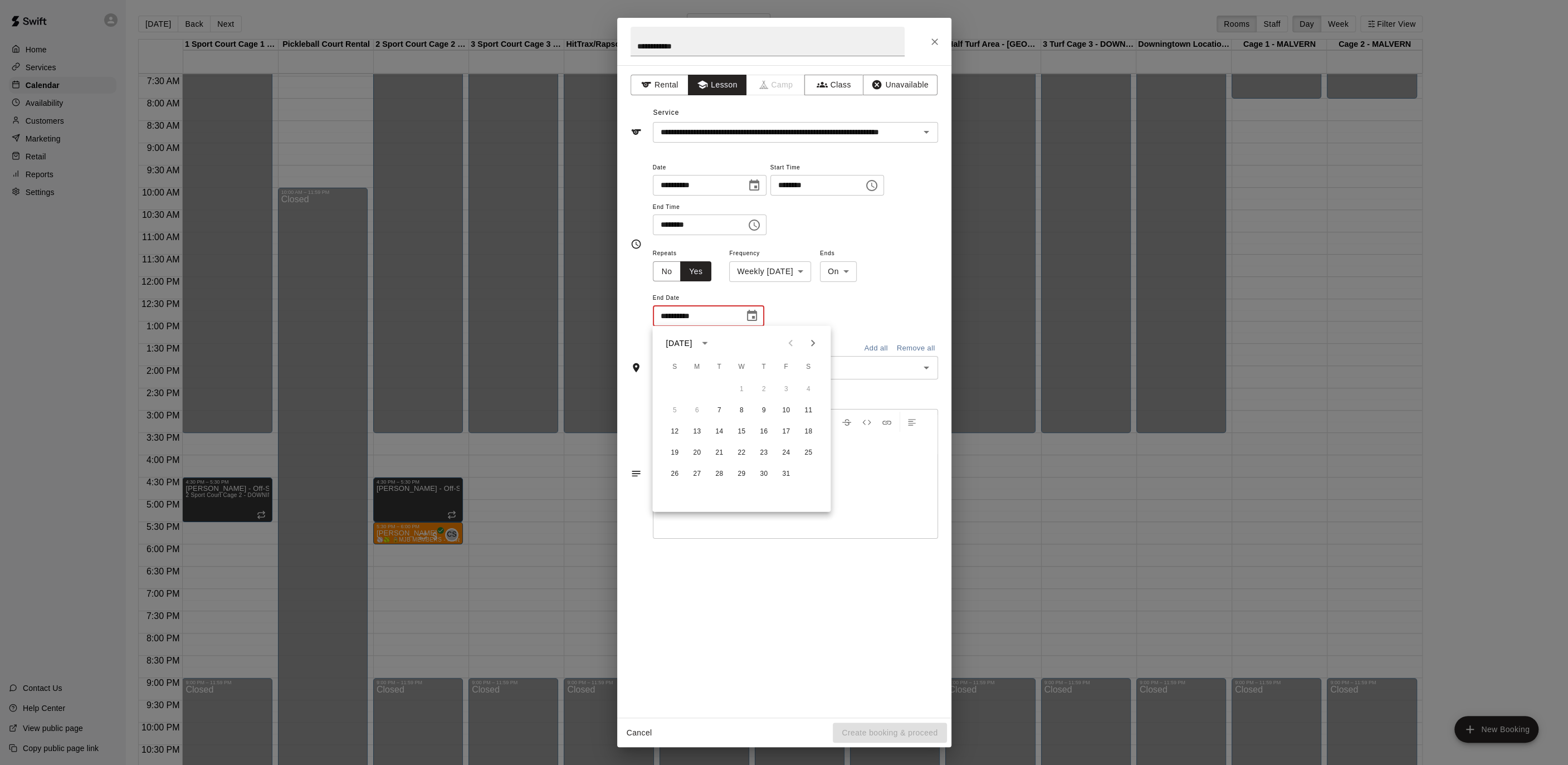
click at [814, 350] on button "Next month" at bounding box center [812, 343] width 22 height 22
click at [719, 453] on button "18" at bounding box center [719, 453] width 20 height 20
type input "**********"
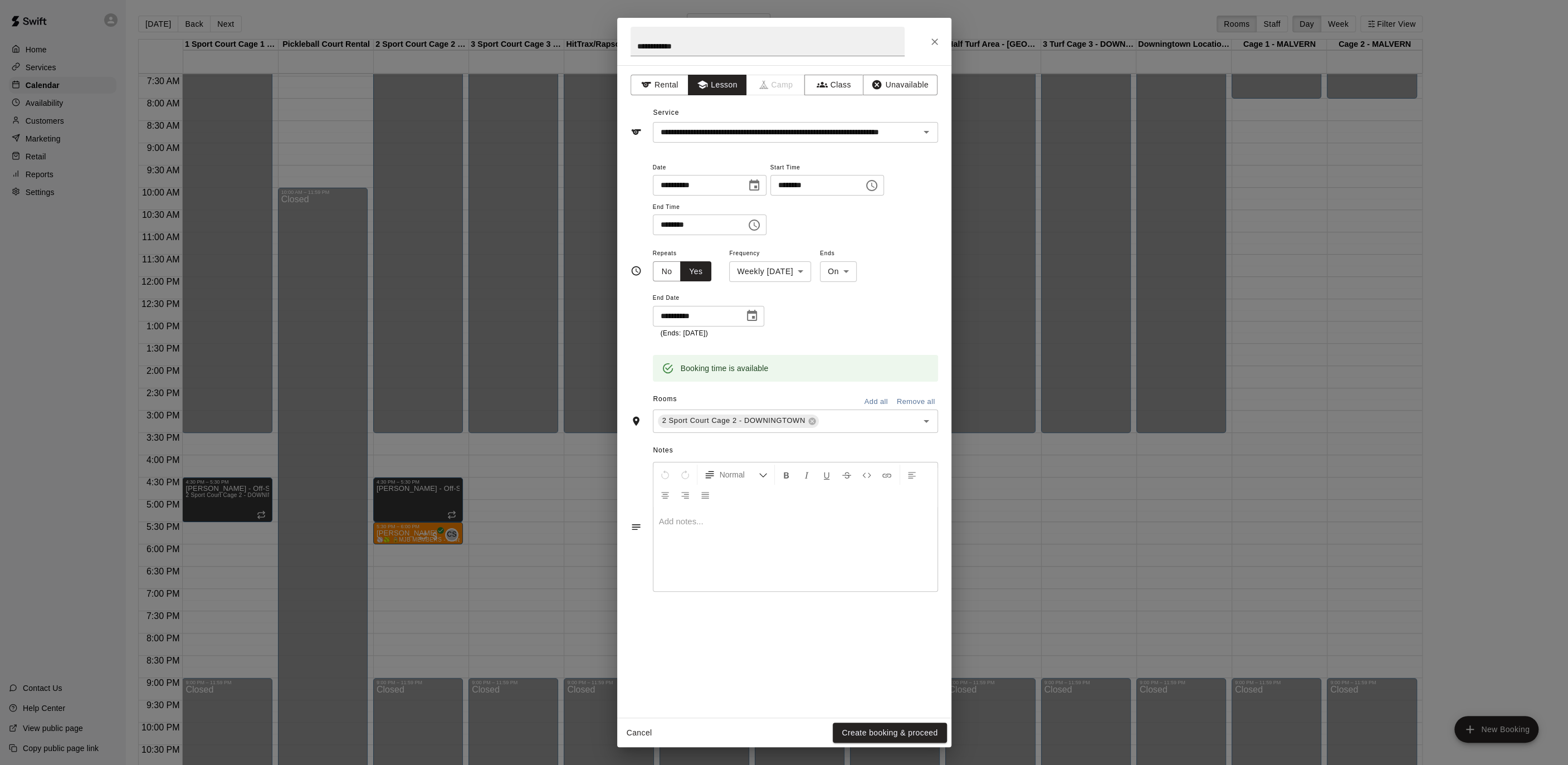
click at [875, 718] on div "**********" at bounding box center [784, 382] width 334 height 729
click at [875, 725] on button "Create booking & proceed" at bounding box center [889, 733] width 114 height 21
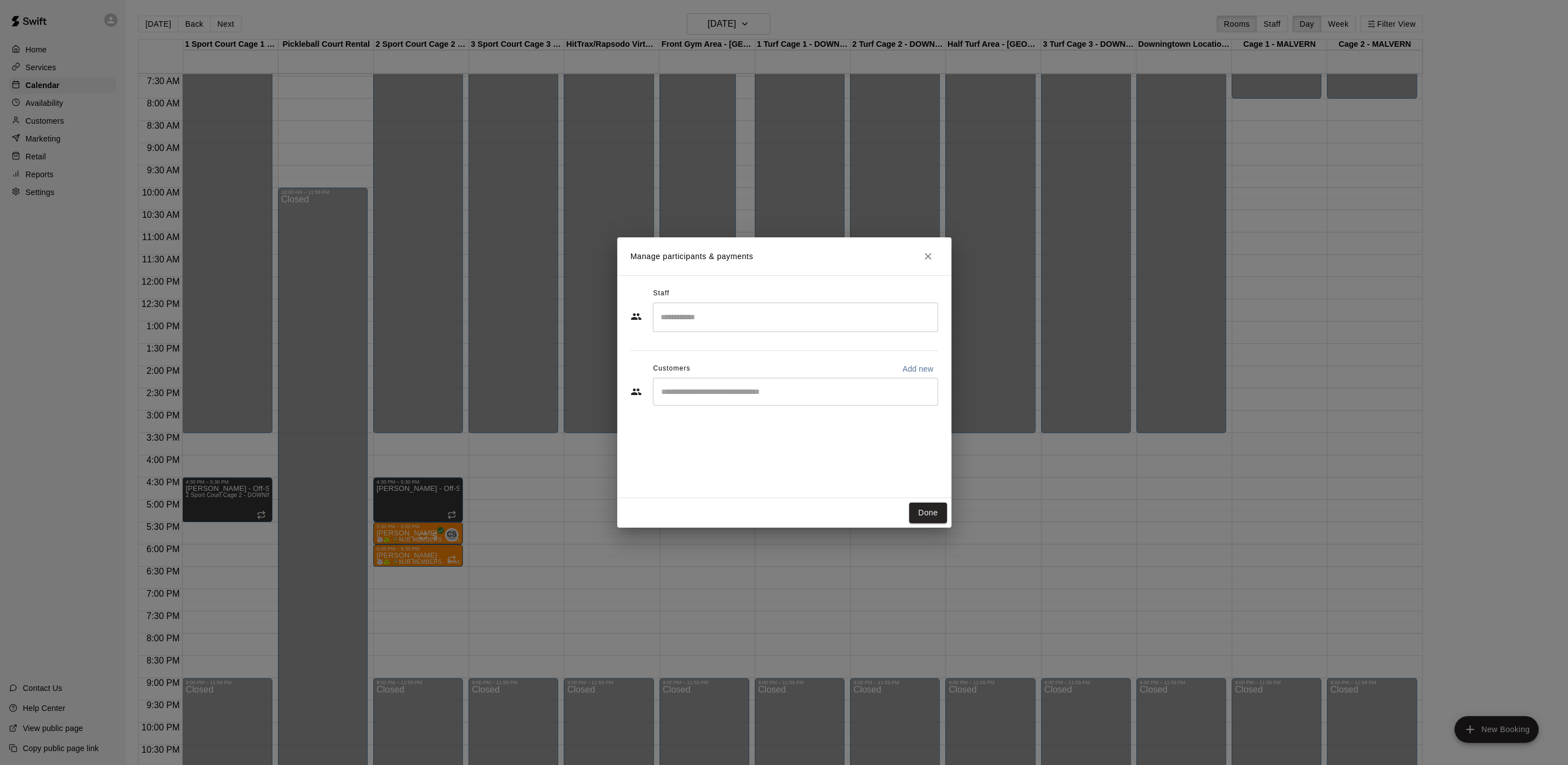
click at [686, 315] on input "Search staff" at bounding box center [796, 316] width 275 height 19
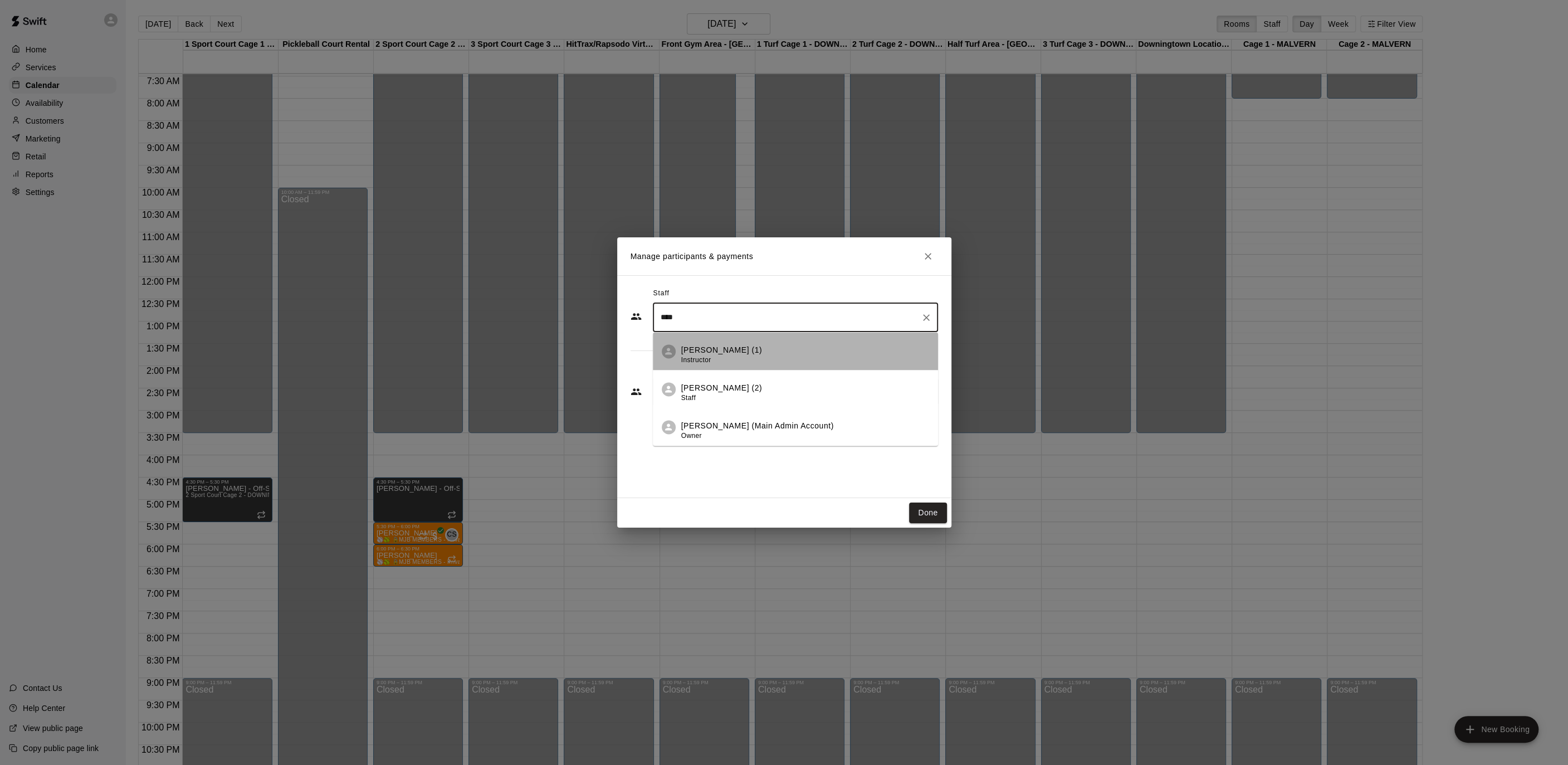
click at [716, 353] on p "[PERSON_NAME] (1)" at bounding box center [722, 349] width 81 height 12
type input "****"
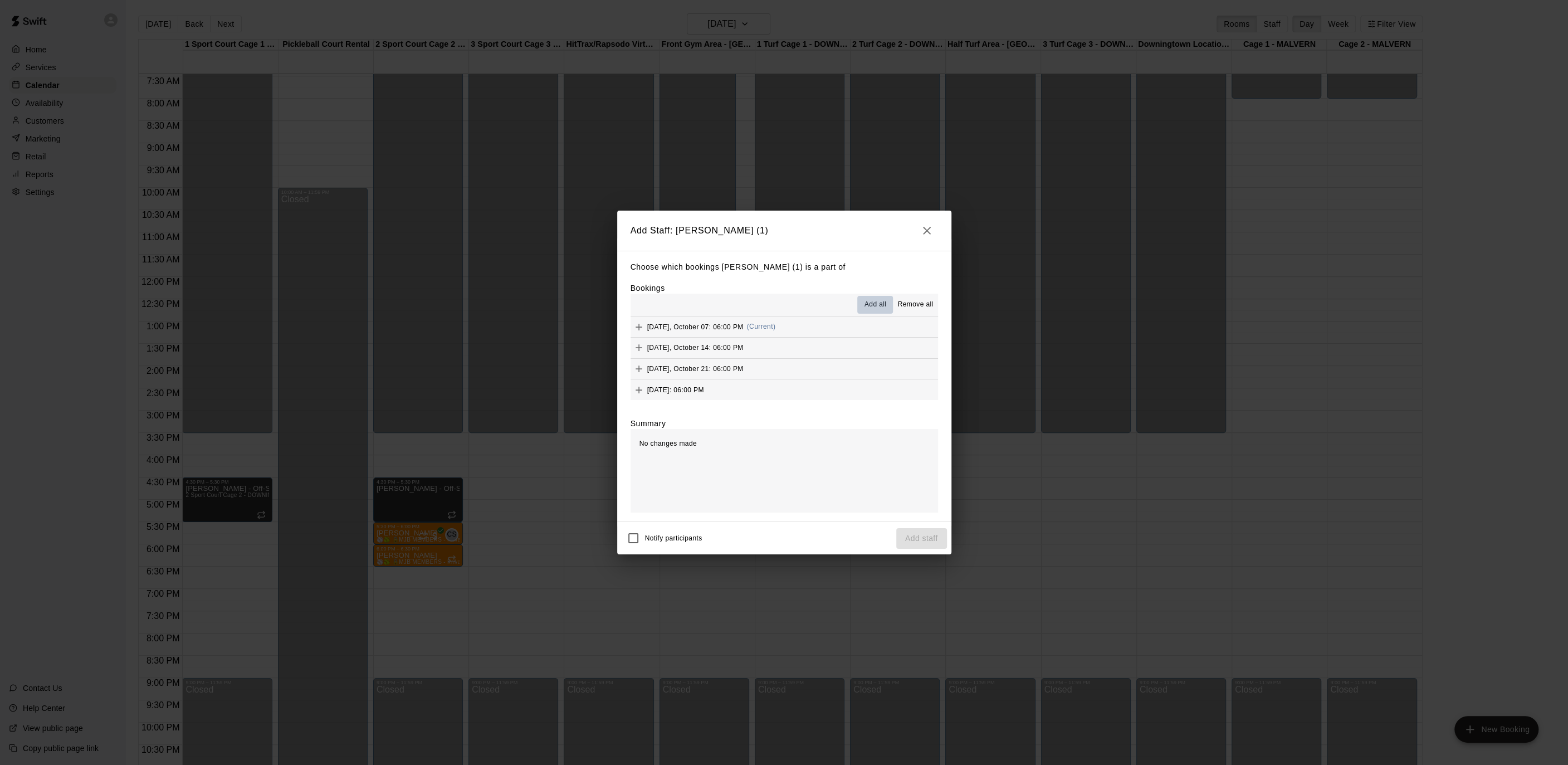
click at [874, 311] on button "Add all" at bounding box center [875, 304] width 35 height 18
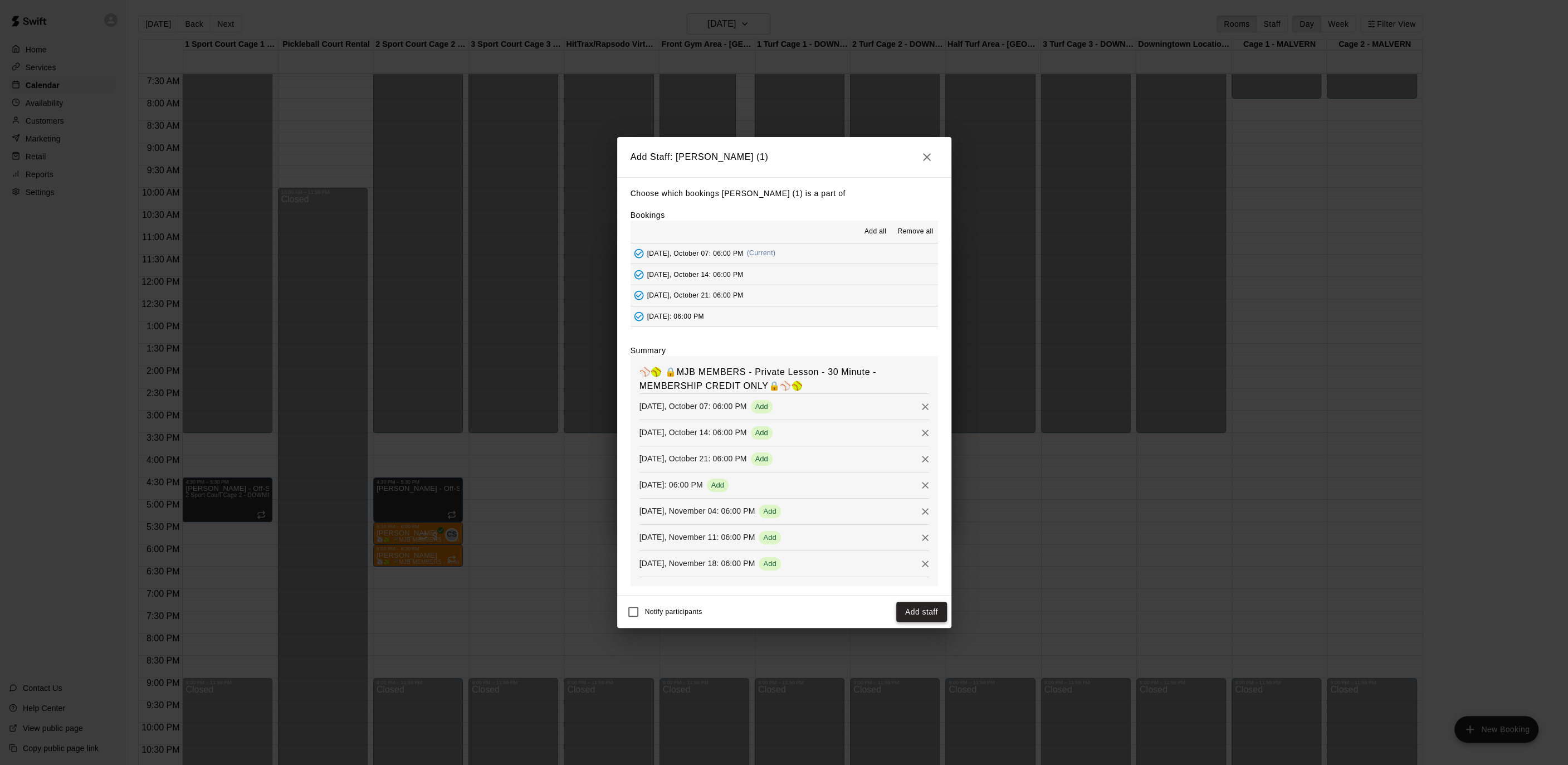
click at [914, 605] on button "Add staff" at bounding box center [921, 611] width 51 height 21
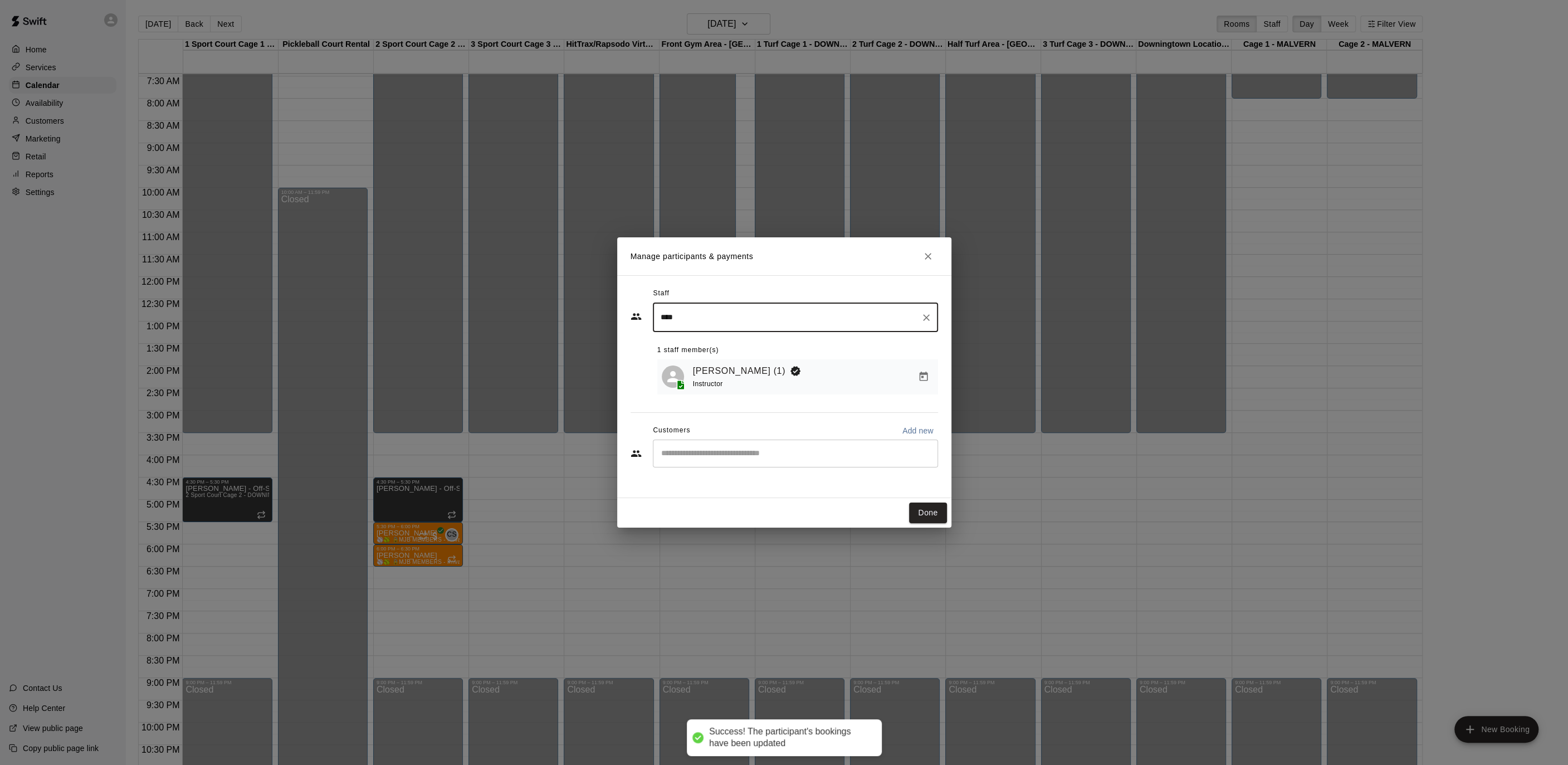
click at [716, 466] on div "​" at bounding box center [795, 453] width 285 height 28
type input "*****"
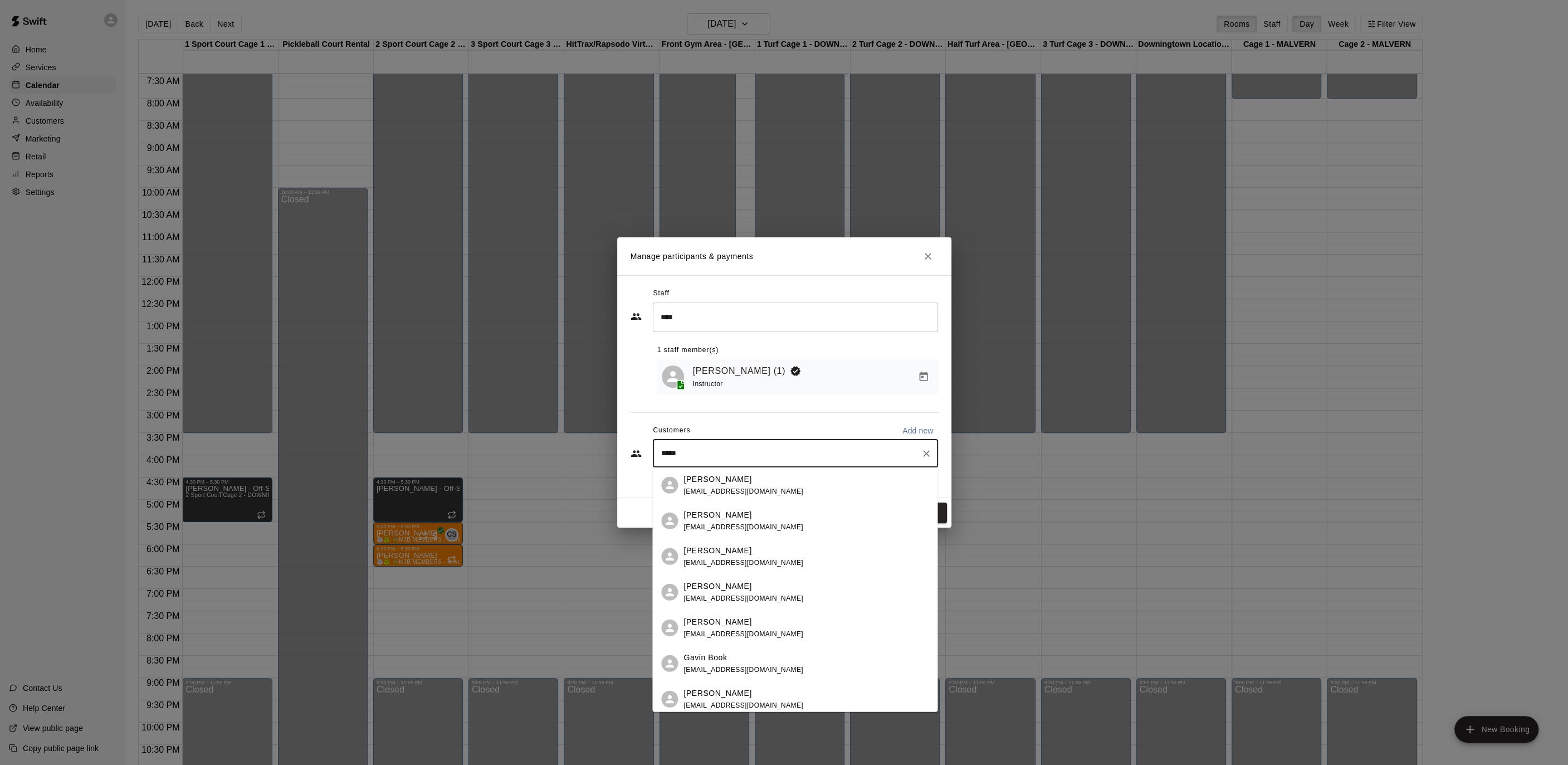
click at [731, 515] on p "[PERSON_NAME]" at bounding box center [717, 514] width 68 height 12
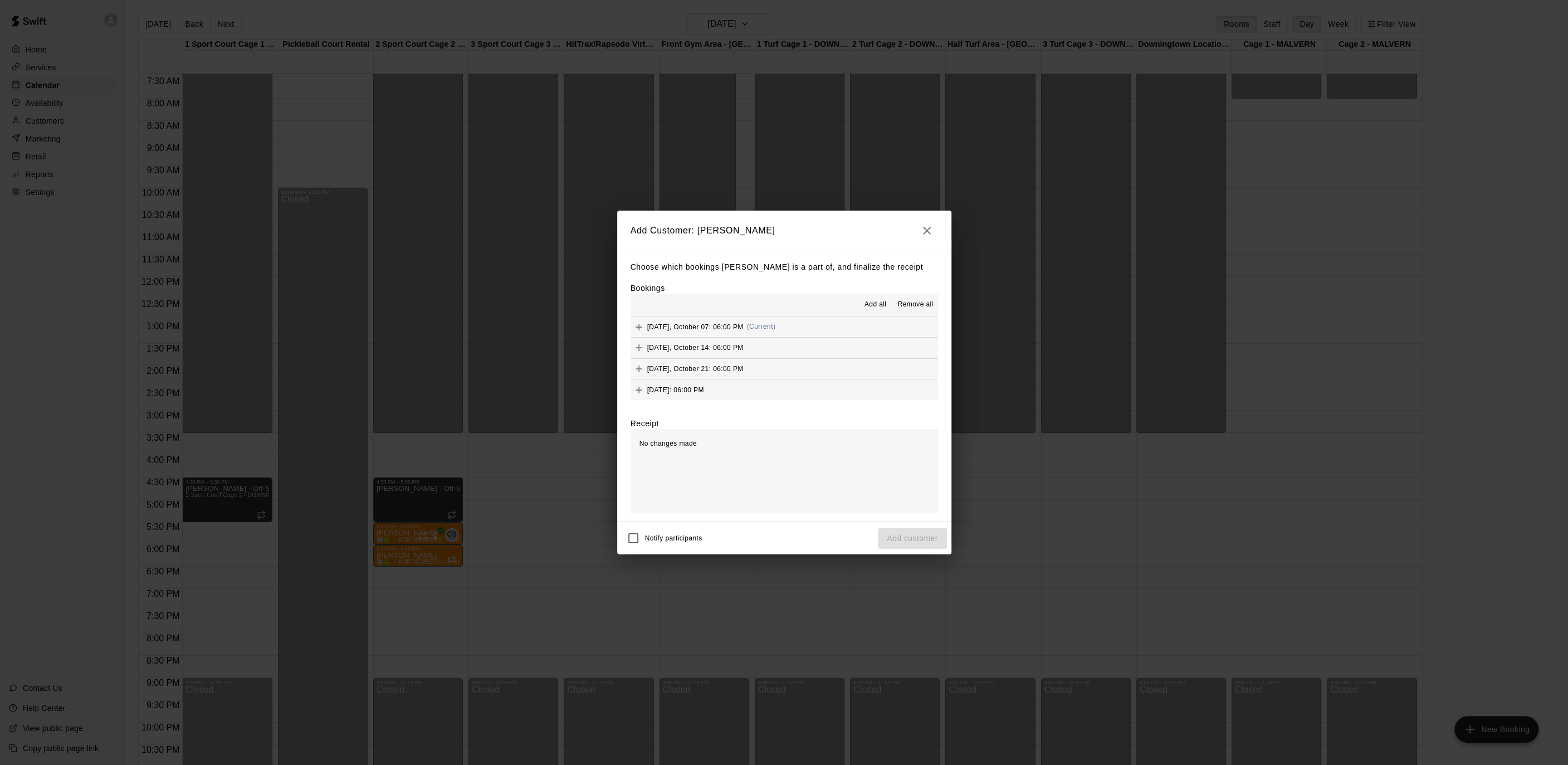
click at [871, 305] on span "Add all" at bounding box center [875, 304] width 22 height 12
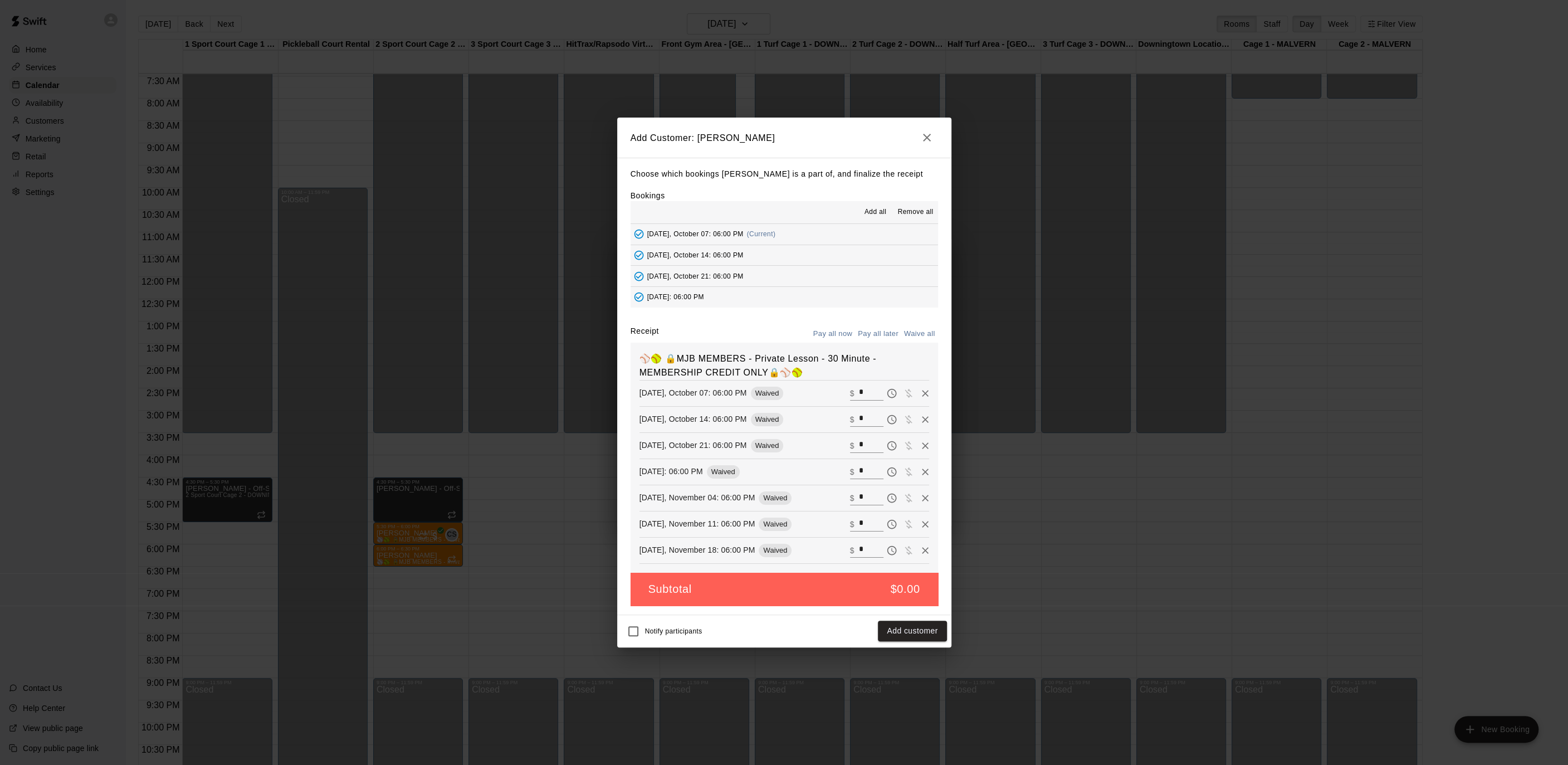
click at [903, 631] on button "Add customer" at bounding box center [911, 631] width 68 height 21
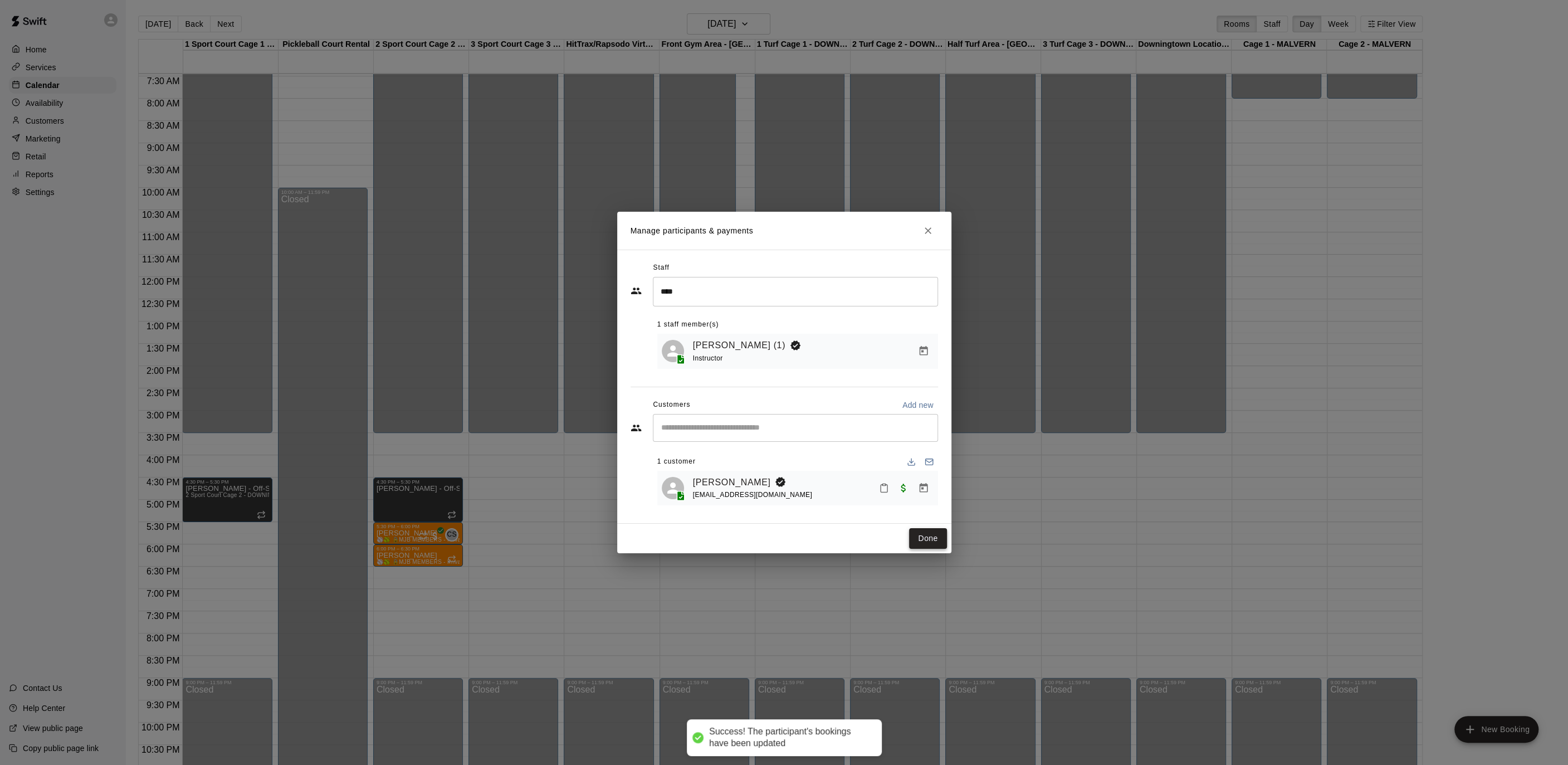
click at [923, 538] on button "Done" at bounding box center [928, 538] width 38 height 21
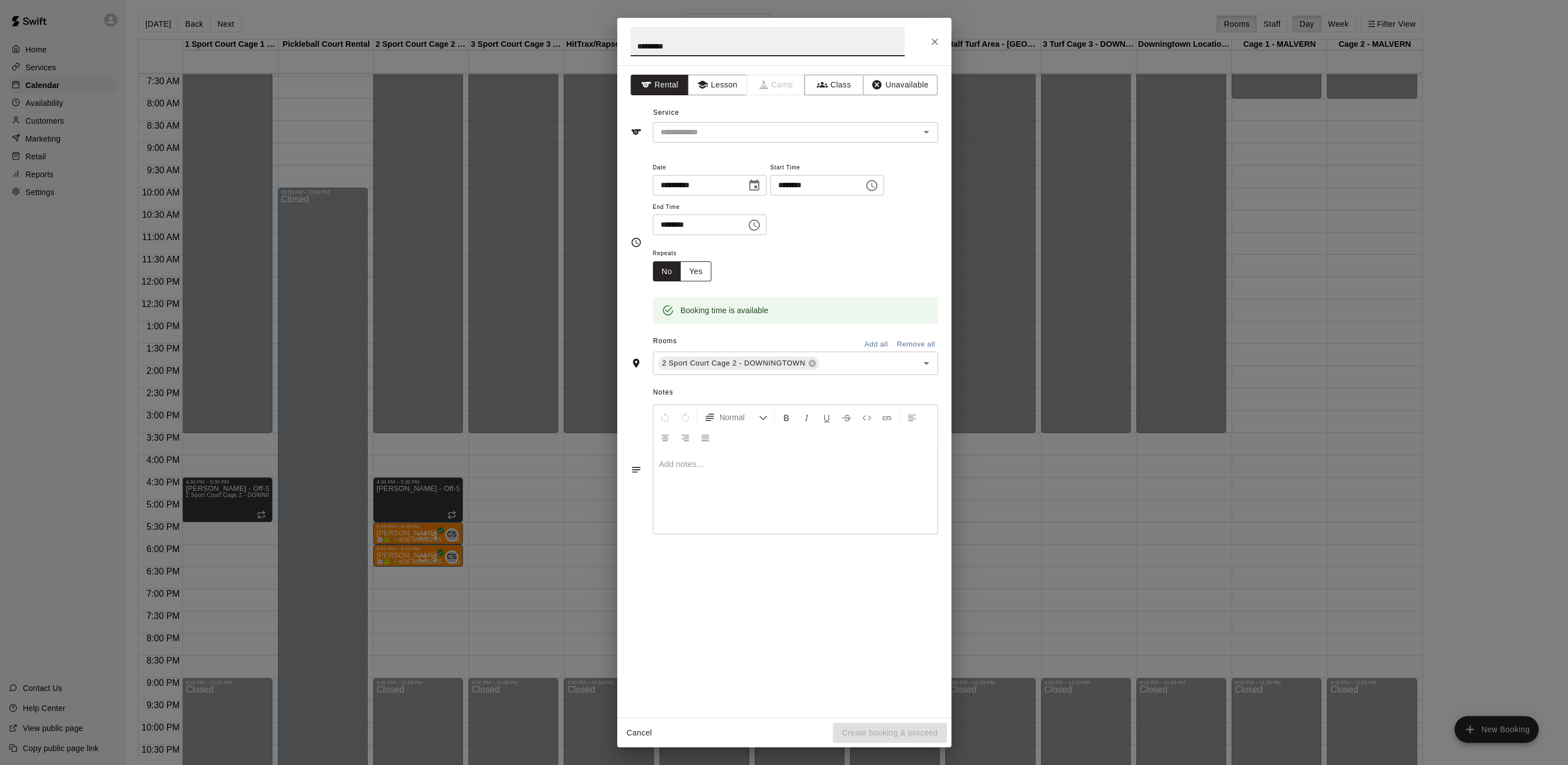
type input "*********"
click at [702, 264] on button "Yes" at bounding box center [696, 271] width 31 height 21
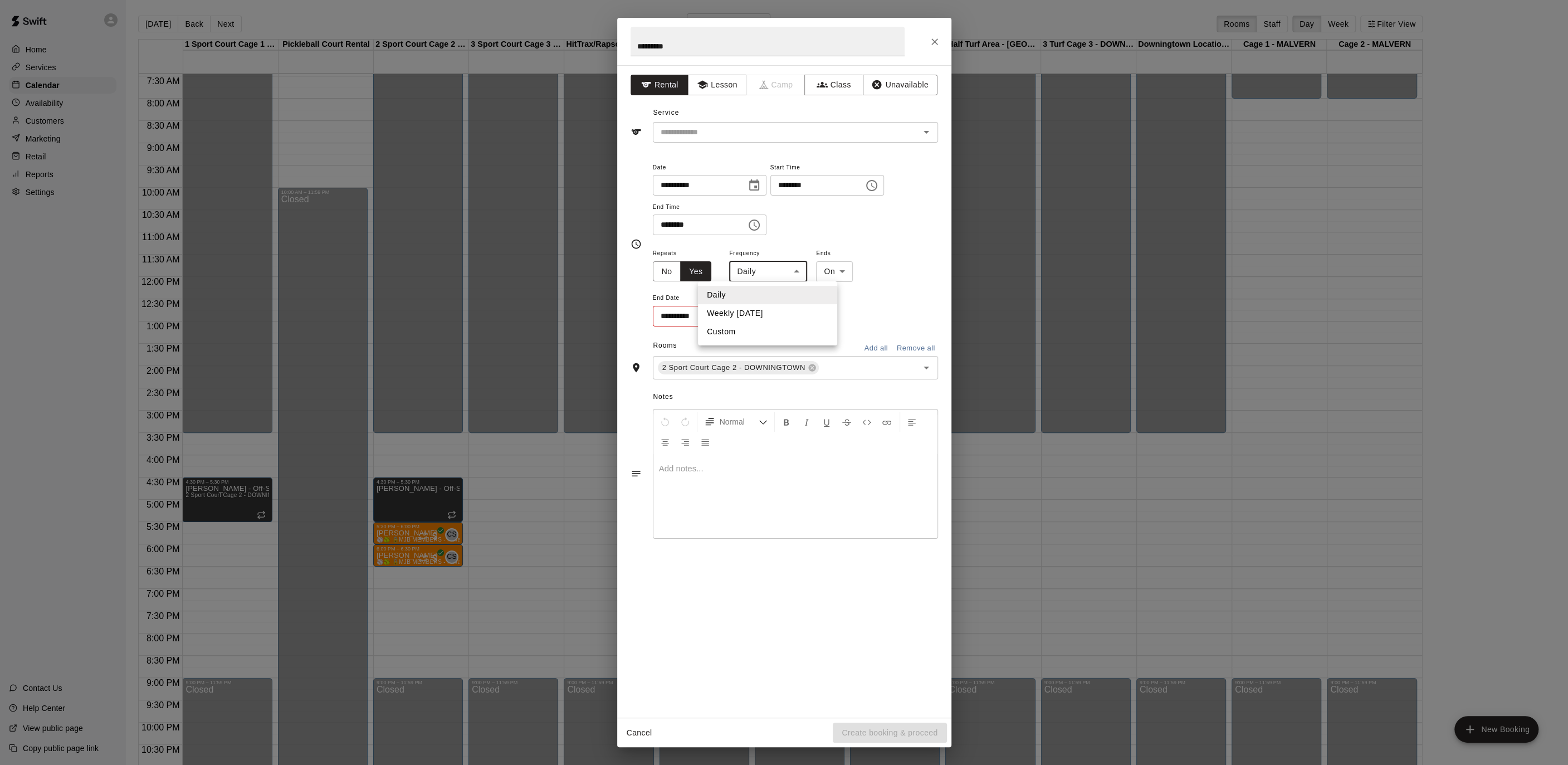
click at [759, 263] on body "Home Services Calendar Availability Customers Marketing Retail Reports Settings…" at bounding box center [784, 391] width 1568 height 783
click at [759, 299] on li "Daily" at bounding box center [767, 295] width 139 height 18
click at [777, 277] on body "Home Services Calendar Availability Customers Marketing Retail Reports Settings…" at bounding box center [784, 391] width 1568 height 783
click at [769, 300] on li "Daily" at bounding box center [767, 295] width 139 height 18
click at [769, 303] on ul "Daily Weekly [DATE] Custom" at bounding box center [767, 299] width 104 height 36
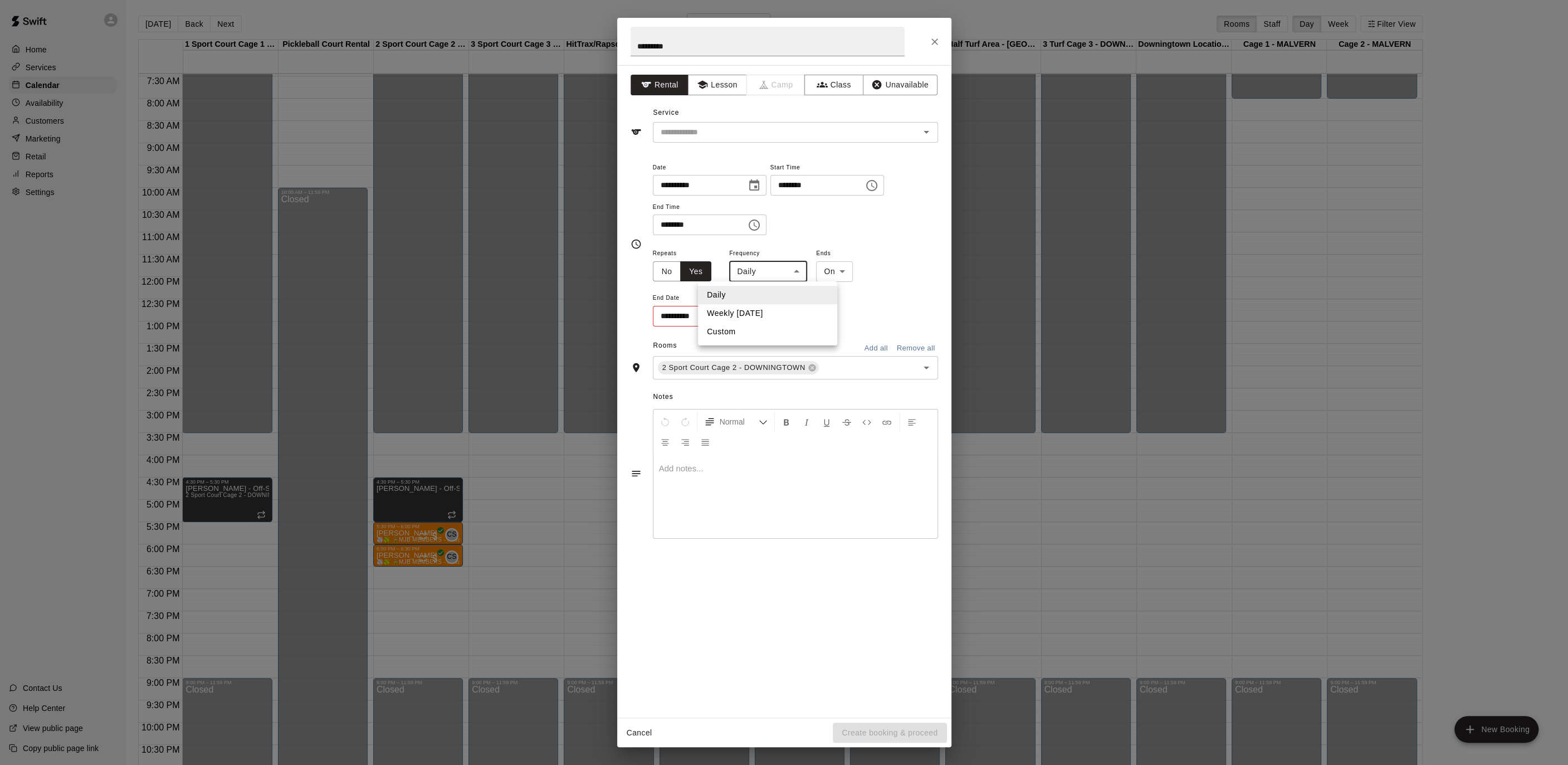
click at [787, 271] on body "Home Services Calendar Availability Customers Marketing Retail Reports Settings…" at bounding box center [784, 391] width 1568 height 783
click at [782, 310] on li "Weekly [DATE]" at bounding box center [767, 313] width 139 height 18
type input "******"
click at [762, 310] on div "**********" at bounding box center [708, 316] width 111 height 21
click at [756, 314] on icon "Choose date" at bounding box center [751, 316] width 13 height 13
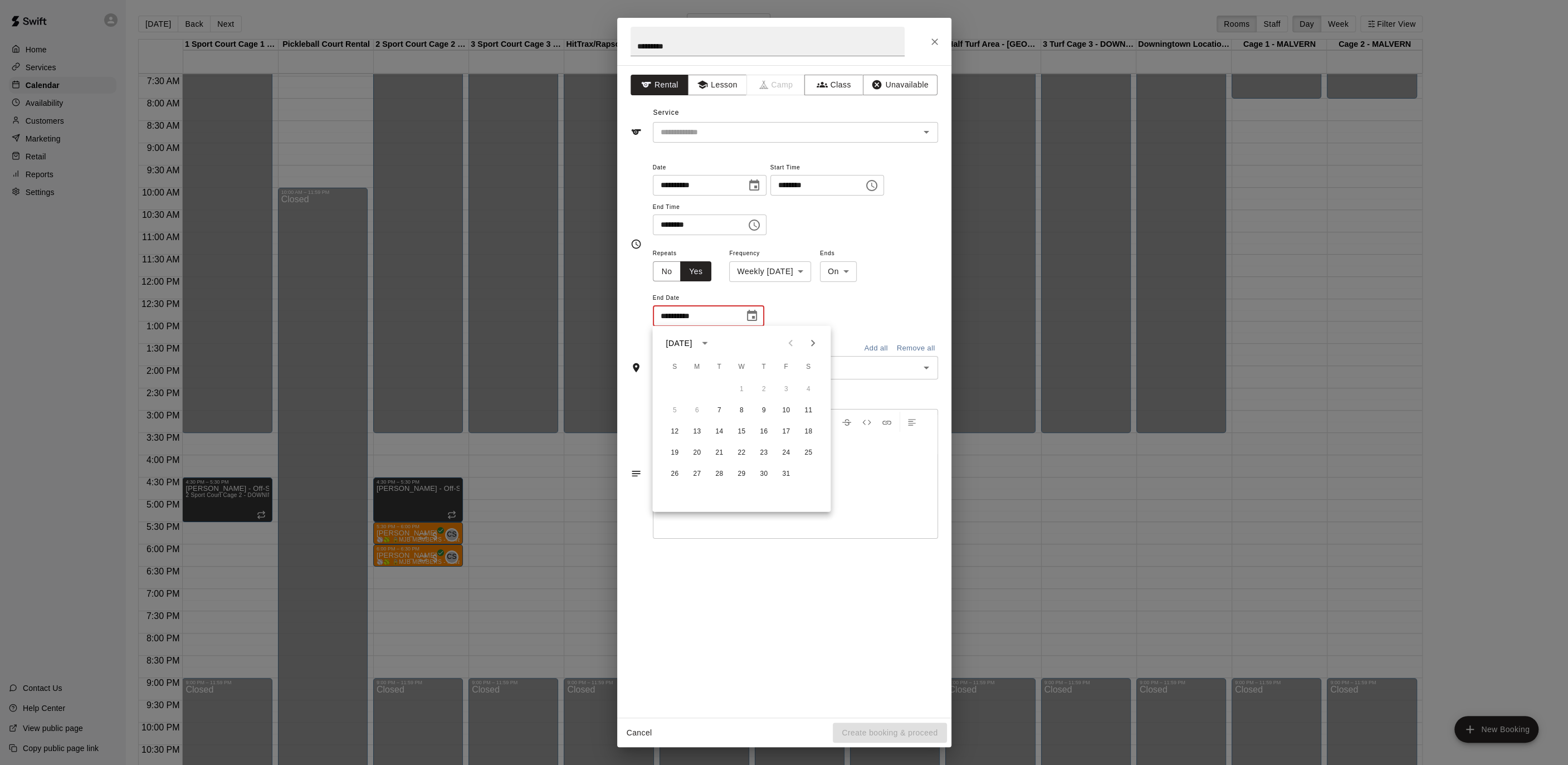
click at [812, 339] on icon "Next month" at bounding box center [812, 343] width 13 height 13
click at [798, 340] on button "Previous month" at bounding box center [790, 343] width 22 height 22
click at [716, 456] on button "18" at bounding box center [719, 453] width 20 height 20
type input "**********"
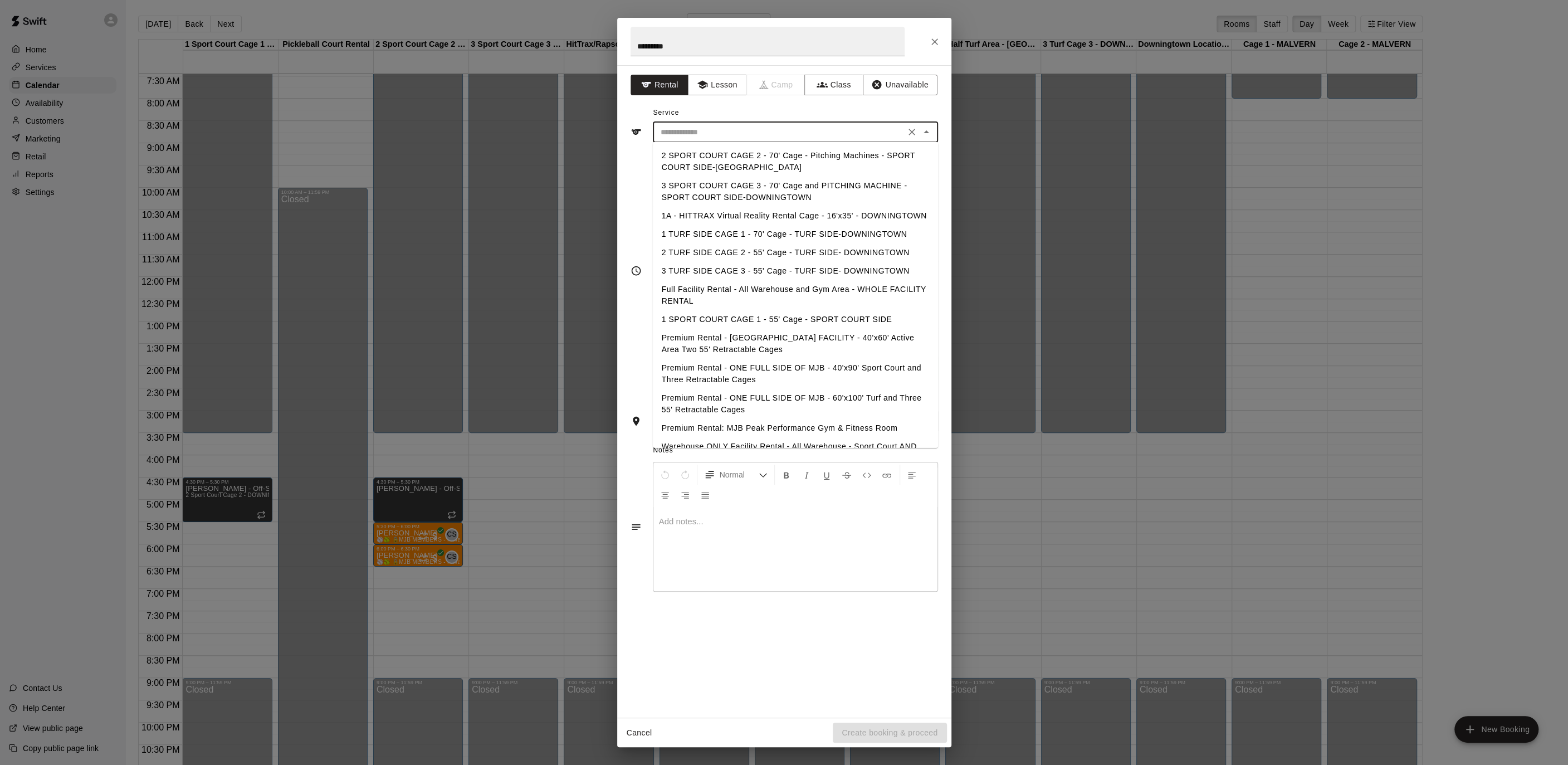
click at [750, 133] on input "text" at bounding box center [779, 132] width 246 height 14
click at [733, 82] on button "Lesson" at bounding box center [717, 84] width 58 height 21
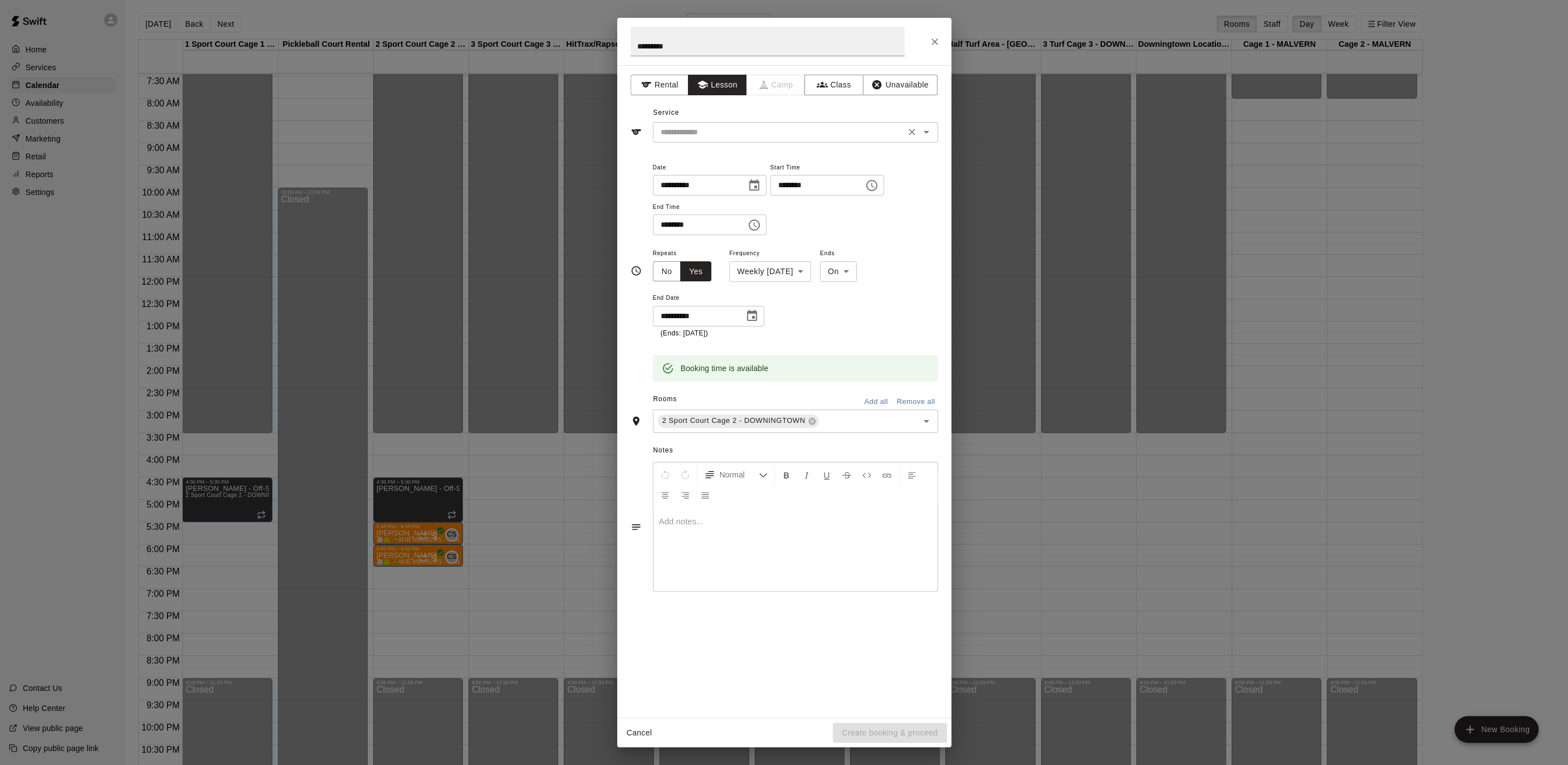
click at [766, 132] on input "text" at bounding box center [779, 132] width 246 height 14
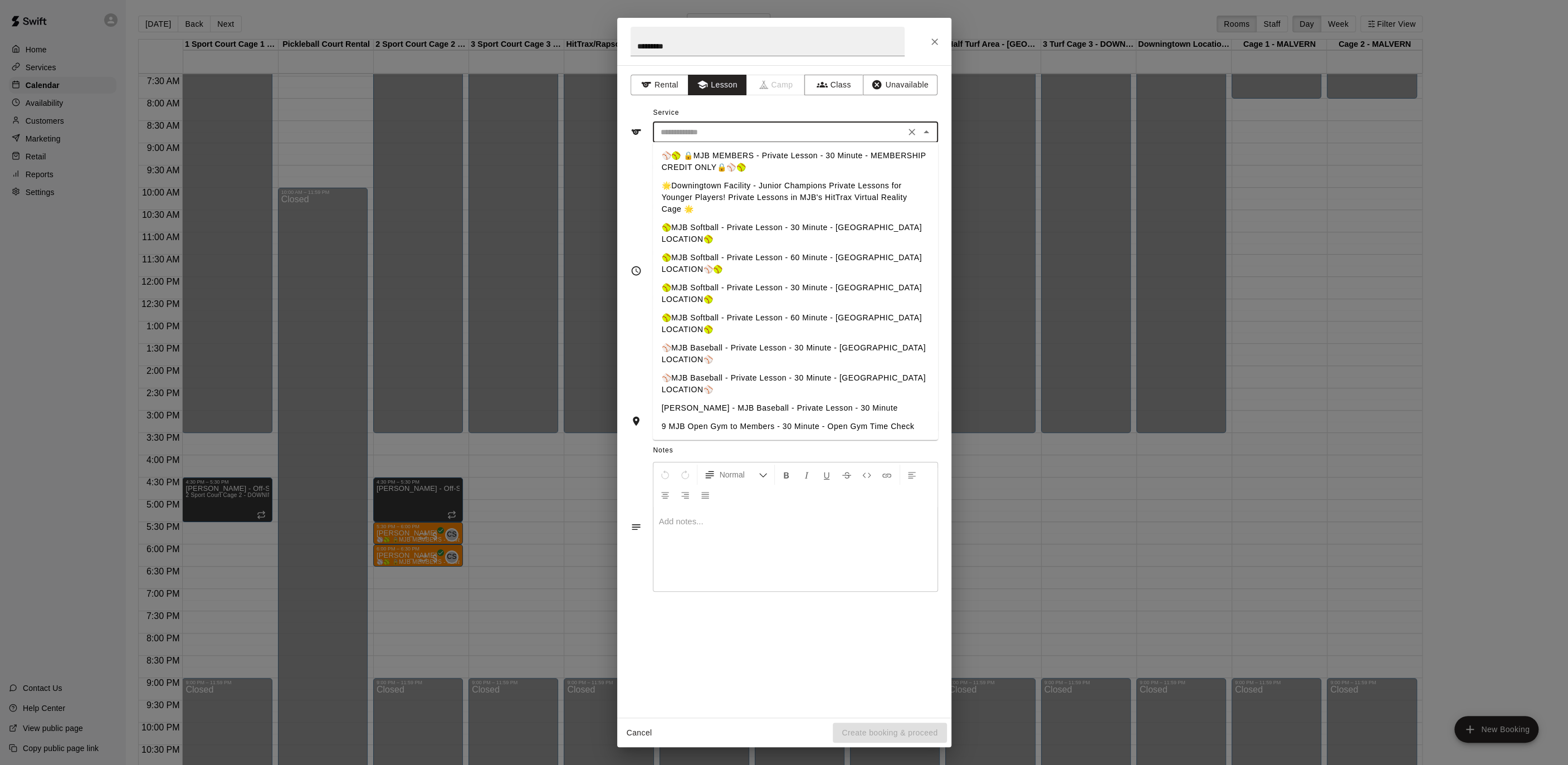
drag, startPoint x: 751, startPoint y: 151, endPoint x: 755, endPoint y: 157, distance: 7.2
click at [751, 151] on li "⚾️🥎 🔒MJB MEMBERS - Private Lesson - 30 Minute - MEMBERSHIP CREDIT ONLY🔒⚾️🥎" at bounding box center [795, 161] width 285 height 30
type input "**********"
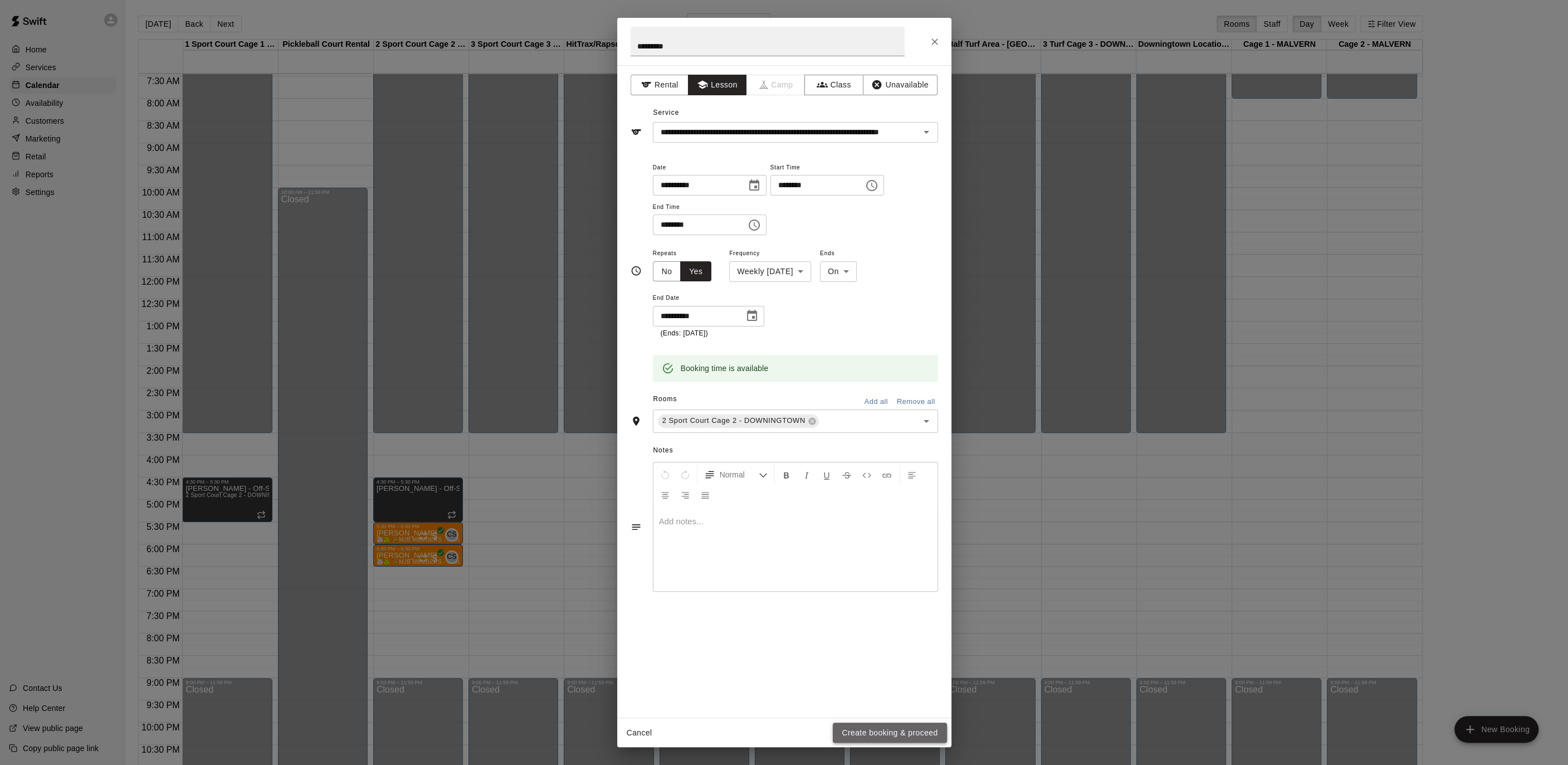
click at [869, 727] on button "Create booking & proceed" at bounding box center [889, 733] width 114 height 21
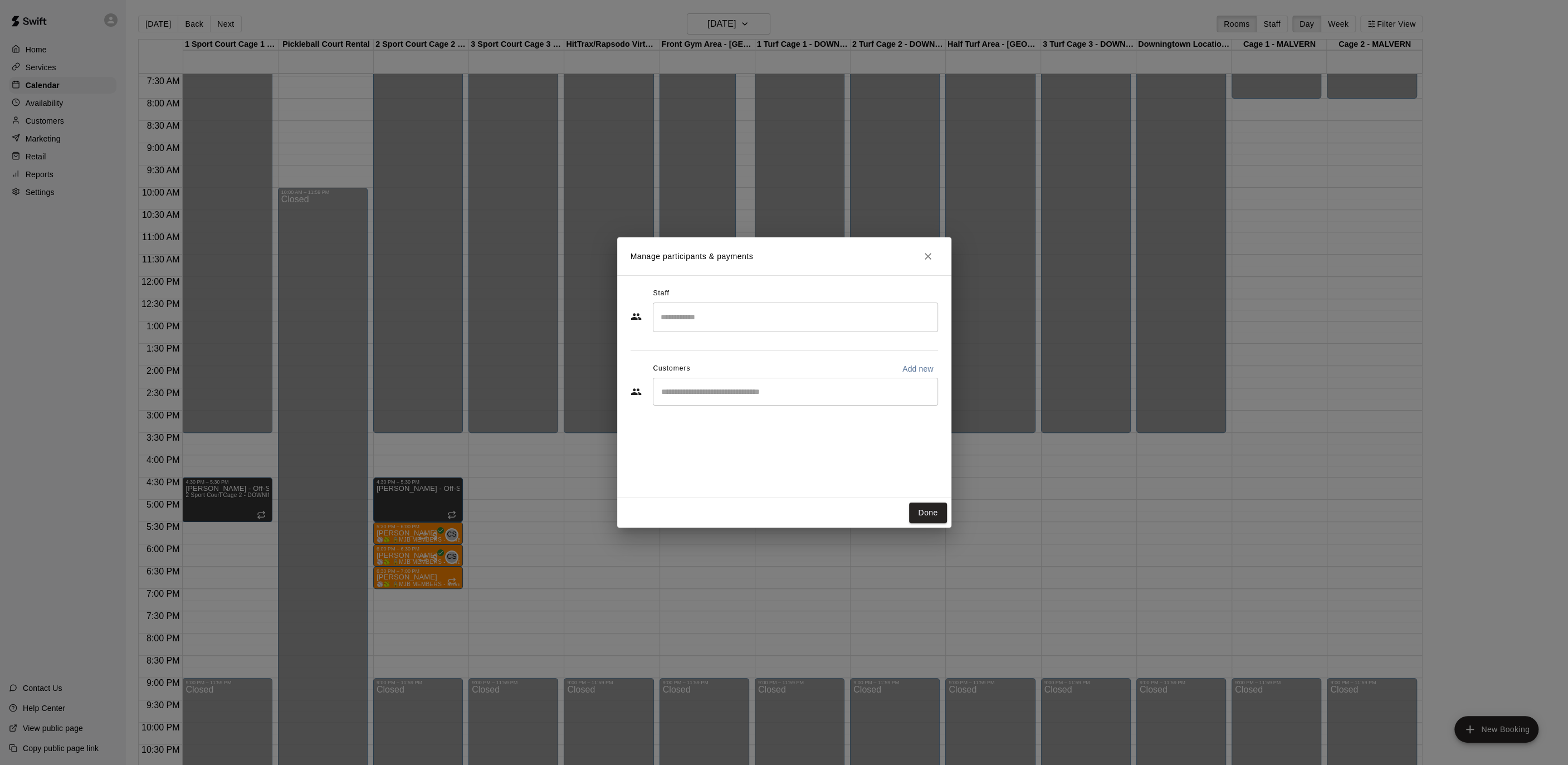
click at [756, 330] on div "​" at bounding box center [795, 317] width 285 height 29
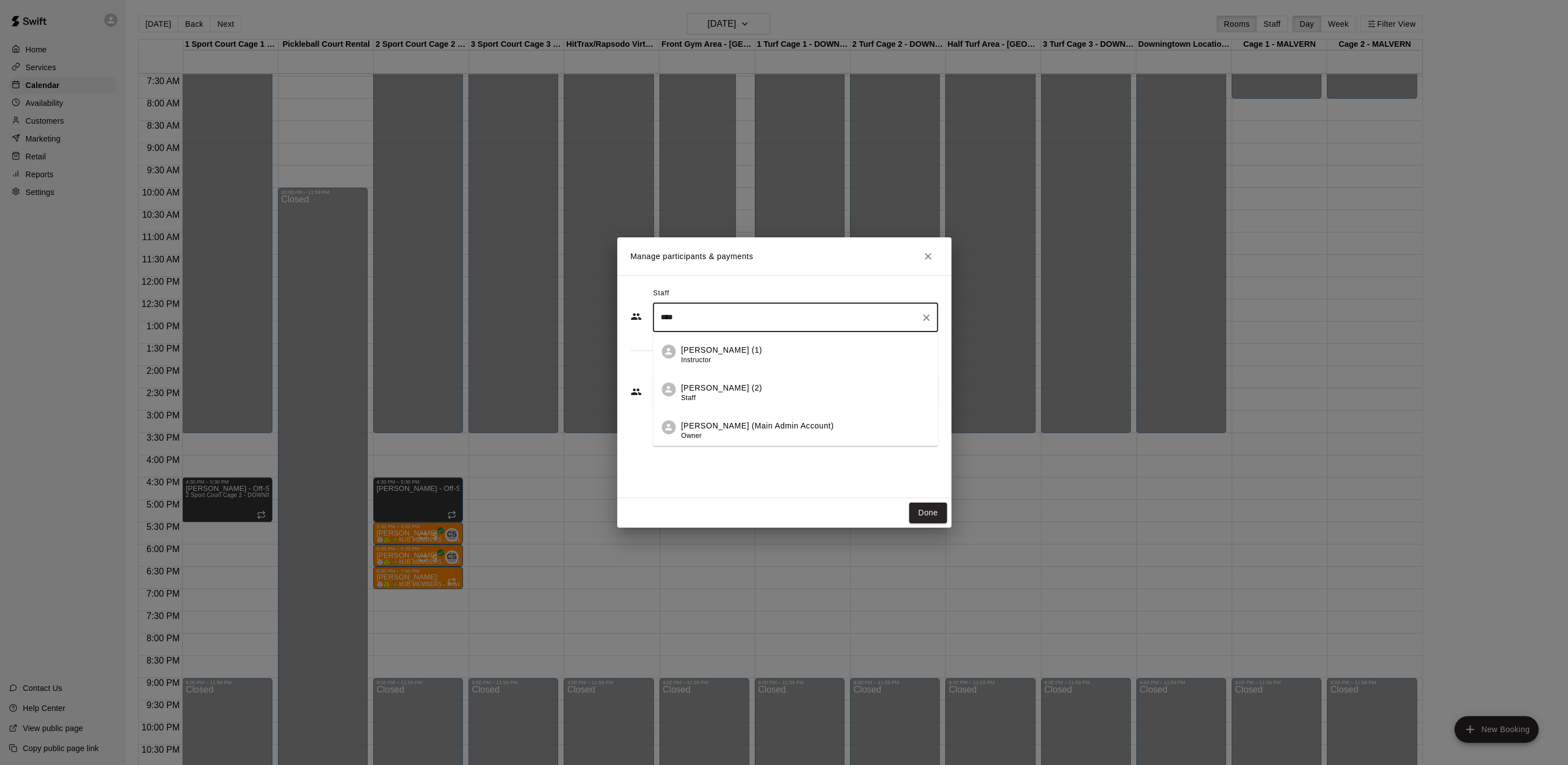
click at [758, 348] on div "[PERSON_NAME] (1) Instructor" at bounding box center [805, 355] width 248 height 22
type input "****"
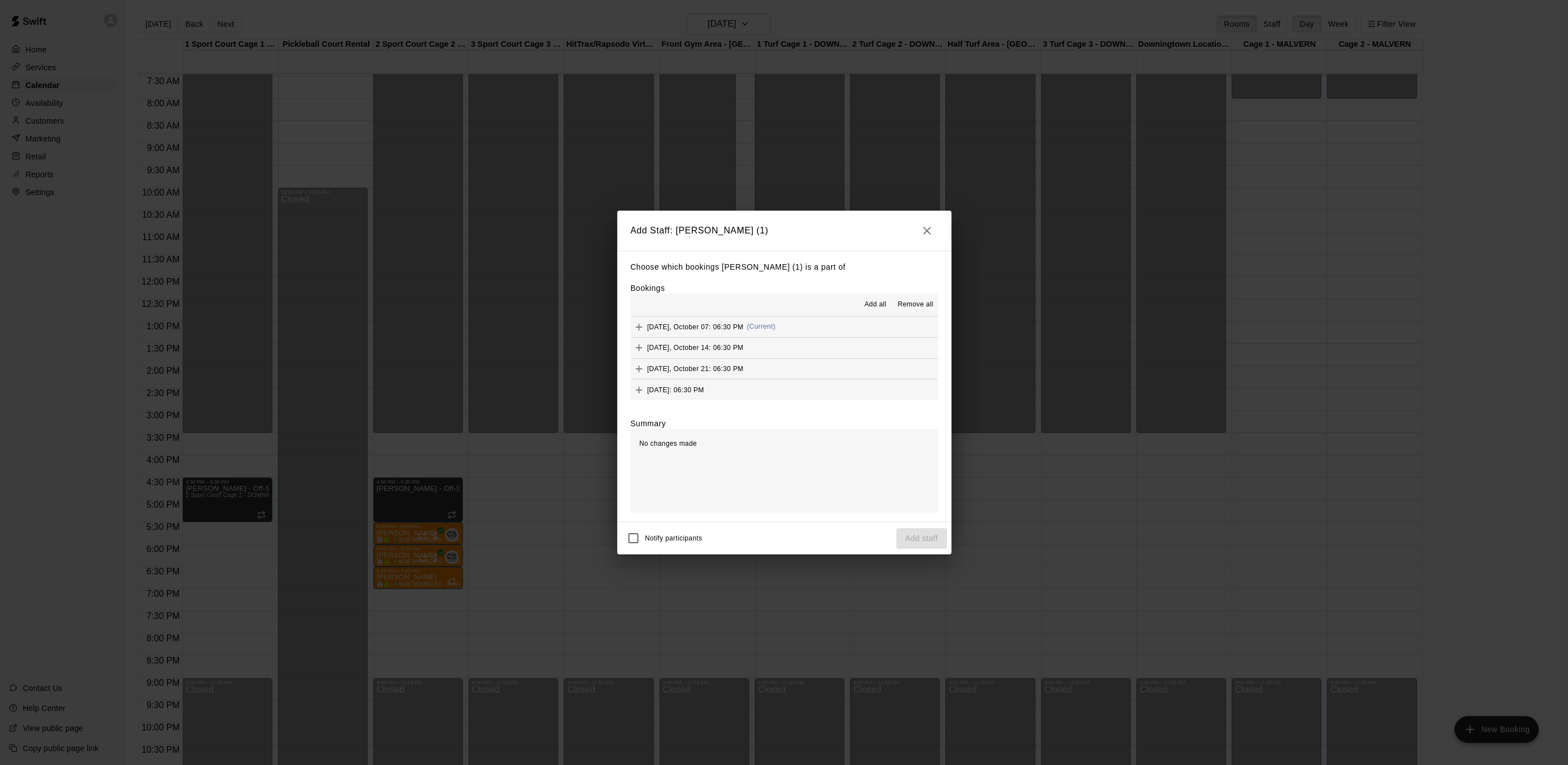
click at [872, 302] on span "Add all" at bounding box center [875, 304] width 22 height 12
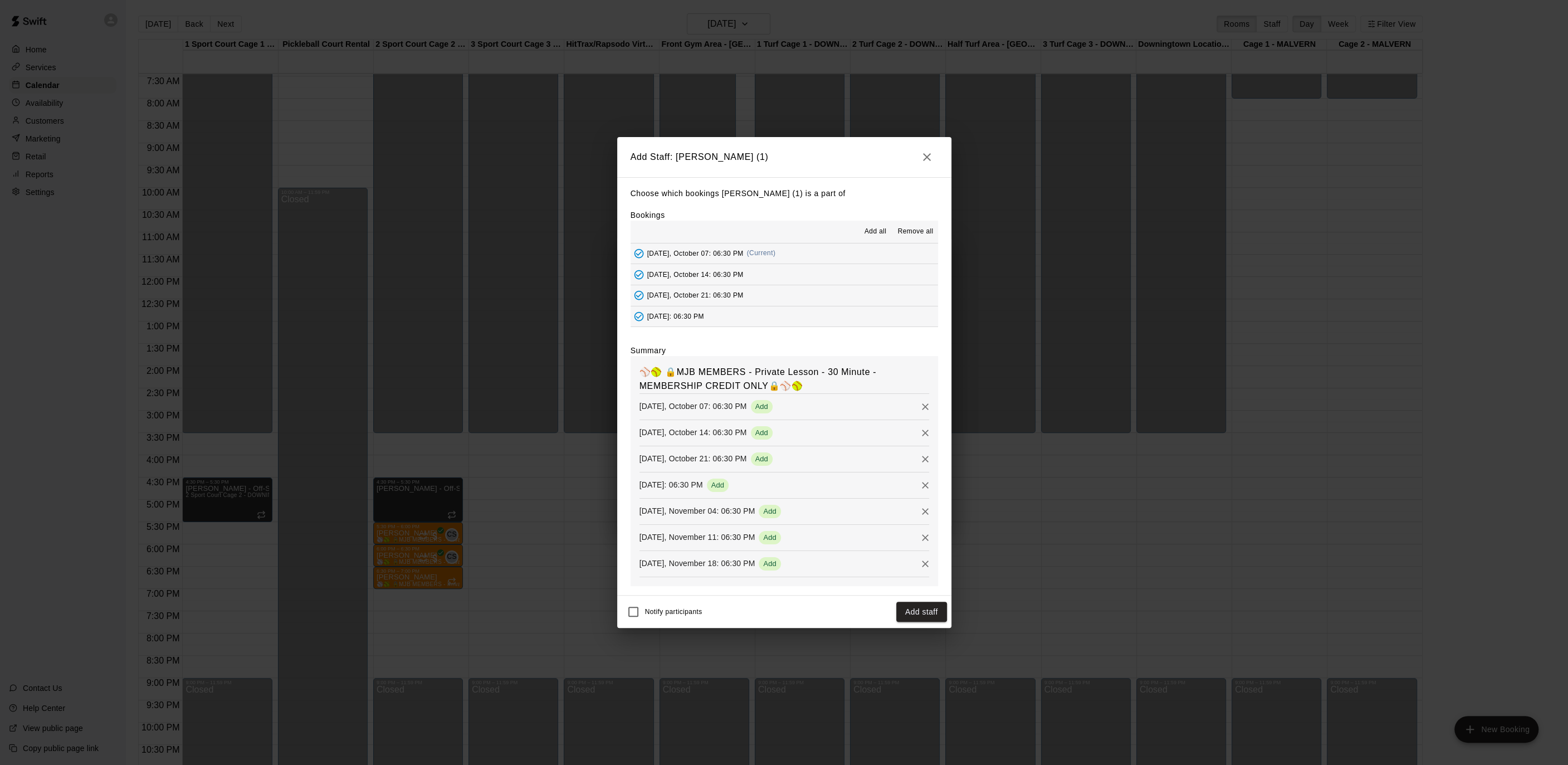
click at [915, 620] on button "Add staff" at bounding box center [921, 611] width 51 height 21
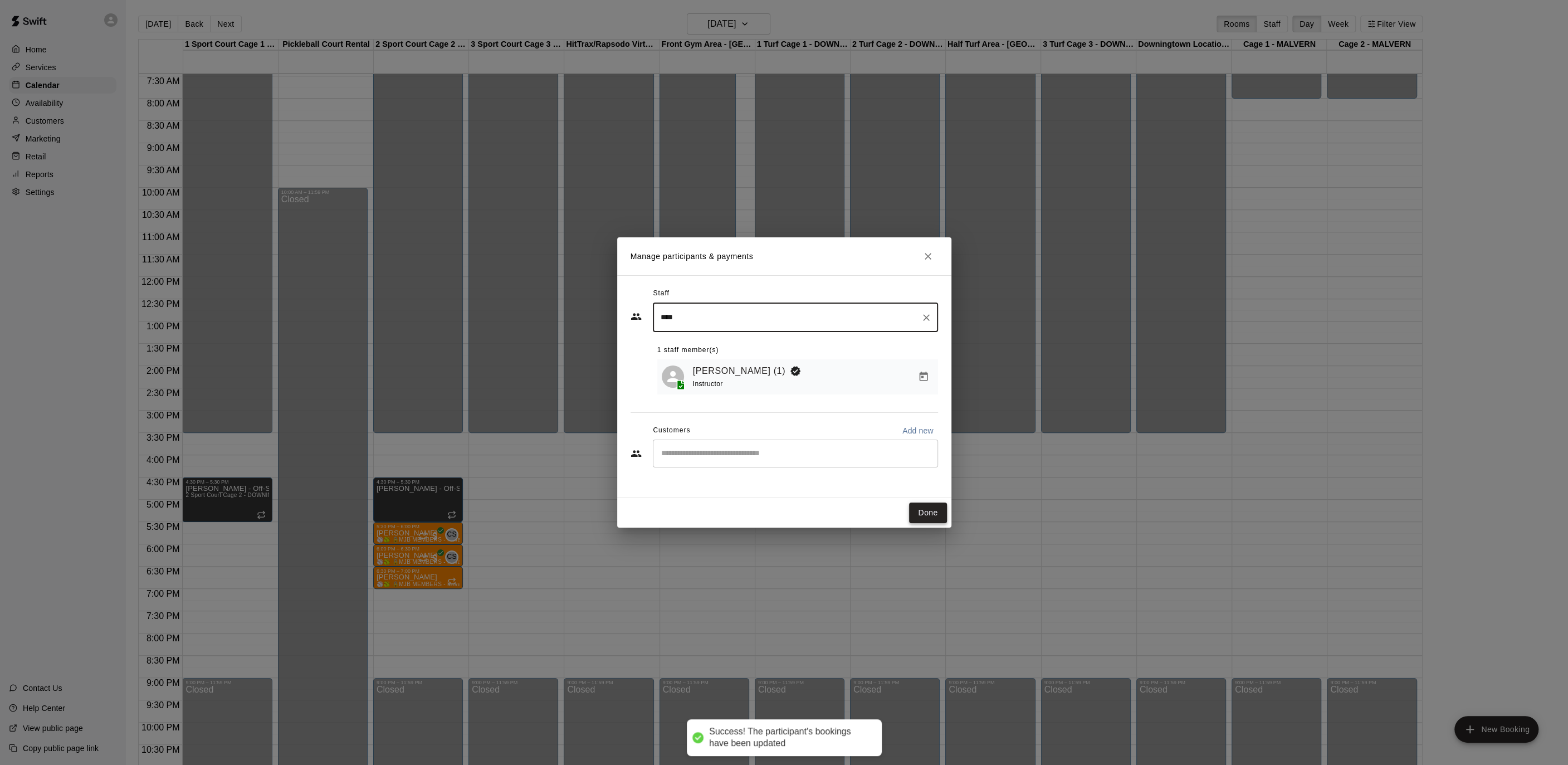
click at [926, 503] on button "Done" at bounding box center [928, 512] width 38 height 21
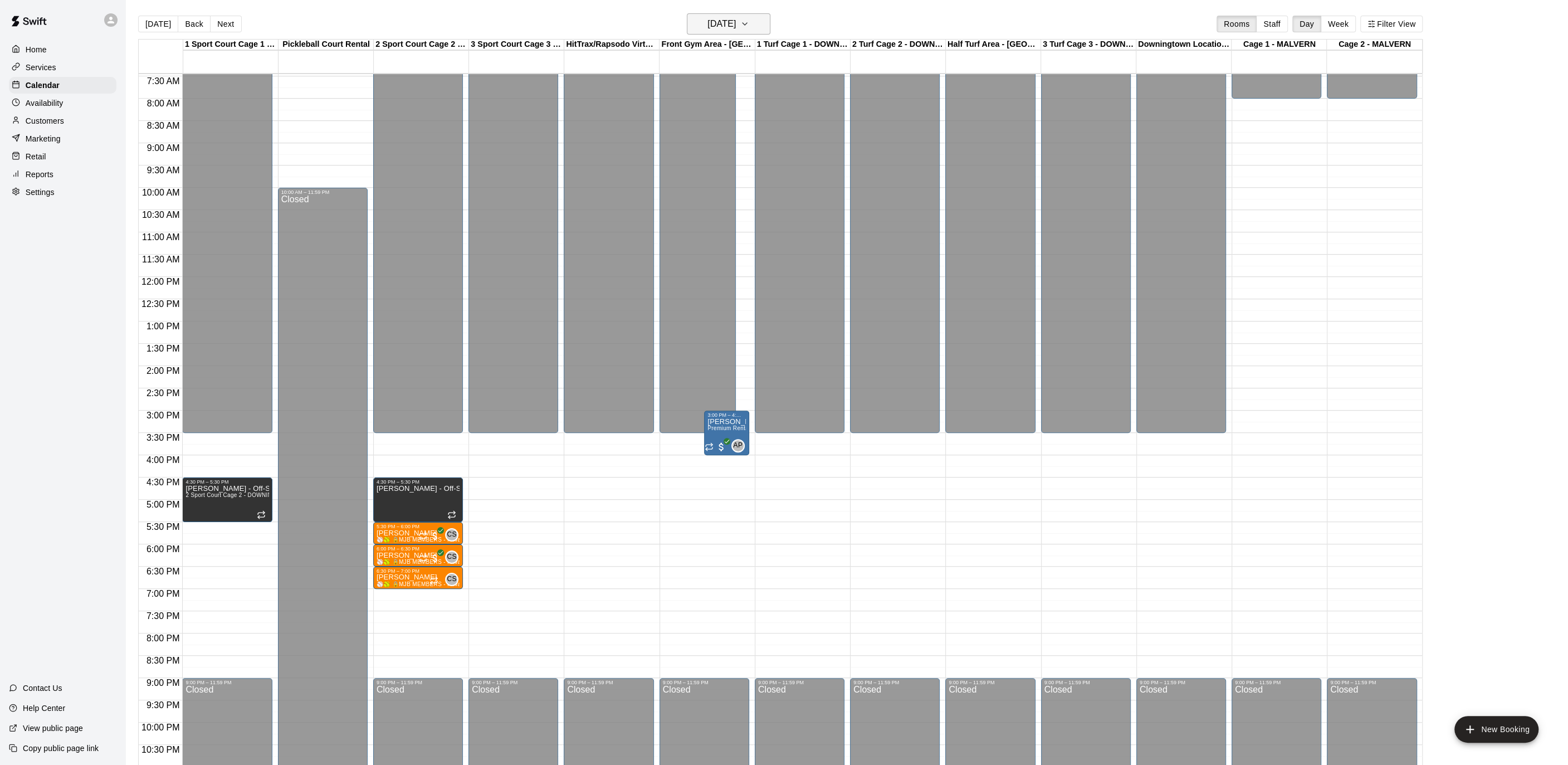
click at [736, 27] on h6 "[DATE]" at bounding box center [721, 24] width 28 height 15
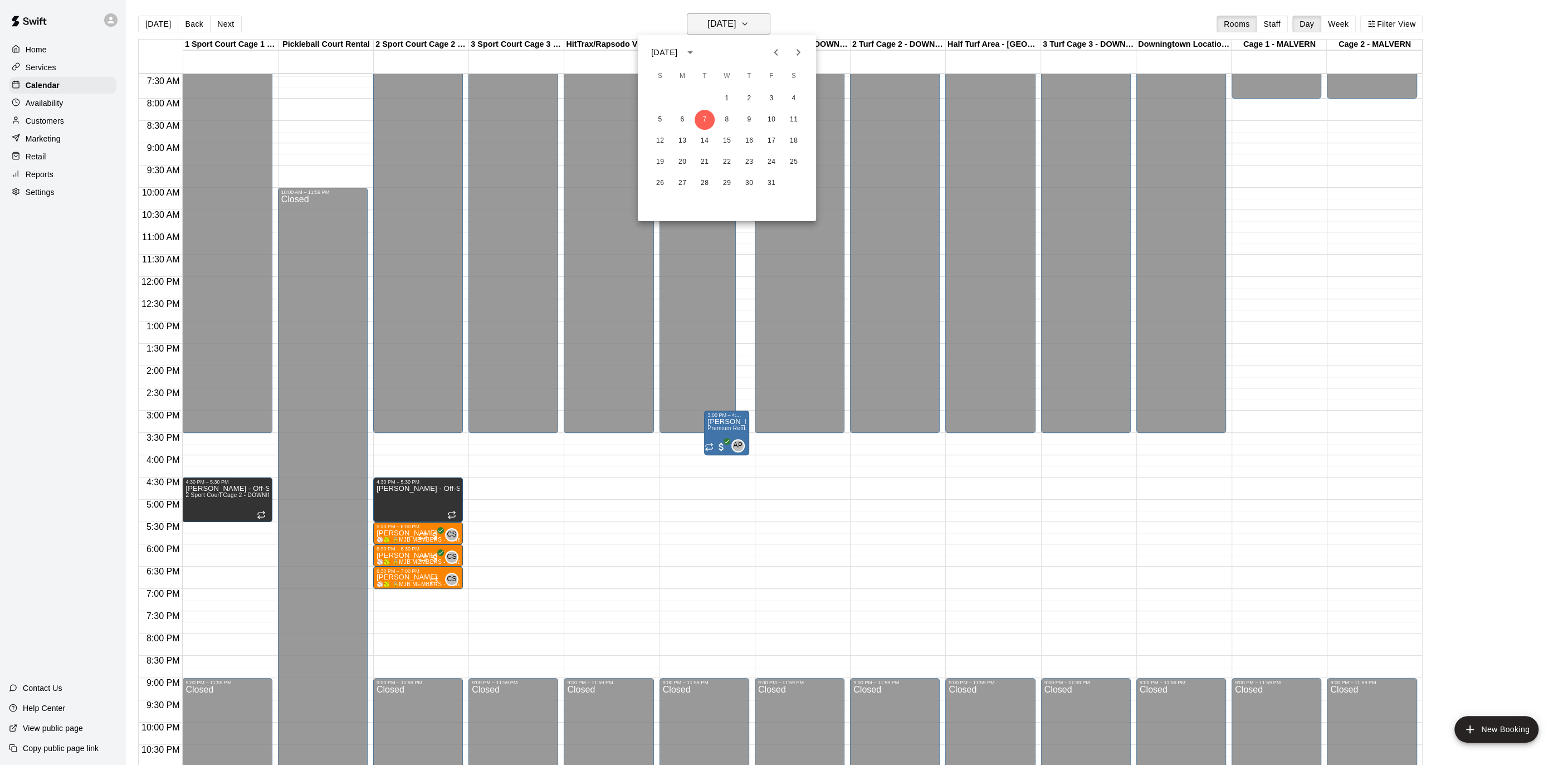
click at [751, 27] on div at bounding box center [784, 382] width 1568 height 765
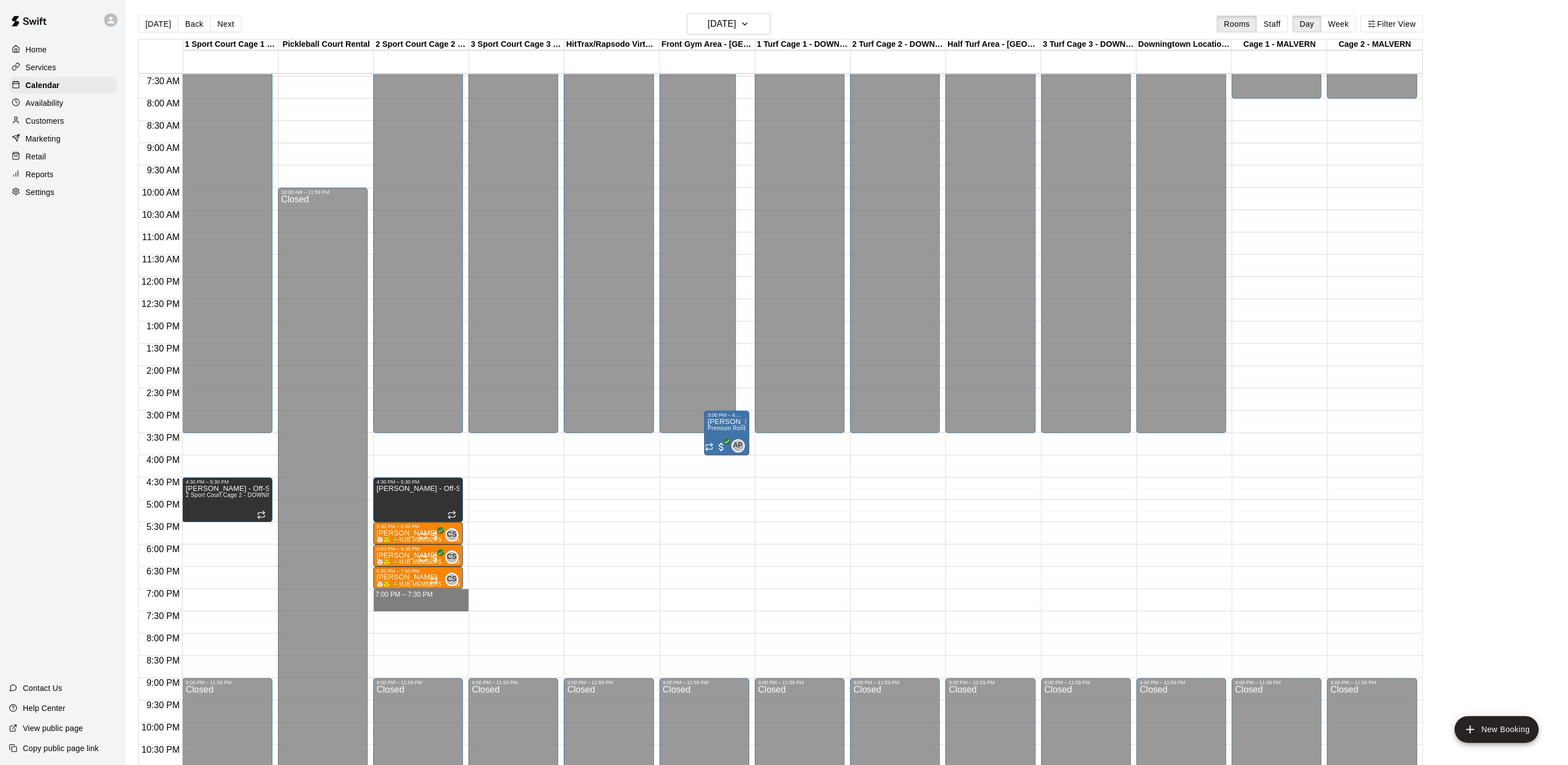
drag, startPoint x: 405, startPoint y: 591, endPoint x: 400, endPoint y: 603, distance: 13.0
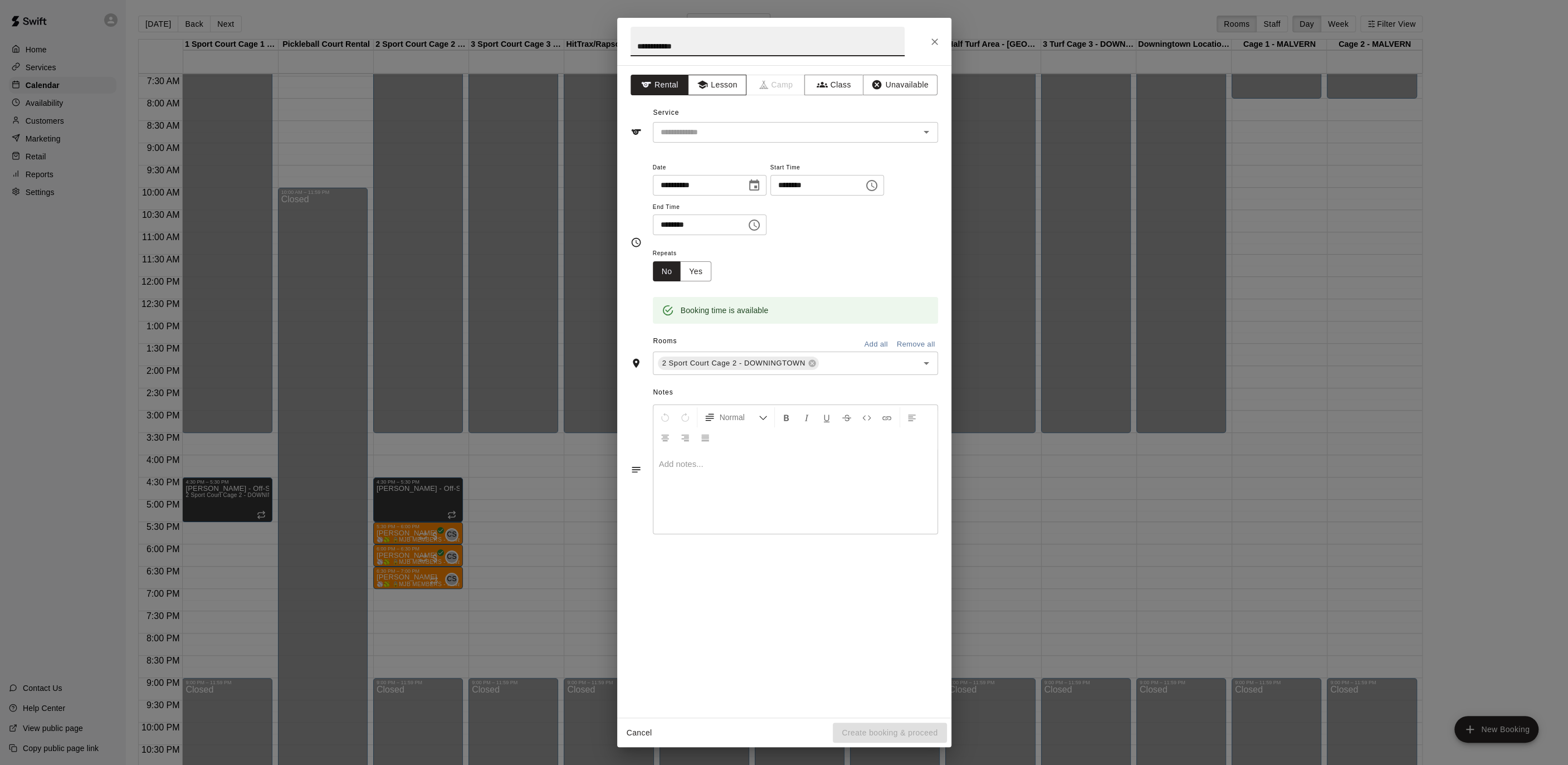
type input "**********"
click at [733, 80] on button "Lesson" at bounding box center [717, 84] width 58 height 21
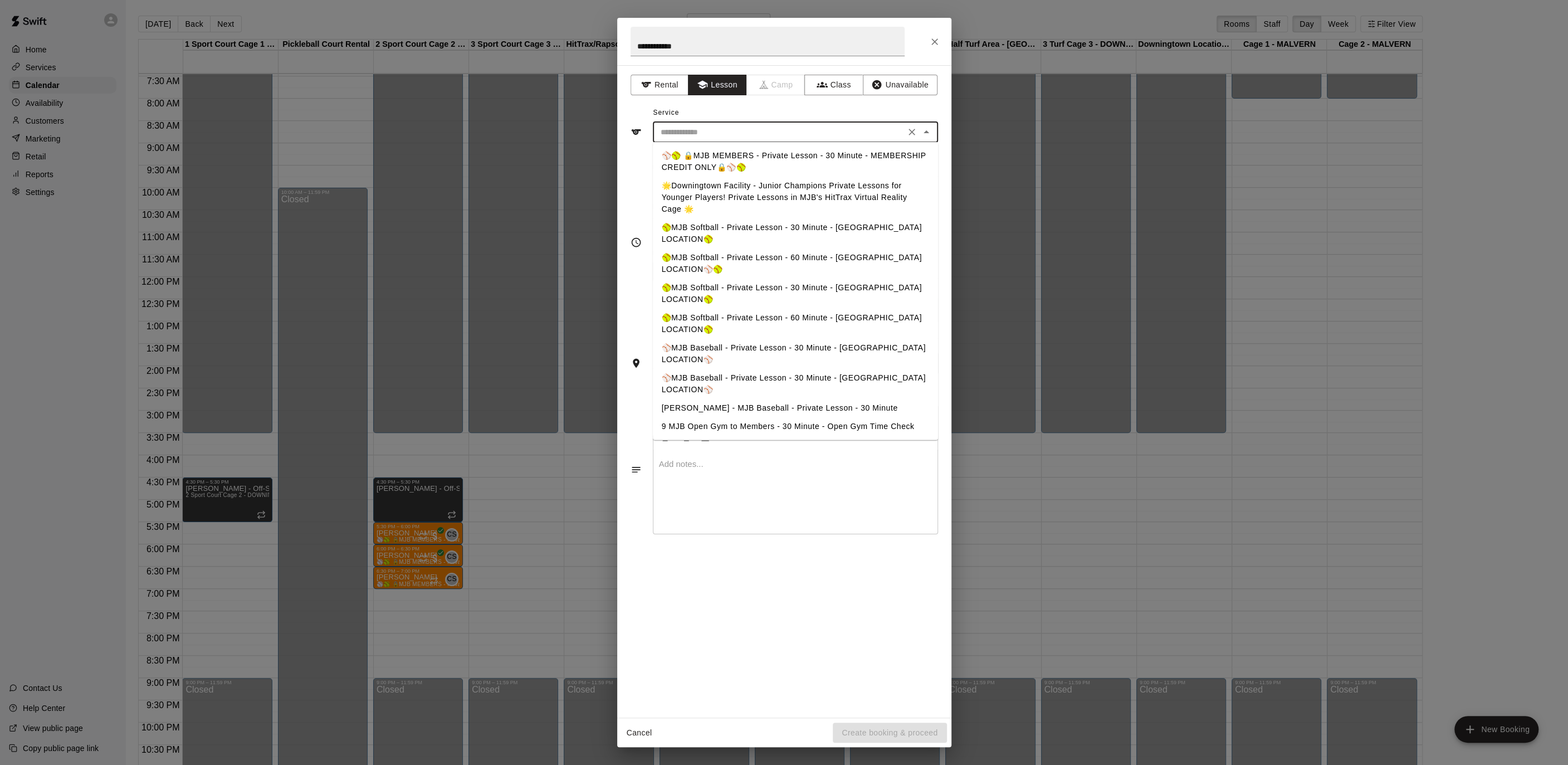
click at [727, 129] on input "text" at bounding box center [779, 132] width 246 height 14
click at [733, 151] on li "⚾️🥎 🔒MJB MEMBERS - Private Lesson - 30 Minute - MEMBERSHIP CREDIT ONLY🔒⚾️🥎" at bounding box center [795, 161] width 285 height 30
type input "**********"
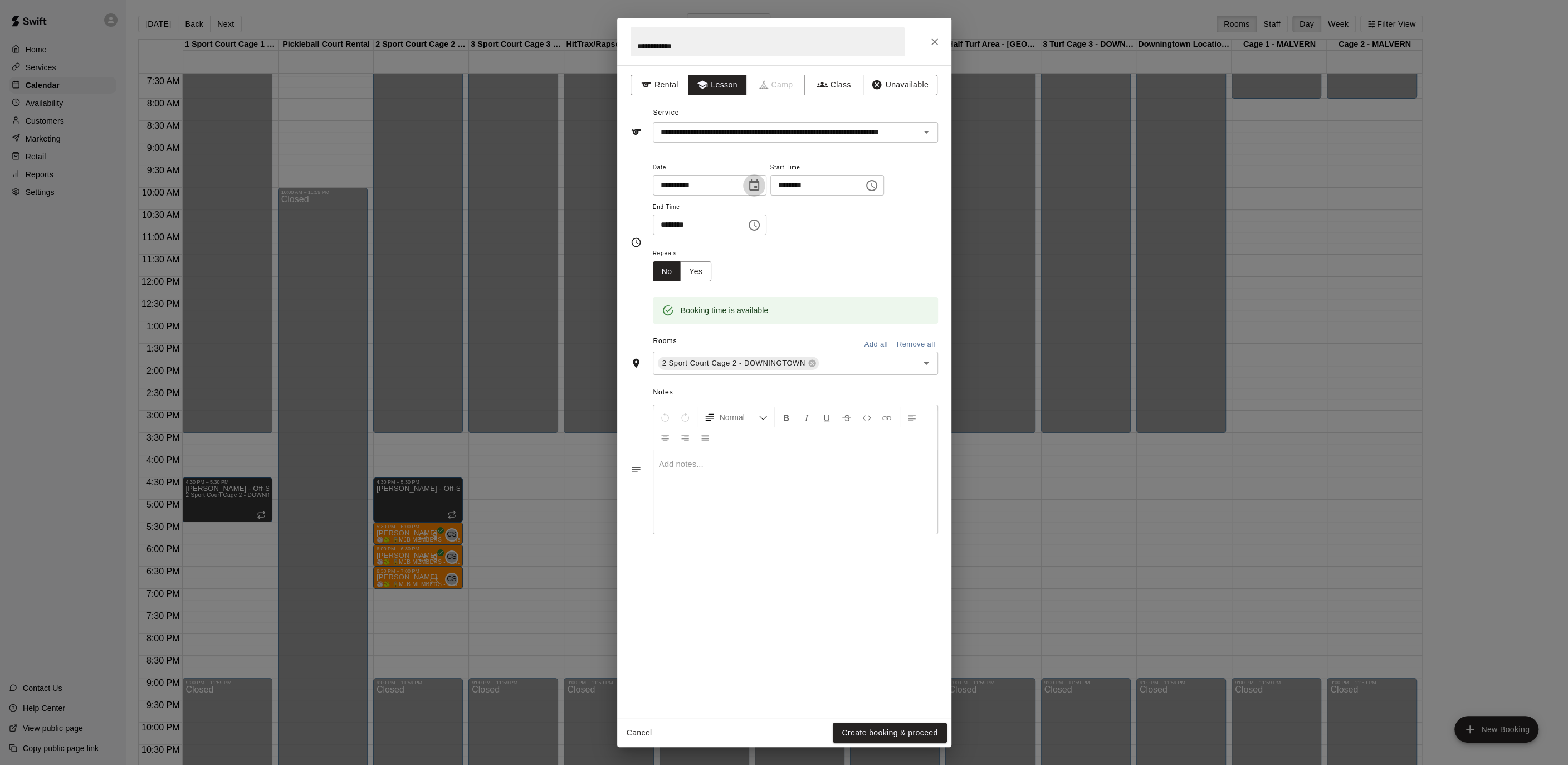
click at [759, 181] on icon "Choose date, selected date is Oct 7, 2025" at bounding box center [754, 185] width 10 height 12
click at [794, 212] on icon "Previous month" at bounding box center [790, 212] width 13 height 13
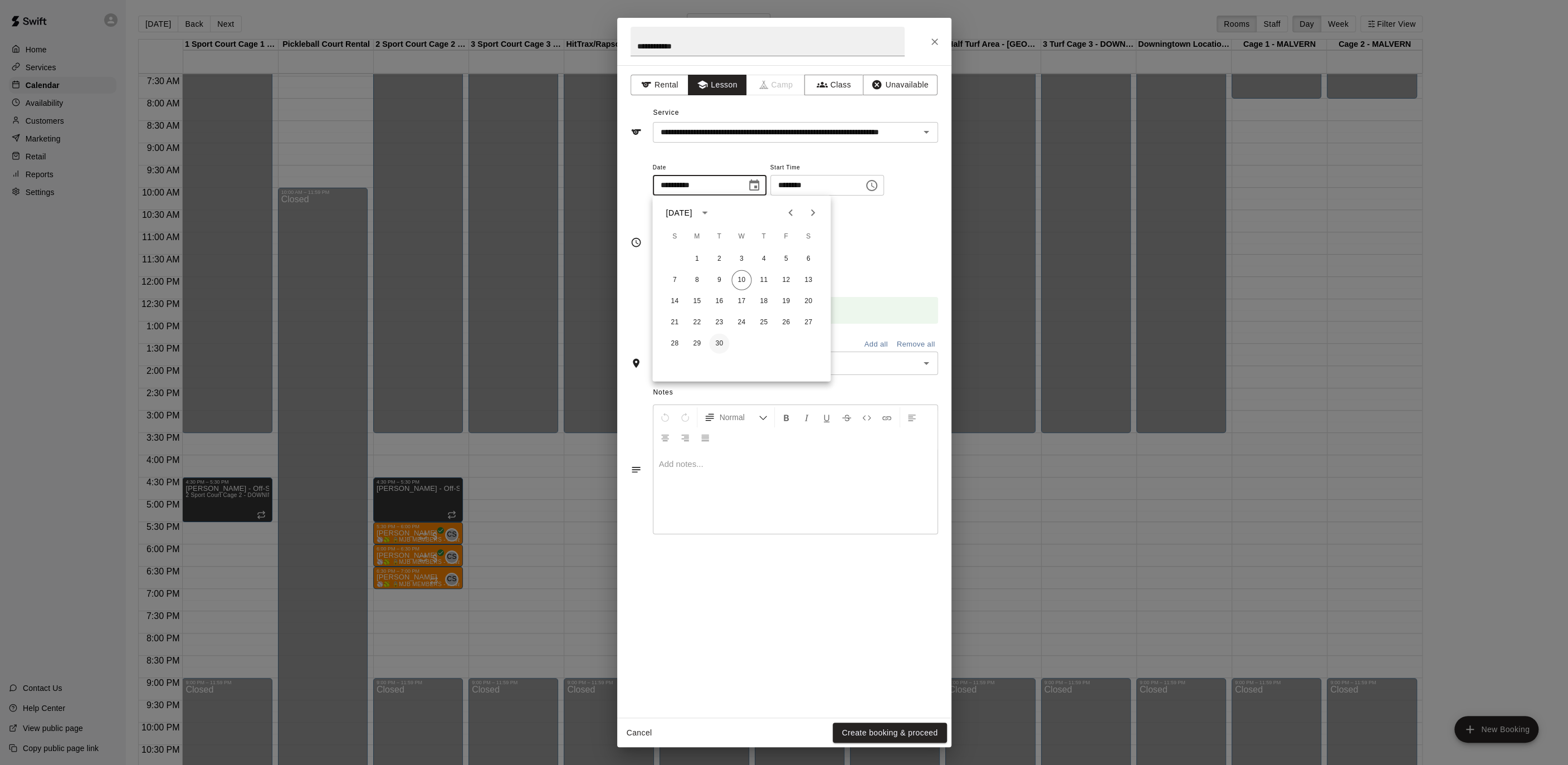
click at [721, 346] on button "30" at bounding box center [719, 343] width 20 height 20
type input "**********"
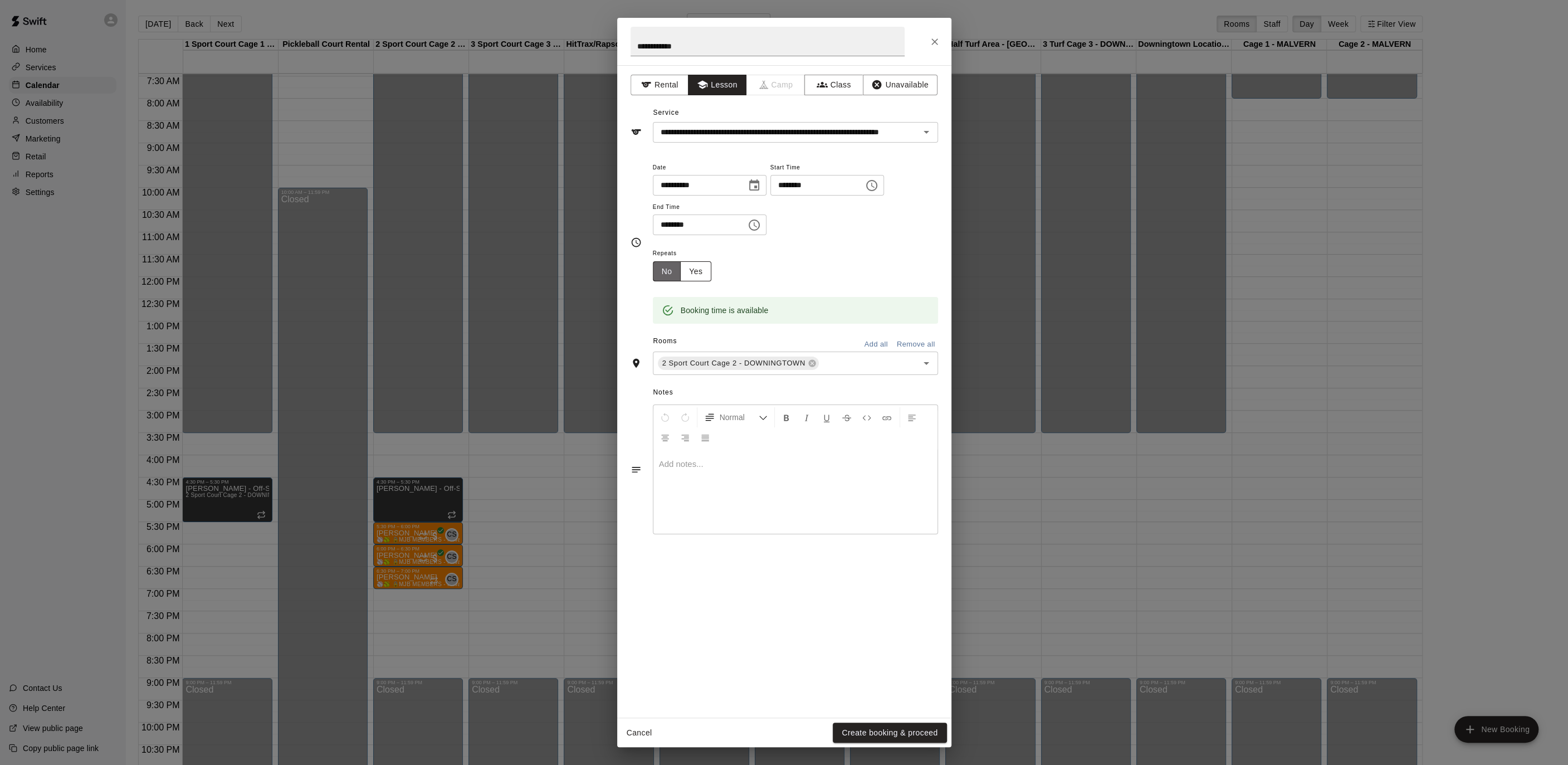
drag, startPoint x: 672, startPoint y: 271, endPoint x: 682, endPoint y: 273, distance: 10.2
click at [673, 271] on button "No" at bounding box center [667, 271] width 28 height 21
click at [696, 270] on button "Yes" at bounding box center [696, 271] width 31 height 21
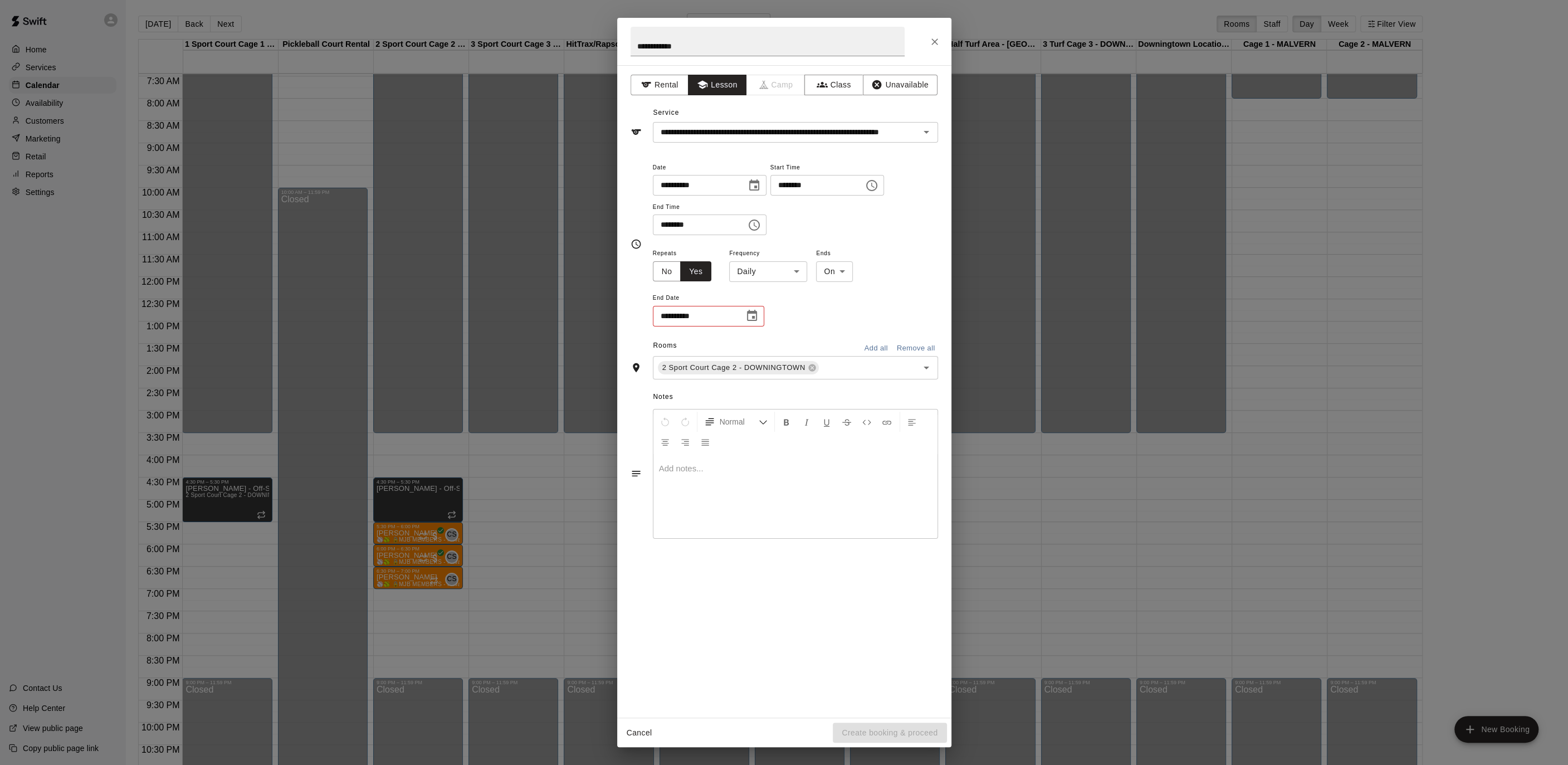
click at [766, 270] on body "Home Services Calendar Availability Customers Marketing Retail Reports Settings…" at bounding box center [784, 391] width 1568 height 783
click at [759, 313] on li "Weekly [DATE]" at bounding box center [767, 313] width 139 height 18
type input "******"
click at [756, 314] on icon "Choose date" at bounding box center [751, 316] width 13 height 13
click at [810, 342] on icon "Next month" at bounding box center [812, 343] width 13 height 13
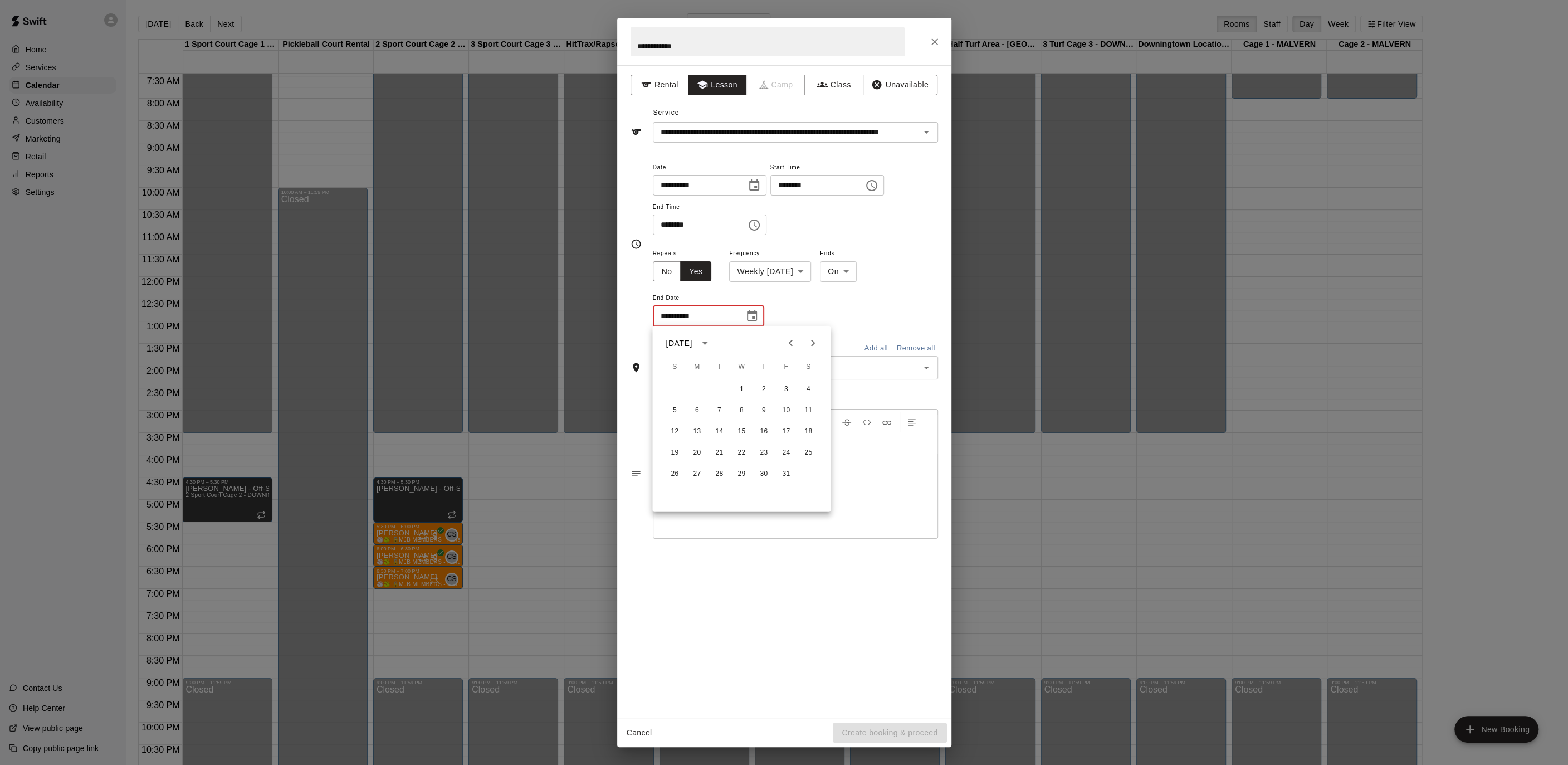
click at [808, 346] on icon "Next month" at bounding box center [812, 343] width 13 height 13
click at [725, 455] on button "18" at bounding box center [719, 453] width 20 height 20
type input "**********"
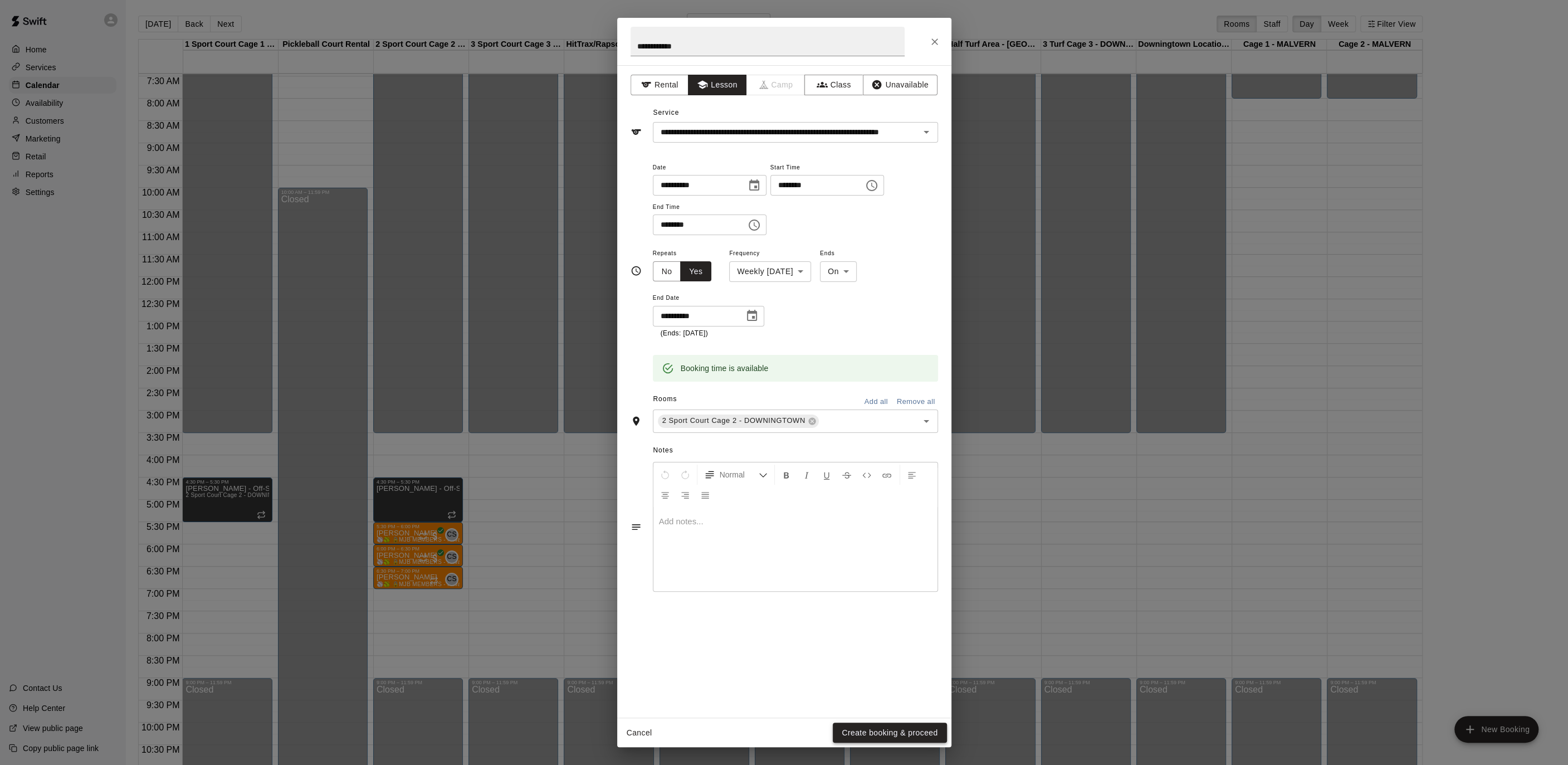
click at [873, 730] on button "Create booking & proceed" at bounding box center [889, 733] width 114 height 21
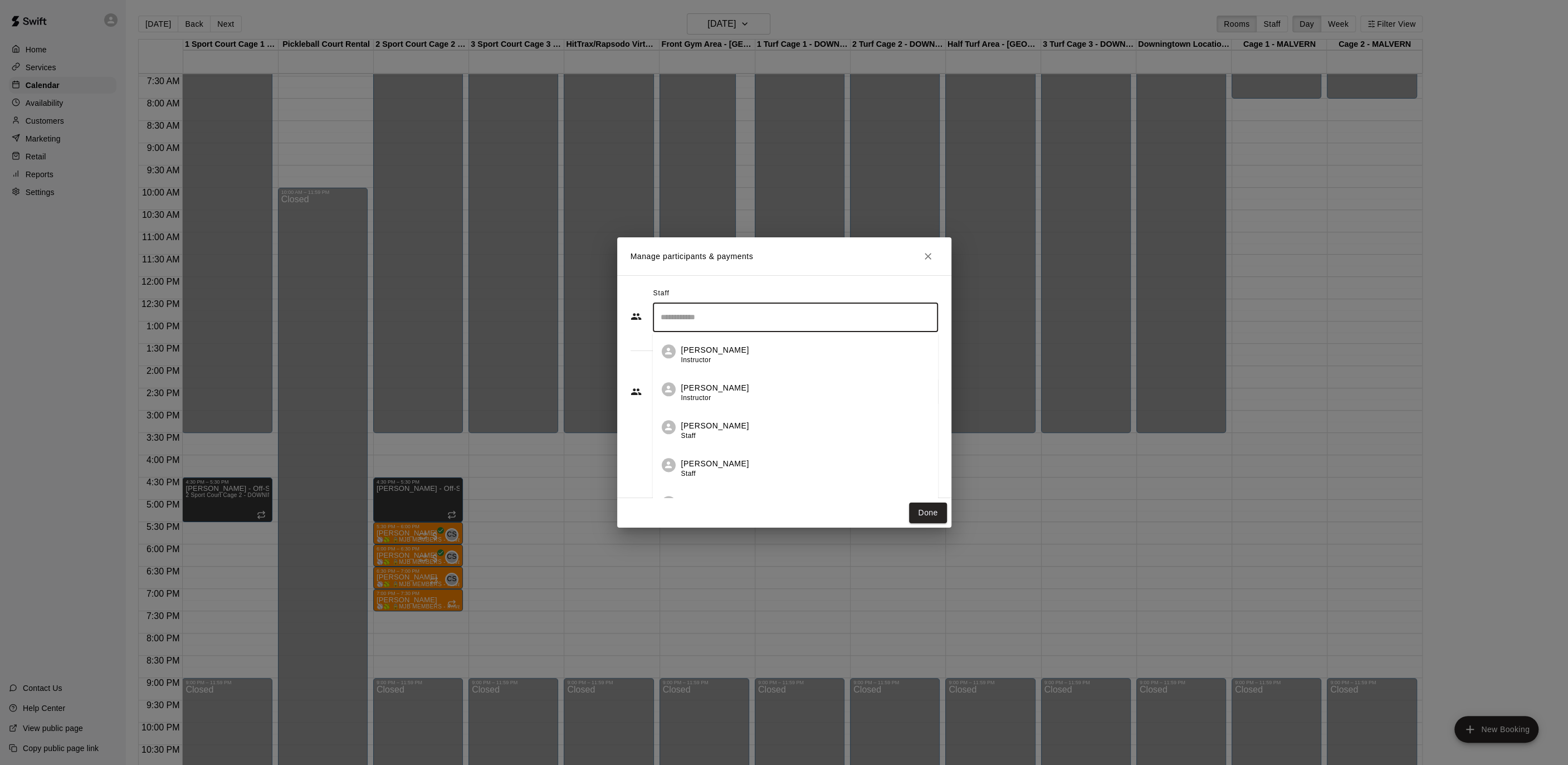
click at [739, 320] on input "Search staff" at bounding box center [796, 316] width 275 height 19
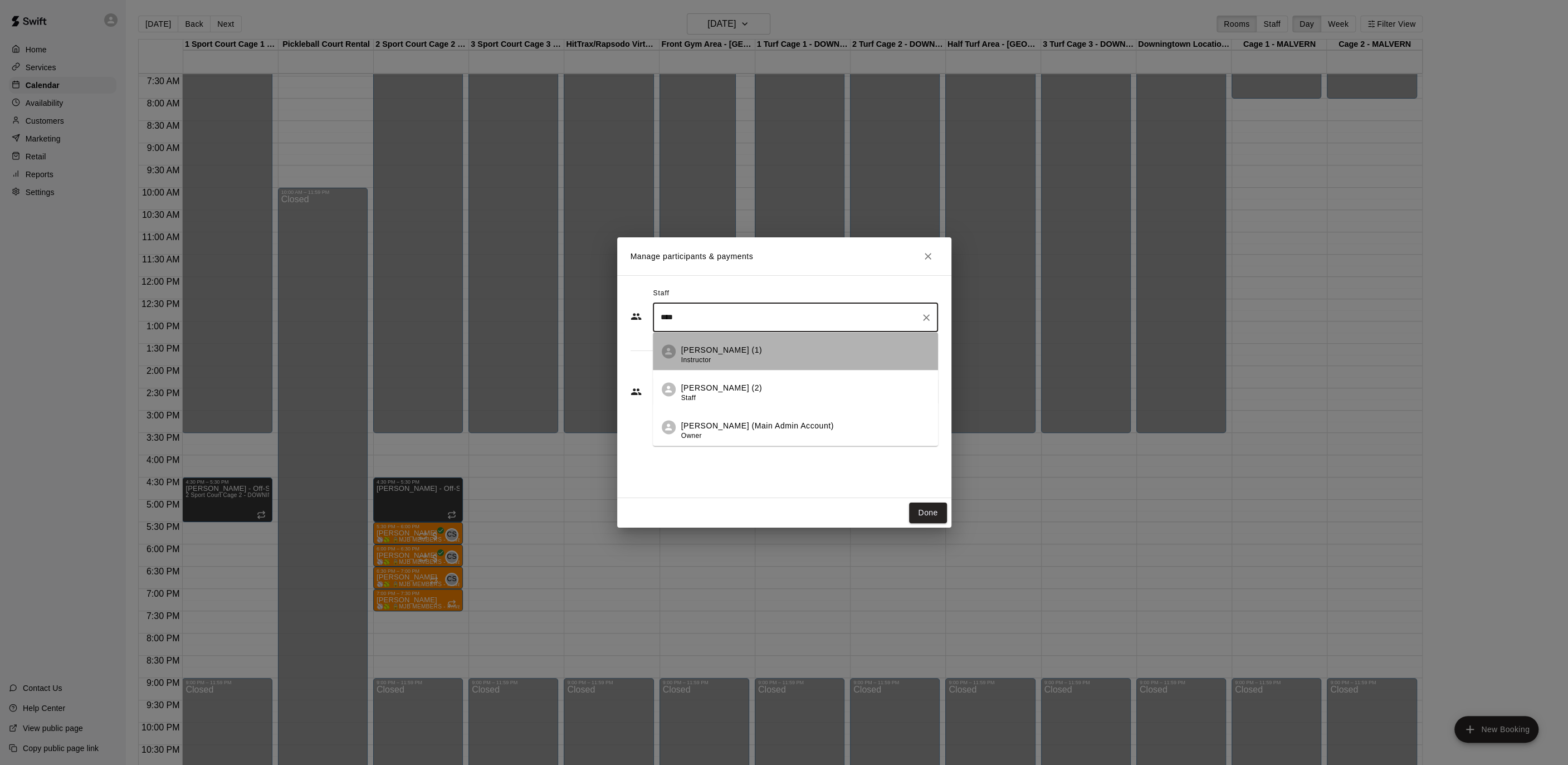
click at [706, 346] on p "[PERSON_NAME] (1)" at bounding box center [722, 349] width 81 height 12
type input "****"
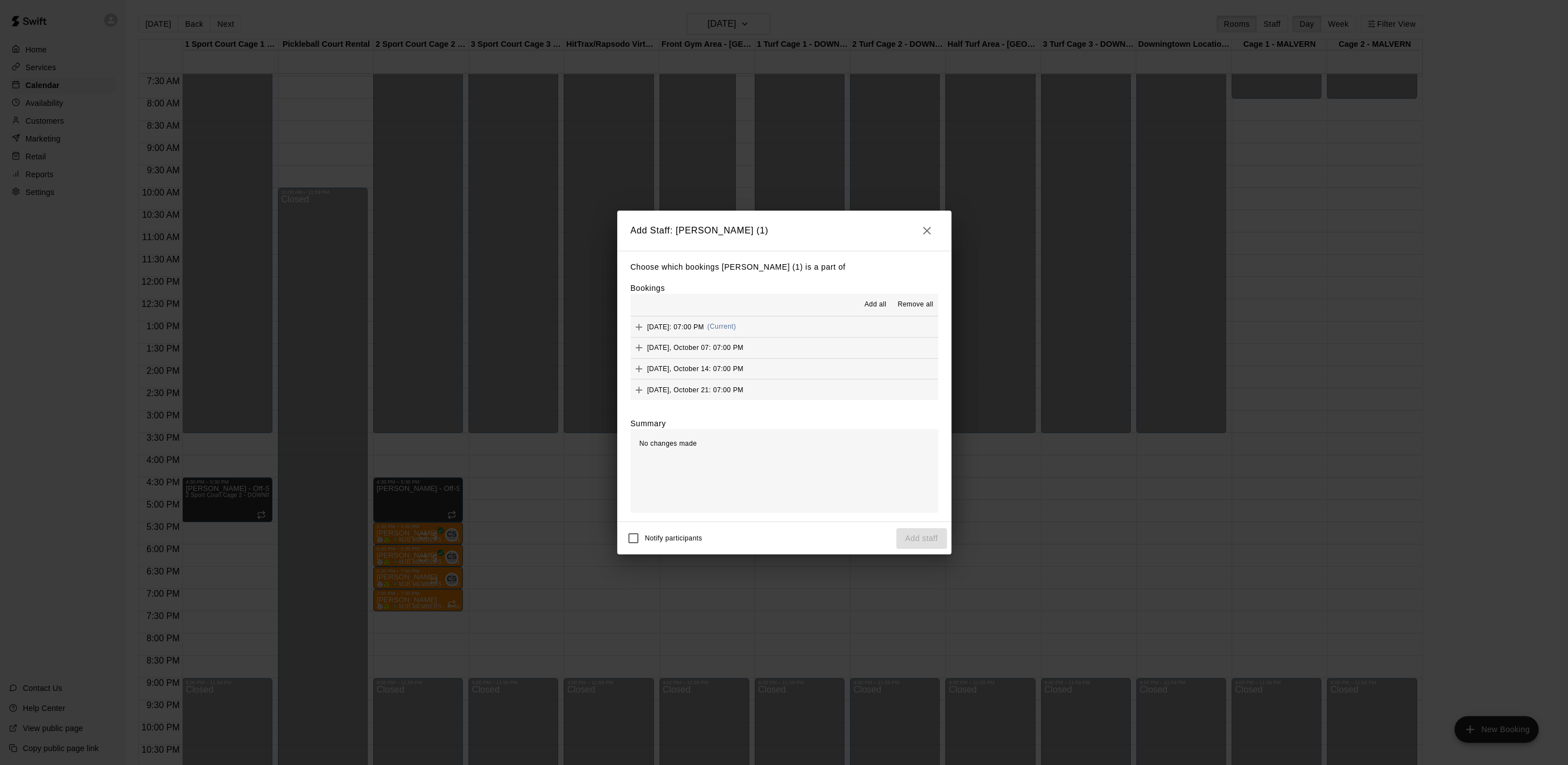
click at [878, 302] on span "Add all" at bounding box center [875, 304] width 22 height 12
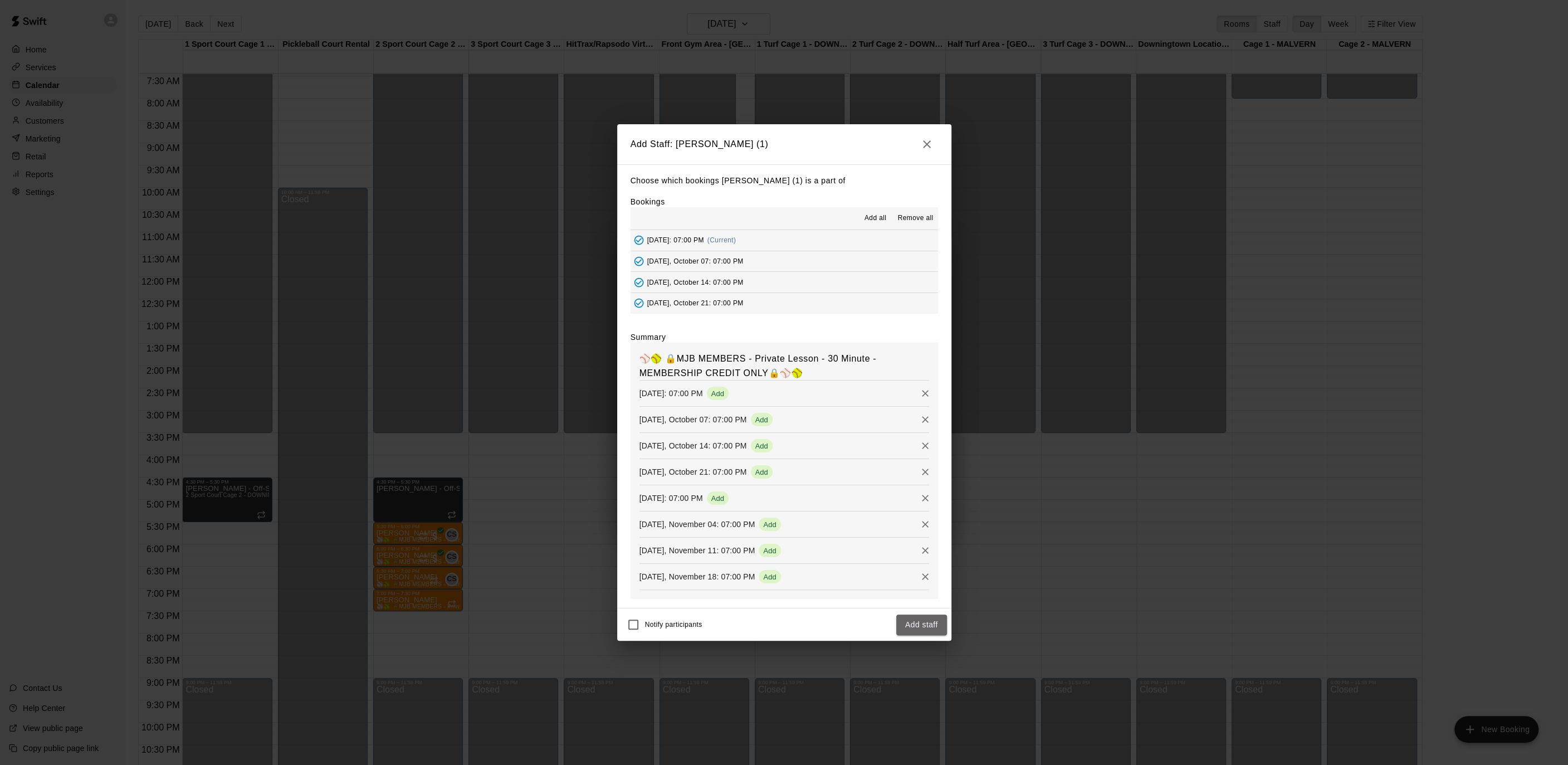
click at [914, 624] on button "Add staff" at bounding box center [921, 624] width 51 height 21
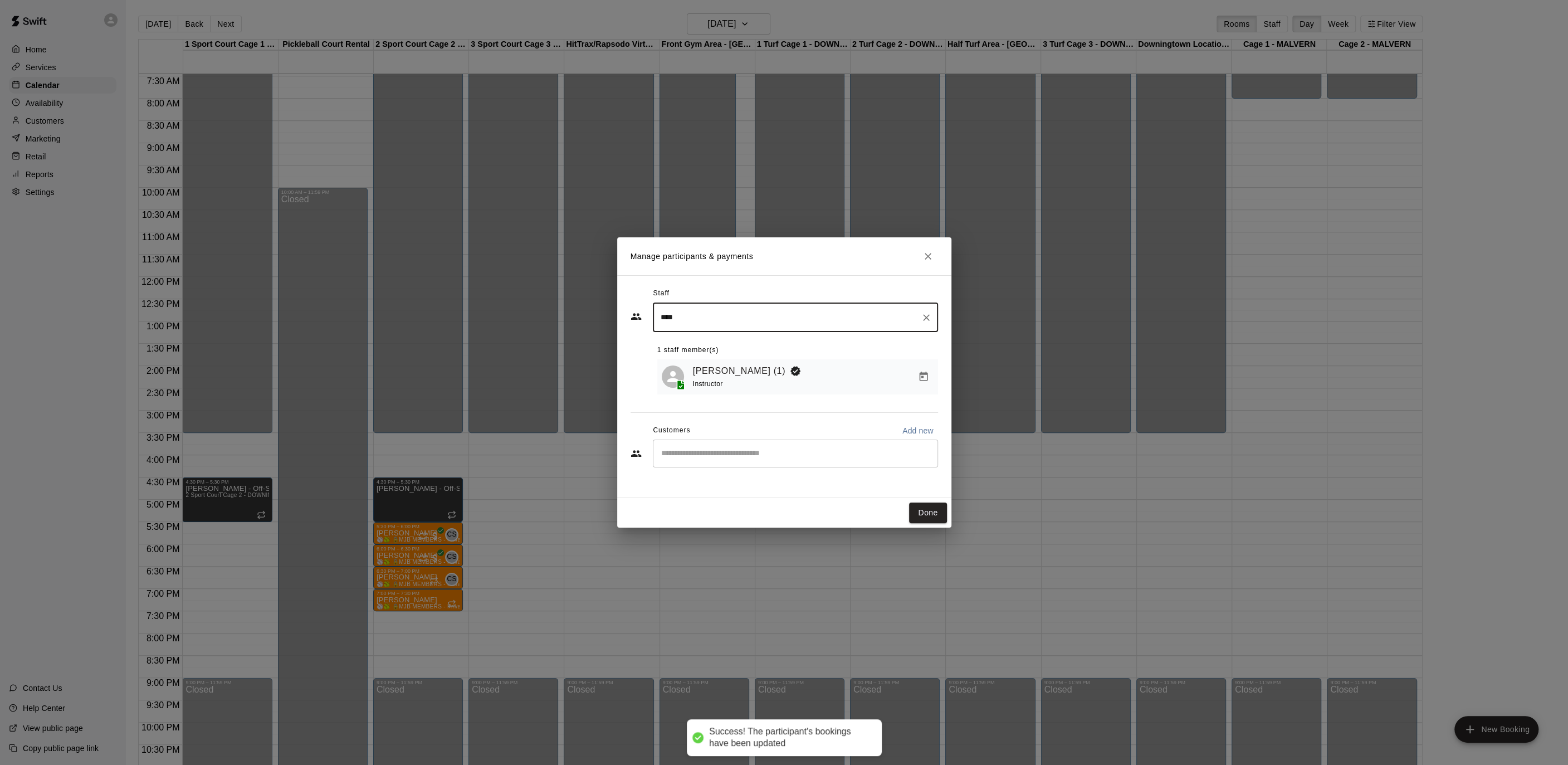
click at [724, 451] on input "Start typing to search customers..." at bounding box center [796, 453] width 275 height 12
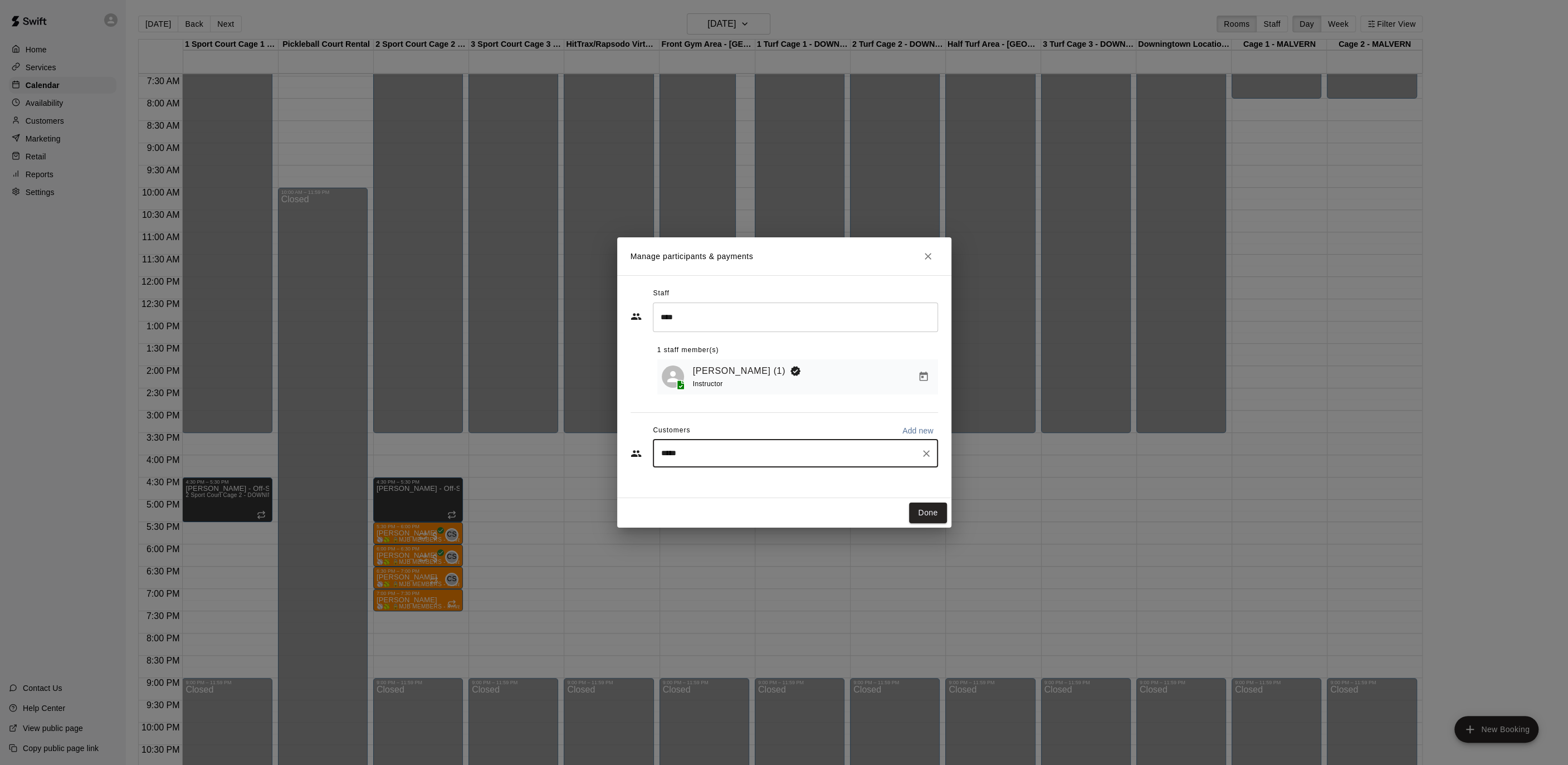
type input "******"
click at [662, 450] on input "******" at bounding box center [787, 453] width 259 height 12
click at [941, 512] on button "Done" at bounding box center [928, 512] width 38 height 21
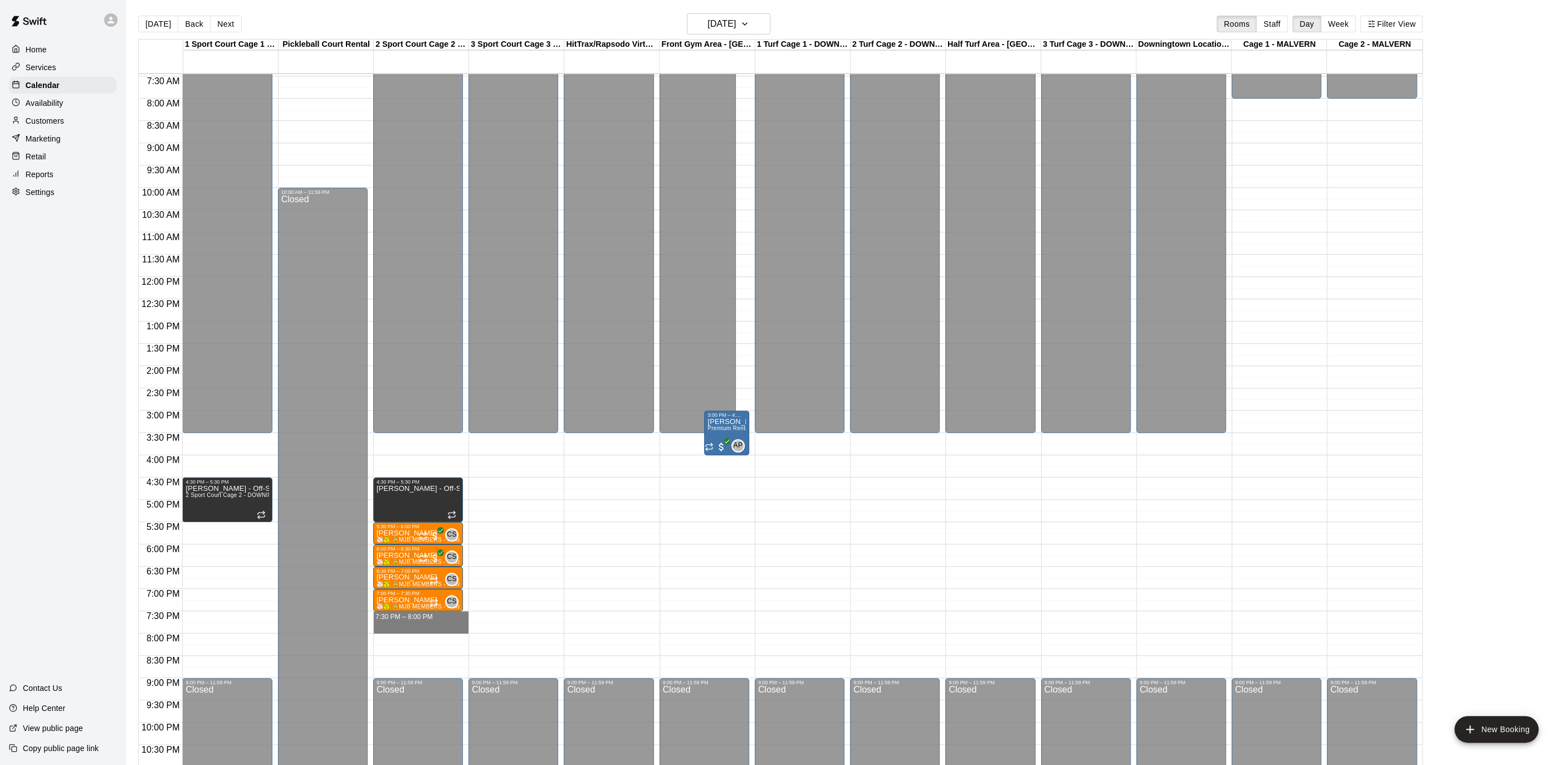
drag, startPoint x: 434, startPoint y: 614, endPoint x: 433, endPoint y: 625, distance: 11.0
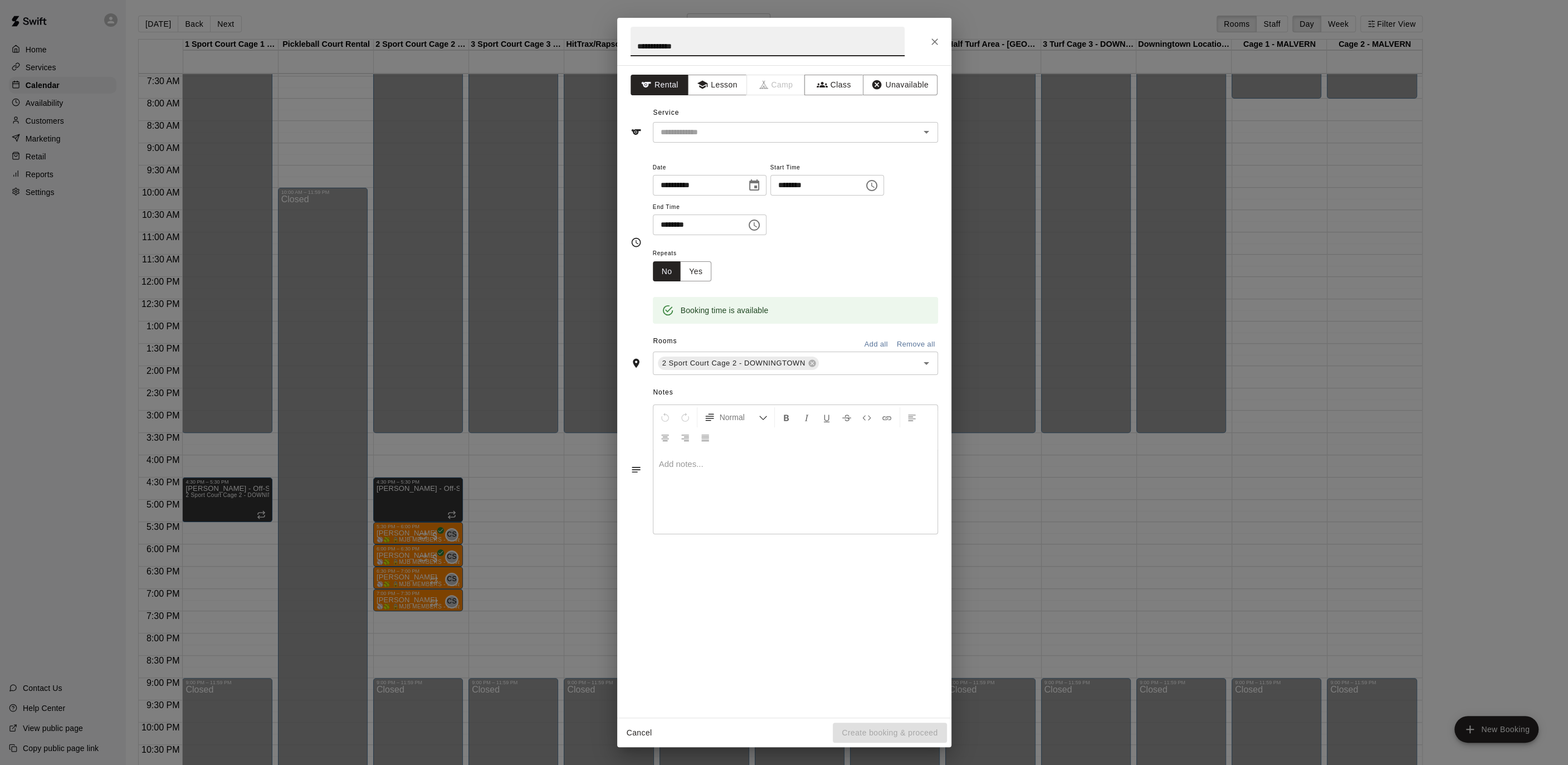
type input "**********"
click at [937, 45] on icon "Close" at bounding box center [935, 41] width 12 height 12
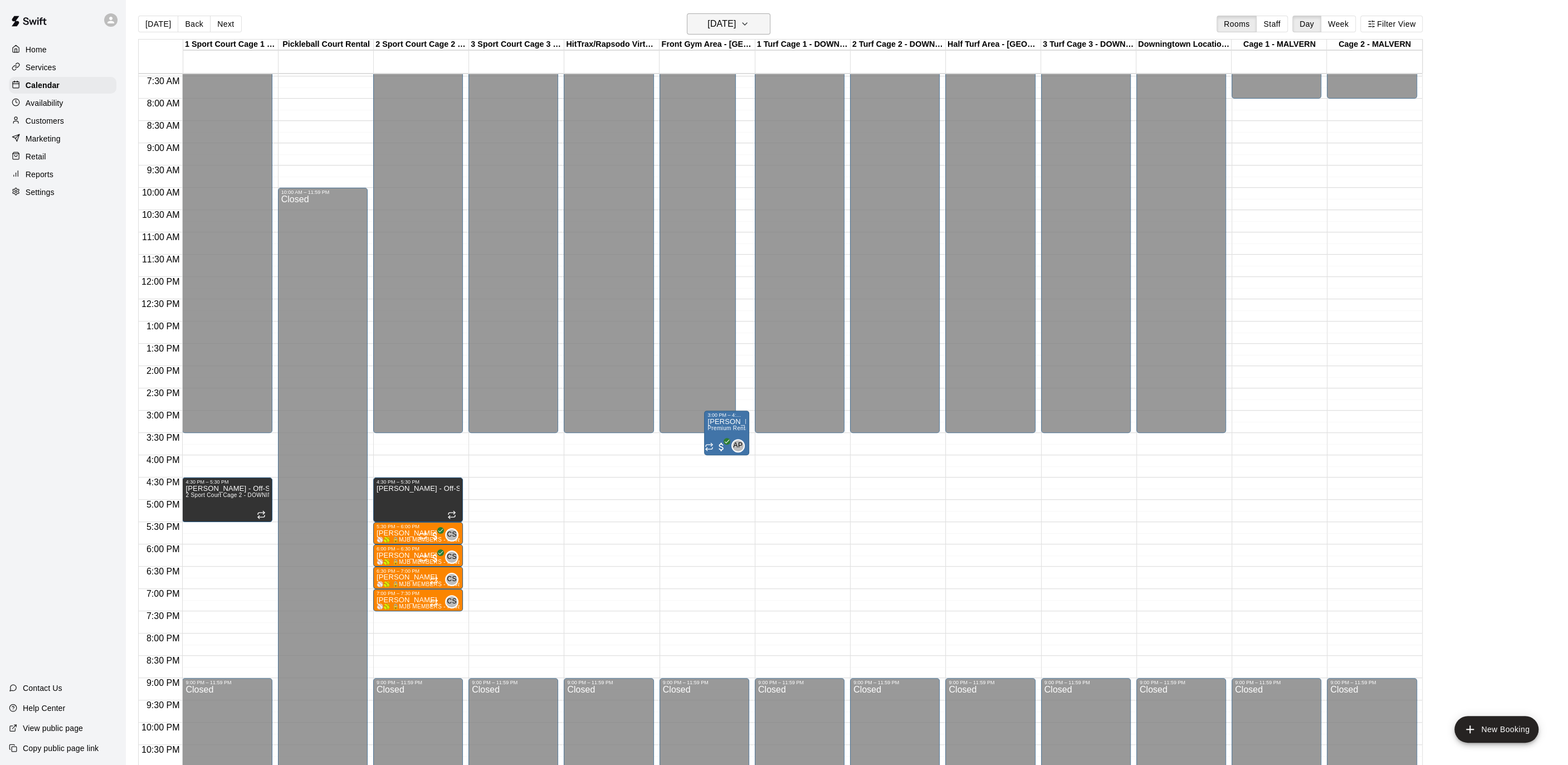
click at [731, 20] on h6 "[DATE]" at bounding box center [721, 24] width 28 height 15
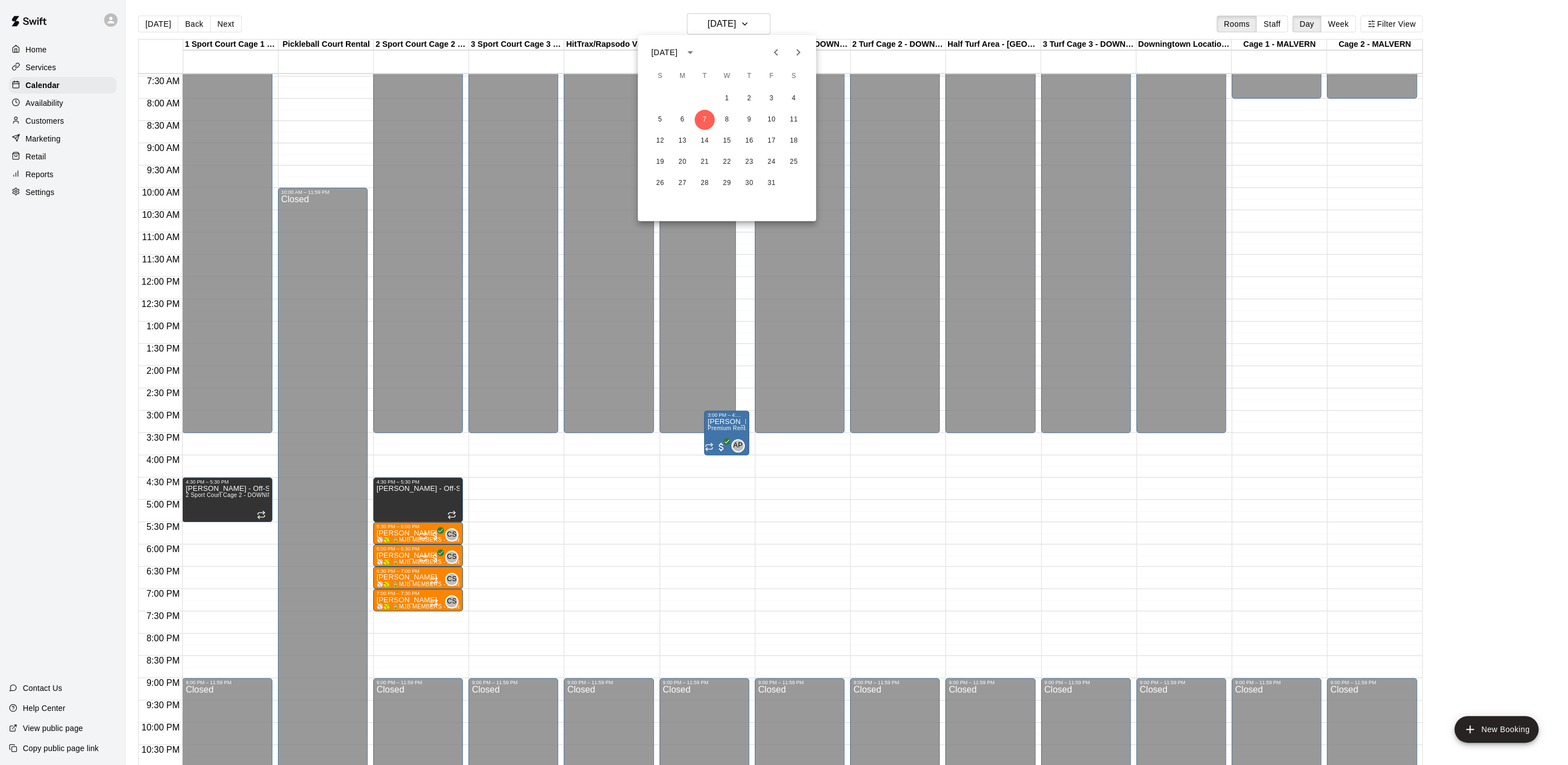
click at [743, 23] on div at bounding box center [784, 382] width 1568 height 765
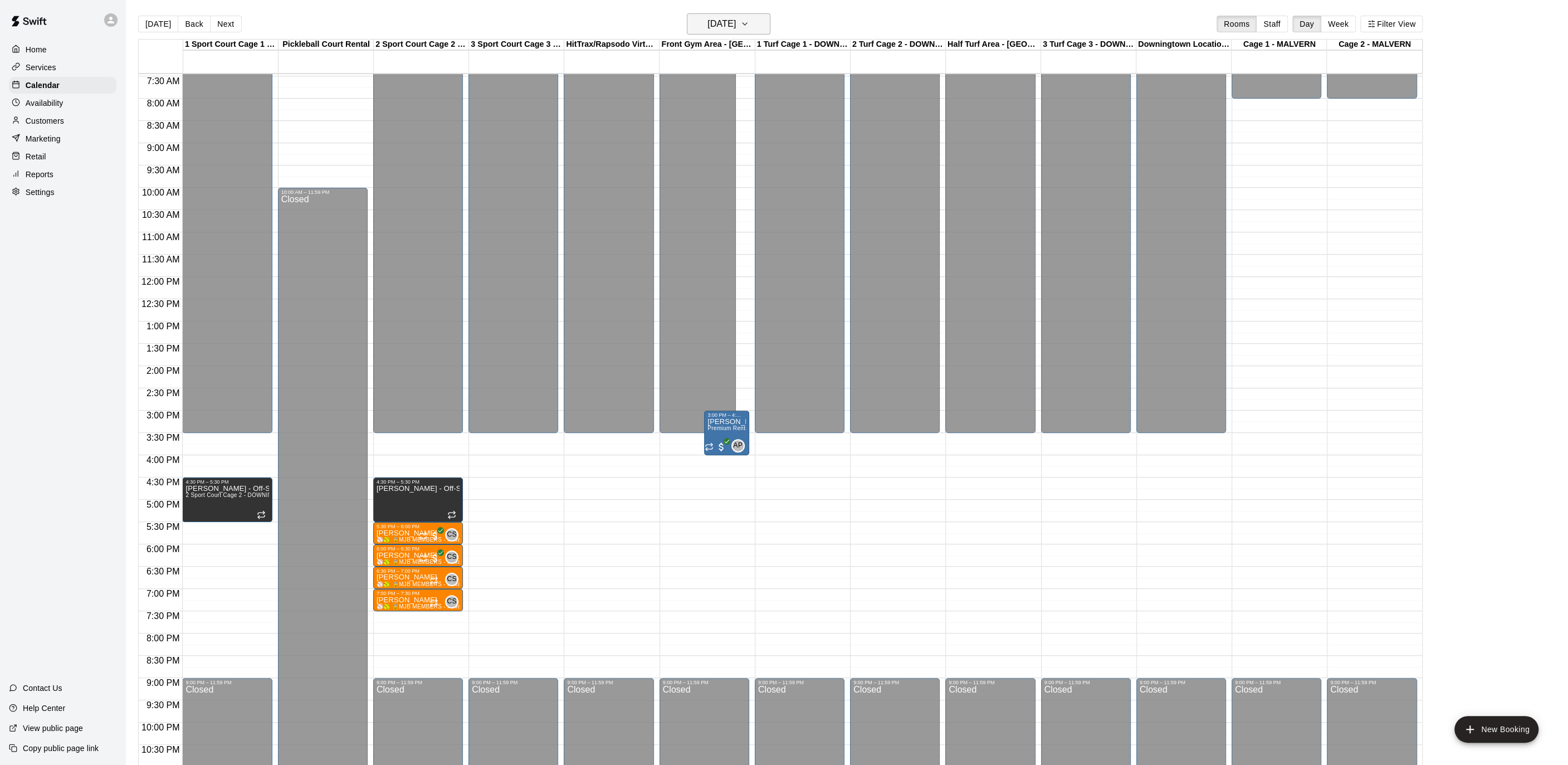
click at [753, 29] on button "[DATE]" at bounding box center [728, 24] width 84 height 22
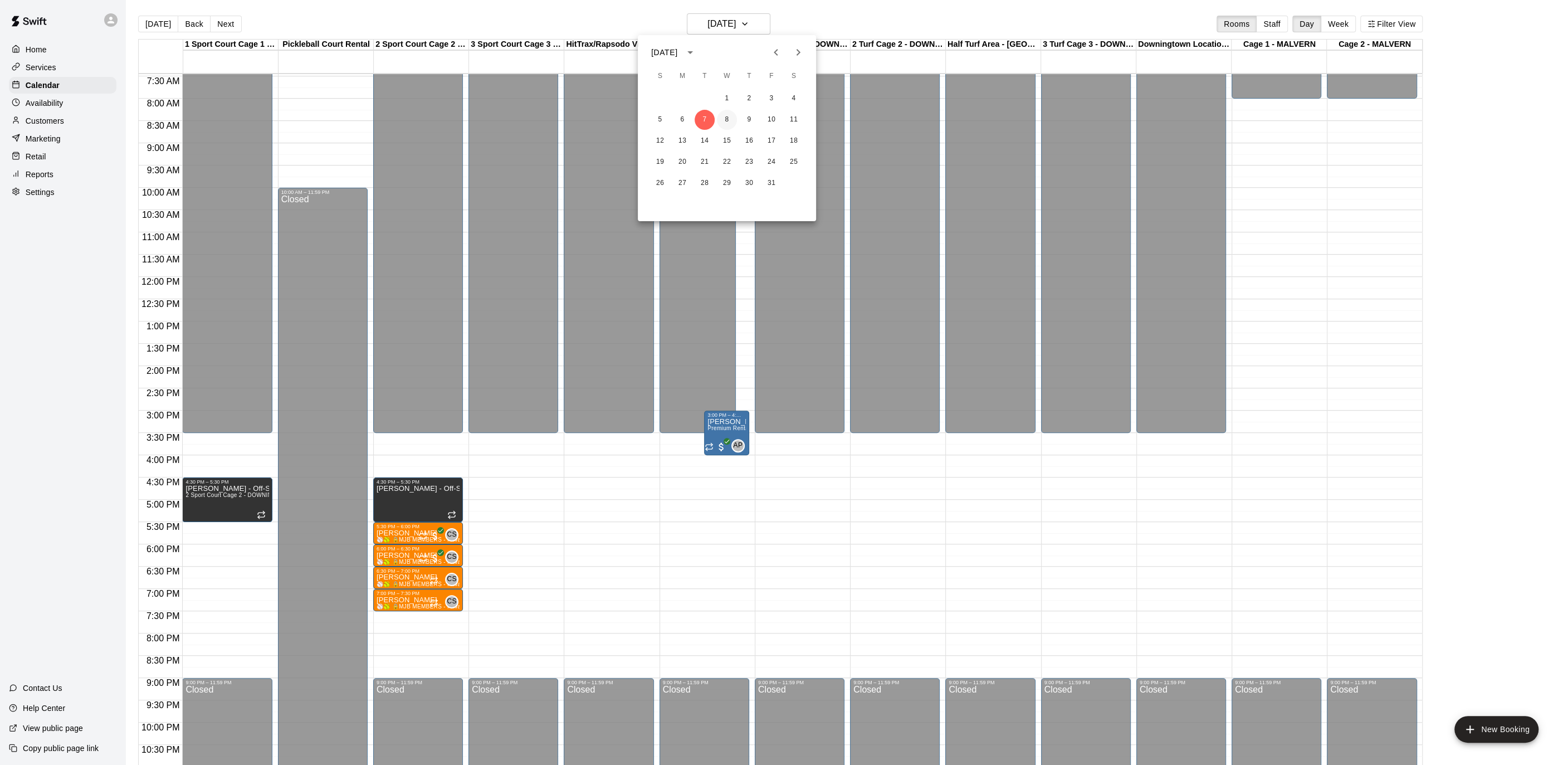
click at [725, 114] on button "8" at bounding box center [726, 120] width 20 height 20
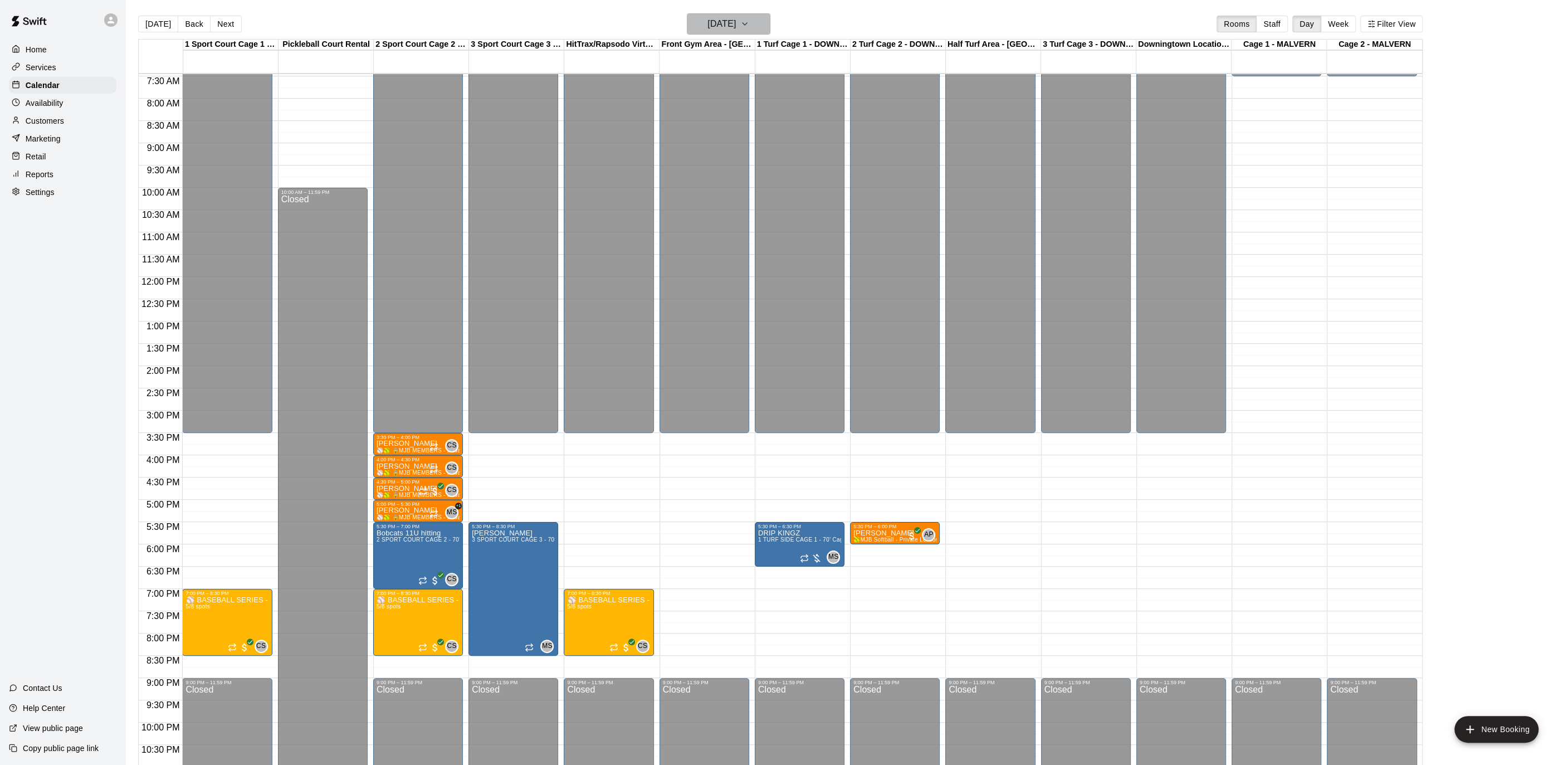
click at [729, 33] on button "[DATE]" at bounding box center [728, 24] width 84 height 22
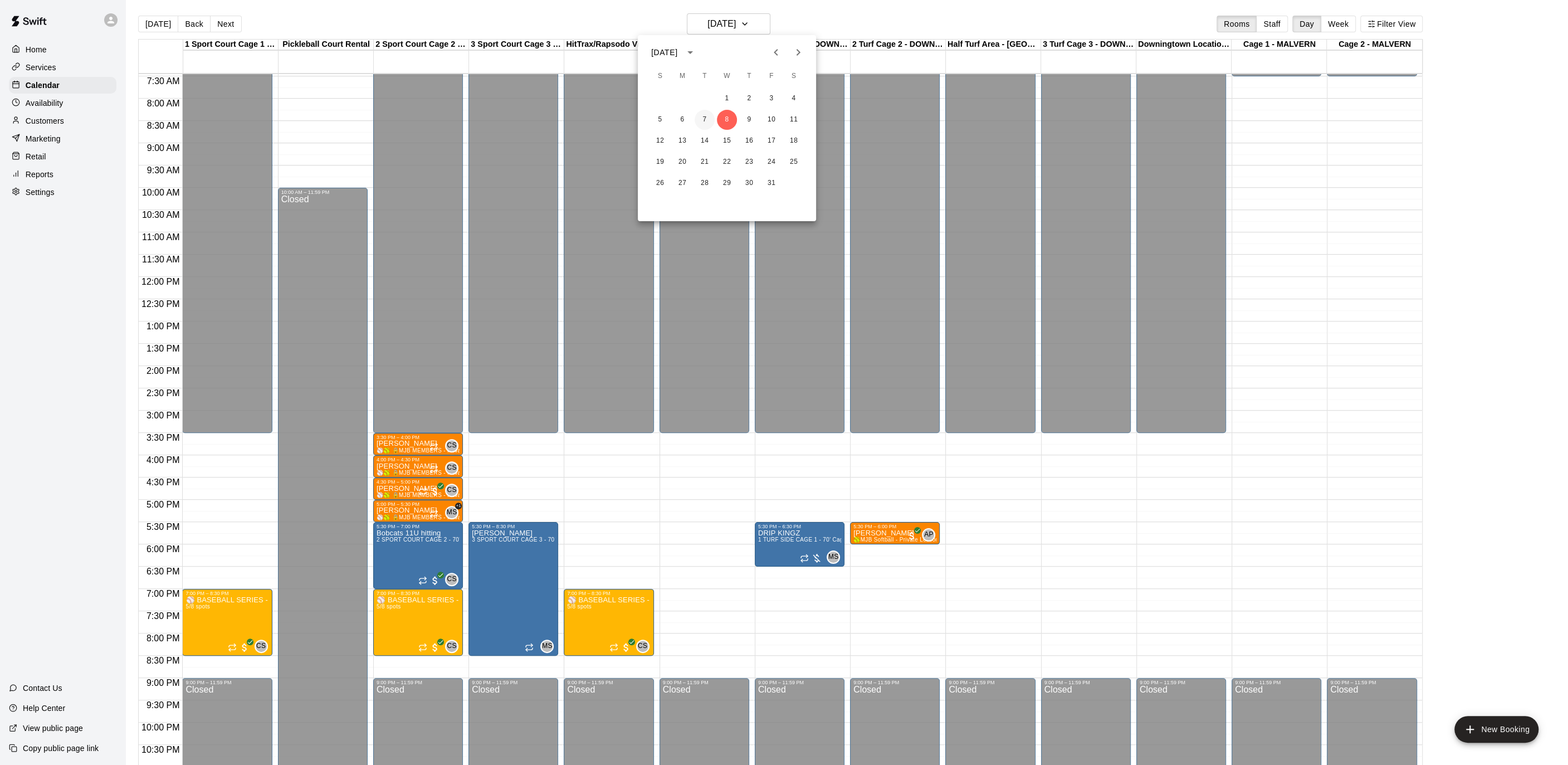
click at [705, 123] on button "7" at bounding box center [704, 120] width 20 height 20
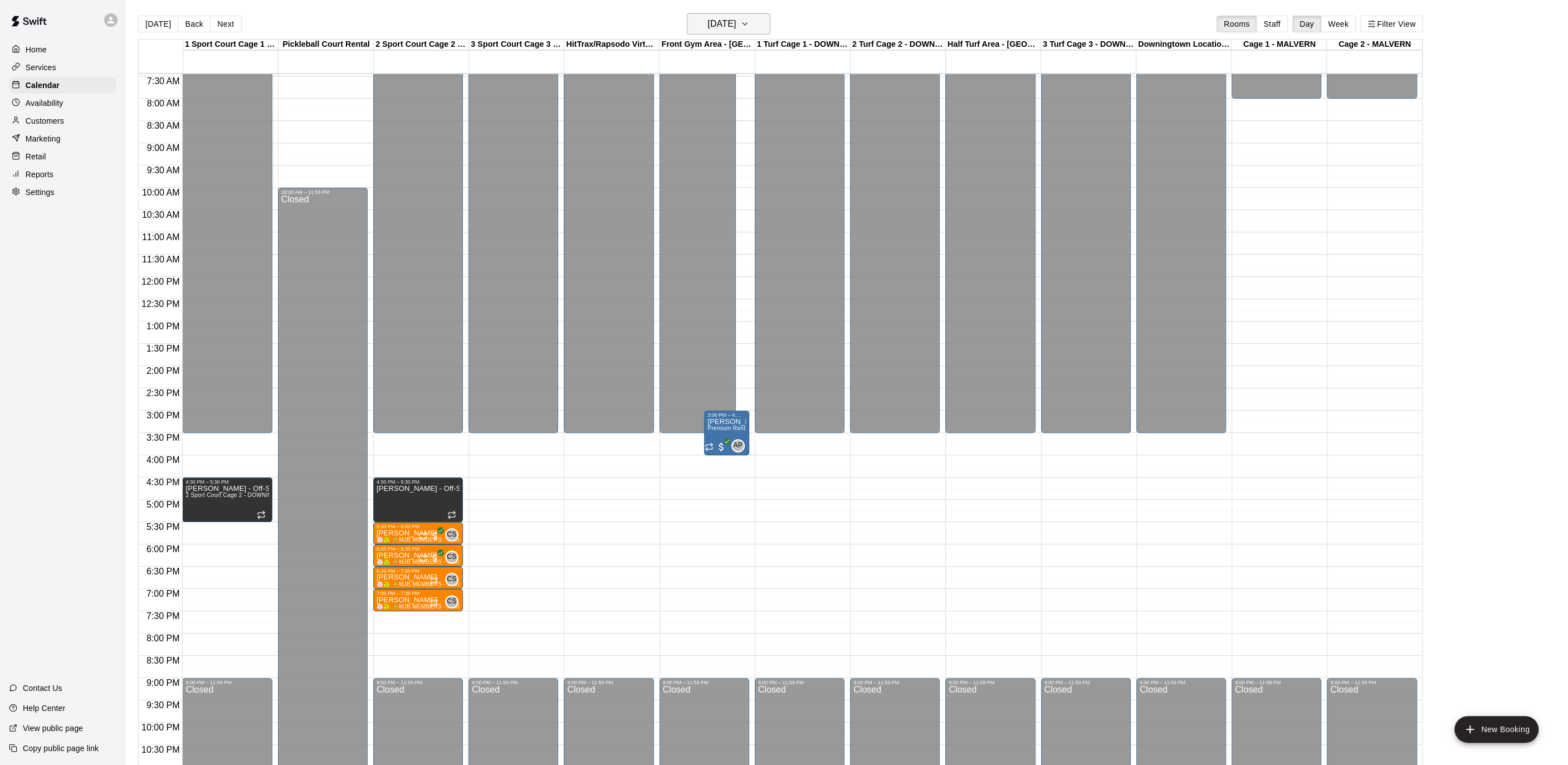
click at [736, 28] on h6 "[DATE]" at bounding box center [721, 24] width 28 height 15
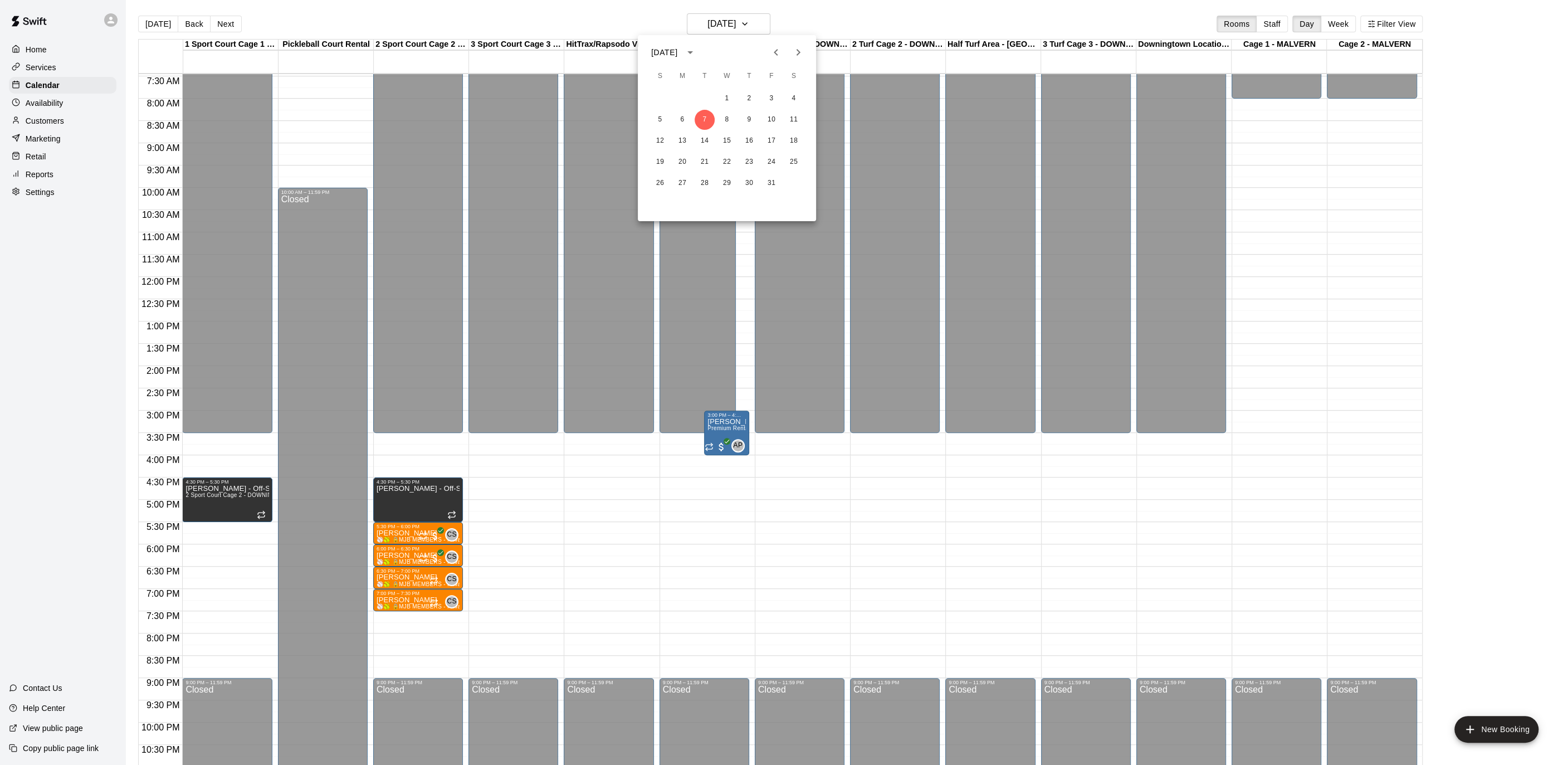
click at [743, 24] on div at bounding box center [784, 382] width 1568 height 765
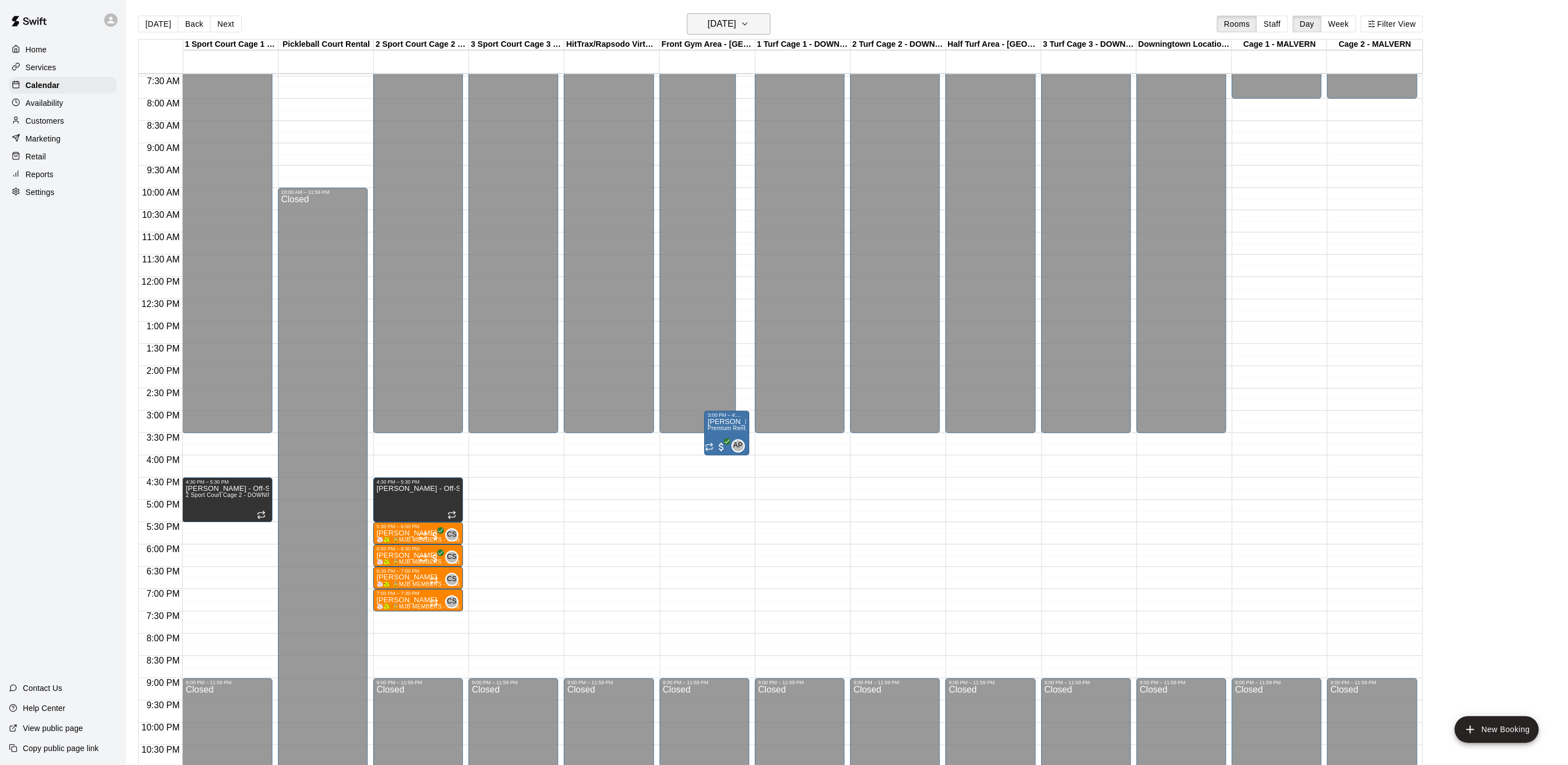
click at [736, 28] on h6 "[DATE]" at bounding box center [721, 24] width 28 height 15
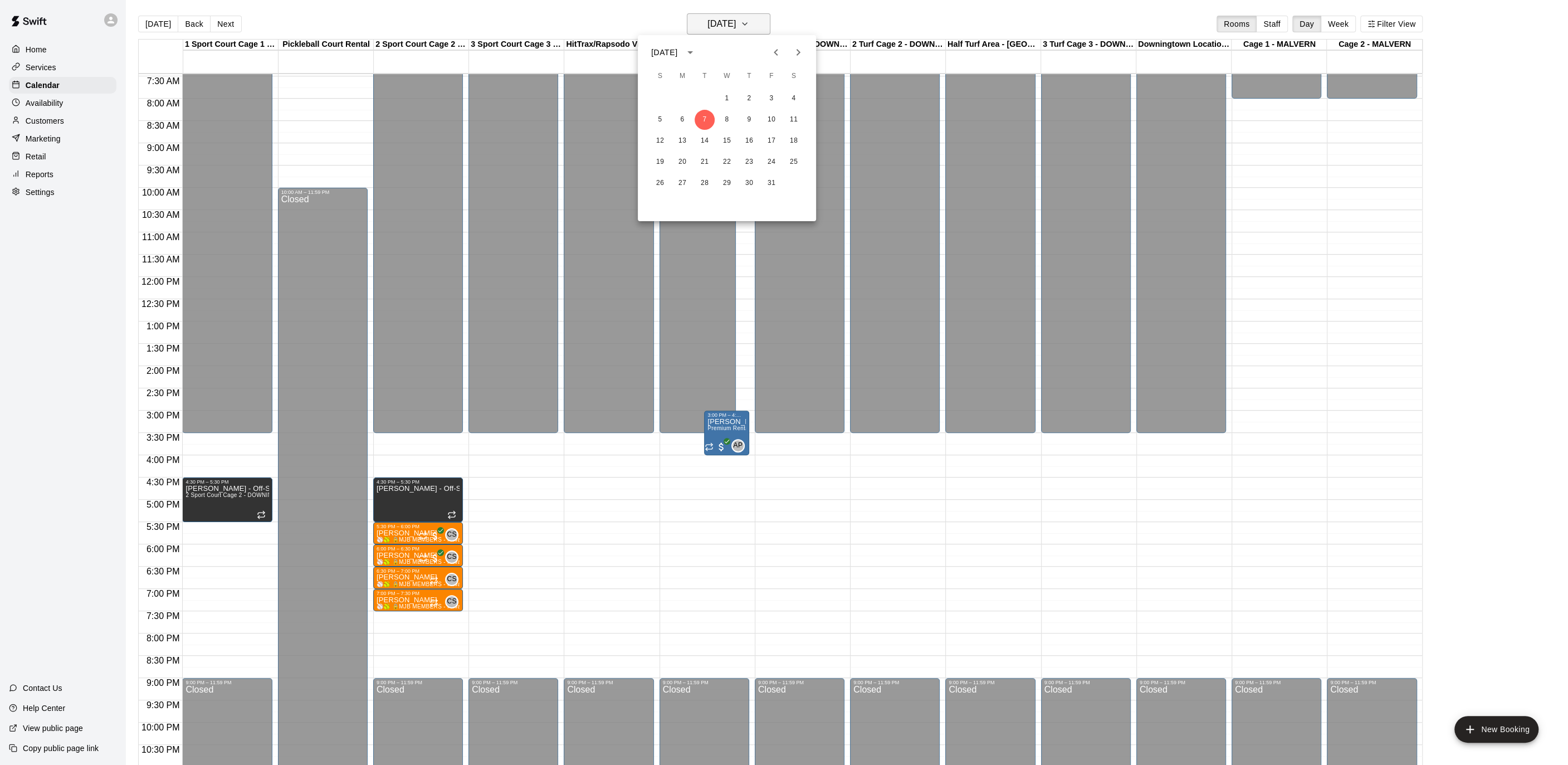
click at [746, 28] on div at bounding box center [784, 382] width 1568 height 765
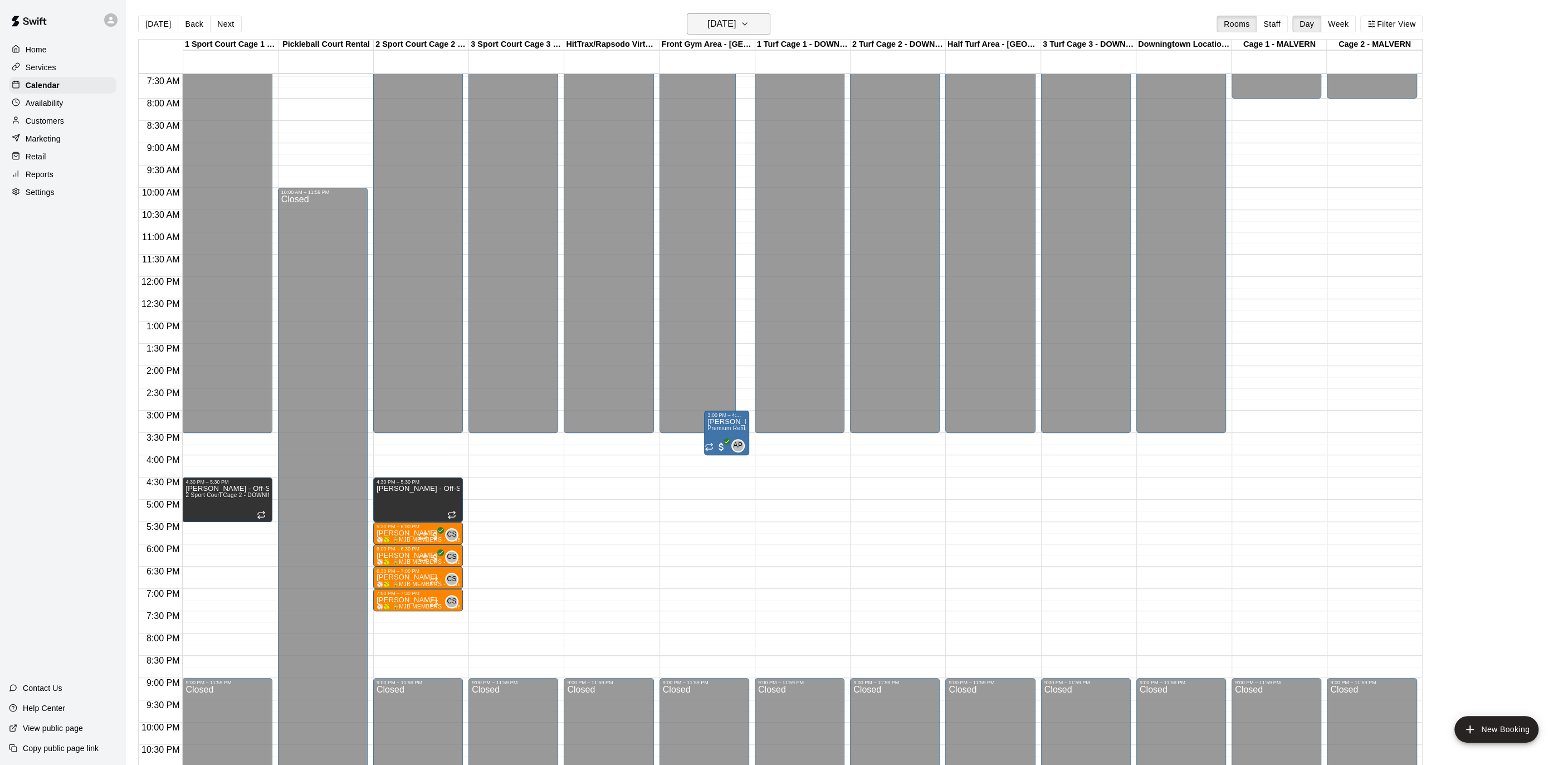
click at [755, 25] on button "[DATE]" at bounding box center [728, 24] width 84 height 22
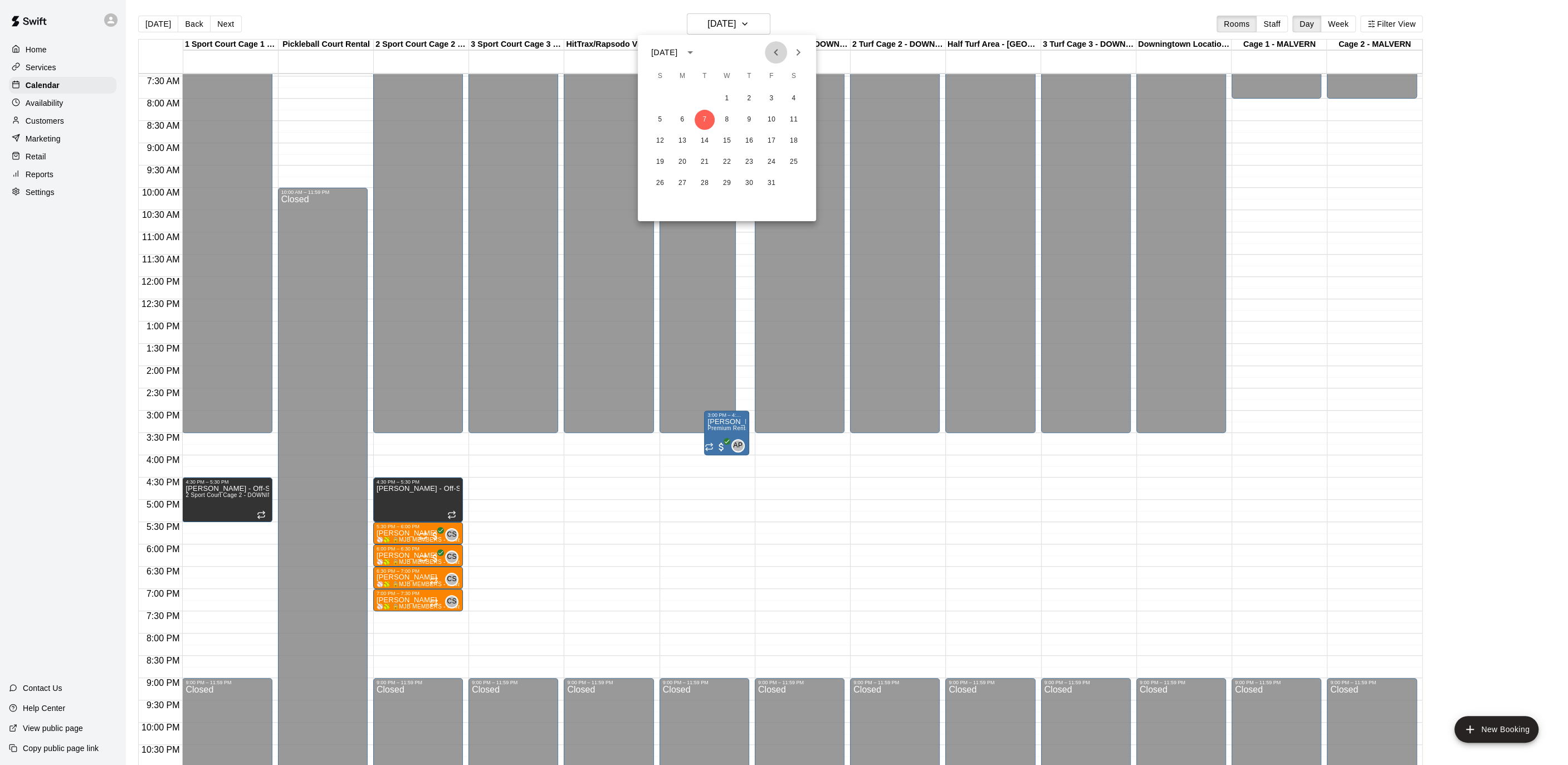
click at [770, 48] on icon "Previous month" at bounding box center [776, 51] width 13 height 13
click at [706, 180] on button "30" at bounding box center [704, 184] width 20 height 20
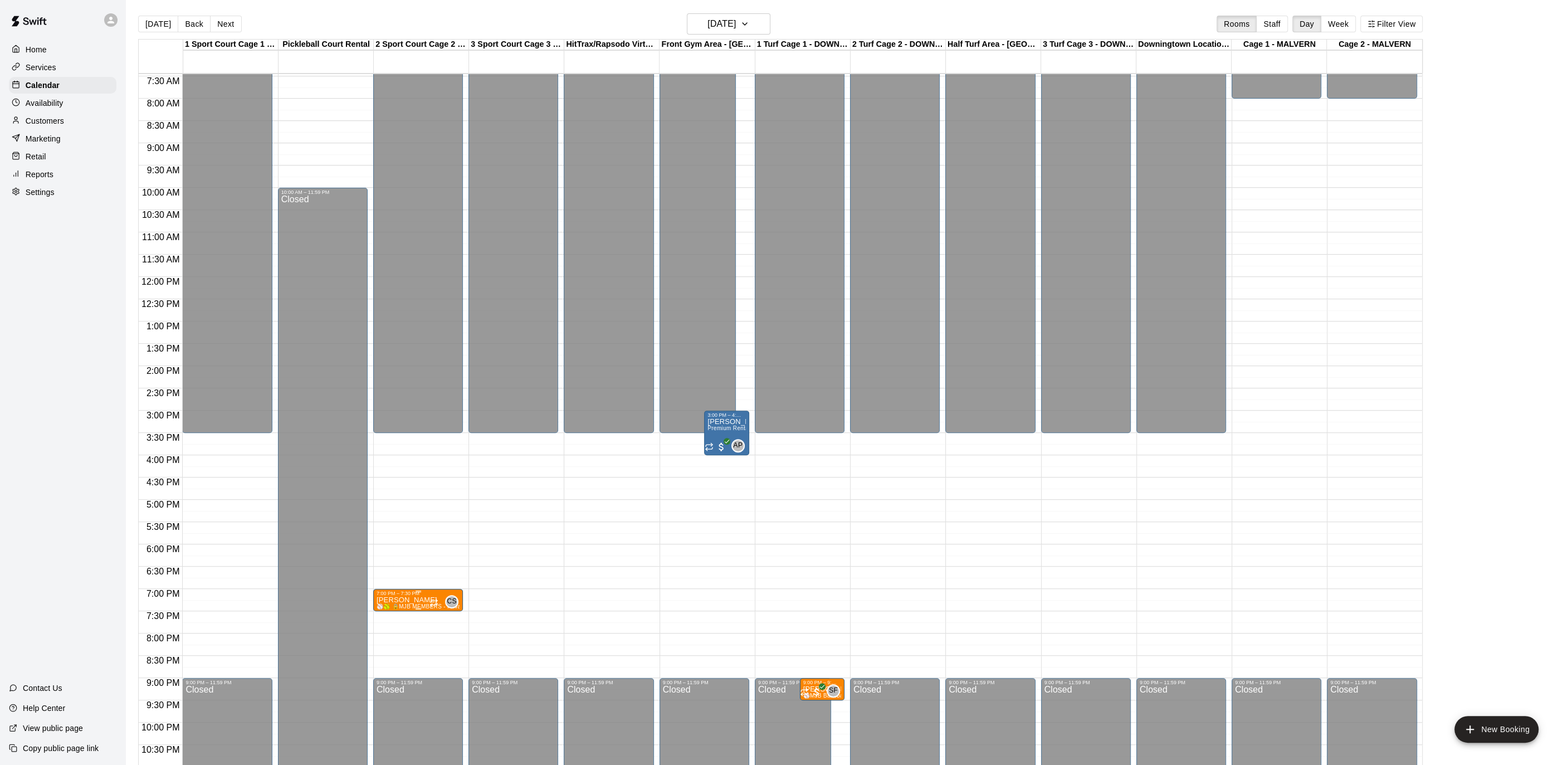
click at [395, 600] on p "[PERSON_NAME]" at bounding box center [418, 600] width 83 height 0
click at [389, 666] on icon "delete" at bounding box center [388, 664] width 8 height 10
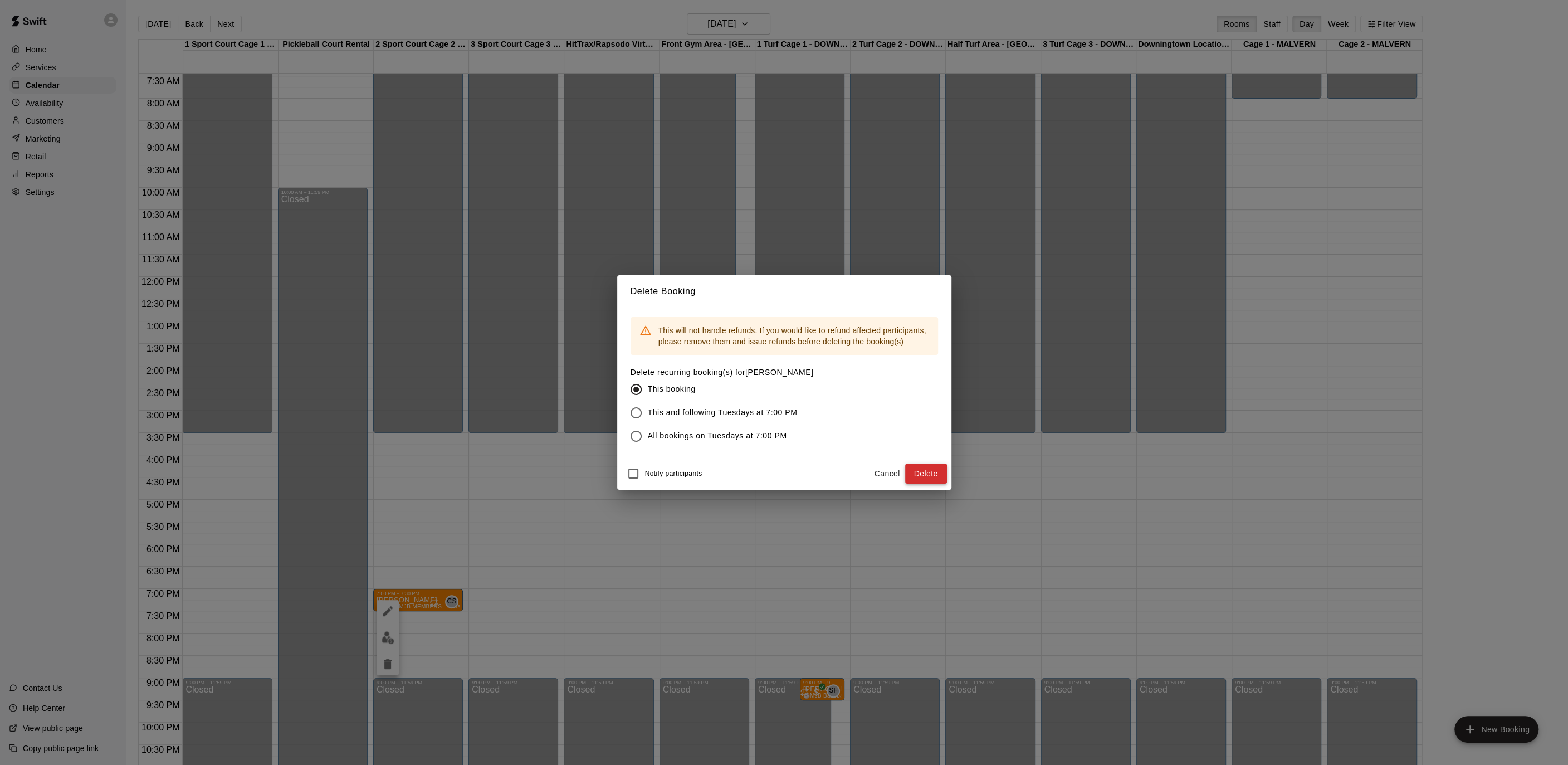
click at [933, 473] on button "Delete" at bounding box center [926, 473] width 41 height 21
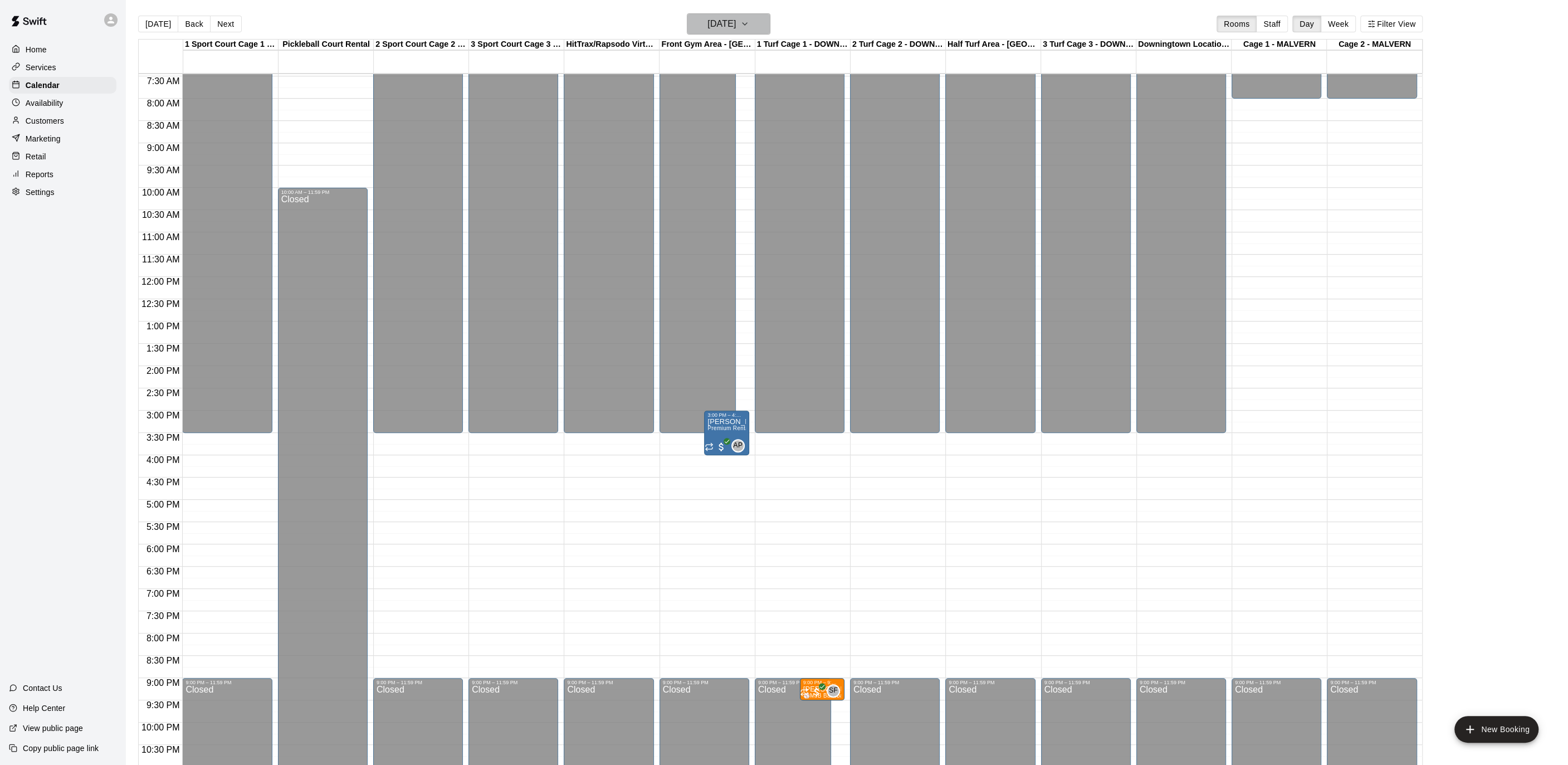
click at [735, 25] on h6 "[DATE]" at bounding box center [721, 24] width 28 height 15
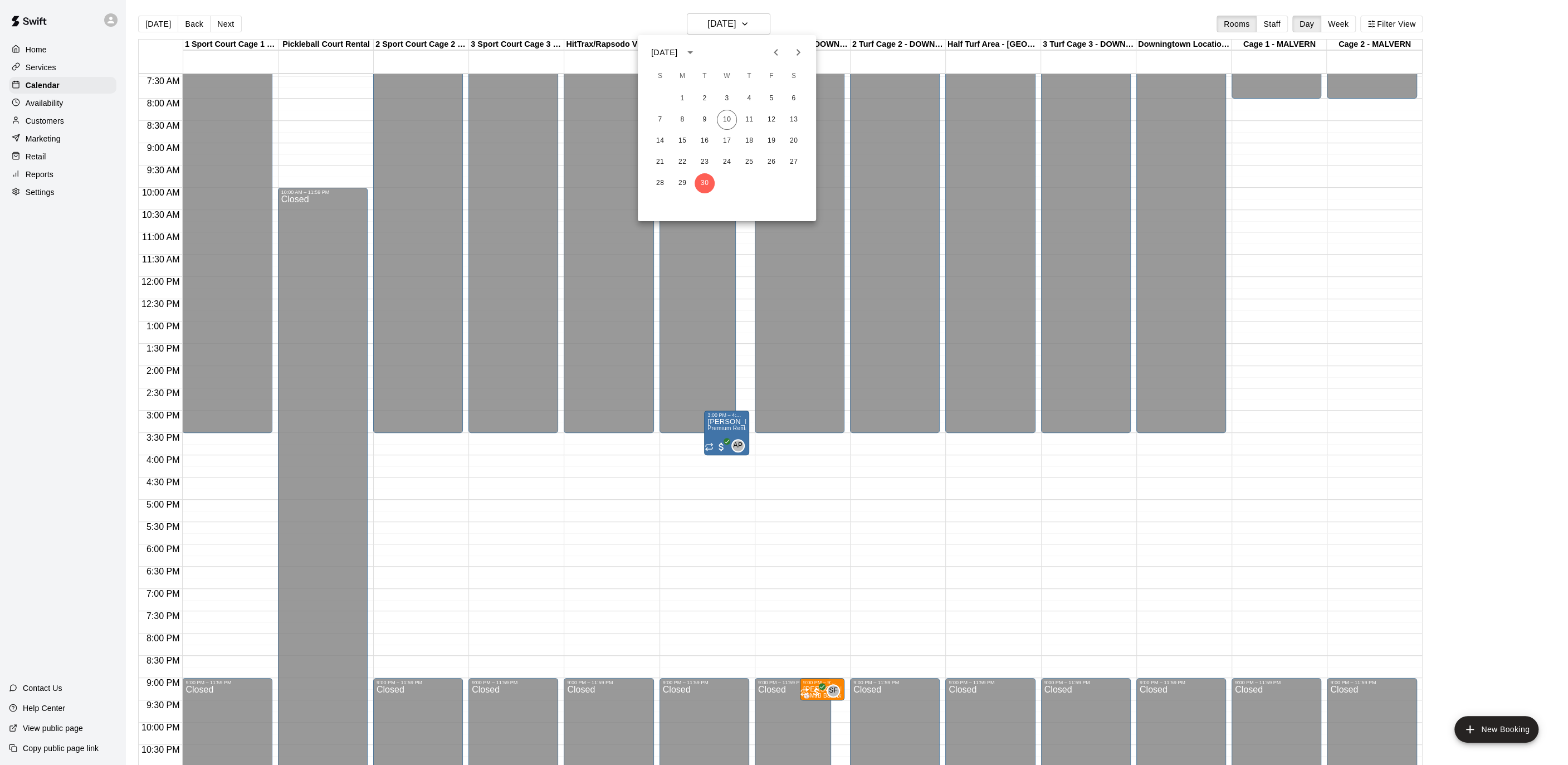
drag, startPoint x: 792, startPoint y: 50, endPoint x: 786, endPoint y: 53, distance: 6.7
click at [792, 50] on icon "Next month" at bounding box center [798, 51] width 13 height 13
click at [700, 117] on button "7" at bounding box center [704, 120] width 20 height 20
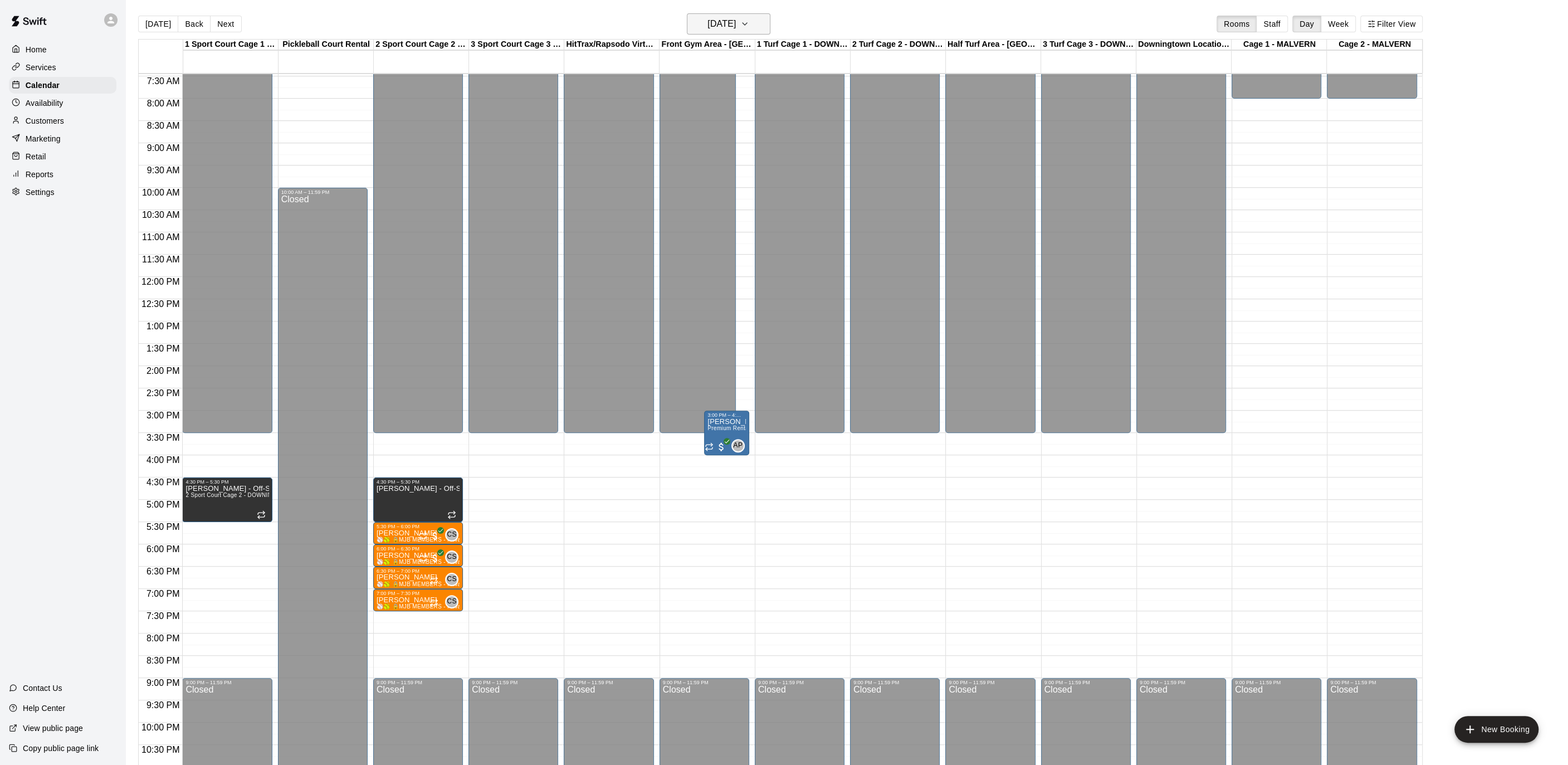
click at [736, 25] on h6 "[DATE]" at bounding box center [721, 24] width 28 height 15
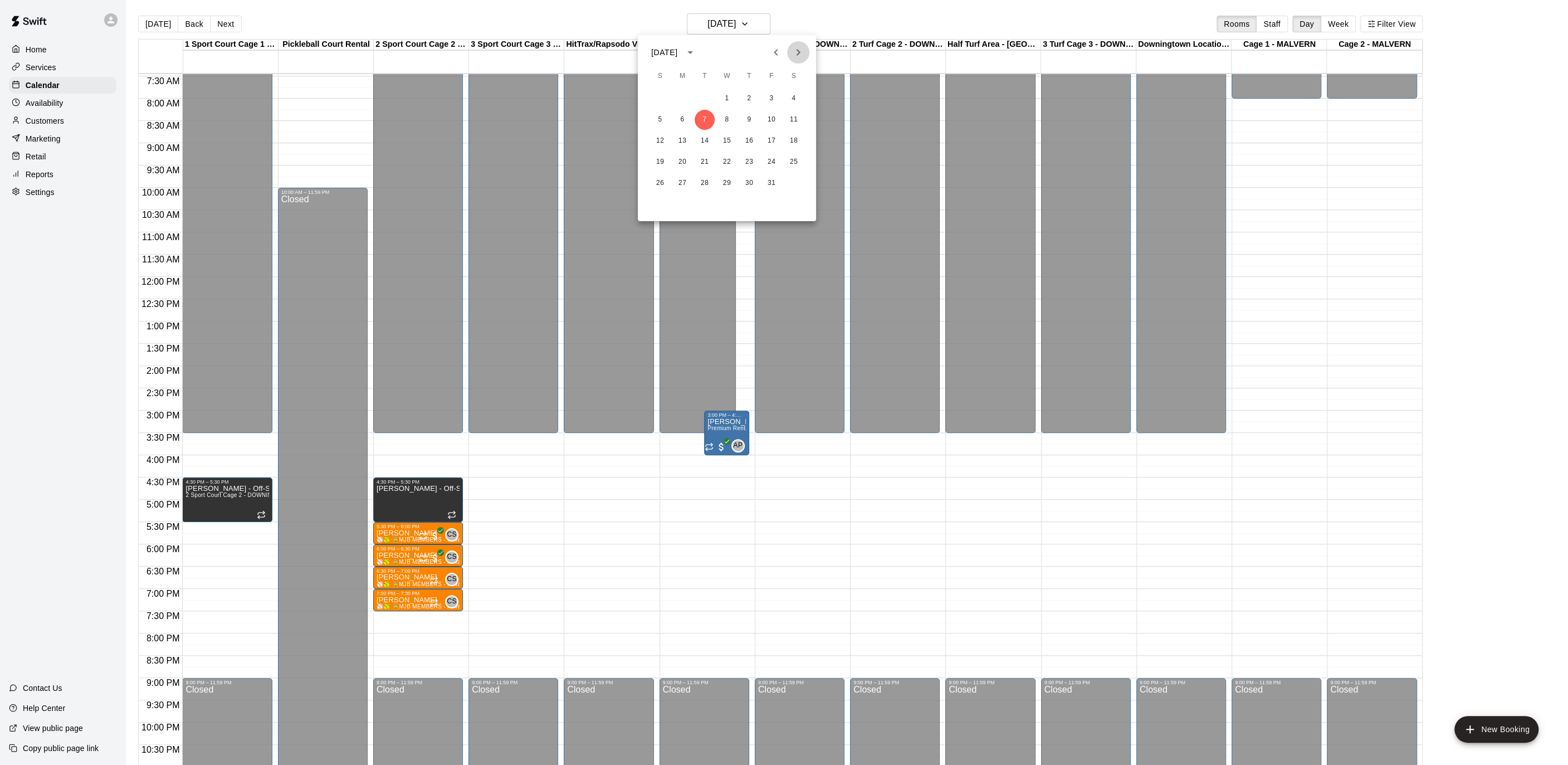
click at [798, 57] on icon "Next month" at bounding box center [798, 51] width 13 height 13
click at [779, 56] on icon "Previous month" at bounding box center [776, 51] width 13 height 13
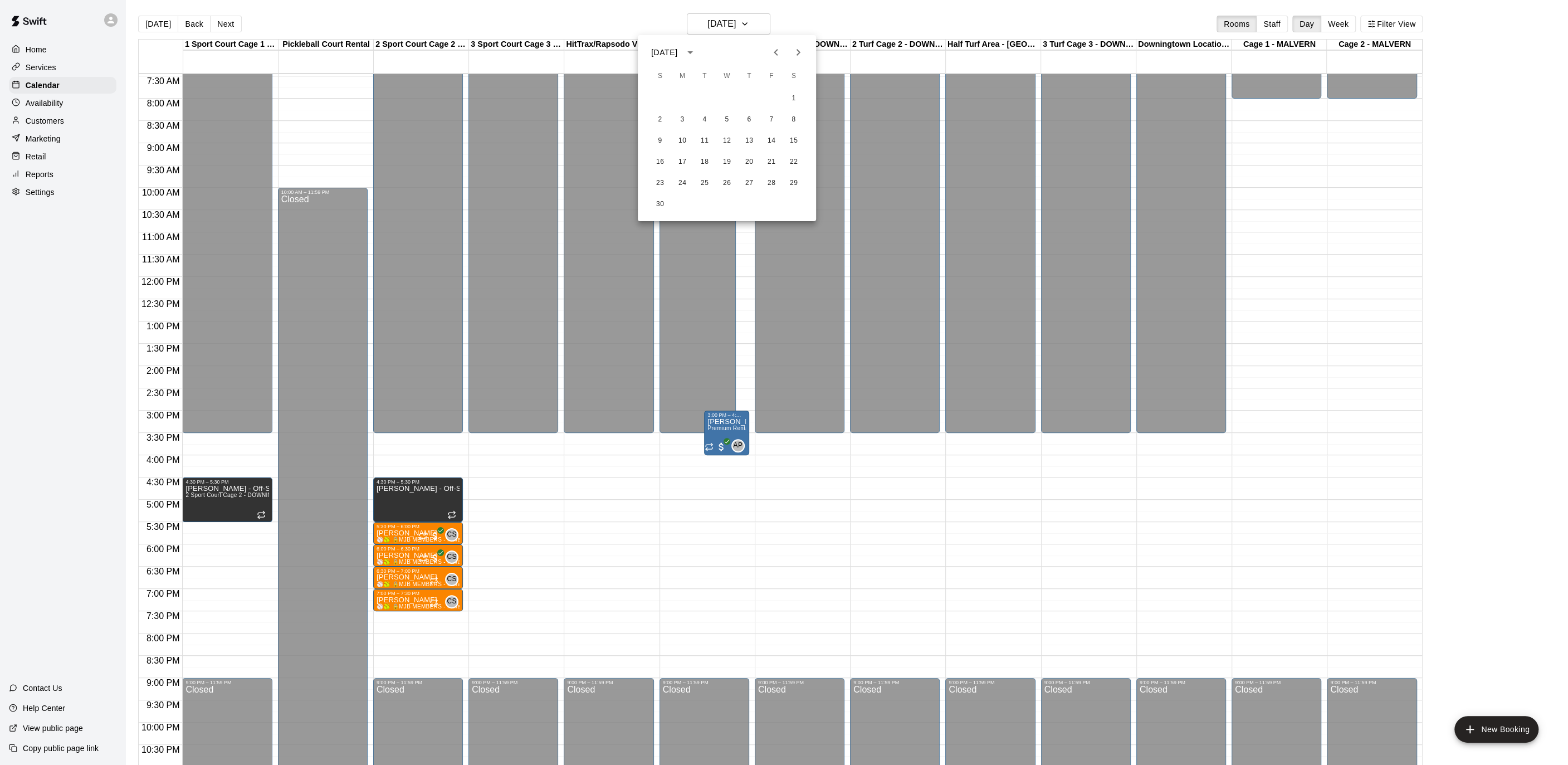
click at [779, 56] on icon "Previous month" at bounding box center [776, 51] width 13 height 13
click at [794, 54] on icon "Next month" at bounding box center [798, 51] width 13 height 13
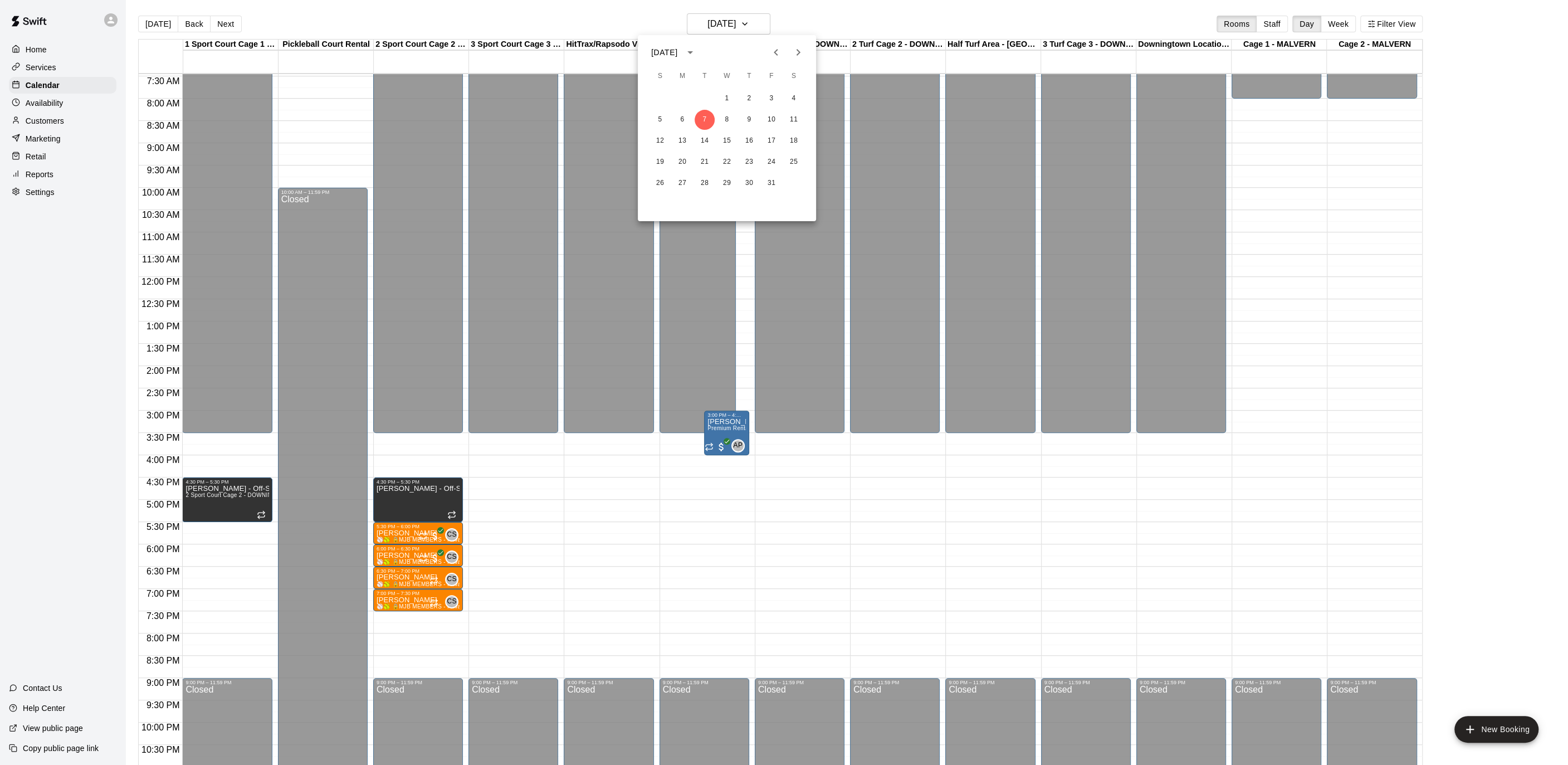
click at [776, 54] on icon "Previous month" at bounding box center [775, 52] width 4 height 7
click at [821, 17] on div at bounding box center [784, 382] width 1568 height 765
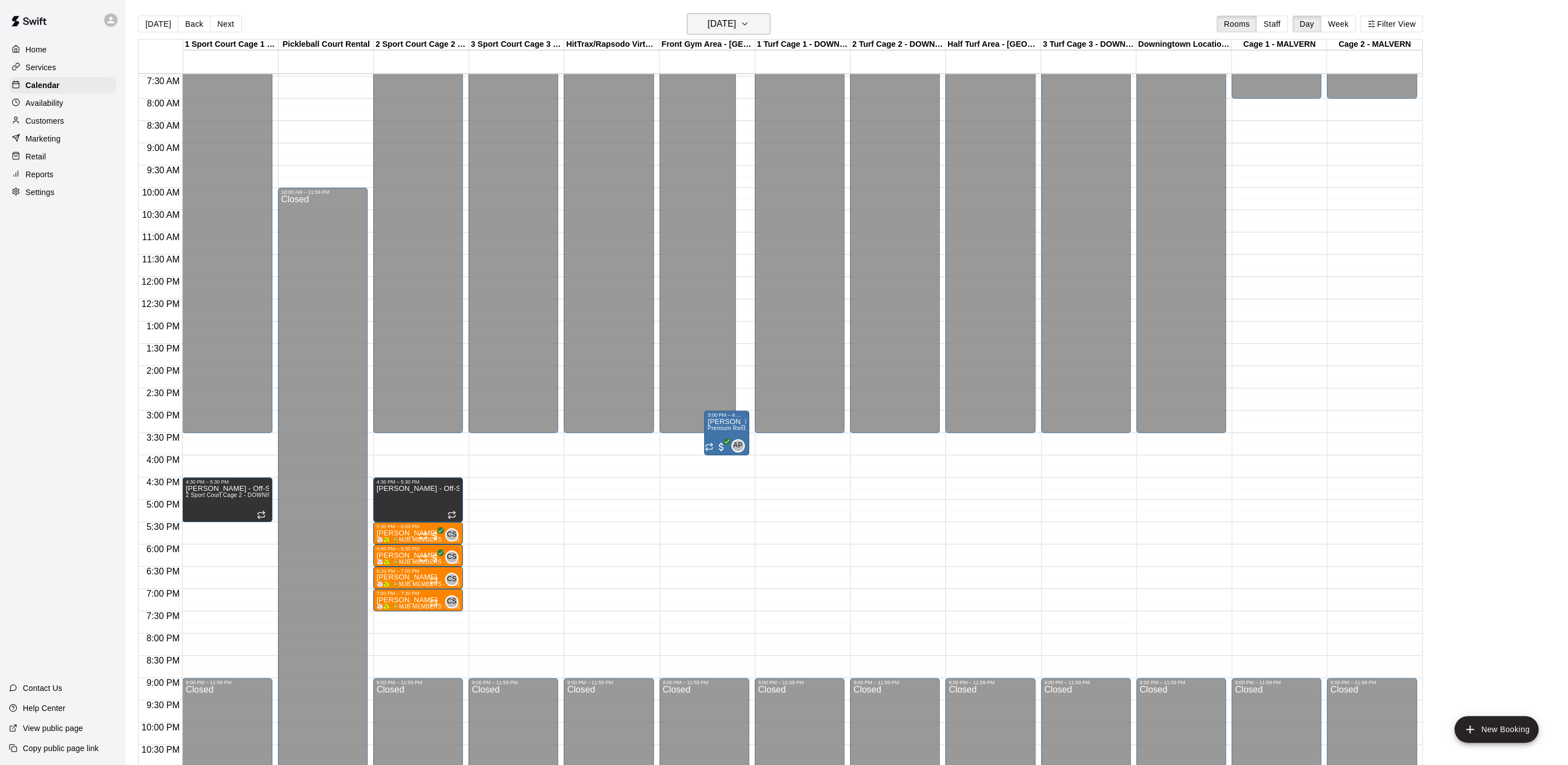
click at [737, 34] on button "[DATE]" at bounding box center [728, 24] width 84 height 22
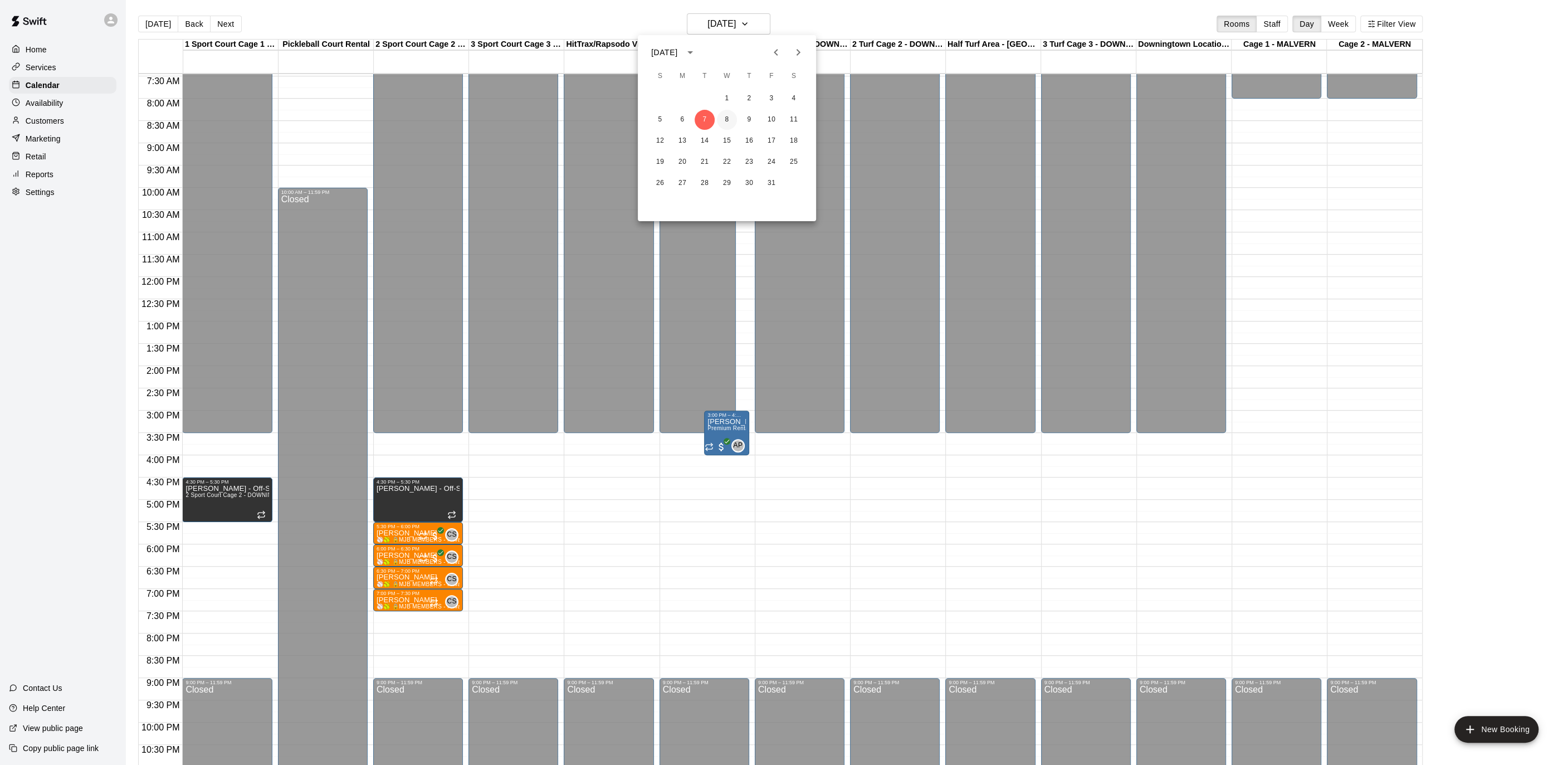
click at [728, 121] on button "8" at bounding box center [726, 120] width 20 height 20
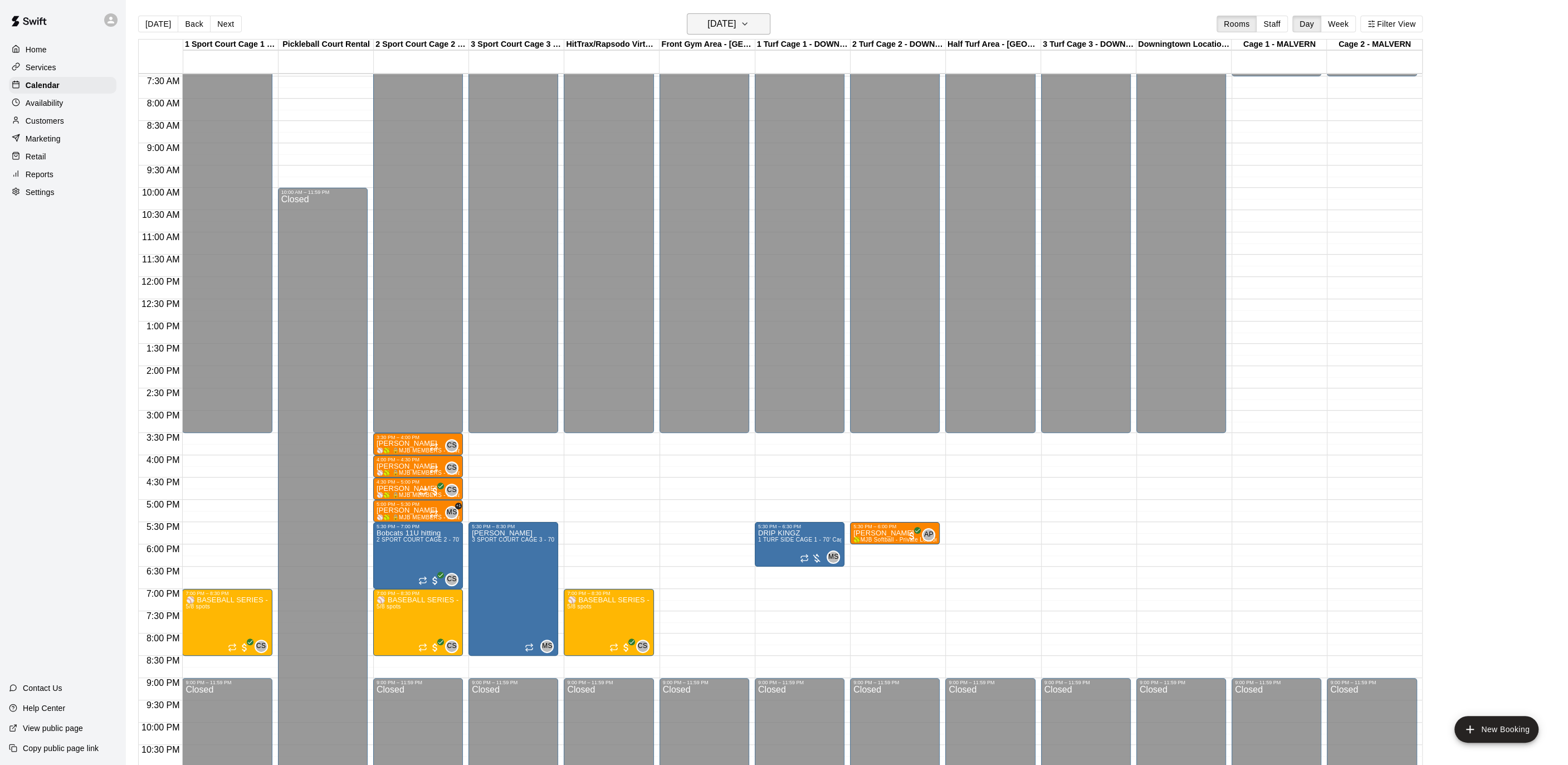
click at [726, 17] on h6 "[DATE]" at bounding box center [721, 24] width 28 height 15
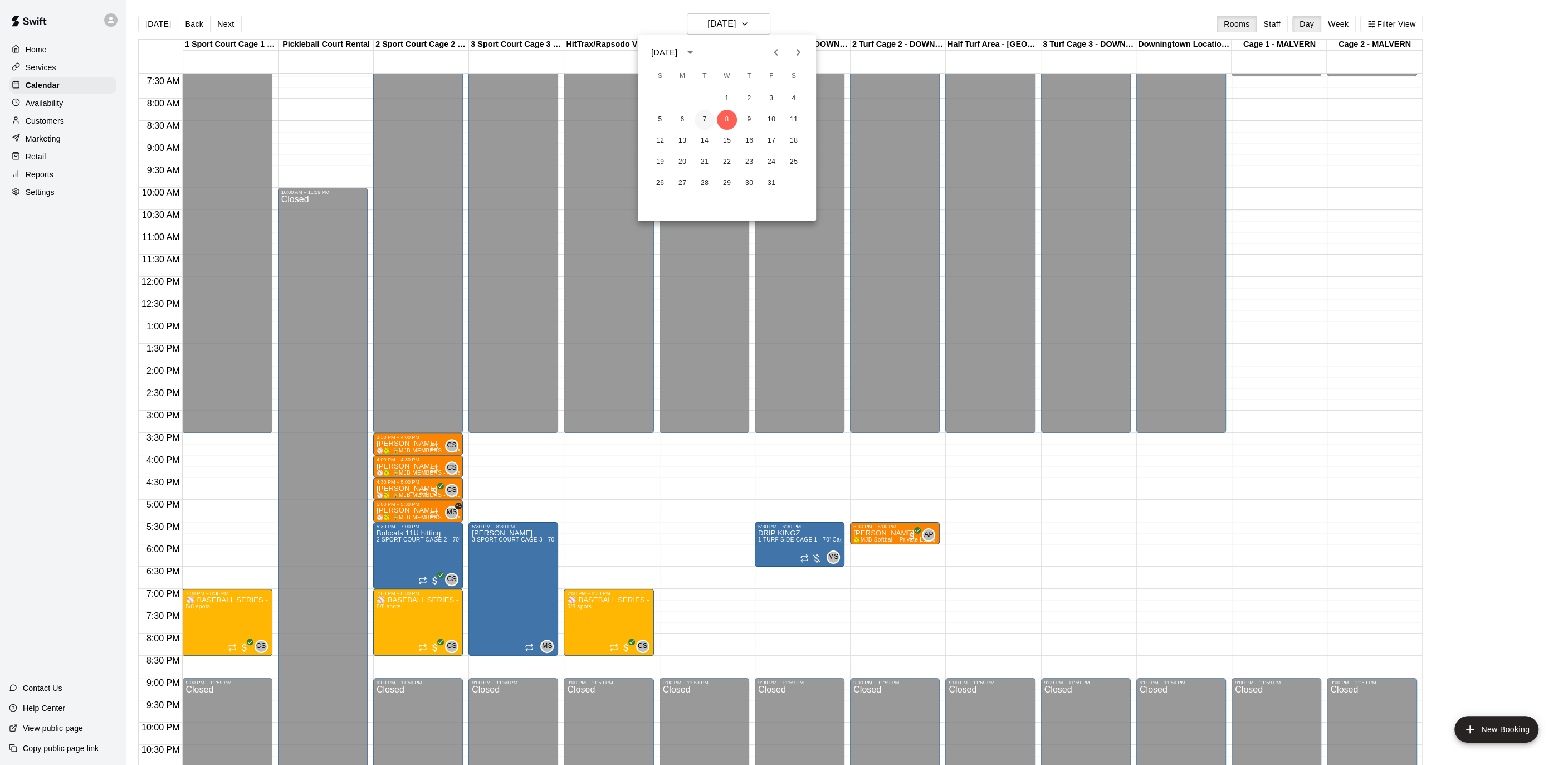
click at [708, 117] on button "7" at bounding box center [704, 120] width 20 height 20
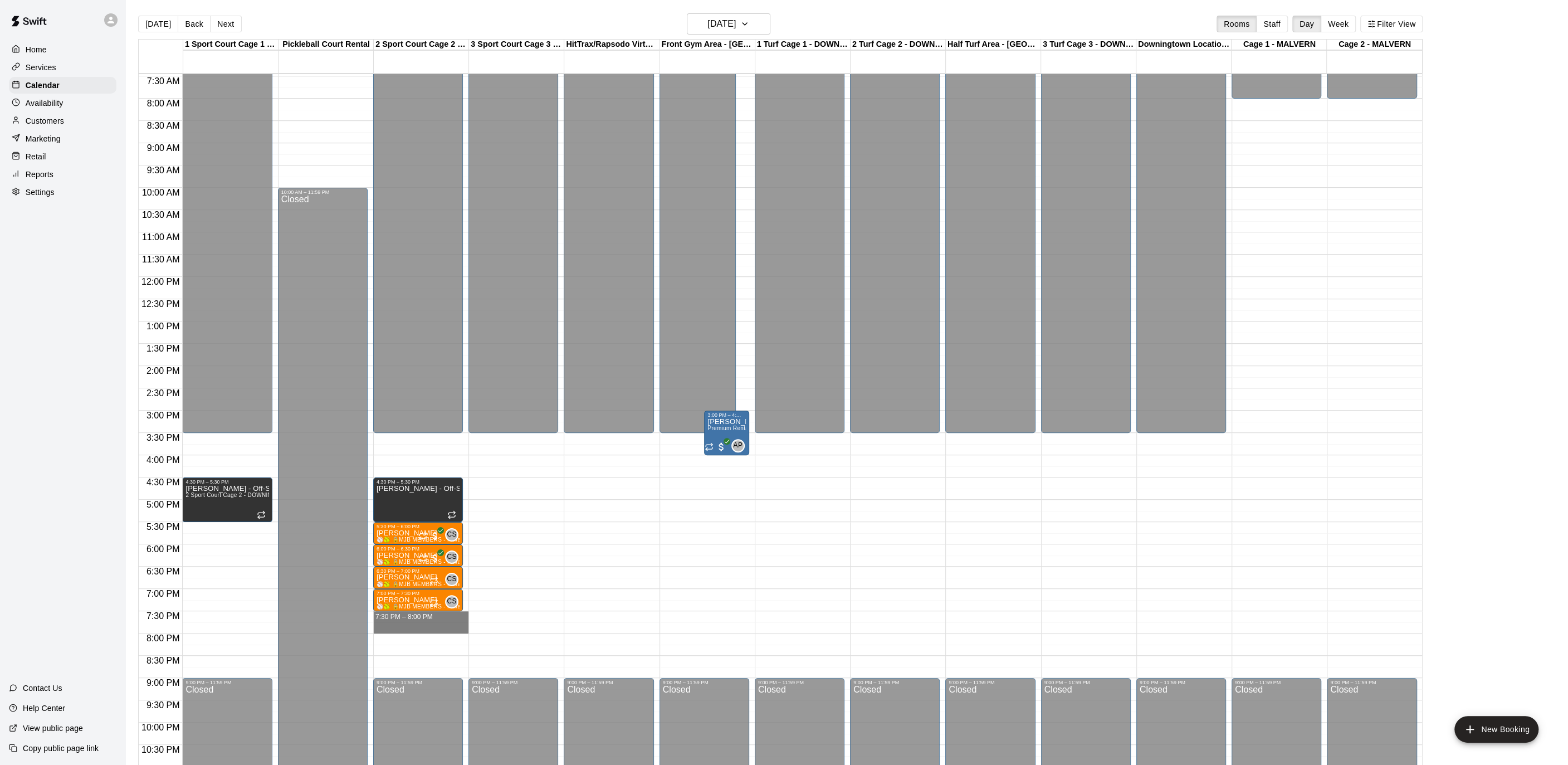
drag, startPoint x: 430, startPoint y: 616, endPoint x: 427, endPoint y: 626, distance: 10.4
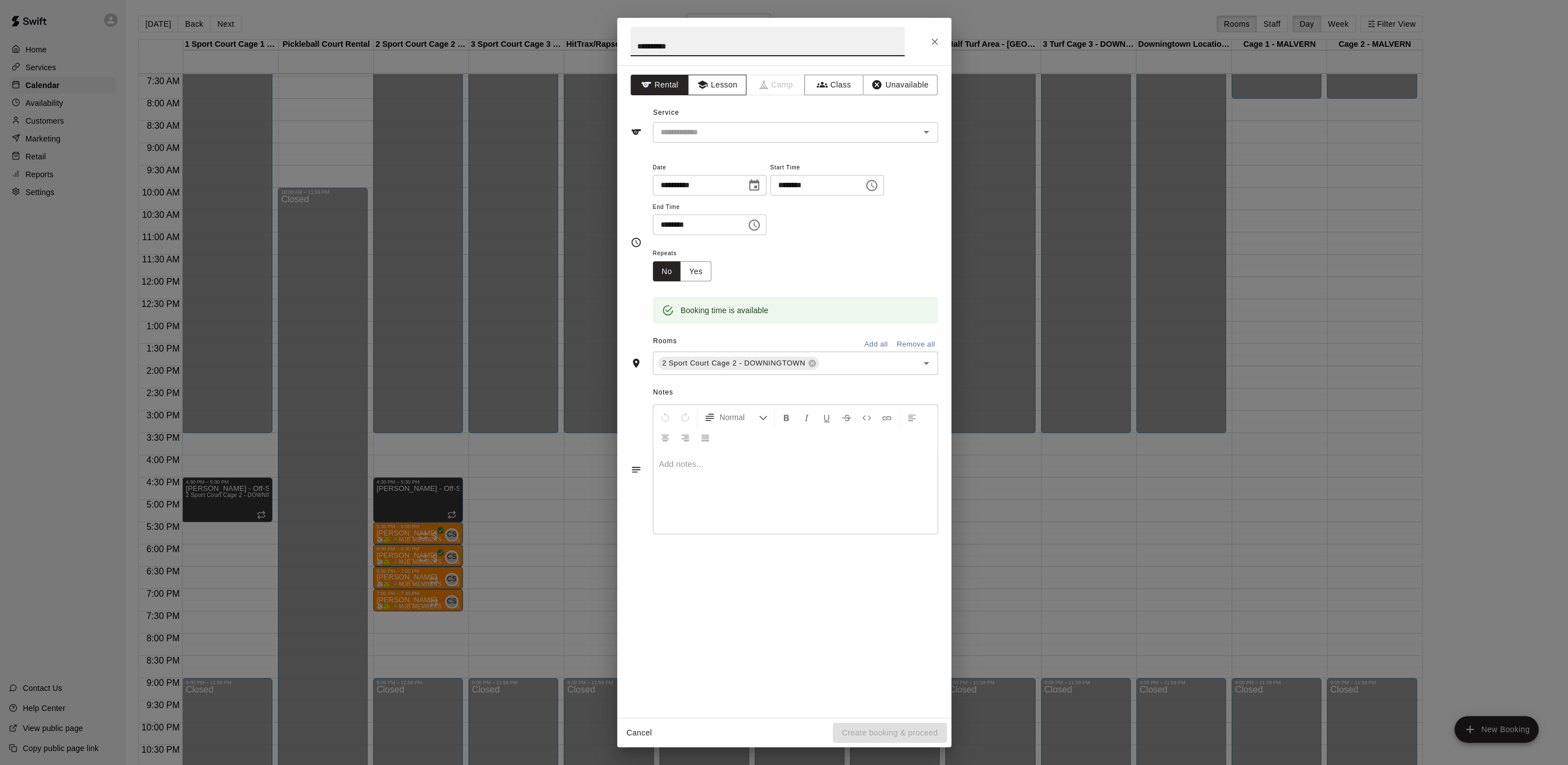
type input "**********"
click at [705, 93] on button "Lesson" at bounding box center [717, 84] width 58 height 21
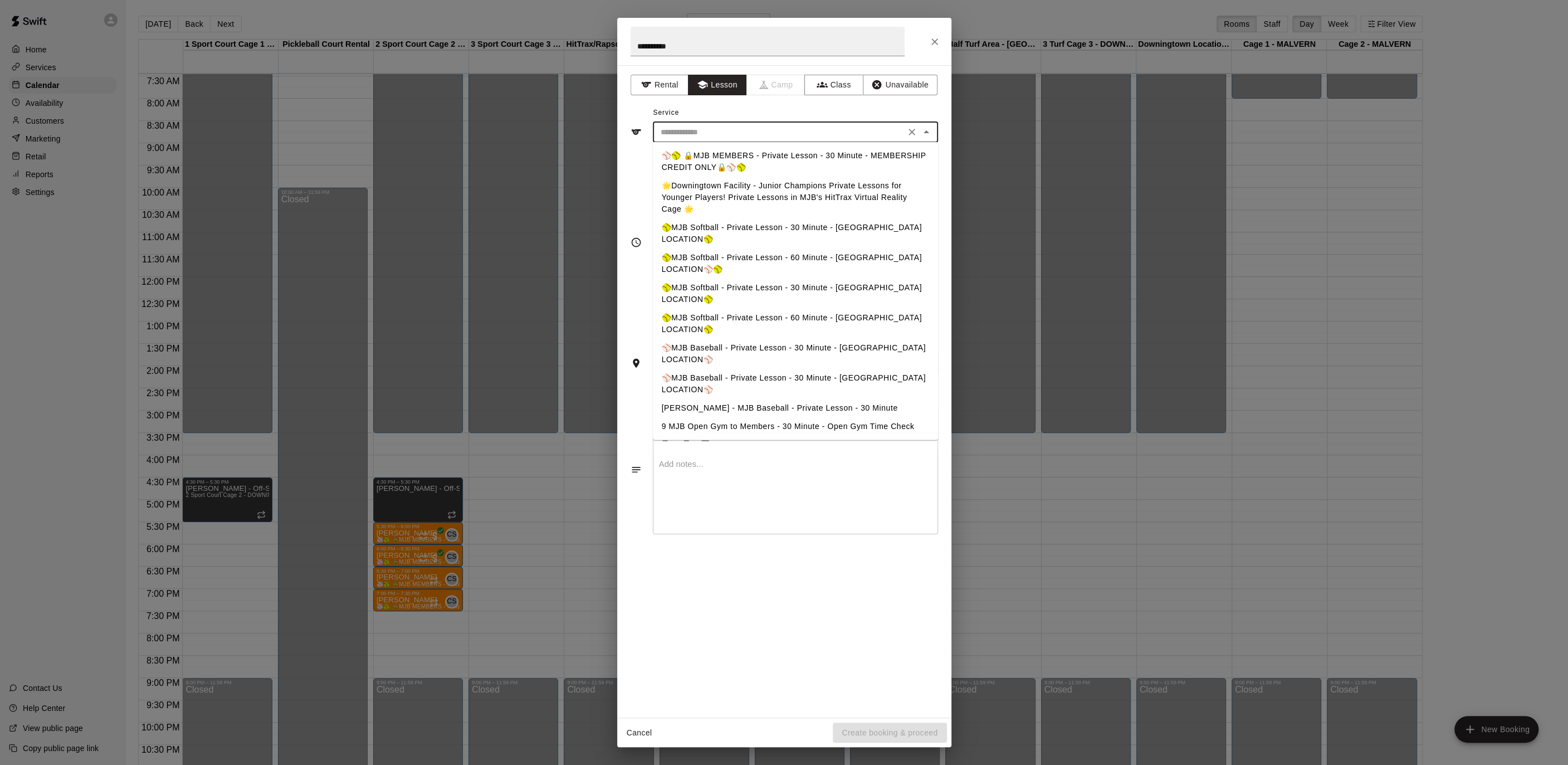
click at [700, 131] on input "text" at bounding box center [779, 132] width 246 height 14
drag, startPoint x: 723, startPoint y: 150, endPoint x: 719, endPoint y: 159, distance: 9.8
click at [723, 150] on li "⚾️🥎 🔒MJB MEMBERS - Private Lesson - 30 Minute - MEMBERSHIP CREDIT ONLY🔒⚾️🥎" at bounding box center [795, 161] width 285 height 30
type input "**********"
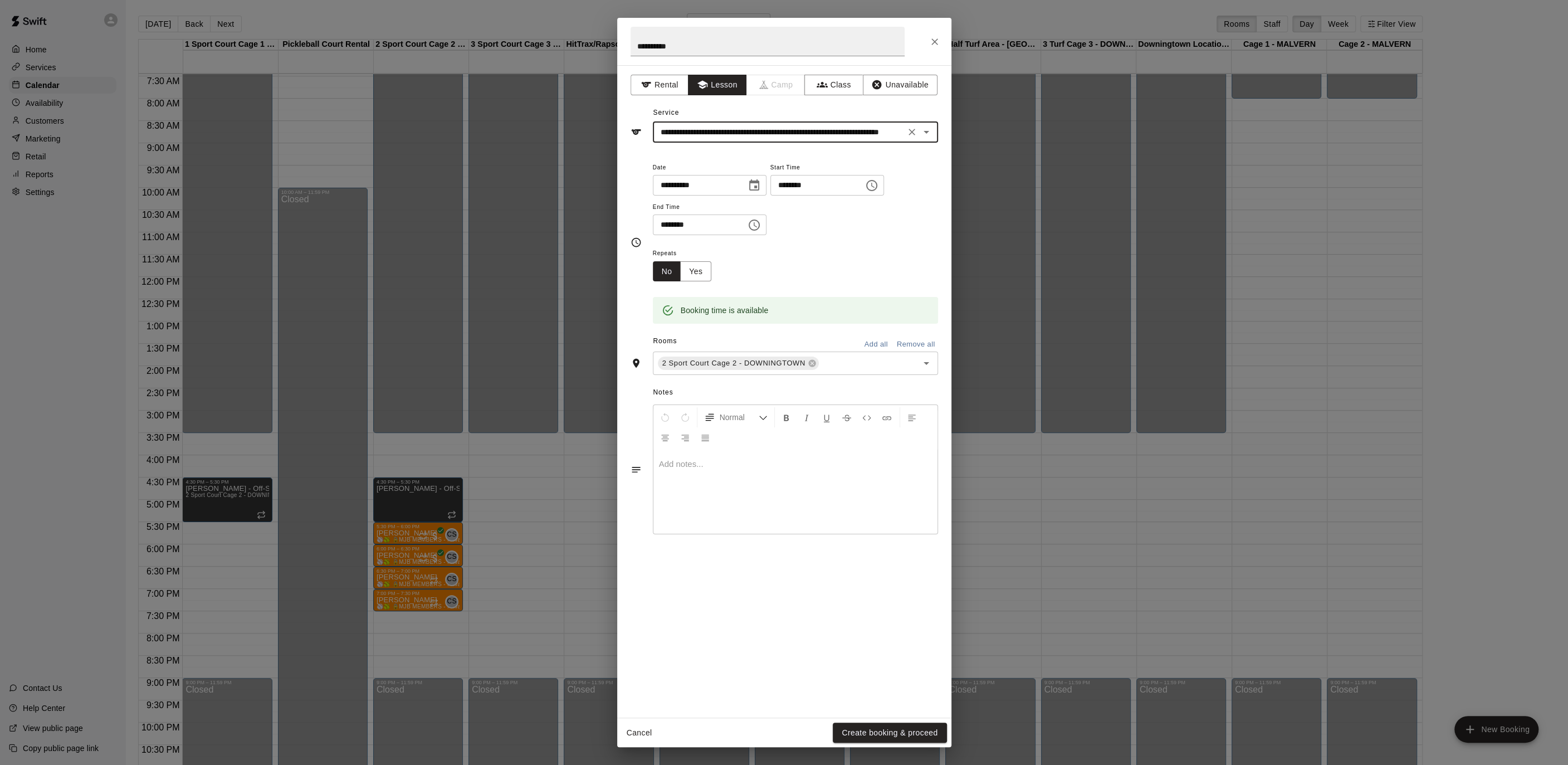
drag, startPoint x: 704, startPoint y: 273, endPoint x: 718, endPoint y: 281, distance: 16.1
click at [704, 273] on button "Yes" at bounding box center [696, 271] width 31 height 21
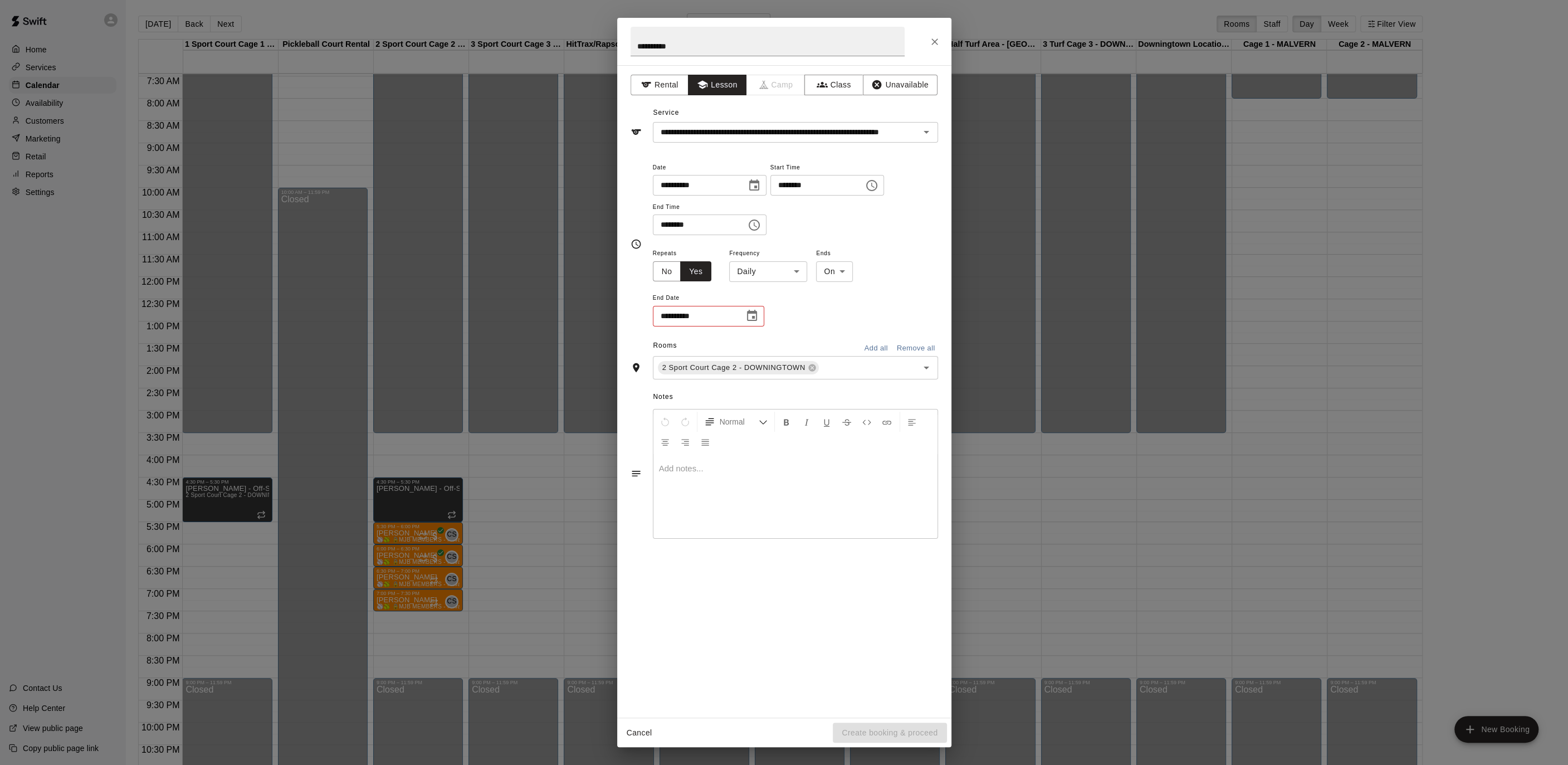
click at [764, 273] on body "Home Services Calendar Availability Customers Marketing Retail Reports Settings…" at bounding box center [784, 391] width 1568 height 783
click at [767, 310] on li "Weekly [DATE]" at bounding box center [767, 313] width 139 height 18
type input "******"
click at [757, 311] on icon "Choose date" at bounding box center [751, 316] width 13 height 13
click at [810, 344] on icon "Next month" at bounding box center [812, 343] width 13 height 13
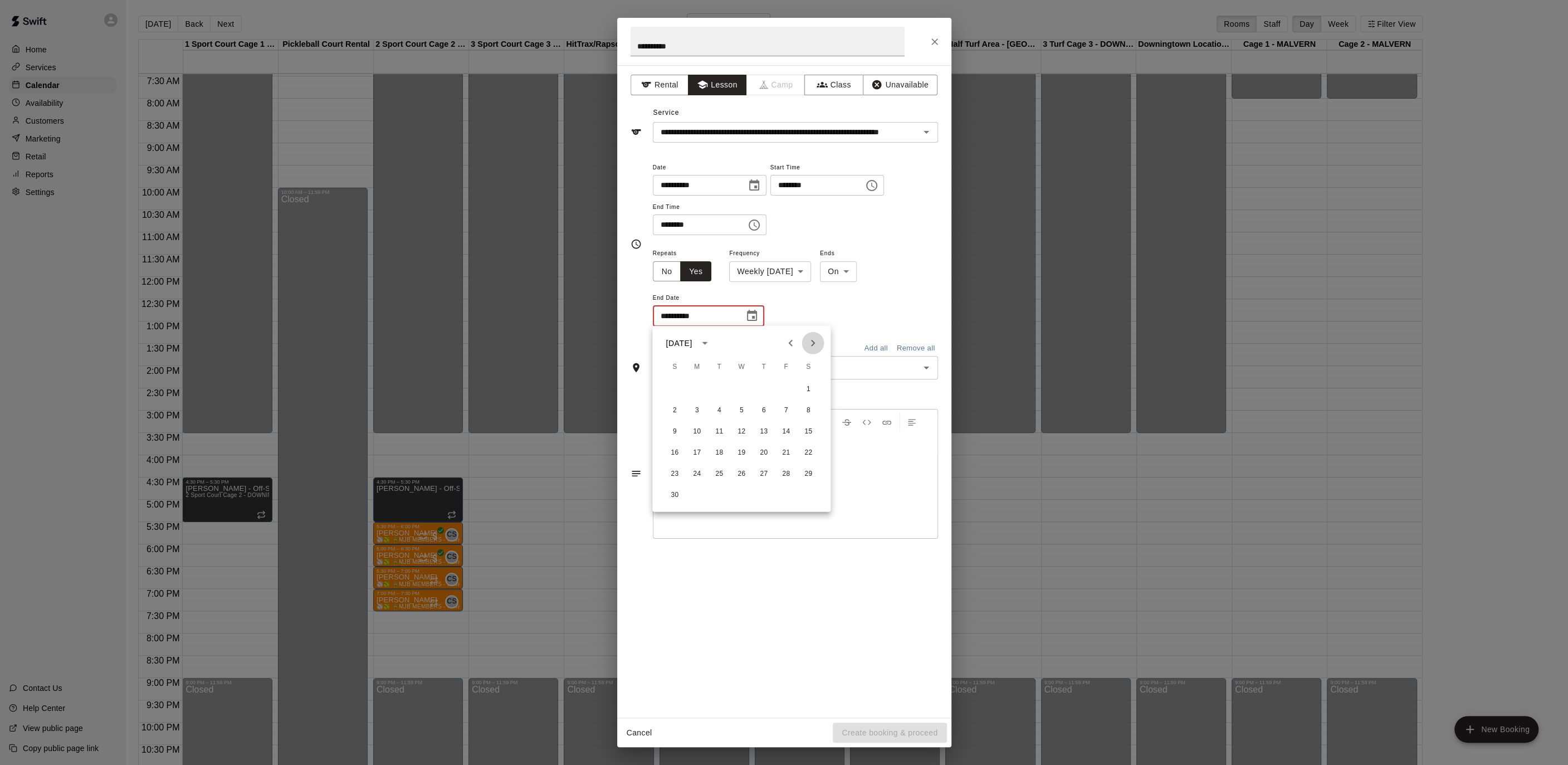
click at [810, 344] on icon "Next month" at bounding box center [812, 343] width 13 height 13
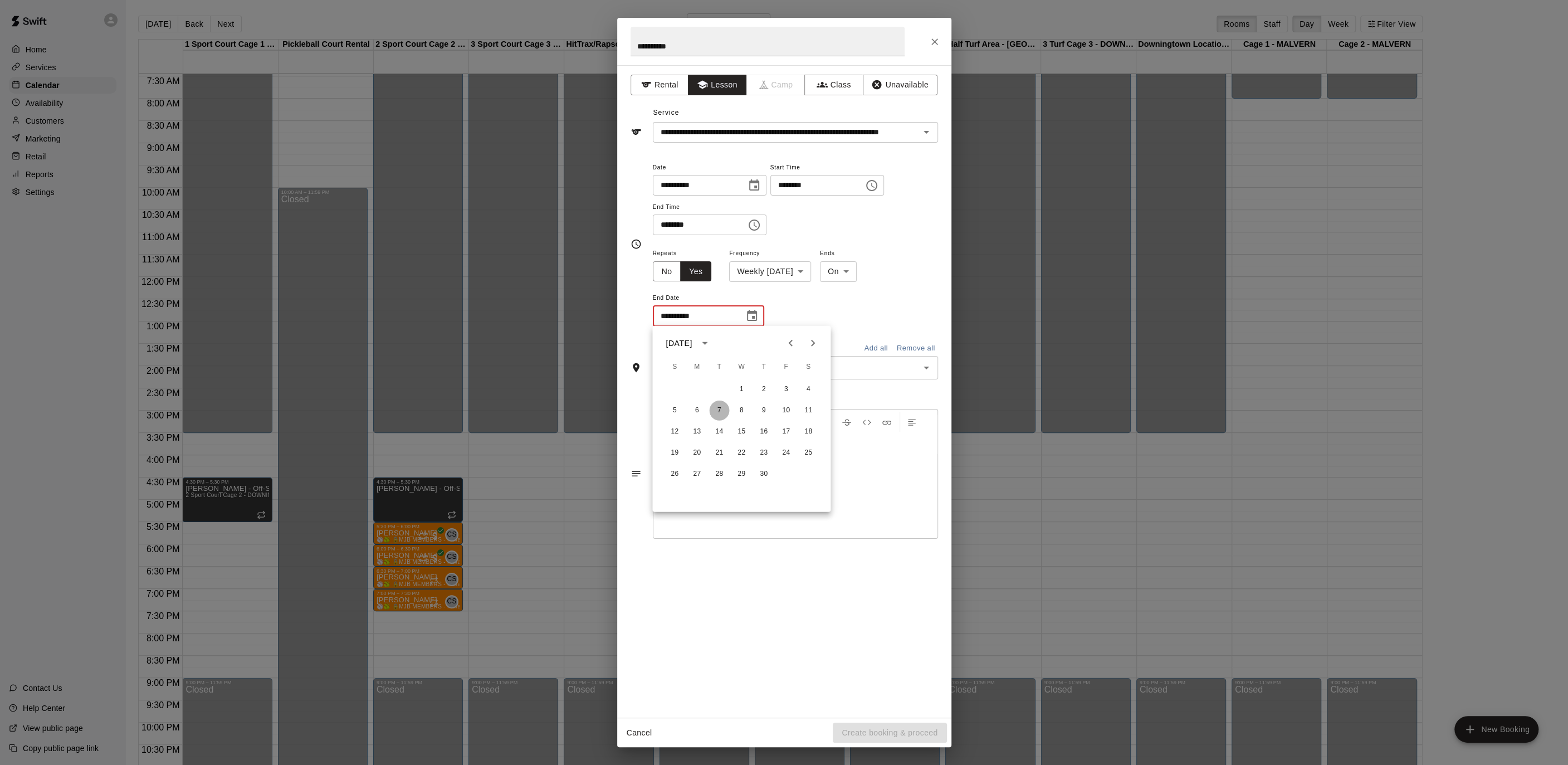
click at [723, 411] on button "7" at bounding box center [719, 410] width 20 height 20
type input "**********"
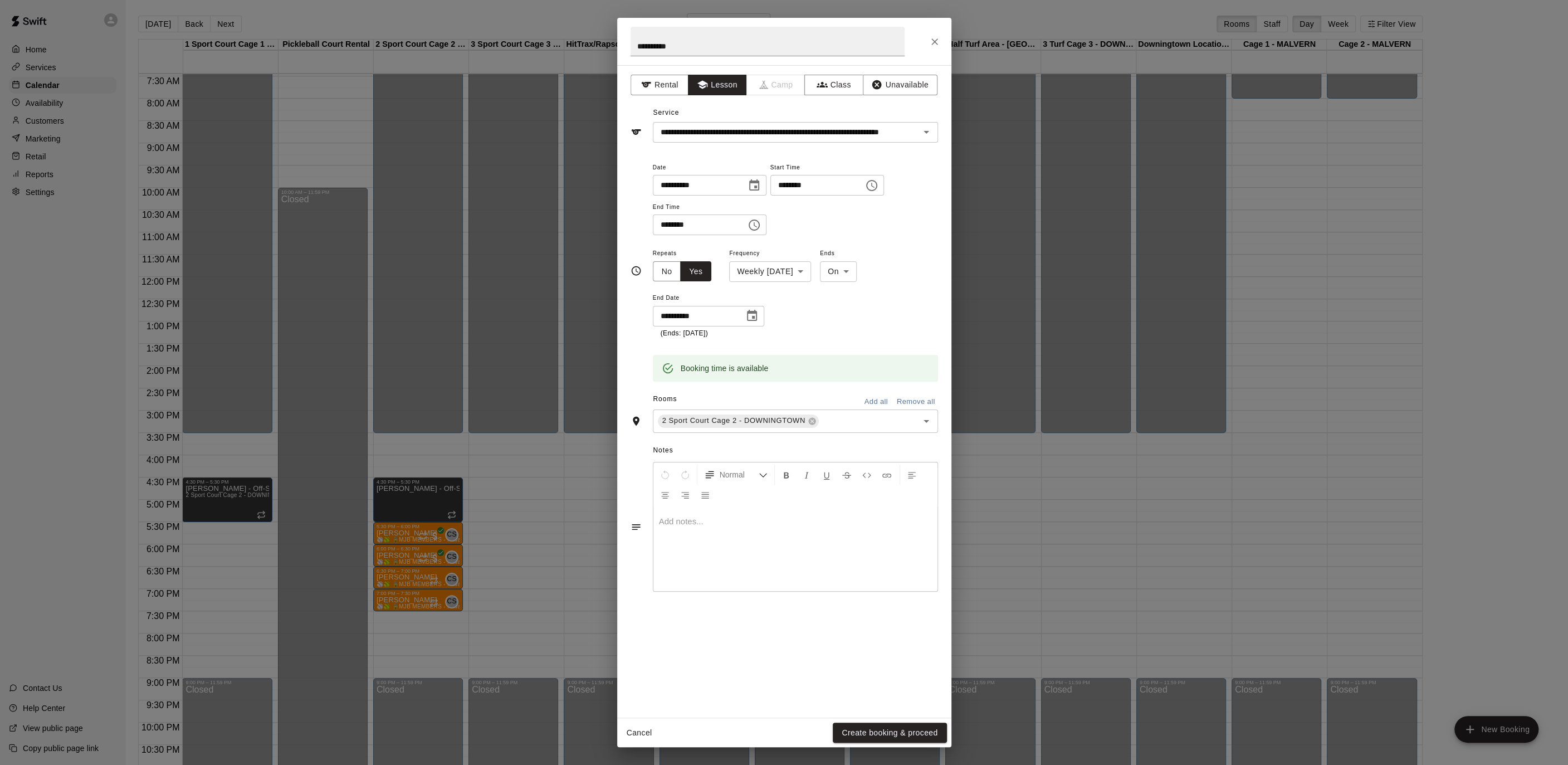
click at [882, 736] on button "Create booking & proceed" at bounding box center [889, 733] width 114 height 21
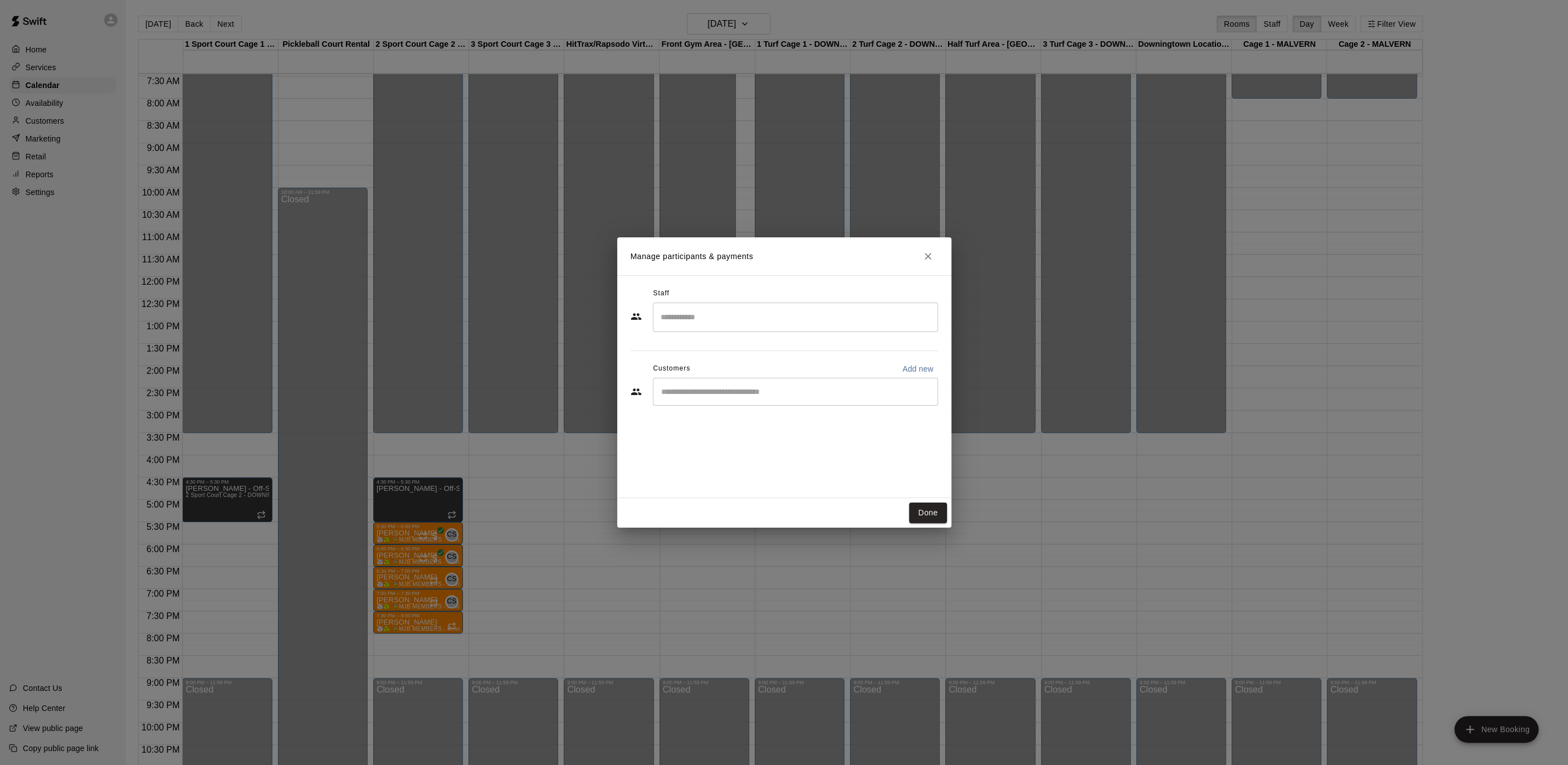
click at [706, 321] on input "Search staff" at bounding box center [796, 316] width 275 height 19
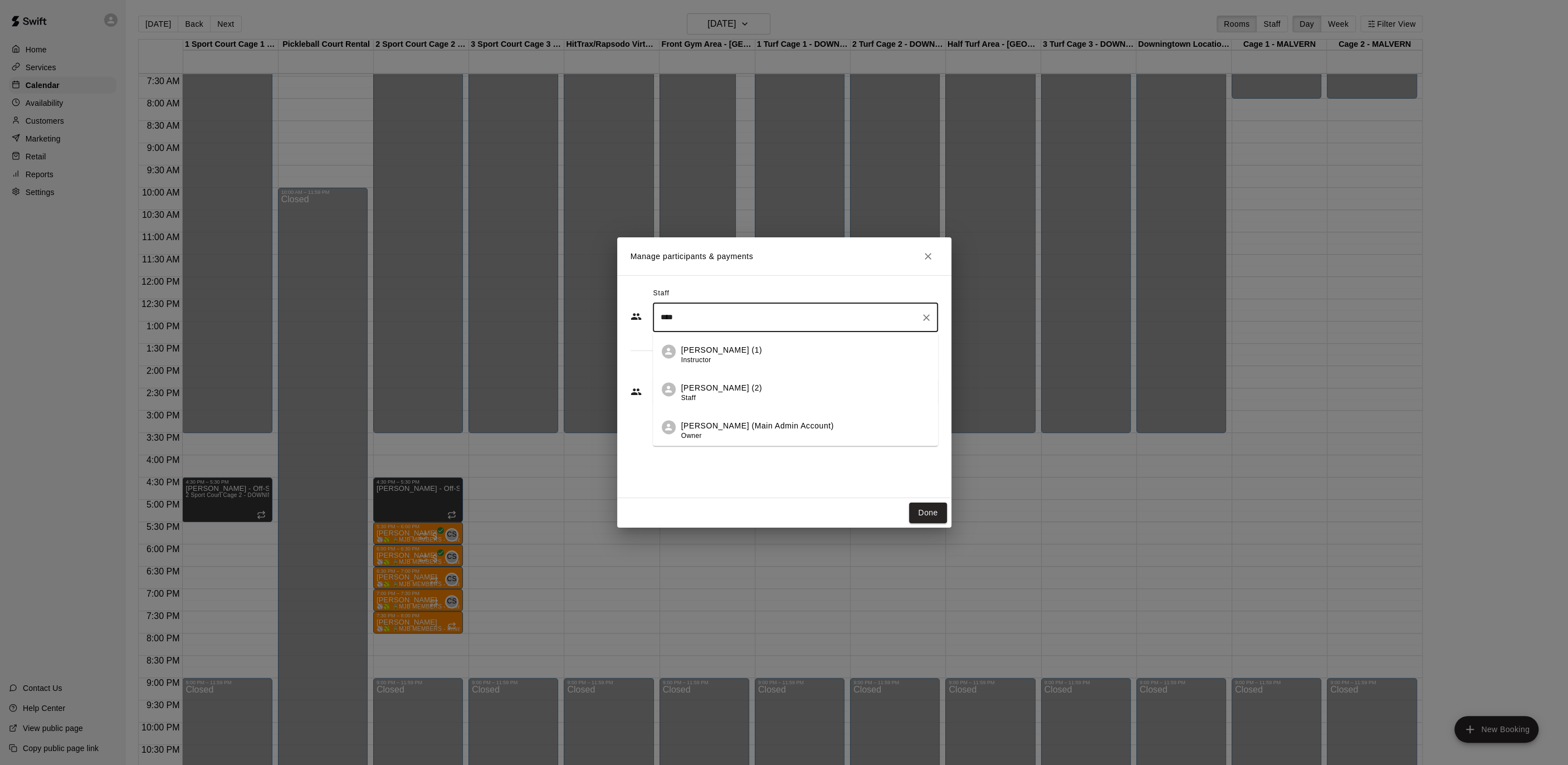
click at [723, 356] on p "[PERSON_NAME] (1)" at bounding box center [722, 349] width 81 height 12
type input "****"
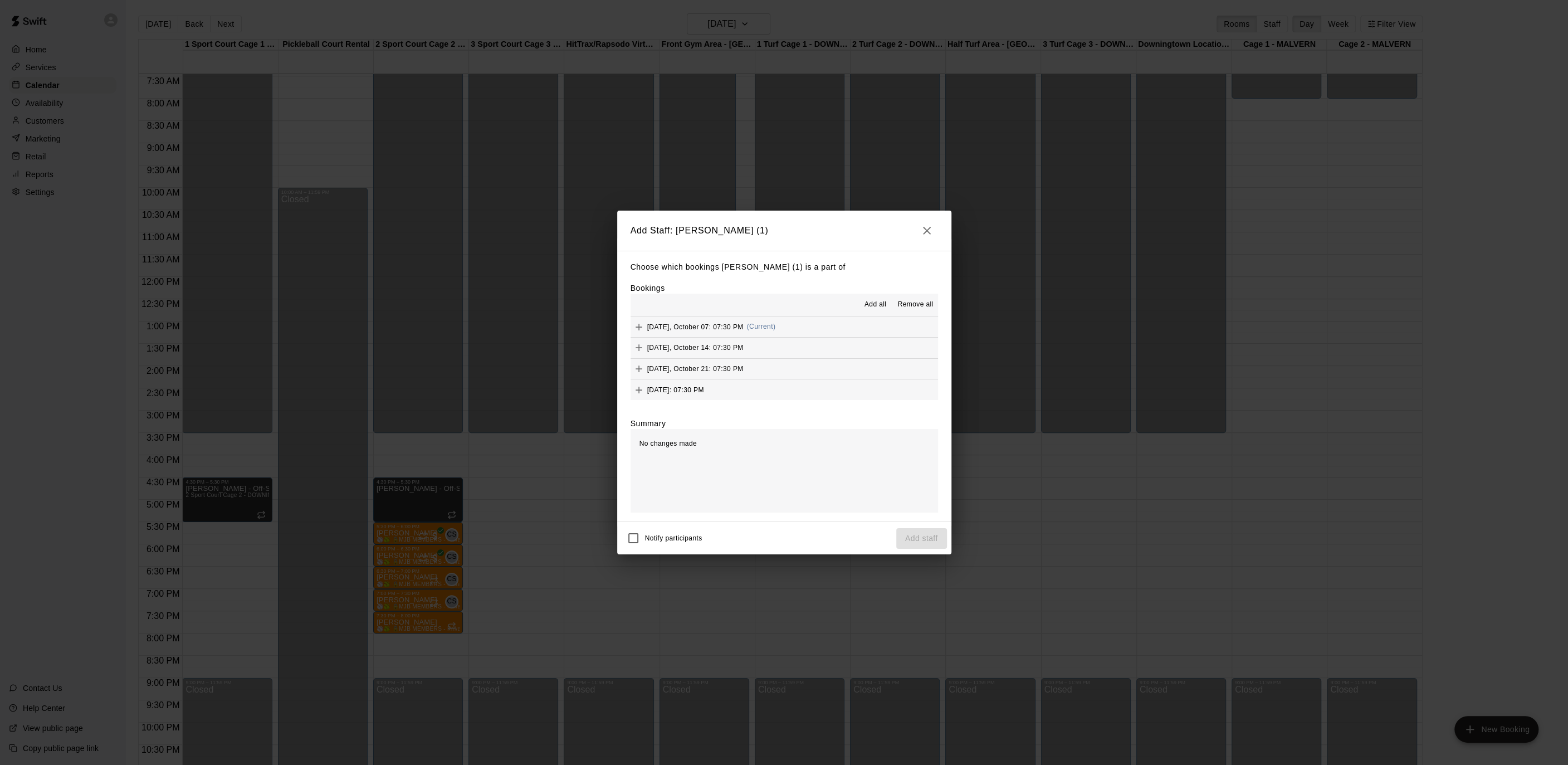
click at [879, 310] on span "Add all" at bounding box center [875, 304] width 22 height 12
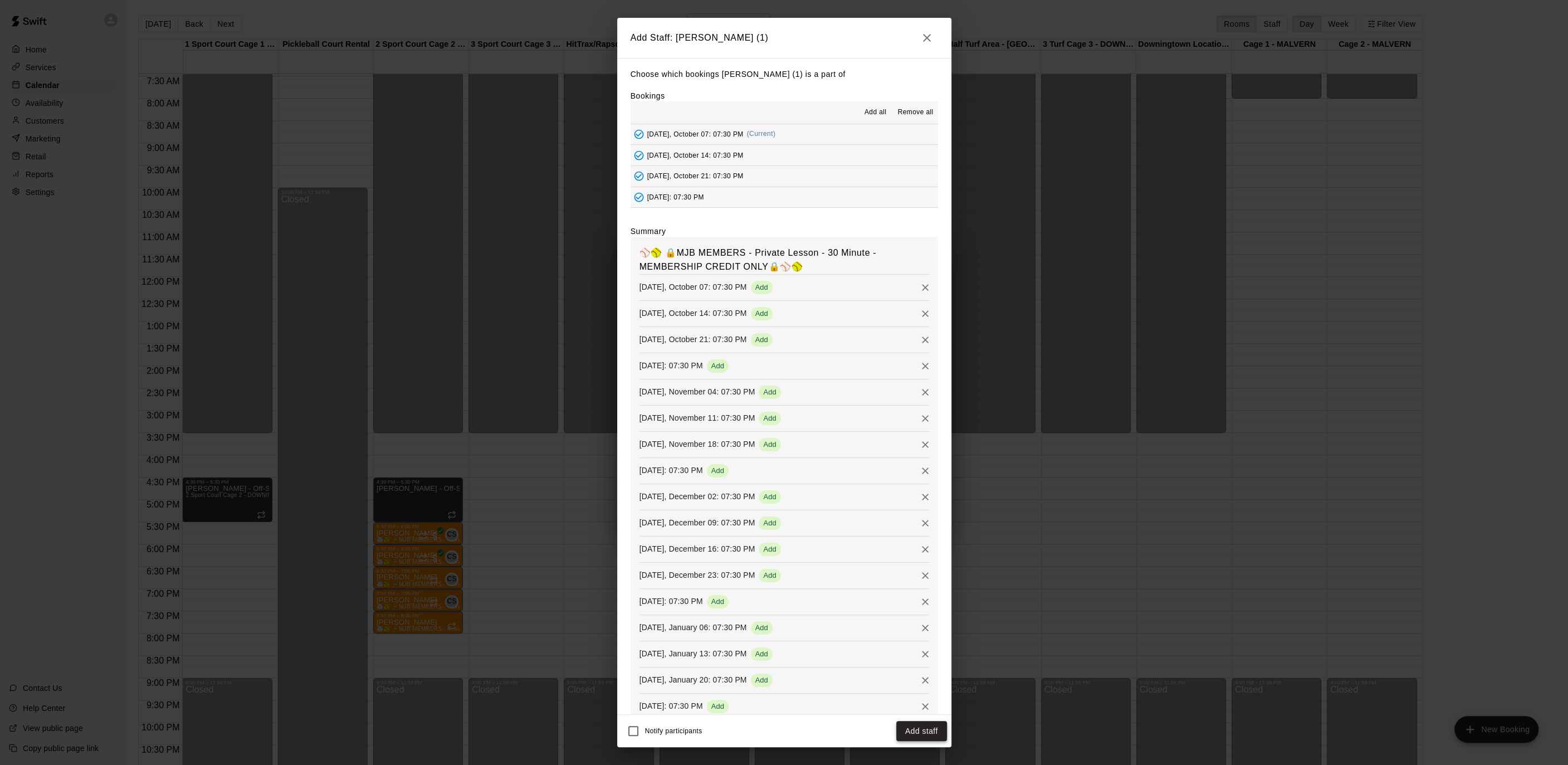
click at [928, 727] on button "Add staff" at bounding box center [921, 731] width 51 height 21
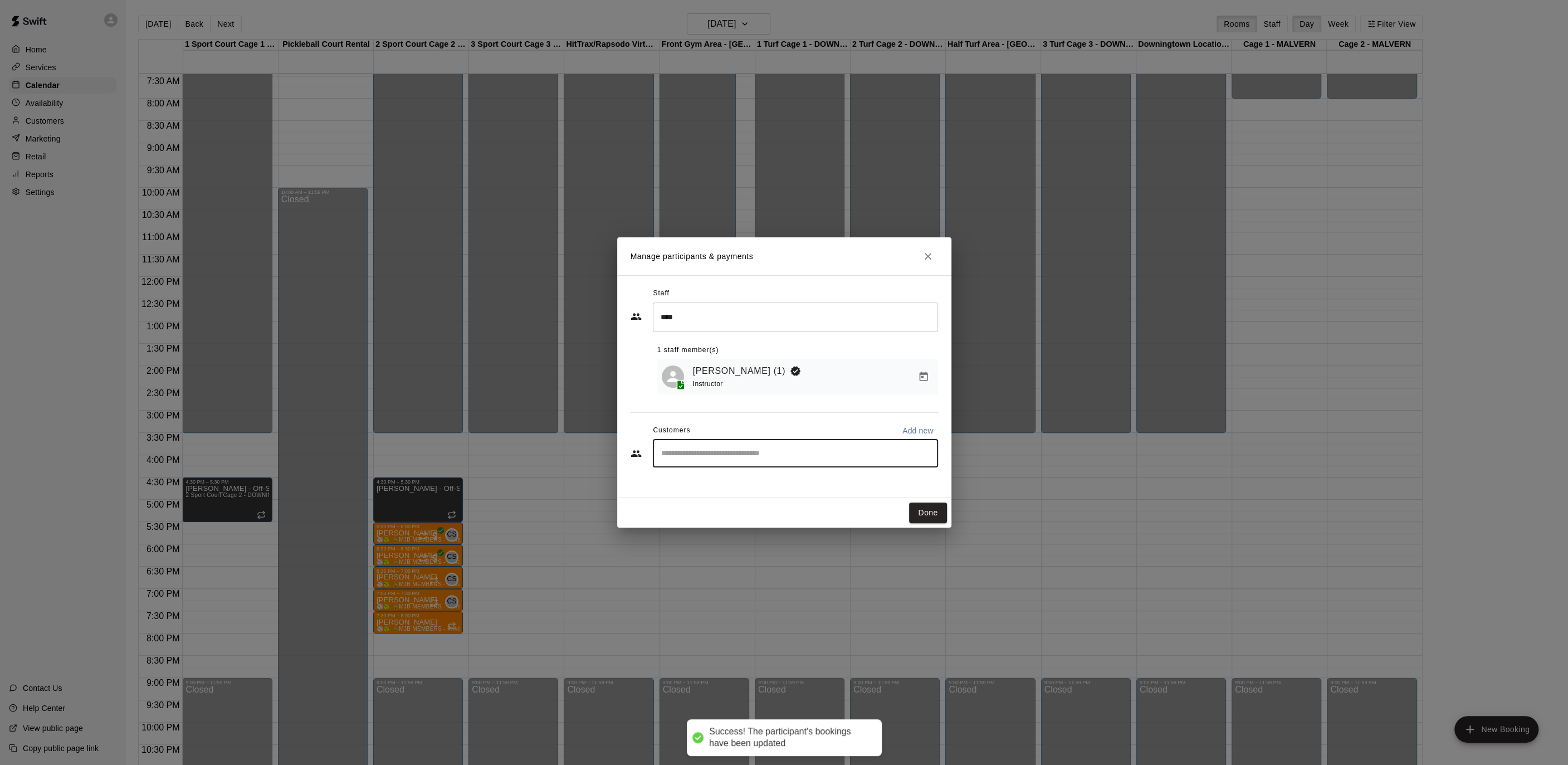
click at [776, 455] on input "Start typing to search customers..." at bounding box center [796, 453] width 275 height 12
type input "****"
click at [921, 518] on button "Done" at bounding box center [928, 512] width 38 height 21
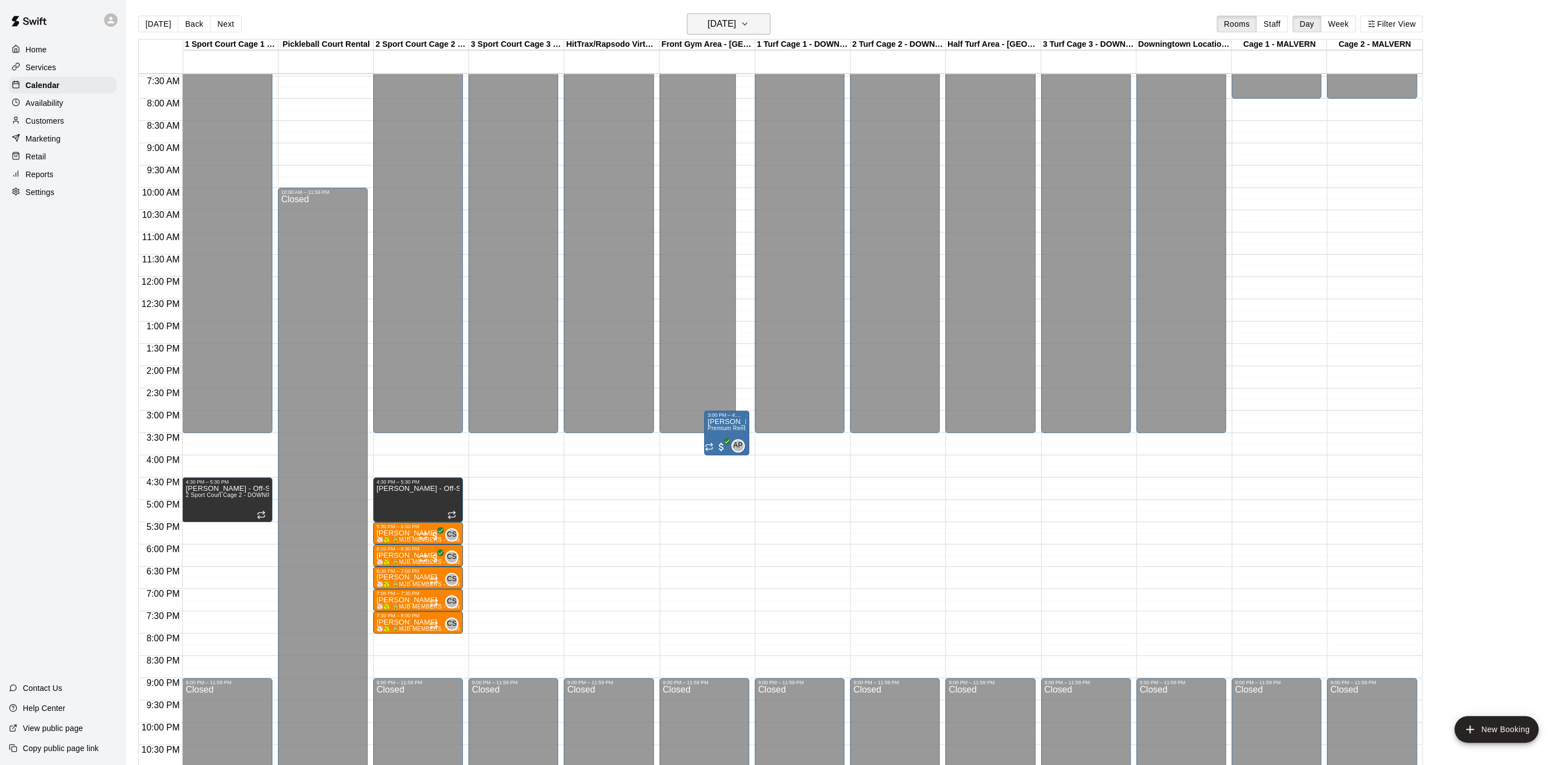
click at [756, 24] on button "[DATE]" at bounding box center [728, 24] width 84 height 22
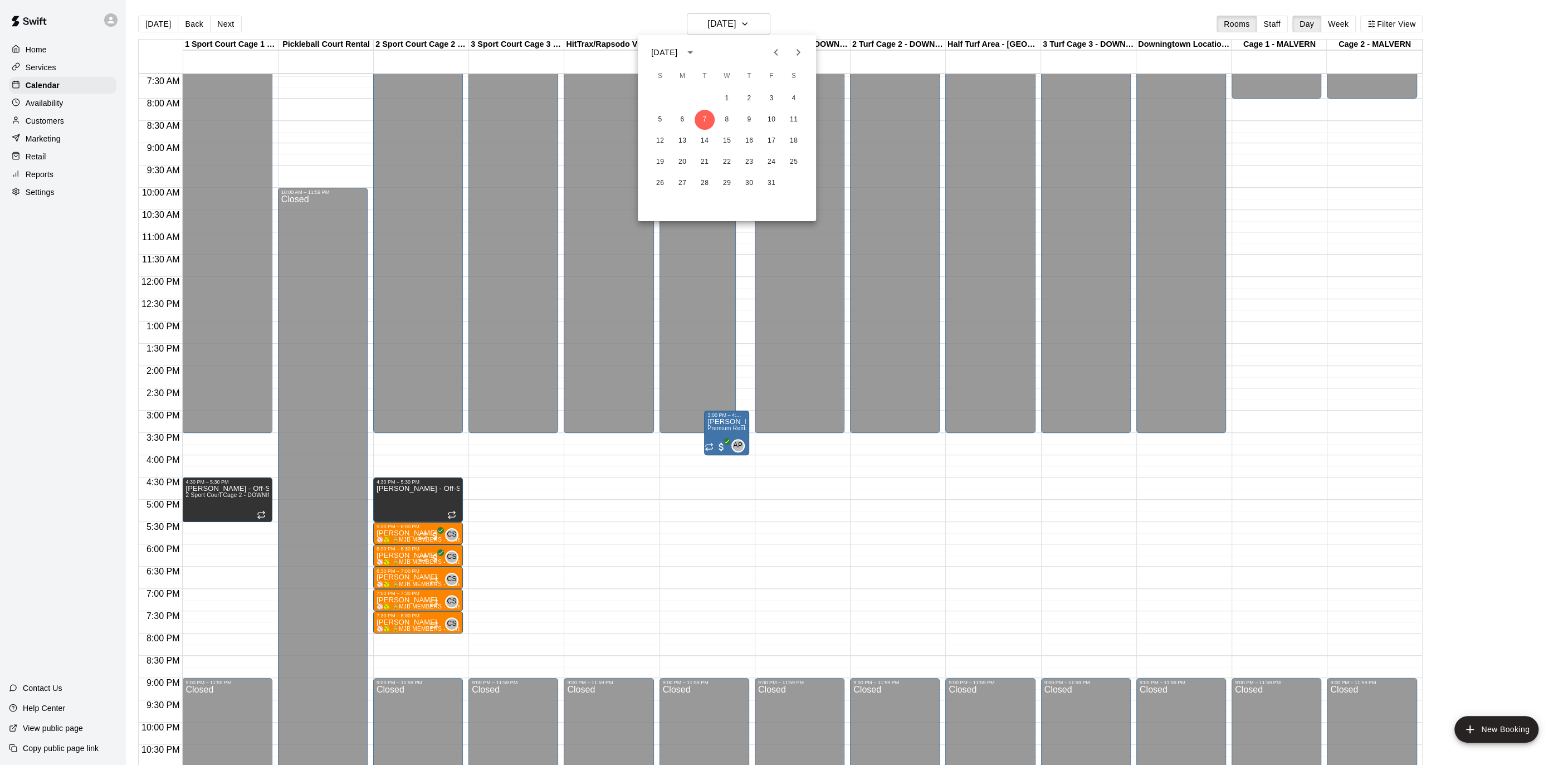
click at [797, 28] on div at bounding box center [784, 382] width 1568 height 765
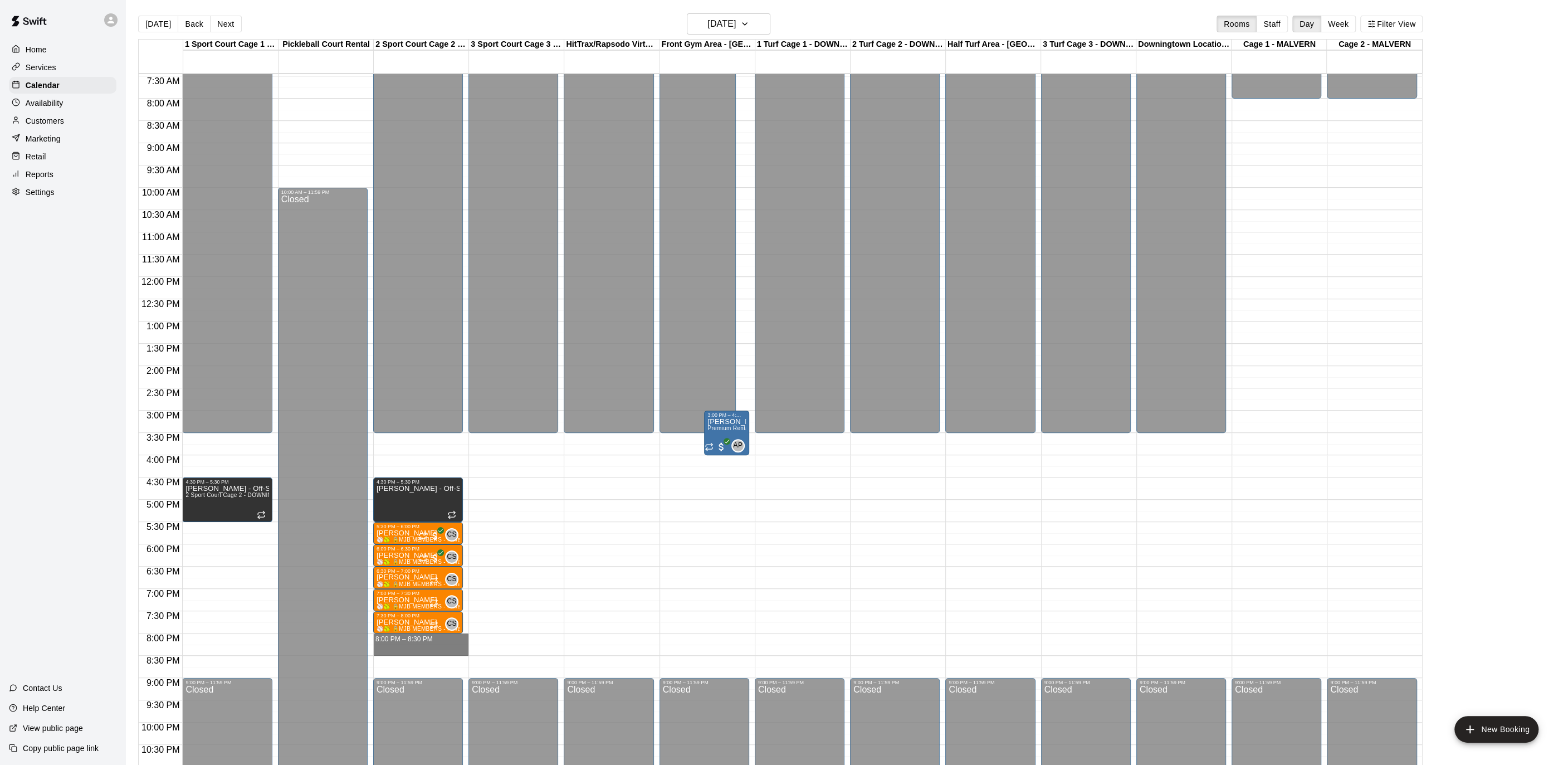
drag, startPoint x: 406, startPoint y: 636, endPoint x: 405, endPoint y: 649, distance: 13.0
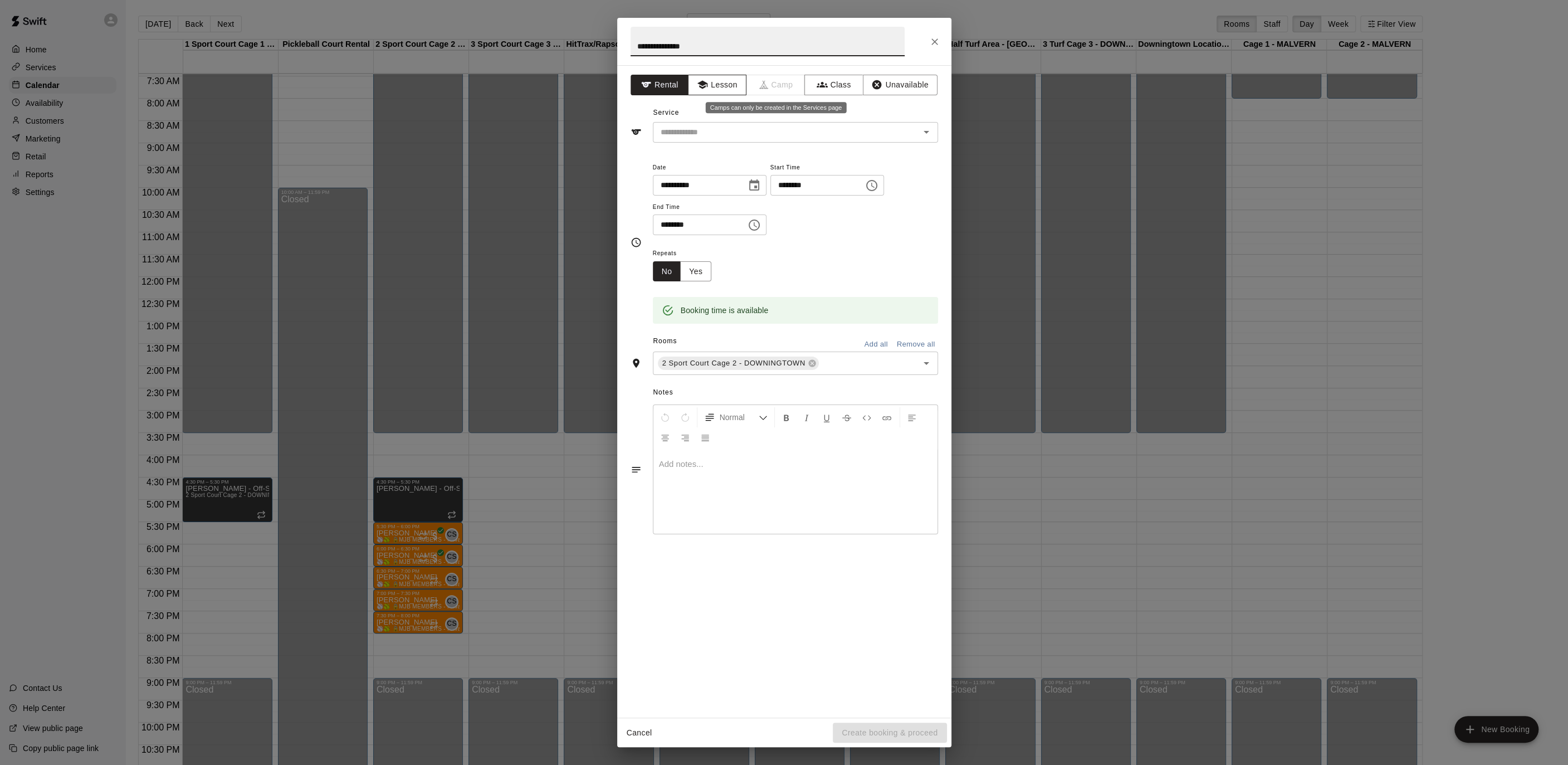
type input "**********"
click at [743, 88] on button "Lesson" at bounding box center [717, 84] width 58 height 21
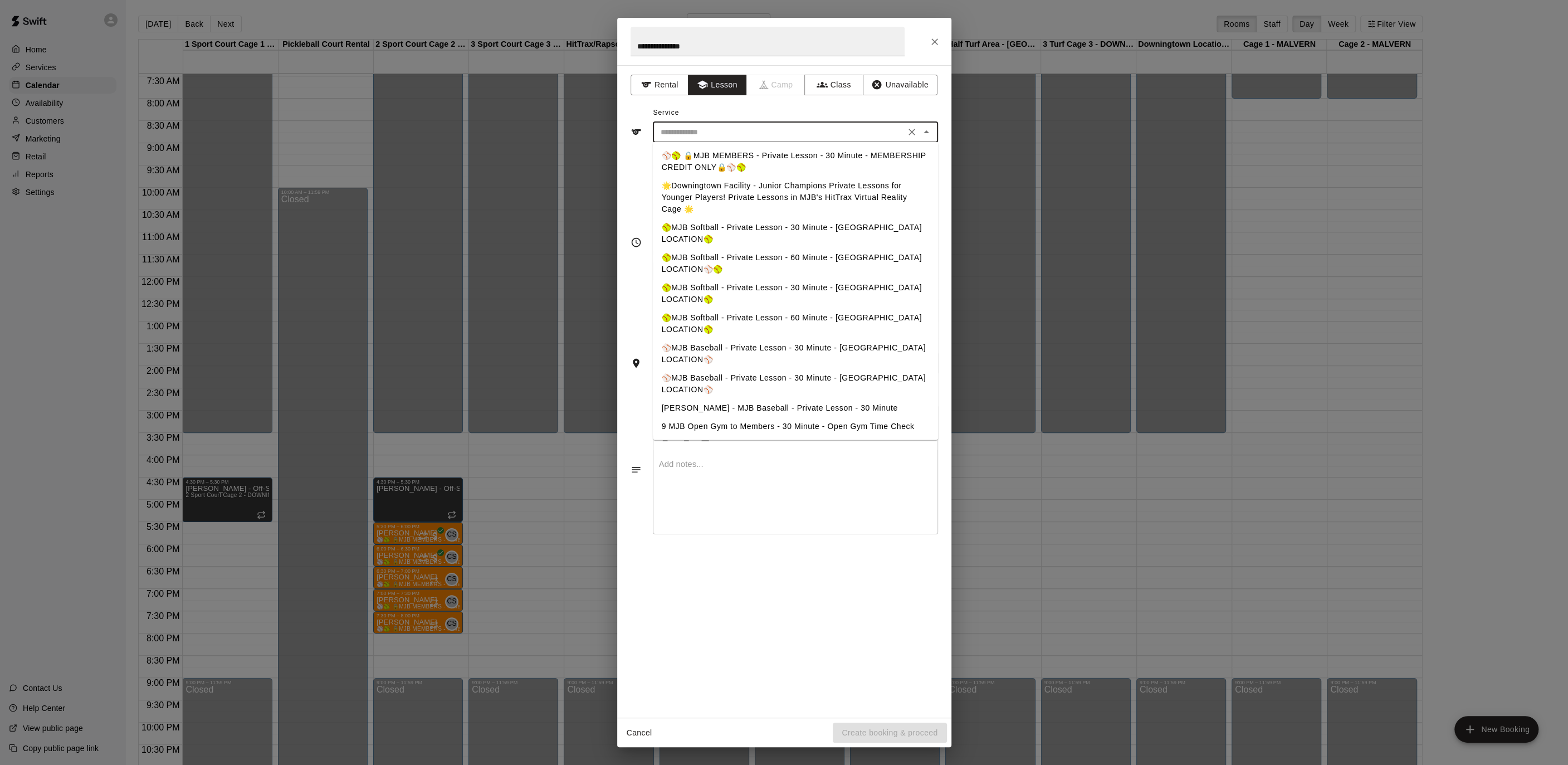
drag, startPoint x: 727, startPoint y: 130, endPoint x: 726, endPoint y: 145, distance: 15.0
click at [727, 130] on input "text" at bounding box center [779, 132] width 246 height 14
click at [721, 151] on li "⚾️🥎 🔒MJB MEMBERS - Private Lesson - 30 Minute - MEMBERSHIP CREDIT ONLY🔒⚾️🥎" at bounding box center [795, 161] width 285 height 30
type input "**********"
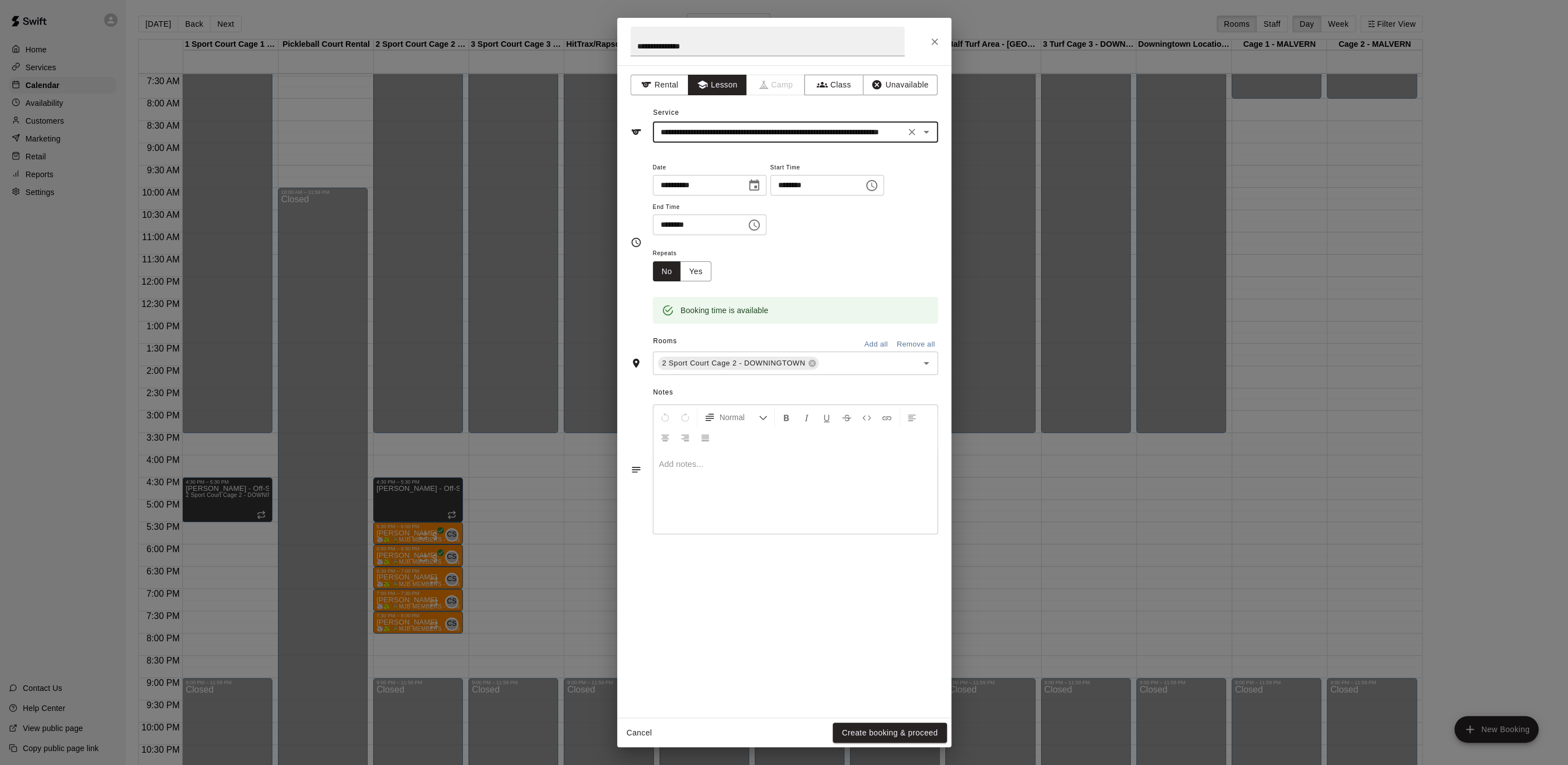
drag, startPoint x: 702, startPoint y: 270, endPoint x: 712, endPoint y: 283, distance: 16.4
click at [701, 270] on button "Yes" at bounding box center [696, 271] width 31 height 21
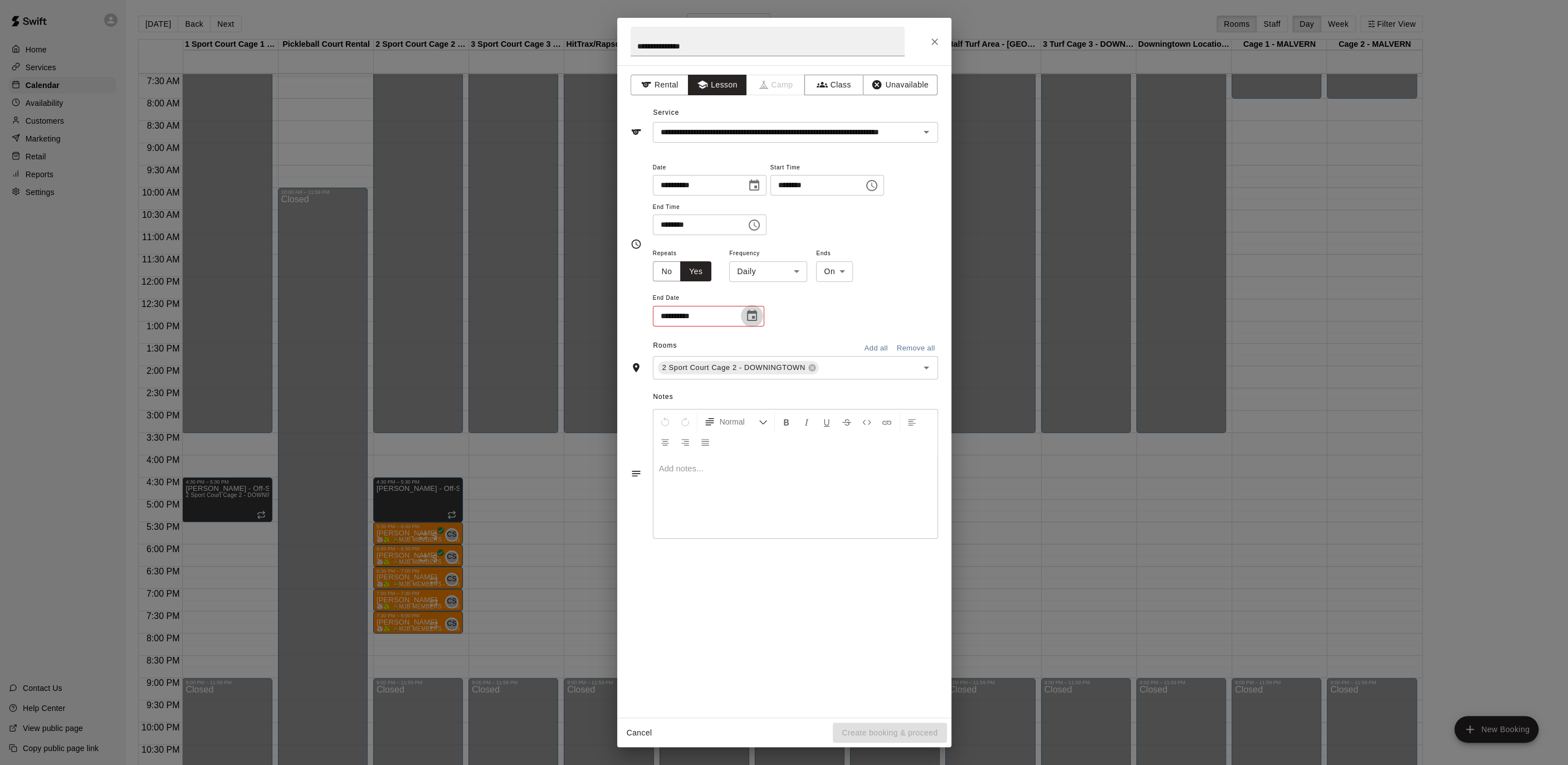
click at [743, 307] on button "Choose date" at bounding box center [752, 316] width 22 height 22
click at [771, 275] on body "Home Services Calendar Availability Customers Marketing Retail Reports Settings…" at bounding box center [784, 391] width 1568 height 783
click at [769, 313] on li "Weekly [DATE]" at bounding box center [767, 313] width 139 height 18
type input "******"
click at [757, 321] on icon "Choose date" at bounding box center [751, 316] width 13 height 13
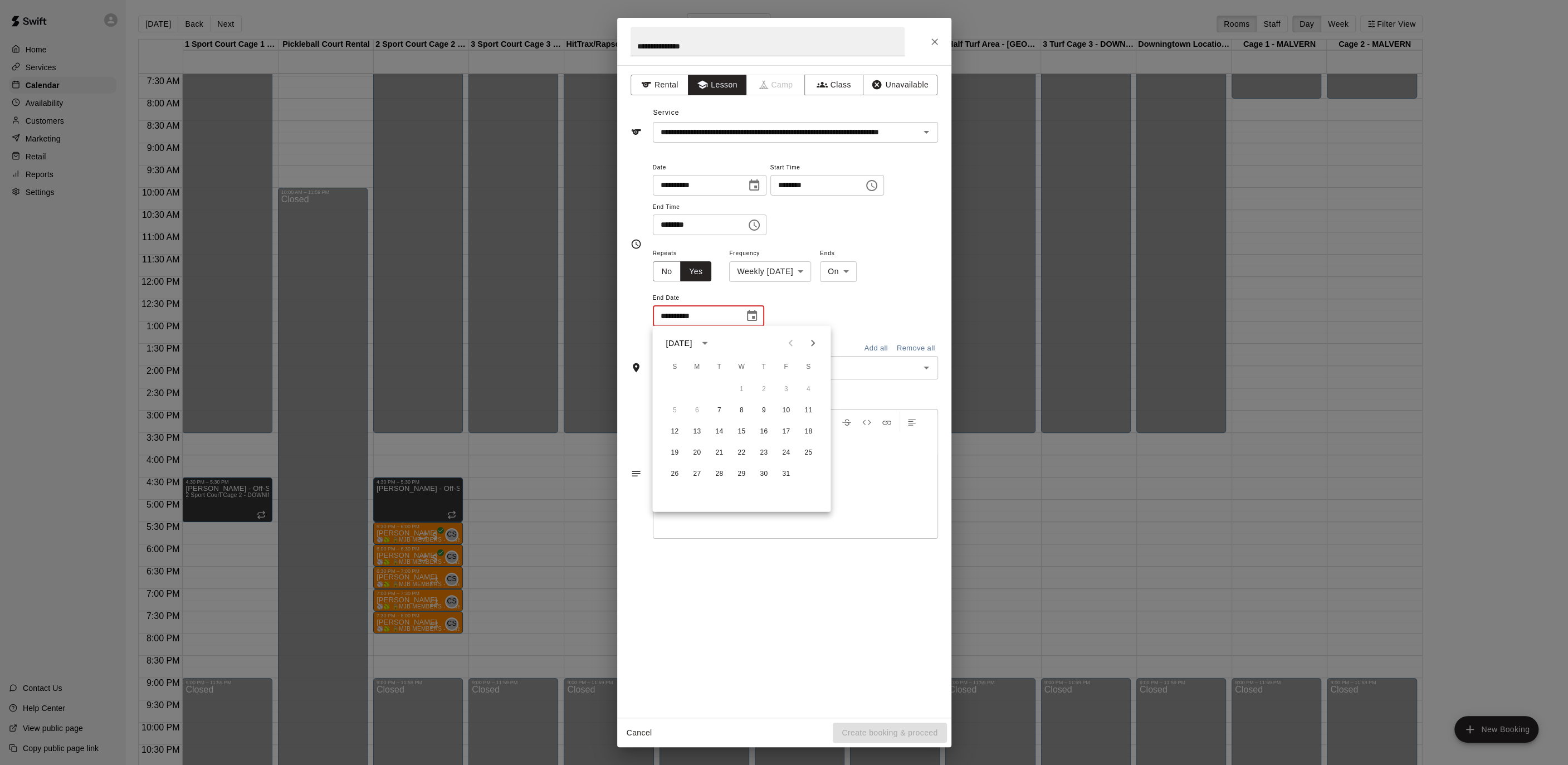
click at [814, 344] on icon "Next month" at bounding box center [812, 343] width 13 height 13
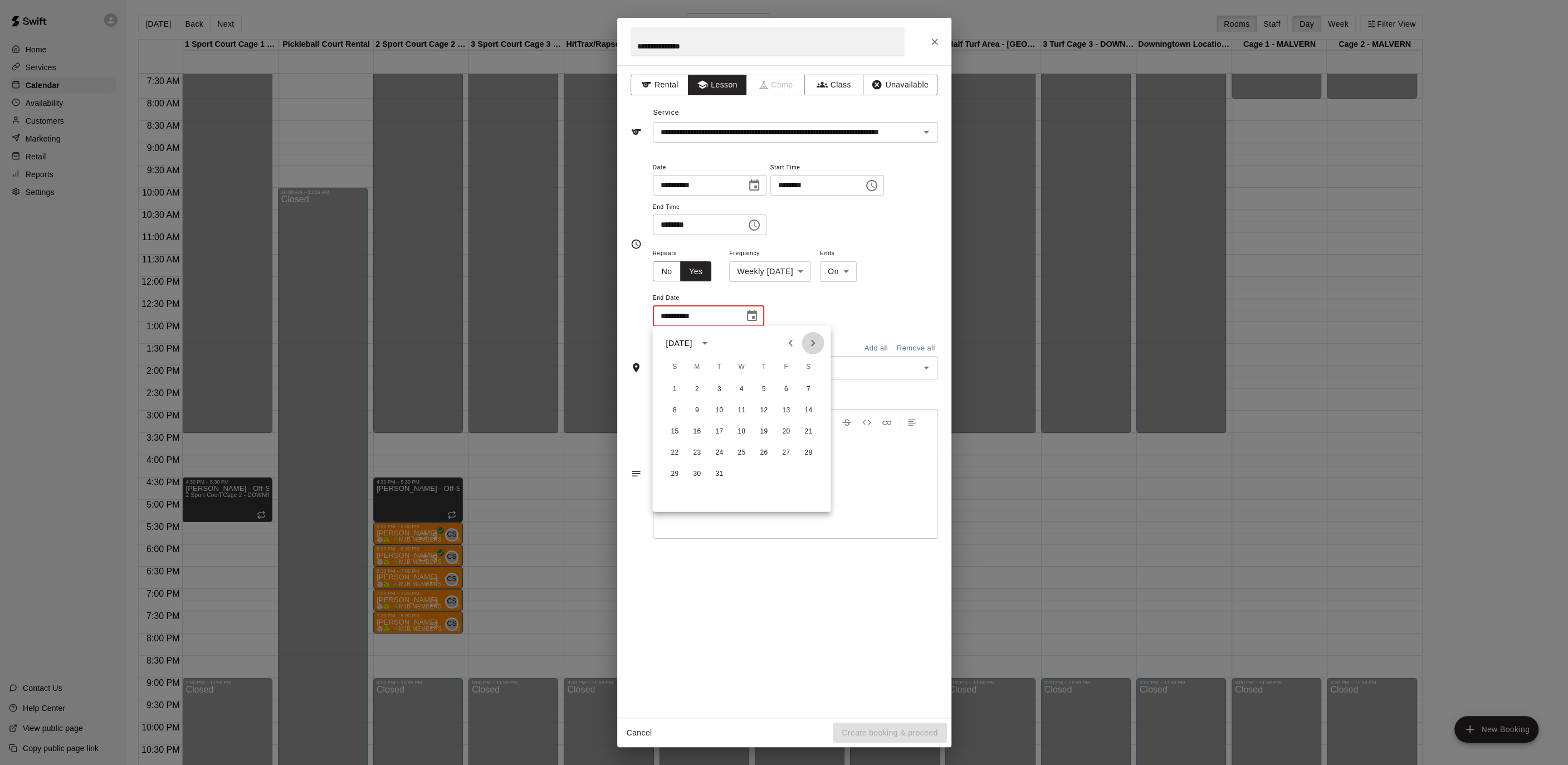
click at [814, 344] on icon "Next month" at bounding box center [812, 343] width 13 height 13
click at [723, 428] on button "14" at bounding box center [719, 432] width 20 height 20
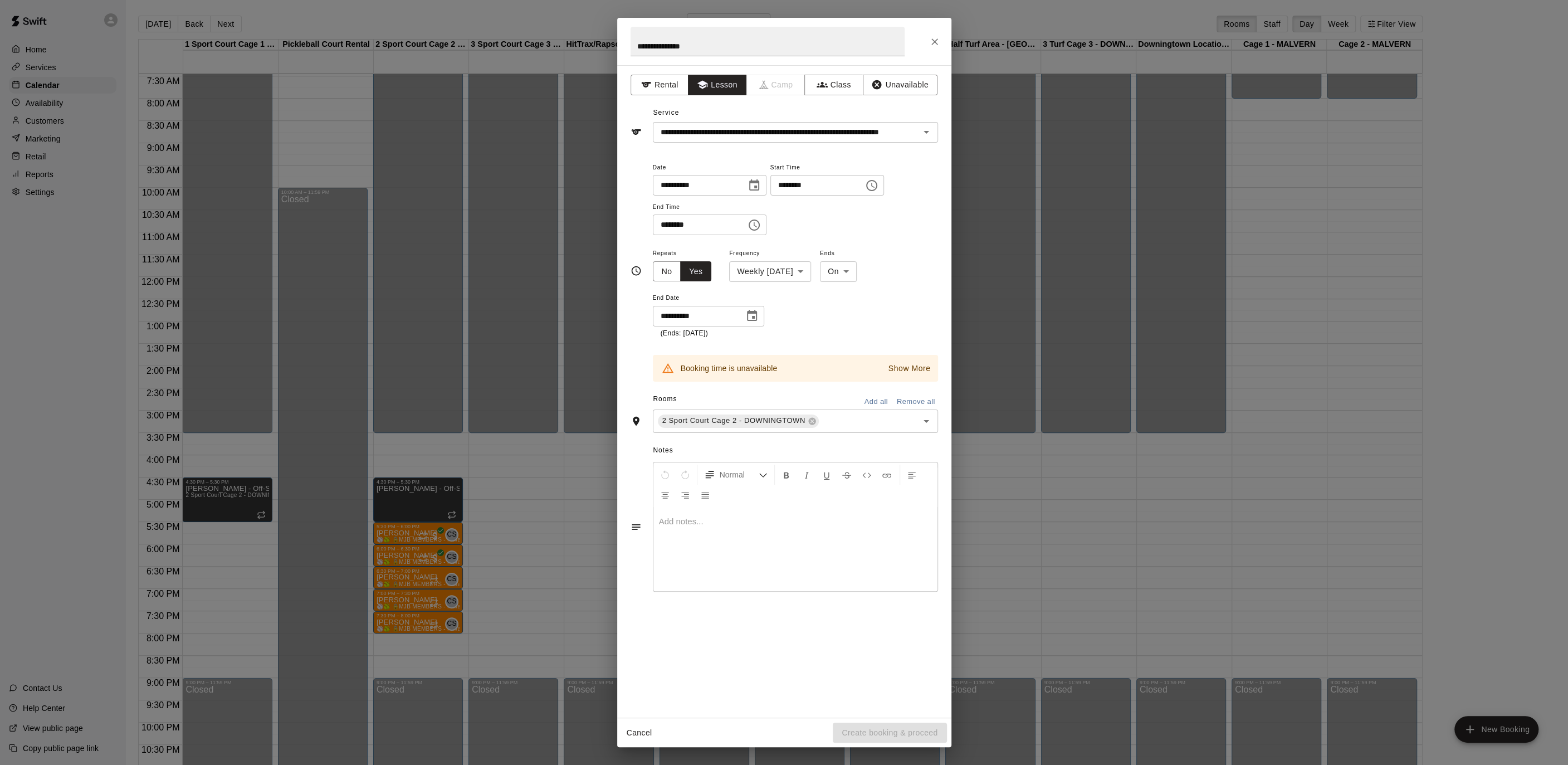
click at [924, 368] on p "Show More" at bounding box center [909, 368] width 42 height 12
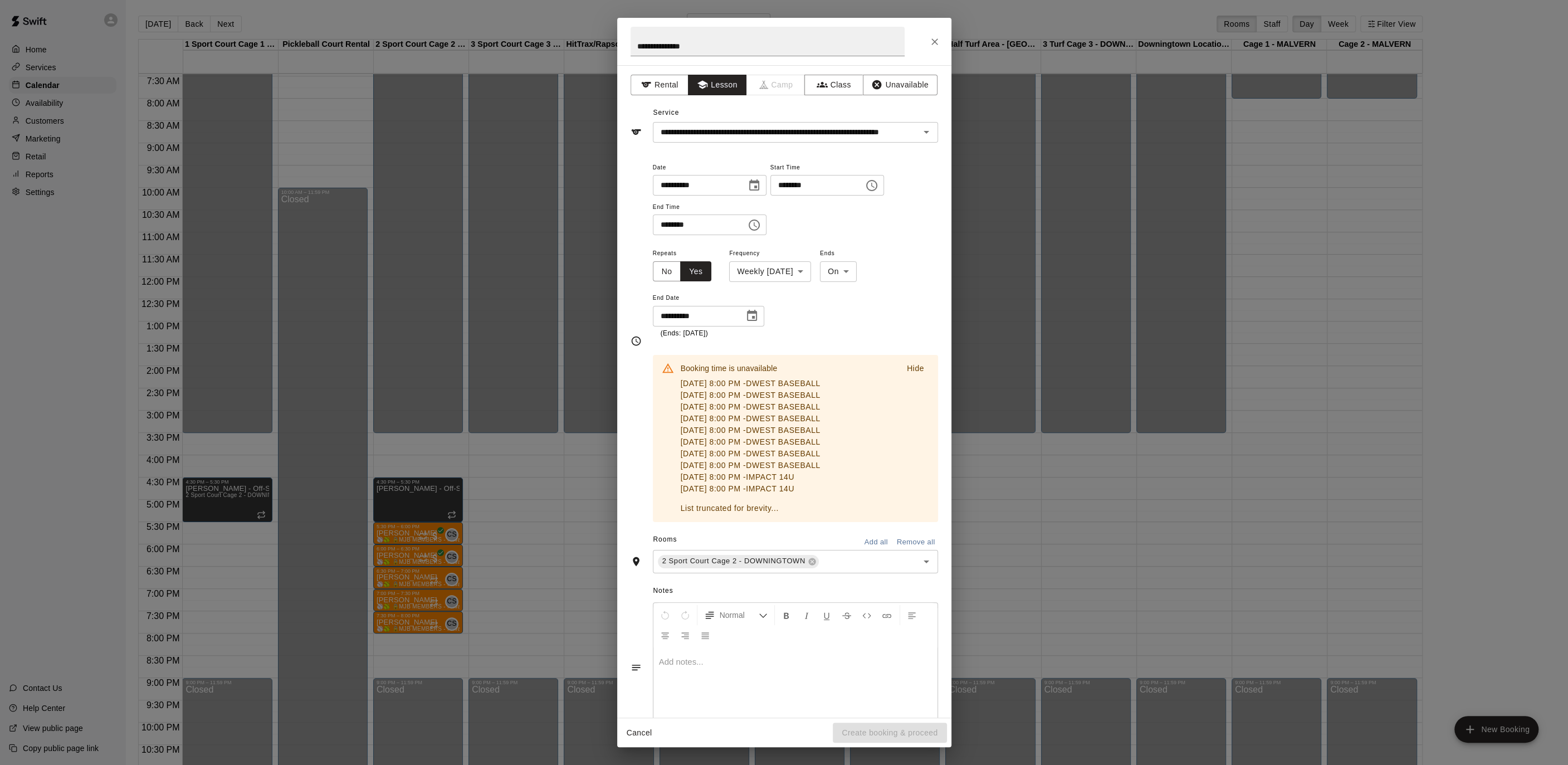
click at [921, 367] on p "Hide" at bounding box center [915, 368] width 17 height 12
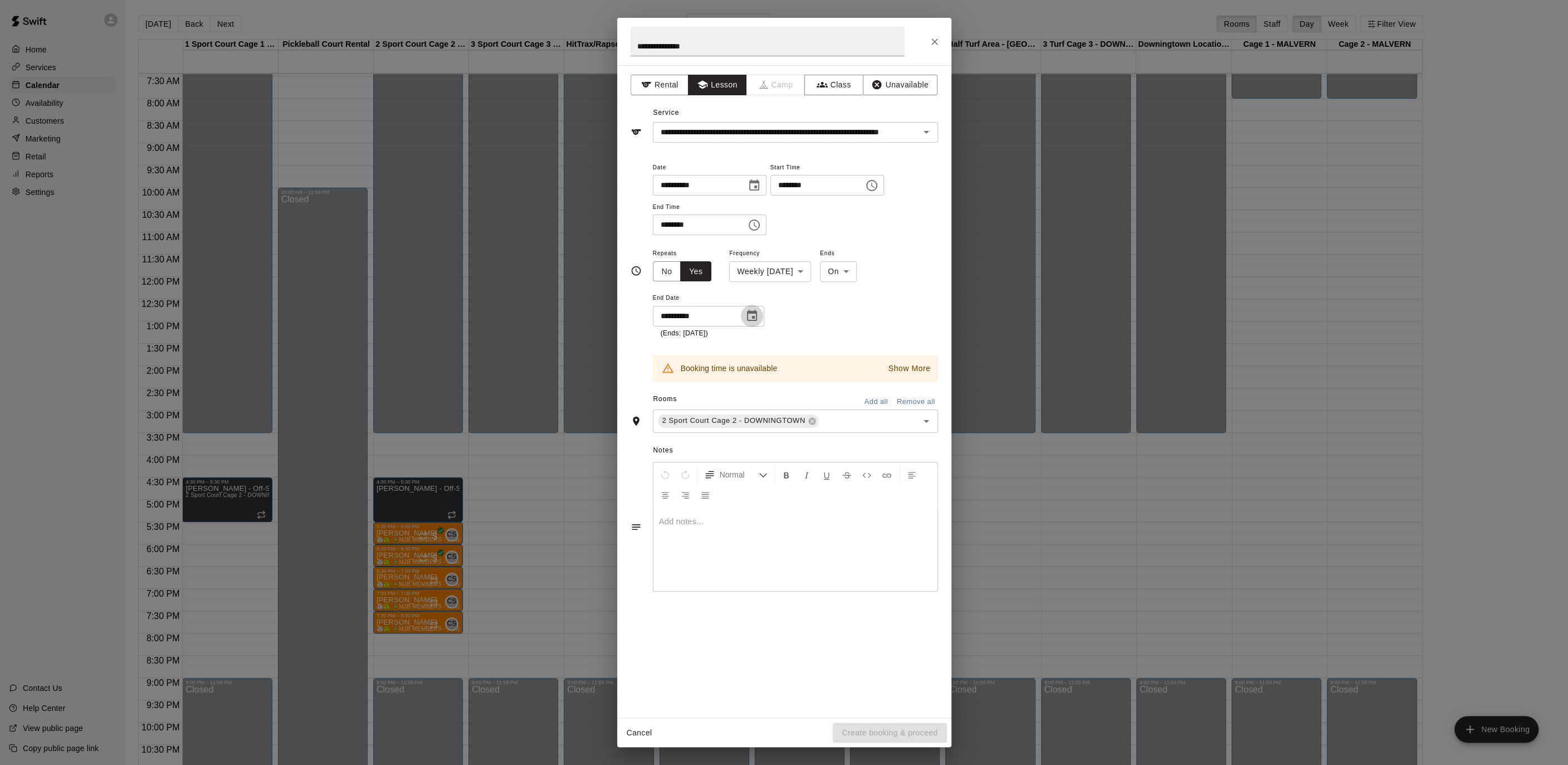
click at [749, 317] on icon "Choose date, selected date is Apr 14, 2026" at bounding box center [751, 316] width 13 height 13
click at [751, 316] on icon "Choose date, selected date is Apr 14, 2026" at bounding box center [751, 316] width 13 height 13
click at [753, 316] on icon "Choose date, selected date is Apr 14, 2026" at bounding box center [752, 315] width 10 height 12
click at [798, 346] on button "Previous month" at bounding box center [790, 343] width 22 height 22
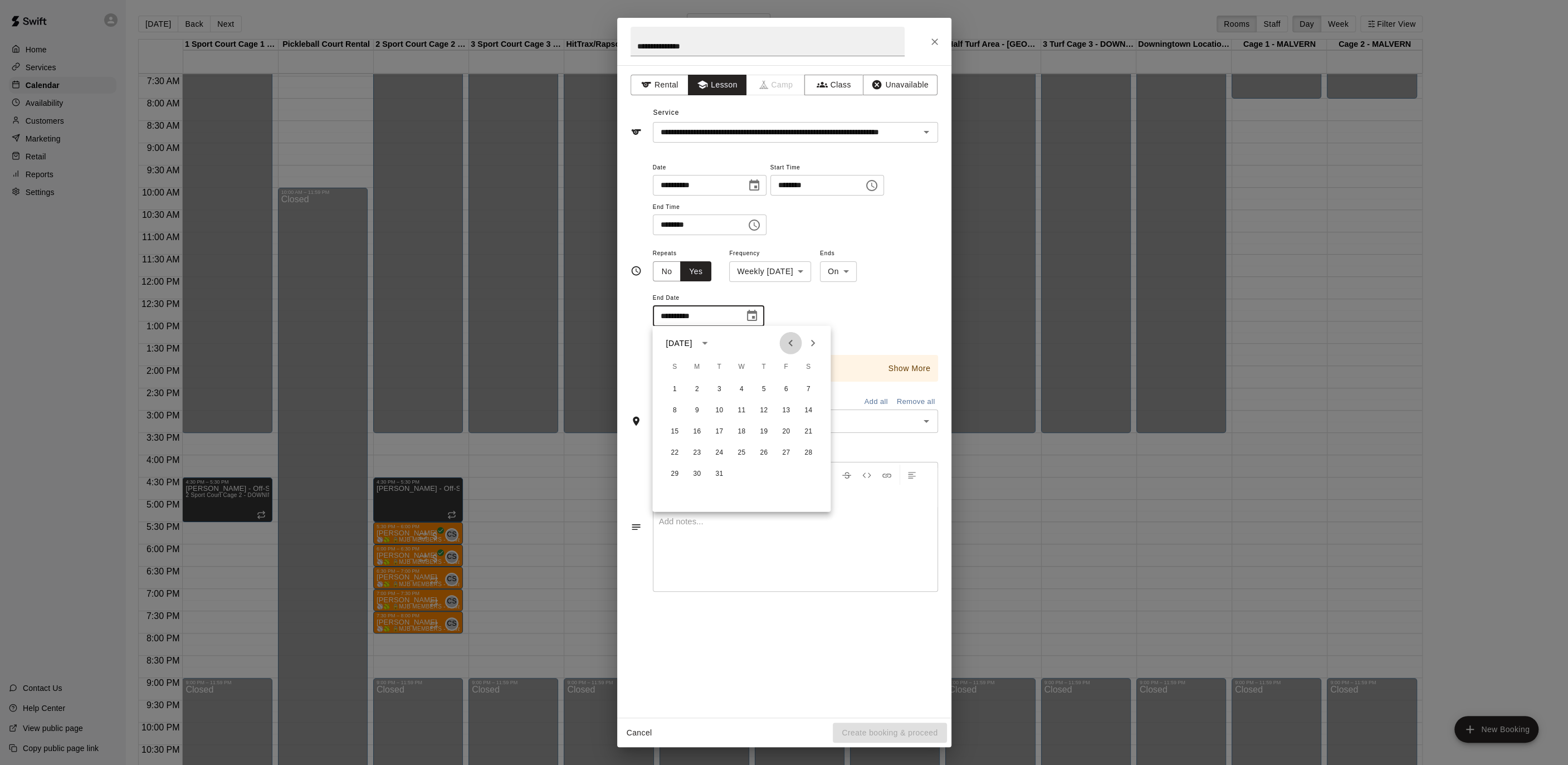
click at [798, 346] on button "Previous month" at bounding box center [790, 343] width 22 height 22
click at [818, 344] on icon "Next month" at bounding box center [812, 343] width 13 height 13
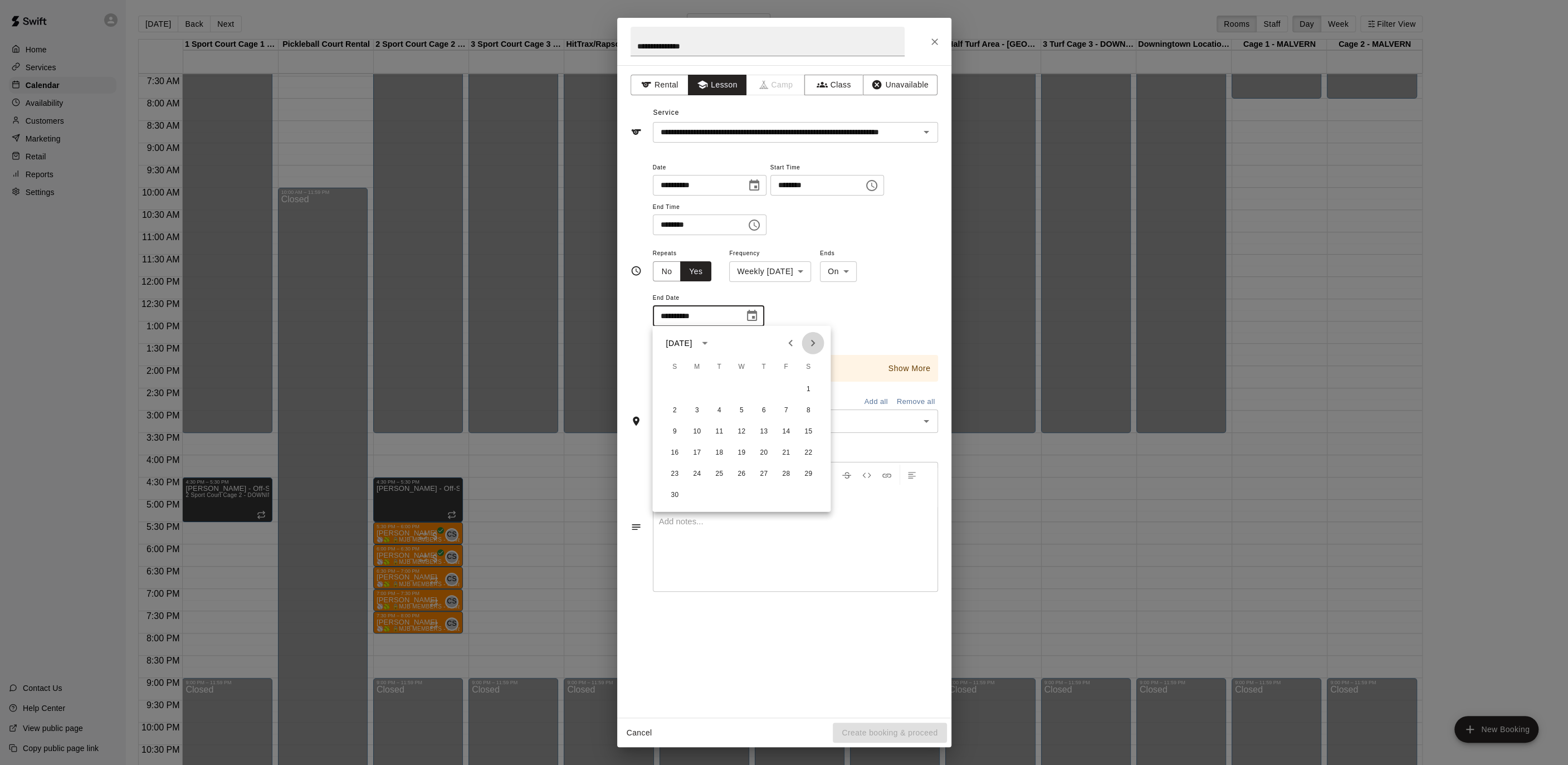
click at [818, 344] on icon "Next month" at bounding box center [812, 343] width 13 height 13
click at [787, 338] on icon "Previous month" at bounding box center [790, 343] width 13 height 13
click at [723, 460] on button "18" at bounding box center [719, 453] width 20 height 20
type input "**********"
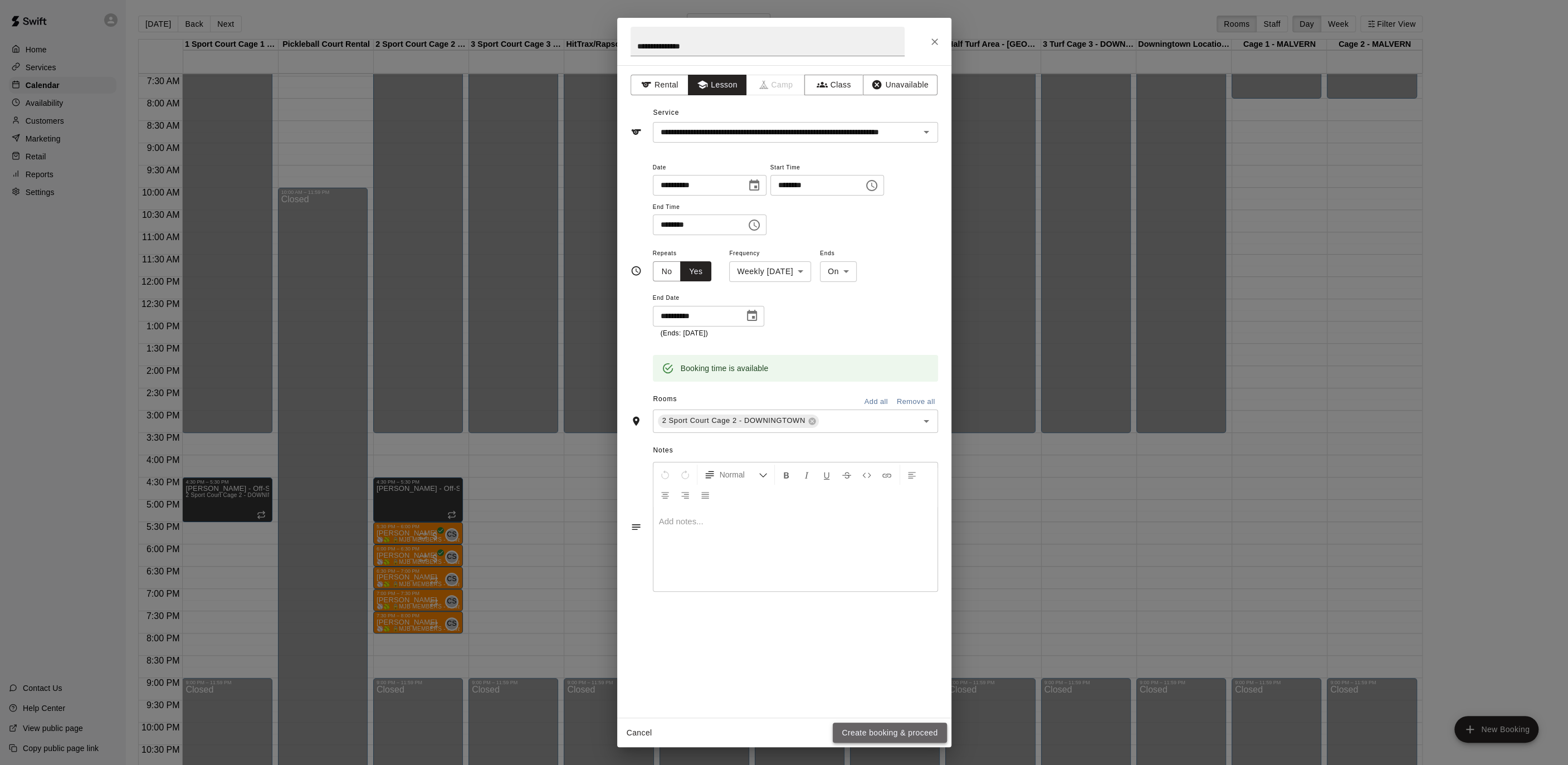
click at [893, 729] on button "Create booking & proceed" at bounding box center [889, 733] width 114 height 21
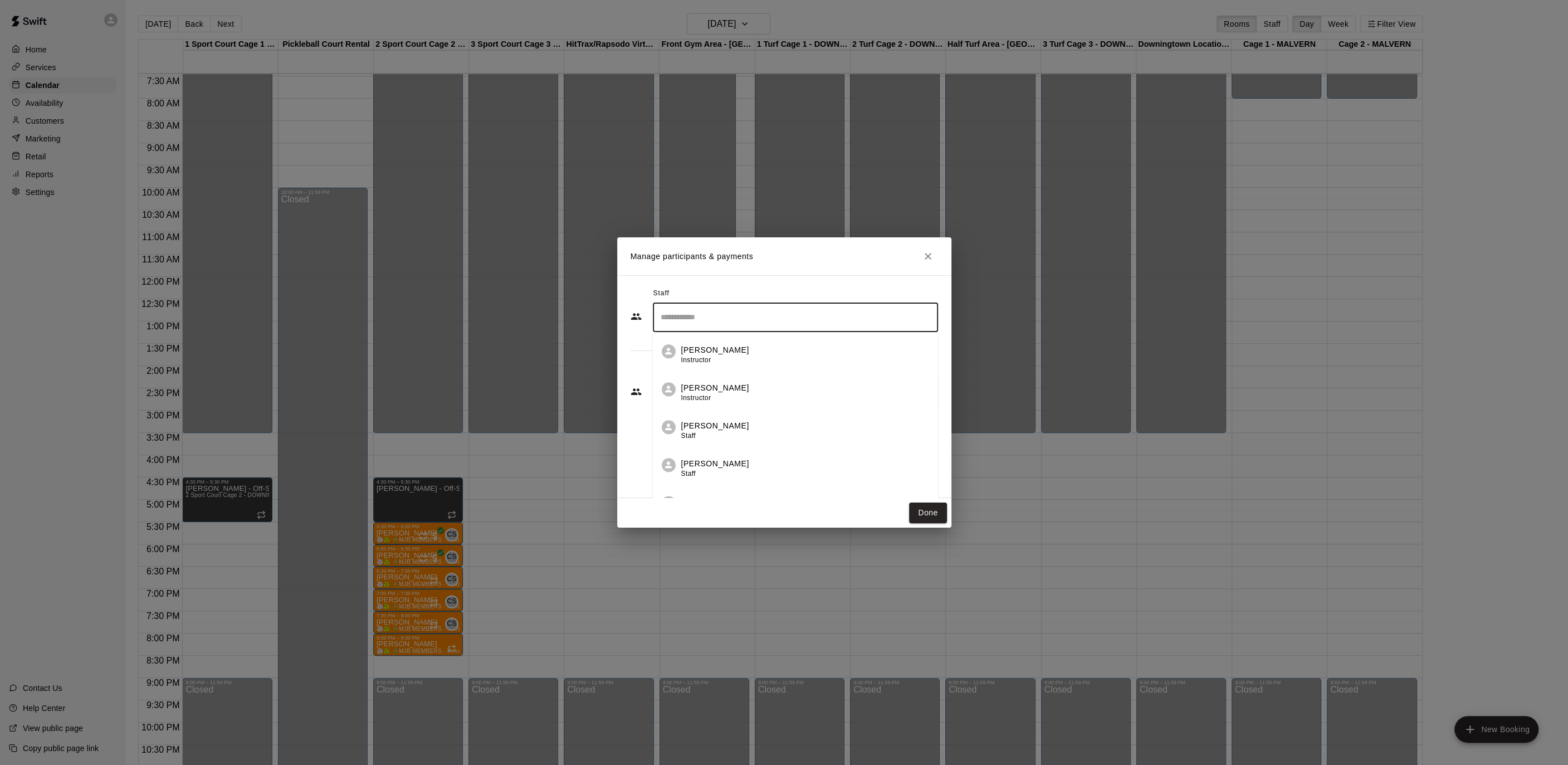
click at [683, 325] on input "Search staff" at bounding box center [796, 316] width 275 height 19
drag, startPoint x: 702, startPoint y: 313, endPoint x: 609, endPoint y: 310, distance: 93.0
click at [609, 310] on div "Manage participants & payments Staff ***** ​ Customers Add new ​ Done" at bounding box center [784, 382] width 1568 height 765
click at [693, 322] on input "*****" at bounding box center [787, 316] width 259 height 19
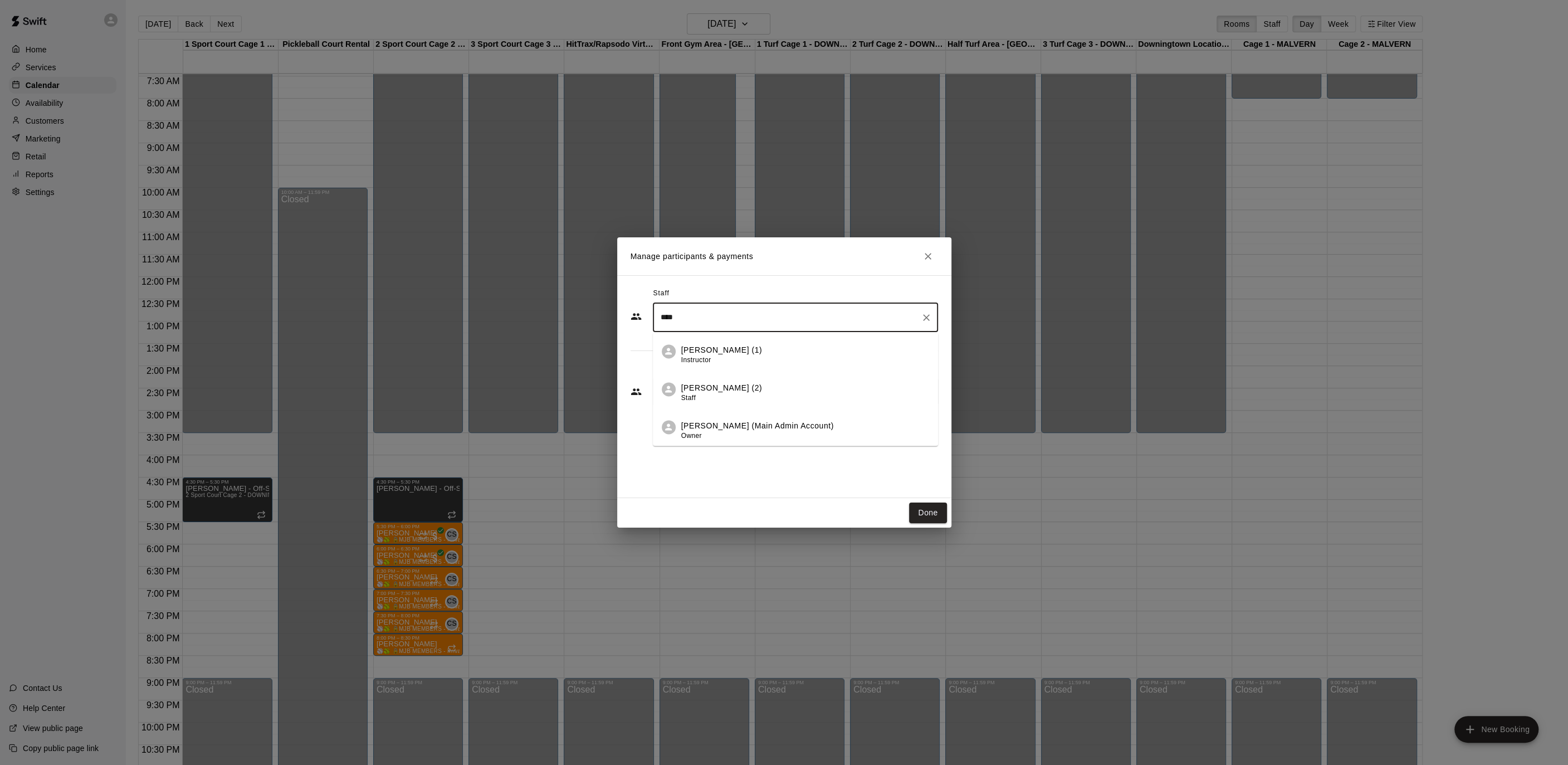
click at [719, 339] on li "[PERSON_NAME] (1) Instructor" at bounding box center [795, 351] width 285 height 38
type input "****"
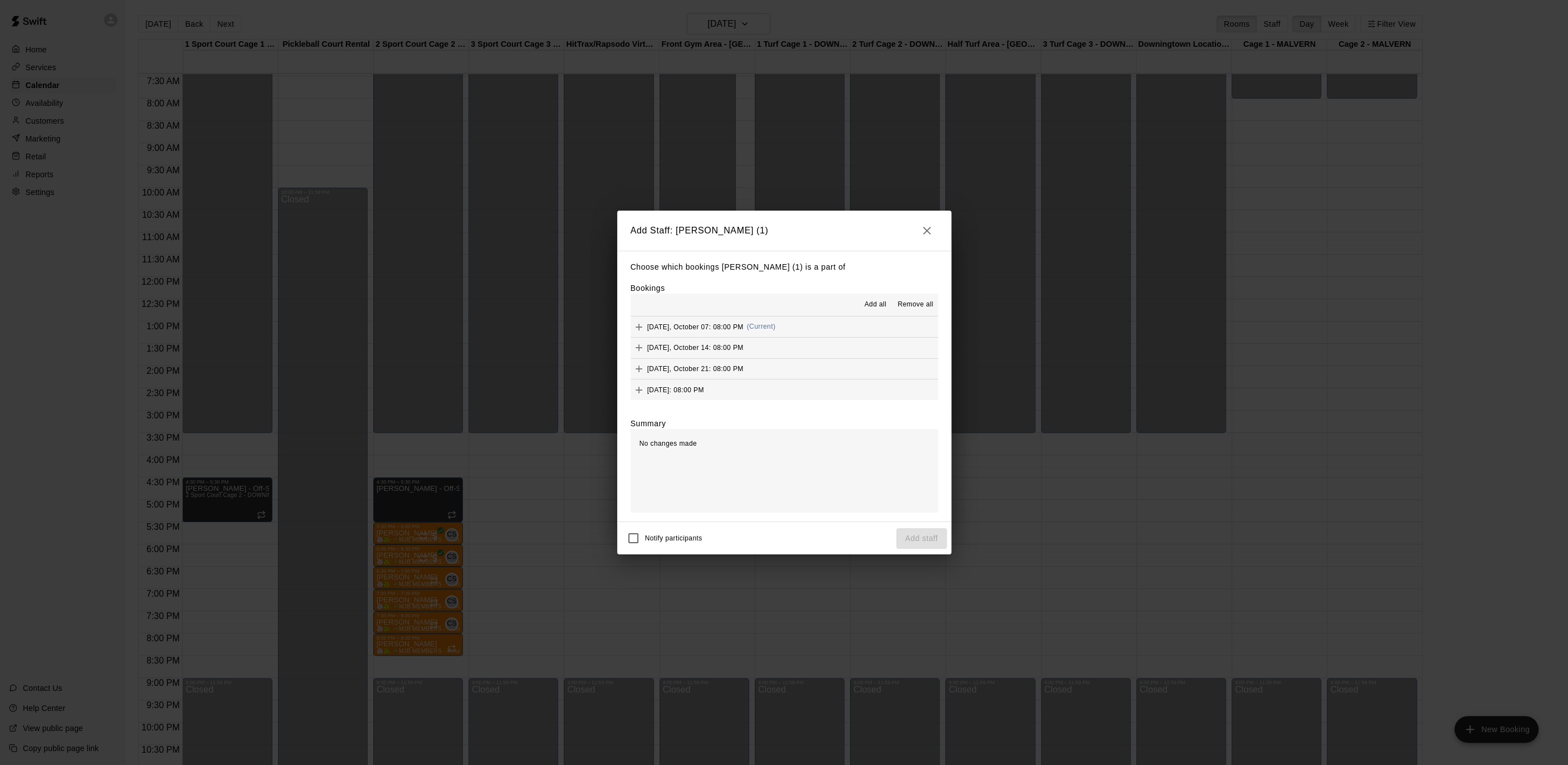
click at [867, 305] on span "Add all" at bounding box center [875, 304] width 22 height 12
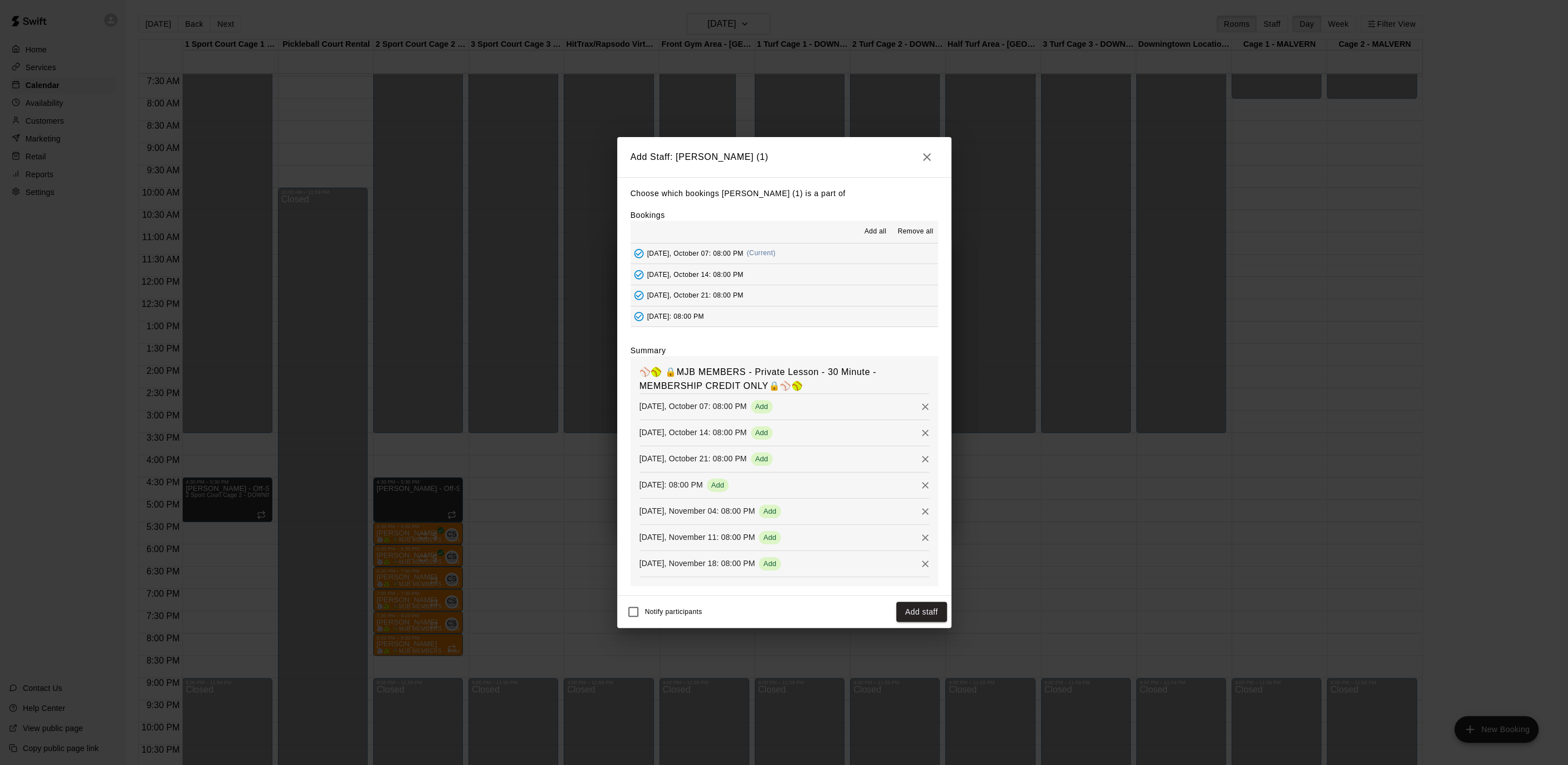
click at [921, 608] on button "Add staff" at bounding box center [921, 611] width 51 height 21
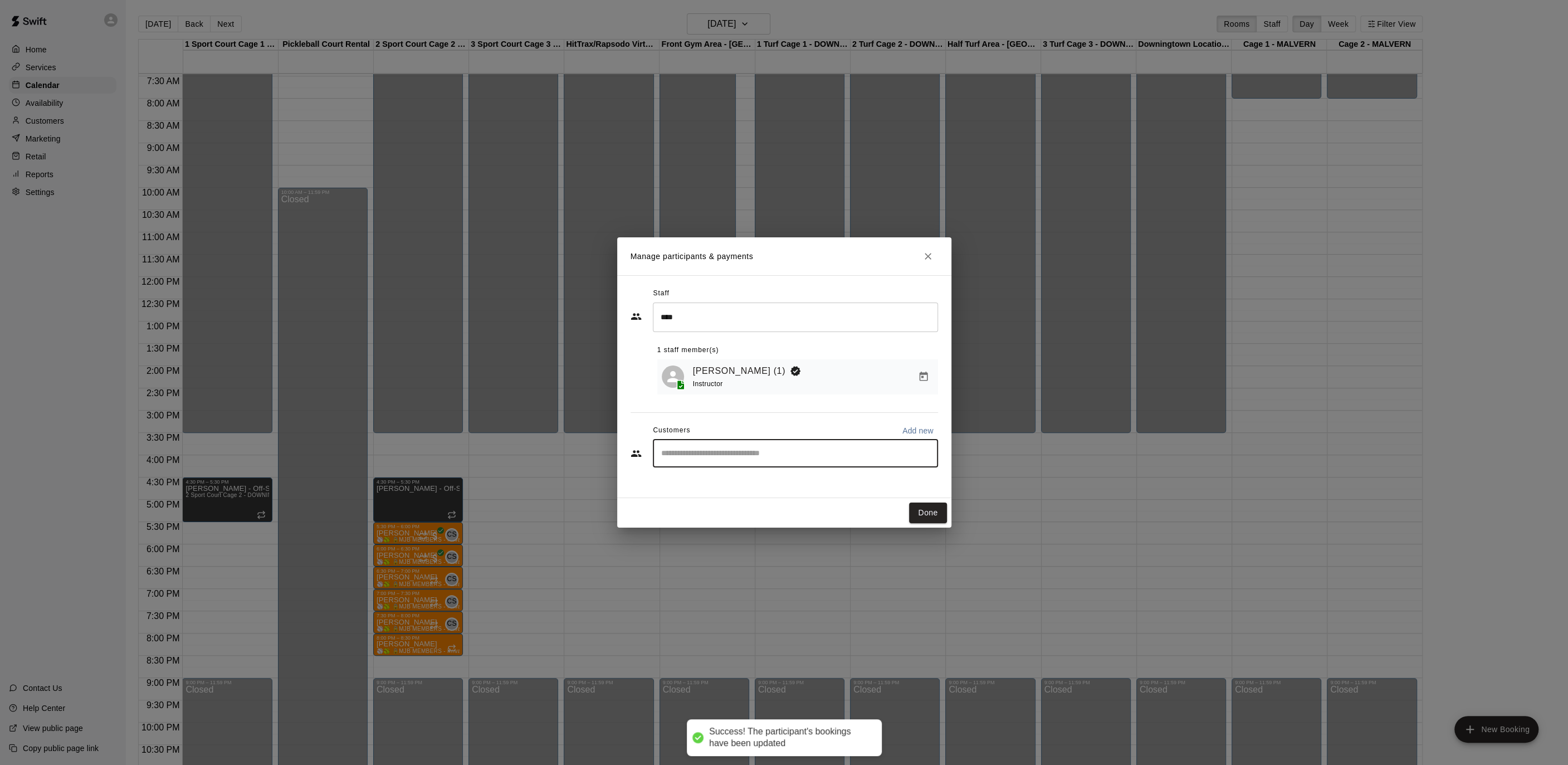
click at [713, 458] on input "Start typing to search customers..." at bounding box center [796, 453] width 275 height 12
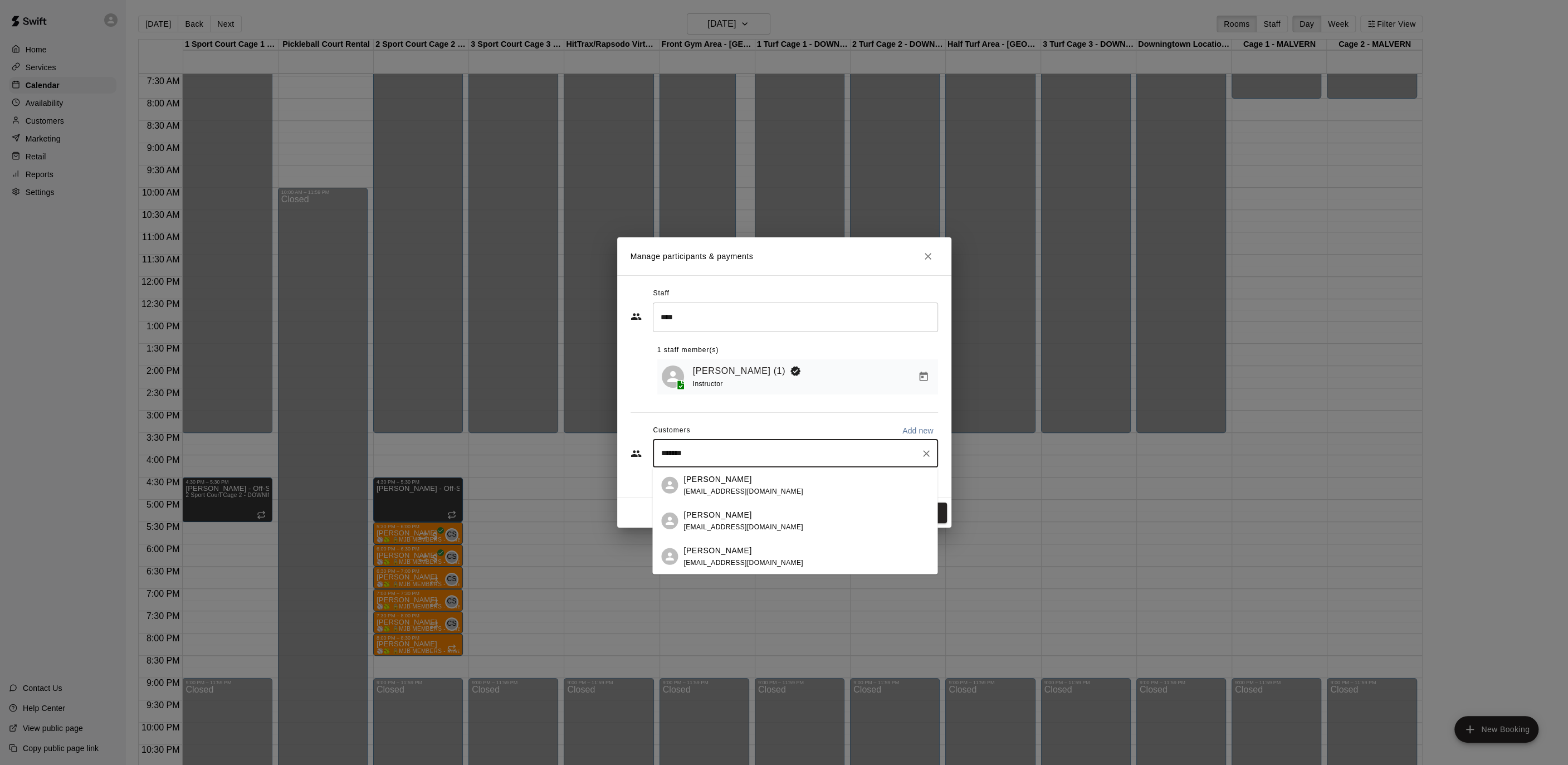
type input "********"
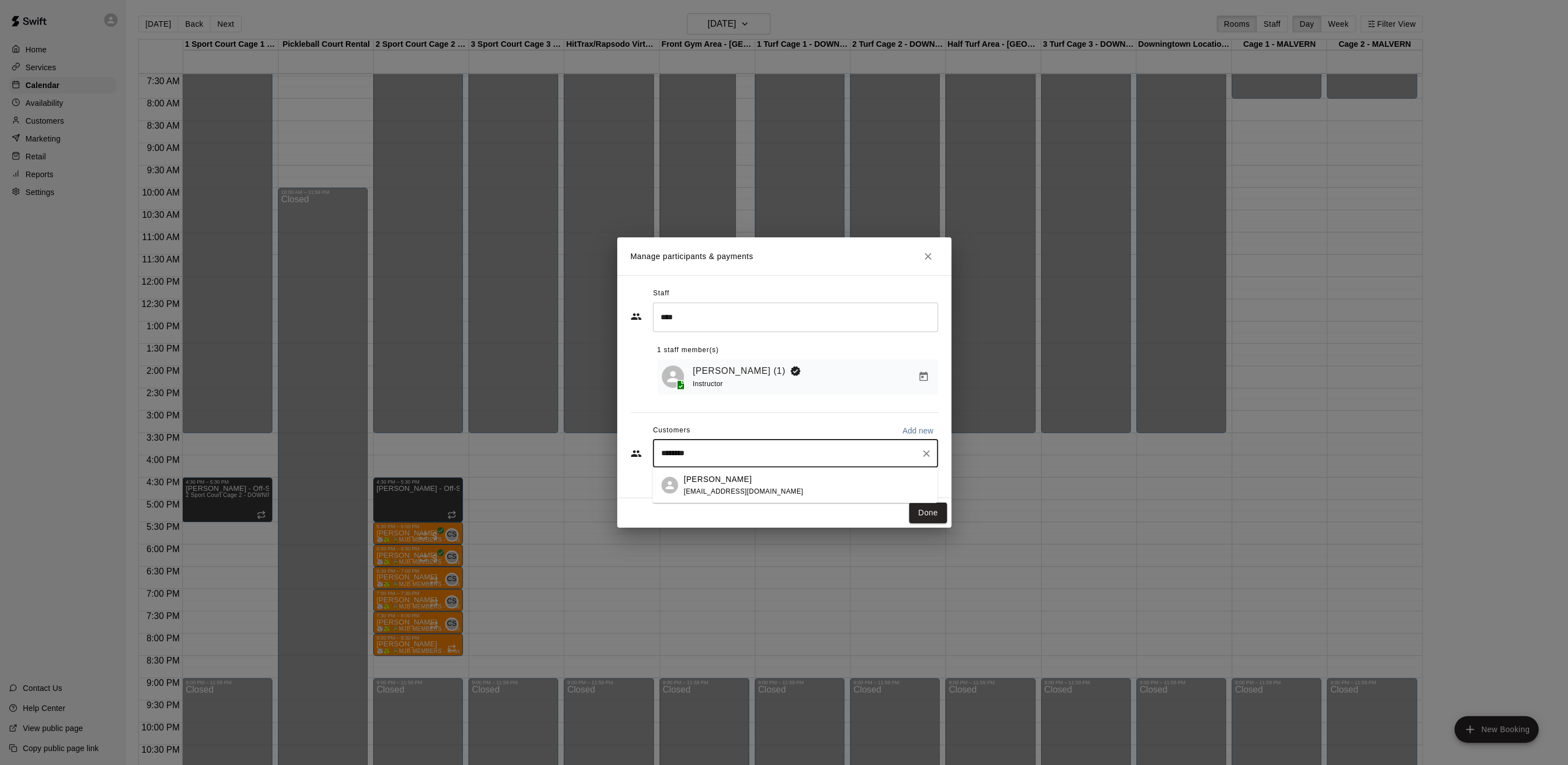
click at [743, 488] on span "[EMAIL_ADDRESS][DOMAIN_NAME]" at bounding box center [743, 491] width 120 height 8
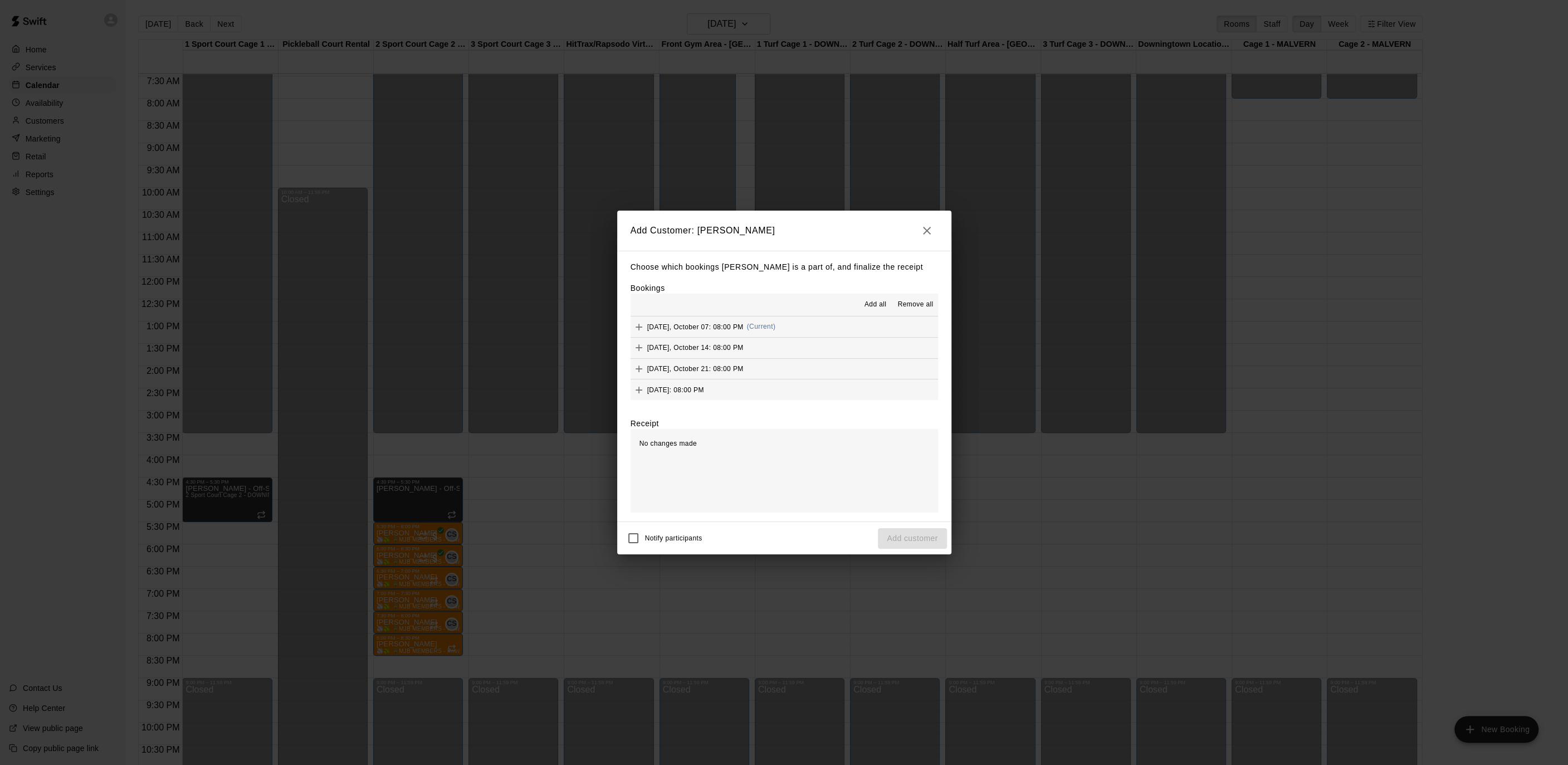
click at [875, 306] on span "Add all" at bounding box center [875, 304] width 22 height 12
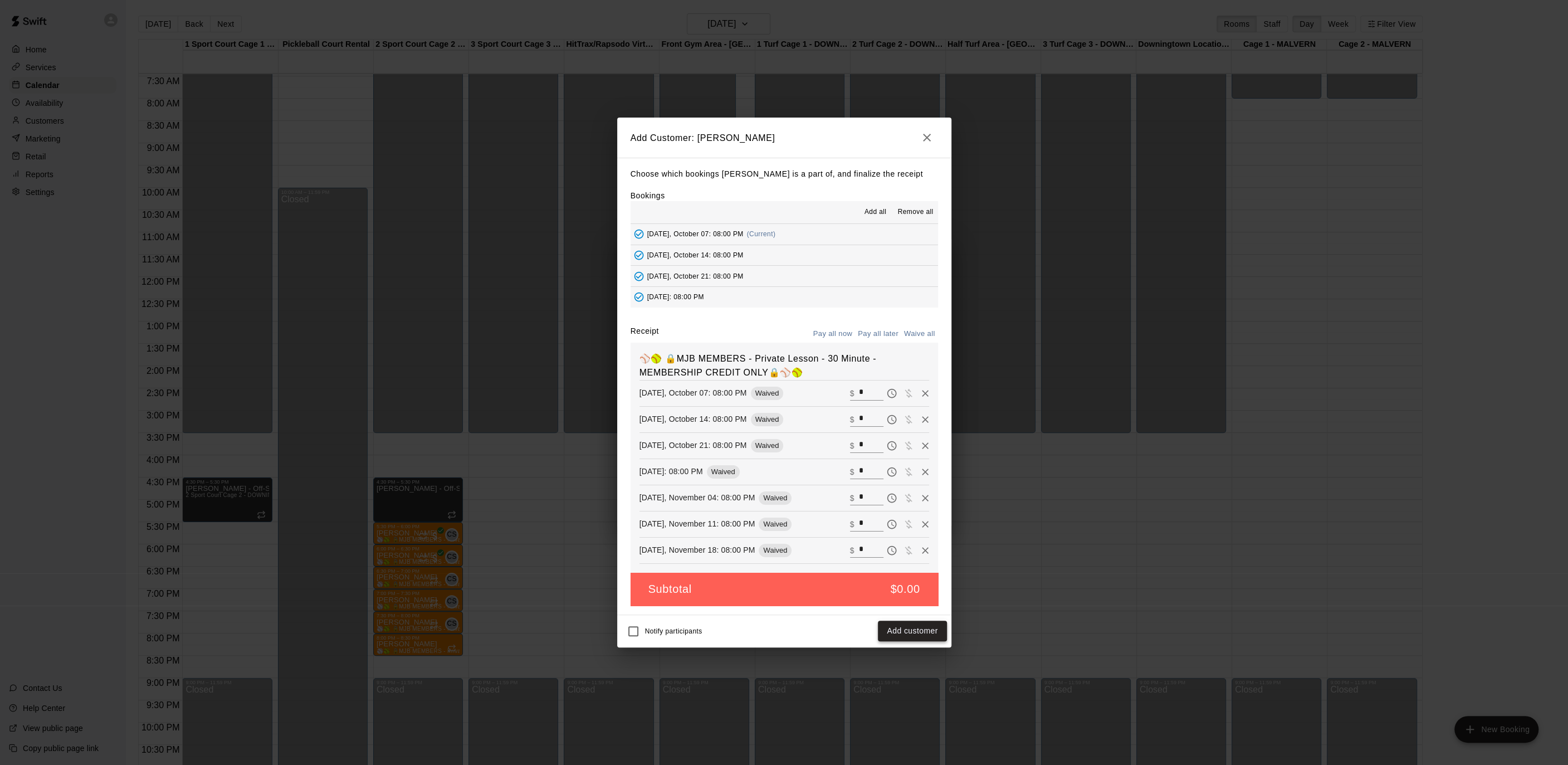
click at [894, 622] on button "Add customer" at bounding box center [911, 631] width 68 height 21
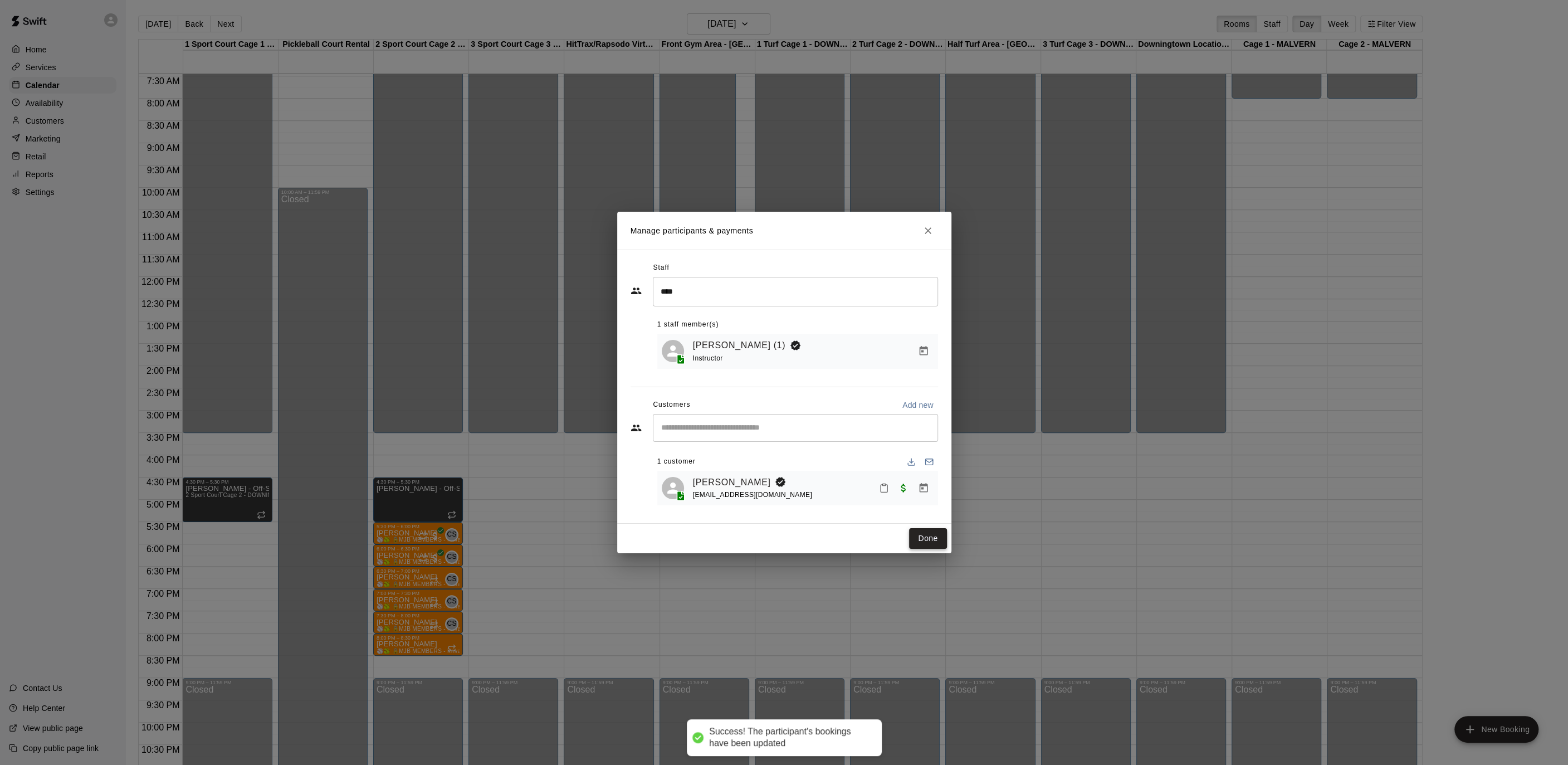
click at [928, 538] on button "Done" at bounding box center [928, 538] width 38 height 21
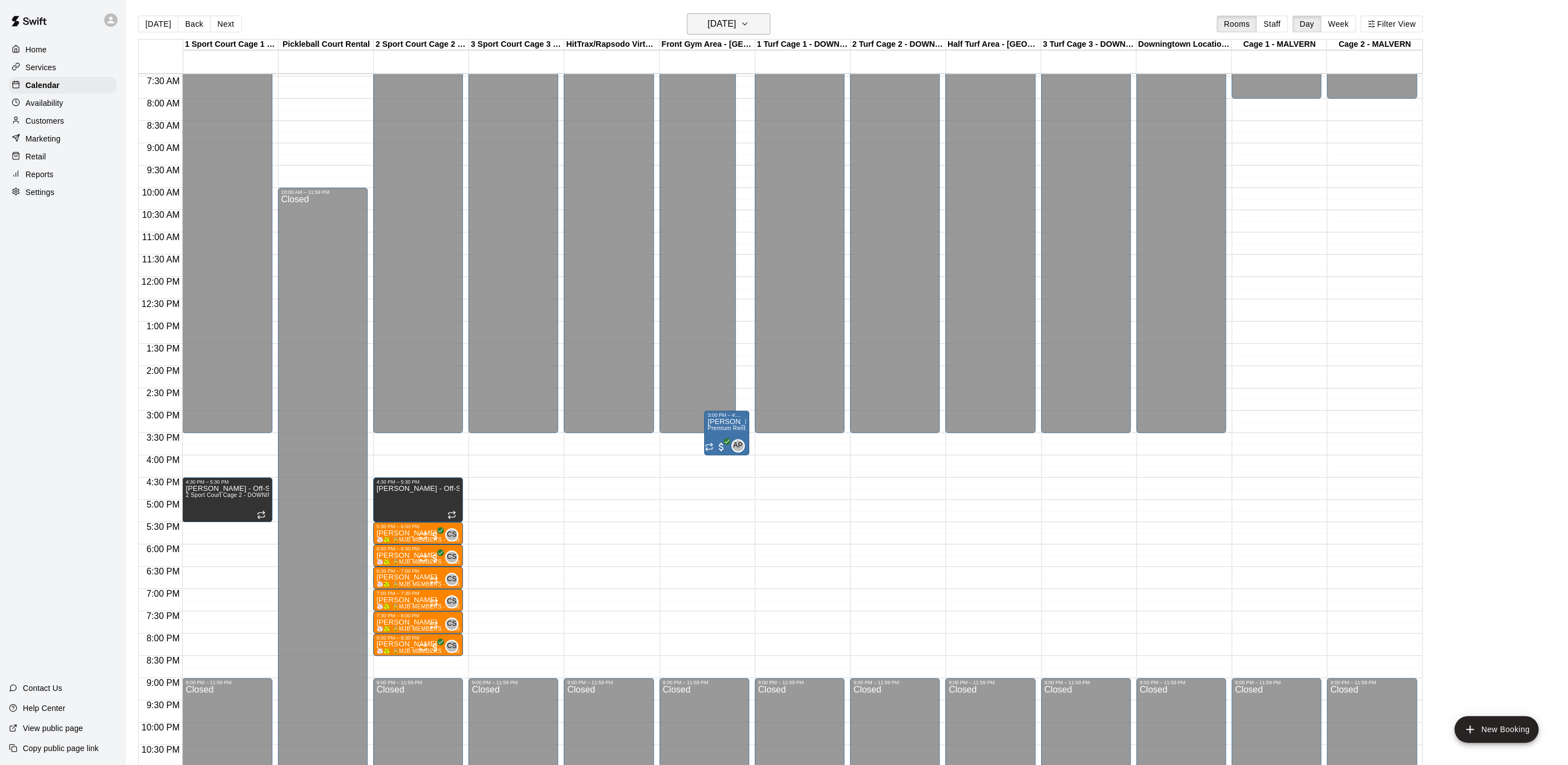
click at [763, 31] on button "[DATE]" at bounding box center [728, 24] width 84 height 22
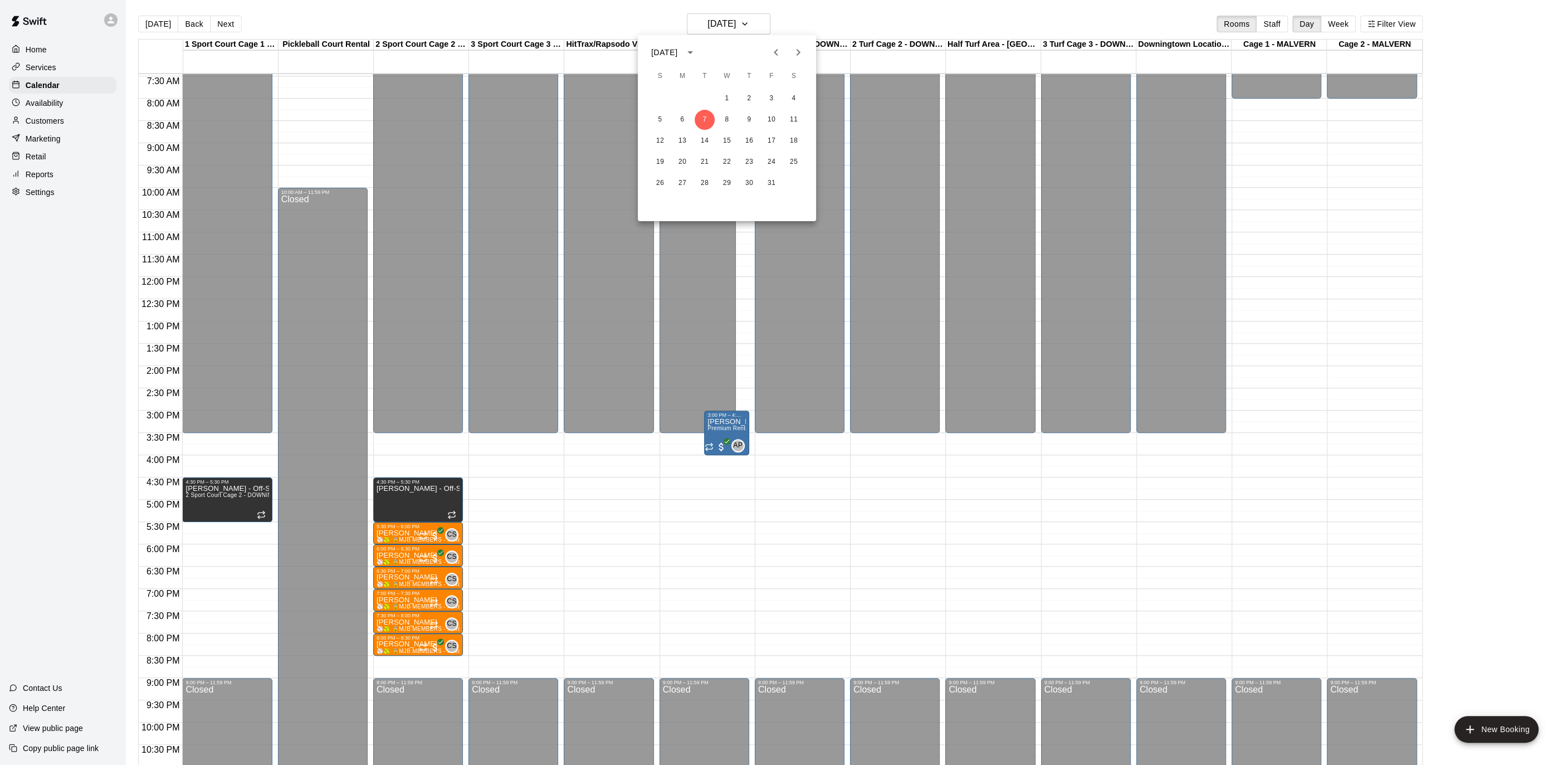
click at [579, 7] on div at bounding box center [784, 382] width 1568 height 765
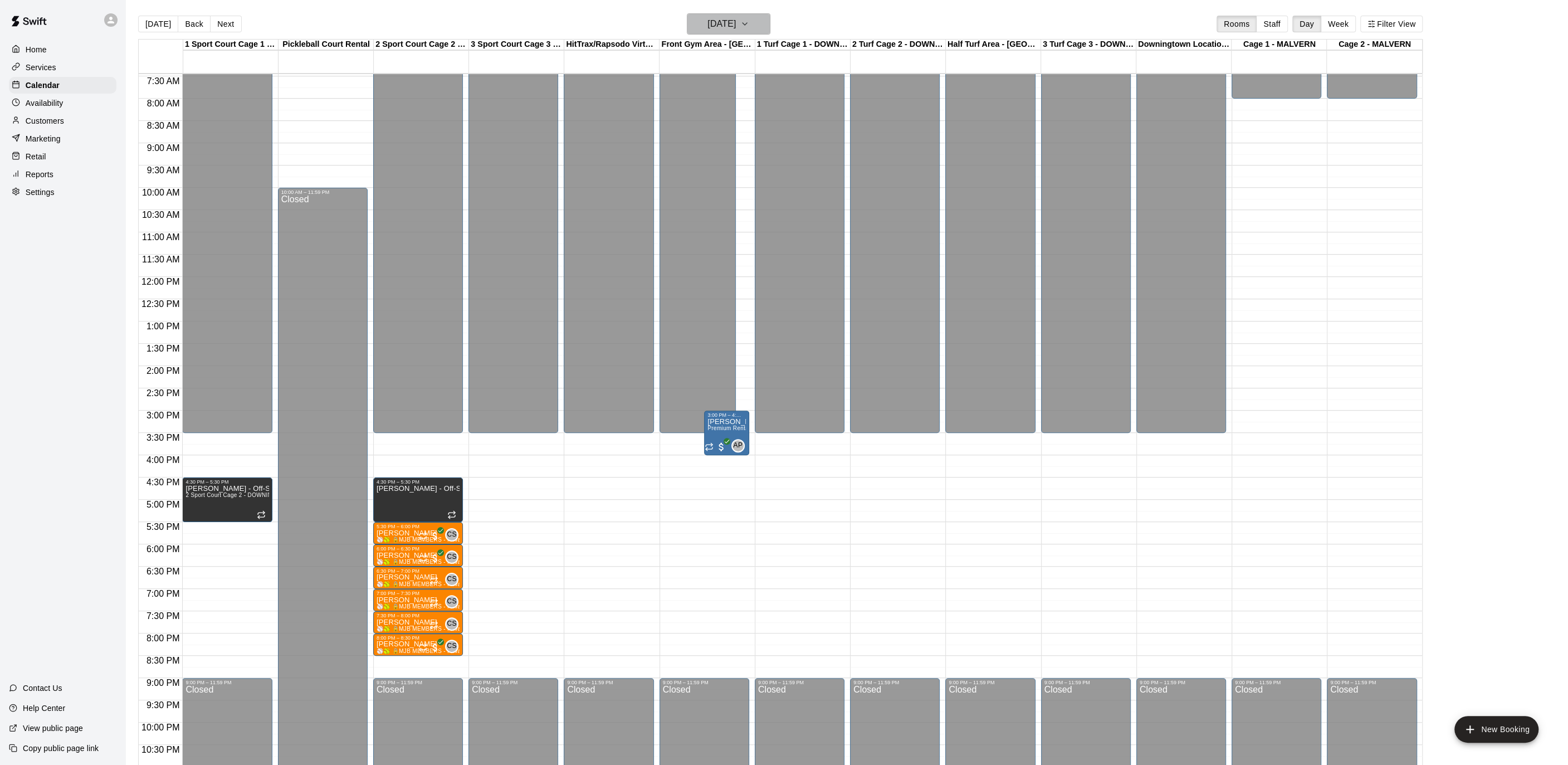
click at [736, 18] on h6 "[DATE]" at bounding box center [721, 24] width 28 height 15
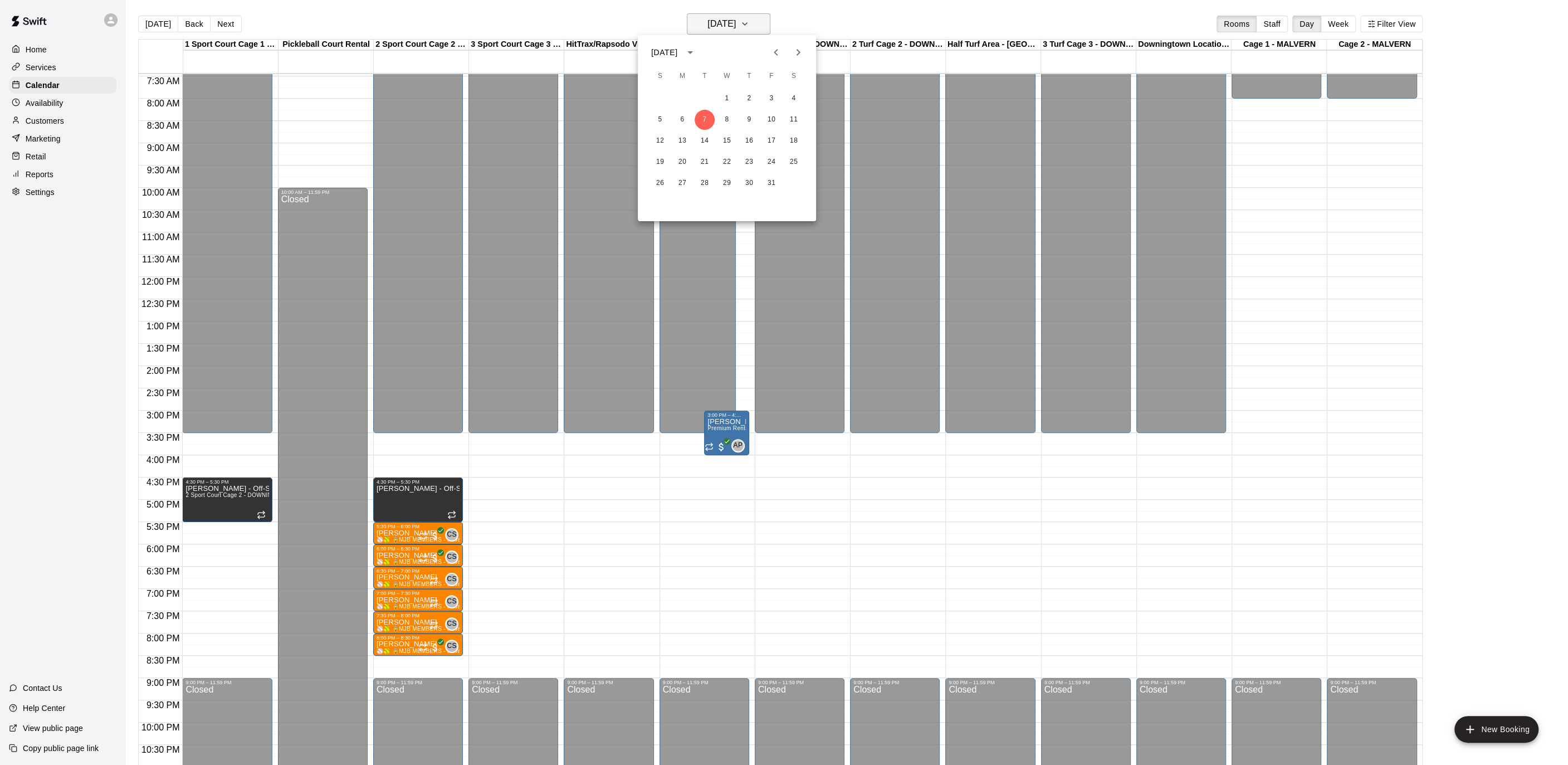
click at [745, 18] on div at bounding box center [784, 382] width 1568 height 765
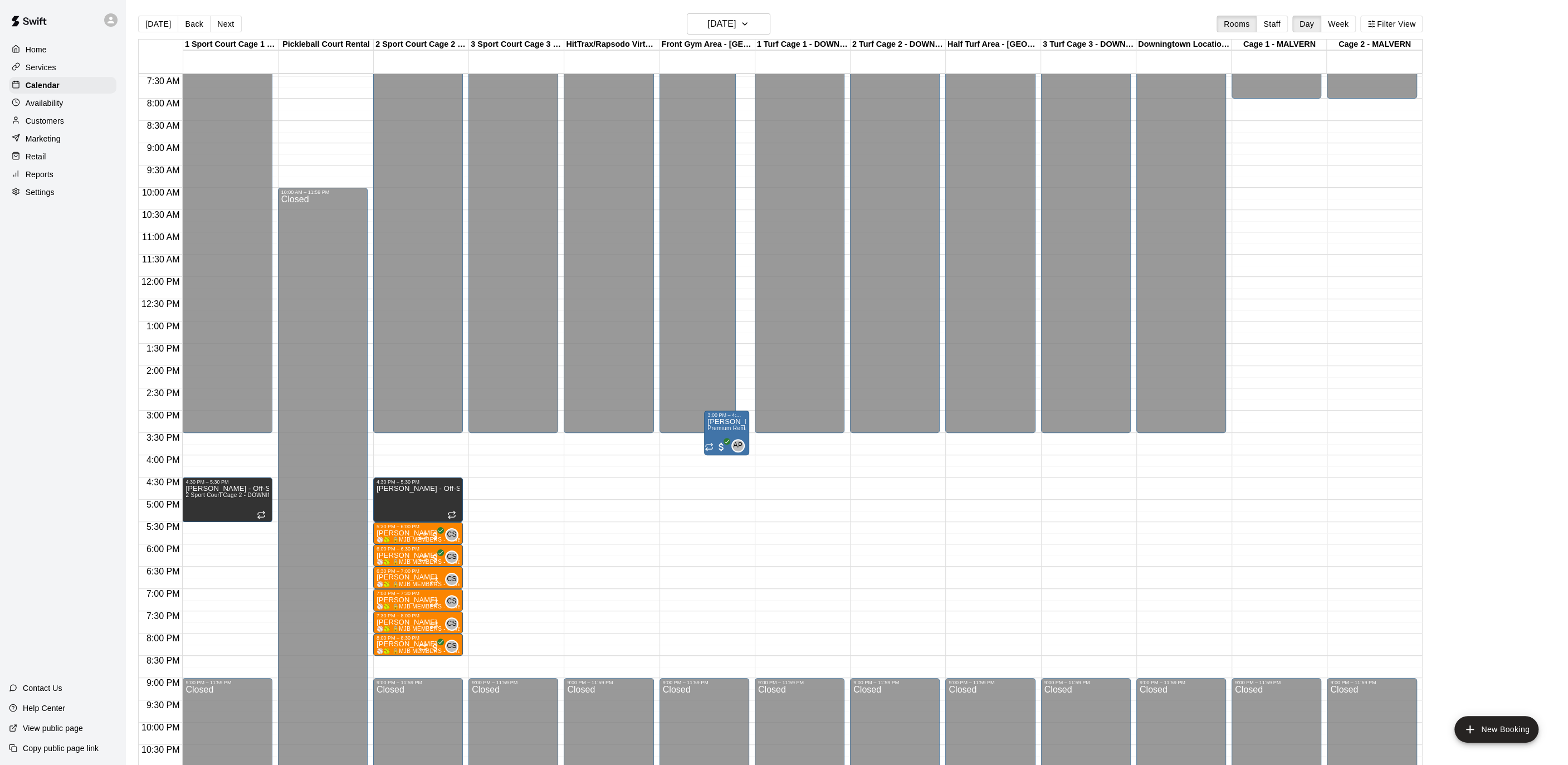
click at [633, 17] on div "[DATE] Back [DATE][DATE] Rooms Staff Day Week Filter View" at bounding box center [780, 25] width 1285 height 25
drag, startPoint x: 442, startPoint y: 658, endPoint x: 441, endPoint y: 674, distance: 16.0
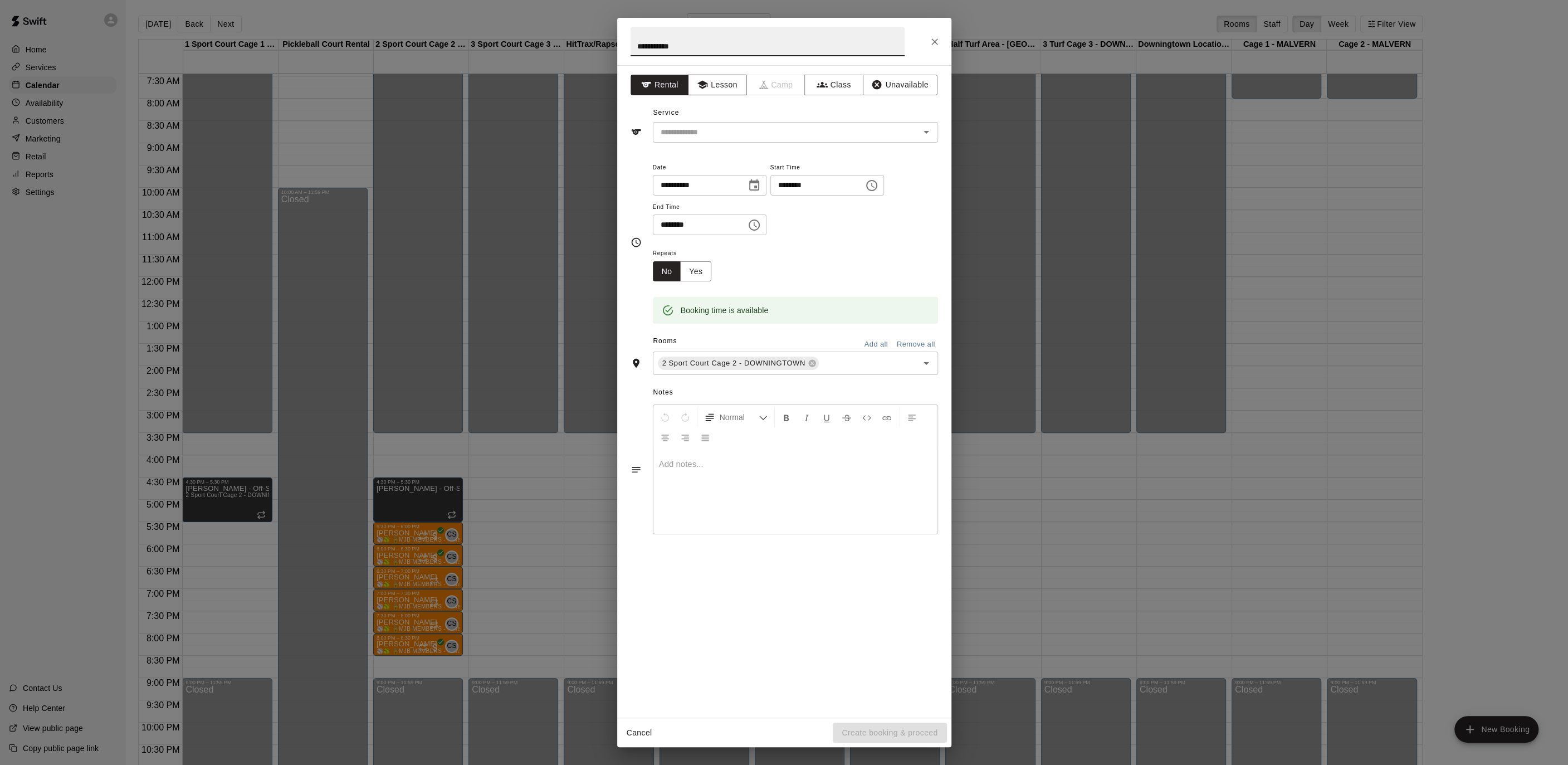
type input "**********"
click at [731, 82] on button "Lesson" at bounding box center [717, 84] width 58 height 21
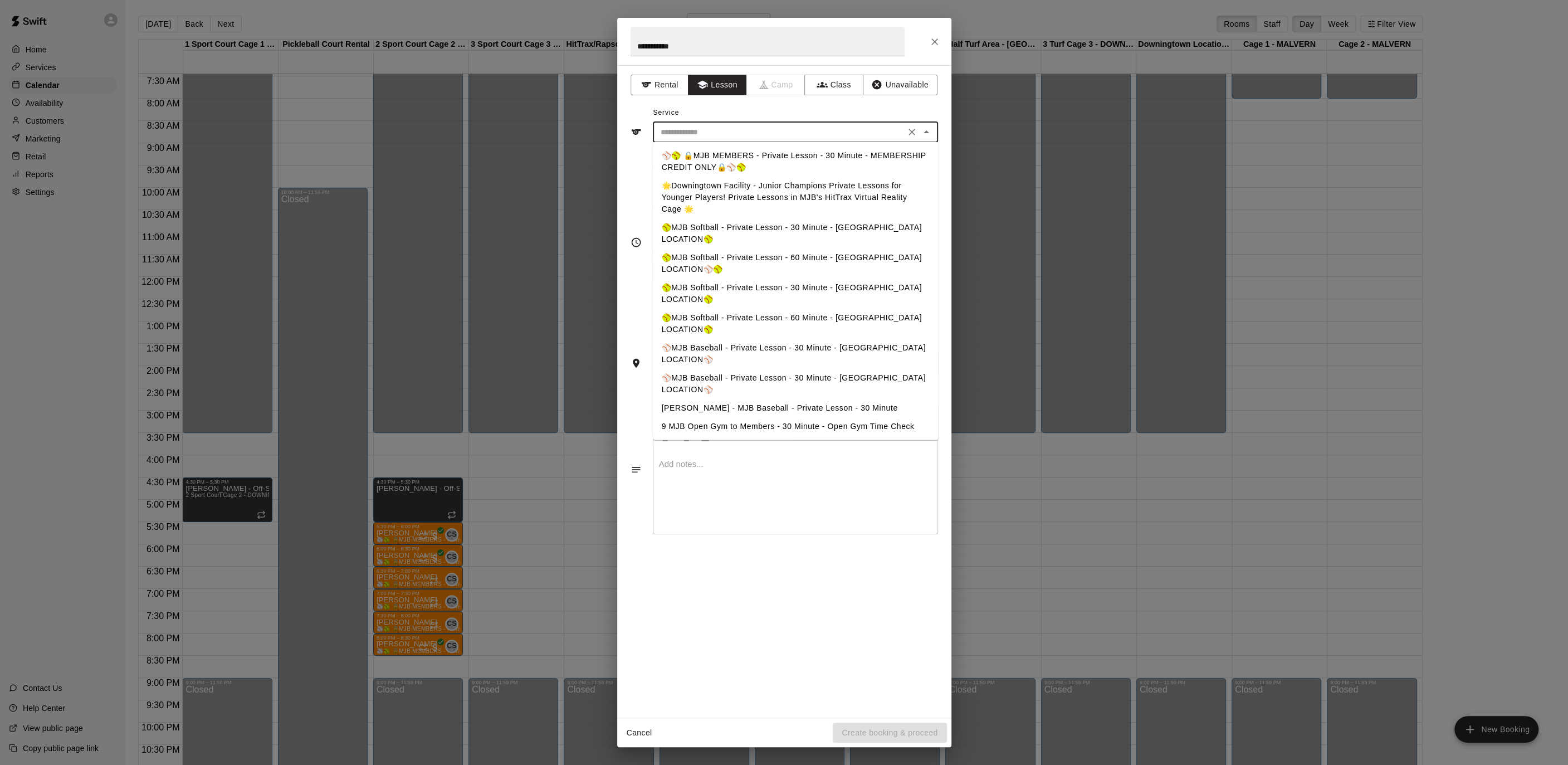
drag, startPoint x: 730, startPoint y: 132, endPoint x: 731, endPoint y: 138, distance: 6.1
click at [732, 133] on input "text" at bounding box center [779, 132] width 246 height 14
click at [730, 153] on li "⚾️🥎 🔒MJB MEMBERS - Private Lesson - 30 Minute - MEMBERSHIP CREDIT ONLY🔒⚾️🥎" at bounding box center [795, 161] width 285 height 30
type input "**********"
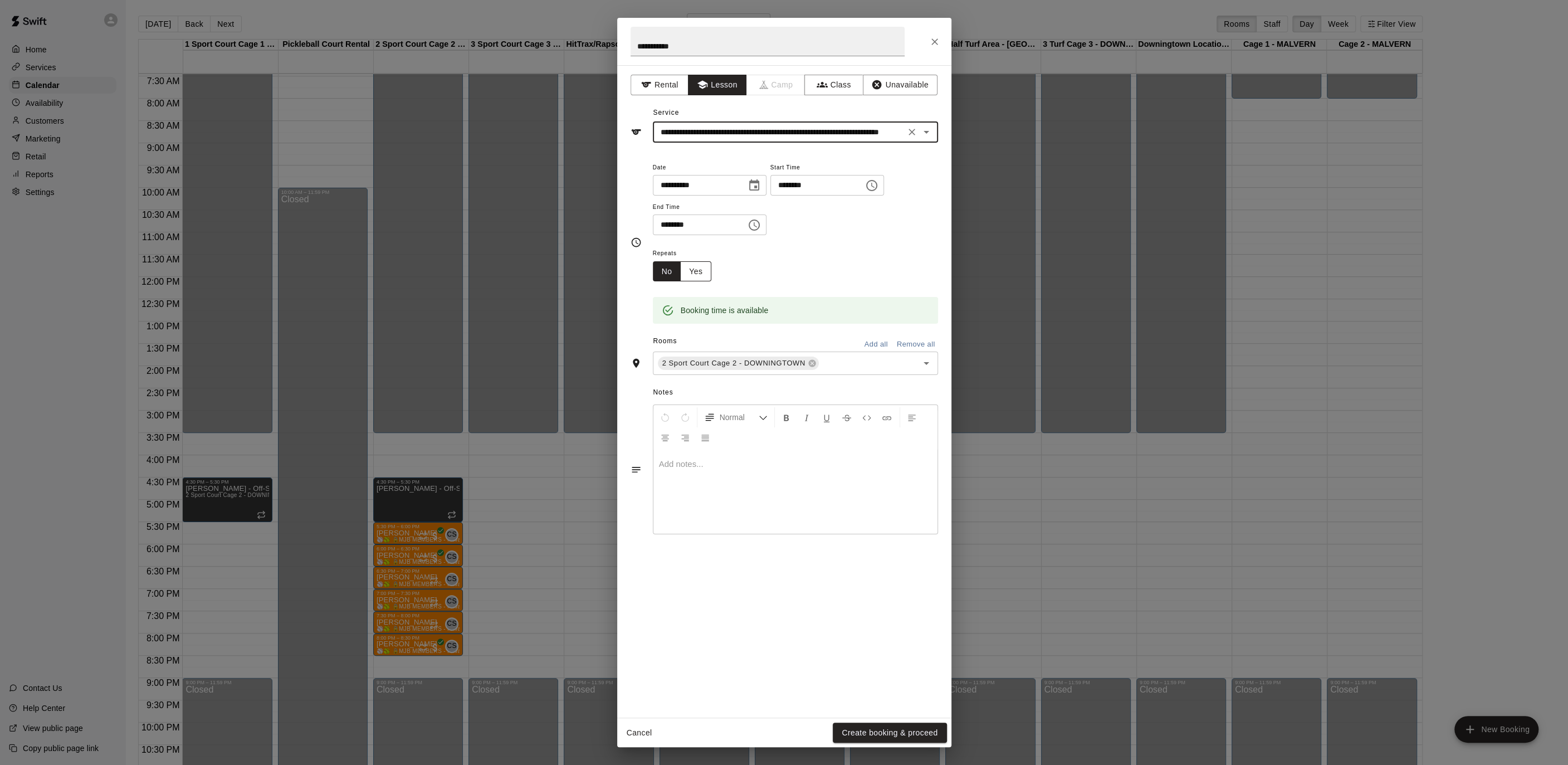
click at [705, 271] on button "Yes" at bounding box center [696, 271] width 31 height 21
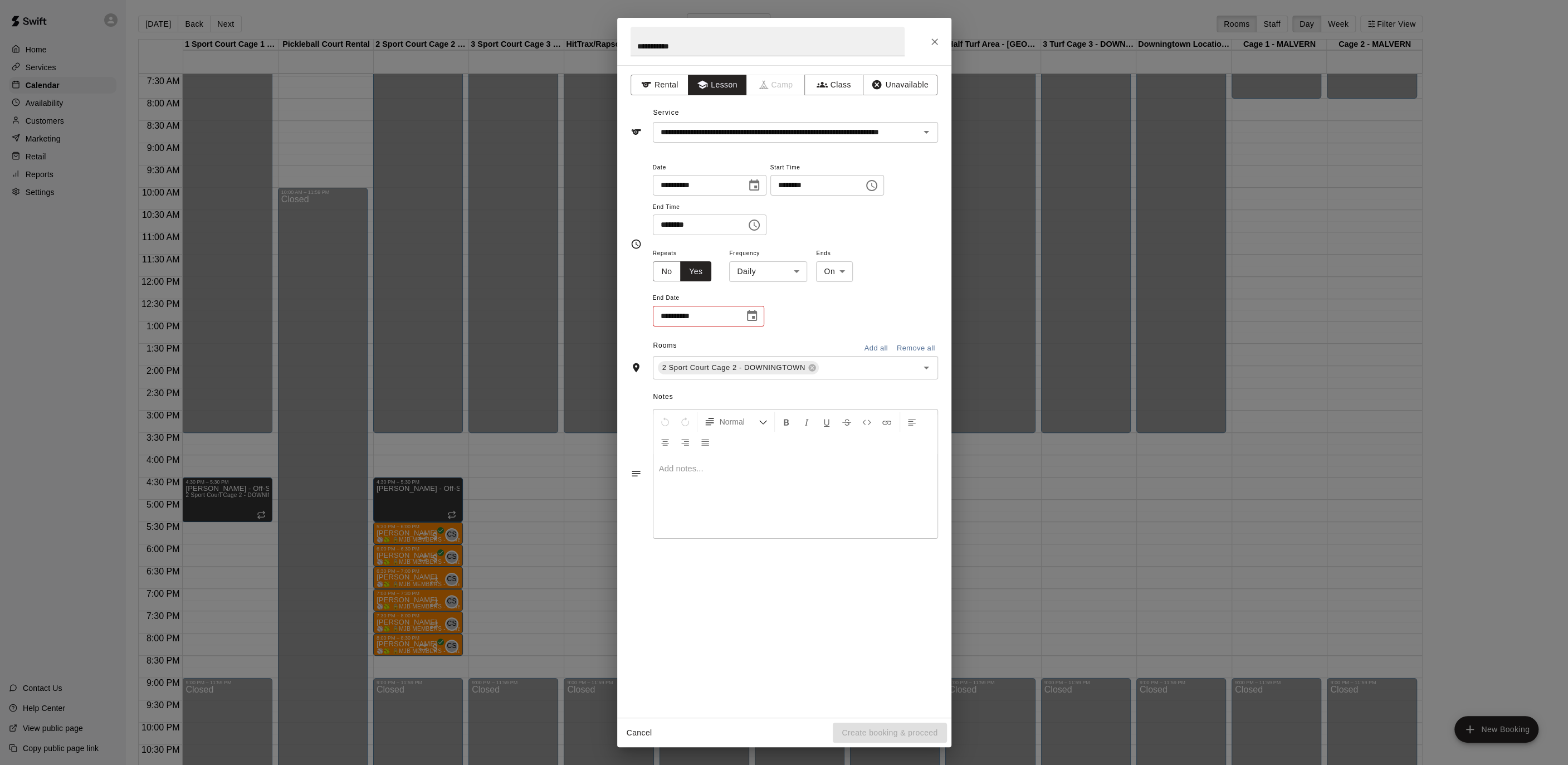
click at [766, 274] on body "Home Services Calendar Availability Customers Marketing Retail Reports Settings…" at bounding box center [784, 391] width 1568 height 783
click at [776, 309] on li "Weekly [DATE]" at bounding box center [767, 313] width 139 height 18
type input "******"
click at [751, 310] on icon "Choose date" at bounding box center [751, 316] width 13 height 13
click at [816, 334] on button "Next month" at bounding box center [812, 343] width 22 height 22
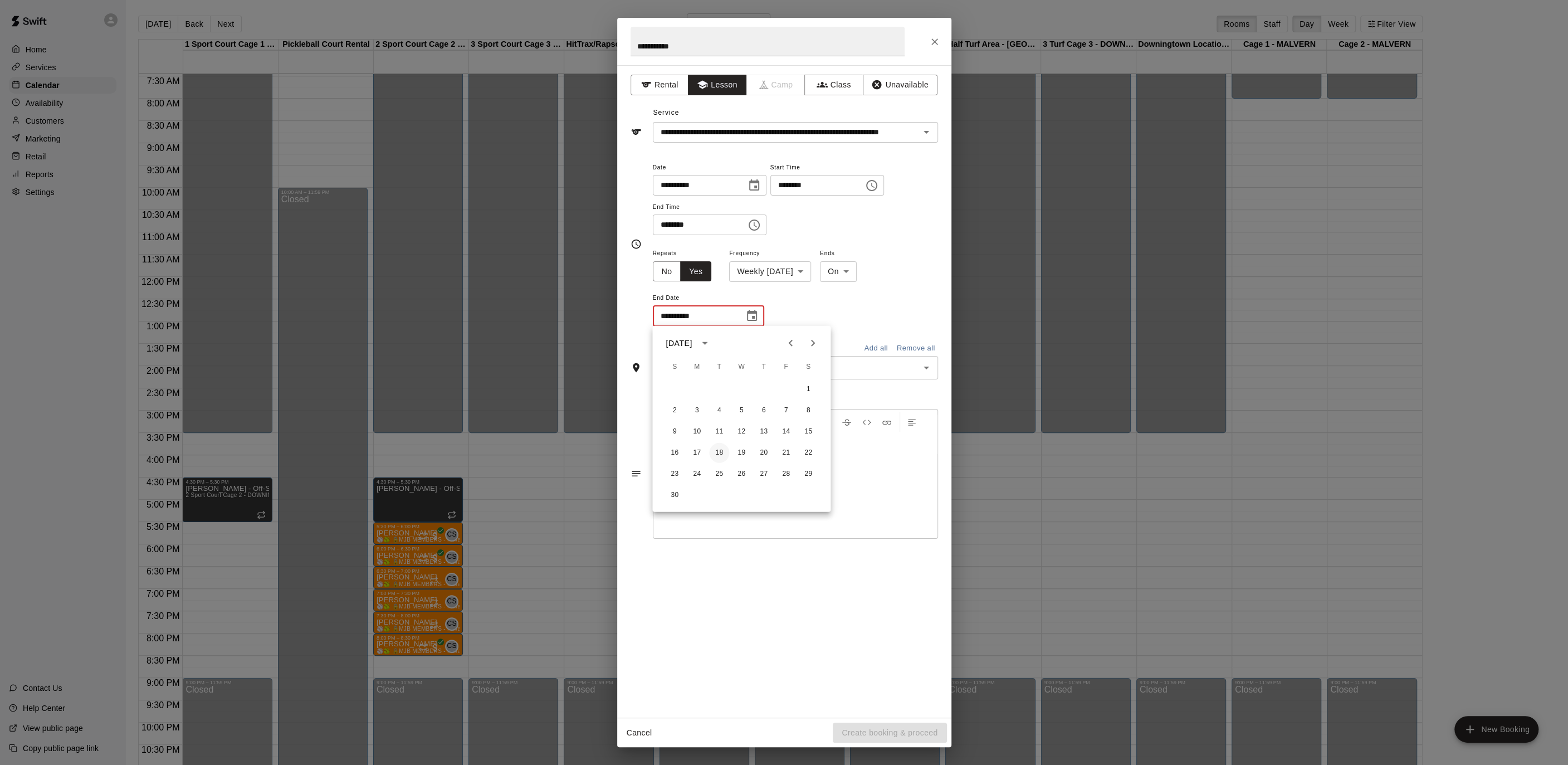
click at [721, 454] on button "18" at bounding box center [719, 453] width 20 height 20
type input "**********"
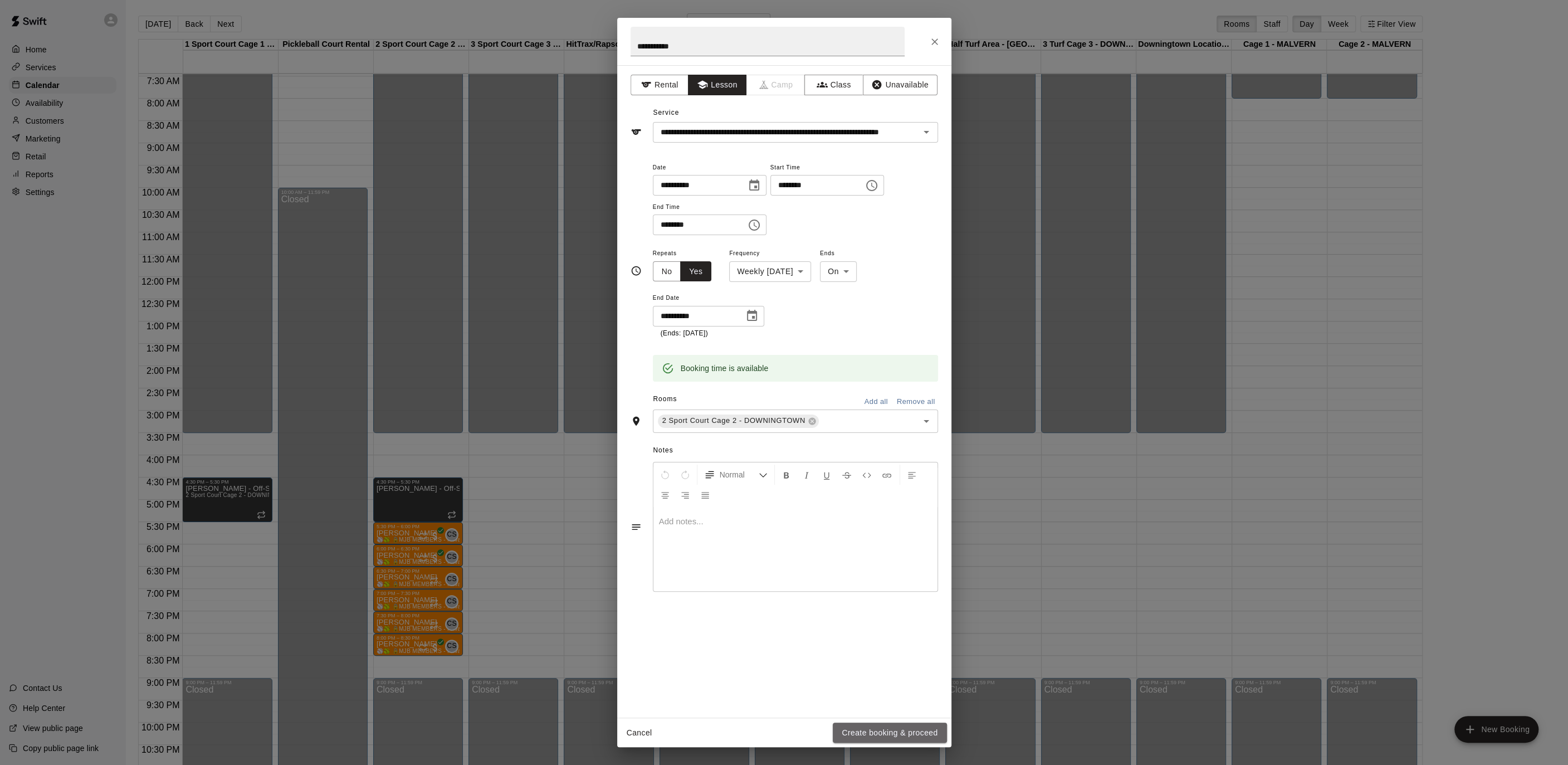
drag, startPoint x: 917, startPoint y: 731, endPoint x: 930, endPoint y: 611, distance: 120.7
click at [917, 731] on button "Create booking & proceed" at bounding box center [889, 733] width 114 height 21
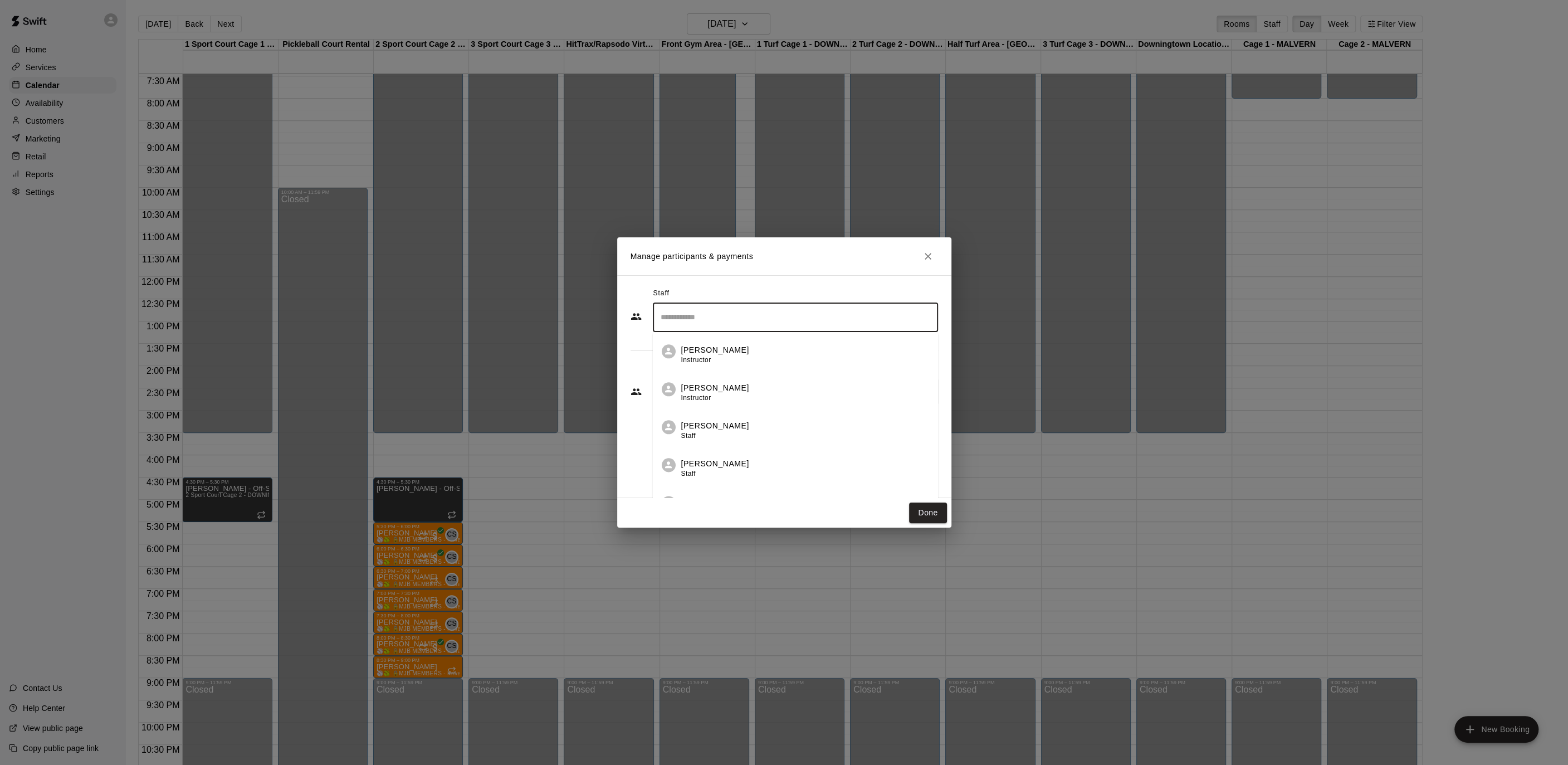
click at [721, 313] on input "Search staff" at bounding box center [796, 316] width 275 height 19
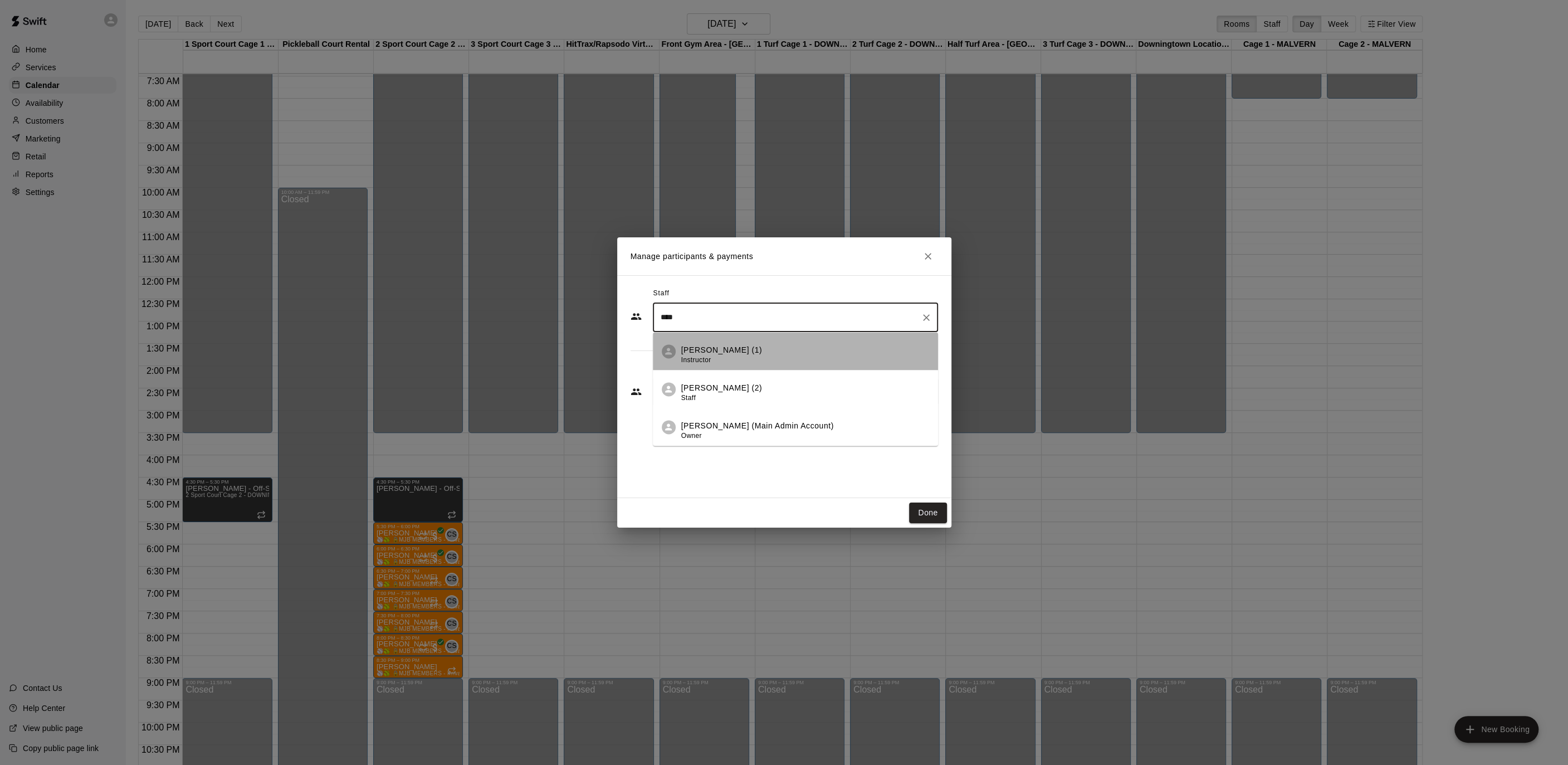
click at [701, 344] on p "[PERSON_NAME] (1)" at bounding box center [722, 349] width 81 height 12
type input "****"
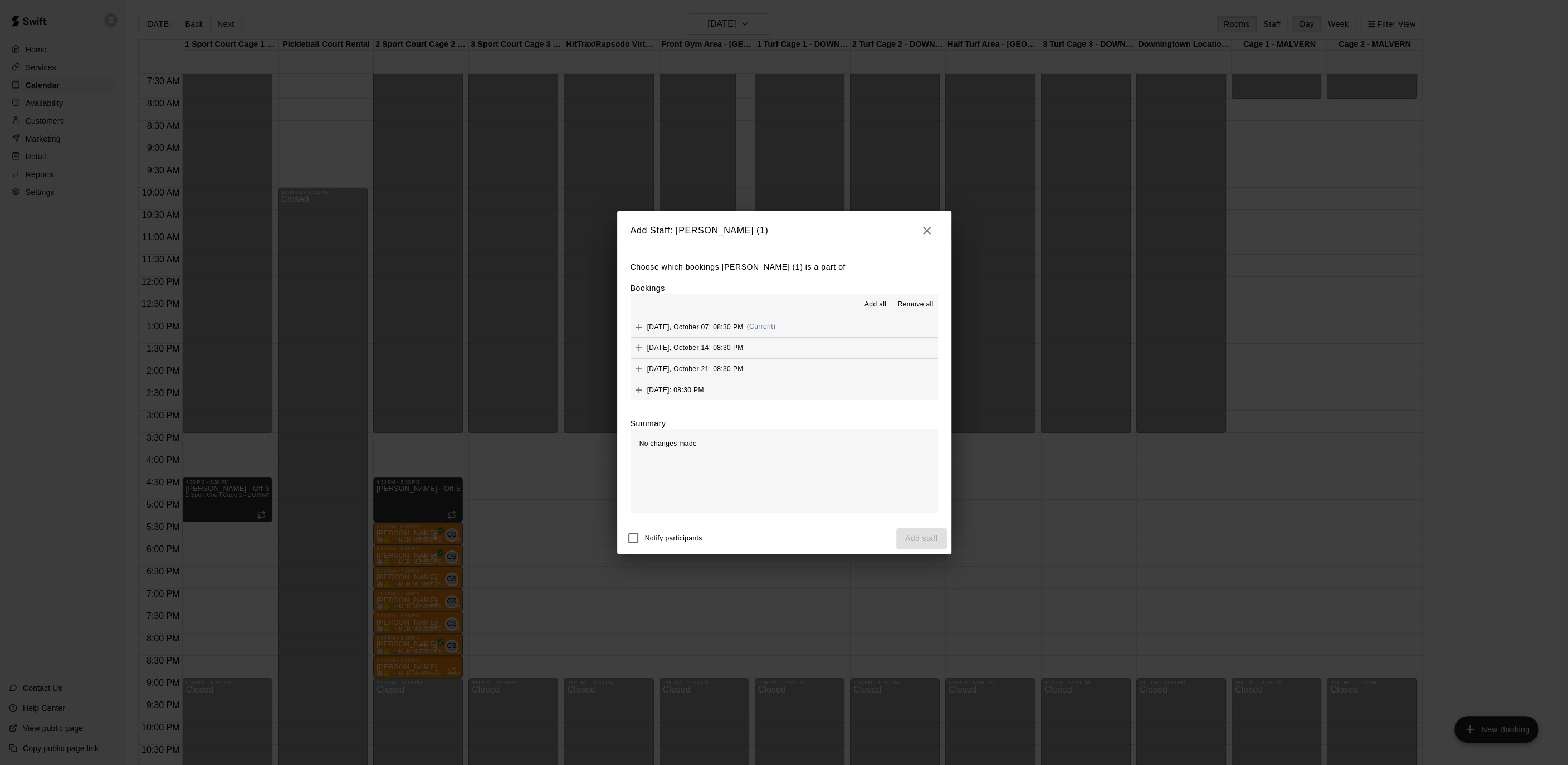
click at [874, 306] on span "Add all" at bounding box center [875, 304] width 22 height 12
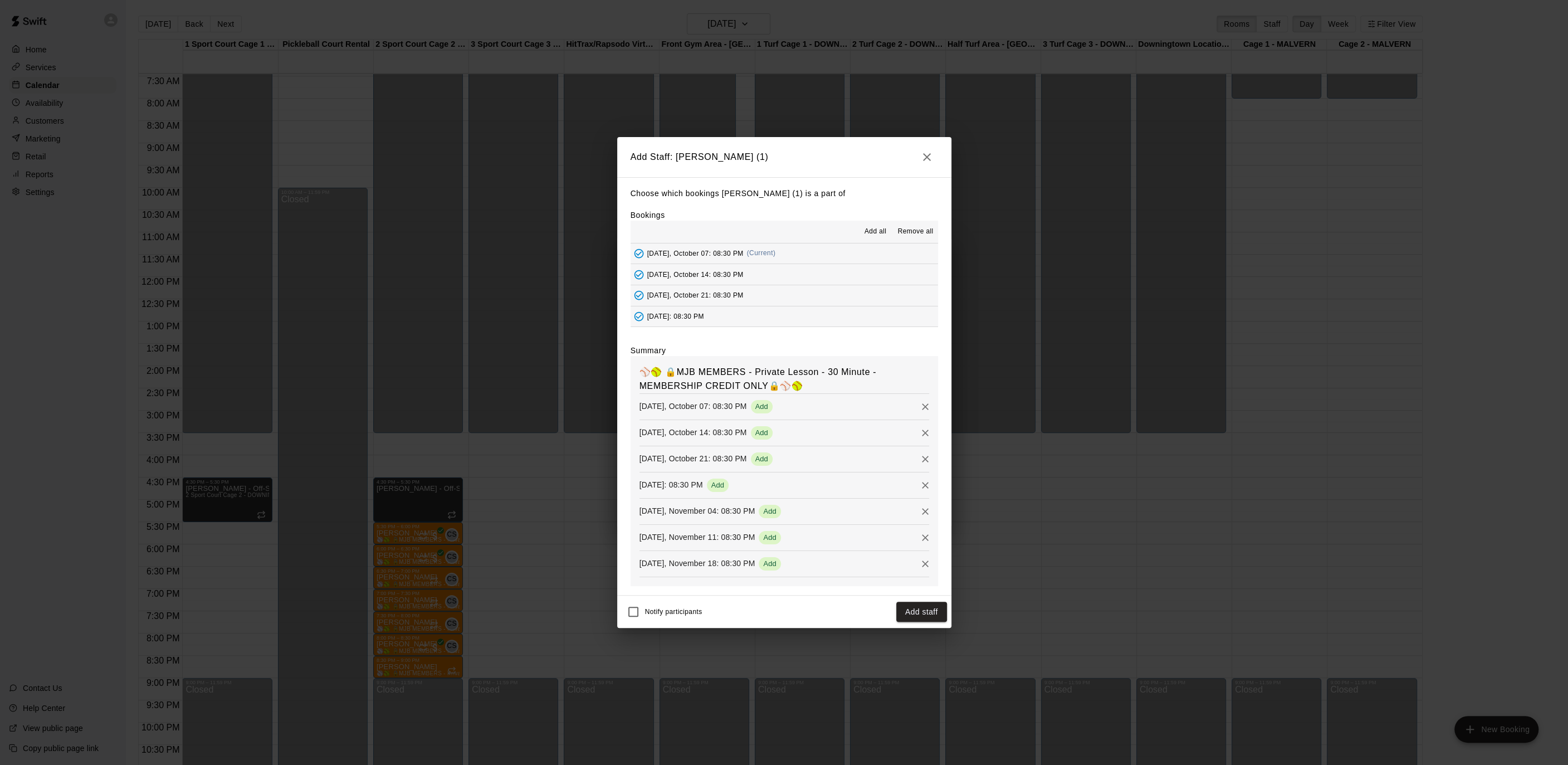
click at [925, 612] on button "Add staff" at bounding box center [921, 611] width 51 height 21
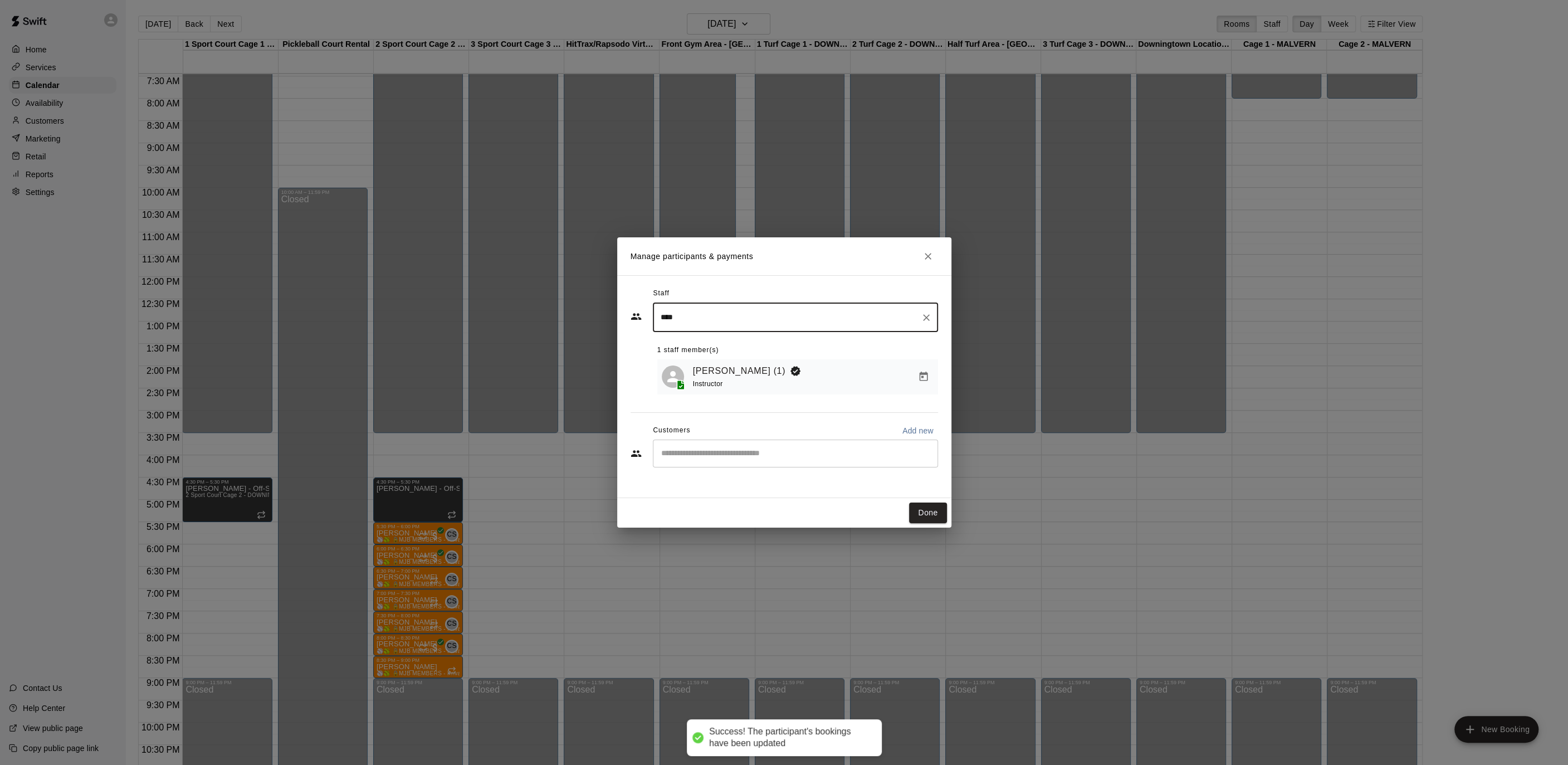
click at [749, 445] on div "​" at bounding box center [795, 453] width 285 height 28
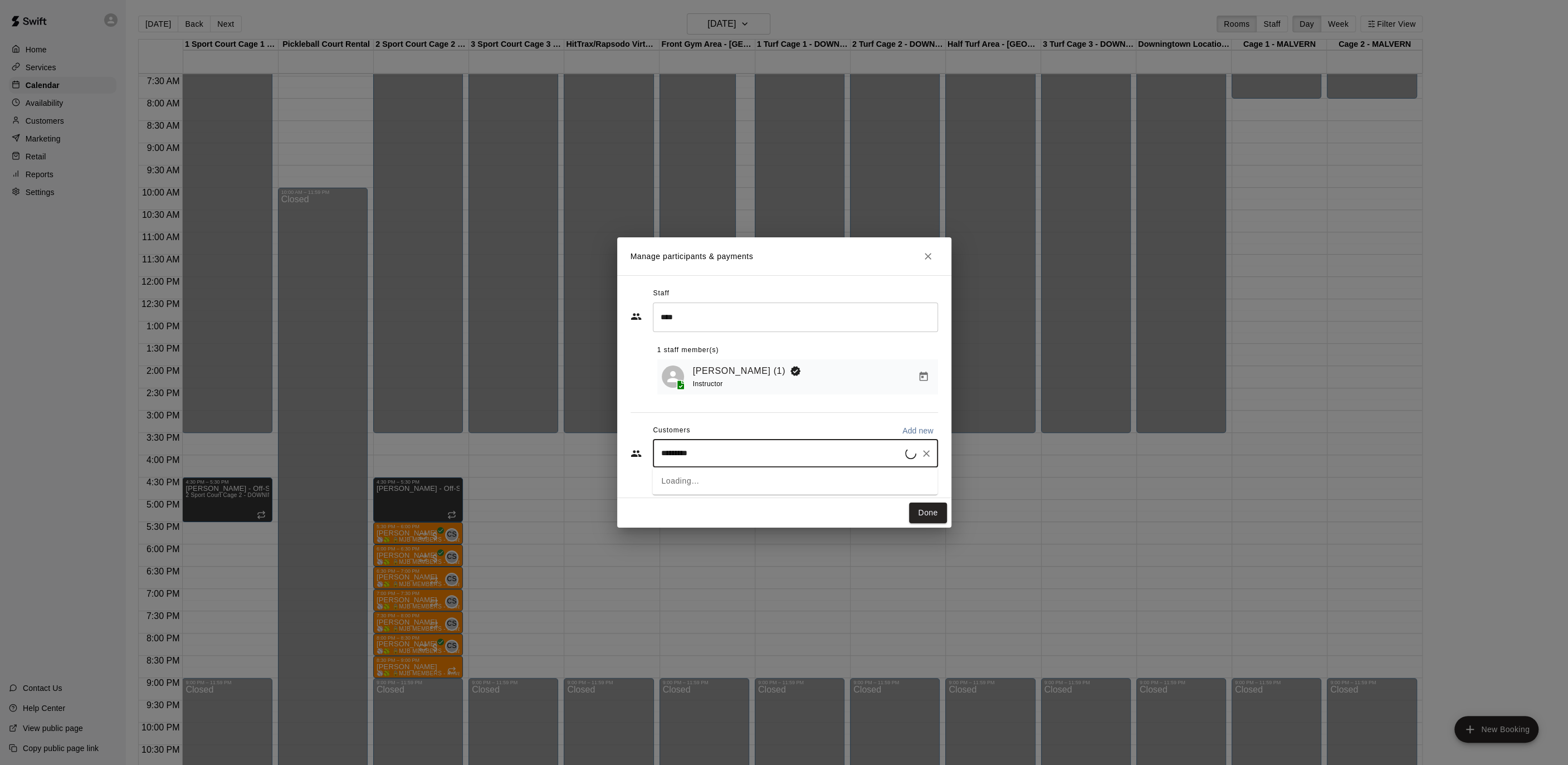
type input "**********"
click at [808, 485] on div "[PERSON_NAME] [EMAIL_ADDRESS][DOMAIN_NAME]" at bounding box center [806, 485] width 245 height 24
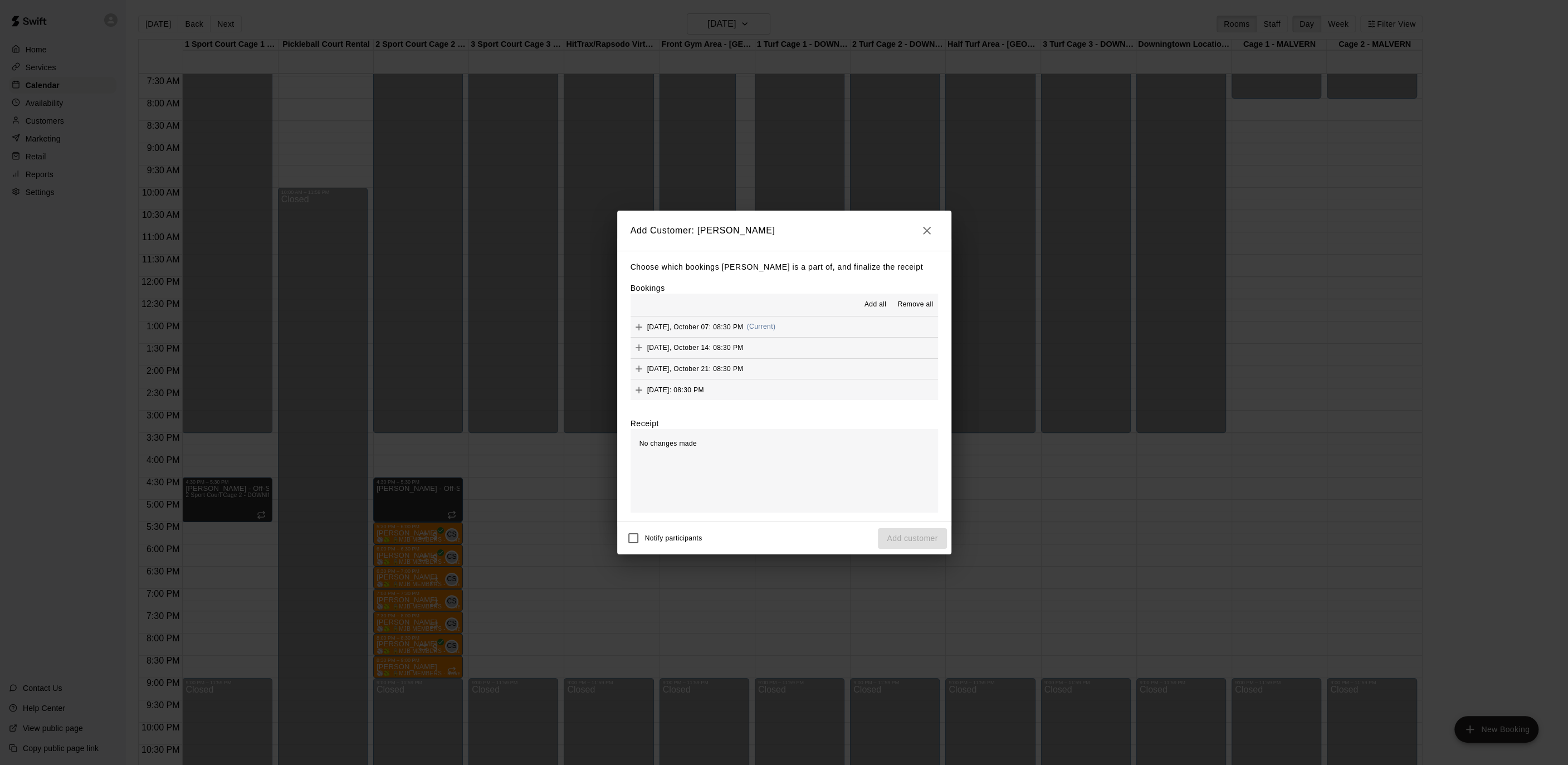
click at [867, 307] on span "Add all" at bounding box center [875, 304] width 22 height 12
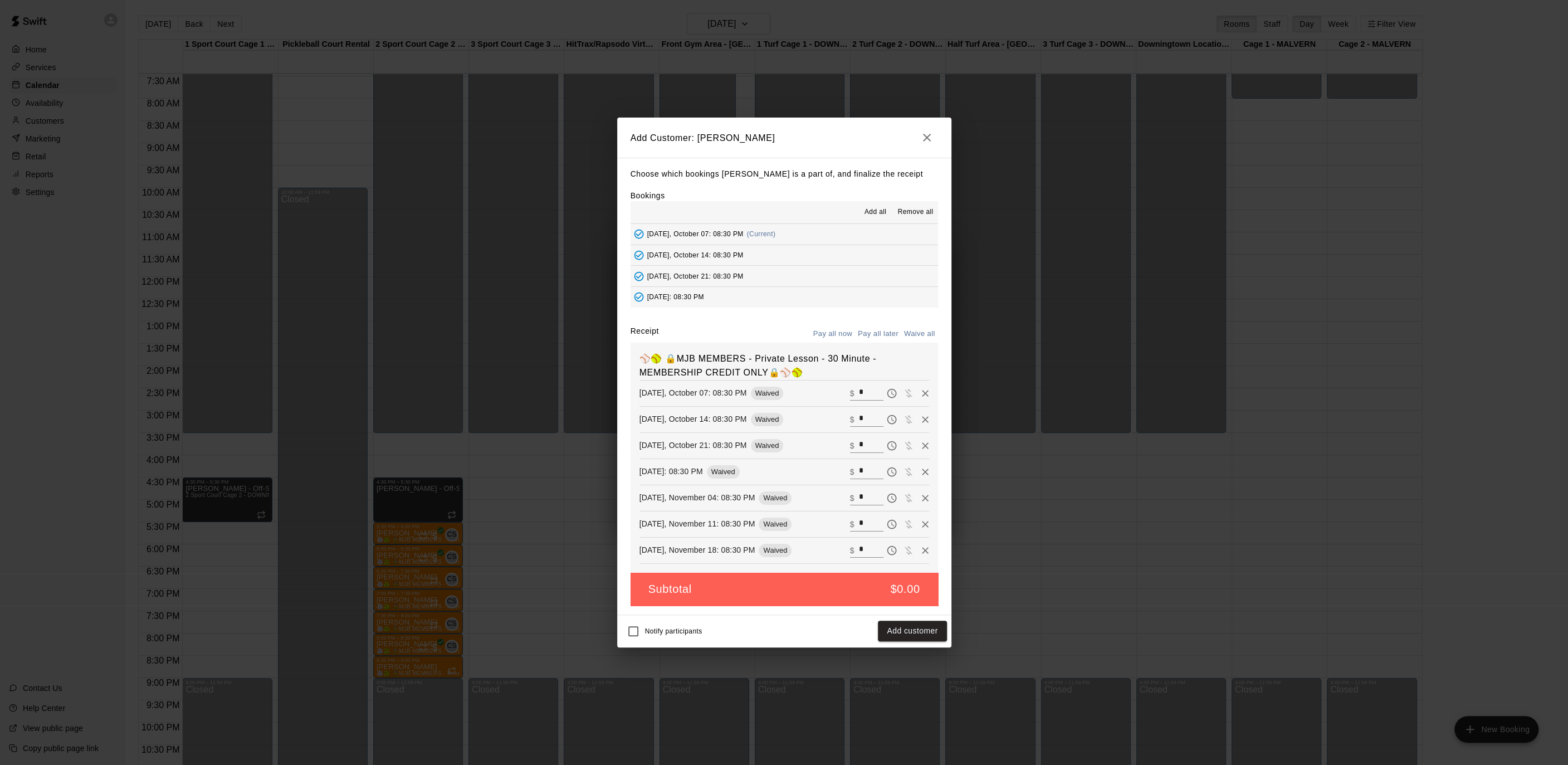
click at [913, 634] on button "Add customer" at bounding box center [911, 631] width 68 height 21
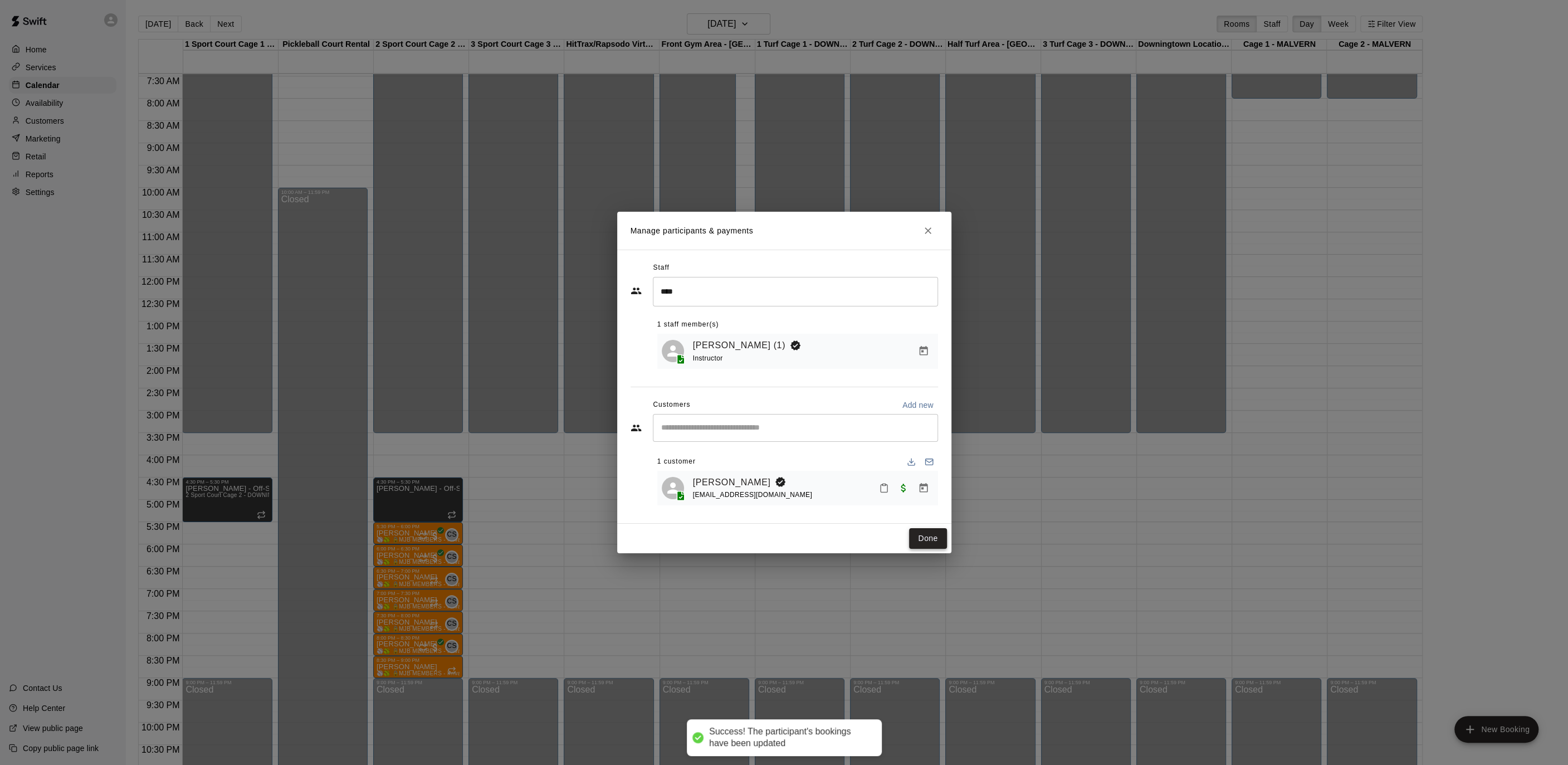
click at [938, 532] on button "Done" at bounding box center [928, 538] width 38 height 21
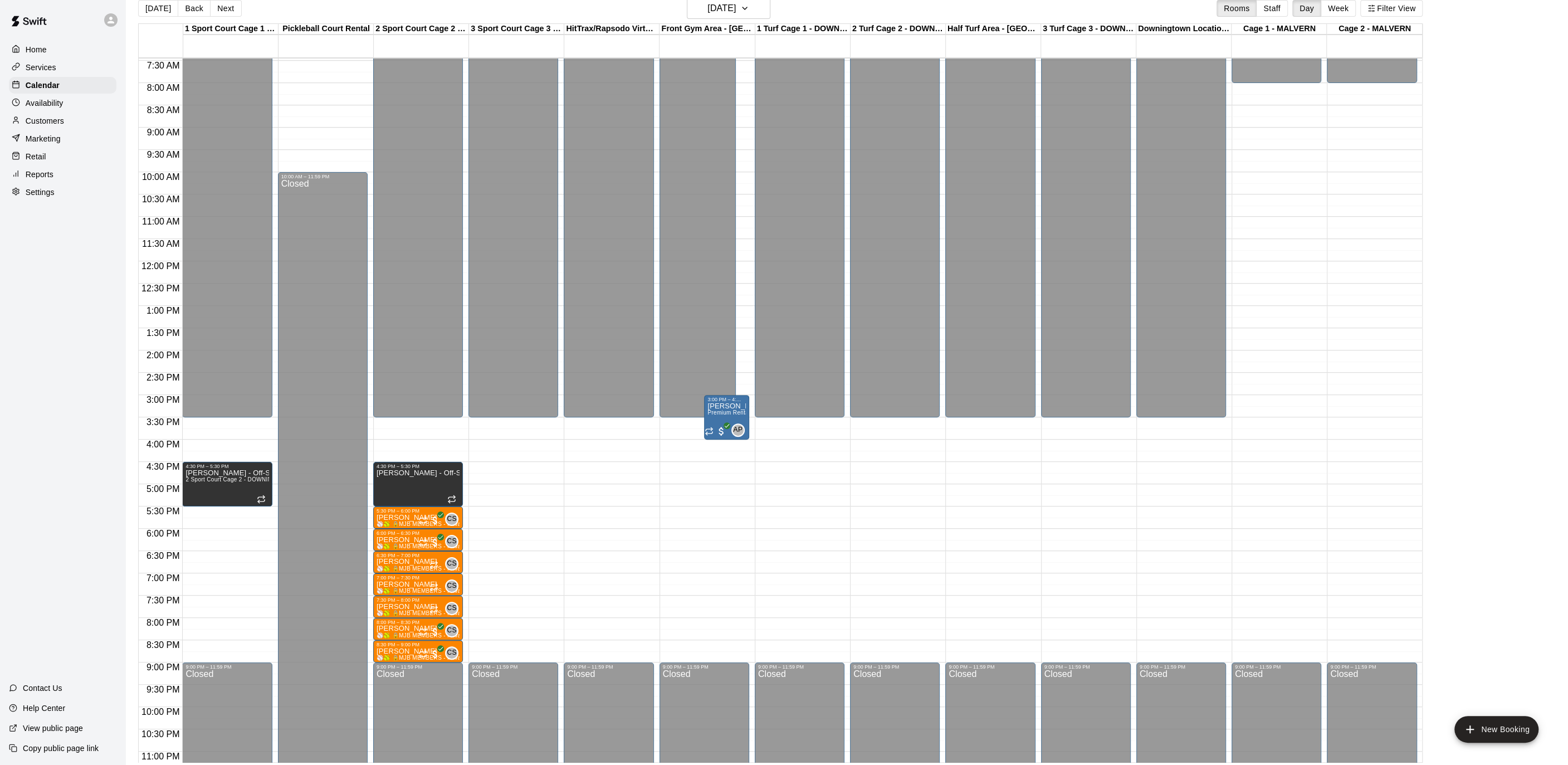
scroll to position [18, 0]
